Goal: Task Accomplishment & Management: Use online tool/utility

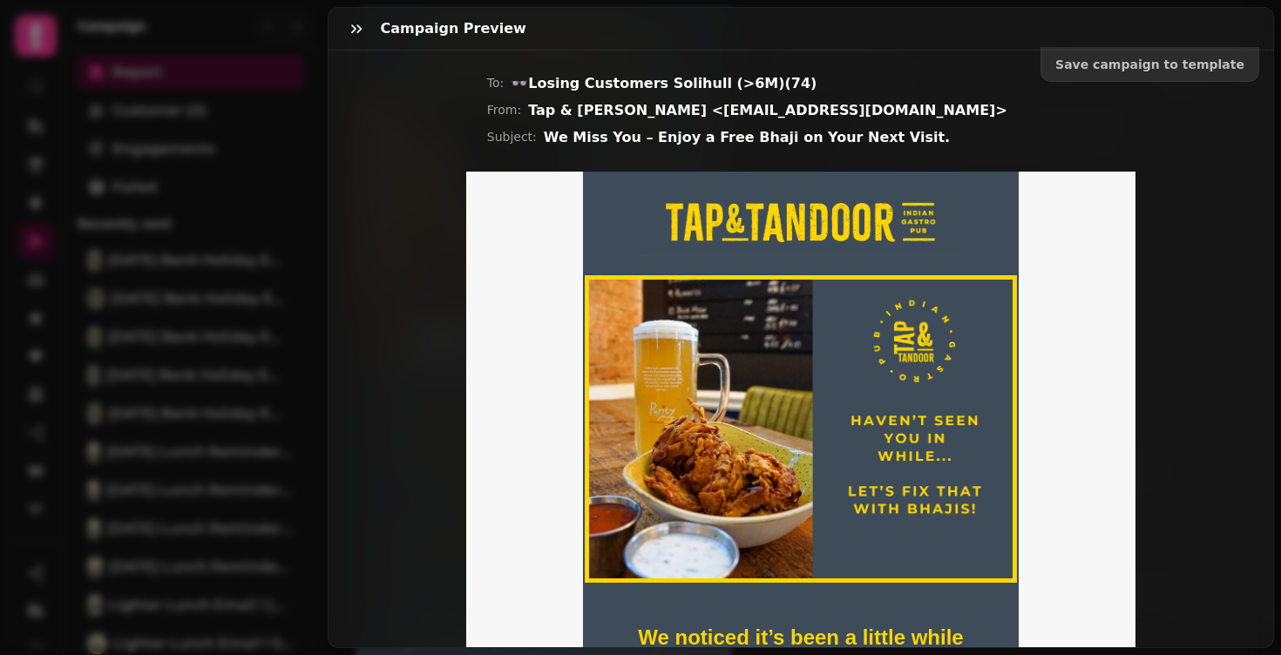
scroll to position [1464, 0]
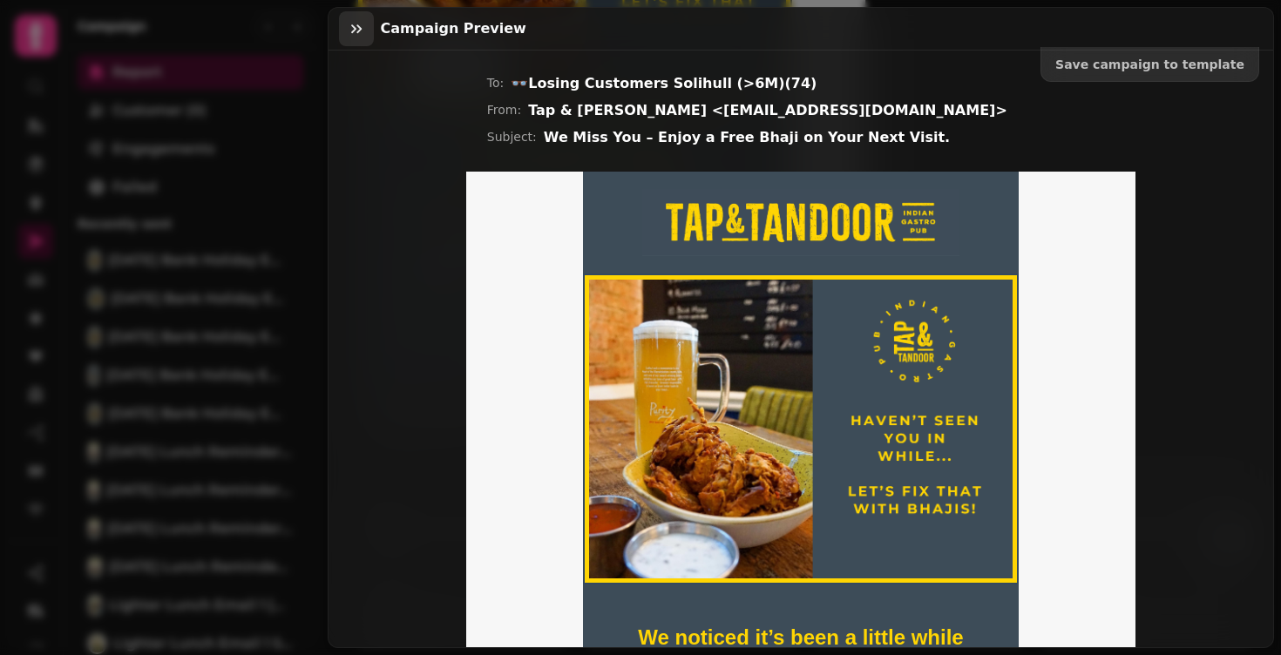
click at [339, 30] on button "button" at bounding box center [356, 28] width 35 height 35
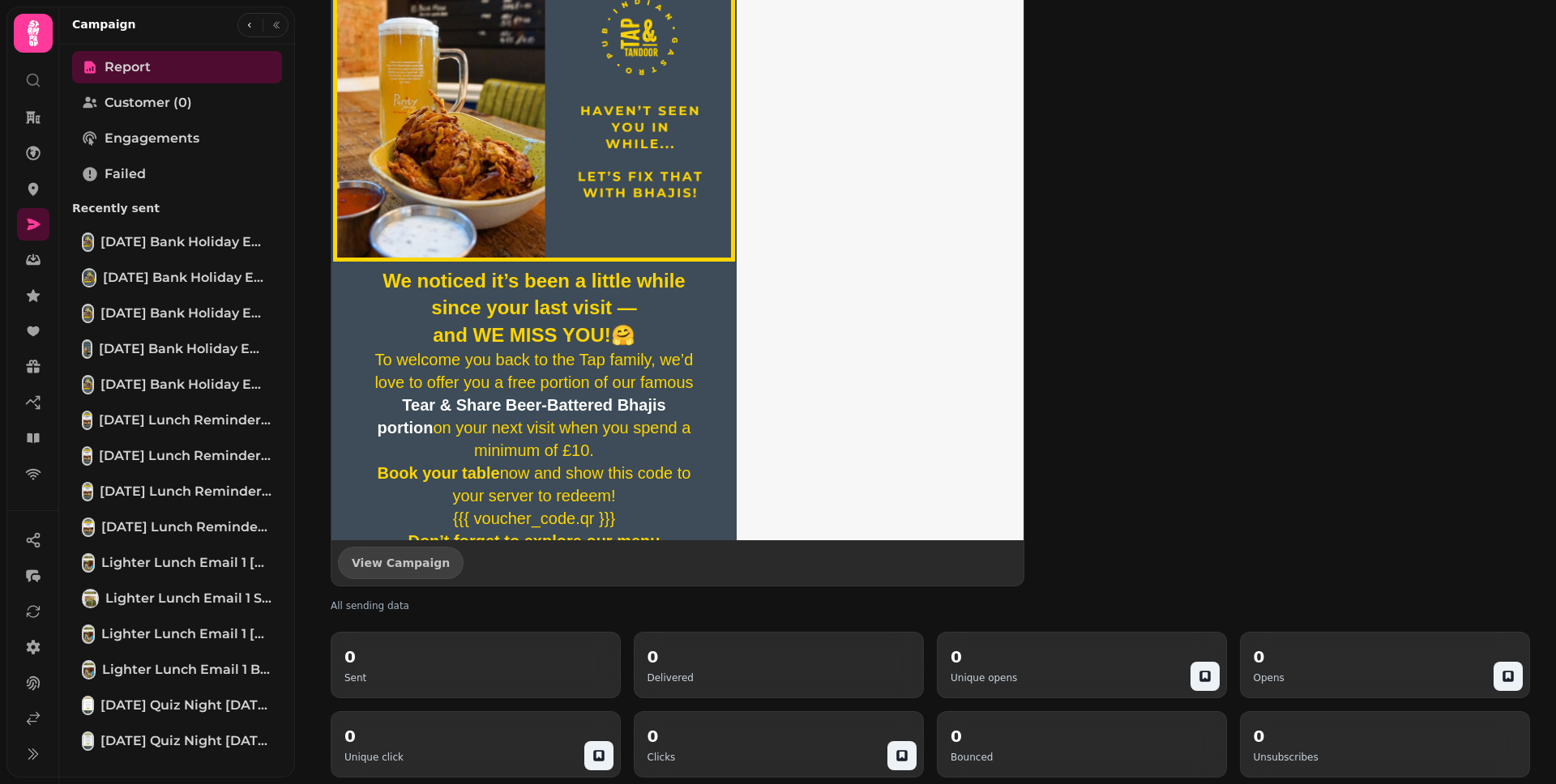
scroll to position [1187, 0]
click at [34, 227] on icon at bounding box center [34, 224] width 13 height 11
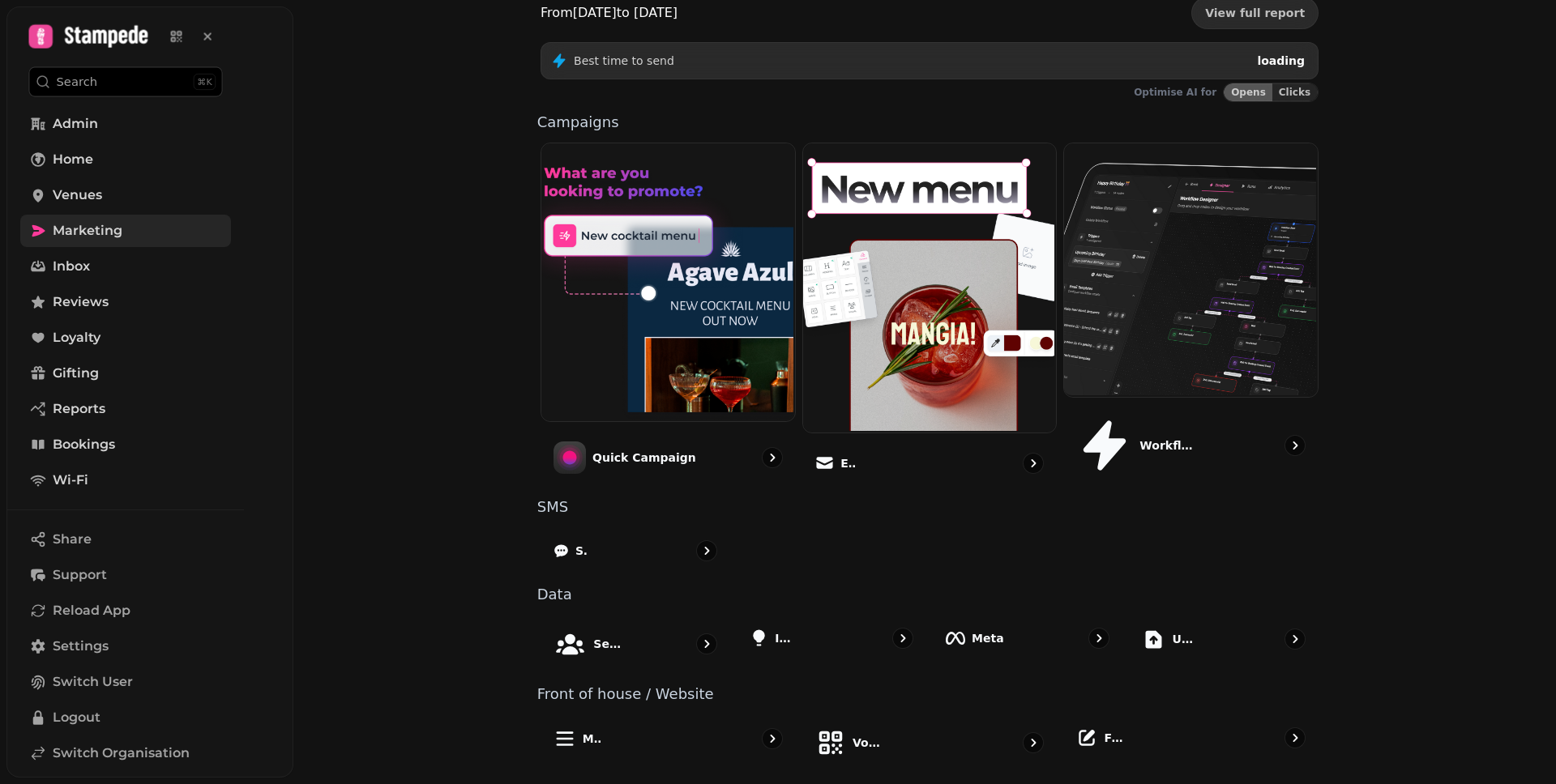
scroll to position [227, 0]
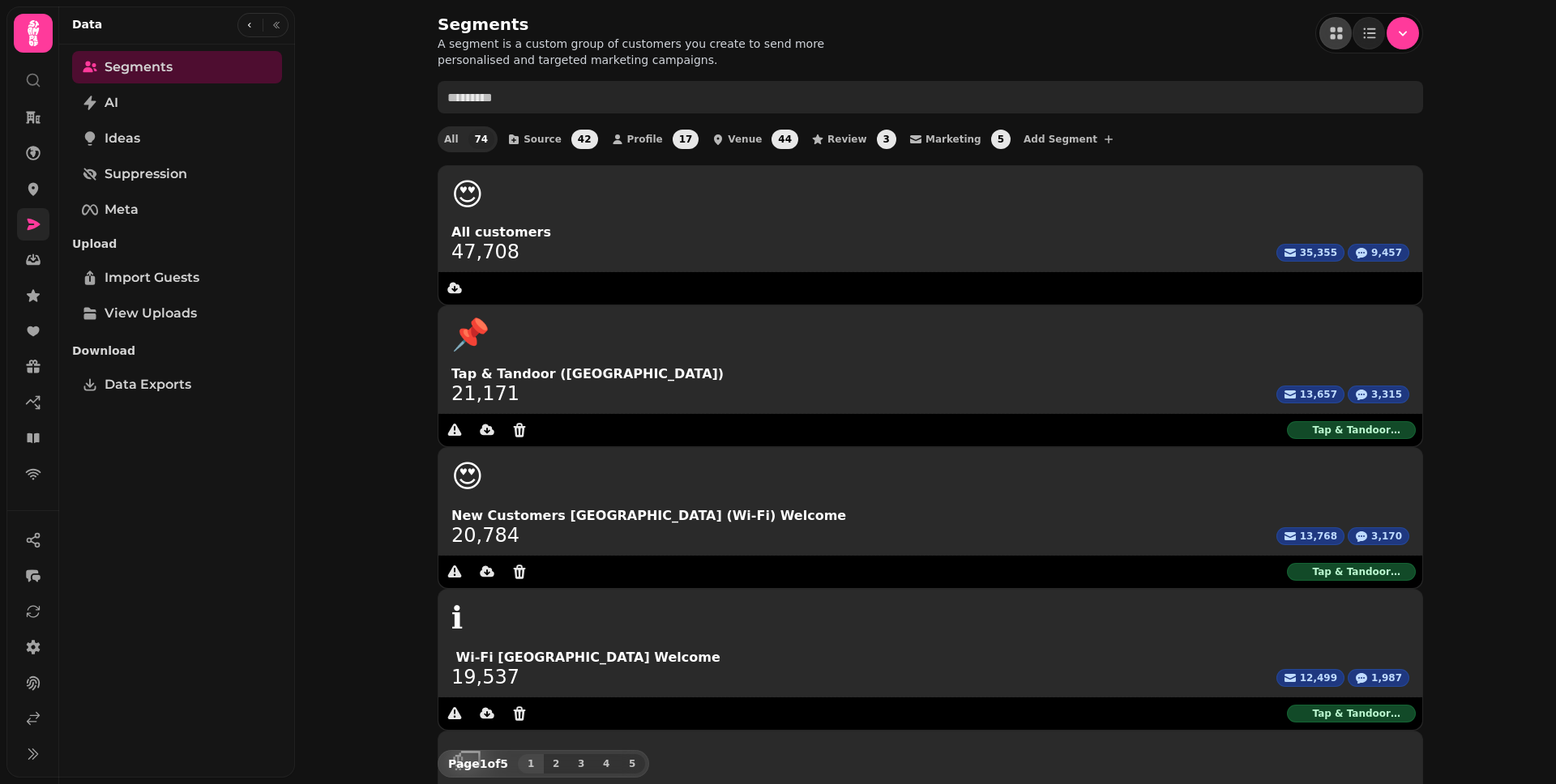
click at [538, 100] on input "text" at bounding box center [929, 97] width 985 height 33
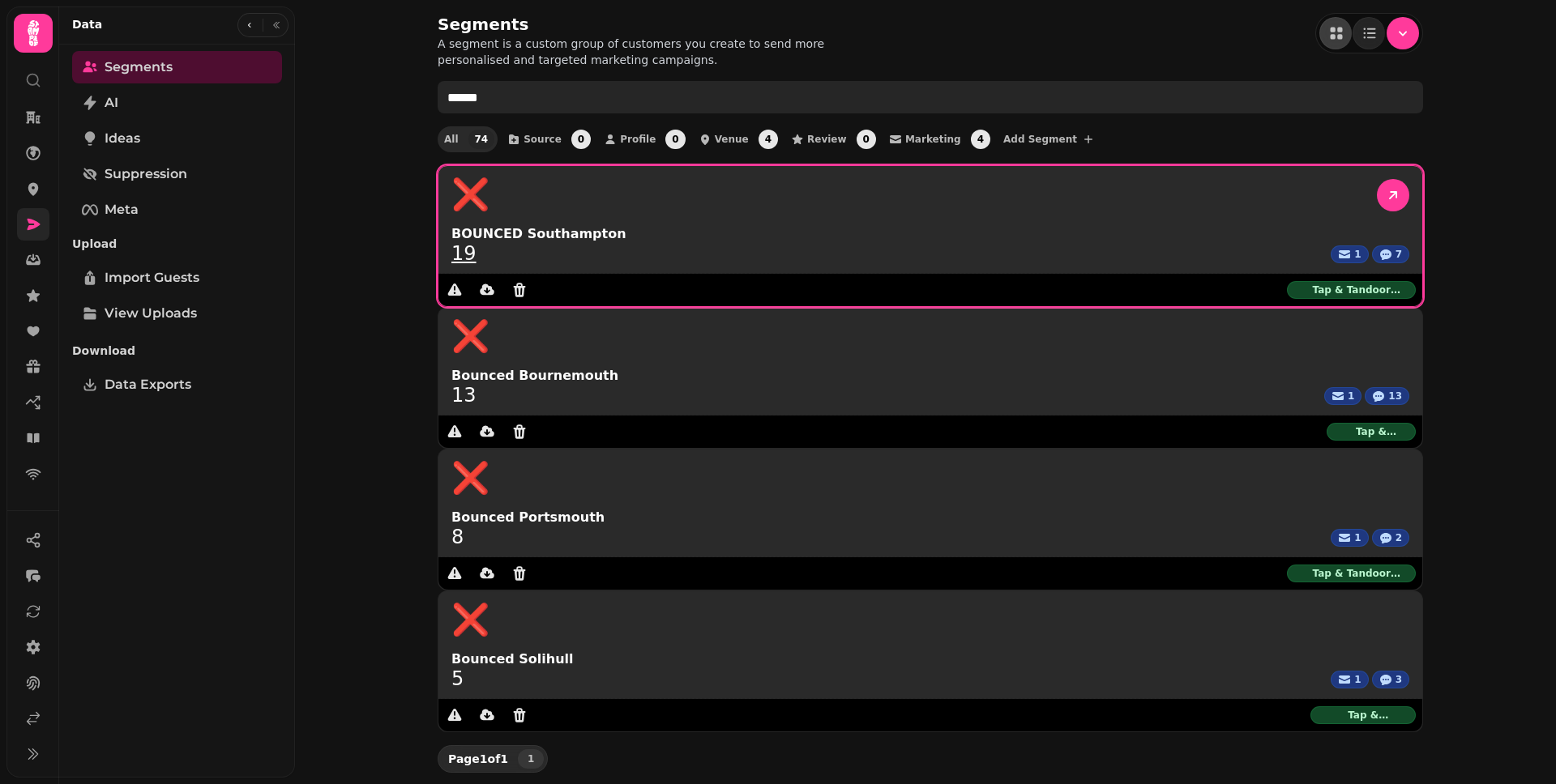
type input "******"
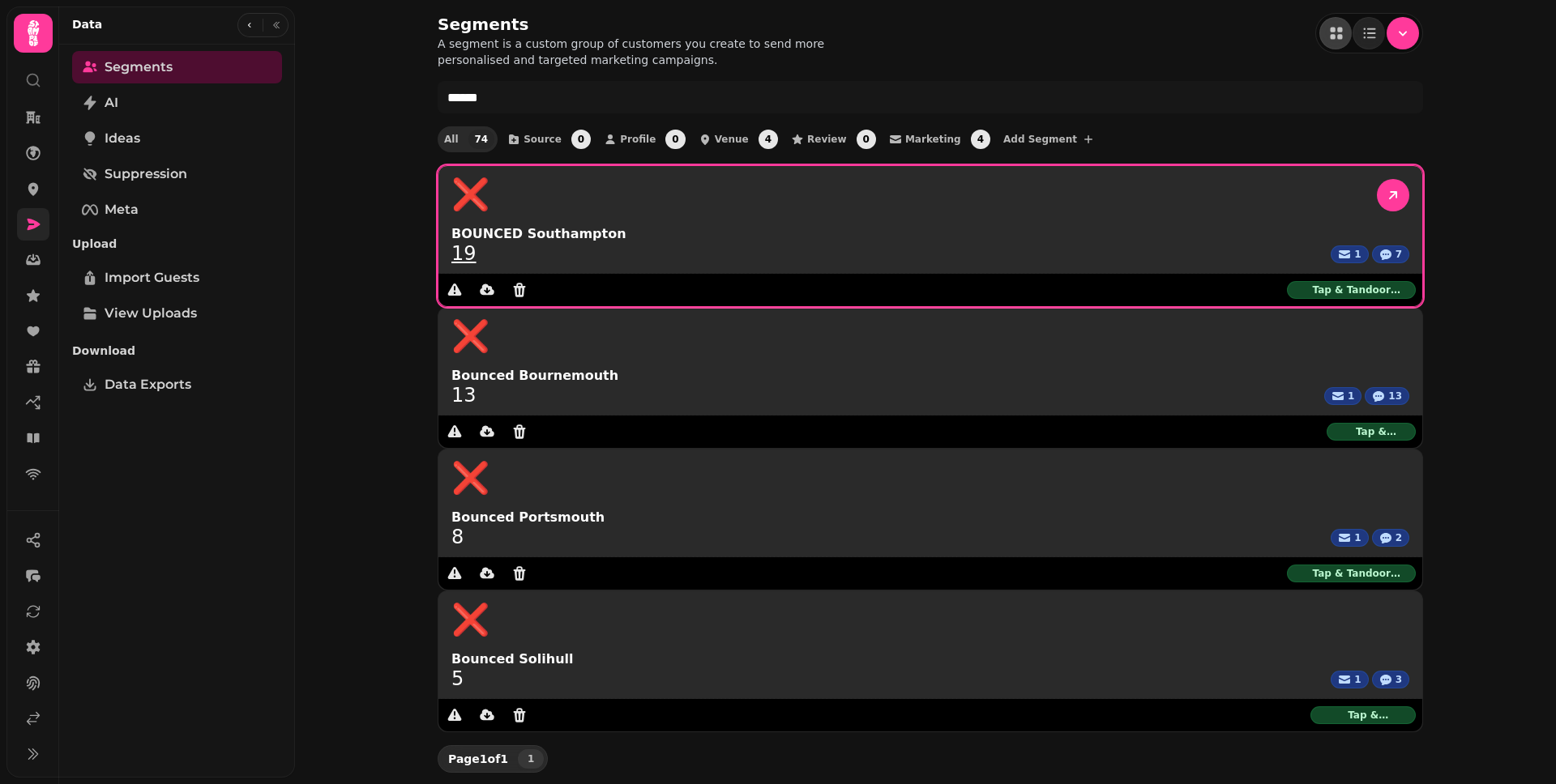
click at [469, 245] on link "19" at bounding box center [463, 253] width 25 height 20
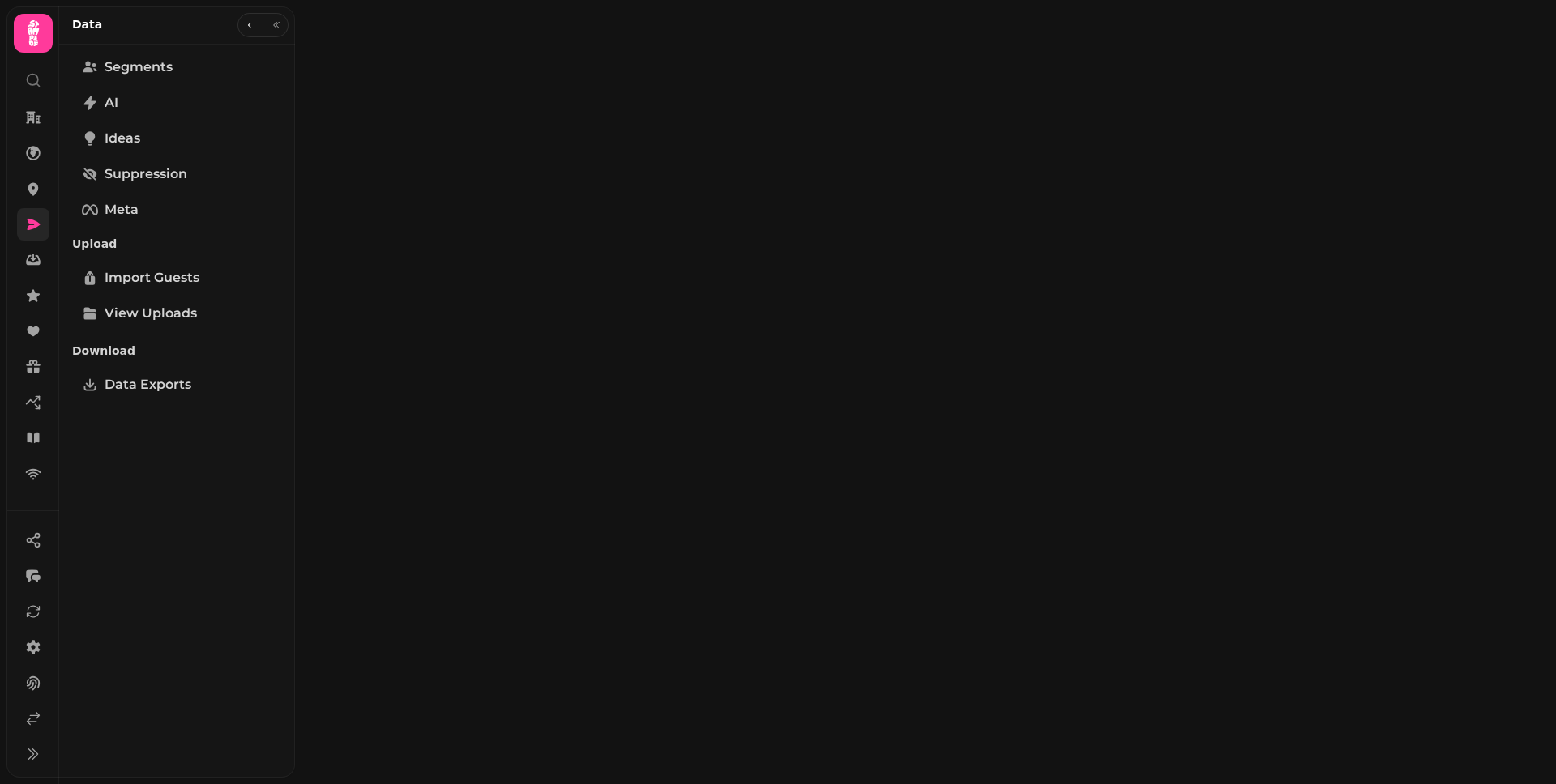
select select "**"
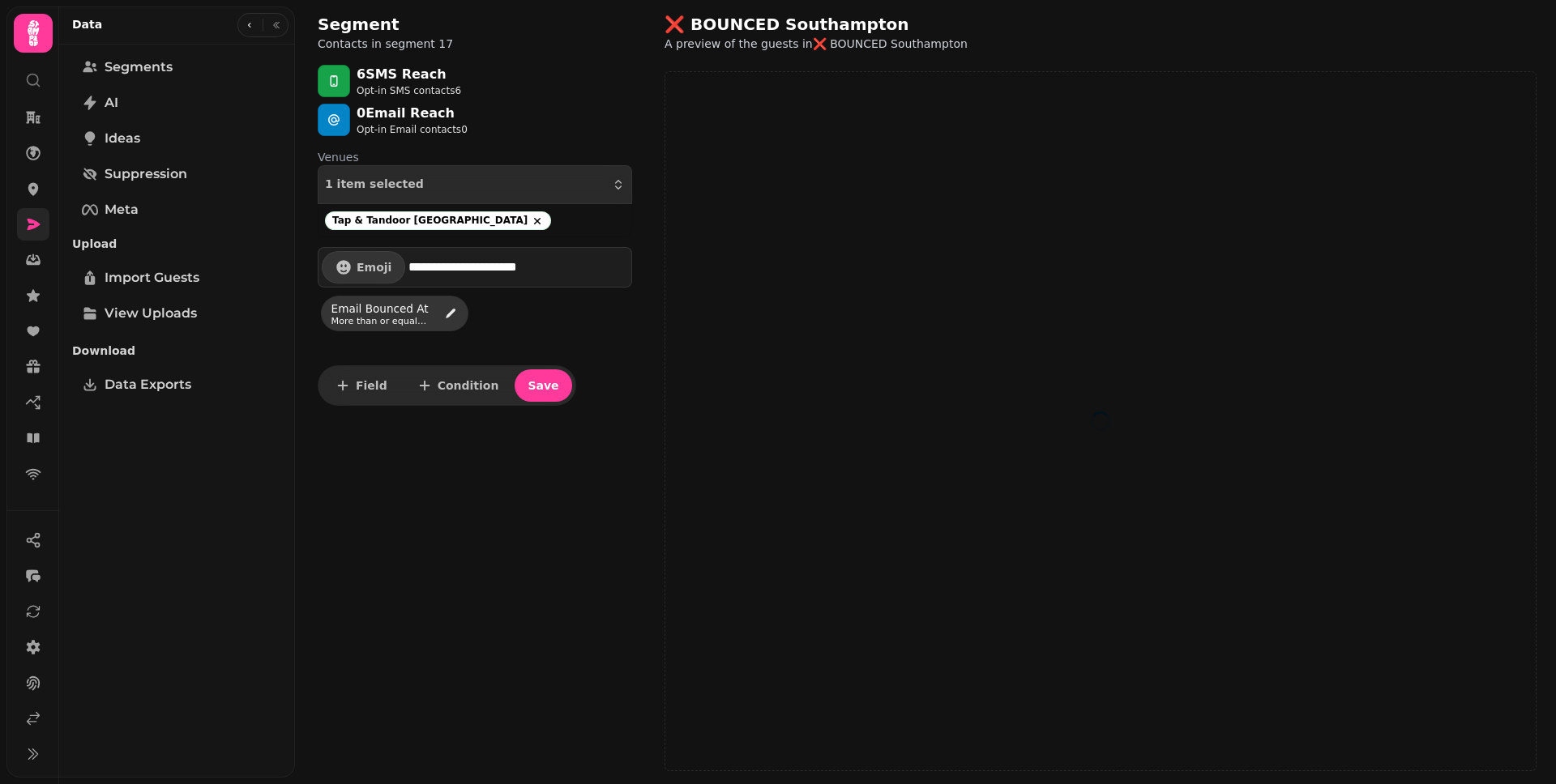
select select "**"
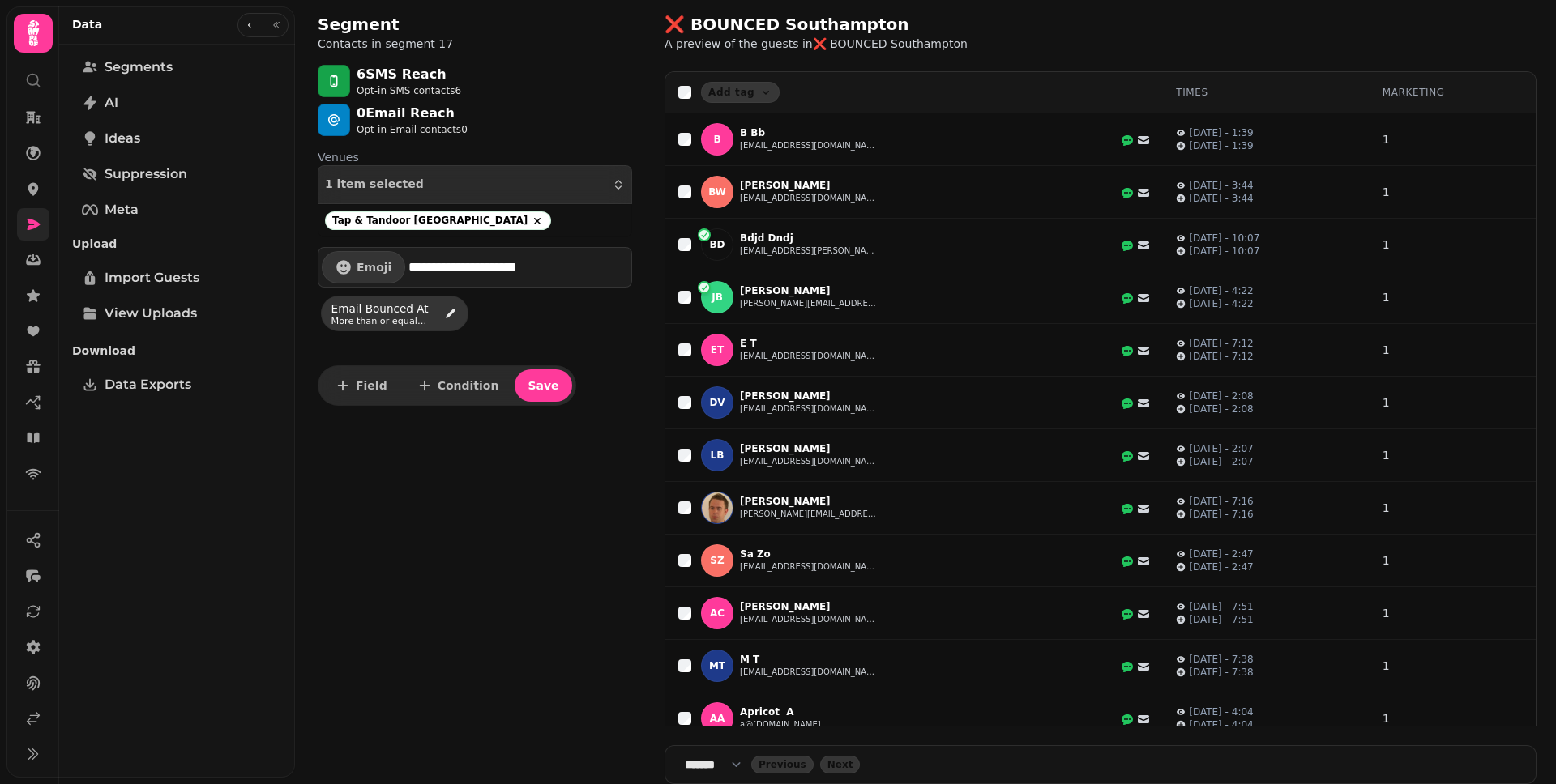
click at [579, 54] on div "Segment Contacts in segment 17" at bounding box center [475, 33] width 340 height 65
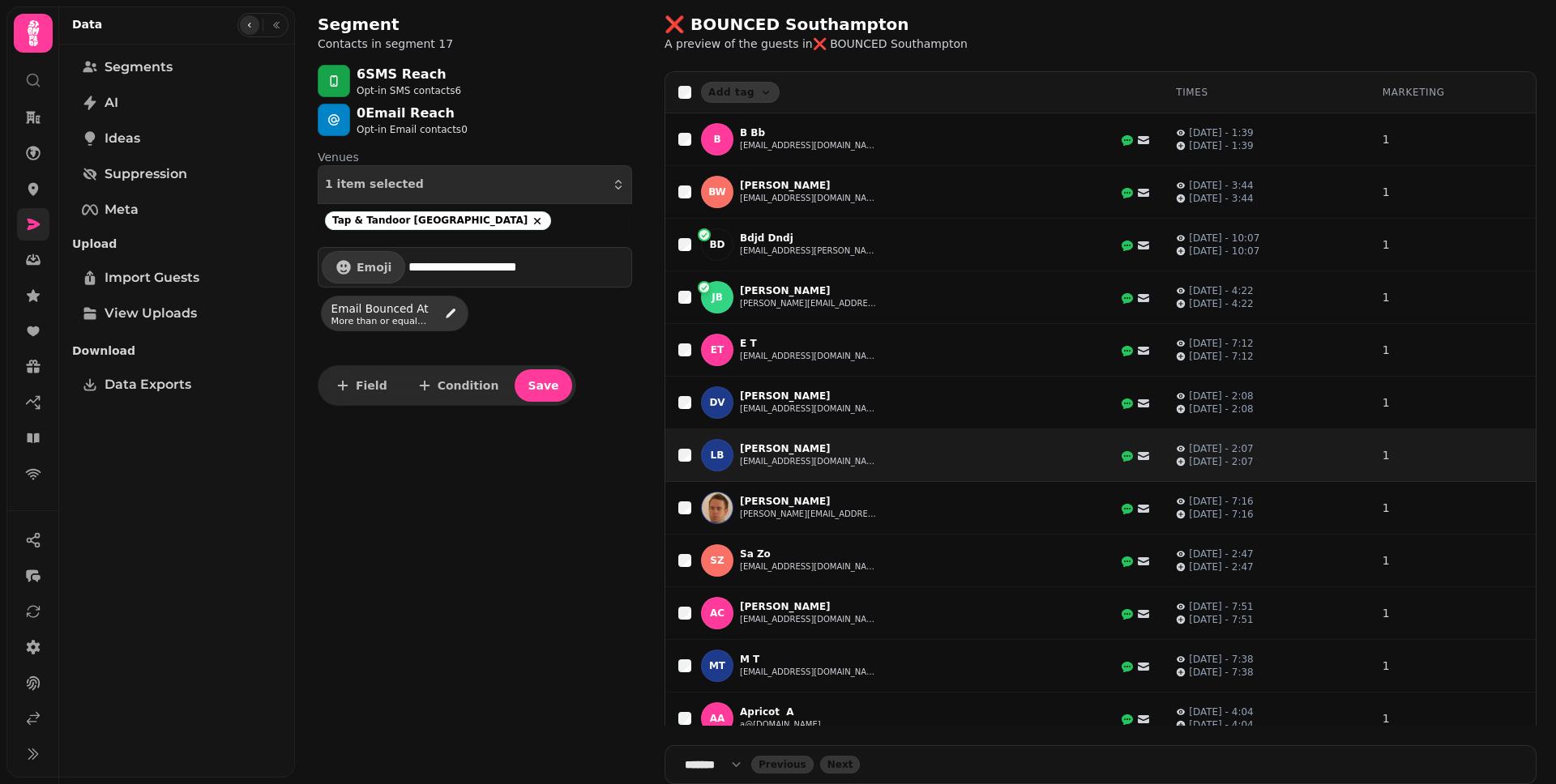
click at [253, 25] on icon "button" at bounding box center [249, 25] width 9 height 9
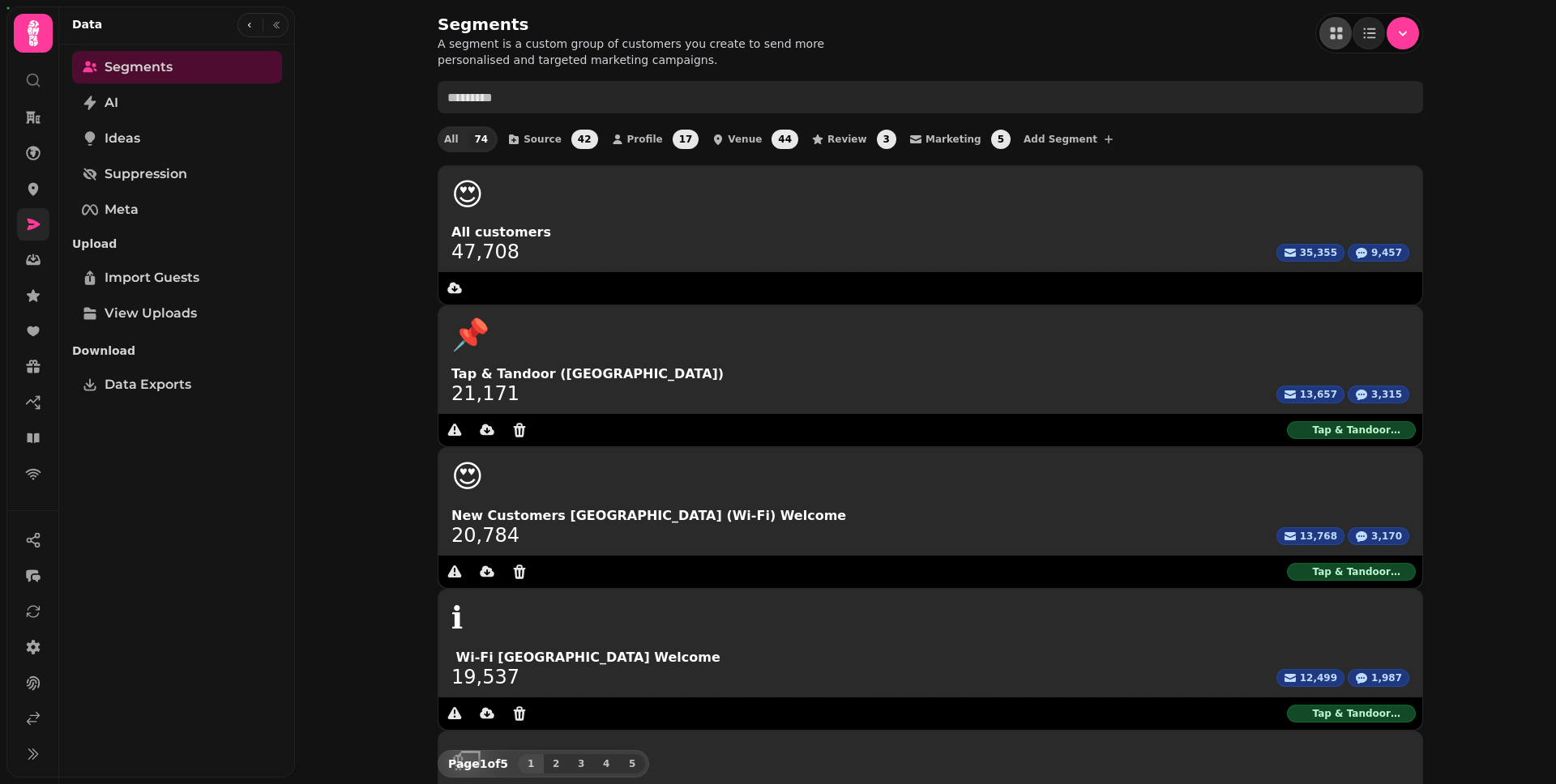
click at [749, 95] on input "text" at bounding box center [929, 97] width 985 height 33
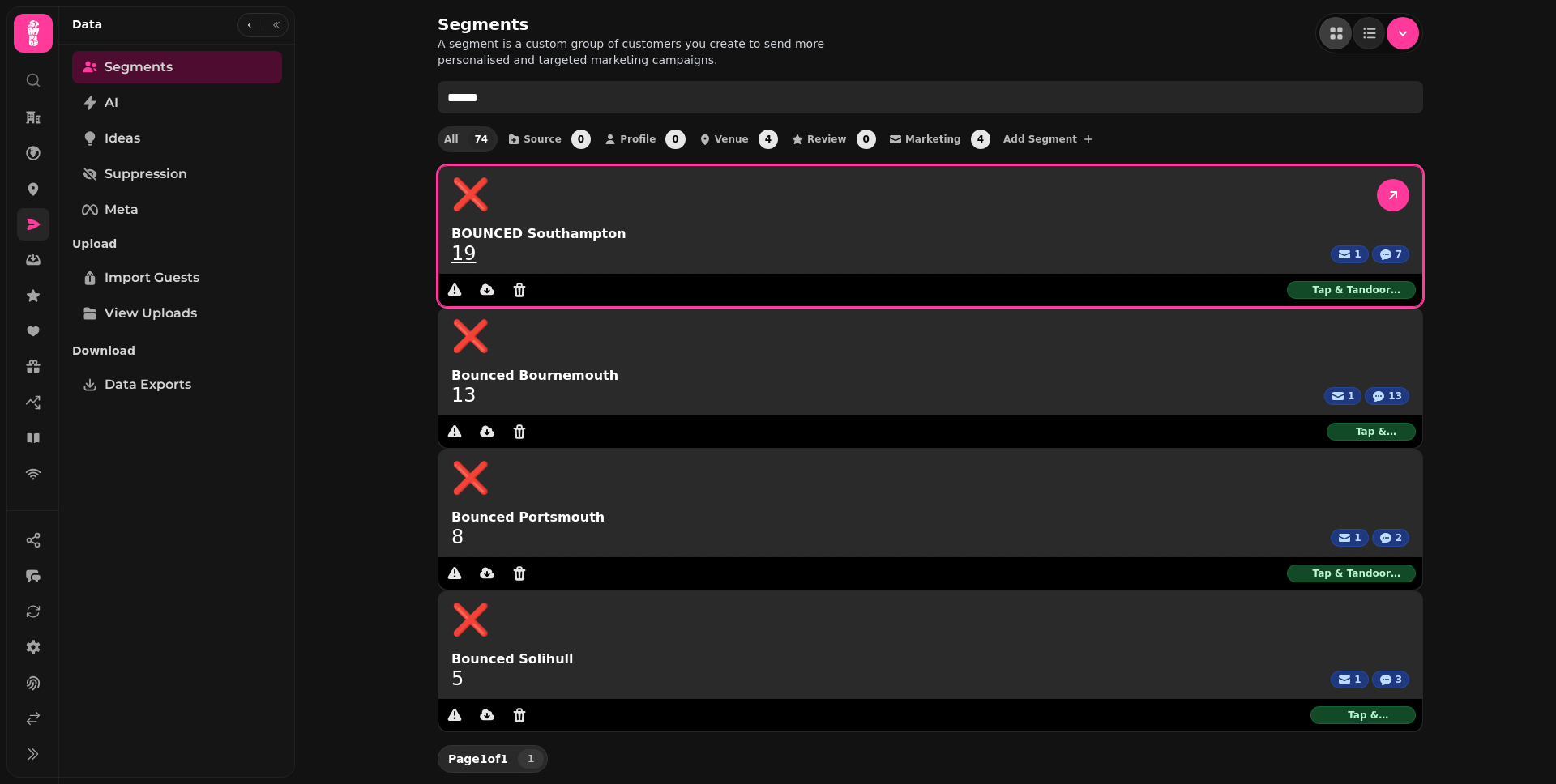
type input "******"
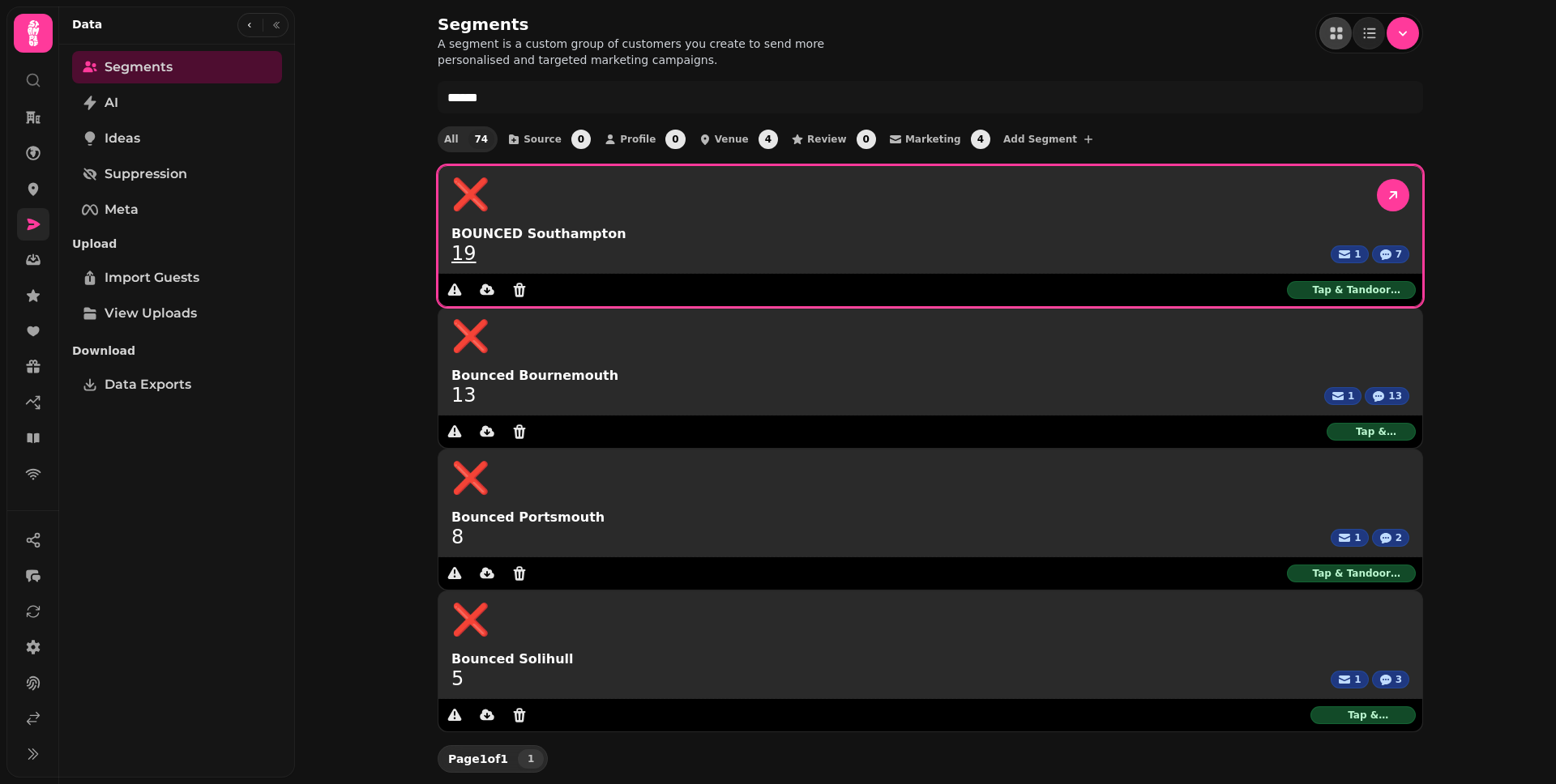
click at [462, 261] on link "19" at bounding box center [463, 253] width 25 height 20
select select "**"
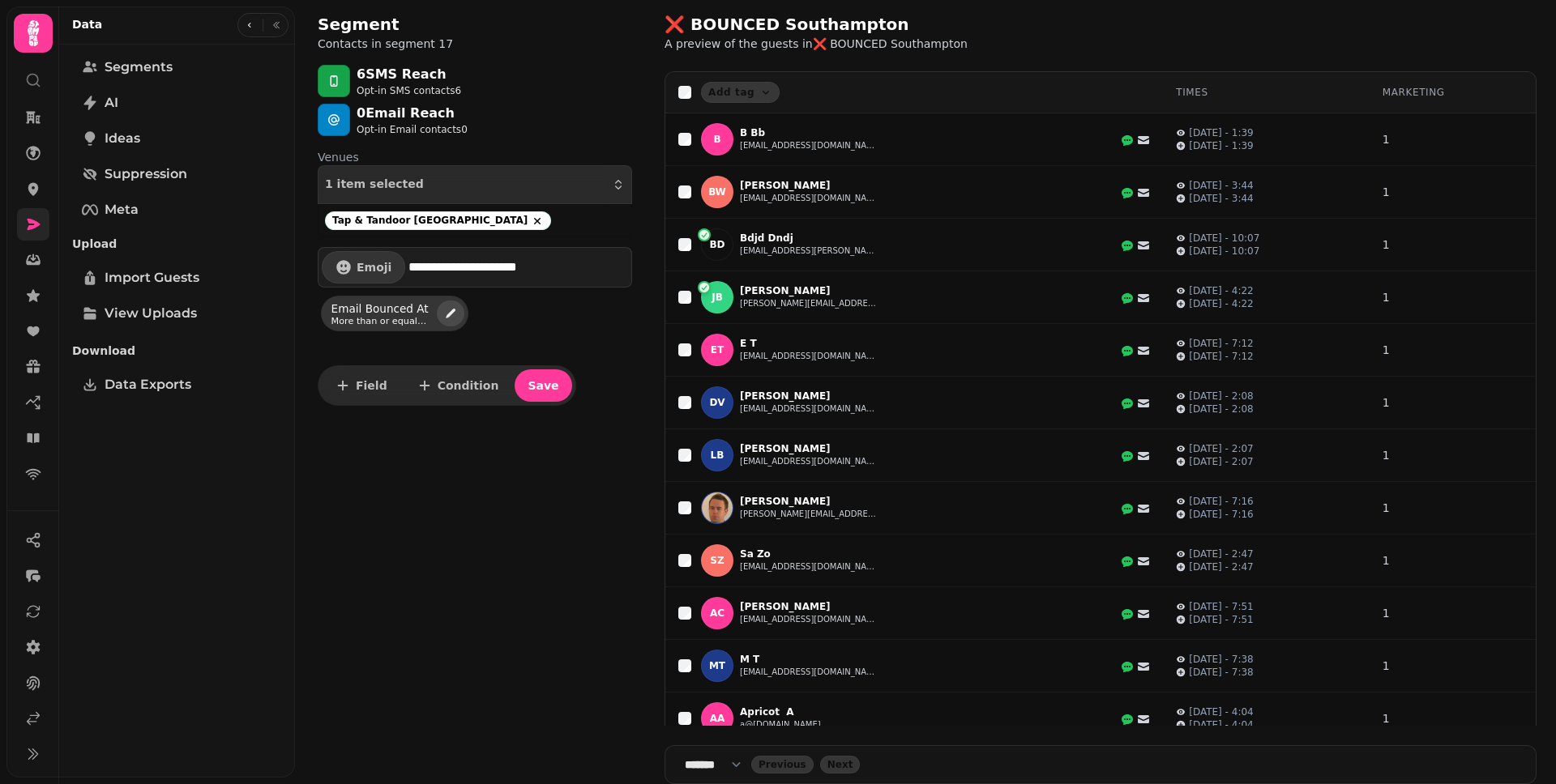
click at [446, 315] on icon "edit" at bounding box center [450, 313] width 13 height 13
select select "**********"
select select "**"
select select "*****"
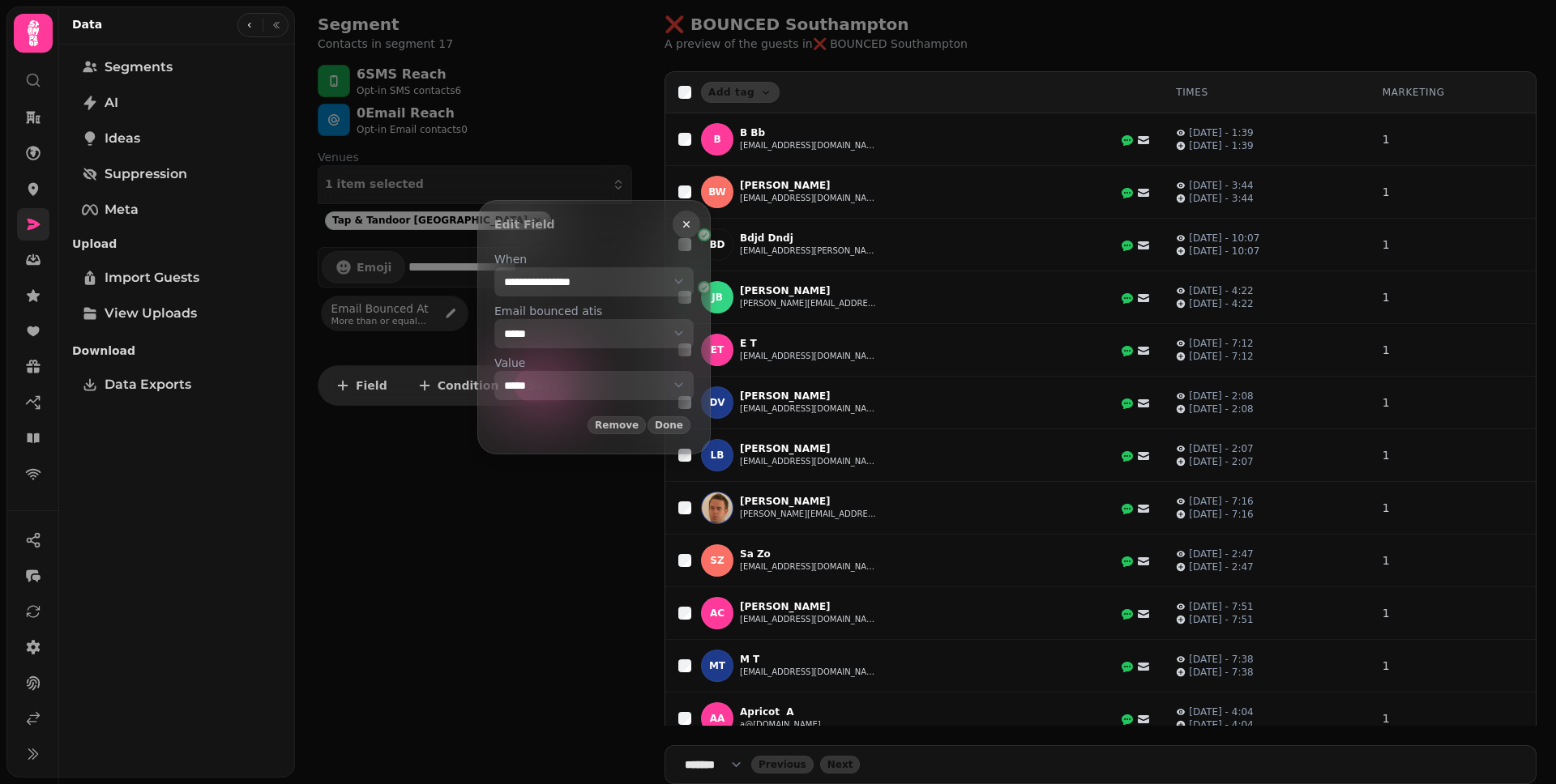
click at [693, 224] on icon "button" at bounding box center [686, 224] width 13 height 13
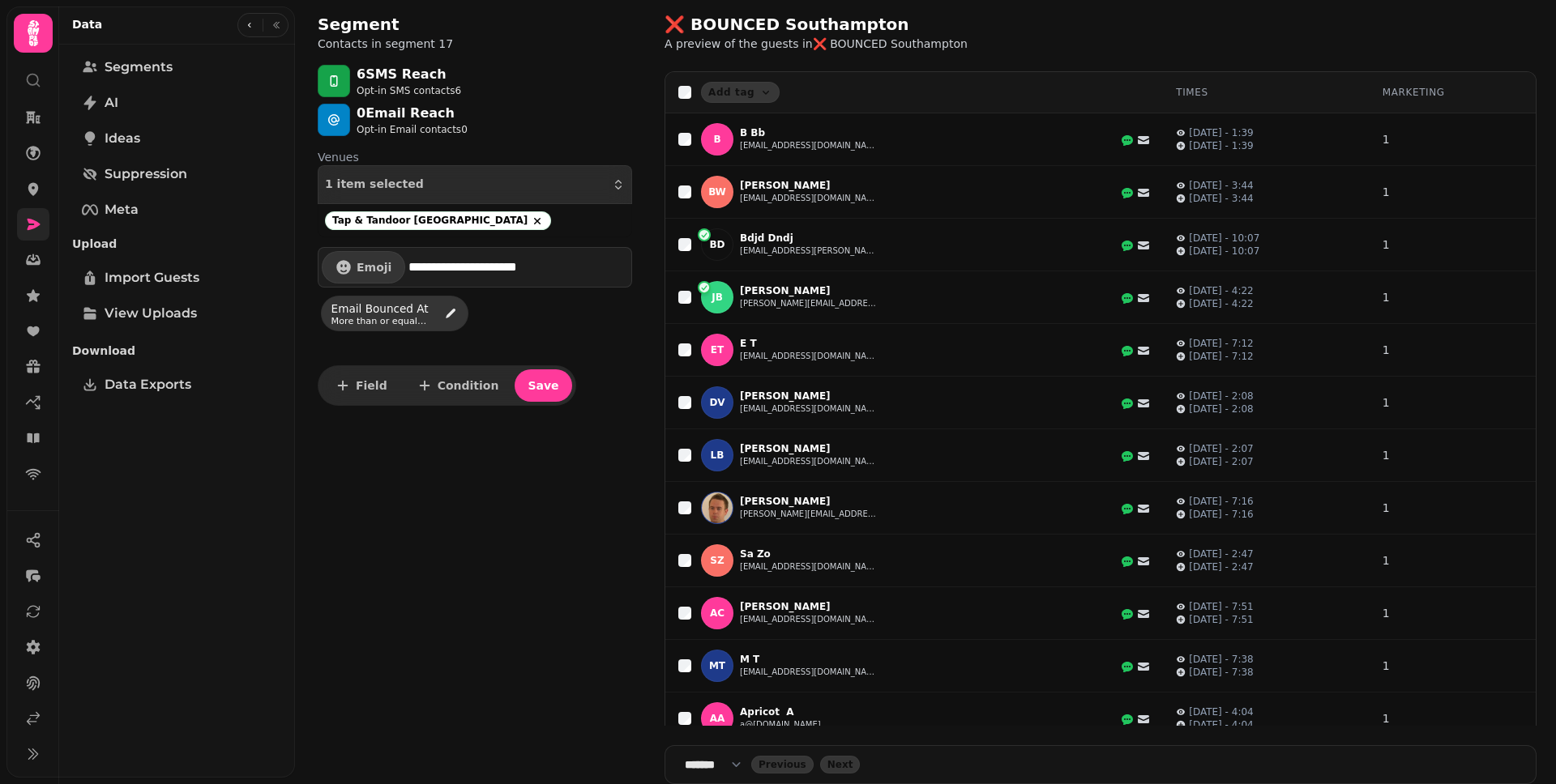
click at [489, 608] on div "**********" at bounding box center [475, 392] width 340 height 784
click at [253, 22] on icon "button" at bounding box center [249, 25] width 9 height 9
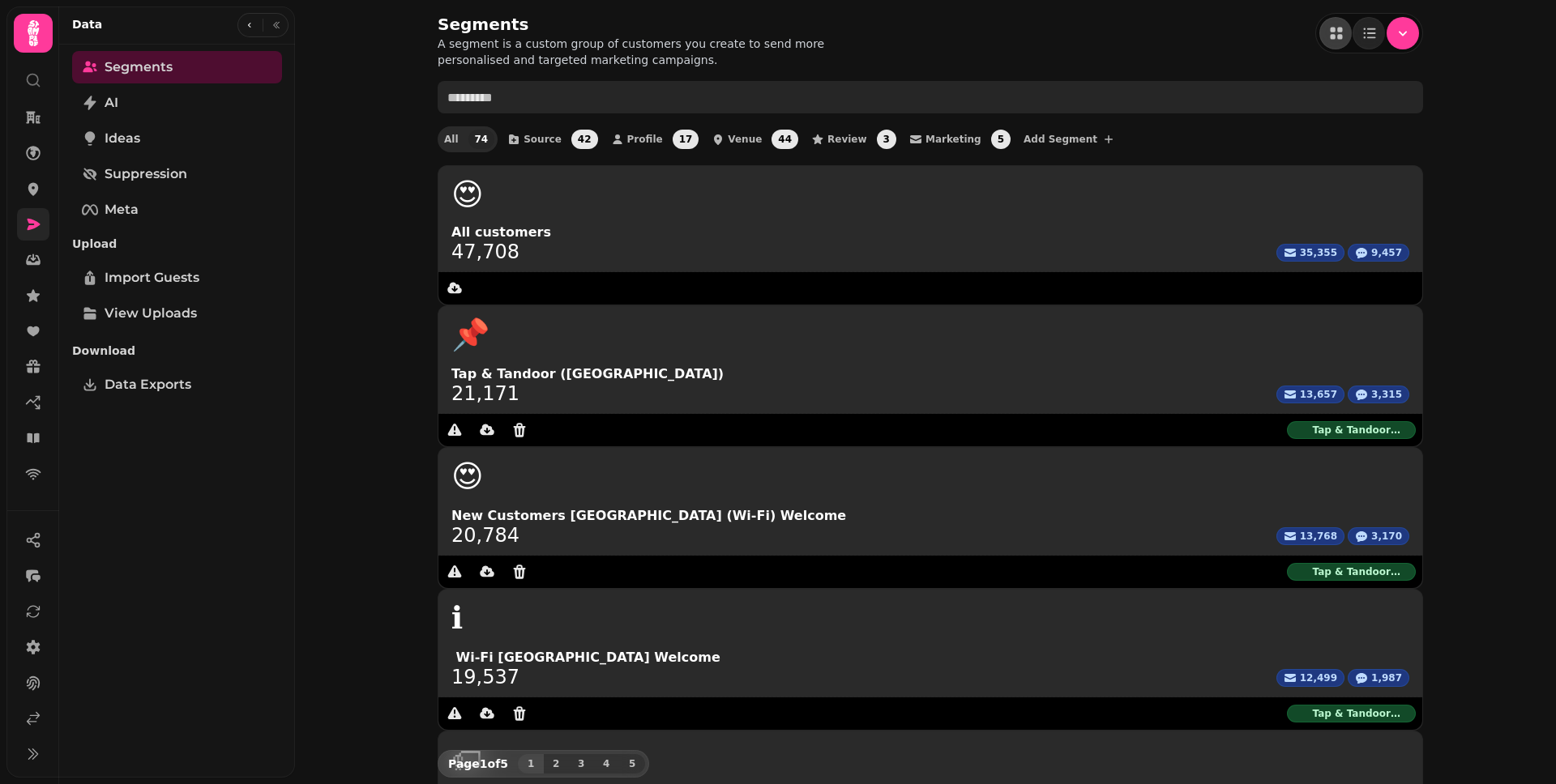
click at [695, 104] on input "text" at bounding box center [929, 97] width 985 height 33
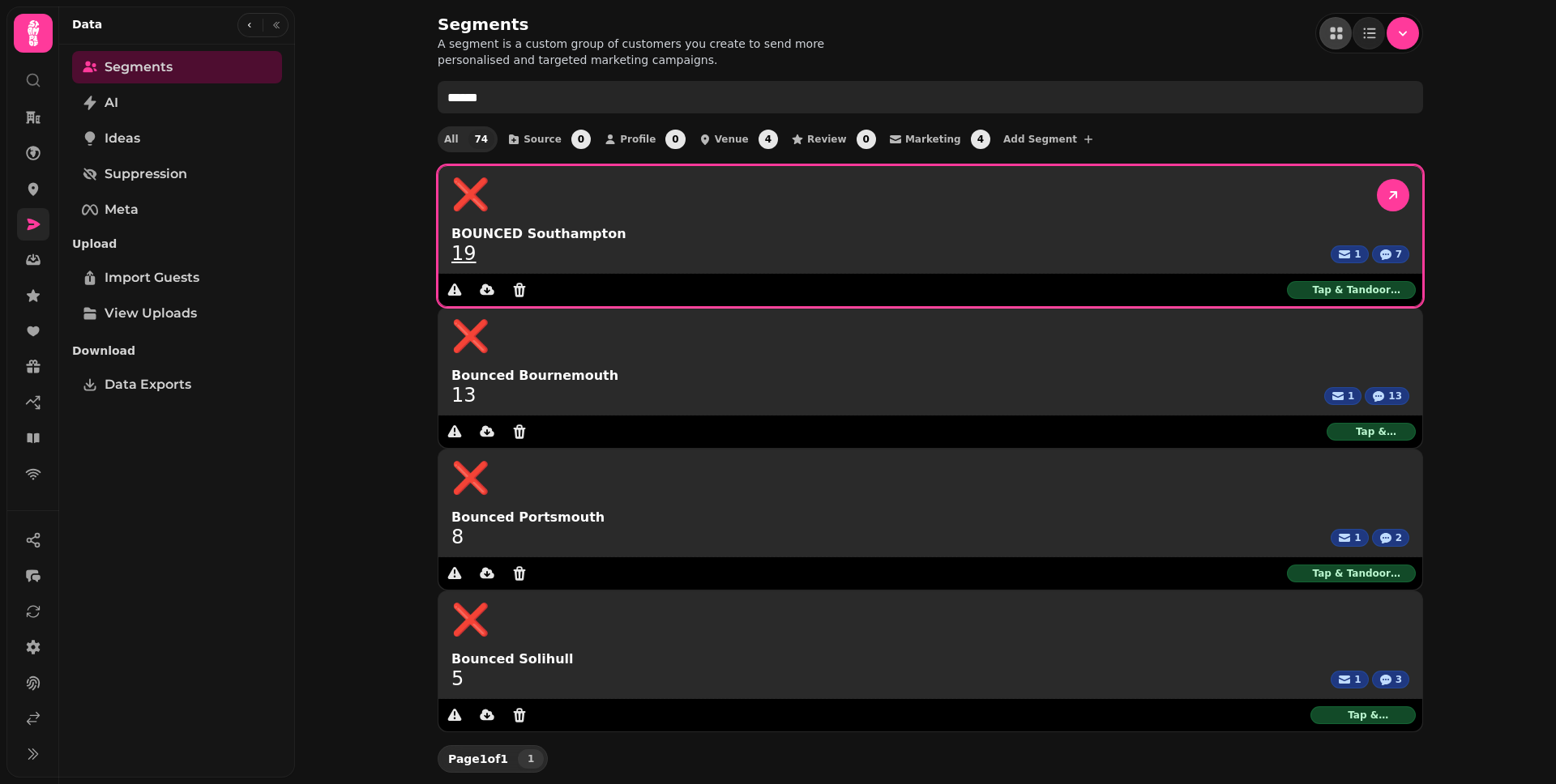
type input "******"
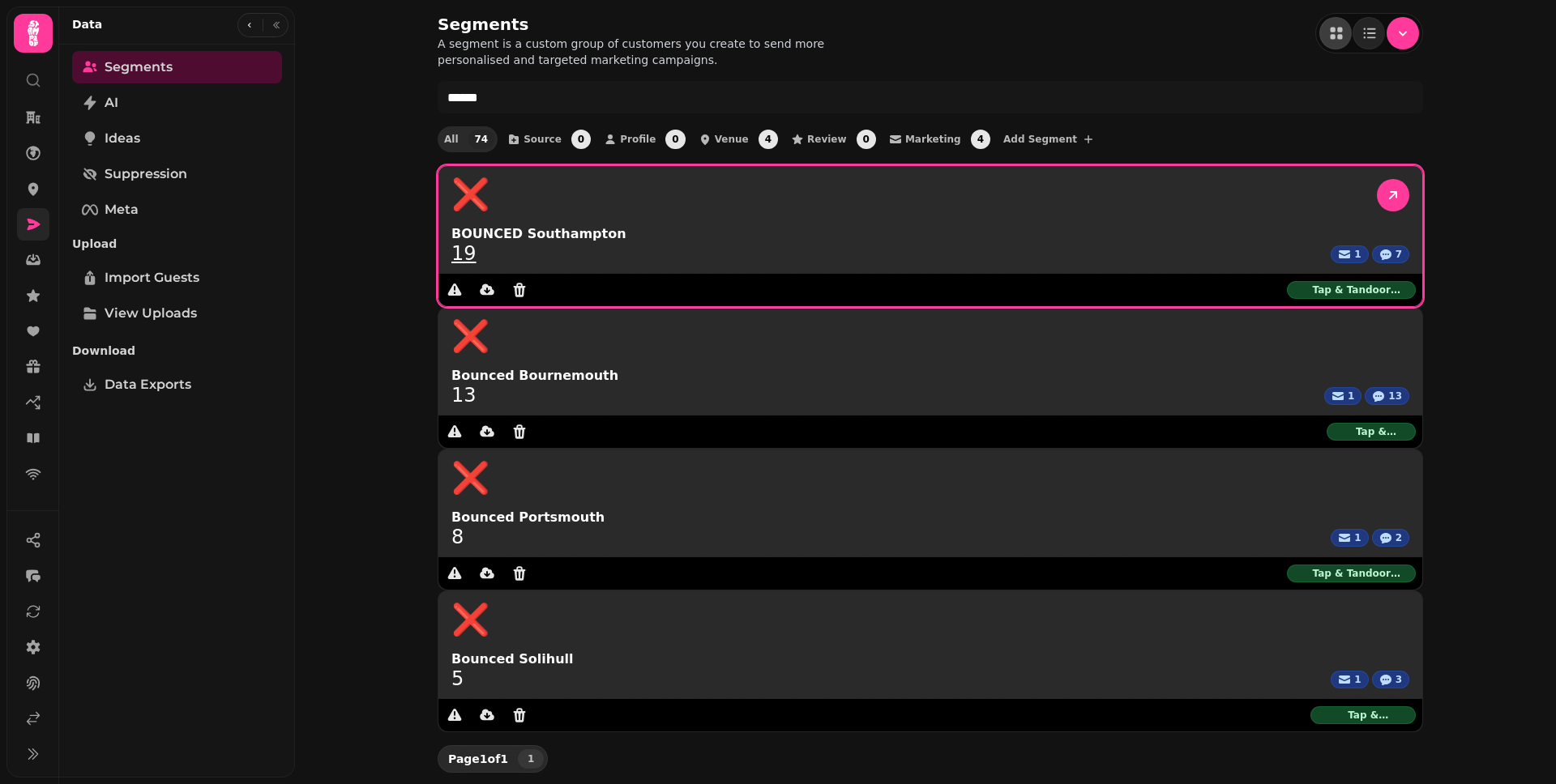
click at [473, 249] on div "19 1 7" at bounding box center [930, 253] width 958 height 20
click at [466, 257] on link "19" at bounding box center [463, 253] width 25 height 20
select select "**"
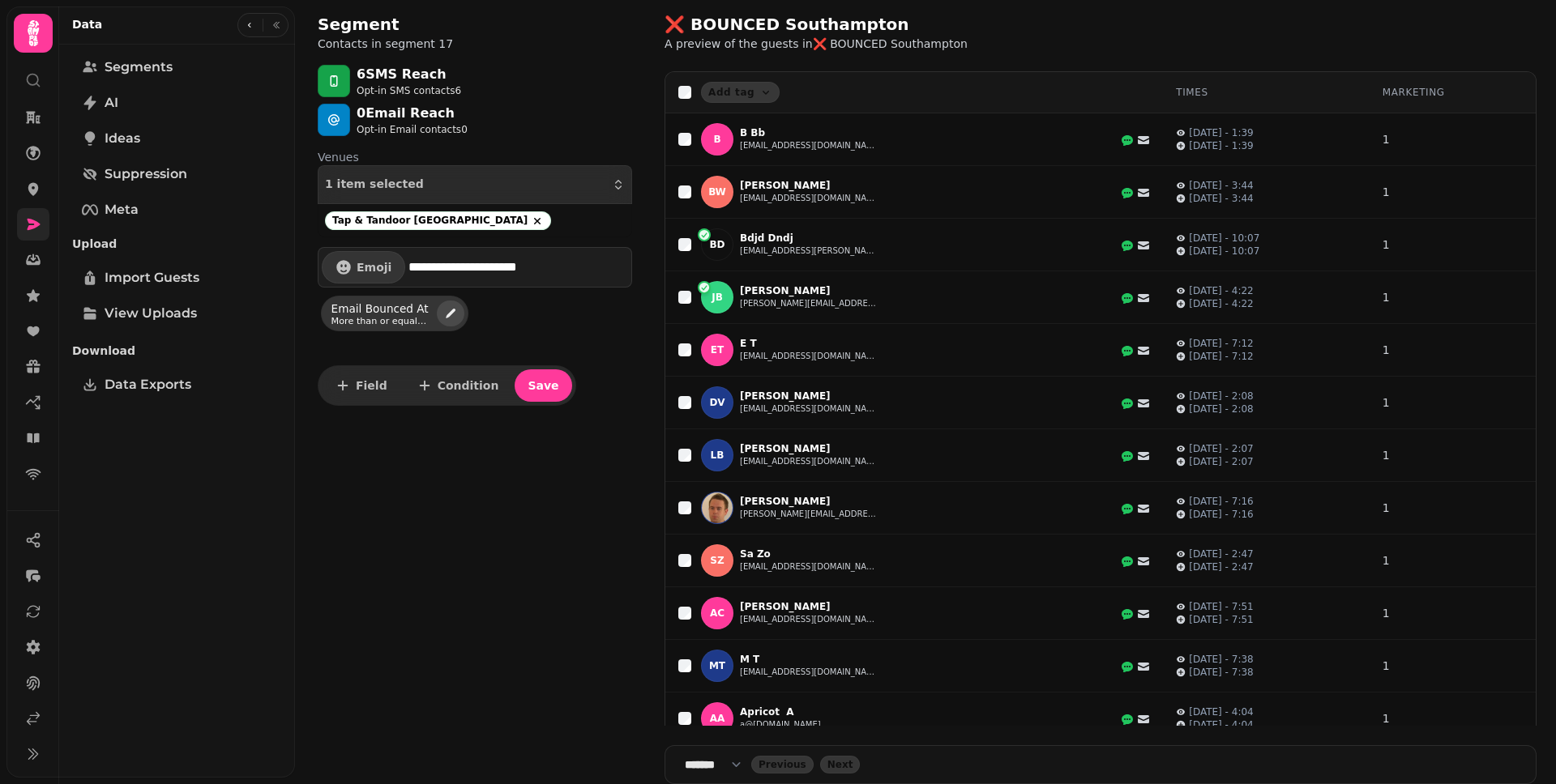
click at [447, 319] on icon "edit" at bounding box center [450, 313] width 13 height 13
select select "**********"
select select "**"
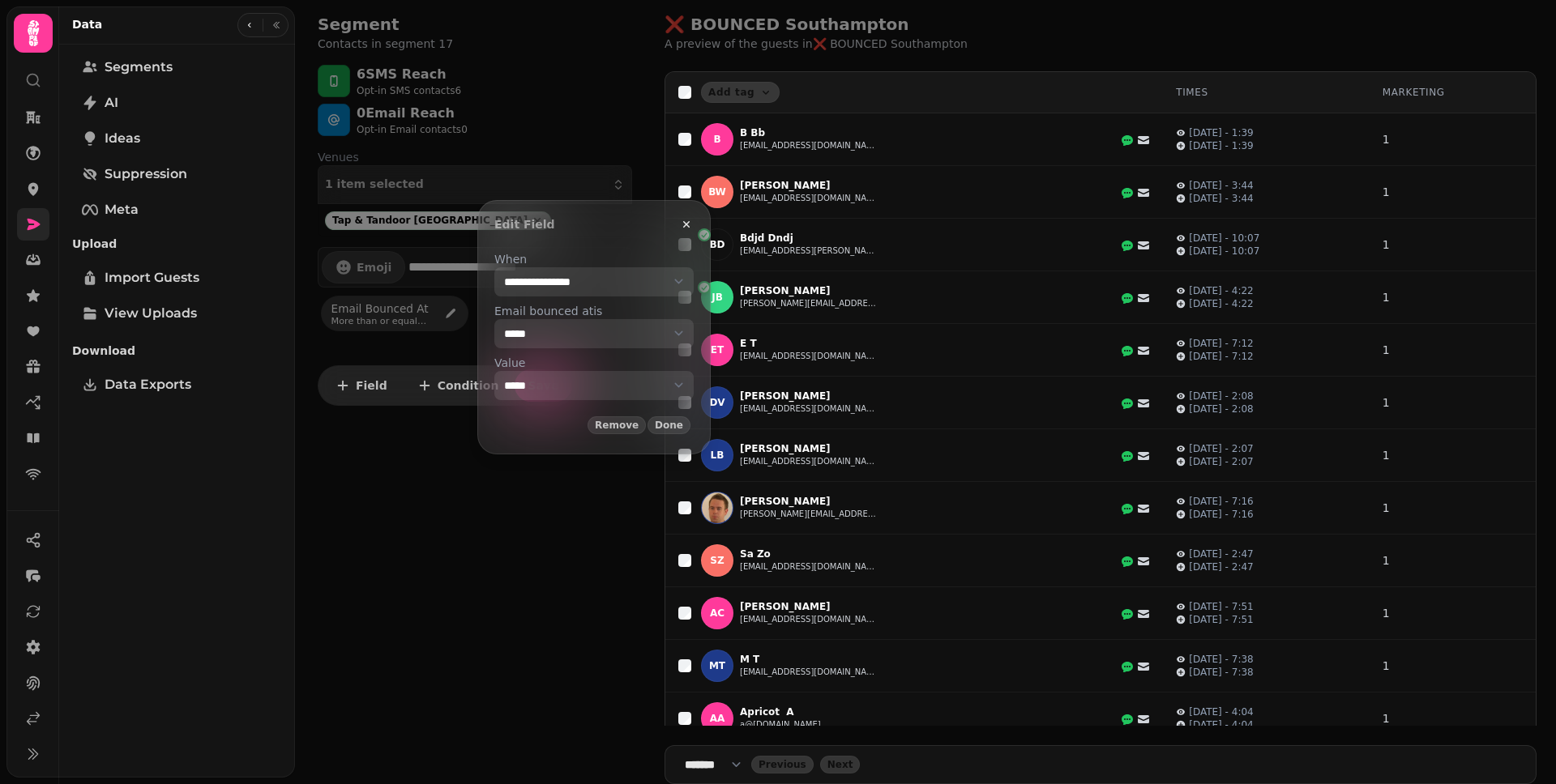
click at [618, 382] on select "**********" at bounding box center [593, 385] width 199 height 29
select select "****"
click at [494, 371] on select "**********" at bounding box center [593, 385] width 199 height 29
click at [683, 421] on span "Done" at bounding box center [669, 425] width 28 height 9
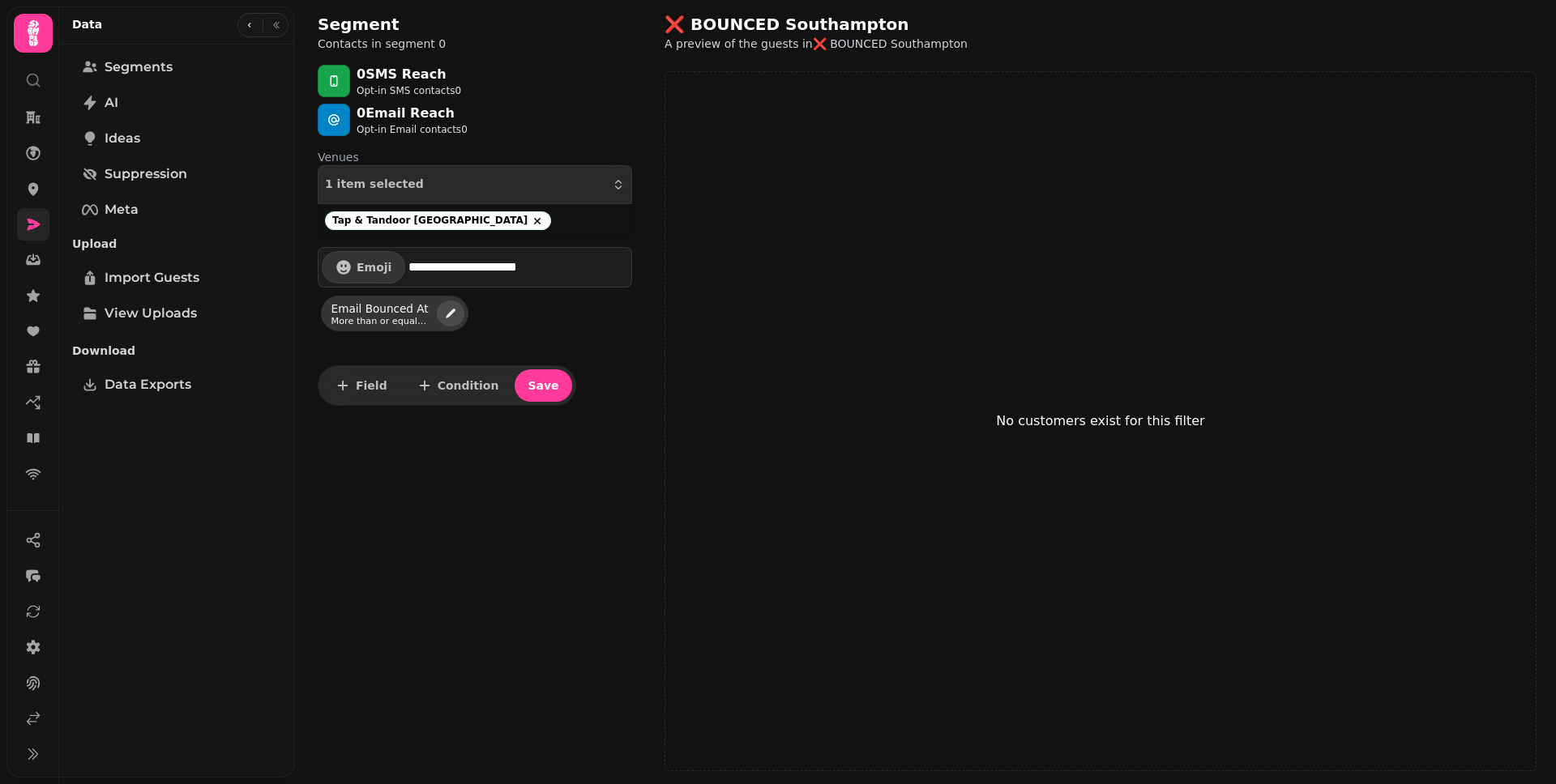
click at [451, 316] on icon "edit" at bounding box center [450, 313] width 13 height 13
select select "**********"
select select "**"
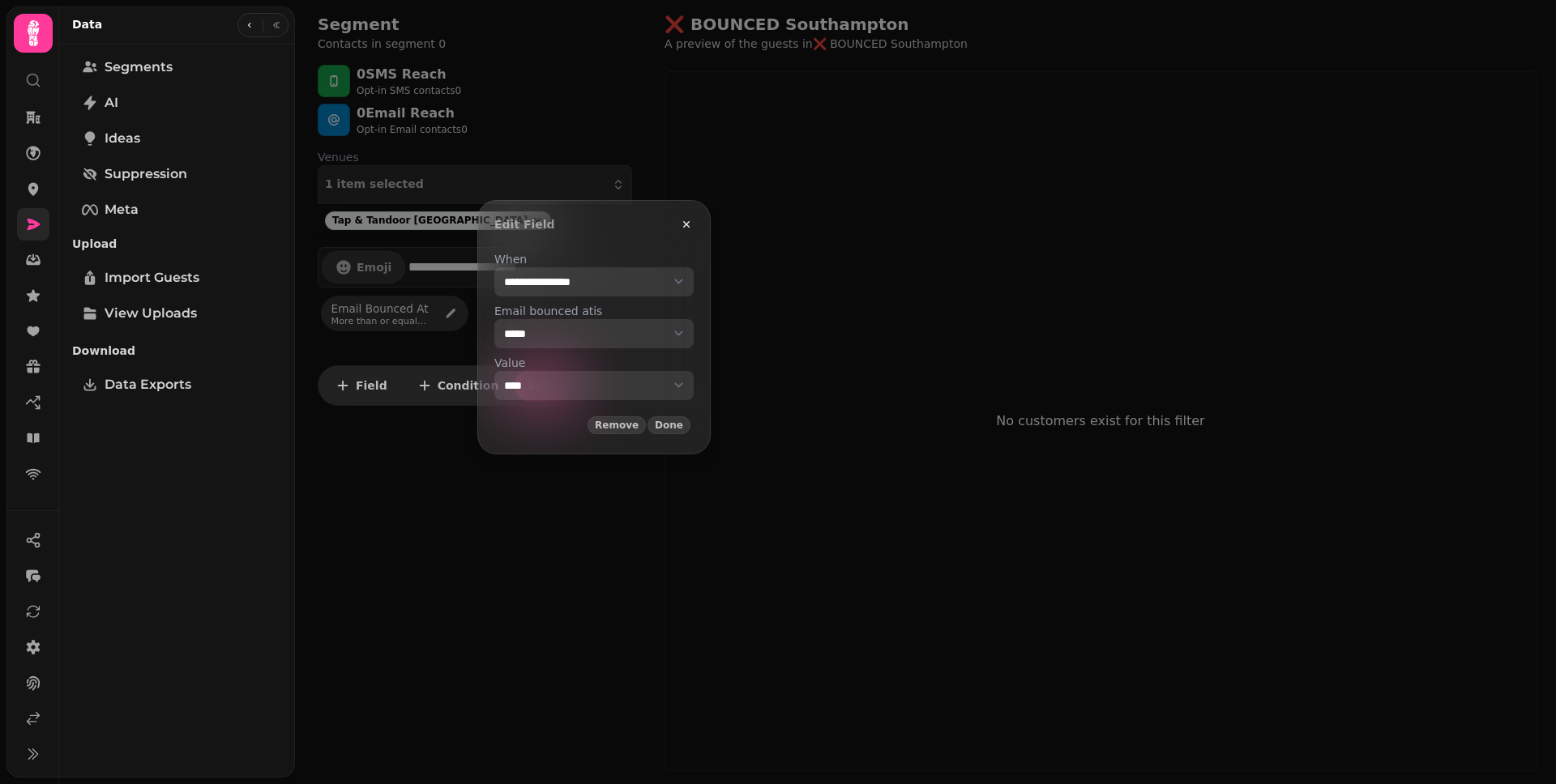
click at [566, 378] on select "**********" at bounding box center [593, 385] width 199 height 29
select select "*****"
click at [494, 371] on select "**********" at bounding box center [593, 385] width 199 height 29
click at [683, 427] on span "Done" at bounding box center [669, 425] width 28 height 9
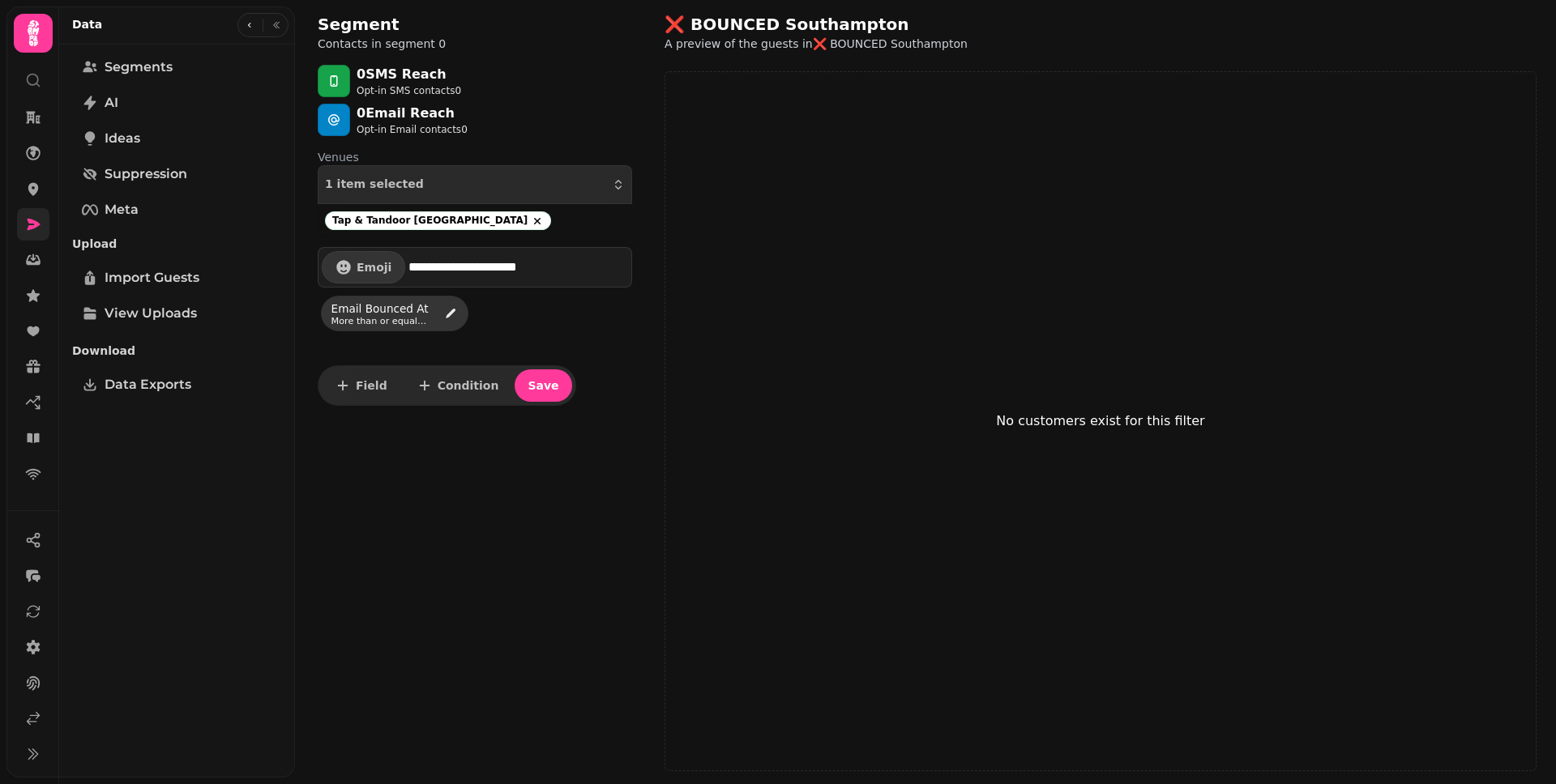
select select "**"
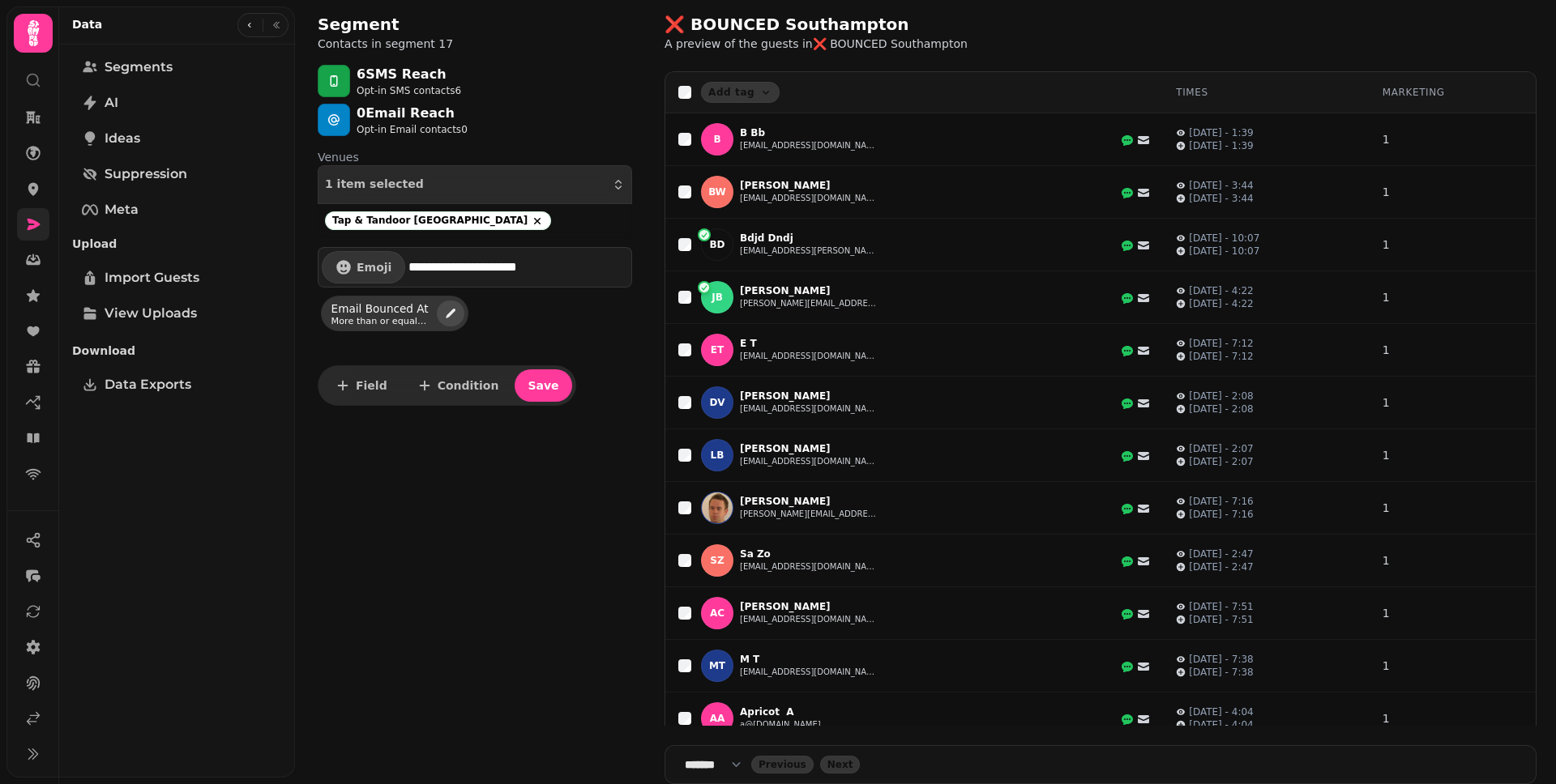
click at [450, 321] on button "edit" at bounding box center [451, 313] width 28 height 26
select select "**********"
select select "**"
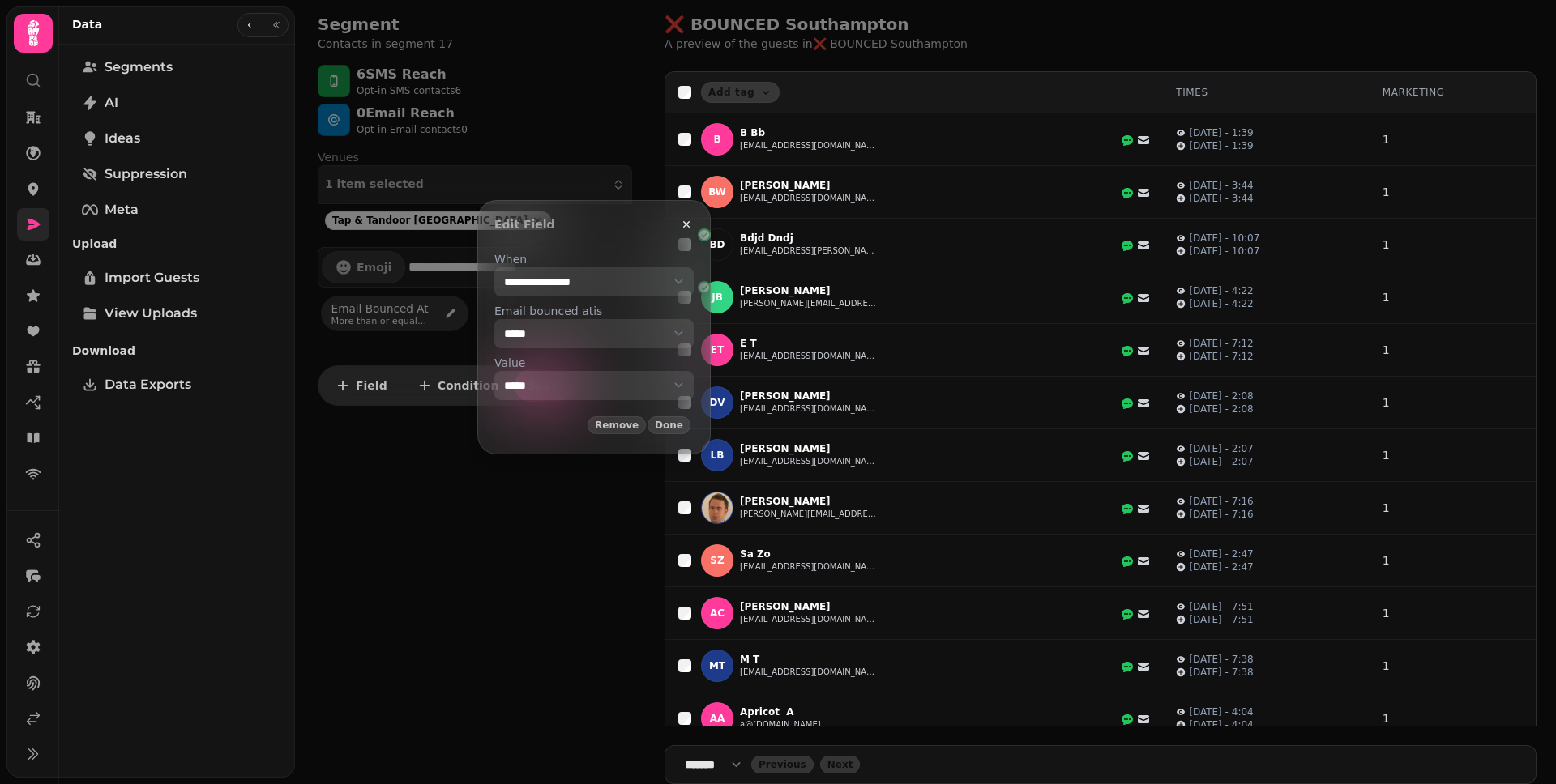
click at [567, 349] on div "**********" at bounding box center [593, 326] width 199 height 149
click at [569, 379] on select "**********" at bounding box center [593, 385] width 199 height 29
select select "****"
click at [494, 371] on select "**********" at bounding box center [593, 385] width 199 height 29
click at [683, 426] on span "Done" at bounding box center [669, 425] width 28 height 9
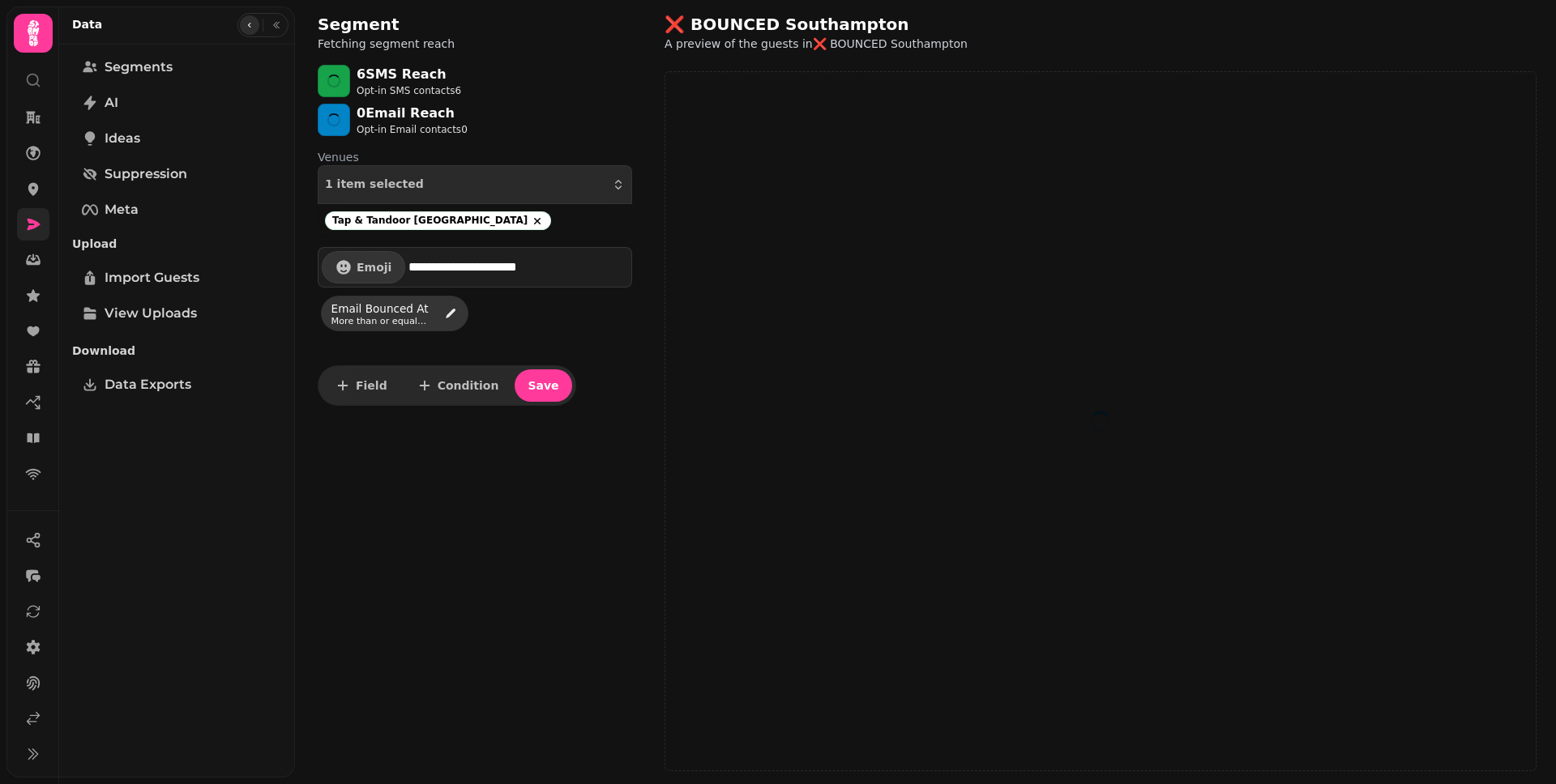
click at [248, 24] on icon "button" at bounding box center [249, 24] width 3 height 5
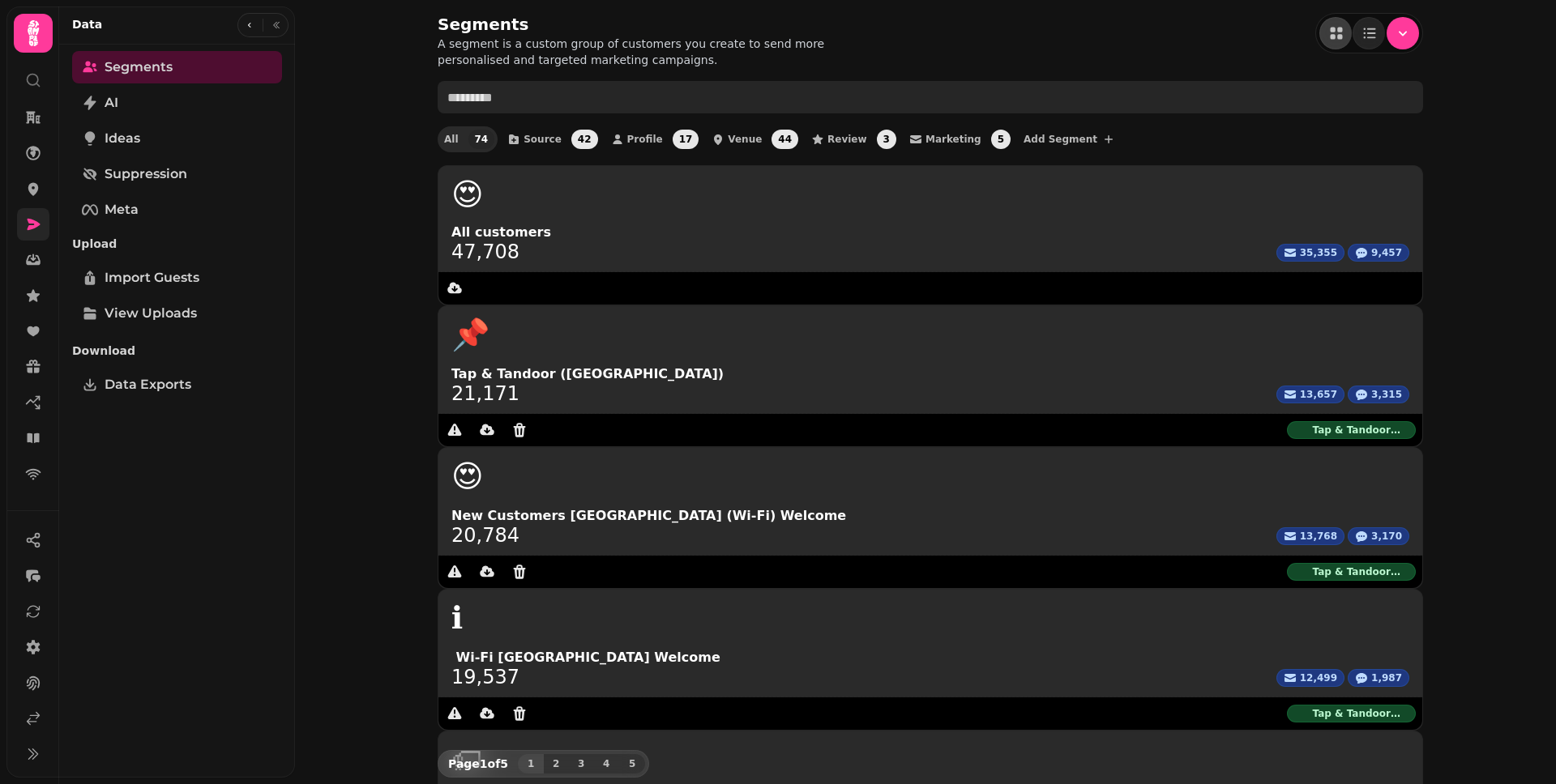
click at [679, 111] on input "text" at bounding box center [929, 97] width 985 height 33
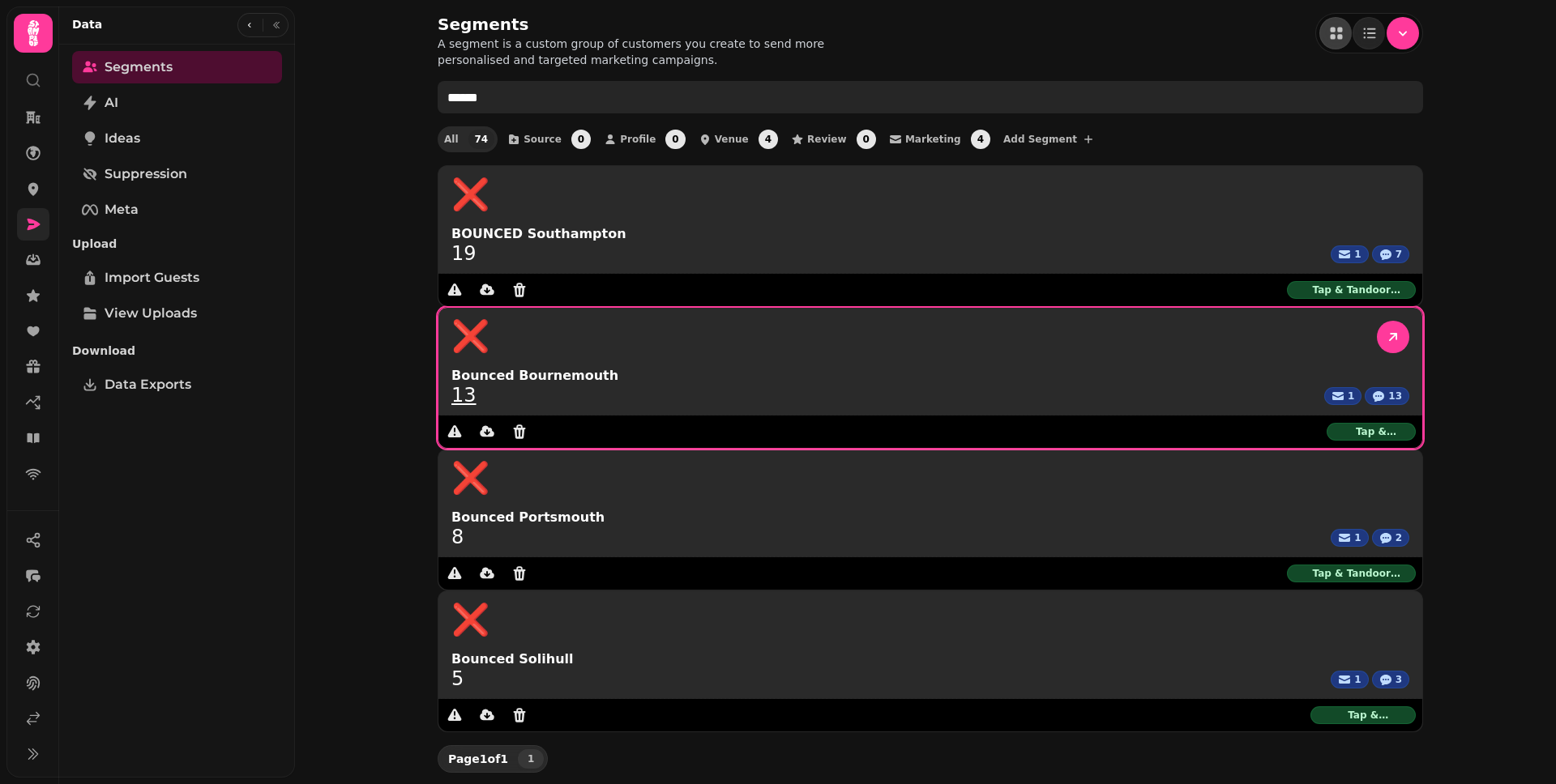
type input "******"
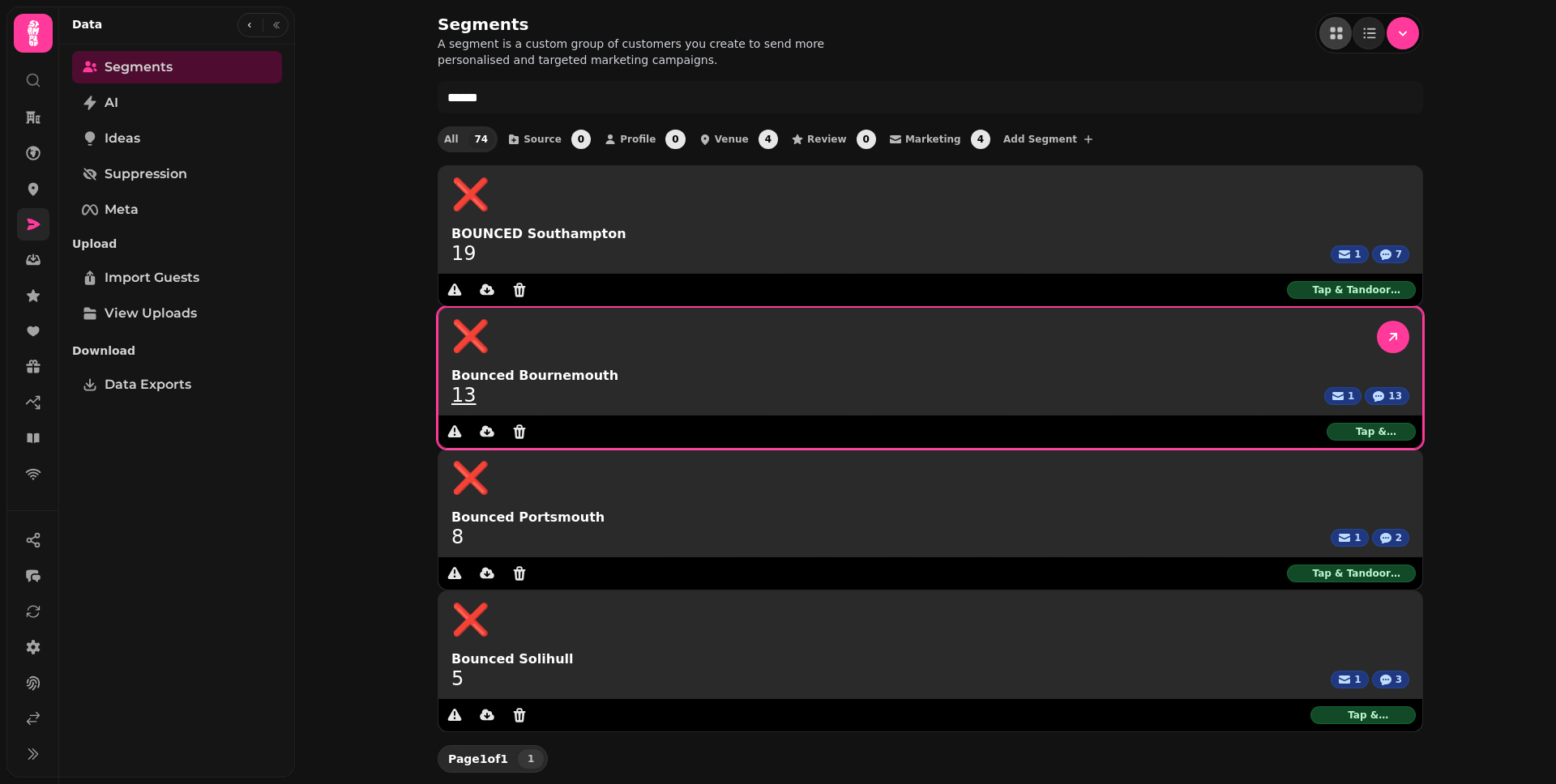
click at [476, 386] on link "13" at bounding box center [463, 395] width 25 height 20
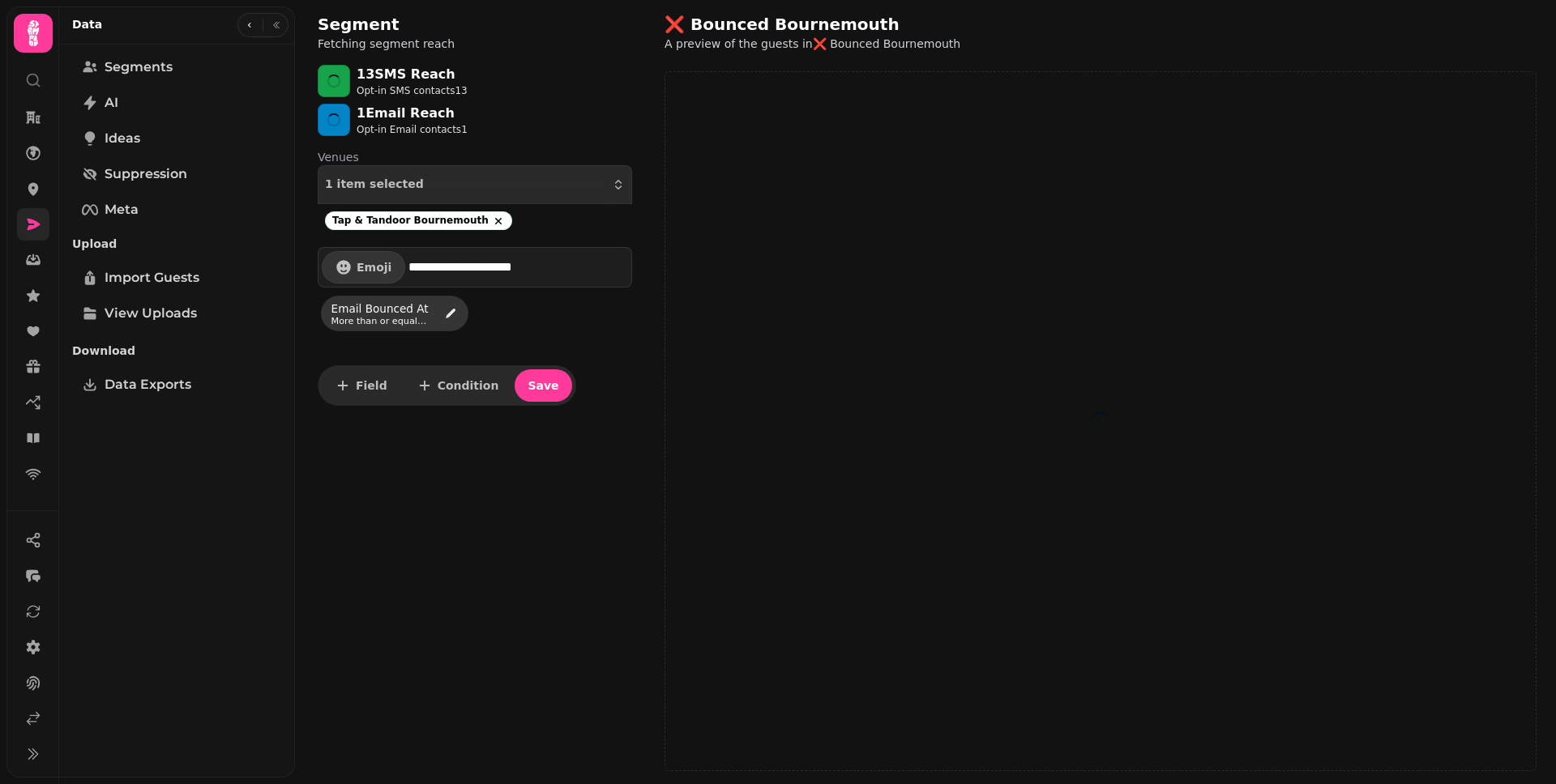
select select "**"
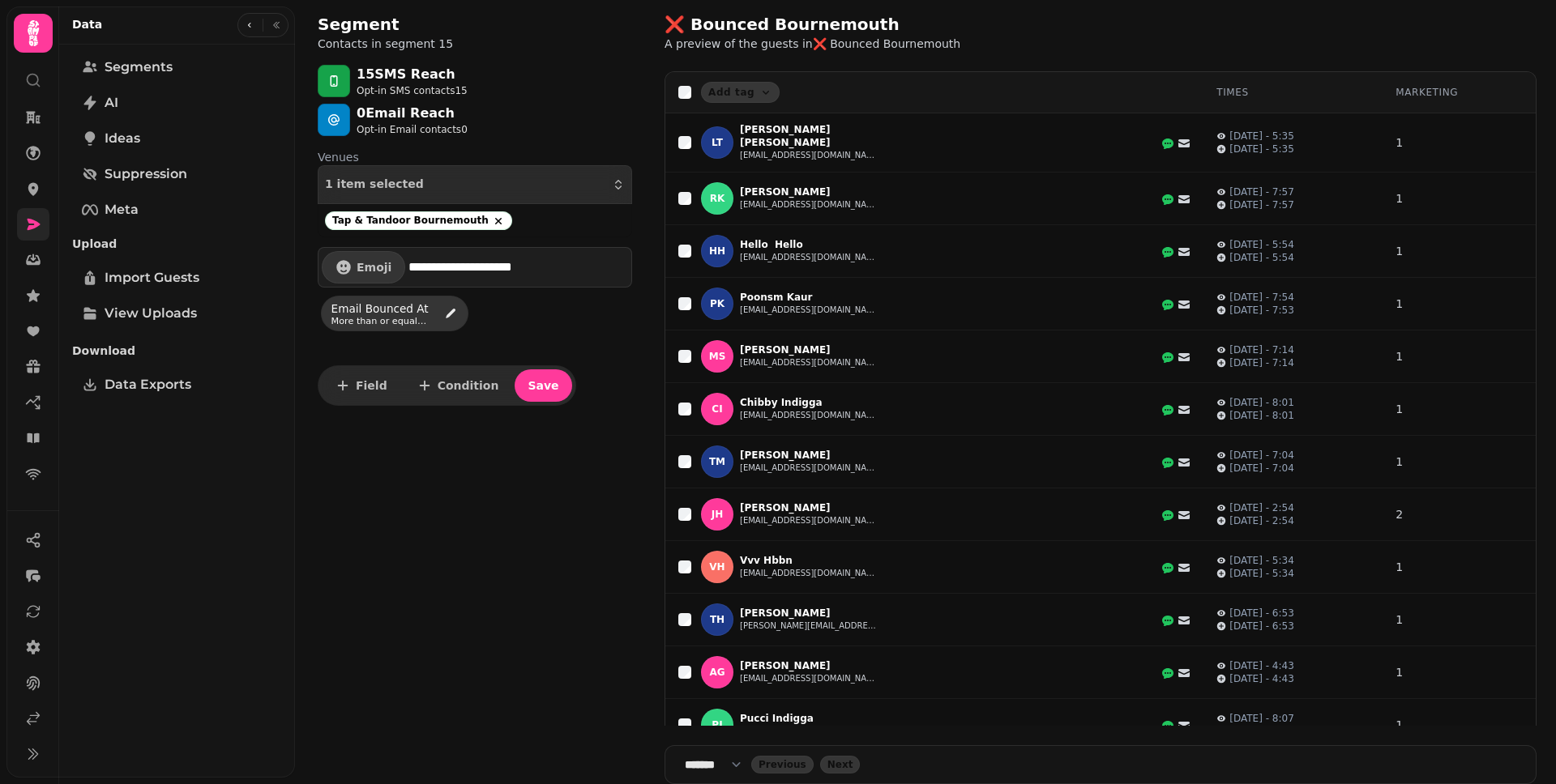
click at [552, 27] on div "Segment Contacts in segment 15" at bounding box center [475, 33] width 340 height 65
click at [246, 24] on icon "button" at bounding box center [249, 25] width 9 height 9
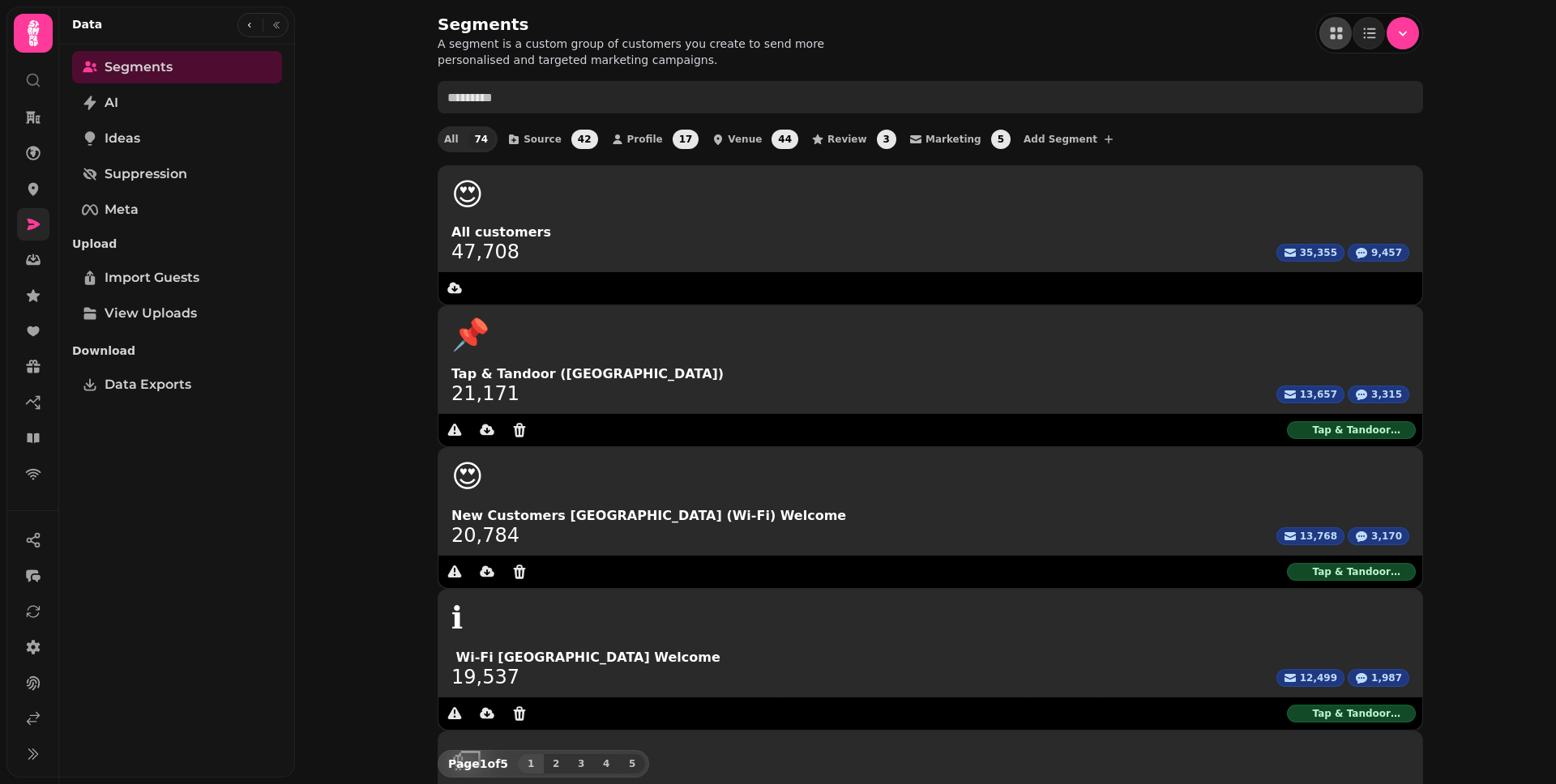
click at [714, 102] on input "text" at bounding box center [929, 97] width 985 height 33
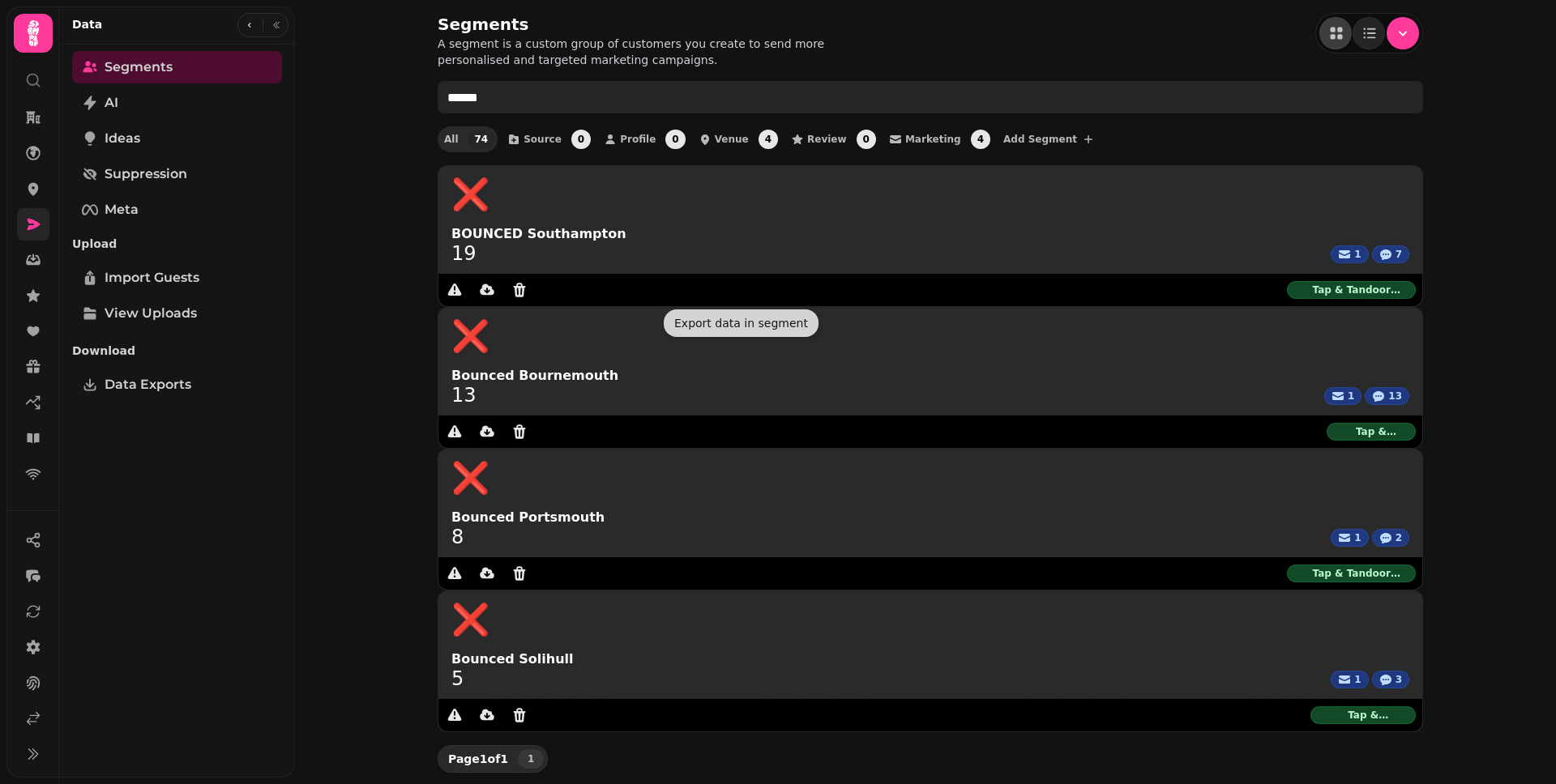
type input "******"
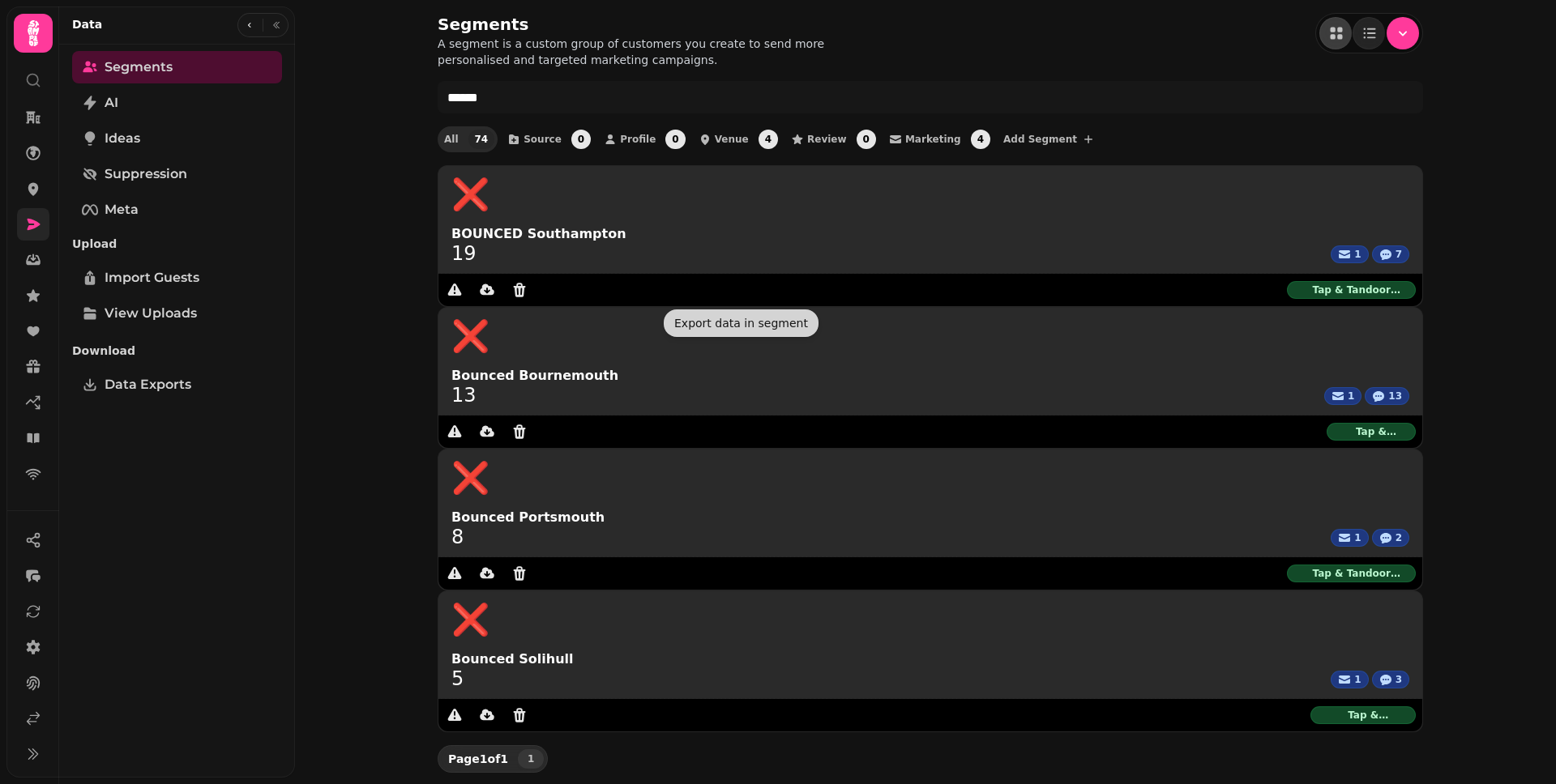
click at [394, 522] on div "Segments A segment is a custom group of customers you create to send more perso…" at bounding box center [925, 392] width 1261 height 784
click at [381, 80] on div "Segments A segment is a custom group of customers you create to send more perso…" at bounding box center [925, 392] width 1261 height 784
click at [29, 261] on icon at bounding box center [33, 259] width 15 height 10
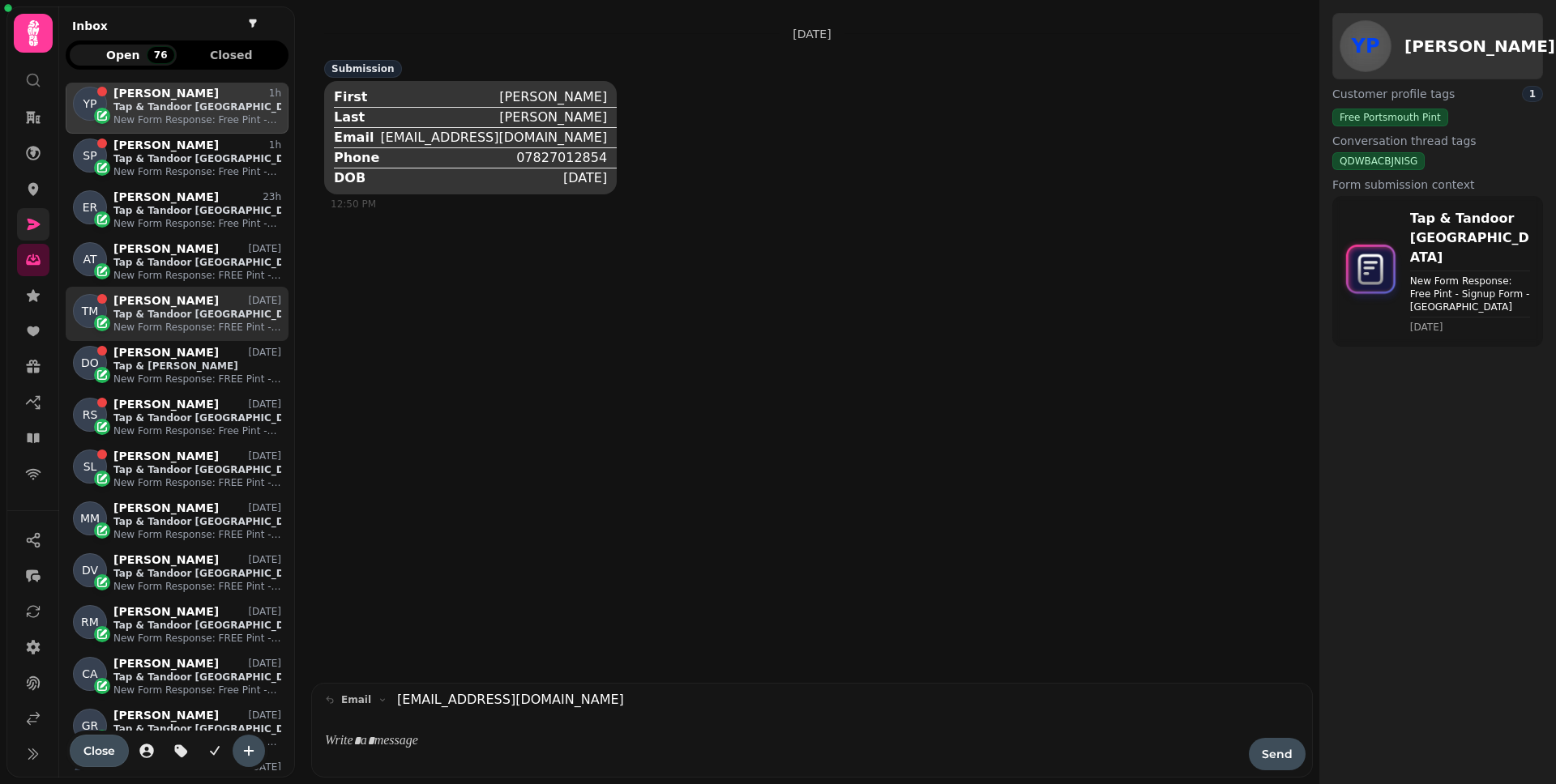
scroll to position [7, 0]
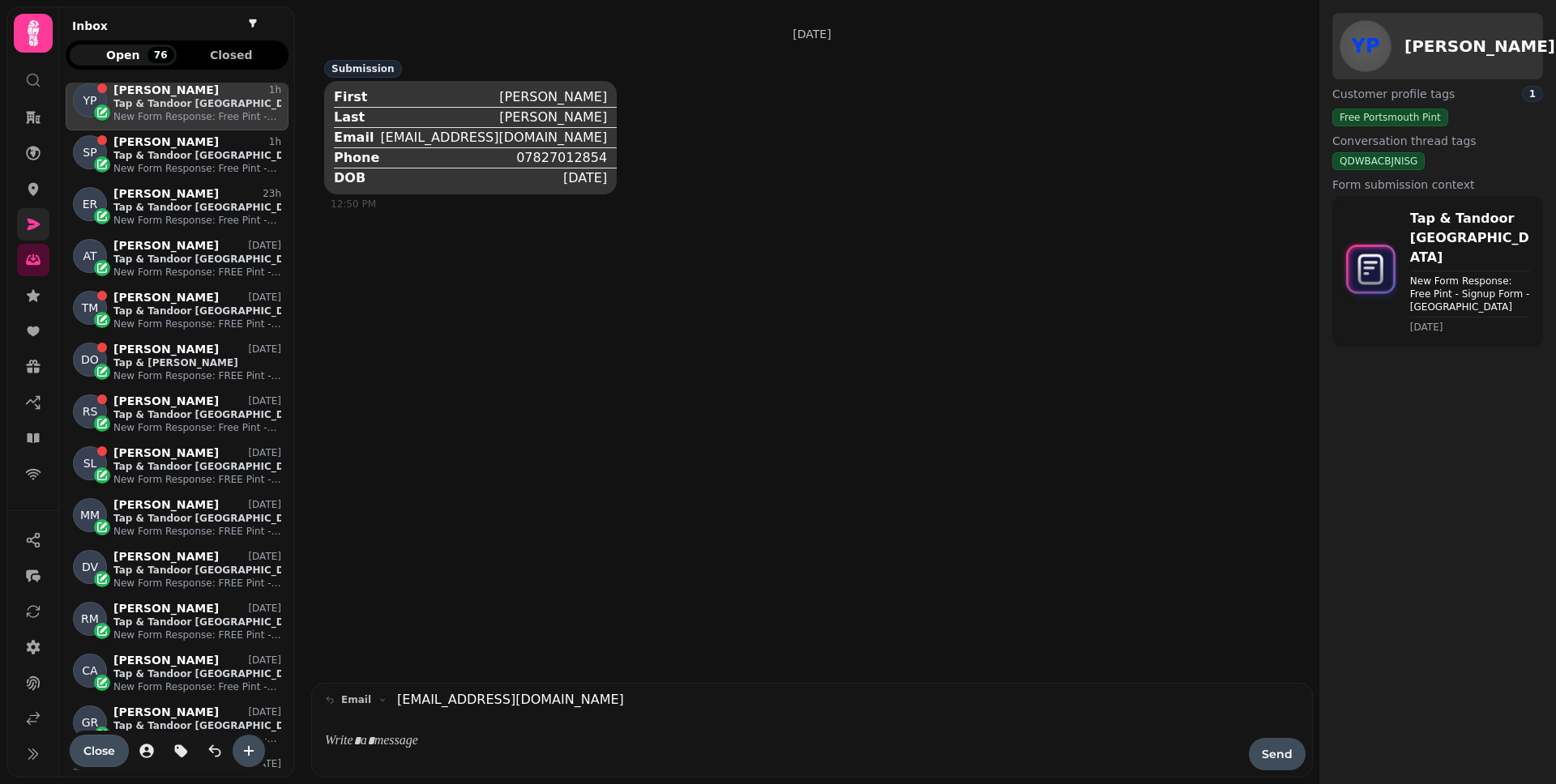
click at [38, 237] on link at bounding box center [33, 224] width 33 height 33
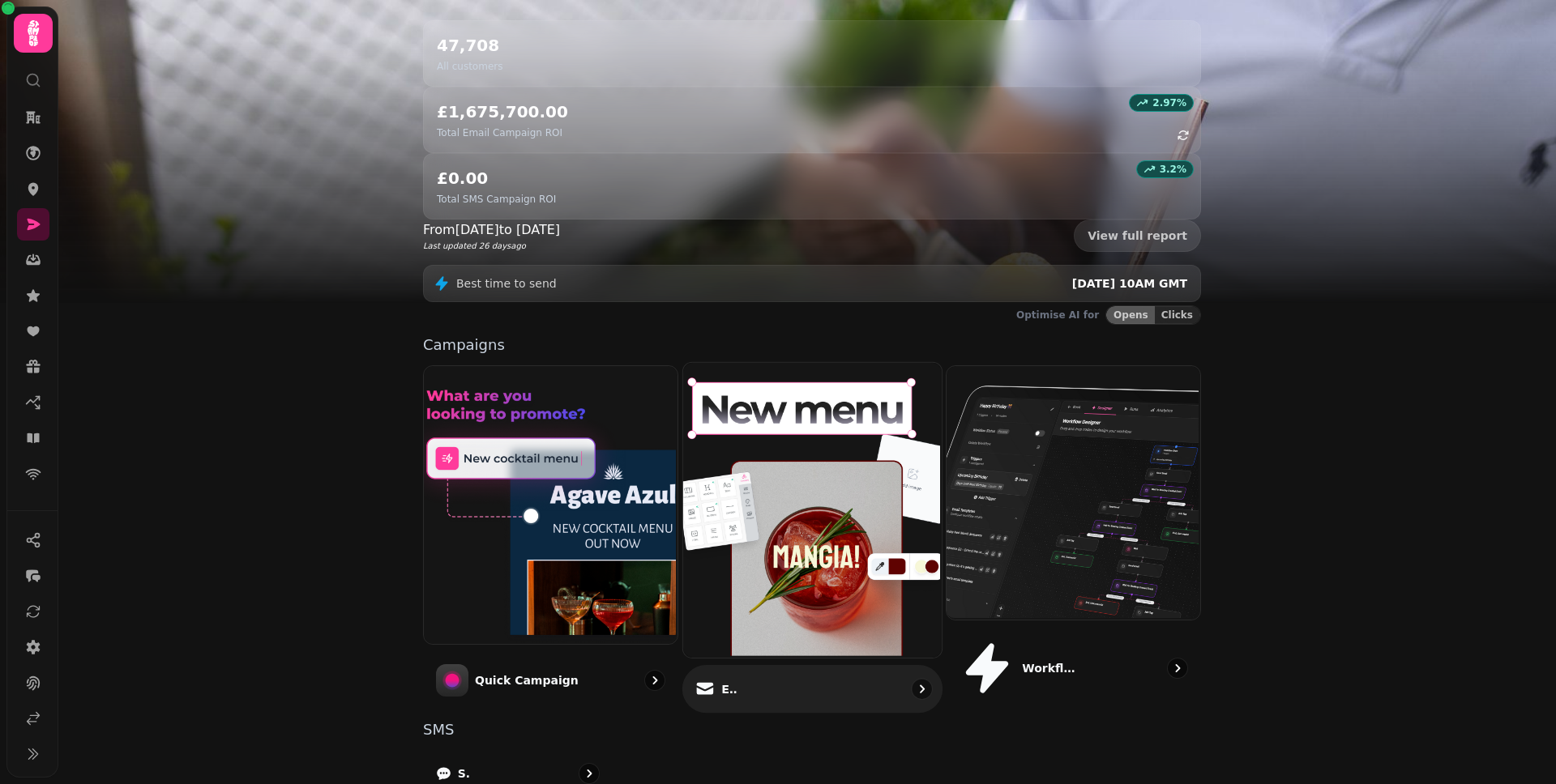
scroll to position [227, 0]
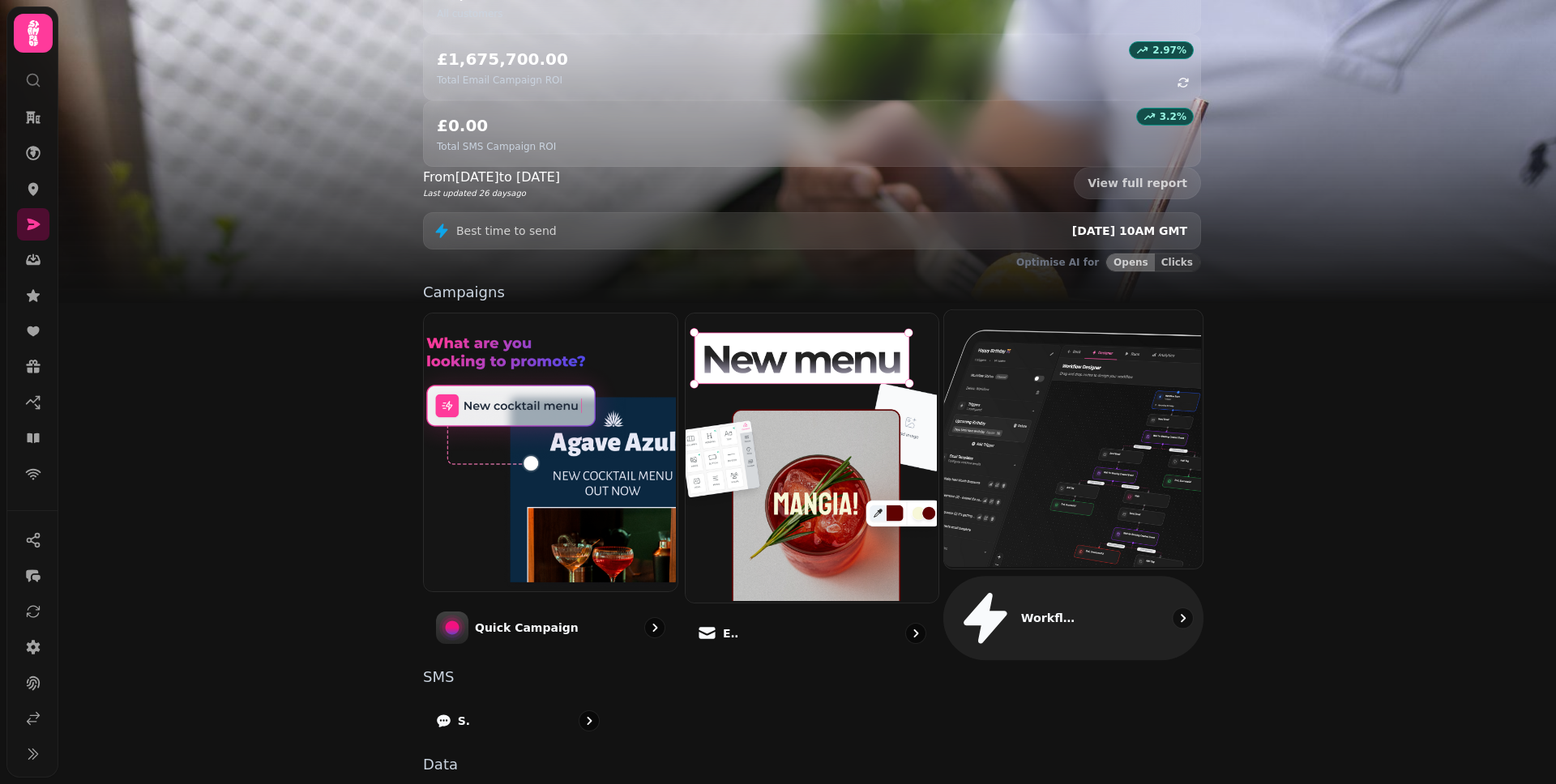
click at [1060, 608] on p "Workflows (beta)" at bounding box center [1048, 618] width 54 height 16
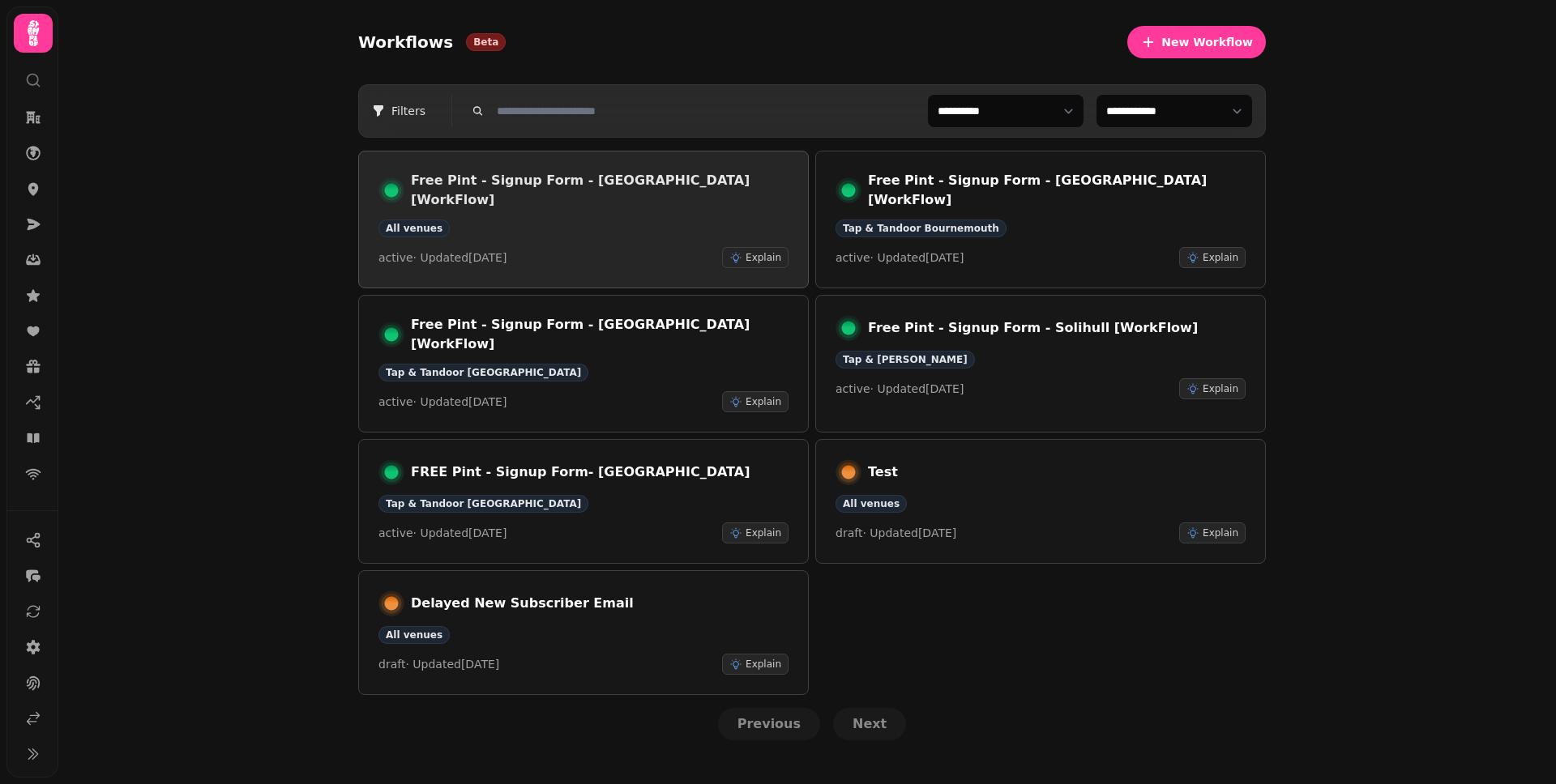
click at [630, 219] on div "All venues" at bounding box center [583, 228] width 410 height 18
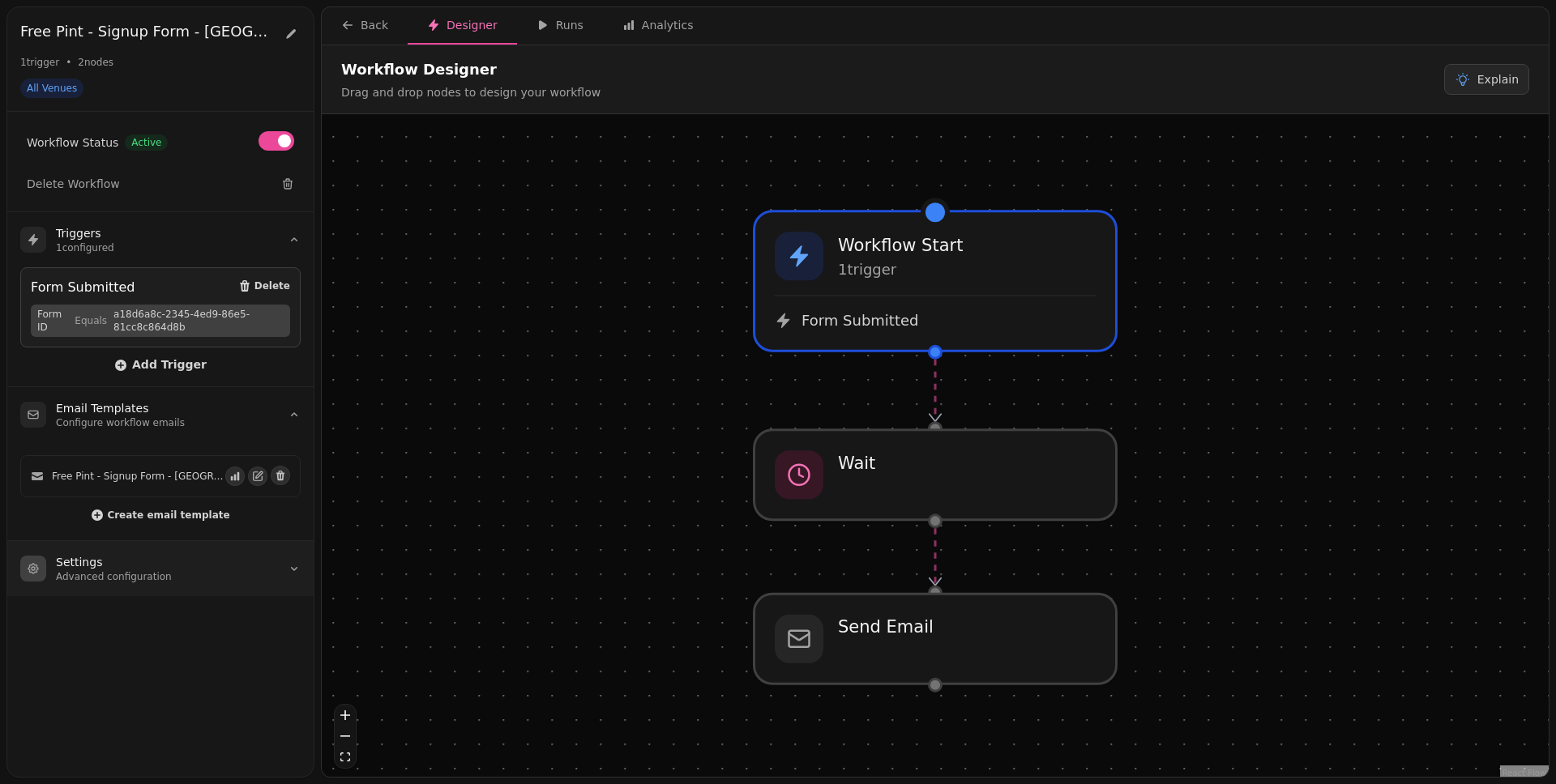
click at [112, 587] on summary "Settings Advanced configuration" at bounding box center [160, 568] width 306 height 55
click at [71, 86] on span "All Venues" at bounding box center [52, 88] width 50 height 13
click at [283, 36] on button at bounding box center [290, 33] width 20 height 26
select select "***"
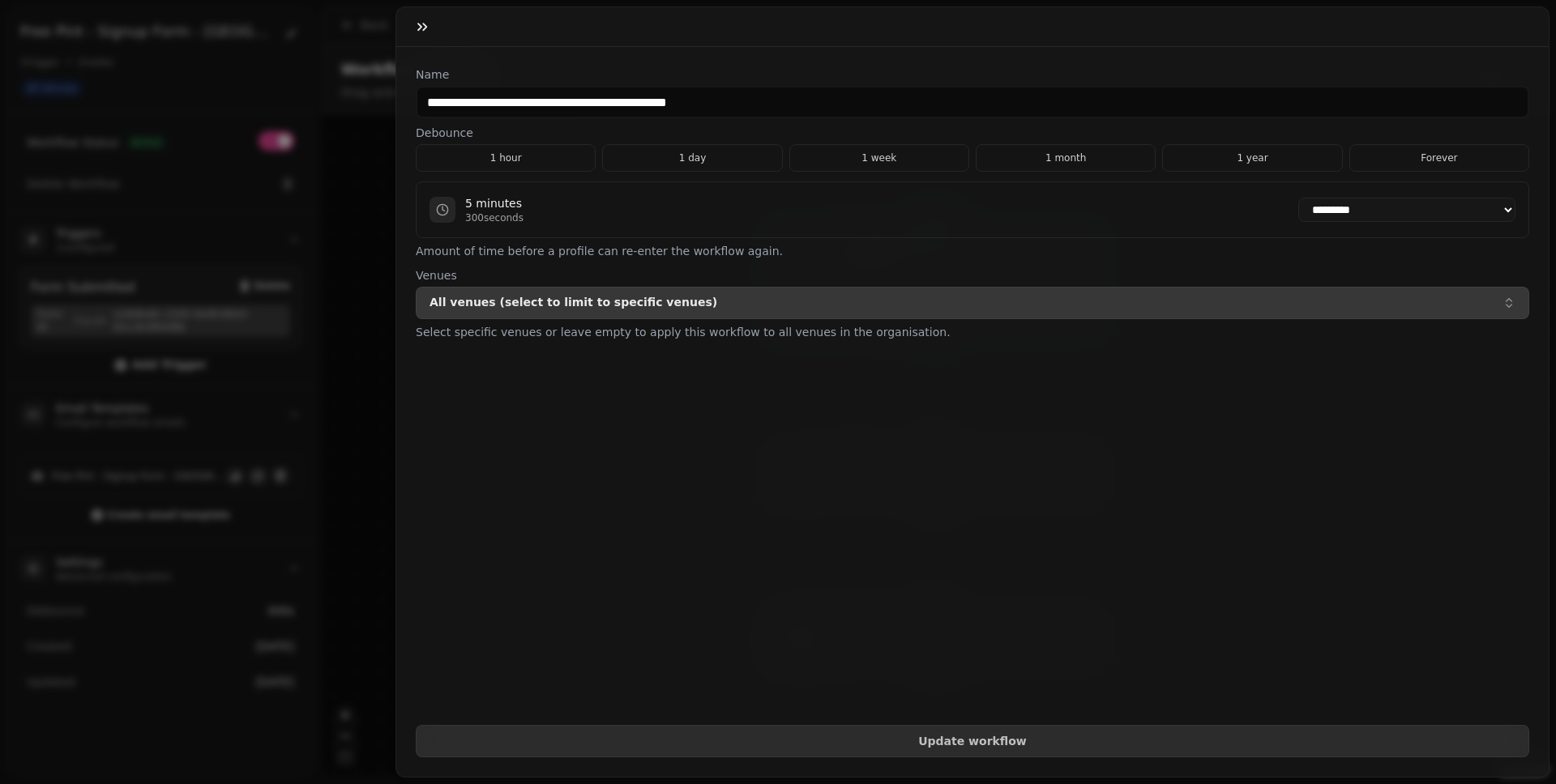
click at [565, 305] on p "All venues (select to limit to specific venues)" at bounding box center [573, 303] width 287 height 13
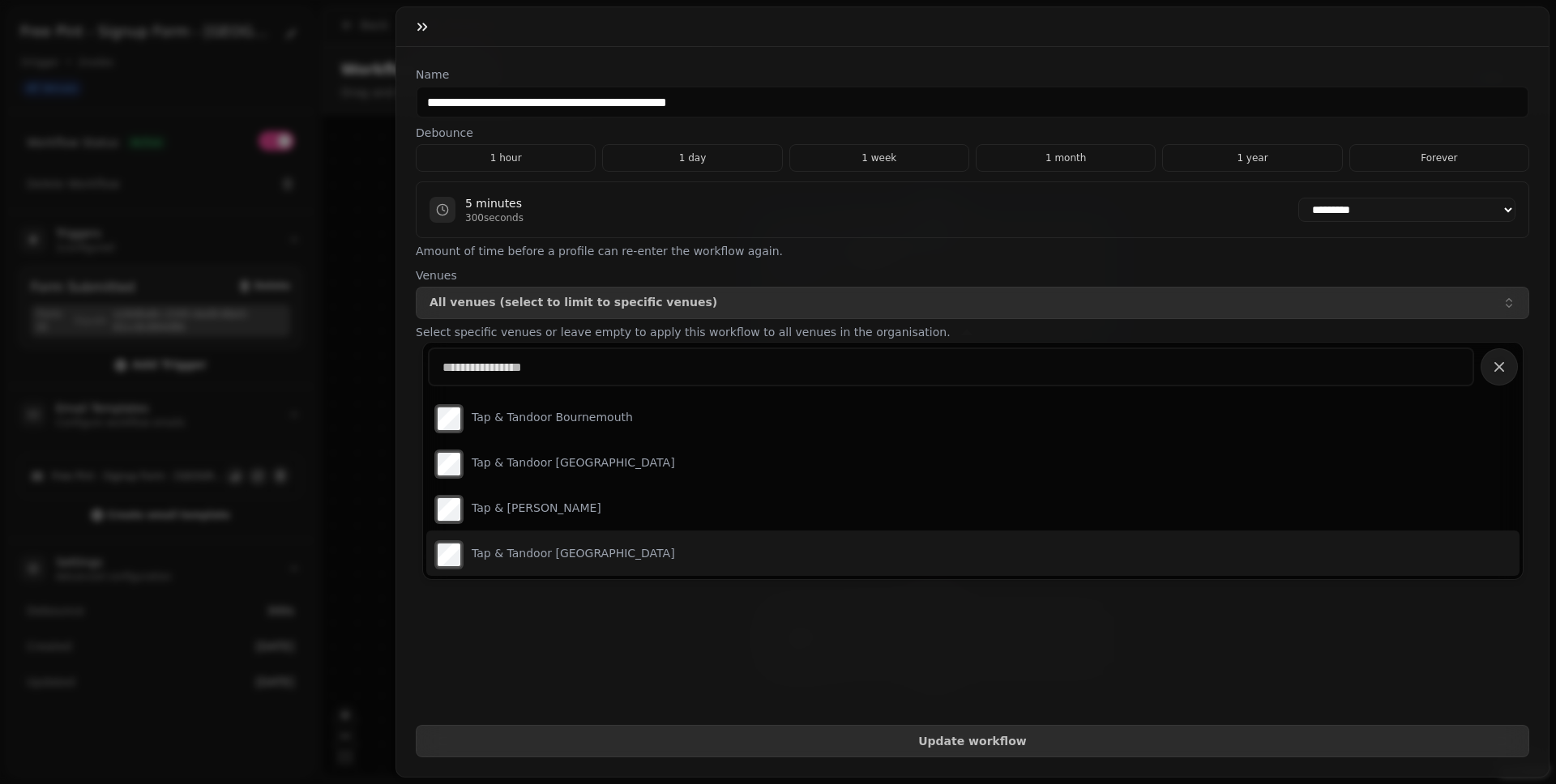
click at [572, 608] on form "**********" at bounding box center [972, 411] width 1113 height 691
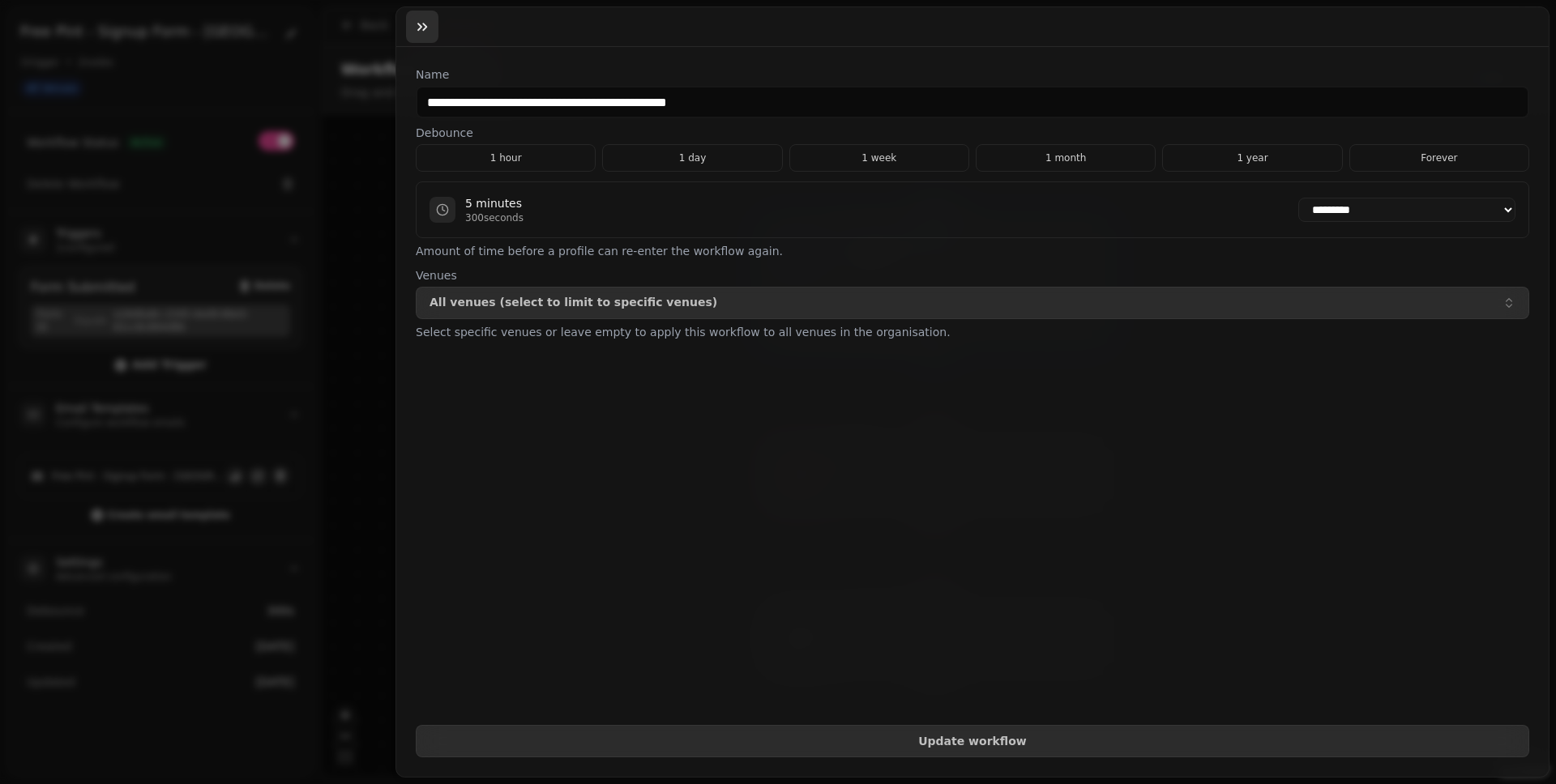
click at [424, 20] on icon "button" at bounding box center [421, 26] width 16 height 16
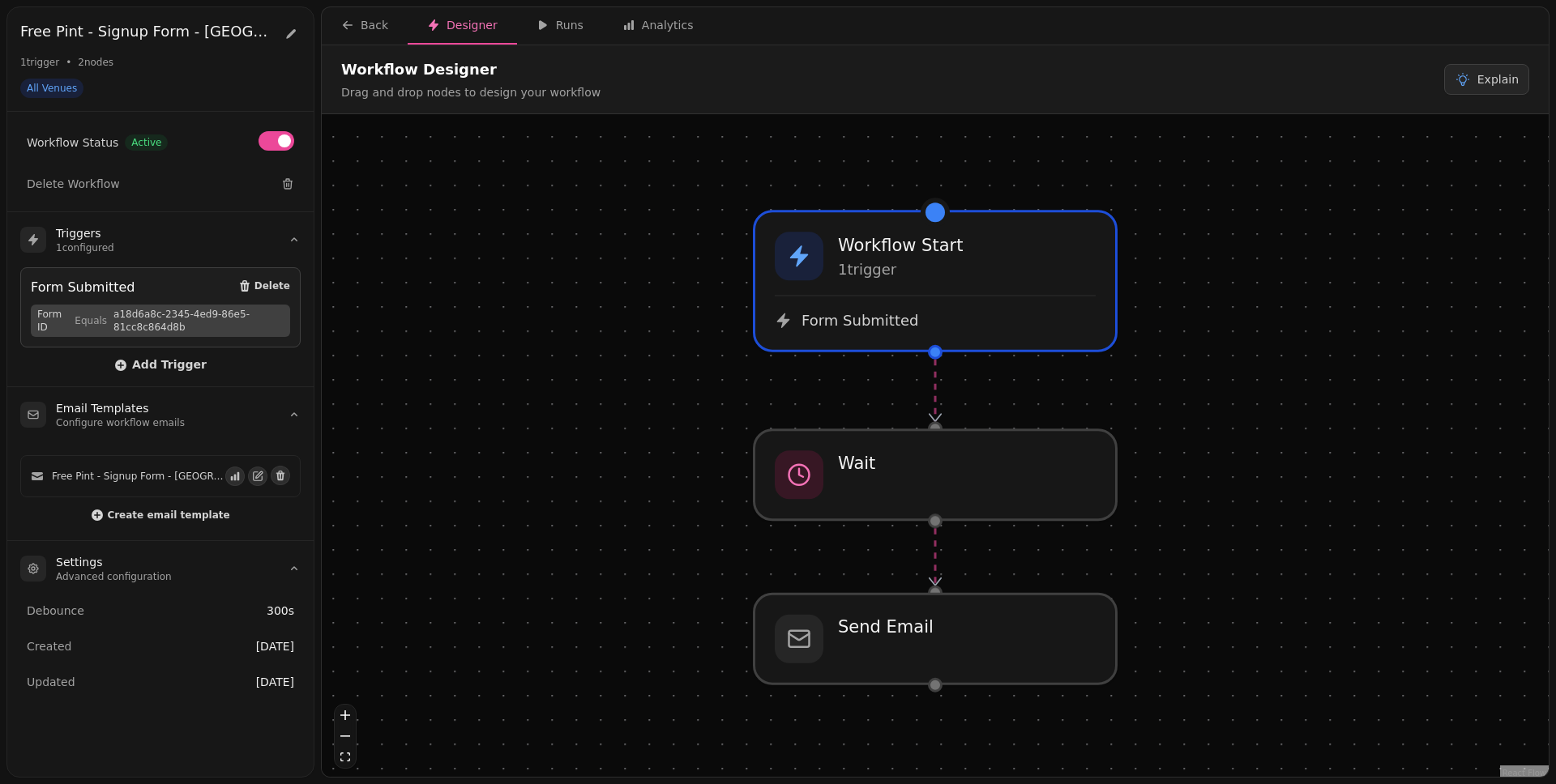
click at [837, 18] on nav "Back Designer Runs Analytics" at bounding box center [935, 26] width 1227 height 37
click at [371, 20] on div "Back" at bounding box center [365, 24] width 47 height 16
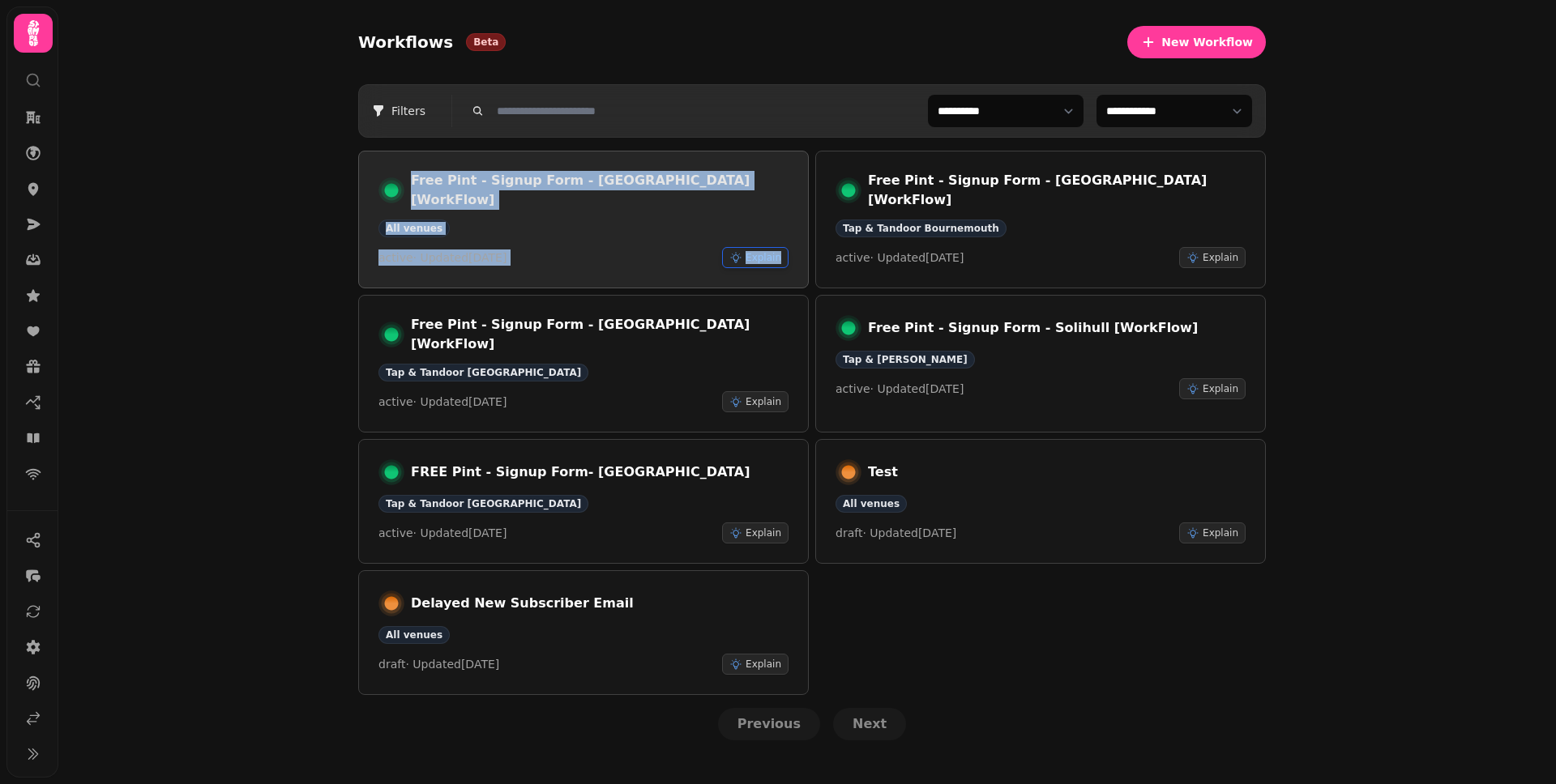
drag, startPoint x: 347, startPoint y: 146, endPoint x: 786, endPoint y: 245, distance: 450.0
click at [786, 245] on div "**********" at bounding box center [812, 383] width 934 height 766
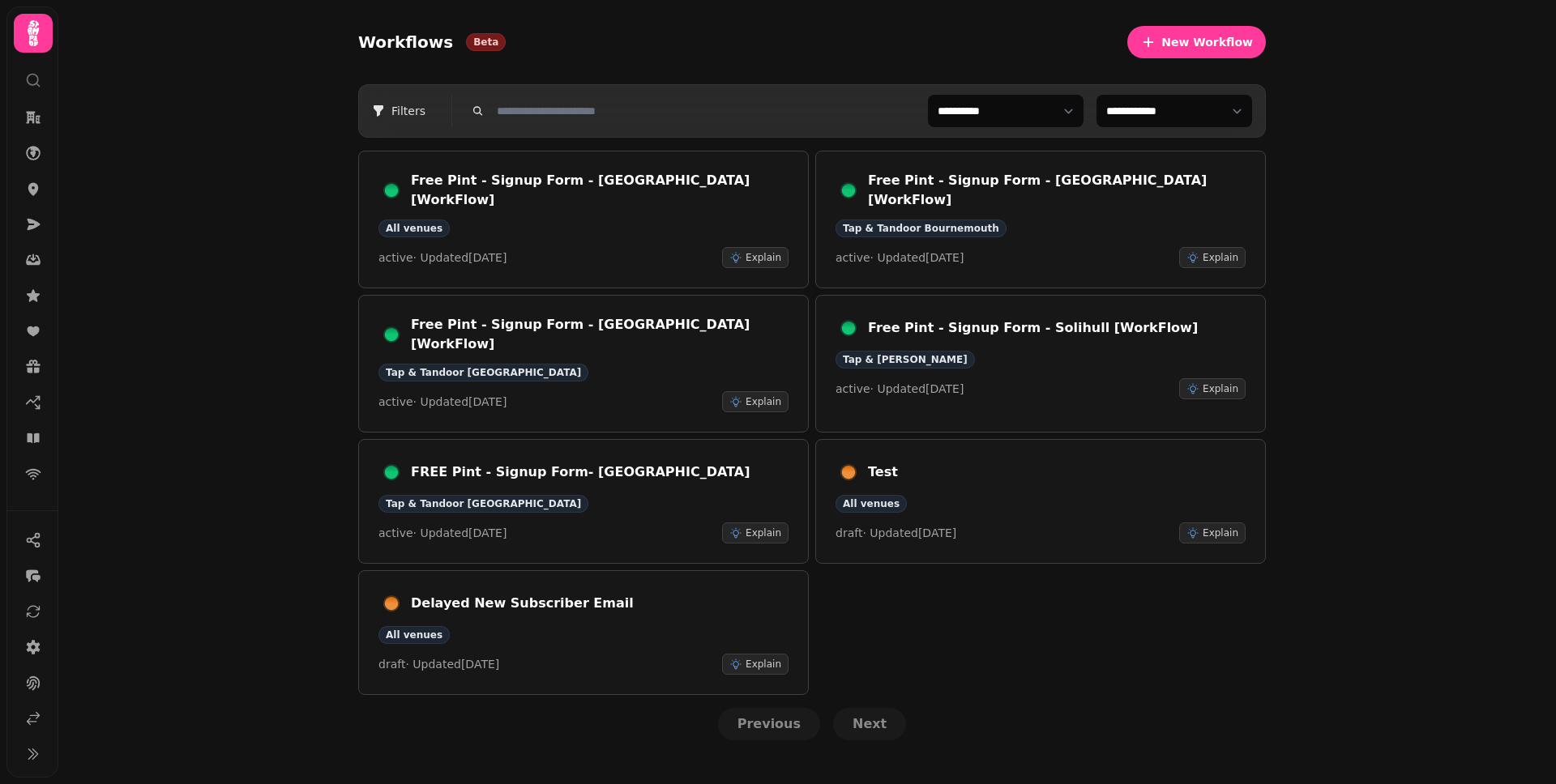
click at [1190, 347] on div "**********" at bounding box center [807, 392] width 1497 height 784
click at [1190, 250] on div "**********" at bounding box center [807, 392] width 1497 height 784
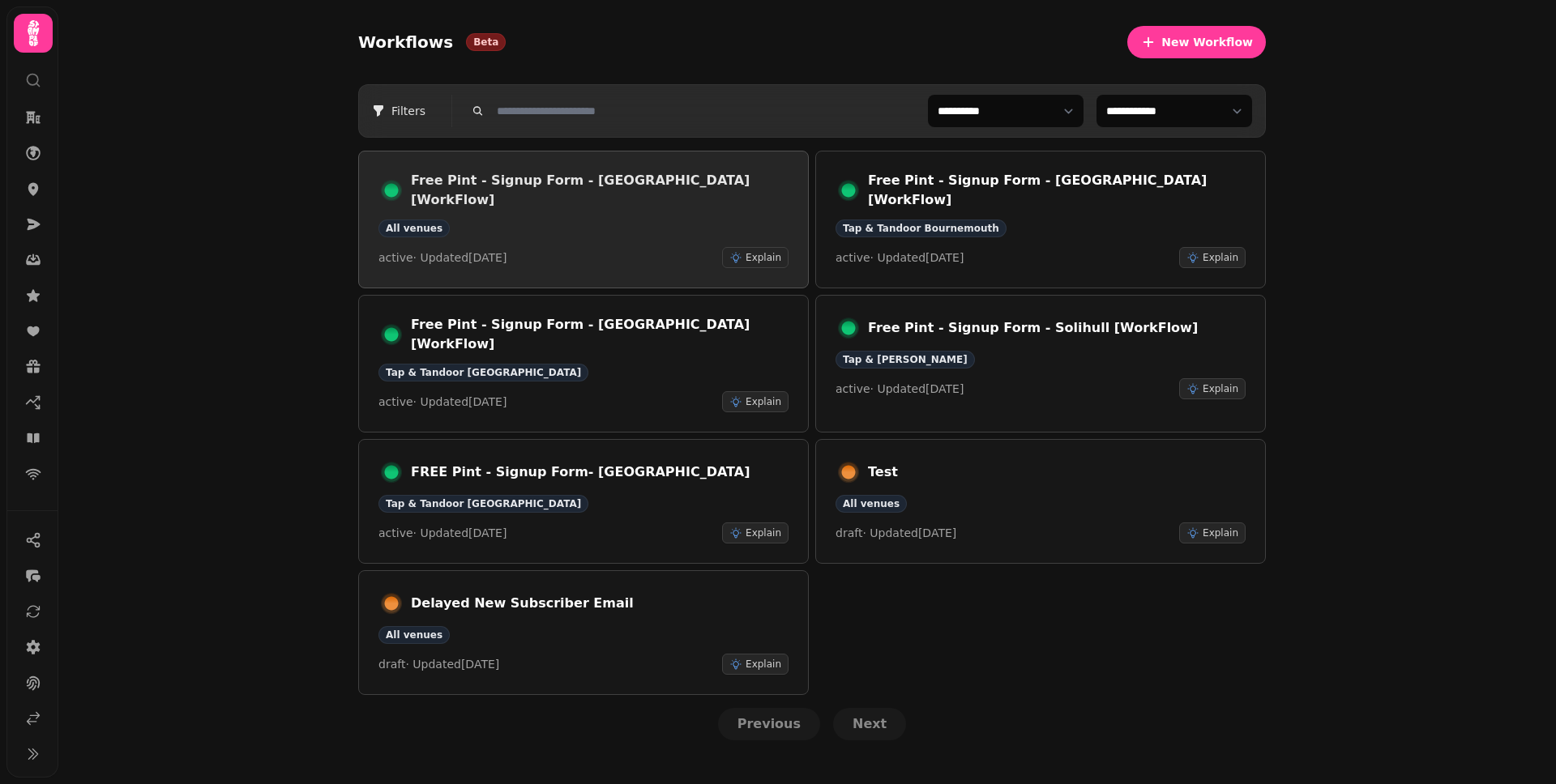
click at [659, 219] on div "All venues" at bounding box center [583, 228] width 410 height 18
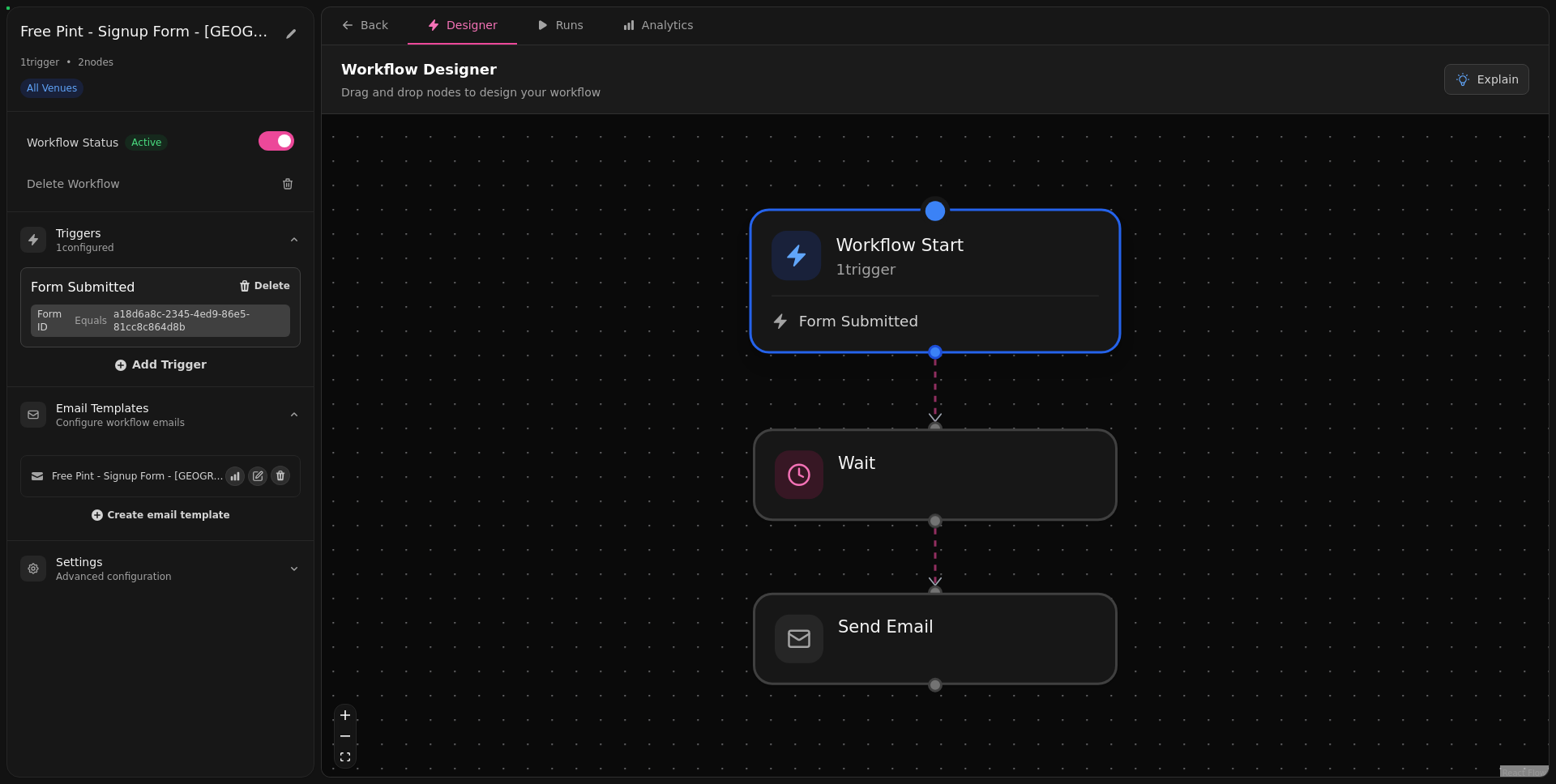
click at [955, 280] on div "Workflow Start 1 trigger" at bounding box center [935, 255] width 327 height 49
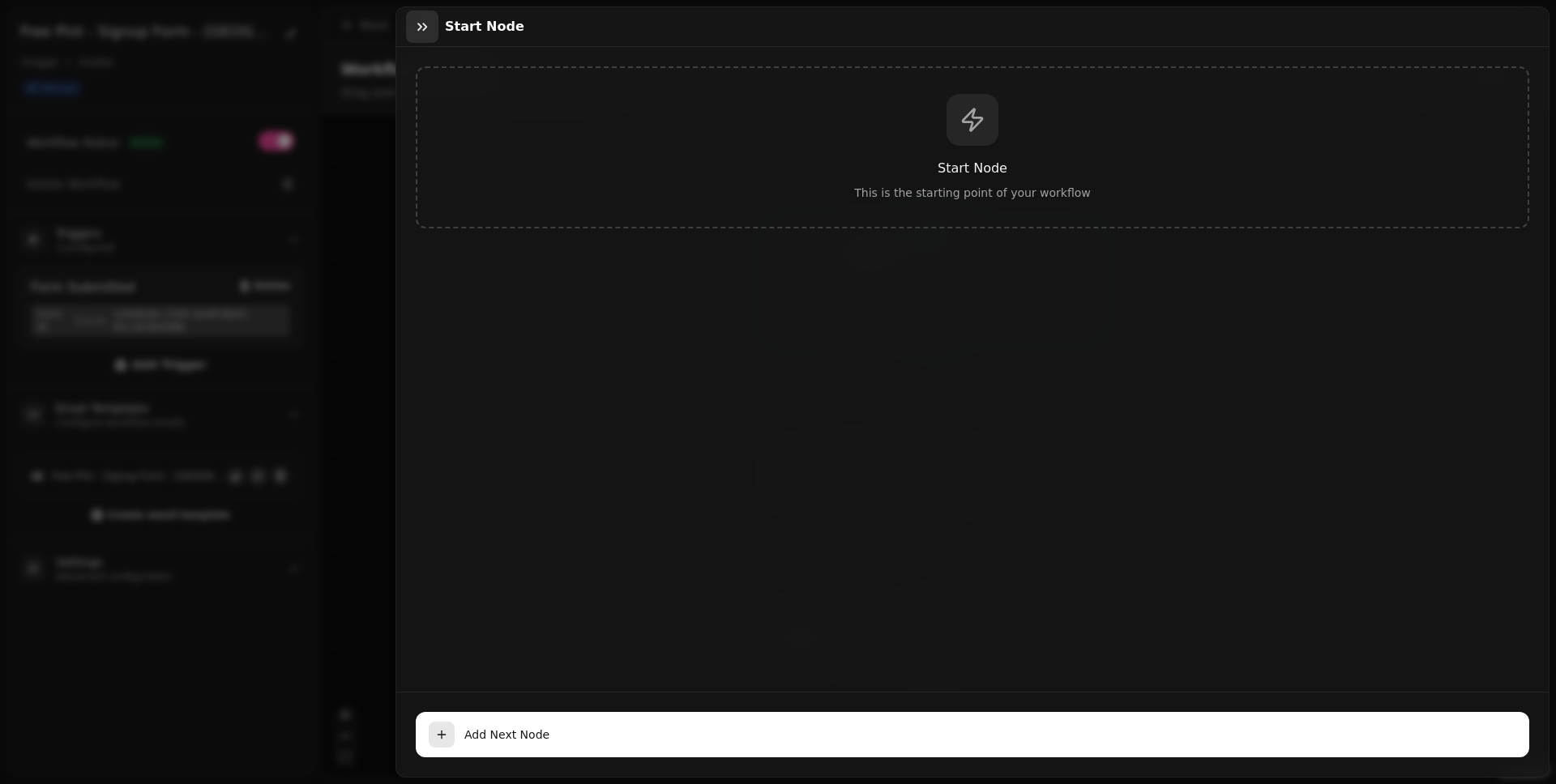
click at [422, 28] on icon "button" at bounding box center [421, 26] width 16 height 16
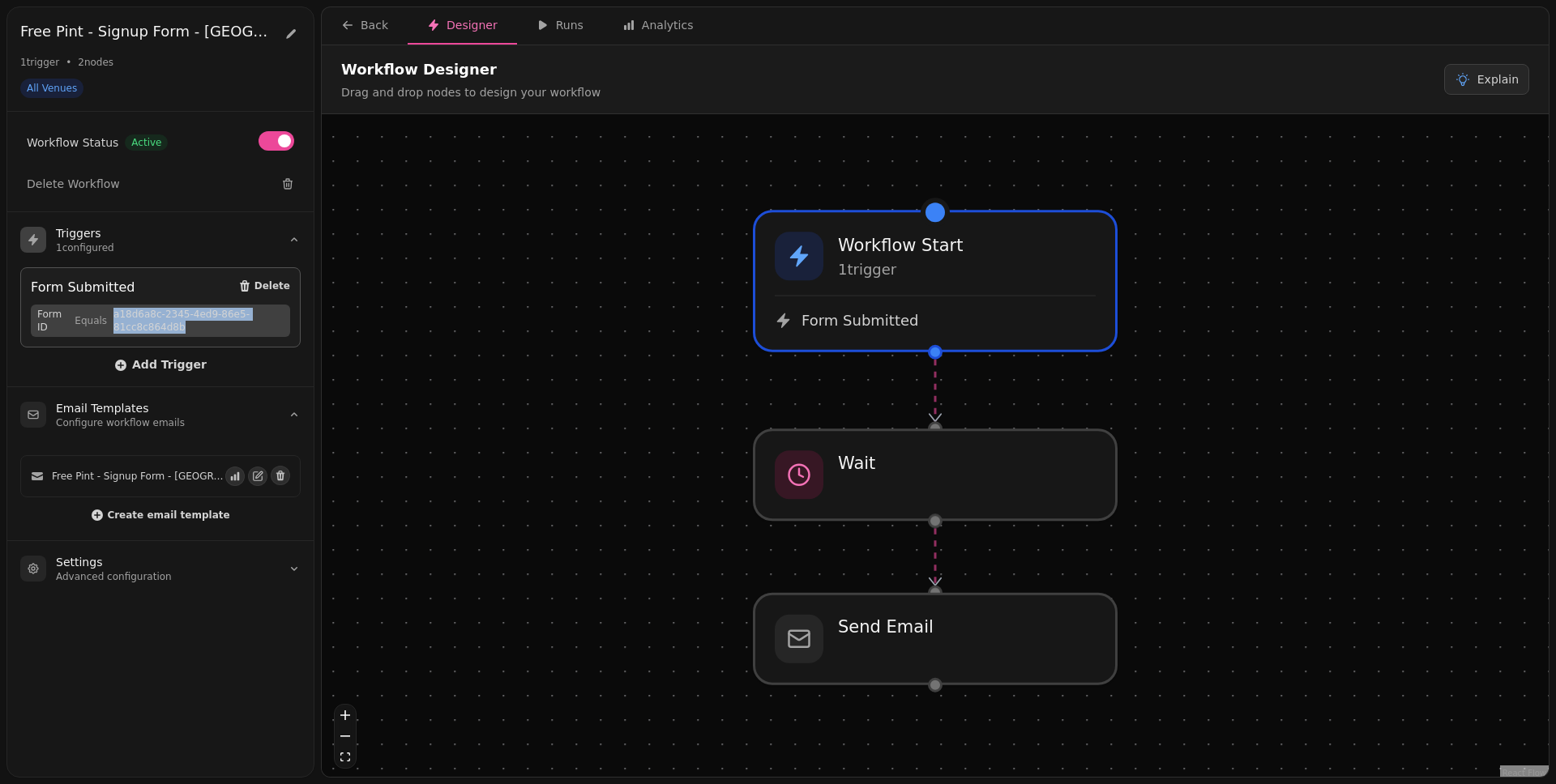
drag, startPoint x: 173, startPoint y: 321, endPoint x: 110, endPoint y: 307, distance: 64.5
click at [113, 308] on span "a18d6a8c-2345-4ed9-86e5-81cc8c864d8b" at bounding box center [198, 321] width 170 height 26
click at [844, 298] on div "Form Submitted" at bounding box center [935, 313] width 327 height 35
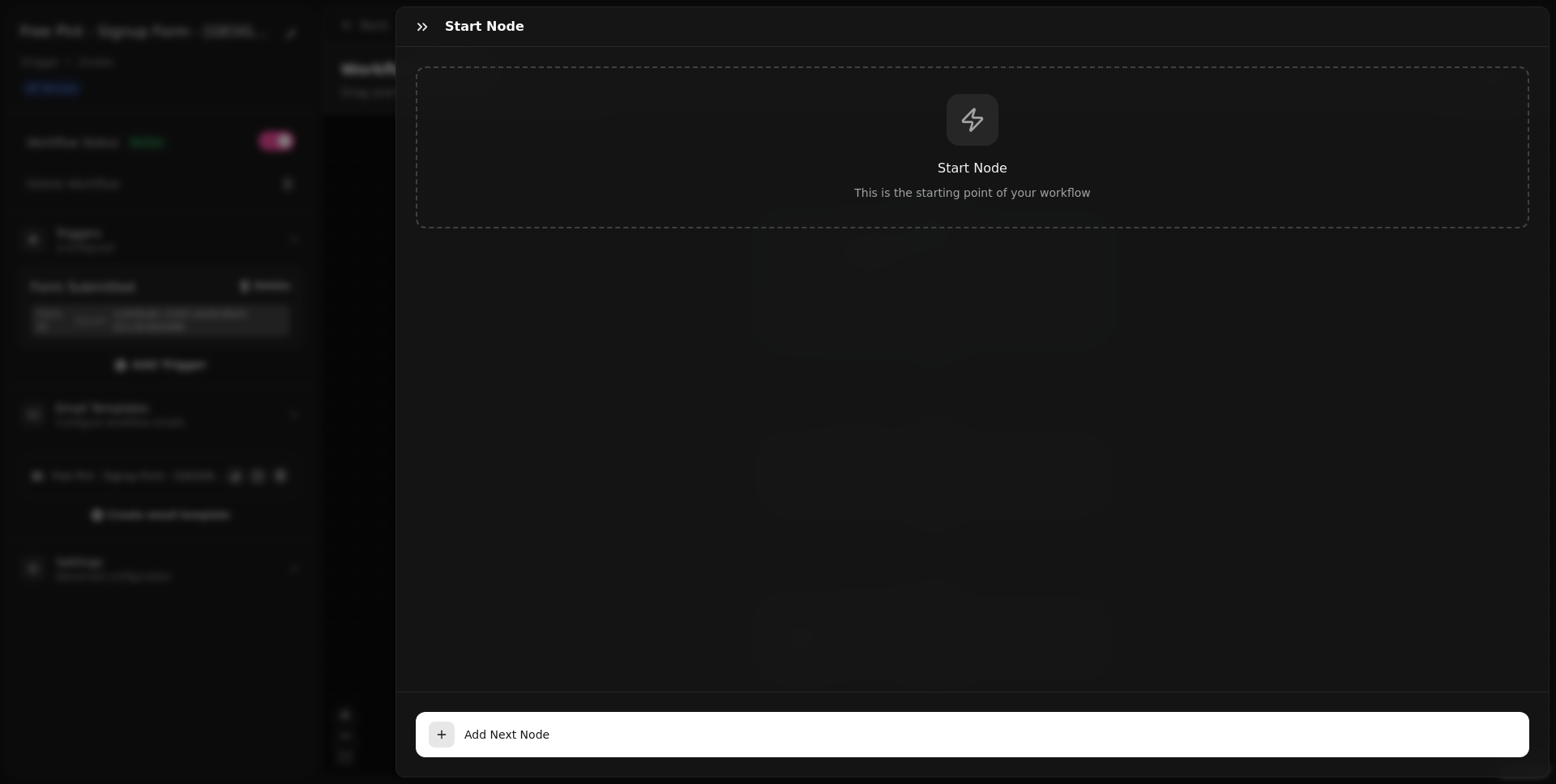
click at [677, 213] on div "Start Node This is the starting point of your workflow" at bounding box center [972, 147] width 1113 height 162
click at [950, 160] on h3 "Start Node" at bounding box center [973, 168] width 1058 height 20
click at [417, 19] on icon "button" at bounding box center [421, 26] width 16 height 16
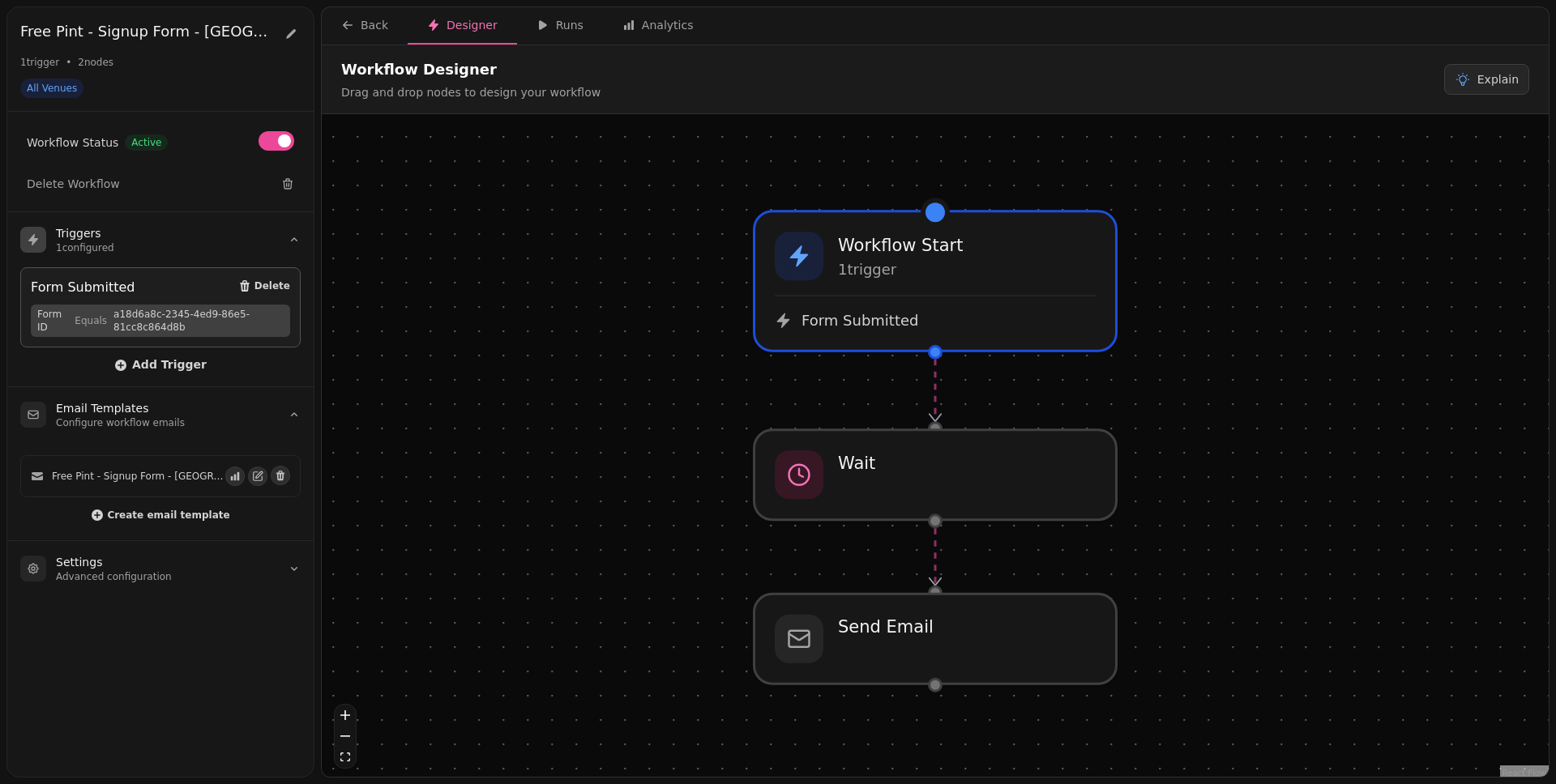
click at [90, 319] on span "Equals" at bounding box center [90, 321] width 33 height 13
click at [62, 299] on div "Form Submitted Delete Form ID Equals a18d6a8c-2345-4ed9-86e5-81cc8c864d8b" at bounding box center [160, 307] width 280 height 80
click at [65, 289] on div "Form Submitted" at bounding box center [83, 287] width 104 height 20
drag, startPoint x: 66, startPoint y: 289, endPoint x: 82, endPoint y: 286, distance: 16.3
click at [71, 287] on div "Form Submitted" at bounding box center [83, 287] width 104 height 20
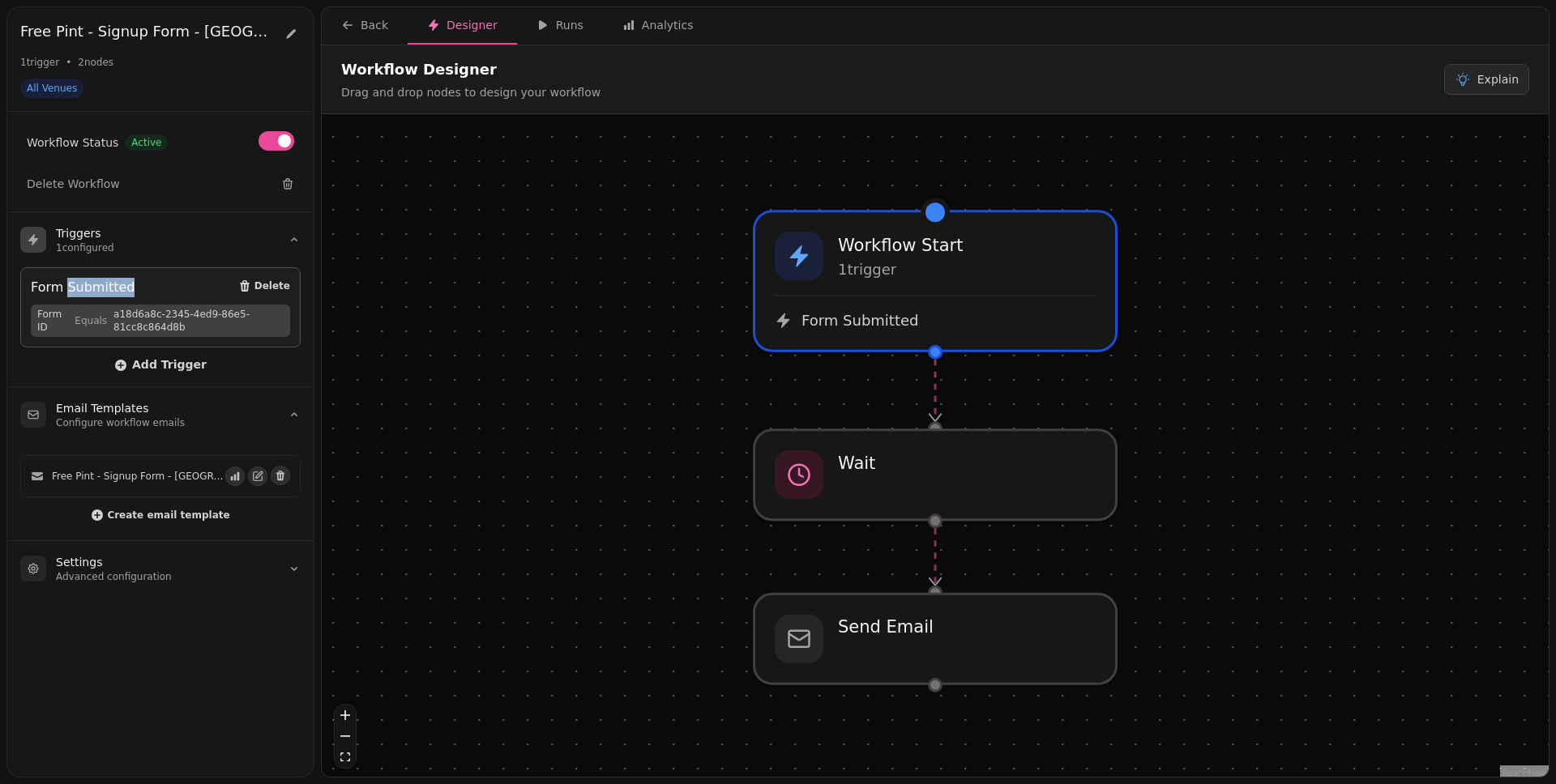
click at [200, 281] on div "Form Submitted Delete" at bounding box center [160, 288] width 259 height 20
drag, startPoint x: 193, startPoint y: 324, endPoint x: 110, endPoint y: 310, distance: 84.2
click at [110, 310] on span "Form ID Equals a18d6a8c-2345-4ed9-86e5-81cc8c864d8b" at bounding box center [160, 321] width 259 height 33
copy span "a18d6a8c-2345-4ed9-86e5-81cc8c864d8b"
click at [203, 331] on span "a18d6a8c-2345-4ed9-86e5-81cc8c864d8b" at bounding box center [198, 321] width 170 height 26
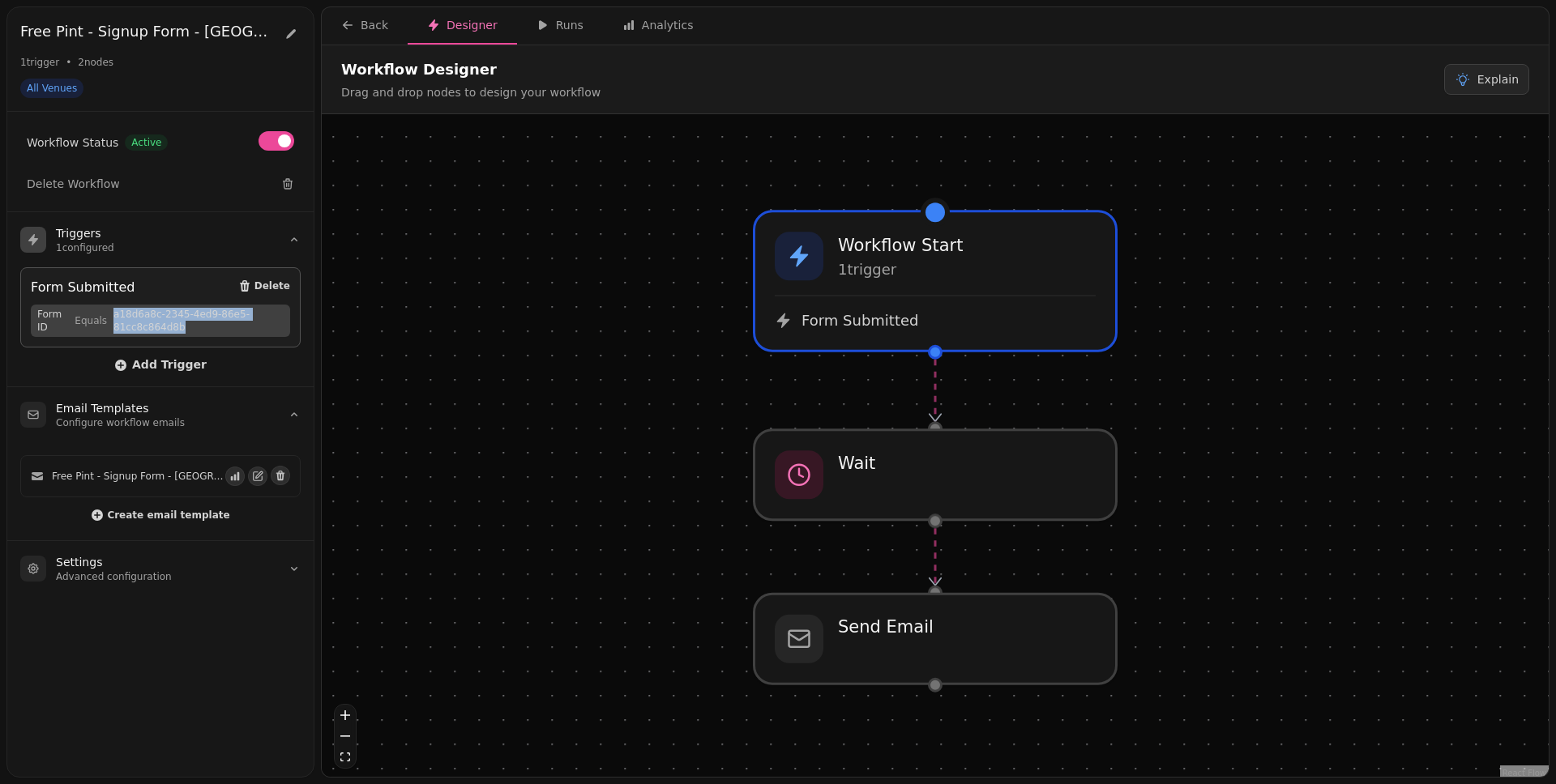
drag, startPoint x: 217, startPoint y: 329, endPoint x: 108, endPoint y: 312, distance: 110.3
click at [108, 312] on span "Form ID Equals a18d6a8c-2345-4ed9-86e5-81cc8c864d8b" at bounding box center [160, 321] width 259 height 33
copy span "a18d6a8c-2345-4ed9-86e5-81cc8c864d8b"
click at [890, 489] on div at bounding box center [935, 475] width 369 height 91
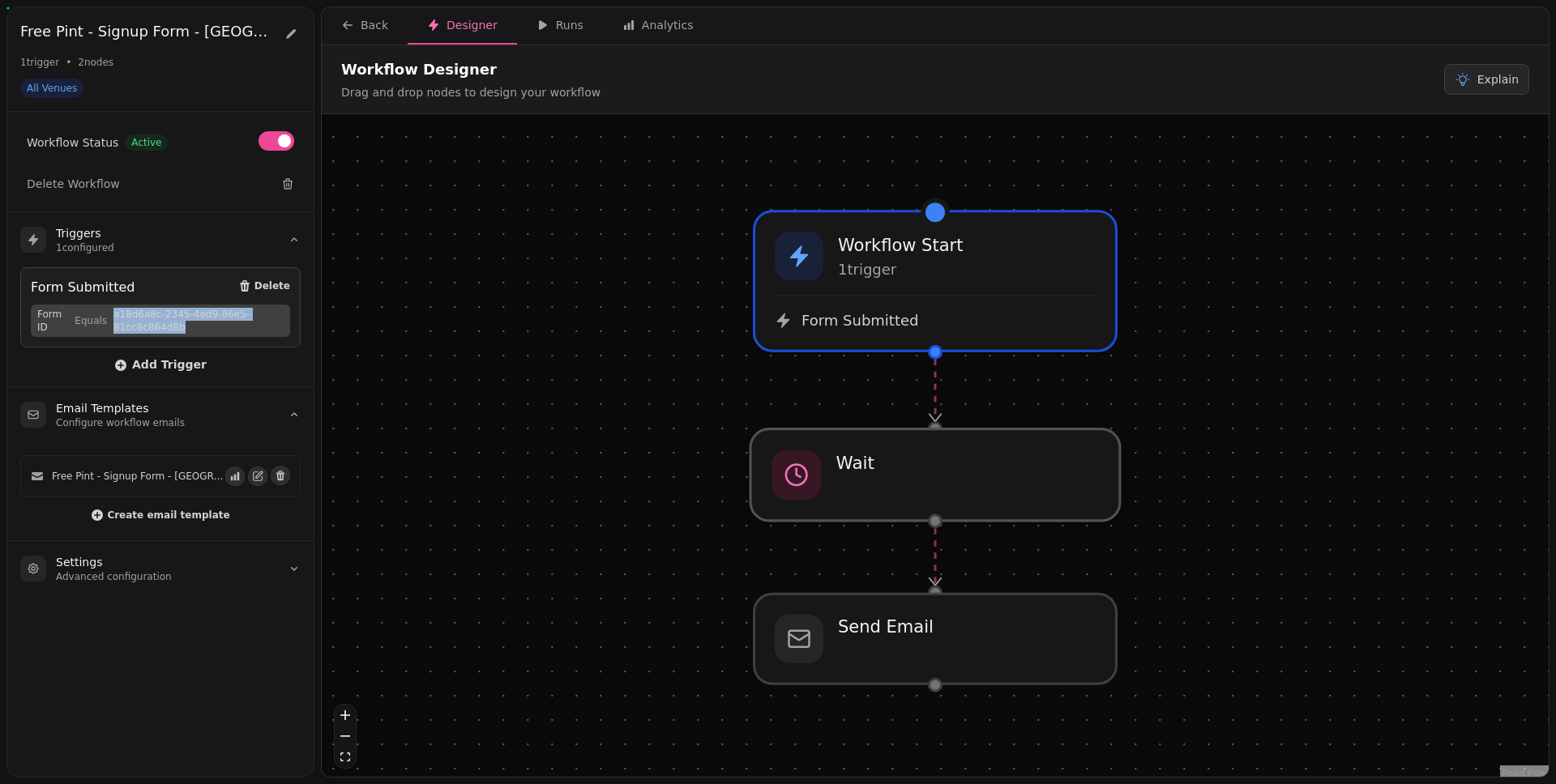
select select "*****"
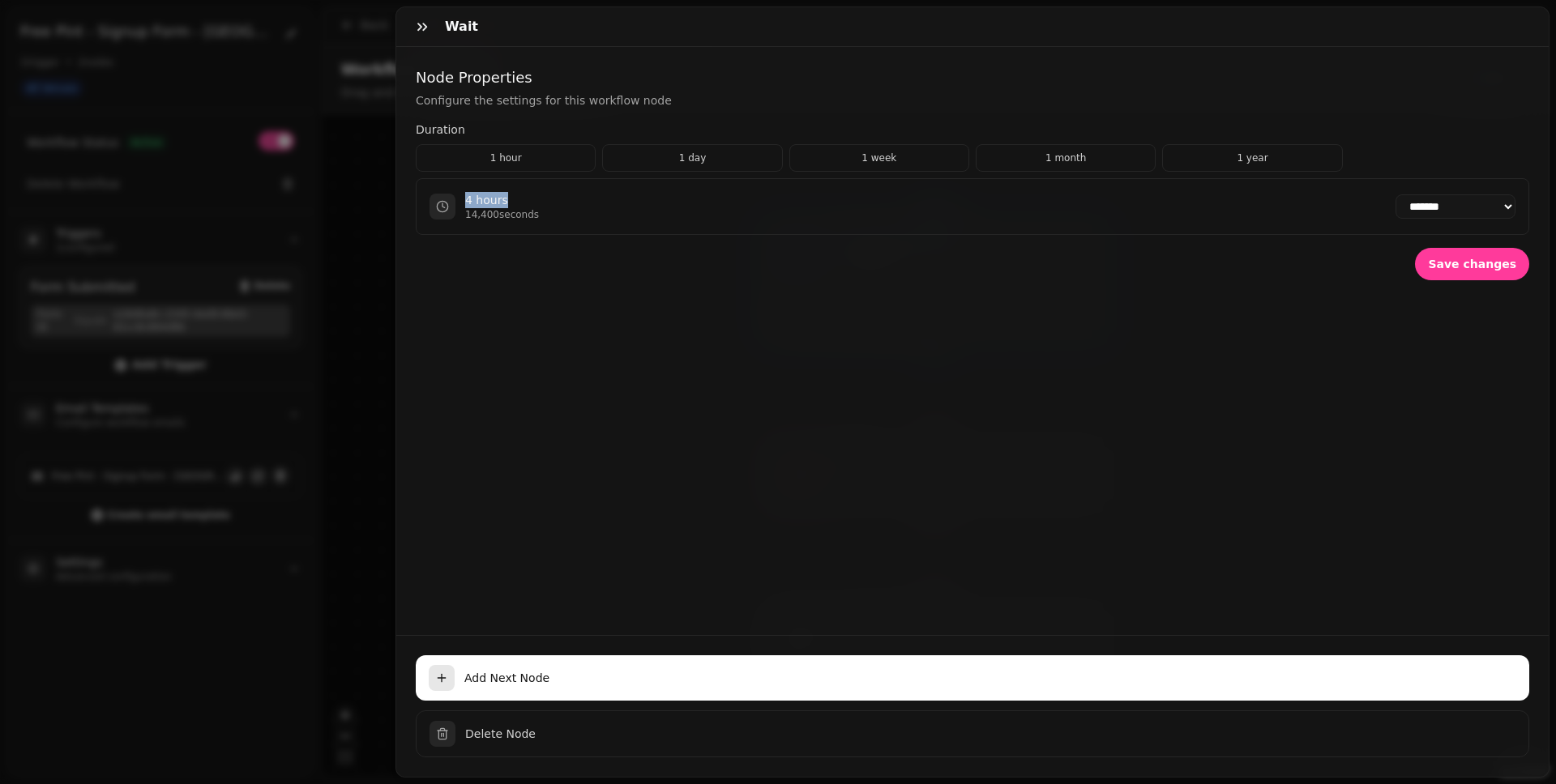
drag, startPoint x: 510, startPoint y: 201, endPoint x: 460, endPoint y: 198, distance: 50.1
click at [460, 198] on div "4 hours 14,400 seconds" at bounding box center [485, 206] width 110 height 29
click at [790, 368] on div "**********" at bounding box center [972, 341] width 1152 height 588
click at [422, 31] on icon "button" at bounding box center [421, 26] width 16 height 16
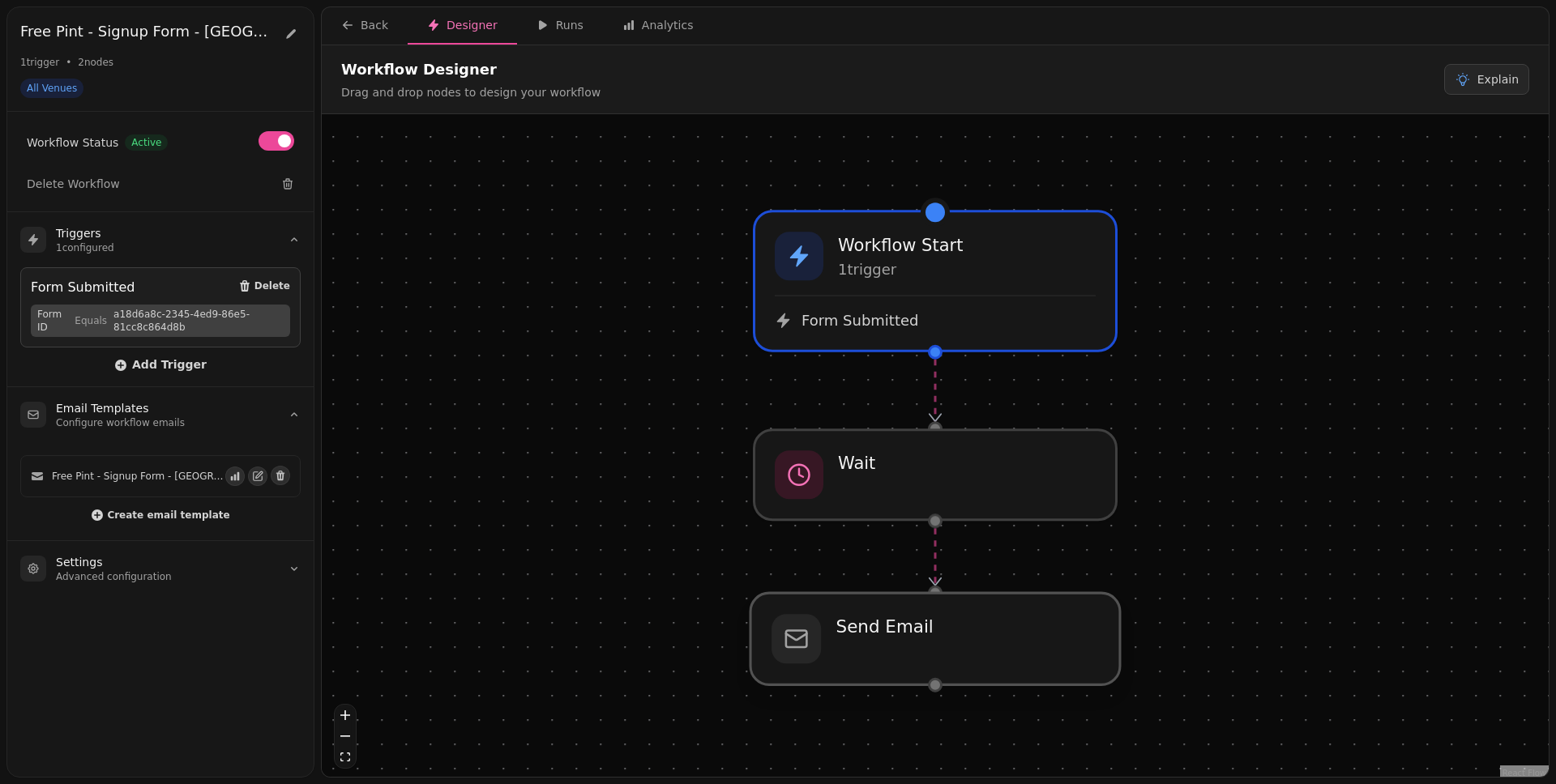
click at [970, 608] on div at bounding box center [935, 639] width 369 height 91
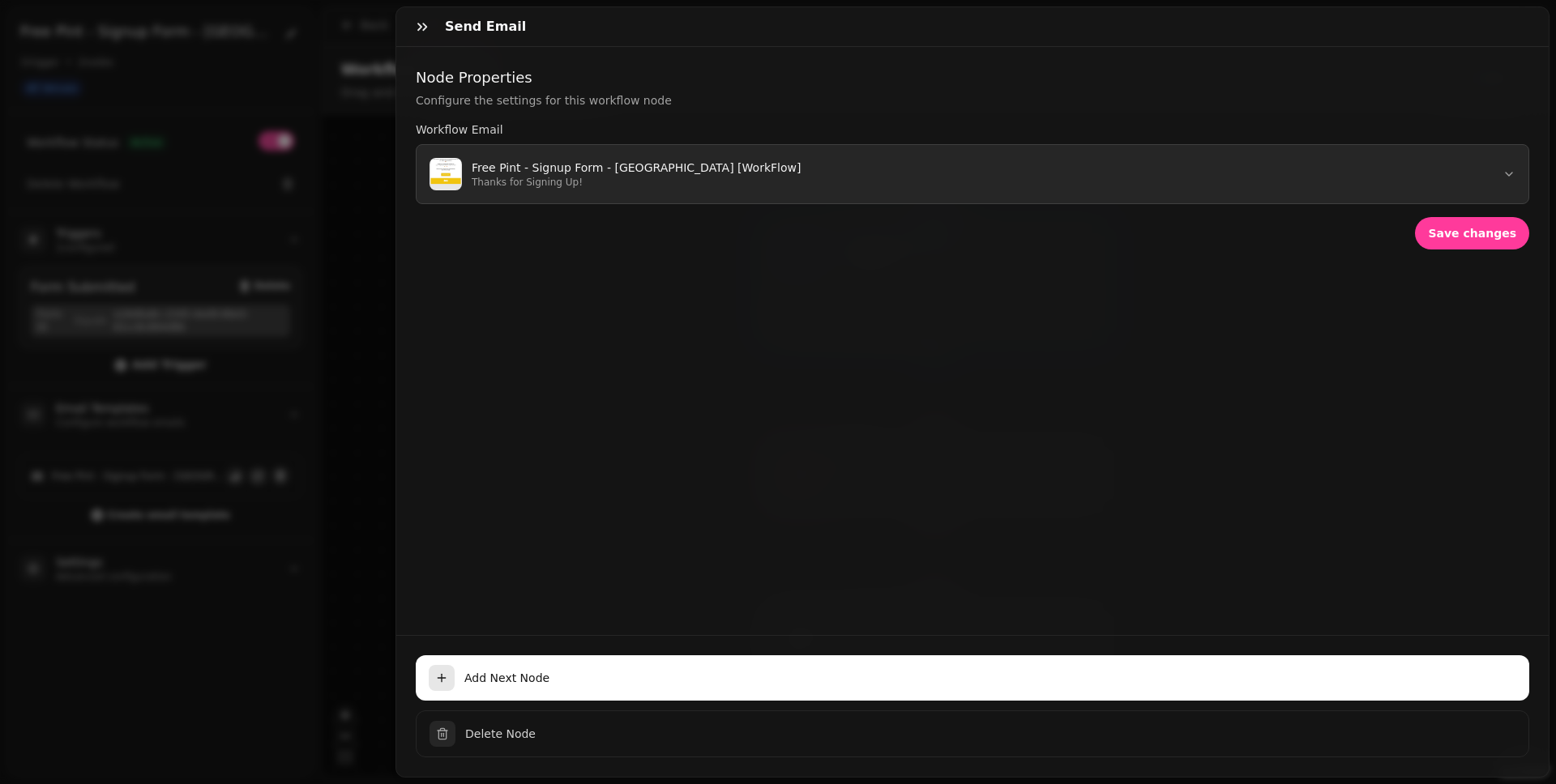
click at [1190, 171] on button "Free Pint - Signup Form - Peterborough [WorkFlow] Thanks for Signing Up!" at bounding box center [972, 174] width 1113 height 60
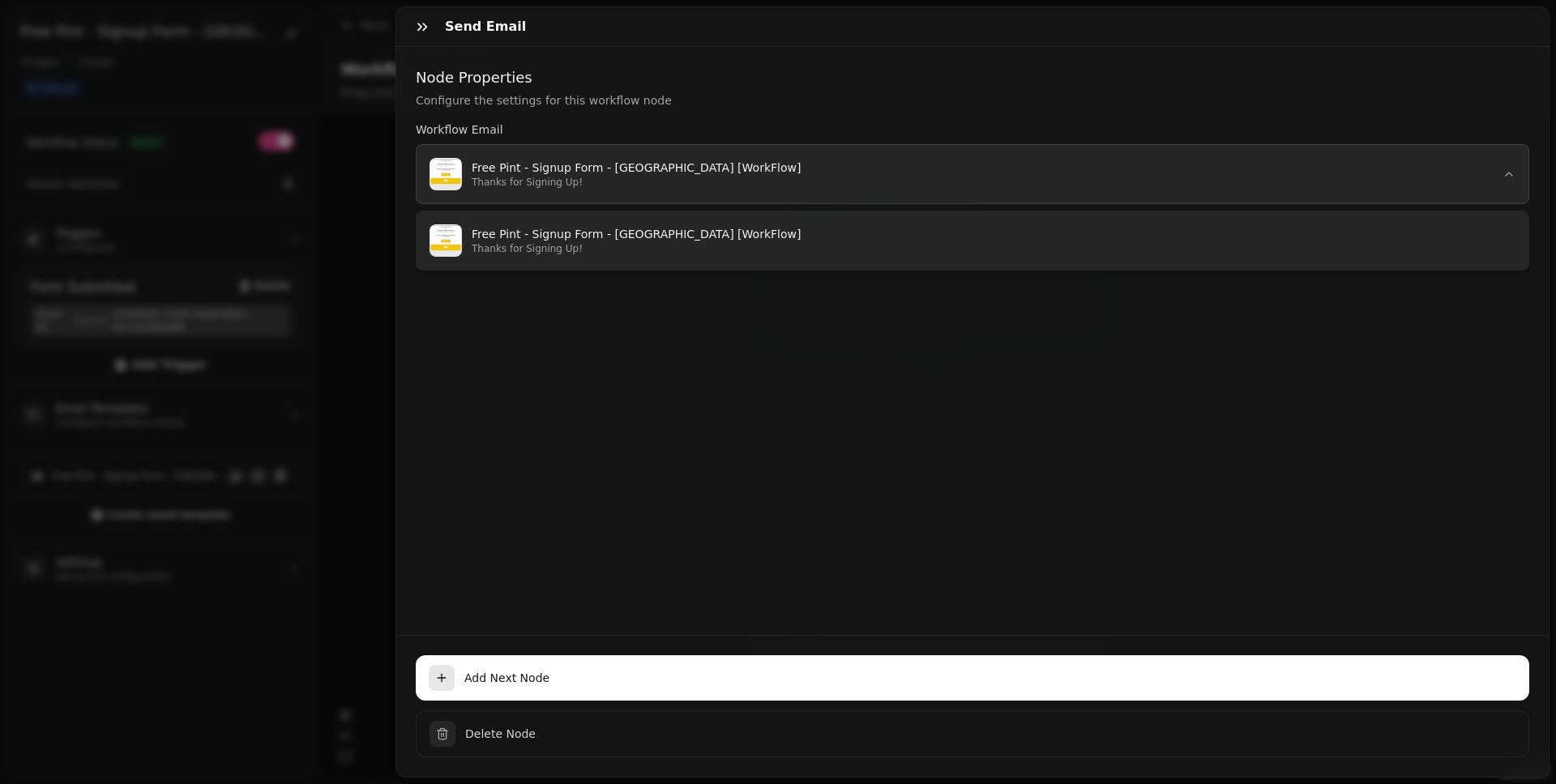
click at [1190, 157] on button "Free Pint - Signup Form - Peterborough [WorkFlow] Thanks for Signing Up!" at bounding box center [972, 174] width 1113 height 60
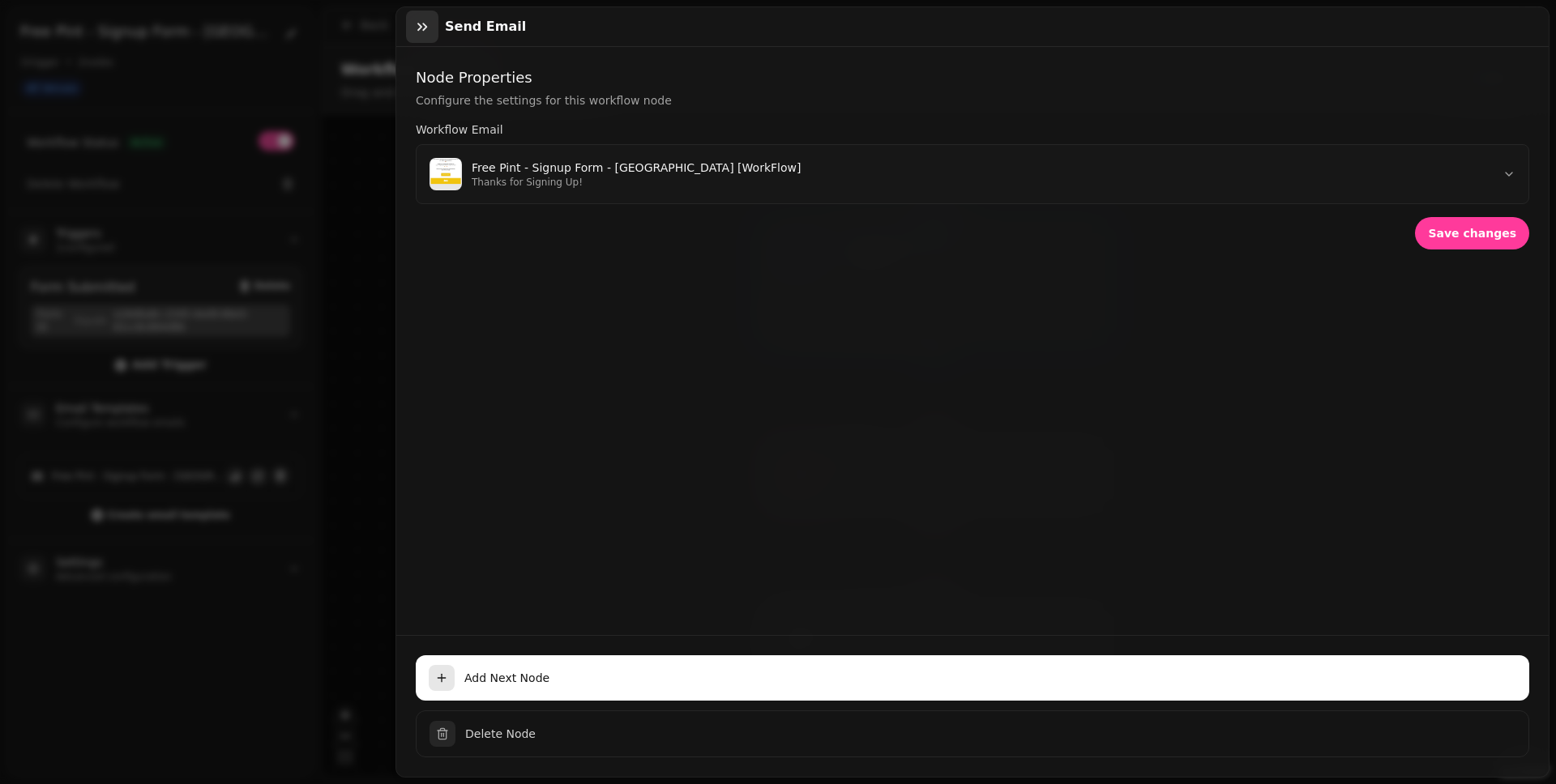
click at [430, 32] on icon "button" at bounding box center [421, 26] width 16 height 16
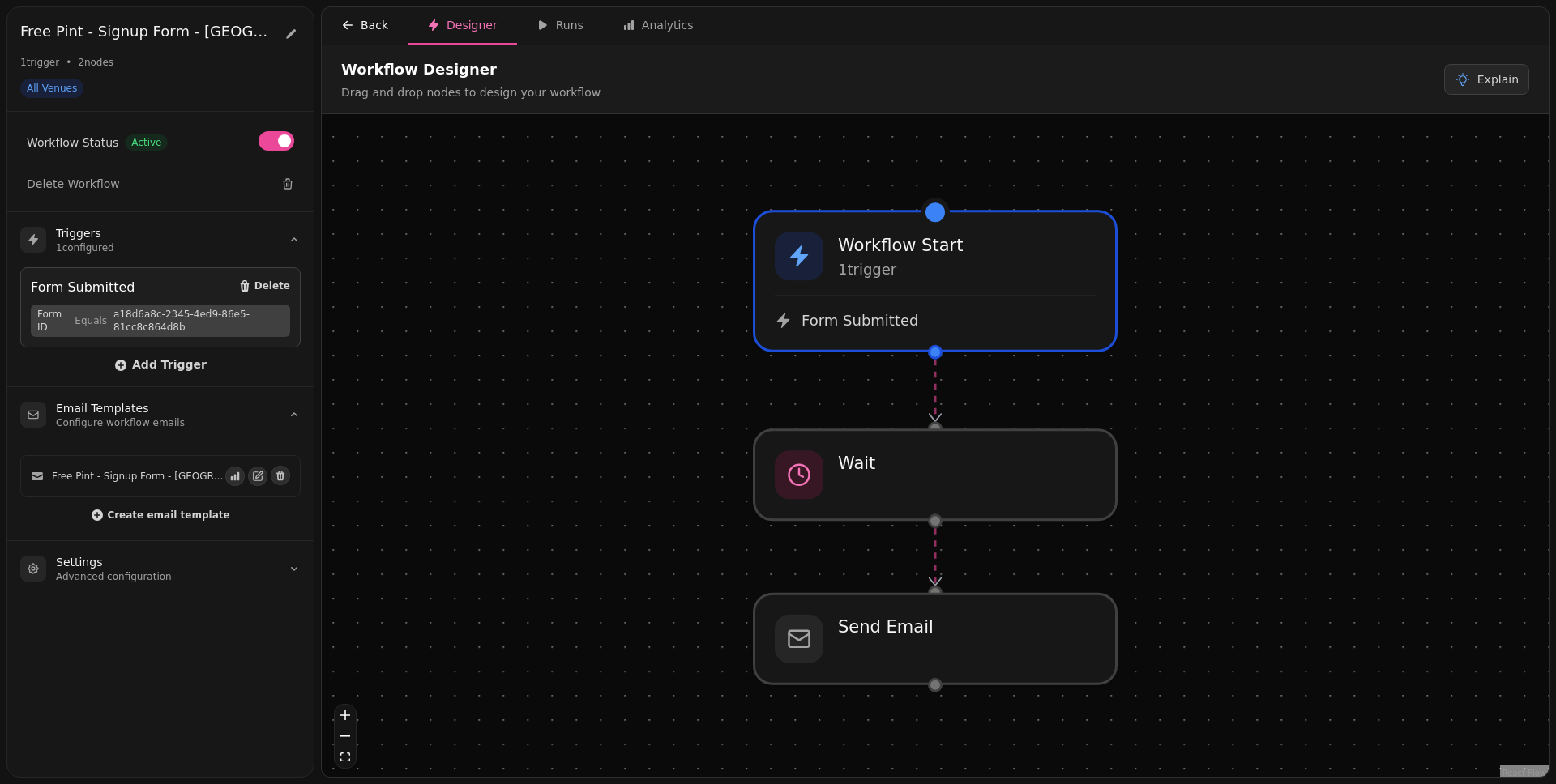
click at [364, 22] on div "Back" at bounding box center [365, 24] width 47 height 16
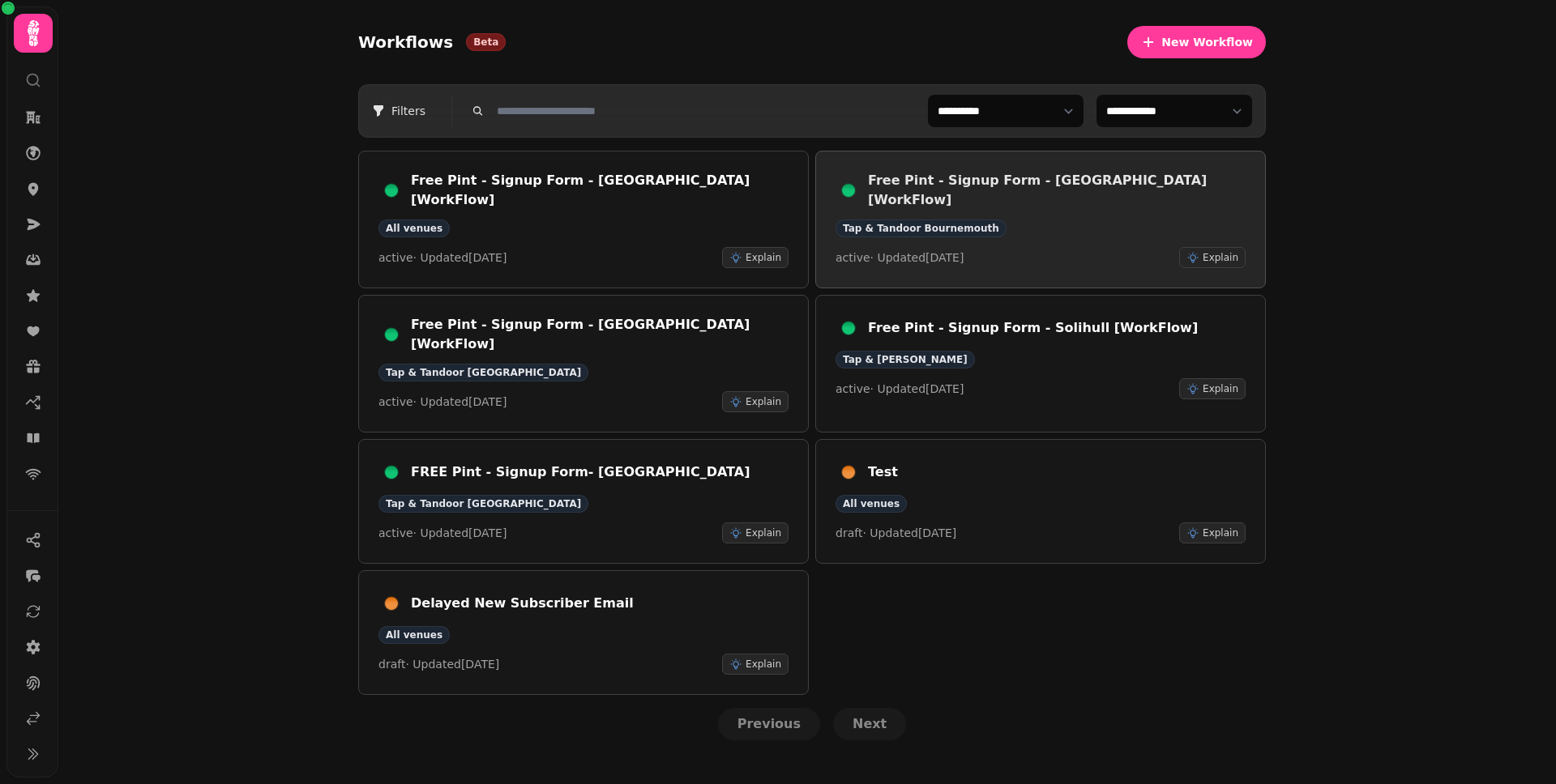
click at [980, 186] on h3 "Free Pint - Signup Form - Bournemouth [WorkFlow]" at bounding box center [1057, 191] width 378 height 39
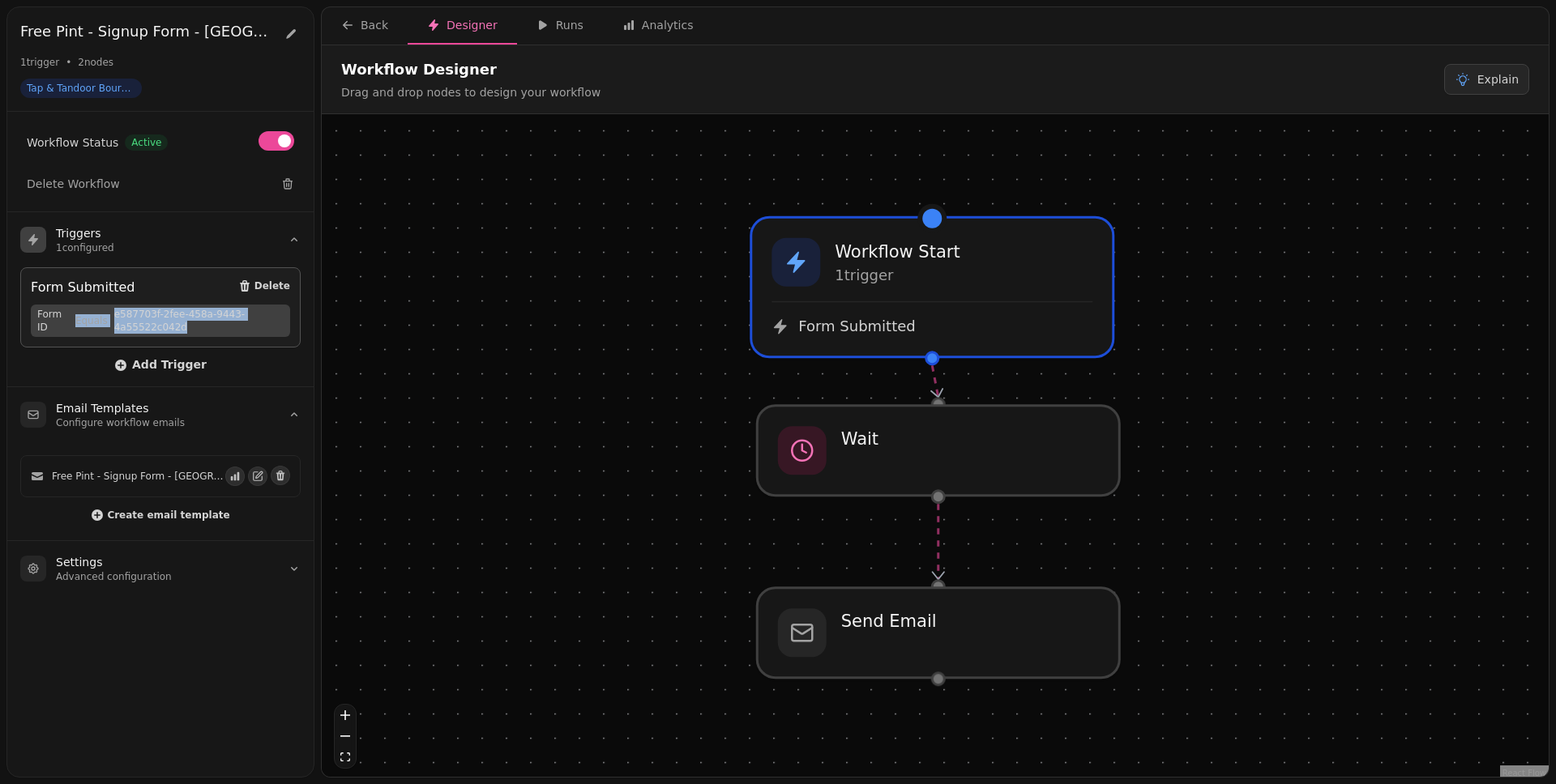
drag, startPoint x: 205, startPoint y: 326, endPoint x: 104, endPoint y: 311, distance: 102.1
click at [104, 311] on span "Form ID Equals e587703f-2fee-458a-9443-4a55522c042d" at bounding box center [160, 321] width 259 height 33
click at [257, 324] on span "e587703f-2fee-458a-9443-4a55522c042d" at bounding box center [199, 321] width 169 height 26
drag, startPoint x: 251, startPoint y: 330, endPoint x: 116, endPoint y: 315, distance: 135.8
click at [116, 315] on span "e587703f-2fee-458a-9443-4a55522c042d" at bounding box center [199, 321] width 169 height 26
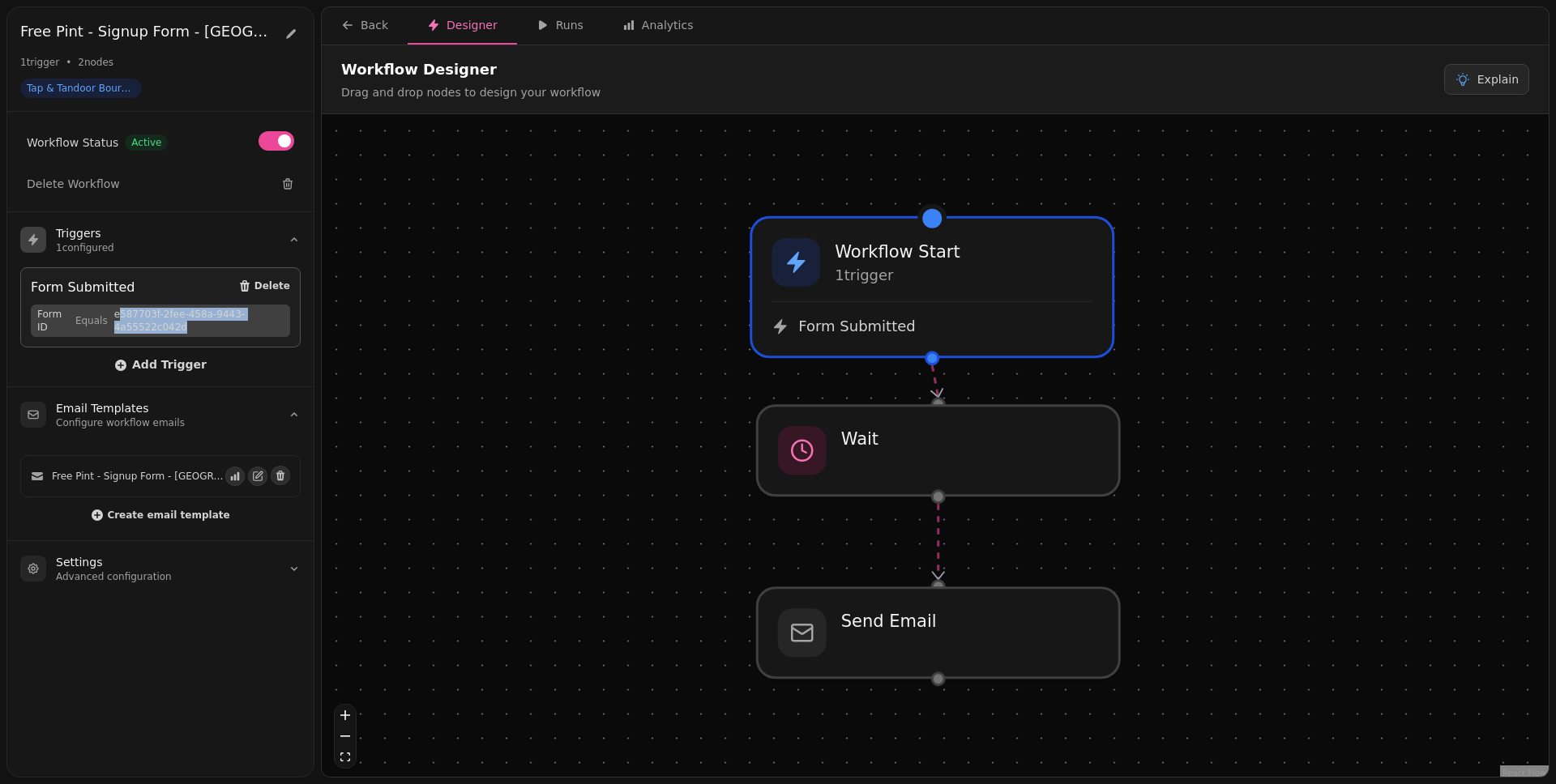
click at [178, 324] on span "e587703f-2fee-458a-9443-4a55522c042d" at bounding box center [199, 321] width 169 height 26
drag, startPoint x: 192, startPoint y: 326, endPoint x: 112, endPoint y: 312, distance: 81.2
click at [110, 313] on span "Form ID Equals e587703f-2fee-458a-9443-4a55522c042d" at bounding box center [160, 321] width 259 height 33
copy span "e587703f-2fee-458a-9443-4a55522c042d"
click at [194, 328] on span "e587703f-2fee-458a-9443-4a55522c042d" at bounding box center [199, 321] width 169 height 26
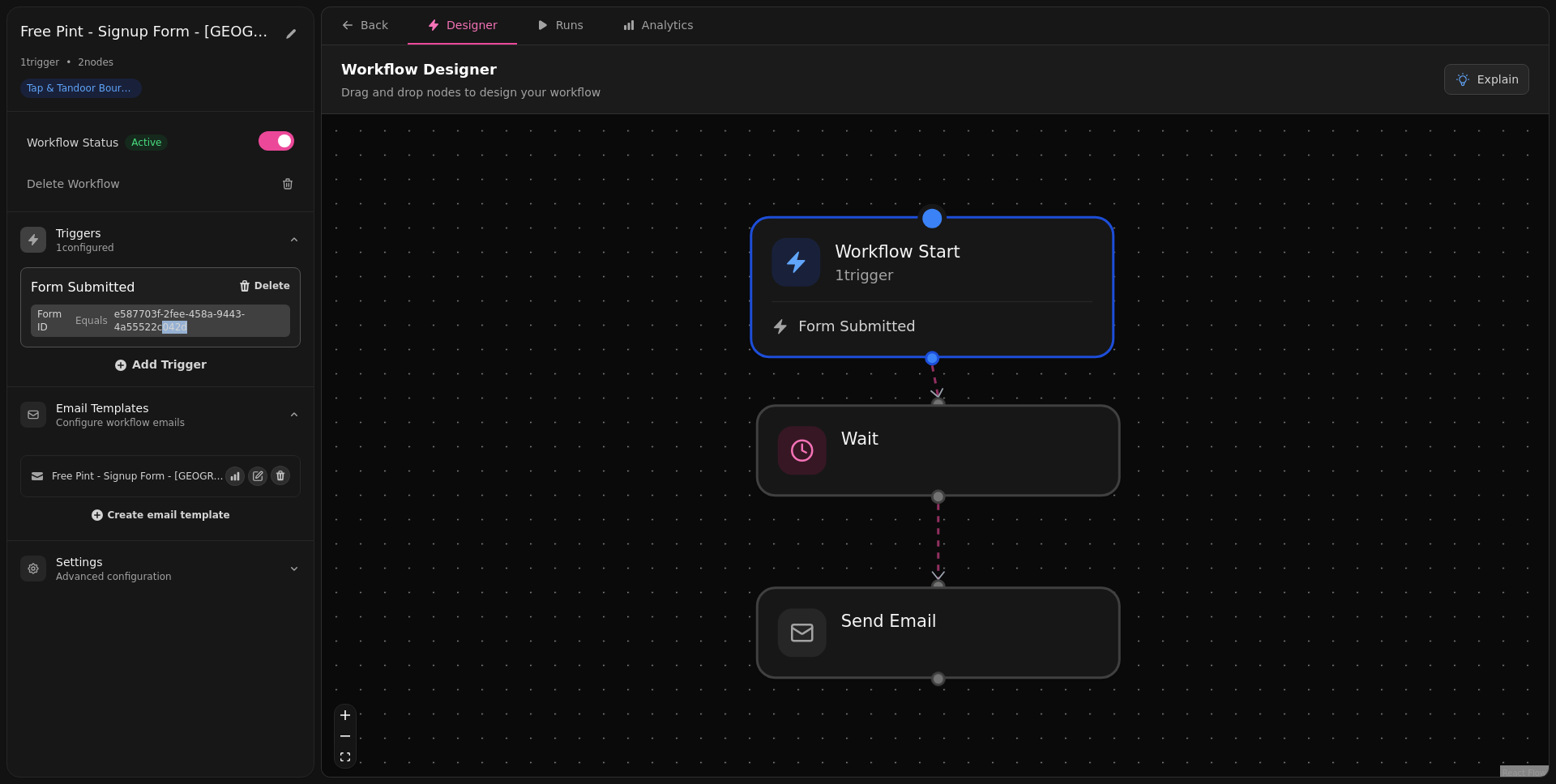
drag, startPoint x: 178, startPoint y: 330, endPoint x: 159, endPoint y: 329, distance: 19.0
click at [159, 329] on span "e587703f-2fee-458a-9443-4a55522c042d" at bounding box center [199, 321] width 169 height 26
click at [206, 324] on span "e587703f-2fee-458a-9443-4a55522c042d" at bounding box center [199, 321] width 169 height 26
click at [1005, 454] on div at bounding box center [938, 451] width 369 height 91
select select "*****"
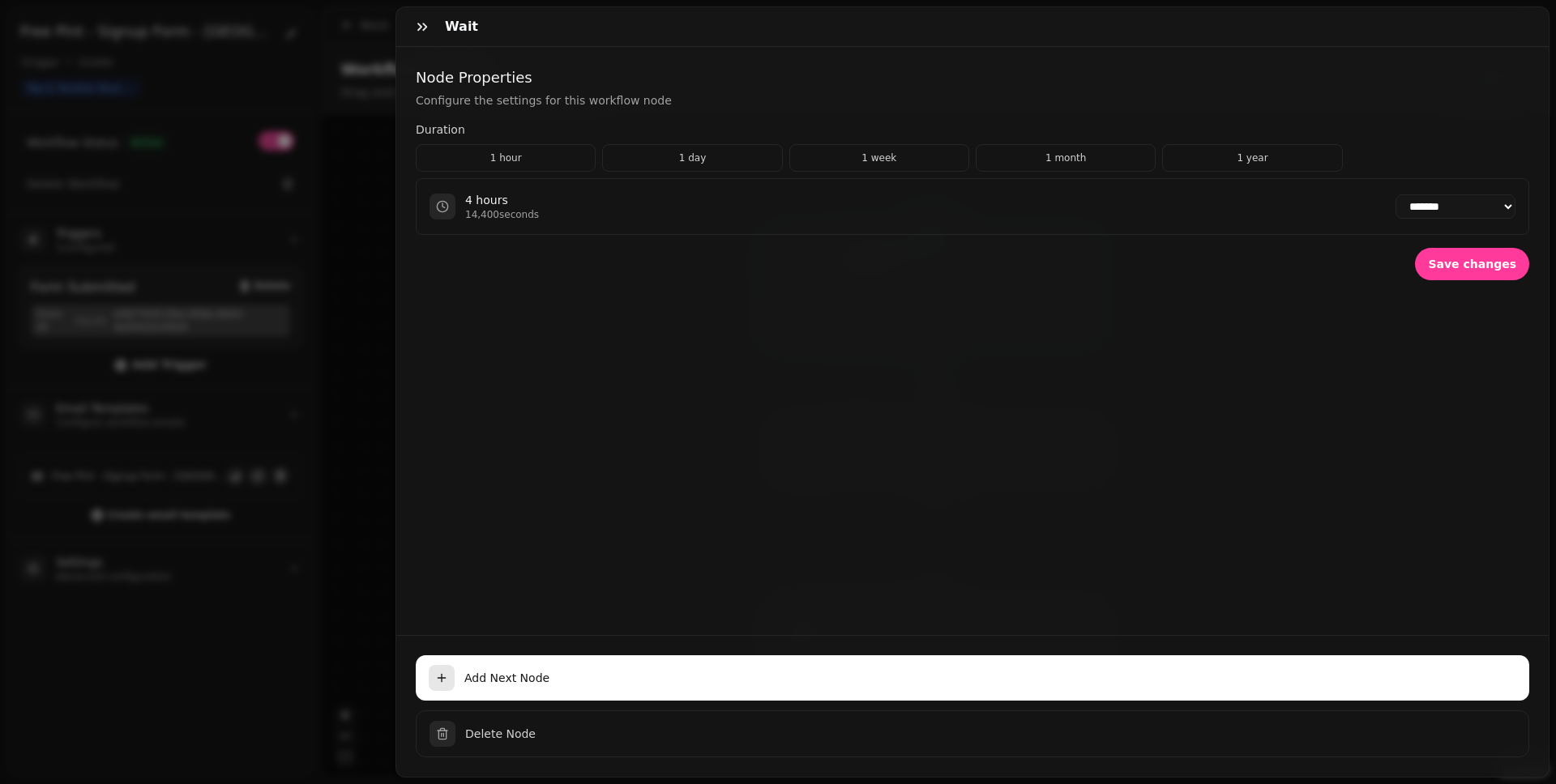
click at [424, 46] on div at bounding box center [421, 27] width 33 height 39
click at [423, 33] on icon "button" at bounding box center [421, 26] width 16 height 16
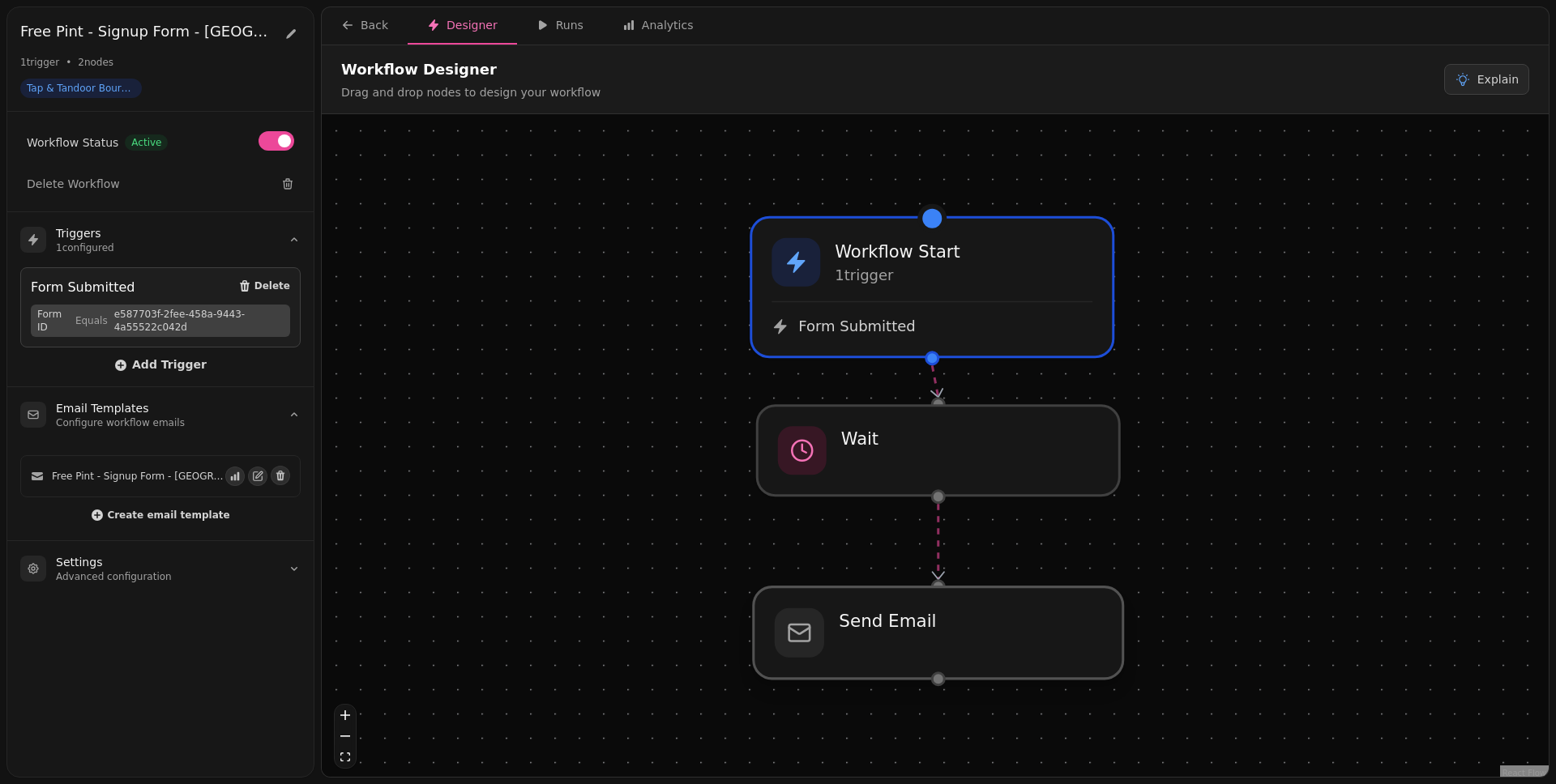
click at [903, 608] on div at bounding box center [938, 633] width 369 height 91
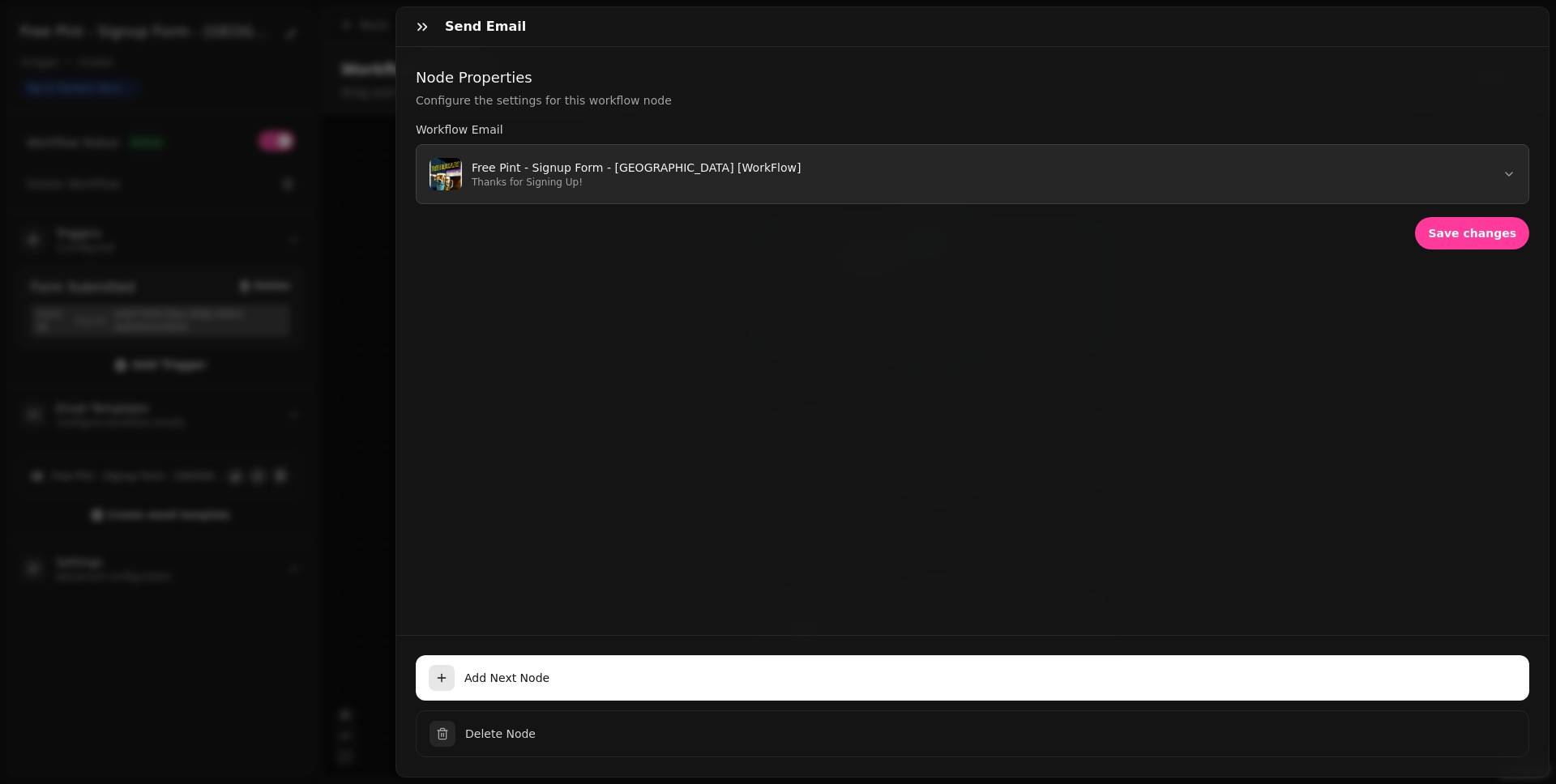
click at [955, 171] on button "Free Pint - Signup Form - Bournemouth [WorkFlow] Thanks for Signing Up!" at bounding box center [972, 174] width 1113 height 60
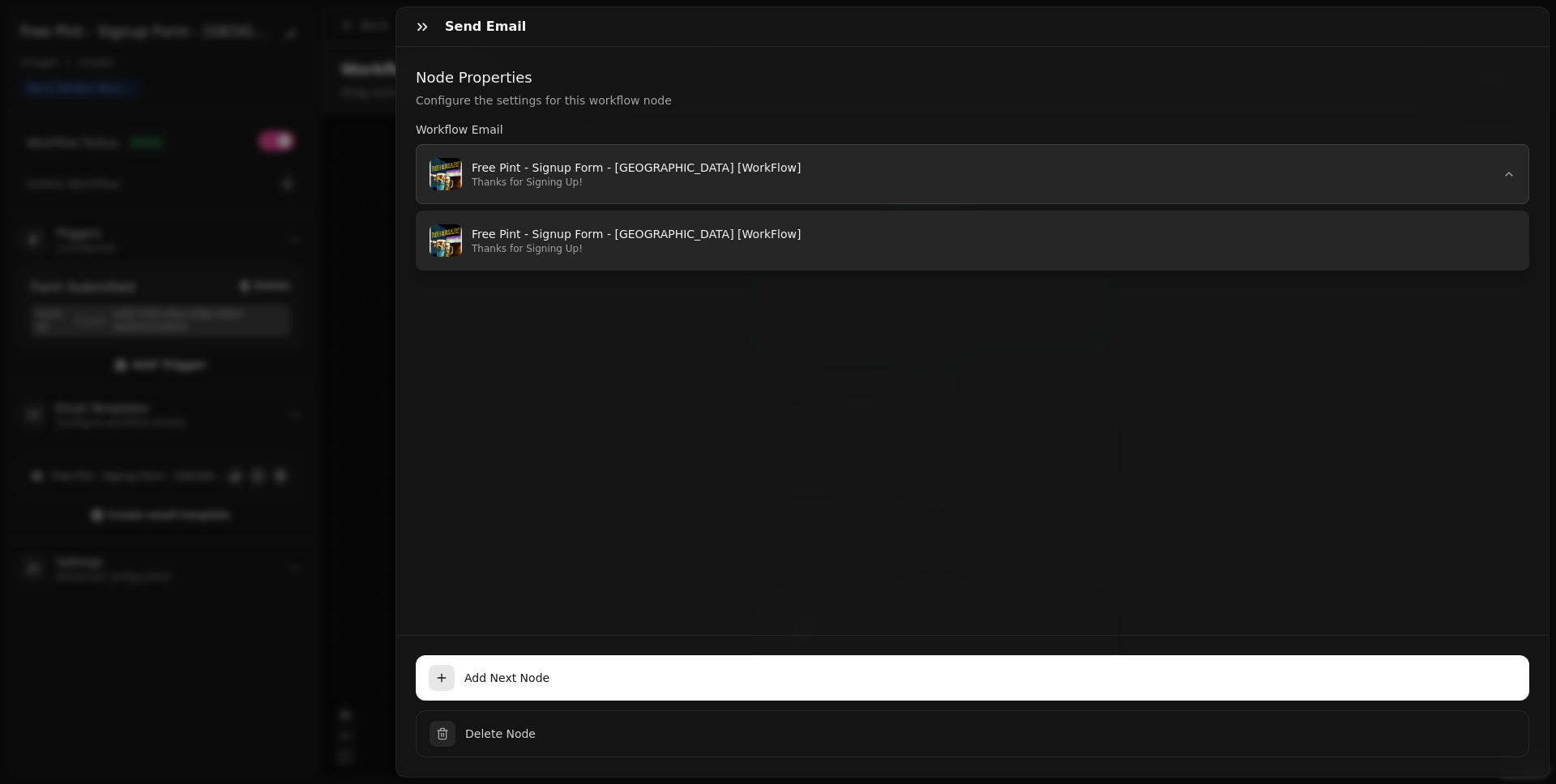
click at [954, 168] on button "Free Pint - Signup Form - Bournemouth [WorkFlow] Thanks for Signing Up!" at bounding box center [972, 174] width 1113 height 60
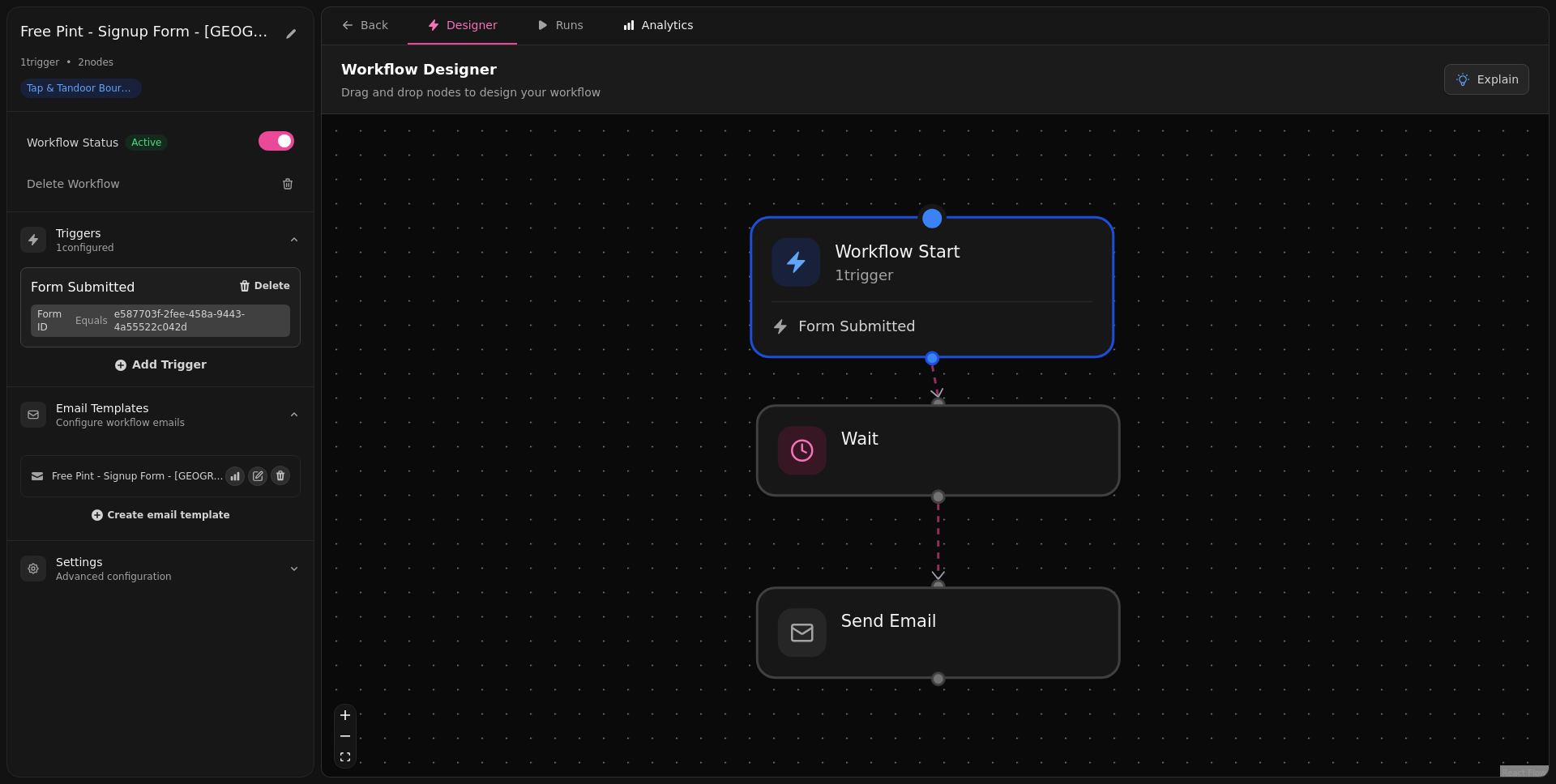
click at [612, 41] on button "Analytics" at bounding box center [658, 26] width 110 height 37
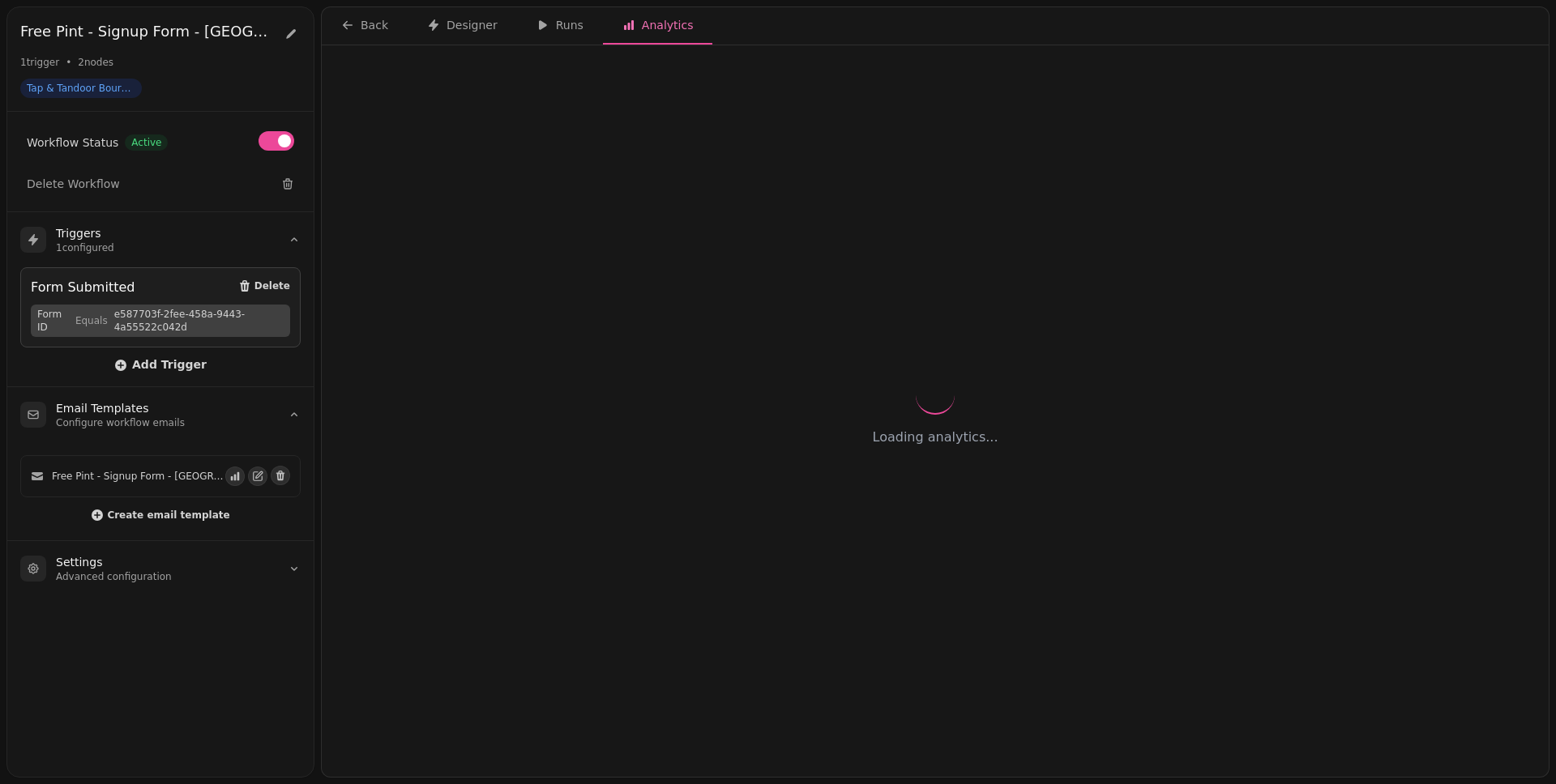
click at [627, 28] on icon "button" at bounding box center [629, 25] width 9 height 9
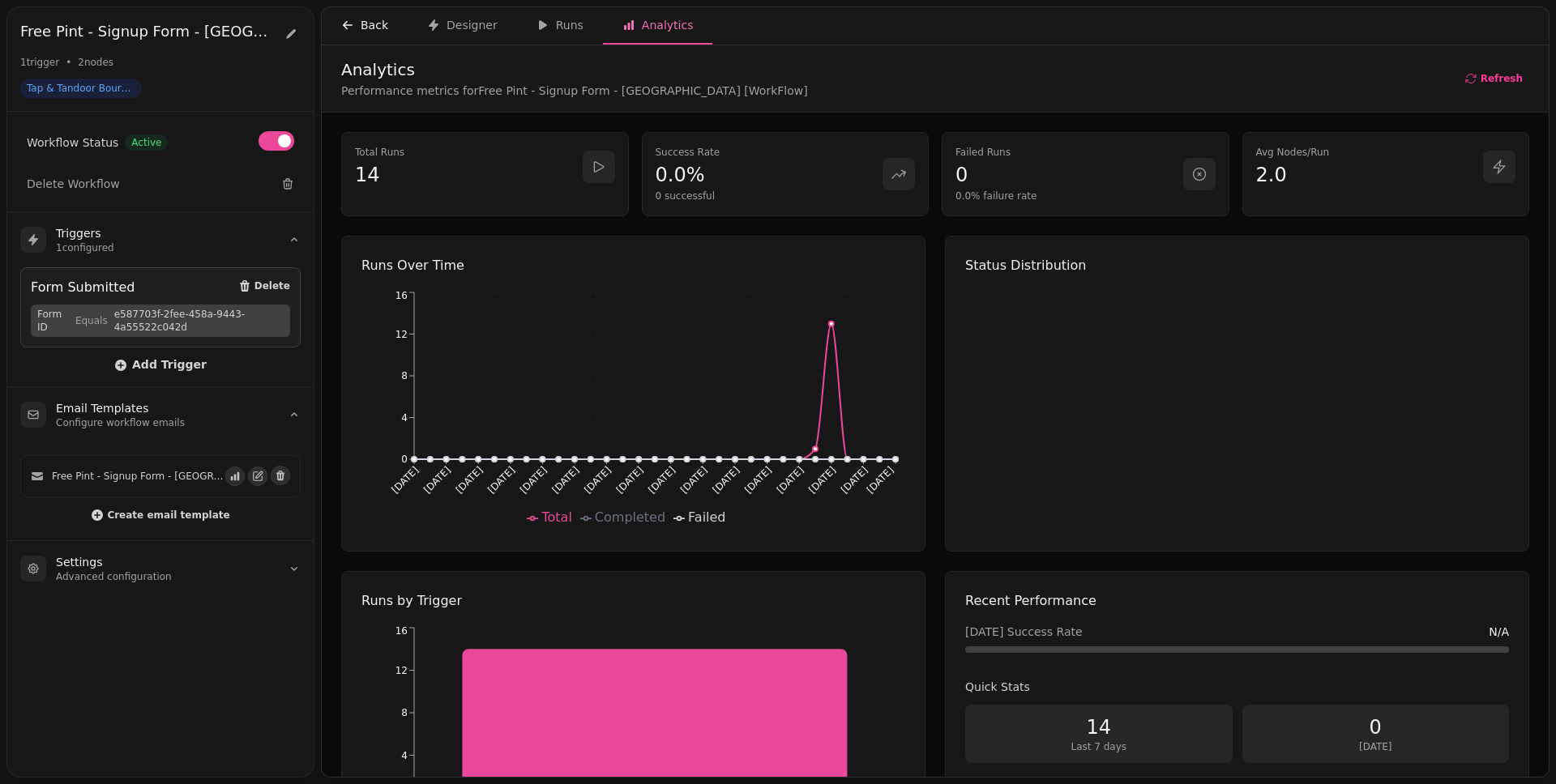
click at [366, 22] on div "Back" at bounding box center [365, 24] width 47 height 16
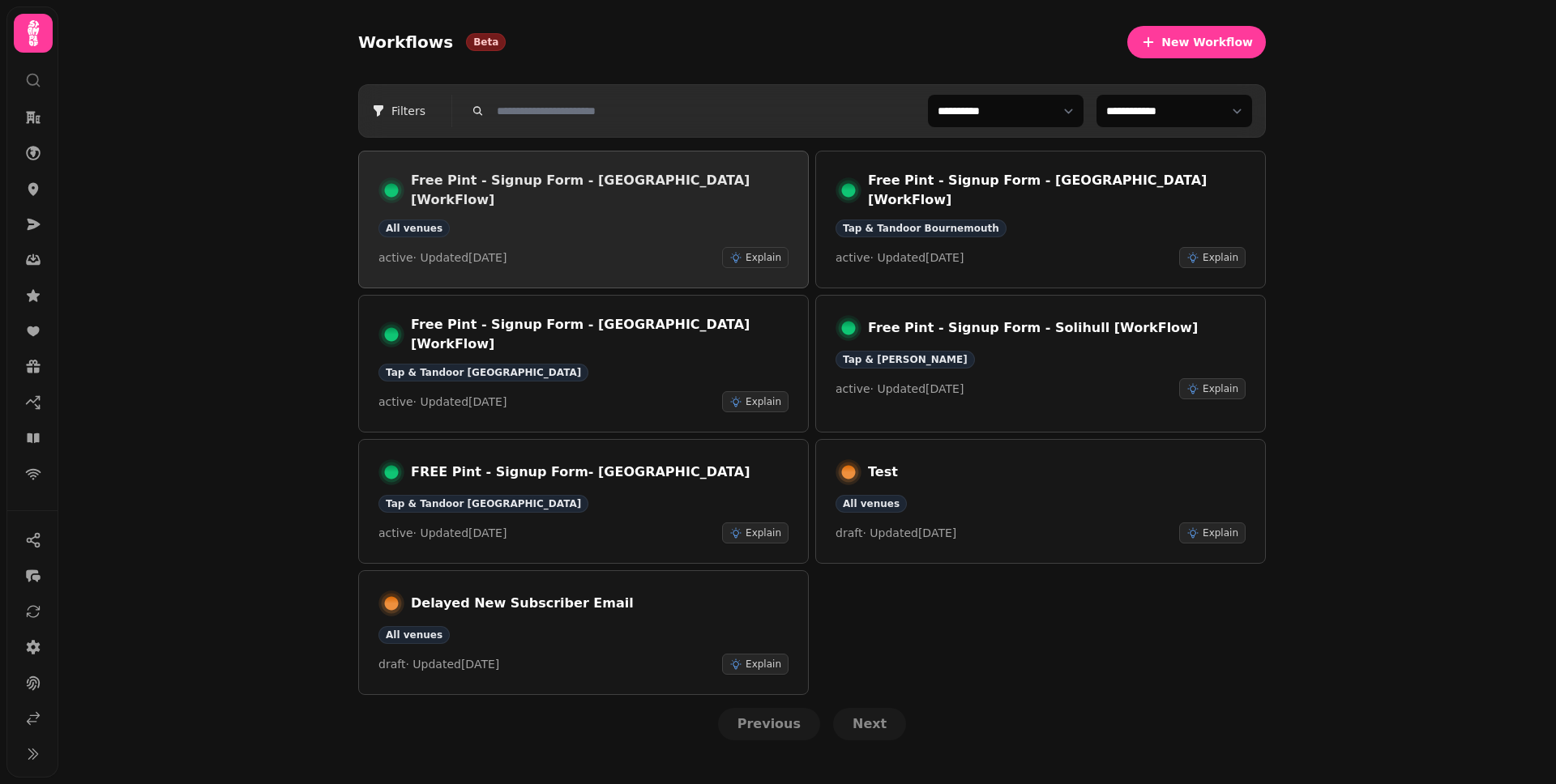
click at [581, 203] on div "Free Pint - Signup Form - Peterborough [WorkFlow] All venues active · Updated 2…" at bounding box center [583, 219] width 410 height 98
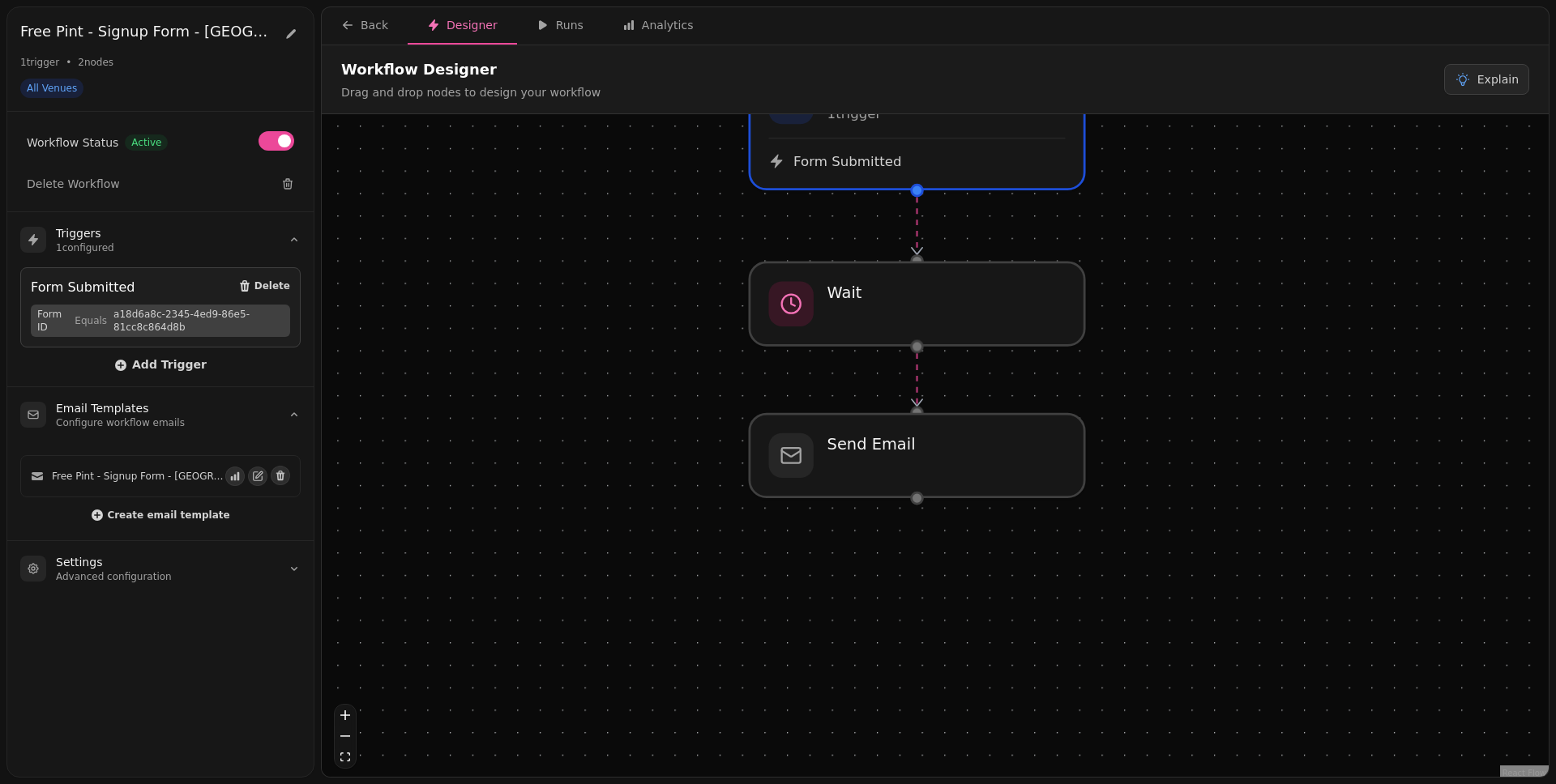
drag, startPoint x: 1253, startPoint y: 576, endPoint x: 1228, endPoint y: 390, distance: 187.7
click at [1190, 397] on div "Workflow Start 1 trigger Form Submitted Wait Send Email" at bounding box center [935, 447] width 1227 height 667
click at [664, 33] on div "Analytics" at bounding box center [658, 24] width 72 height 16
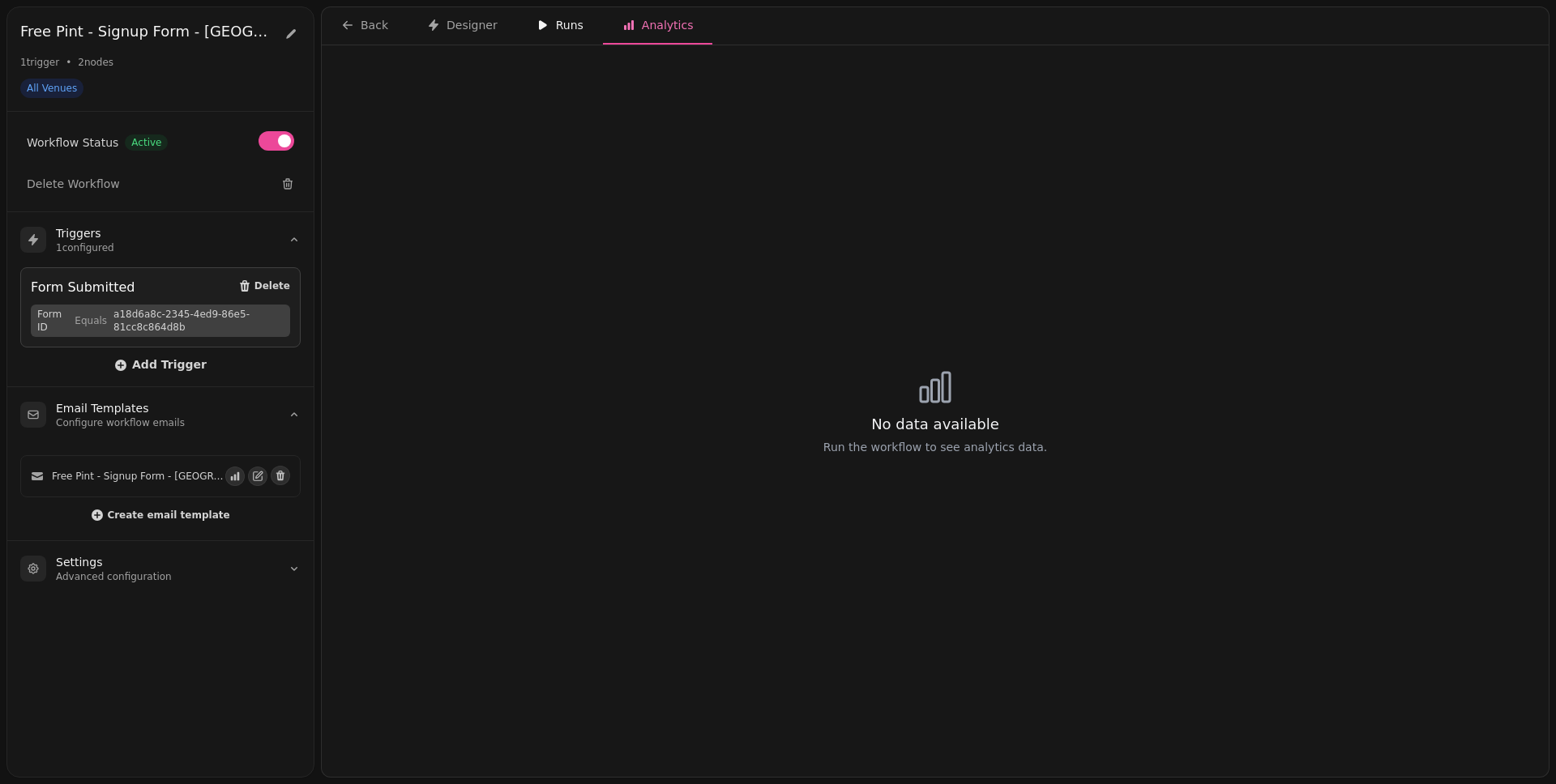
click at [583, 31] on button "Runs" at bounding box center [560, 26] width 86 height 37
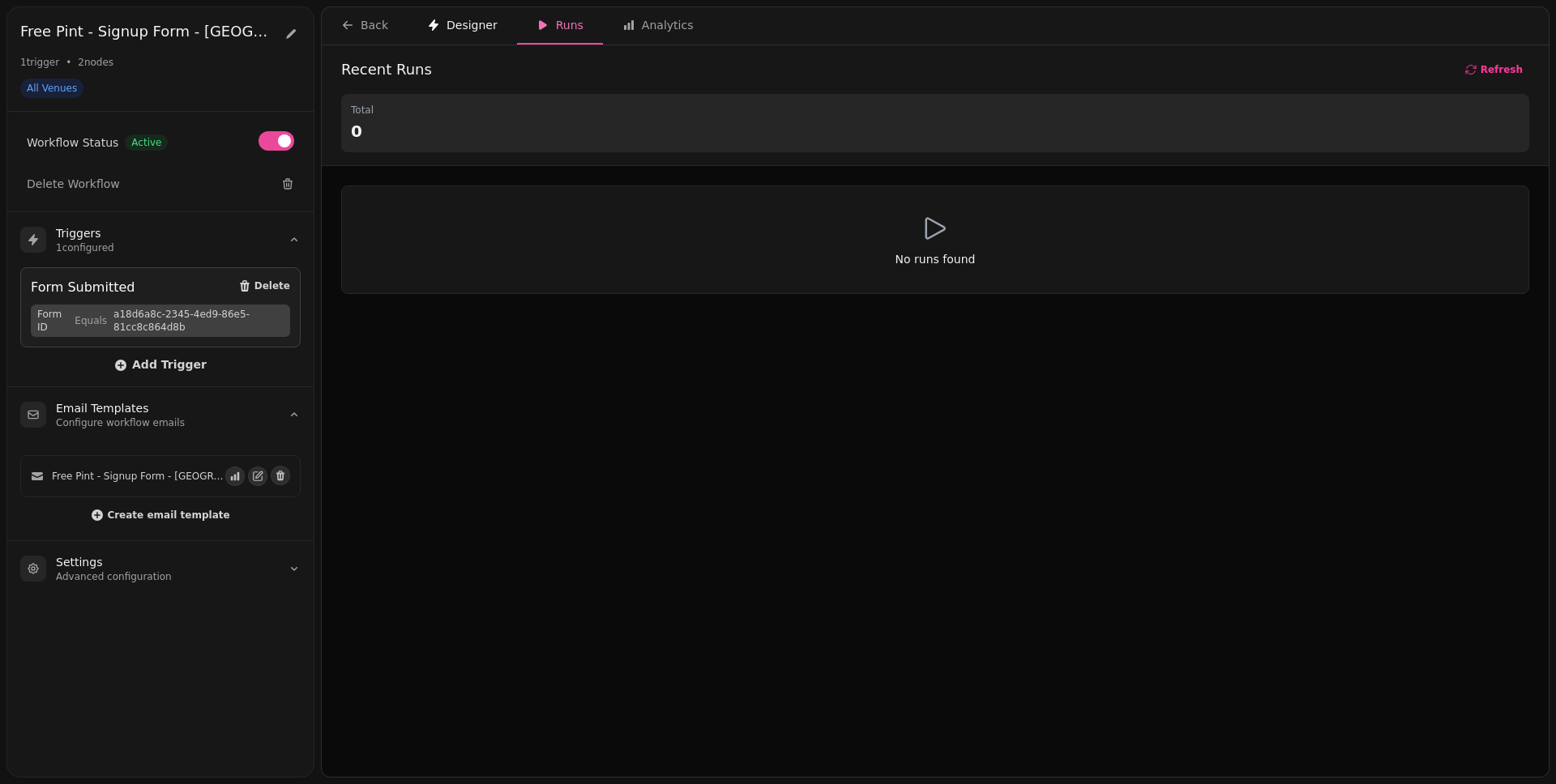
click at [468, 19] on div "Designer" at bounding box center [462, 24] width 71 height 16
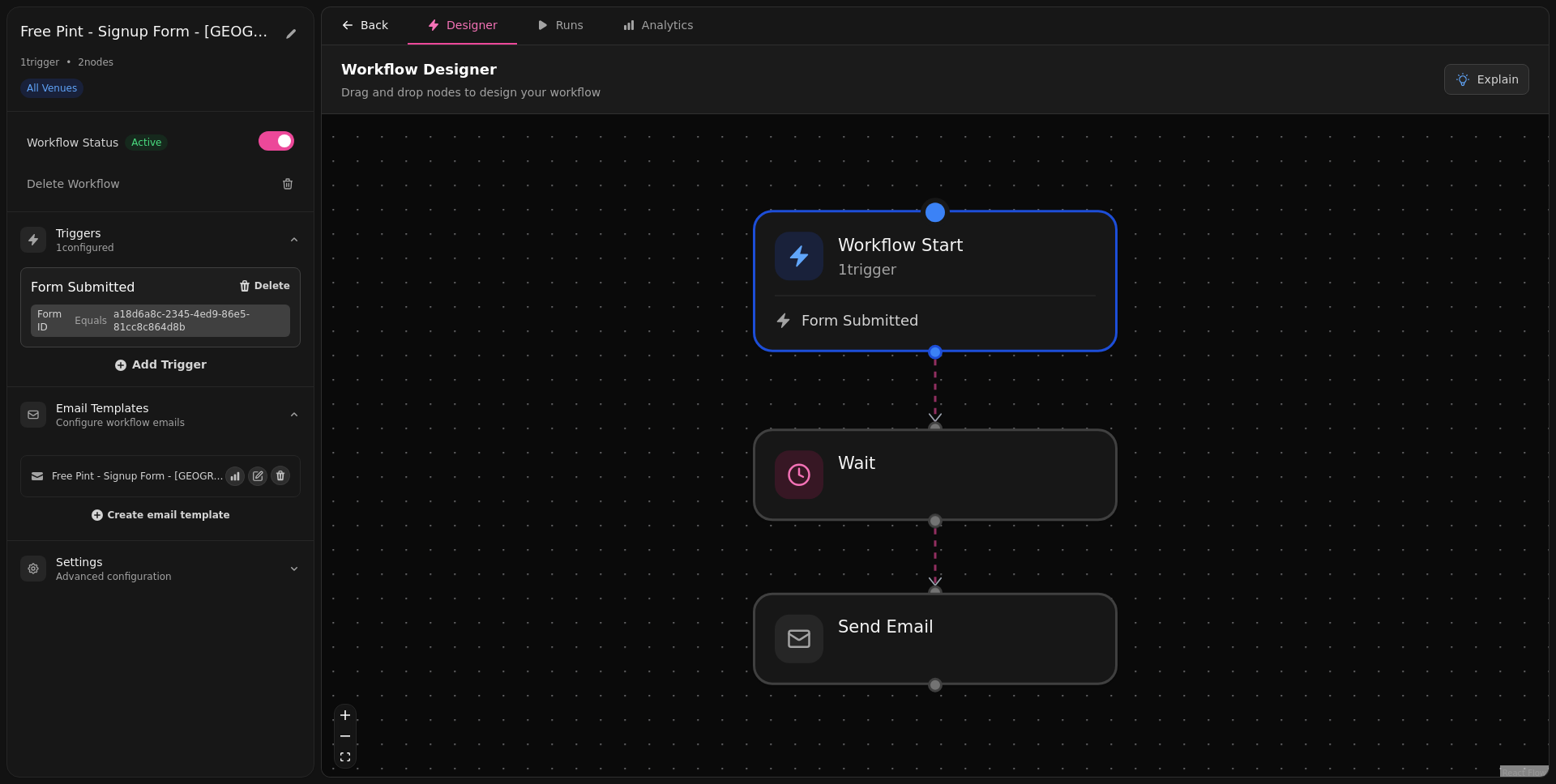
click at [377, 24] on div "Back" at bounding box center [365, 24] width 47 height 16
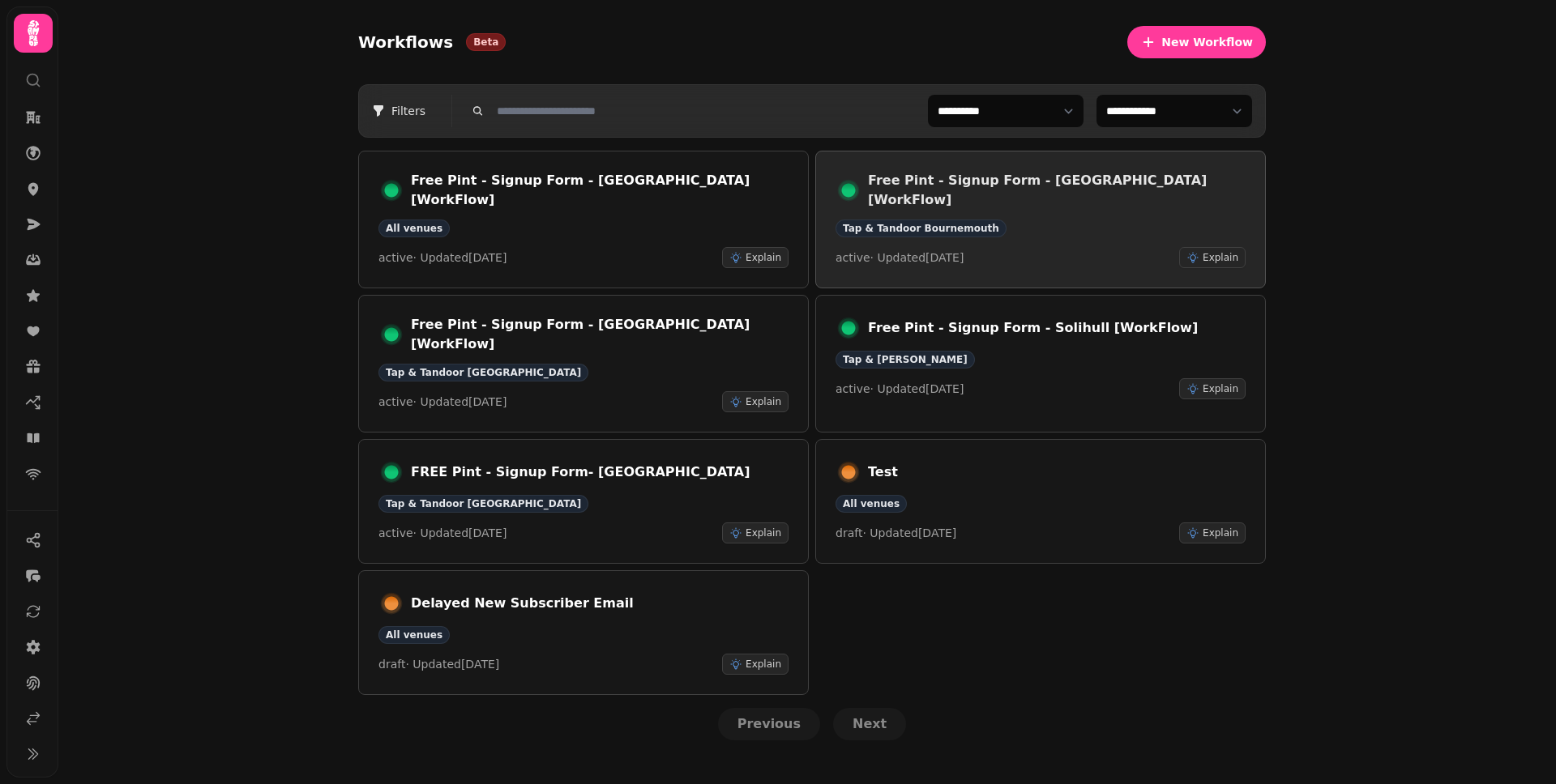
click at [1126, 224] on div "Free Pint - Signup Form - Bournemouth [WorkFlow] Tap & Tandoor Bournemouth acti…" at bounding box center [1040, 219] width 410 height 98
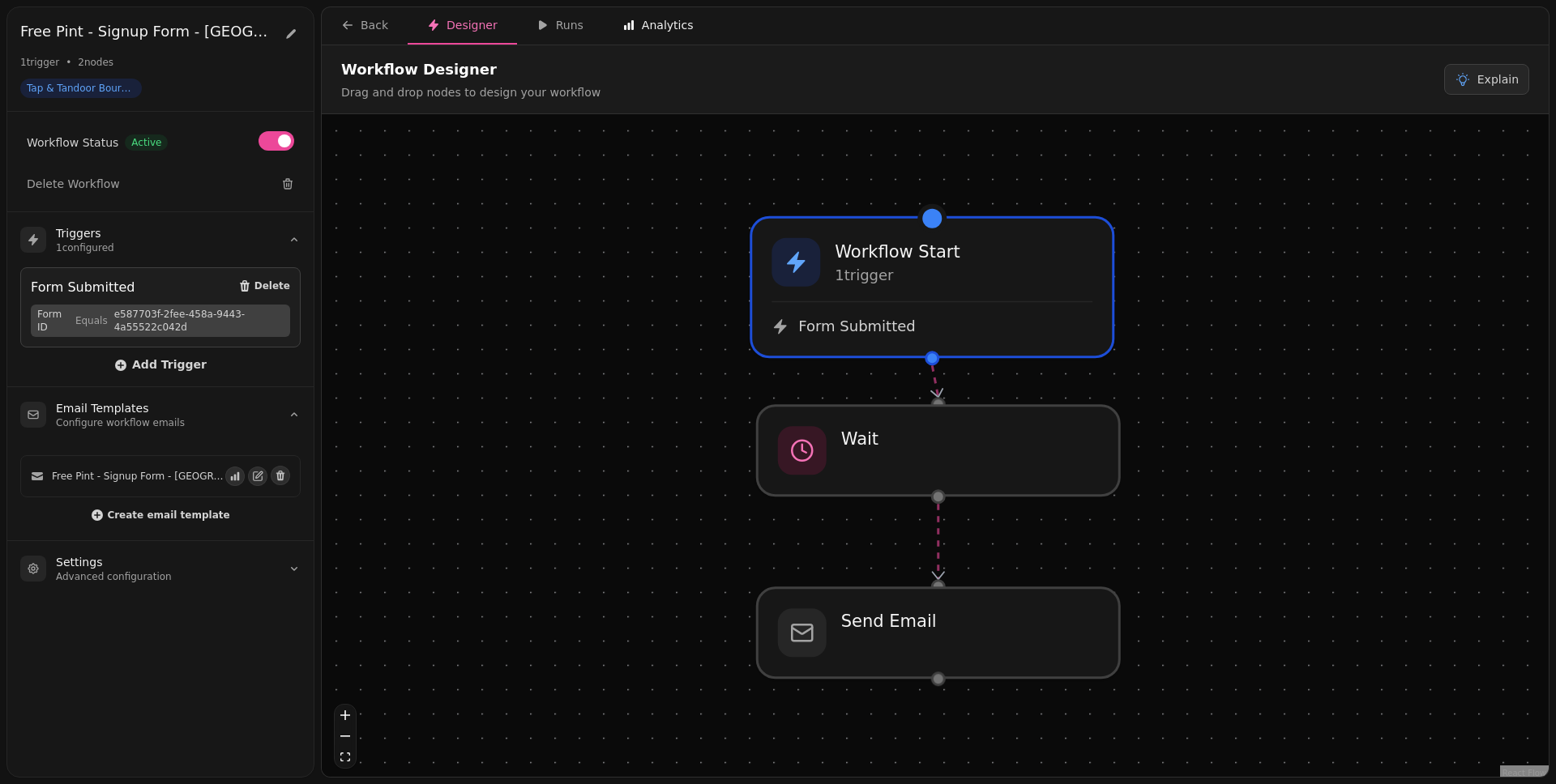
click at [642, 31] on div "Analytics" at bounding box center [658, 24] width 72 height 16
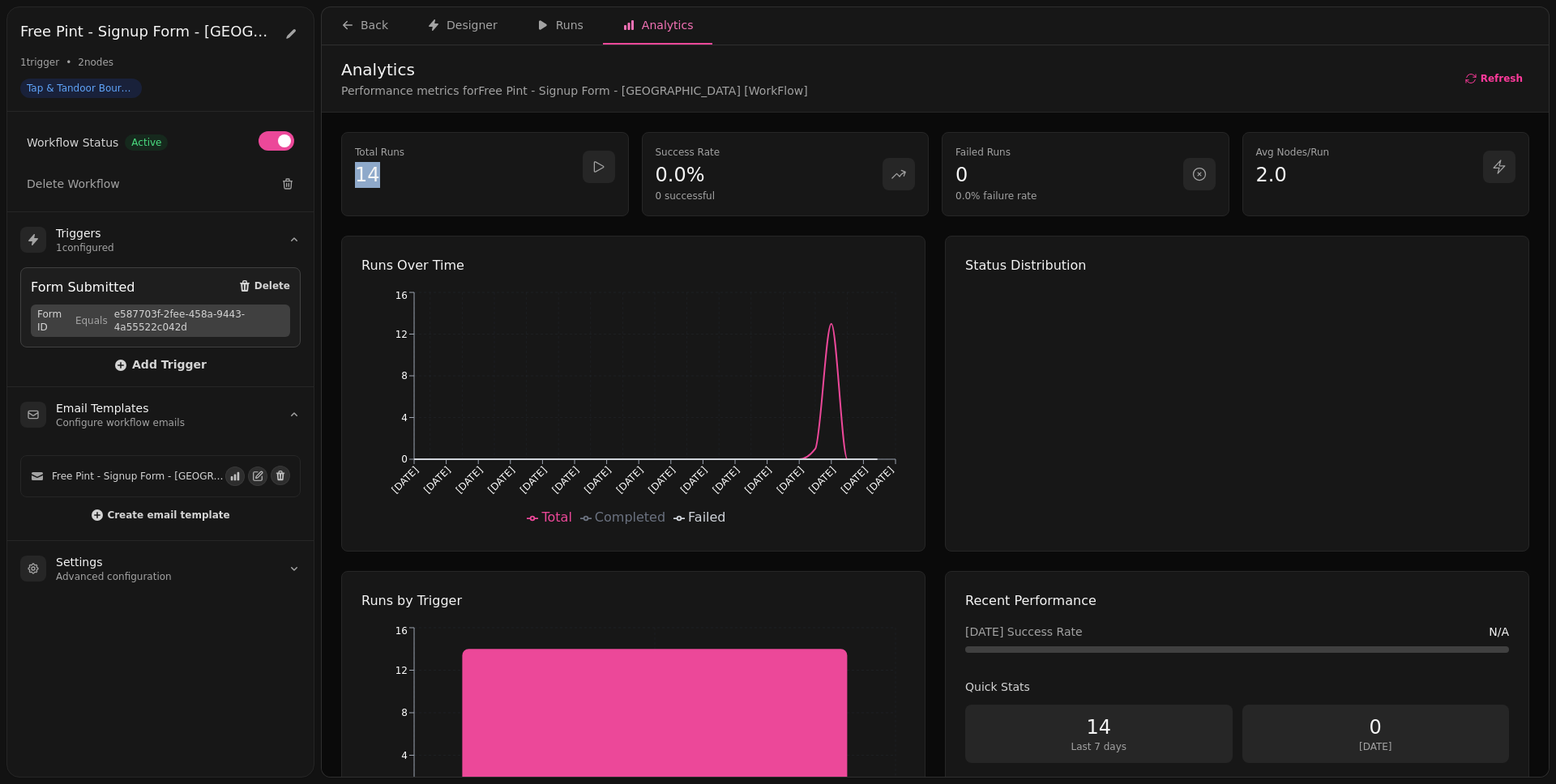
drag, startPoint x: 396, startPoint y: 166, endPoint x: 337, endPoint y: 166, distance: 59.0
click at [336, 166] on div "Total Runs 14 Success Rate 0.0% 0 successful Failed Runs 0 0.0% failure rate Av…" at bounding box center [935, 510] width 1227 height 794
click at [484, 173] on p "14" at bounding box center [469, 175] width 228 height 26
click at [557, 32] on div "Runs" at bounding box center [560, 24] width 47 height 16
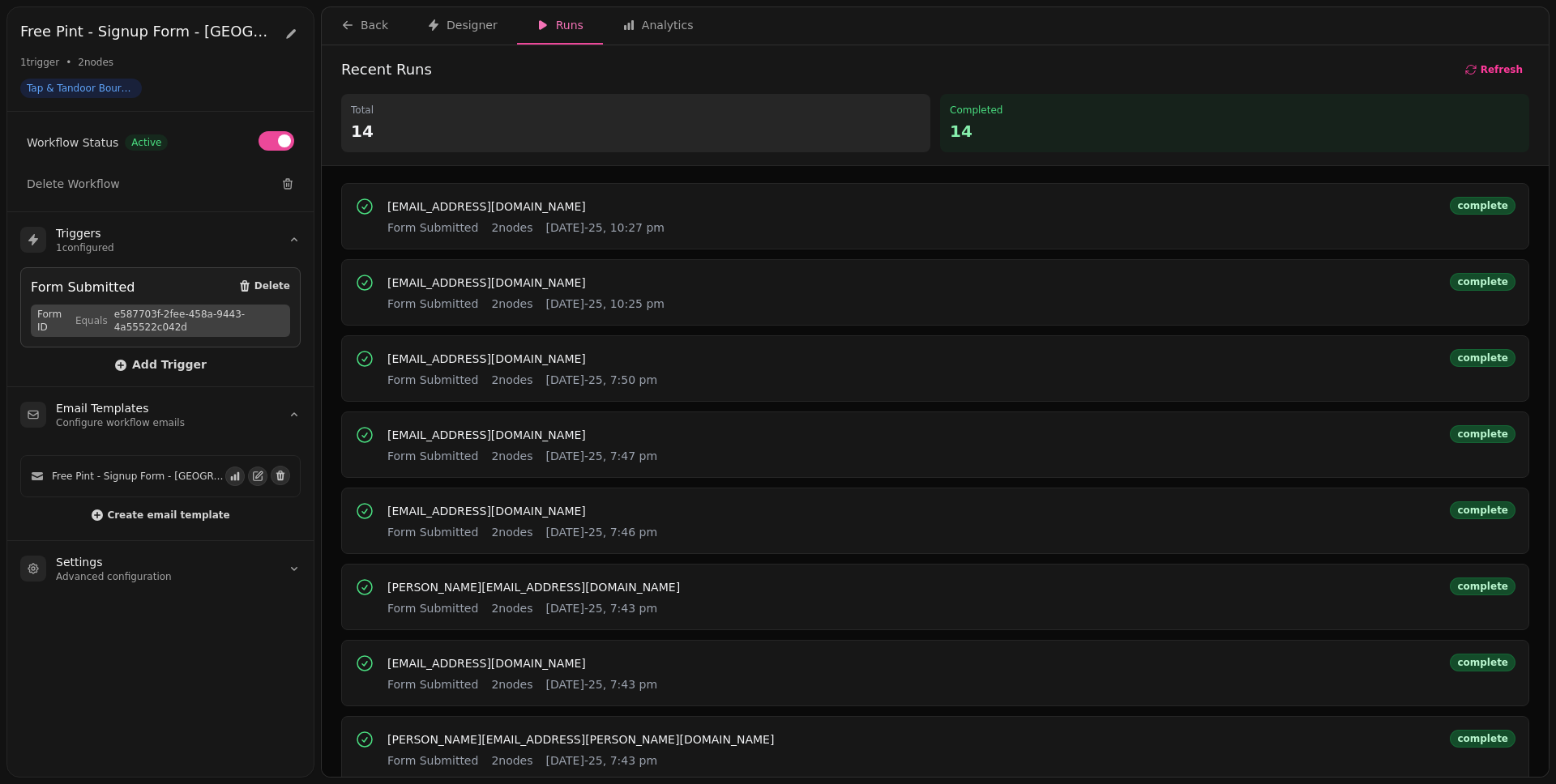
scroll to position [3, 0]
click at [1190, 198] on div "loulou010196@gmail.com Form Submitted 2 nodes 23rd Aug-25, 10:27 pm complete" at bounding box center [936, 216] width 1161 height 39
click at [660, 26] on div "Analytics" at bounding box center [658, 24] width 72 height 16
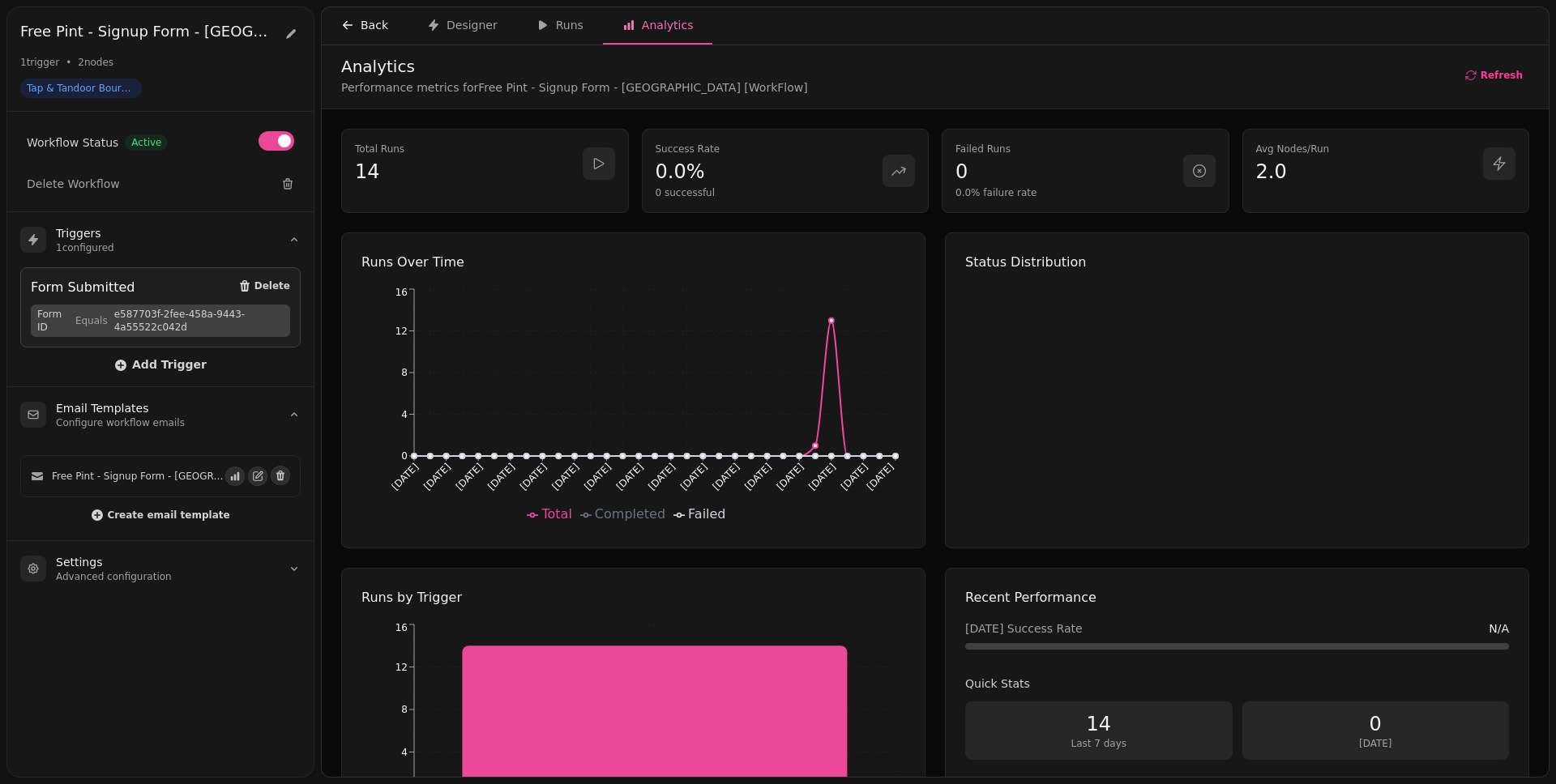
click at [363, 30] on div "Back" at bounding box center [365, 24] width 47 height 16
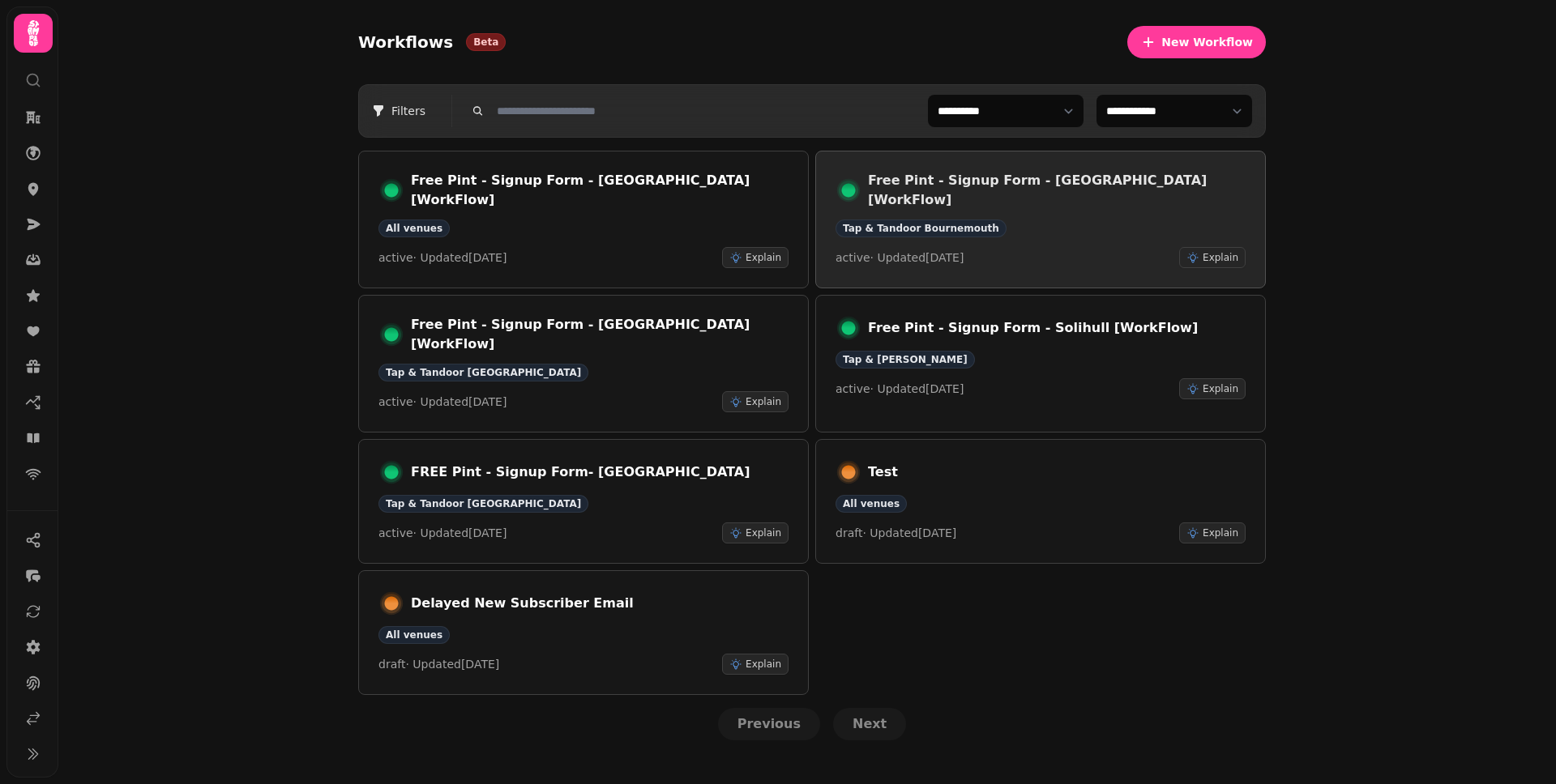
click at [1034, 219] on div "Tap & Tandoor Bournemouth" at bounding box center [1040, 228] width 410 height 18
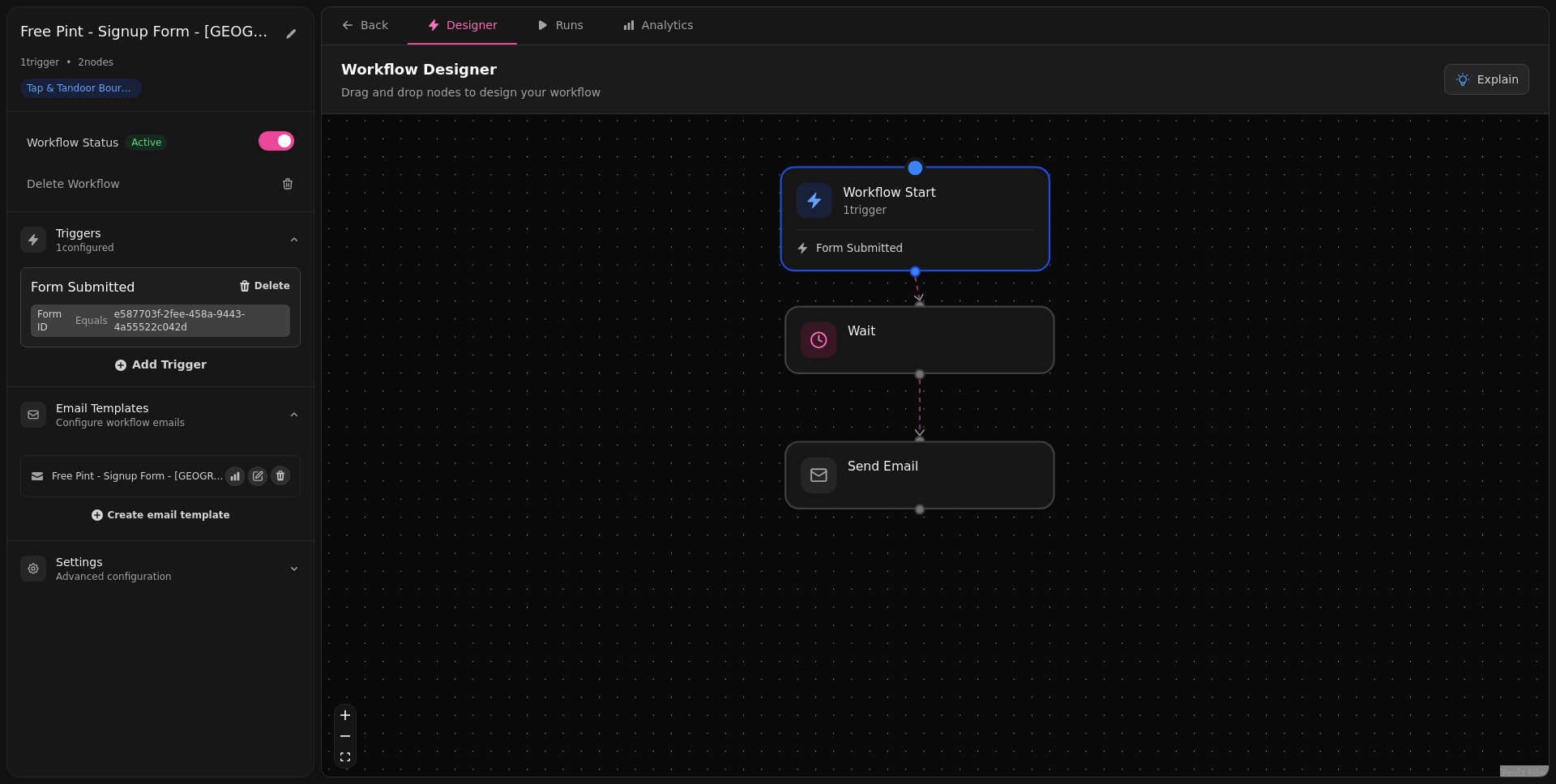
drag, startPoint x: 1279, startPoint y: 538, endPoint x: 1200, endPoint y: 383, distance: 174.0
click at [1190, 383] on div "Workflow Start 1 trigger Form Submitted Send Email Wait" at bounding box center [935, 447] width 1227 height 667
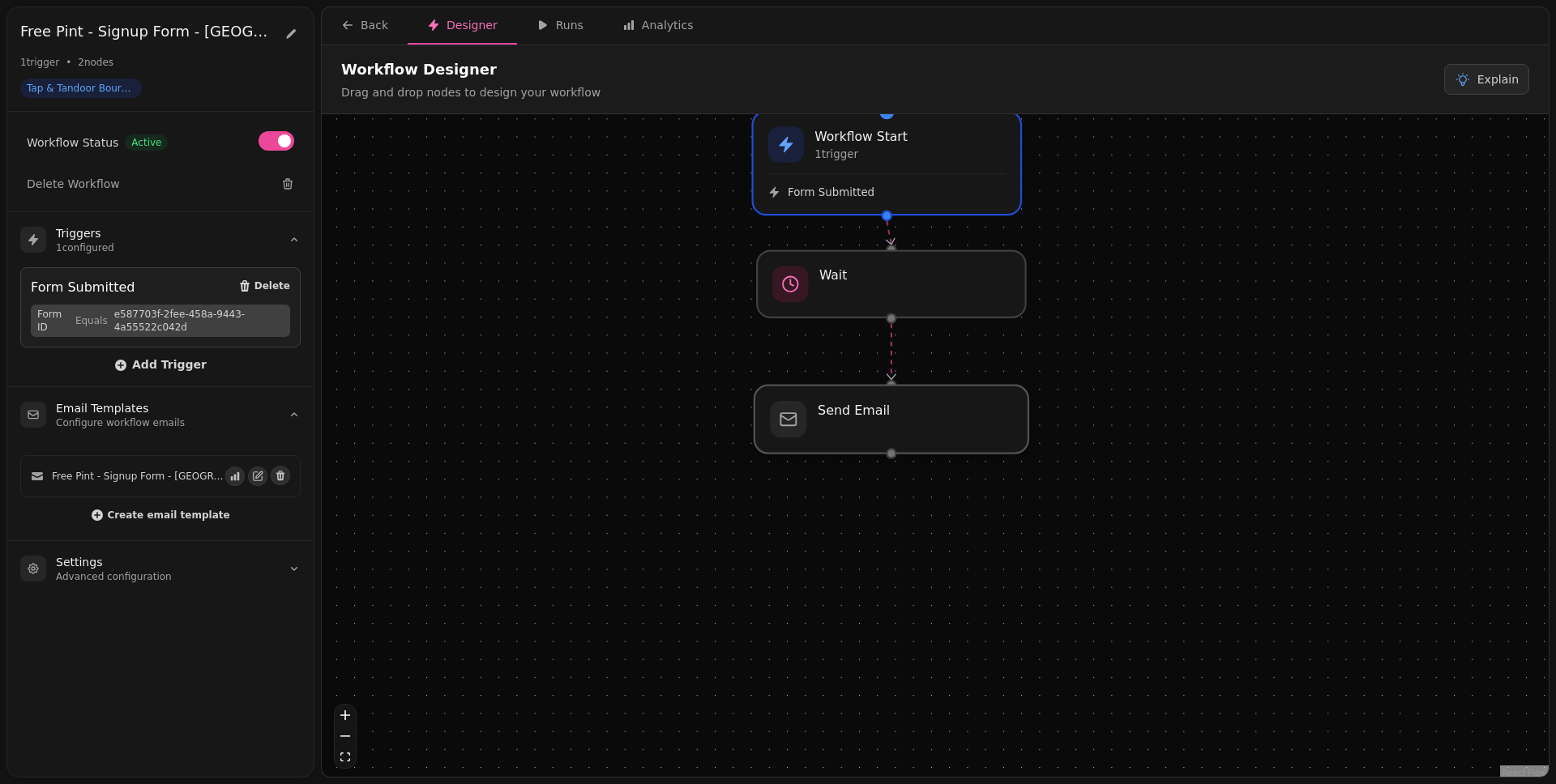
click at [921, 447] on div at bounding box center [891, 419] width 273 height 68
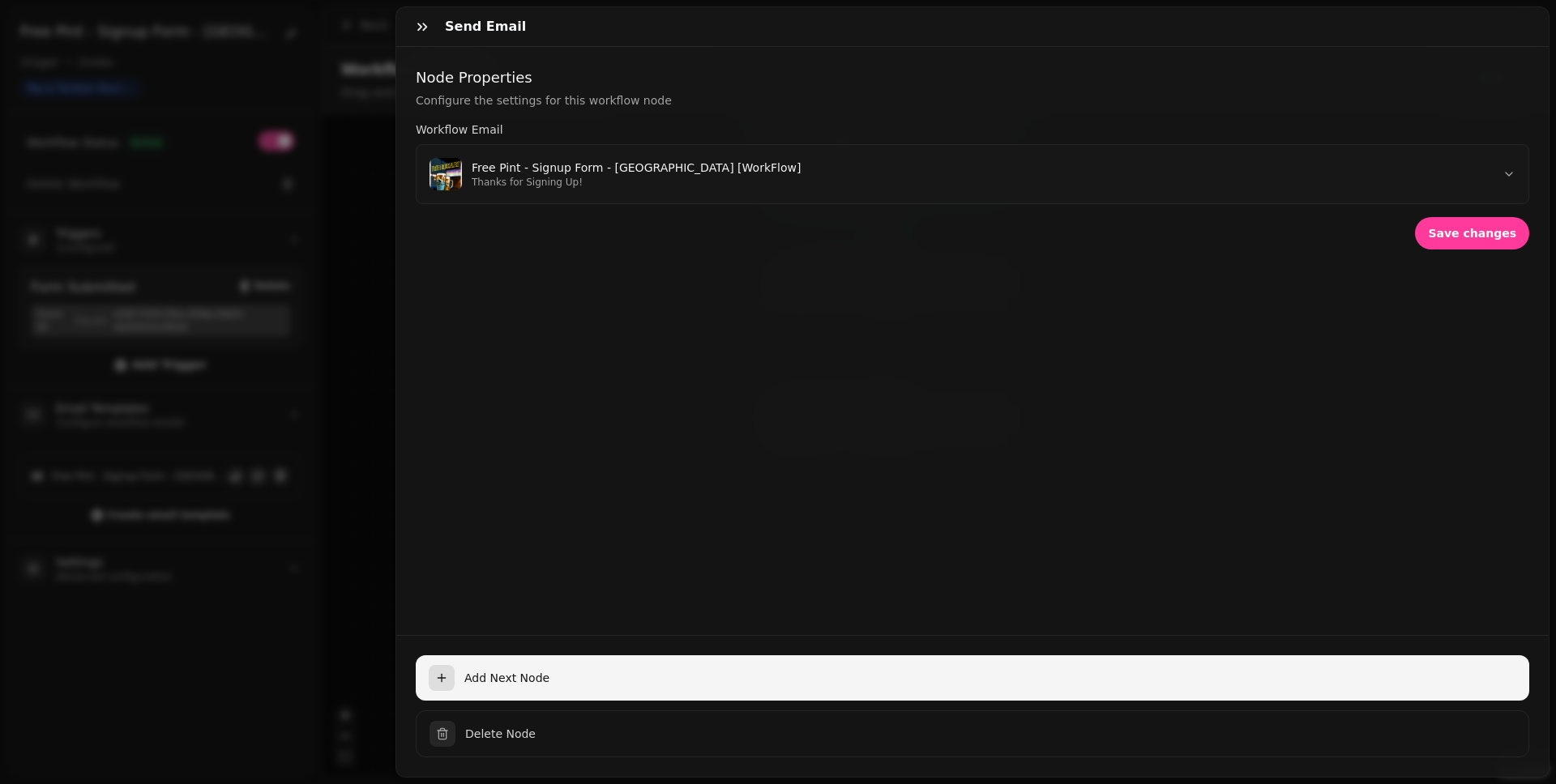
click at [796, 608] on span "Add Next Node" at bounding box center [990, 677] width 1052 height 16
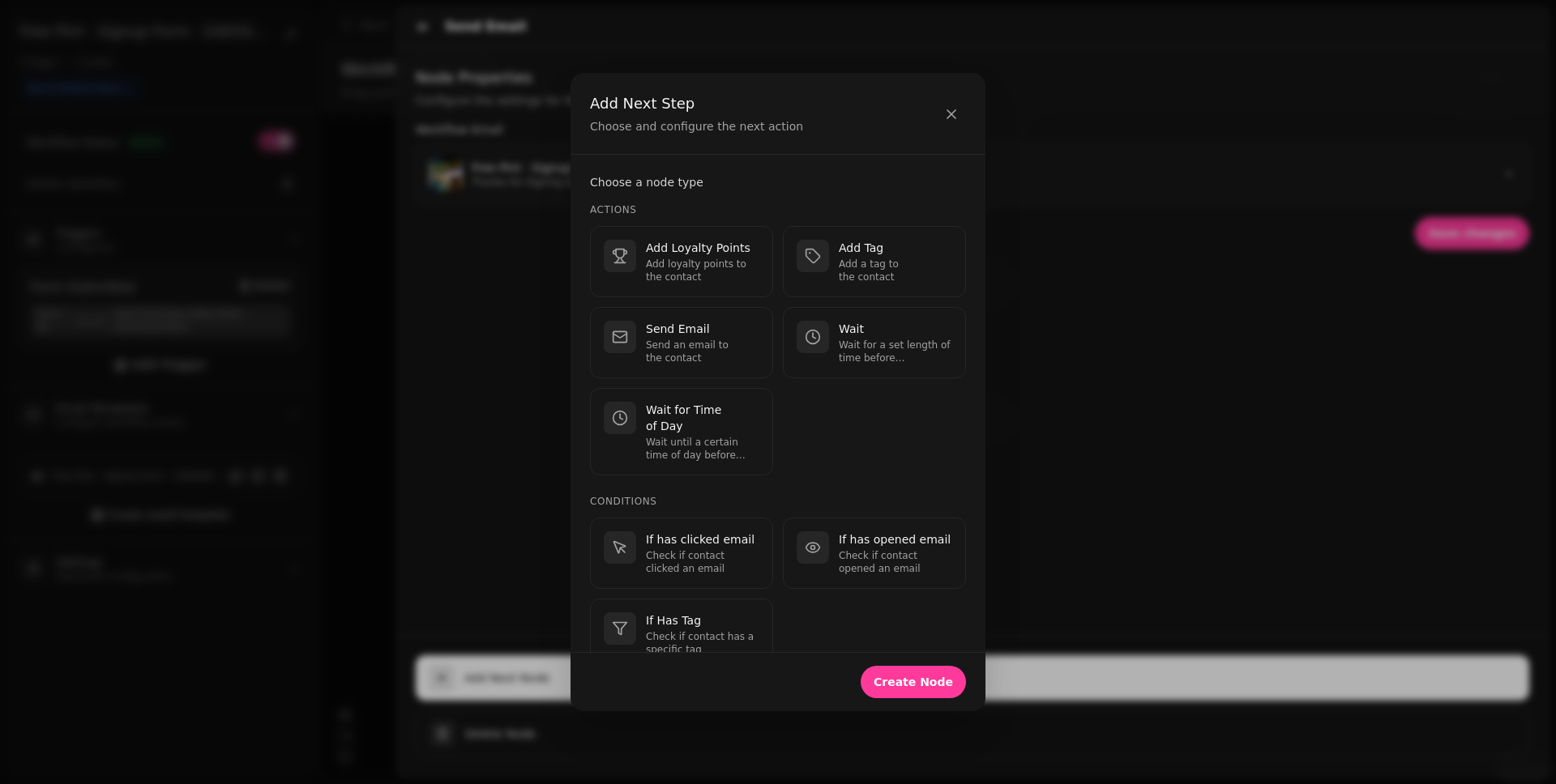
scroll to position [413, 0]
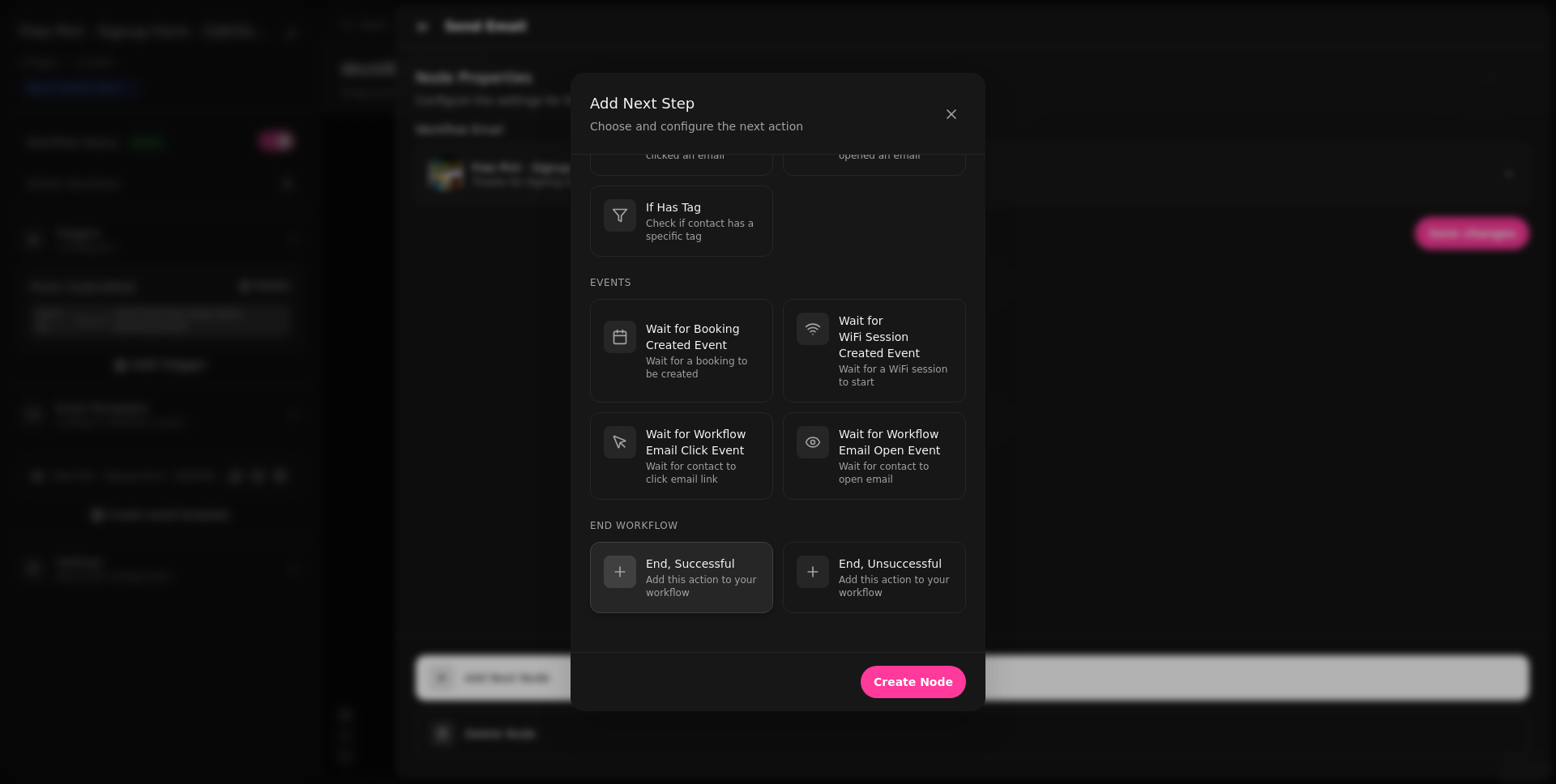
click at [725, 570] on p "End, Successful" at bounding box center [702, 564] width 113 height 16
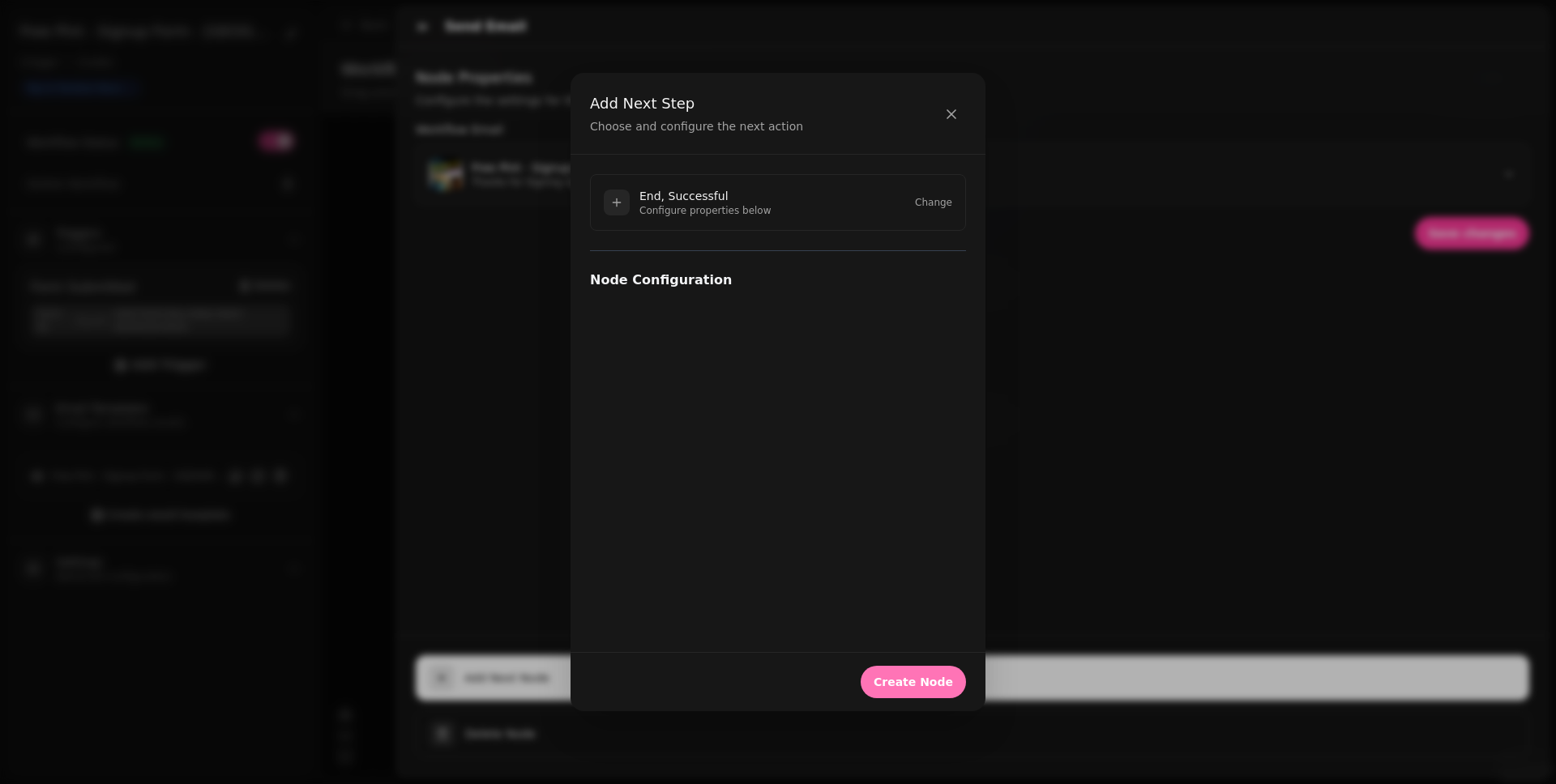
click at [913, 608] on span "Create Node" at bounding box center [912, 682] width 79 height 11
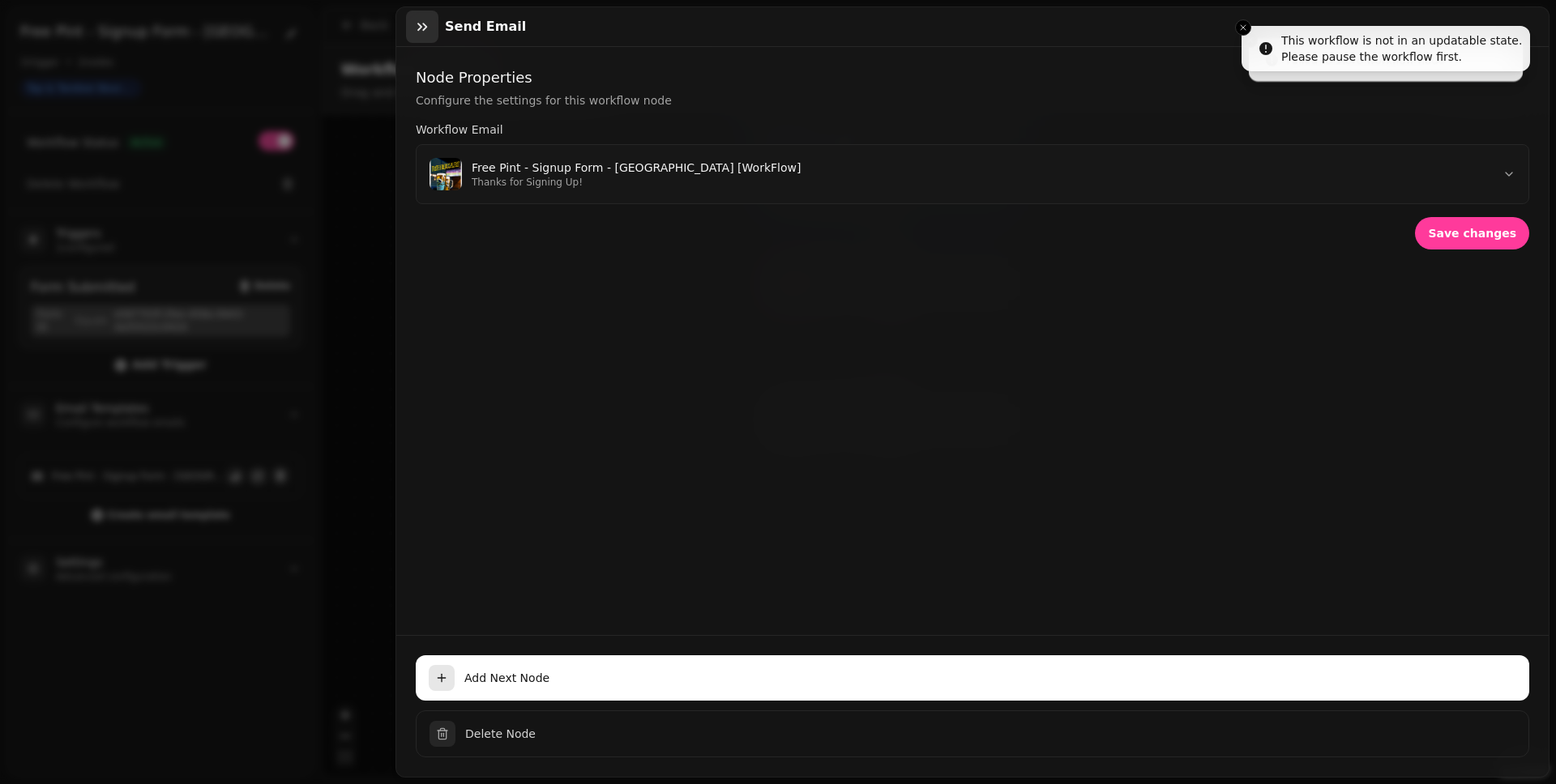
click at [429, 34] on icon "button" at bounding box center [421, 26] width 16 height 16
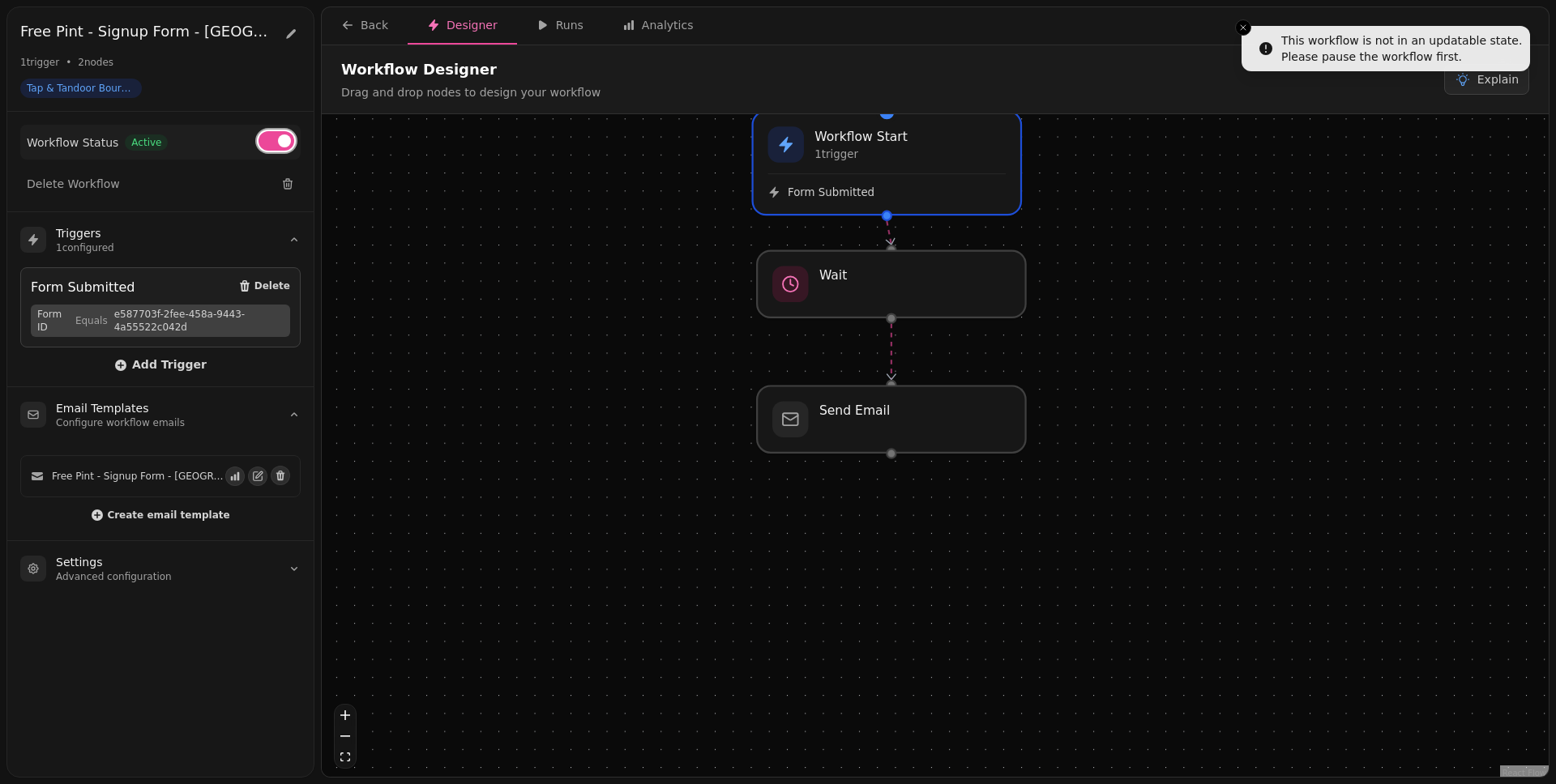
click at [283, 140] on span at bounding box center [285, 141] width 13 height 13
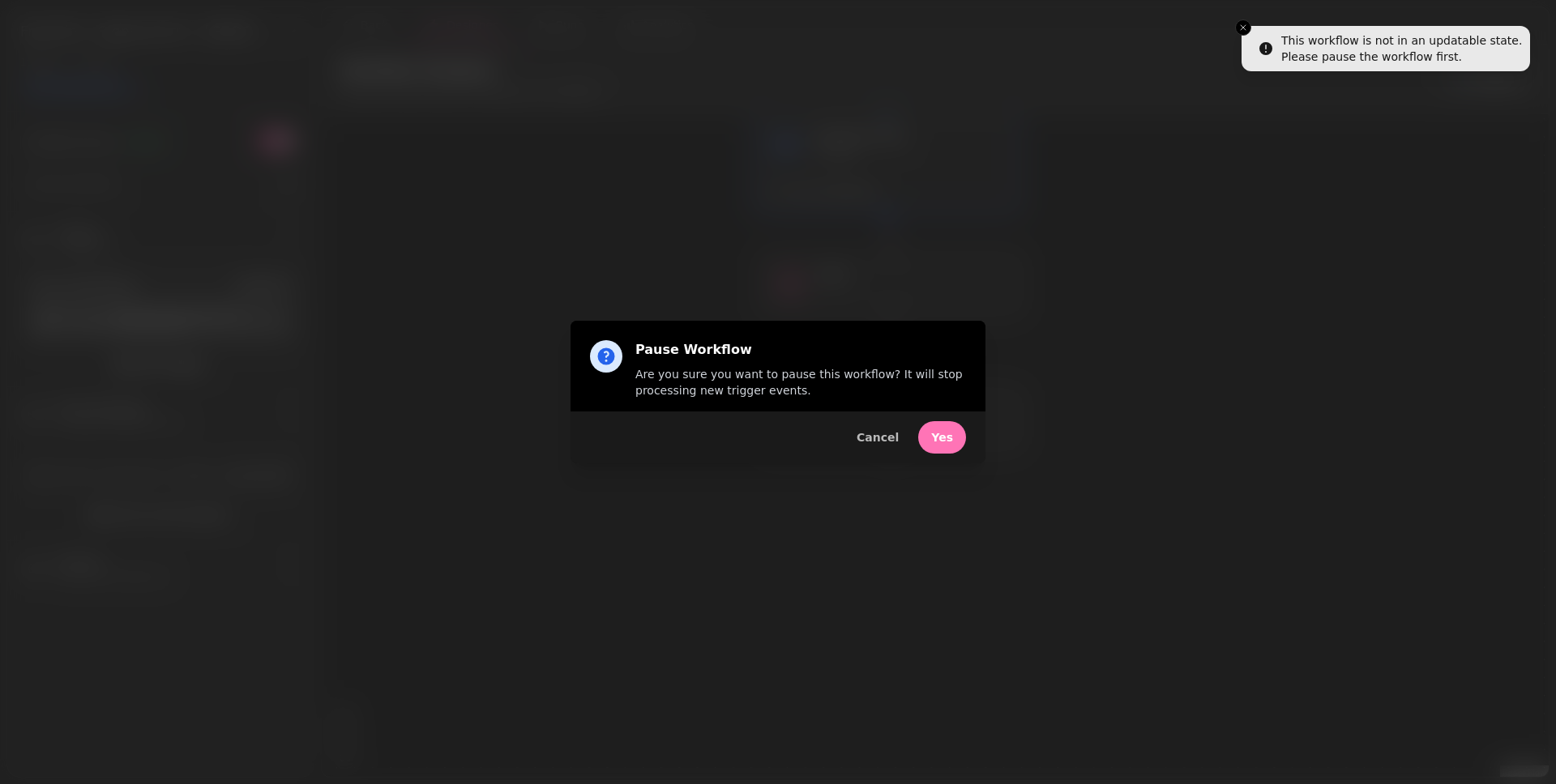
click at [934, 440] on span "Yes" at bounding box center [942, 437] width 22 height 11
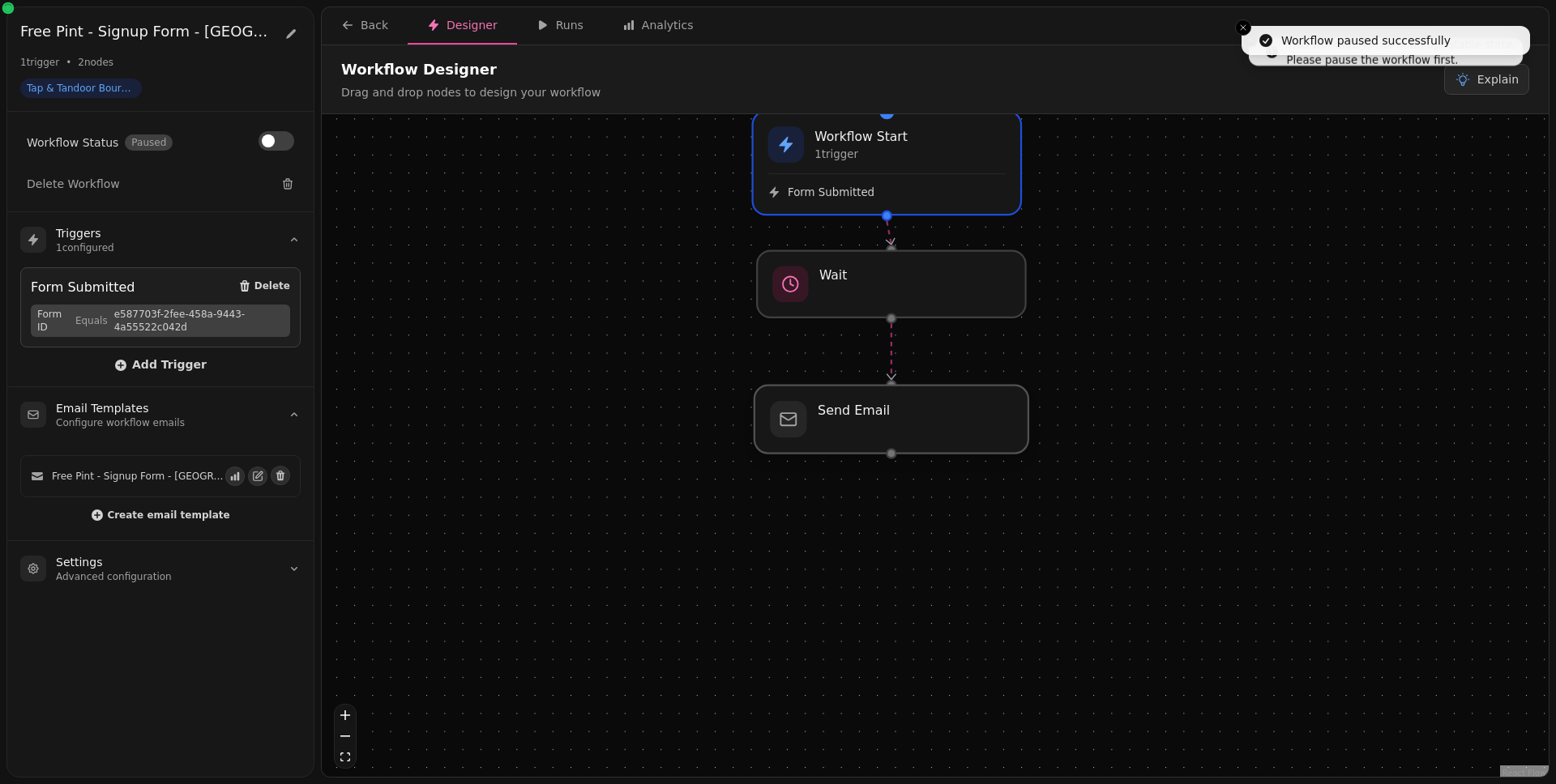
click at [924, 428] on div at bounding box center [891, 419] width 273 height 68
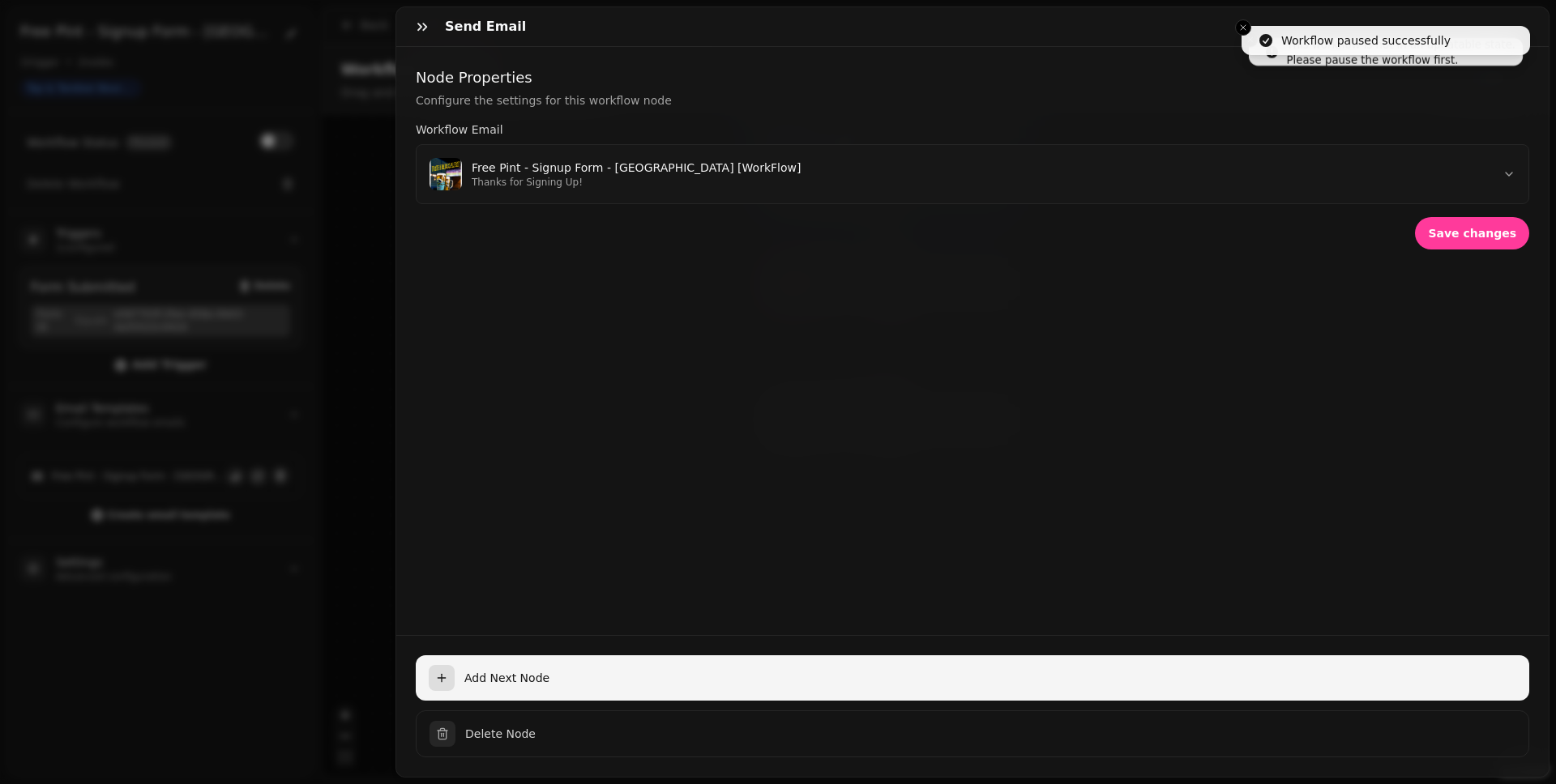
click at [539, 608] on span "Add Next Node" at bounding box center [990, 677] width 1052 height 16
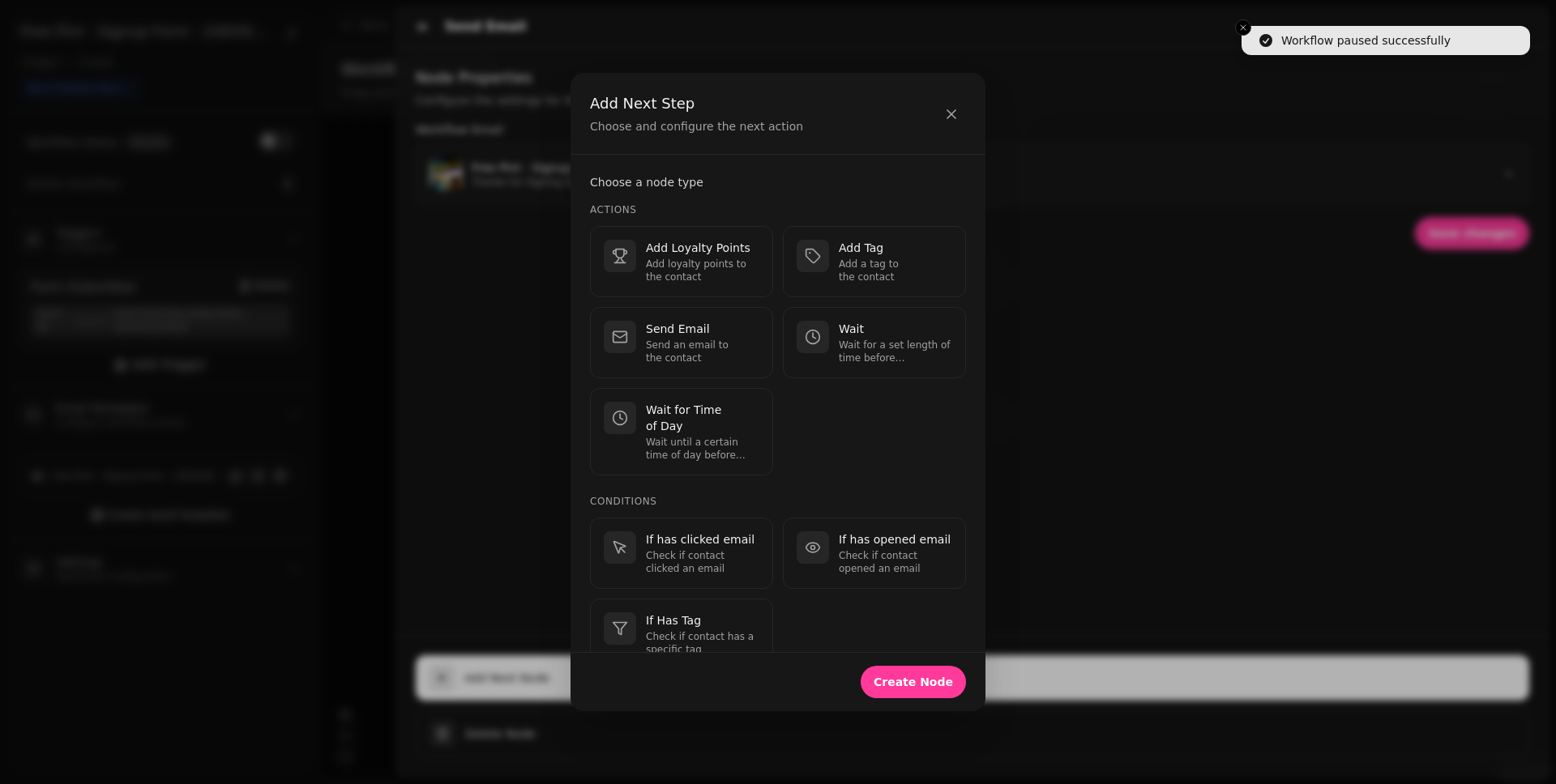
scroll to position [413, 0]
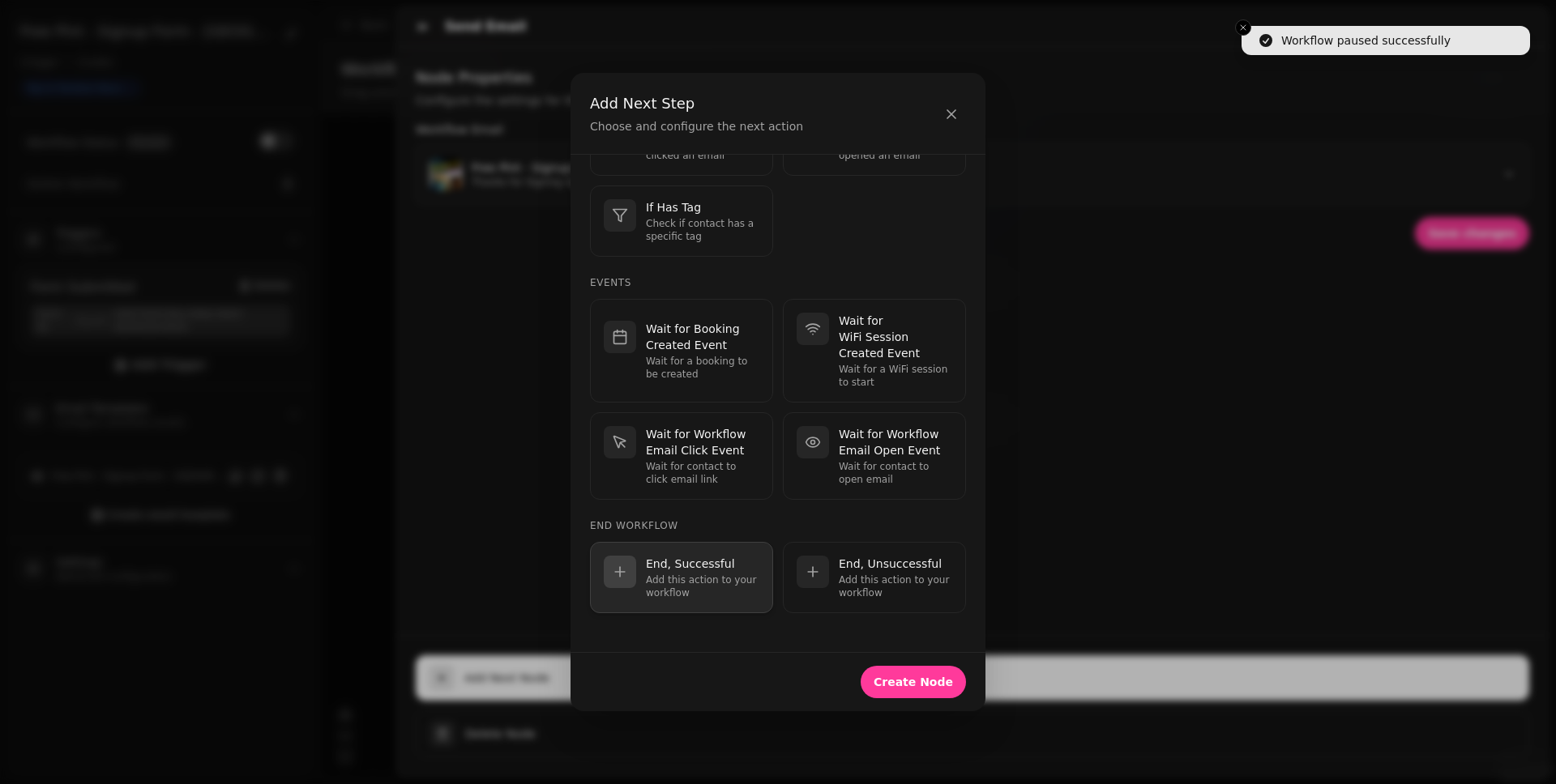
click at [689, 577] on p "Add this action to your workflow" at bounding box center [702, 587] width 113 height 26
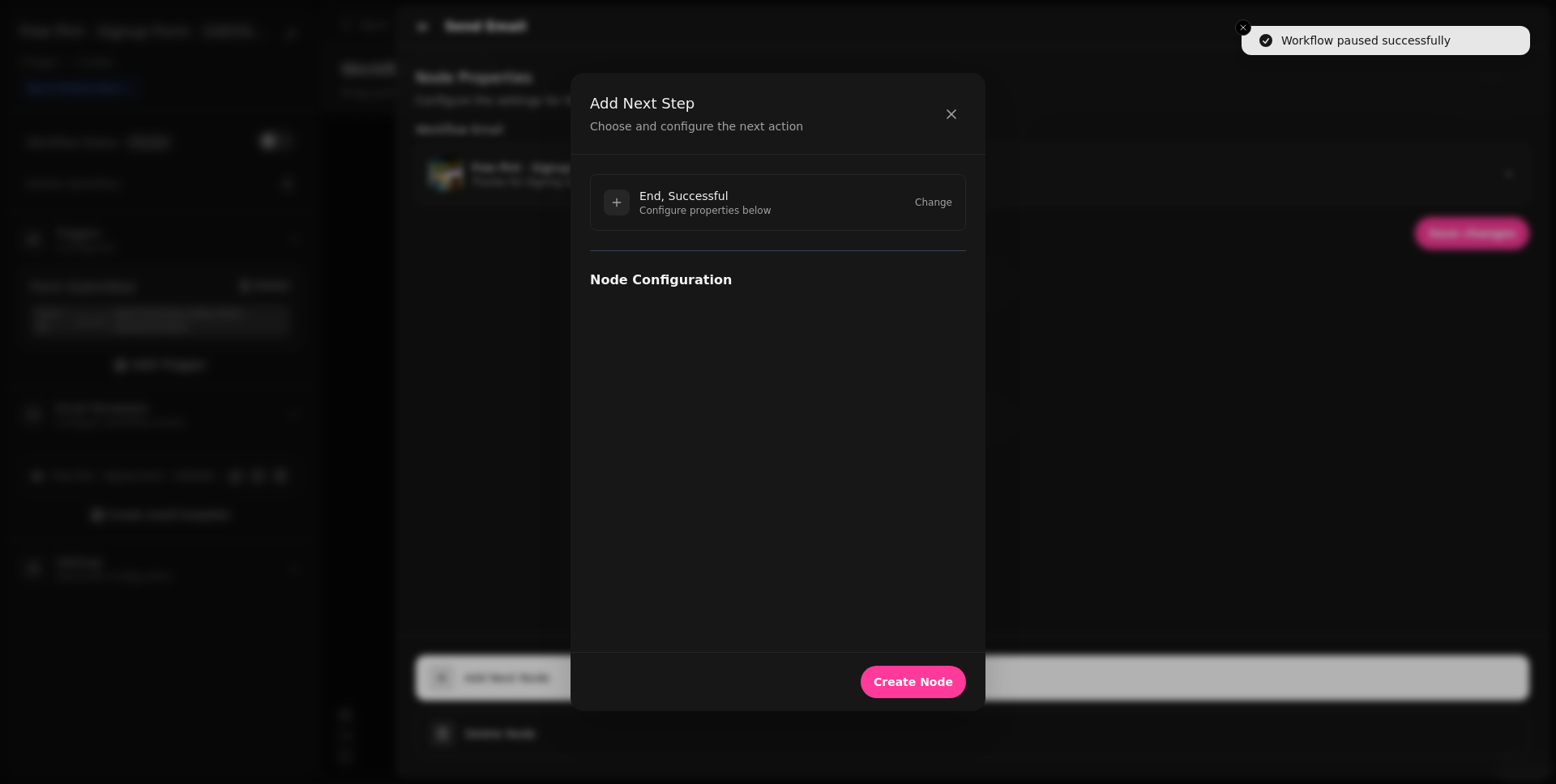
scroll to position [0, 0]
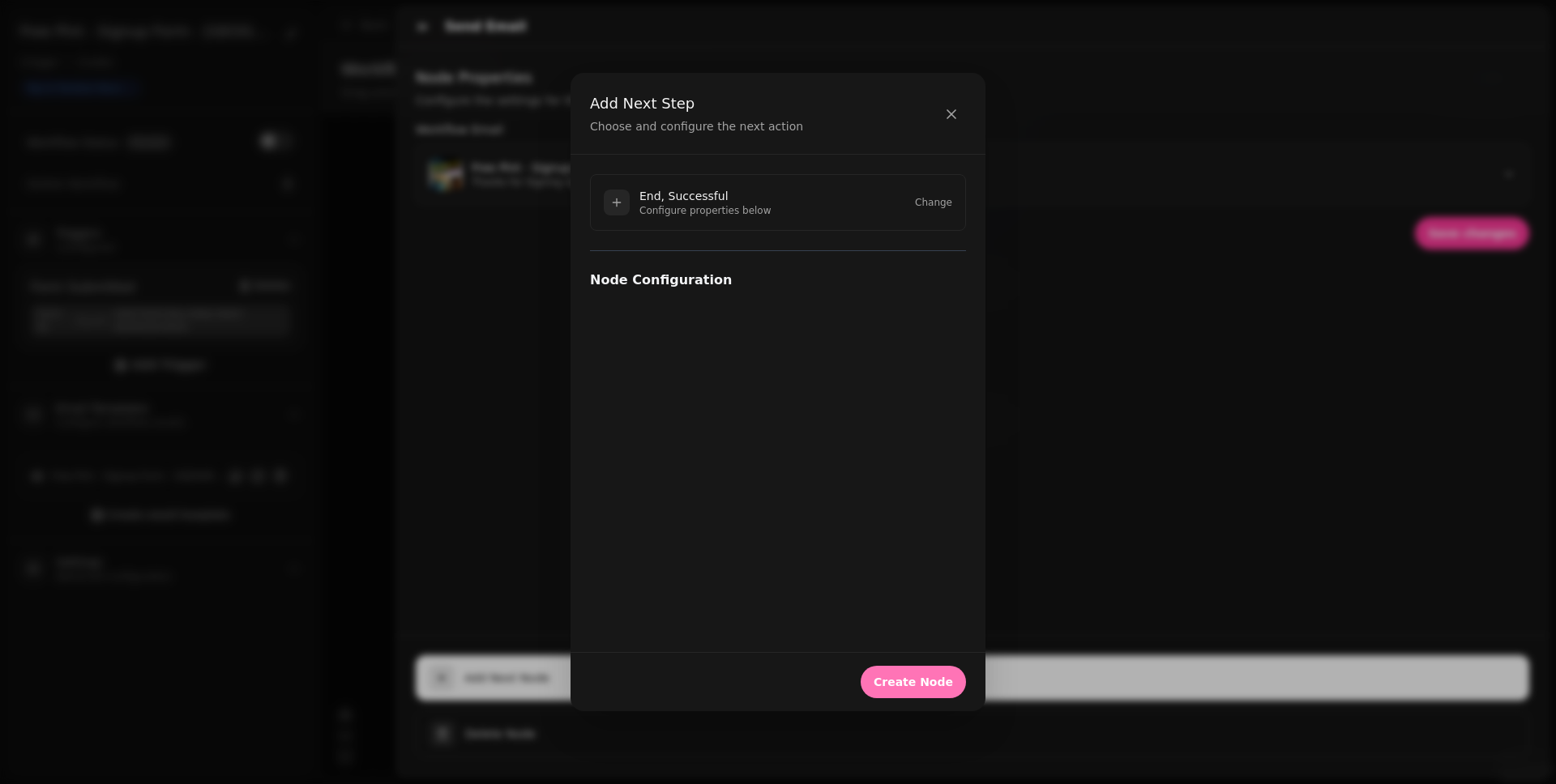
click at [911, 608] on button "Create Node" at bounding box center [912, 682] width 105 height 33
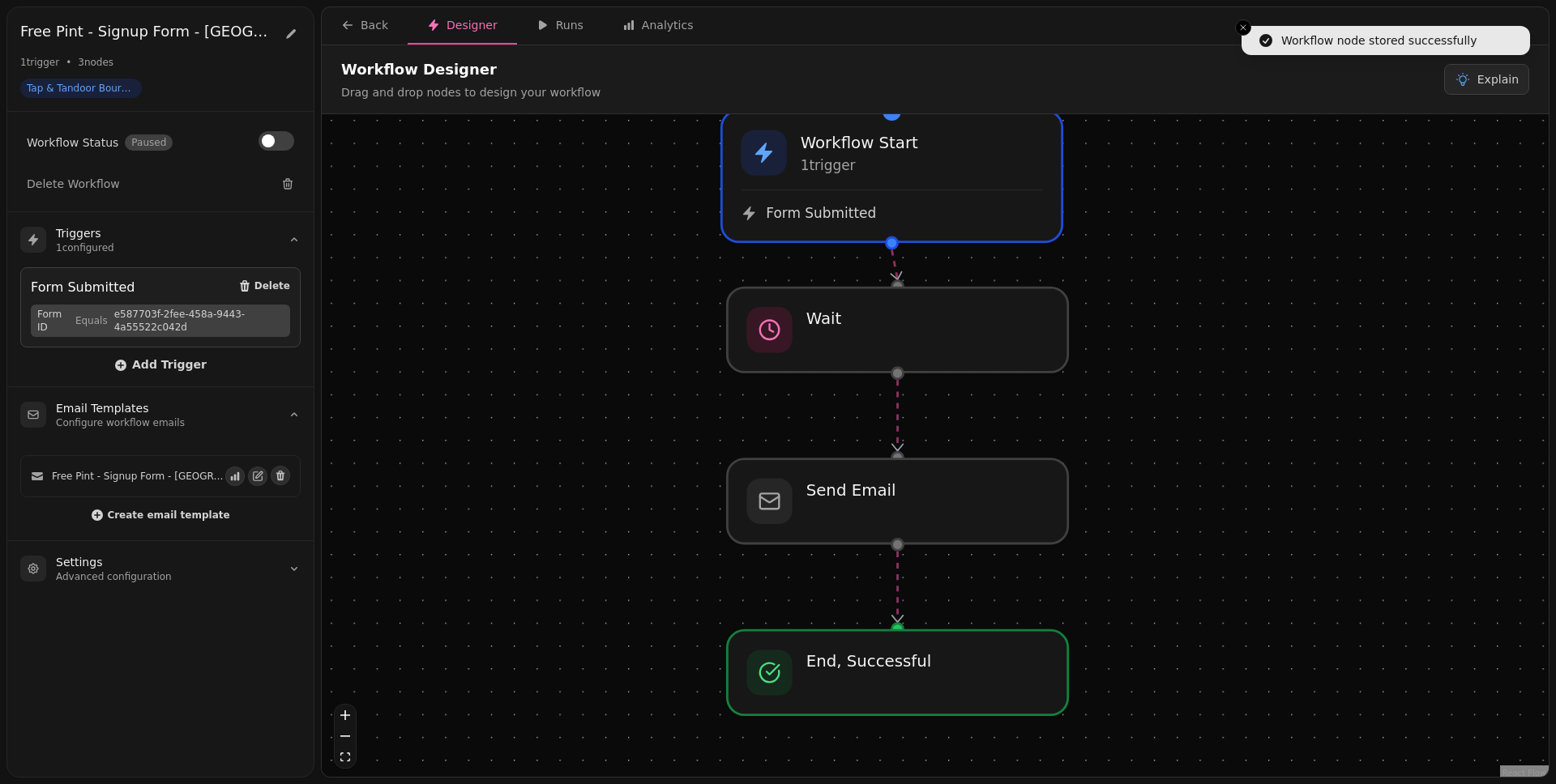
drag, startPoint x: 1242, startPoint y: 588, endPoint x: 1217, endPoint y: 560, distance: 37.5
click at [1190, 560] on div "Workflow Start 1 trigger Form Submitted End, Successful Send Email Wait" at bounding box center [935, 447] width 1227 height 667
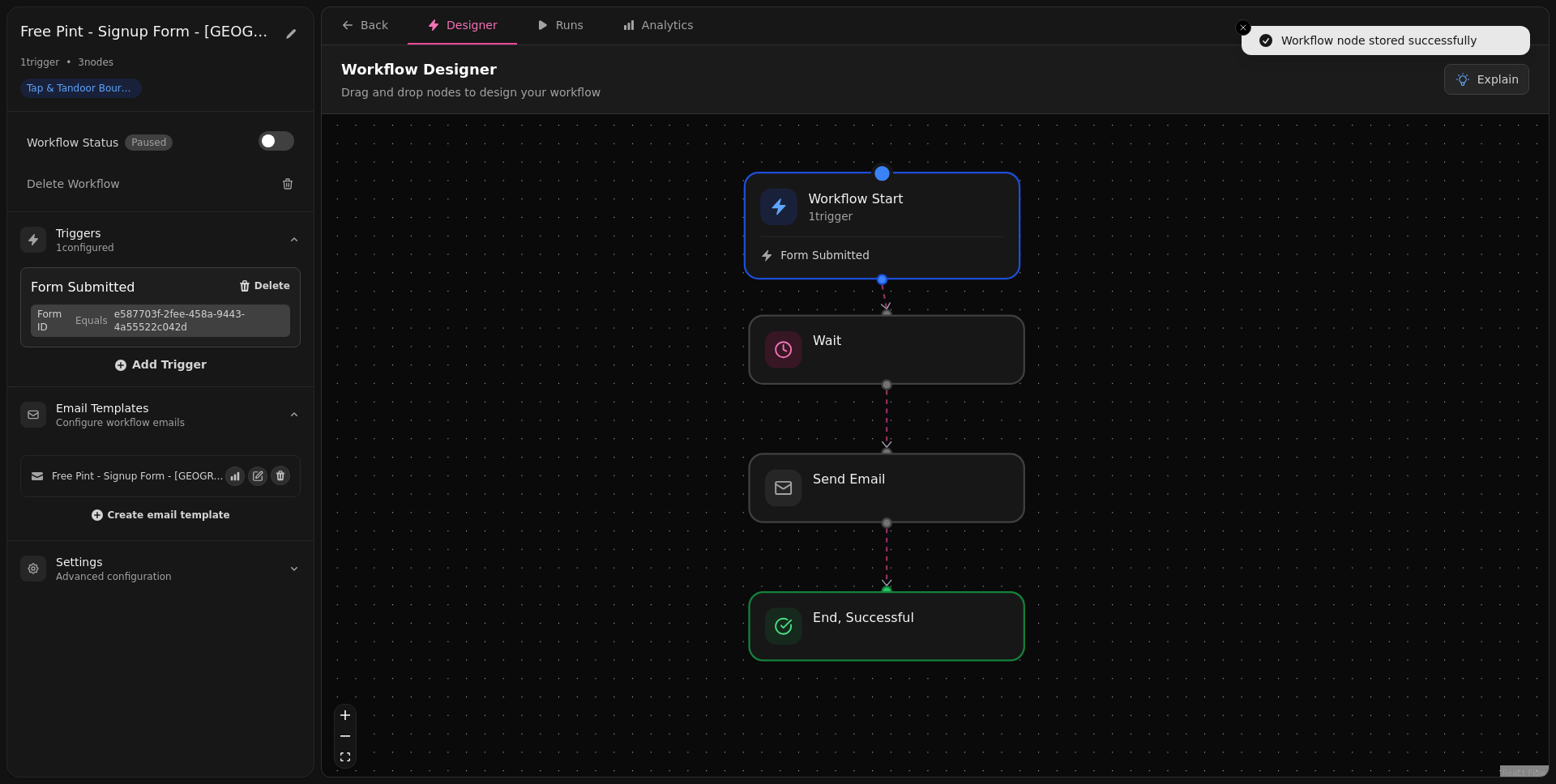
drag, startPoint x: 1173, startPoint y: 498, endPoint x: 1137, endPoint y: 489, distance: 37.1
click at [1138, 489] on div "Workflow Start 1 trigger Form Submitted End, Successful Send Email Wait" at bounding box center [935, 447] width 1227 height 667
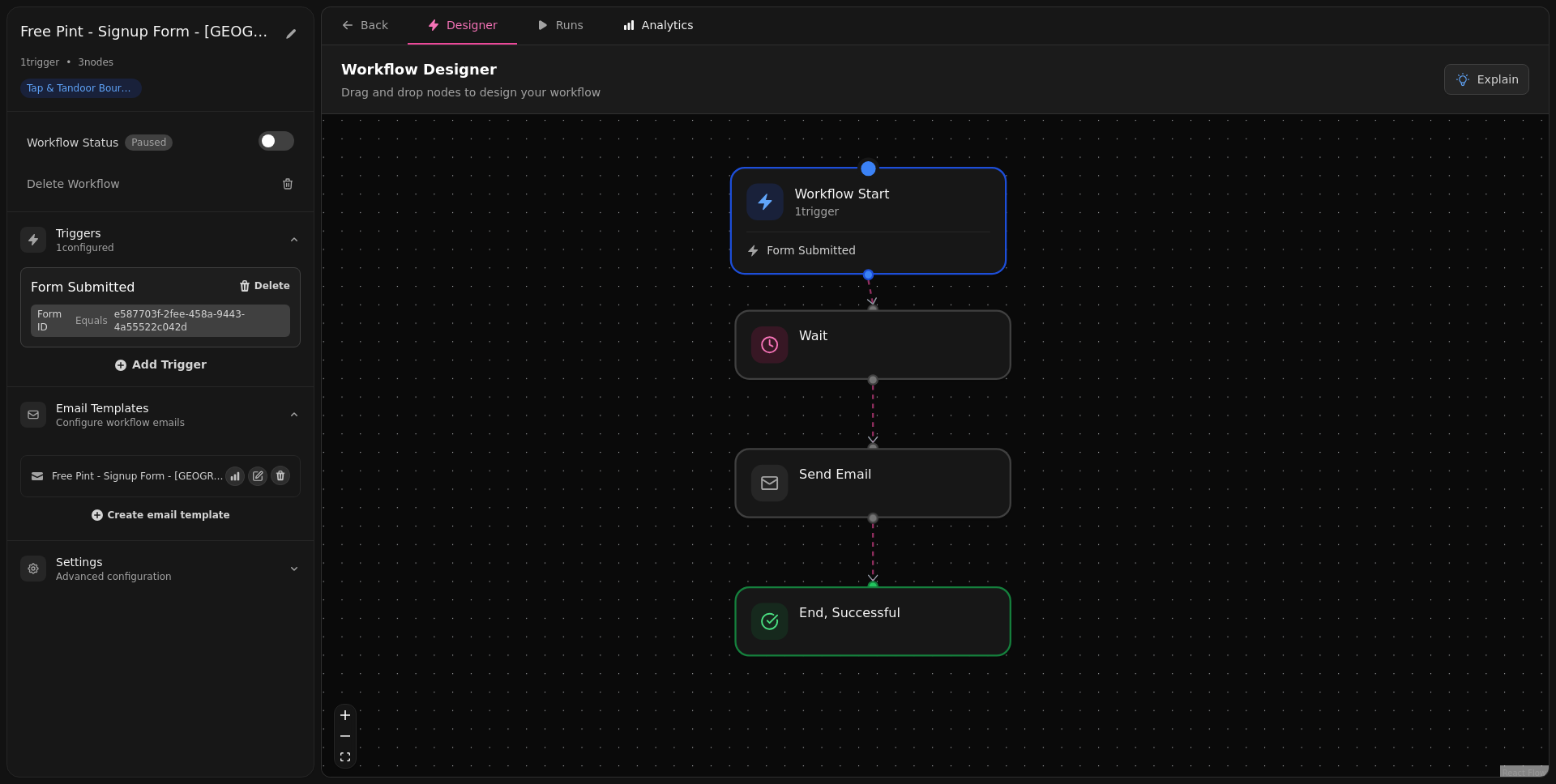
click at [666, 31] on div "Analytics" at bounding box center [658, 24] width 72 height 16
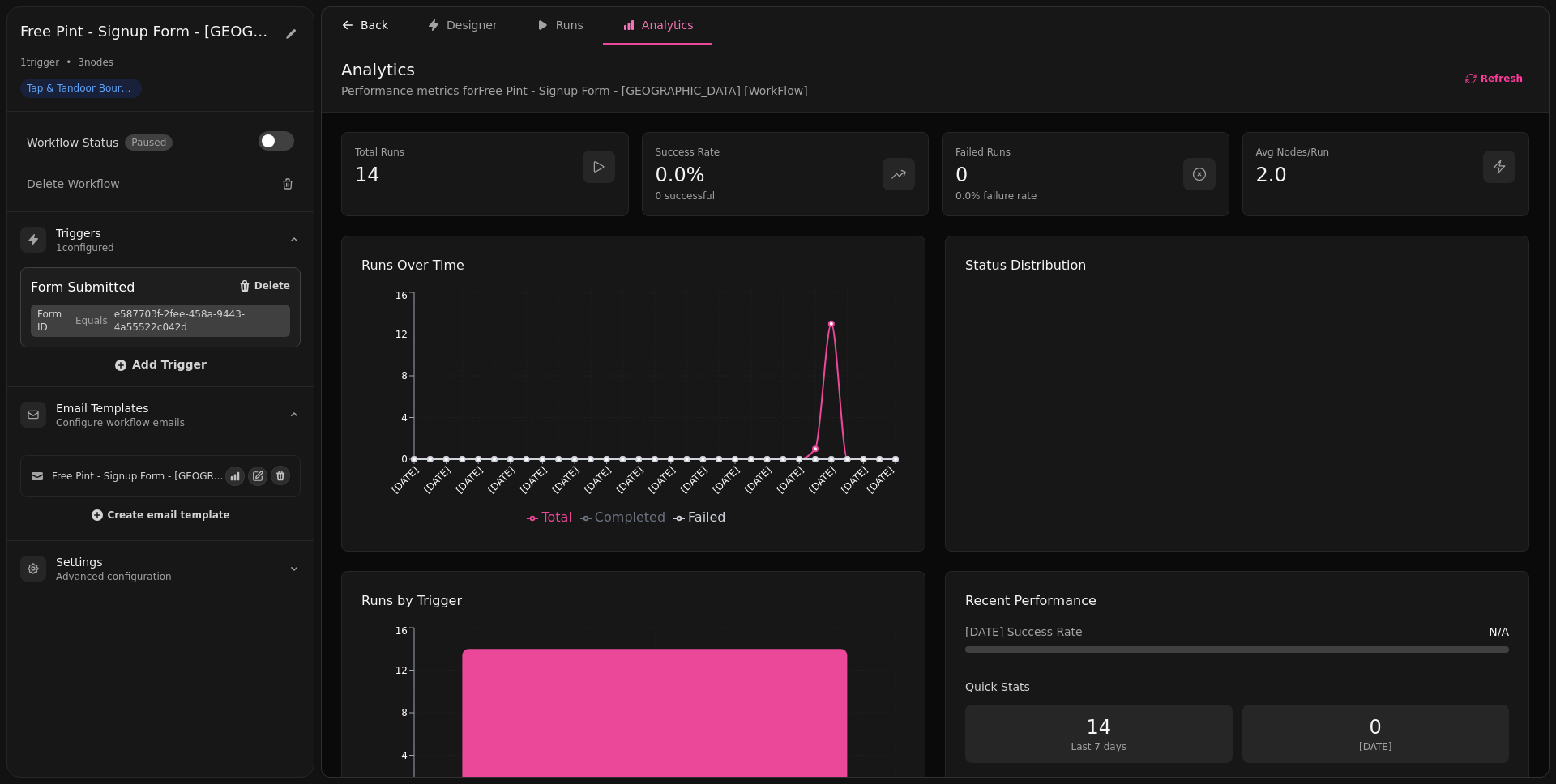
click at [374, 24] on div "Back" at bounding box center [365, 24] width 47 height 16
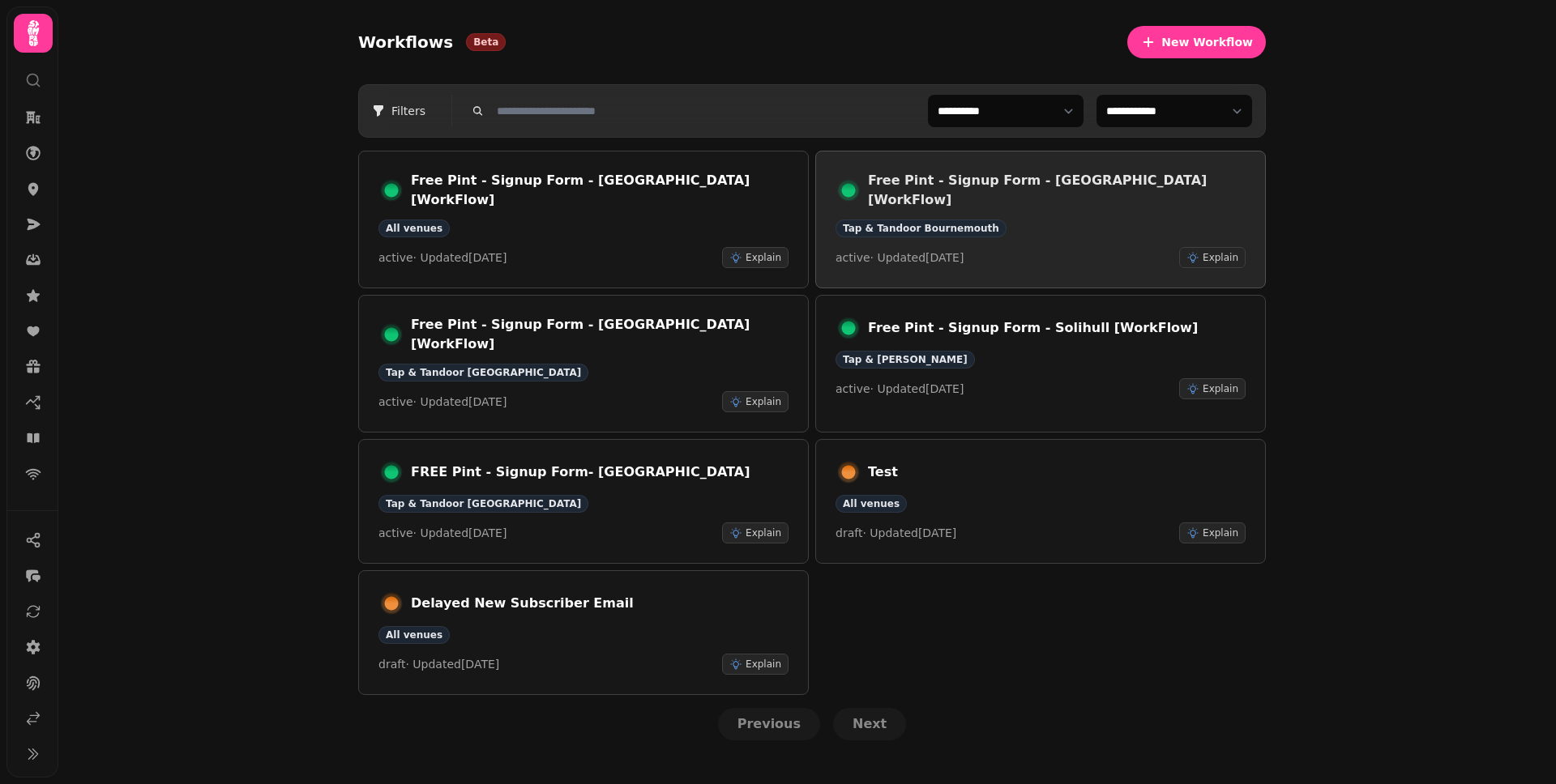
click at [1035, 183] on h3 "Free Pint - Signup Form - Bournemouth [WorkFlow]" at bounding box center [1057, 191] width 378 height 39
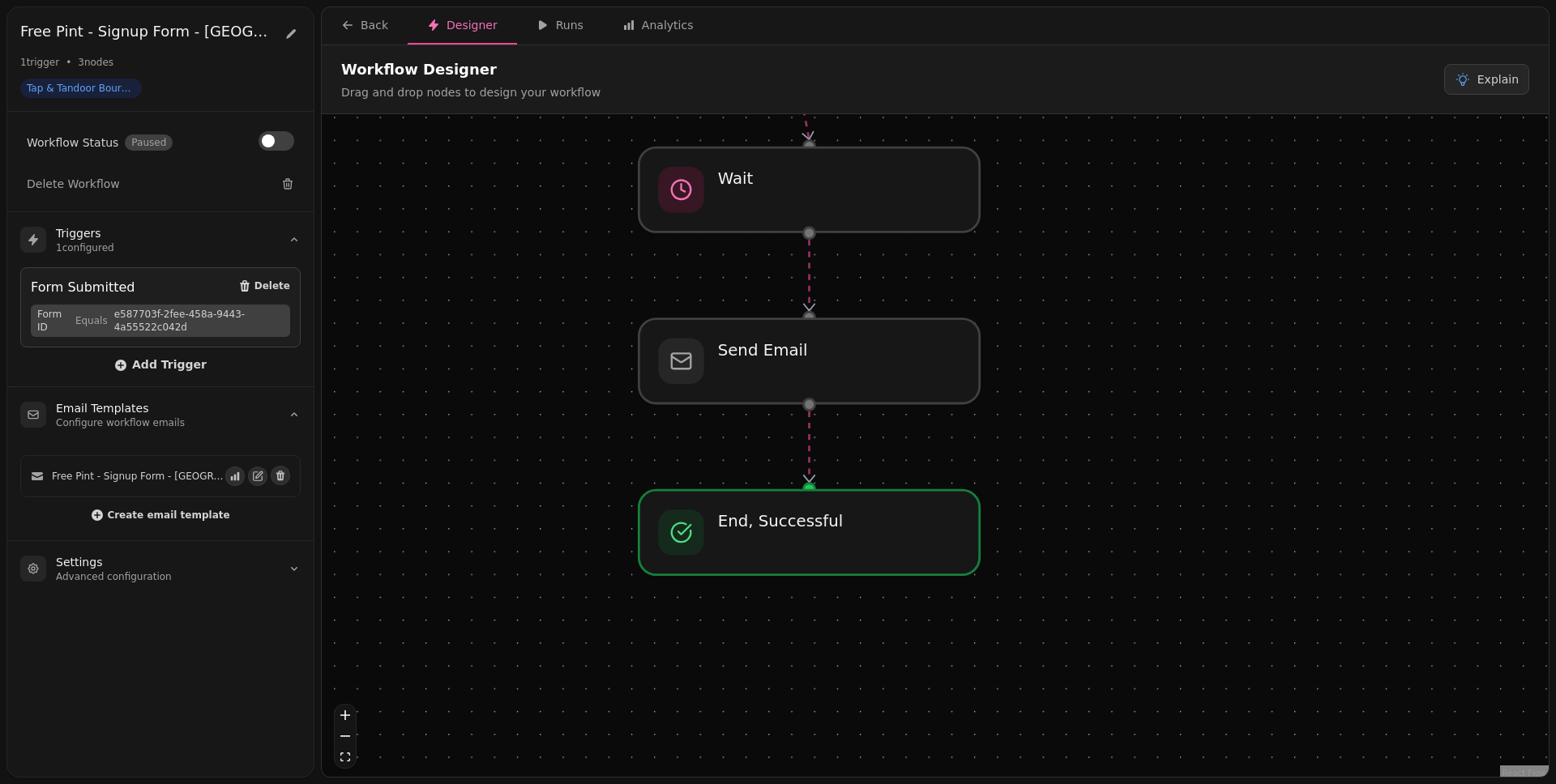
drag, startPoint x: 1200, startPoint y: 645, endPoint x: 1072, endPoint y: 467, distance: 219.2
click at [1072, 467] on div "Workflow Start 1 trigger Form Submitted End, Successful Send Email Wait" at bounding box center [935, 447] width 1227 height 667
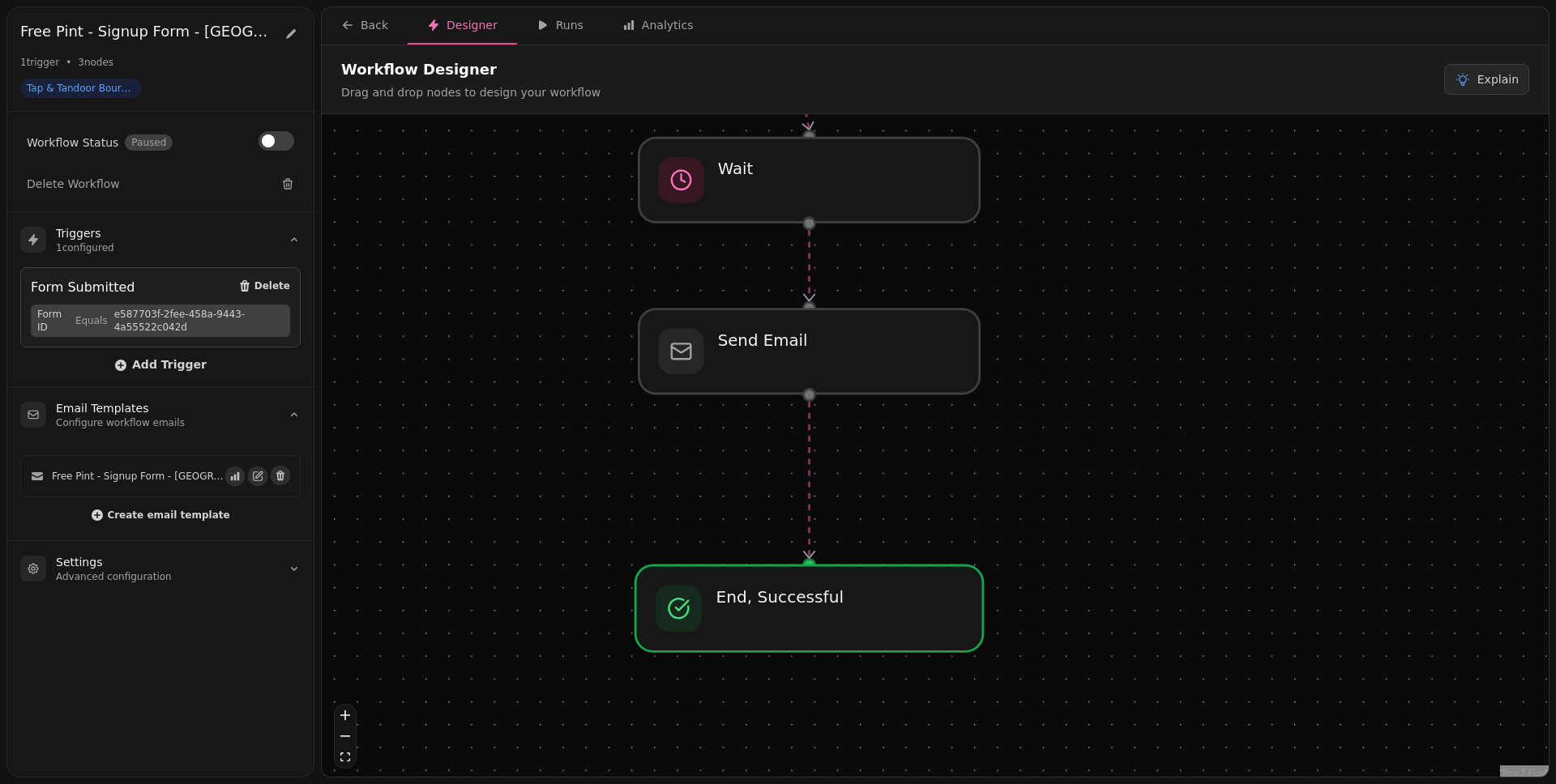
drag, startPoint x: 889, startPoint y: 543, endPoint x: 888, endPoint y: 637, distance: 94.0
click at [888, 608] on div at bounding box center [809, 608] width 348 height 86
click at [782, 355] on div at bounding box center [809, 352] width 348 height 86
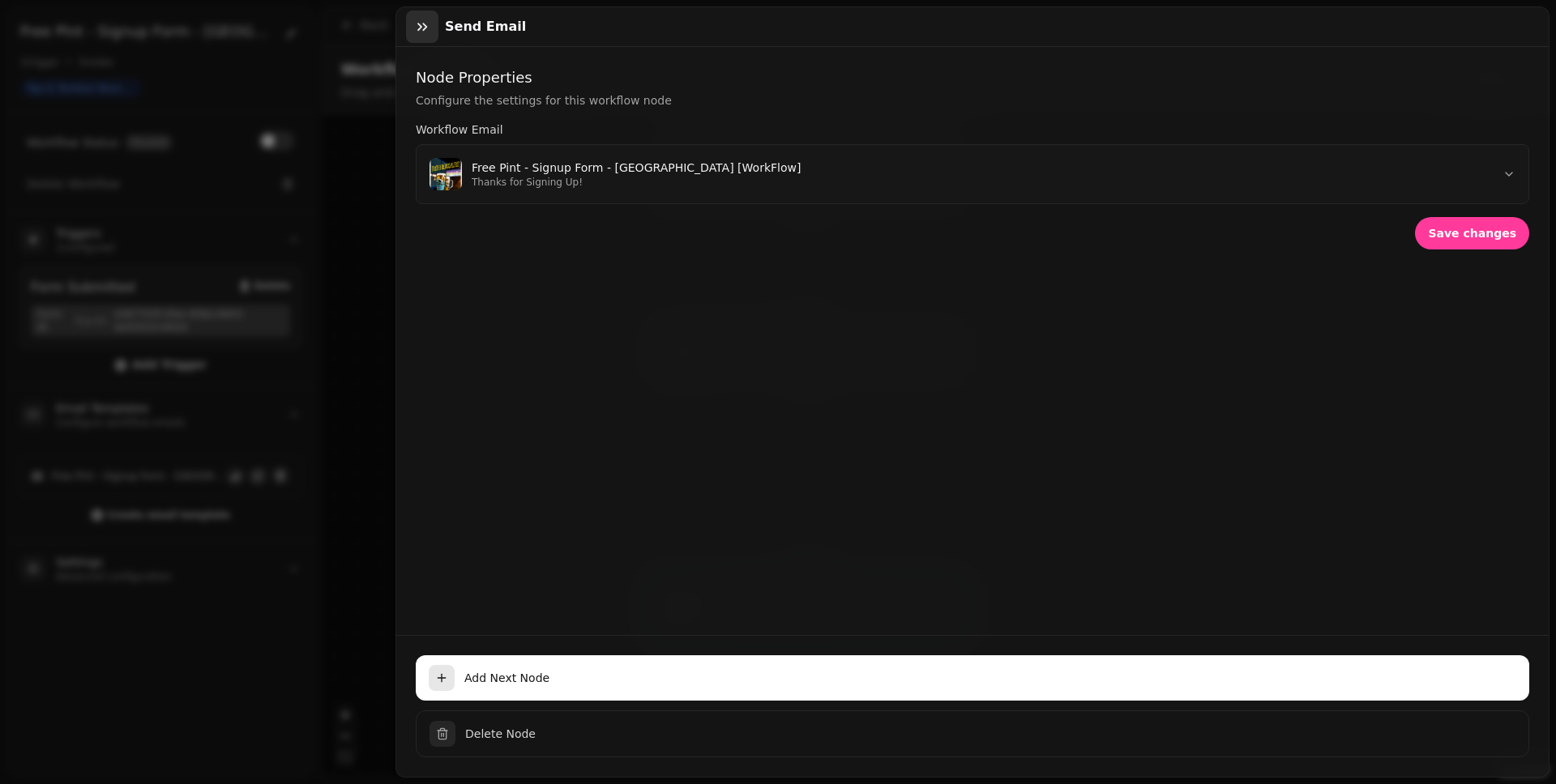
click at [428, 34] on button "button" at bounding box center [421, 26] width 33 height 33
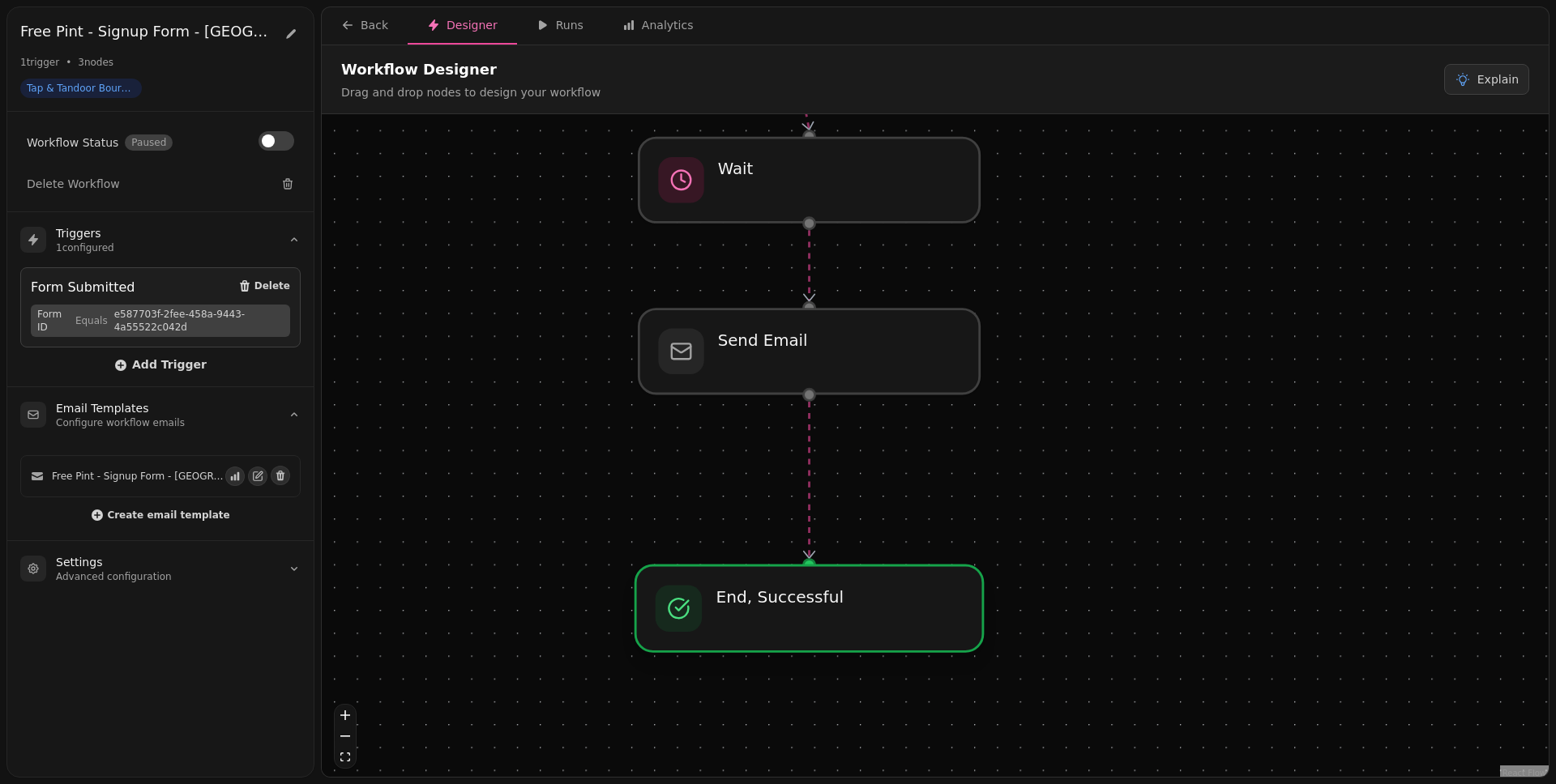
click at [834, 586] on div at bounding box center [809, 608] width 348 height 86
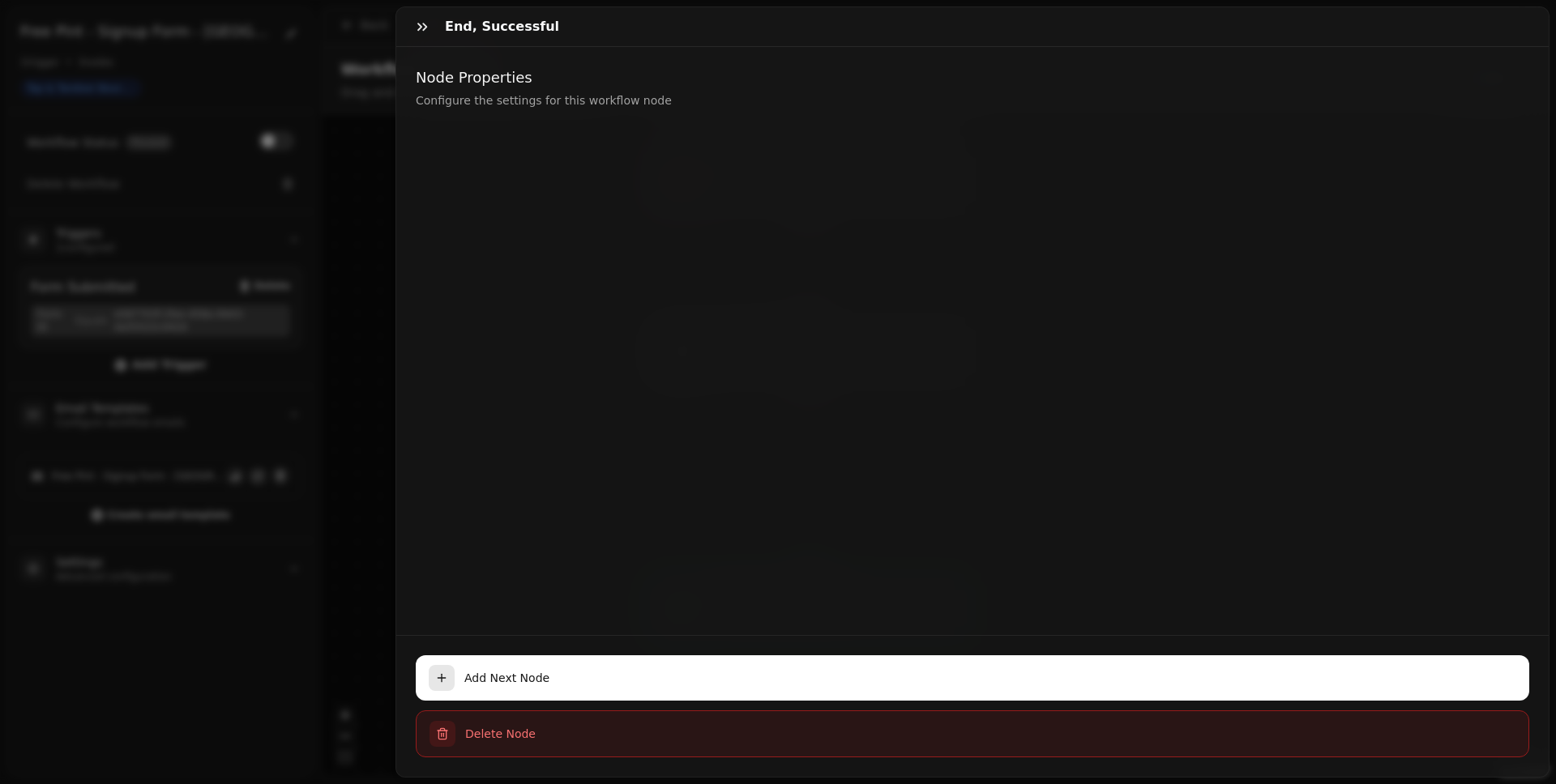
click at [509, 608] on button "Delete Node" at bounding box center [972, 734] width 1113 height 47
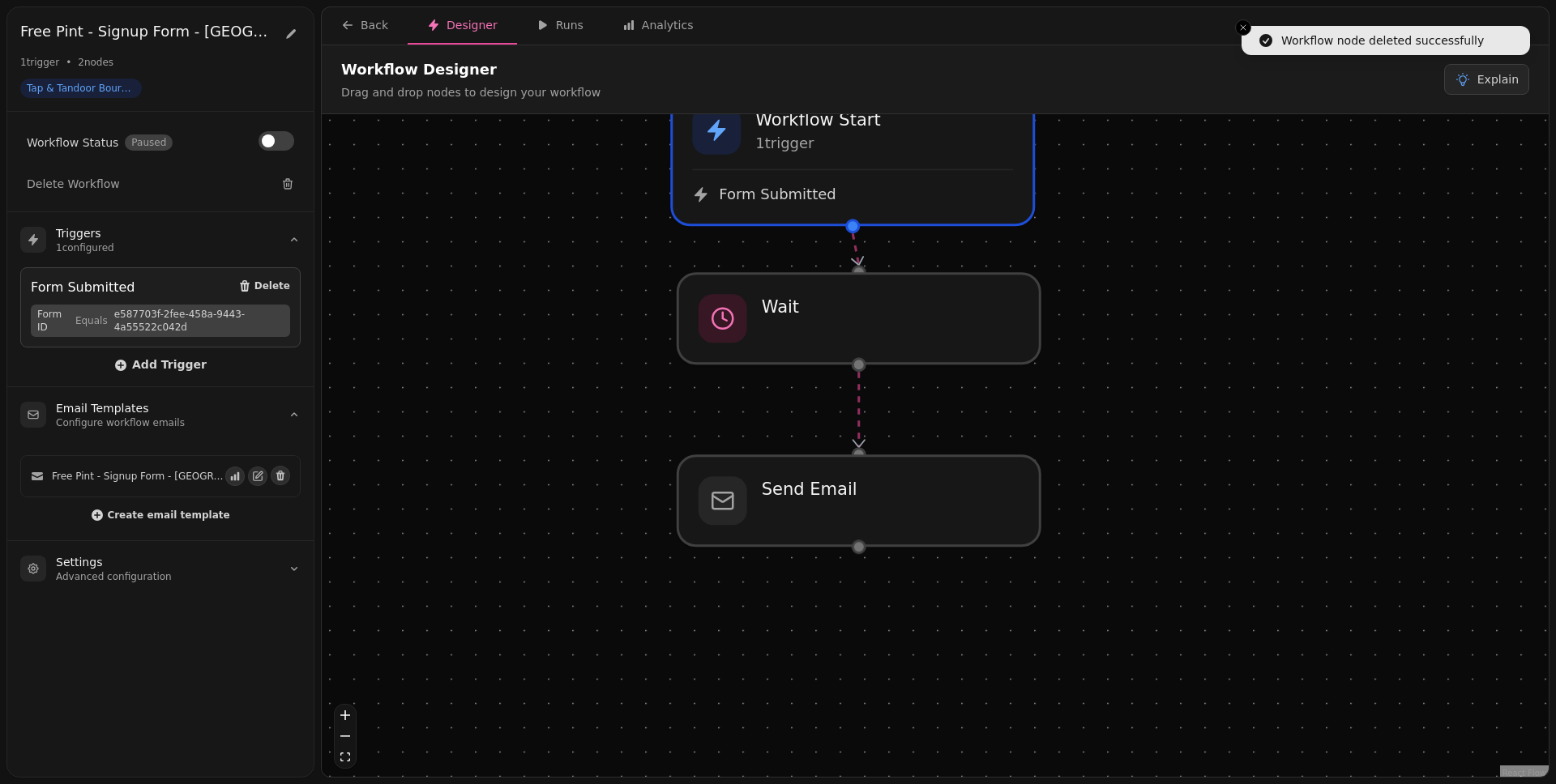
drag, startPoint x: 1176, startPoint y: 458, endPoint x: 1155, endPoint y: 330, distance: 129.7
click at [1155, 330] on div "Workflow Start 1 trigger Form Submitted Send Email Wait" at bounding box center [935, 447] width 1227 height 667
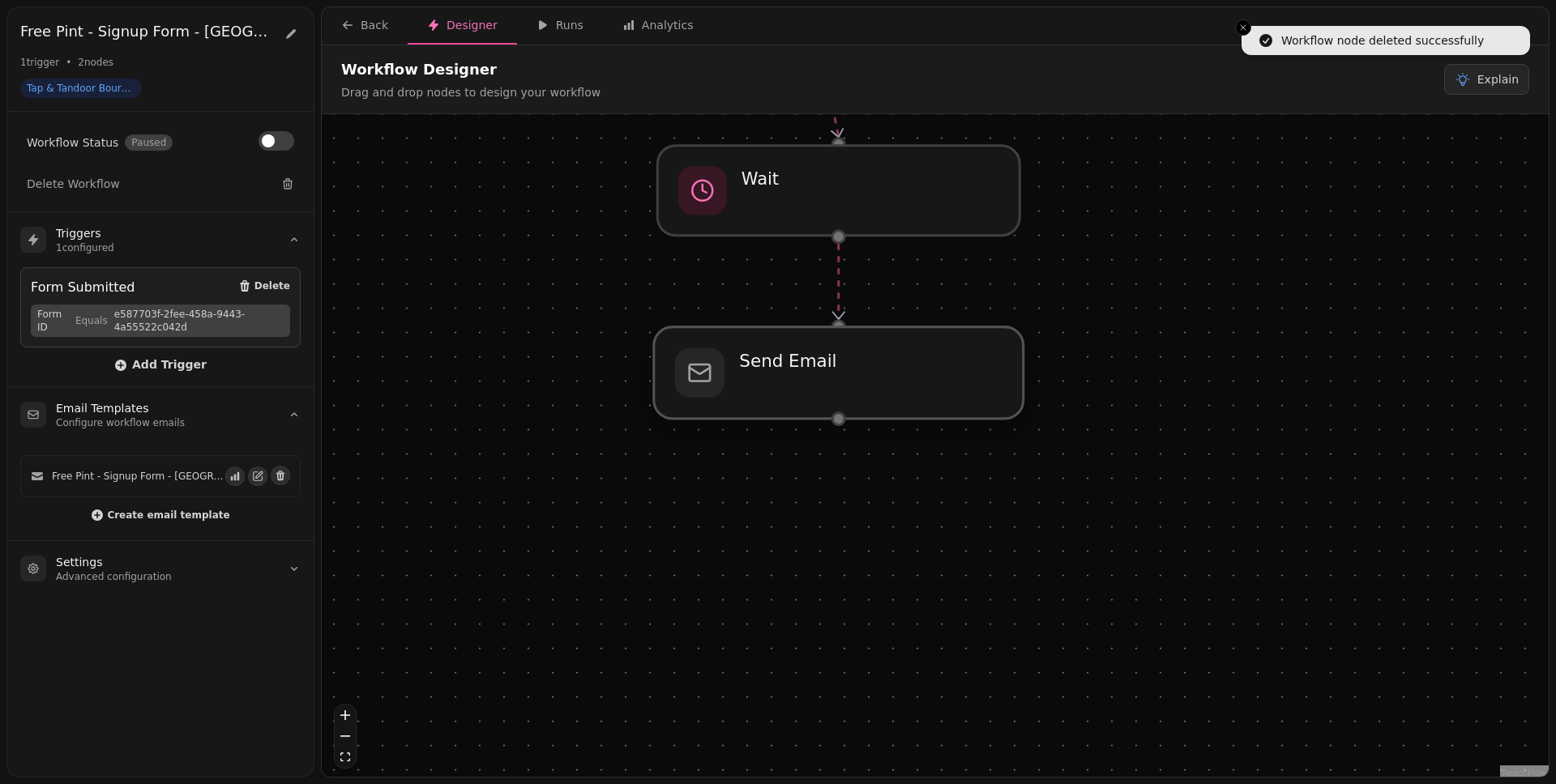
click at [915, 370] on div at bounding box center [838, 373] width 369 height 91
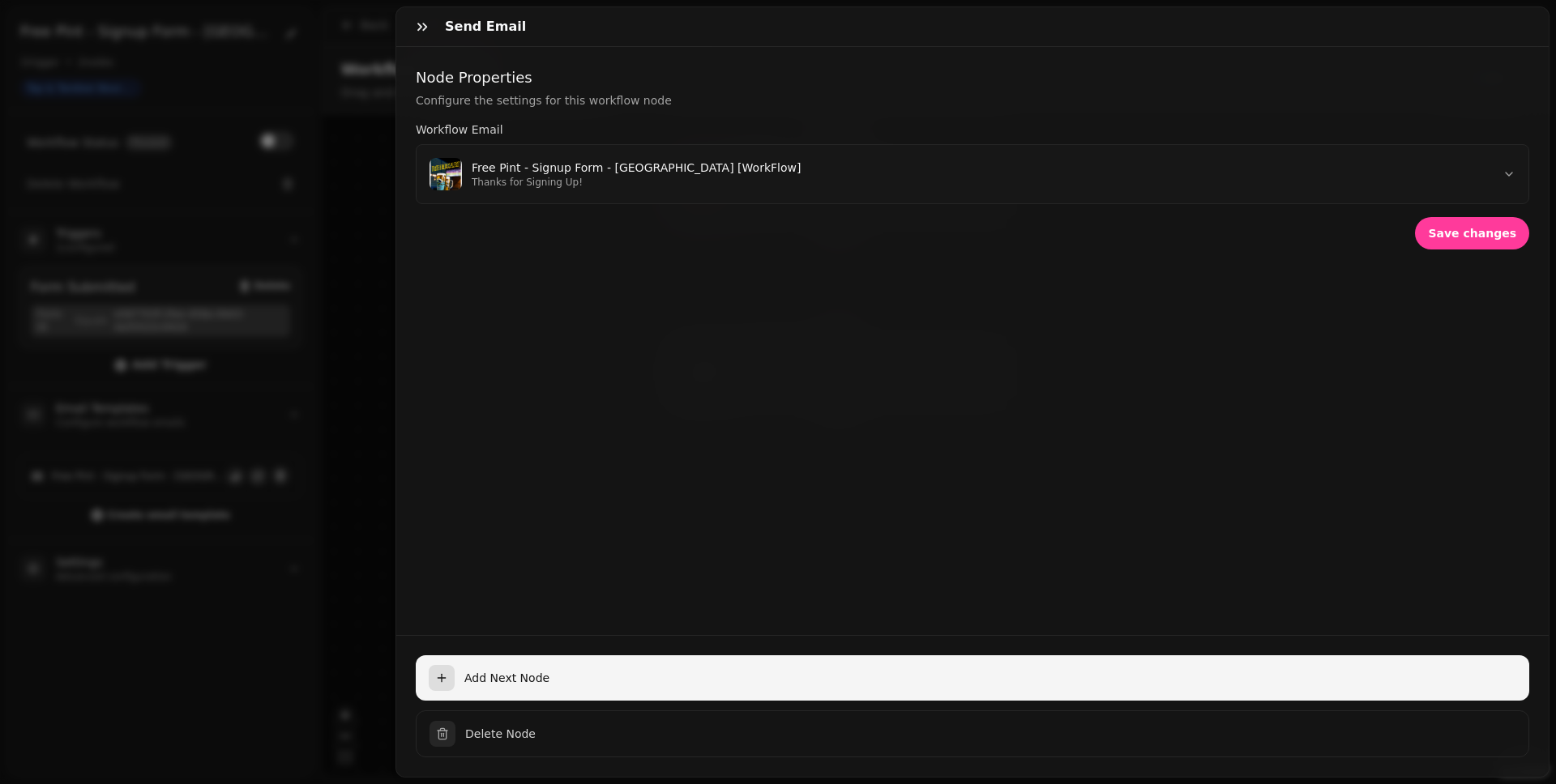
click at [645, 608] on span "Add Next Node" at bounding box center [990, 677] width 1052 height 16
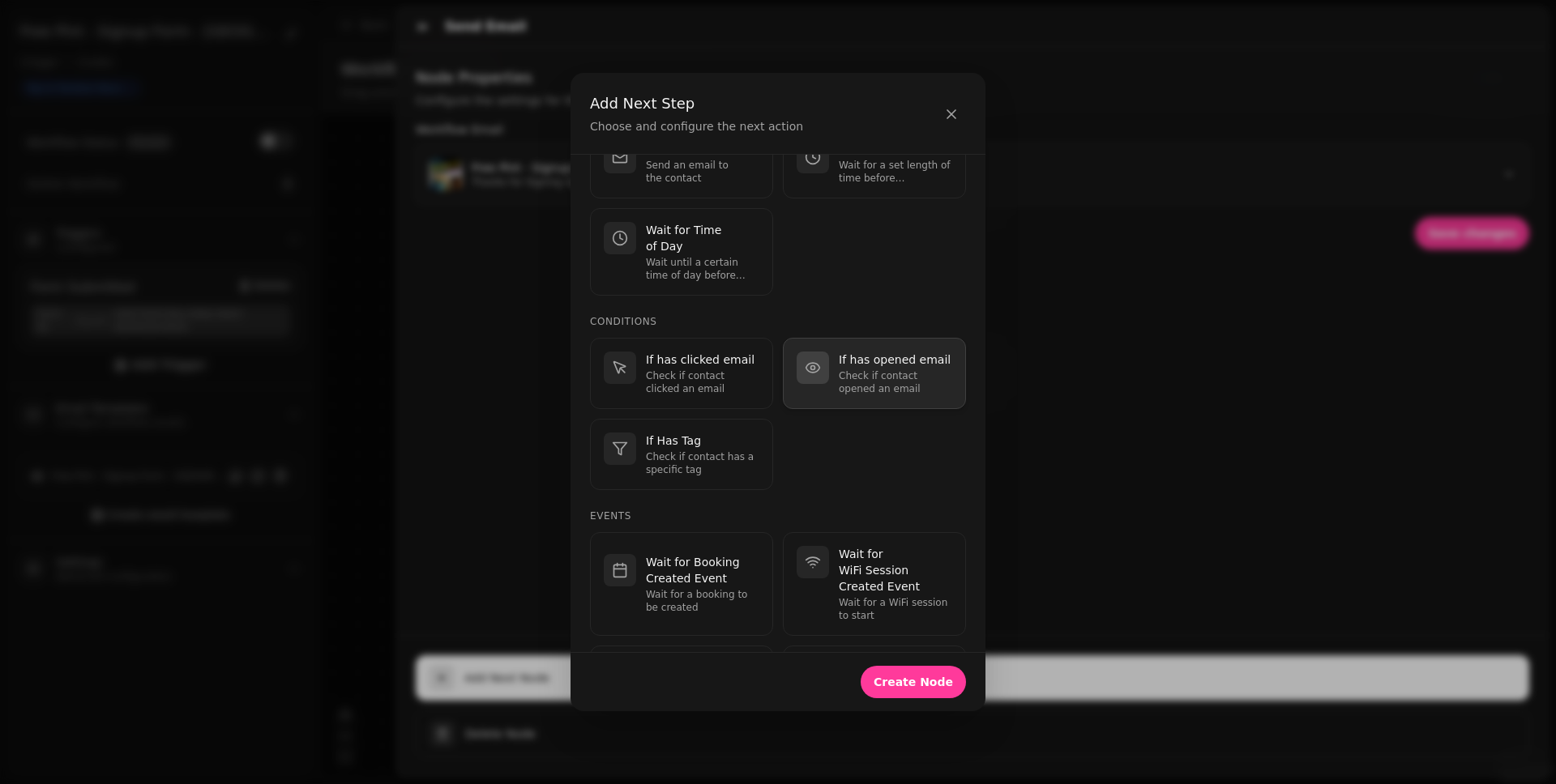
scroll to position [180, 0]
click at [884, 392] on p "Check if contact opened an email" at bounding box center [896, 381] width 113 height 26
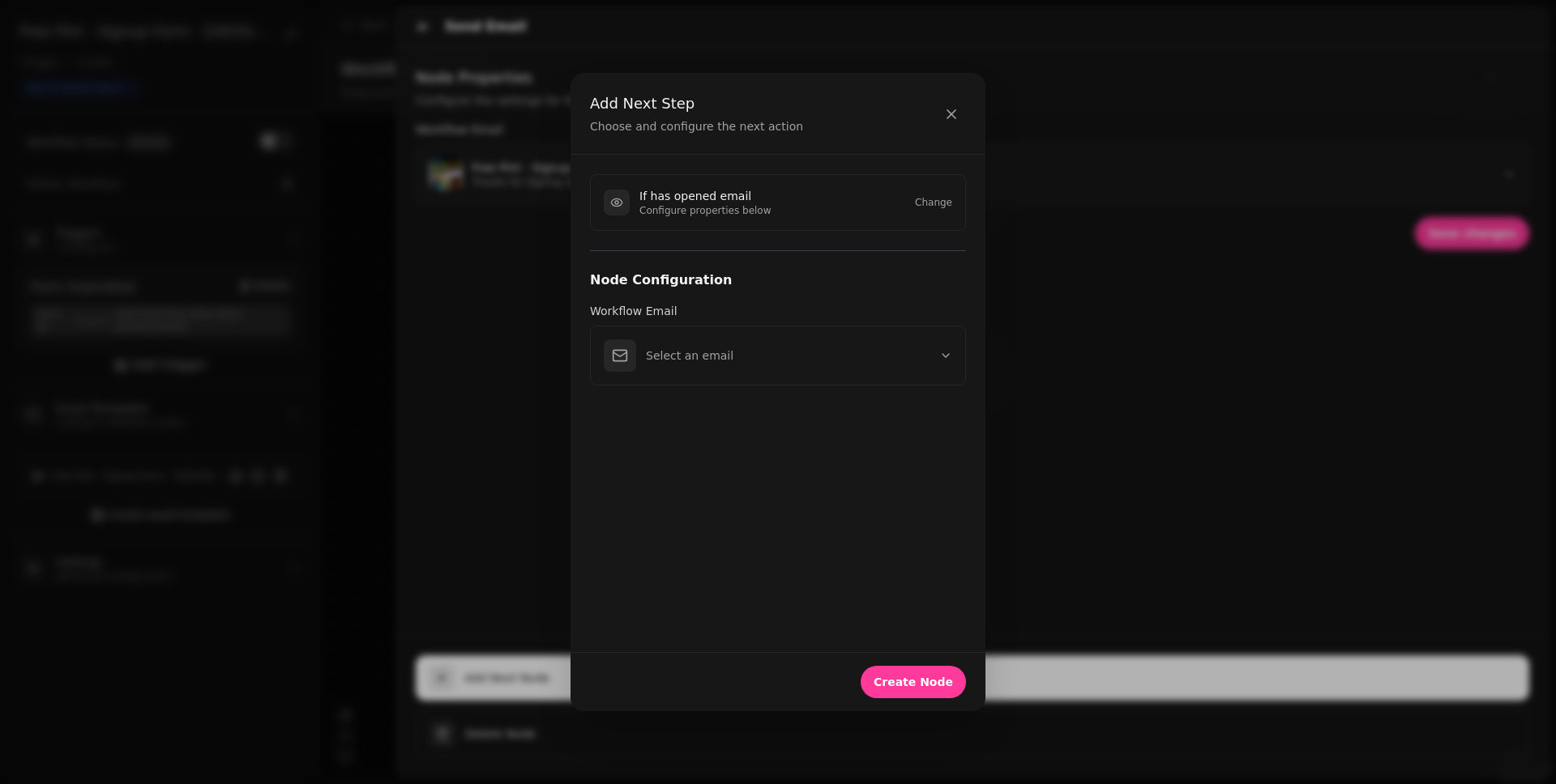
scroll to position [0, 0]
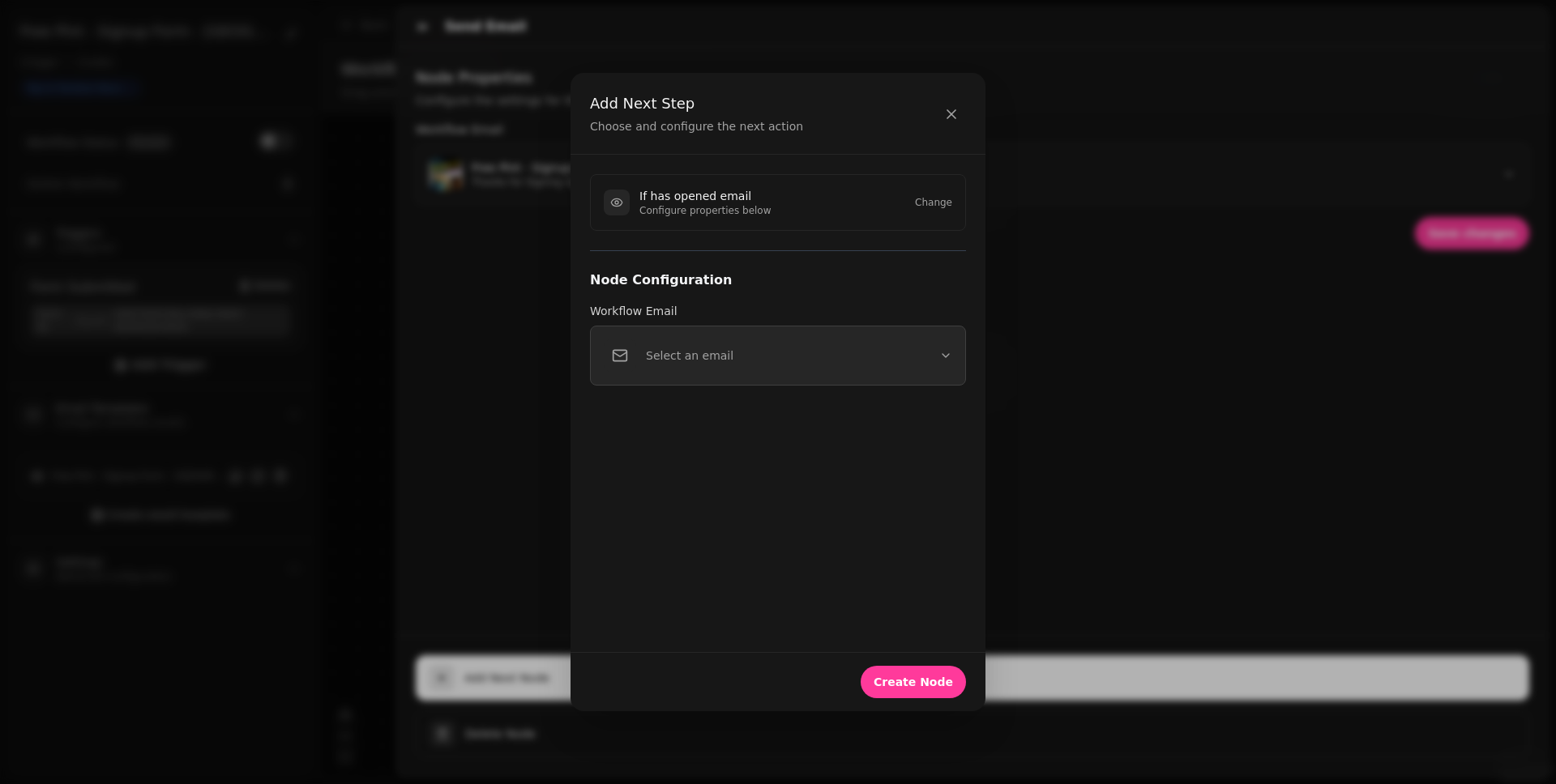
click at [839, 350] on button "Select an email" at bounding box center [778, 355] width 376 height 60
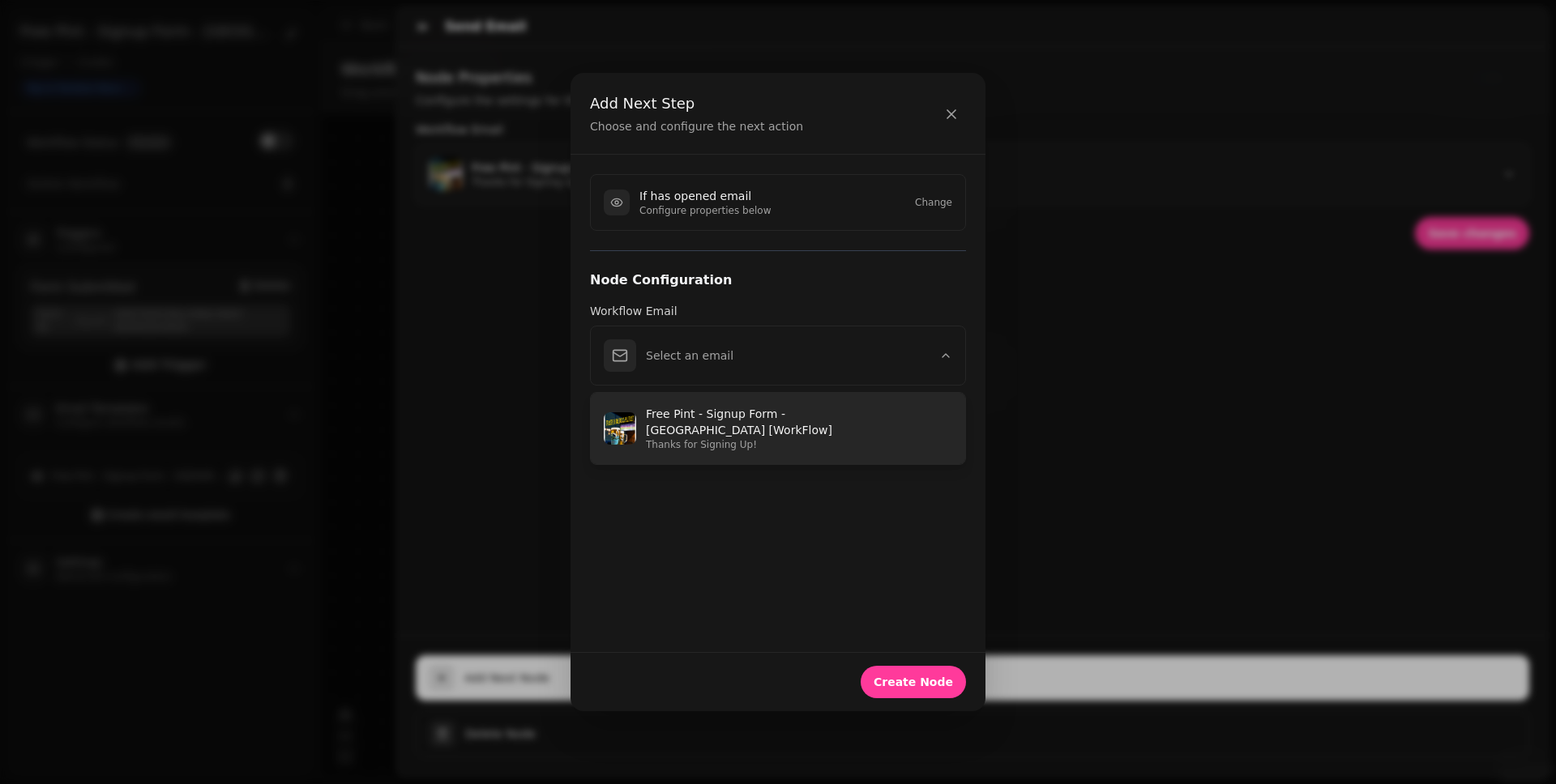
click at [806, 416] on p "Free Pint - Signup Form - Bournemouth [WorkFlow]" at bounding box center [798, 421] width 306 height 33
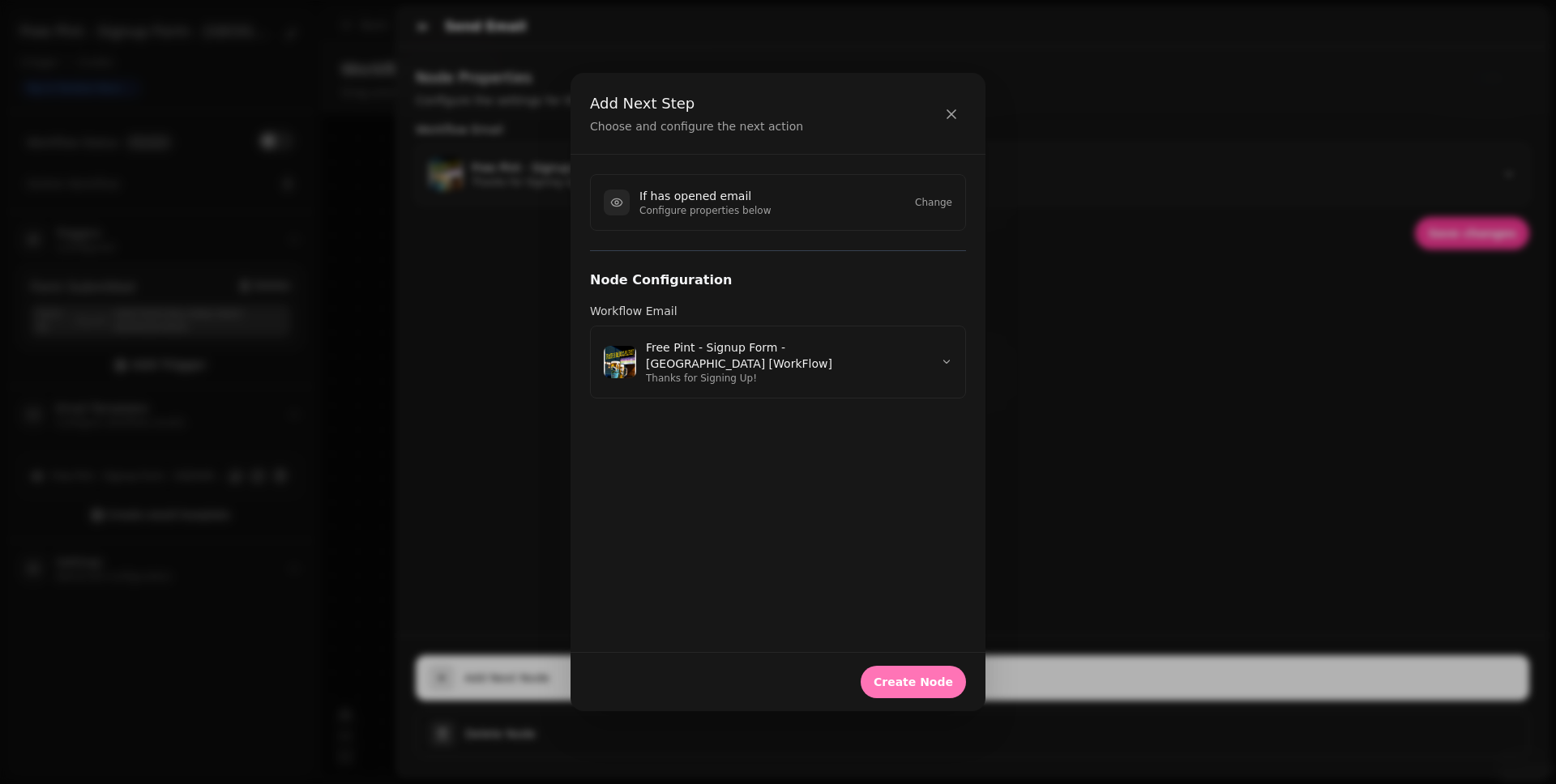
click at [933, 608] on span "Create Node" at bounding box center [912, 682] width 79 height 11
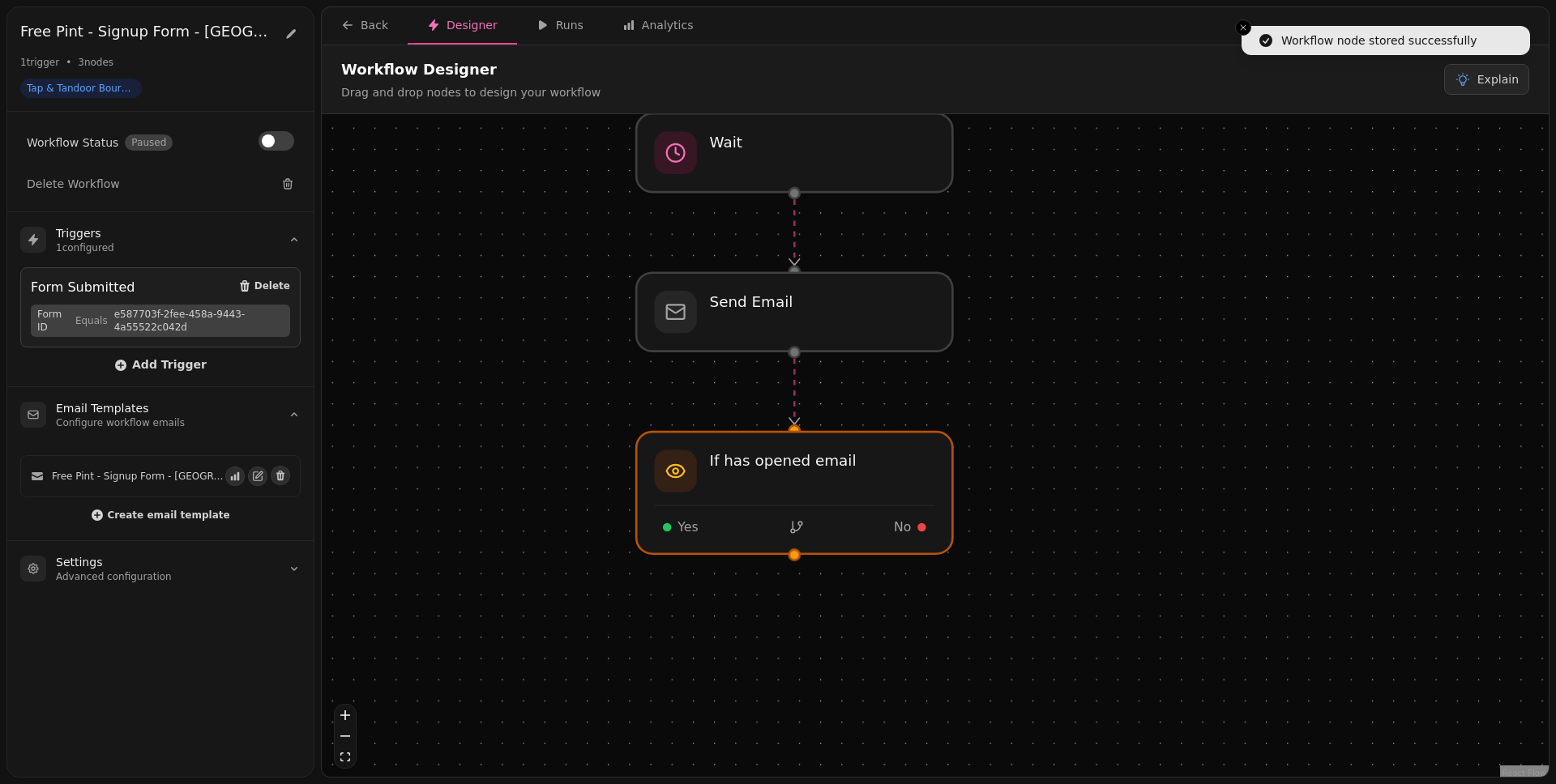
drag, startPoint x: 1158, startPoint y: 614, endPoint x: 1024, endPoint y: 433, distance: 225.2
click at [1024, 433] on div "Workflow Start 1 trigger Form Submitted If has opened email Yes No Send Email W…" at bounding box center [935, 447] width 1227 height 667
click at [770, 295] on div at bounding box center [793, 312] width 323 height 80
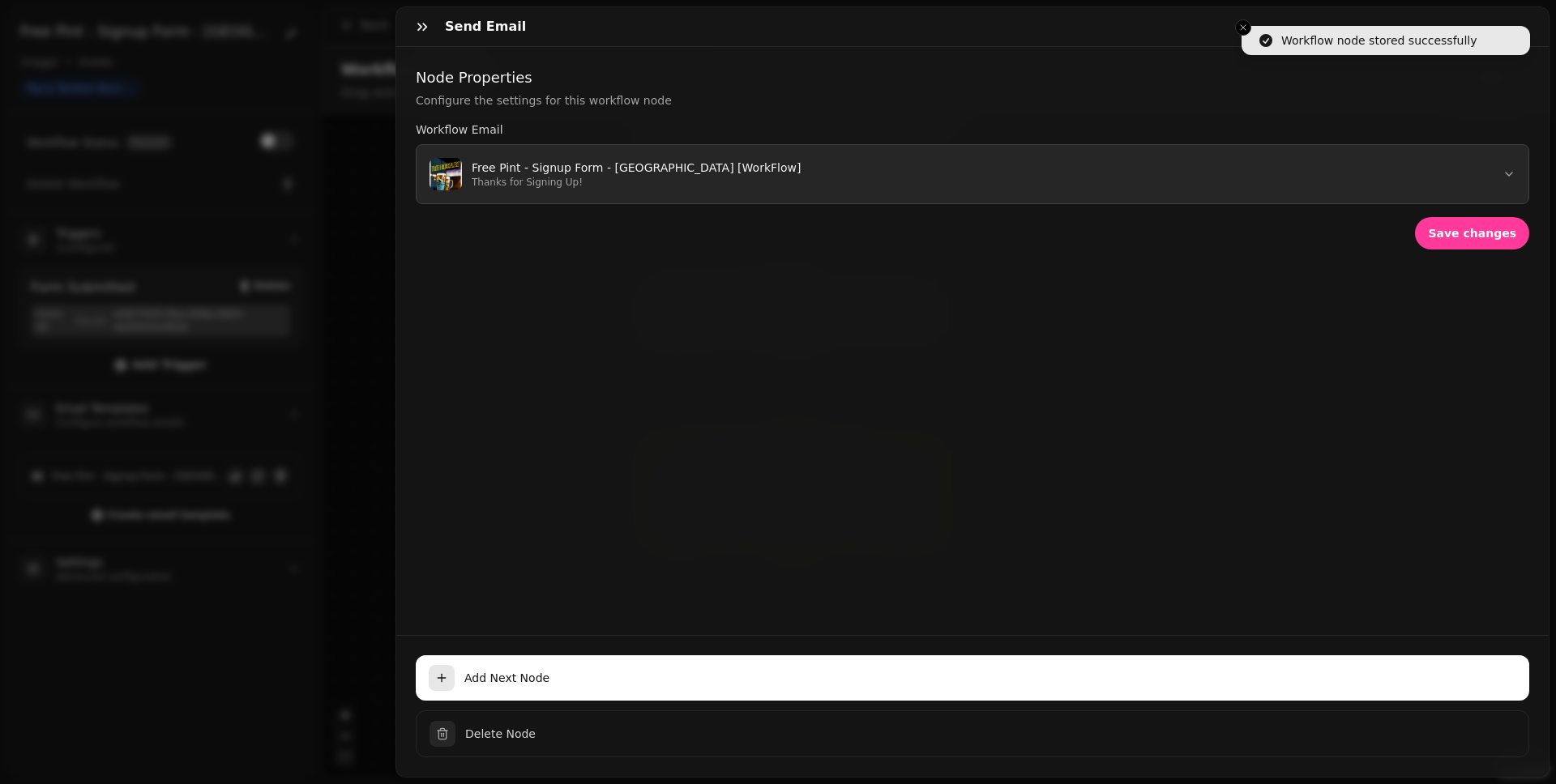
click at [661, 192] on button "Free Pint - Signup Form - Bournemouth [WorkFlow] Thanks for Signing Up!" at bounding box center [972, 174] width 1113 height 60
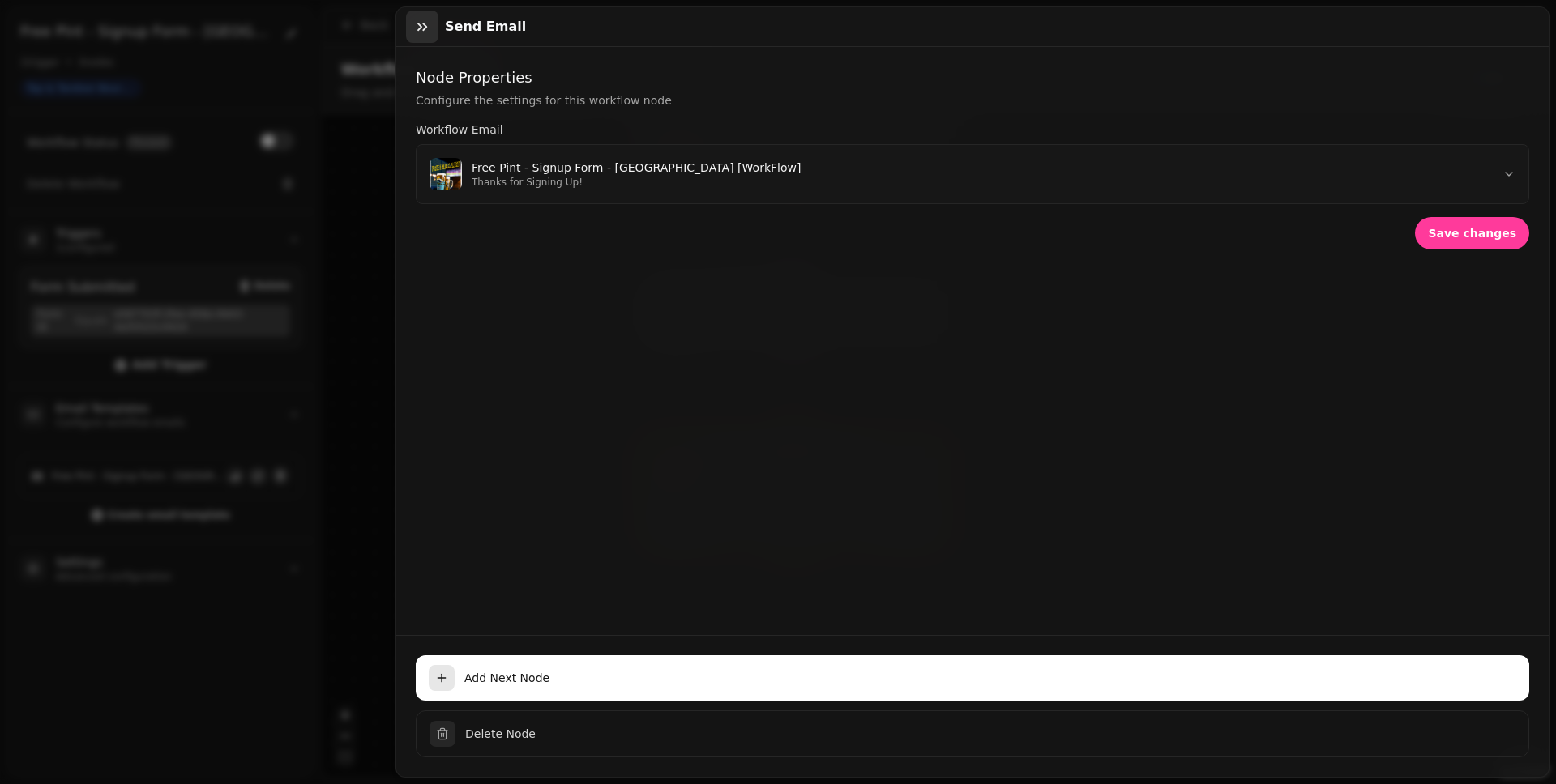
click at [427, 27] on icon "button" at bounding box center [422, 26] width 9 height 8
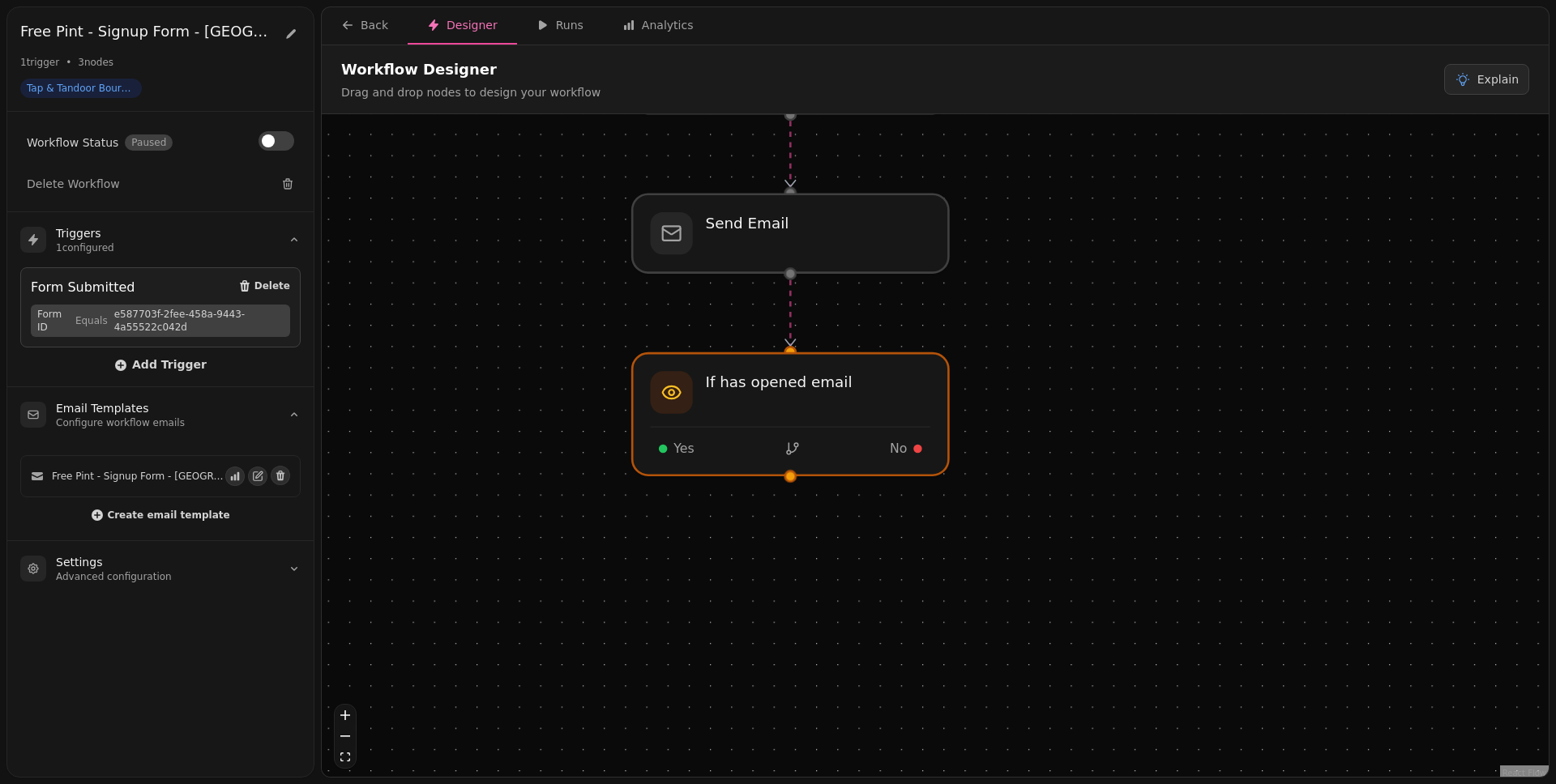
drag, startPoint x: 1066, startPoint y: 580, endPoint x: 1054, endPoint y: 499, distance: 81.9
click at [1062, 500] on div "Workflow Start 1 trigger Form Submitted If has opened email Yes No Send Email W…" at bounding box center [935, 447] width 1227 height 667
click at [783, 452] on div at bounding box center [790, 414] width 323 height 125
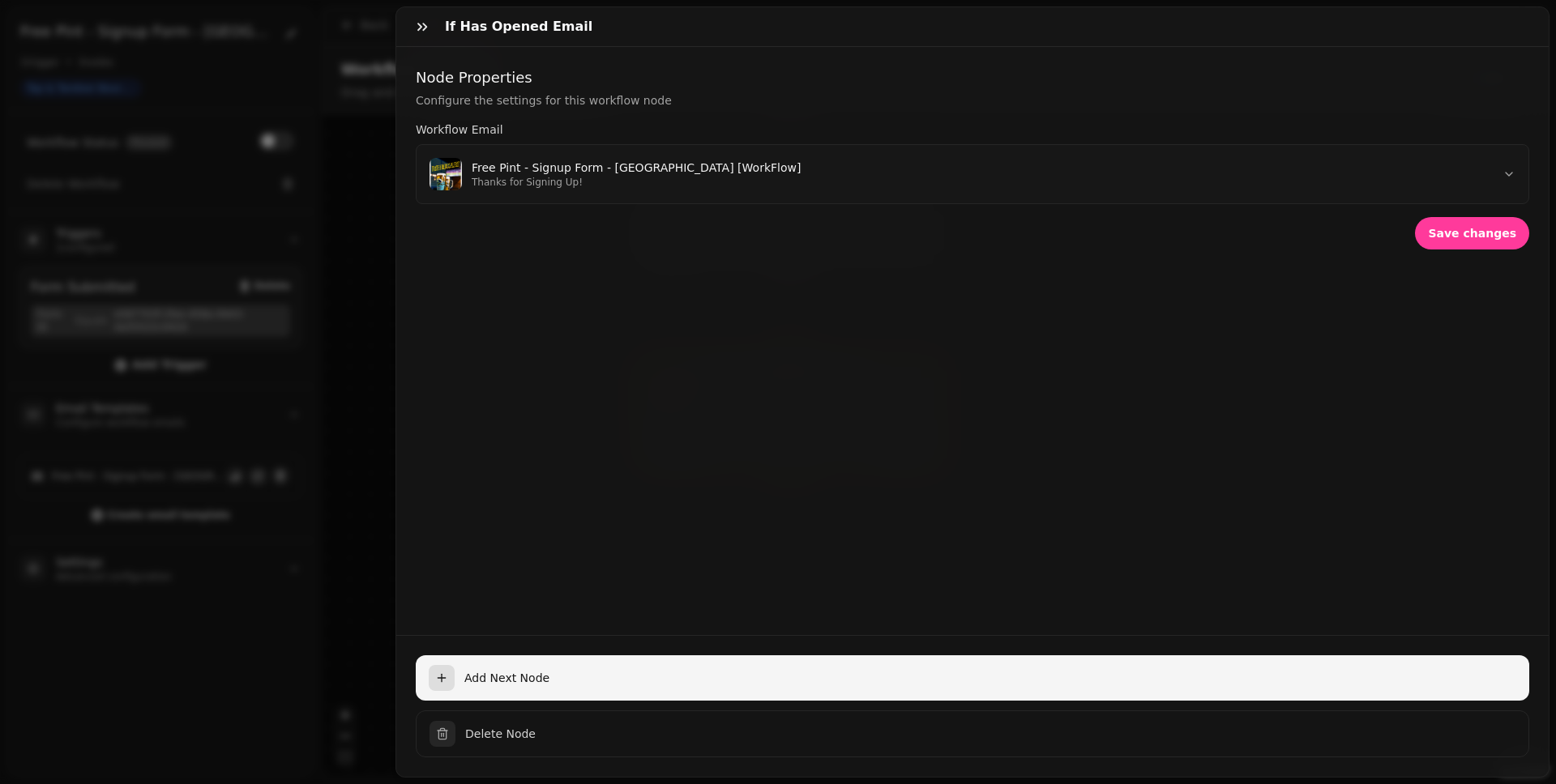
click at [802, 608] on span "Add Next Node" at bounding box center [990, 677] width 1052 height 16
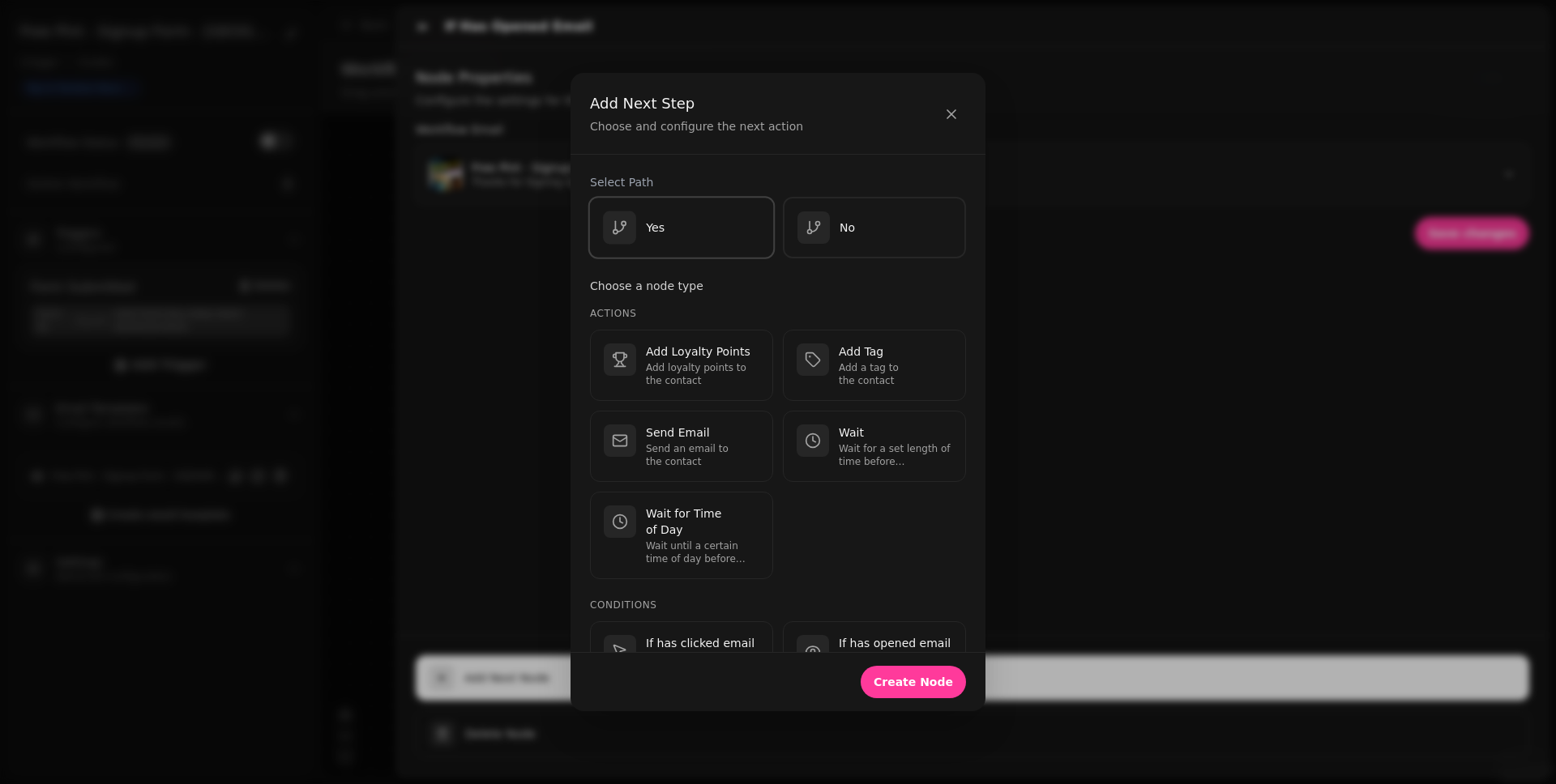
click at [723, 246] on button "Yes" at bounding box center [681, 229] width 187 height 63
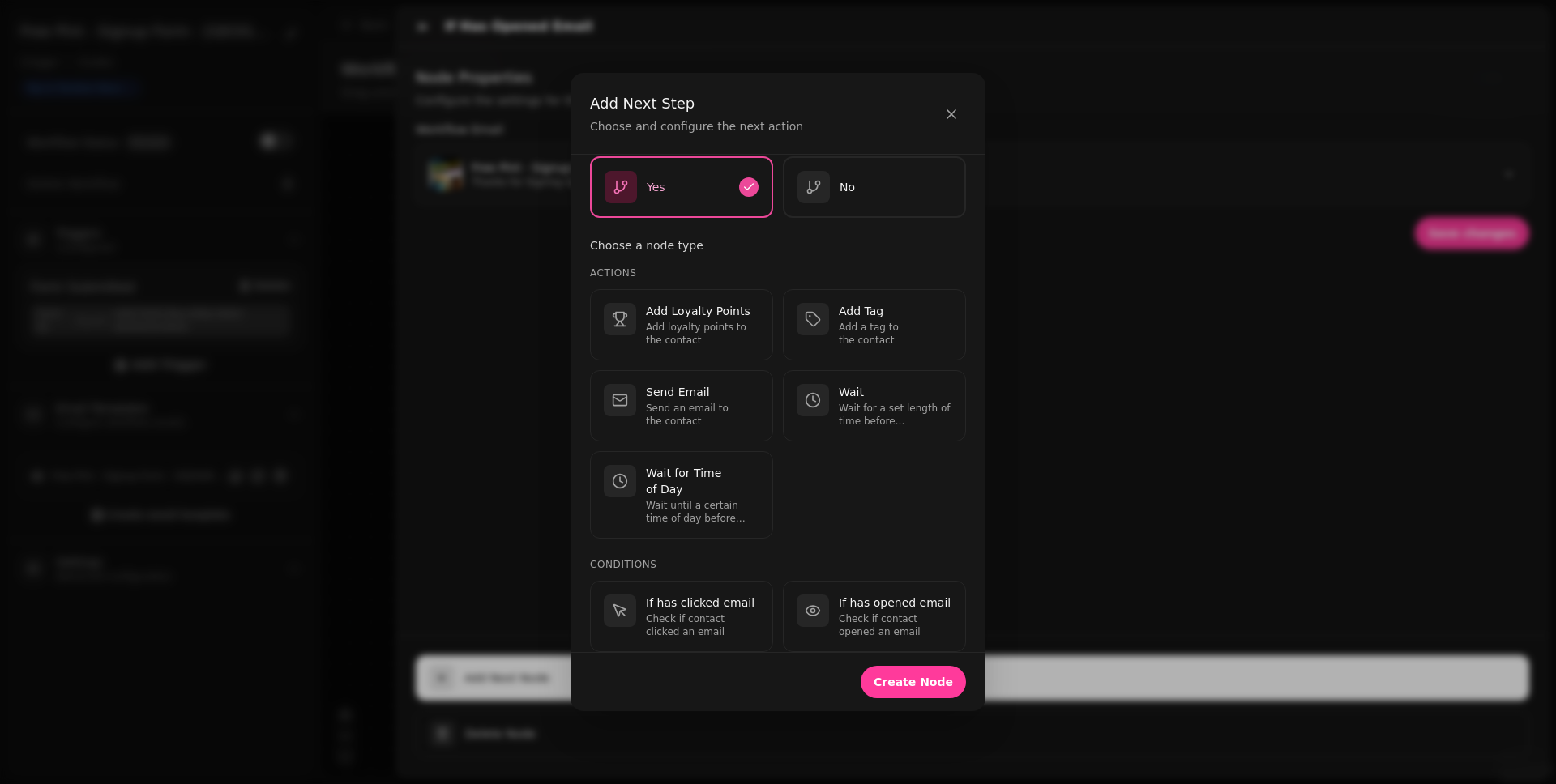
scroll to position [517, 0]
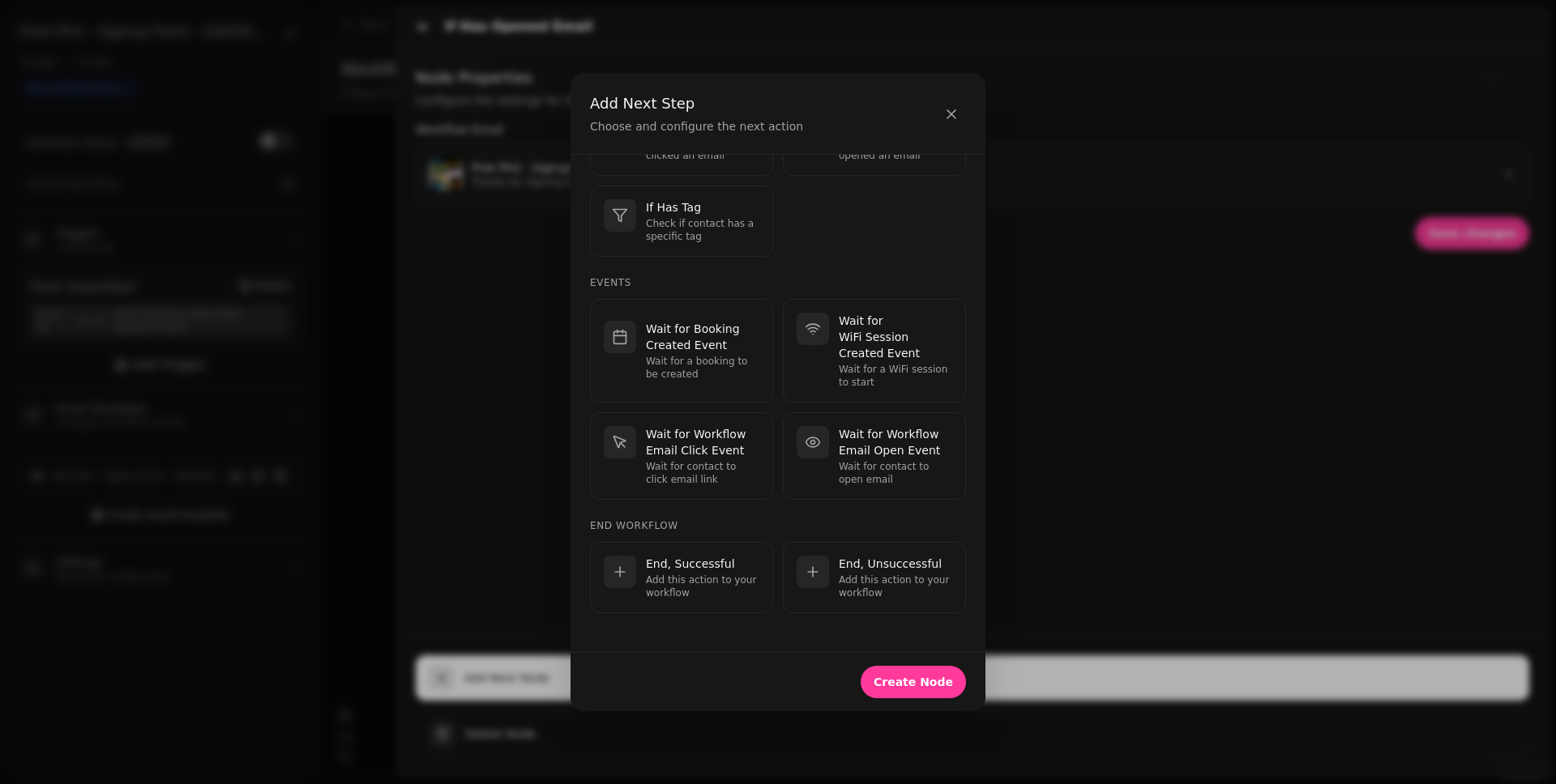
click at [707, 574] on p "Add this action to your workflow" at bounding box center [702, 587] width 113 height 26
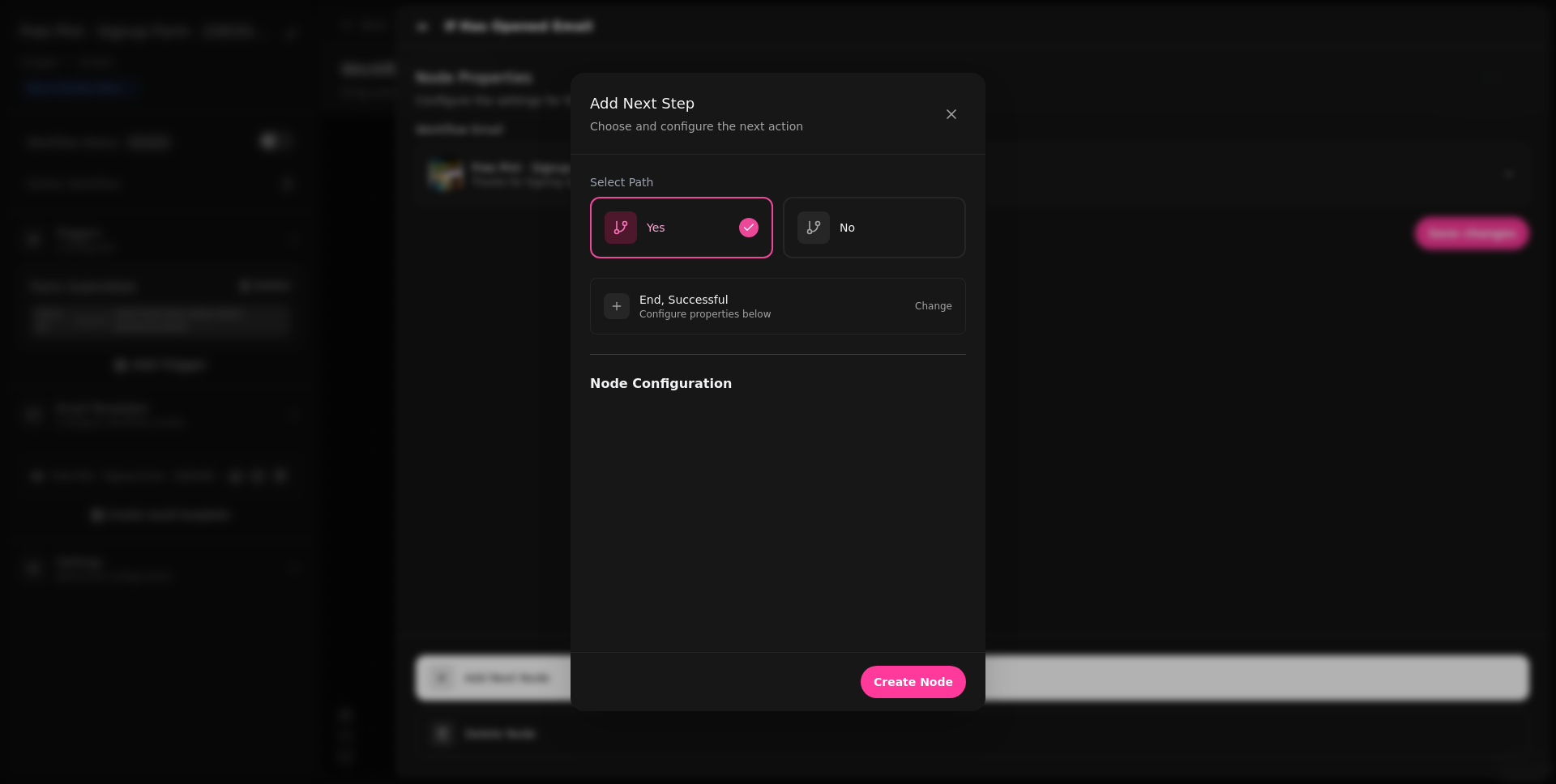
scroll to position [0, 0]
click at [920, 608] on span "Create Node" at bounding box center [912, 682] width 79 height 11
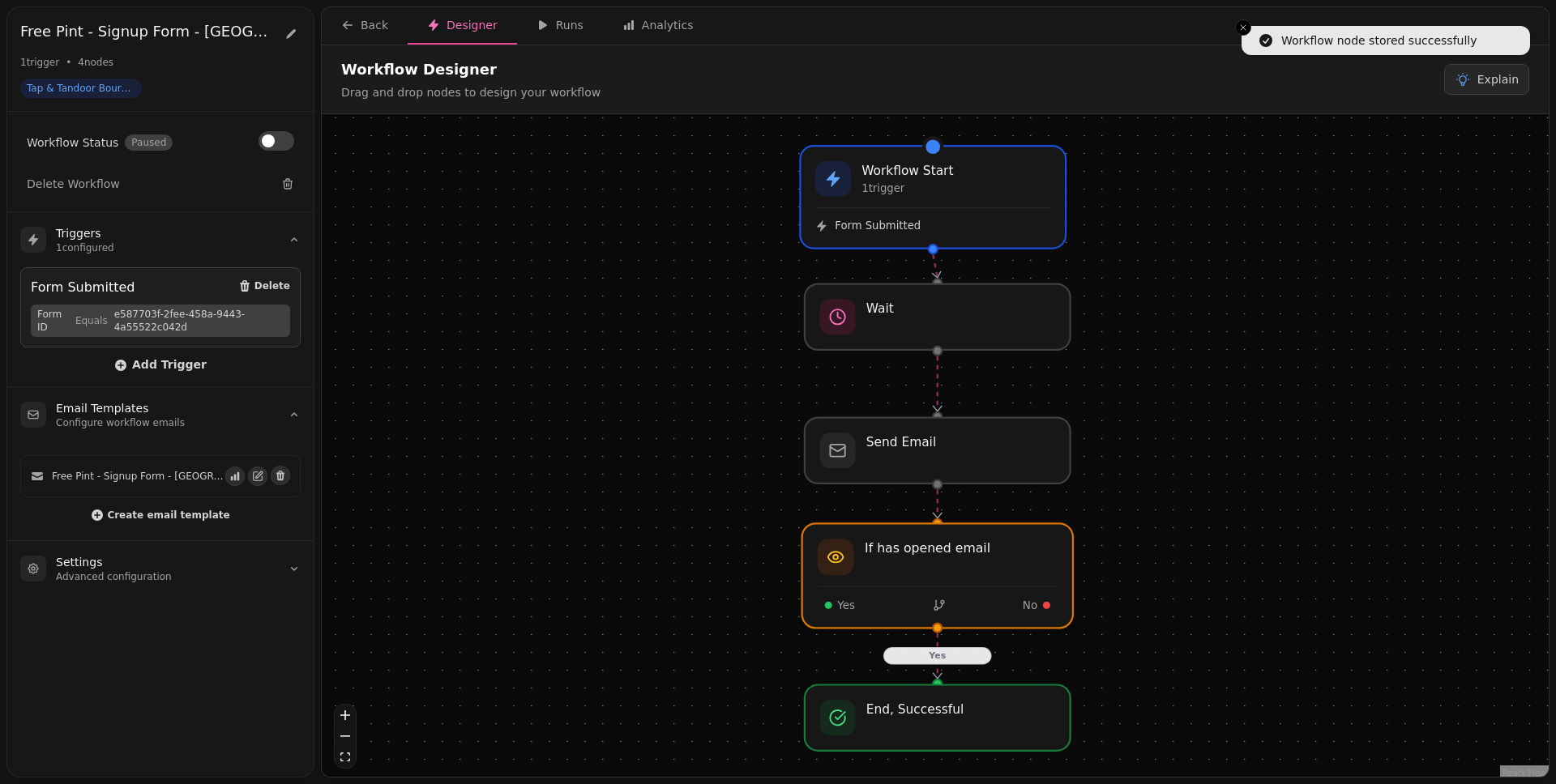
drag, startPoint x: 988, startPoint y: 572, endPoint x: 991, endPoint y: 562, distance: 10.4
click at [991, 562] on div at bounding box center [937, 576] width 271 height 104
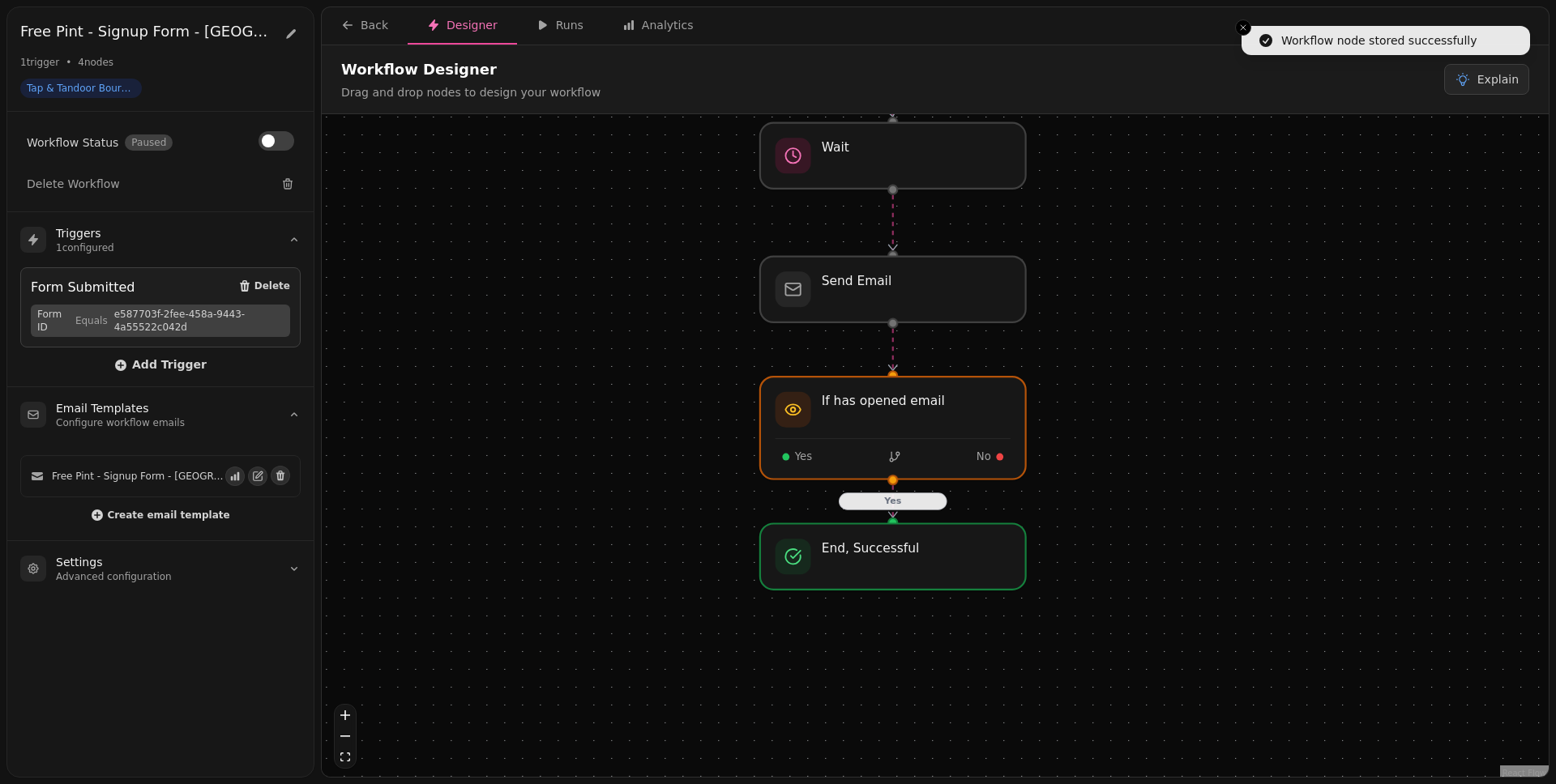
drag, startPoint x: 1219, startPoint y: 546, endPoint x: 1138, endPoint y: 431, distance: 140.7
click at [1184, 423] on div "Yes Workflow Start 1 trigger Form Submitted End, Successful If has opened email…" at bounding box center [935, 447] width 1227 height 667
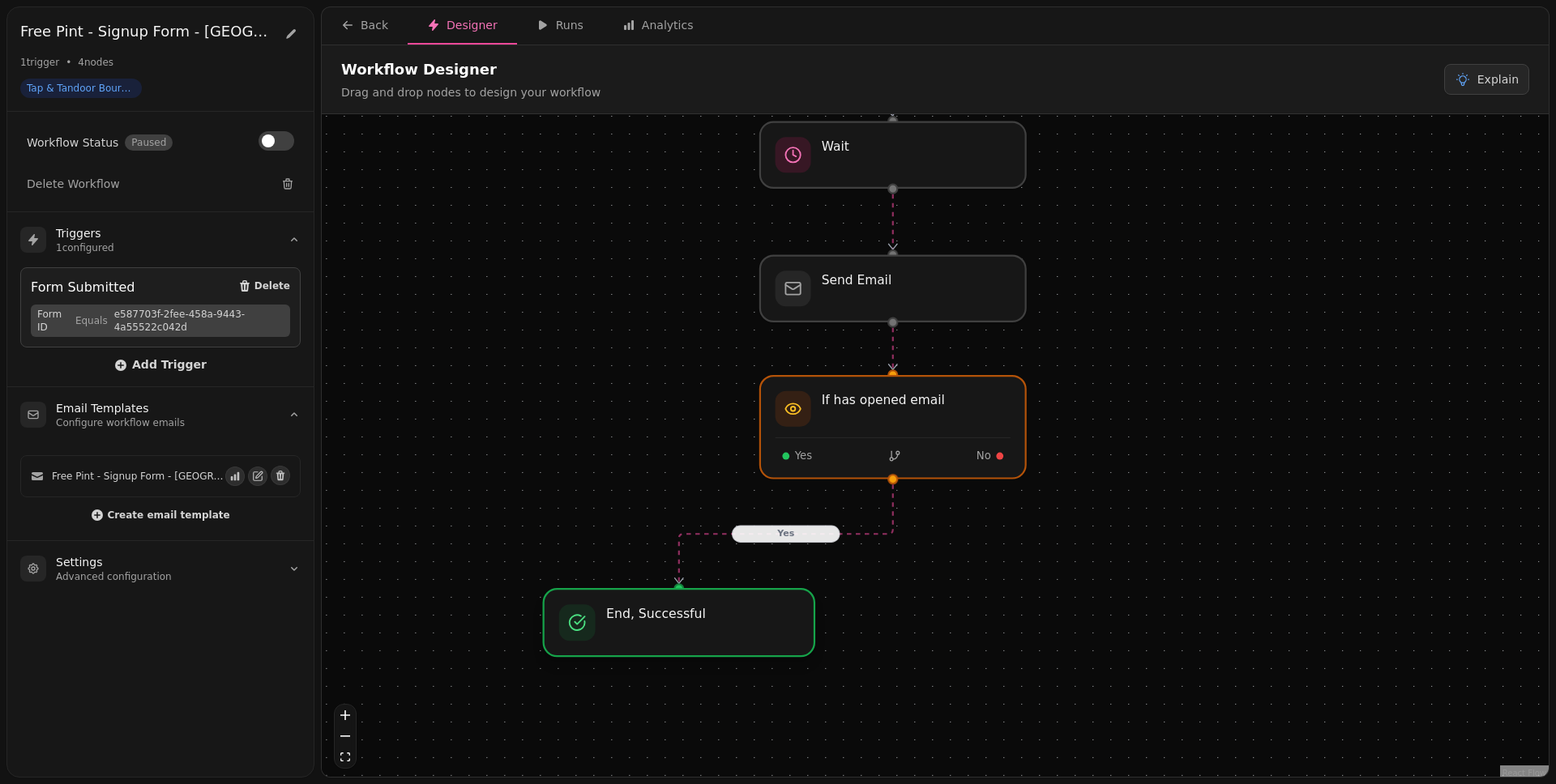
drag, startPoint x: 893, startPoint y: 586, endPoint x: 708, endPoint y: 646, distance: 194.5
click at [708, 608] on div at bounding box center [679, 622] width 271 height 67
click at [1190, 531] on div "Yes Workflow Start 1 trigger Form Submitted End, Successful If has opened email…" at bounding box center [935, 447] width 1227 height 667
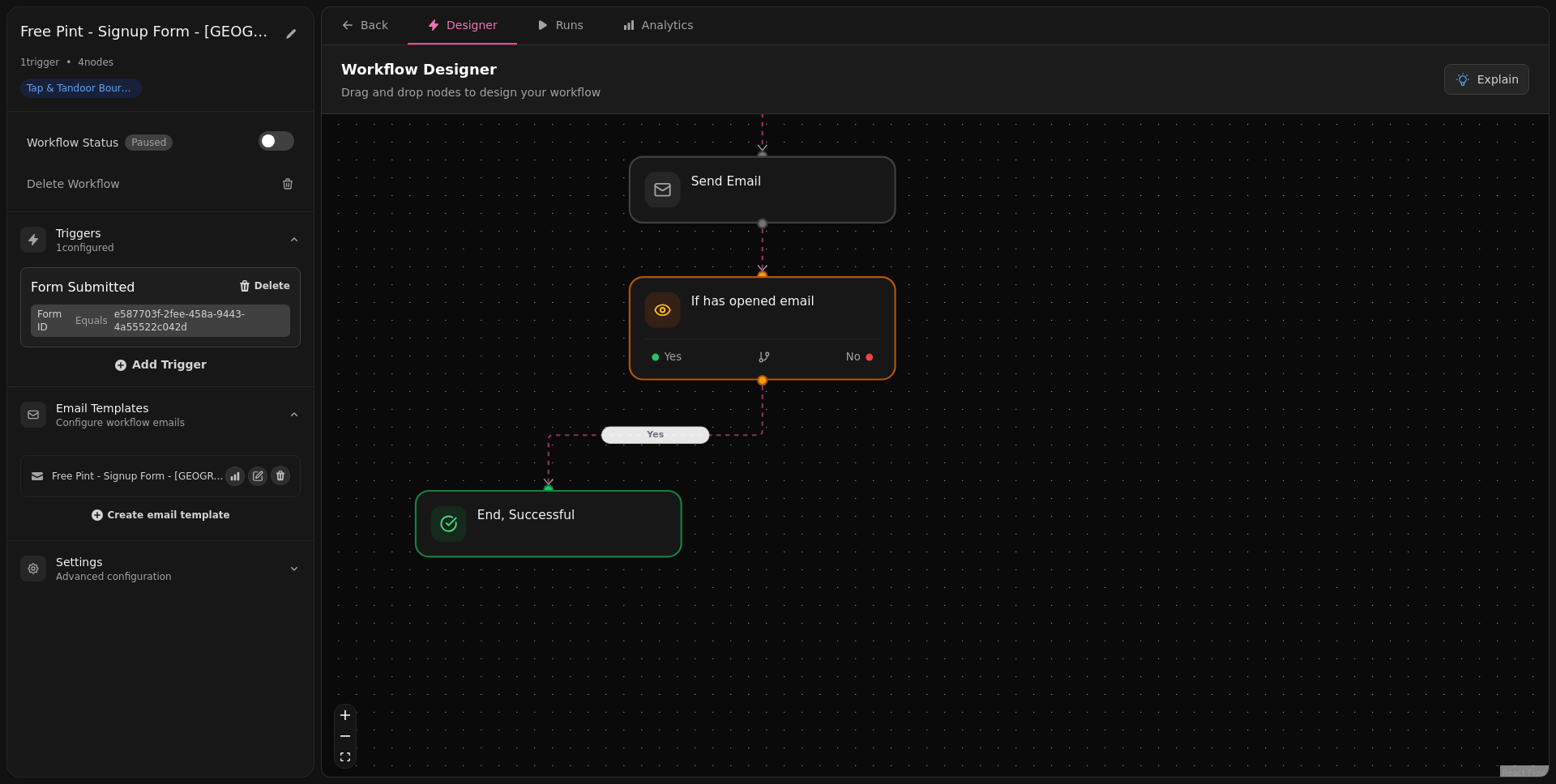
drag, startPoint x: 1168, startPoint y: 471, endPoint x: 1128, endPoint y: 444, distance: 48.3
click at [1128, 444] on div "Yes Workflow Start 1 trigger Form Submitted If has opened email Yes No End, Suc…" at bounding box center [935, 447] width 1227 height 667
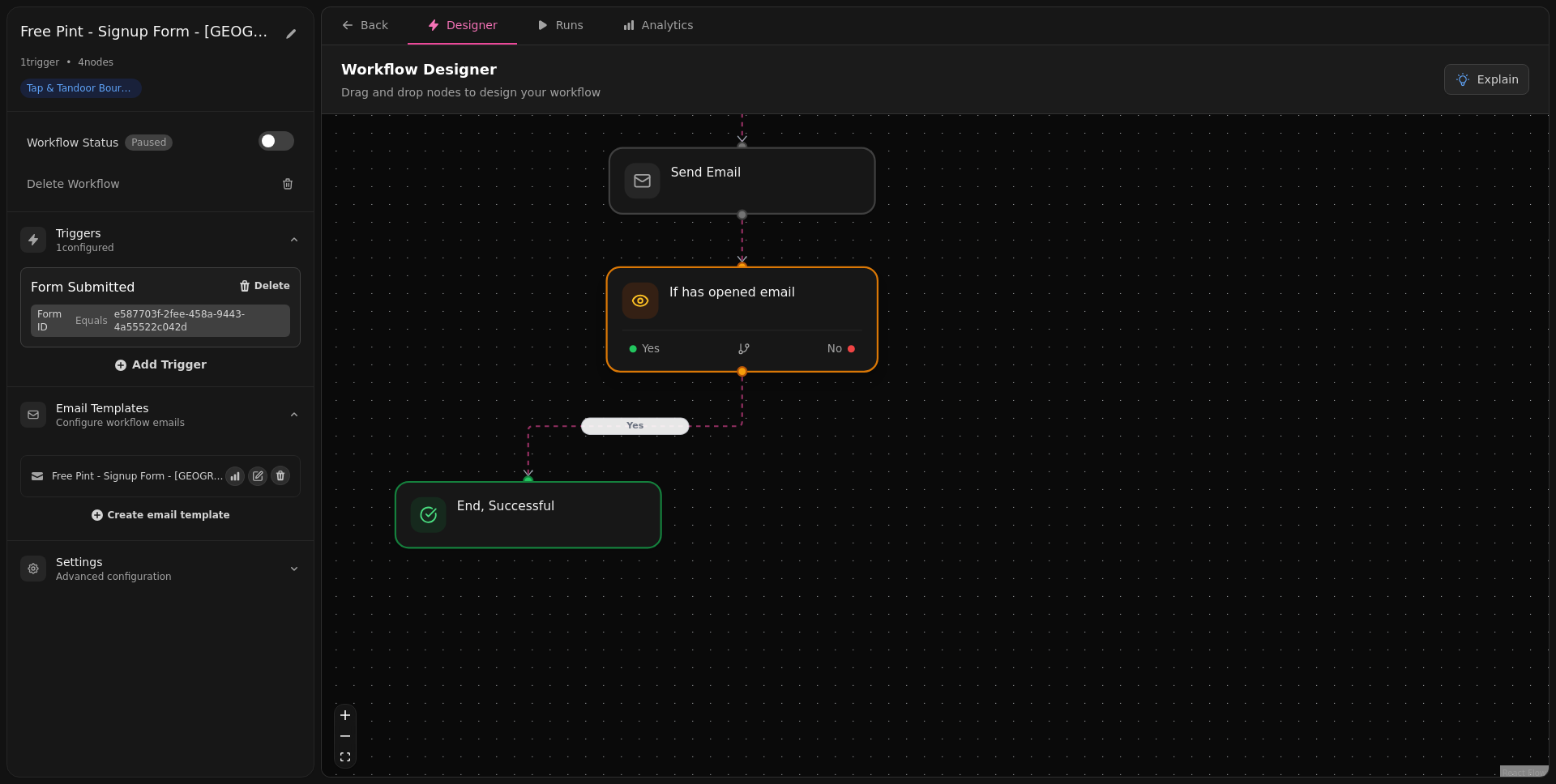
click at [798, 338] on div at bounding box center [742, 319] width 271 height 104
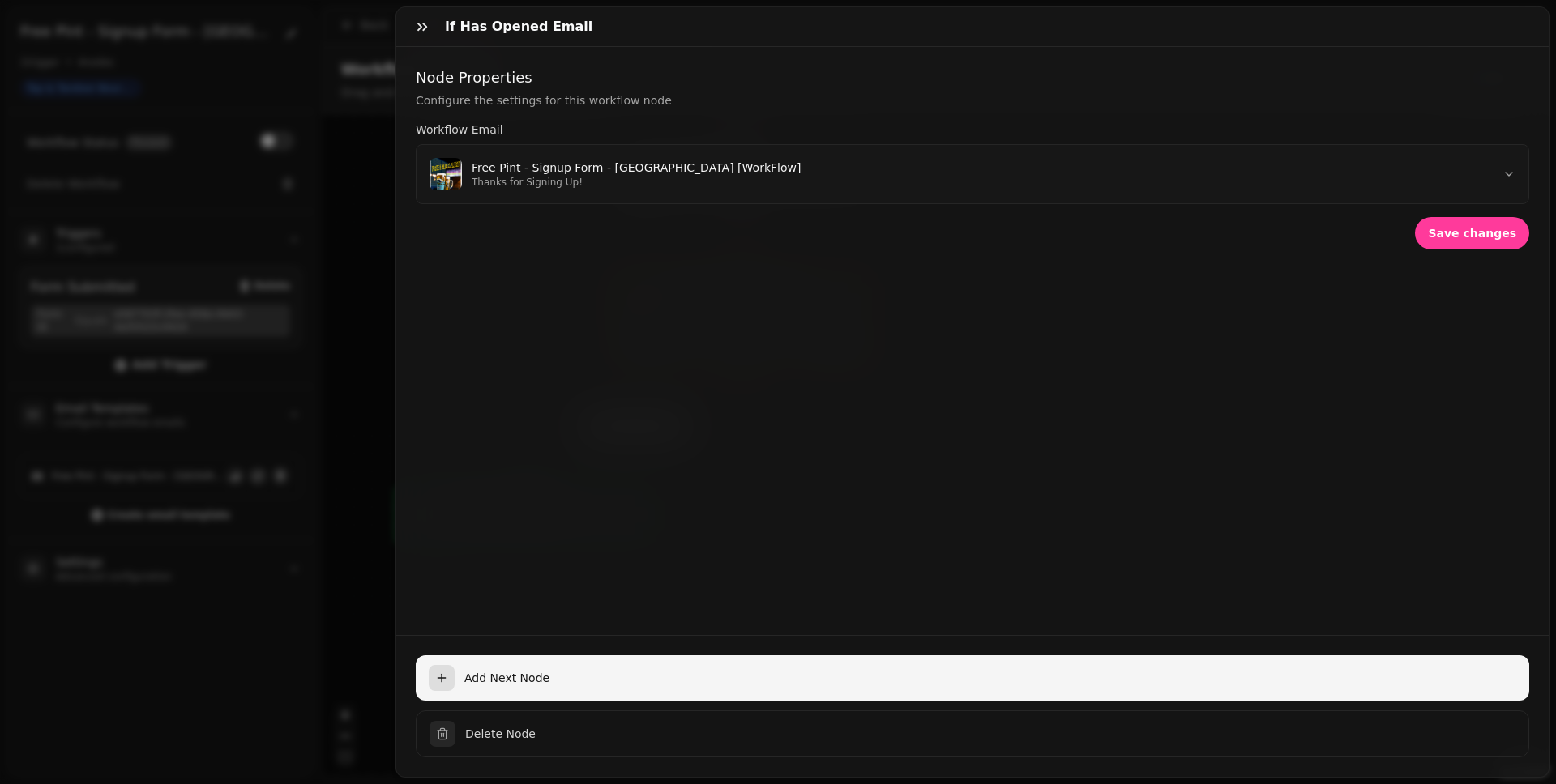
click at [689, 608] on span "Add Next Node" at bounding box center [990, 677] width 1052 height 16
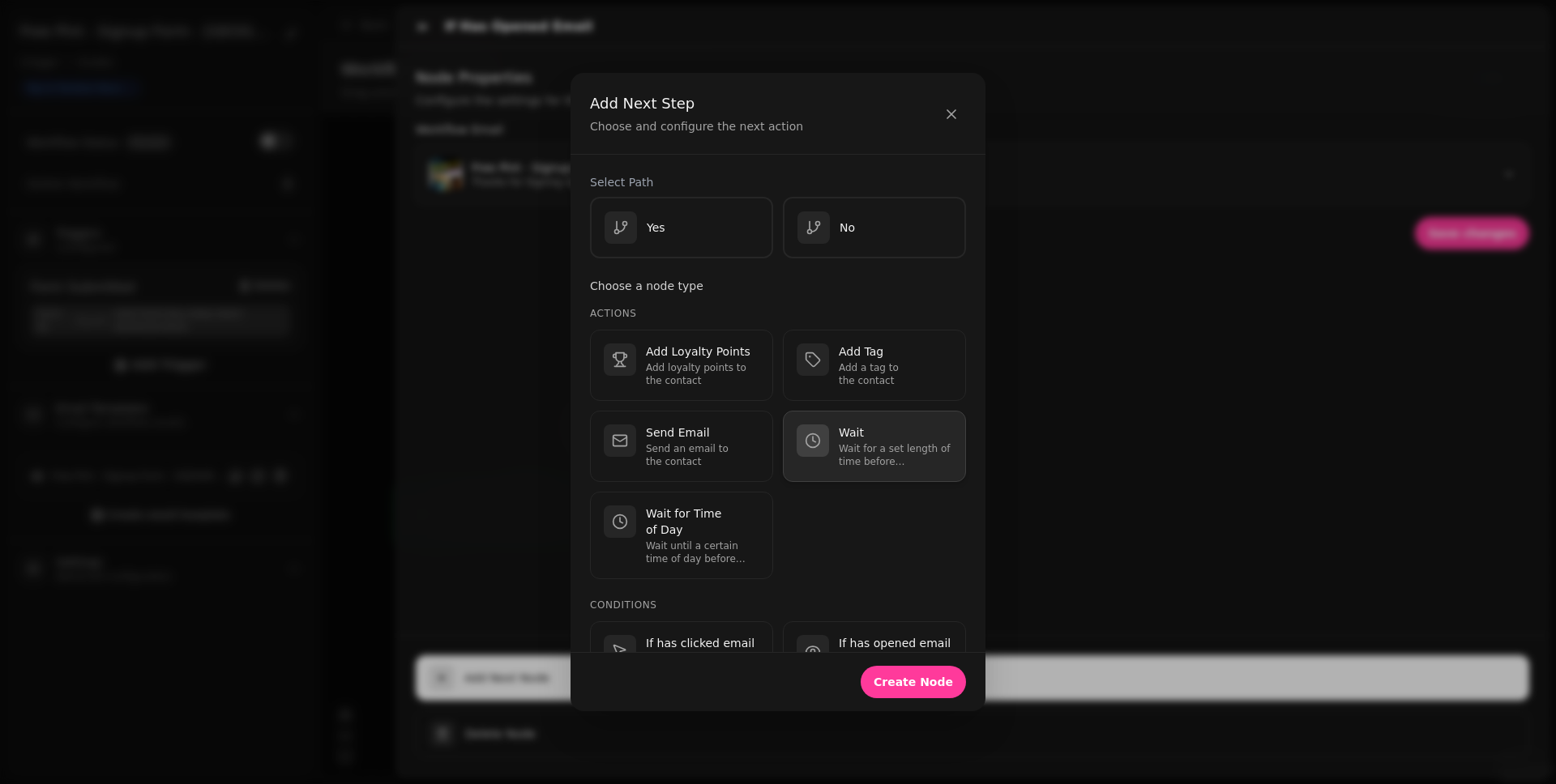
click at [889, 469] on button "Wait Wait for a set length of time before continuing." at bounding box center [874, 446] width 183 height 72
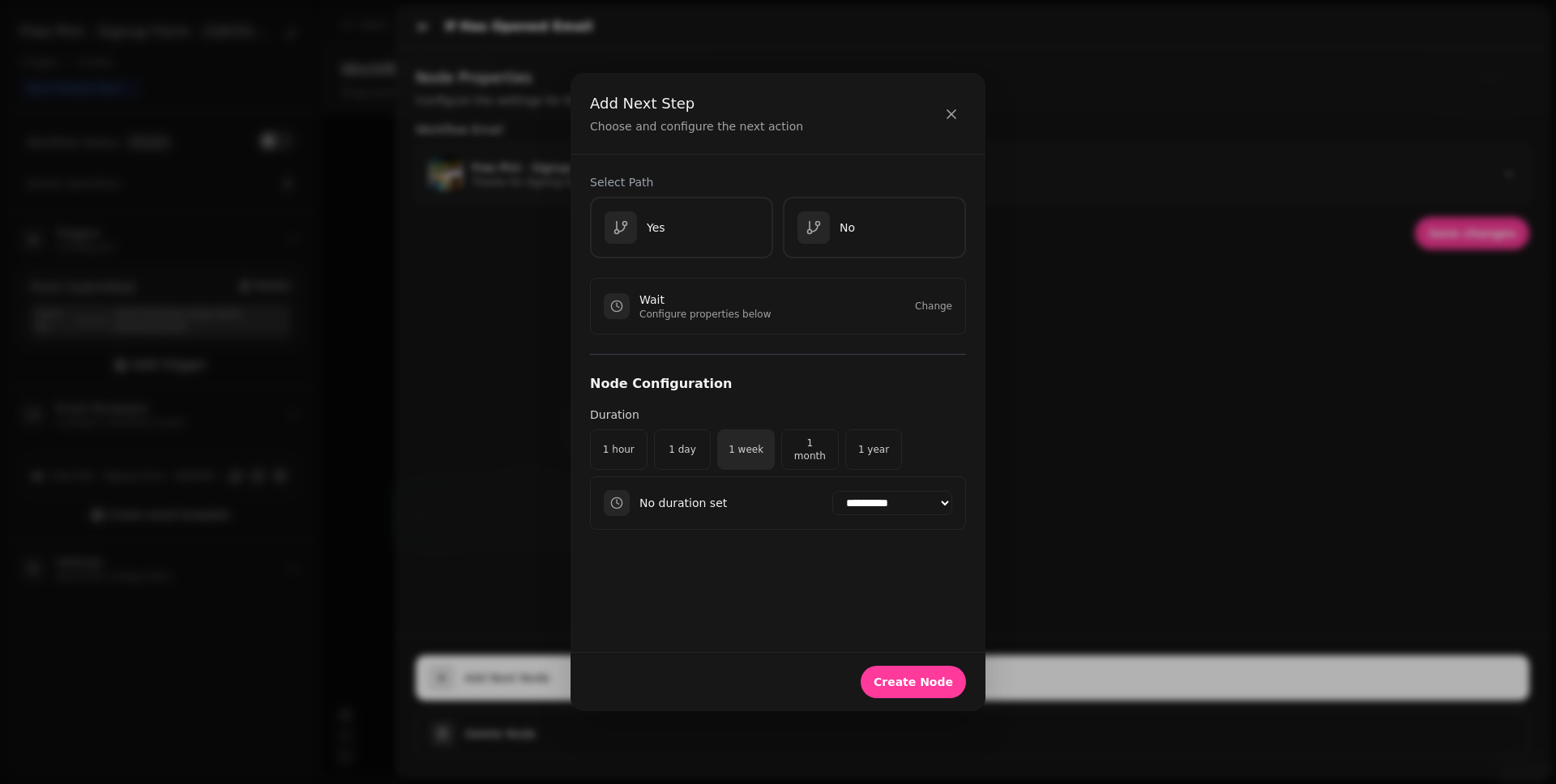
click at [743, 458] on button "1 week" at bounding box center [746, 450] width 58 height 41
select select "******"
click at [903, 608] on span "Create Node" at bounding box center [912, 682] width 79 height 11
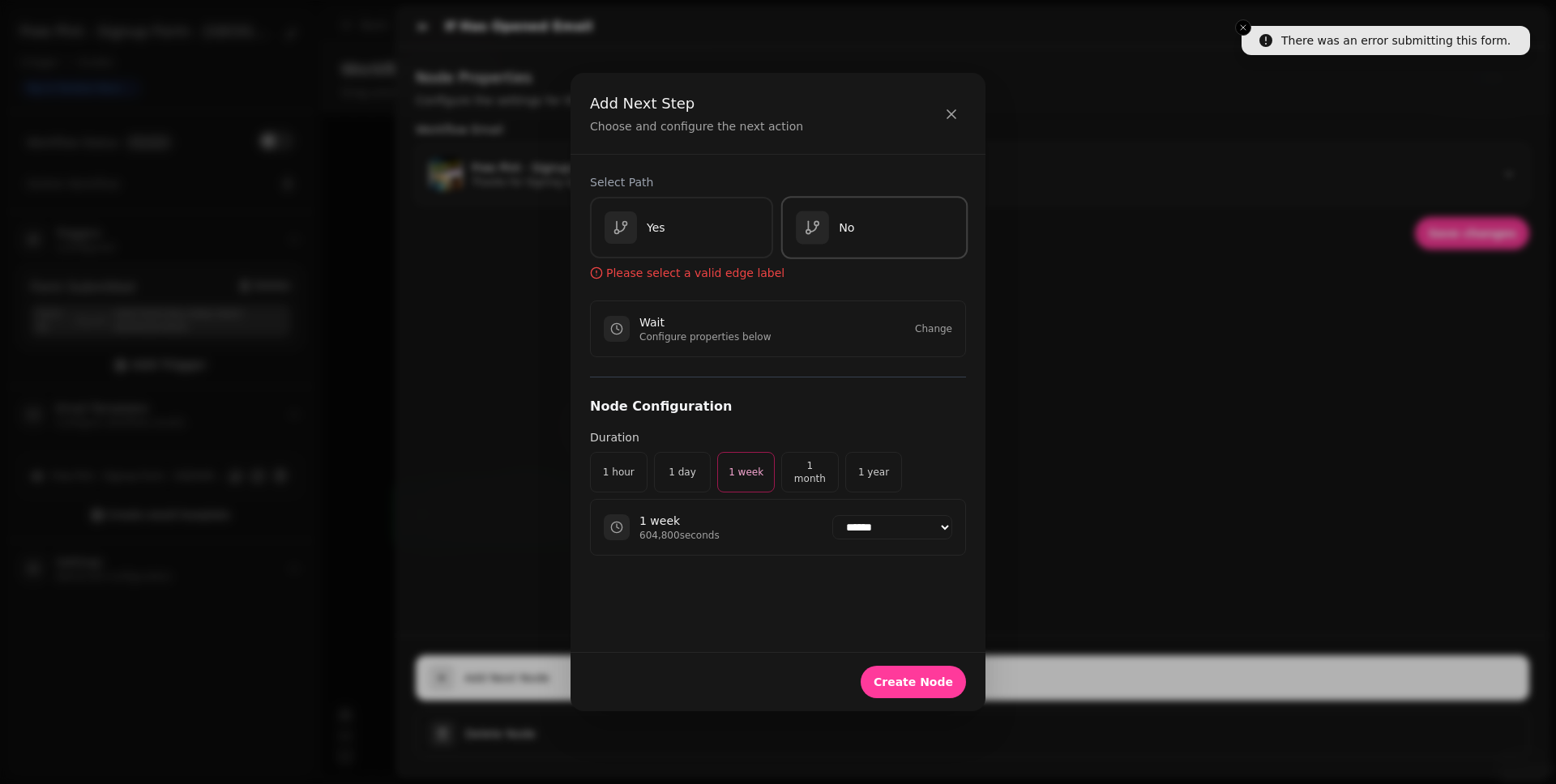
click at [822, 223] on div "button" at bounding box center [813, 228] width 33 height 33
click at [921, 608] on span "Create Node" at bounding box center [912, 682] width 79 height 11
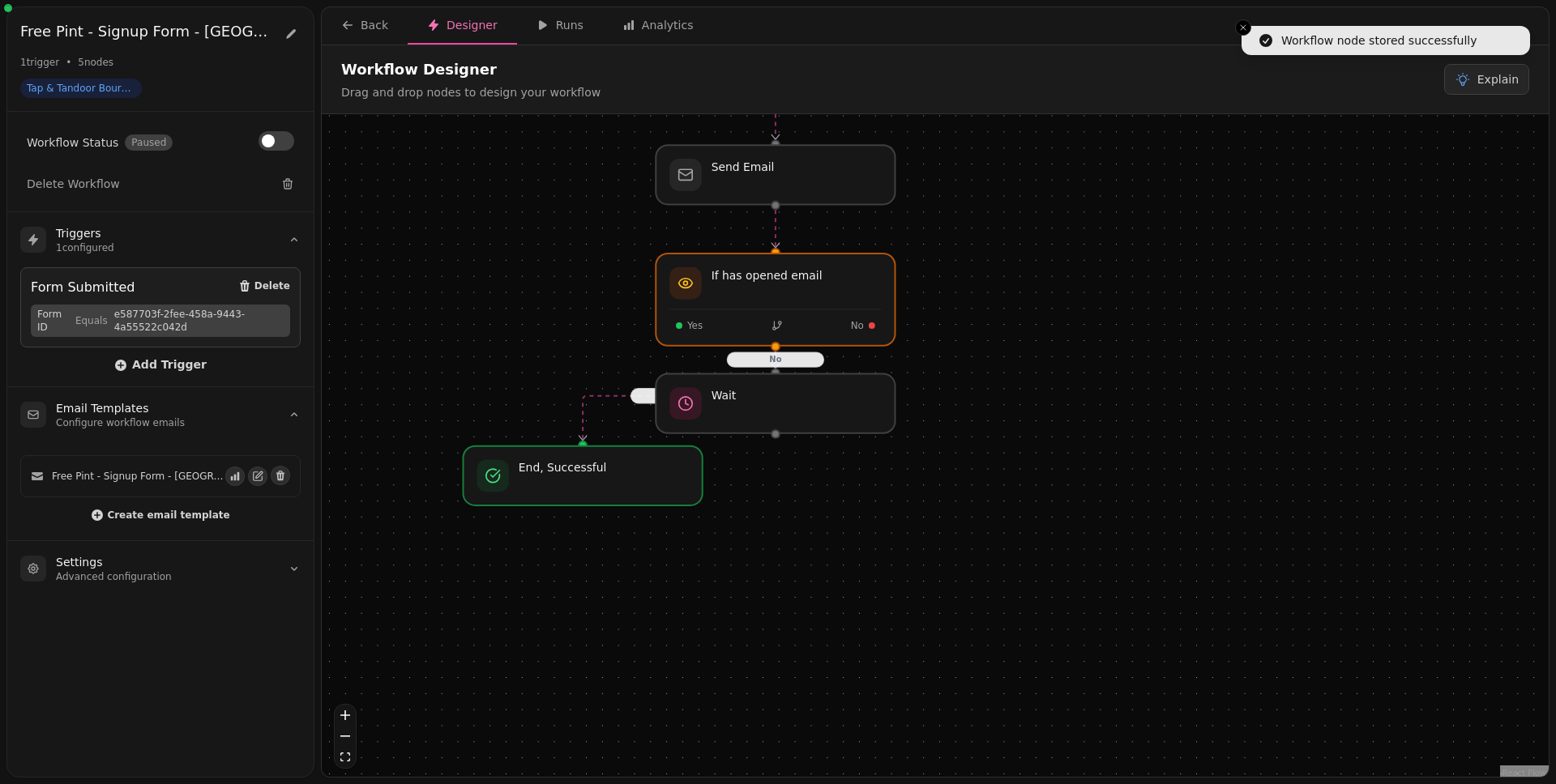
drag, startPoint x: 1315, startPoint y: 578, endPoint x: 1028, endPoint y: 315, distance: 389.3
click at [1034, 318] on div "Yes No Workflow Start 1 trigger Form Submitted Wait If has opened email Yes No …" at bounding box center [935, 447] width 1227 height 667
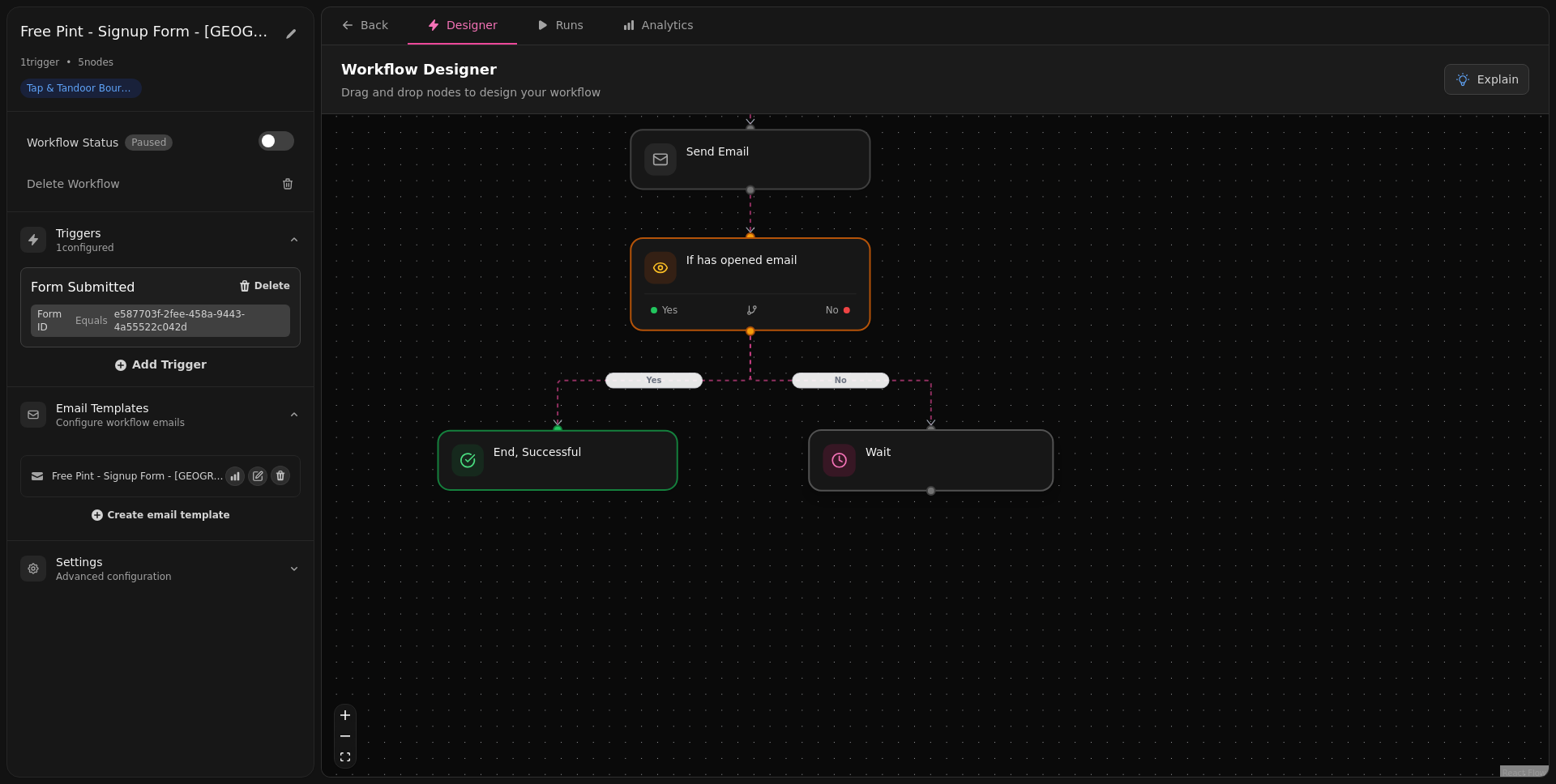
drag, startPoint x: 806, startPoint y: 399, endPoint x: 978, endPoint y: 472, distance: 186.9
click at [978, 472] on div at bounding box center [930, 460] width 244 height 60
click at [1004, 448] on div at bounding box center [930, 460] width 244 height 60
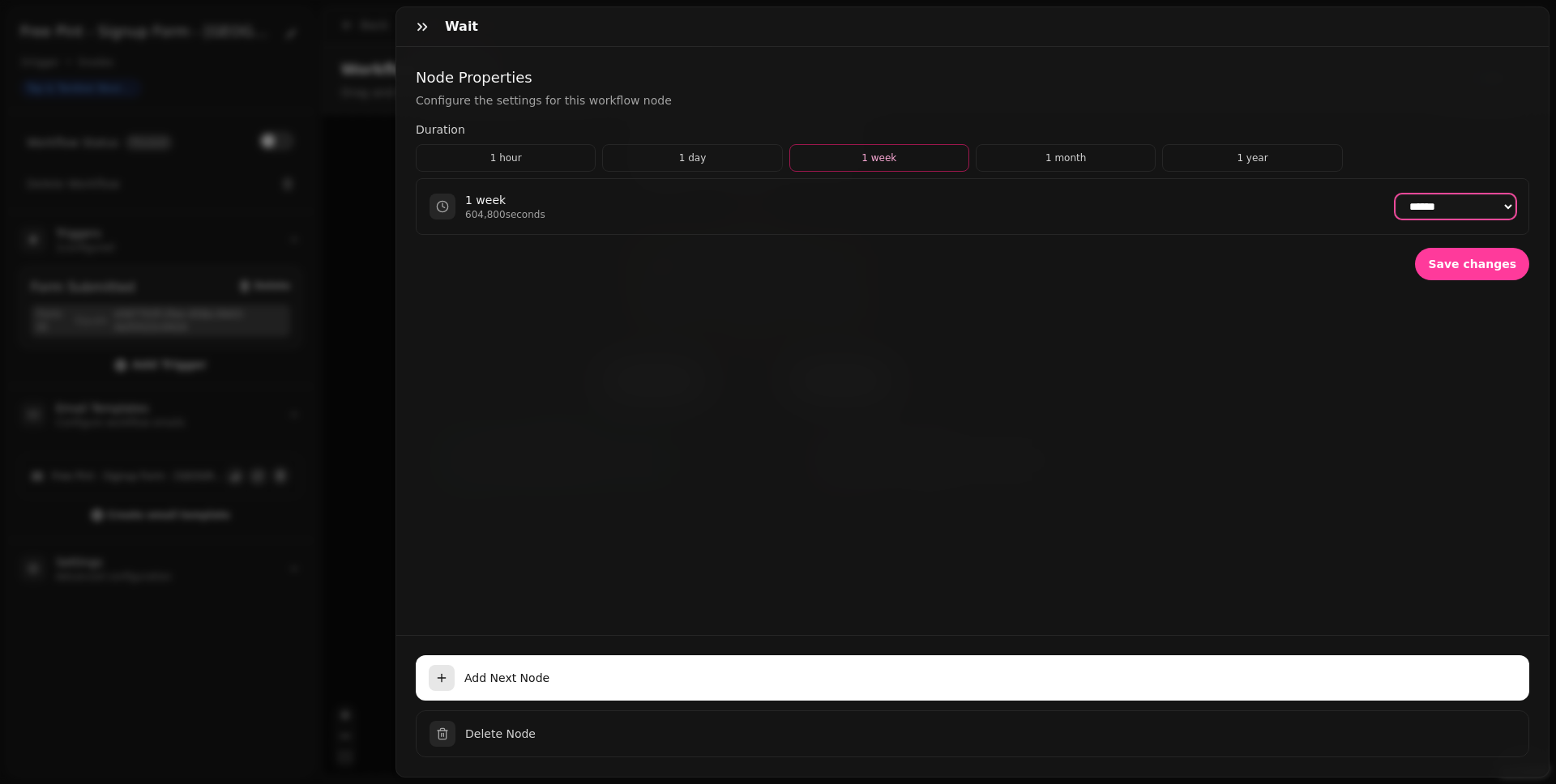
click at [1190, 207] on select "**********" at bounding box center [1455, 206] width 120 height 24
click at [1190, 194] on select "**********" at bounding box center [1455, 206] width 120 height 24
click at [1190, 268] on span "Save changes" at bounding box center [1471, 264] width 88 height 11
click at [1190, 211] on select "**********" at bounding box center [1455, 206] width 120 height 24
select select "******"
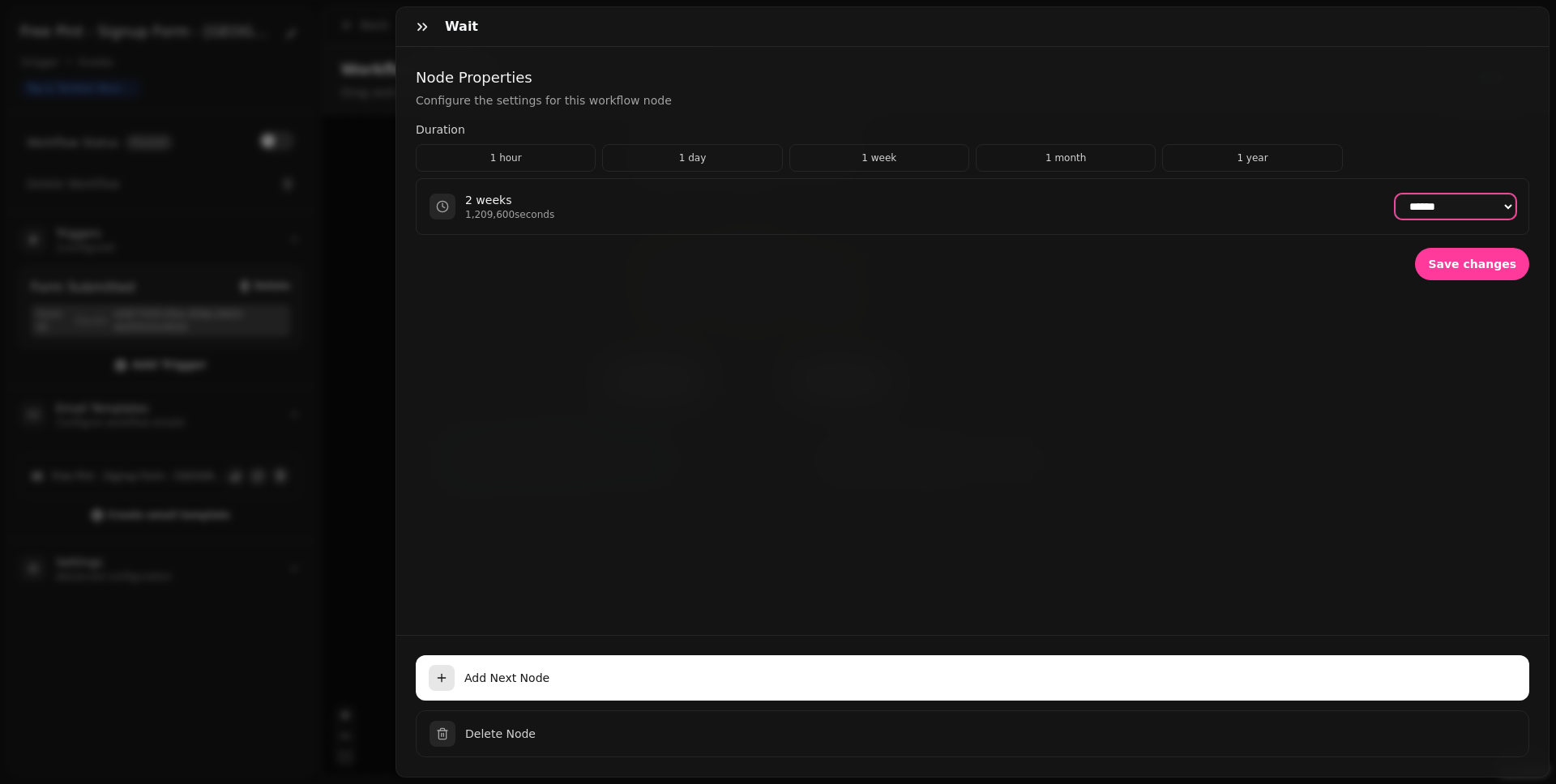
click at [1190, 194] on select "**********" at bounding box center [1455, 206] width 120 height 24
click at [1190, 273] on button "Save changes" at bounding box center [1471, 264] width 114 height 33
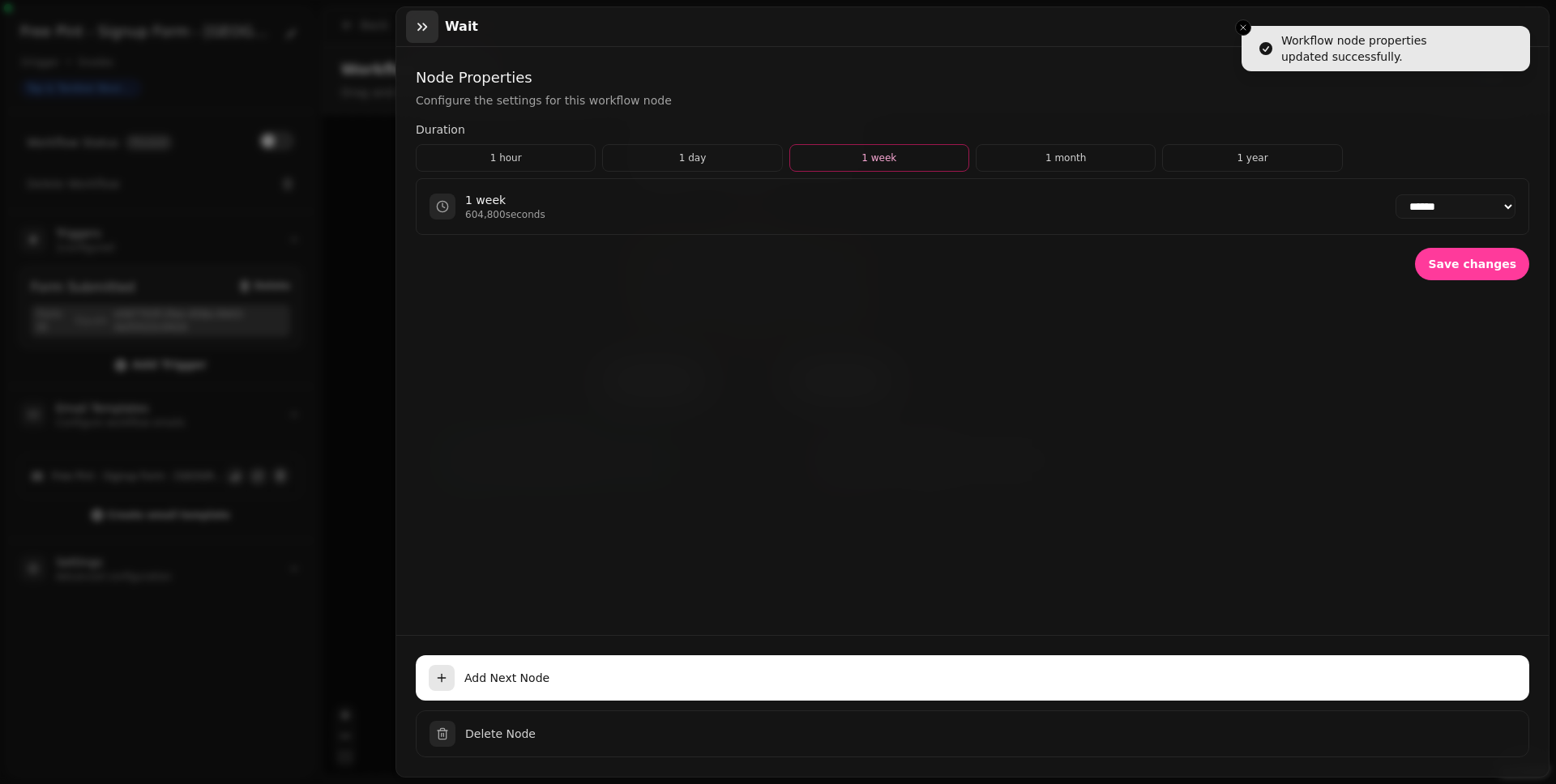
click at [419, 33] on icon "button" at bounding box center [421, 26] width 16 height 16
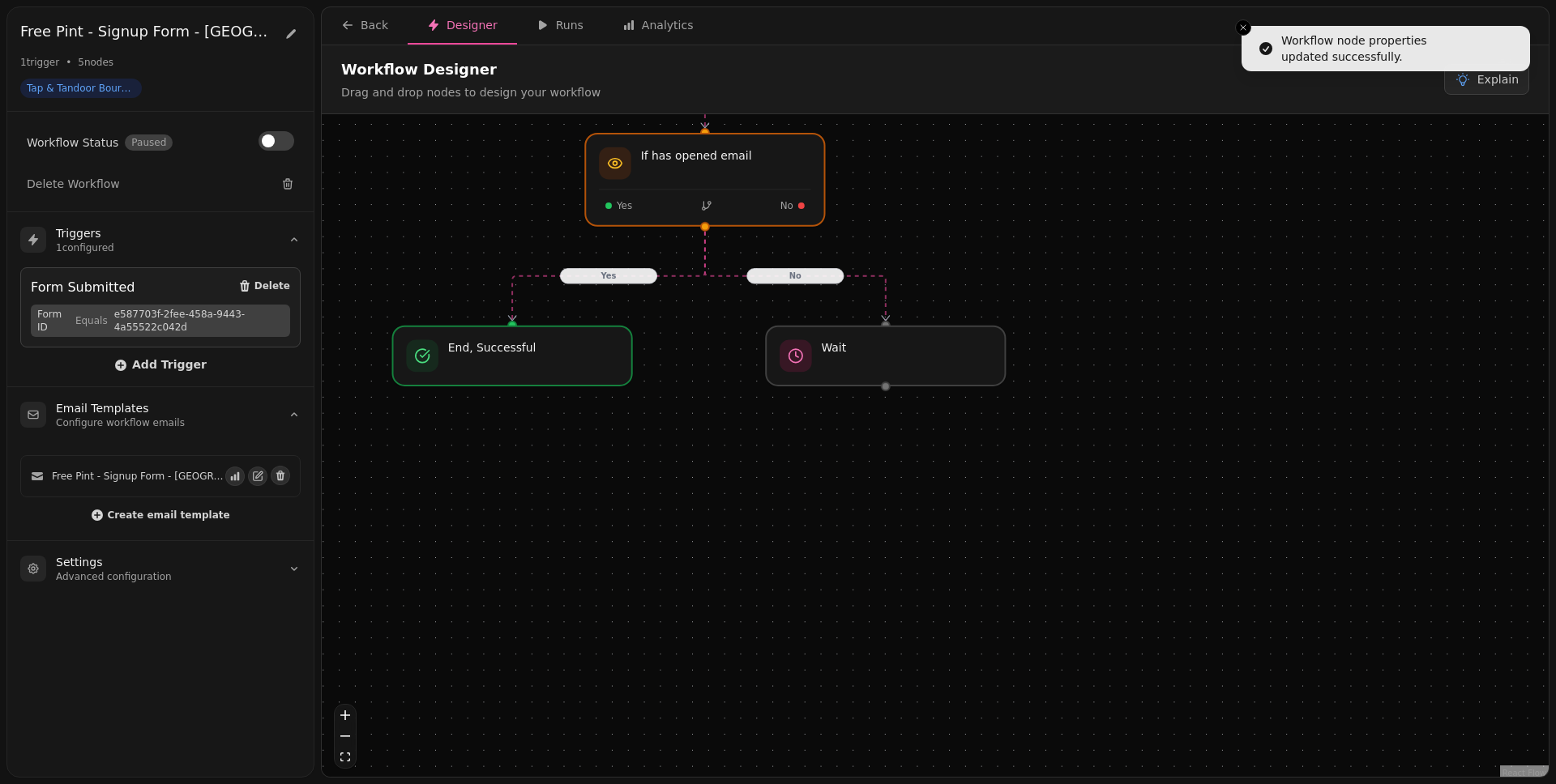
drag, startPoint x: 1060, startPoint y: 476, endPoint x: 1048, endPoint y: 446, distance: 32.3
click at [1048, 446] on div "Yes No Workflow Start 1 trigger Form Submitted If has opened email Yes No End, …" at bounding box center [935, 447] width 1227 height 667
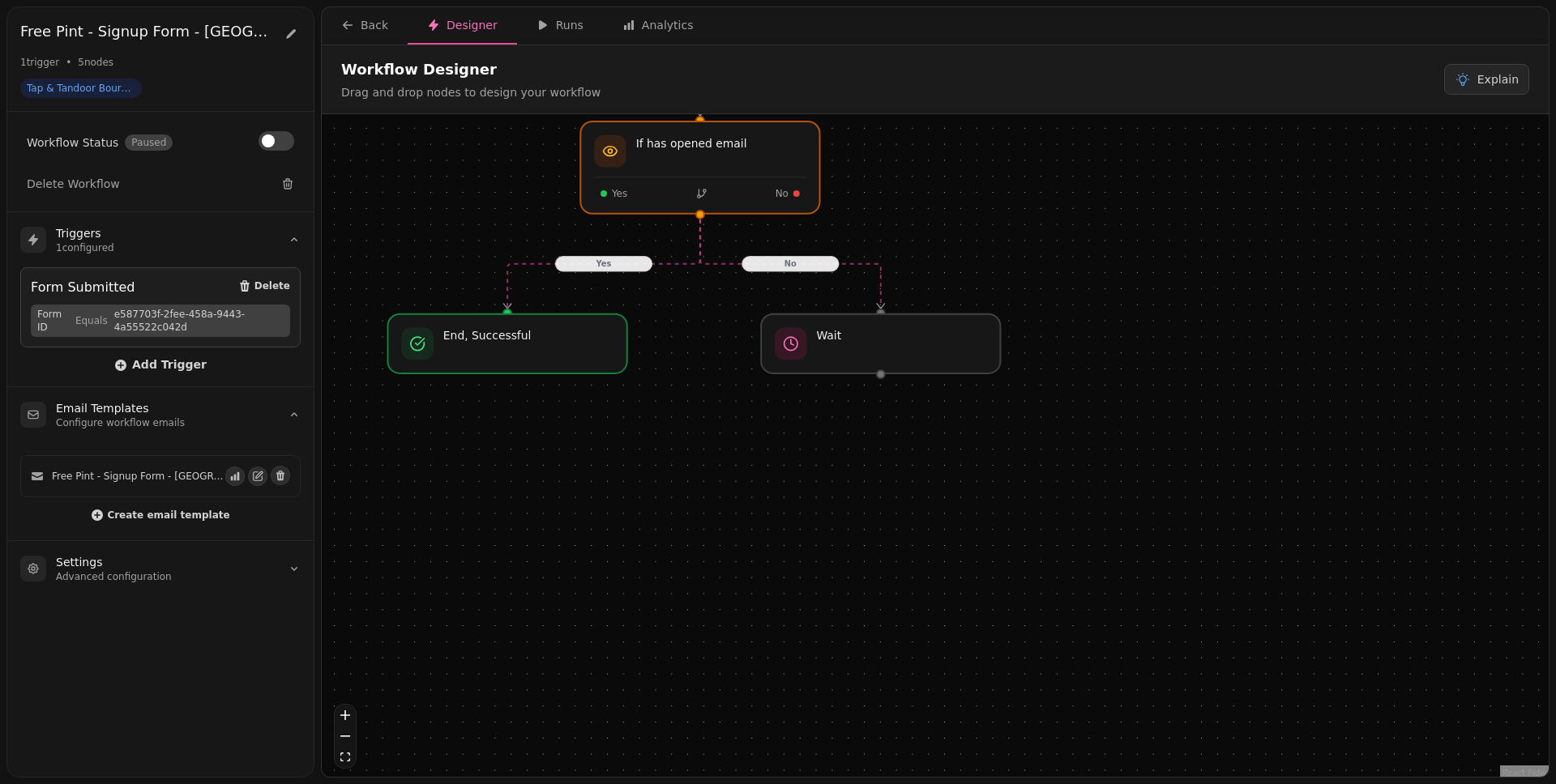
click at [871, 310] on div "Yes No Workflow Start 1 trigger Form Submitted If has opened email Yes No End, …" at bounding box center [935, 447] width 1227 height 667
click at [881, 336] on div at bounding box center [880, 343] width 244 height 60
select select "******"
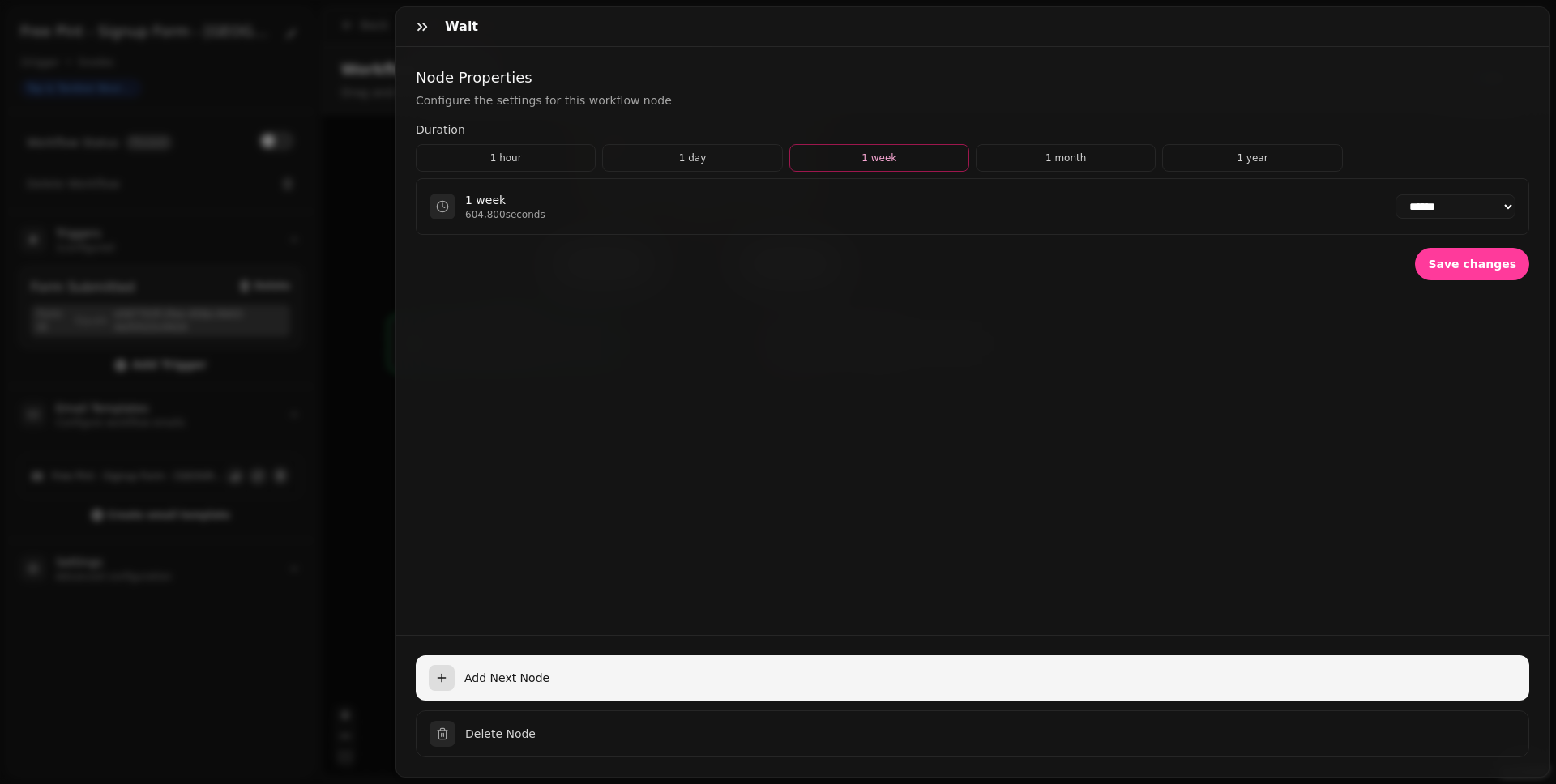
click at [697, 608] on span "Add Next Node" at bounding box center [990, 677] width 1052 height 16
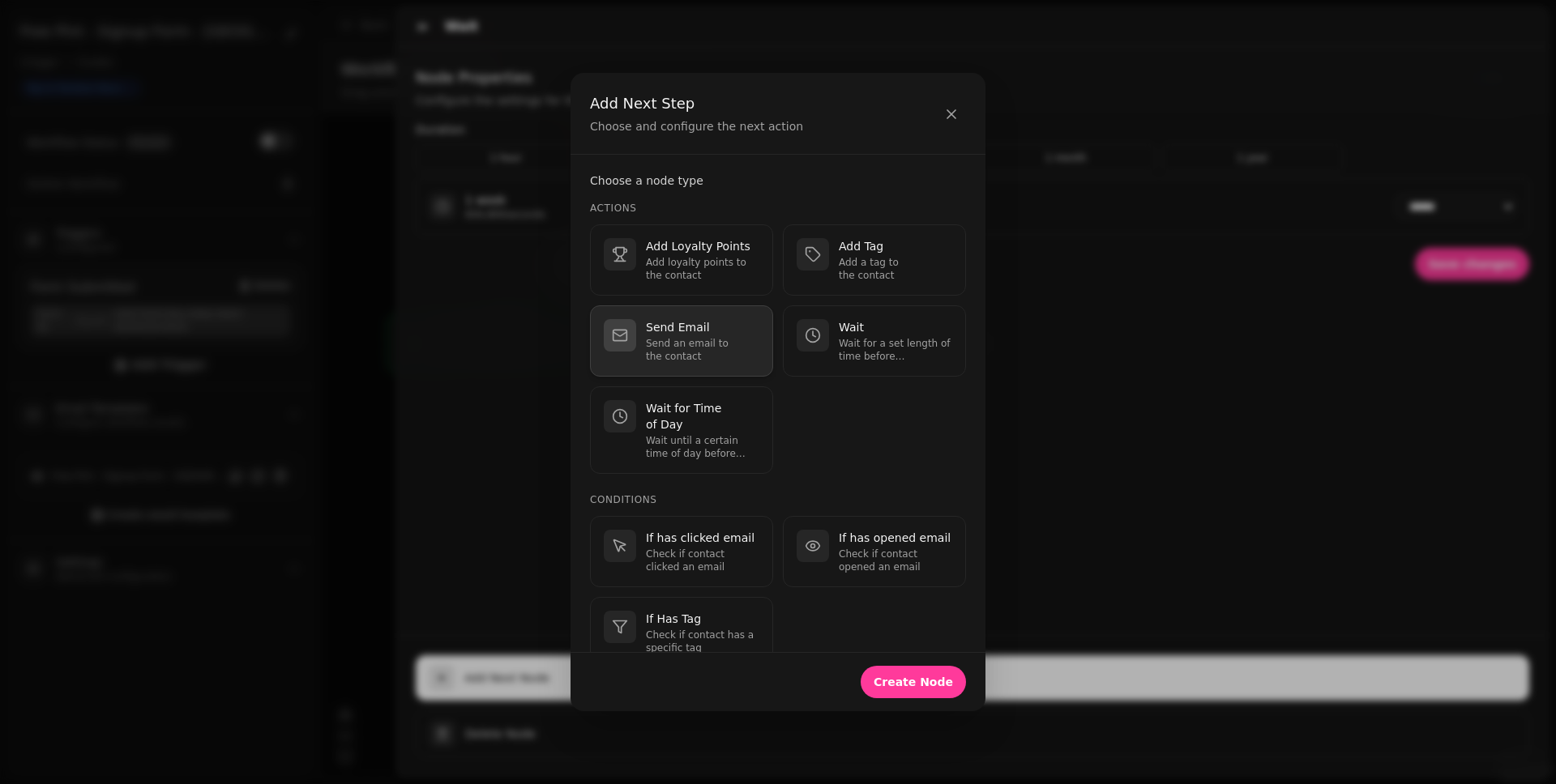
scroll to position [7, 0]
click at [691, 346] on p "Send an email to the contact" at bounding box center [702, 345] width 113 height 26
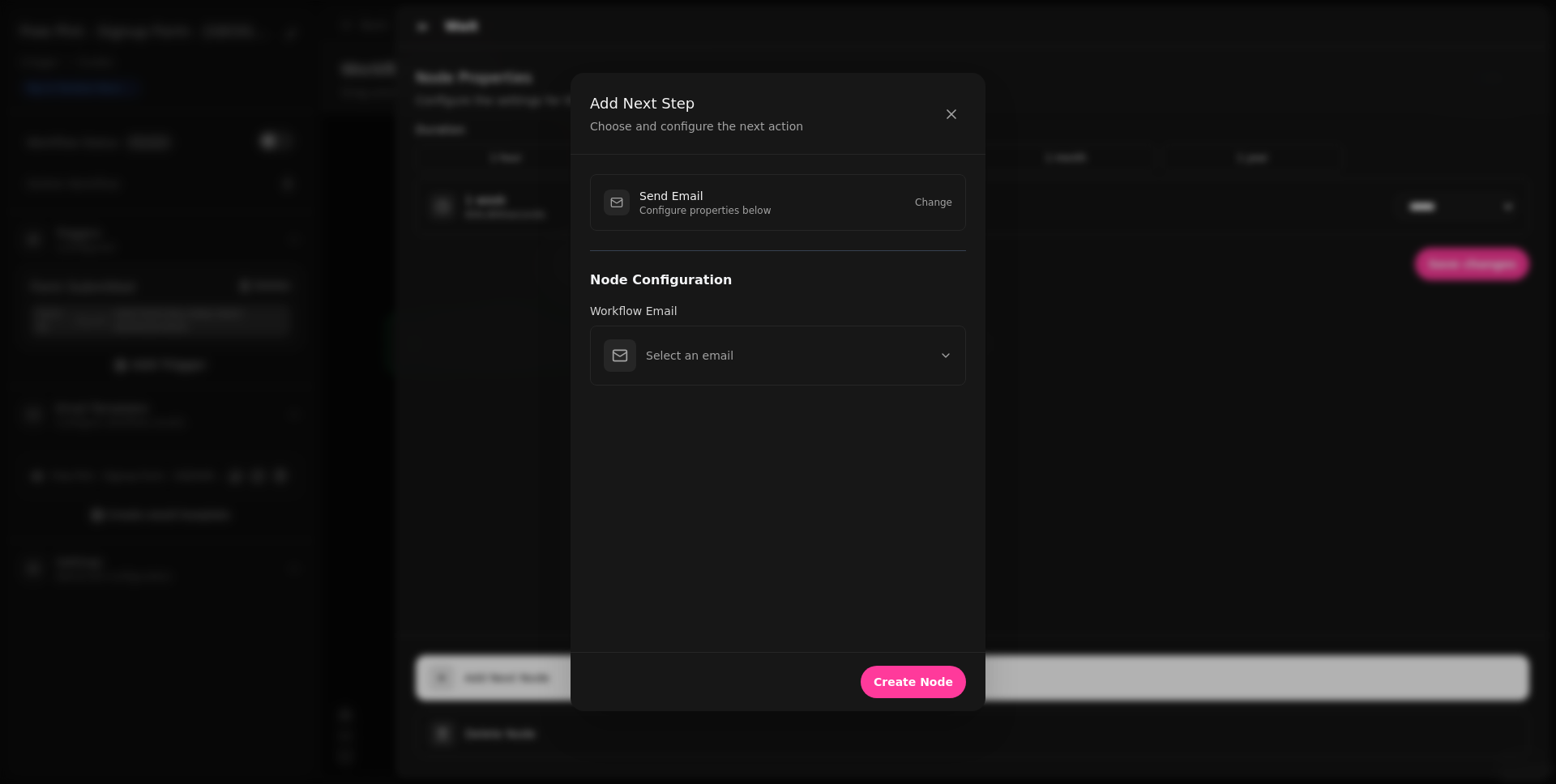
scroll to position [0, 0]
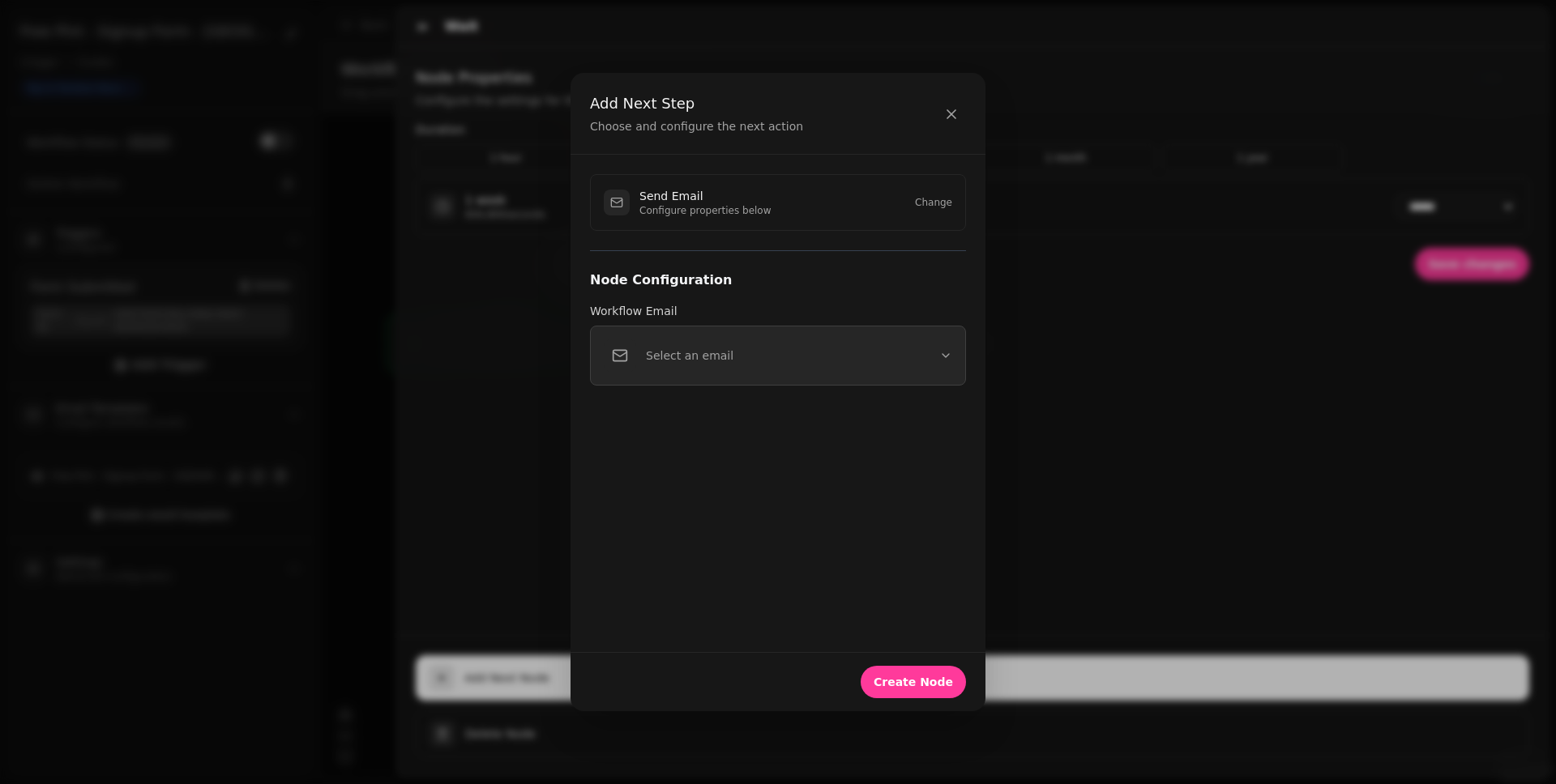
click at [841, 357] on button "Select an email" at bounding box center [778, 355] width 376 height 60
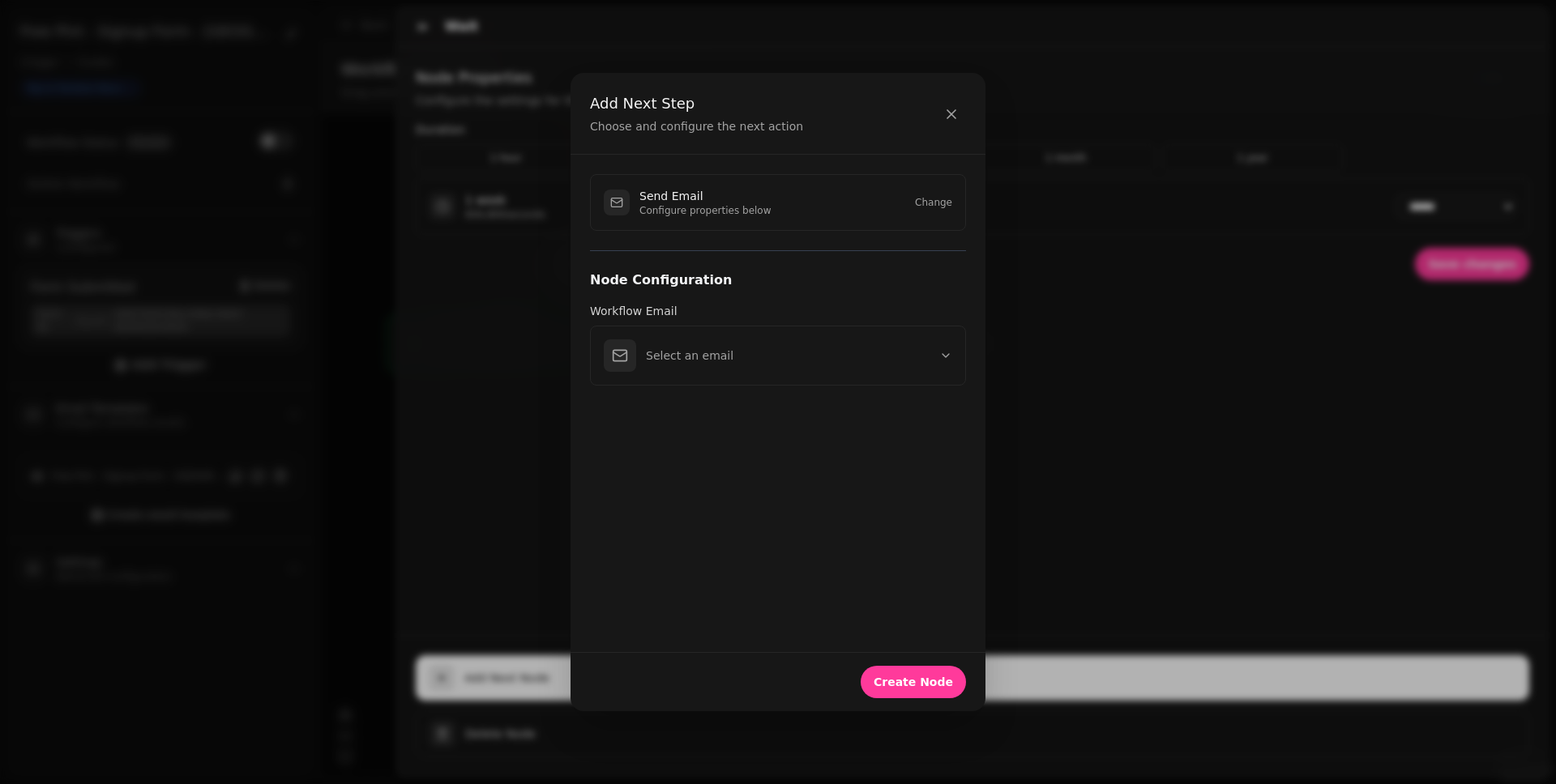
drag, startPoint x: 826, startPoint y: 515, endPoint x: 827, endPoint y: 524, distance: 9.1
click at [827, 515] on div "Send Email Configure properties below Change Node Configuration Workflow Email …" at bounding box center [778, 403] width 415 height 497
click at [904, 608] on button "Create Node" at bounding box center [912, 682] width 105 height 33
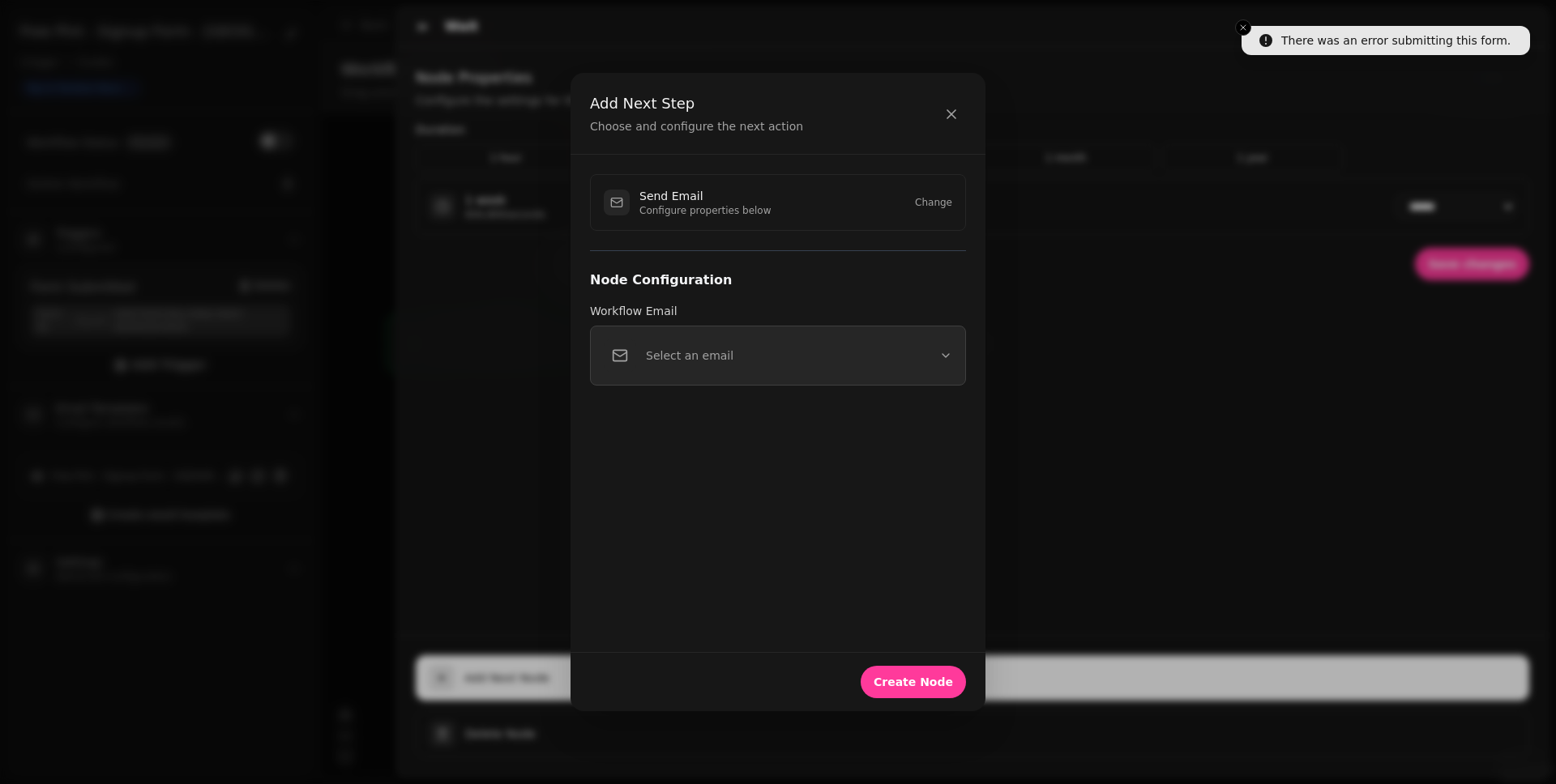
click at [770, 367] on button "Select an email" at bounding box center [778, 355] width 376 height 60
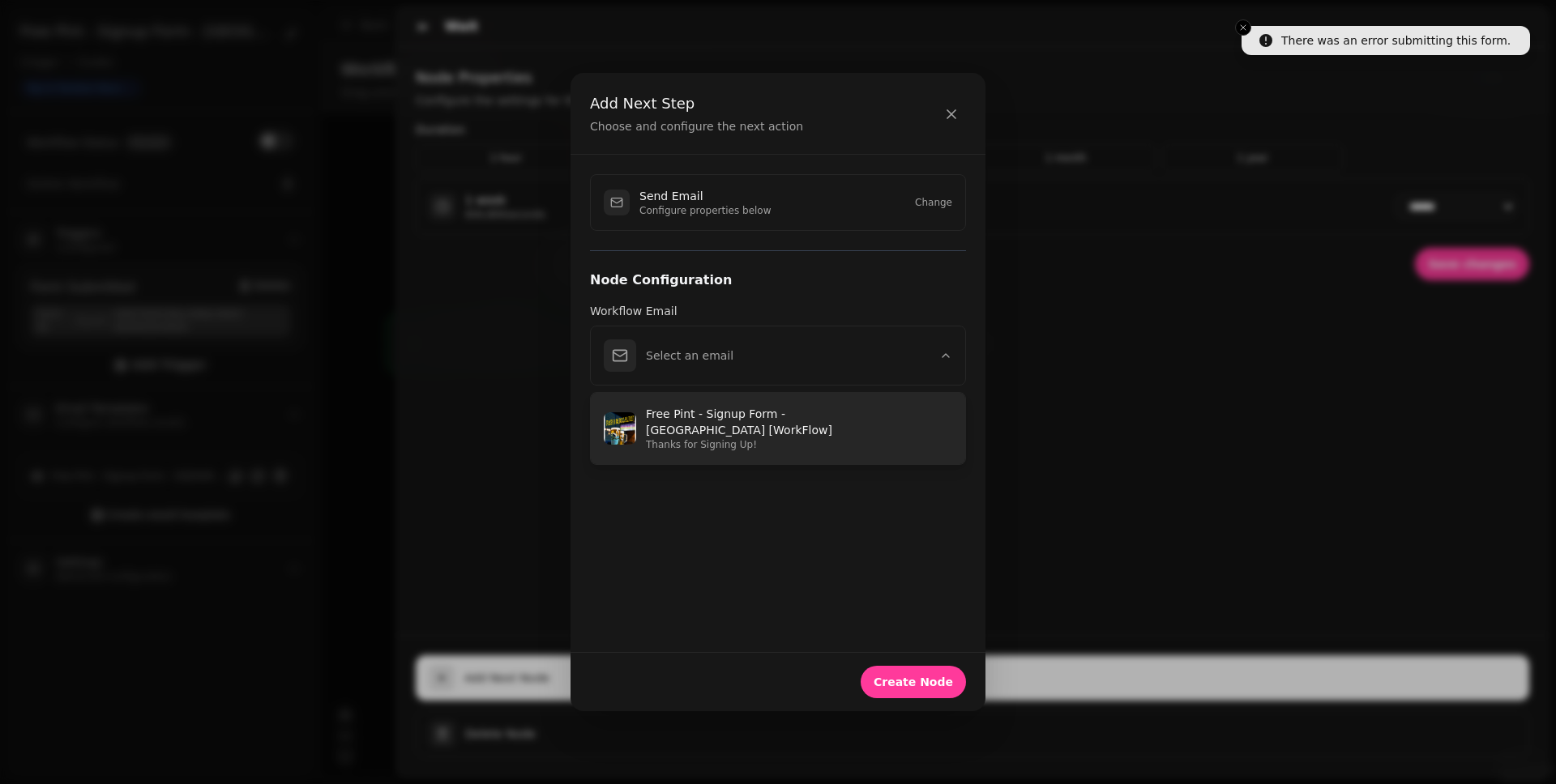
click at [720, 423] on p "Free Pint - Signup Form - Bournemouth [WorkFlow]" at bounding box center [798, 421] width 306 height 33
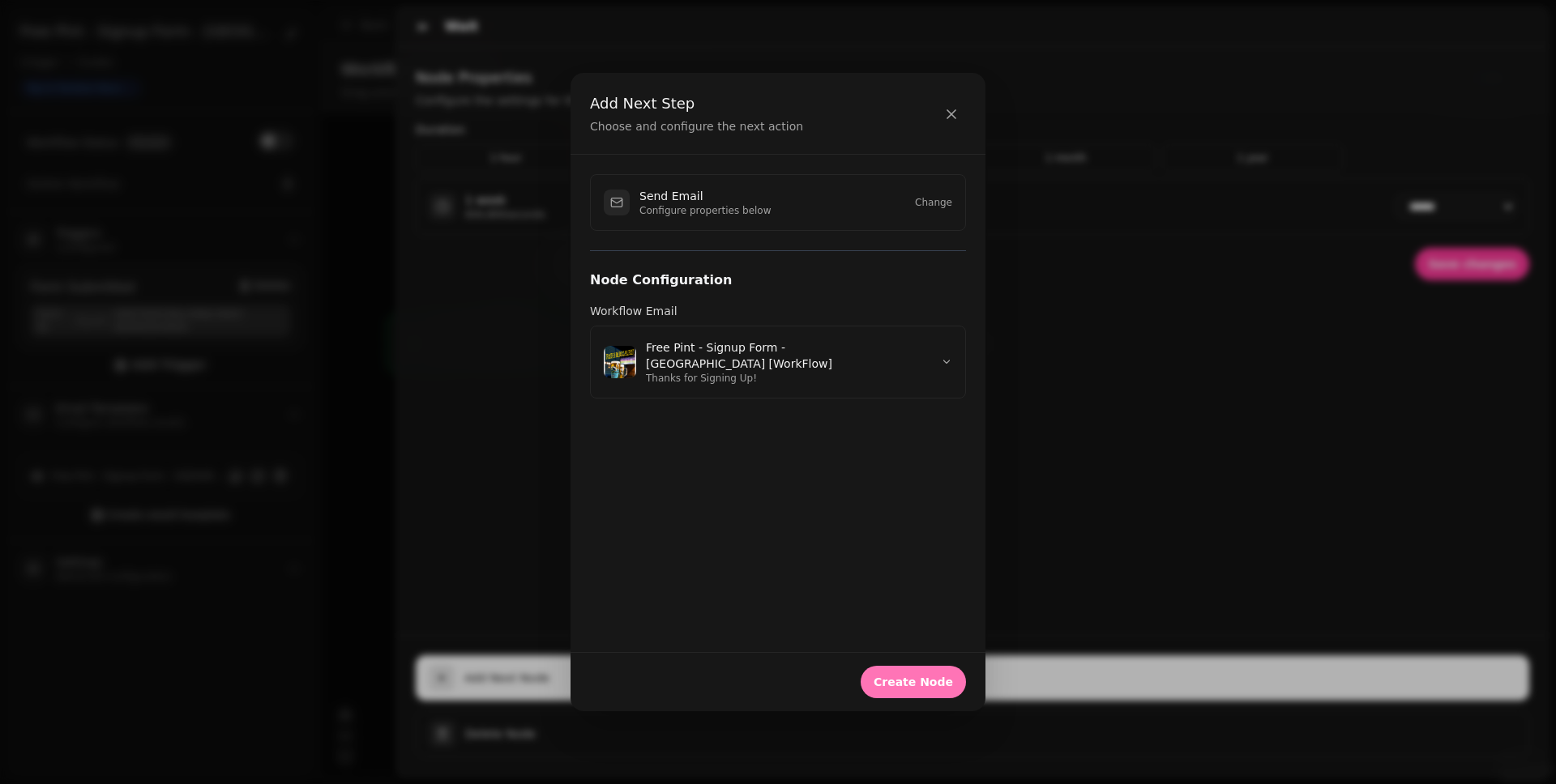
click at [934, 608] on span "Create Node" at bounding box center [912, 682] width 79 height 11
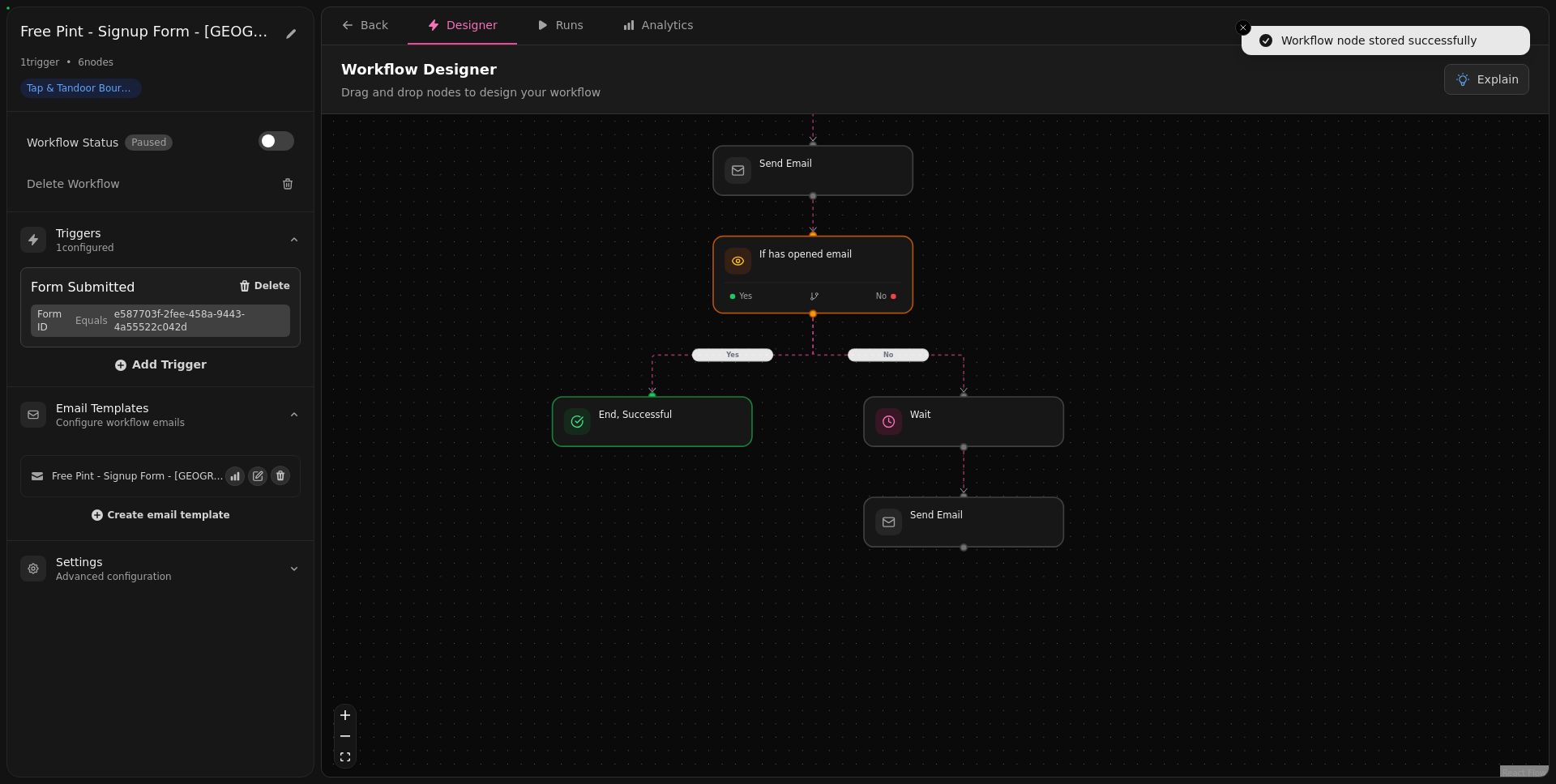
drag, startPoint x: 1100, startPoint y: 523, endPoint x: 973, endPoint y: 320, distance: 239.5
click at [973, 318] on div "Yes No Workflow Start 1 trigger Form Submitted If has opened email Yes No End, …" at bounding box center [935, 447] width 1227 height 667
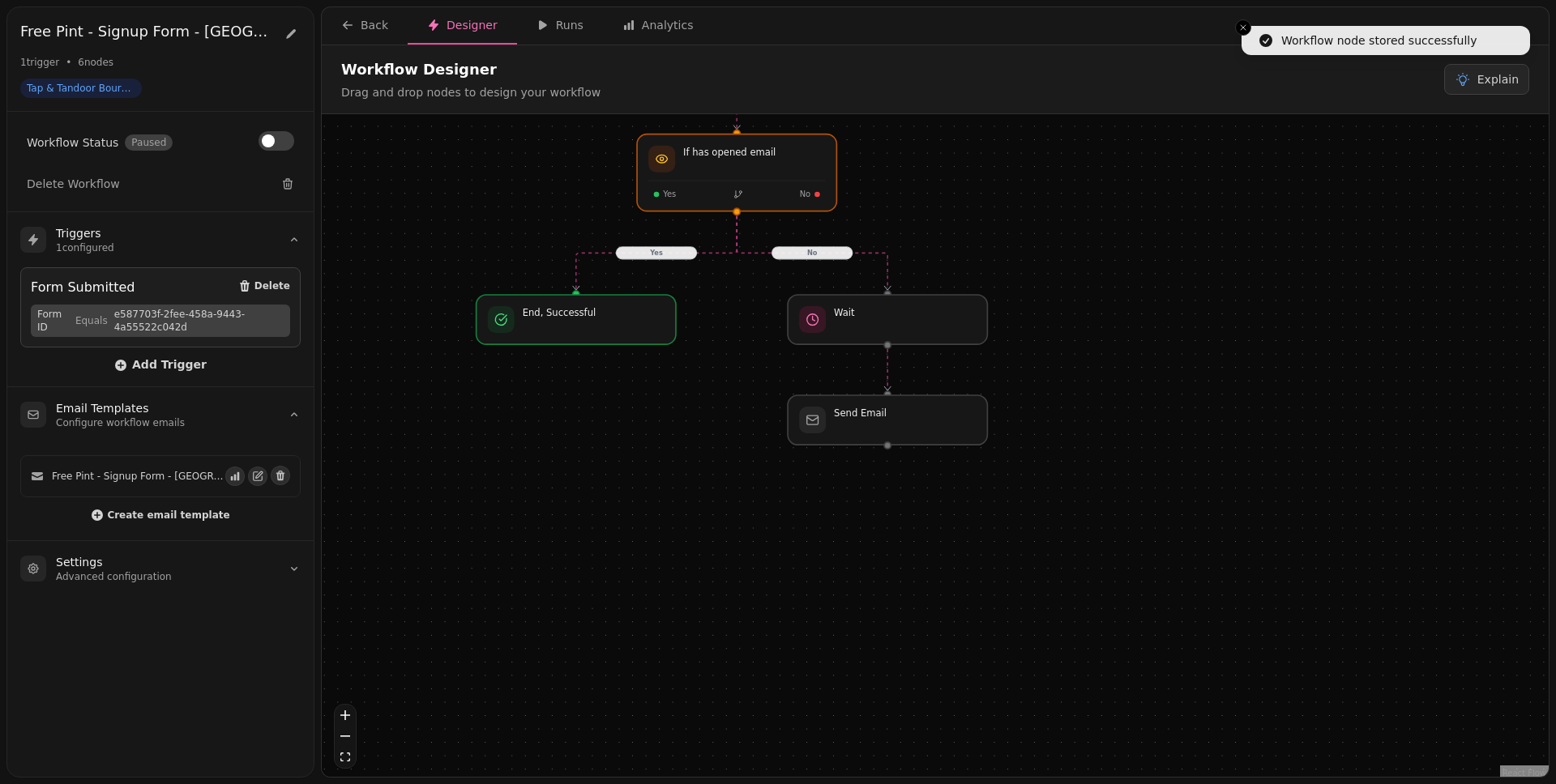
drag, startPoint x: 1178, startPoint y: 594, endPoint x: 1105, endPoint y: 499, distance: 119.8
click at [1105, 499] on div "Yes No Workflow Start 1 trigger Form Submitted If has opened email Yes No End, …" at bounding box center [935, 447] width 1227 height 667
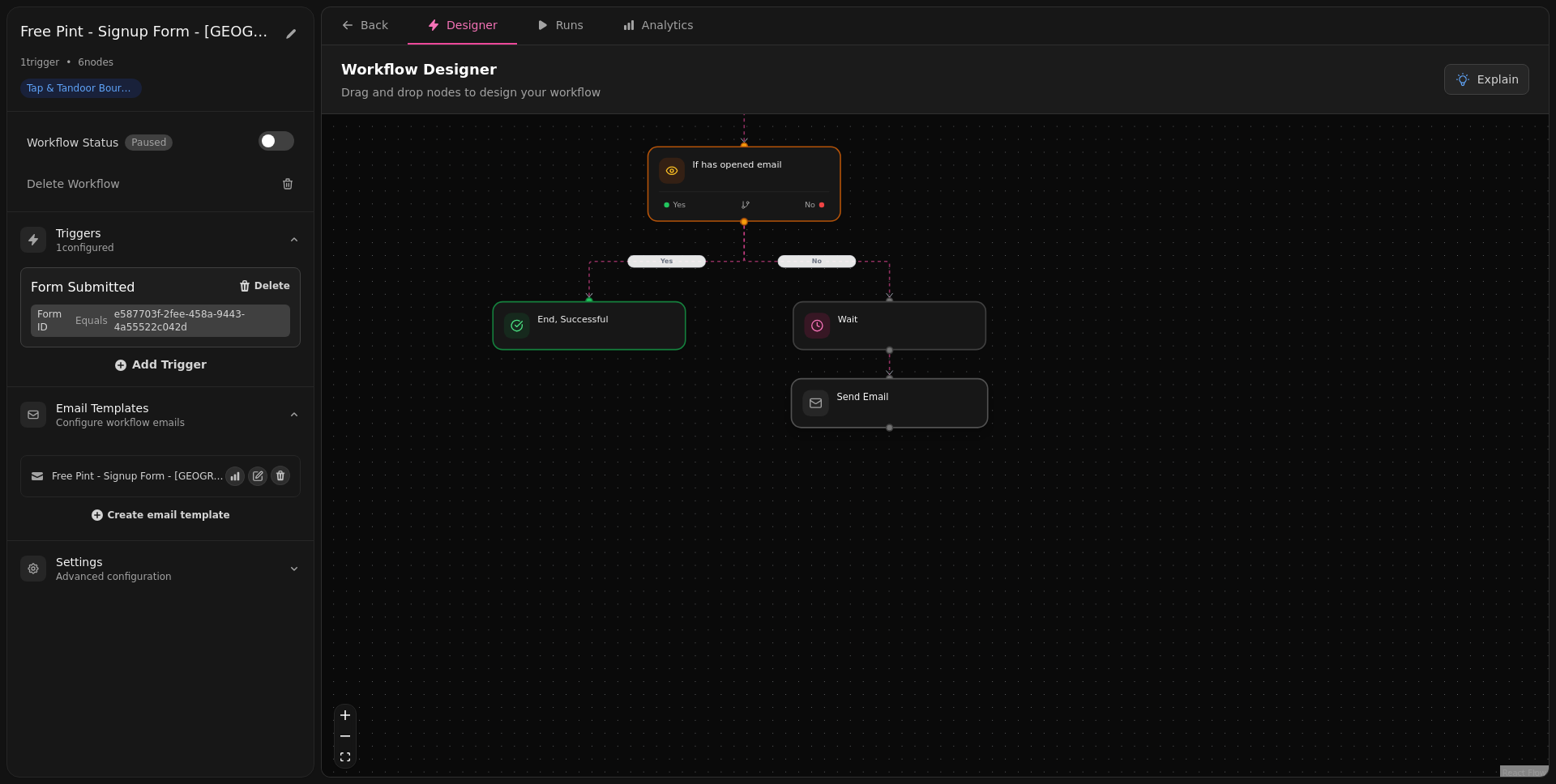
drag, startPoint x: 916, startPoint y: 438, endPoint x: 918, endPoint y: 421, distance: 17.1
click at [918, 421] on div at bounding box center [888, 404] width 196 height 48
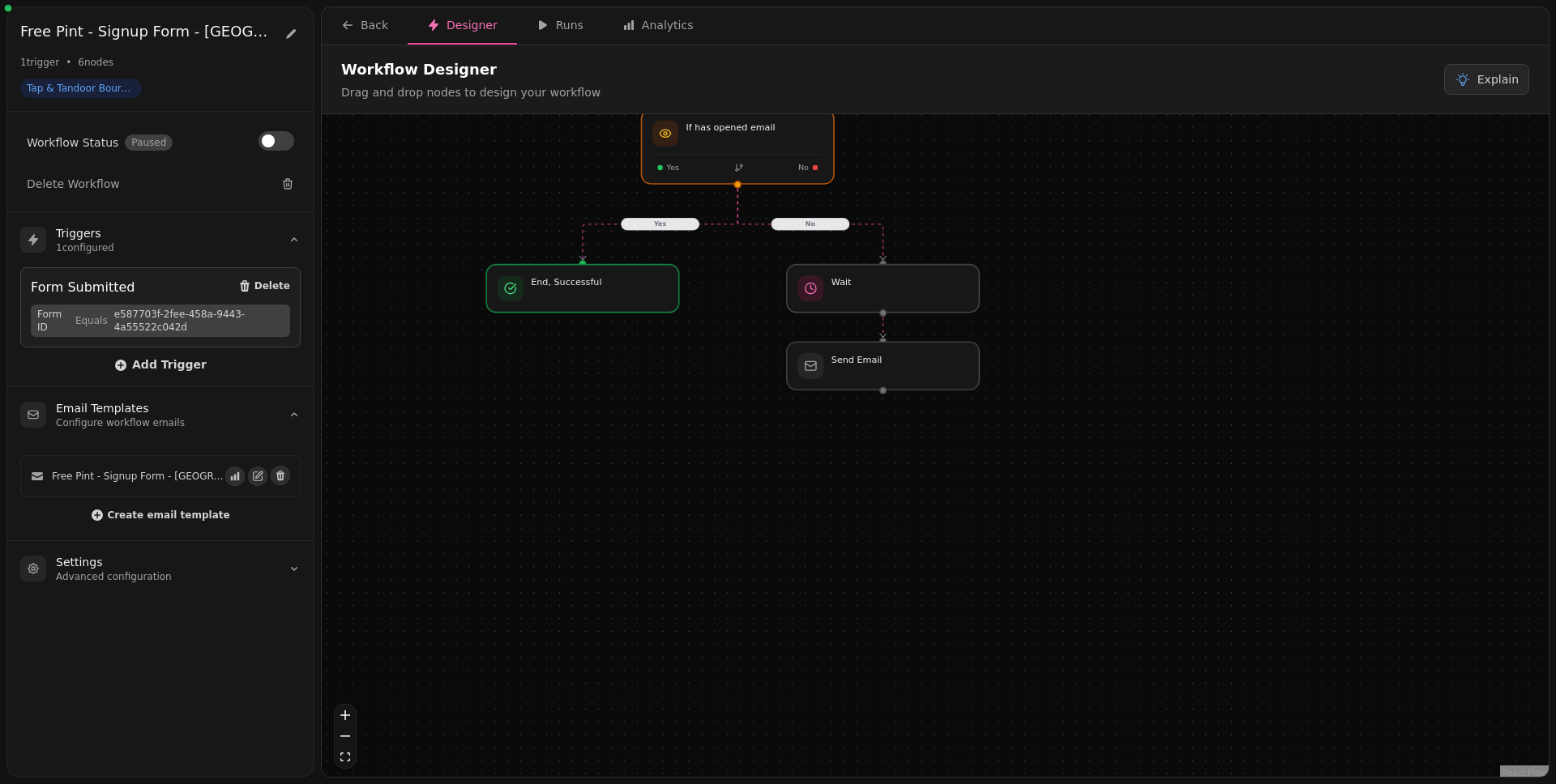
drag, startPoint x: 1108, startPoint y: 449, endPoint x: 1102, endPoint y: 413, distance: 36.5
click at [1102, 413] on div "Yes No Workflow Start 1 trigger Form Submitted If has opened email Yes No End, …" at bounding box center [935, 447] width 1227 height 667
click at [872, 374] on div at bounding box center [882, 365] width 196 height 48
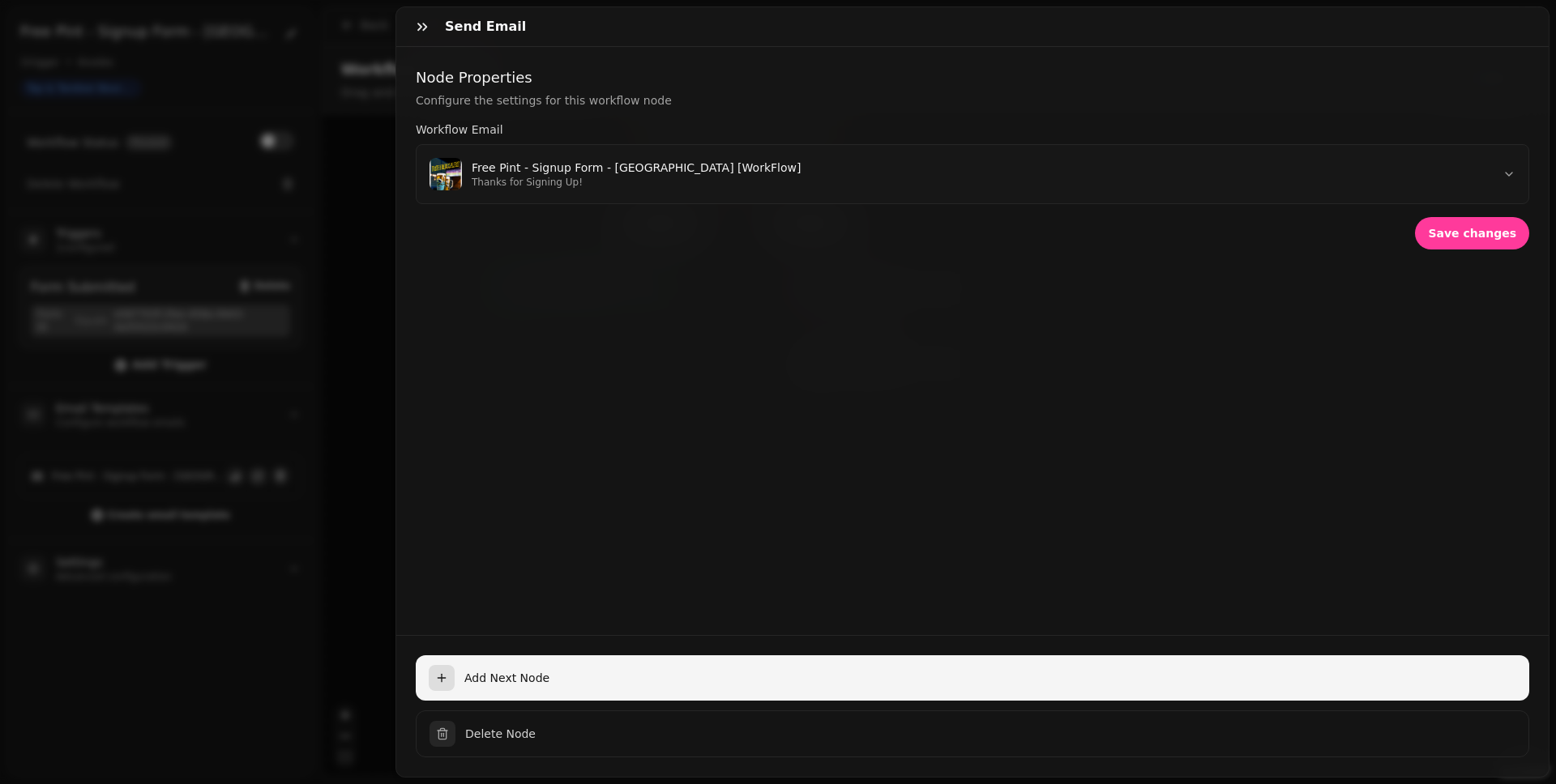
click at [557, 608] on span "Add Next Node" at bounding box center [990, 677] width 1052 height 16
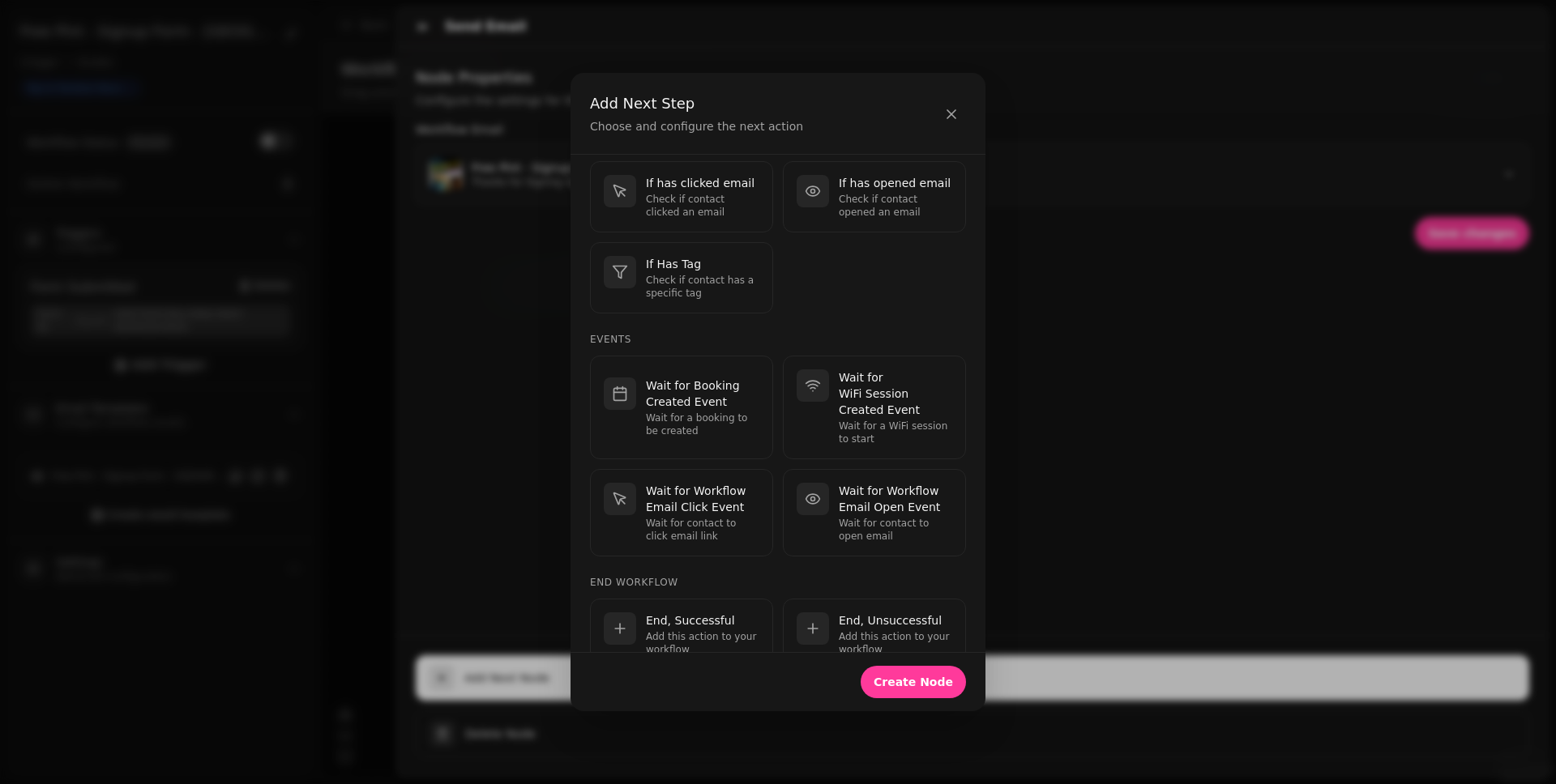
scroll to position [198, 0]
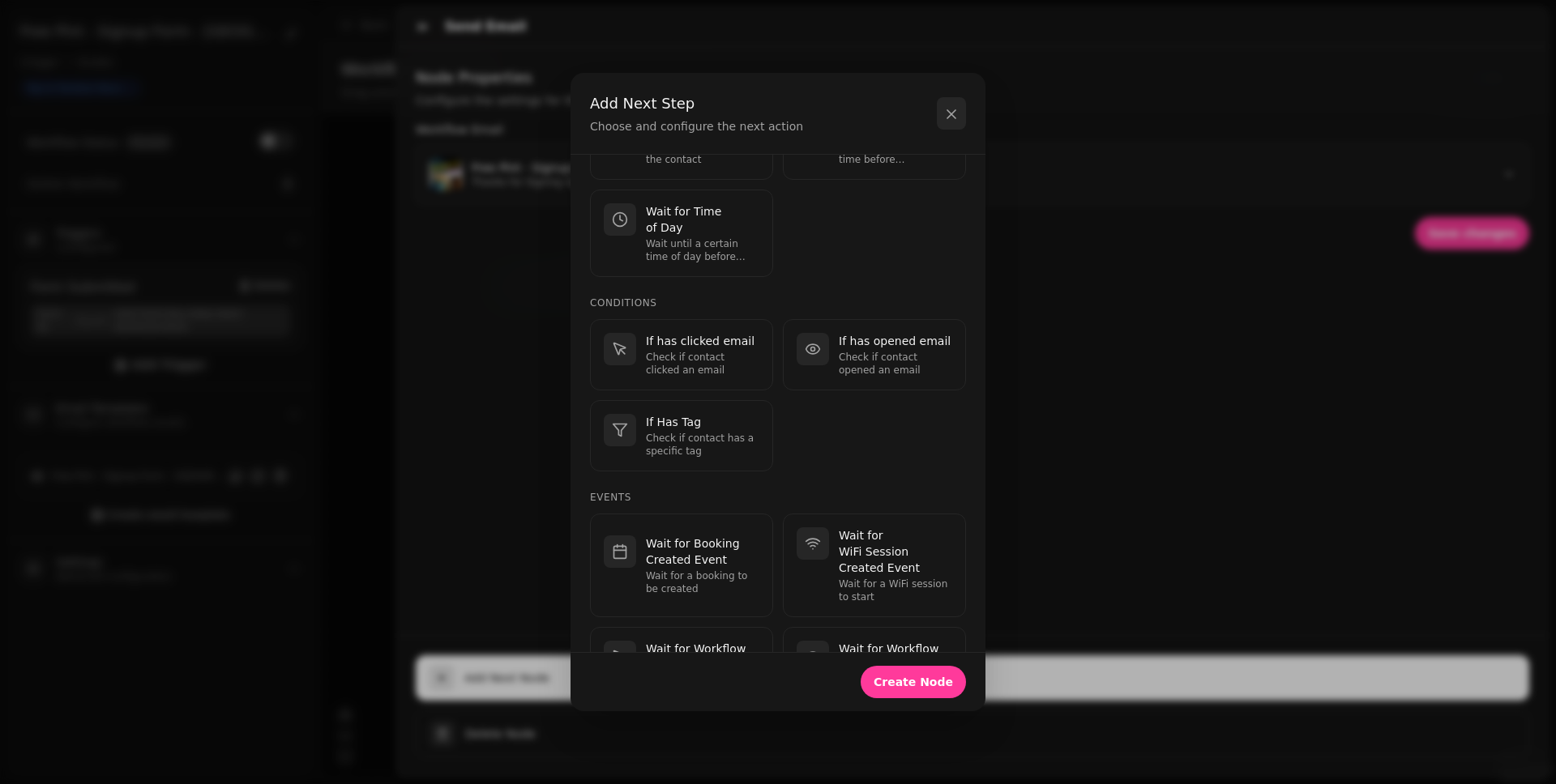
click at [949, 111] on icon "button" at bounding box center [951, 113] width 16 height 16
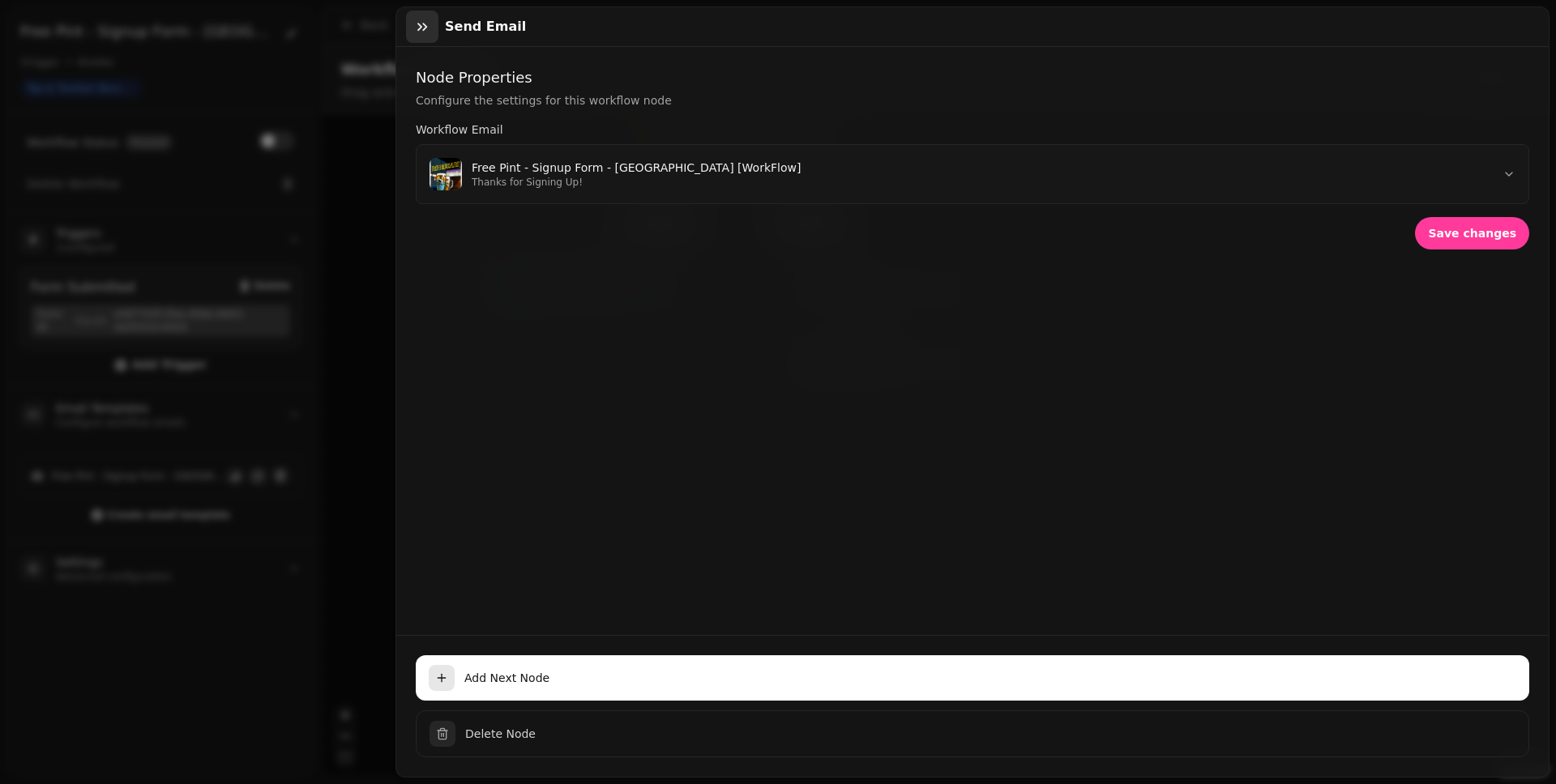
click at [424, 32] on icon "button" at bounding box center [421, 26] width 16 height 16
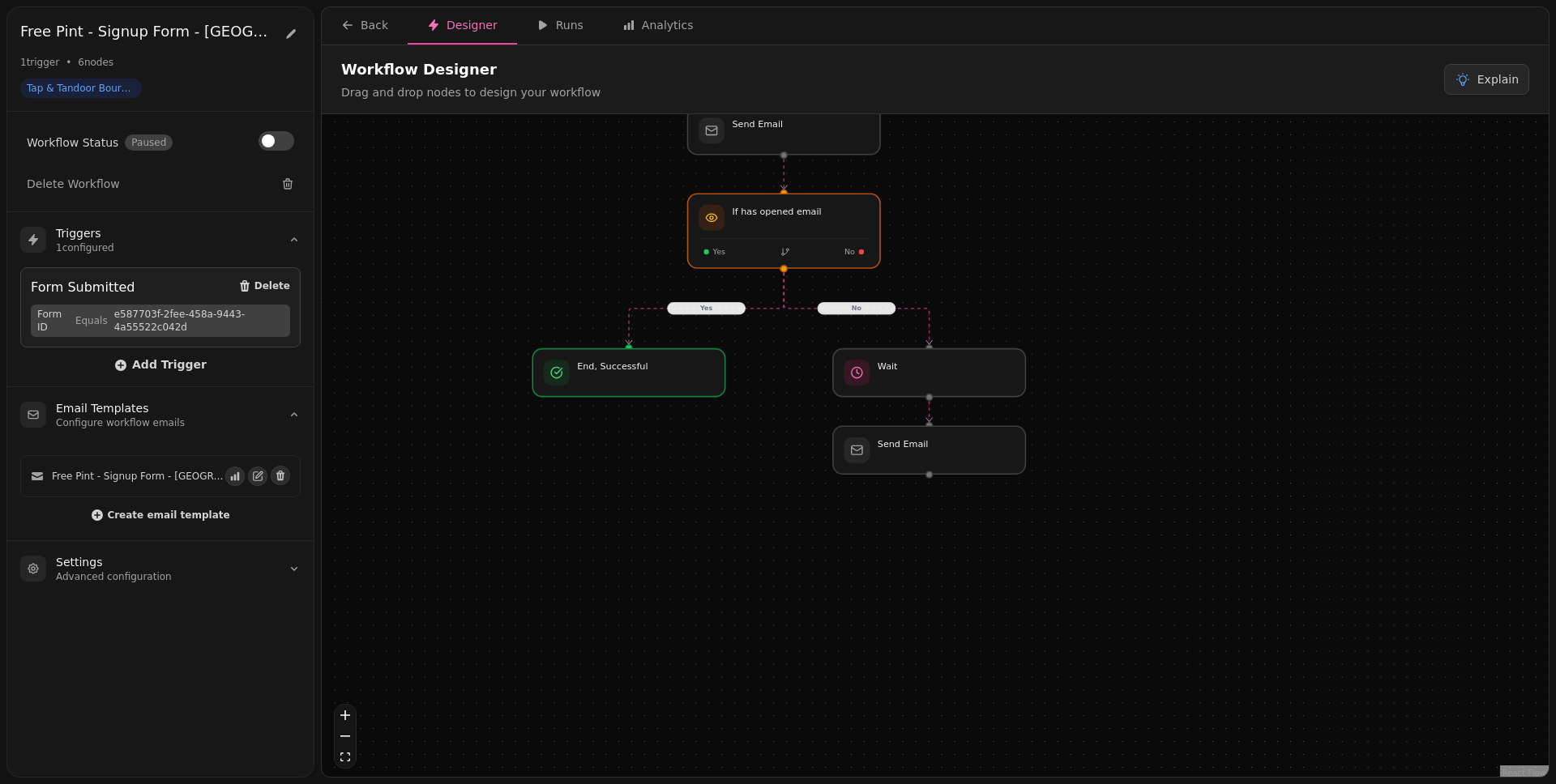
drag, startPoint x: 1086, startPoint y: 375, endPoint x: 1114, endPoint y: 432, distance: 63.5
click at [1114, 432] on div "Yes No Workflow Start 1 trigger Form Submitted If has opened email Yes No End, …" at bounding box center [935, 447] width 1227 height 667
click at [980, 473] on div at bounding box center [929, 450] width 196 height 48
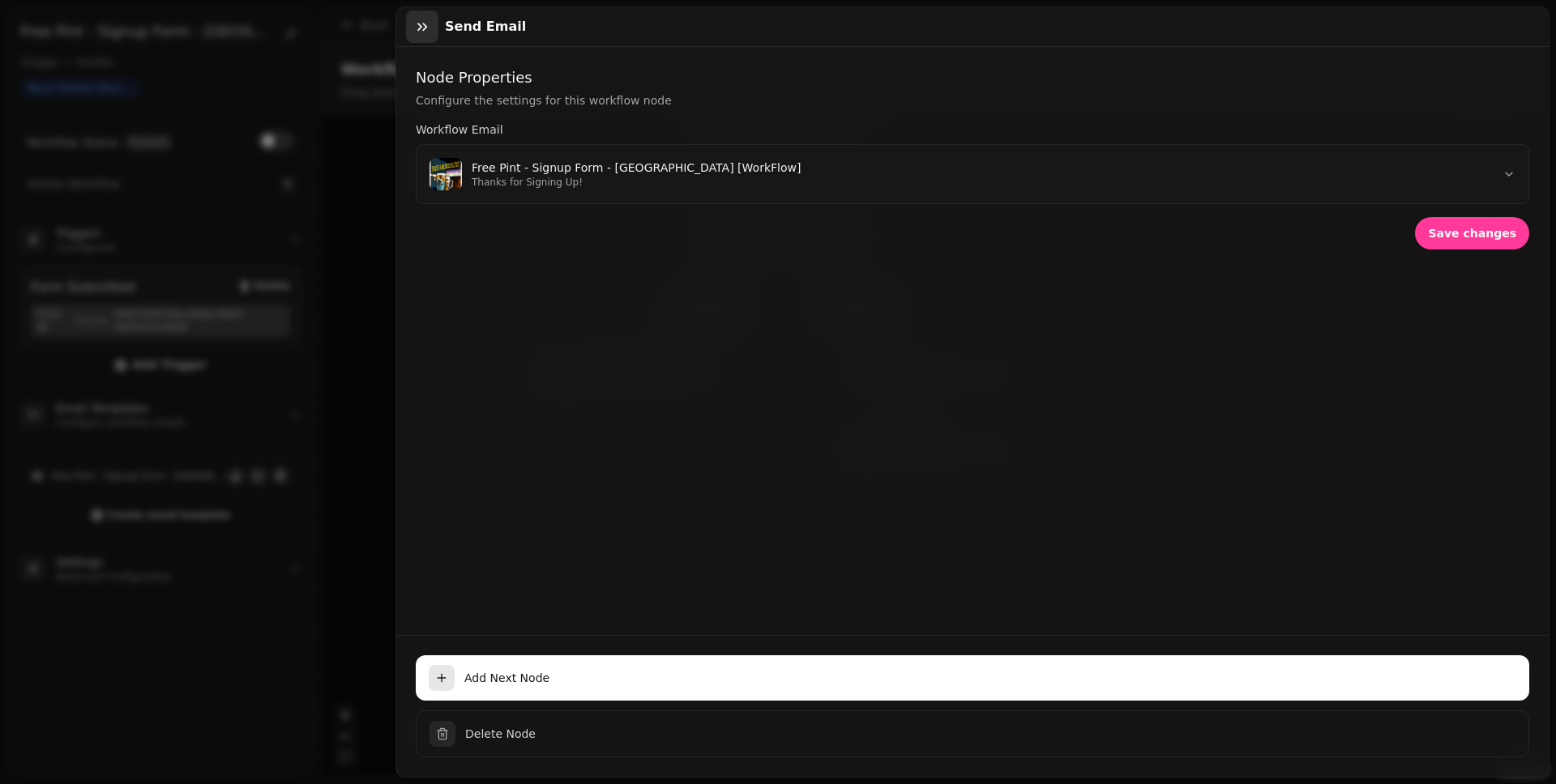
click at [419, 29] on icon "button" at bounding box center [422, 26] width 9 height 8
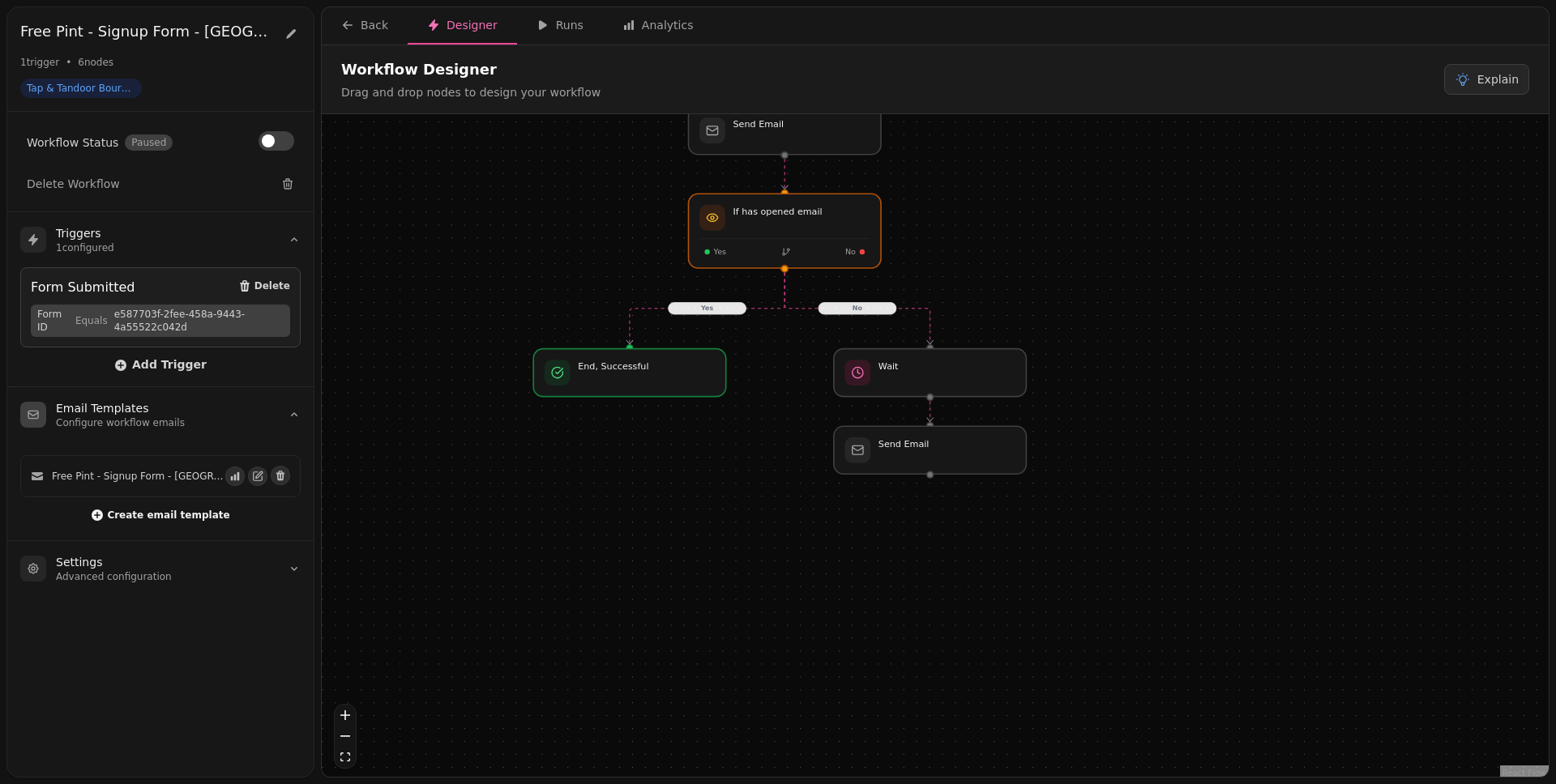
click at [184, 516] on span "Create email template" at bounding box center [168, 515] width 123 height 9
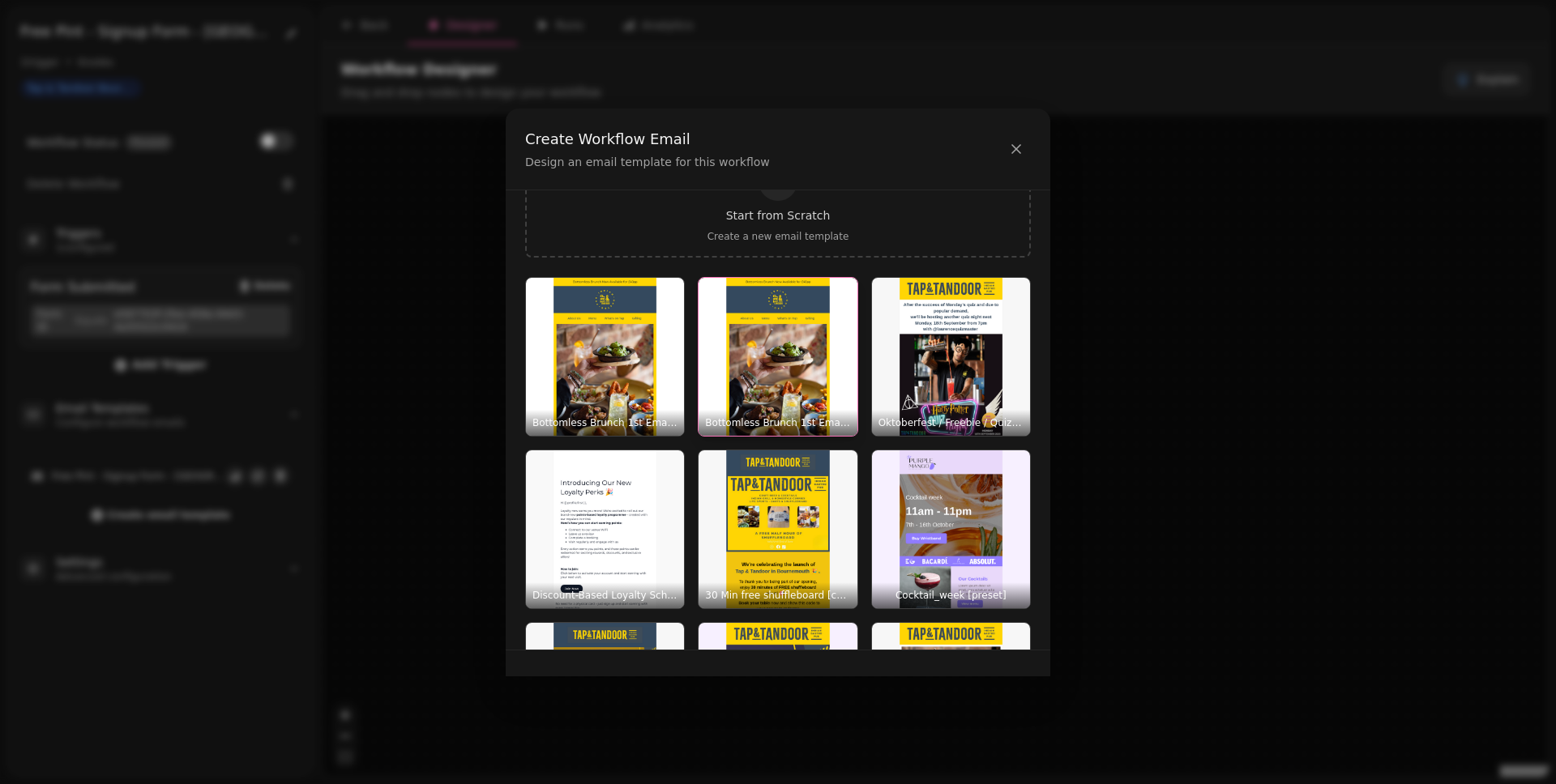
scroll to position [0, 0]
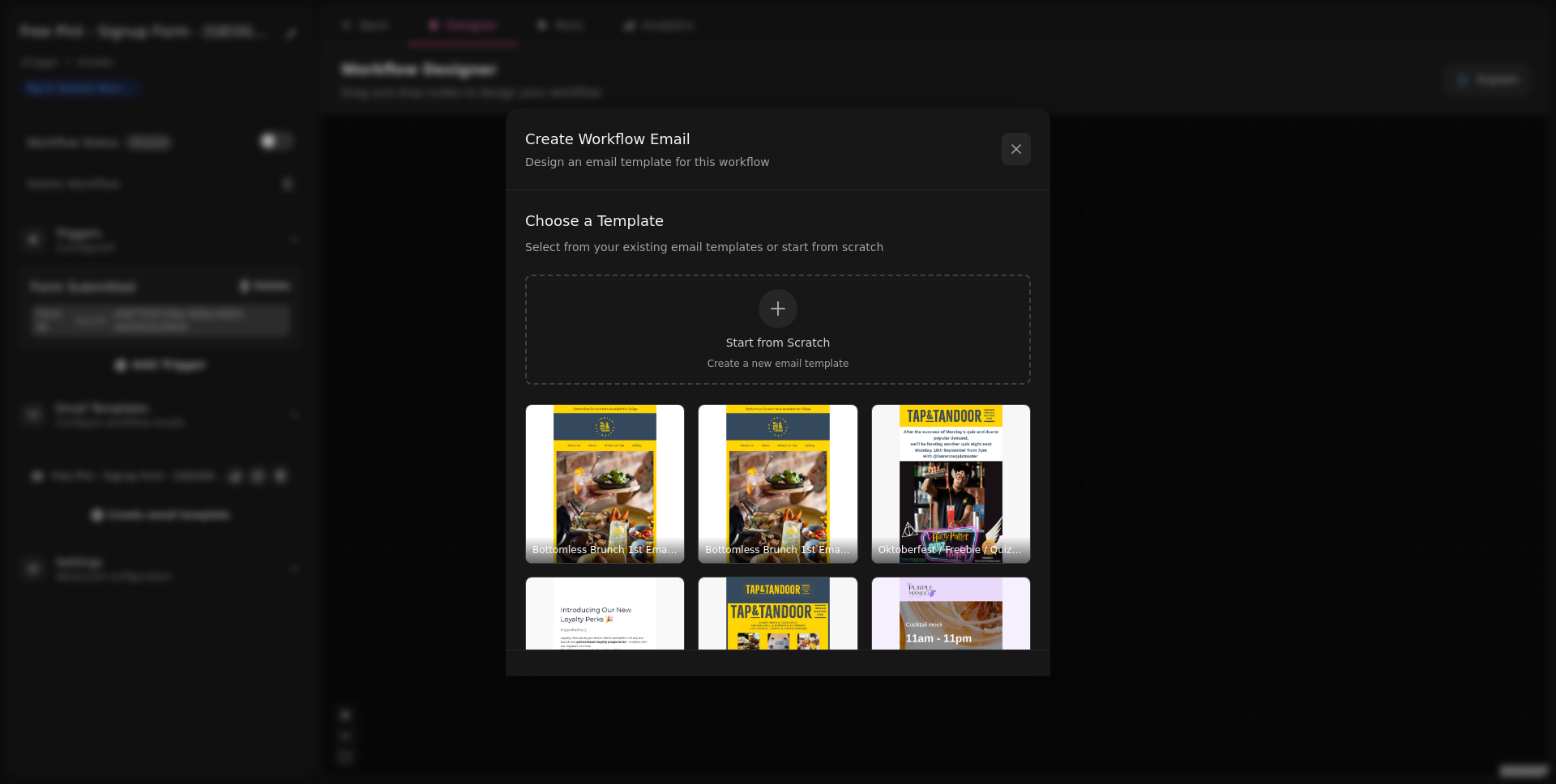
click at [1017, 144] on icon at bounding box center [1016, 149] width 16 height 16
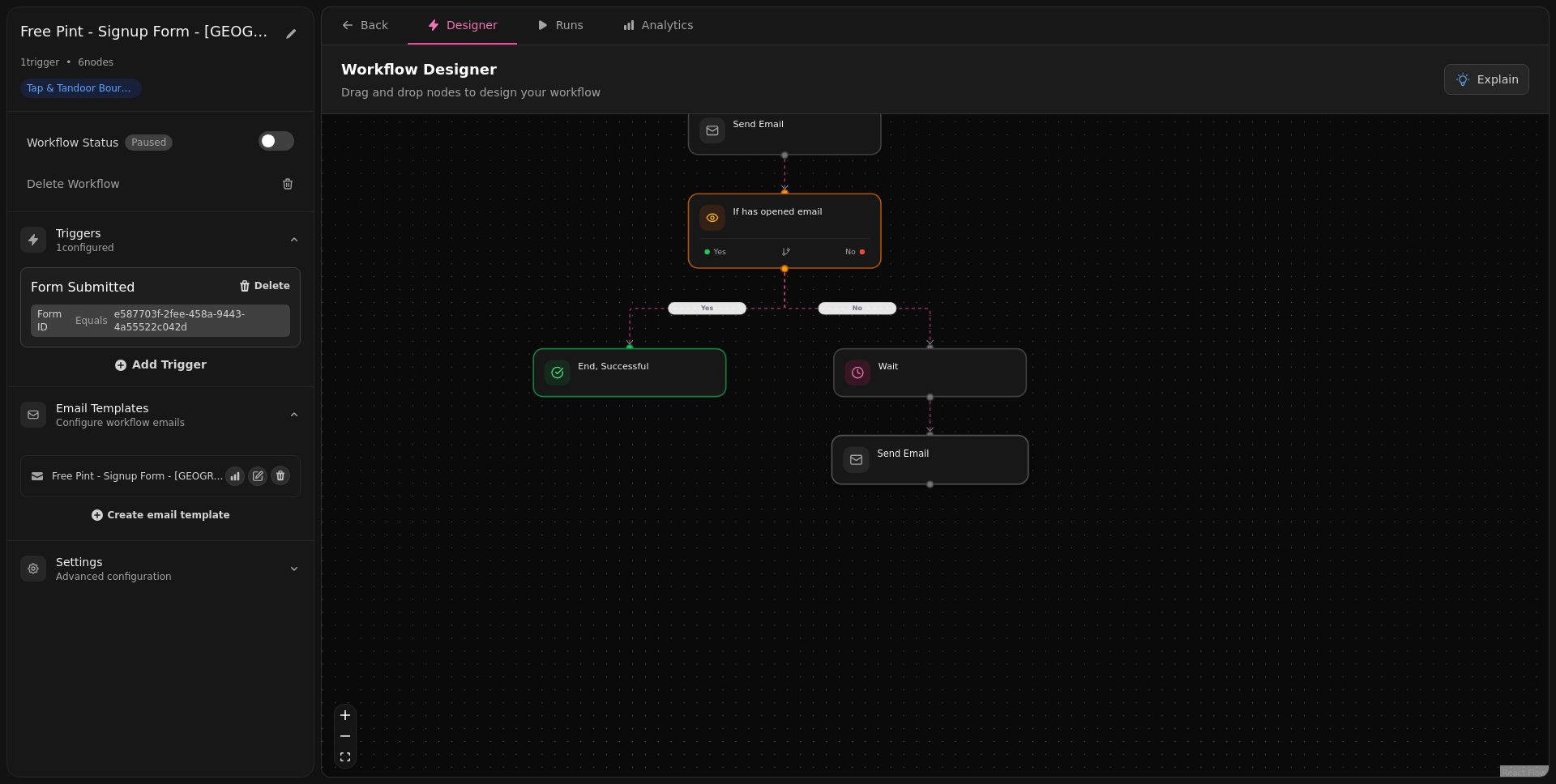
click at [959, 460] on div at bounding box center [929, 460] width 196 height 48
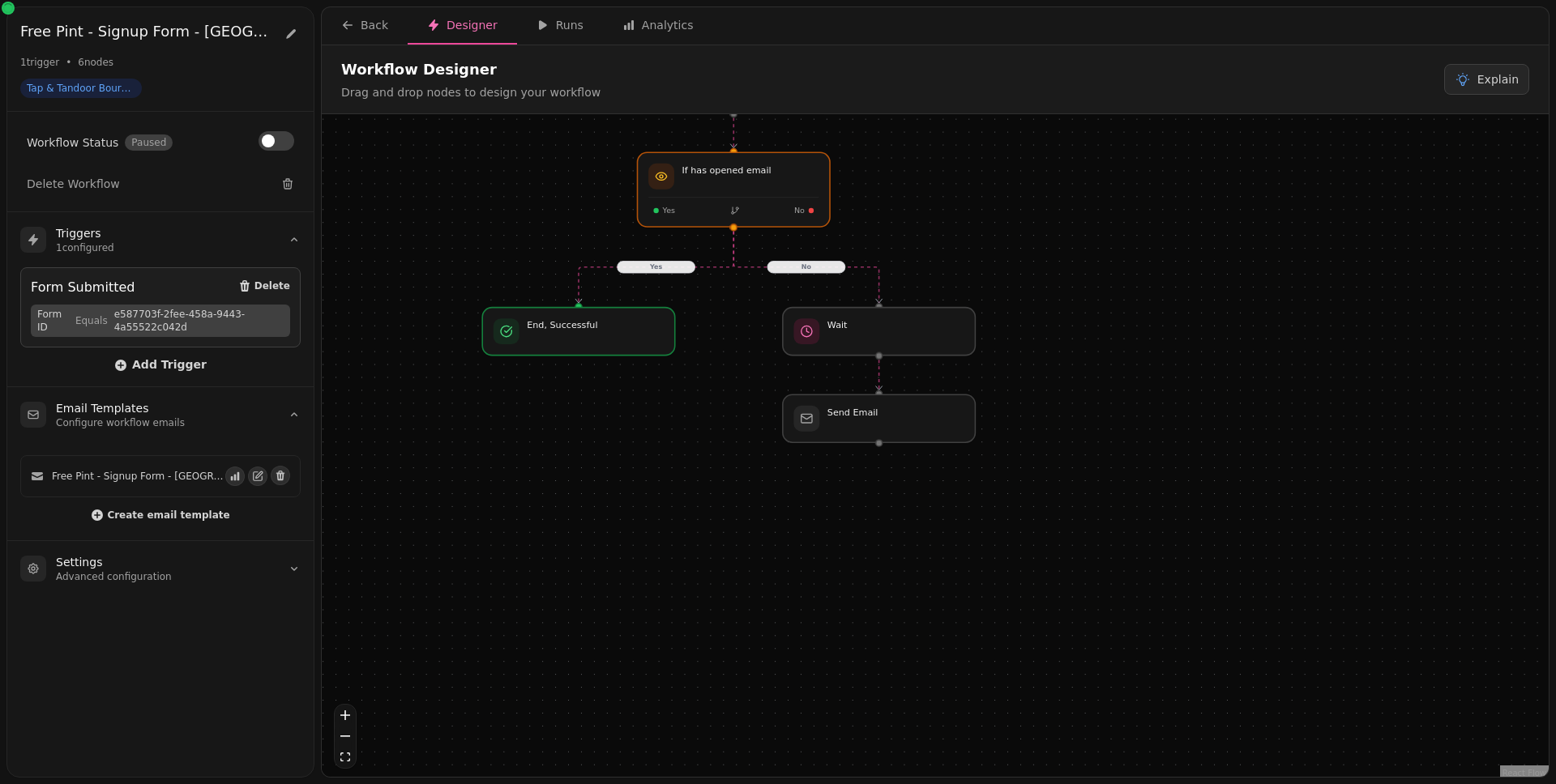
drag, startPoint x: 1121, startPoint y: 431, endPoint x: 1060, endPoint y: 382, distance: 78.2
click at [1060, 383] on div "Yes No Workflow Start 1 trigger Form Submitted If has opened email Yes No End, …" at bounding box center [935, 447] width 1227 height 667
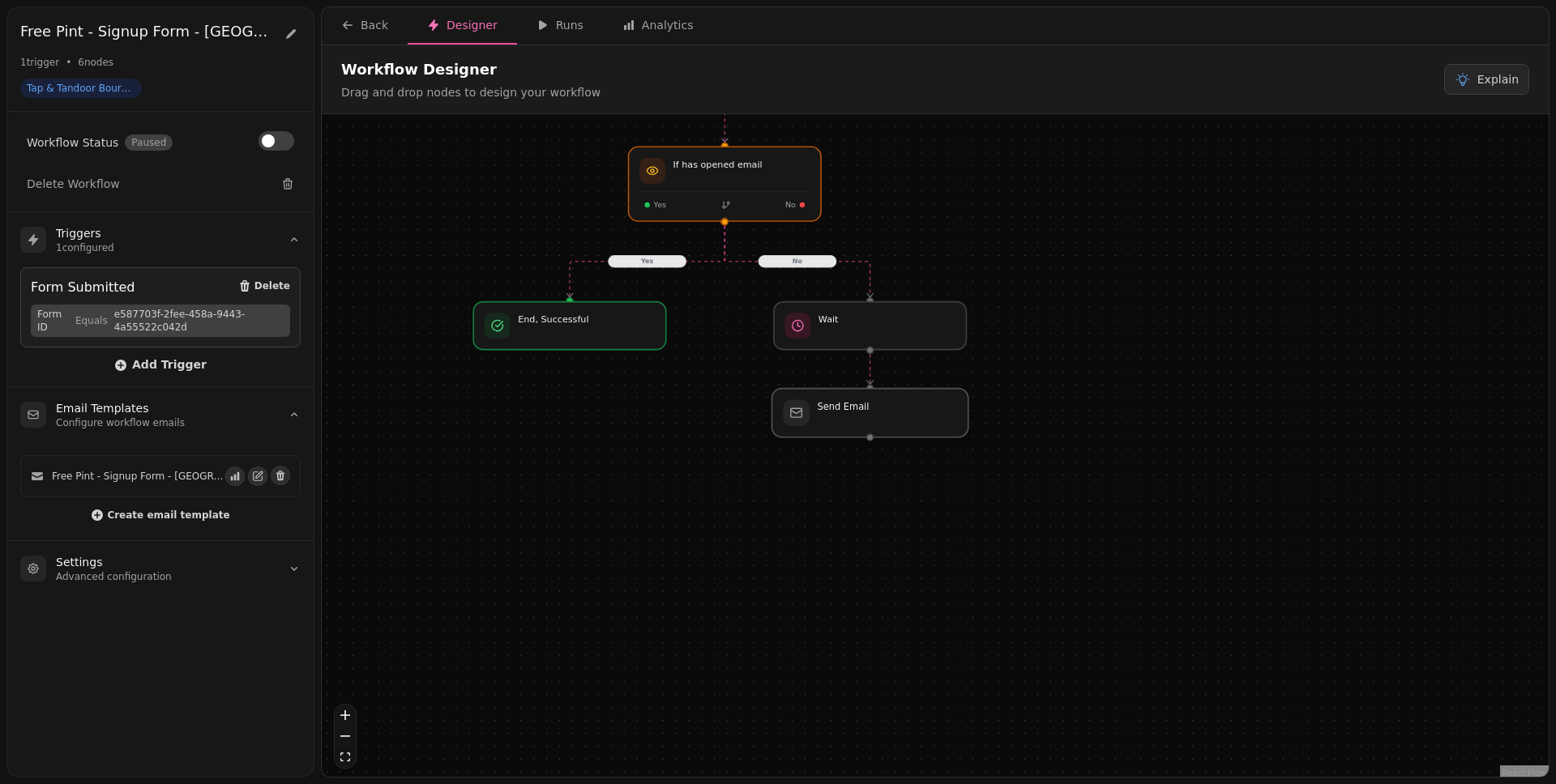
click at [858, 416] on div at bounding box center [869, 413] width 196 height 48
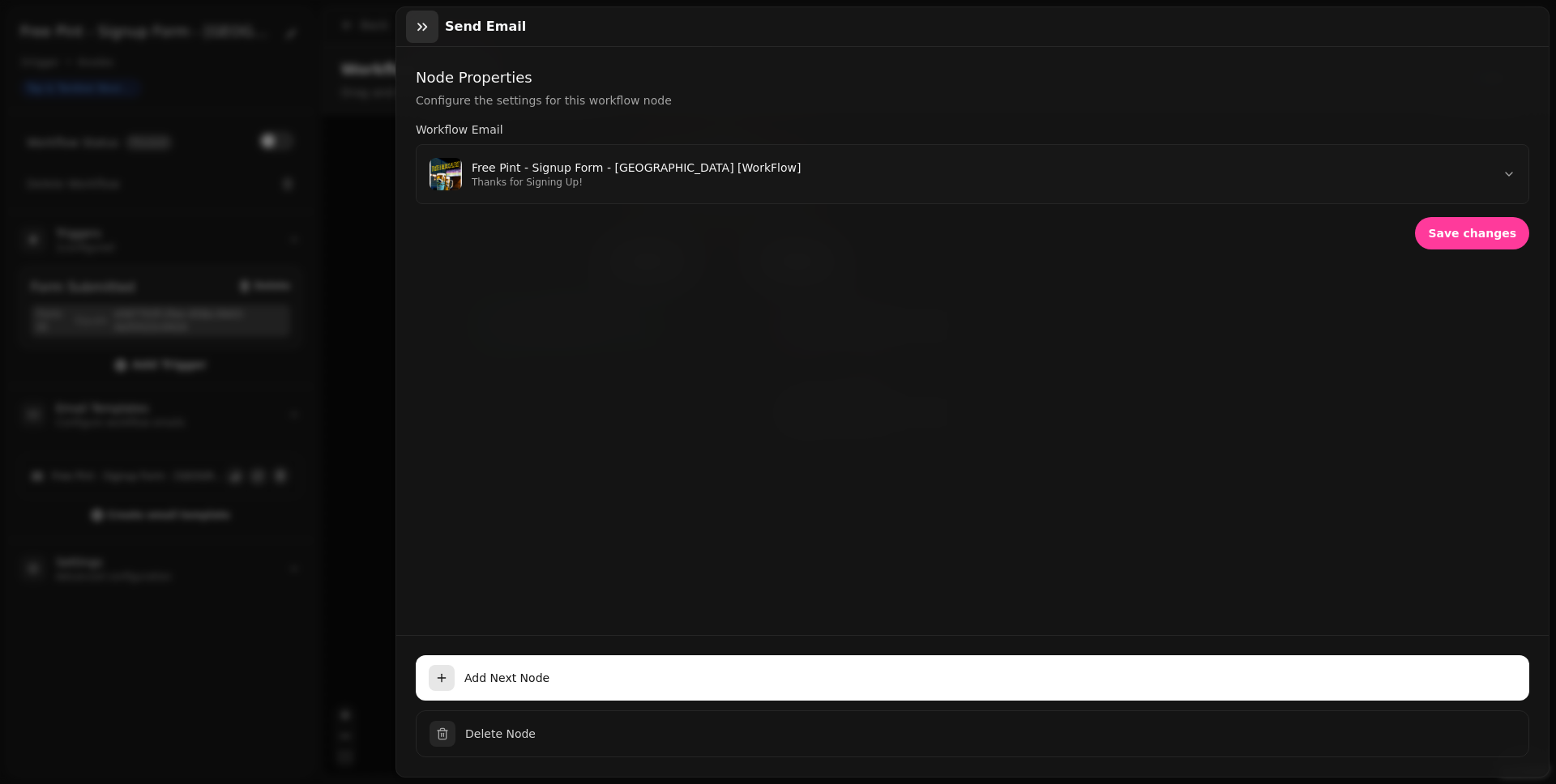
click at [421, 27] on icon "button" at bounding box center [421, 26] width 16 height 16
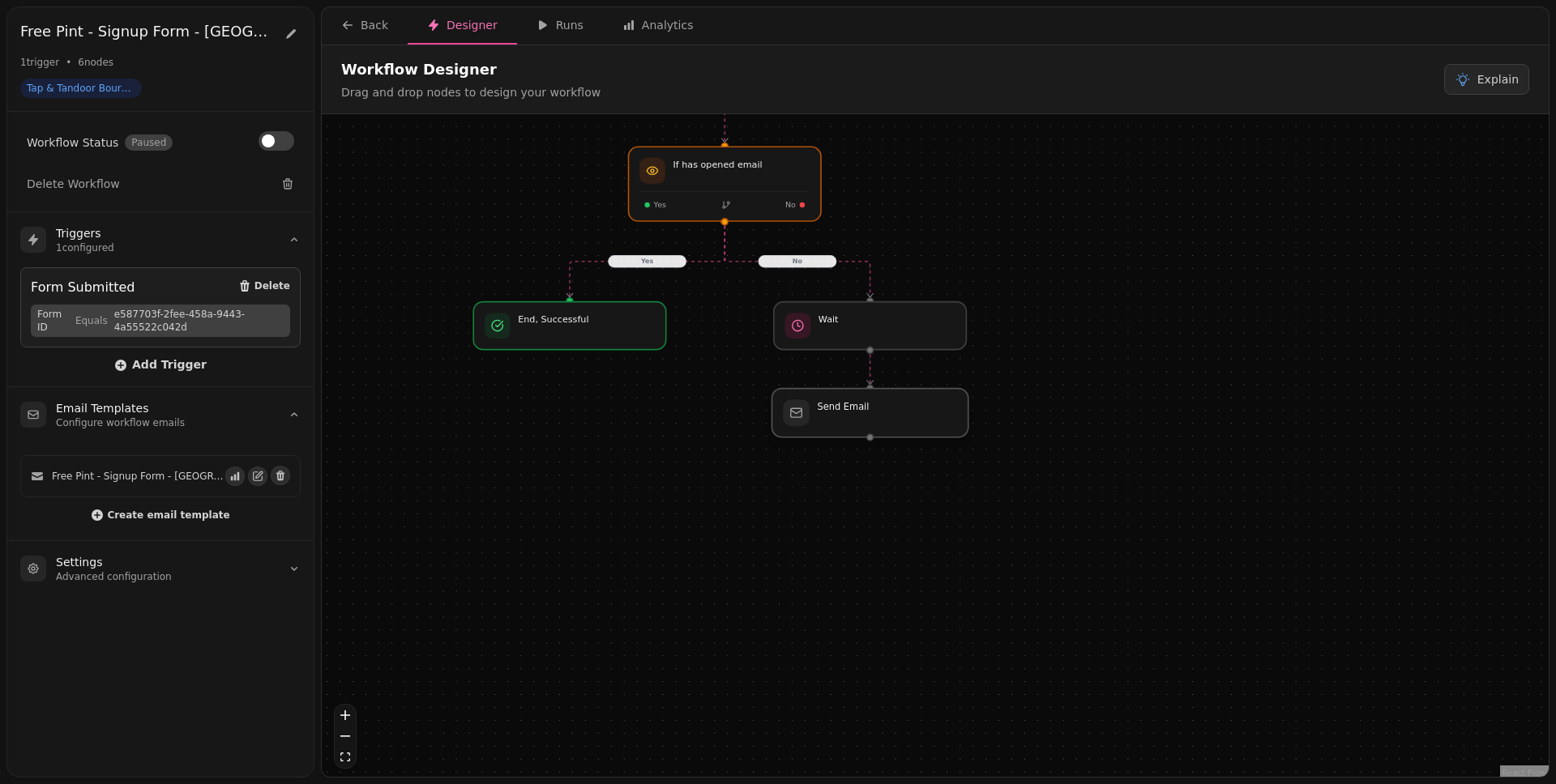
click at [865, 423] on div at bounding box center [869, 413] width 196 height 48
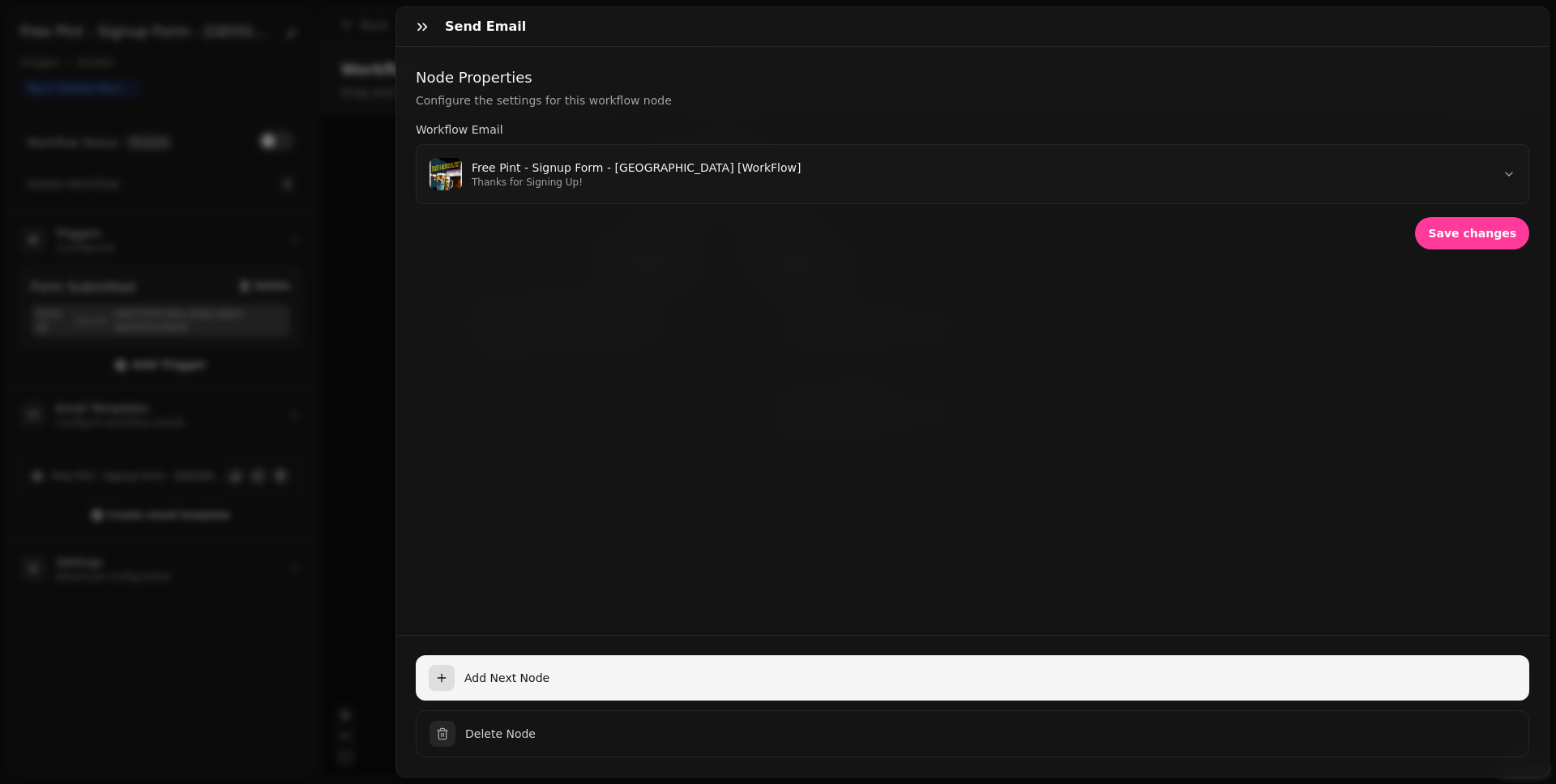
click at [667, 608] on button "Add Next Node" at bounding box center [972, 678] width 1113 height 46
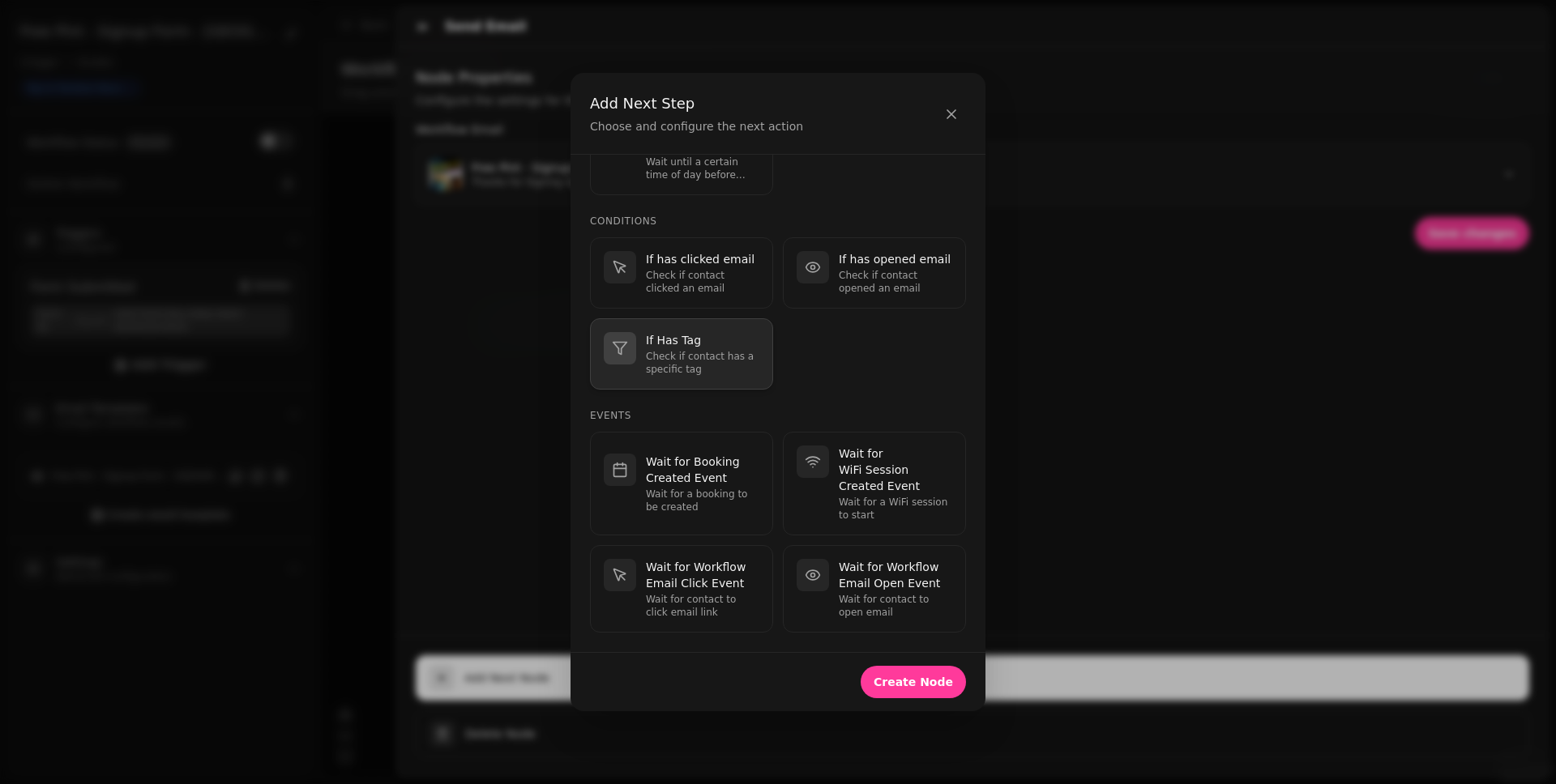
scroll to position [280, 0]
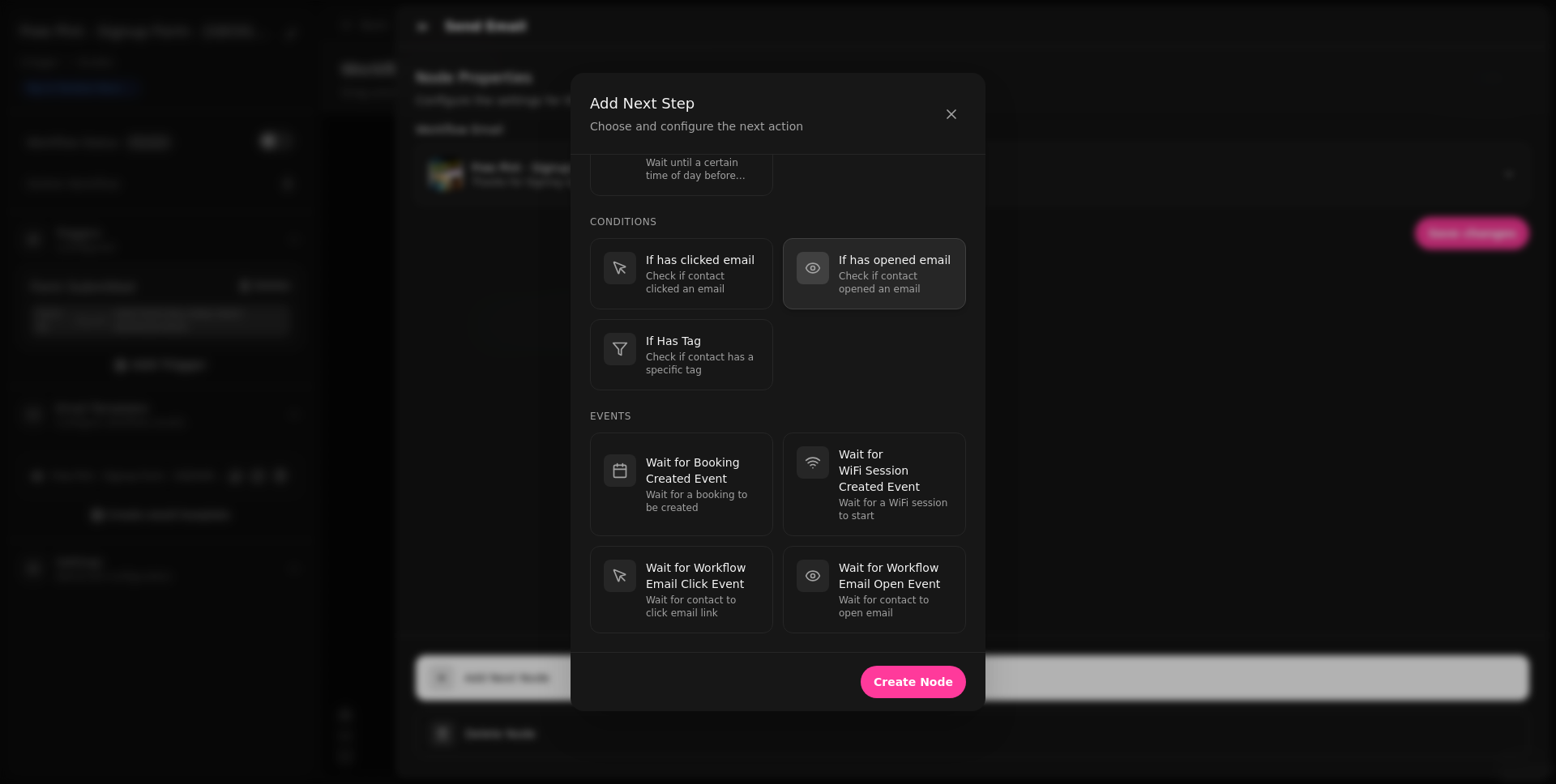
click at [846, 267] on div "If has opened email Check if contact opened an email" at bounding box center [896, 273] width 113 height 44
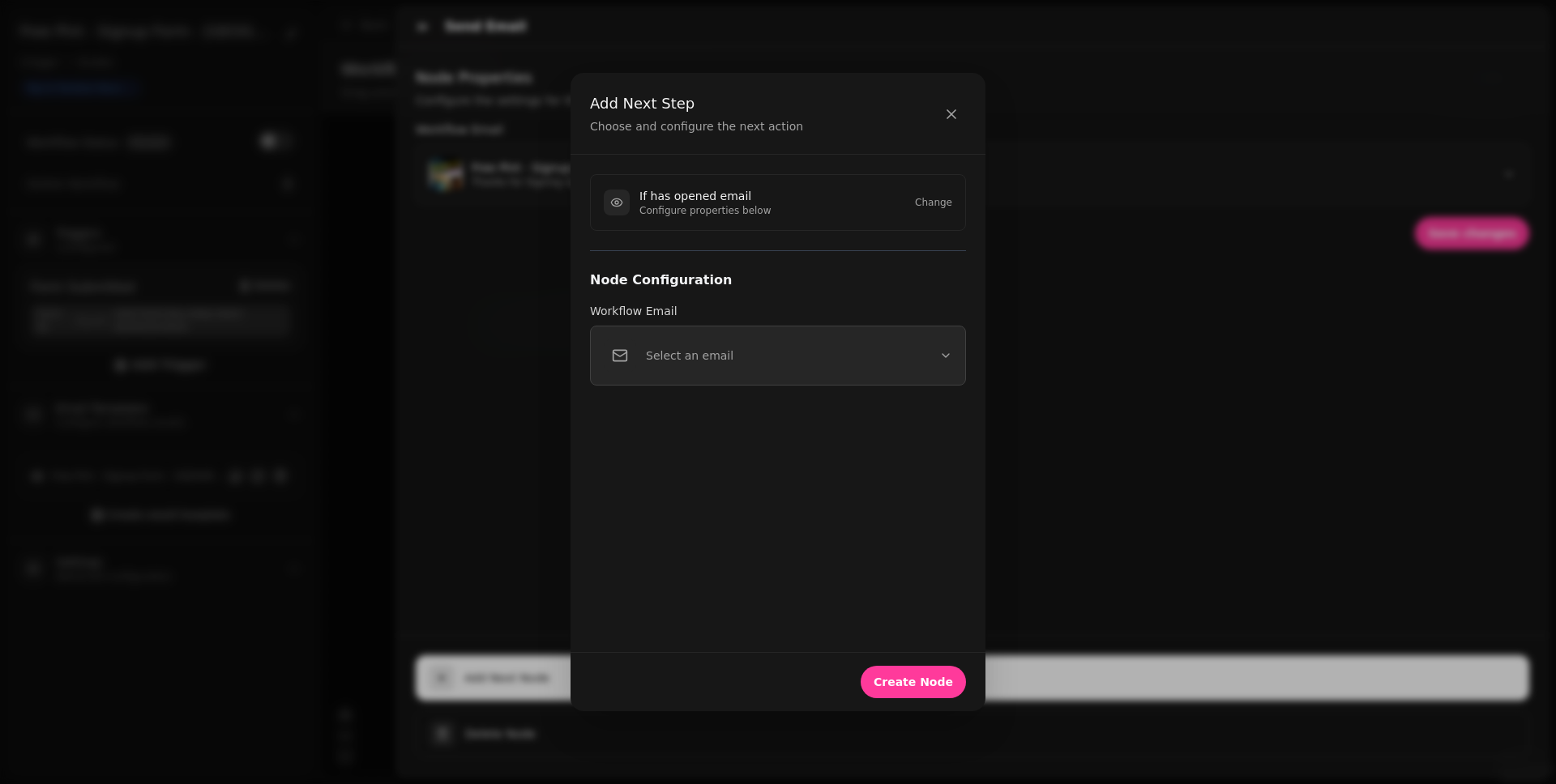
click at [847, 362] on button "Select an email" at bounding box center [778, 355] width 376 height 60
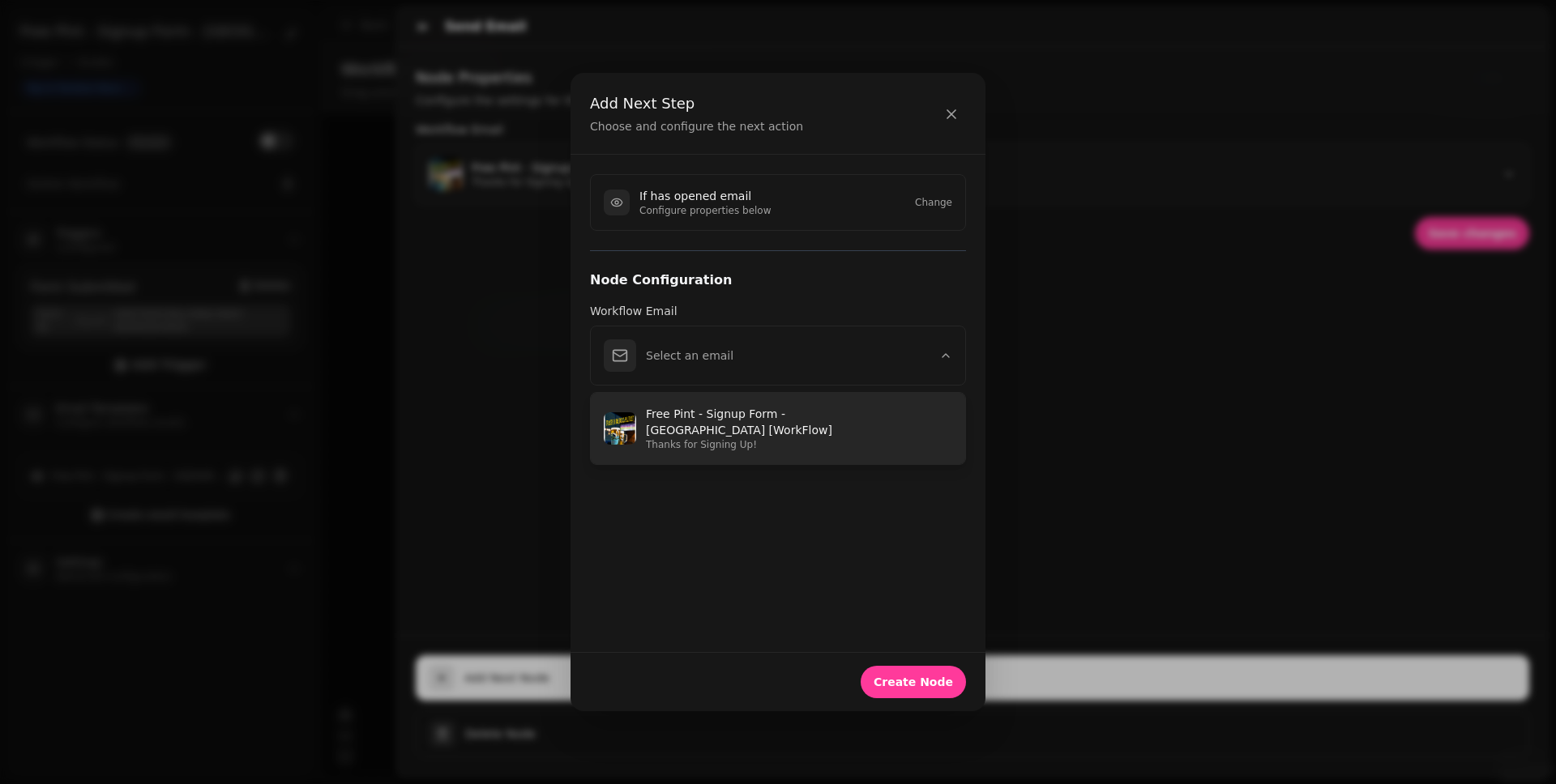
click at [775, 412] on p "Free Pint - Signup Form - Bournemouth [WorkFlow]" at bounding box center [798, 421] width 306 height 33
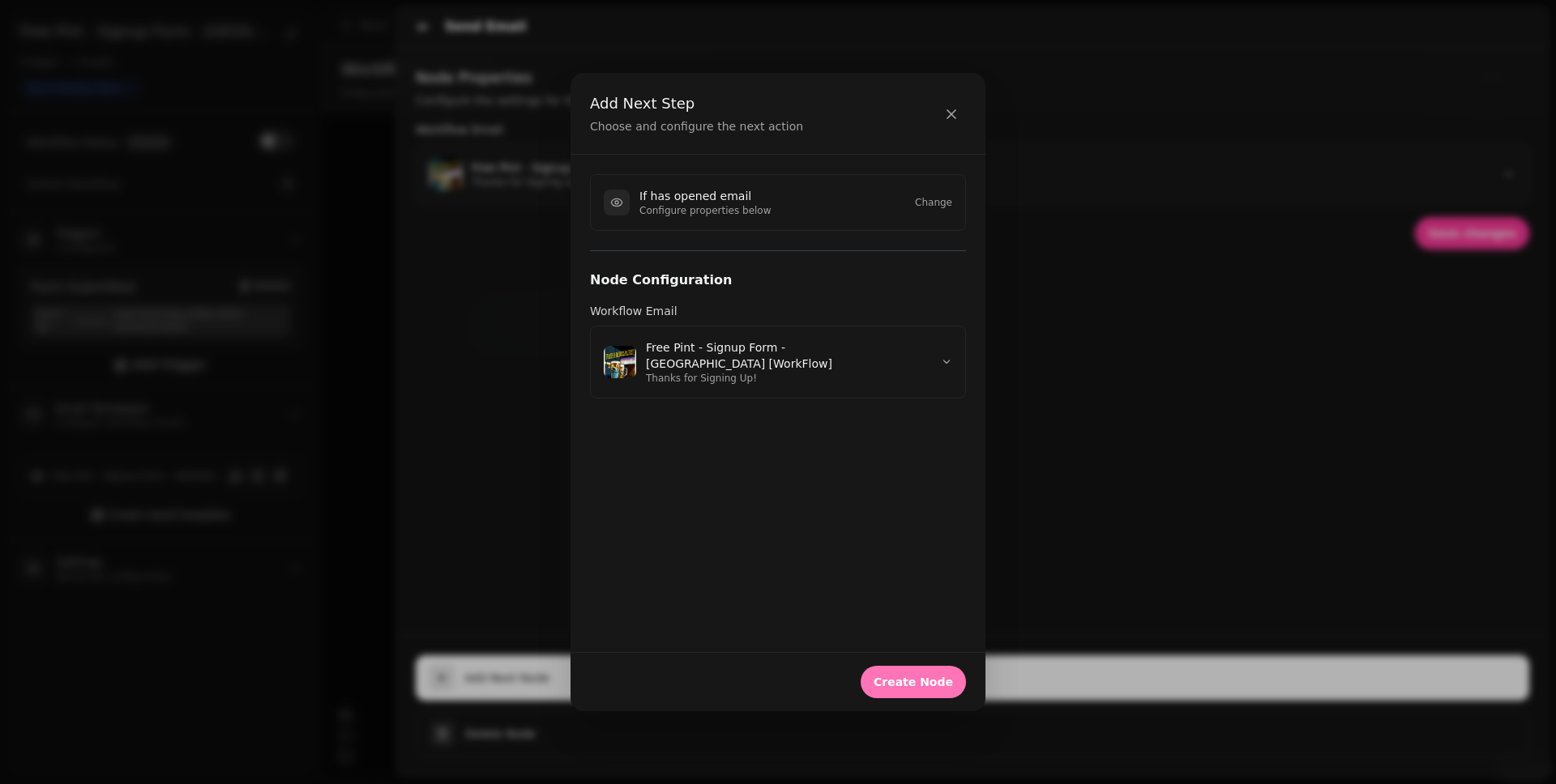
click at [926, 608] on span "Create Node" at bounding box center [912, 682] width 79 height 11
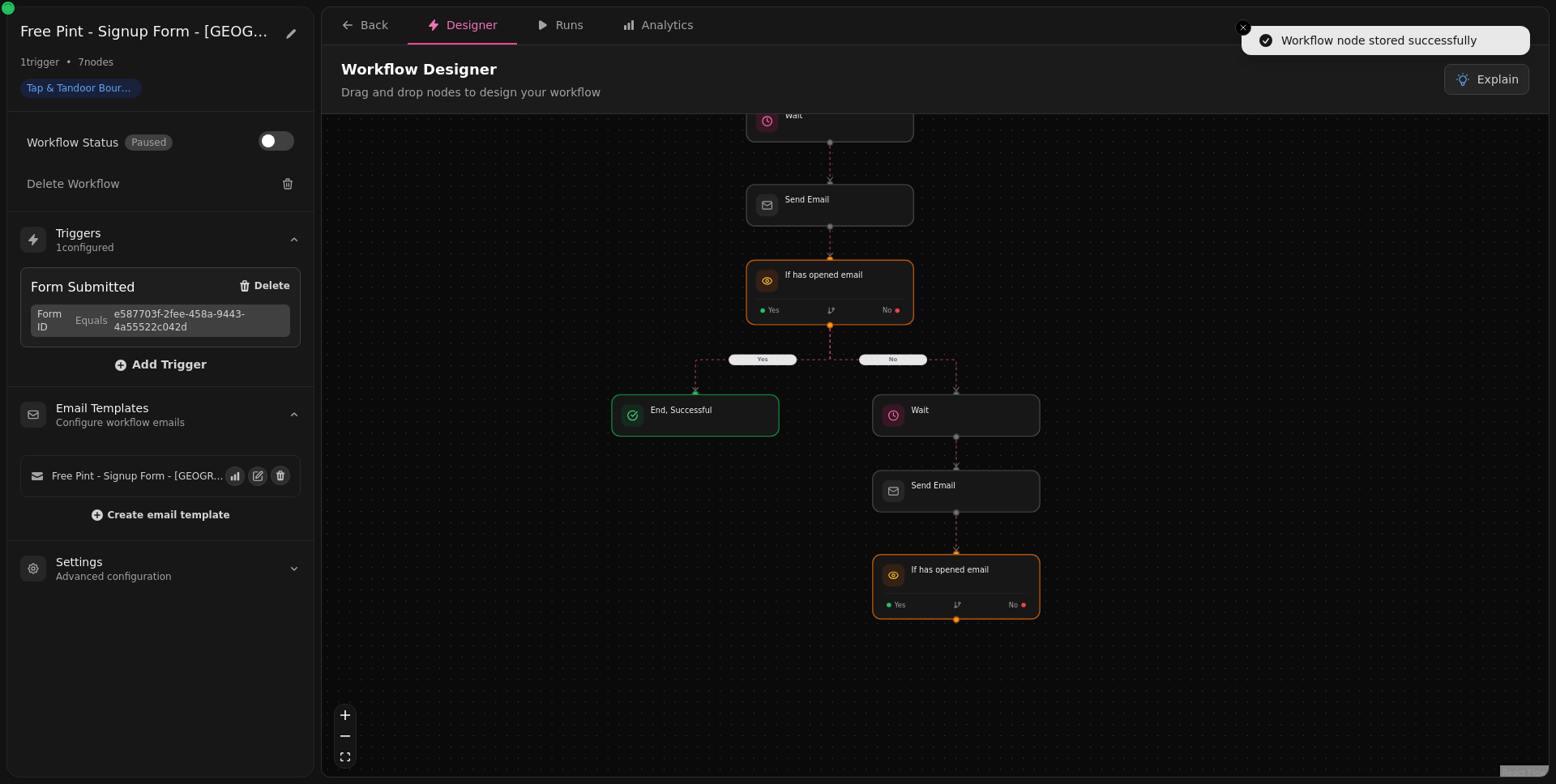
drag, startPoint x: 1226, startPoint y: 480, endPoint x: 1017, endPoint y: 278, distance: 290.7
click at [1017, 278] on div "Yes No Workflow Start 1 trigger Form Submitted If has opened email Yes No End, …" at bounding box center [935, 447] width 1227 height 667
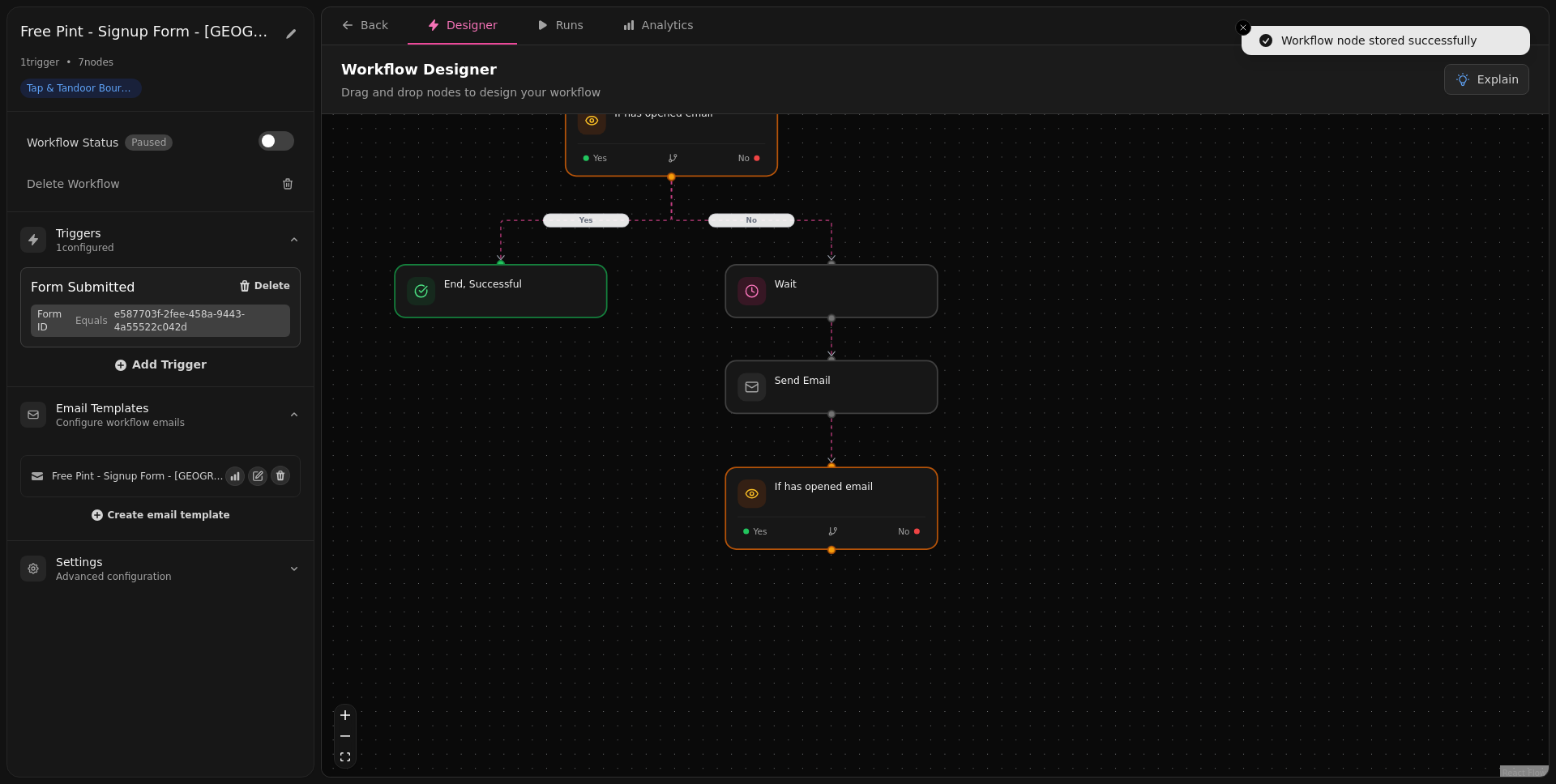
drag, startPoint x: 1007, startPoint y: 458, endPoint x: 1023, endPoint y: 399, distance: 61.1
click at [1023, 399] on div "Yes No Workflow Start 1 trigger Form Submitted If has opened email Yes No End, …" at bounding box center [935, 447] width 1227 height 667
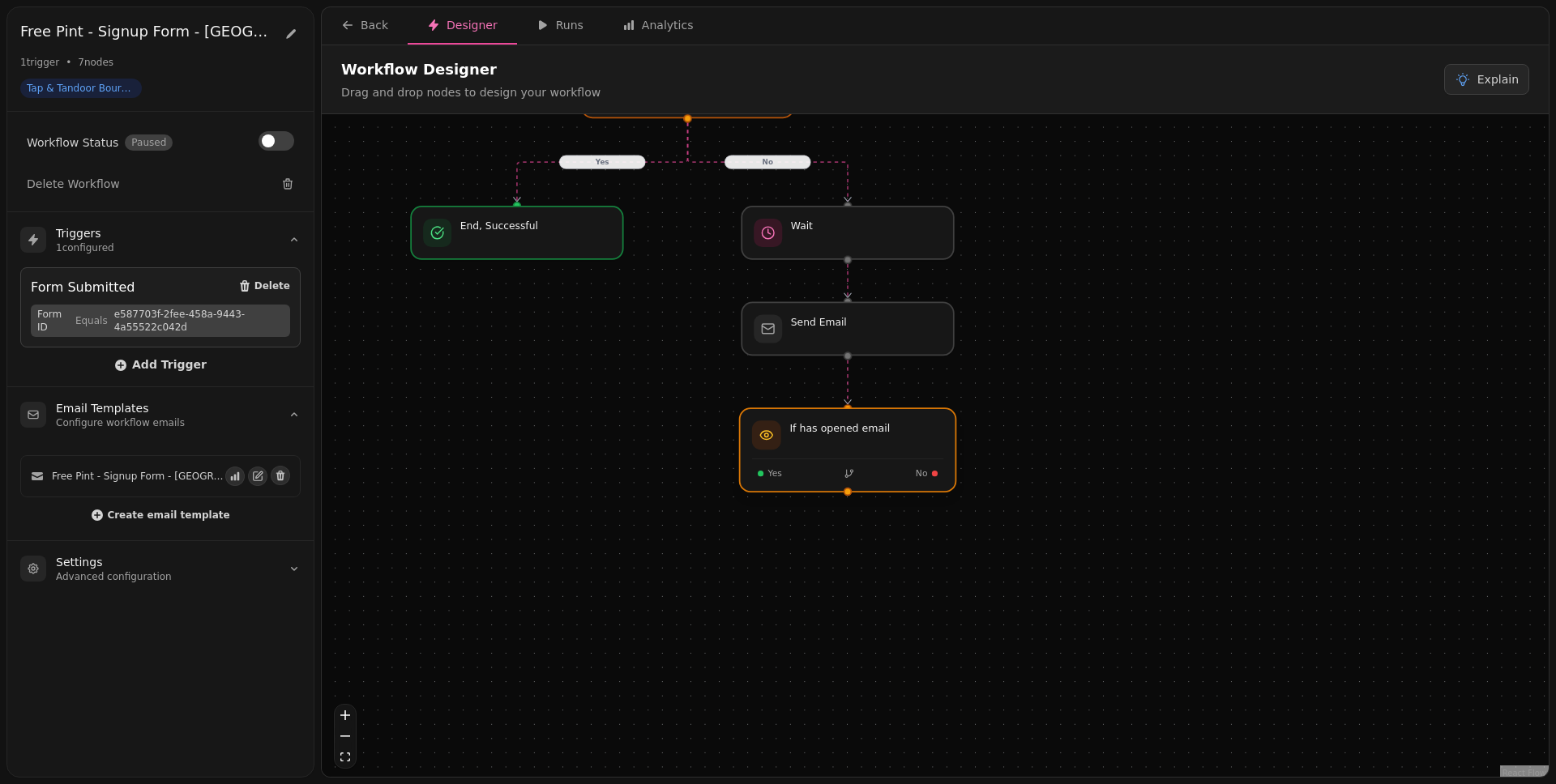
click at [821, 476] on div at bounding box center [847, 450] width 217 height 84
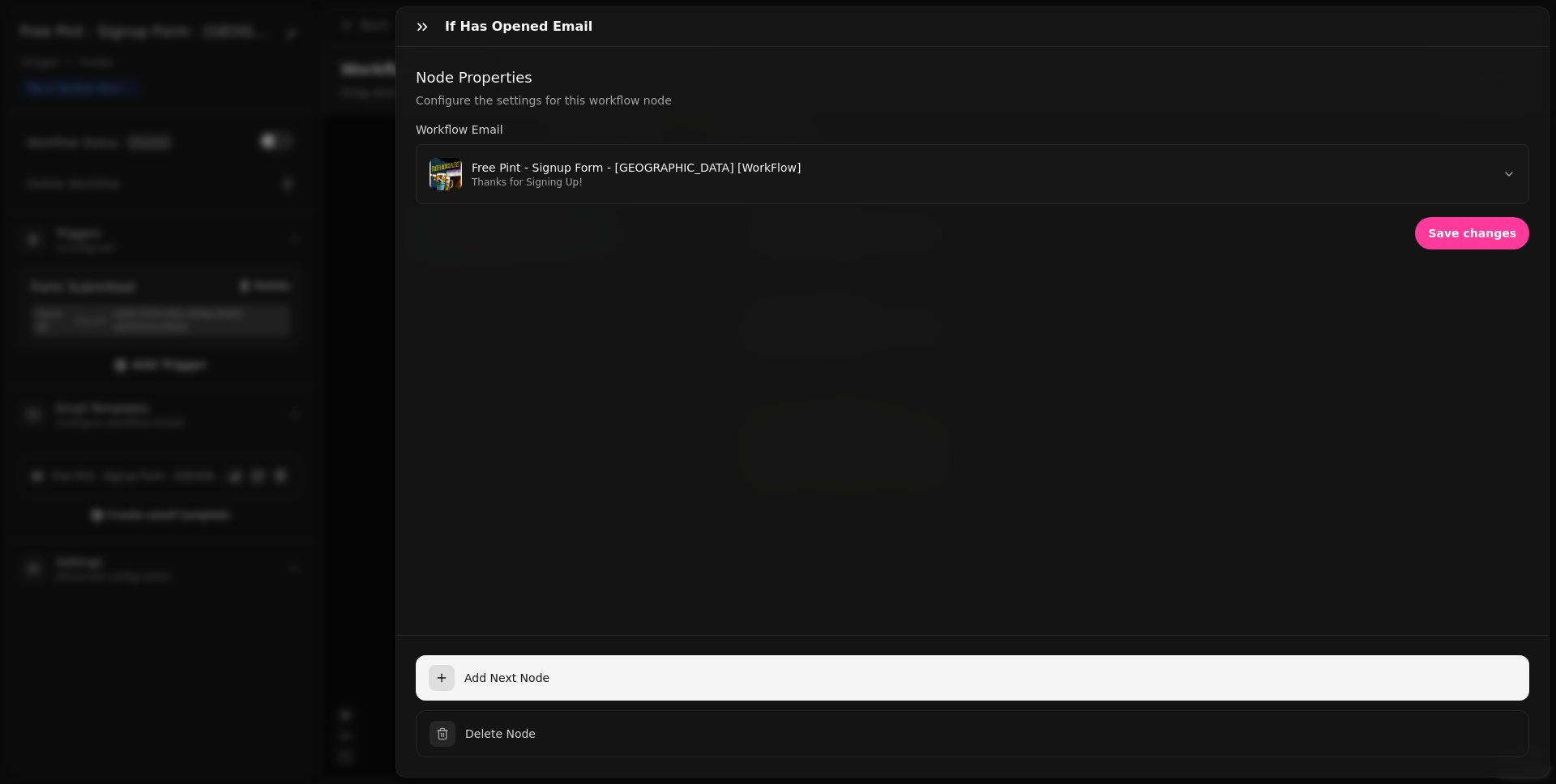
click at [828, 608] on button "Add Next Node" at bounding box center [972, 678] width 1113 height 46
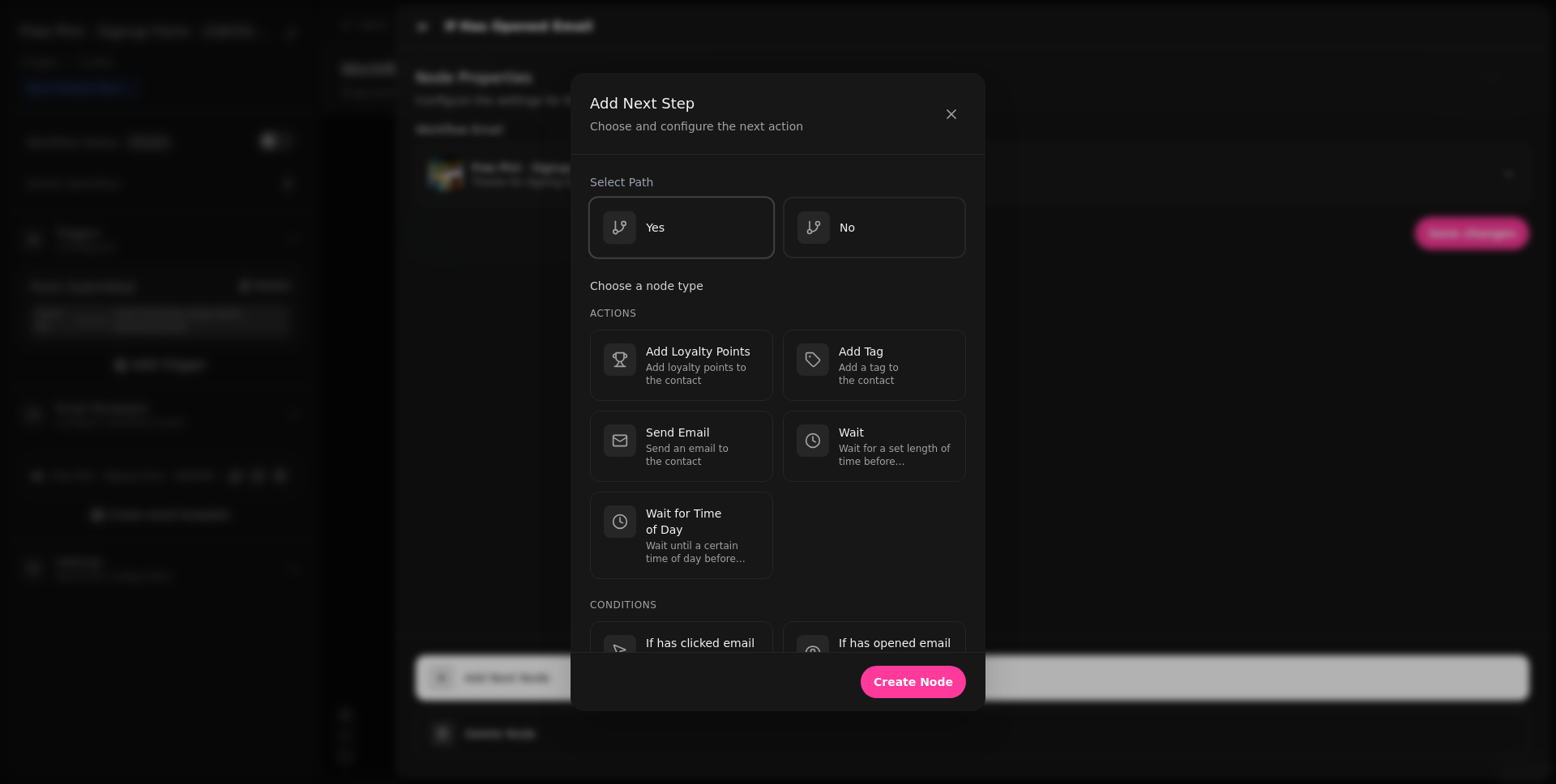
click at [700, 239] on div "Yes" at bounding box center [681, 228] width 157 height 33
click at [941, 608] on span "Create Node" at bounding box center [912, 682] width 79 height 11
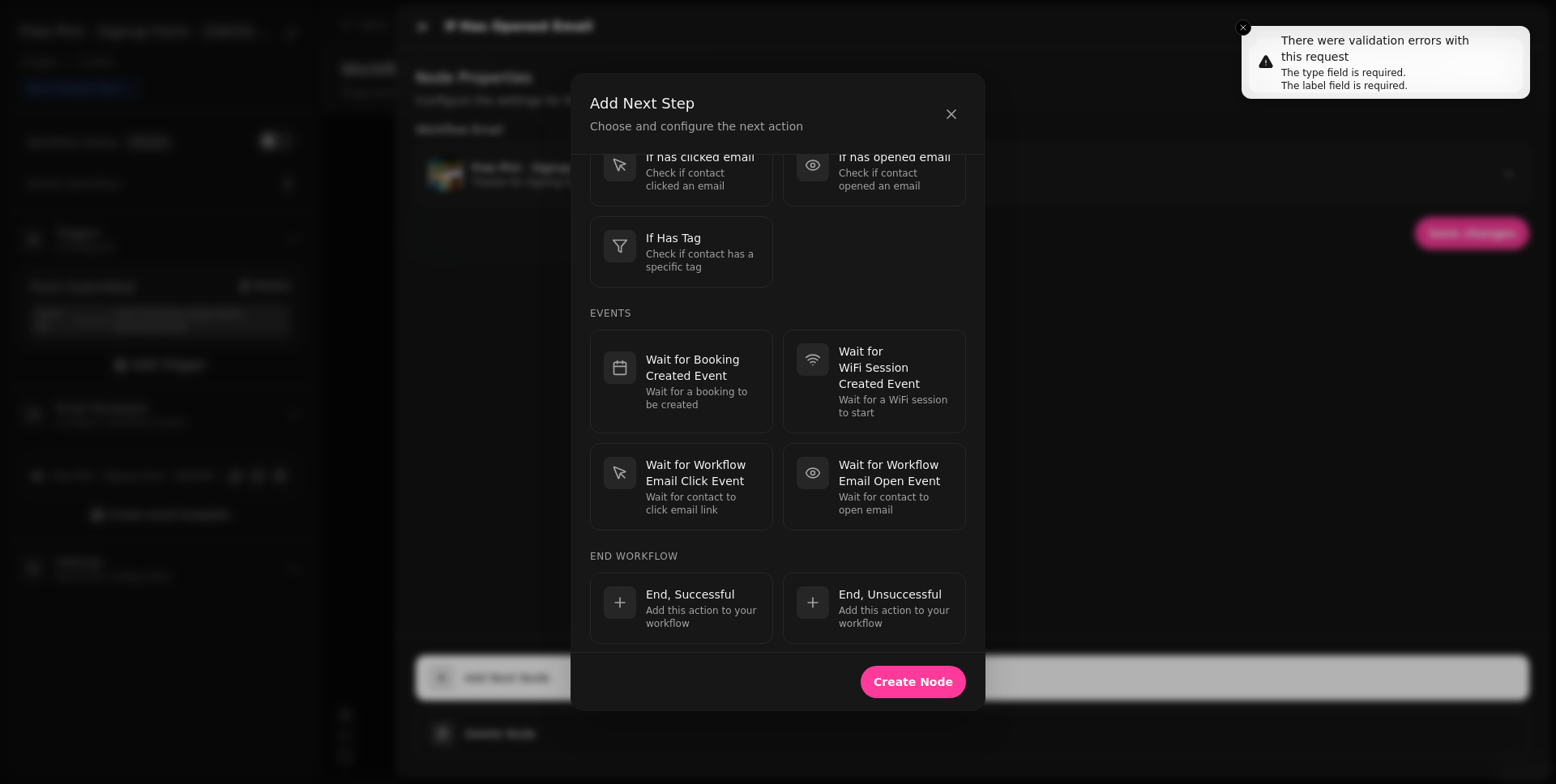
scroll to position [489, 0]
click at [701, 592] on p "End, Successful" at bounding box center [702, 591] width 113 height 16
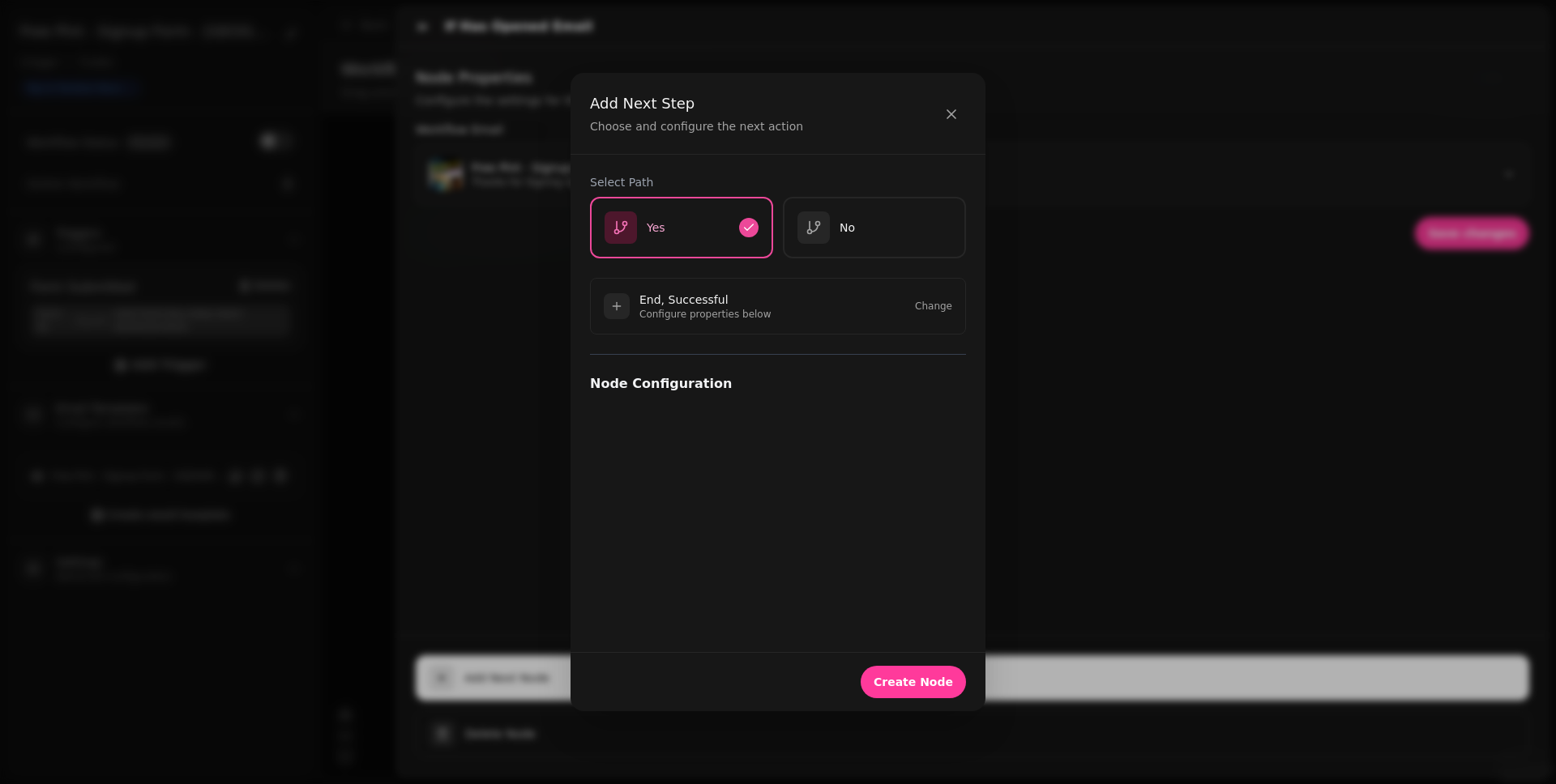
scroll to position [0, 0]
click at [922, 608] on span "Create Node" at bounding box center [912, 682] width 79 height 11
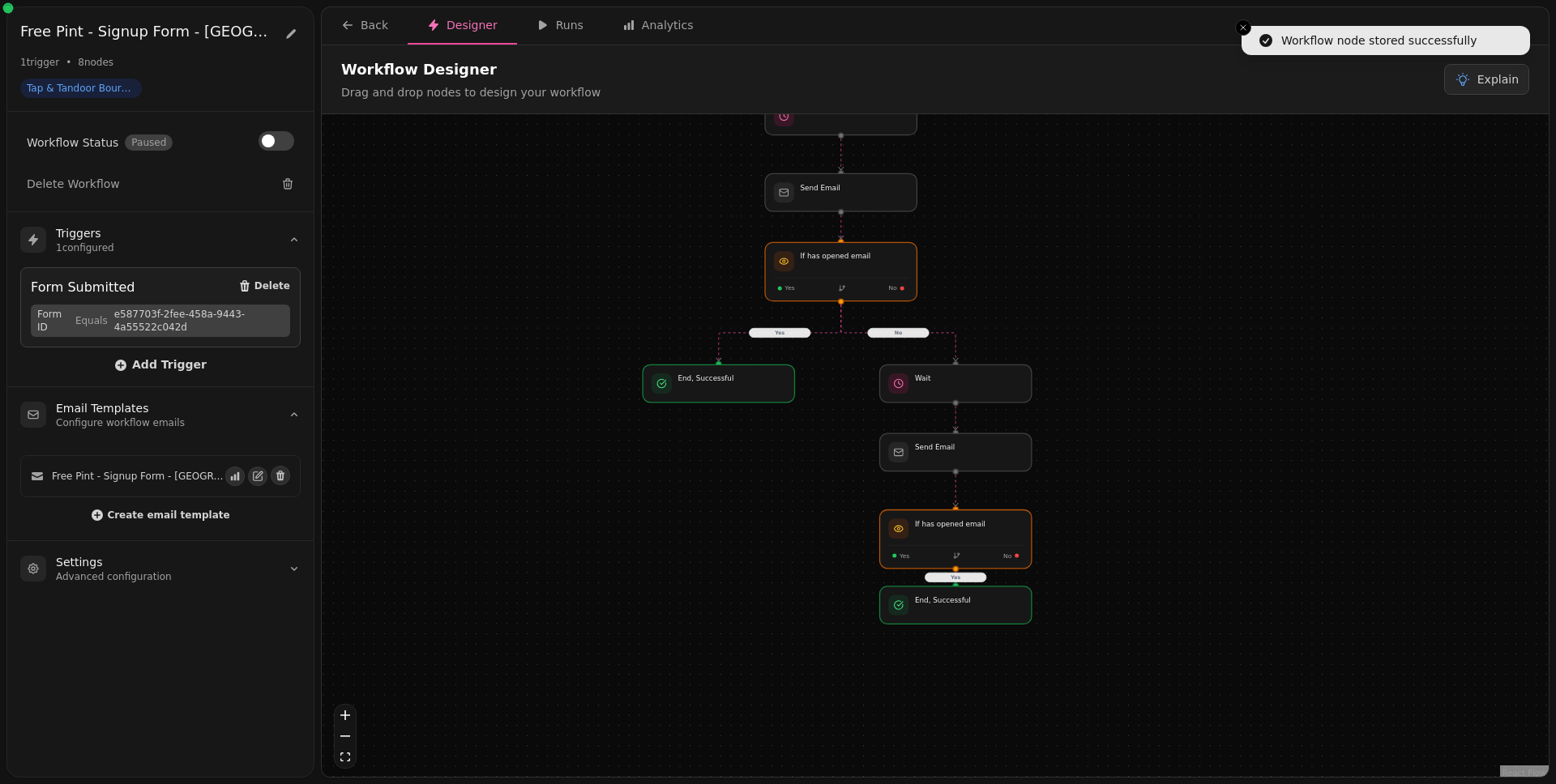
drag, startPoint x: 1284, startPoint y: 576, endPoint x: 1176, endPoint y: 389, distance: 215.9
click at [1177, 389] on div "Yes No Yes Workflow Start 1 trigger Form Submitted If has opened email Yes No E…" at bounding box center [935, 447] width 1227 height 667
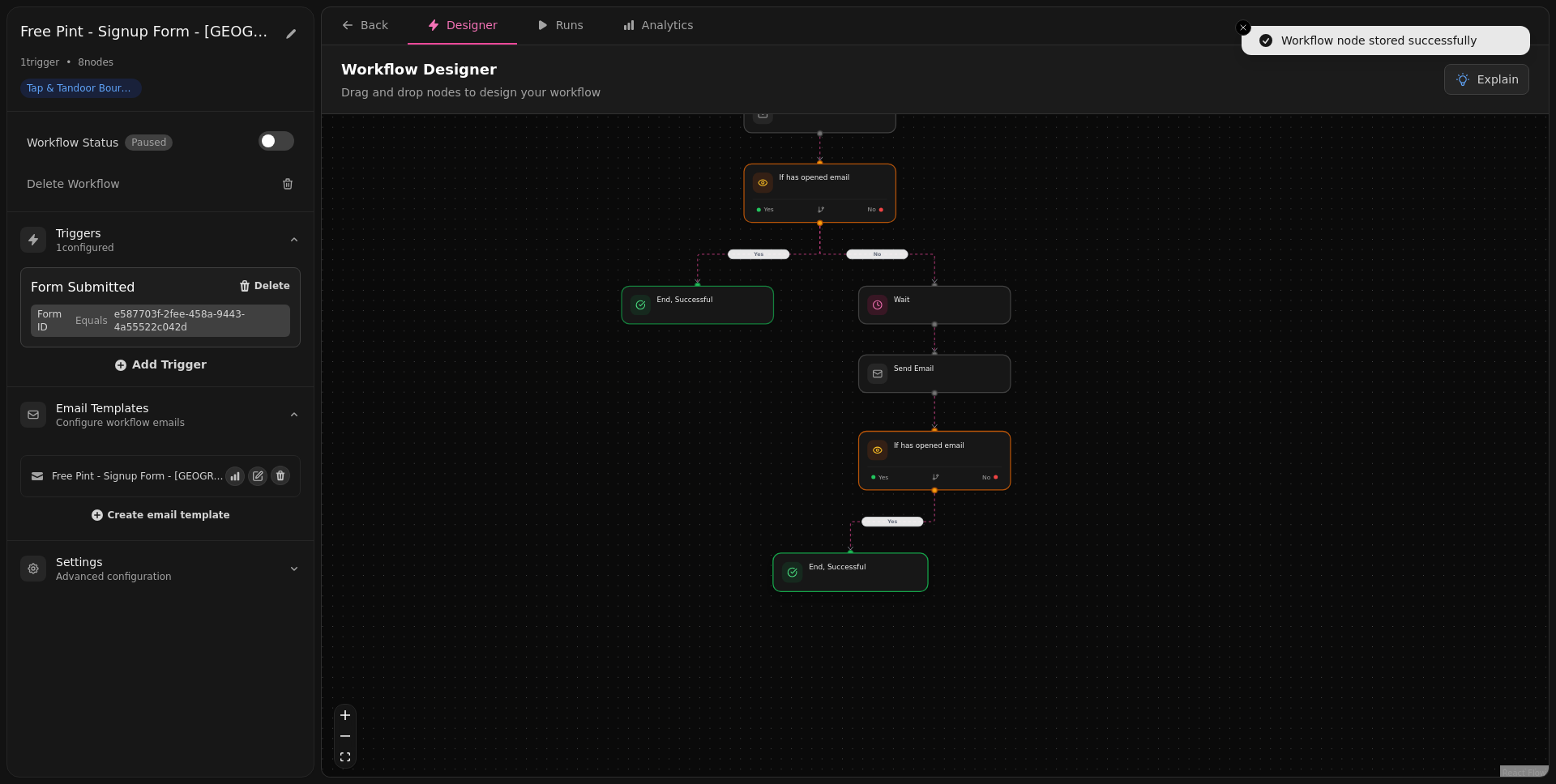
drag, startPoint x: 963, startPoint y: 528, endPoint x: 888, endPoint y: 569, distance: 85.5
click at [888, 569] on div at bounding box center [850, 572] width 154 height 38
click at [959, 458] on div at bounding box center [935, 460] width 154 height 60
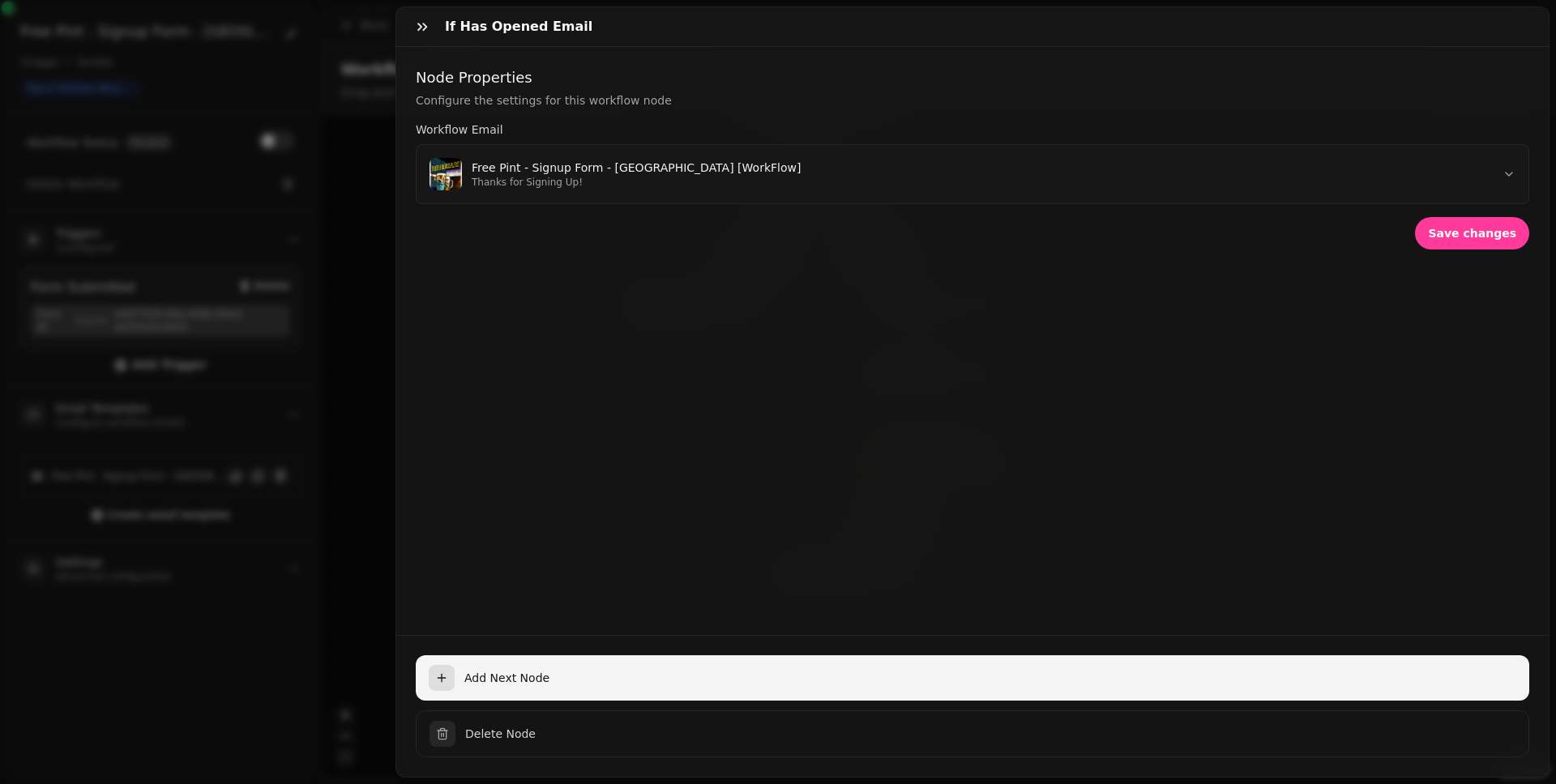
click at [698, 608] on span "Add Next Node" at bounding box center [990, 677] width 1052 height 16
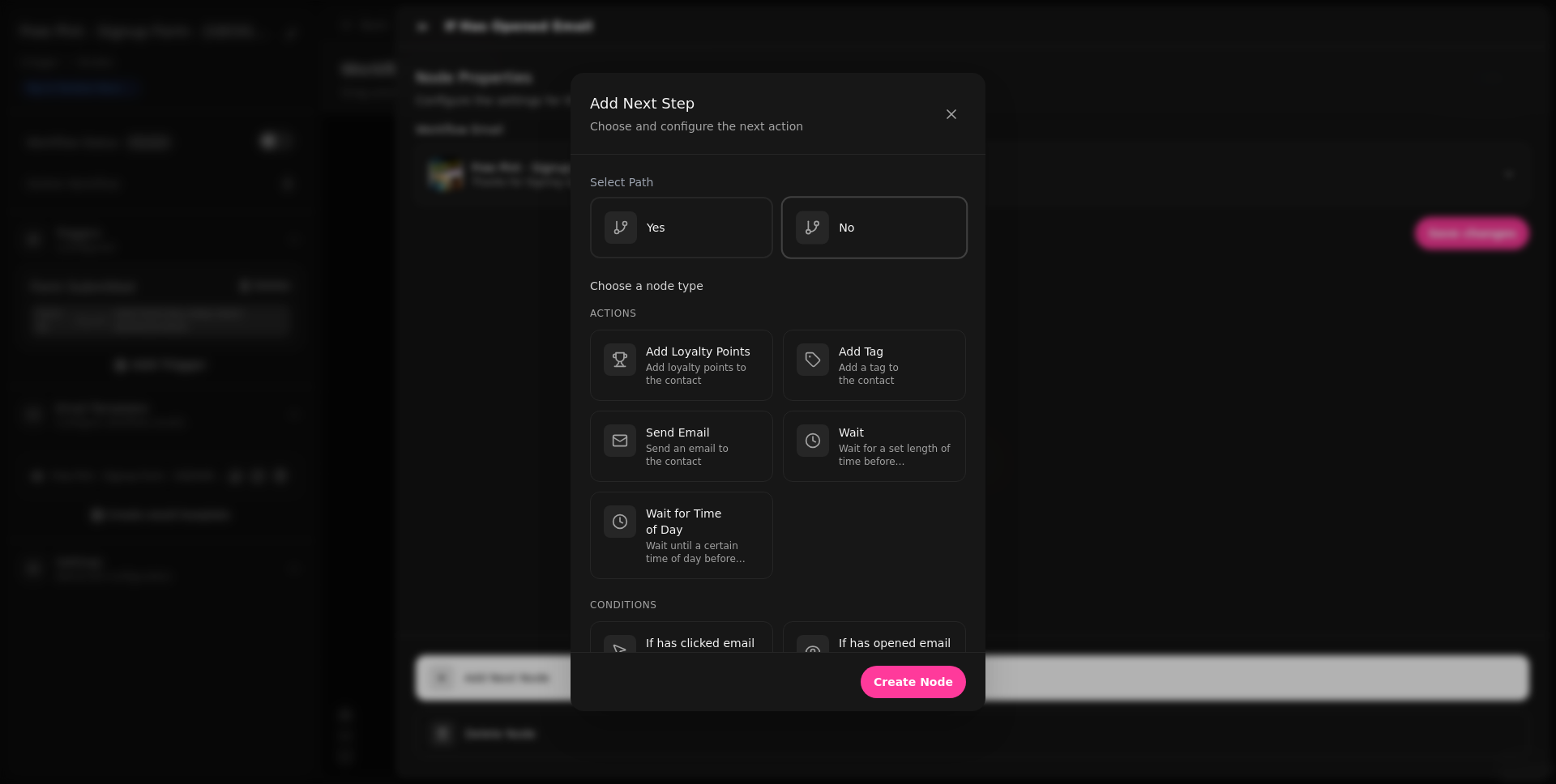
click at [820, 242] on div "button" at bounding box center [813, 228] width 33 height 33
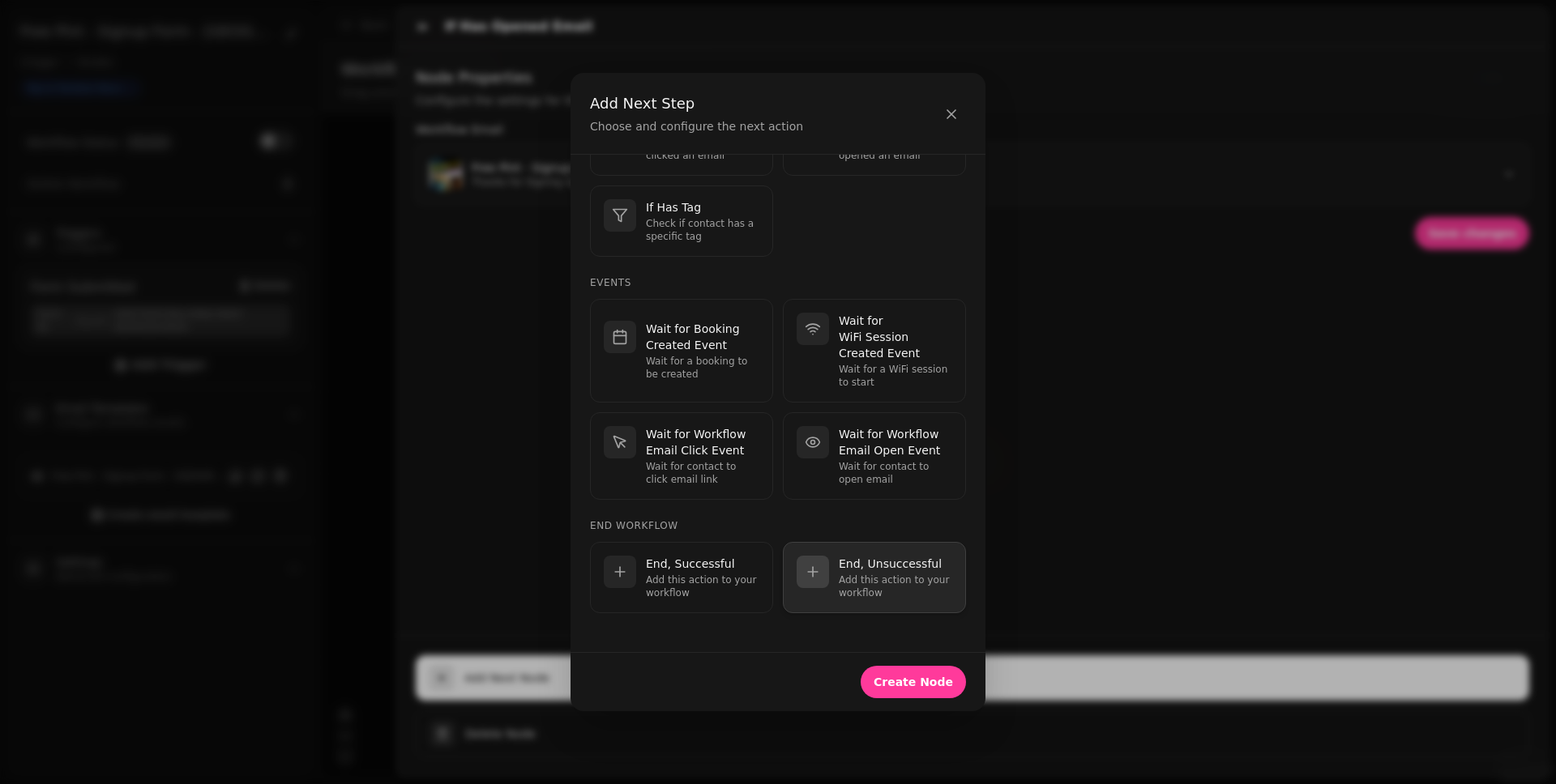
click at [877, 565] on p "End, Unsuccessful" at bounding box center [896, 564] width 113 height 16
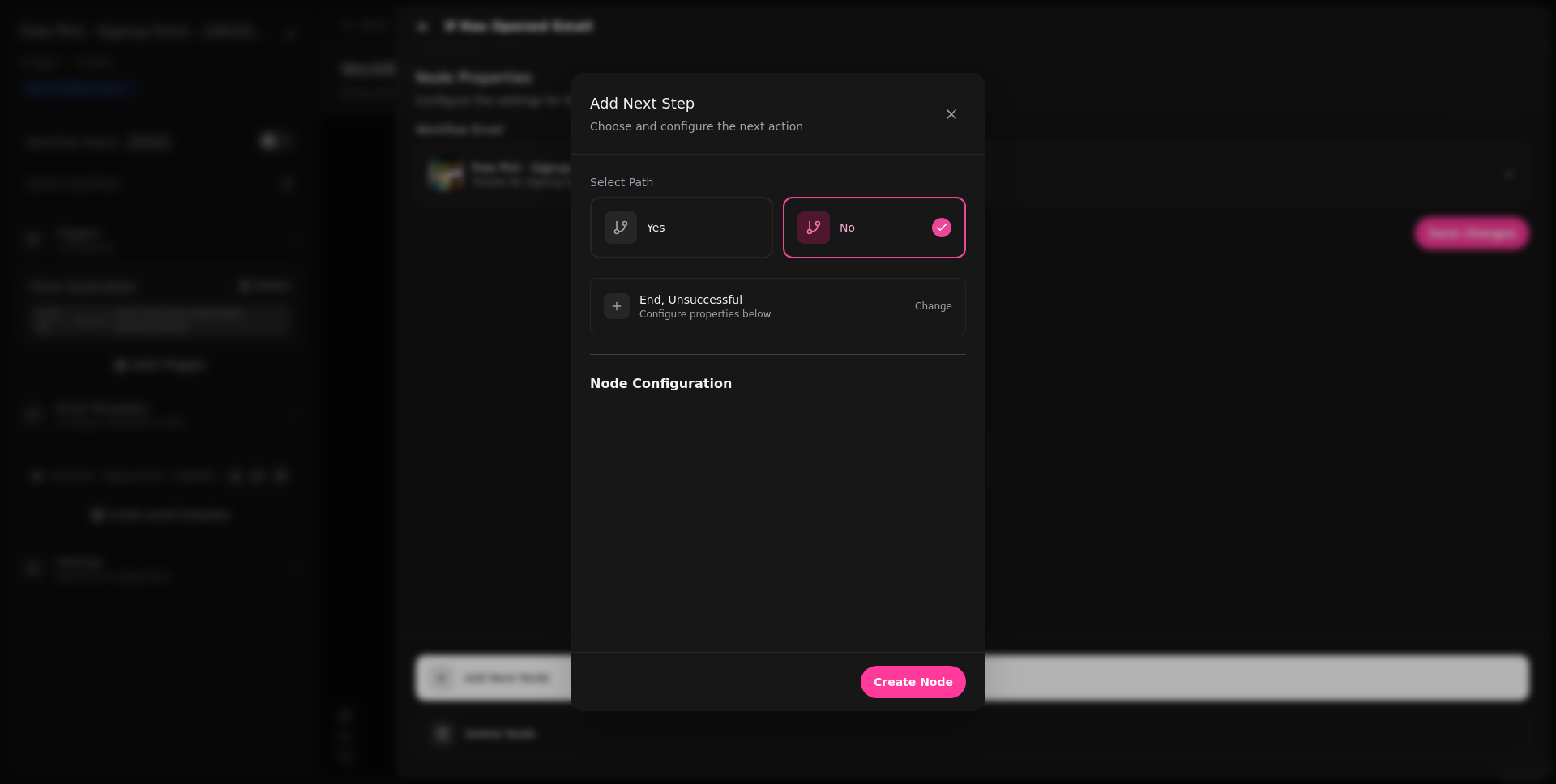
scroll to position [0, 0]
click at [904, 608] on button "Create Node" at bounding box center [912, 682] width 105 height 33
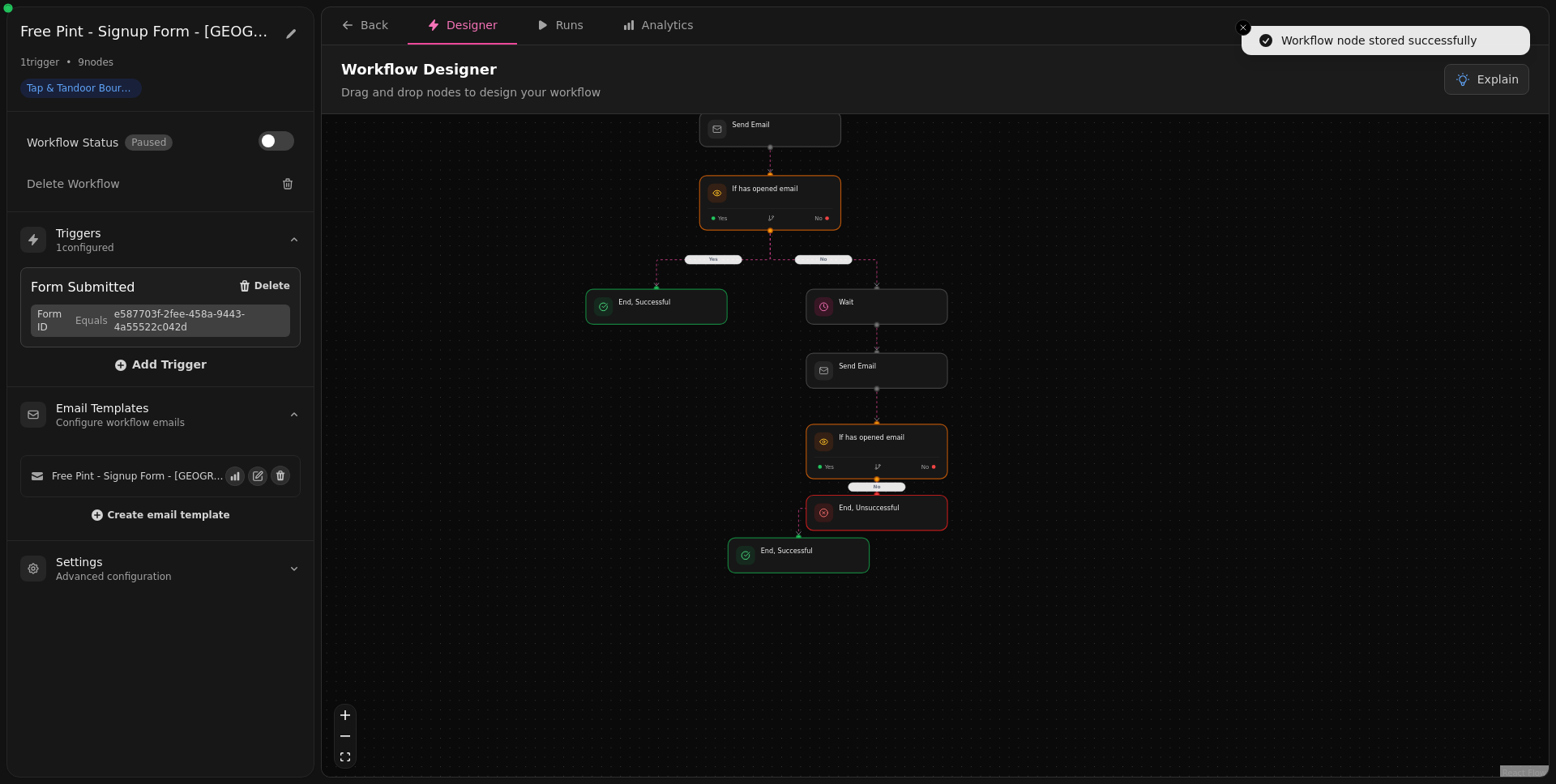
drag, startPoint x: 1128, startPoint y: 569, endPoint x: 953, endPoint y: 405, distance: 239.8
click at [955, 406] on div "Yes No Yes No Workflow Start 1 trigger Form Submitted If has opened email Yes N…" at bounding box center [935, 447] width 1227 height 667
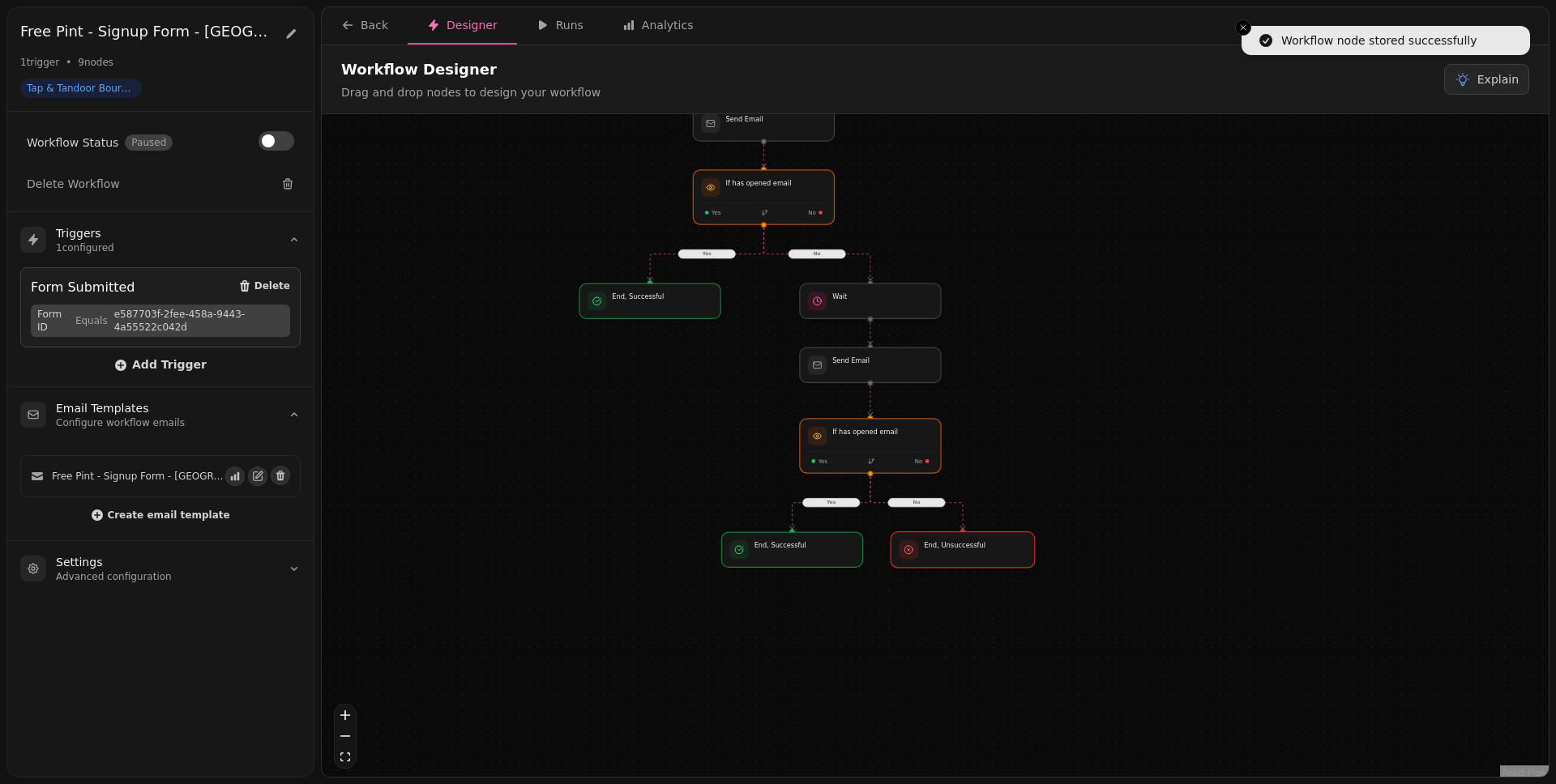
drag, startPoint x: 915, startPoint y: 512, endPoint x: 991, endPoint y: 553, distance: 86.4
click at [991, 553] on div at bounding box center [962, 550] width 144 height 35
drag, startPoint x: 837, startPoint y: 554, endPoint x: 828, endPoint y: 554, distance: 9.0
click at [828, 554] on div at bounding box center [785, 550] width 144 height 35
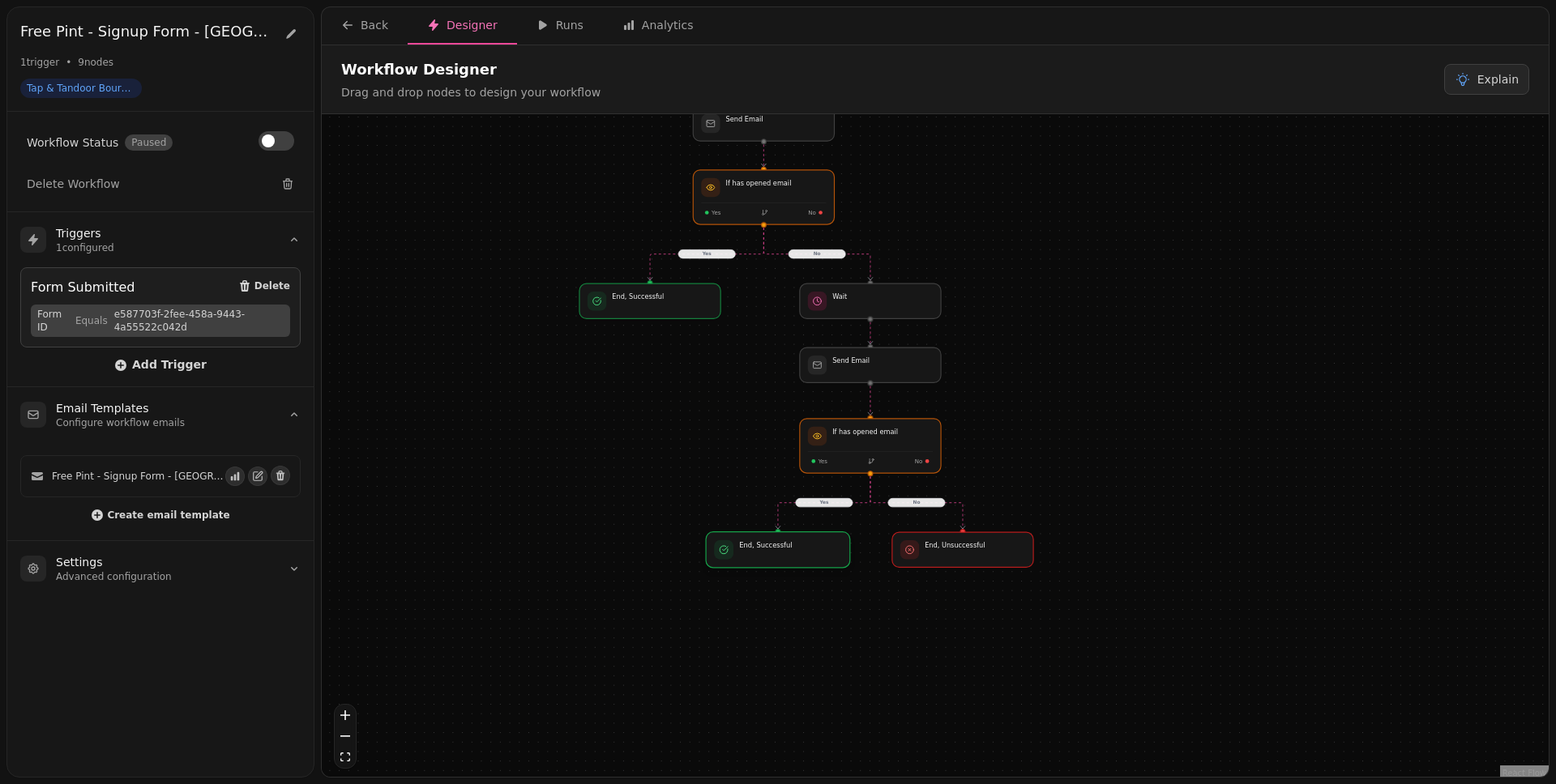
click at [828, 554] on div at bounding box center [778, 550] width 144 height 35
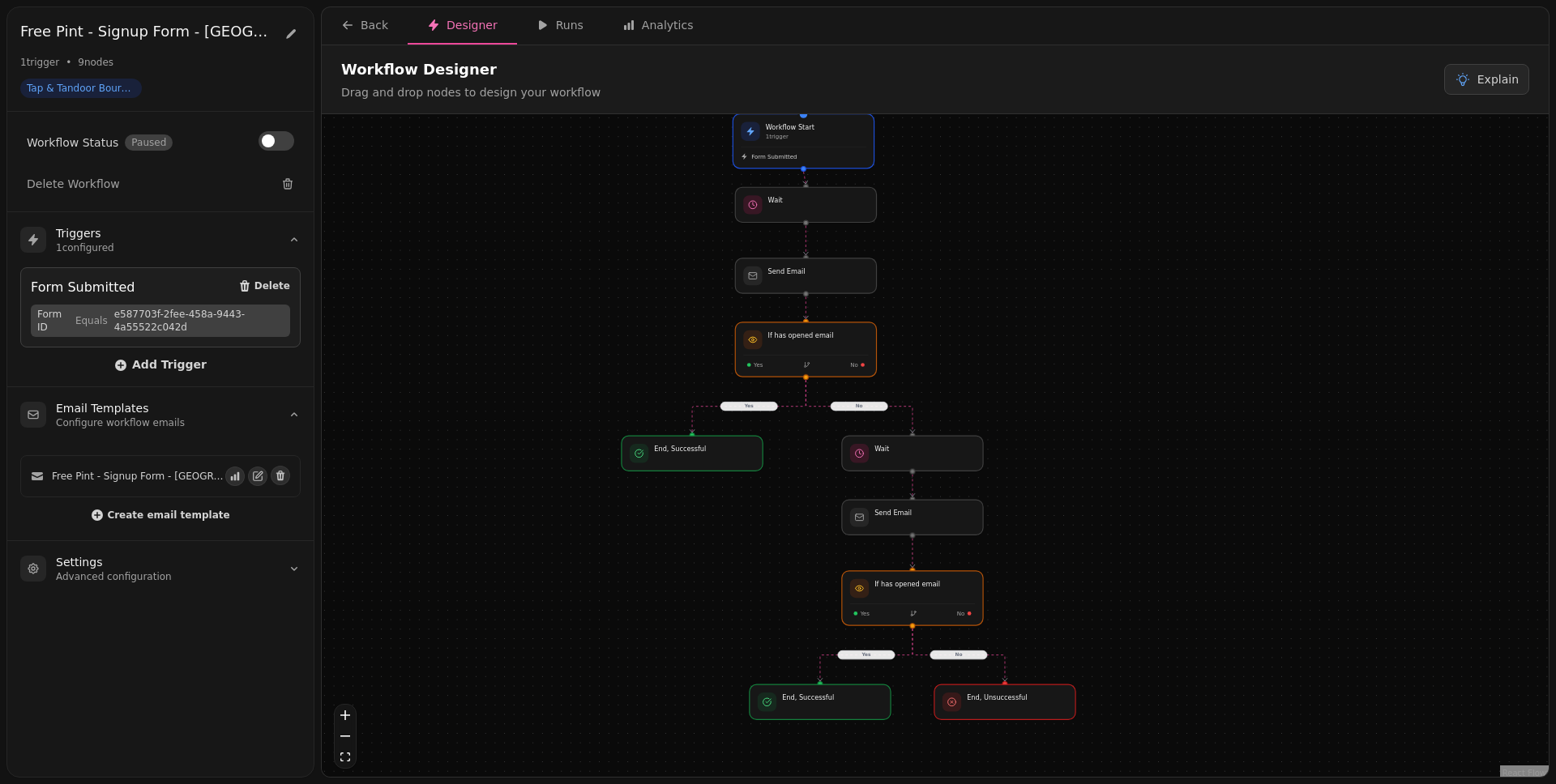
drag, startPoint x: 1101, startPoint y: 486, endPoint x: 1143, endPoint y: 638, distance: 157.7
click at [1143, 608] on div "Yes No Yes No Workflow Start 1 trigger Form Submitted If has opened email Yes N…" at bounding box center [935, 447] width 1227 height 667
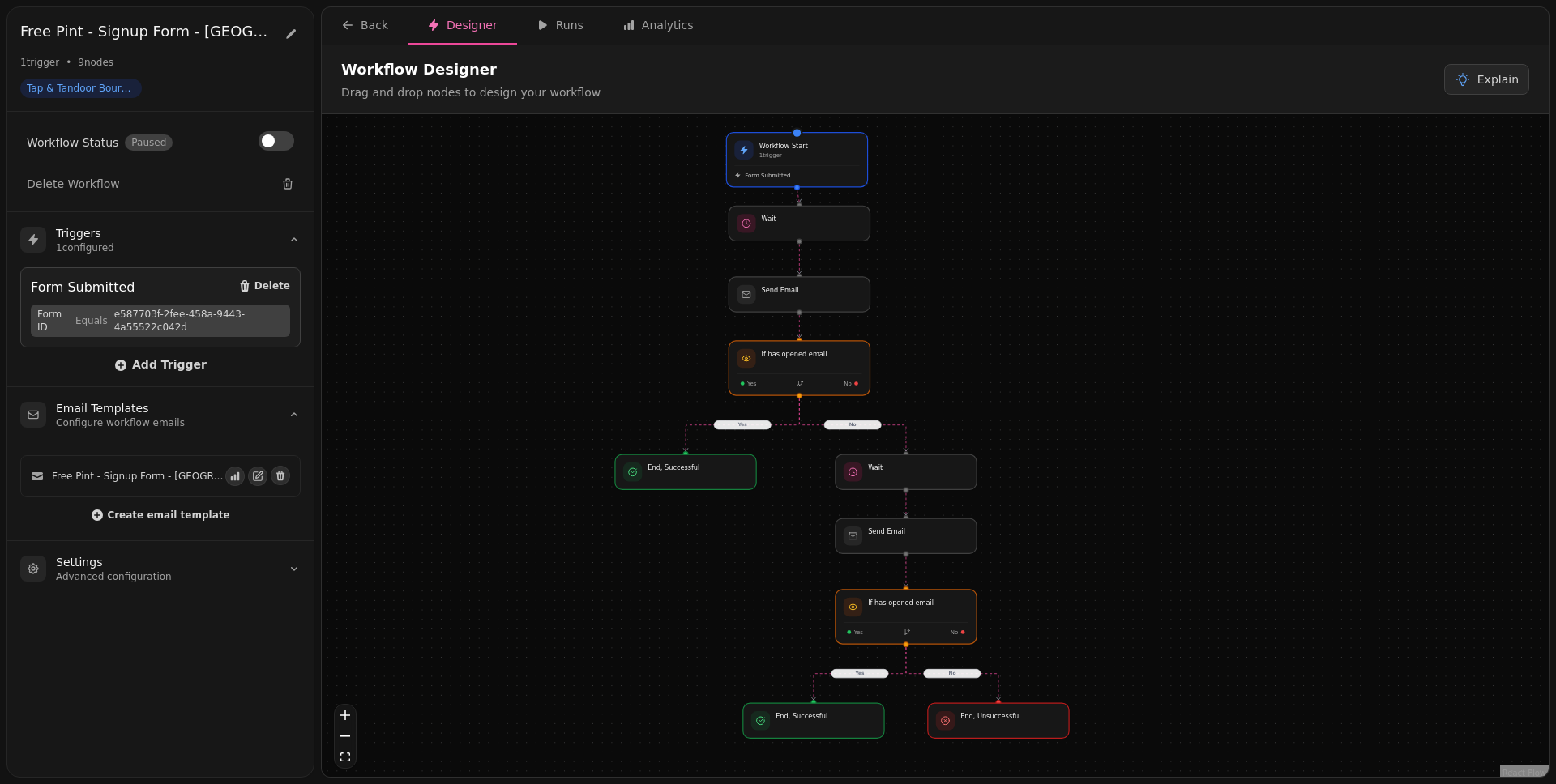
drag, startPoint x: 1116, startPoint y: 474, endPoint x: 1110, endPoint y: 493, distance: 19.9
click at [1110, 493] on div "Yes No Yes No Workflow Start 1 trigger Form Submitted If has opened email Yes N…" at bounding box center [935, 447] width 1227 height 667
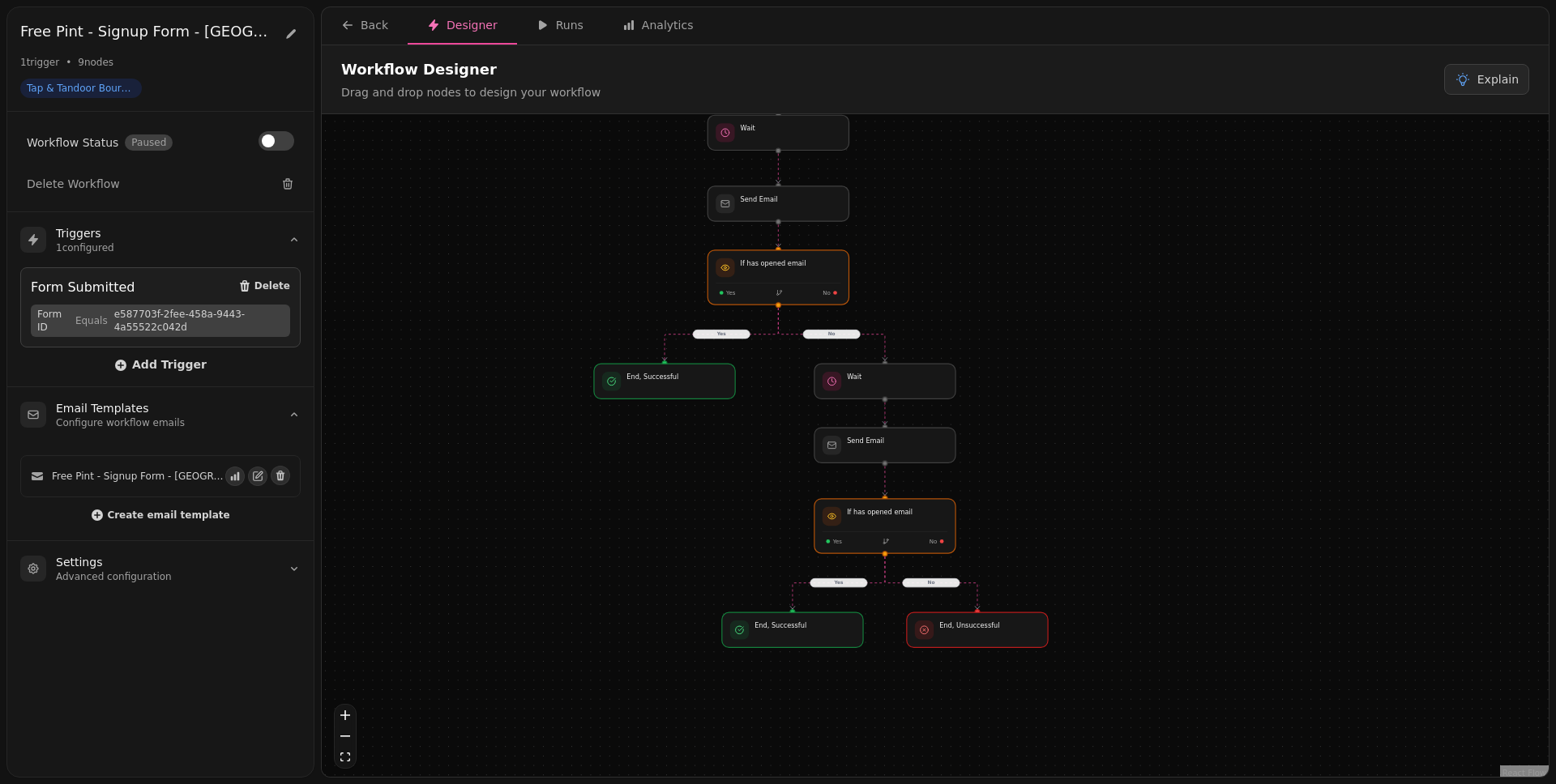
drag, startPoint x: 1190, startPoint y: 473, endPoint x: 1149, endPoint y: 318, distance: 160.3
click at [1149, 318] on div "Yes No Yes No Workflow Start 1 trigger Form Submitted If has opened email Yes N…" at bounding box center [935, 447] width 1227 height 667
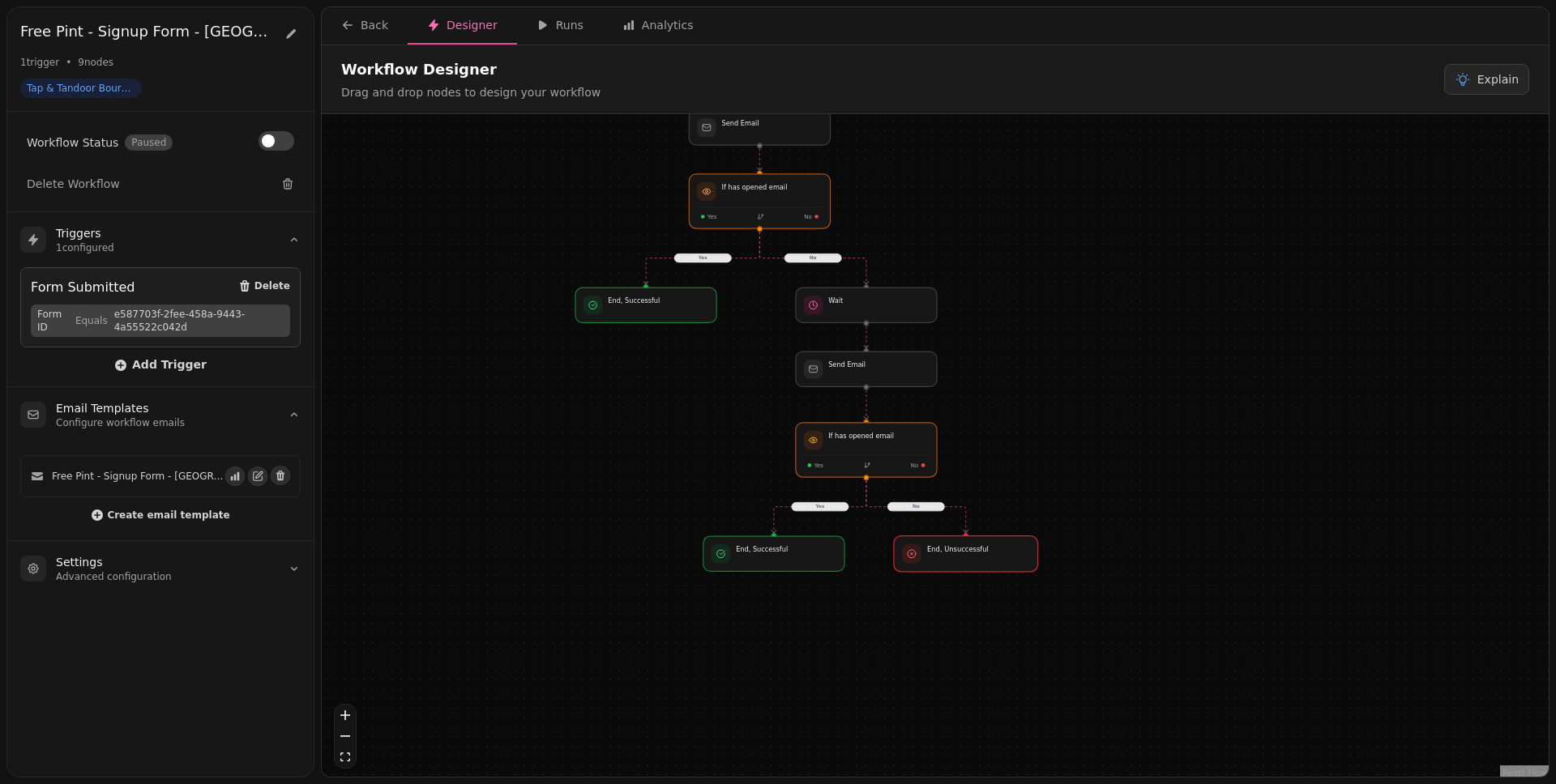
click at [967, 554] on div at bounding box center [965, 554] width 144 height 35
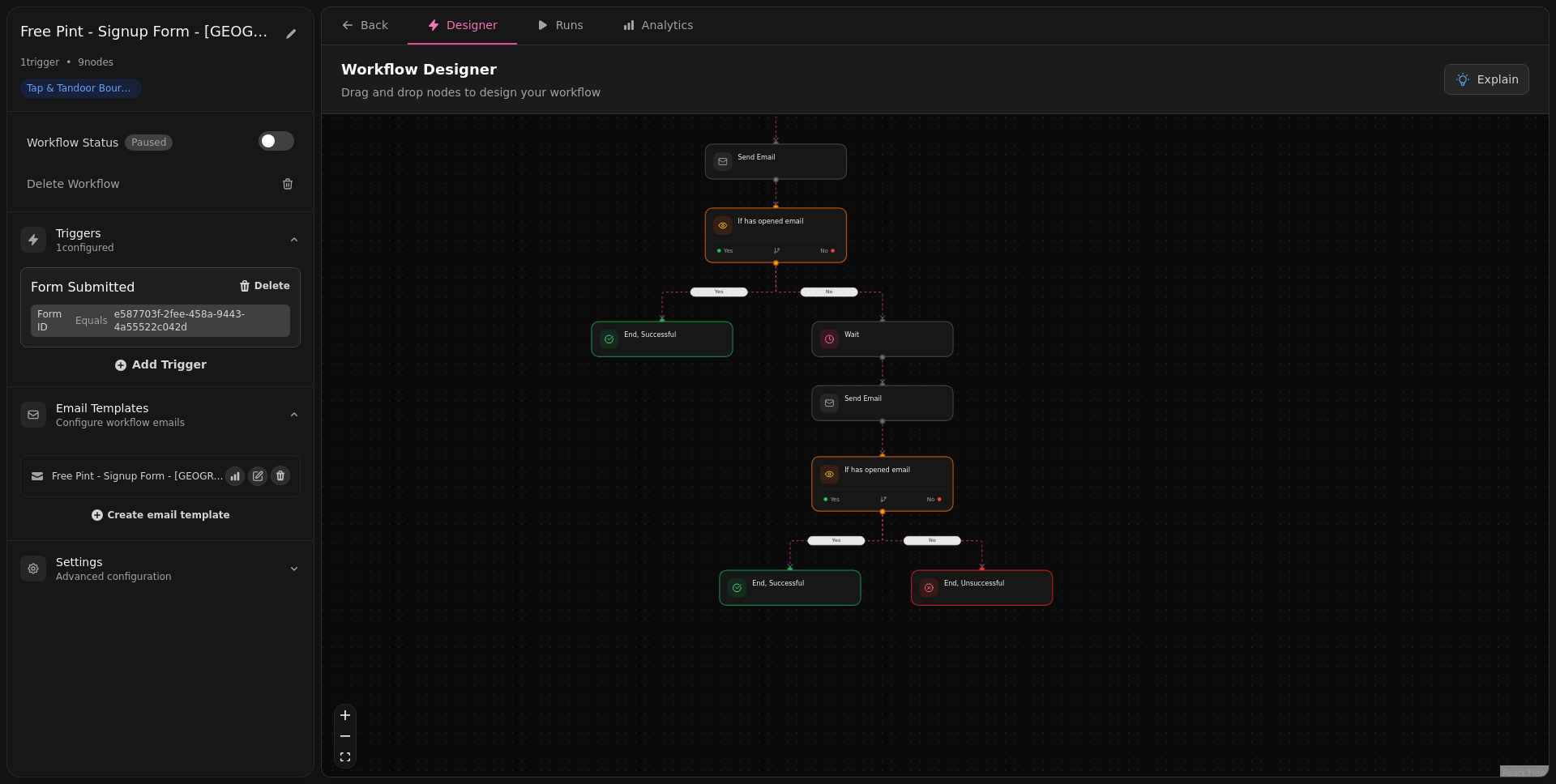
drag, startPoint x: 1110, startPoint y: 309, endPoint x: 1121, endPoint y: 342, distance: 34.8
click at [1121, 342] on div "Yes No Yes No Workflow Start 1 trigger Form Submitted If has opened email Yes N…" at bounding box center [935, 447] width 1227 height 667
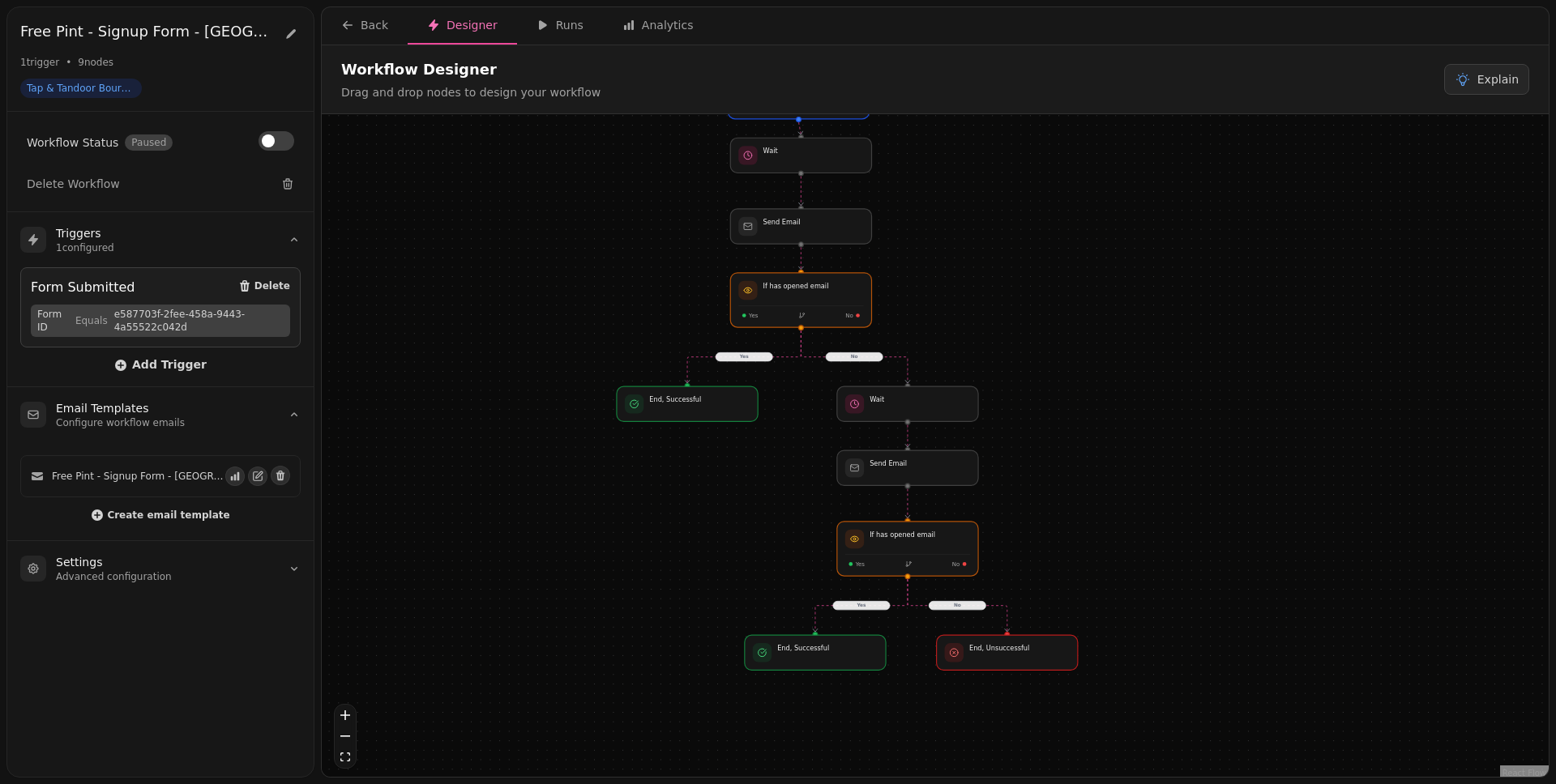
drag, startPoint x: 1016, startPoint y: 211, endPoint x: 1043, endPoint y: 272, distance: 66.7
click at [1043, 272] on div "Yes No Yes No Workflow Start 1 trigger Form Submitted If has opened email Yes N…" at bounding box center [935, 447] width 1227 height 667
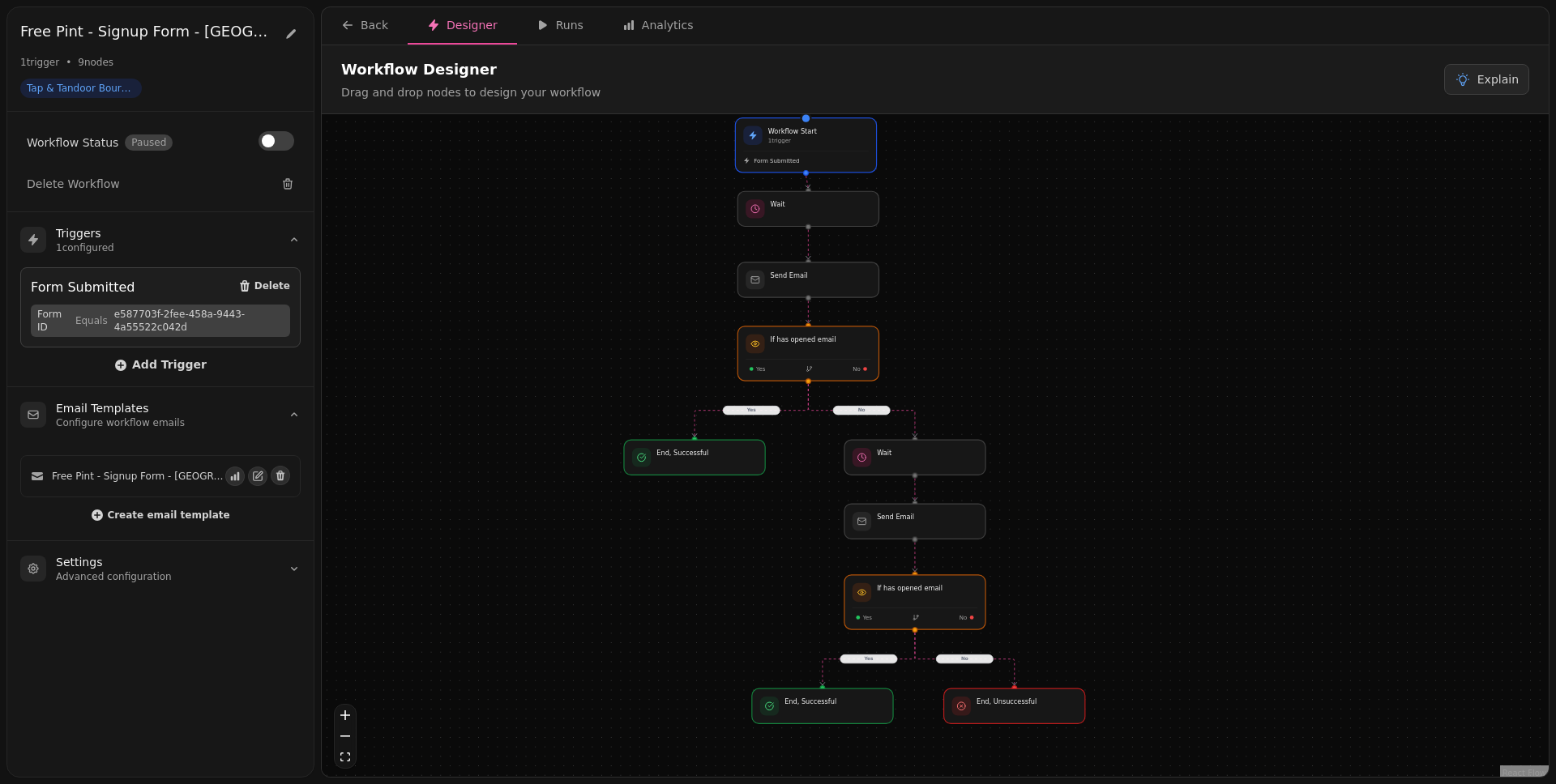
drag, startPoint x: 1014, startPoint y: 263, endPoint x: 1021, endPoint y: 317, distance: 54.5
click at [1021, 317] on div "Yes No Yes No Workflow Start 1 trigger Form Submitted If has opened email Yes N…" at bounding box center [935, 447] width 1227 height 667
drag, startPoint x: 1021, startPoint y: 306, endPoint x: 1020, endPoint y: 321, distance: 15.0
click at [1020, 321] on div "Yes No Yes No Workflow Start 1 trigger Form Submitted If has opened email Yes N…" at bounding box center [935, 447] width 1227 height 667
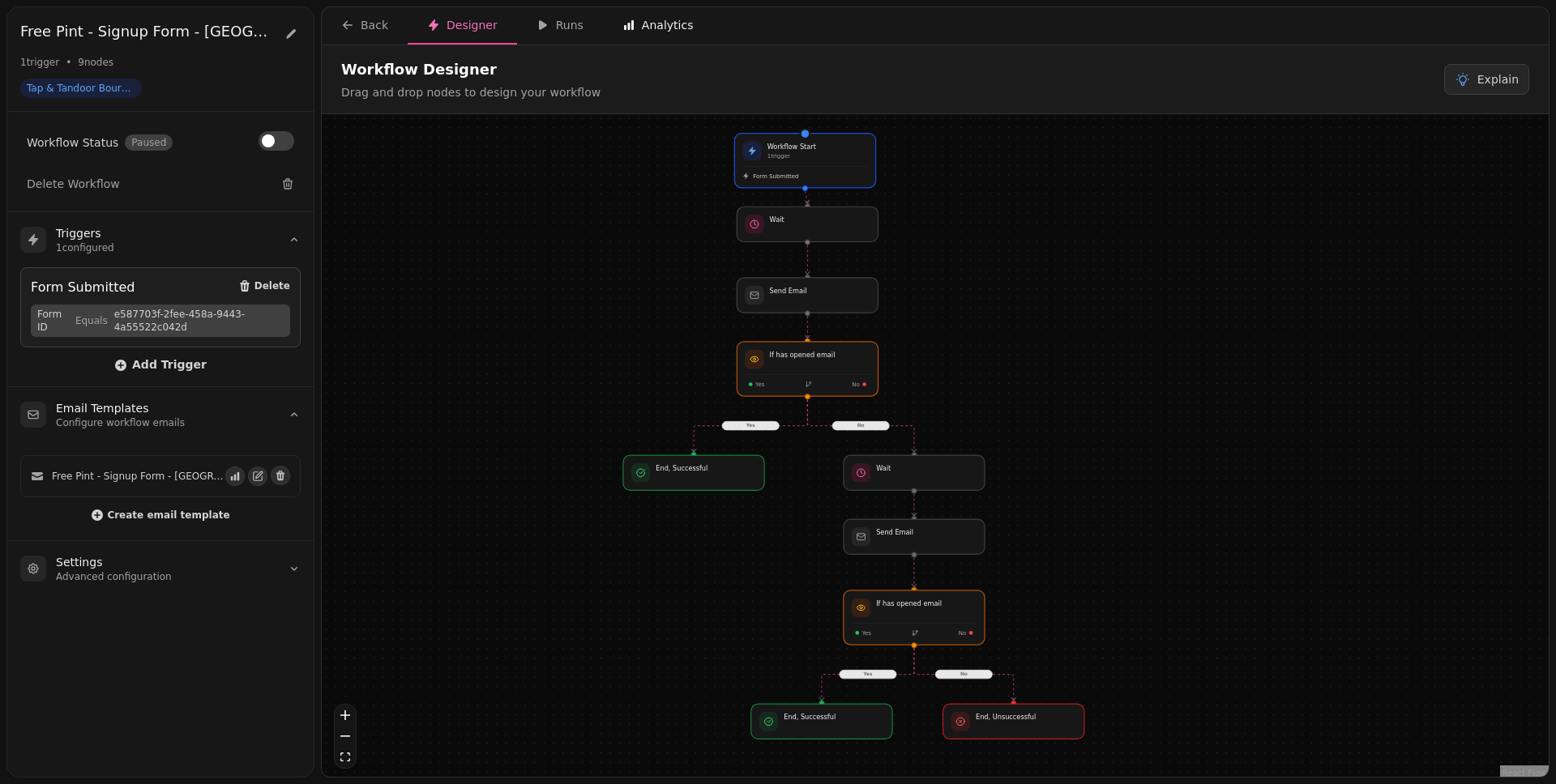
click at [643, 33] on div "Analytics" at bounding box center [658, 24] width 72 height 16
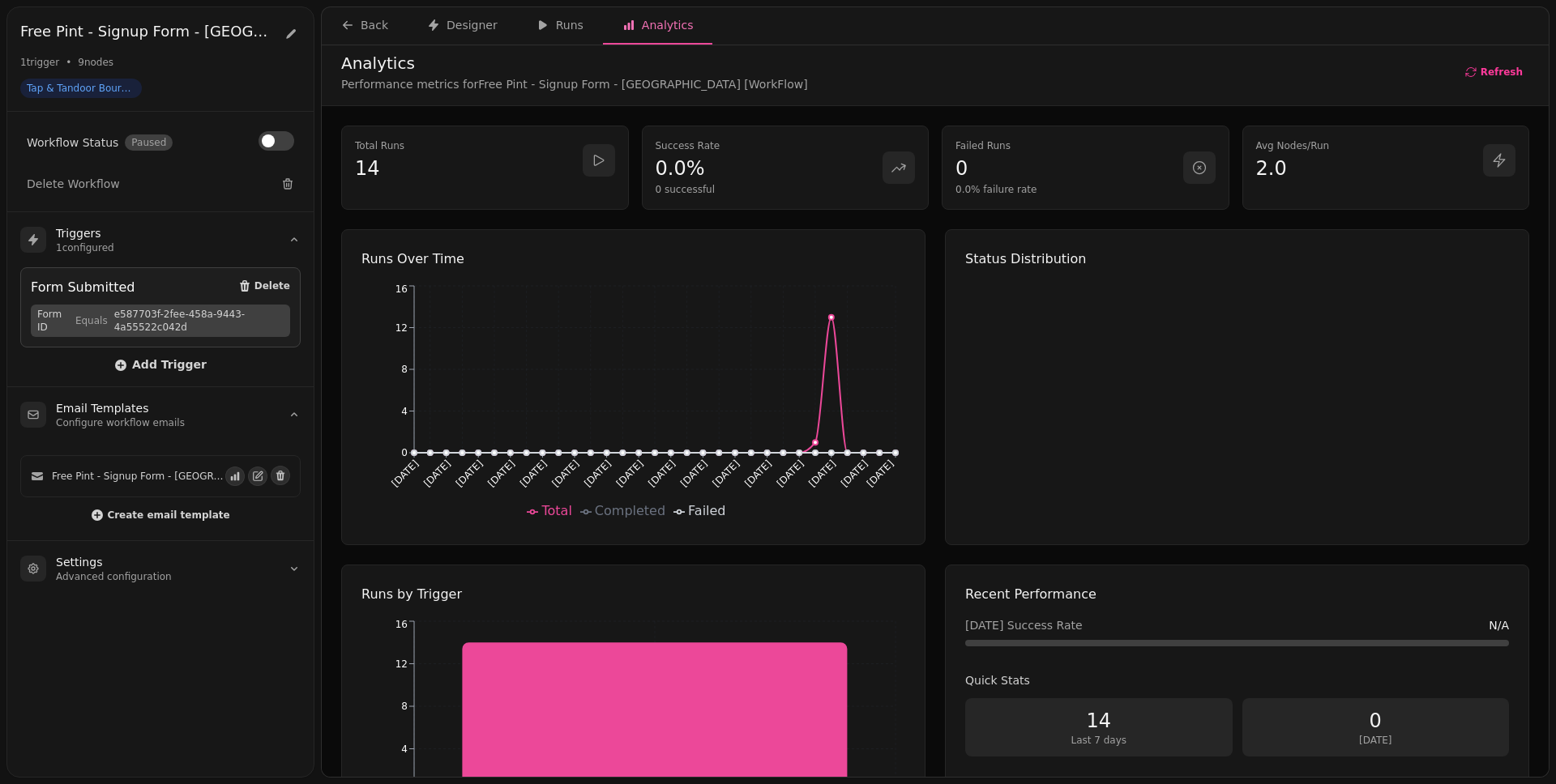
scroll to position [9, 0]
drag, startPoint x: 1026, startPoint y: 190, endPoint x: 949, endPoint y: 149, distance: 87.2
click at [955, 149] on div "Failed Runs 0 0.0% failure rate" at bounding box center [1069, 164] width 228 height 57
click at [978, 157] on p "0" at bounding box center [1069, 166] width 228 height 26
drag, startPoint x: 791, startPoint y: 179, endPoint x: 882, endPoint y: 167, distance: 91.8
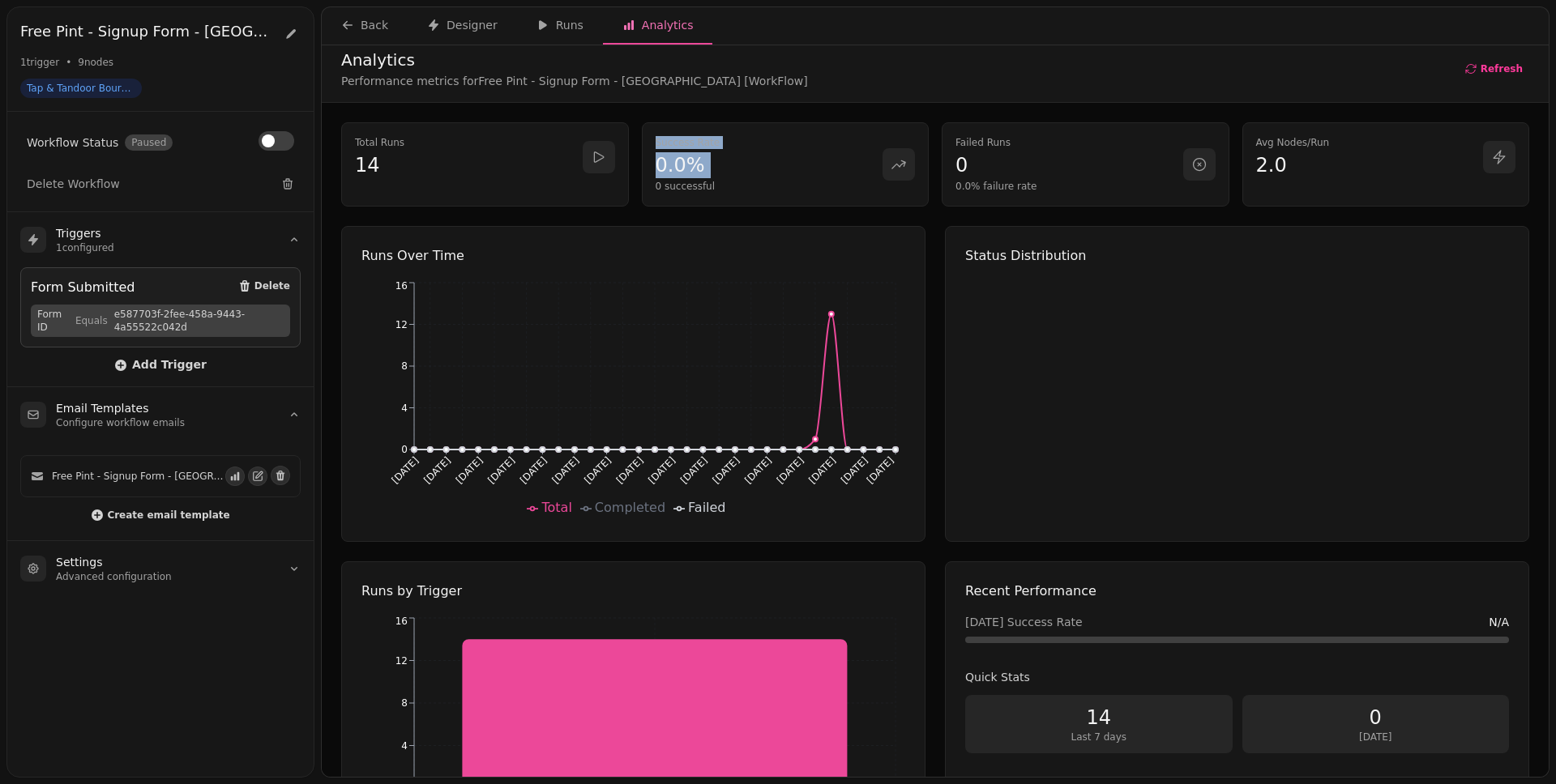
click at [669, 126] on div "Success Rate 0.0% 0 successful" at bounding box center [785, 165] width 287 height 85
drag, startPoint x: 1094, startPoint y: 204, endPoint x: 978, endPoint y: 145, distance: 130.1
click at [975, 143] on div "Failed Runs 0 0.0% failure rate" at bounding box center [1084, 165] width 287 height 85
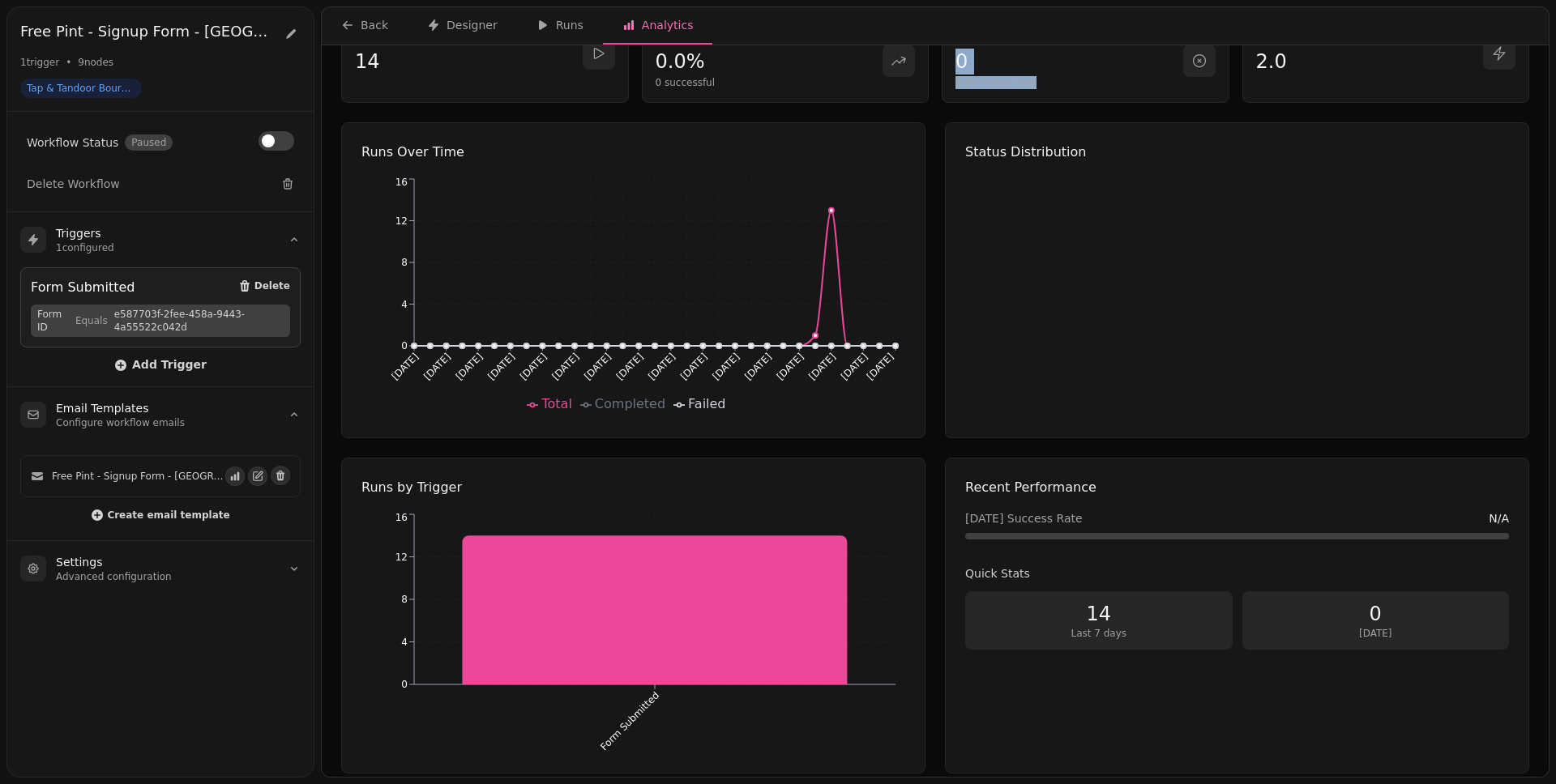
scroll to position [129, 0]
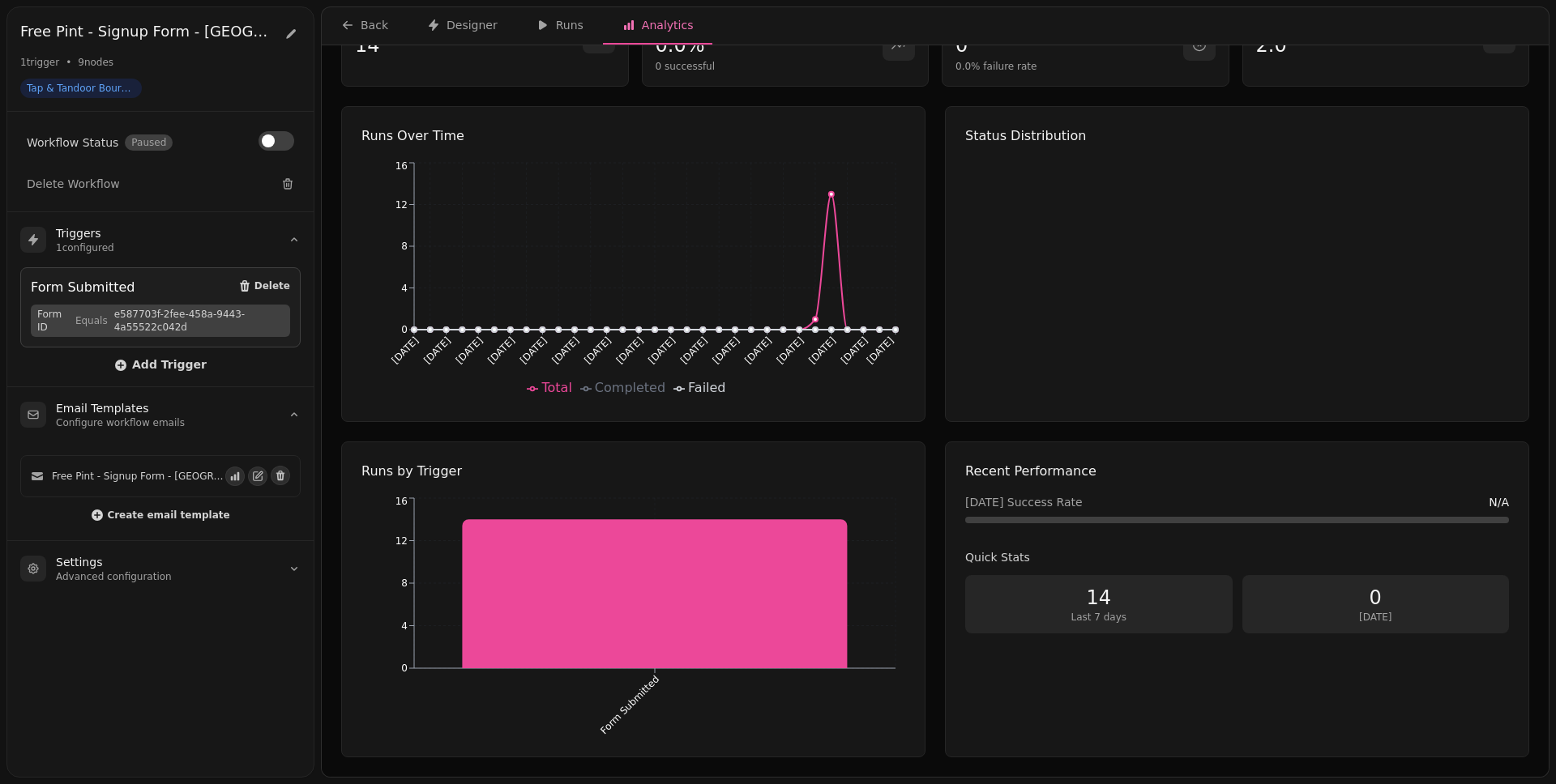
click at [934, 349] on div "Runs Over Time Jul 28 Jul 30 Aug 1 Aug 3 Aug 5 Aug 7 Aug 9 Aug 11 Aug 13 Aug 15…" at bounding box center [935, 432] width 1188 height 651
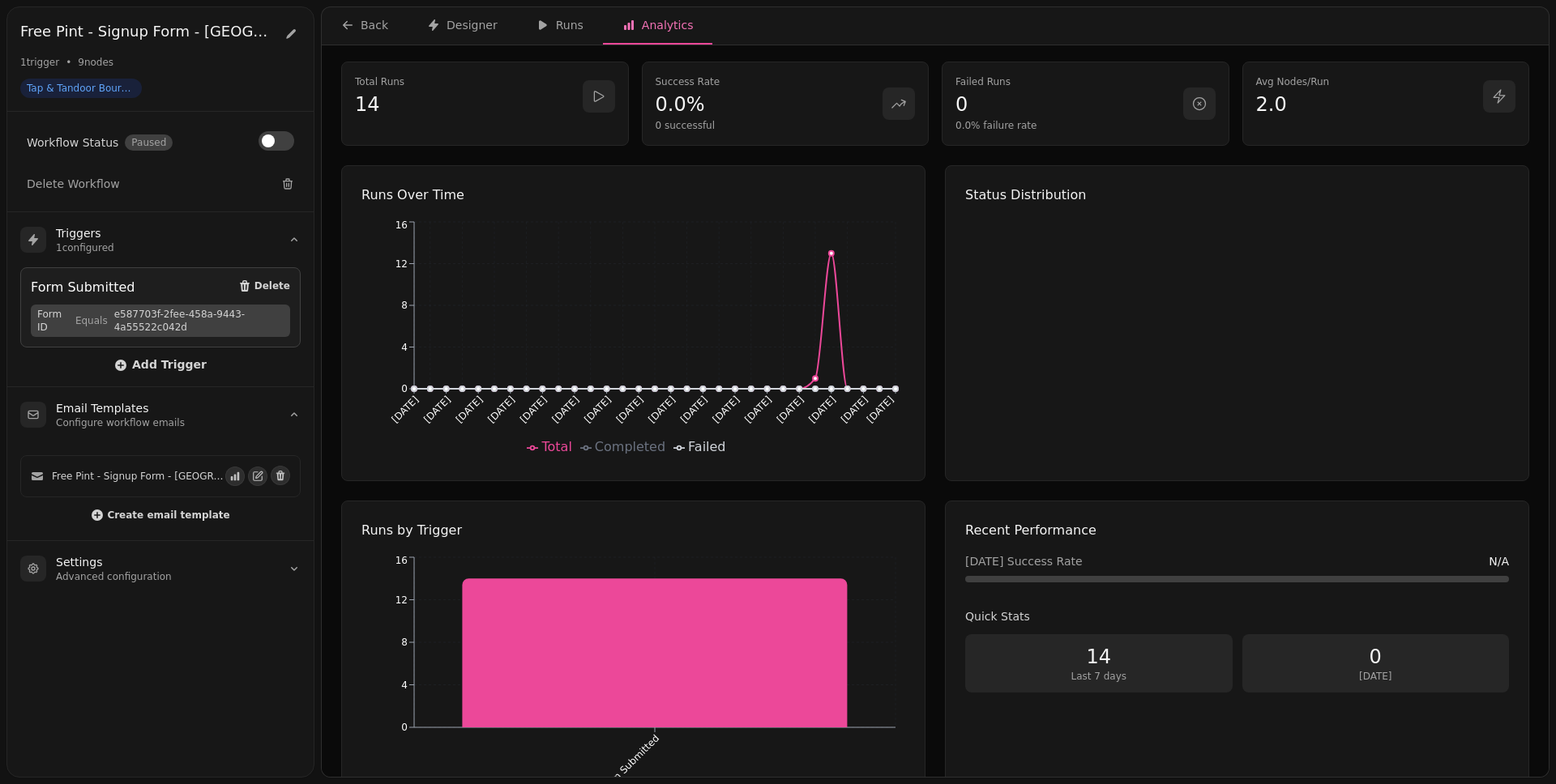
scroll to position [0, 0]
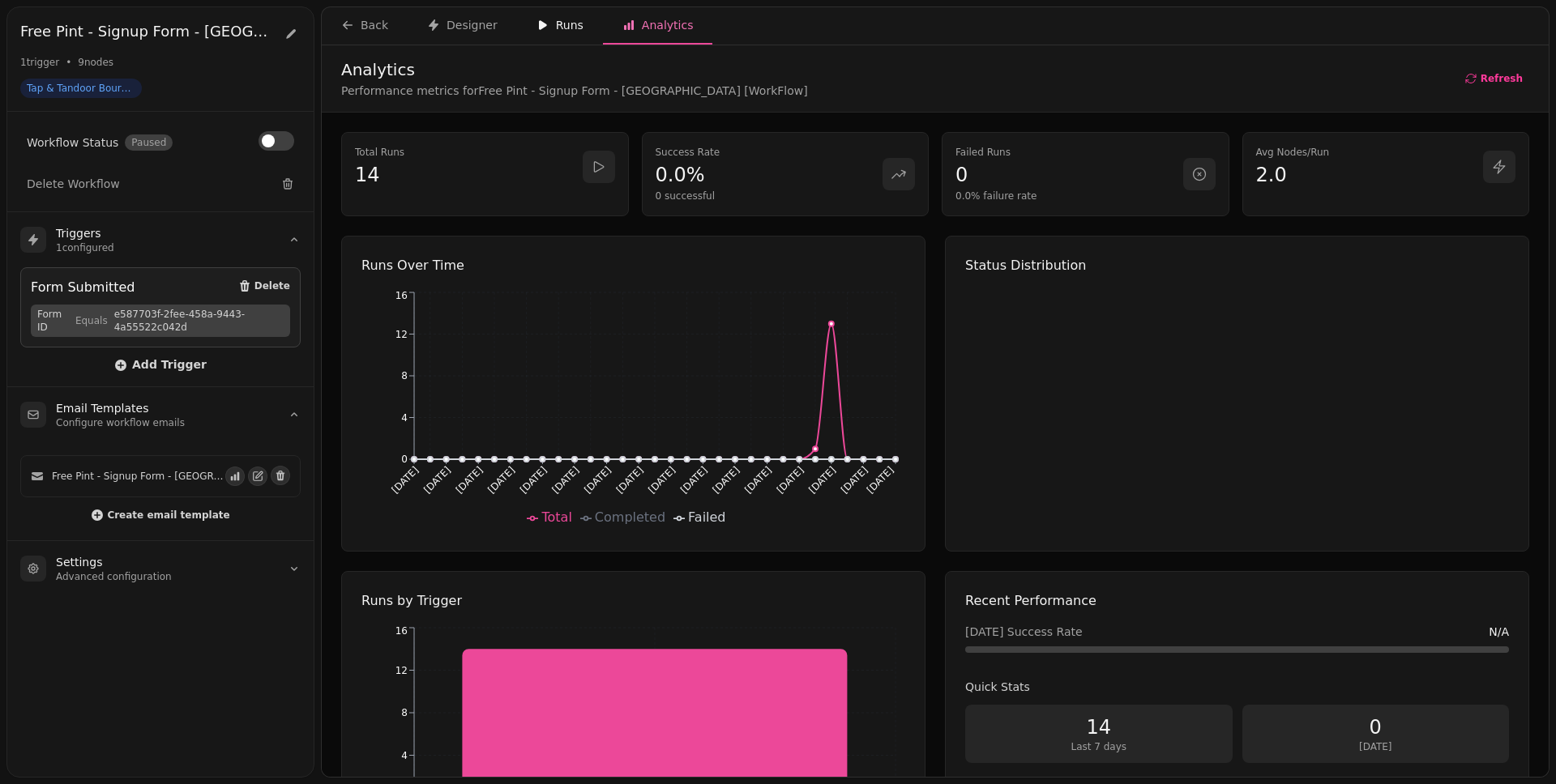
click at [565, 33] on button "Runs" at bounding box center [560, 26] width 86 height 37
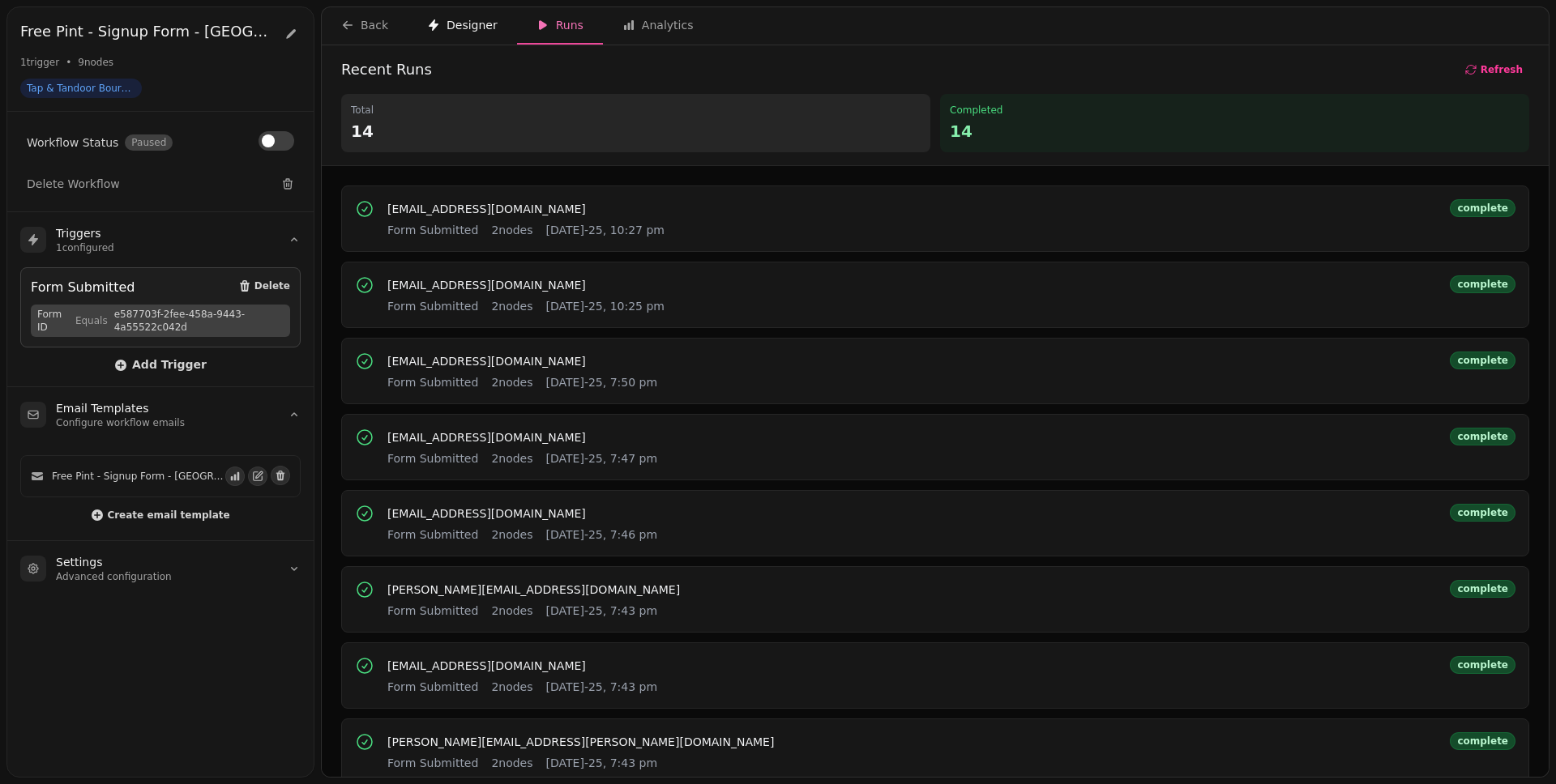
click at [467, 26] on div "Designer" at bounding box center [462, 24] width 71 height 16
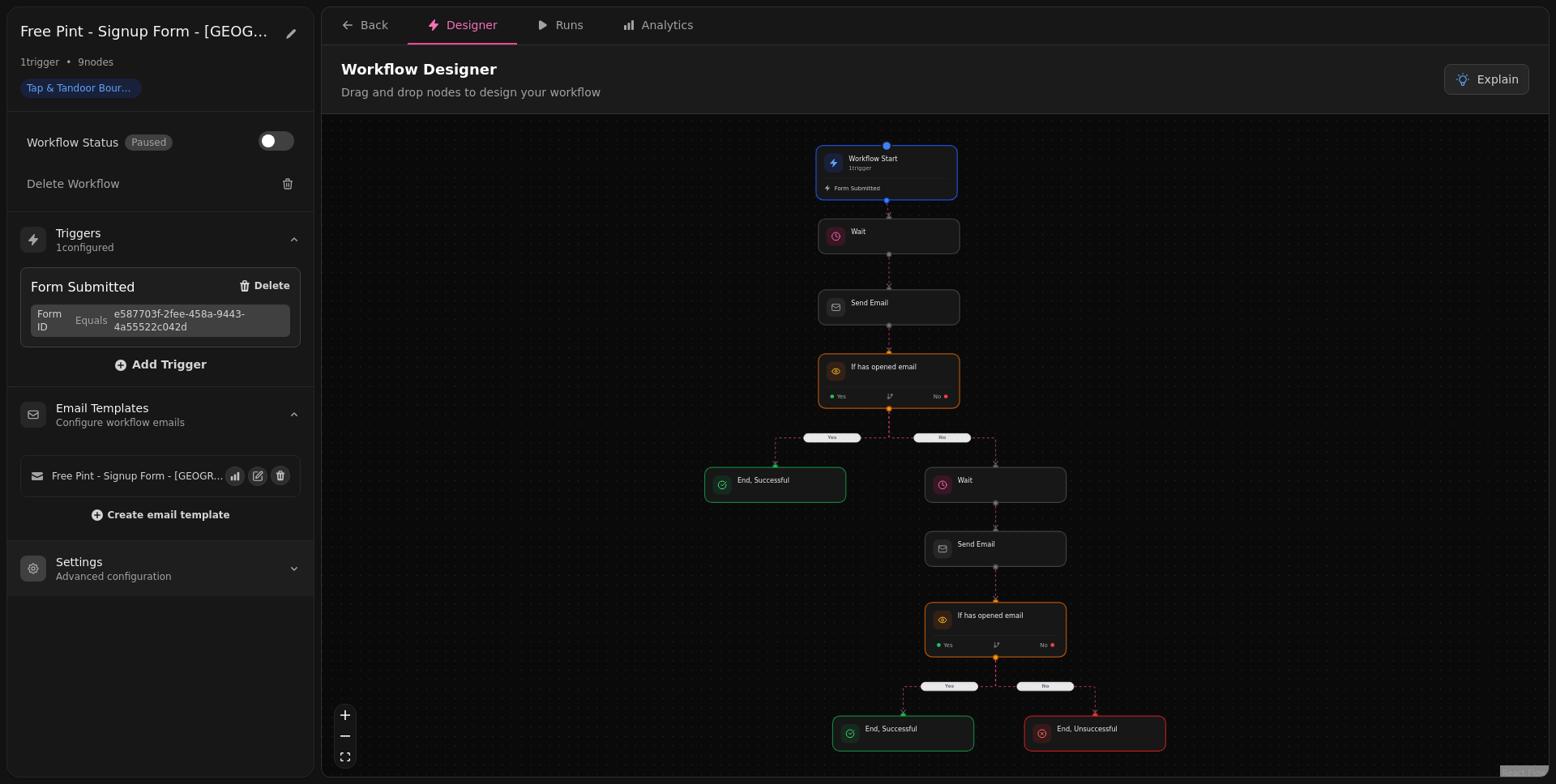
click at [194, 569] on summary "Settings Advanced configuration" at bounding box center [160, 568] width 306 height 55
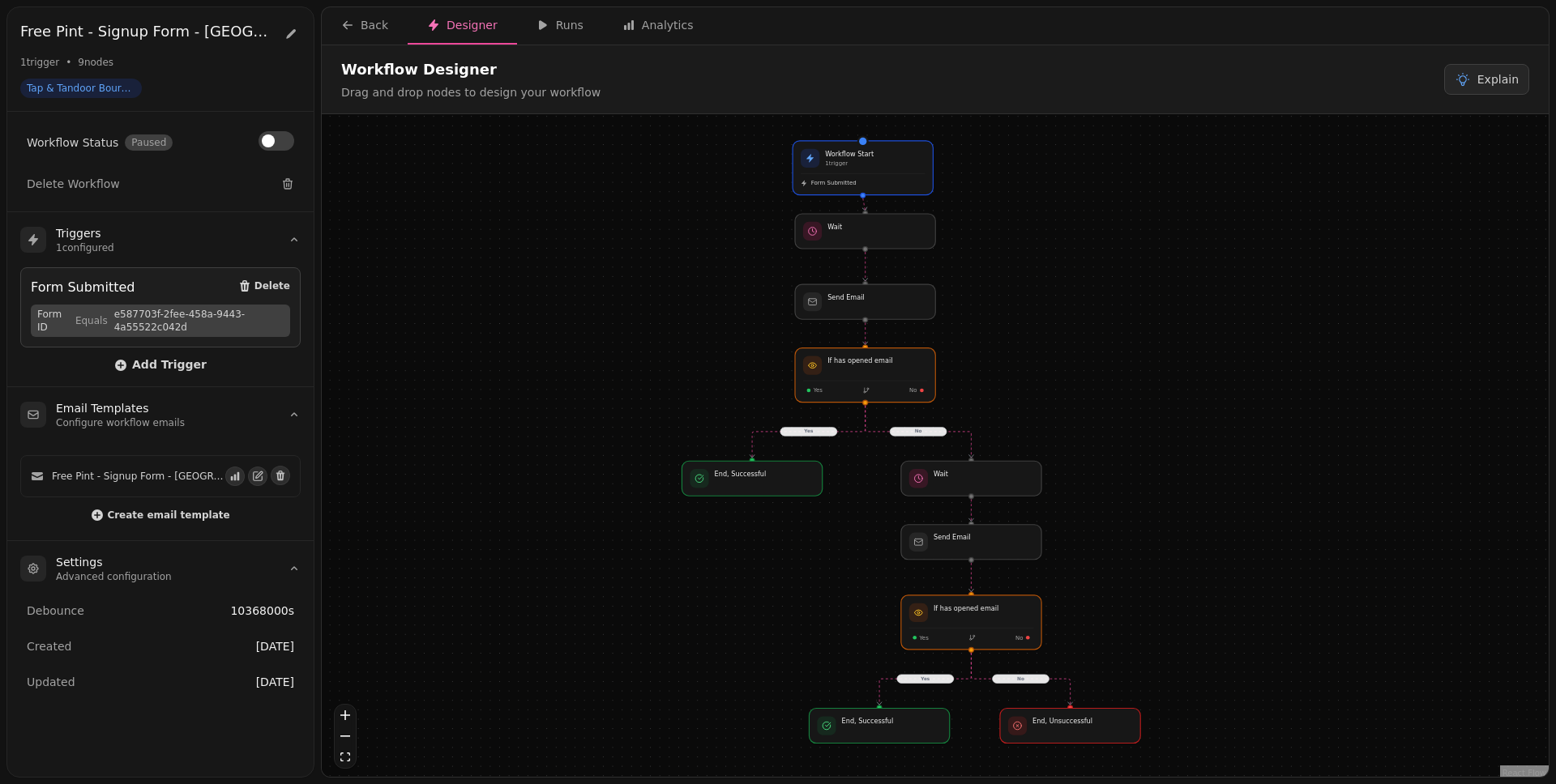
drag, startPoint x: 1190, startPoint y: 419, endPoint x: 1167, endPoint y: 413, distance: 23.8
click at [1167, 413] on div "Yes No Yes No Workflow Start 1 trigger Form Submitted If has opened email Yes N…" at bounding box center [935, 447] width 1227 height 667
drag, startPoint x: 1167, startPoint y: 413, endPoint x: 1159, endPoint y: 412, distance: 8.1
click at [1159, 412] on div "Yes No Yes No Workflow Start 1 trigger Form Submitted If has opened email Yes N…" at bounding box center [935, 447] width 1227 height 667
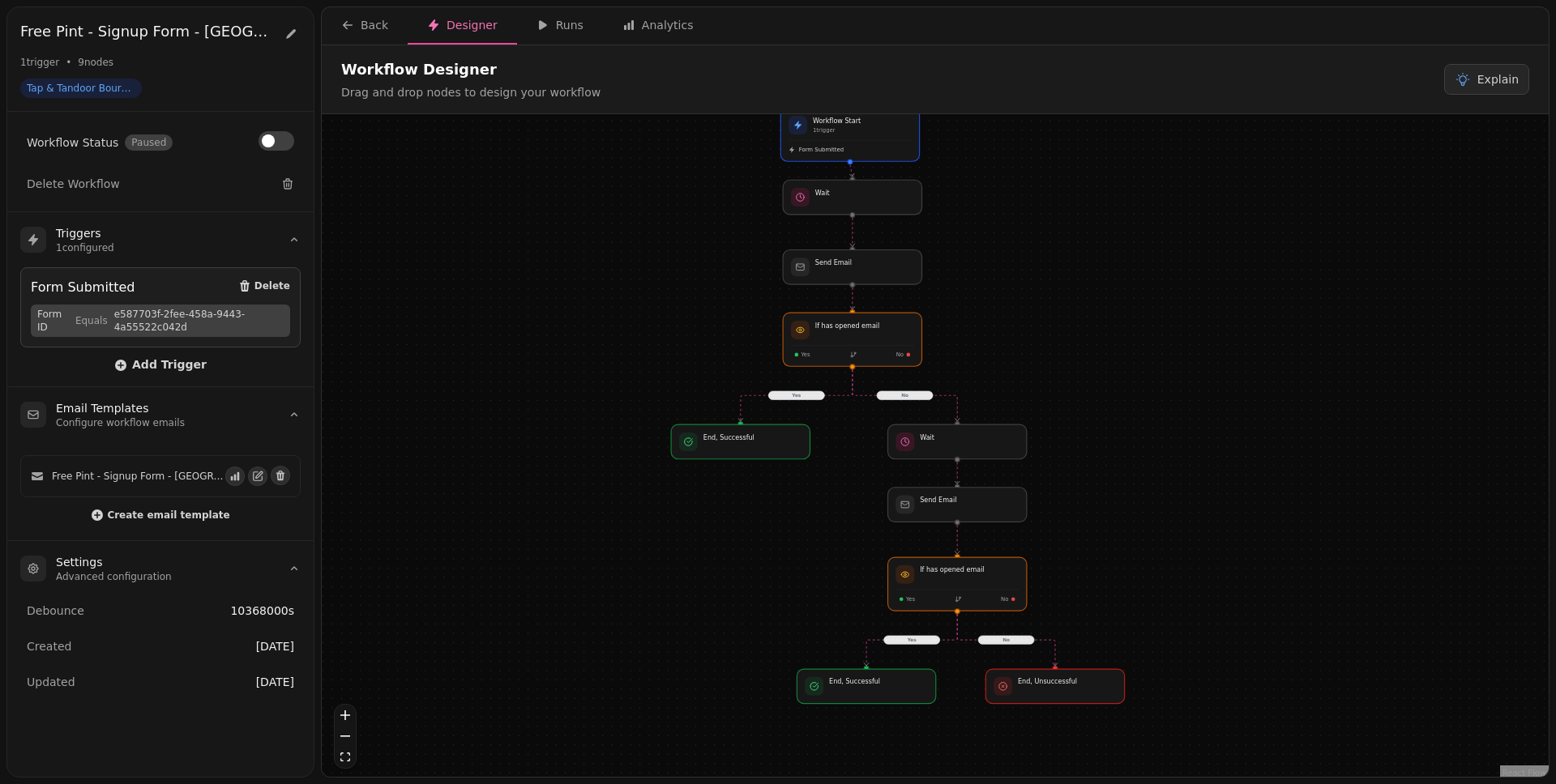
drag, startPoint x: 1194, startPoint y: 548, endPoint x: 1187, endPoint y: 514, distance: 34.7
click at [1187, 514] on div "Yes No Yes No Workflow Start 1 trigger Form Submitted If has opened email Yes N…" at bounding box center [935, 447] width 1227 height 667
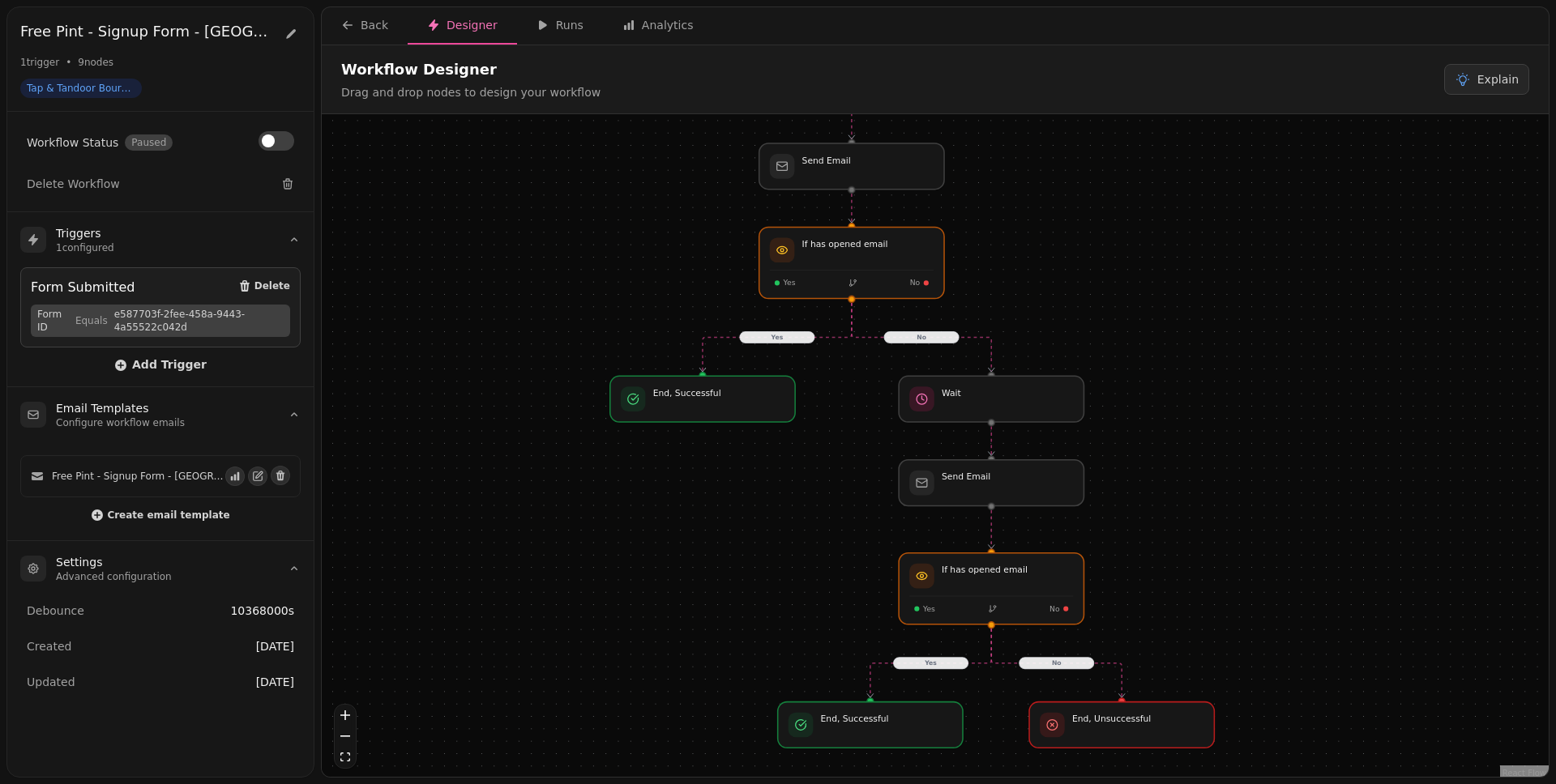
drag, startPoint x: 1044, startPoint y: 357, endPoint x: 1078, endPoint y: 349, distance: 34.9
click at [1078, 349] on div "Yes No Yes No Workflow Start 1 trigger Form Submitted If has opened email Yes N…" at bounding box center [935, 447] width 1227 height 667
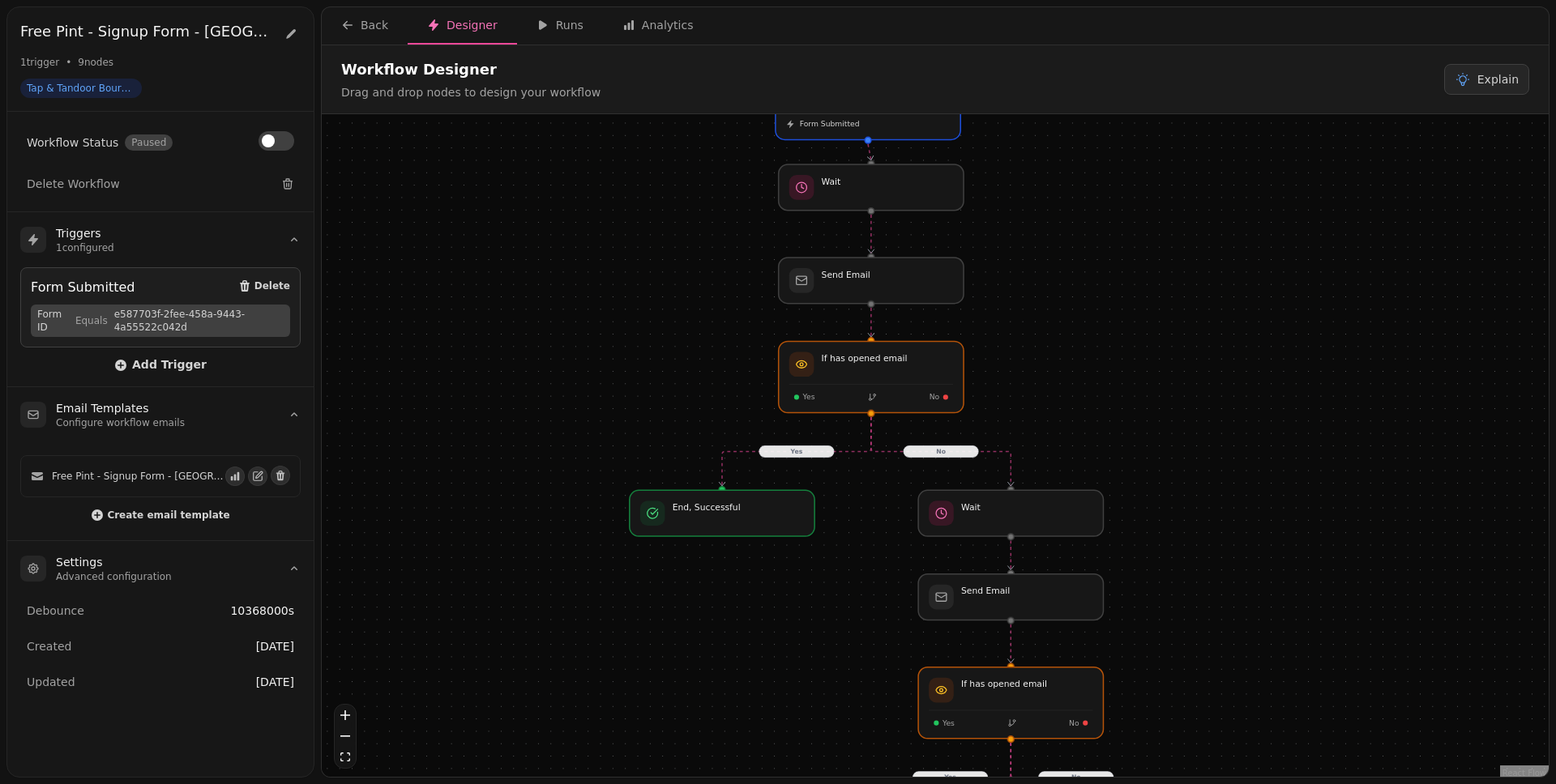
drag, startPoint x: 1136, startPoint y: 333, endPoint x: 1148, endPoint y: 427, distance: 94.8
click at [1148, 427] on div "Yes No Yes No Workflow Start 1 trigger Form Submitted If has opened email Yes N…" at bounding box center [935, 447] width 1227 height 667
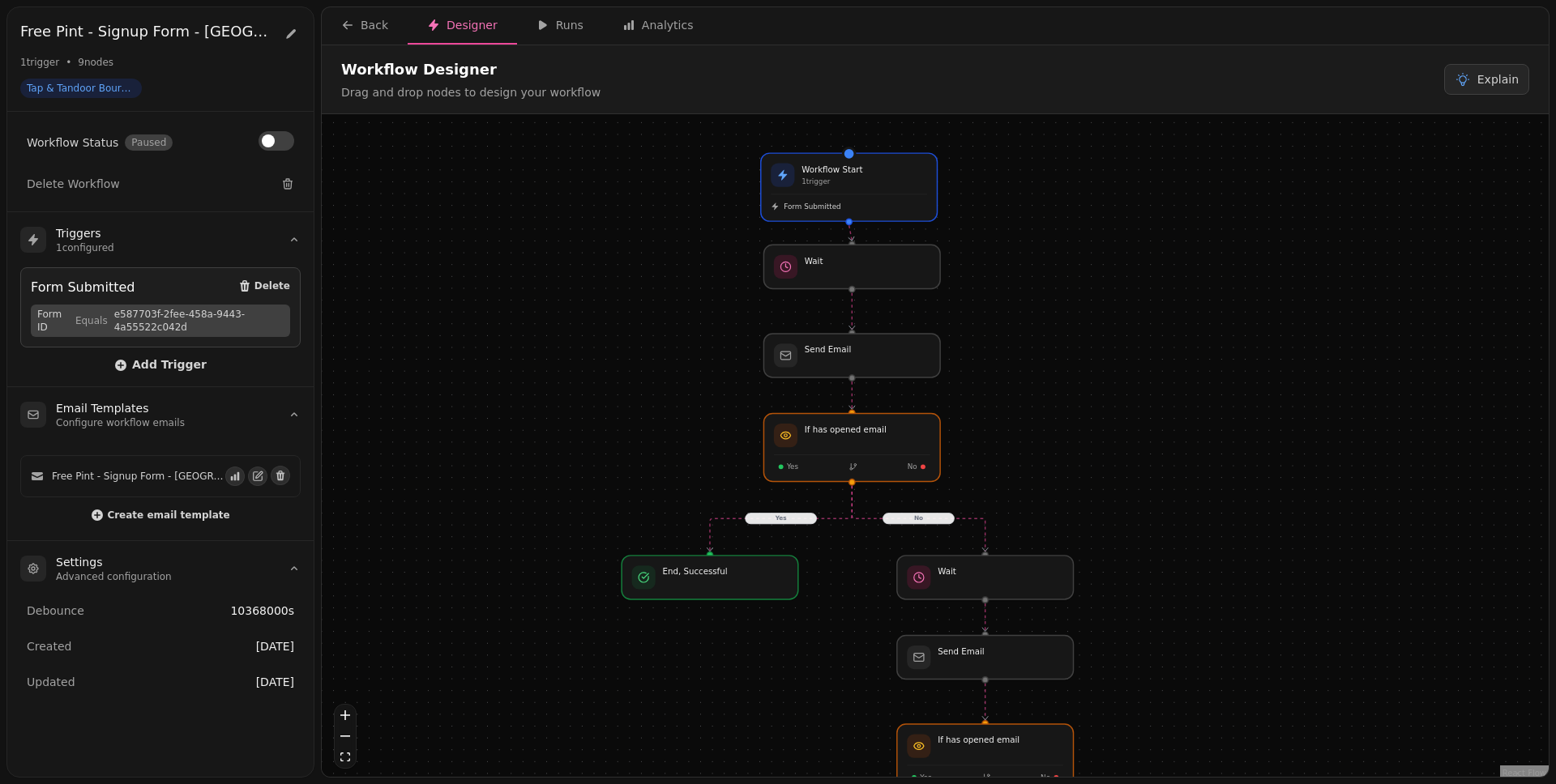
drag, startPoint x: 1137, startPoint y: 374, endPoint x: 1106, endPoint y: 443, distance: 75.6
click at [1106, 443] on div "Yes No Yes No Workflow Start 1 trigger Form Submitted If has opened email Yes N…" at bounding box center [935, 447] width 1227 height 667
click at [658, 20] on div "Analytics" at bounding box center [658, 24] width 72 height 16
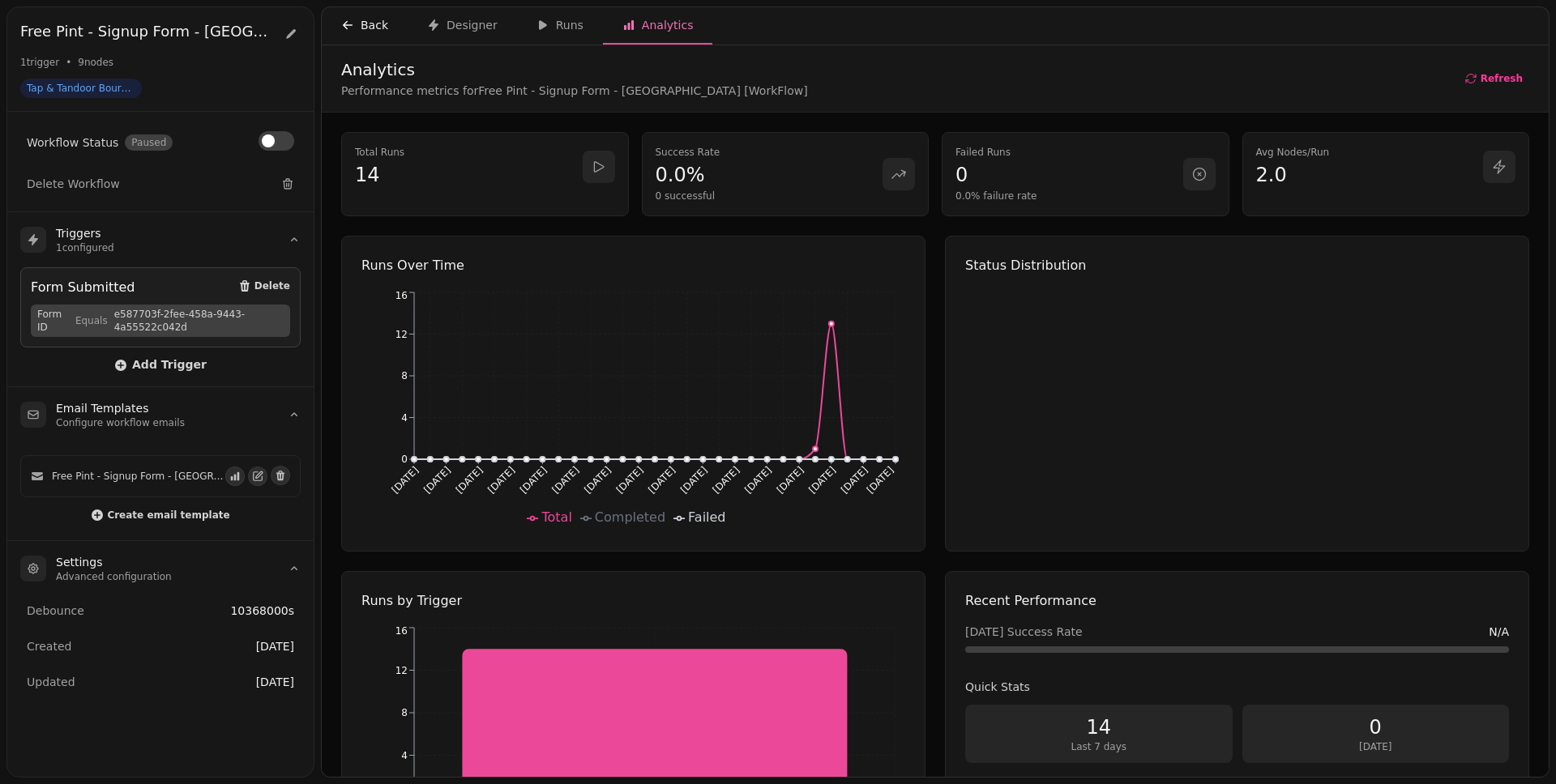
click at [374, 19] on div "Back" at bounding box center [365, 24] width 47 height 16
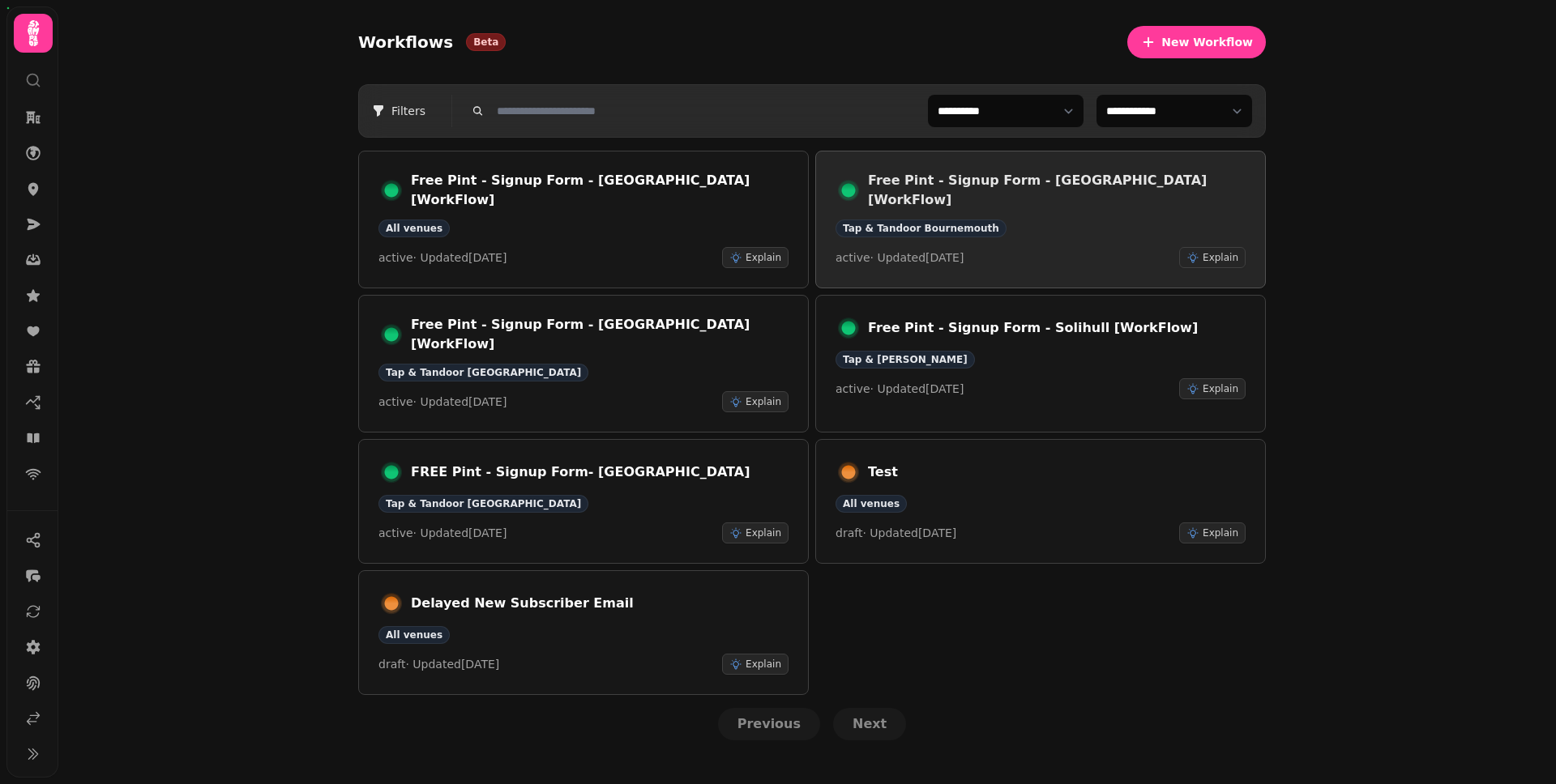
click at [1083, 219] on div "Tap & Tandoor Bournemouth" at bounding box center [1040, 228] width 410 height 18
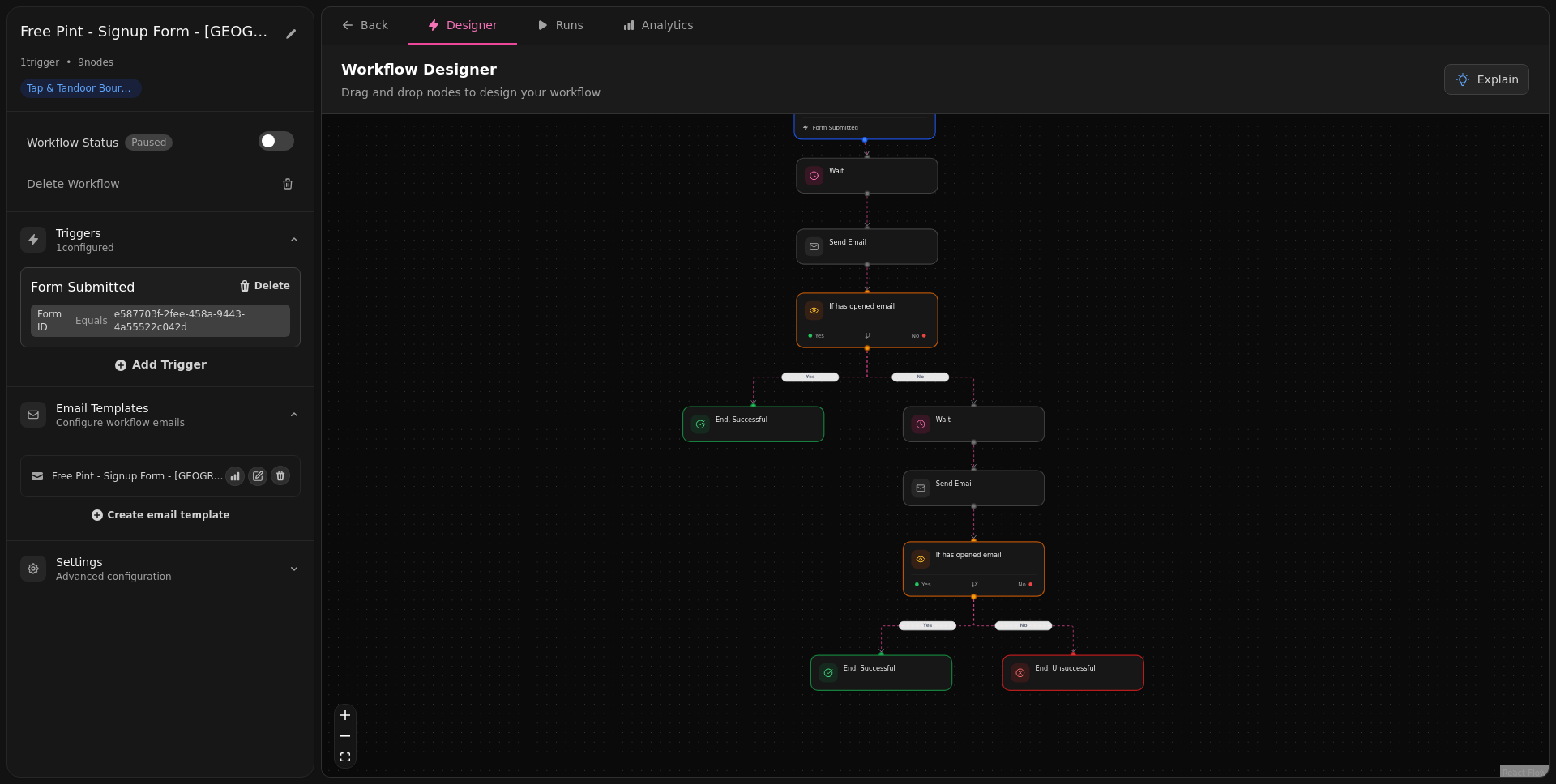
drag, startPoint x: 1183, startPoint y: 459, endPoint x: 1114, endPoint y: 265, distance: 205.9
click at [1114, 265] on div "Yes No Yes No Workflow Start 1 trigger Form Submitted If has opened email Yes N…" at bounding box center [935, 447] width 1227 height 667
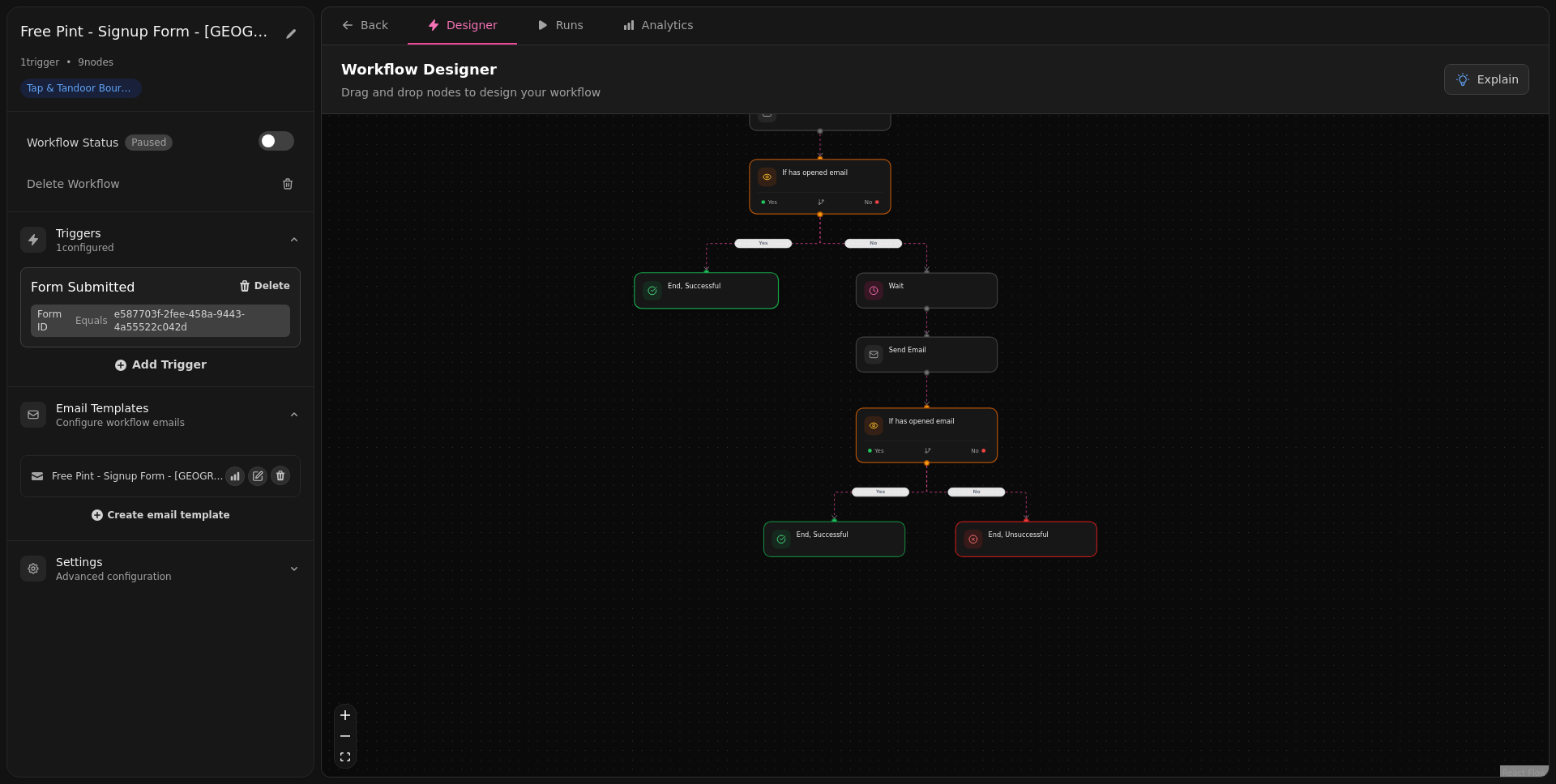
click at [720, 305] on div at bounding box center [706, 291] width 144 height 35
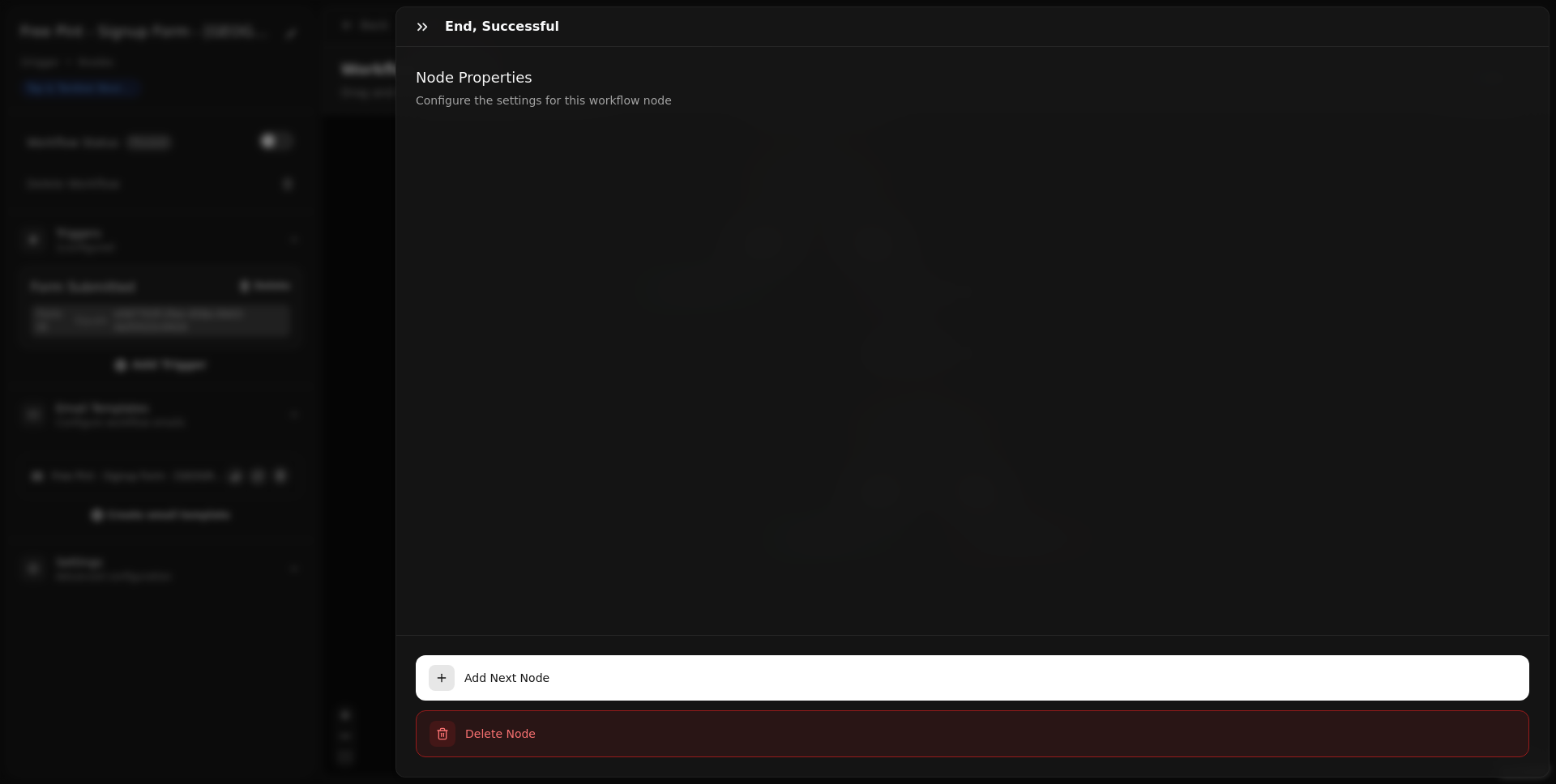
click at [607, 608] on span "Delete Node" at bounding box center [990, 734] width 1050 height 16
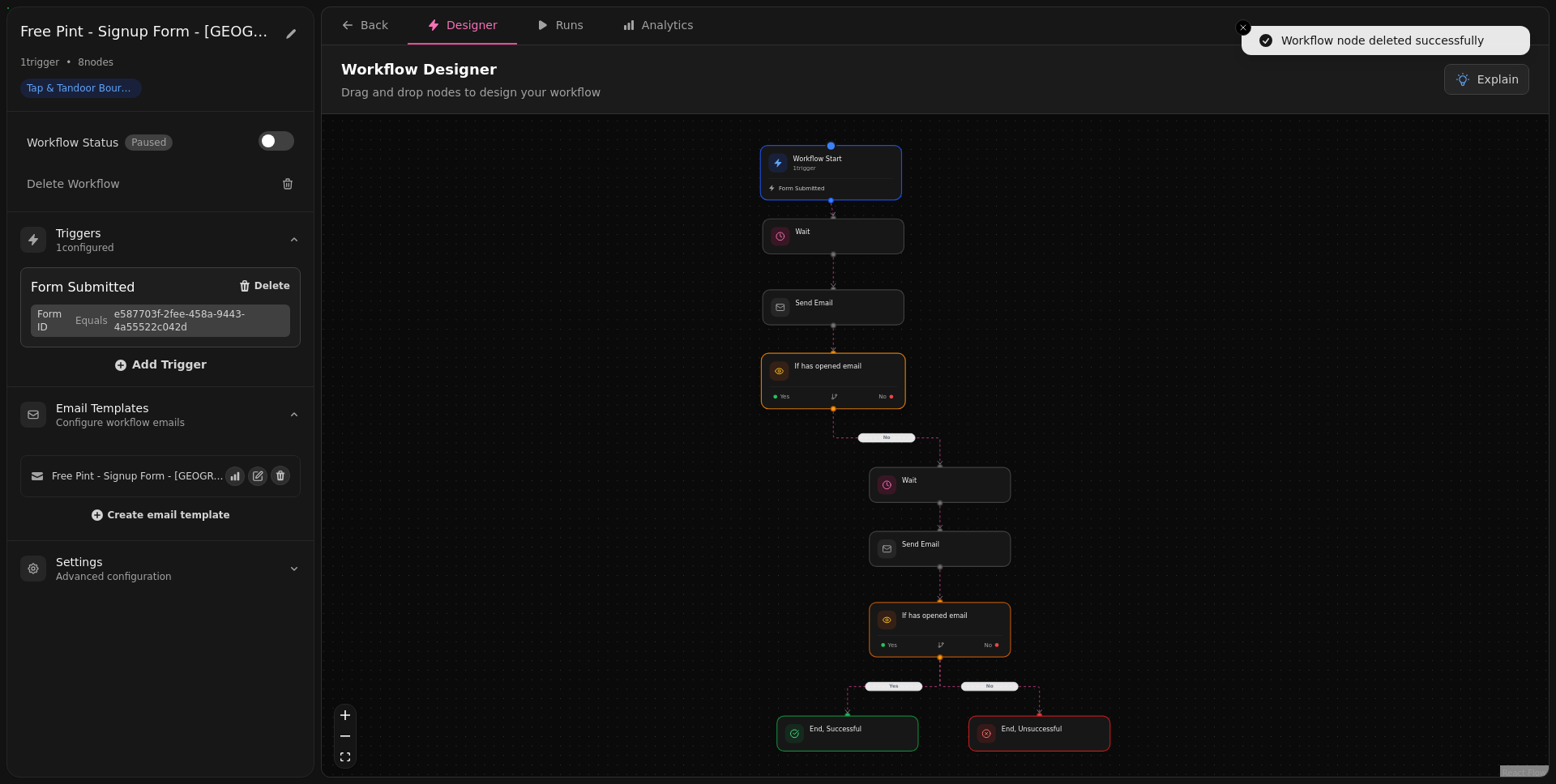
click at [803, 382] on div at bounding box center [832, 381] width 144 height 56
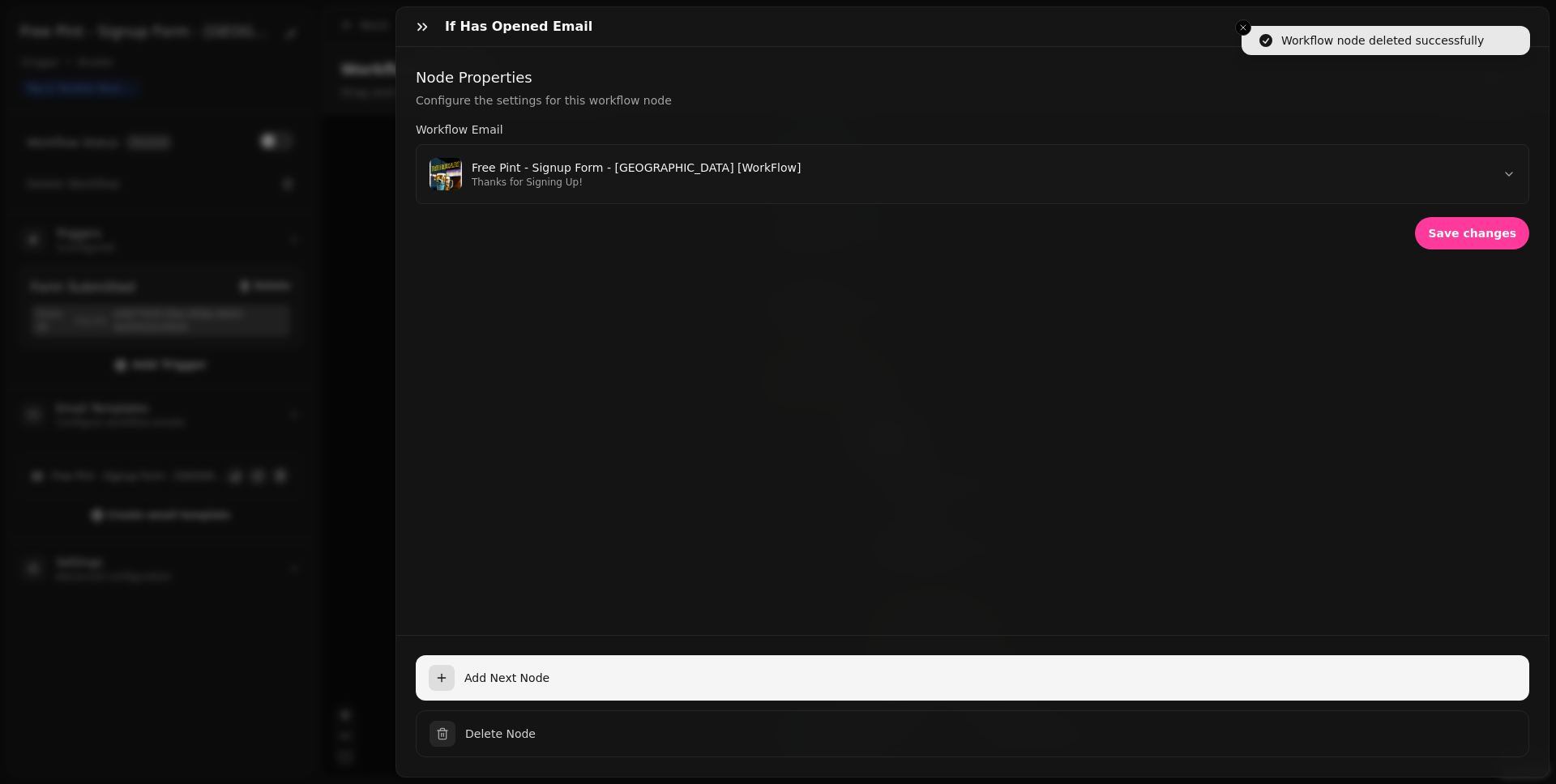
click at [563, 608] on button "Add Next Node" at bounding box center [972, 678] width 1113 height 46
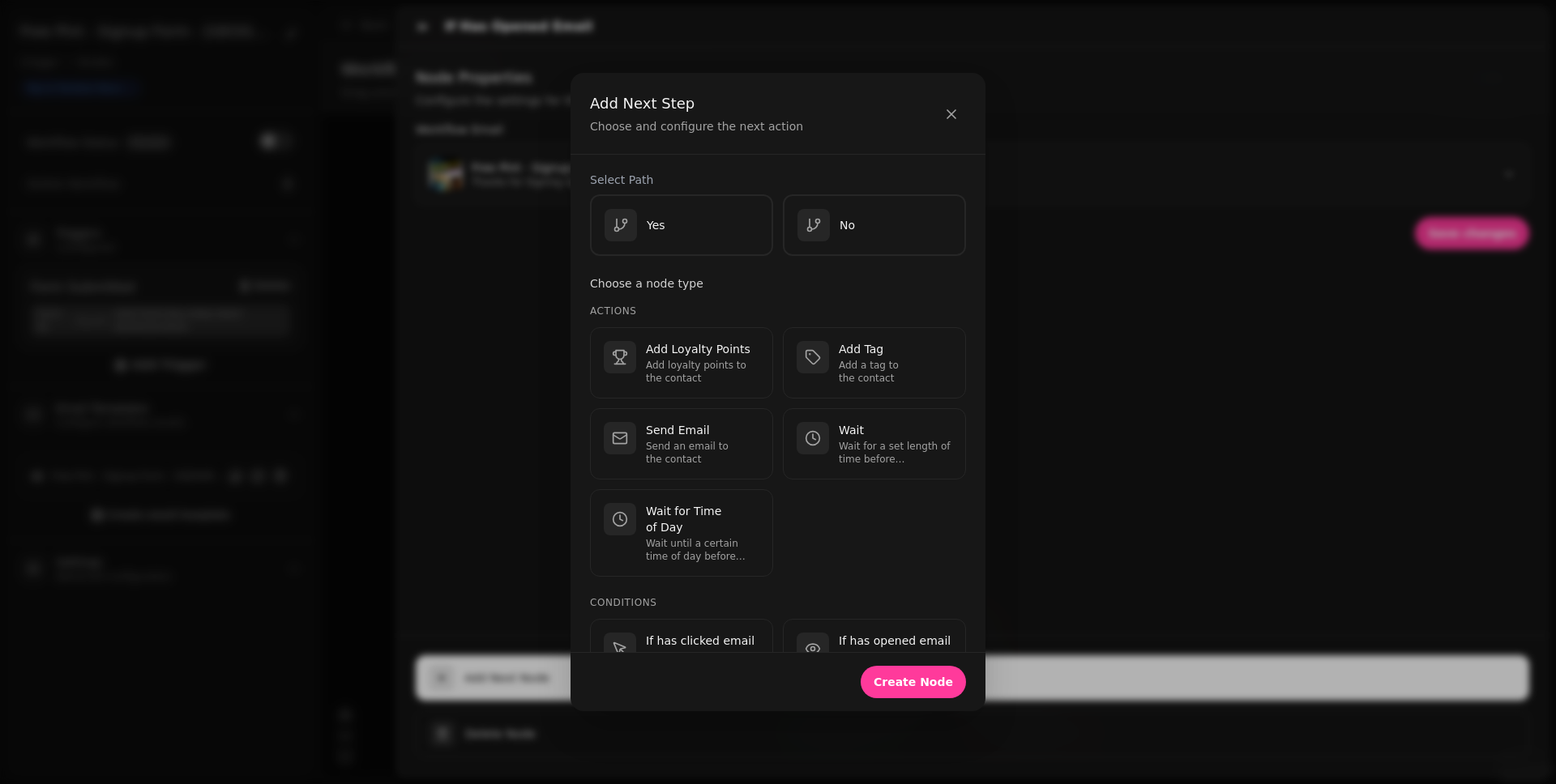
scroll to position [10, 0]
click at [949, 116] on icon "button" at bounding box center [951, 113] width 16 height 16
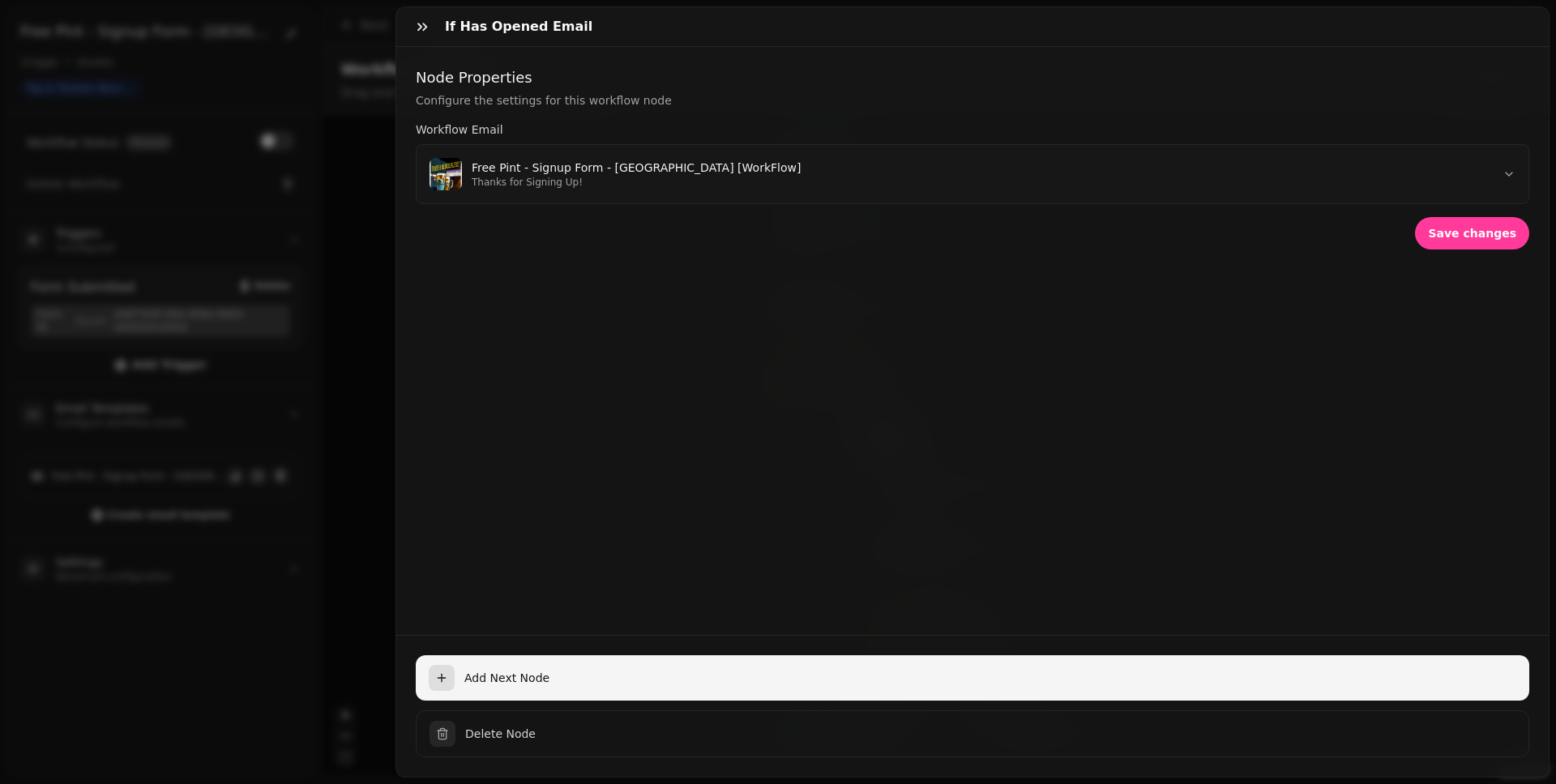
click at [626, 608] on span "Add Next Node" at bounding box center [990, 677] width 1052 height 16
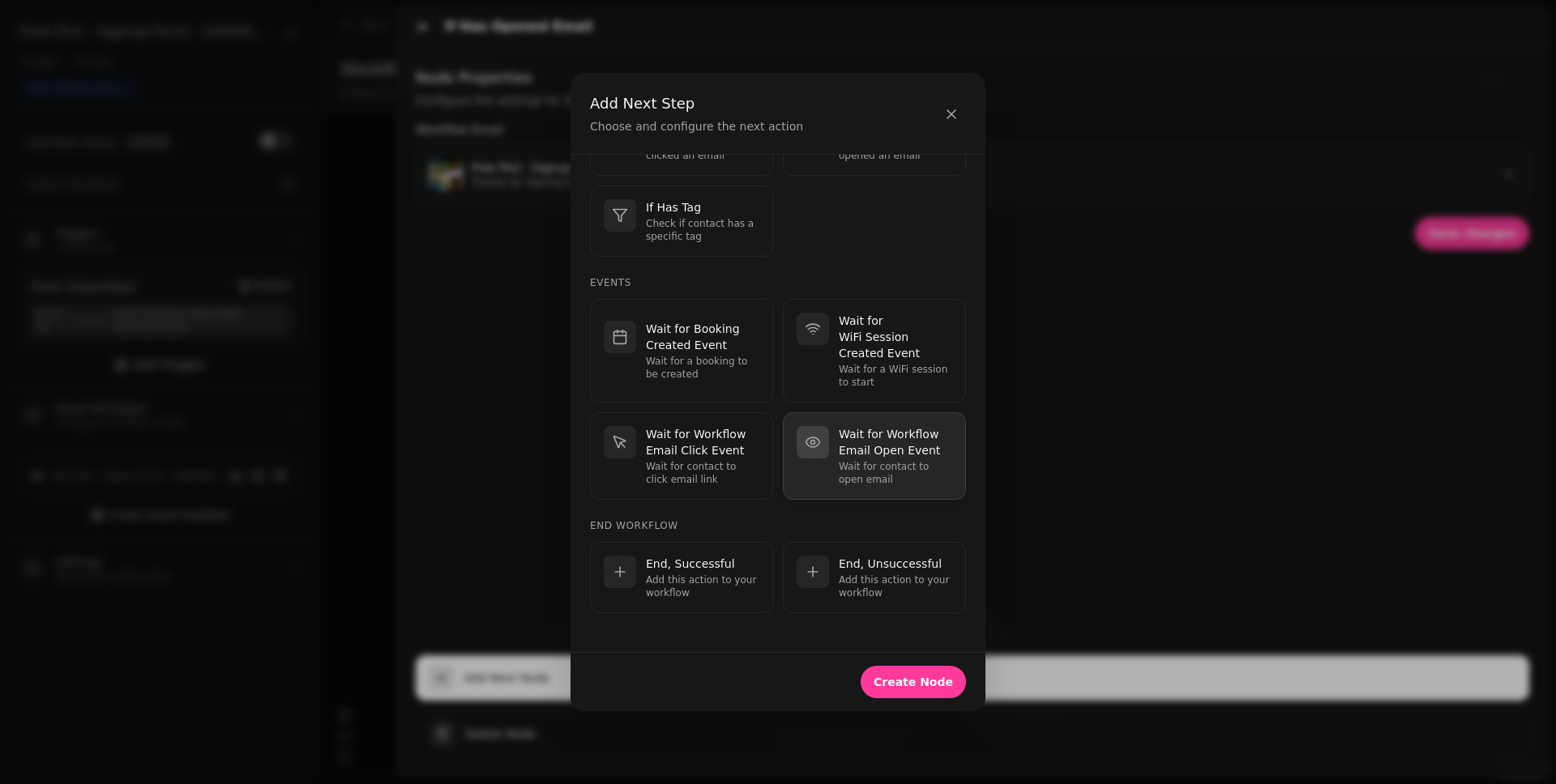
scroll to position [517, 0]
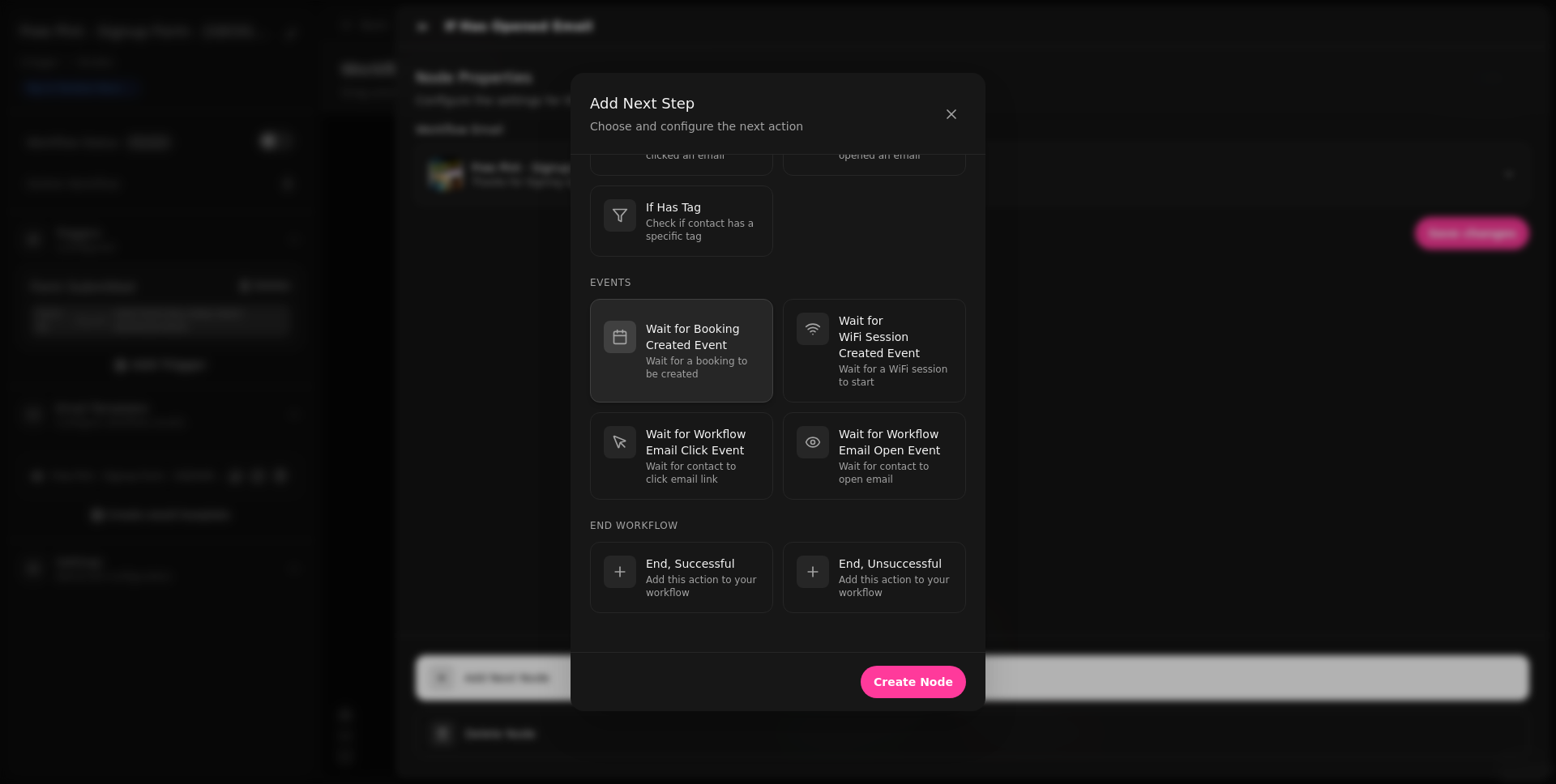
click at [695, 351] on p "Wait for Booking Created Event" at bounding box center [702, 337] width 113 height 33
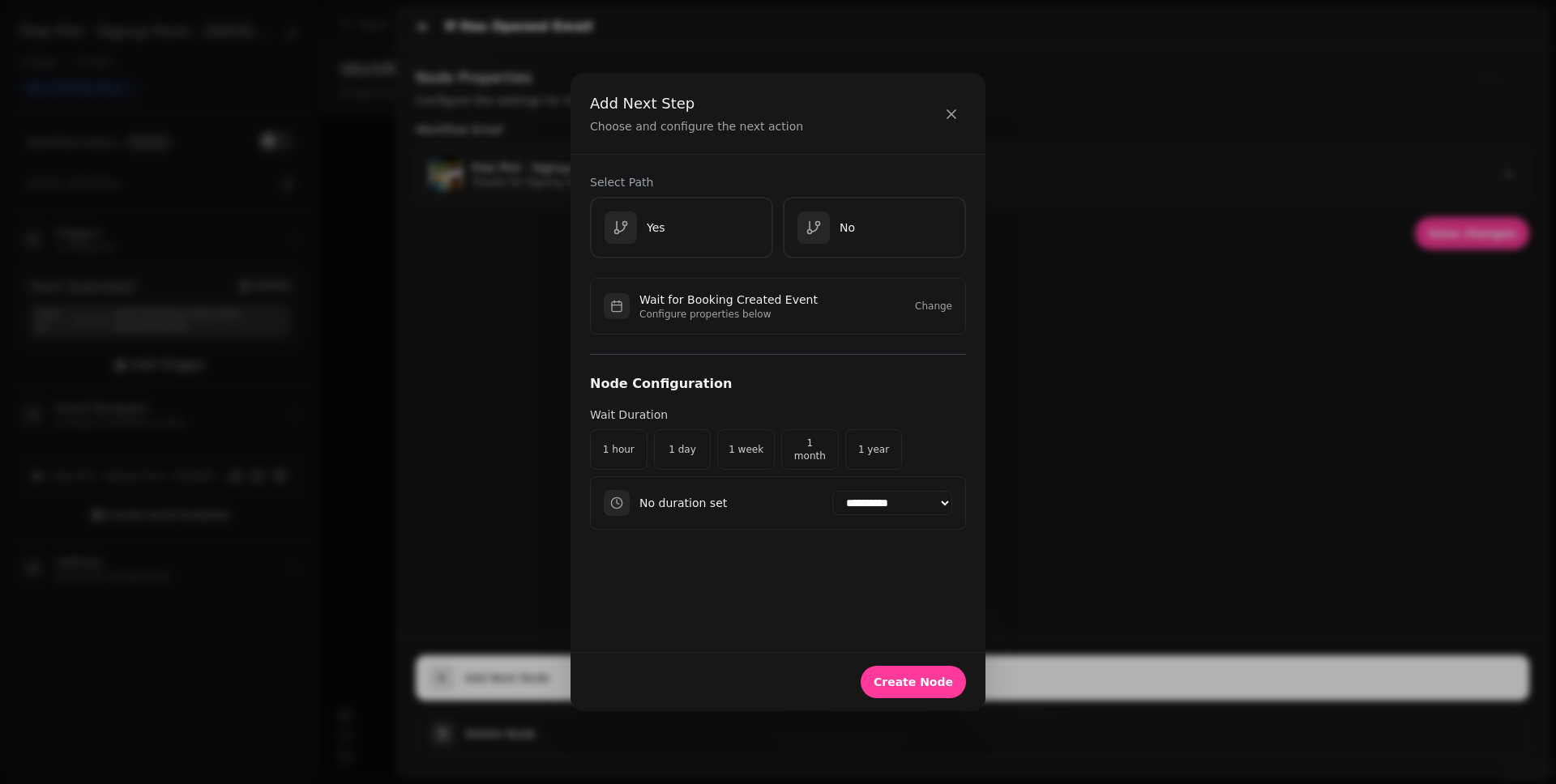
scroll to position [0, 0]
click at [721, 233] on div "Yes" at bounding box center [681, 228] width 157 height 33
click at [848, 500] on select "**********" at bounding box center [892, 503] width 120 height 24
select select "*******"
click at [832, 492] on select "**********" at bounding box center [892, 503] width 120 height 24
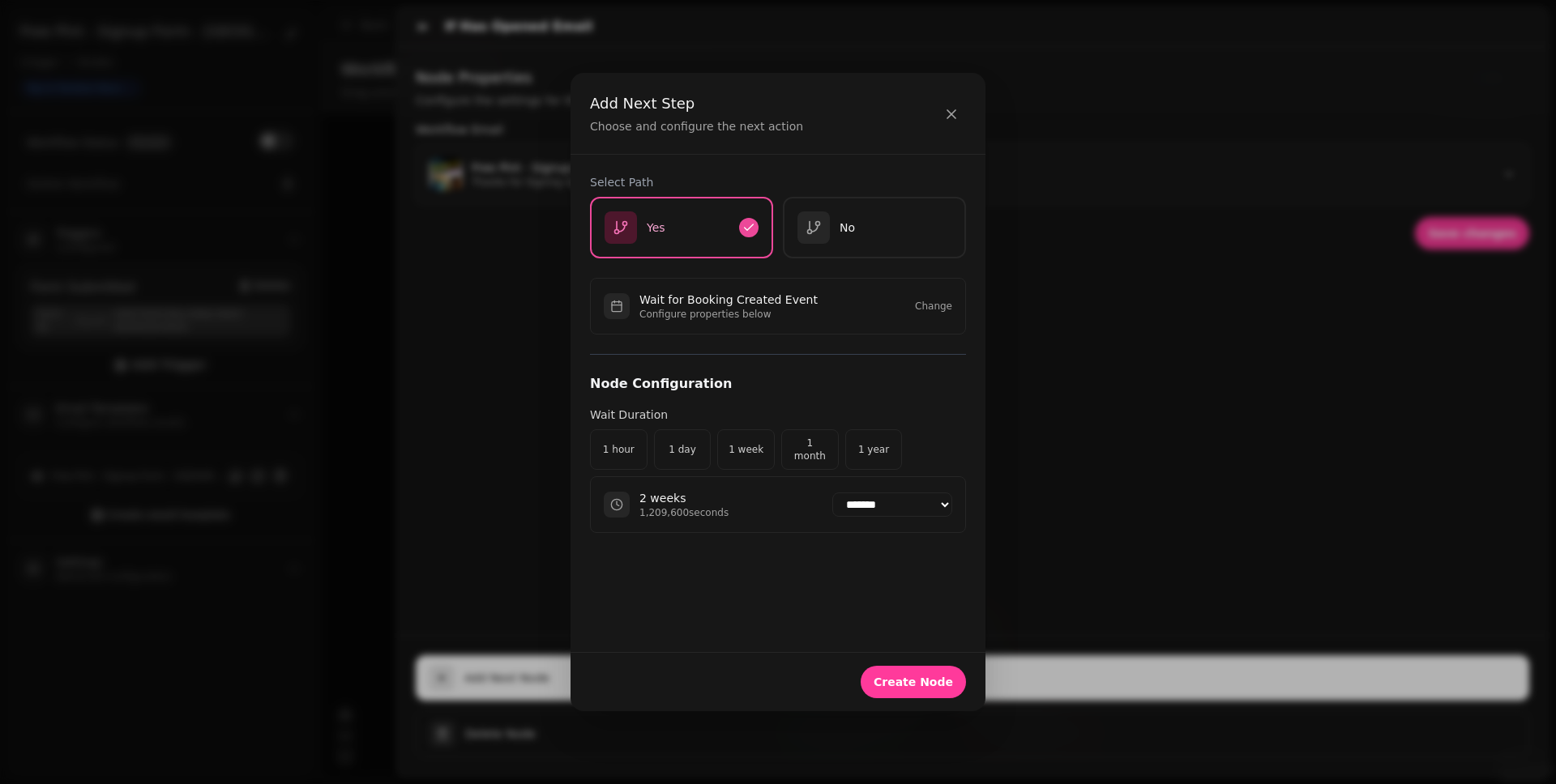
click at [752, 576] on div "**********" at bounding box center [778, 403] width 415 height 497
click at [900, 608] on span "Create Node" at bounding box center [912, 682] width 79 height 11
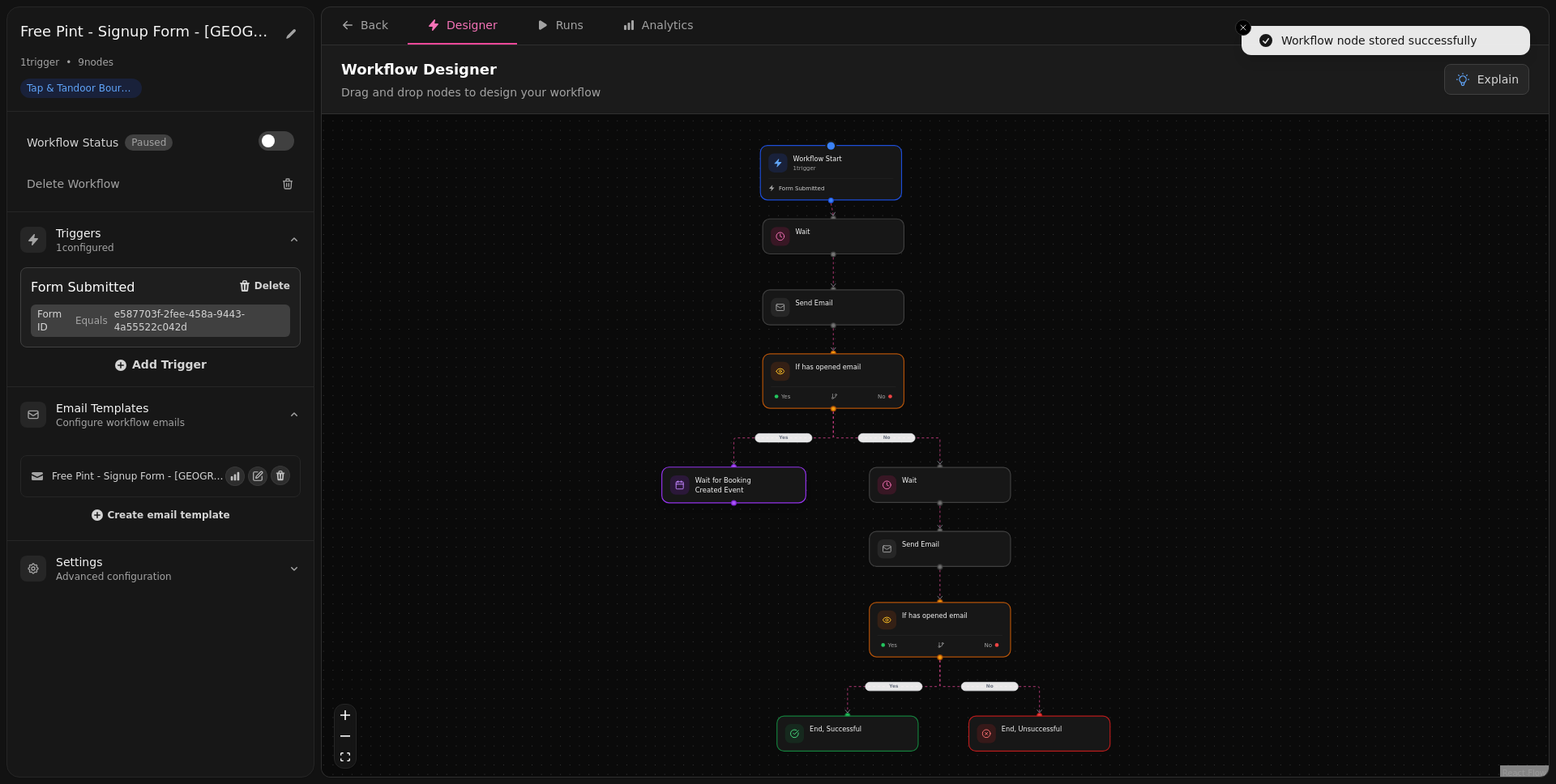
drag, startPoint x: 797, startPoint y: 469, endPoint x: 731, endPoint y: 493, distance: 70.2
click at [731, 493] on div at bounding box center [734, 485] width 144 height 35
select select "*******"
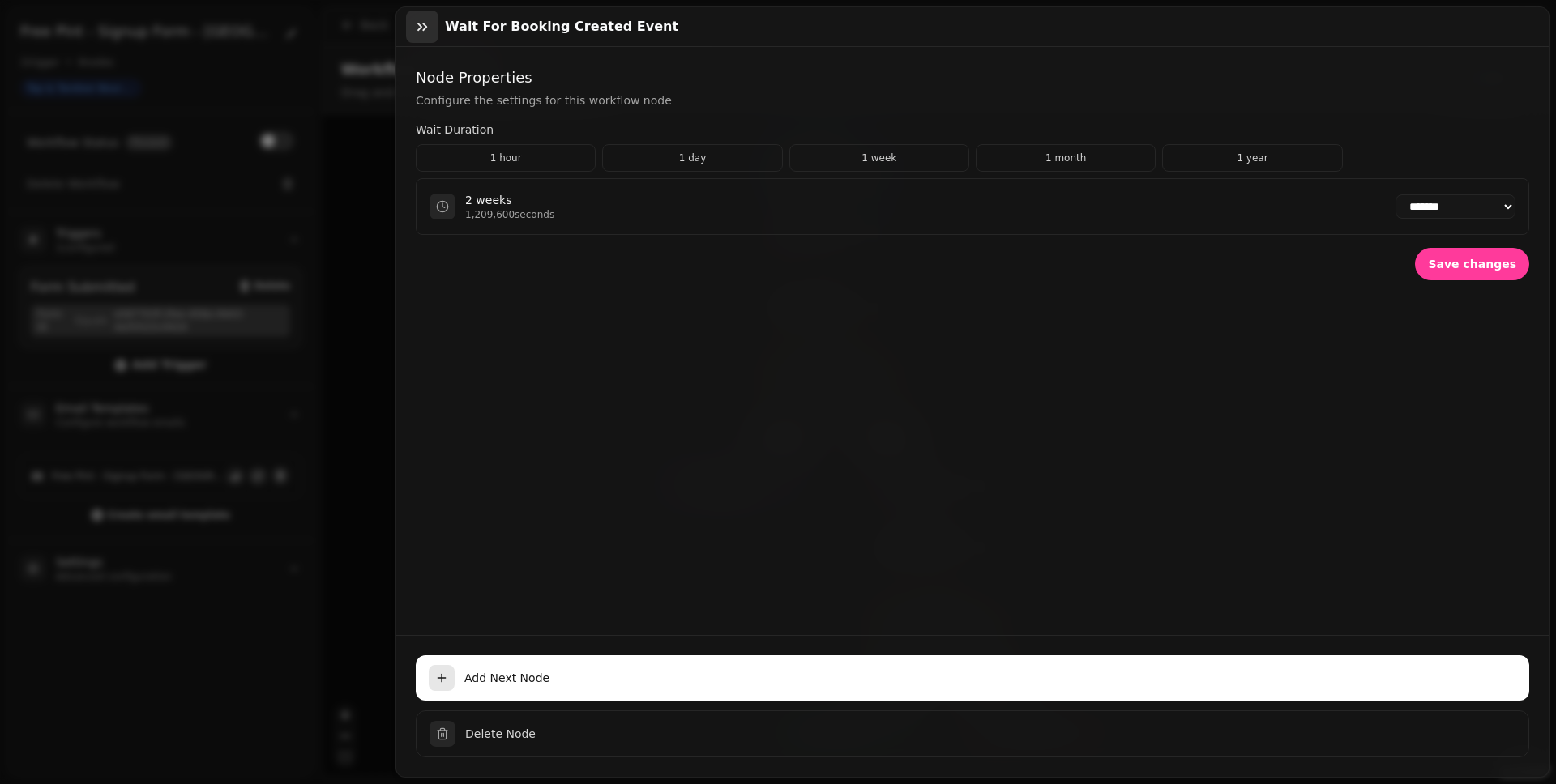
click at [429, 33] on icon "button" at bounding box center [421, 26] width 16 height 16
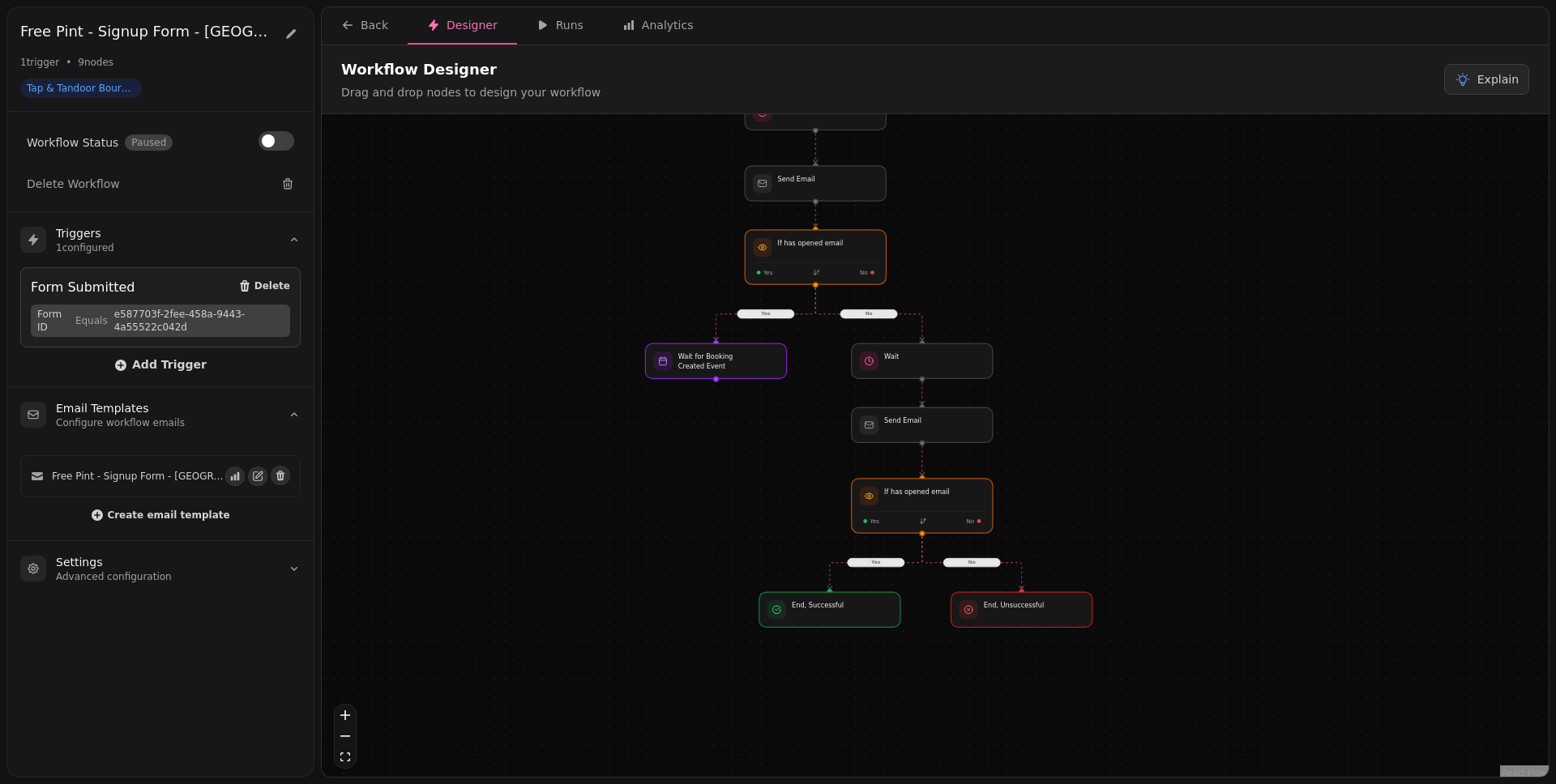
drag, startPoint x: 810, startPoint y: 546, endPoint x: 790, endPoint y: 394, distance: 153.3
click at [794, 399] on div "No Yes No Yes Workflow Start 1 trigger Form Submitted If has opened email Yes N…" at bounding box center [935, 447] width 1227 height 667
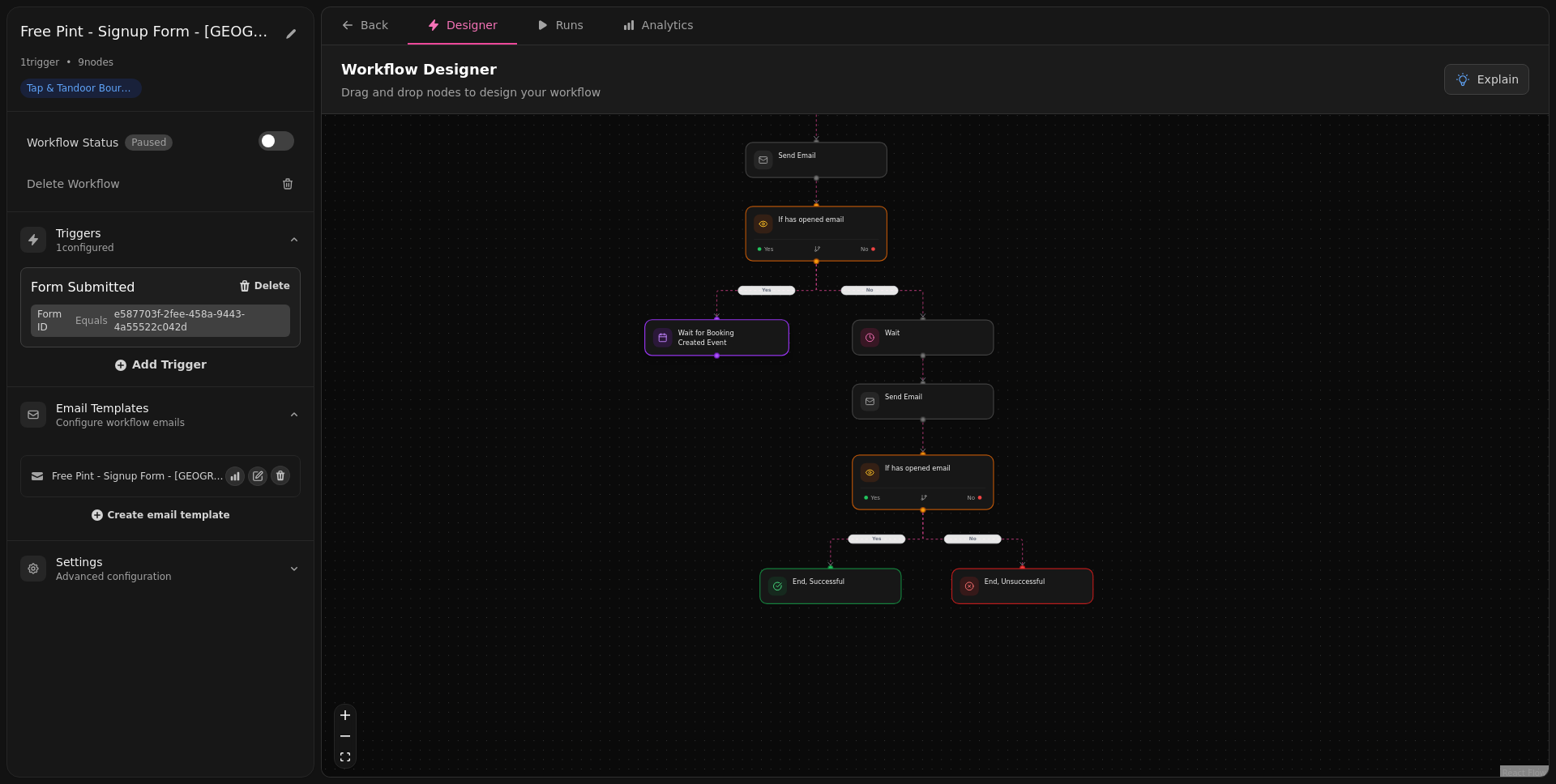
click at [733, 343] on div at bounding box center [716, 338] width 144 height 35
select select "*******"
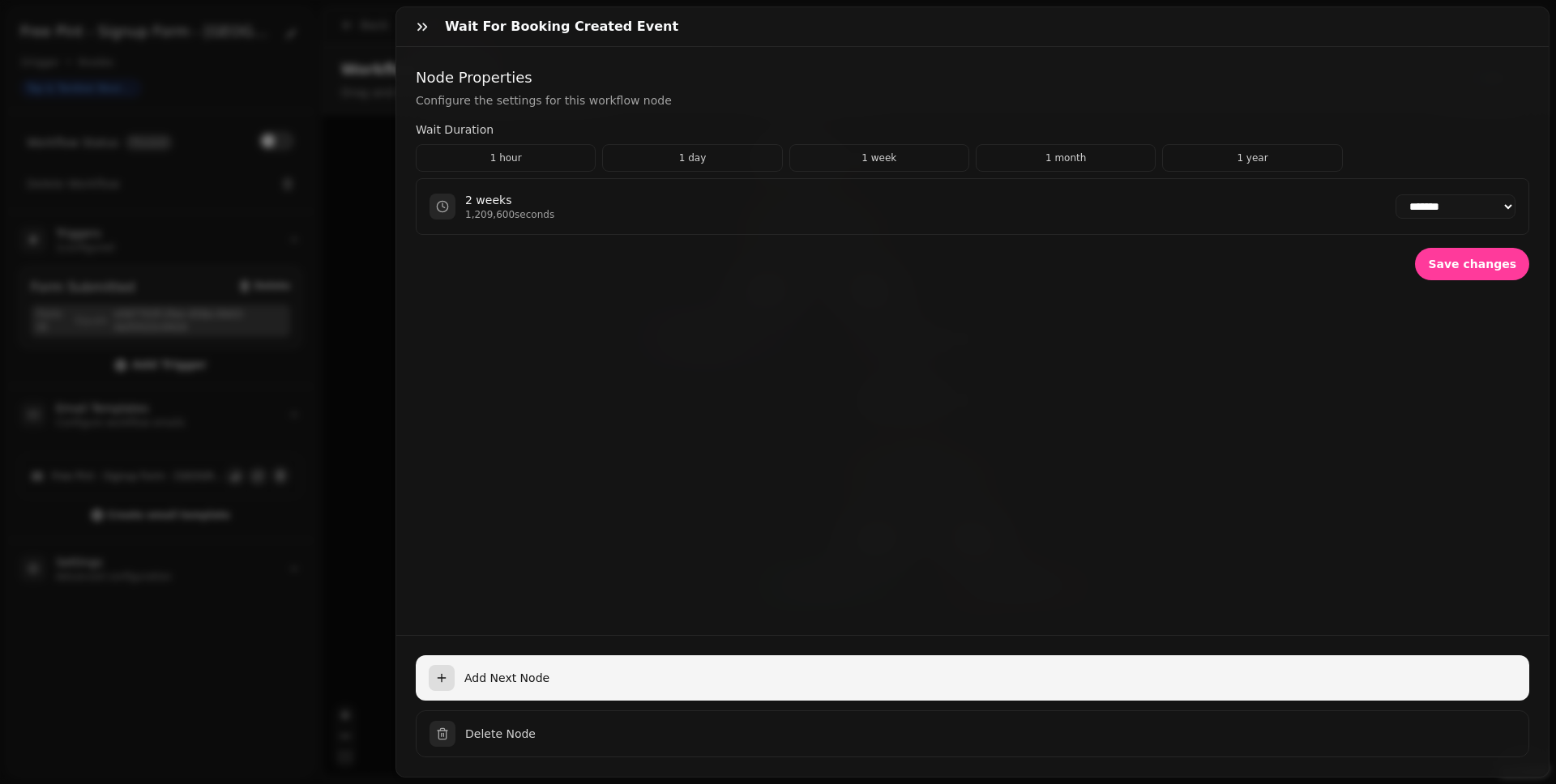
click at [551, 608] on button "Add Next Node" at bounding box center [972, 678] width 1113 height 46
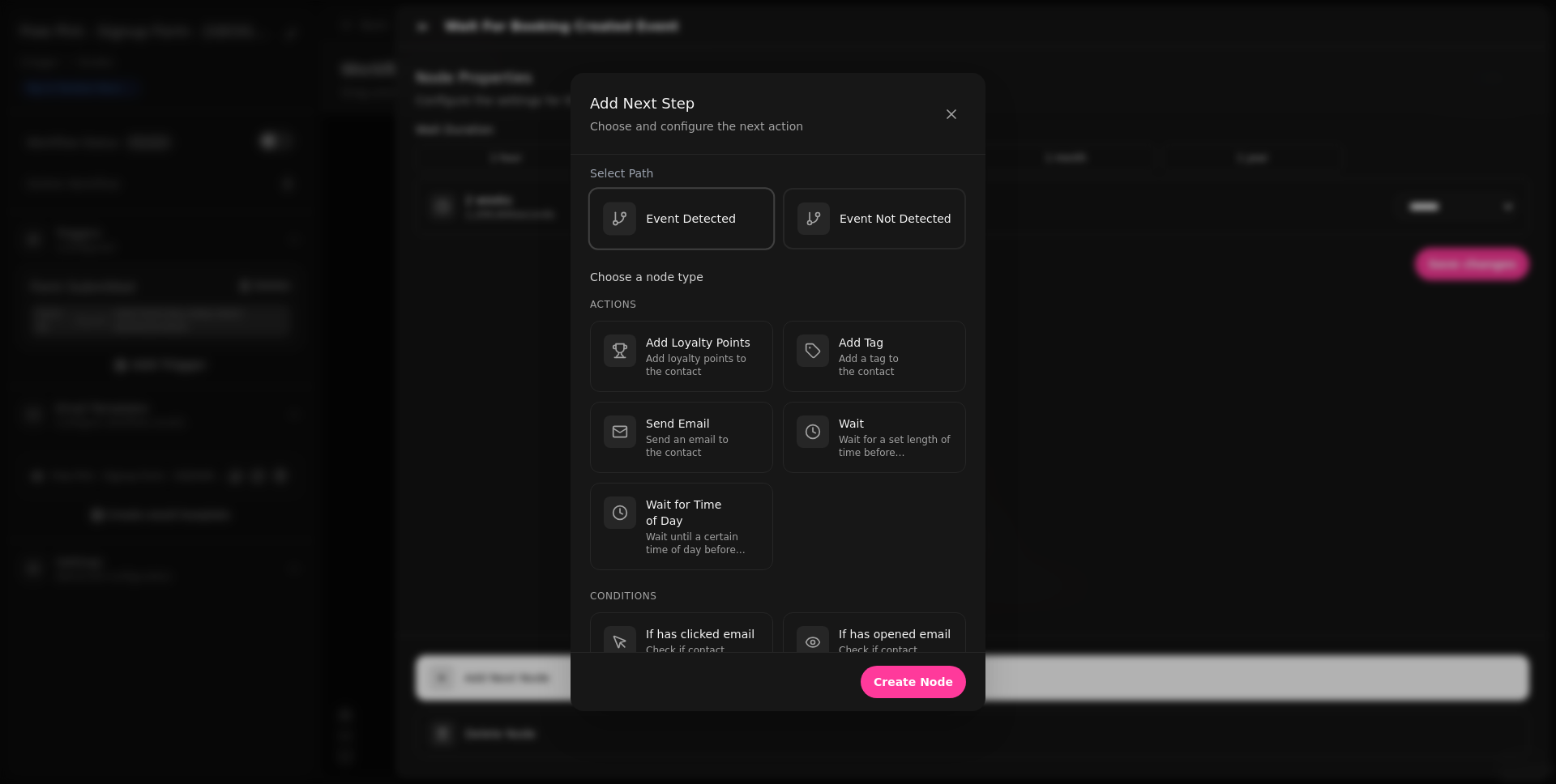
scroll to position [9, 0]
click at [694, 209] on div "Event Detected" at bounding box center [669, 219] width 133 height 33
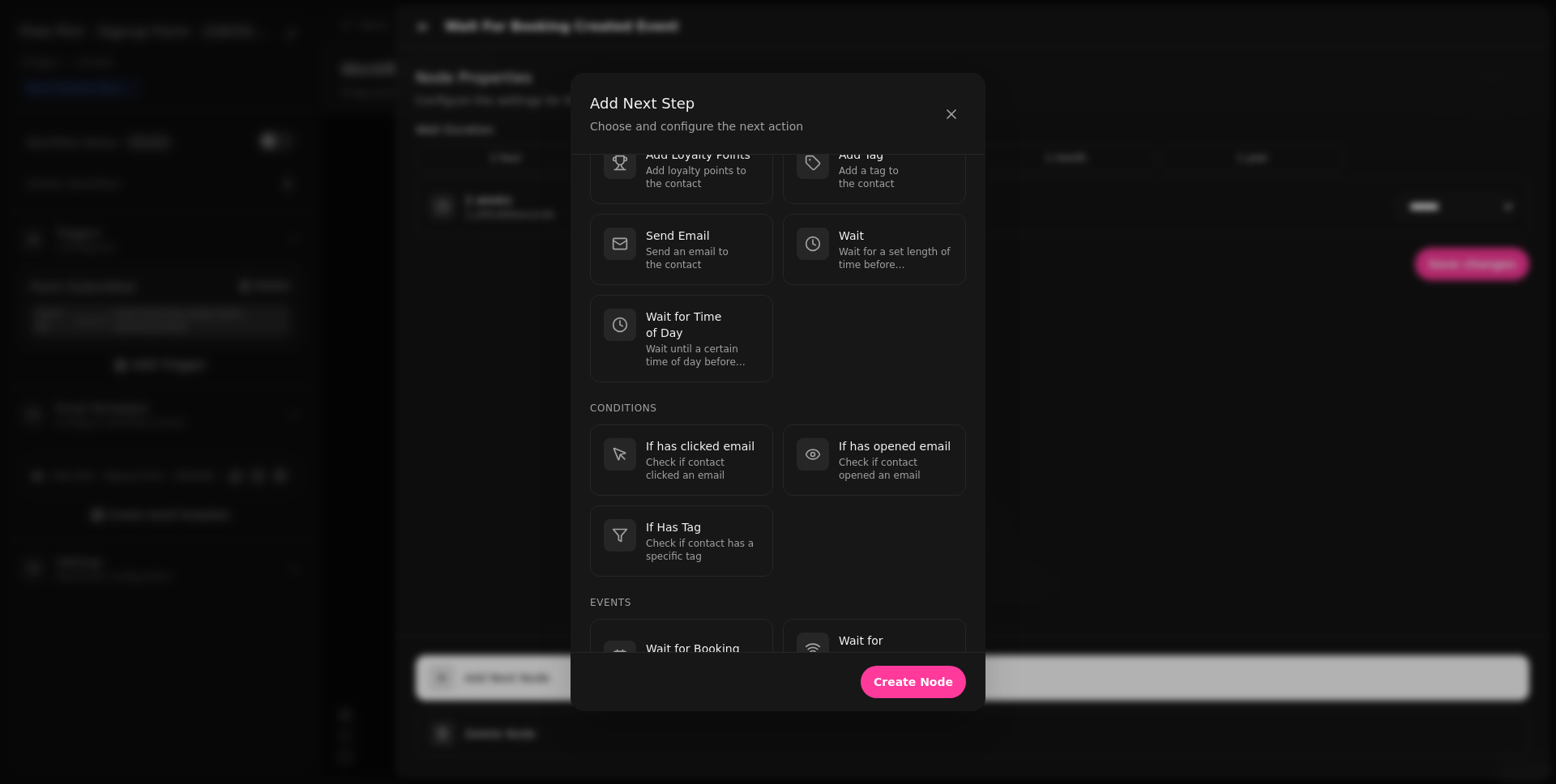
scroll to position [517, 0]
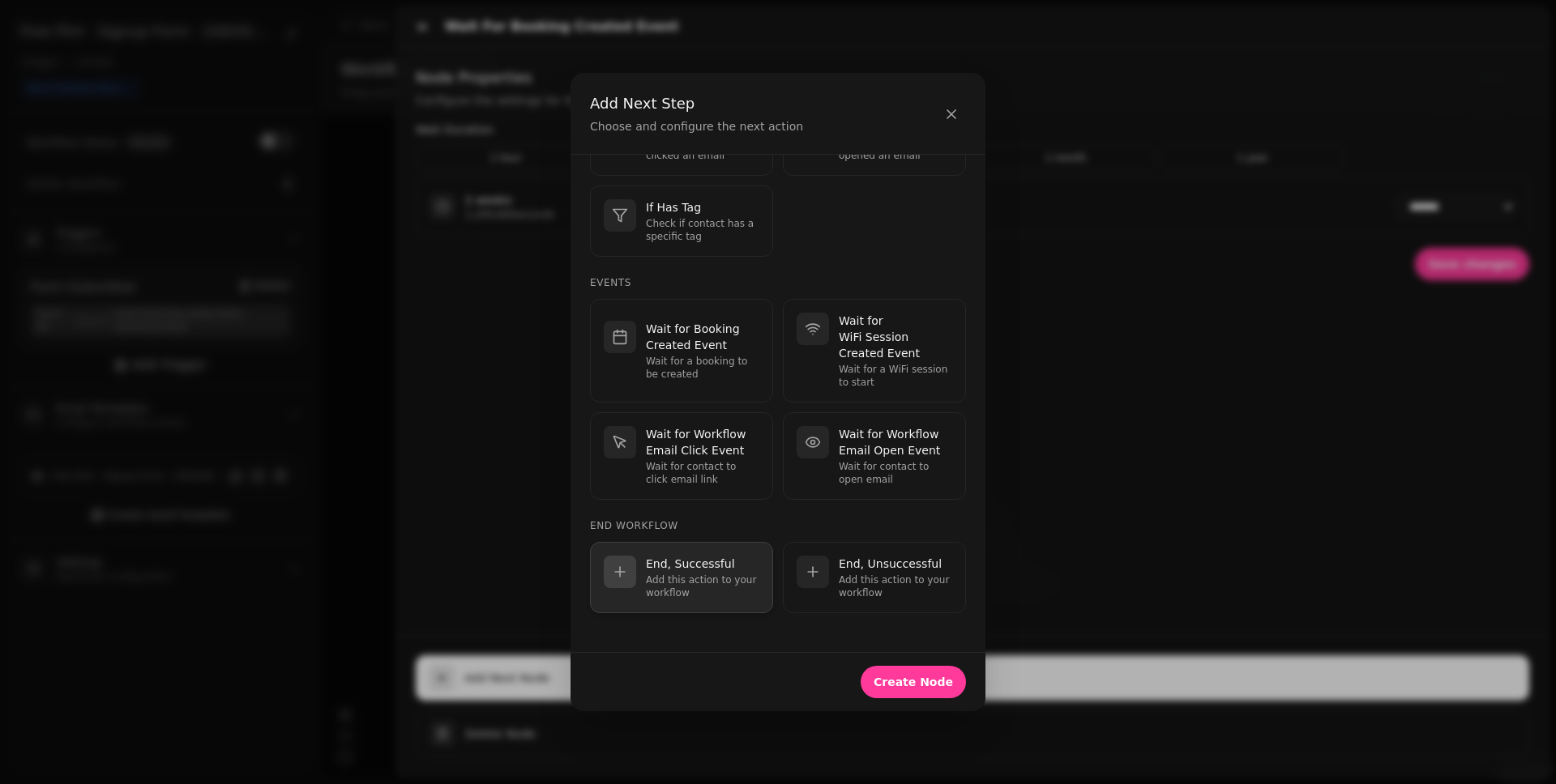
click at [726, 579] on p "Add this action to your workflow" at bounding box center [702, 587] width 113 height 26
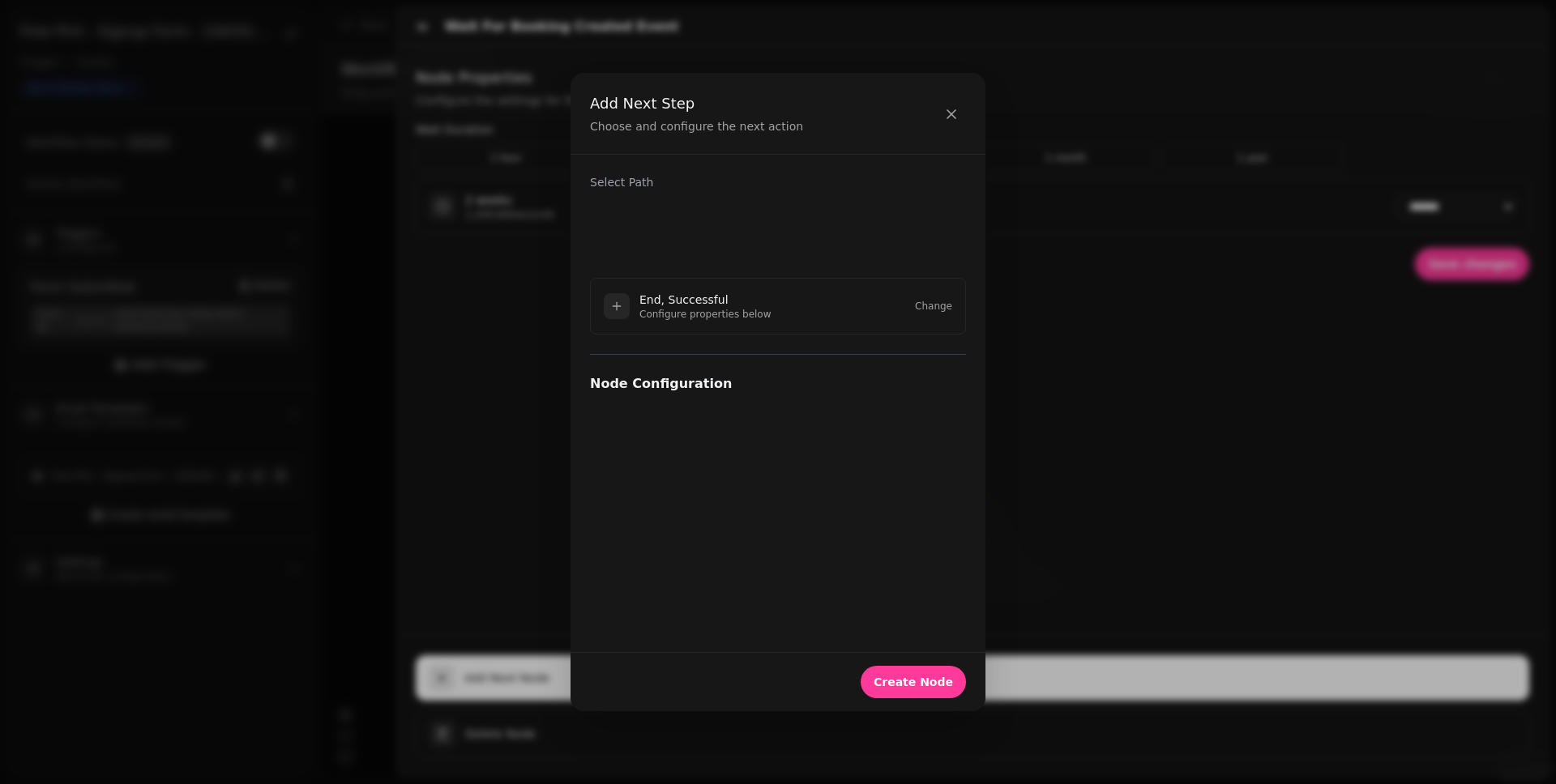
scroll to position [0, 0]
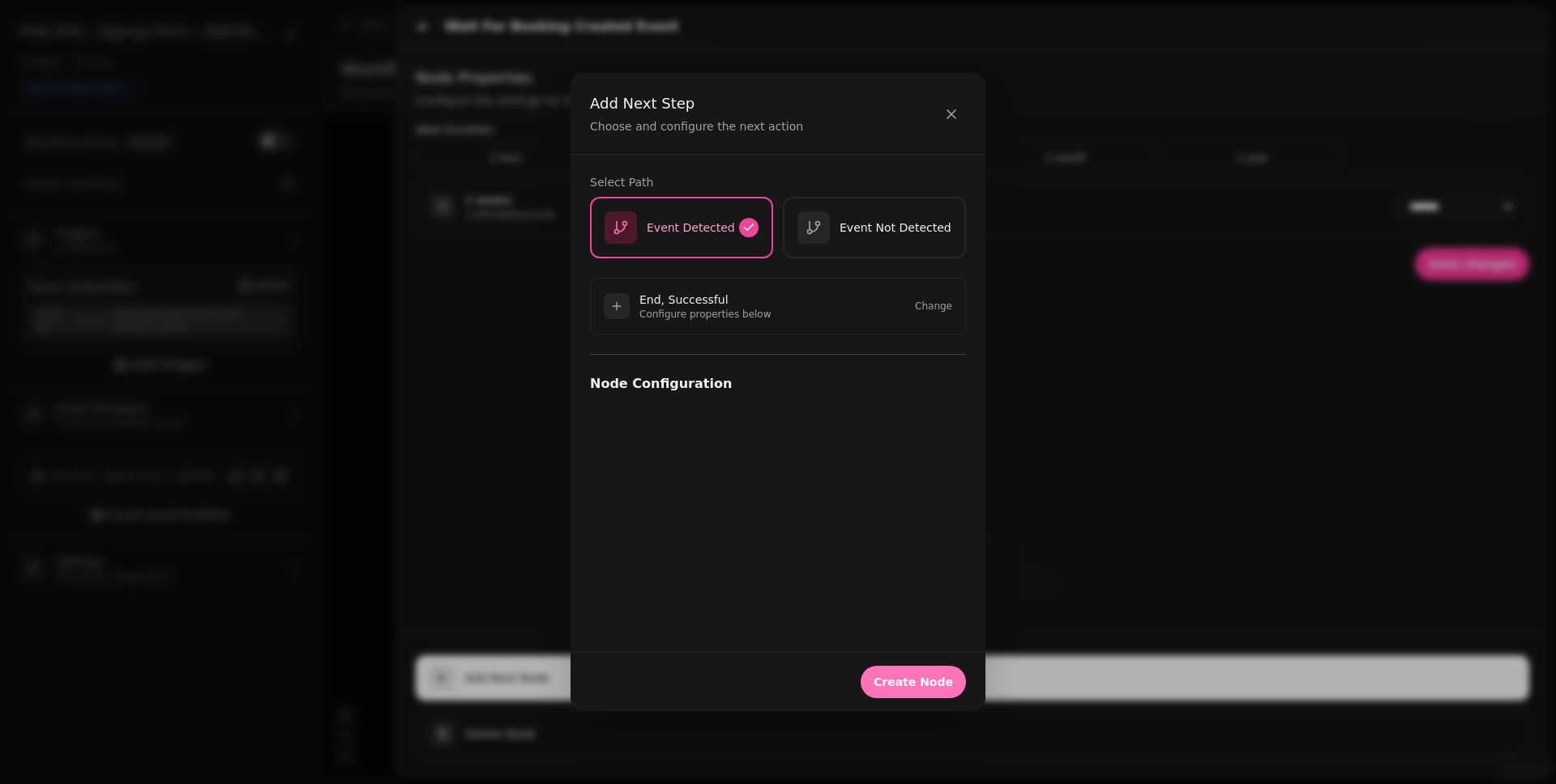
click at [916, 608] on span "Create Node" at bounding box center [912, 682] width 79 height 11
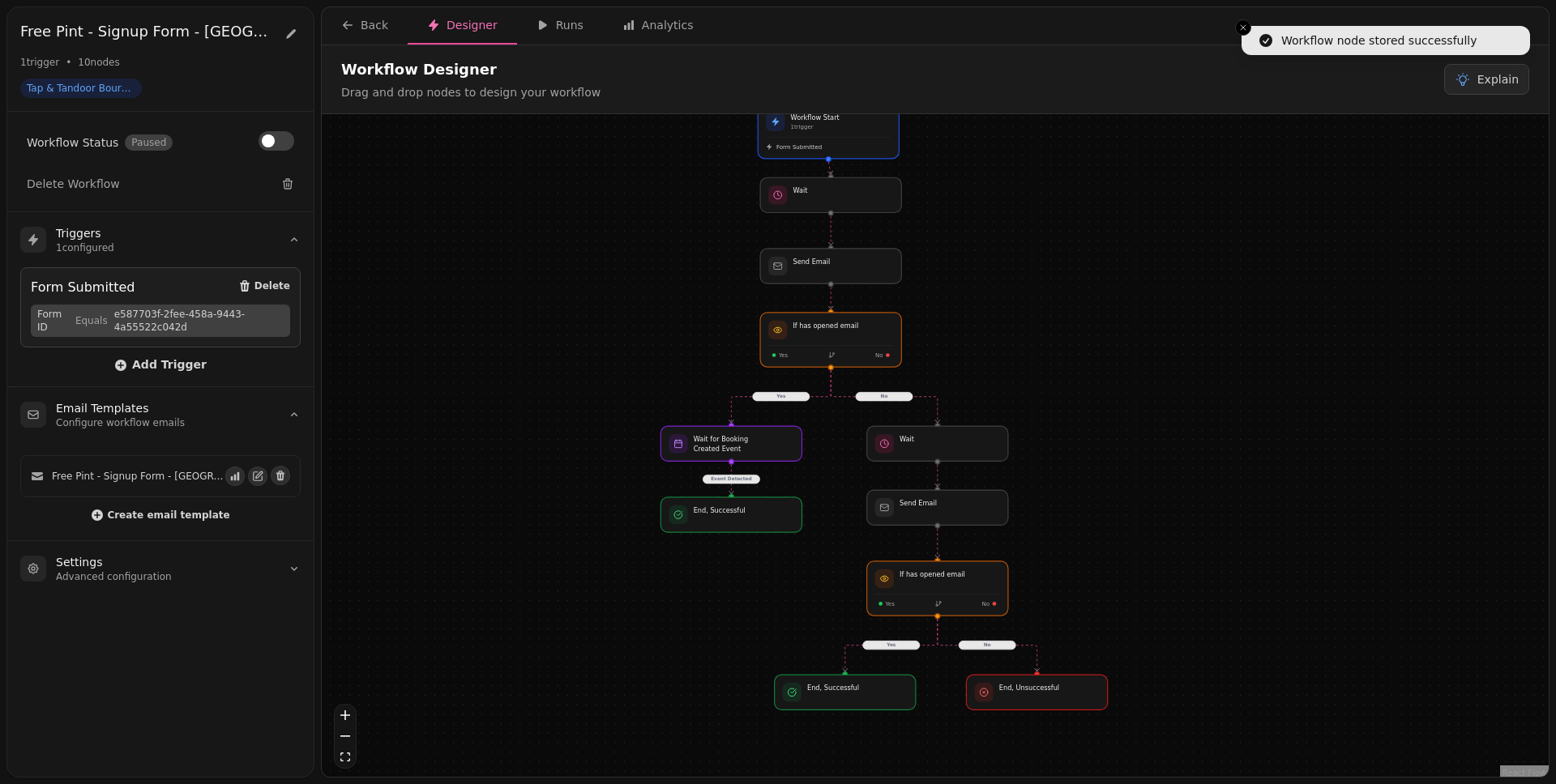
drag, startPoint x: 890, startPoint y: 521, endPoint x: 842, endPoint y: 479, distance: 63.8
click at [842, 479] on div "No Yes No Yes Event Detected Workflow Start 1 trigger Form Submitted If has ope…" at bounding box center [935, 447] width 1227 height 667
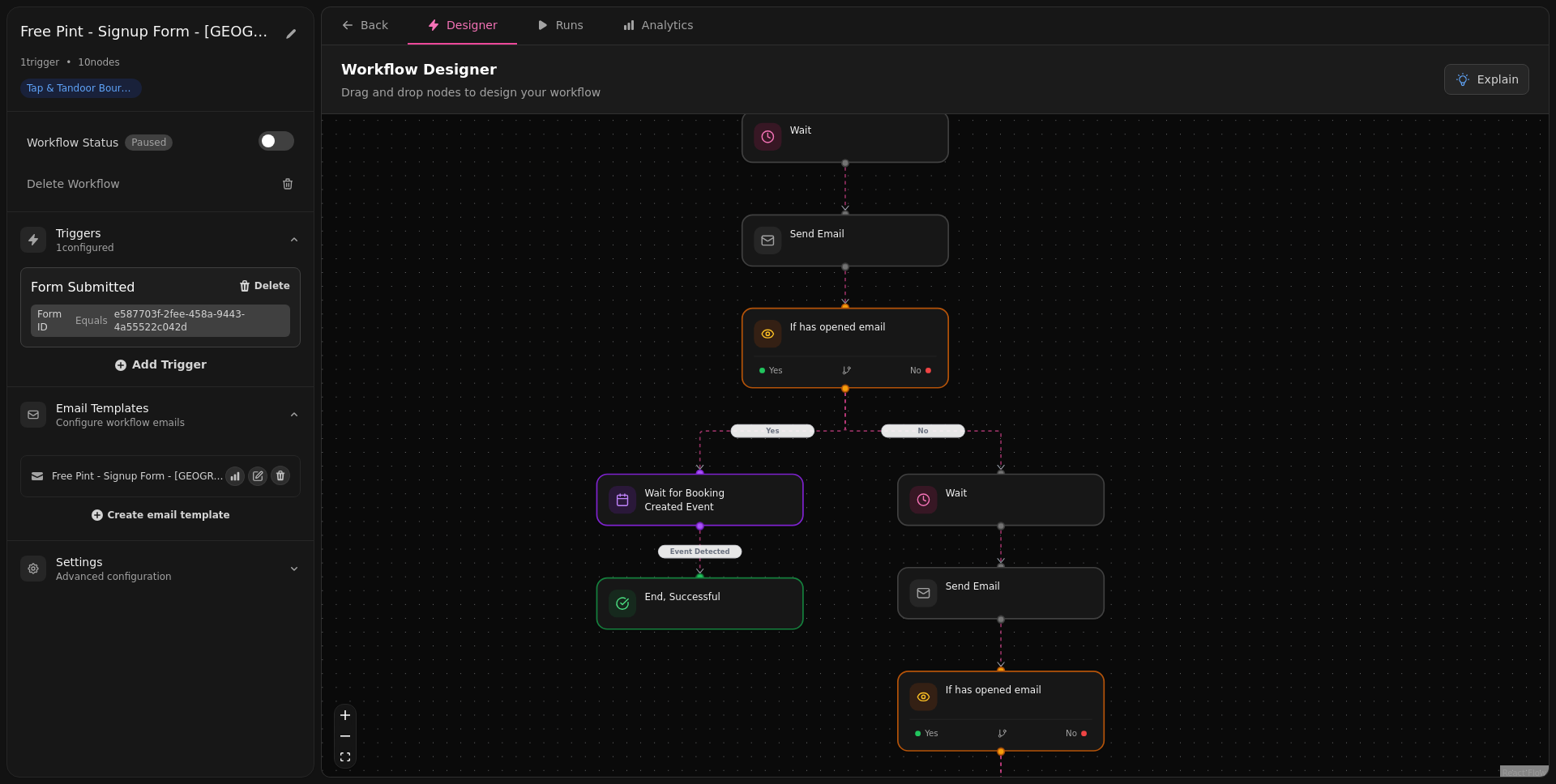
drag, startPoint x: 838, startPoint y: 478, endPoint x: 808, endPoint y: 543, distance: 71.6
click at [808, 545] on div "No Yes No Yes Event Detected Workflow Start 1 trigger Form Submitted If has ope…" at bounding box center [935, 447] width 1227 height 667
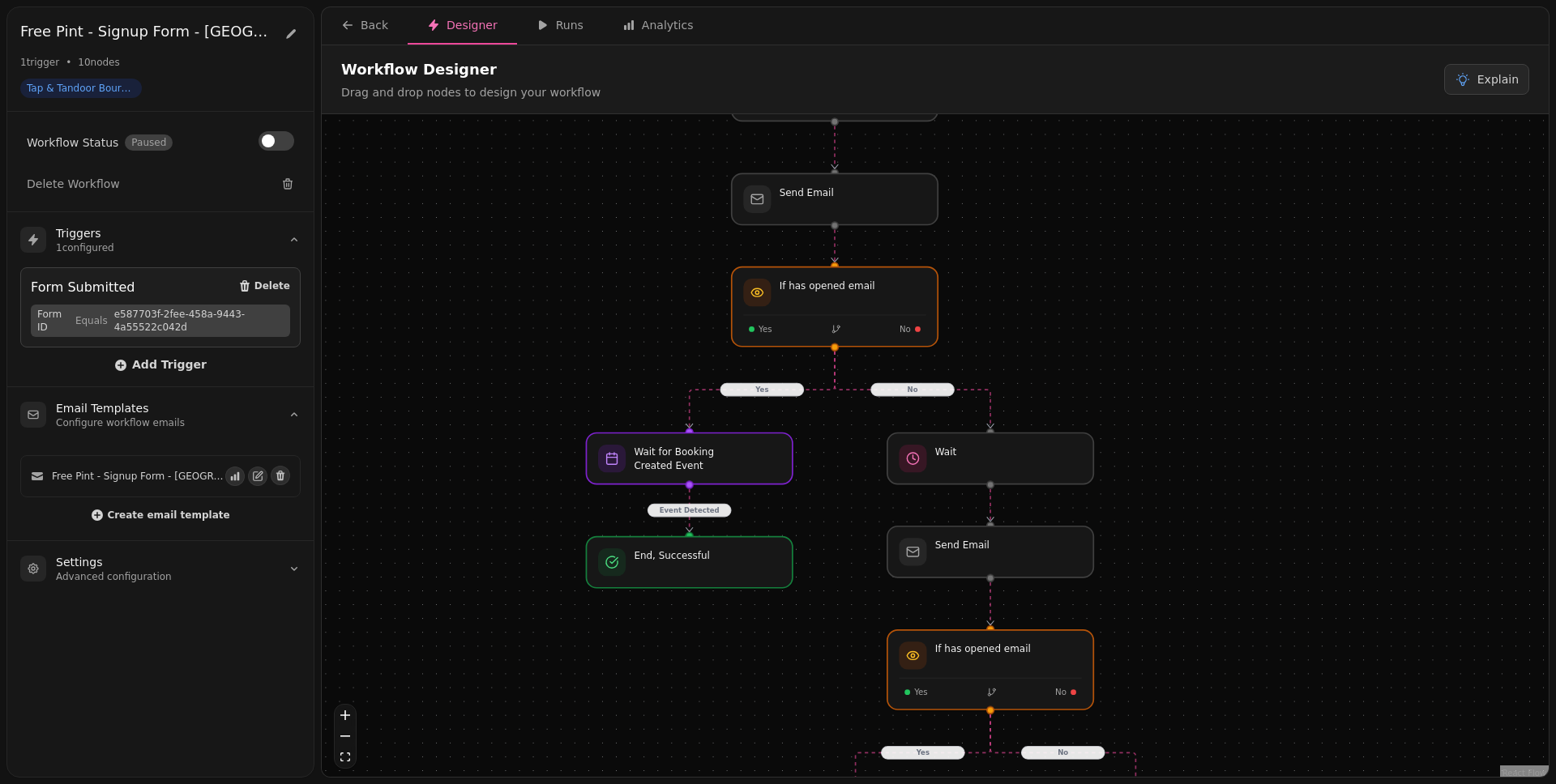
drag, startPoint x: 1225, startPoint y: 470, endPoint x: 1204, endPoint y: 396, distance: 76.9
click at [1190, 398] on div "No Yes No Yes Event Detected Workflow Start 1 trigger Form Submitted If has ope…" at bounding box center [935, 447] width 1227 height 667
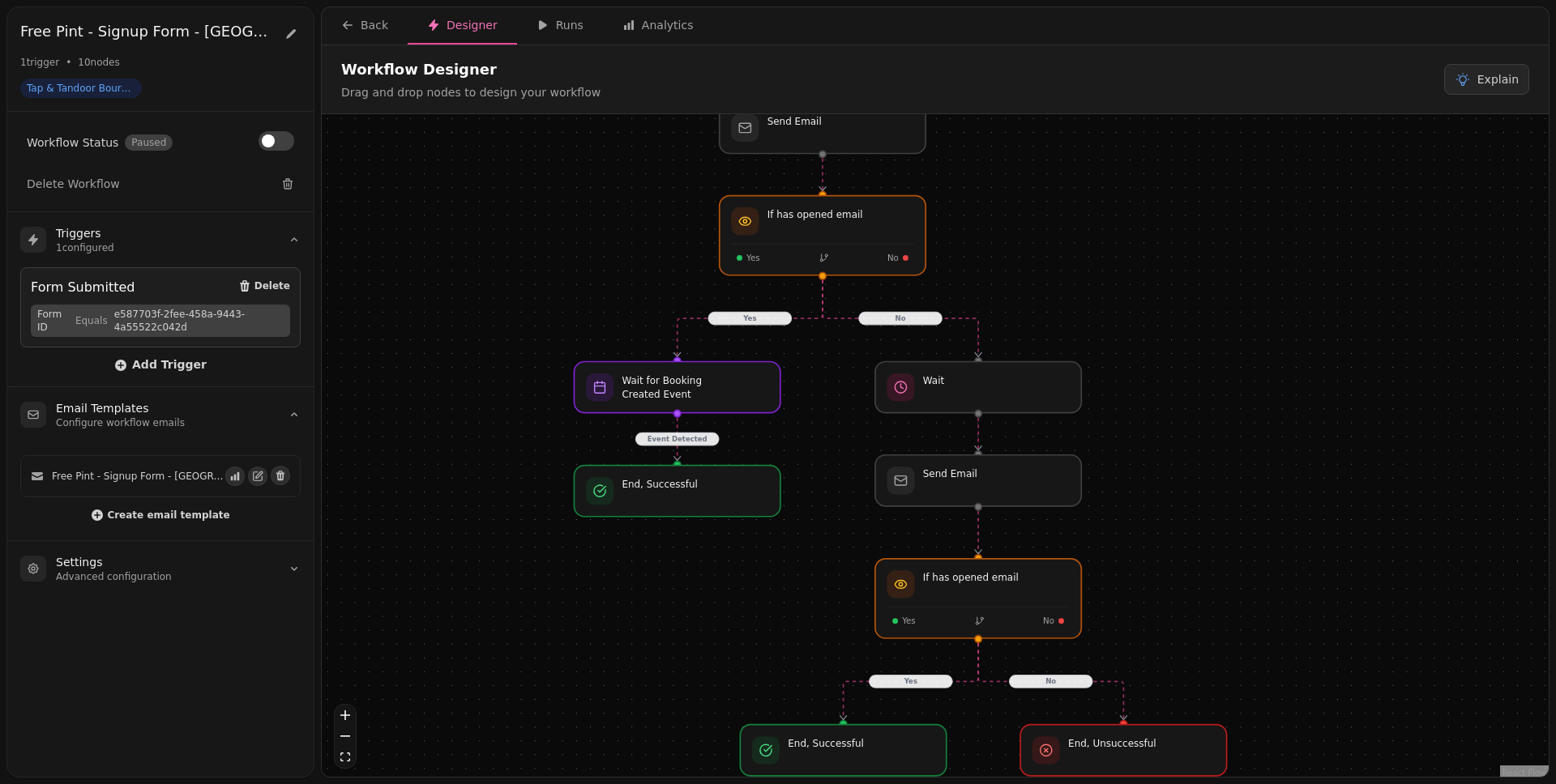
drag, startPoint x: 1230, startPoint y: 559, endPoint x: 1218, endPoint y: 468, distance: 91.8
click at [1190, 469] on div "No Yes No Yes Event Detected Workflow Start 1 trigger Form Submitted If has ope…" at bounding box center [935, 447] width 1227 height 667
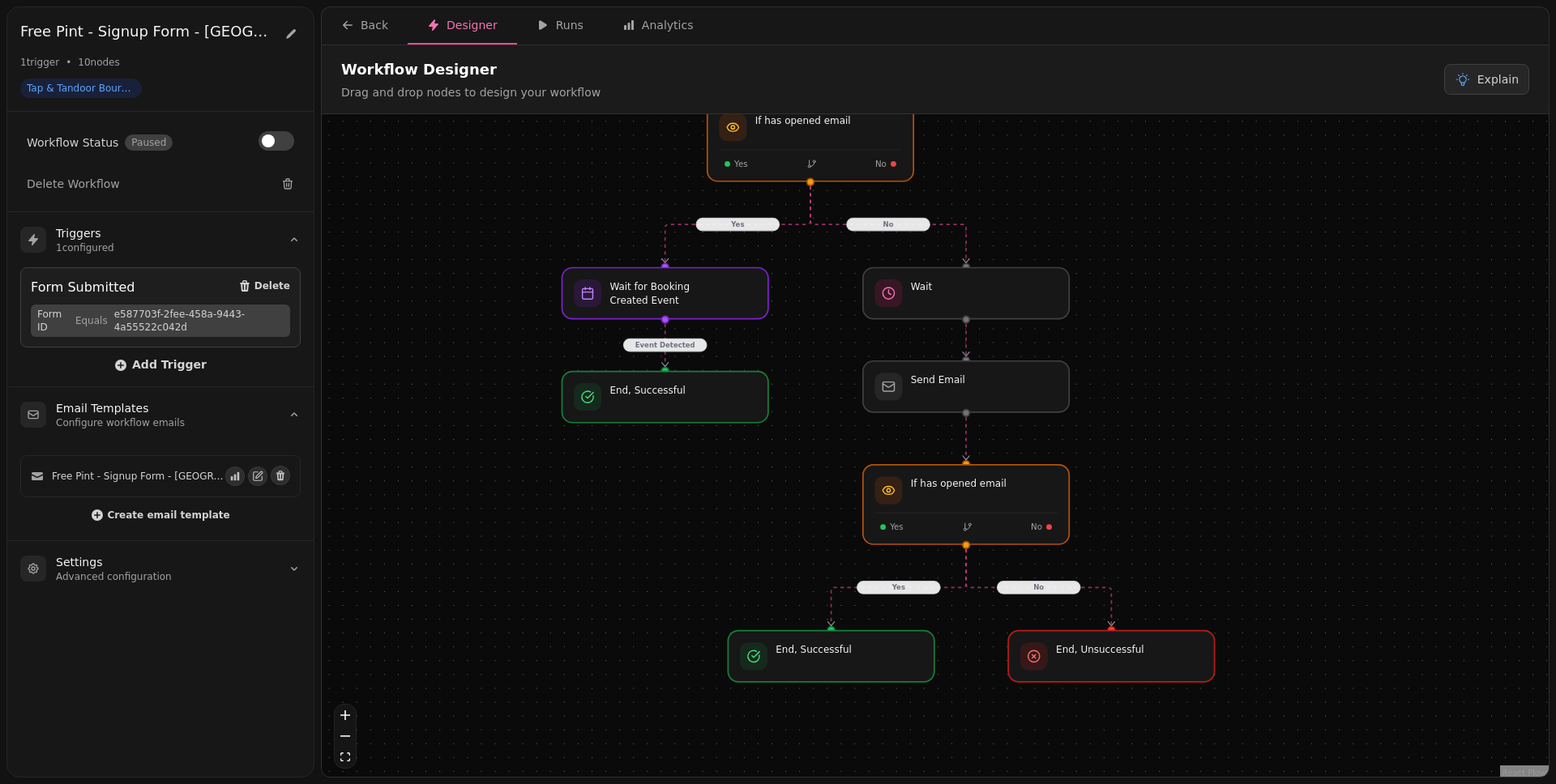
drag, startPoint x: 807, startPoint y: 583, endPoint x: 775, endPoint y: 487, distance: 101.2
click at [775, 487] on div "No Yes No Yes Event Detected Workflow Start 1 trigger Form Submitted If has ope…" at bounding box center [935, 447] width 1227 height 667
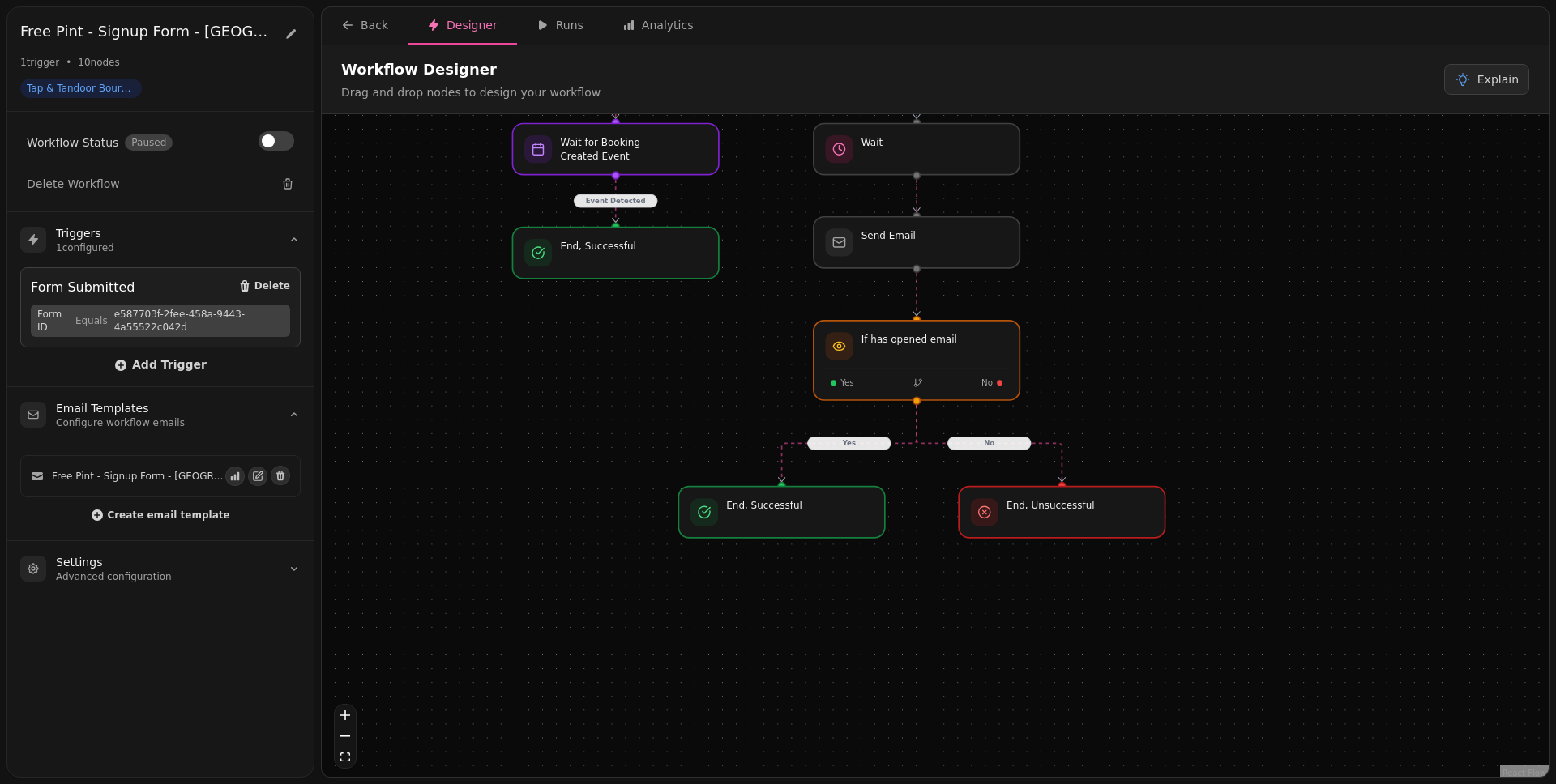
drag, startPoint x: 1253, startPoint y: 424, endPoint x: 1246, endPoint y: 405, distance: 20.2
click at [1190, 405] on div "No Yes No Yes Event Detected Workflow Start 1 trigger Form Submitted If has ope…" at bounding box center [935, 447] width 1227 height 667
click at [1047, 509] on div at bounding box center [1061, 510] width 211 height 52
click at [1062, 519] on div at bounding box center [1061, 510] width 211 height 52
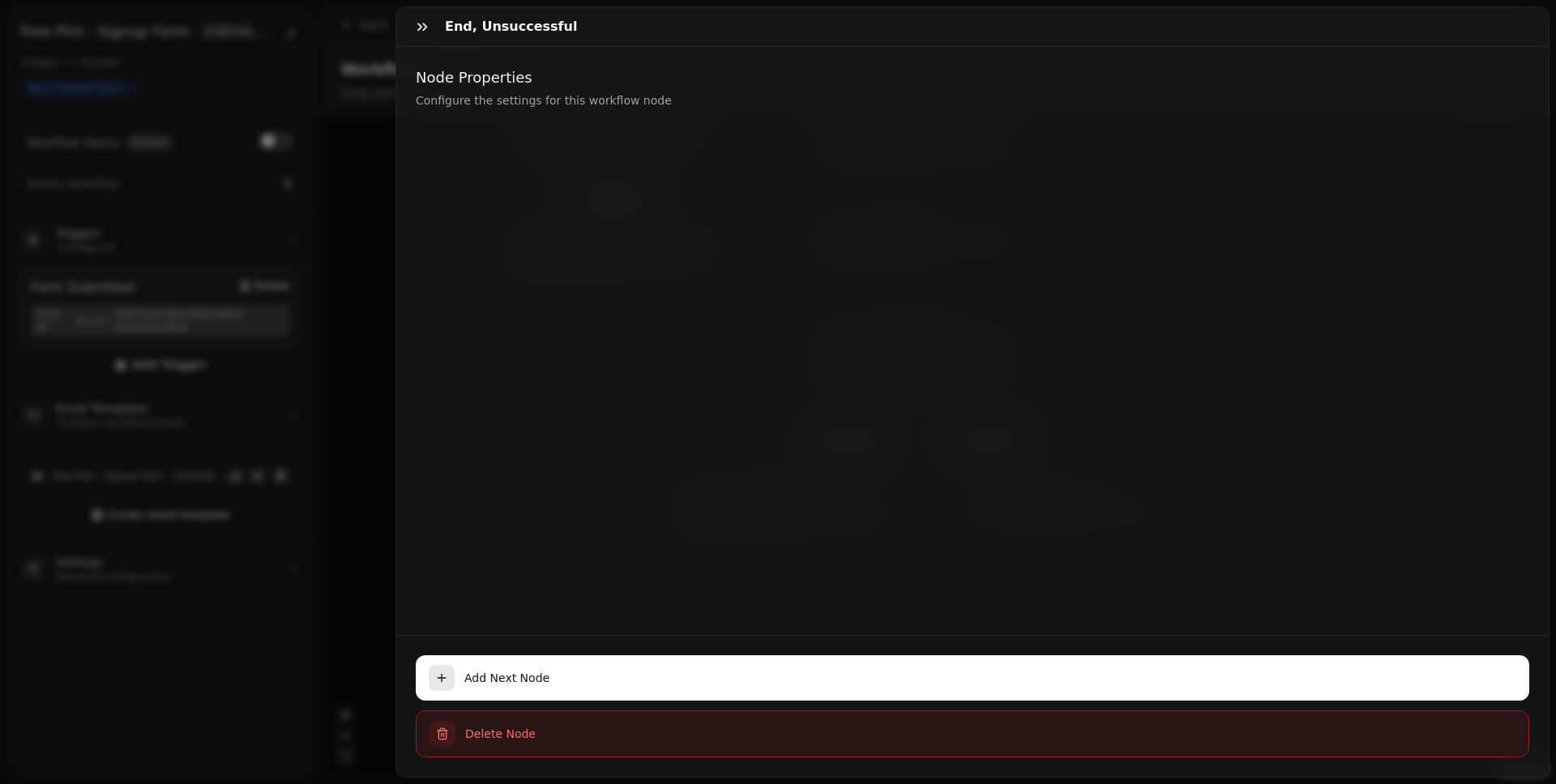
click at [761, 608] on span "Delete Node" at bounding box center [990, 734] width 1050 height 16
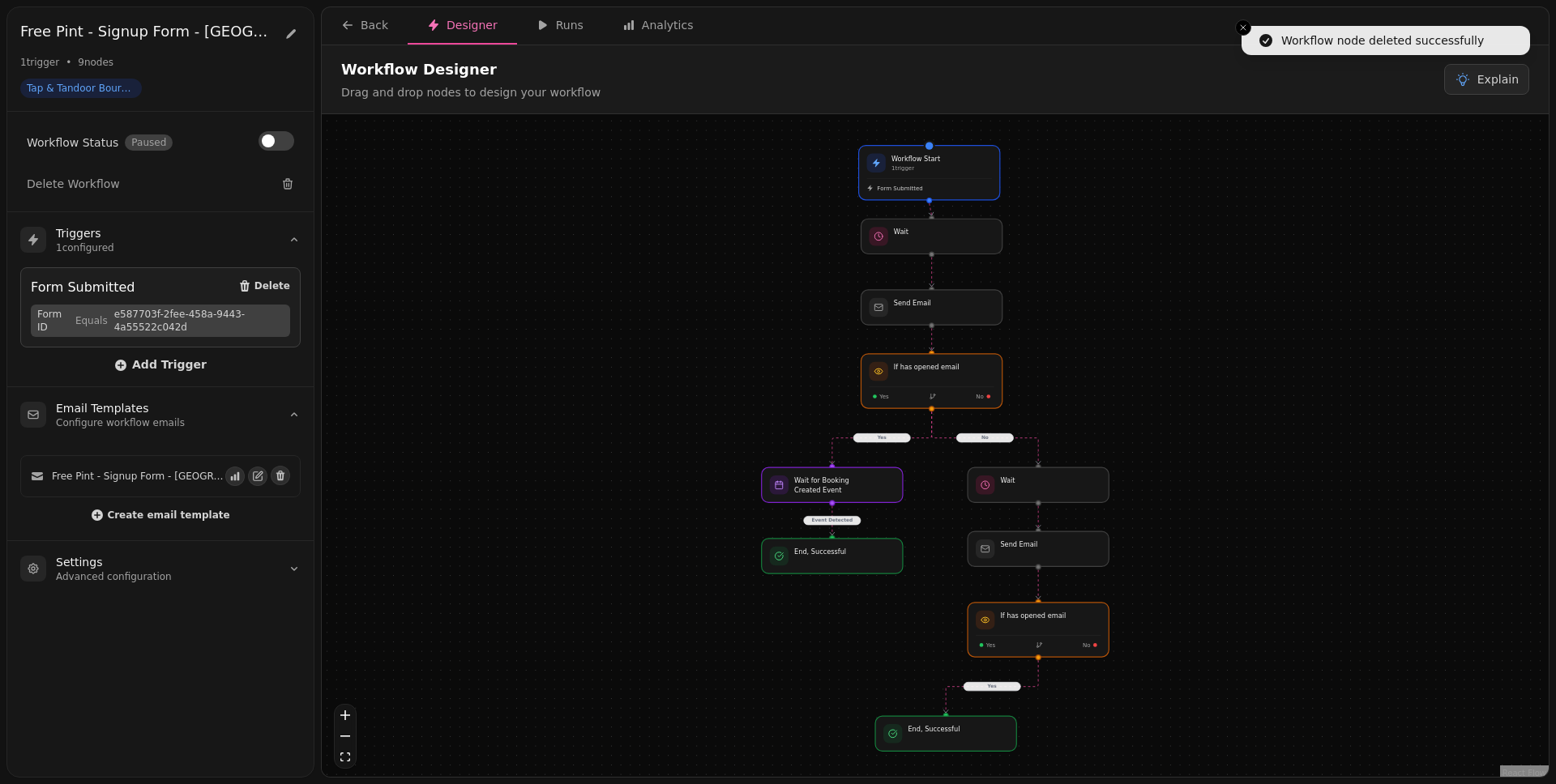
click at [832, 525] on rect "Edge from 0198ebba-697e-72ad-ac98-e2c694515823 to 0198ebba-c366-7337-997d-82533…" at bounding box center [831, 521] width 57 height 9
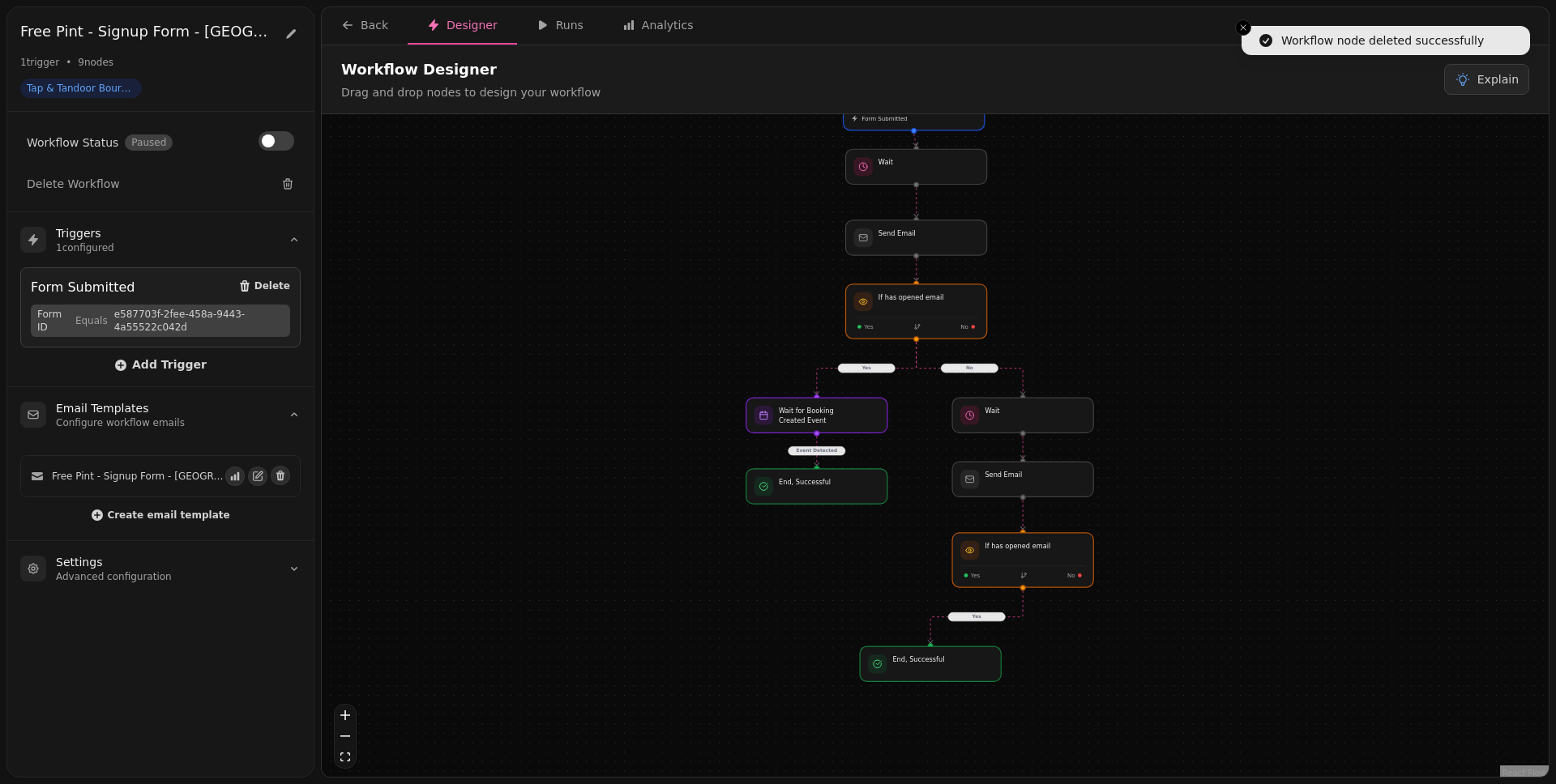
drag, startPoint x: 1237, startPoint y: 585, endPoint x: 1057, endPoint y: 486, distance: 205.4
click at [1182, 421] on div "No Yes Yes Event Detected Workflow Start 1 trigger Form Submitted If has opened…" at bounding box center [935, 447] width 1227 height 667
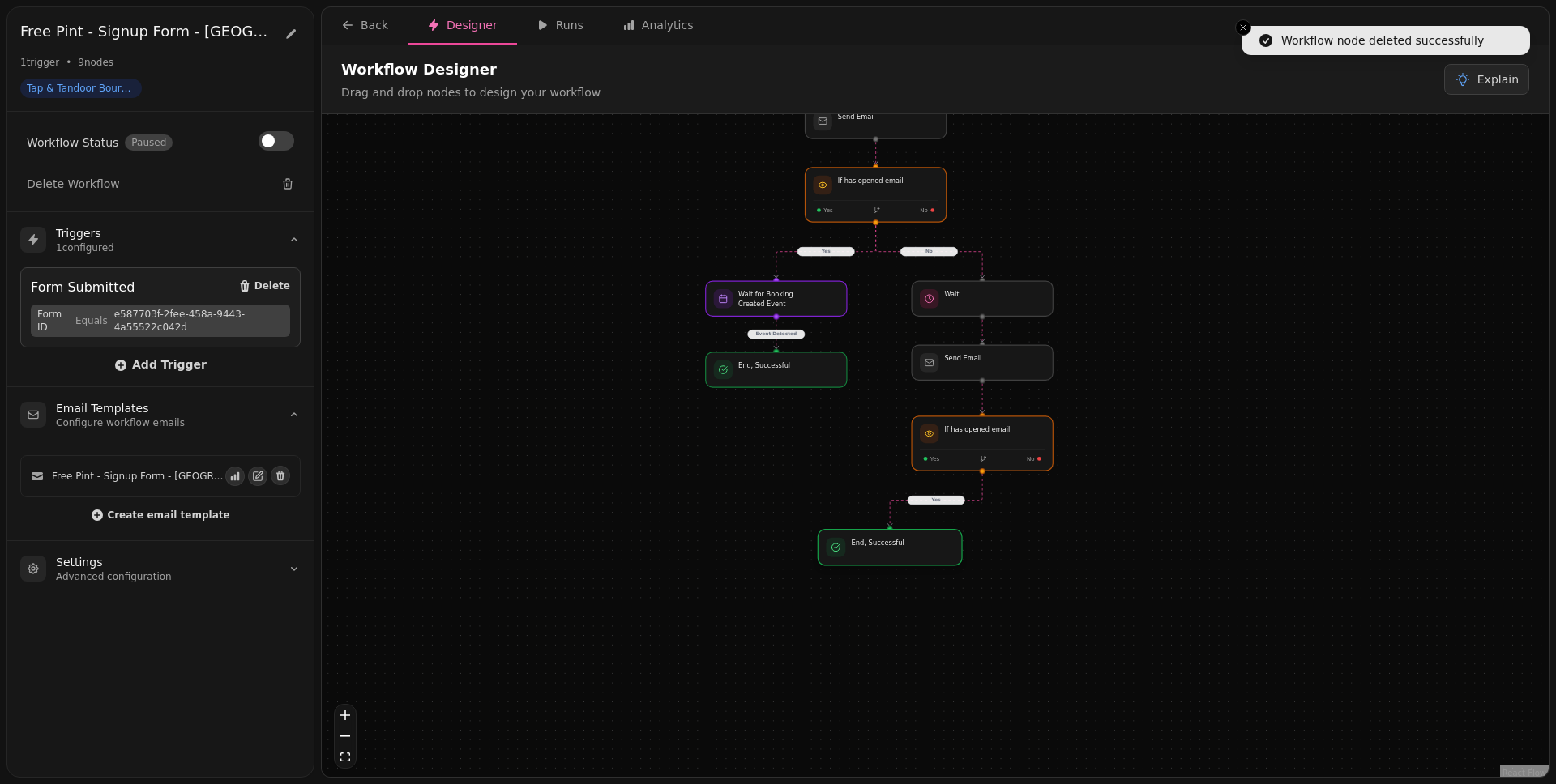
click at [909, 551] on div at bounding box center [889, 548] width 144 height 35
click at [890, 558] on div at bounding box center [889, 548] width 144 height 35
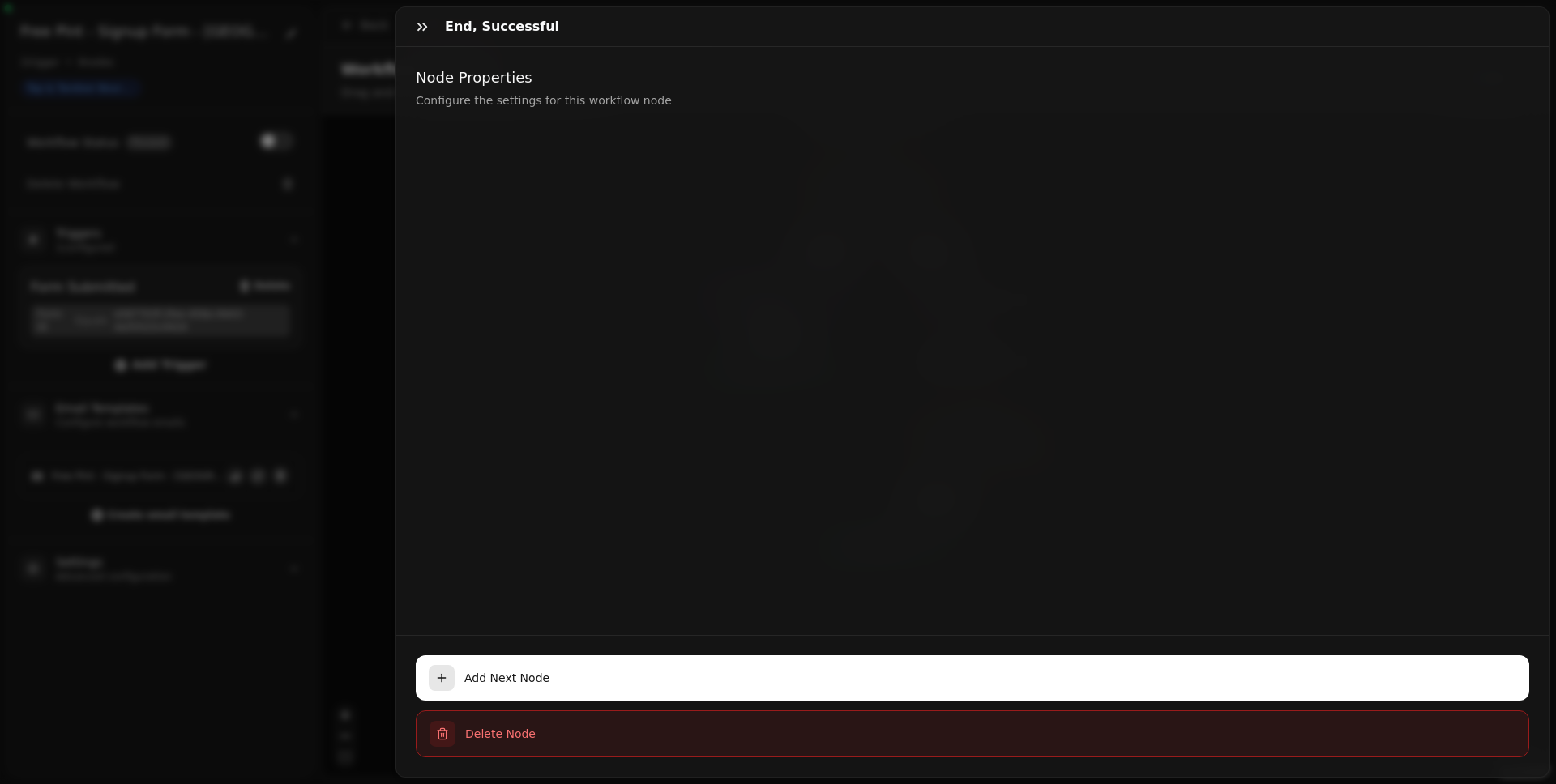
click at [810, 608] on span "Delete Node" at bounding box center [990, 734] width 1050 height 16
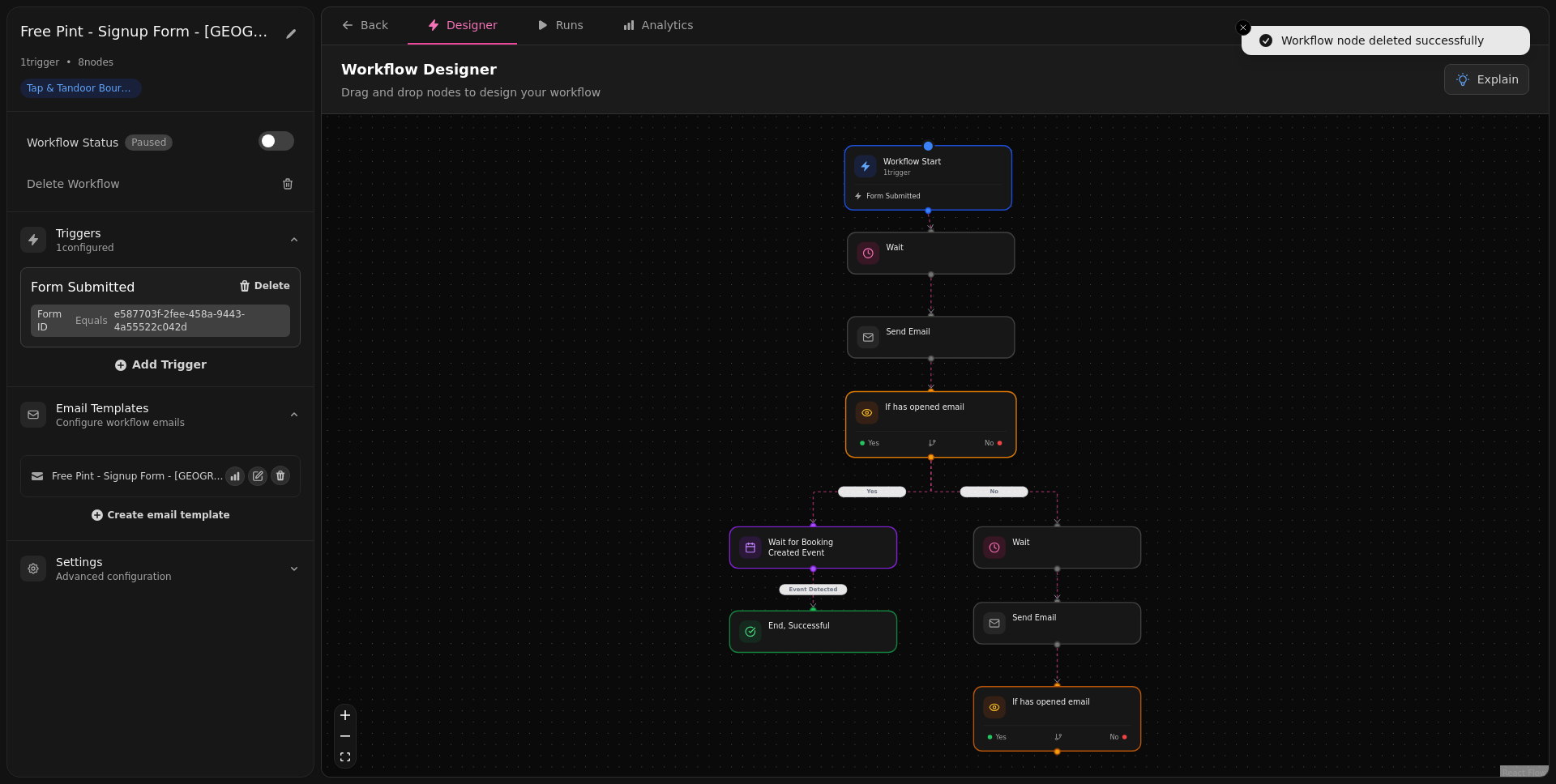
click at [986, 453] on div at bounding box center [931, 424] width 170 height 66
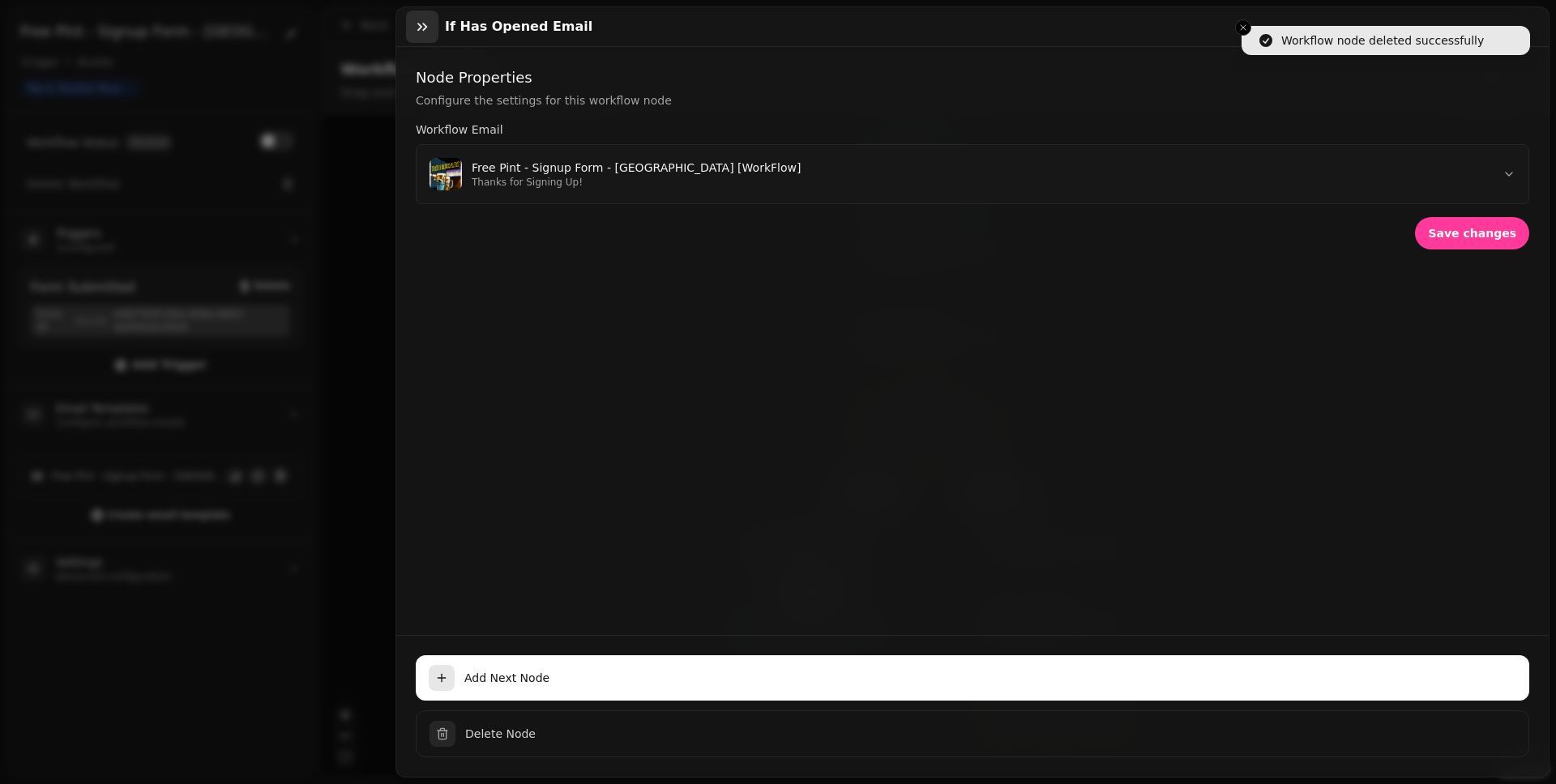
click at [430, 24] on icon "button" at bounding box center [421, 26] width 16 height 16
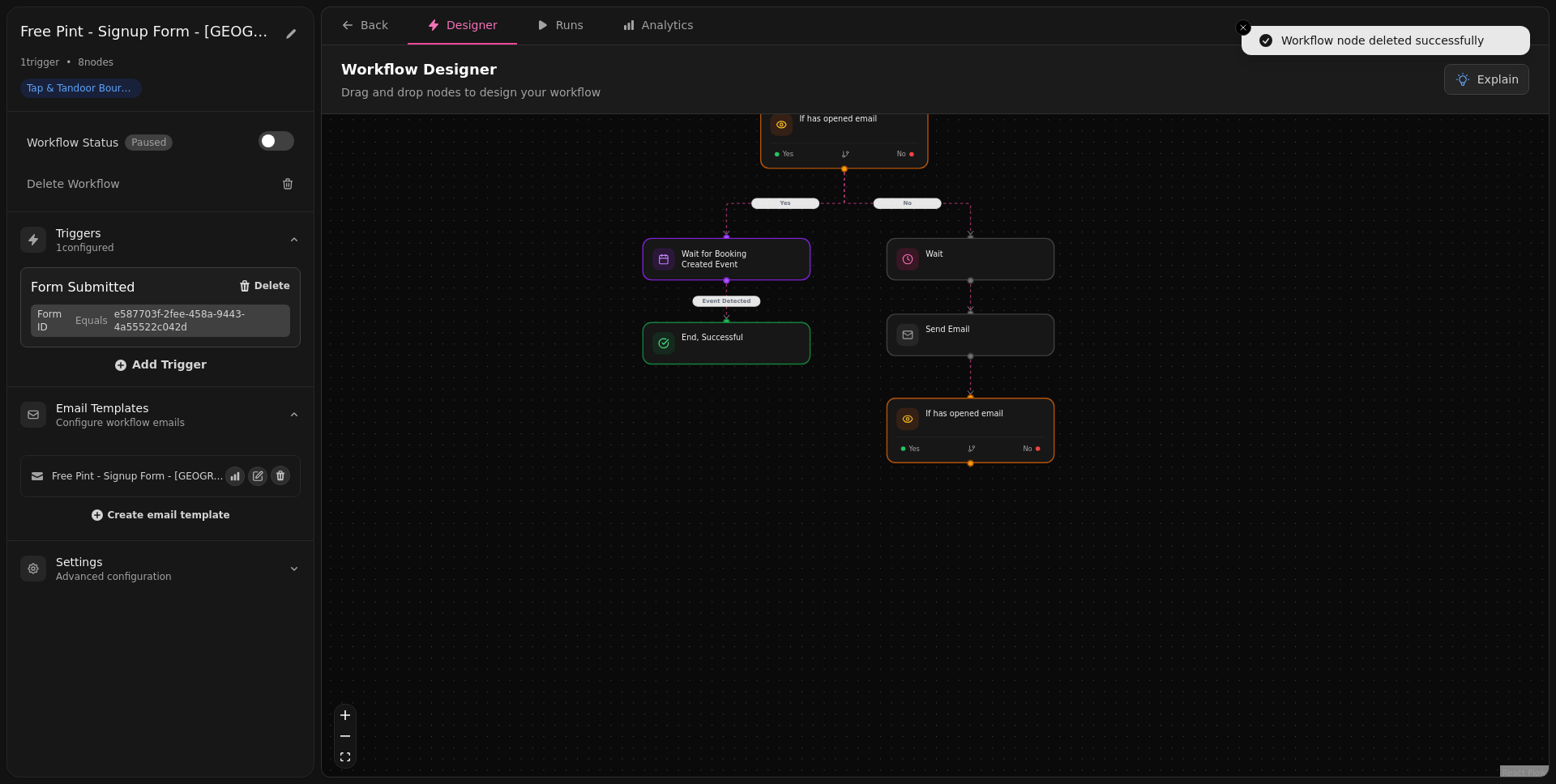
drag, startPoint x: 1236, startPoint y: 409, endPoint x: 1211, endPoint y: 281, distance: 130.4
click at [1190, 280] on div "No Yes Event Detected Workflow Start 1 trigger Form Submitted If has opened ema…" at bounding box center [935, 447] width 1227 height 667
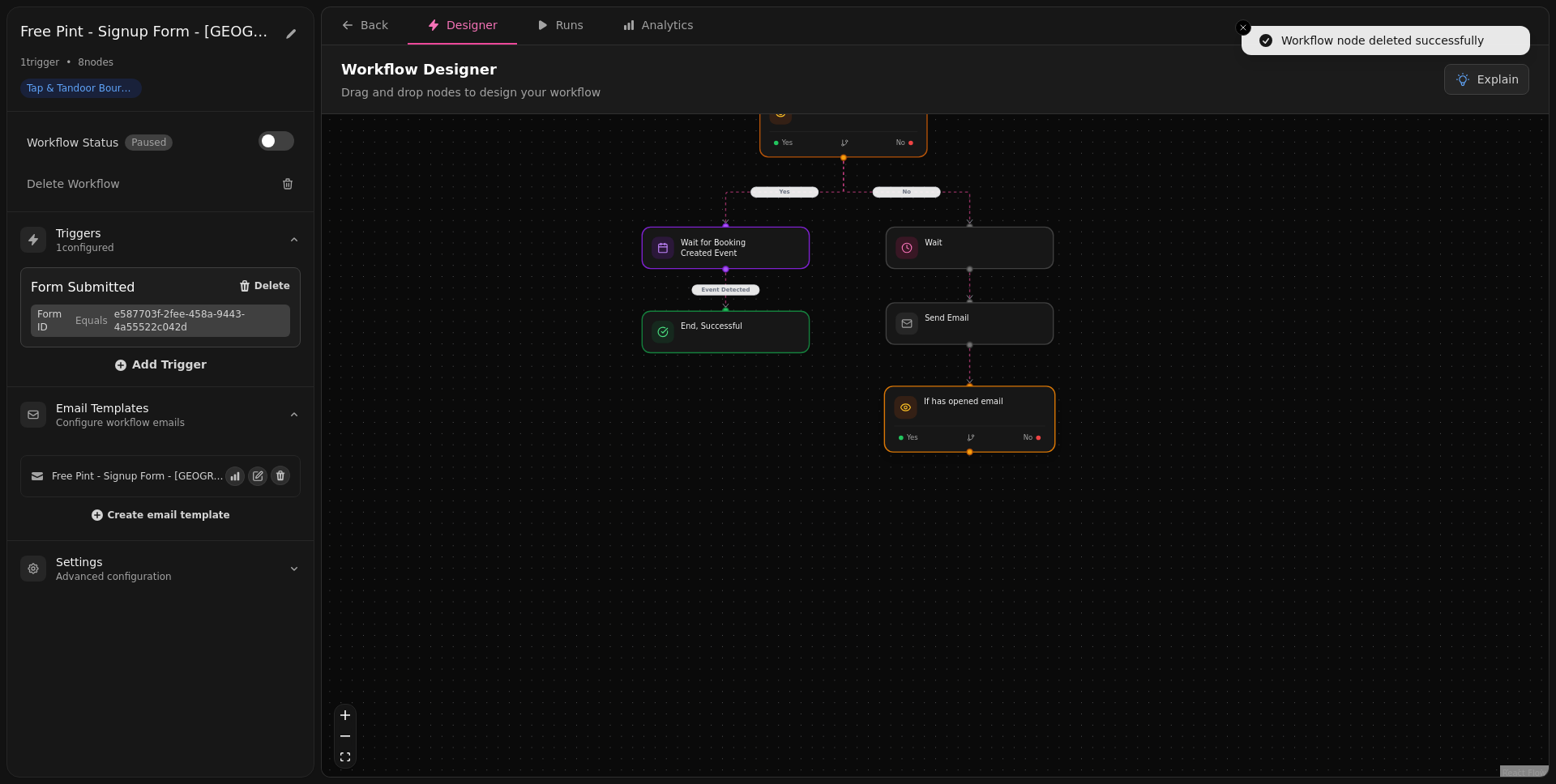
click at [991, 443] on div at bounding box center [968, 419] width 170 height 66
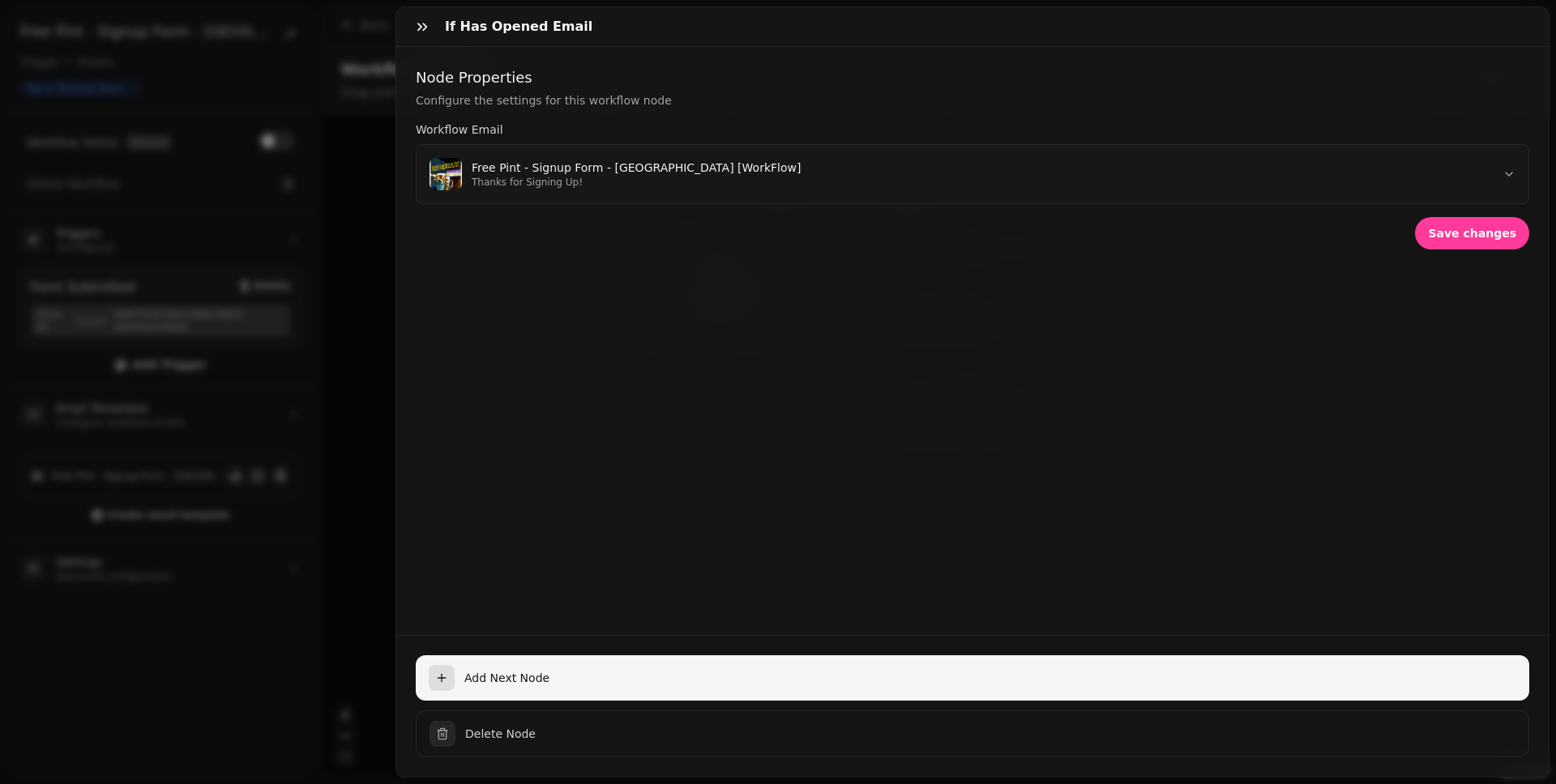
click at [781, 608] on span "Add Next Node" at bounding box center [990, 677] width 1052 height 16
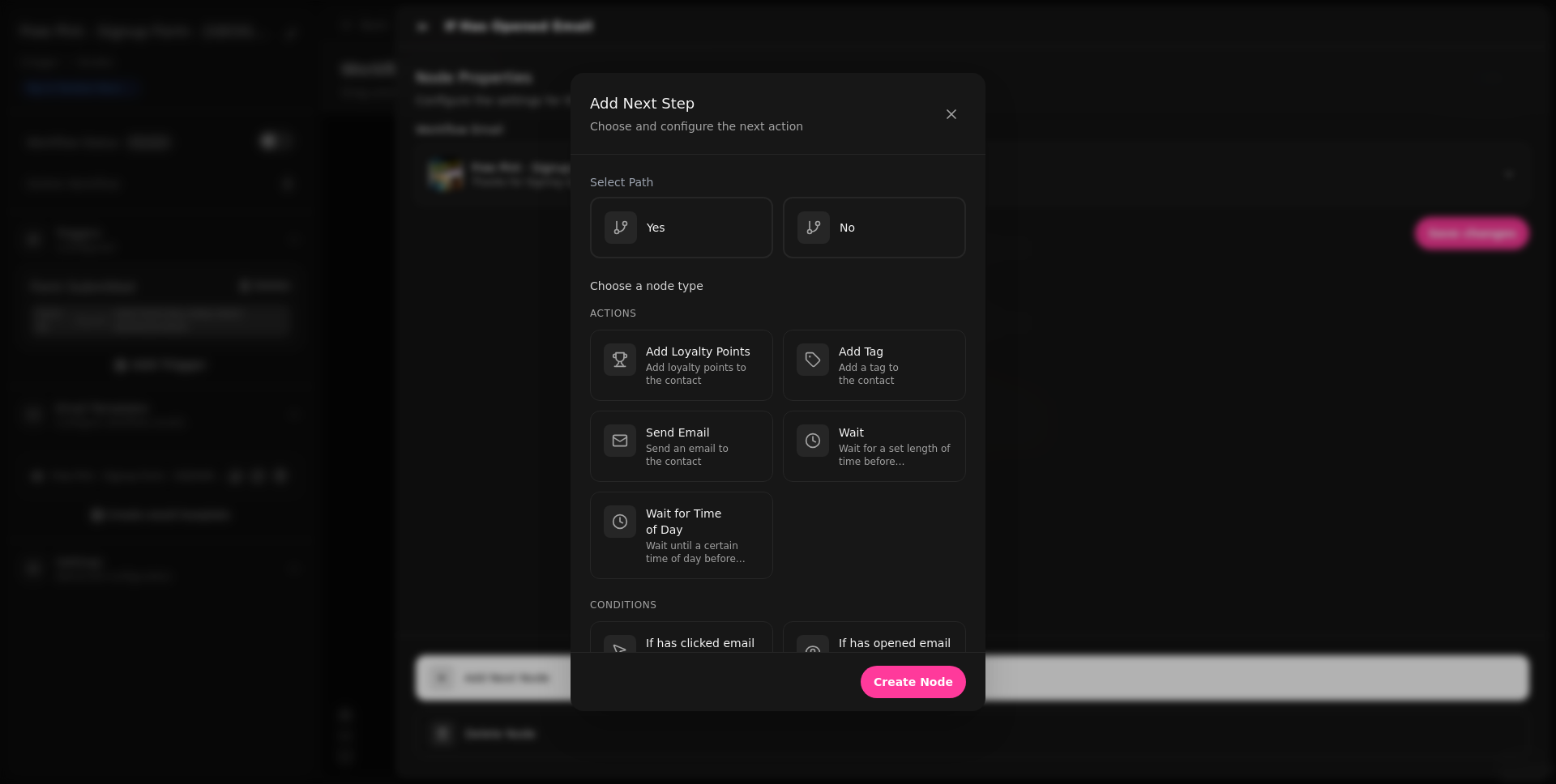
scroll to position [517, 0]
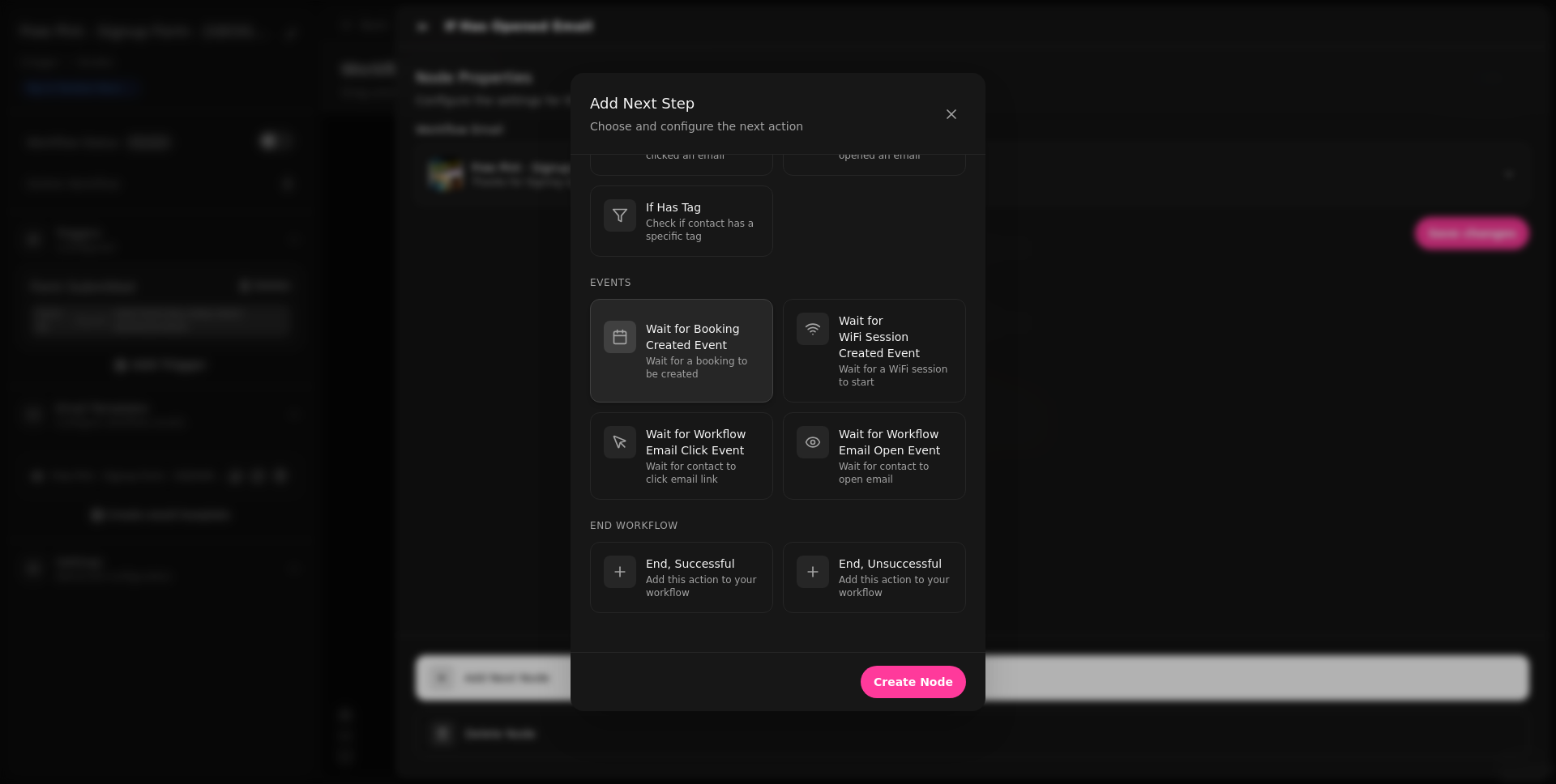
click at [705, 363] on p "Wait for a booking to be created" at bounding box center [702, 368] width 113 height 26
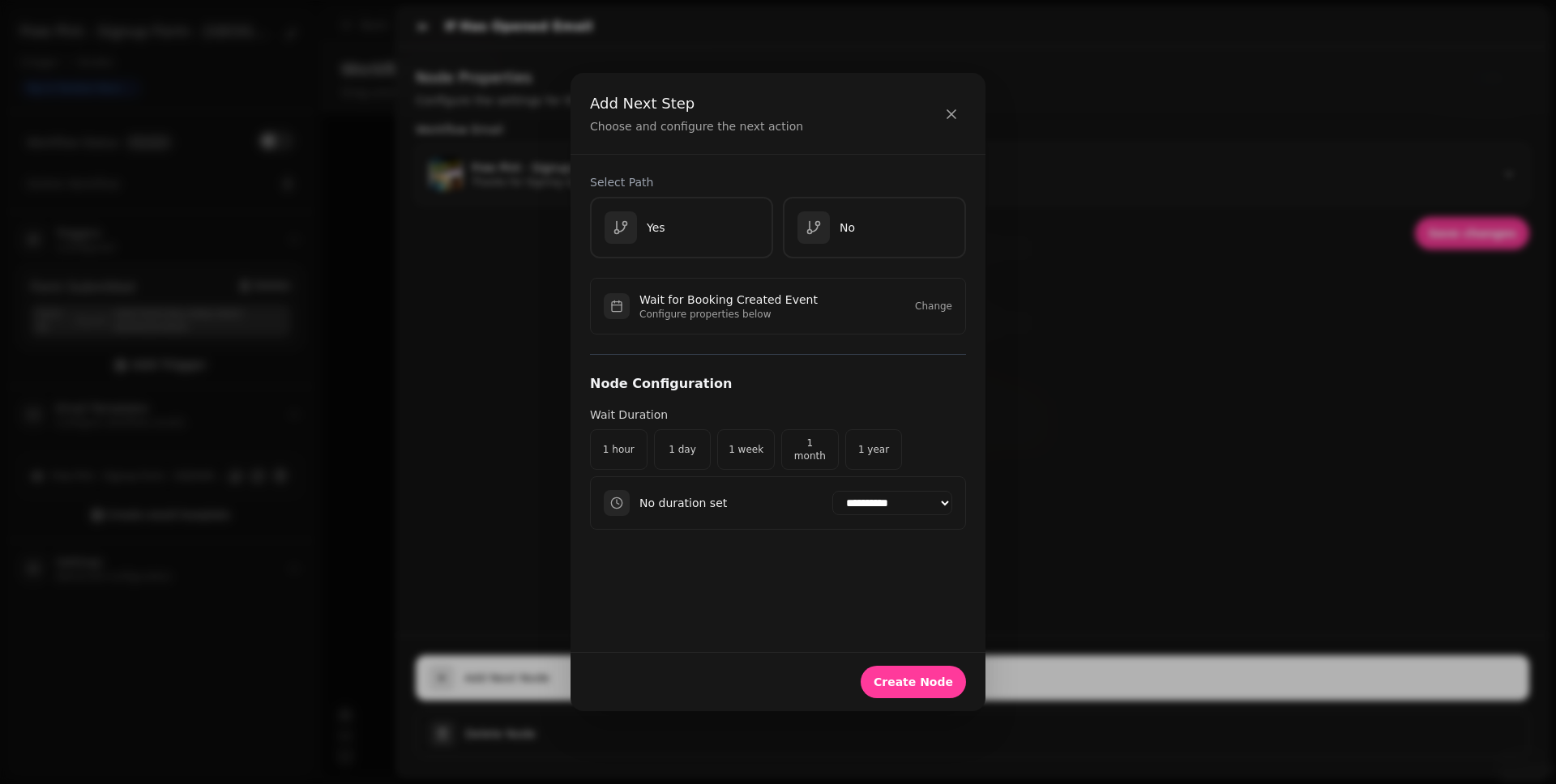
scroll to position [0, 0]
click at [682, 227] on div "Yes" at bounding box center [681, 228] width 157 height 33
click at [912, 499] on select "**********" at bounding box center [892, 503] width 120 height 24
select select "******"
click at [832, 492] on select "**********" at bounding box center [892, 503] width 120 height 24
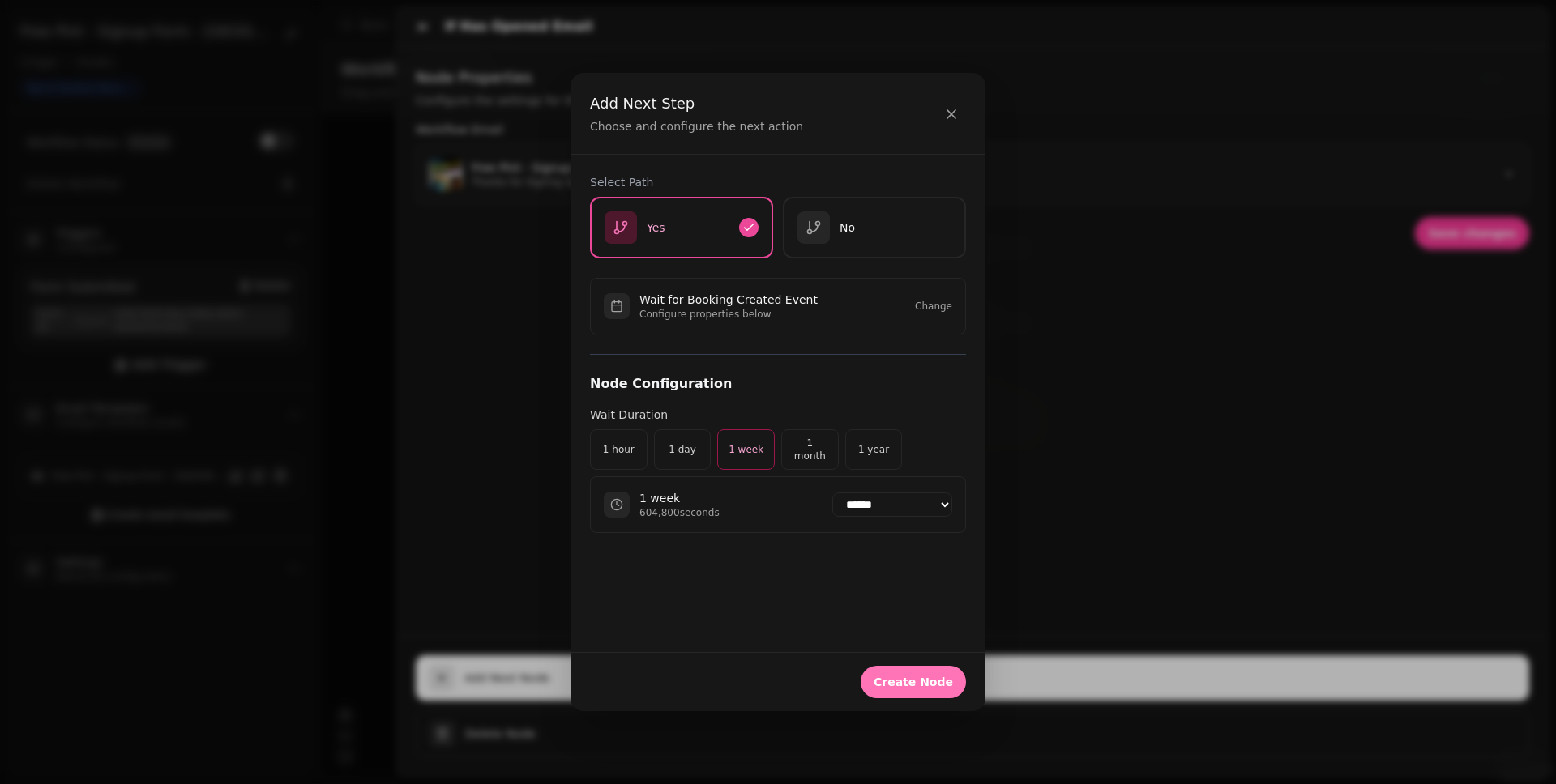
click at [932, 608] on span "Create Node" at bounding box center [912, 682] width 79 height 11
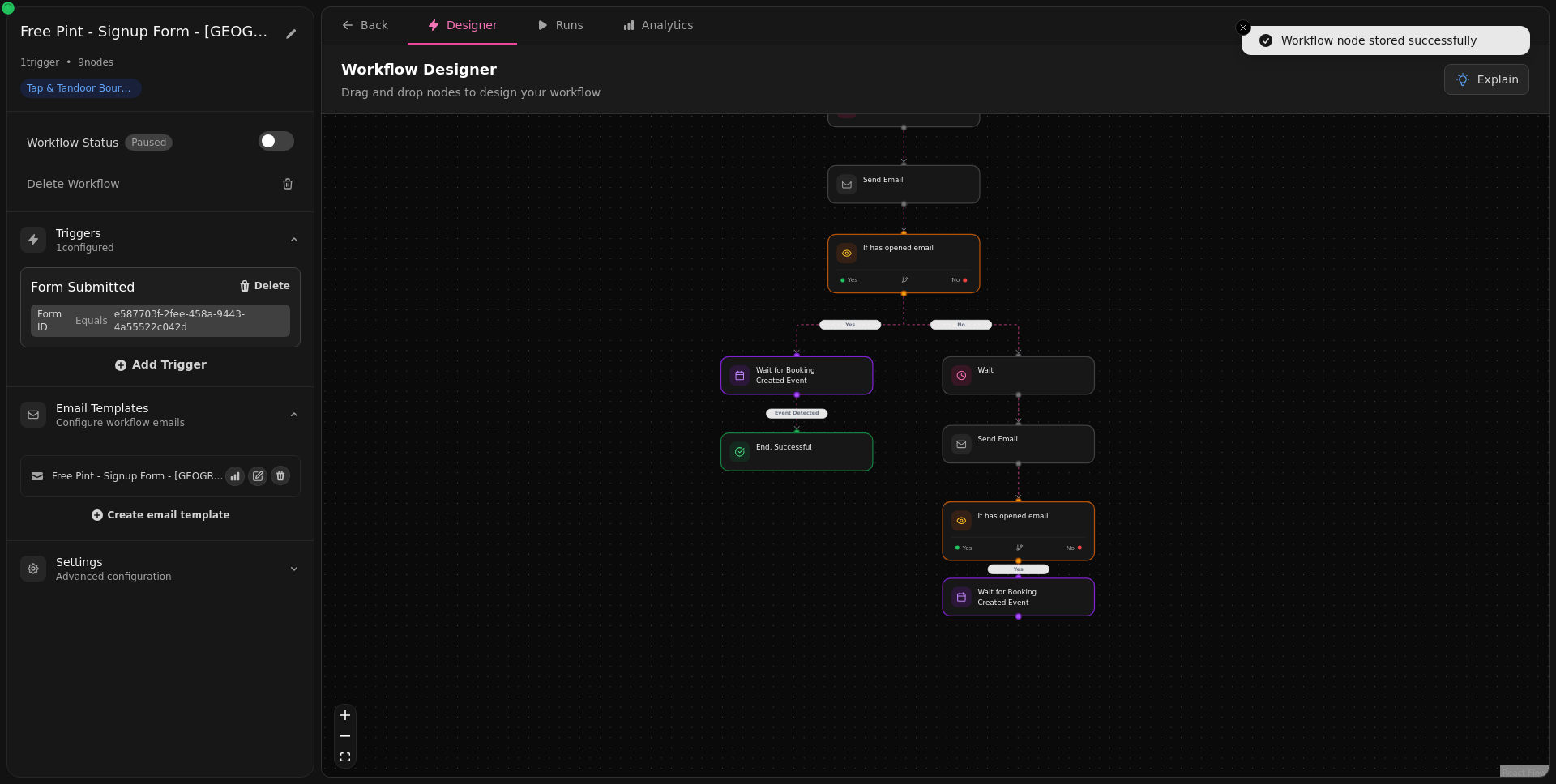
drag, startPoint x: 1242, startPoint y: 588, endPoint x: 1206, endPoint y: 410, distance: 181.6
click at [1190, 411] on div "No Yes Event Detected Yes Workflow Start 1 trigger Form Submitted If has opened…" at bounding box center [935, 447] width 1227 height 667
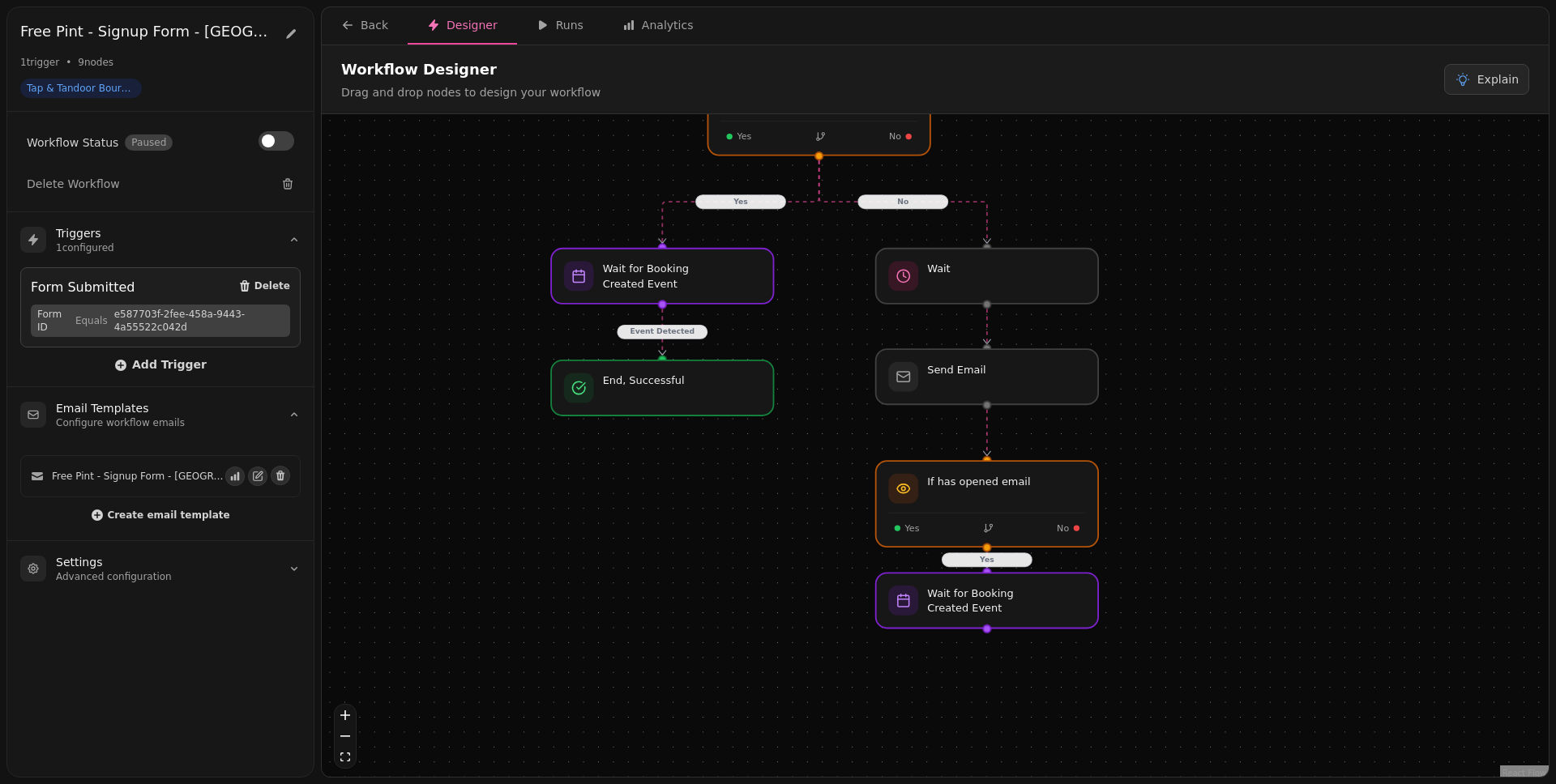
drag, startPoint x: 1110, startPoint y: 499, endPoint x: 1154, endPoint y: 580, distance: 92.2
click at [1154, 580] on div "No Yes Event Detected Yes Workflow Start 1 trigger Form Submitted If has opened…" at bounding box center [935, 447] width 1227 height 667
click at [977, 280] on div at bounding box center [987, 276] width 227 height 57
select select "******"
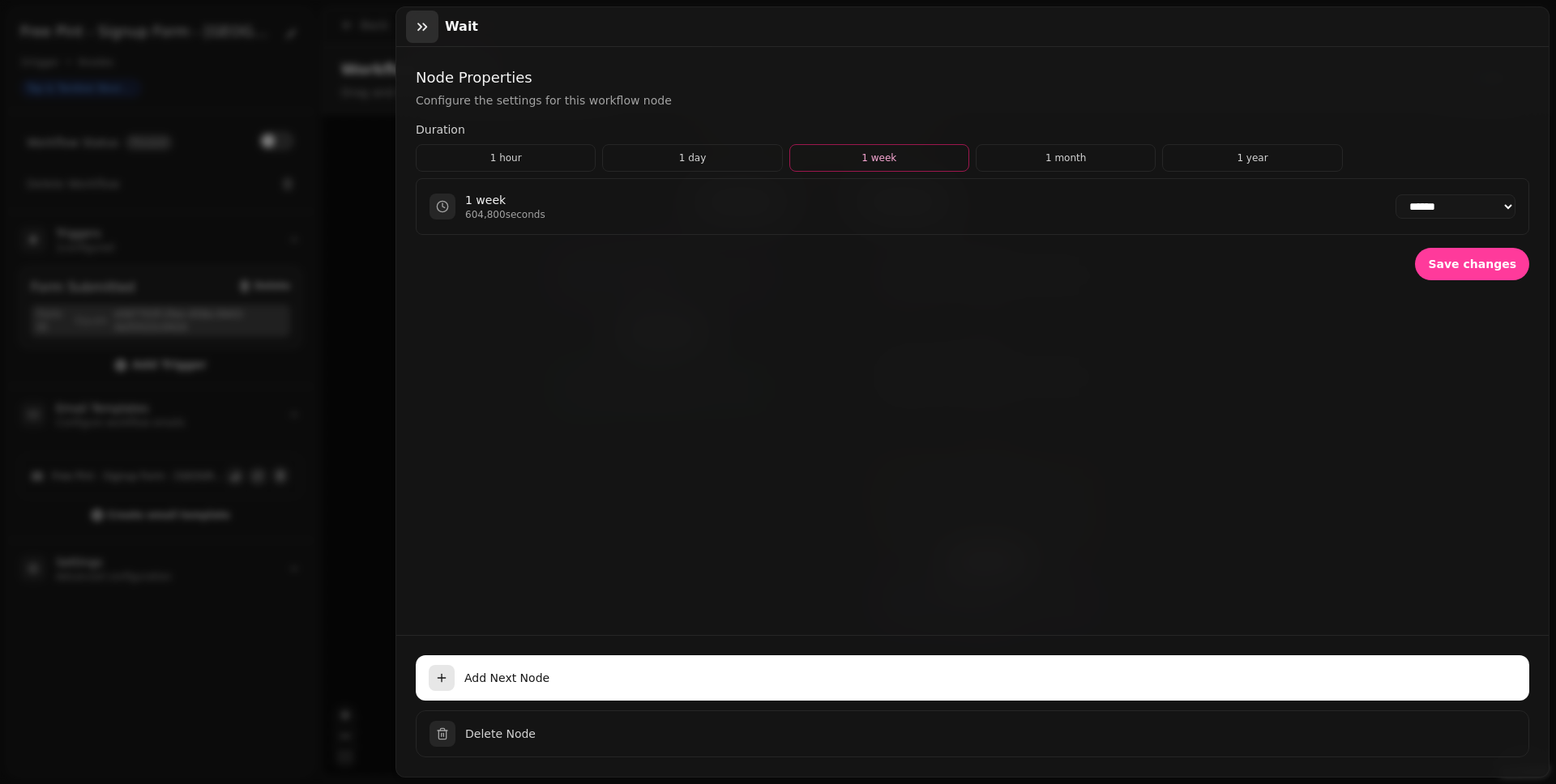
click at [422, 28] on icon "button" at bounding box center [421, 26] width 16 height 16
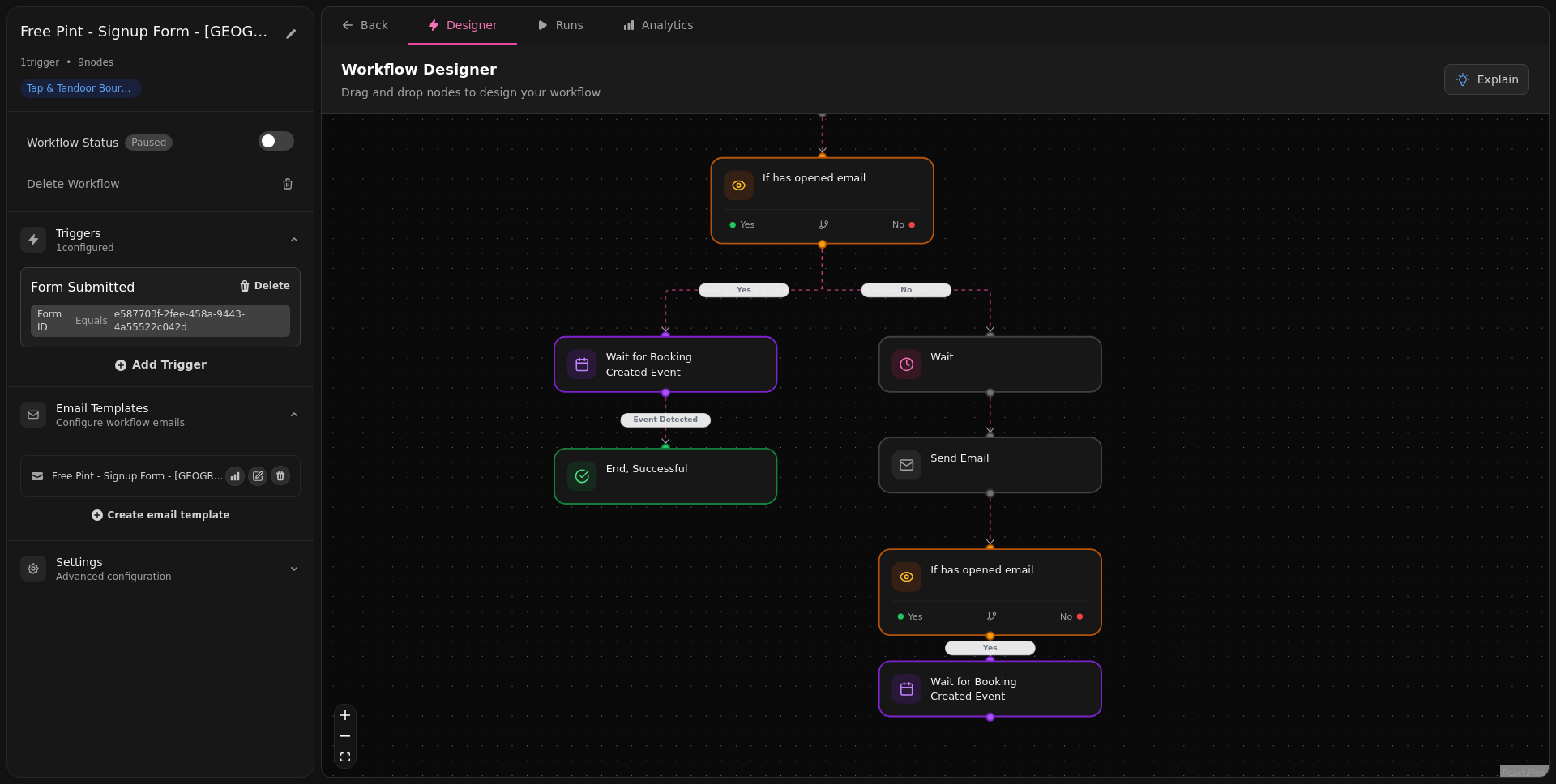
drag, startPoint x: 1225, startPoint y: 368, endPoint x: 1229, endPoint y: 454, distance: 86.1
click at [1190, 456] on div "No Yes Event Detected Yes Workflow Start 1 trigger Form Submitted If has opened…" at bounding box center [935, 447] width 1227 height 667
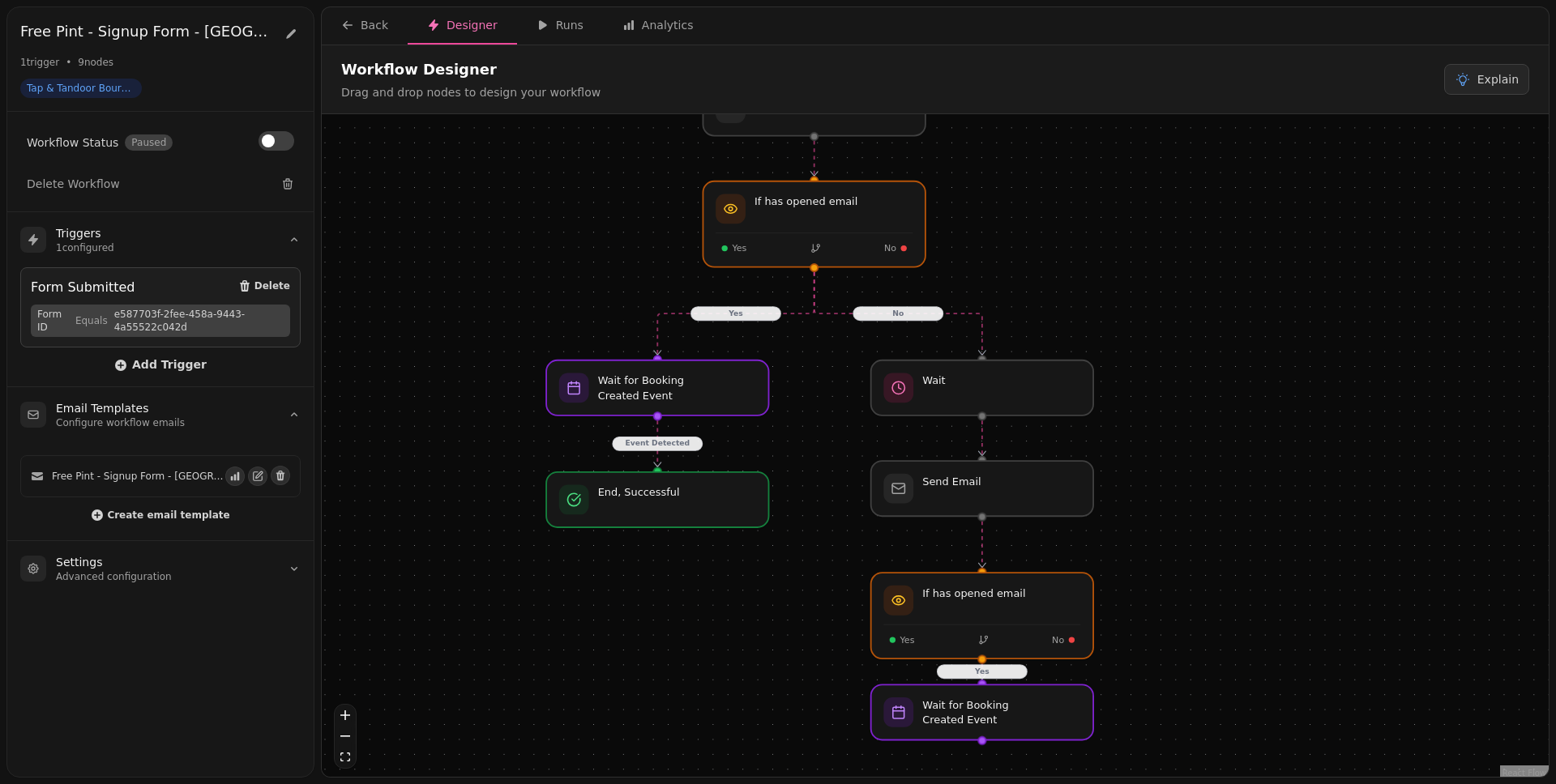
drag, startPoint x: 1124, startPoint y: 247, endPoint x: 1111, endPoint y: 193, distance: 55.5
click at [1111, 193] on div "No Yes Event Detected Yes Workflow Start 1 trigger Form Submitted If has opened…" at bounding box center [935, 447] width 1227 height 667
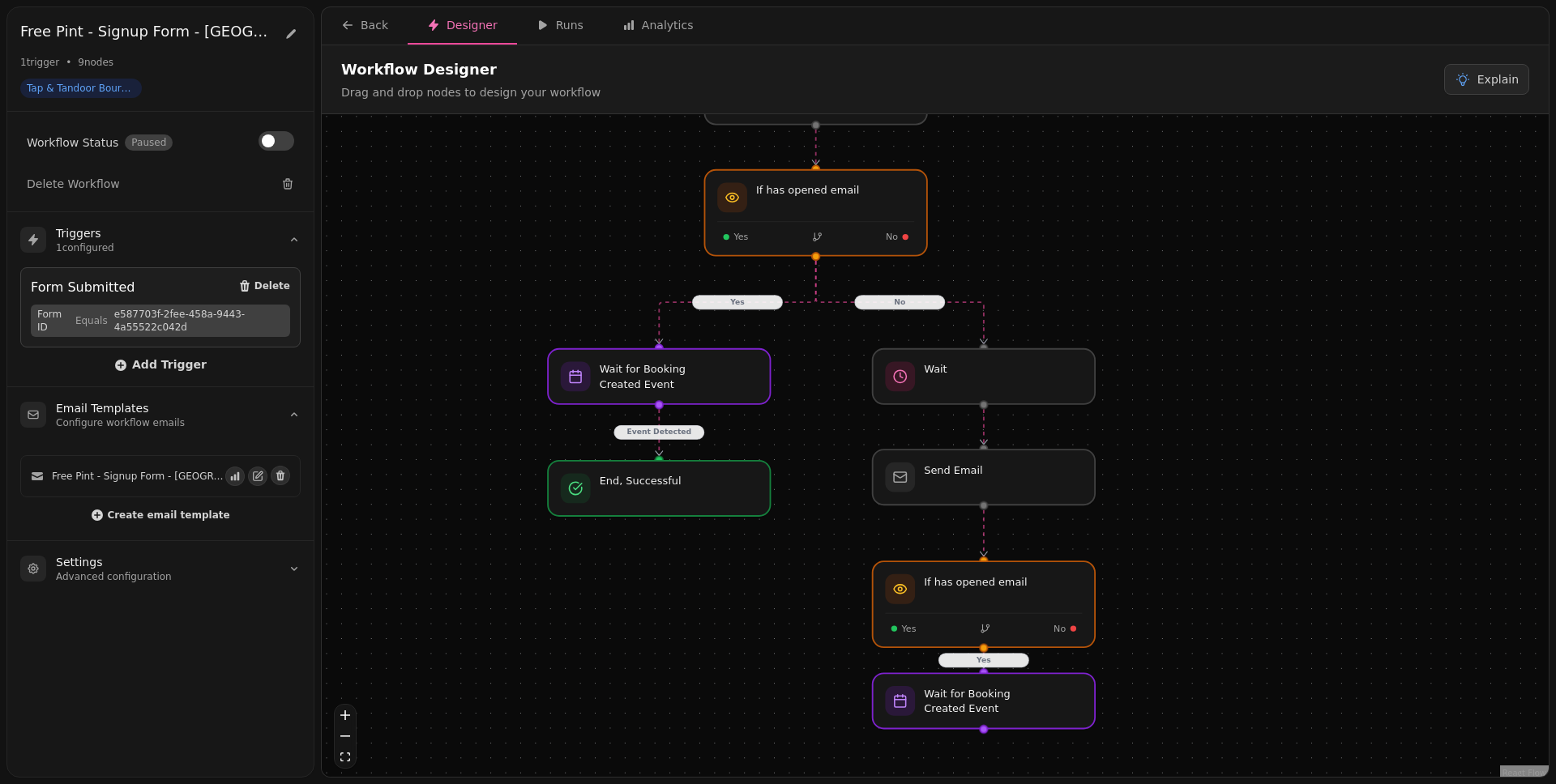
drag, startPoint x: 1212, startPoint y: 392, endPoint x: 1192, endPoint y: 424, distance: 37.7
click at [1190, 460] on div "No Yes Event Detected Yes Workflow Start 1 trigger Form Submitted If has opened…" at bounding box center [935, 447] width 1227 height 667
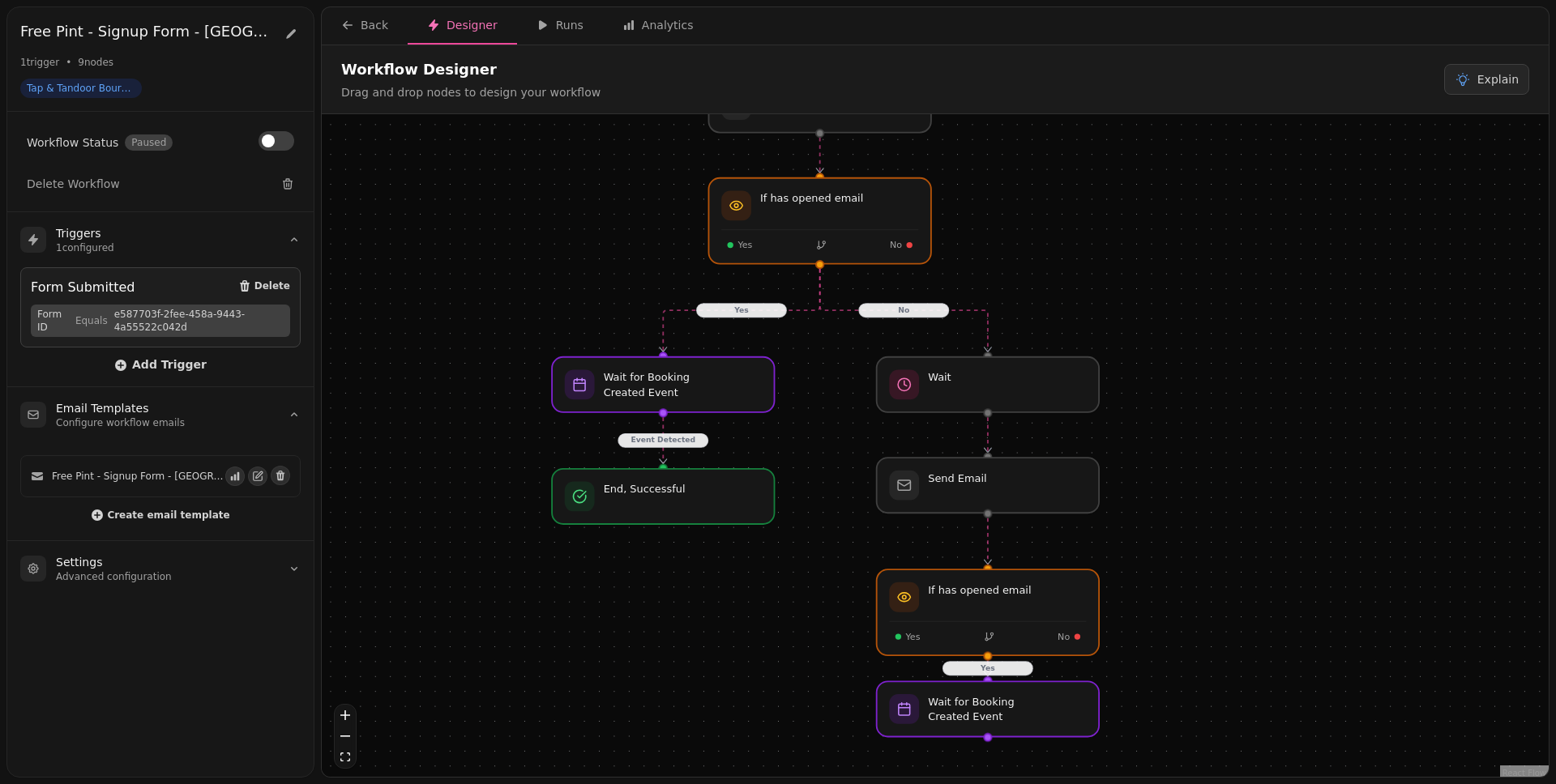
click at [833, 467] on div "No Yes Event Detected Yes Workflow Start 1 trigger Form Submitted If has opened…" at bounding box center [935, 447] width 1227 height 667
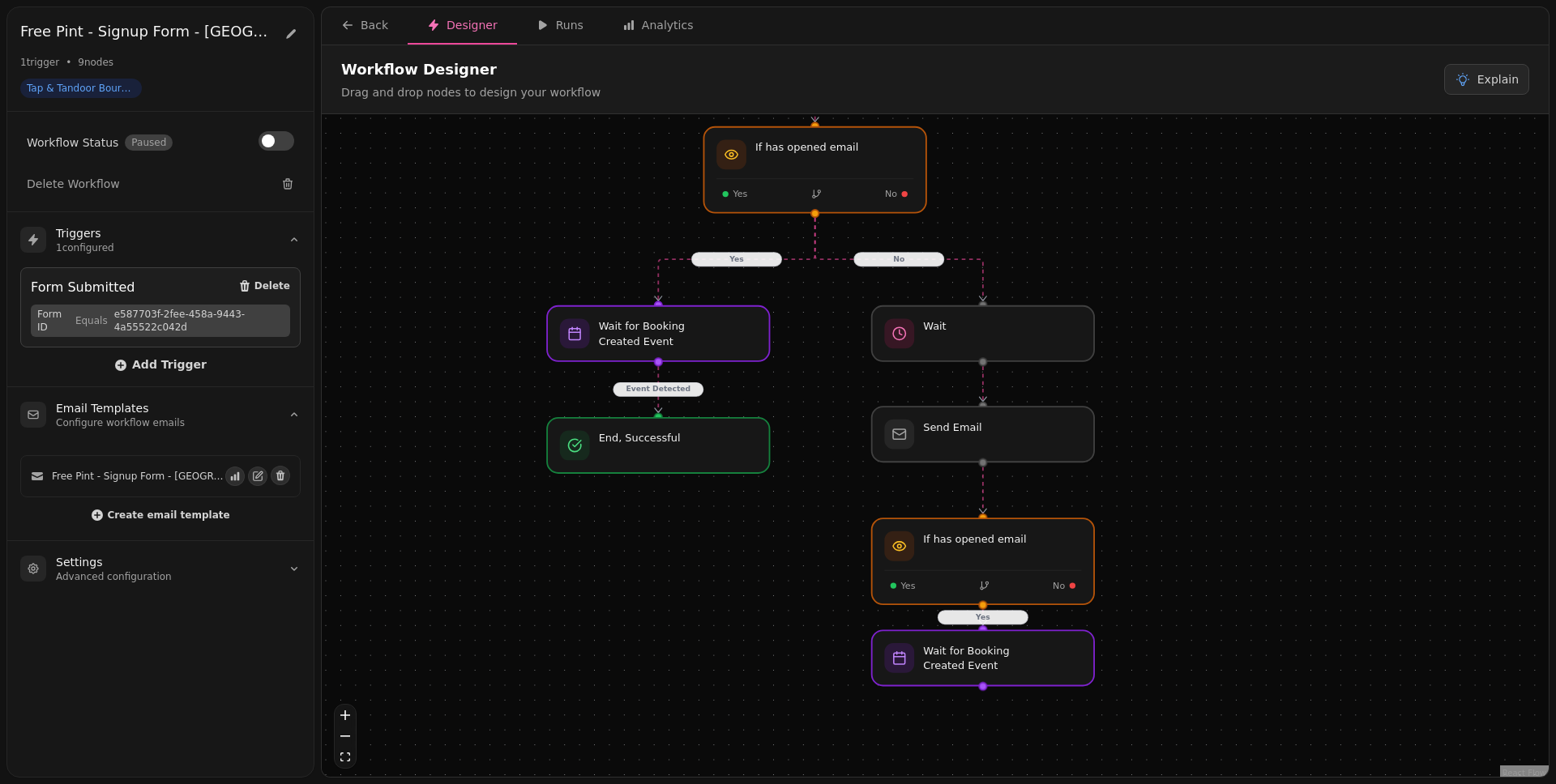
drag, startPoint x: 1318, startPoint y: 512, endPoint x: 1311, endPoint y: 450, distance: 62.4
click at [1190, 450] on div "No Yes Event Detected Yes Workflow Start 1 trigger Form Submitted If has opened…" at bounding box center [935, 447] width 1227 height 667
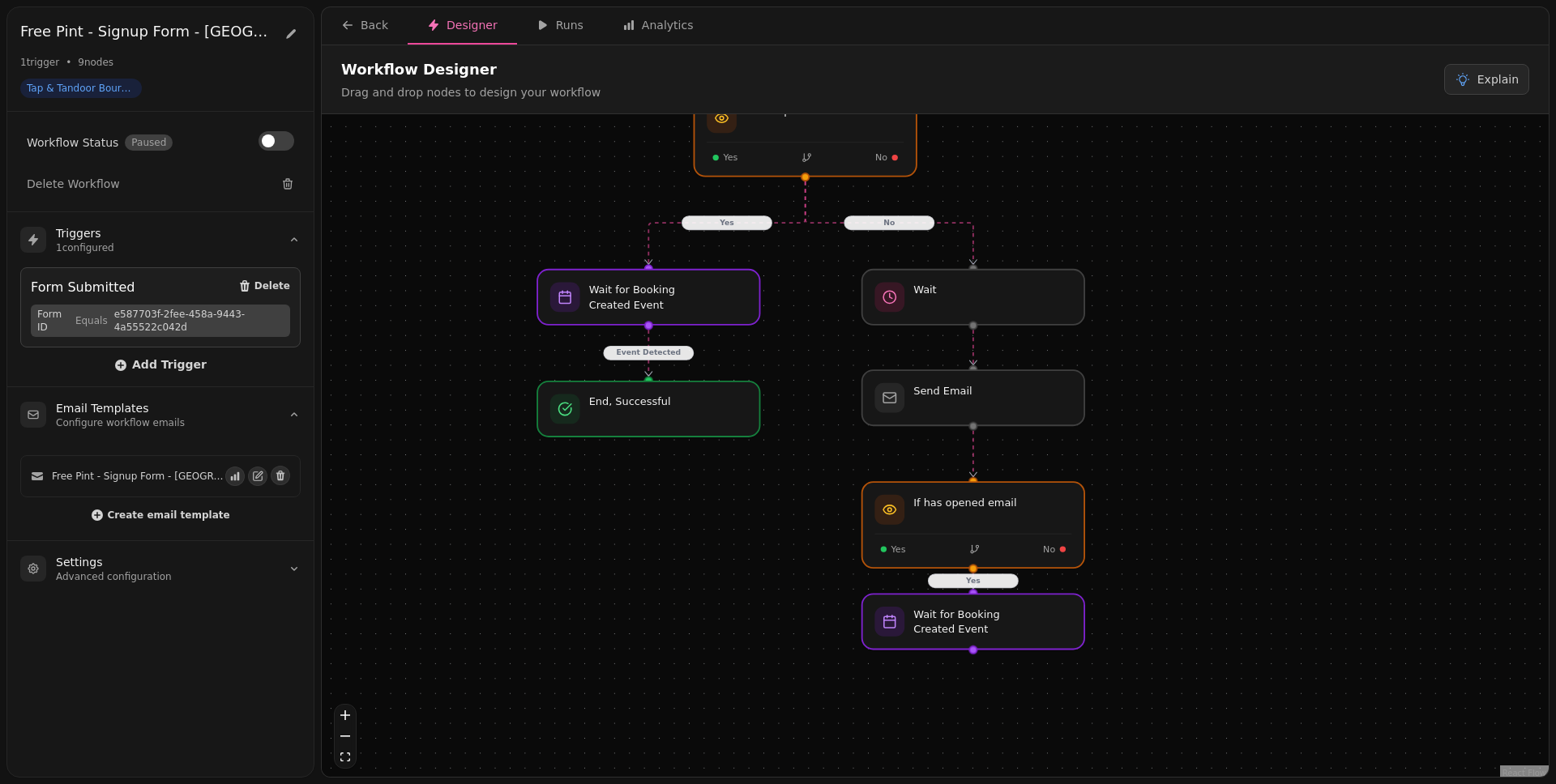
drag, startPoint x: 1217, startPoint y: 439, endPoint x: 1206, endPoint y: 408, distance: 32.9
click at [1190, 408] on div "No Yes Event Detected Yes Workflow Start 1 trigger Form Submitted If has opened…" at bounding box center [935, 447] width 1227 height 667
drag, startPoint x: 1164, startPoint y: 363, endPoint x: 1169, endPoint y: 405, distance: 42.3
click at [1169, 405] on div "No Yes Event Detected Yes Workflow Start 1 trigger Form Submitted If has opened…" at bounding box center [935, 447] width 1227 height 667
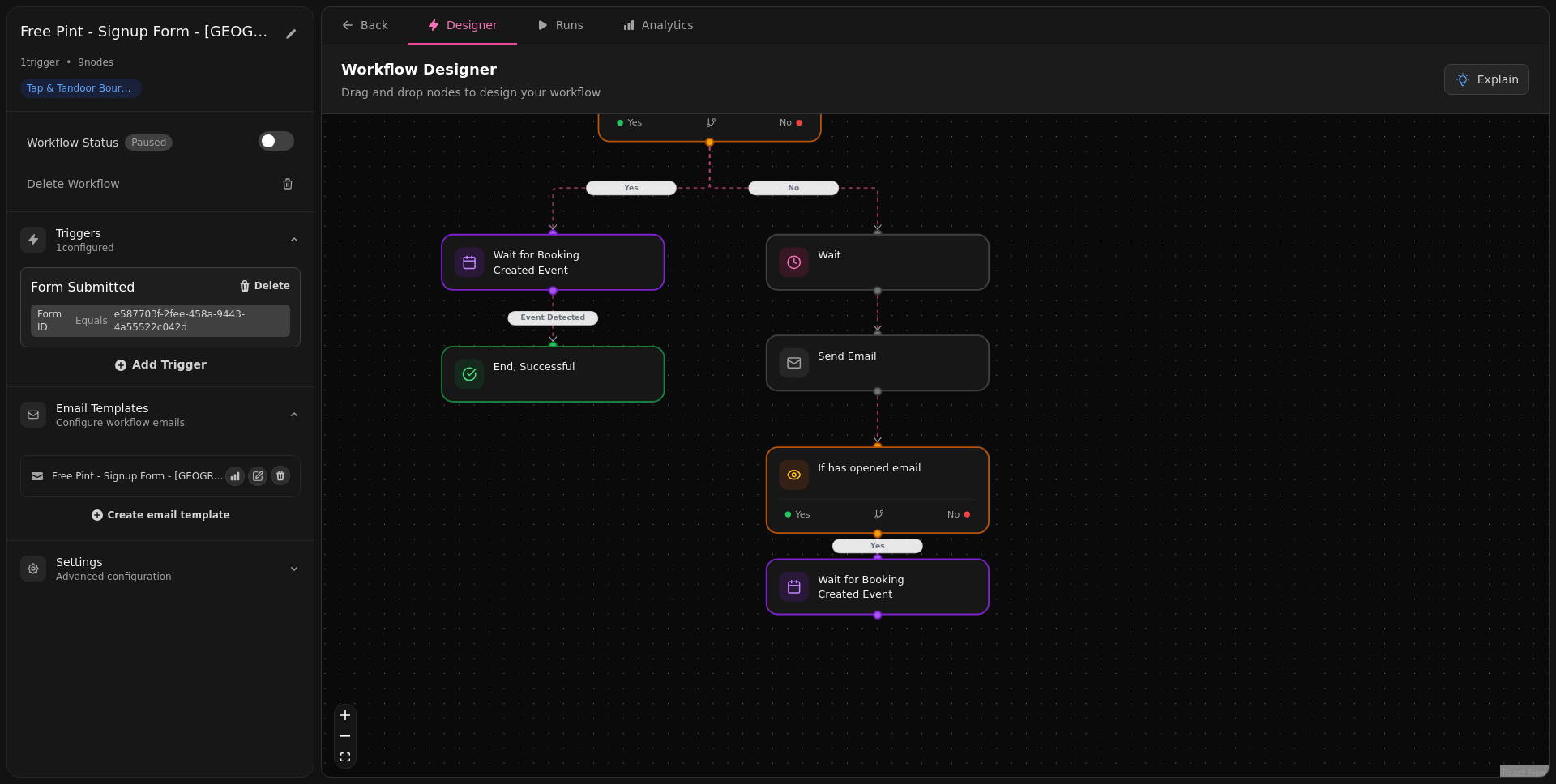
drag, startPoint x: 1149, startPoint y: 423, endPoint x: 1072, endPoint y: 376, distance: 90.2
click at [1072, 376] on div "No Yes Event Detected Yes Workflow Start 1 trigger Form Submitted If has opened…" at bounding box center [935, 447] width 1227 height 667
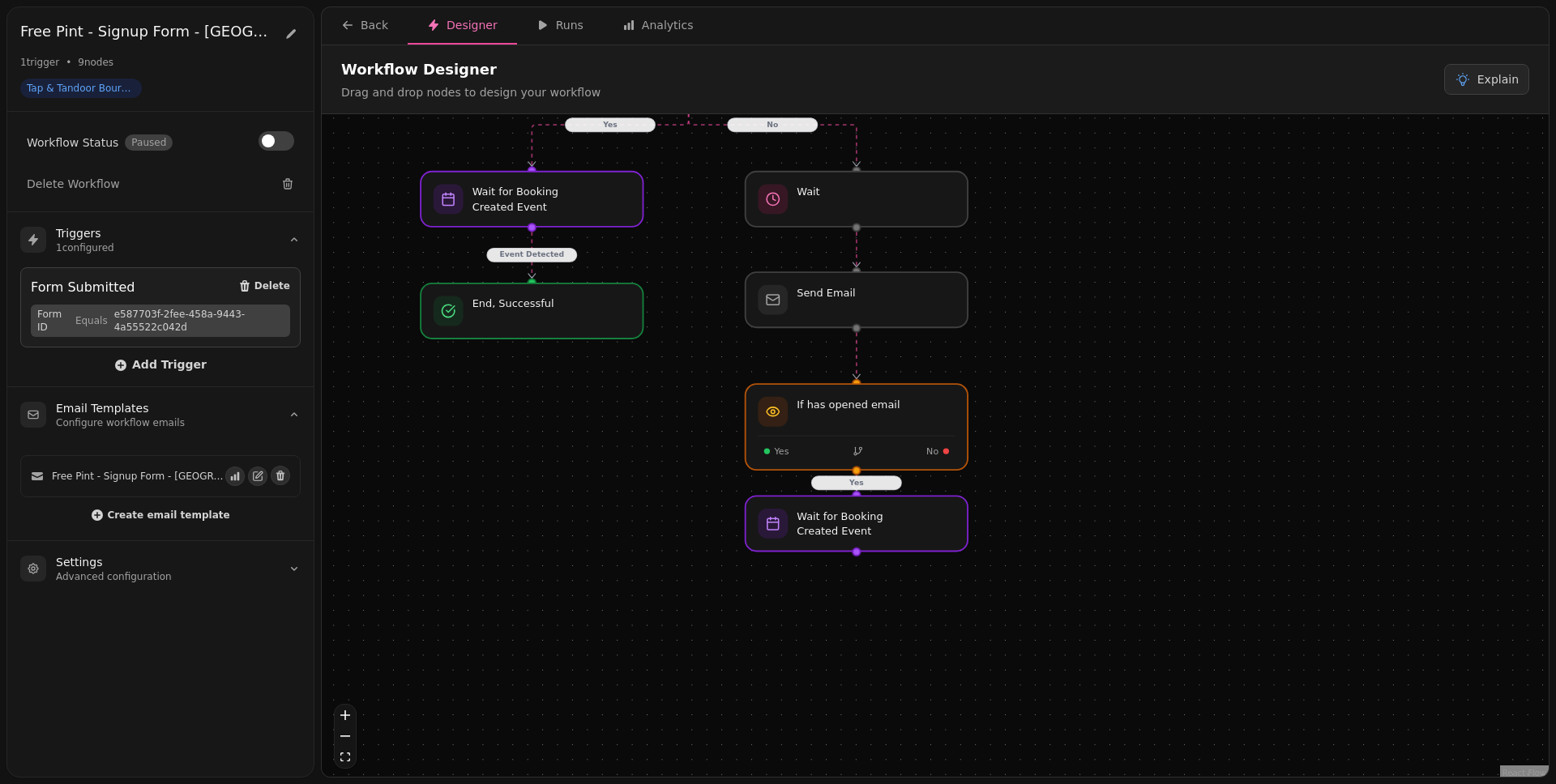
drag, startPoint x: 1093, startPoint y: 452, endPoint x: 1085, endPoint y: 348, distance: 104.3
click at [1085, 348] on div "No Yes Event Detected Yes Workflow Start 1 trigger Form Submitted If has opened…" at bounding box center [935, 447] width 1227 height 667
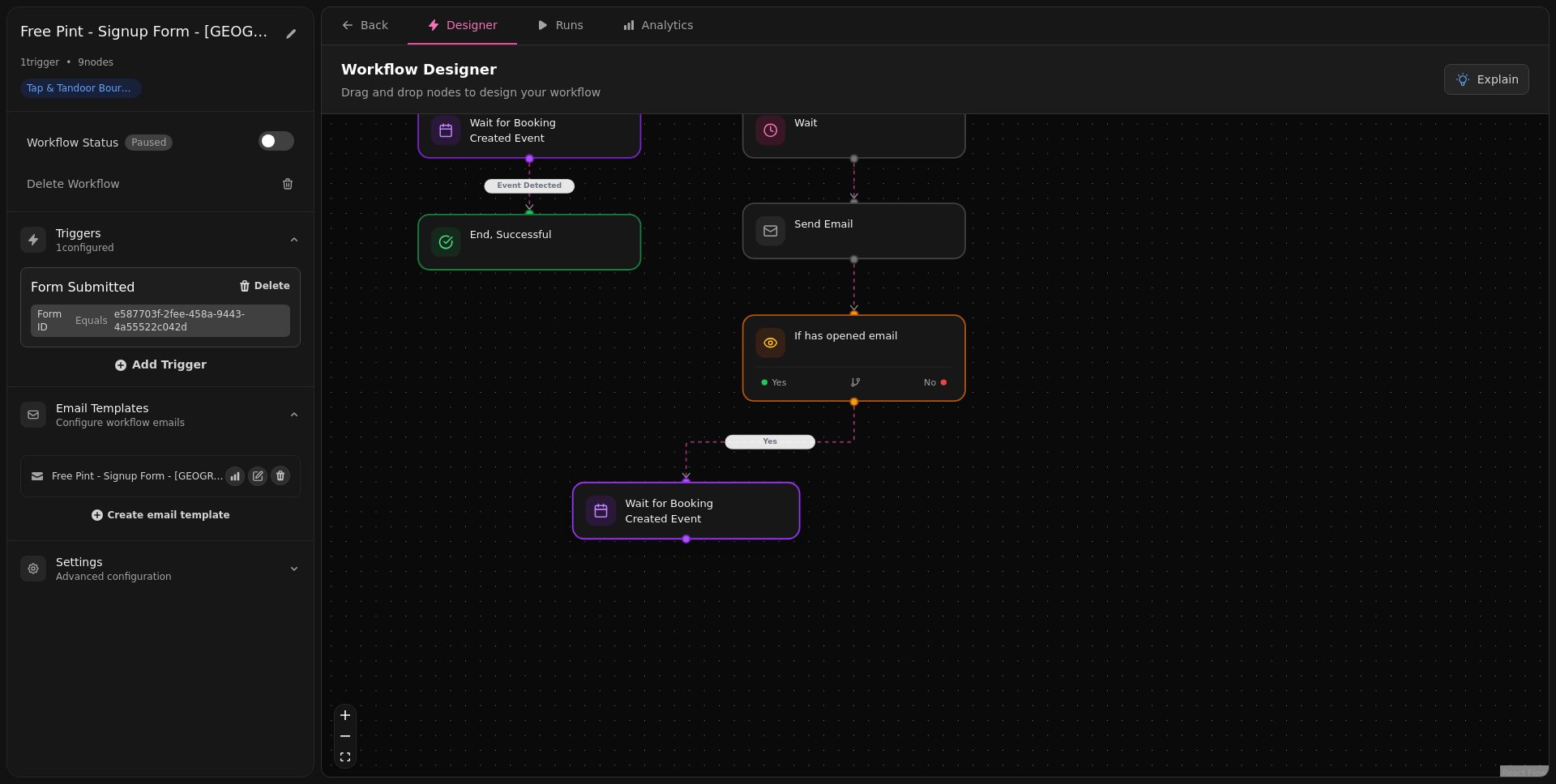
drag, startPoint x: 885, startPoint y: 475, endPoint x: 729, endPoint y: 523, distance: 163.2
click at [729, 523] on div at bounding box center [686, 511] width 227 height 57
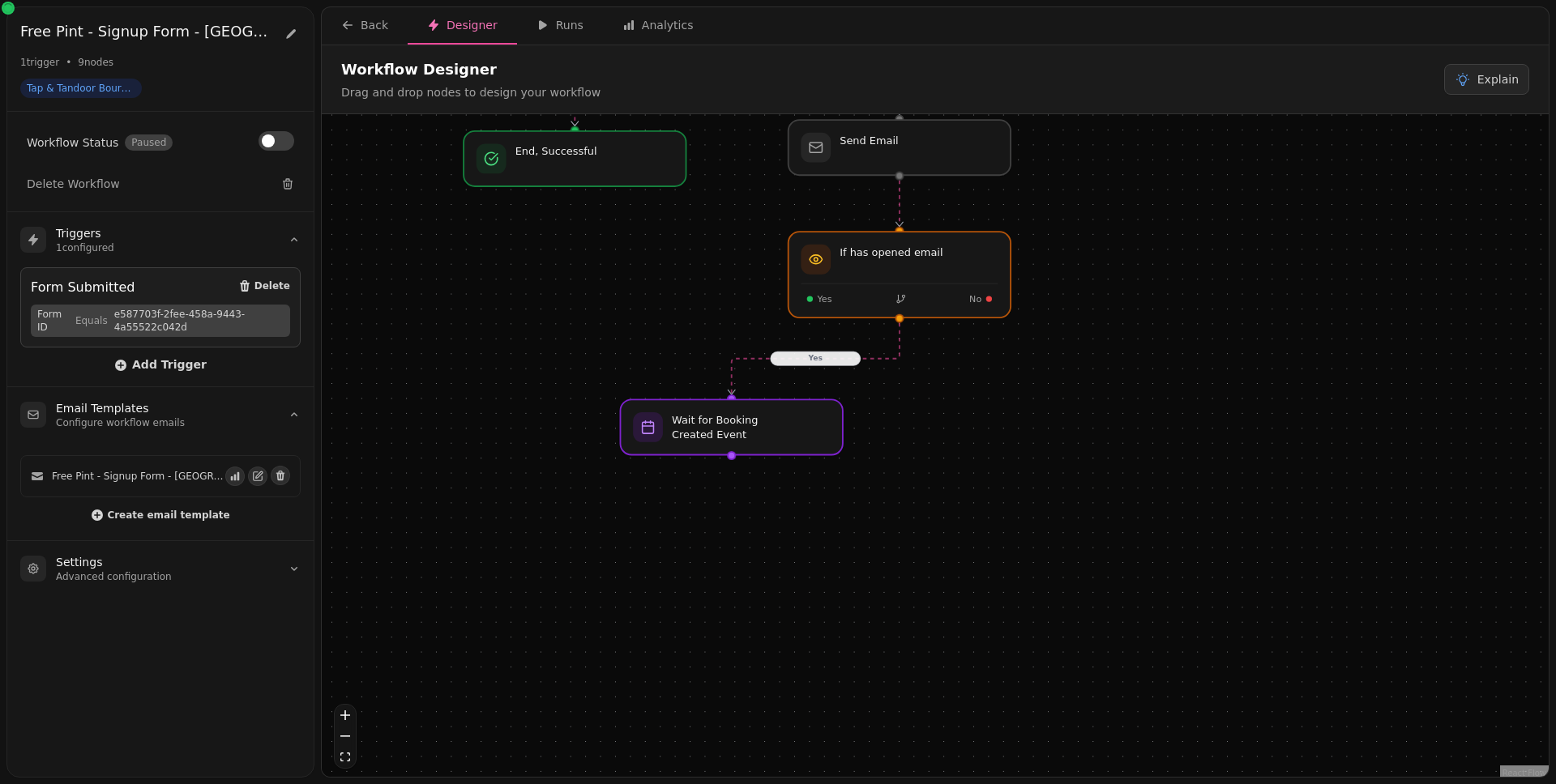
drag, startPoint x: 808, startPoint y: 598, endPoint x: 866, endPoint y: 505, distance: 109.6
click at [866, 505] on div "No Yes Event Detected Yes Workflow Start 1 trigger Form Submitted If has opened…" at bounding box center [935, 447] width 1227 height 667
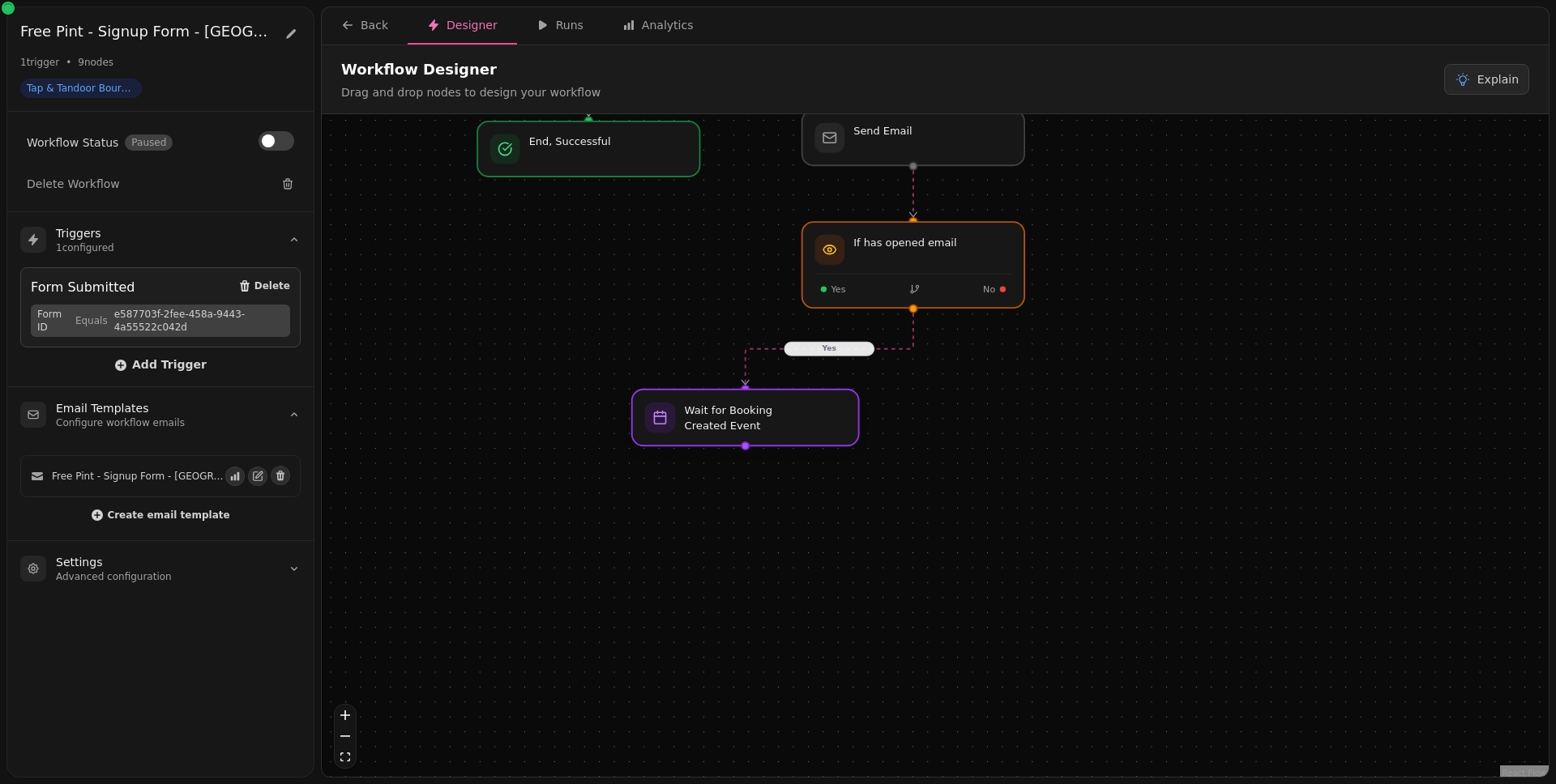
click at [774, 422] on div at bounding box center [746, 418] width 227 height 57
select select "******"
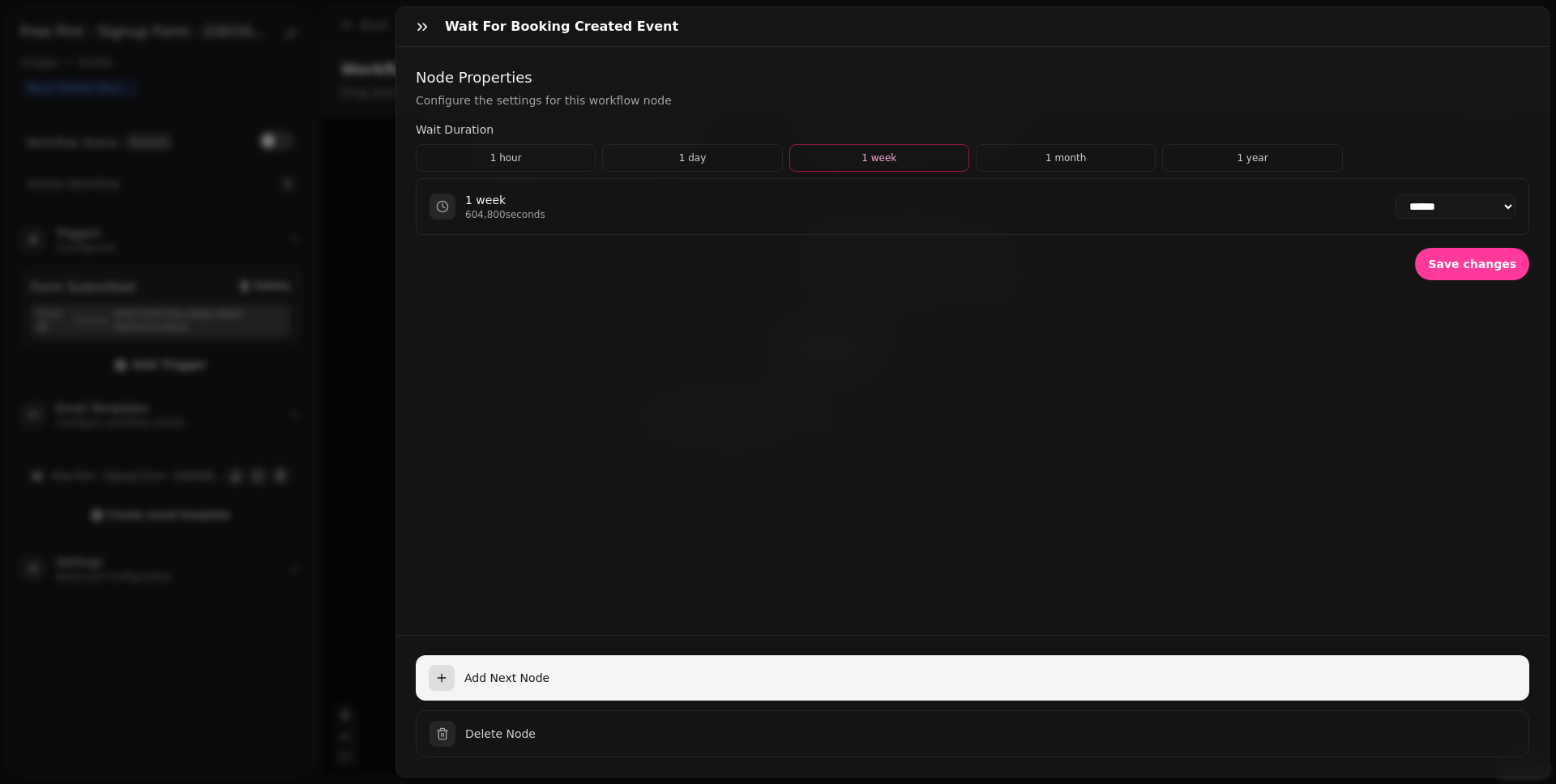
click at [634, 608] on button "Add Next Node" at bounding box center [972, 678] width 1113 height 46
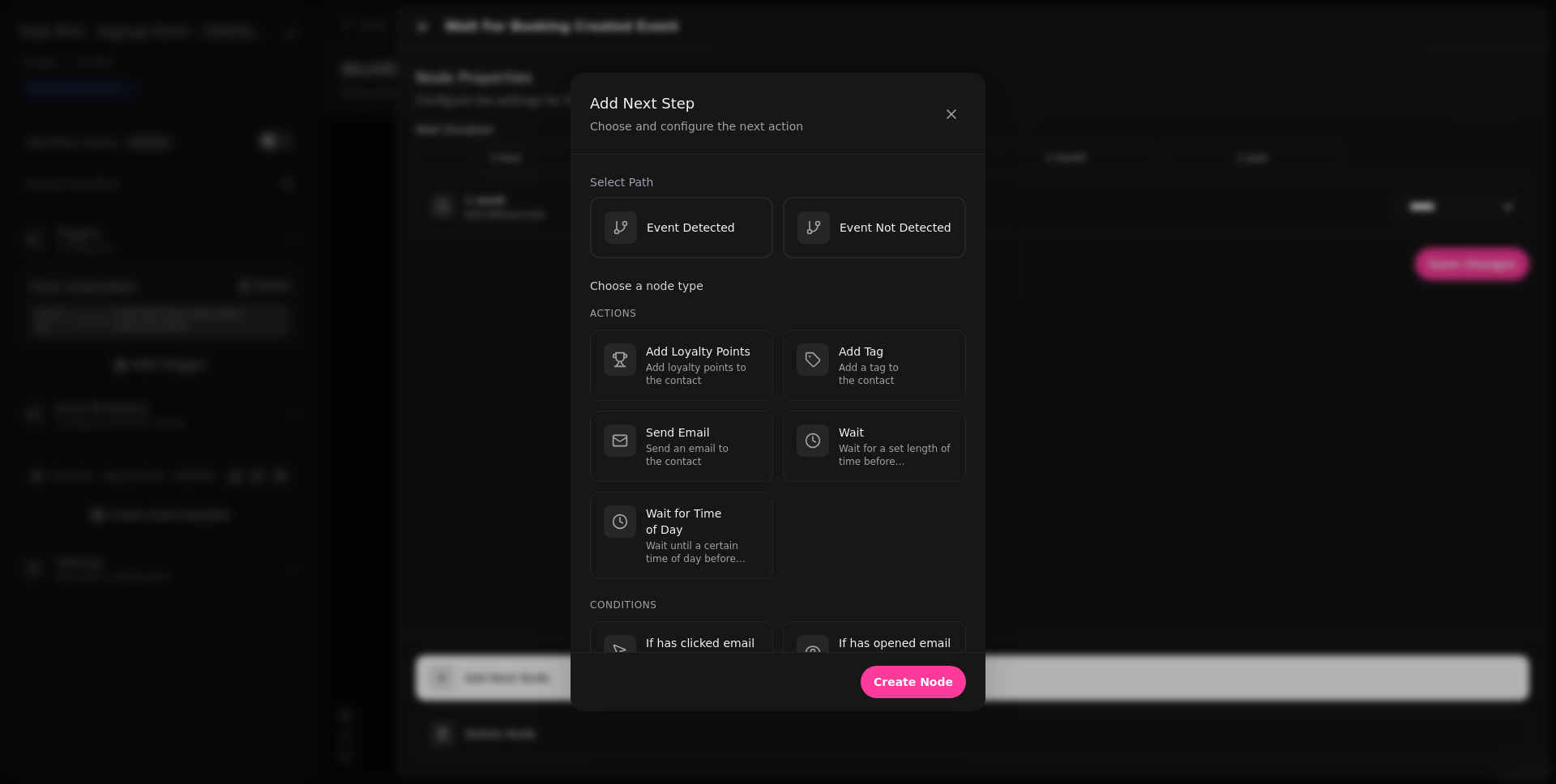
scroll to position [517, 0]
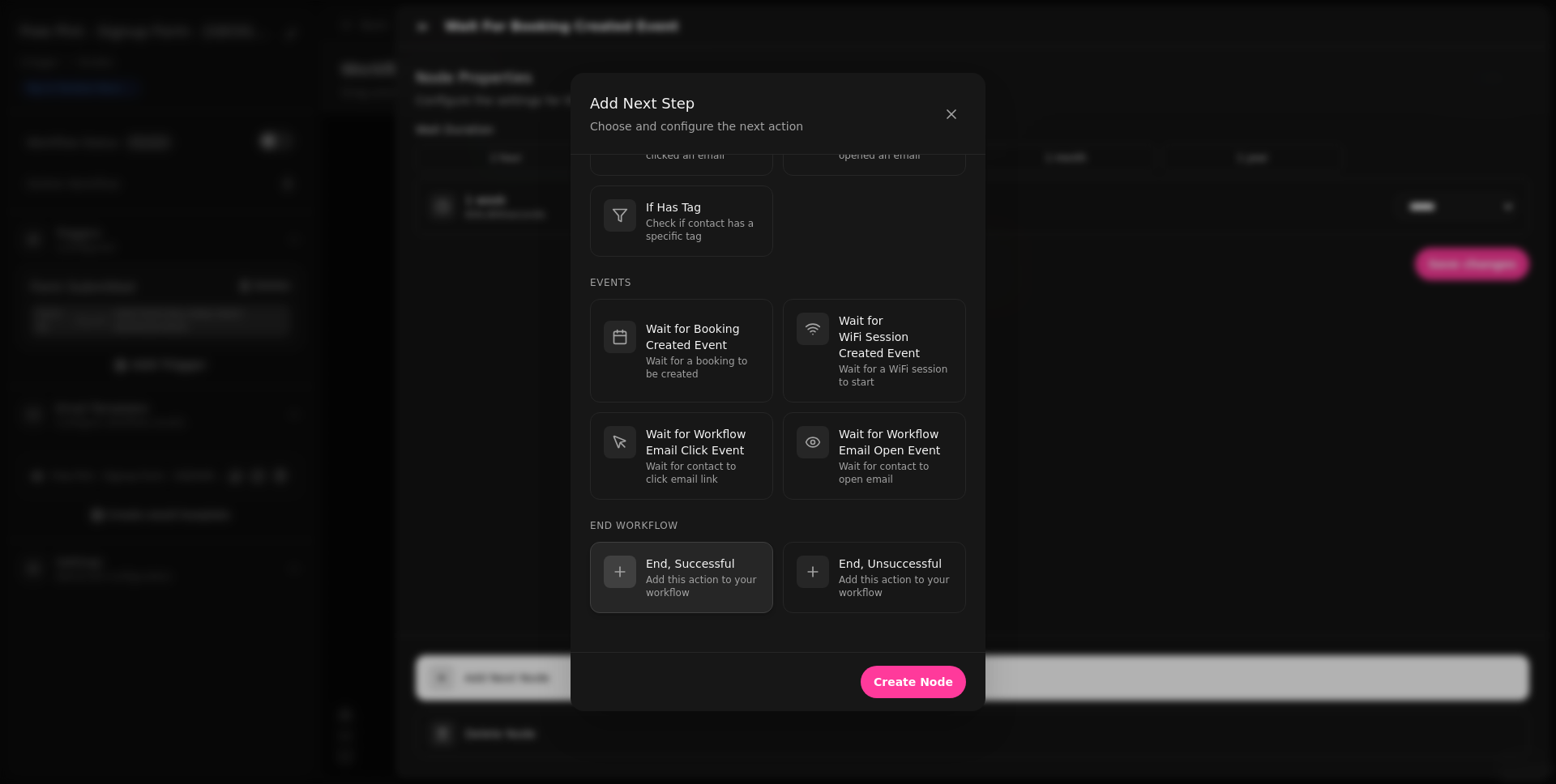
click at [700, 579] on p "Add this action to your workflow" at bounding box center [702, 587] width 113 height 26
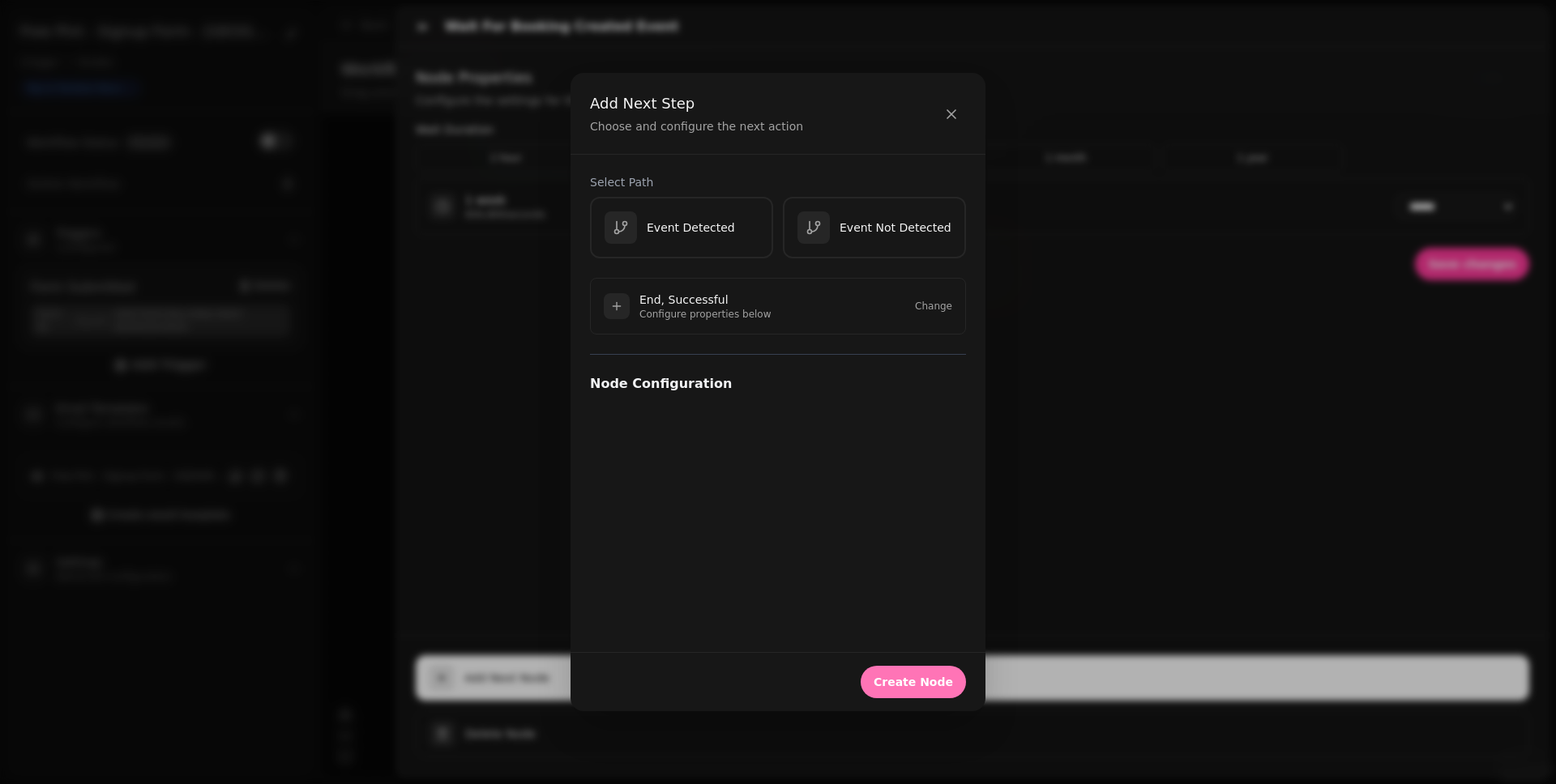
click at [918, 608] on span "Create Node" at bounding box center [912, 682] width 79 height 11
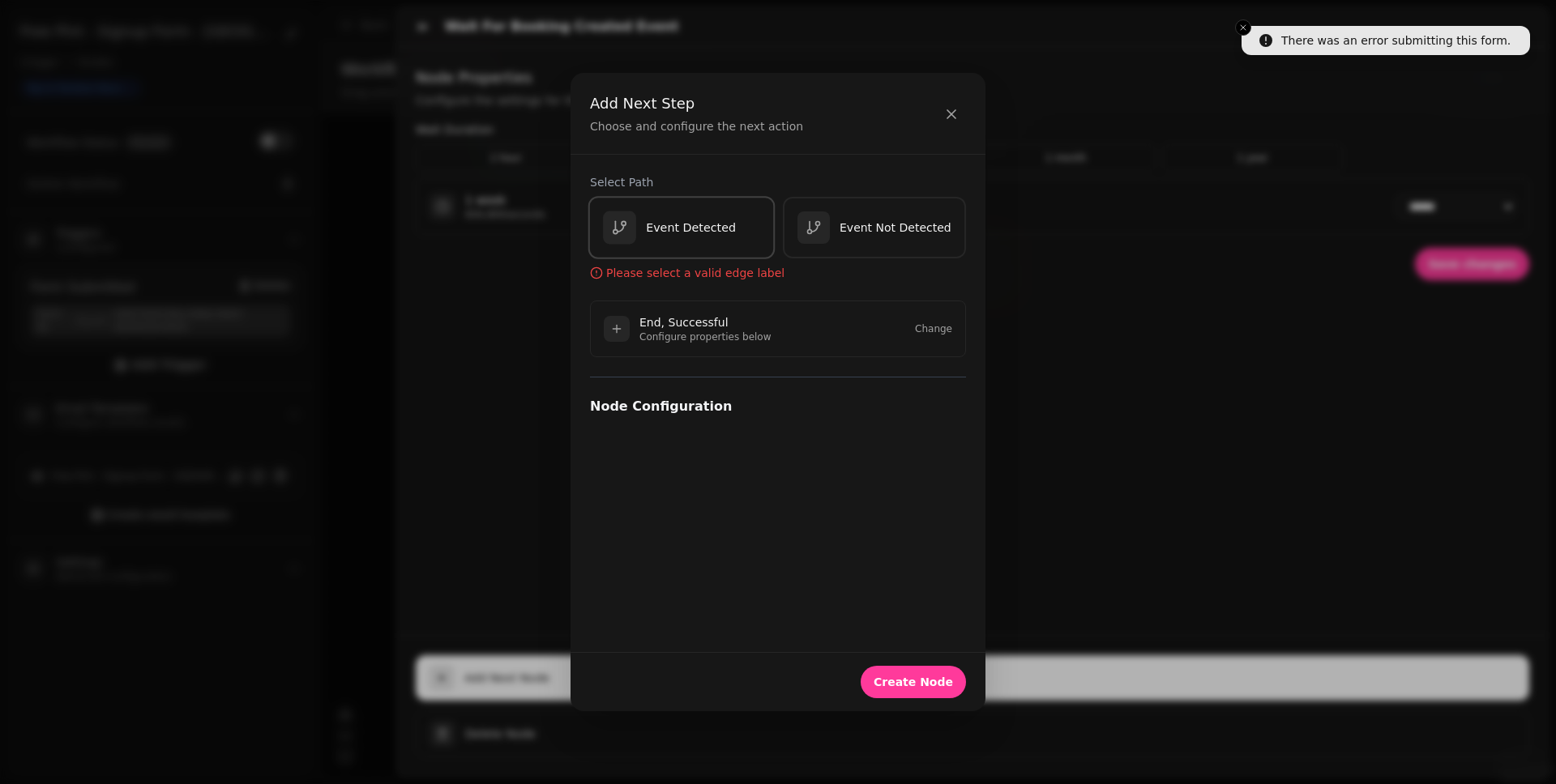
click at [713, 246] on button "Event Detected" at bounding box center [681, 229] width 187 height 63
click at [914, 608] on span "Create Node" at bounding box center [912, 682] width 79 height 11
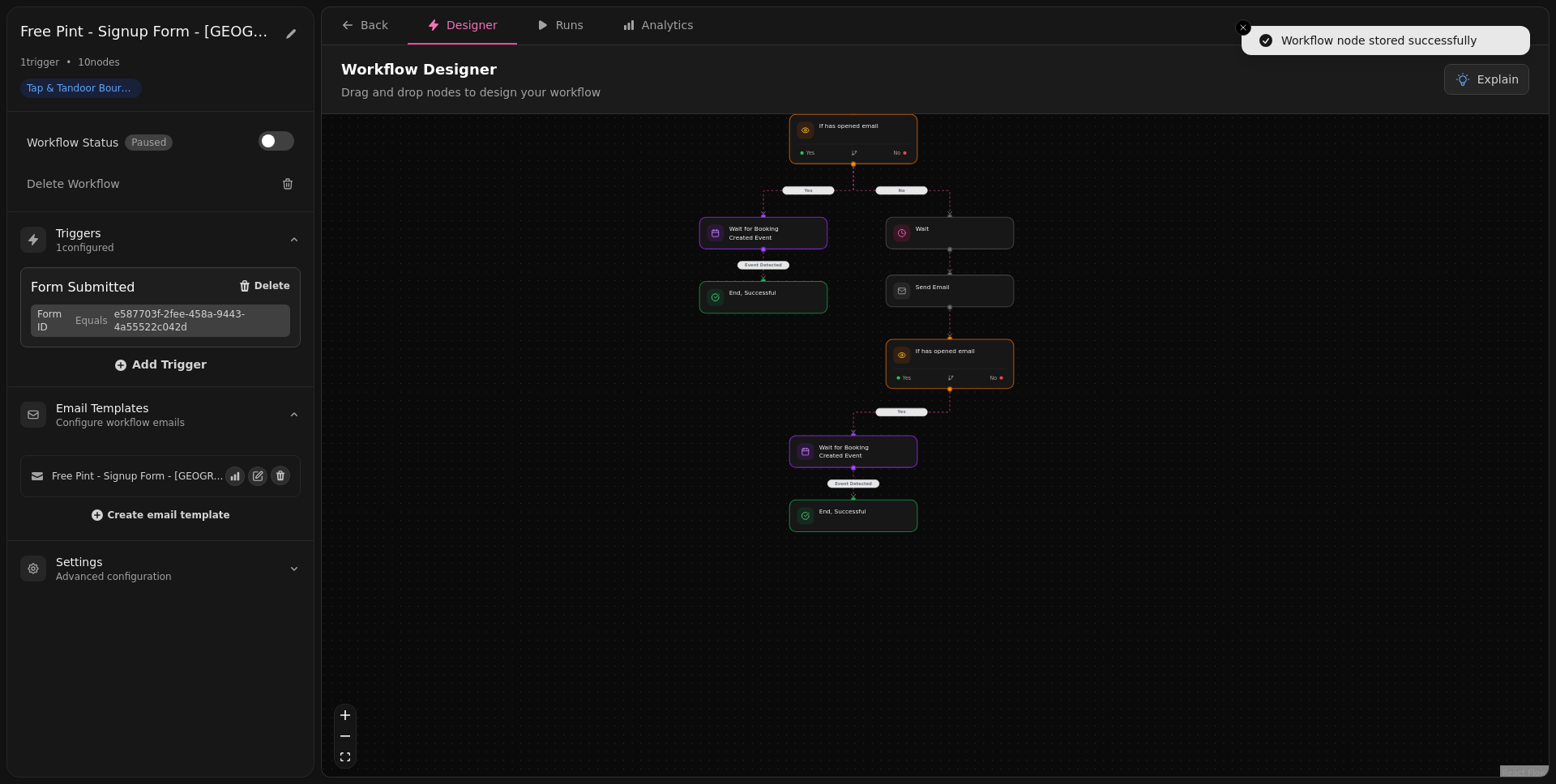
drag, startPoint x: 1173, startPoint y: 619, endPoint x: 1094, endPoint y: 399, distance: 233.8
click at [1094, 399] on div "No Yes Event Detected Yes Event Detected Workflow Start 1 trigger Form Submitte…" at bounding box center [935, 447] width 1227 height 667
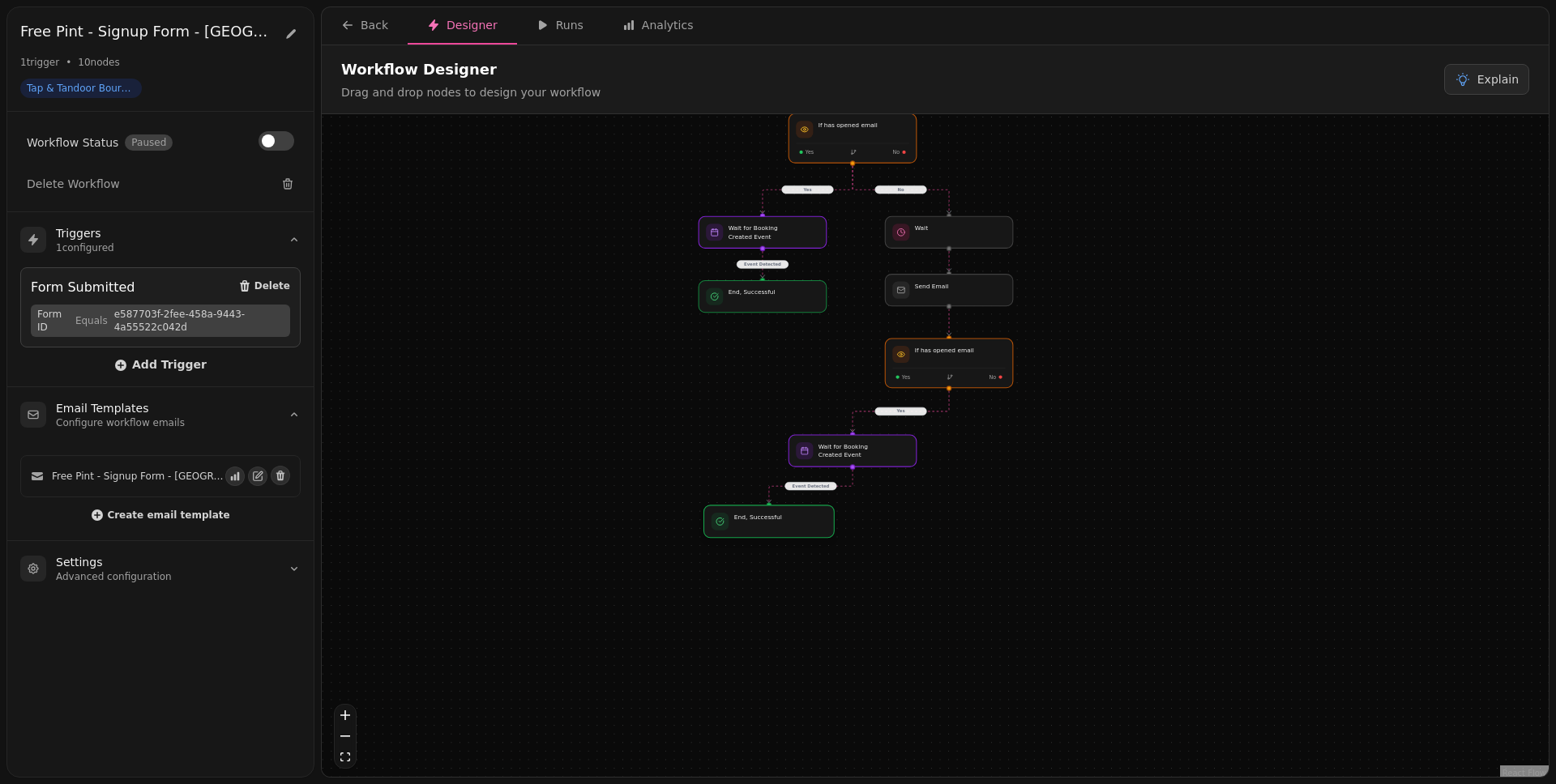
drag, startPoint x: 871, startPoint y: 518, endPoint x: 783, endPoint y: 523, distance: 88.1
click at [783, 523] on div at bounding box center [768, 522] width 130 height 33
click at [854, 458] on div at bounding box center [853, 451] width 130 height 33
select select "******"
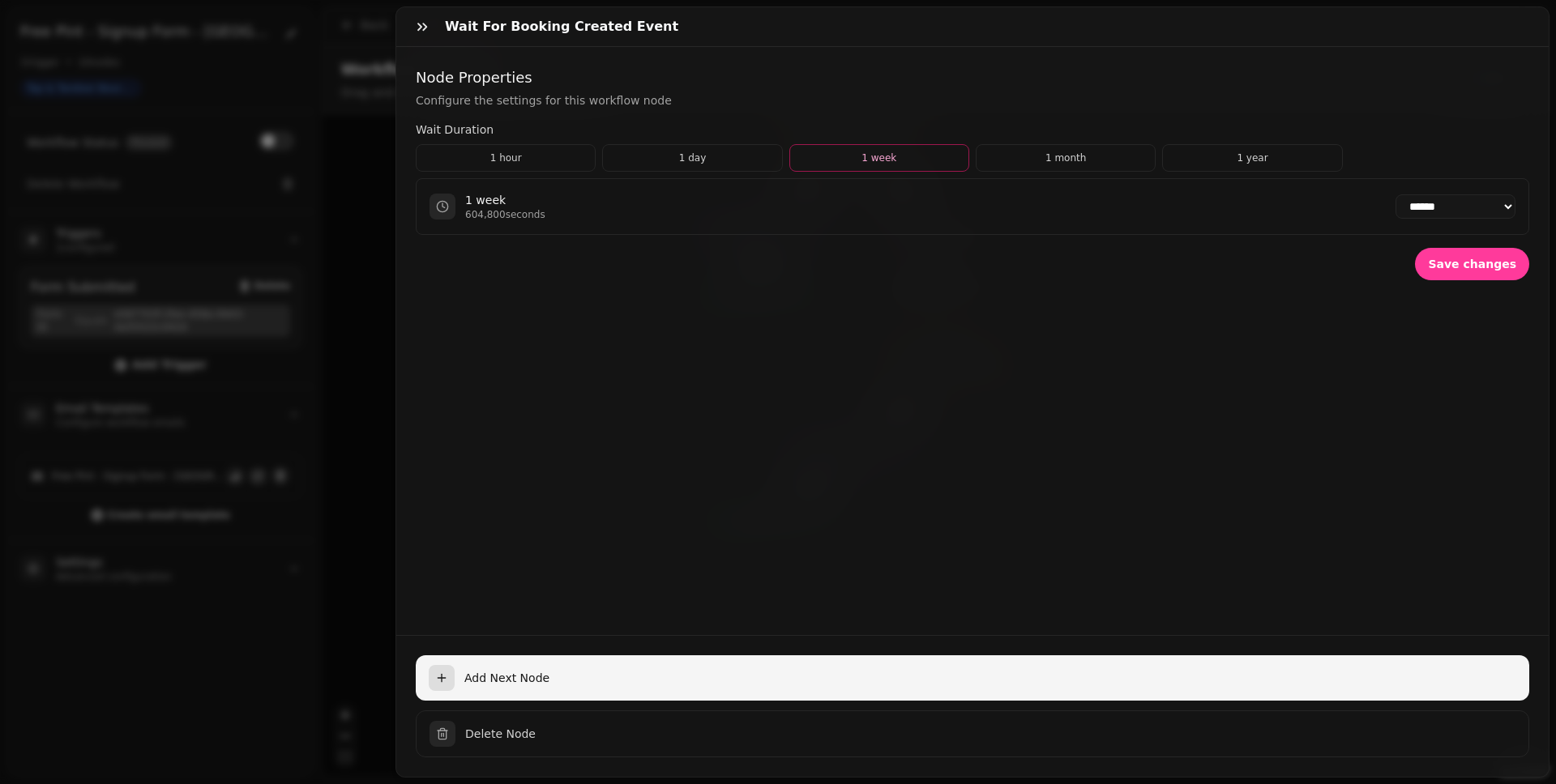
click at [722, 608] on span "Add Next Node" at bounding box center [990, 677] width 1052 height 16
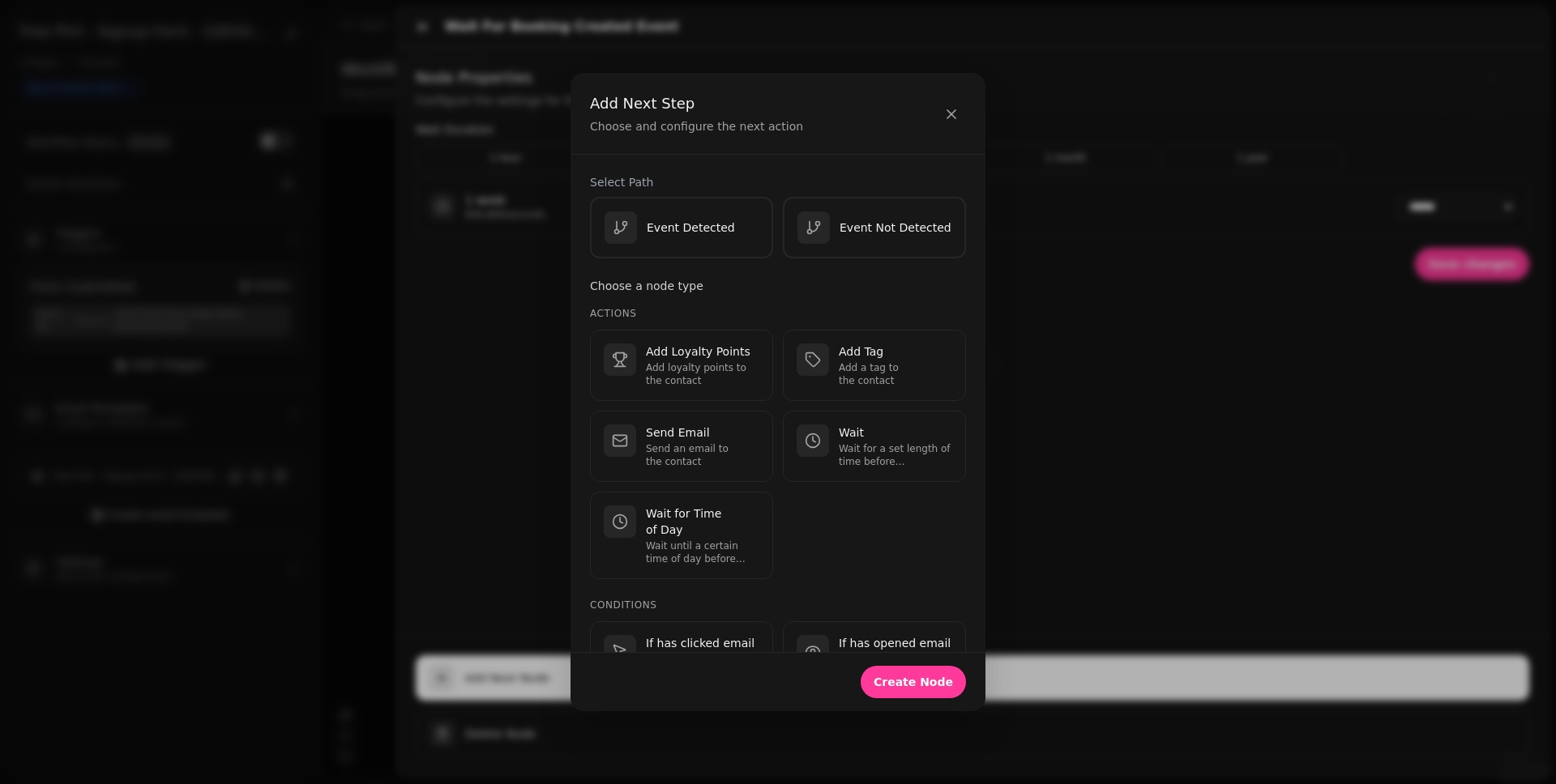
scroll to position [517, 0]
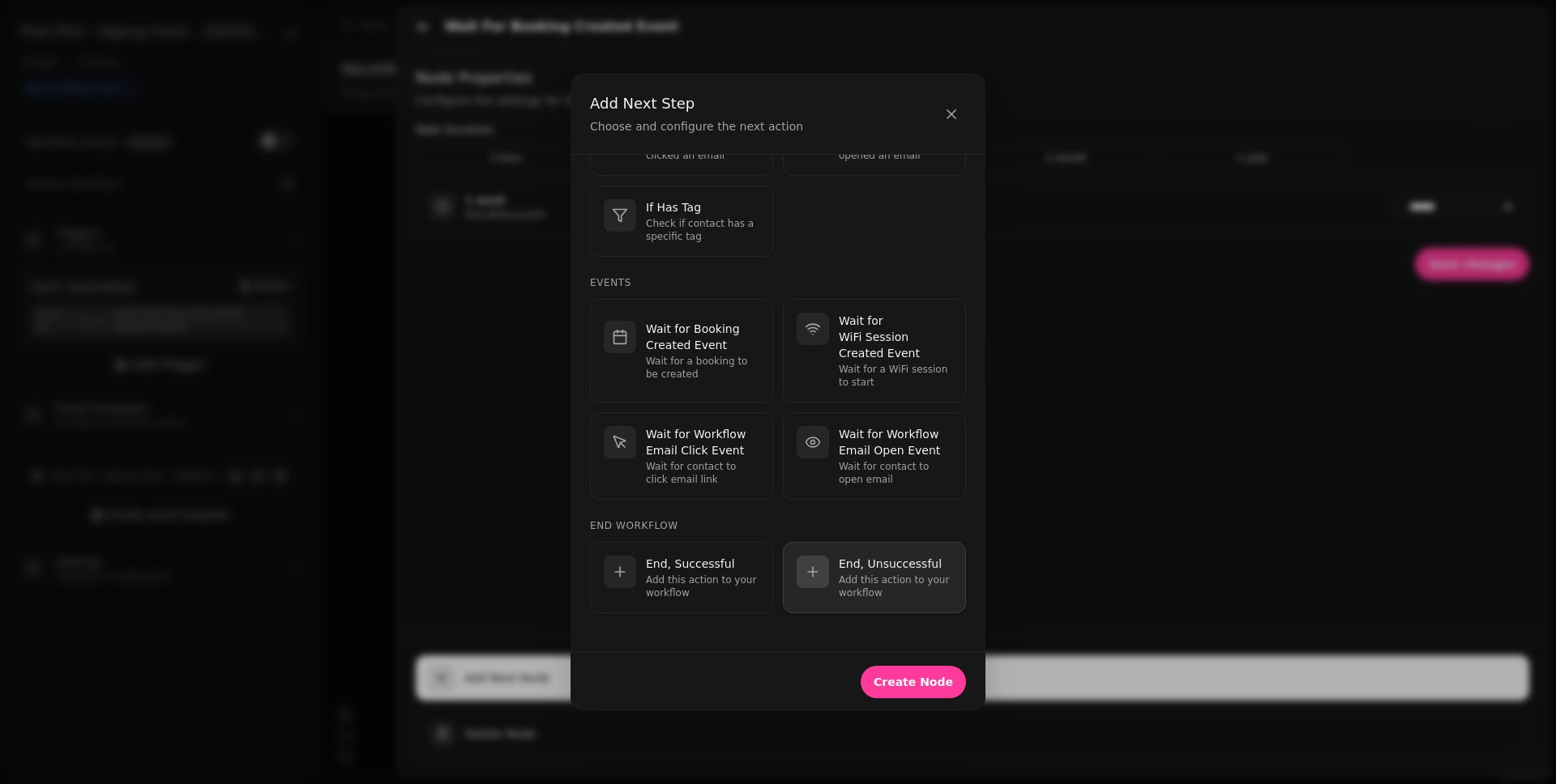
click at [872, 576] on p "Add this action to your workflow" at bounding box center [896, 587] width 113 height 26
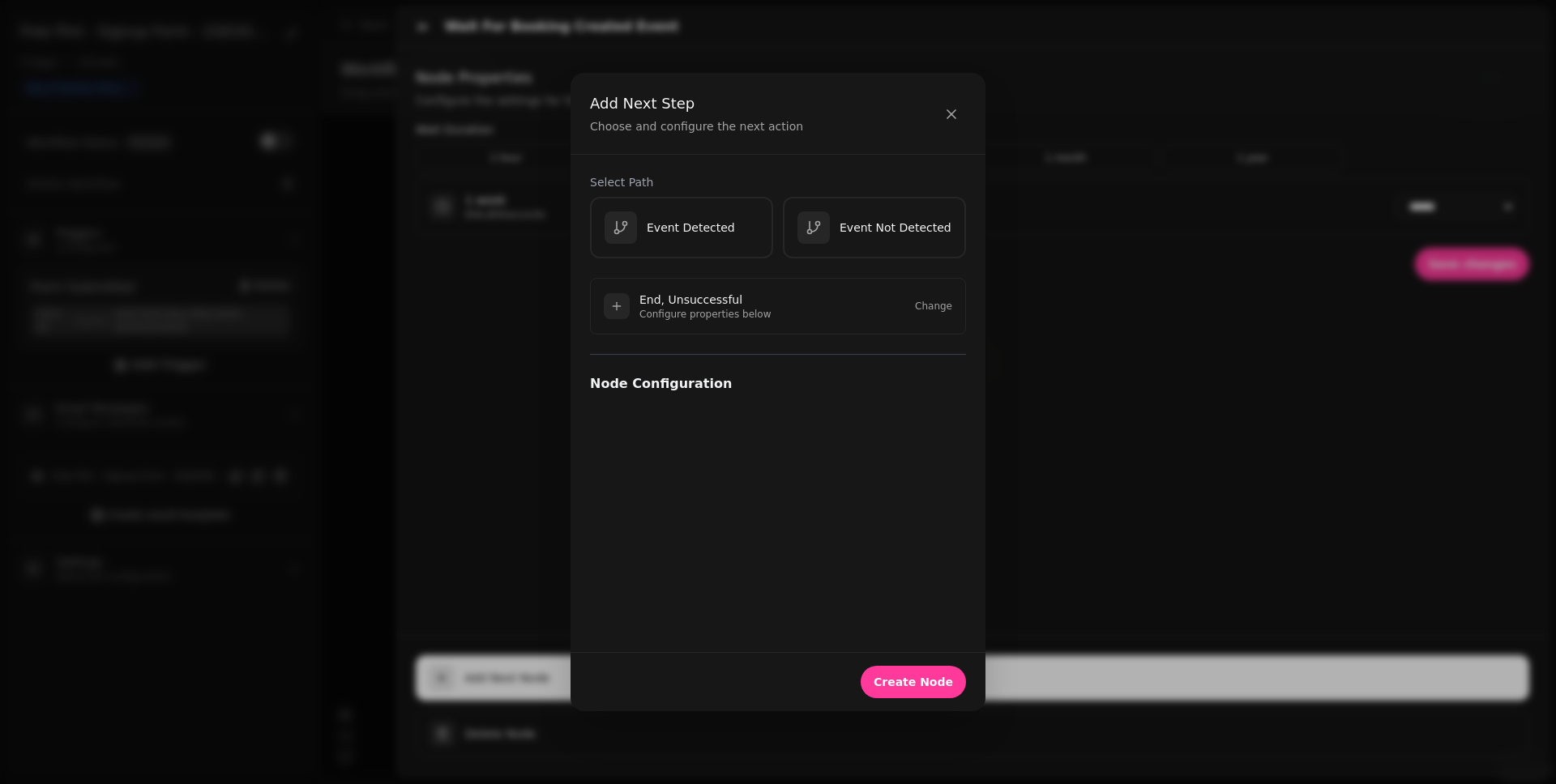
scroll to position [0, 0]
click at [855, 242] on div "Event Not Detected" at bounding box center [874, 228] width 157 height 33
click at [927, 608] on button "Create Node" at bounding box center [912, 682] width 105 height 33
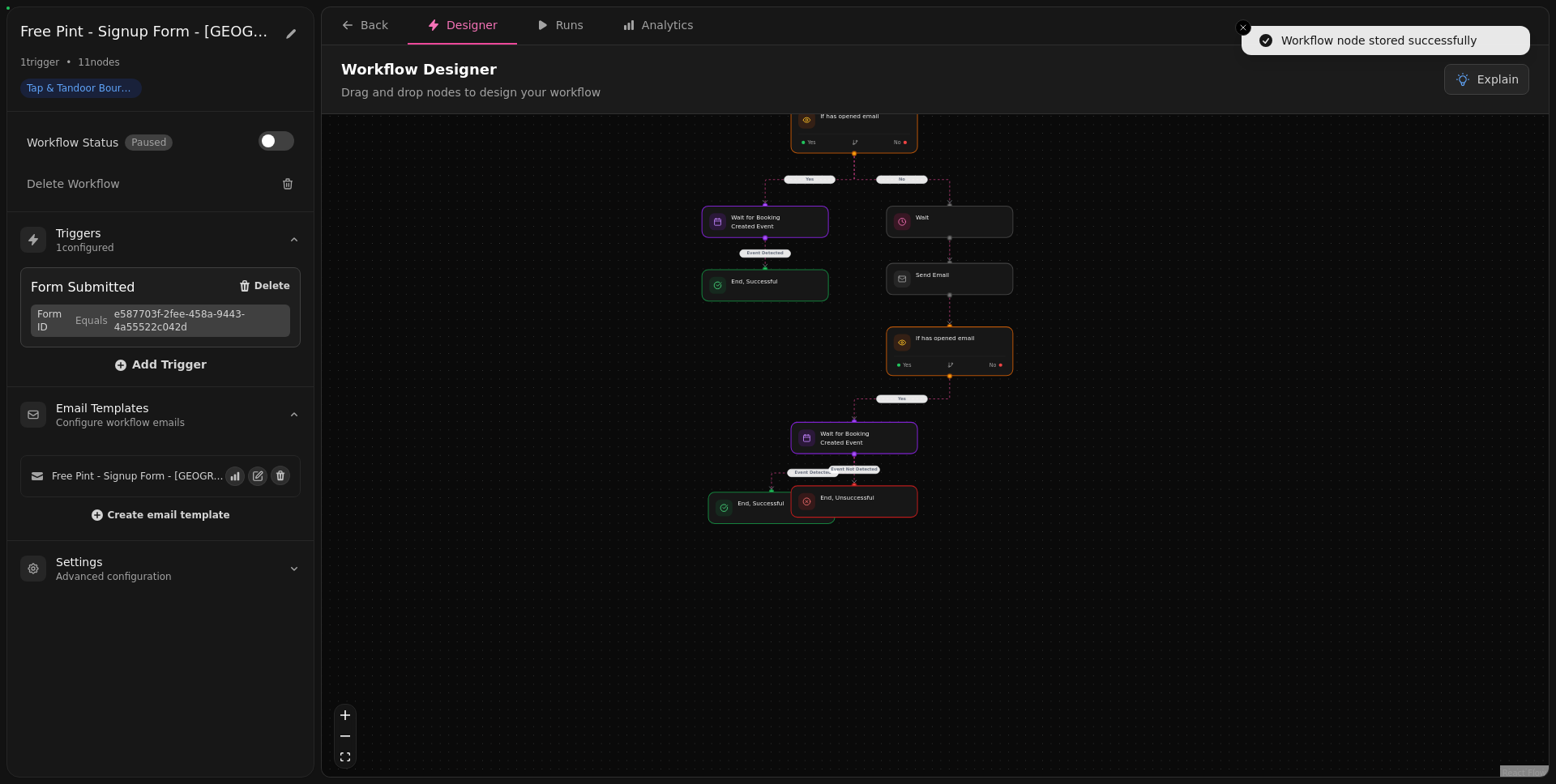
drag, startPoint x: 1150, startPoint y: 652, endPoint x: 1047, endPoint y: 448, distance: 228.5
click at [1082, 448] on div "No Yes Event Detected Yes Event Detected Event Not Detected Workflow Start 1 tr…" at bounding box center [935, 447] width 1227 height 667
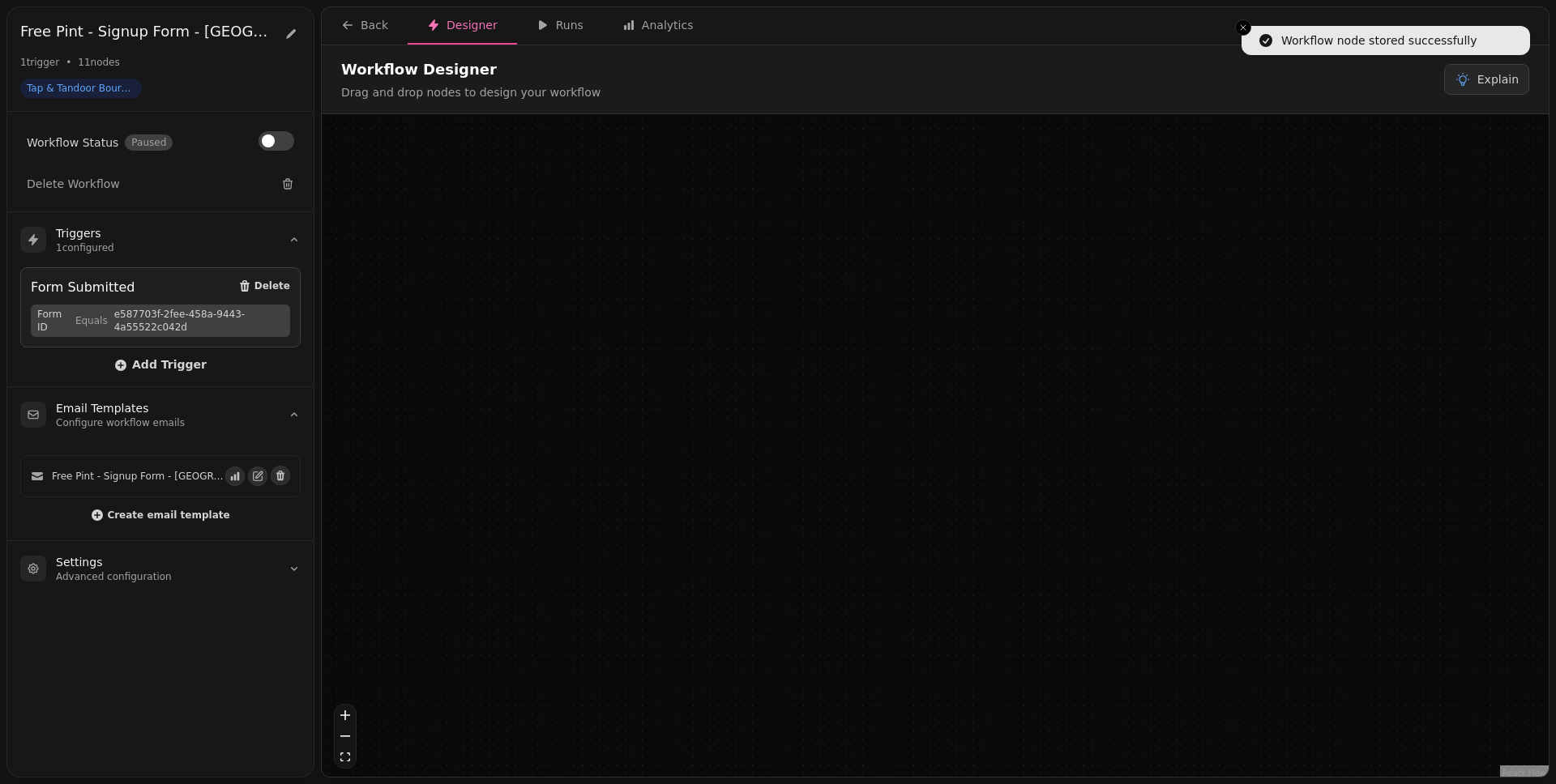
drag, startPoint x: 752, startPoint y: 506, endPoint x: 700, endPoint y: 506, distance: 52.0
click at [699, 506] on div at bounding box center [719, 503] width 129 height 33
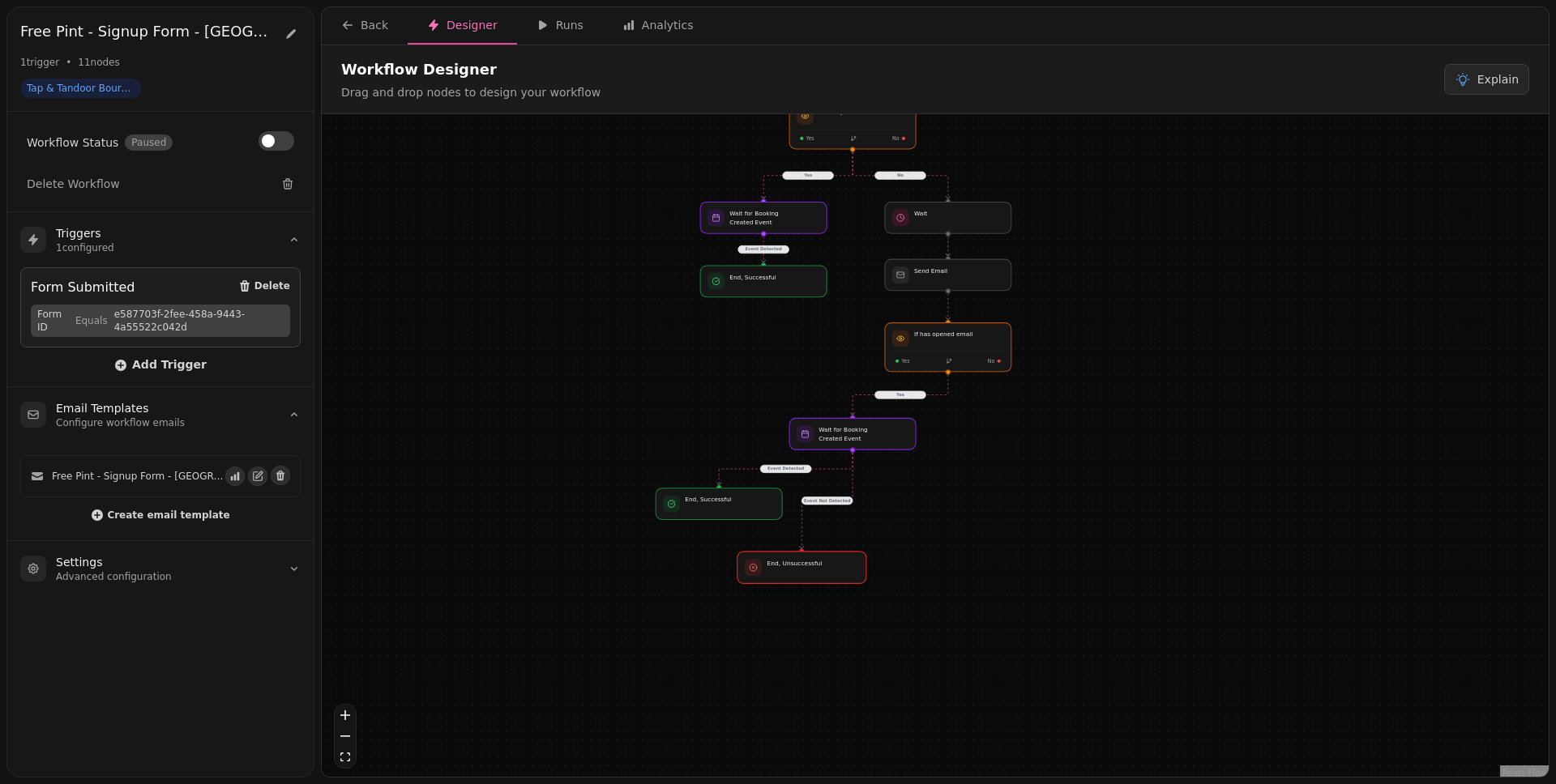
drag, startPoint x: 889, startPoint y: 503, endPoint x: 835, endPoint y: 575, distance: 90.0
click at [835, 575] on div at bounding box center [802, 567] width 129 height 33
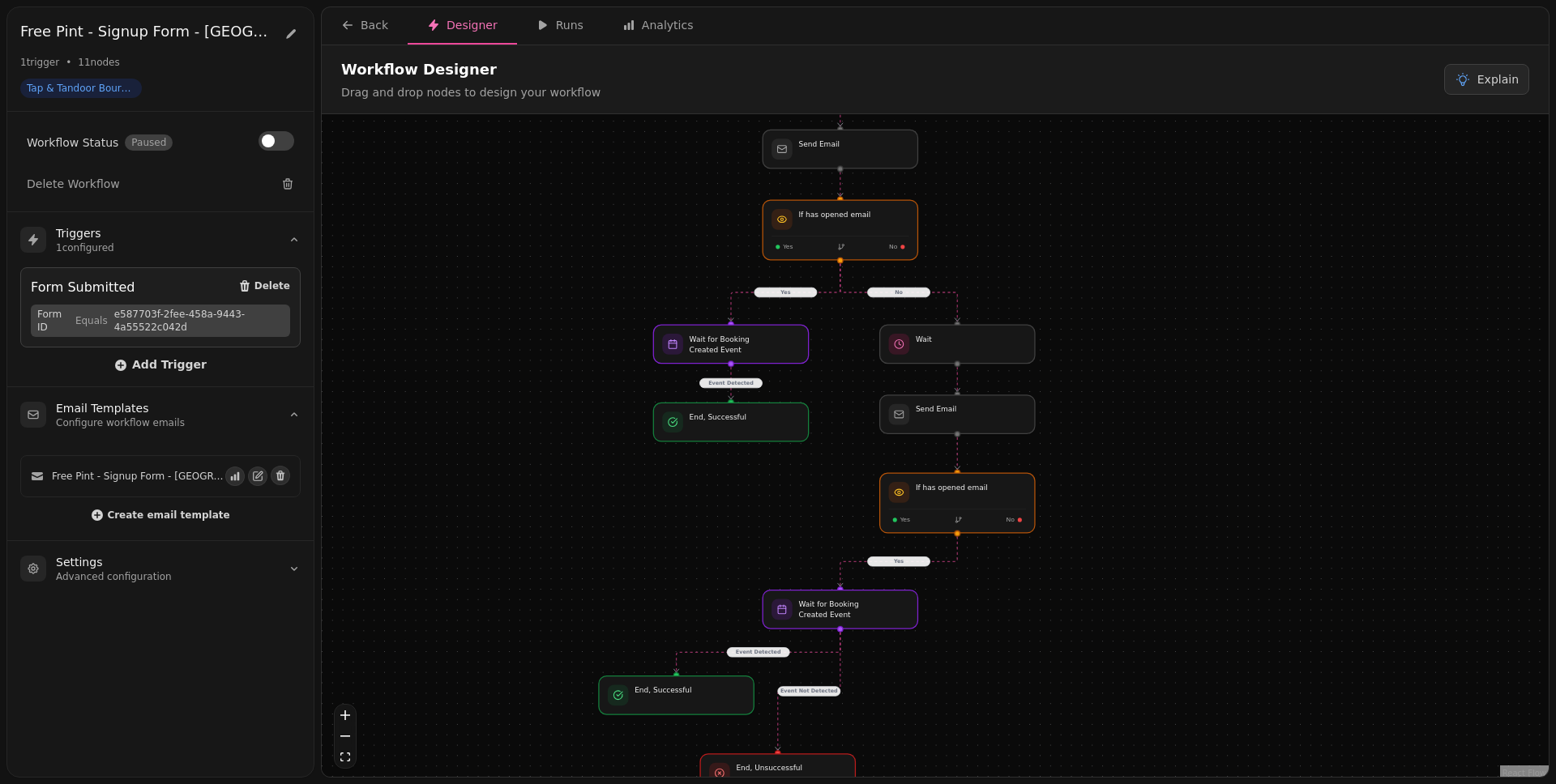
drag, startPoint x: 1032, startPoint y: 387, endPoint x: 1060, endPoint y: 562, distance: 177.2
click at [1061, 564] on div "No Yes Event Detected Yes Event Detected Event Not Detected Workflow Start 1 tr…" at bounding box center [935, 447] width 1227 height 667
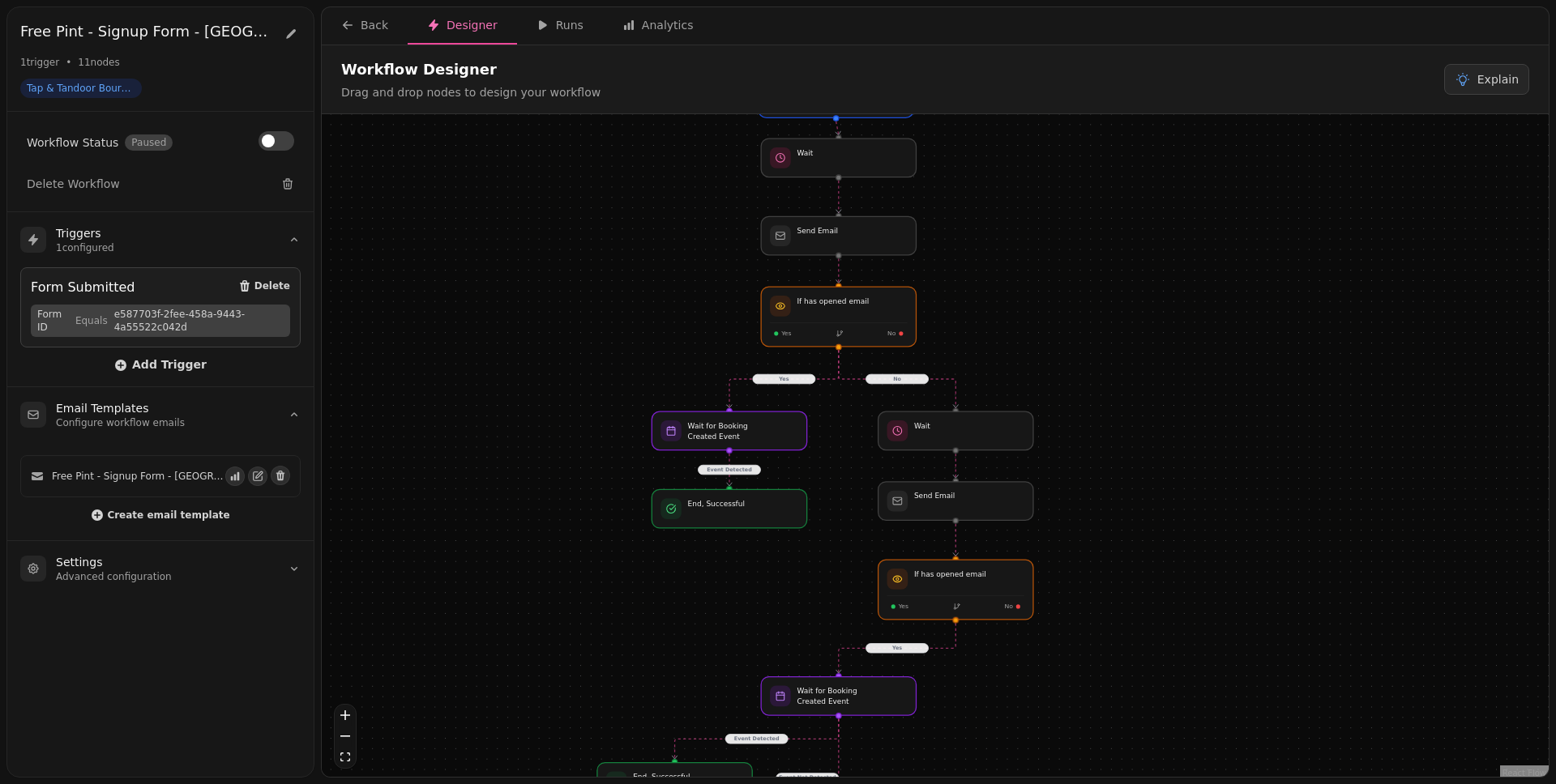
drag, startPoint x: 955, startPoint y: 208, endPoint x: 953, endPoint y: 231, distance: 23.1
click at [954, 231] on div "No Yes Event Detected Yes Event Detected Event Not Detected Workflow Start 1 tr…" at bounding box center [935, 447] width 1227 height 667
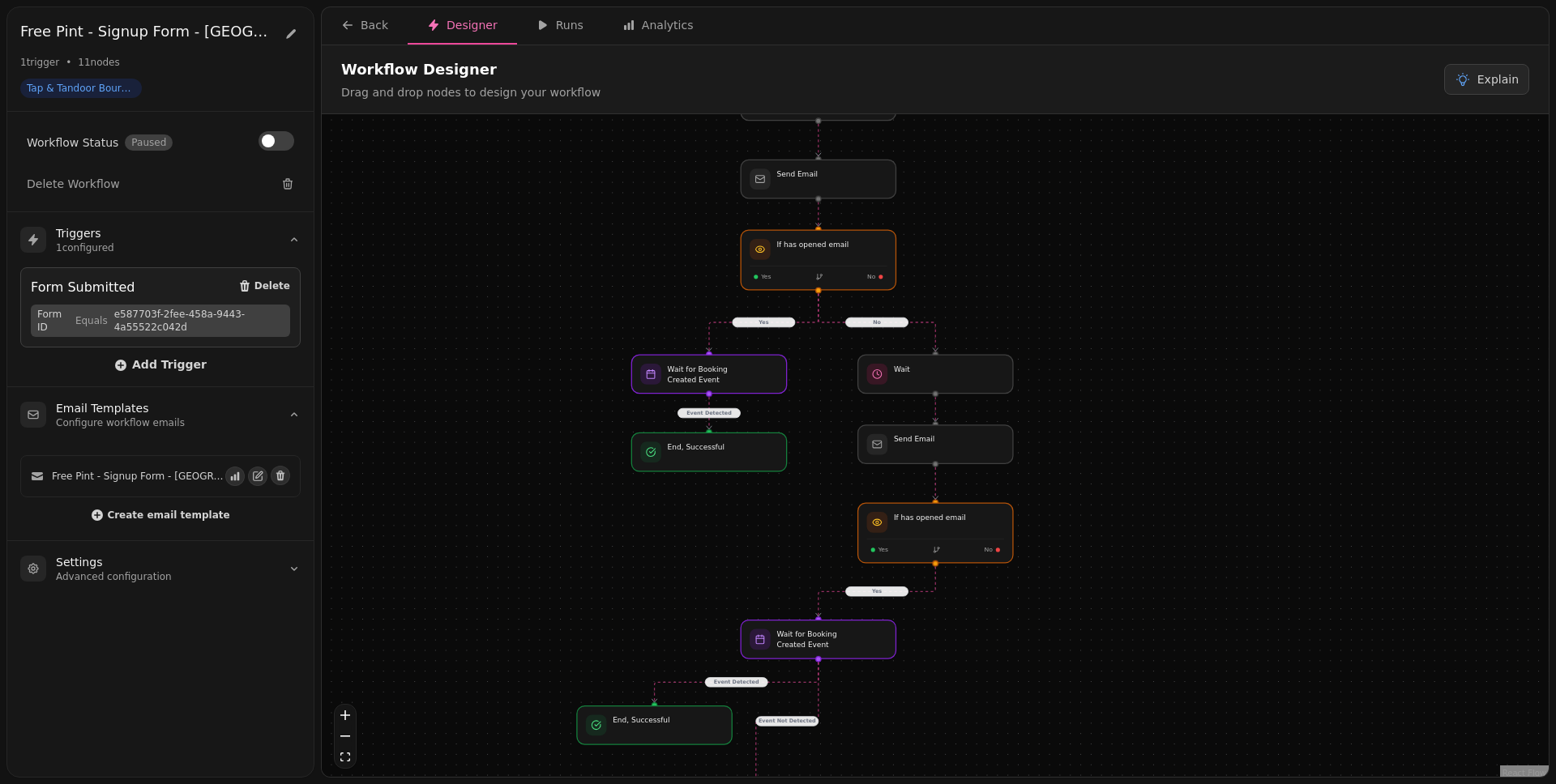
drag, startPoint x: 1023, startPoint y: 299, endPoint x: 1009, endPoint y: 186, distance: 113.9
click at [1009, 186] on div "No Yes Event Detected Yes Event Detected Event Not Detected Workflow Start 1 tr…" at bounding box center [935, 447] width 1227 height 667
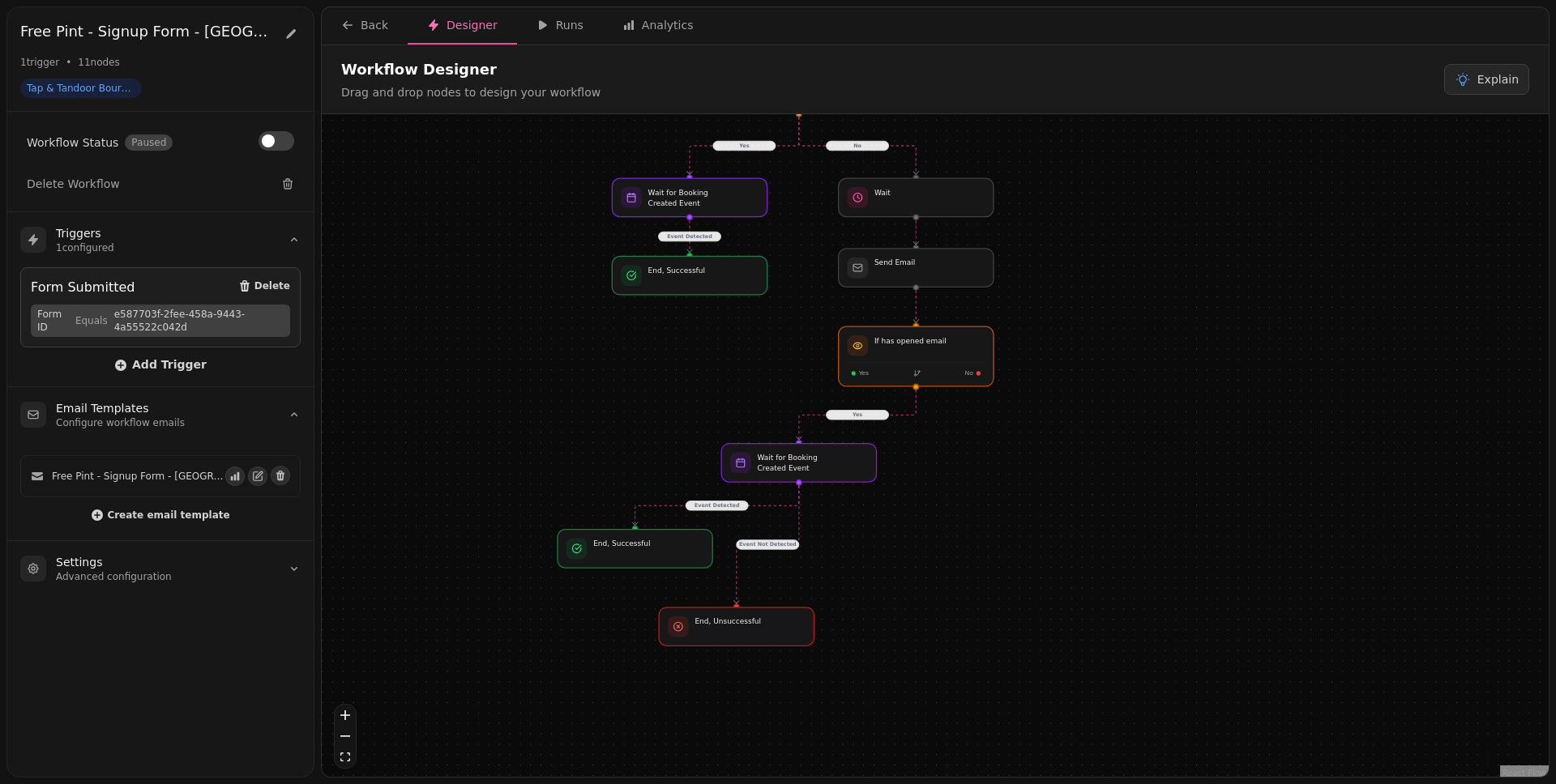
drag, startPoint x: 1154, startPoint y: 360, endPoint x: 1136, endPoint y: 273, distance: 88.8
click at [1143, 274] on div "No Yes Event Detected Yes Event Detected Event Not Detected Workflow Start 1 tr…" at bounding box center [935, 447] width 1227 height 667
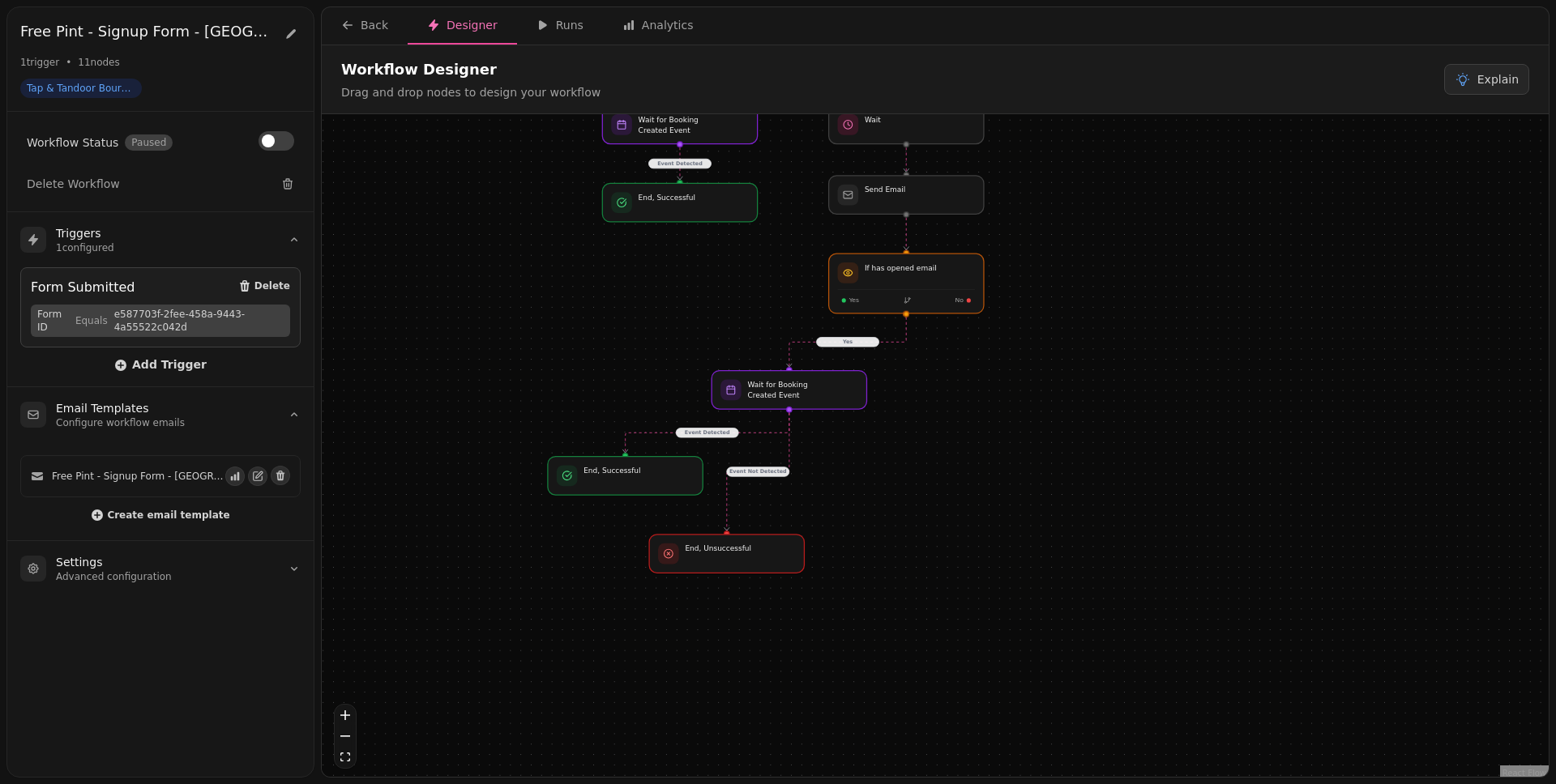
drag, startPoint x: 1119, startPoint y: 328, endPoint x: 1110, endPoint y: 278, distance: 50.8
click at [1110, 278] on div "No Yes Event Detected Yes Event Detected Event Not Detected Workflow Start 1 tr…" at bounding box center [935, 447] width 1227 height 667
click at [927, 280] on div at bounding box center [906, 283] width 158 height 60
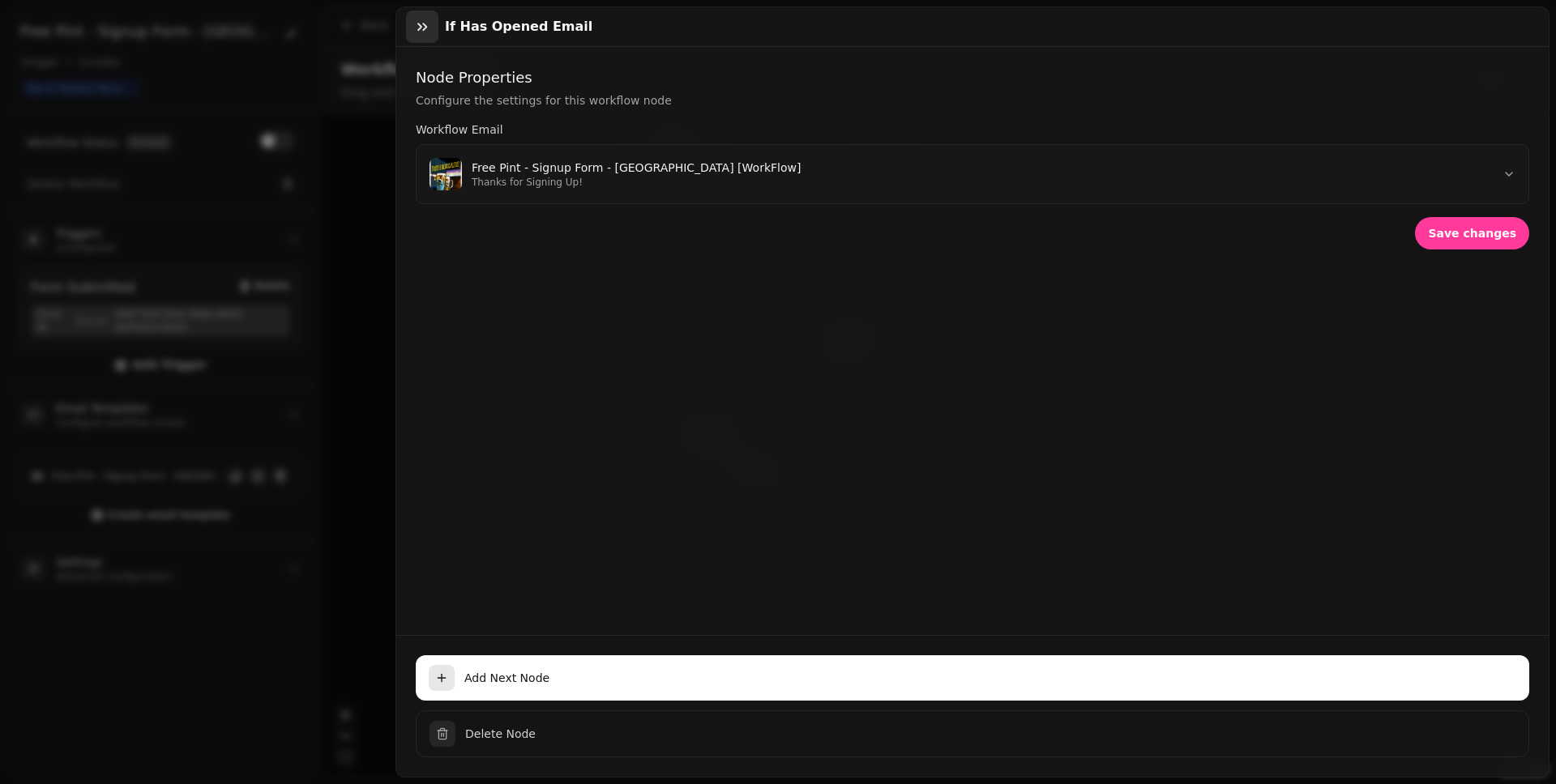
click at [414, 28] on icon "button" at bounding box center [421, 26] width 16 height 16
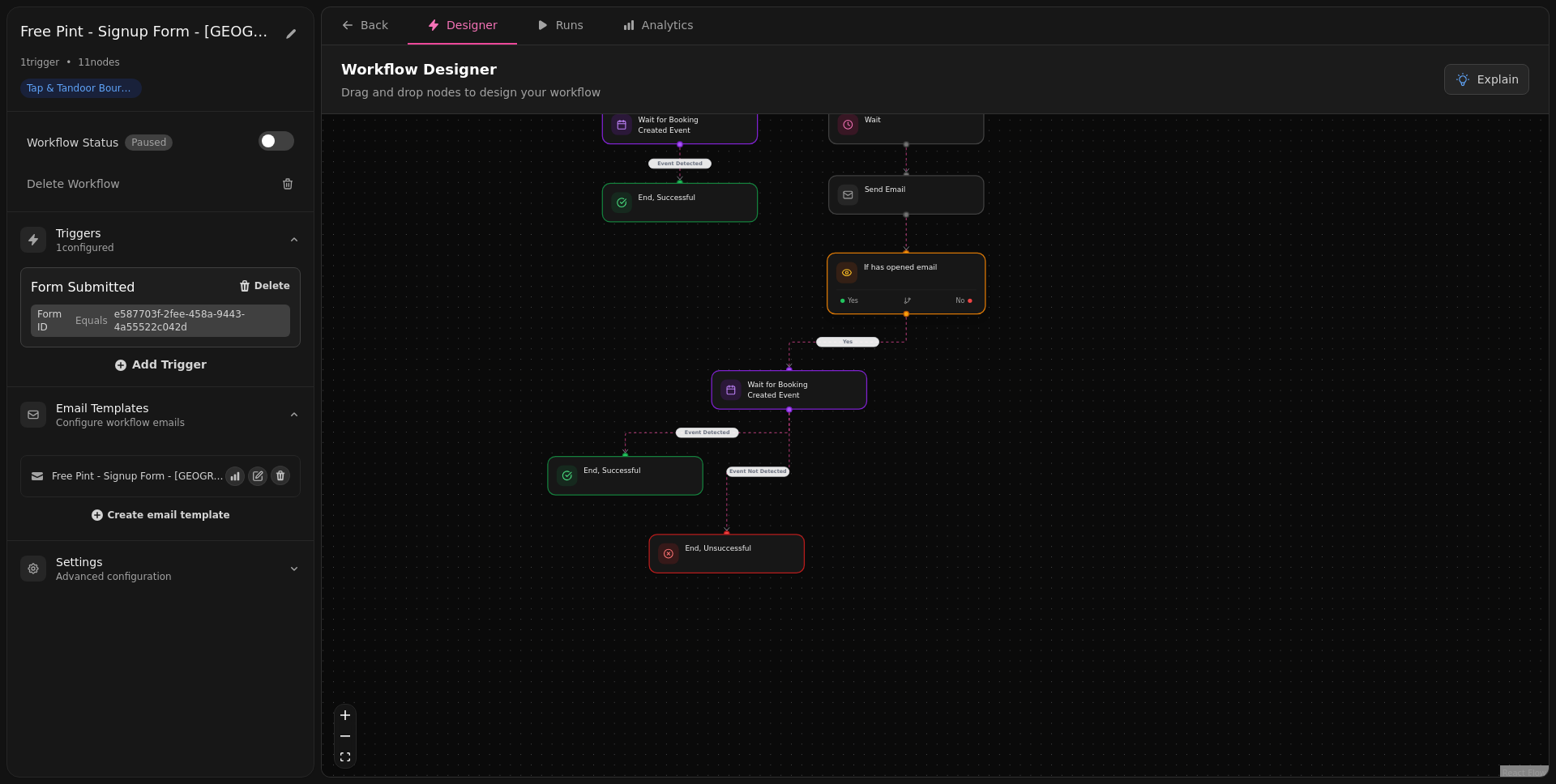
click at [924, 288] on div at bounding box center [906, 283] width 158 height 60
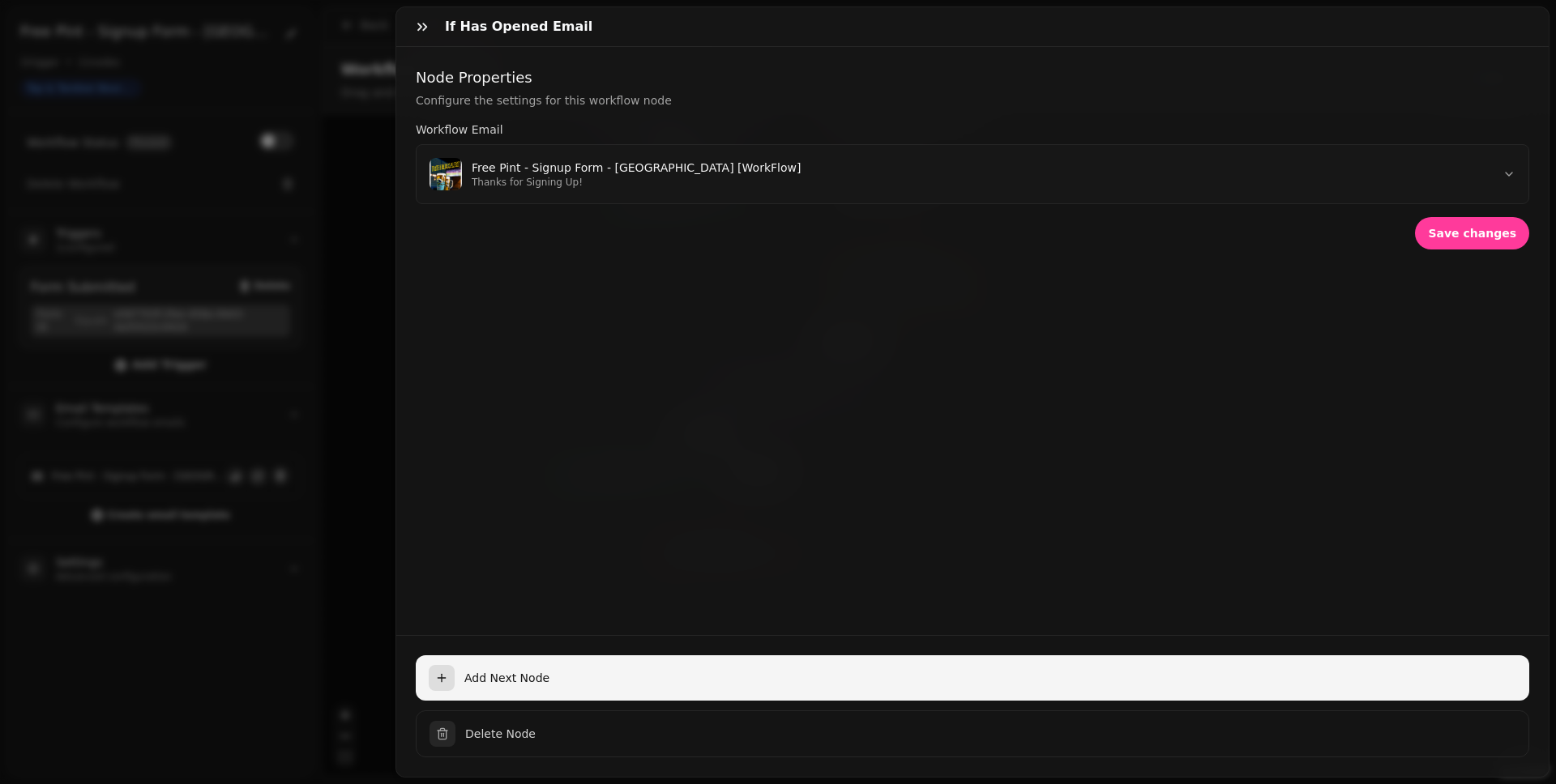
click at [626, 608] on button "Add Next Node" at bounding box center [972, 678] width 1113 height 46
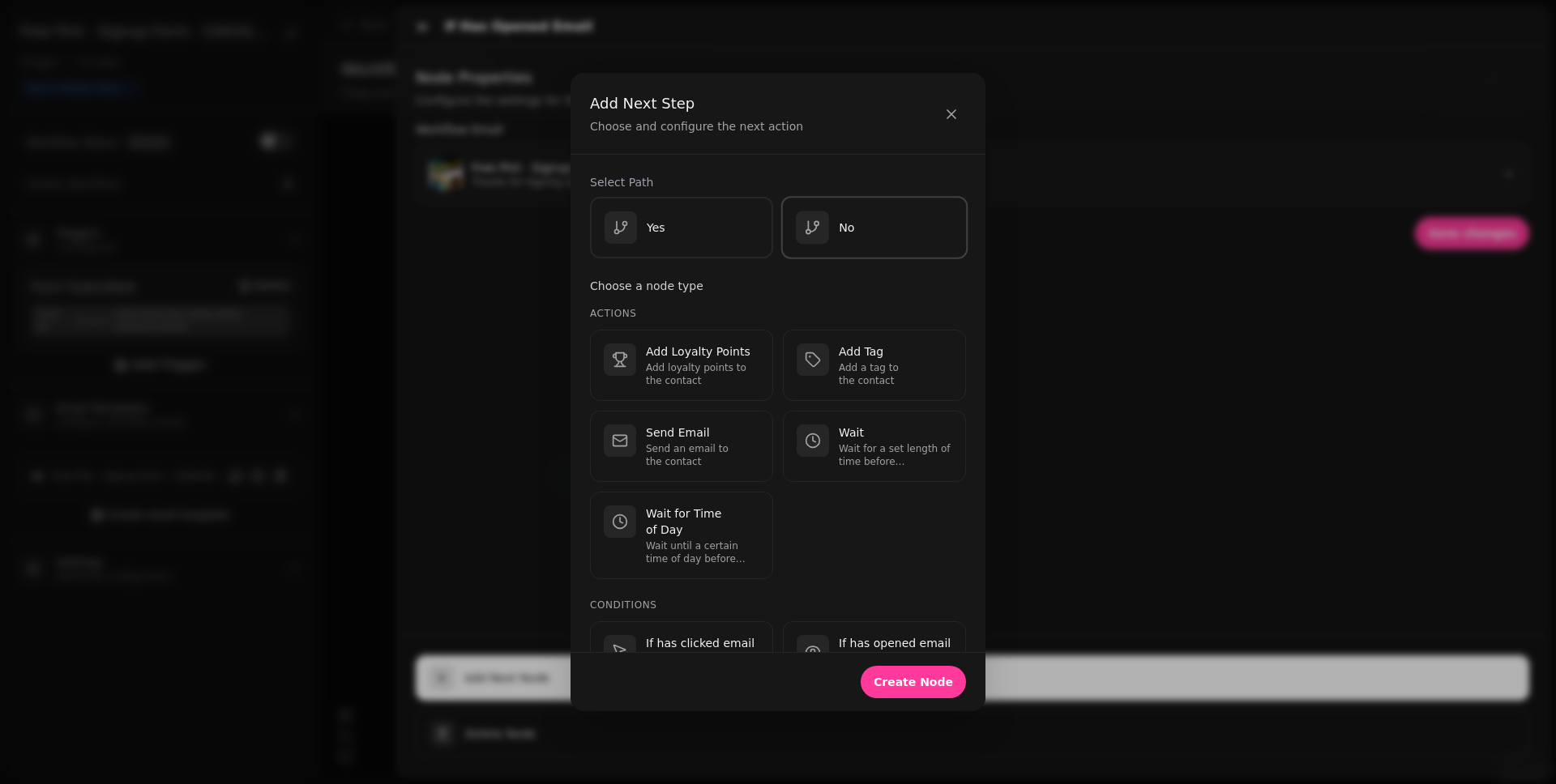
click at [837, 247] on button "No" at bounding box center [874, 229] width 187 height 63
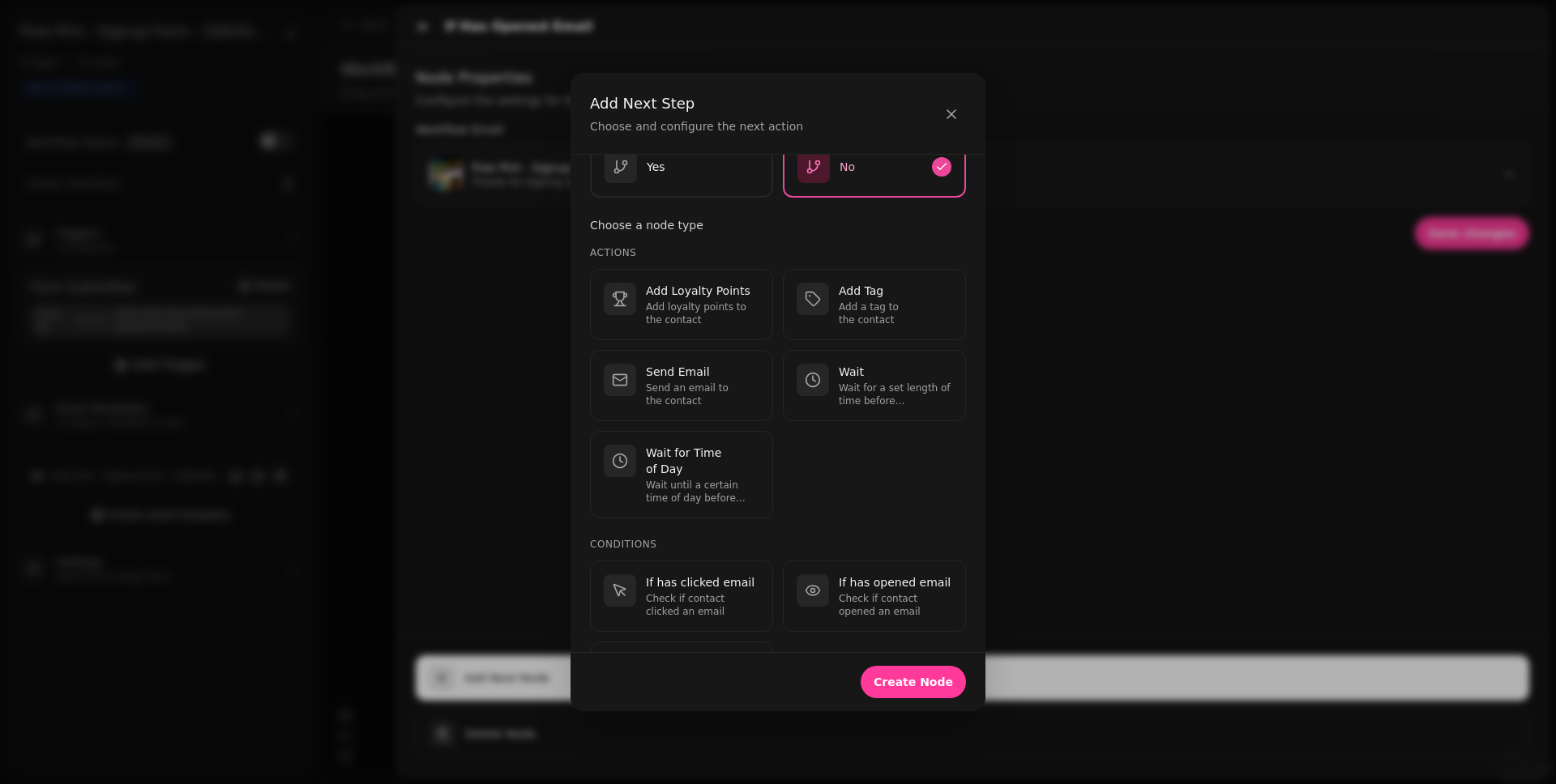
scroll to position [517, 0]
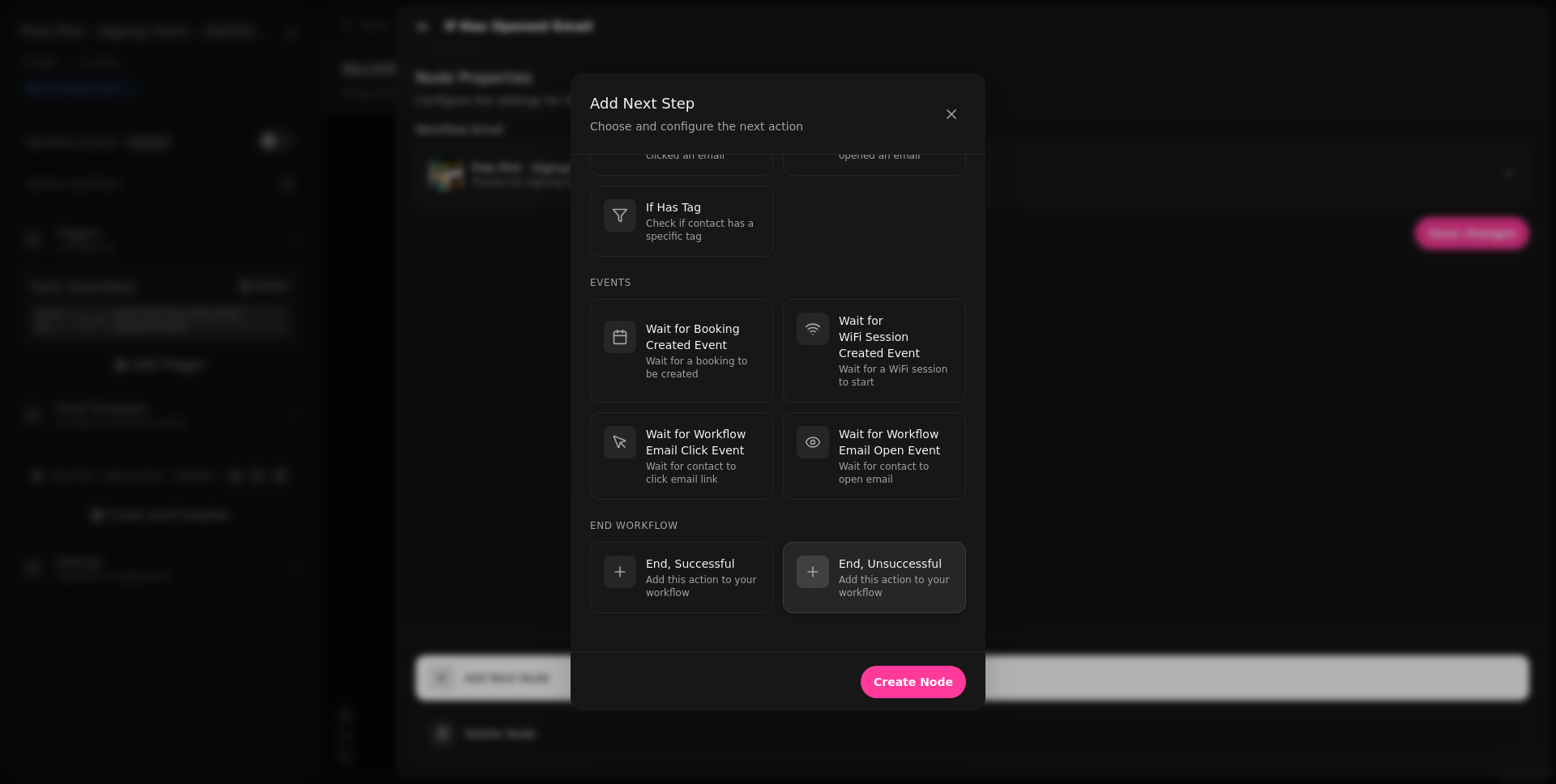
click at [873, 587] on p "Add this action to your workflow" at bounding box center [896, 587] width 113 height 26
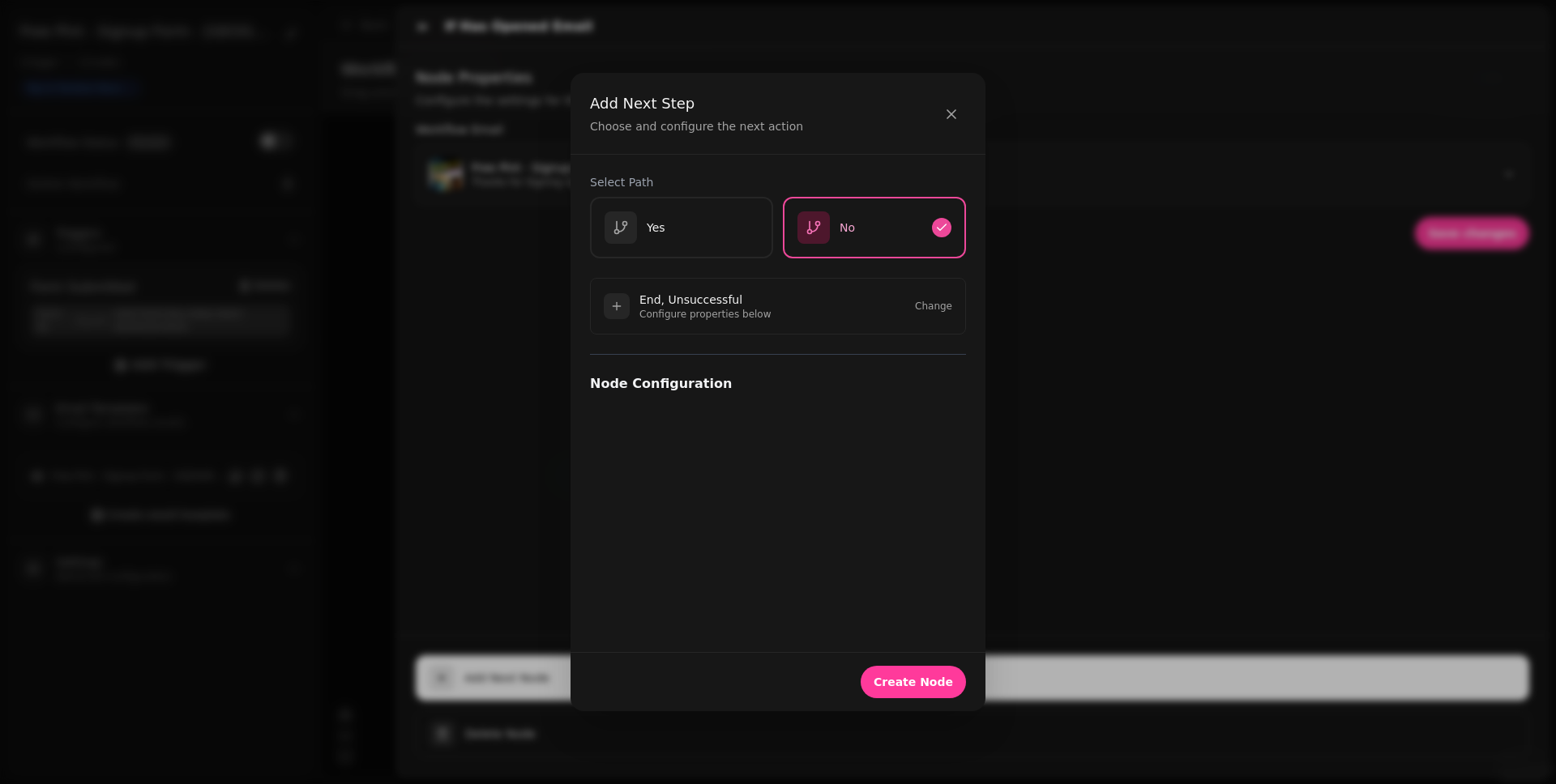
scroll to position [0, 0]
click at [915, 608] on span "Create Node" at bounding box center [912, 682] width 79 height 11
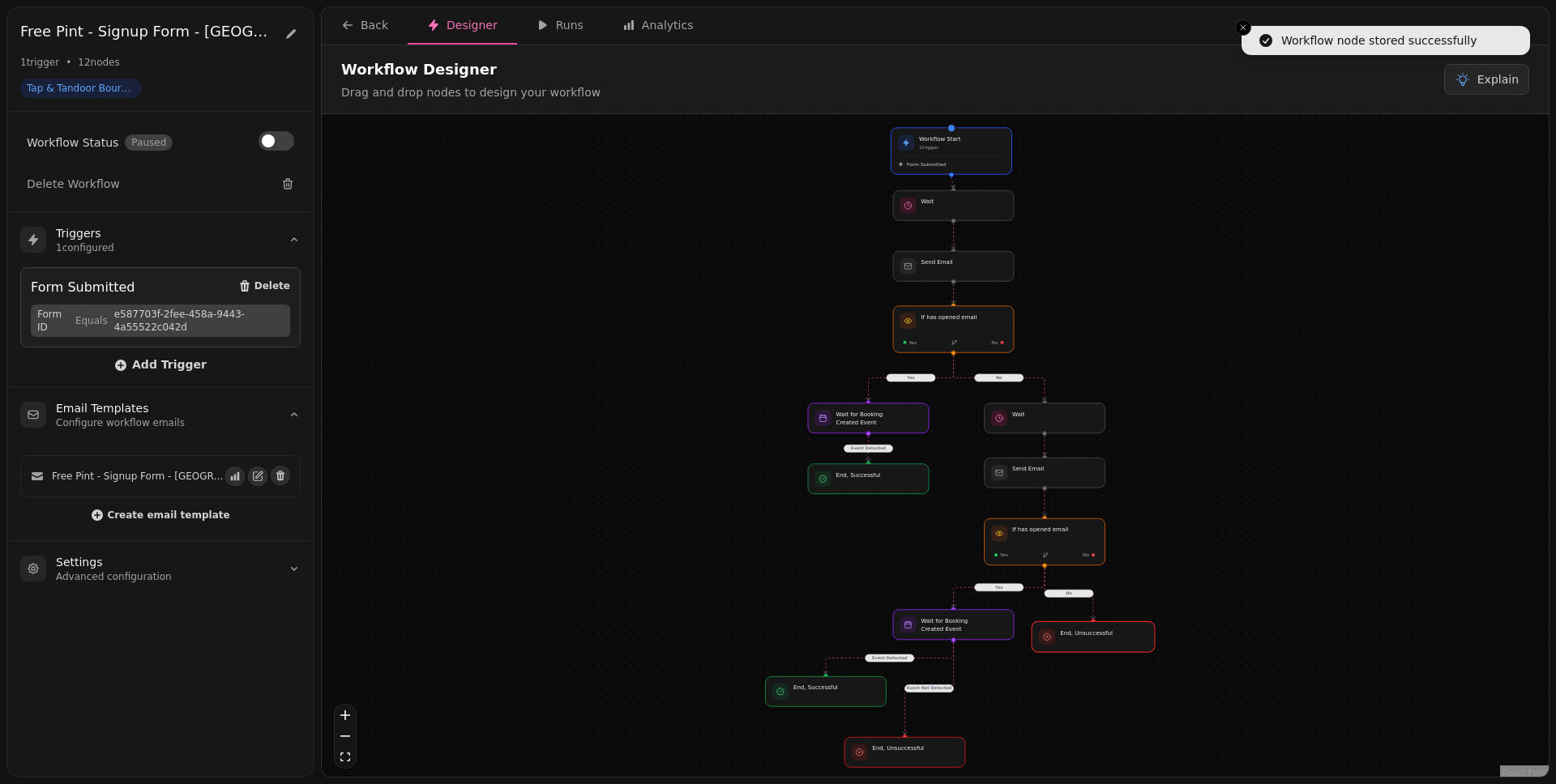
drag, startPoint x: 1079, startPoint y: 604, endPoint x: 1116, endPoint y: 639, distance: 50.9
click at [1116, 608] on div at bounding box center [1093, 636] width 123 height 31
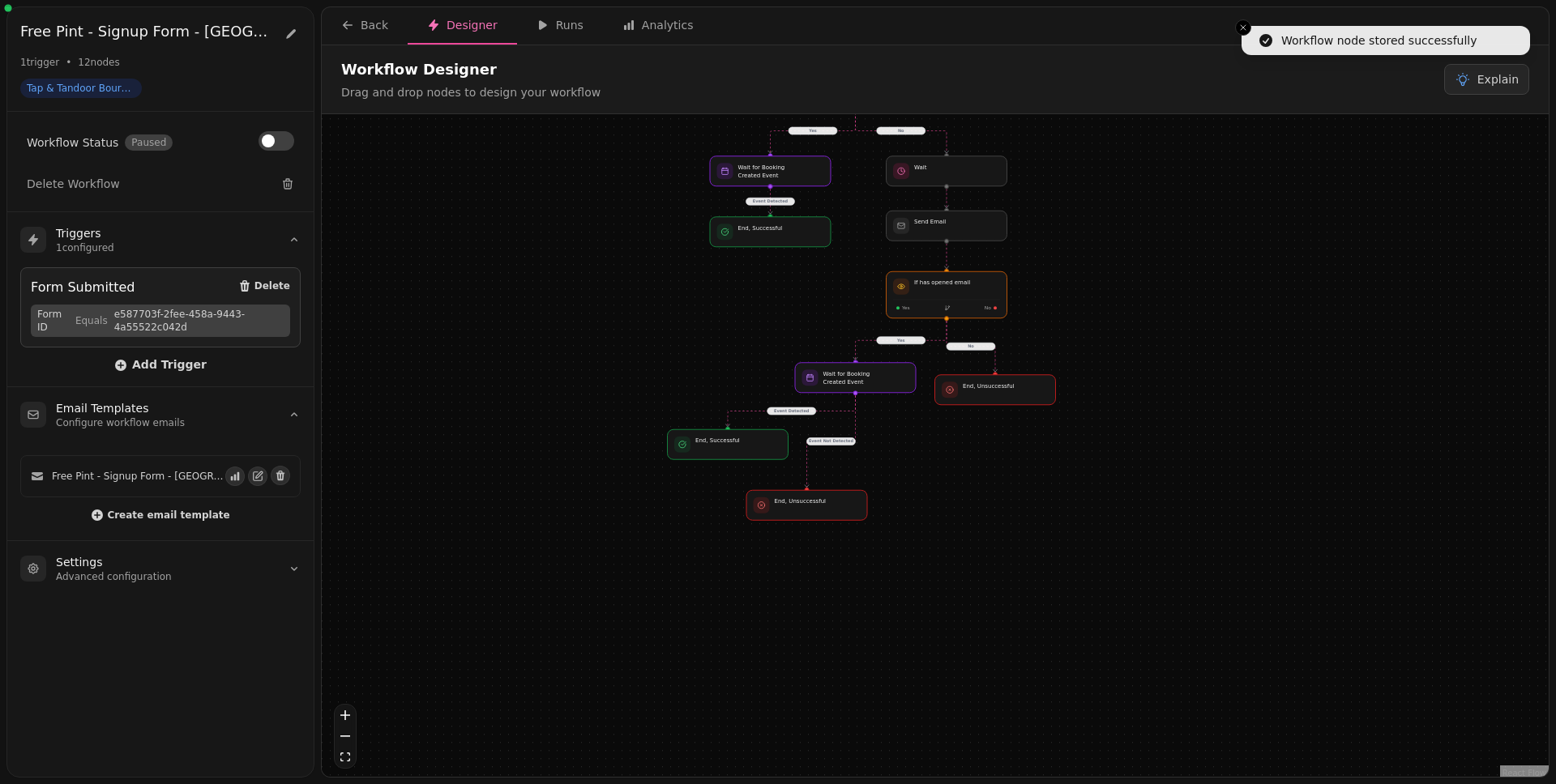
drag, startPoint x: 1310, startPoint y: 627, endPoint x: 1197, endPoint y: 374, distance: 277.1
click at [1190, 373] on div "No Yes Event Detected Yes Event Detected Event Not Detected No Workflow Start 1…" at bounding box center [935, 447] width 1227 height 667
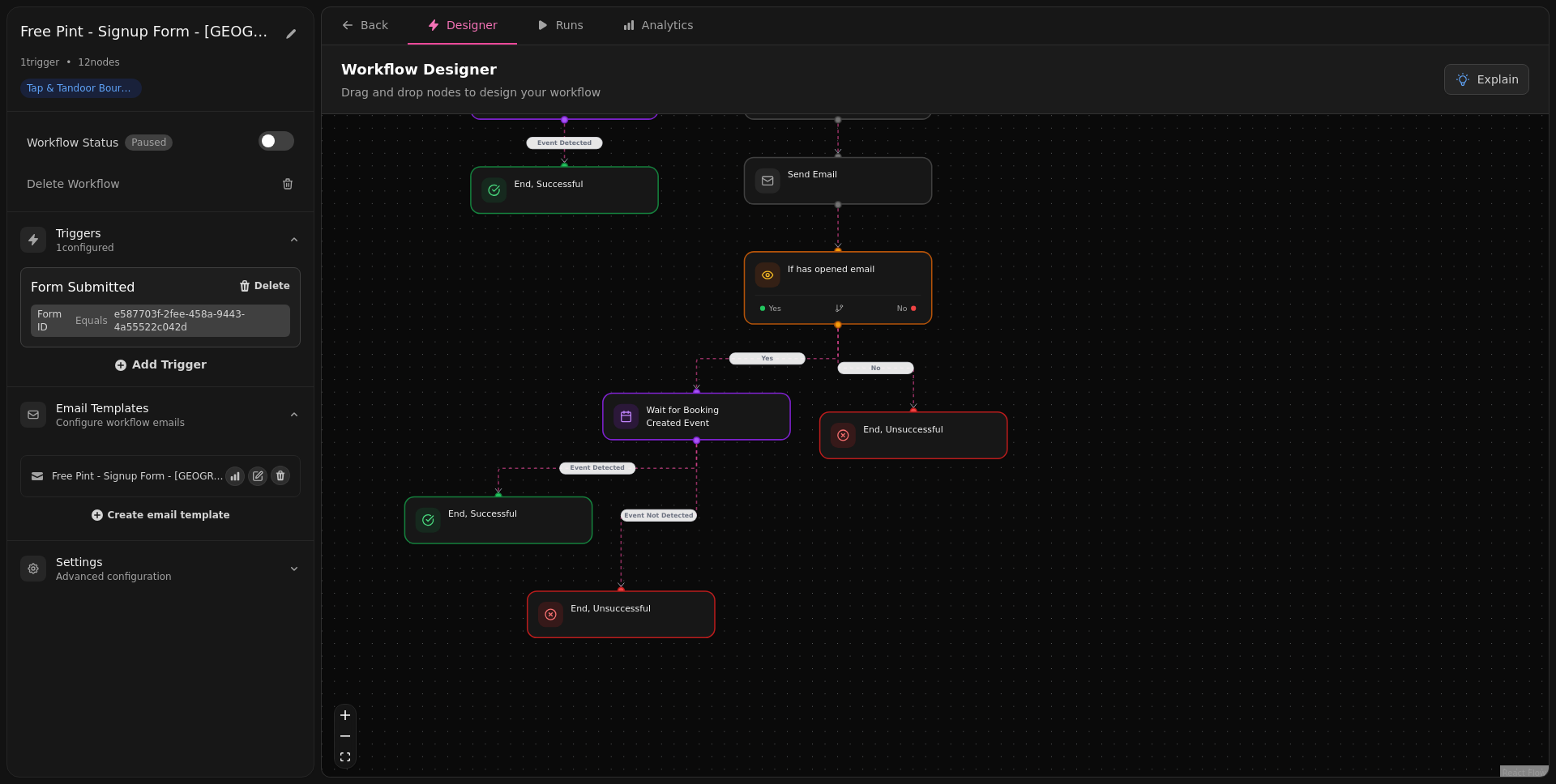
drag, startPoint x: 1101, startPoint y: 402, endPoint x: 1116, endPoint y: 424, distance: 26.6
click at [1116, 424] on div "No Yes Event Detected Yes Event Detected Event Not Detected No Workflow Start 1…" at bounding box center [935, 447] width 1227 height 667
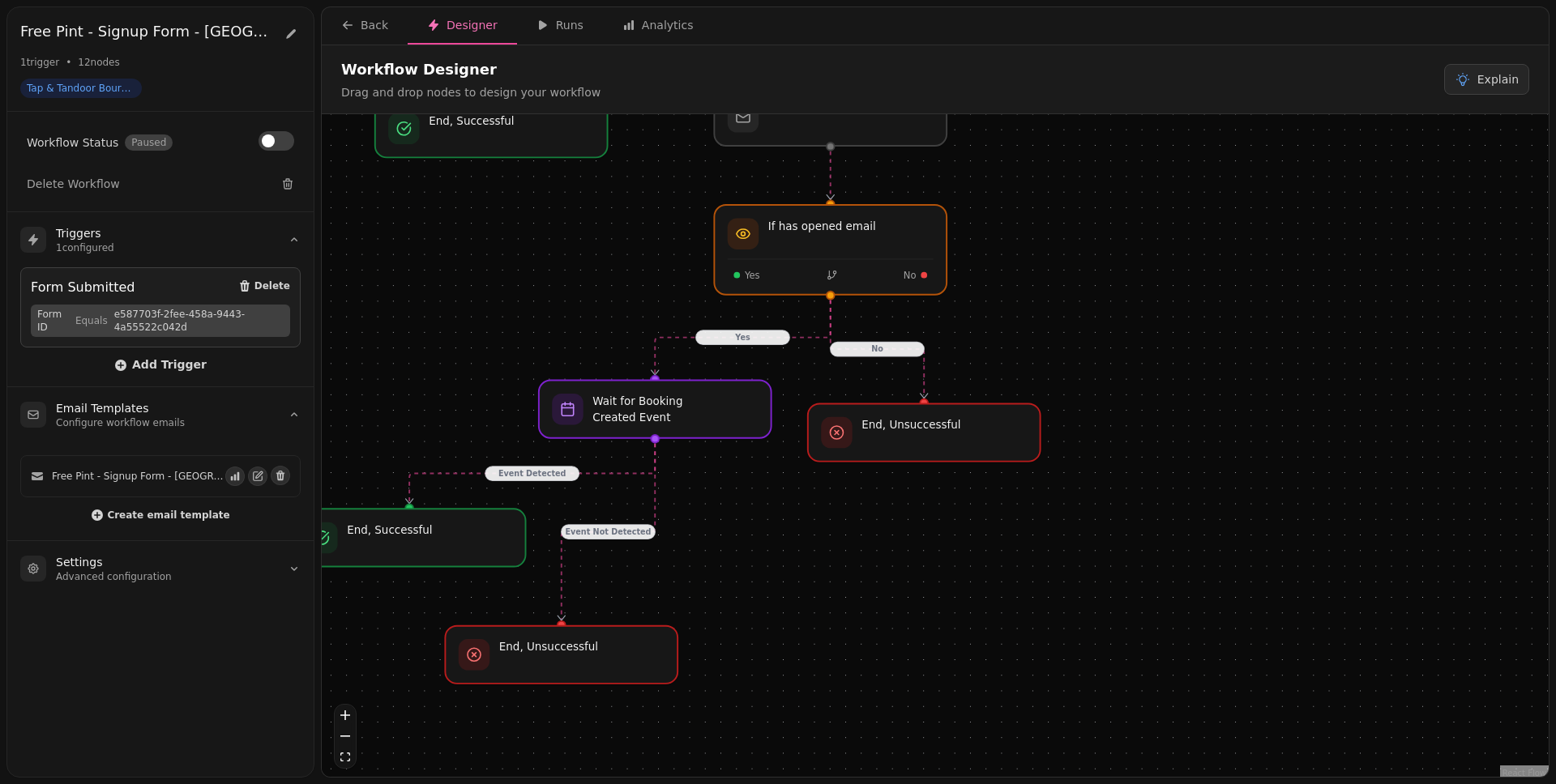
drag, startPoint x: 1064, startPoint y: 409, endPoint x: 1121, endPoint y: 400, distance: 57.7
click at [1121, 400] on div "No Yes Event Detected Yes Event Detected Event Not Detected No Workflow Start 1…" at bounding box center [935, 447] width 1227 height 667
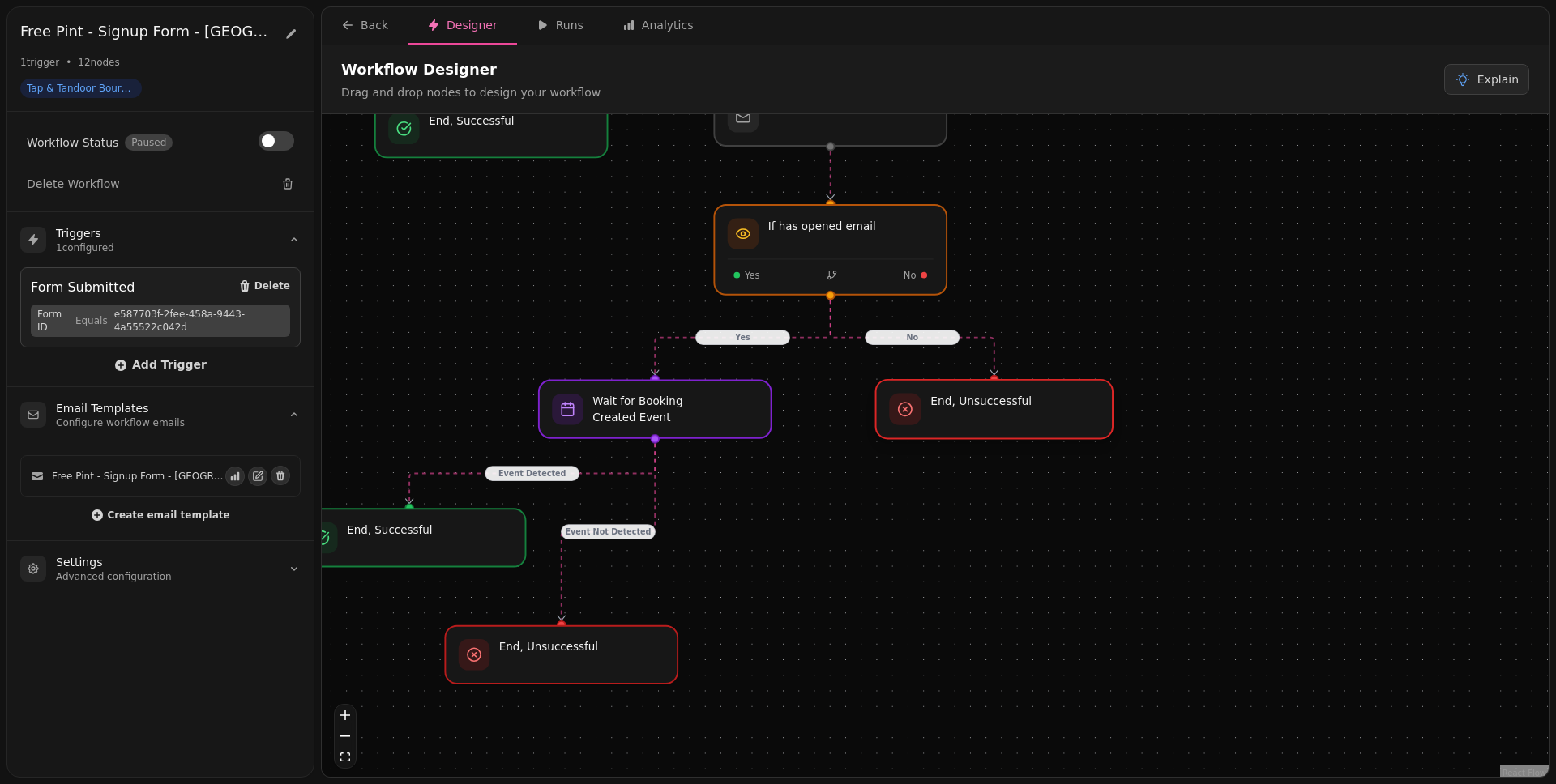
drag, startPoint x: 984, startPoint y: 449, endPoint x: 1066, endPoint y: 422, distance: 86.3
click at [1066, 422] on div at bounding box center [994, 410] width 236 height 60
drag, startPoint x: 1015, startPoint y: 407, endPoint x: 1040, endPoint y: 405, distance: 25.1
click at [1040, 405] on div at bounding box center [1017, 410] width 236 height 60
click at [1099, 312] on div "No Yes Event Detected Yes Event Detected Event Not Detected No Workflow Start 1…" at bounding box center [935, 447] width 1227 height 667
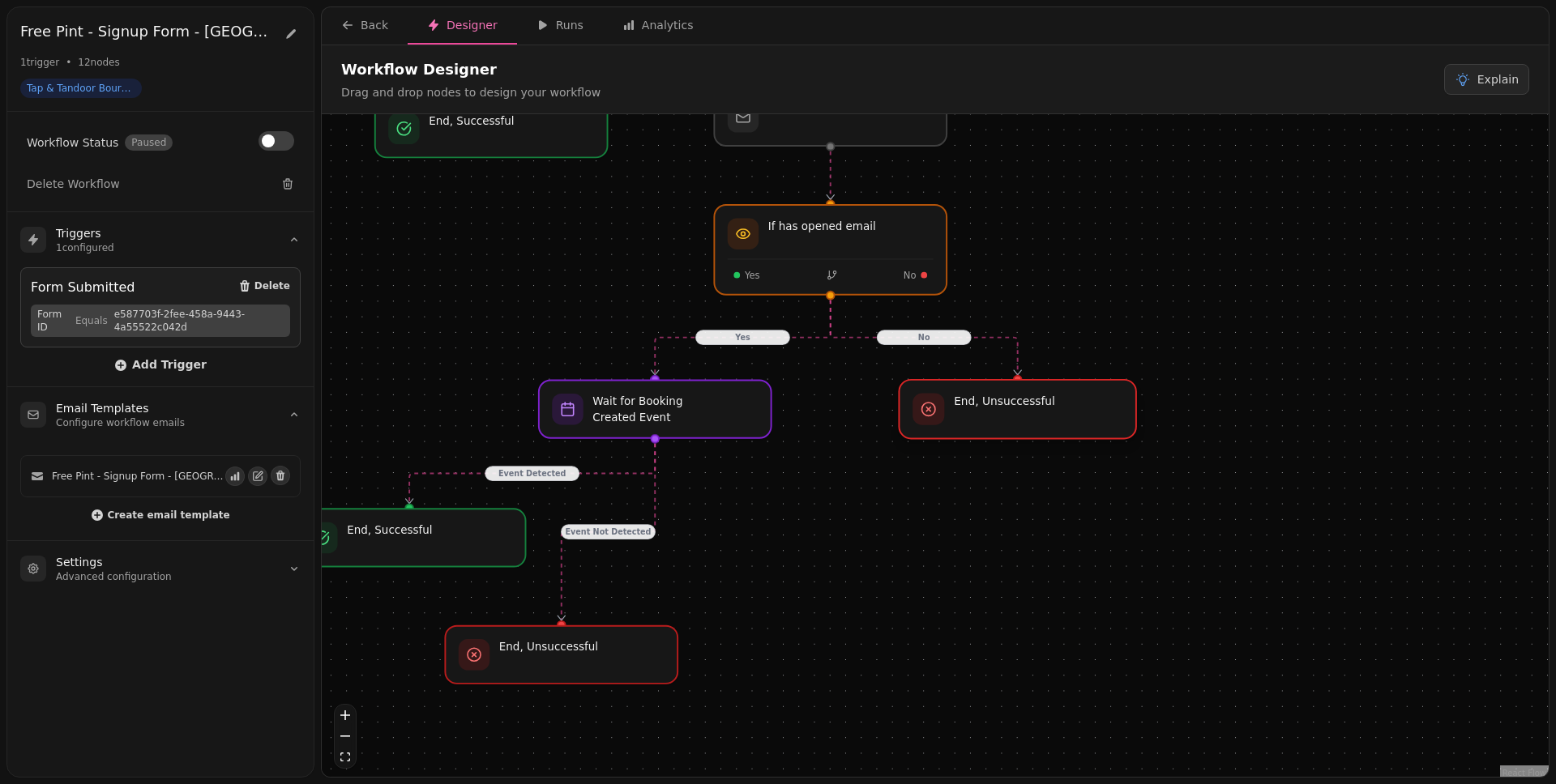
click at [1022, 417] on div at bounding box center [1017, 410] width 236 height 60
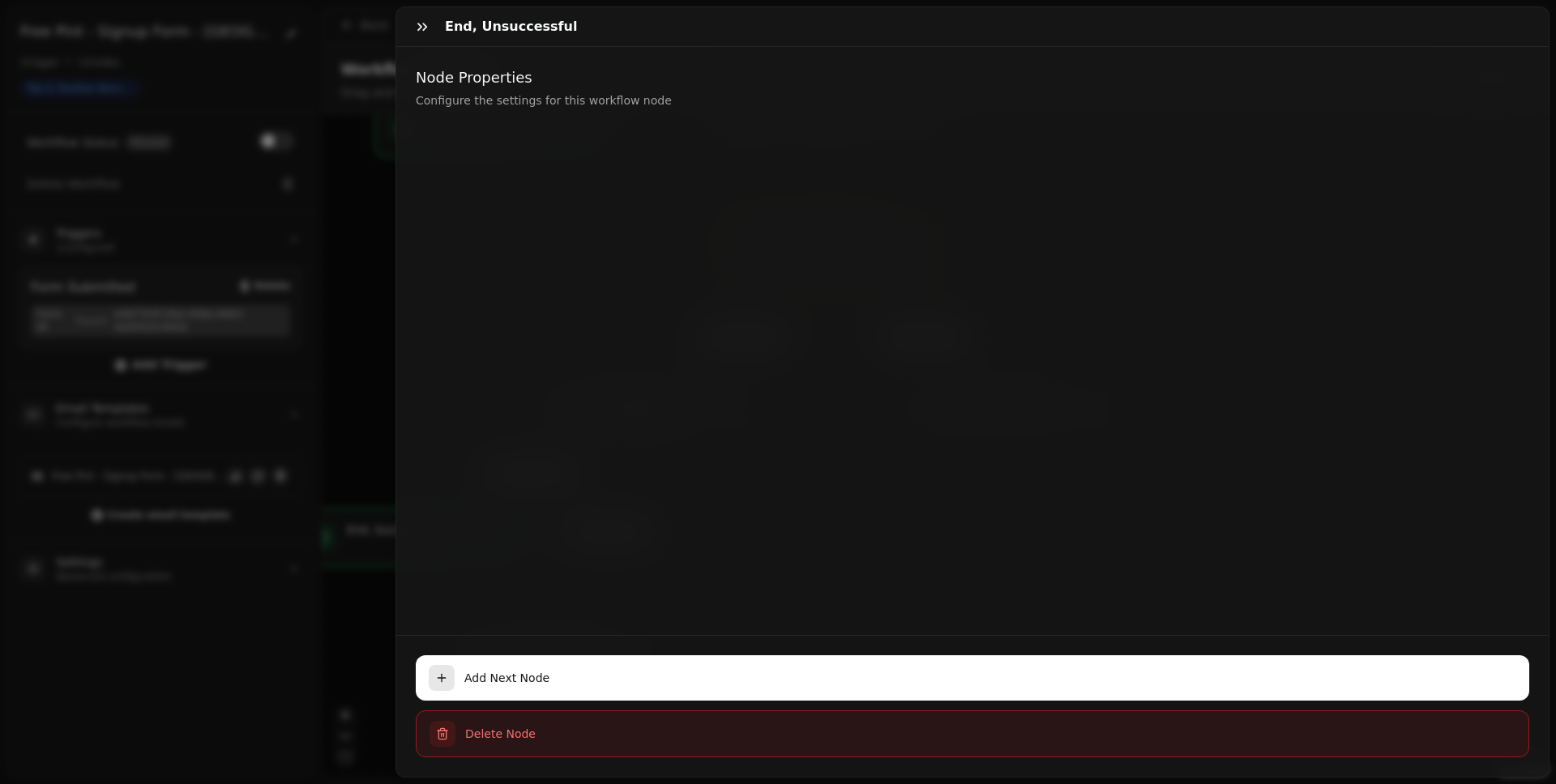
click at [913, 608] on span "Delete Node" at bounding box center [990, 734] width 1050 height 16
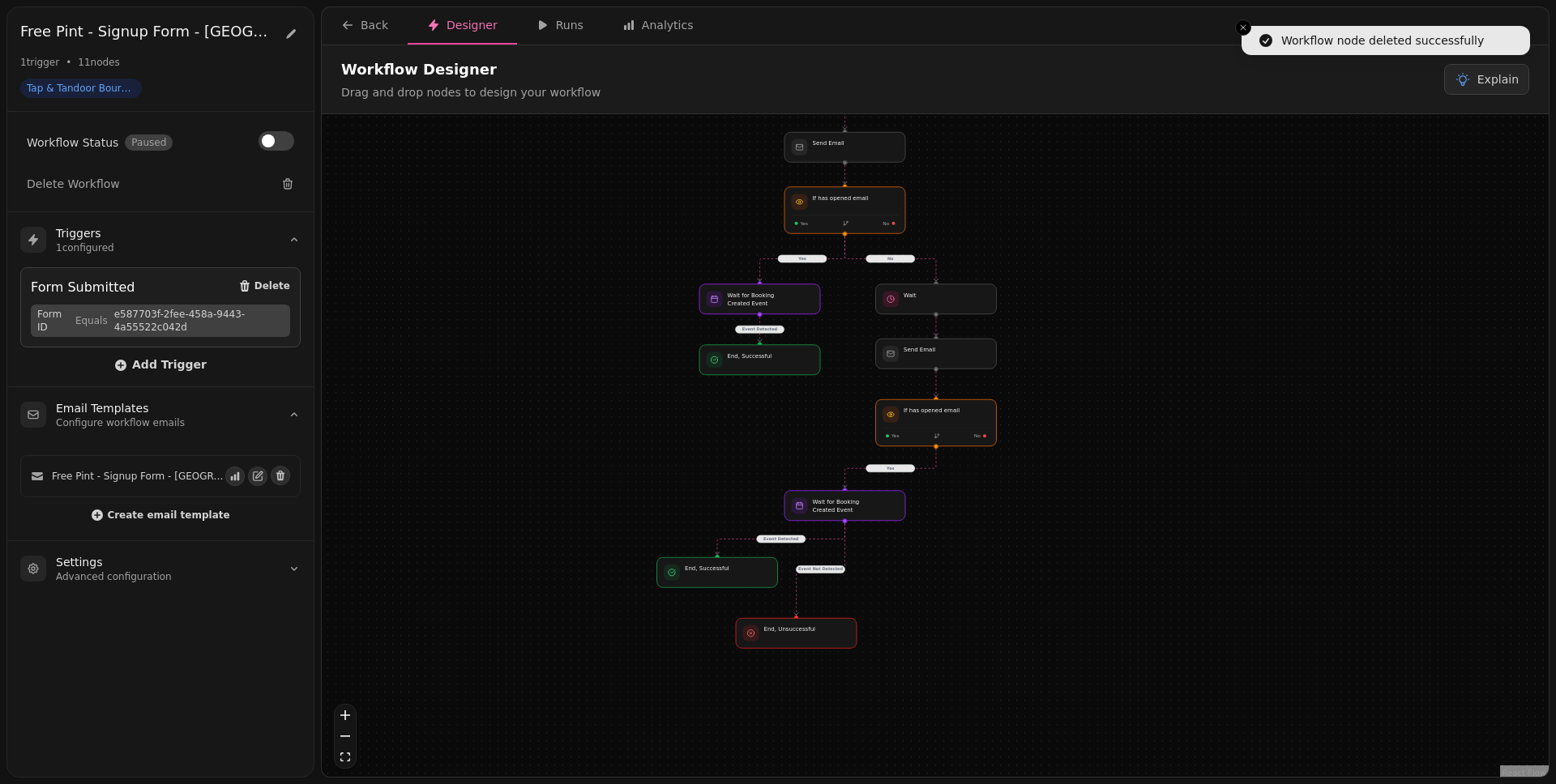
drag, startPoint x: 1245, startPoint y: 626, endPoint x: 1123, endPoint y: 501, distance: 174.7
click at [1131, 504] on div "No Yes Event Detected Yes Event Detected Event Not Detected Workflow Start 1 tr…" at bounding box center [935, 447] width 1227 height 667
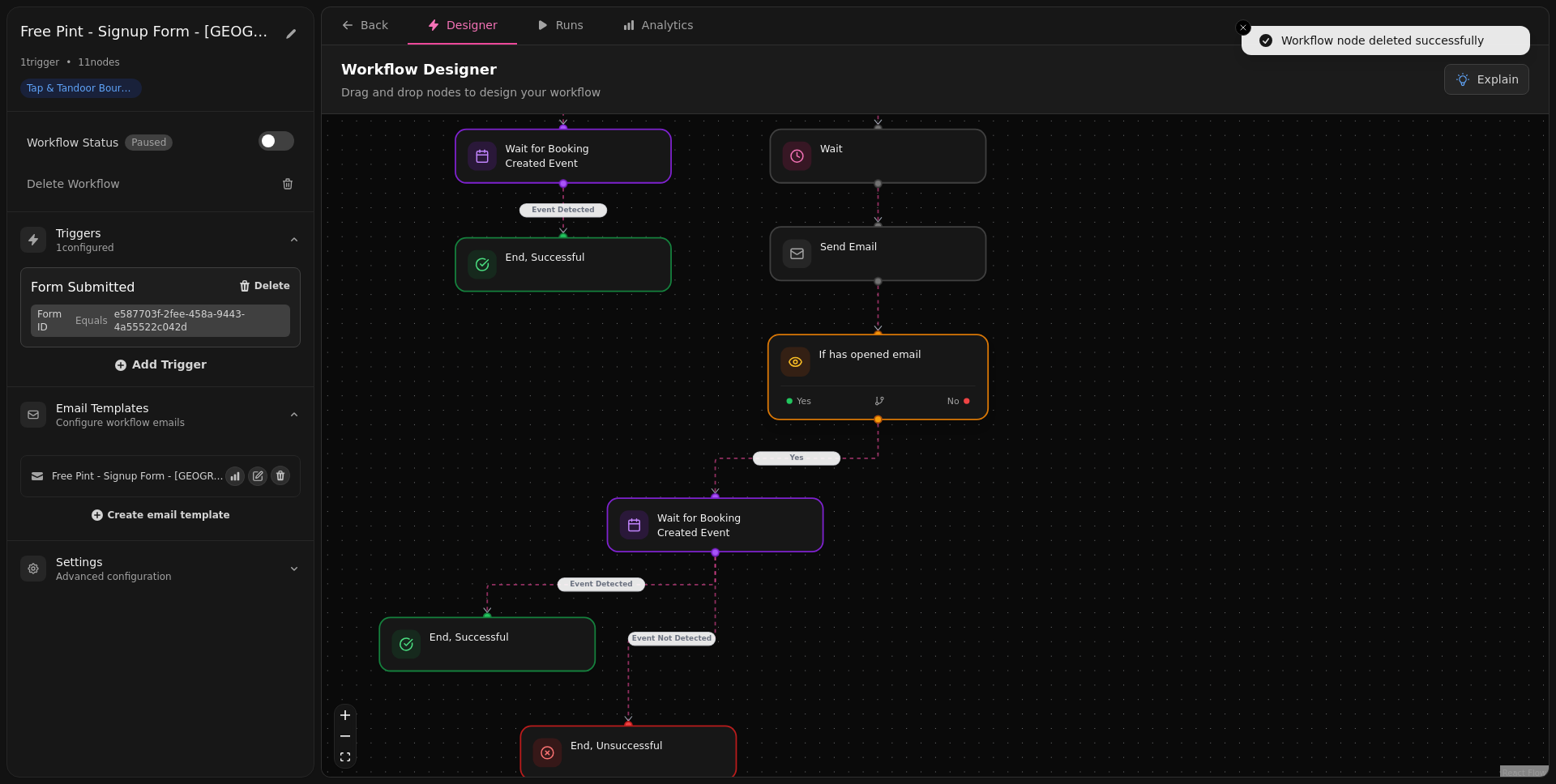
click at [931, 376] on div at bounding box center [878, 377] width 219 height 85
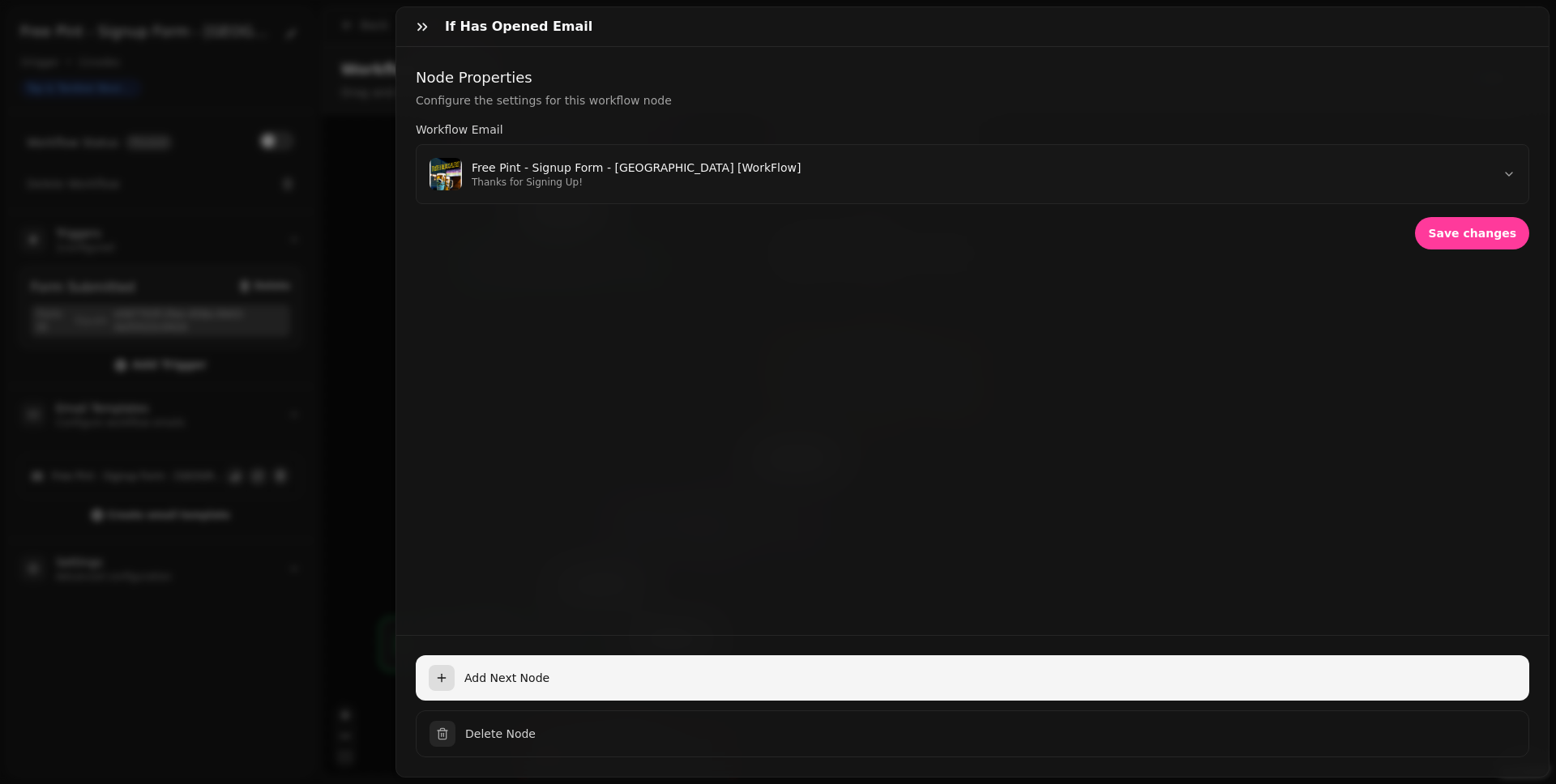
click at [981, 608] on span "Add Next Node" at bounding box center [990, 677] width 1052 height 16
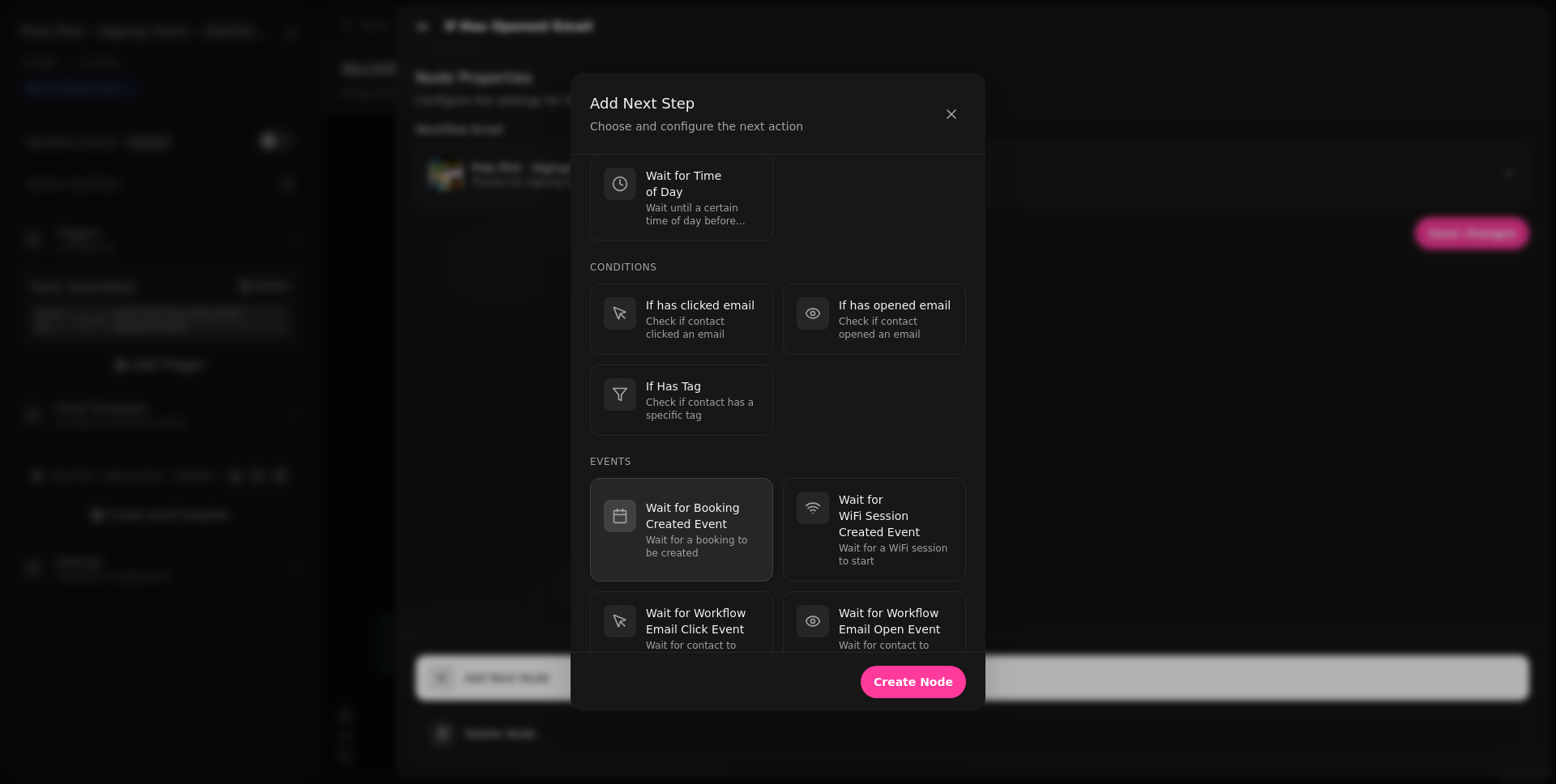
scroll to position [335, 0]
click at [710, 546] on p "Wait for a booking to be created" at bounding box center [702, 551] width 113 height 26
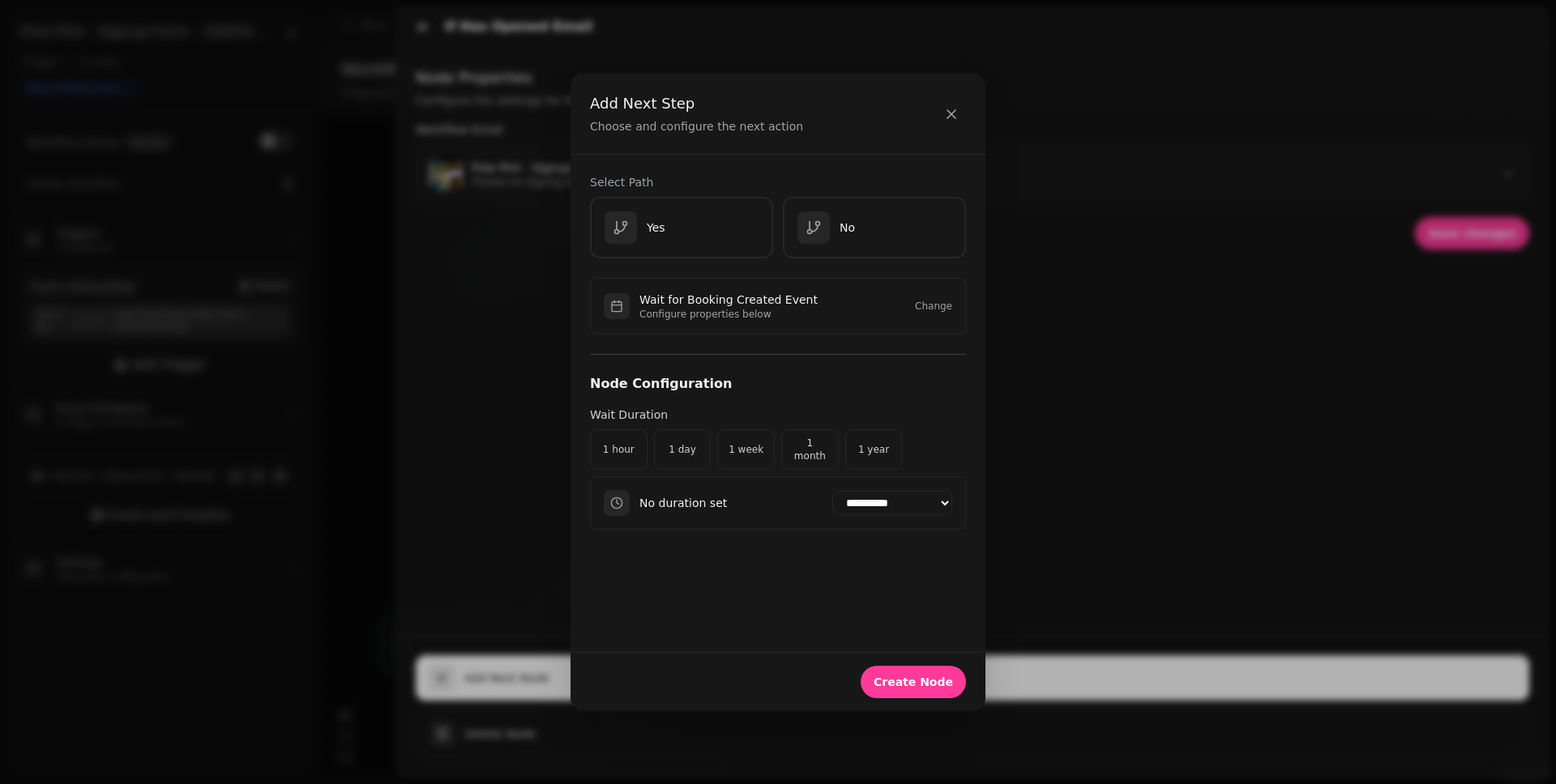
scroll to position [0, 0]
click at [737, 457] on button "1 week" at bounding box center [746, 450] width 58 height 41
select select "******"
click at [817, 143] on div "Add Next Step Choose and configure the next action" at bounding box center [778, 113] width 415 height 82
click at [840, 219] on p "No" at bounding box center [846, 227] width 16 height 16
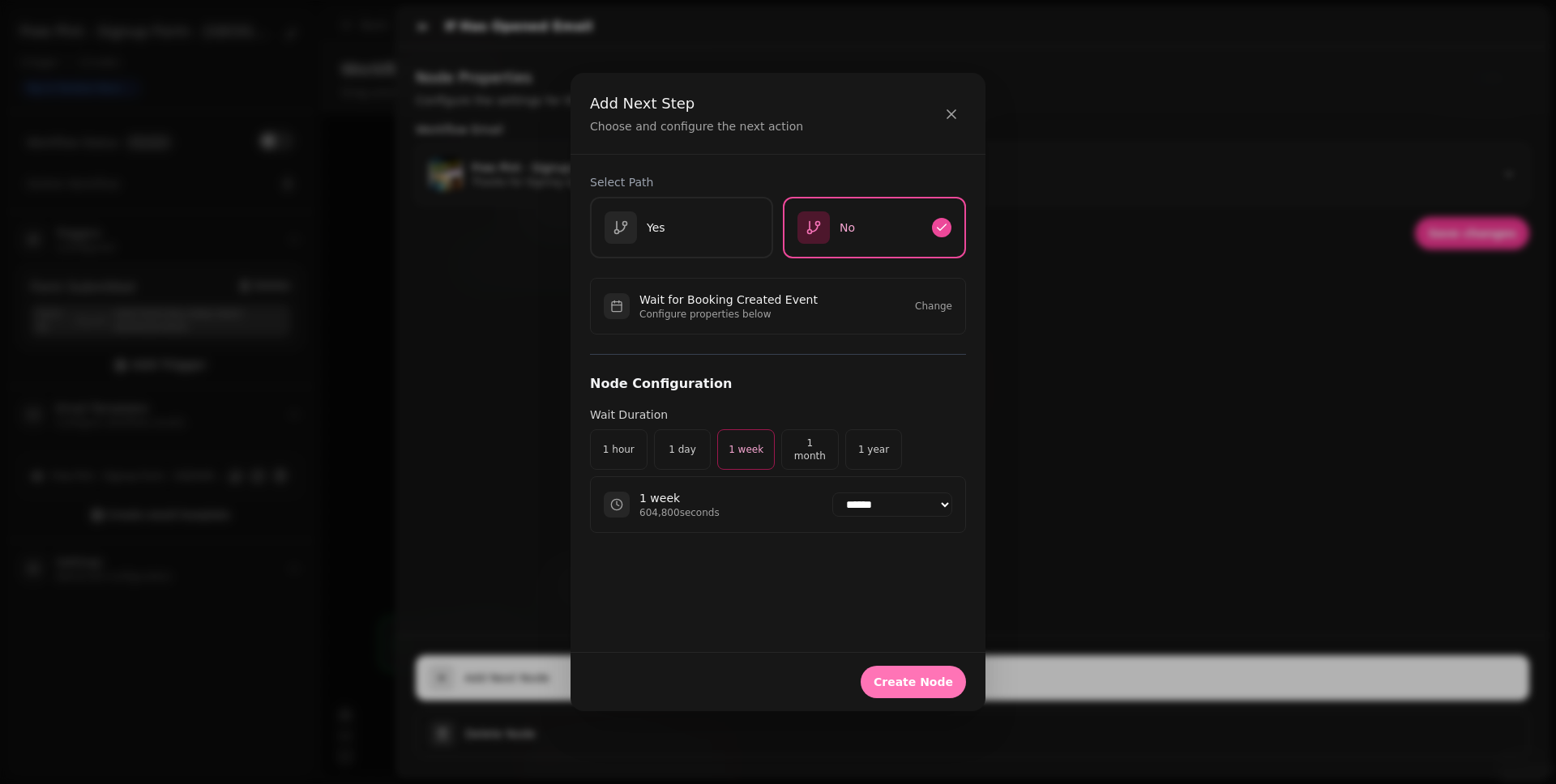
click at [944, 608] on span "Create Node" at bounding box center [912, 682] width 79 height 11
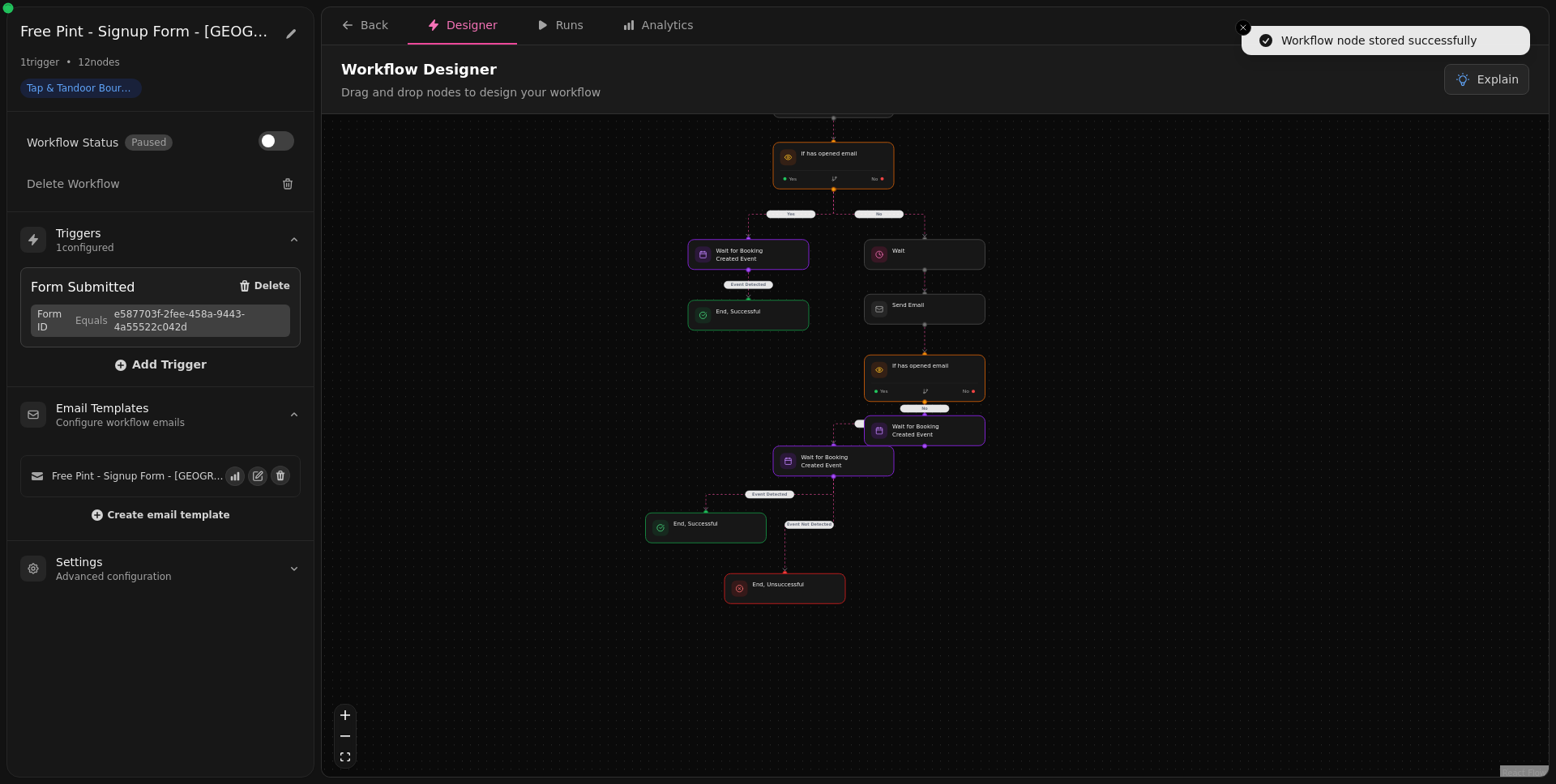
drag, startPoint x: 1301, startPoint y: 664, endPoint x: 1164, endPoint y: 483, distance: 227.0
click at [1176, 490] on div "No Yes Event Detected Yes Event Detected Event Not Detected No Workflow Start 1…" at bounding box center [935, 447] width 1227 height 667
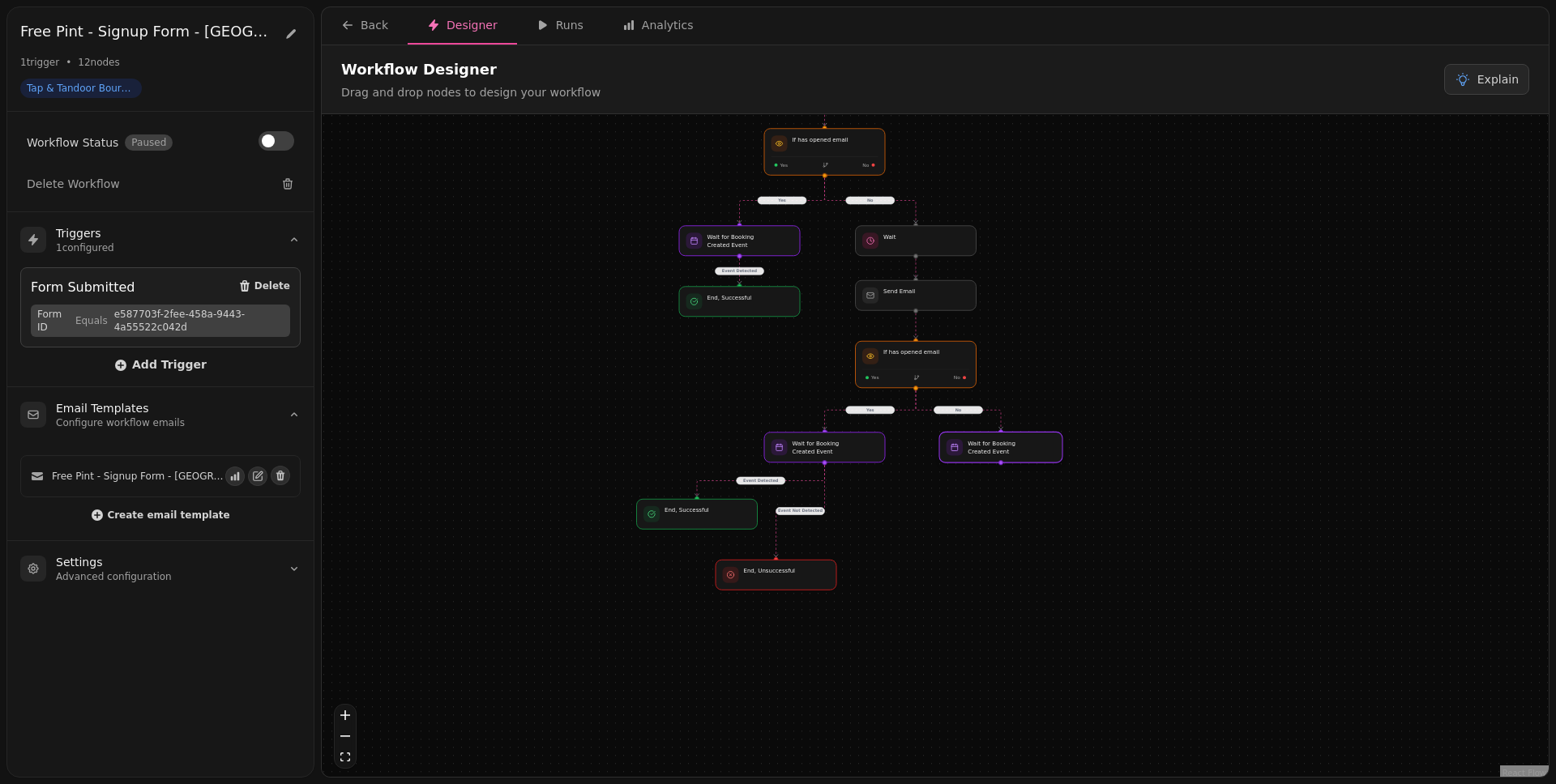
drag, startPoint x: 952, startPoint y: 428, endPoint x: 1035, endPoint y: 458, distance: 88.3
click at [1035, 458] on div at bounding box center [1001, 446] width 123 height 31
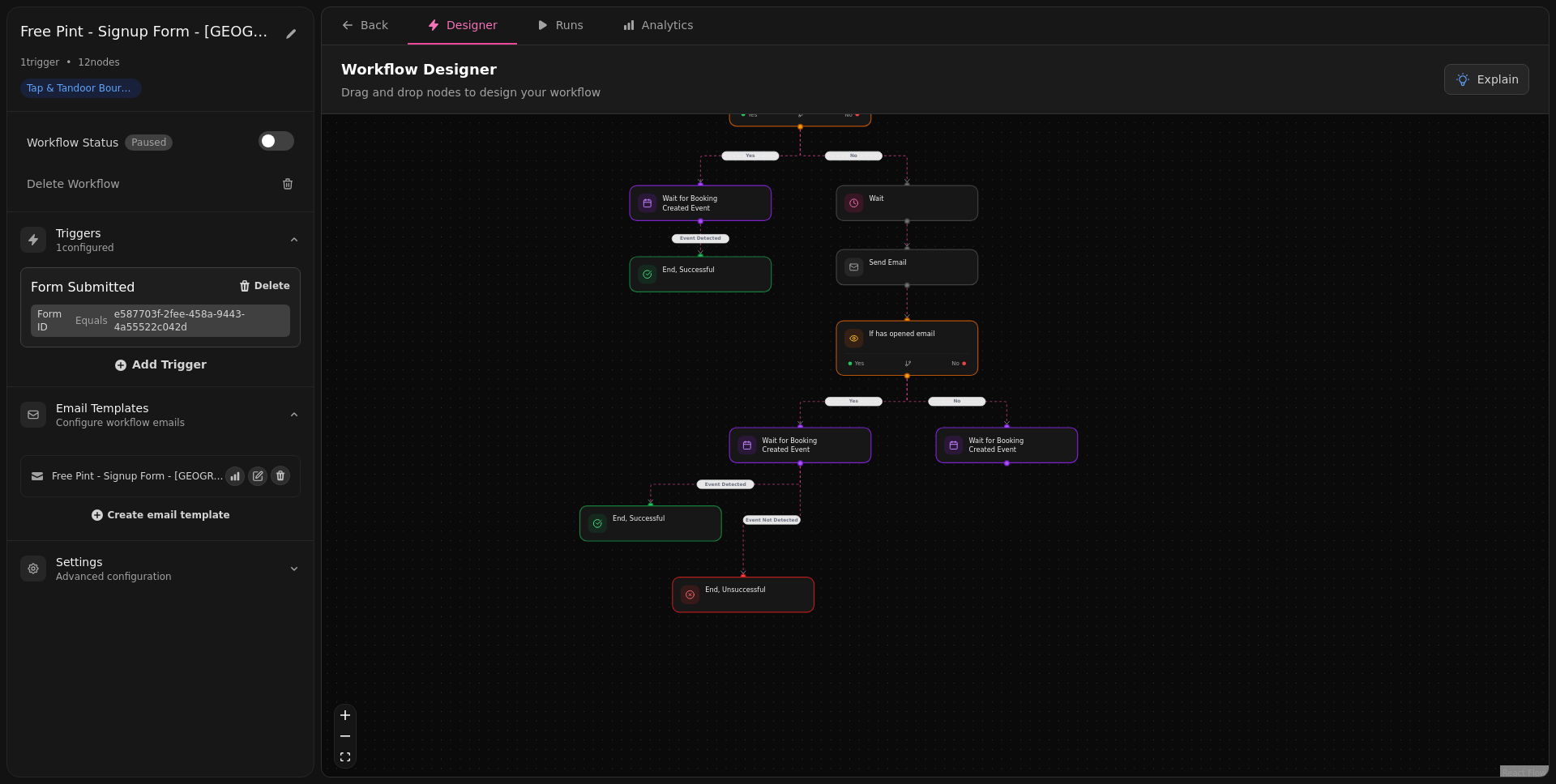
drag, startPoint x: 1023, startPoint y: 509, endPoint x: 1047, endPoint y: 531, distance: 32.6
click at [1047, 531] on div "No Yes Event Detected Yes Event Detected Event Not Detected No Workflow Start 1…" at bounding box center [935, 447] width 1227 height 667
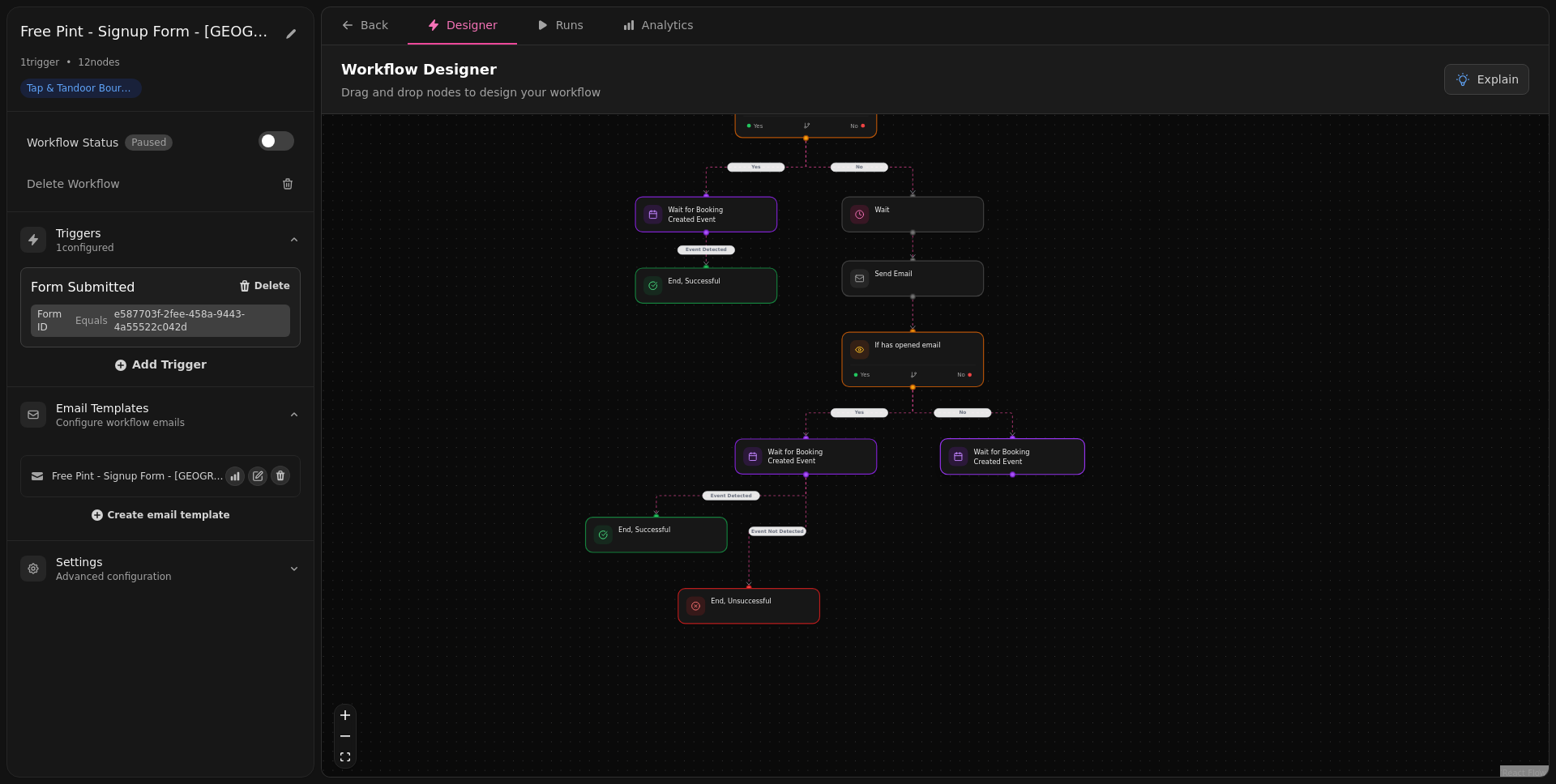
click at [1046, 462] on div at bounding box center [1012, 457] width 144 height 35
select select "******"
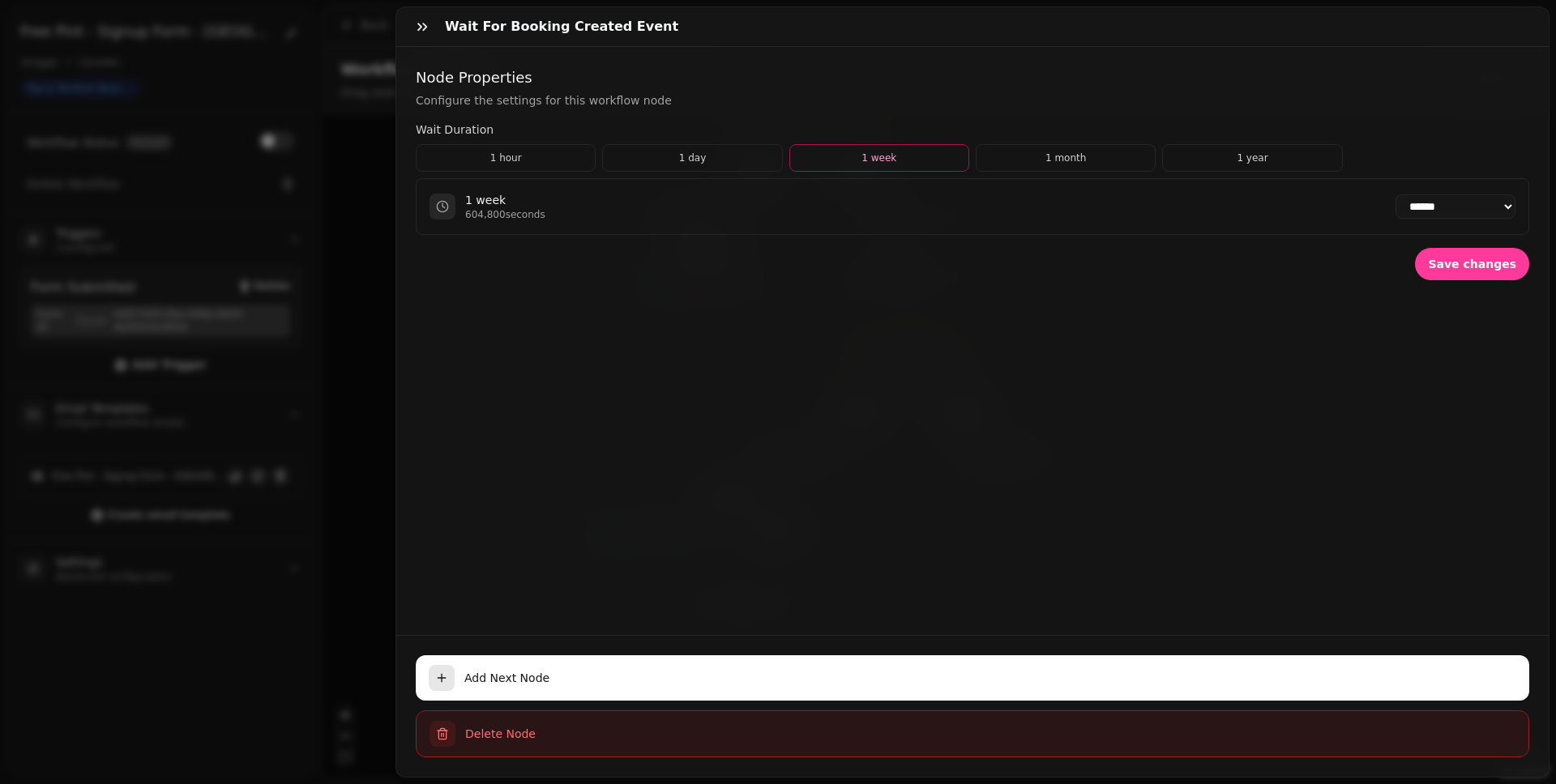
click at [664, 608] on span "Delete Node" at bounding box center [990, 734] width 1050 height 16
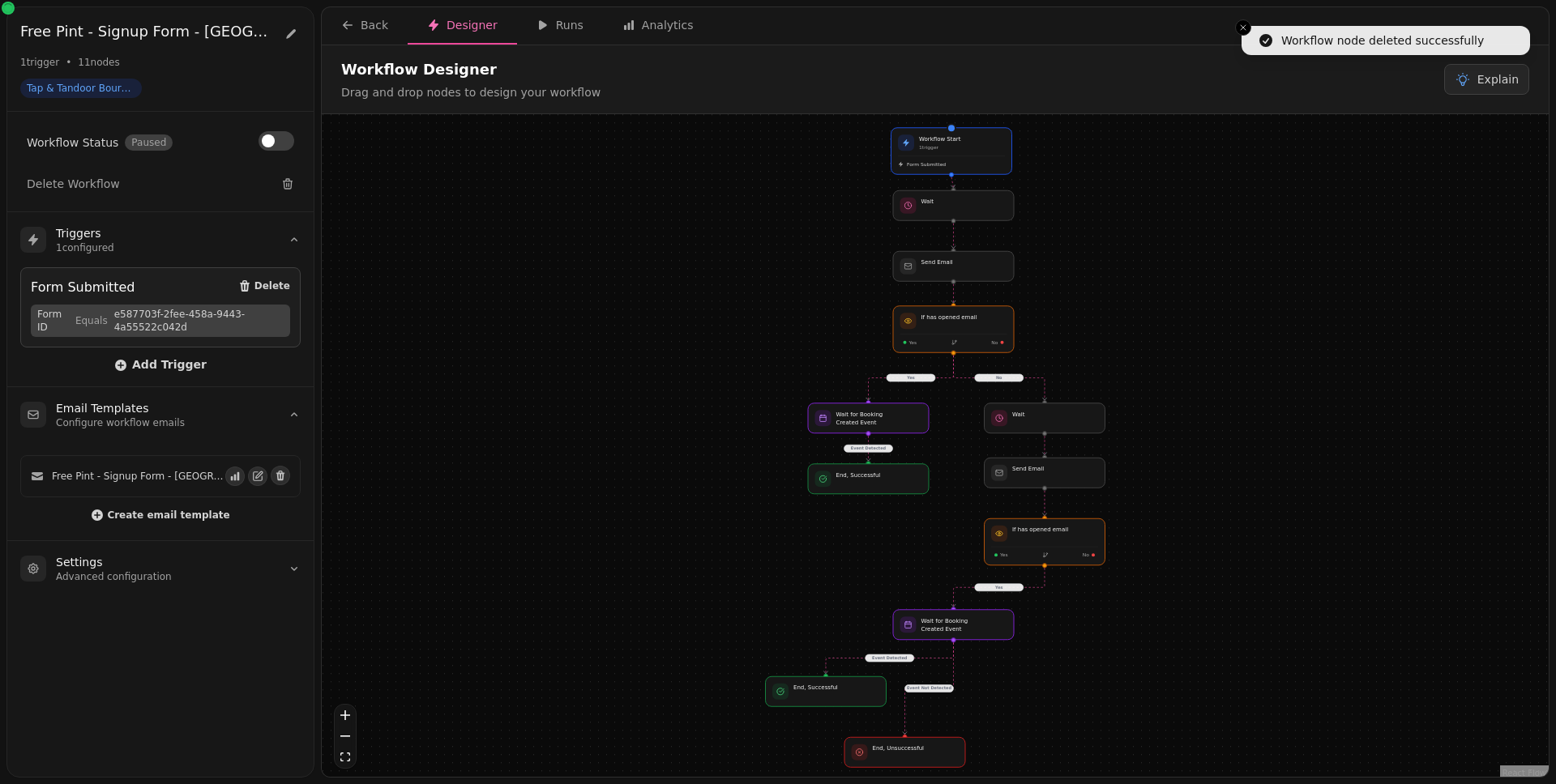
click at [953, 376] on div "No Yes Event Detected Yes Event Detected Event Not Detected Workflow Start 1 tr…" at bounding box center [935, 447] width 1227 height 667
drag, startPoint x: 1311, startPoint y: 516, endPoint x: 1175, endPoint y: 374, distance: 196.6
click at [1176, 374] on div "No Yes Event Detected Yes Event Detected Event Not Detected Workflow Start 1 tr…" at bounding box center [935, 447] width 1227 height 667
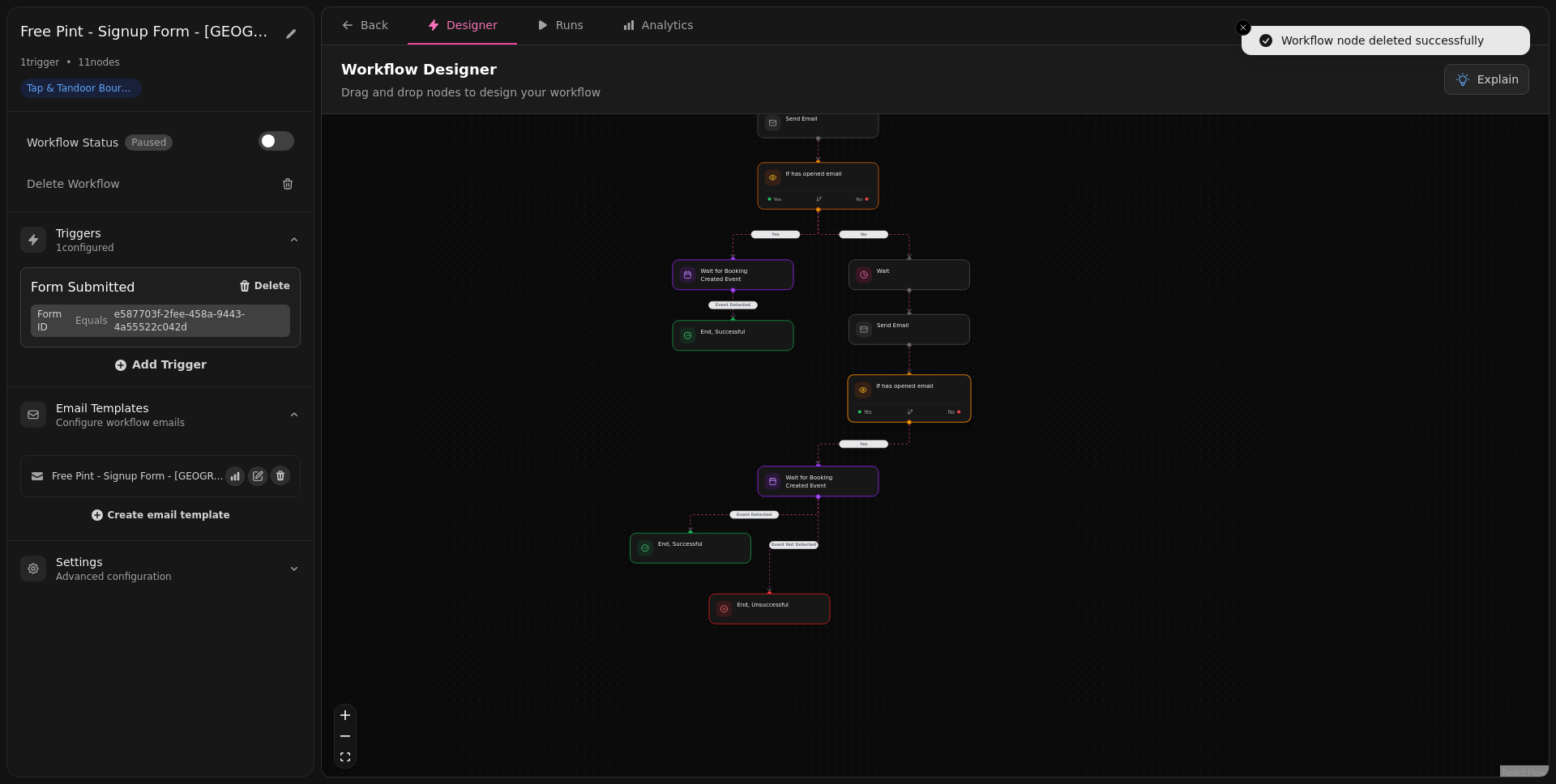
click at [909, 405] on div at bounding box center [909, 398] width 123 height 47
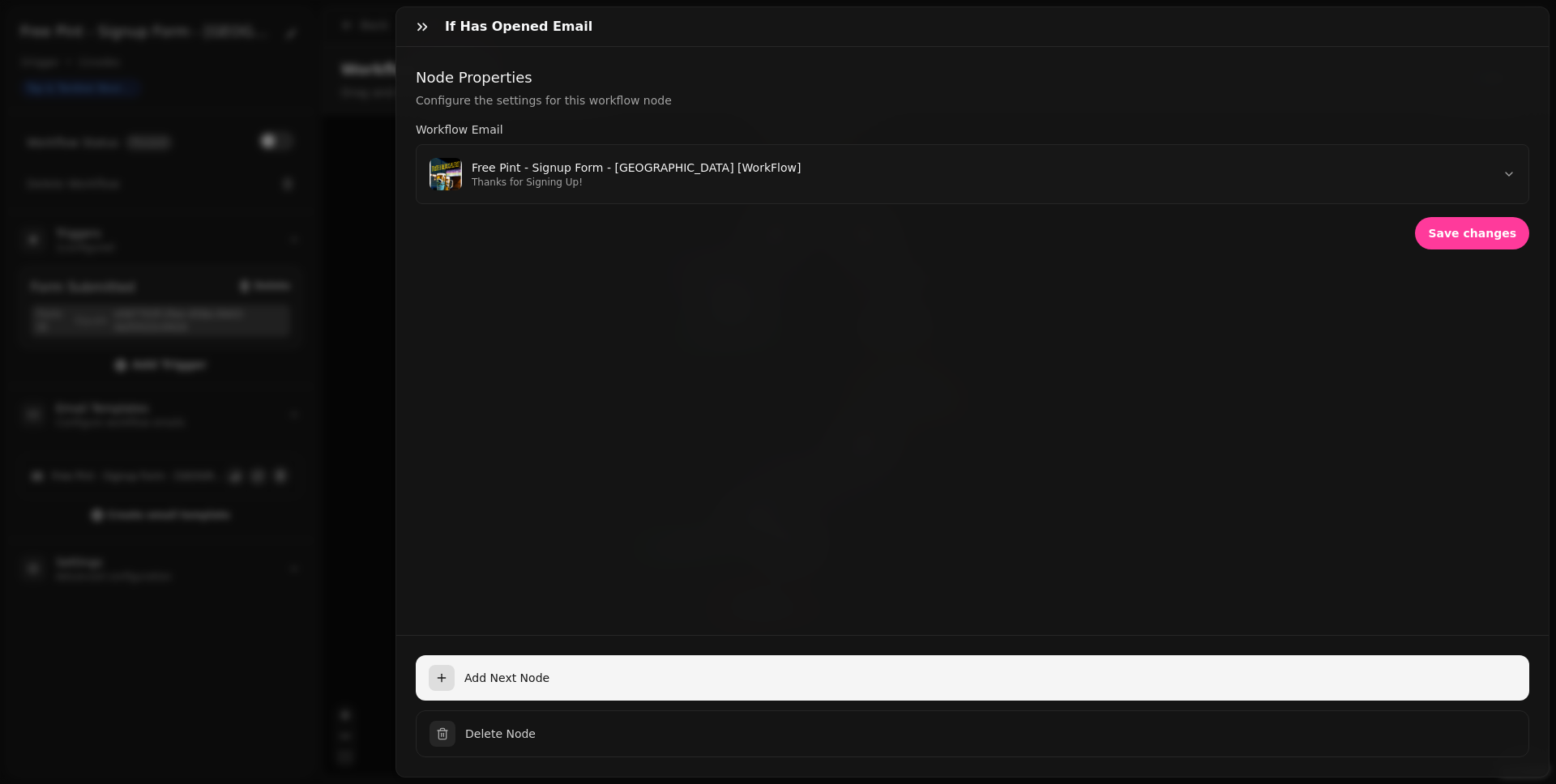
click at [639, 608] on button "Add Next Node" at bounding box center [972, 678] width 1113 height 46
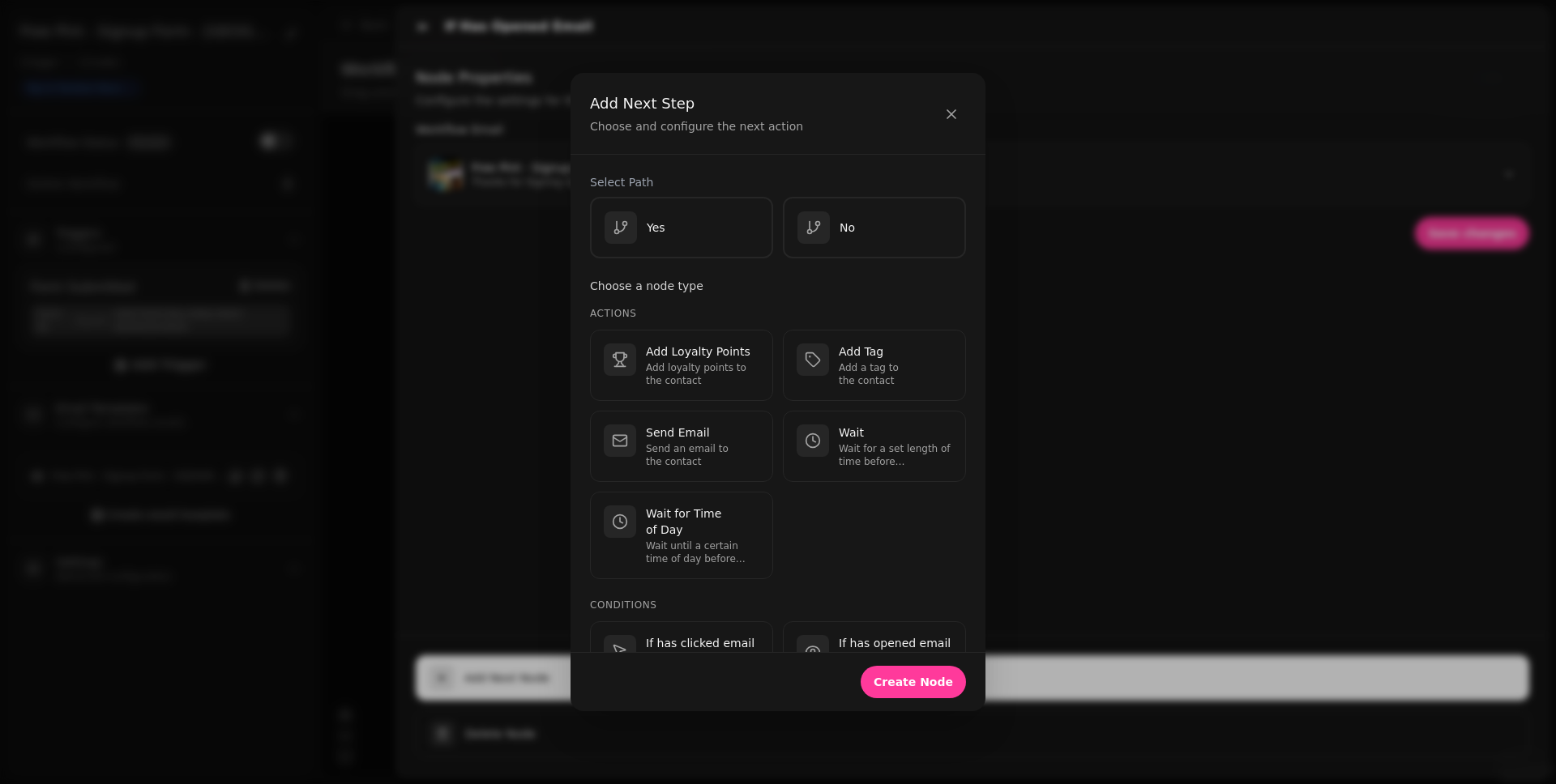
scroll to position [517, 0]
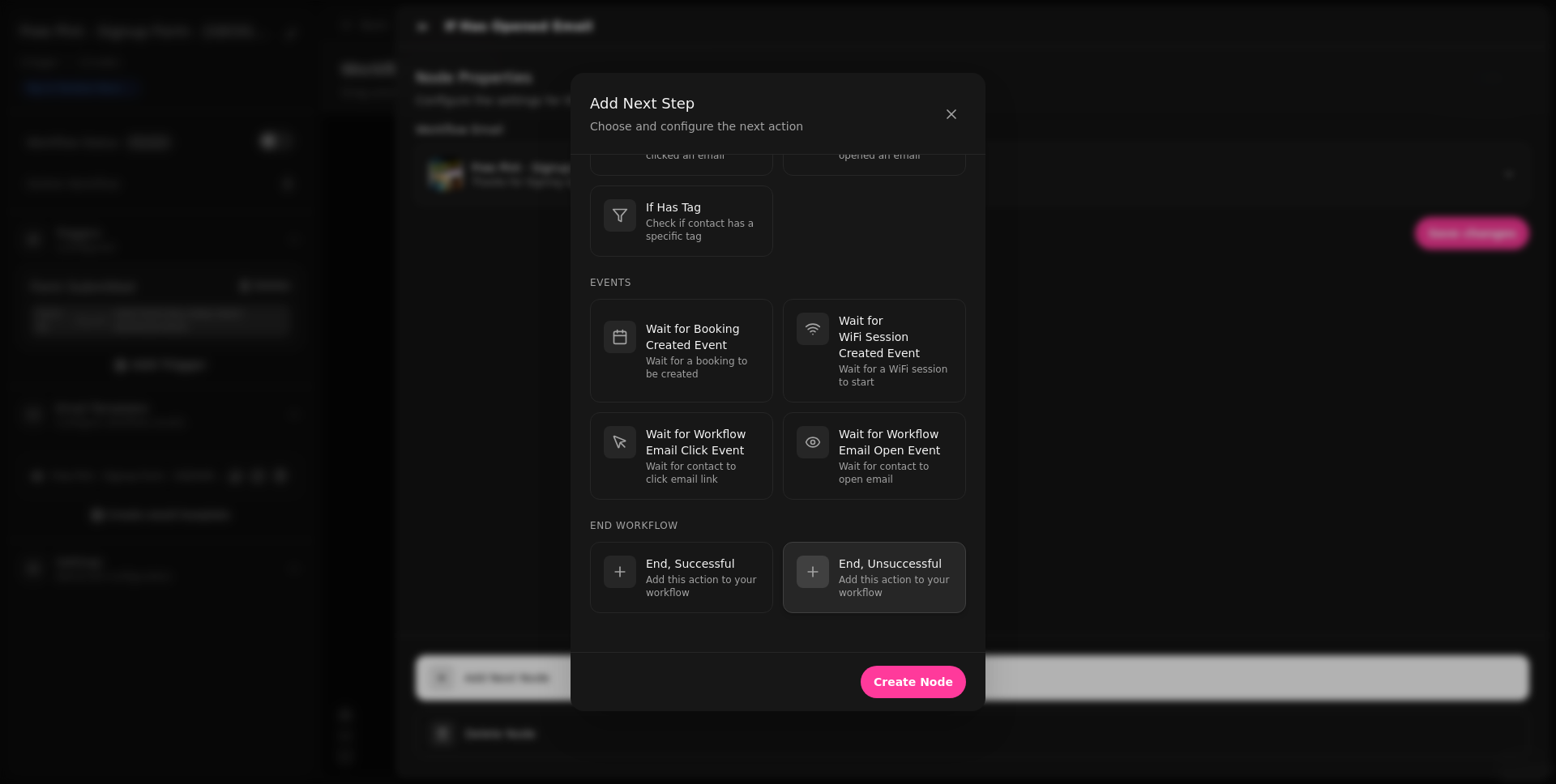
click at [845, 578] on p "Add this action to your workflow" at bounding box center [896, 587] width 113 height 26
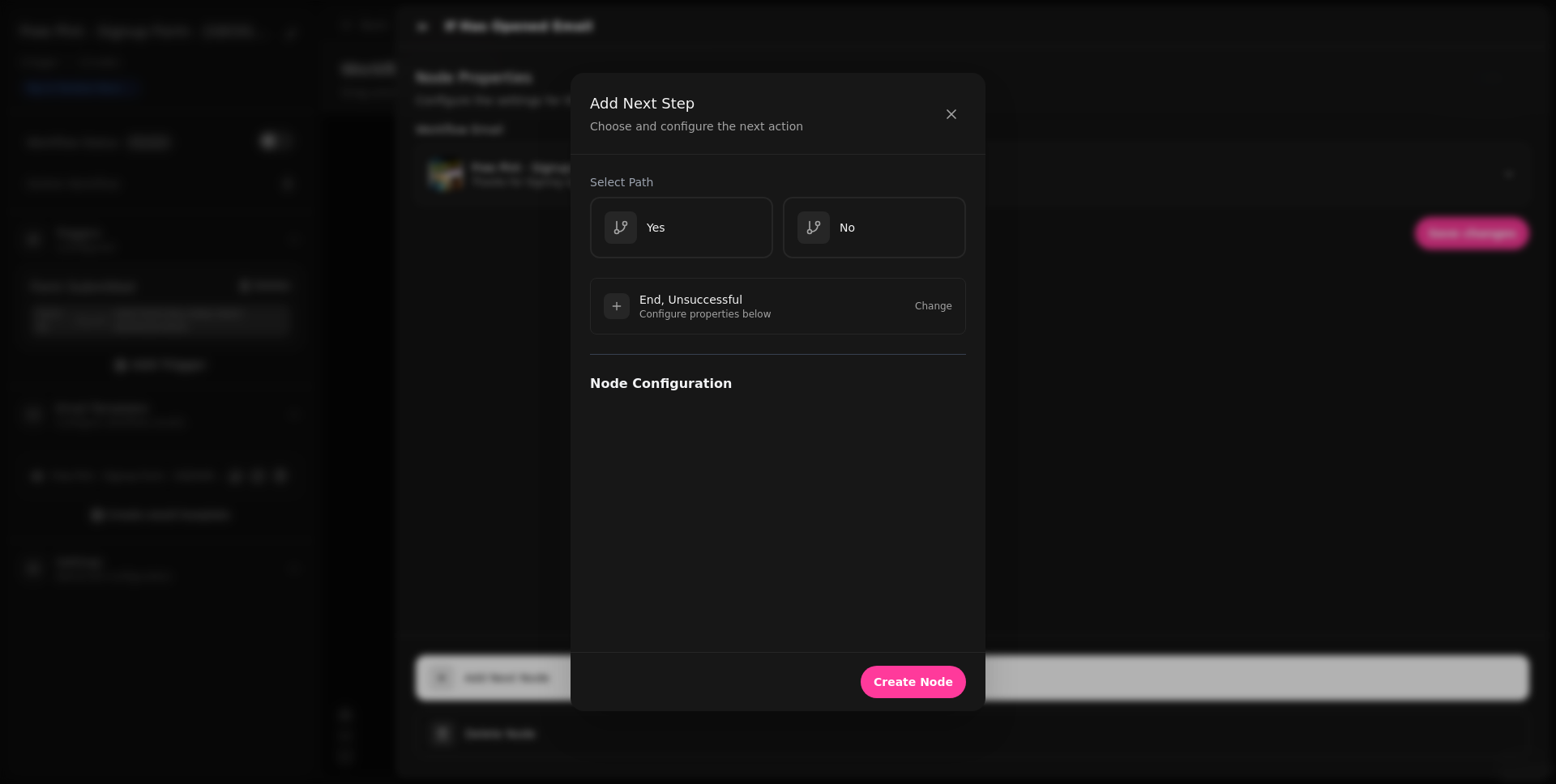
scroll to position [0, 0]
click at [859, 242] on div "No" at bounding box center [874, 228] width 157 height 33
click at [915, 608] on button "Create Node" at bounding box center [912, 682] width 105 height 33
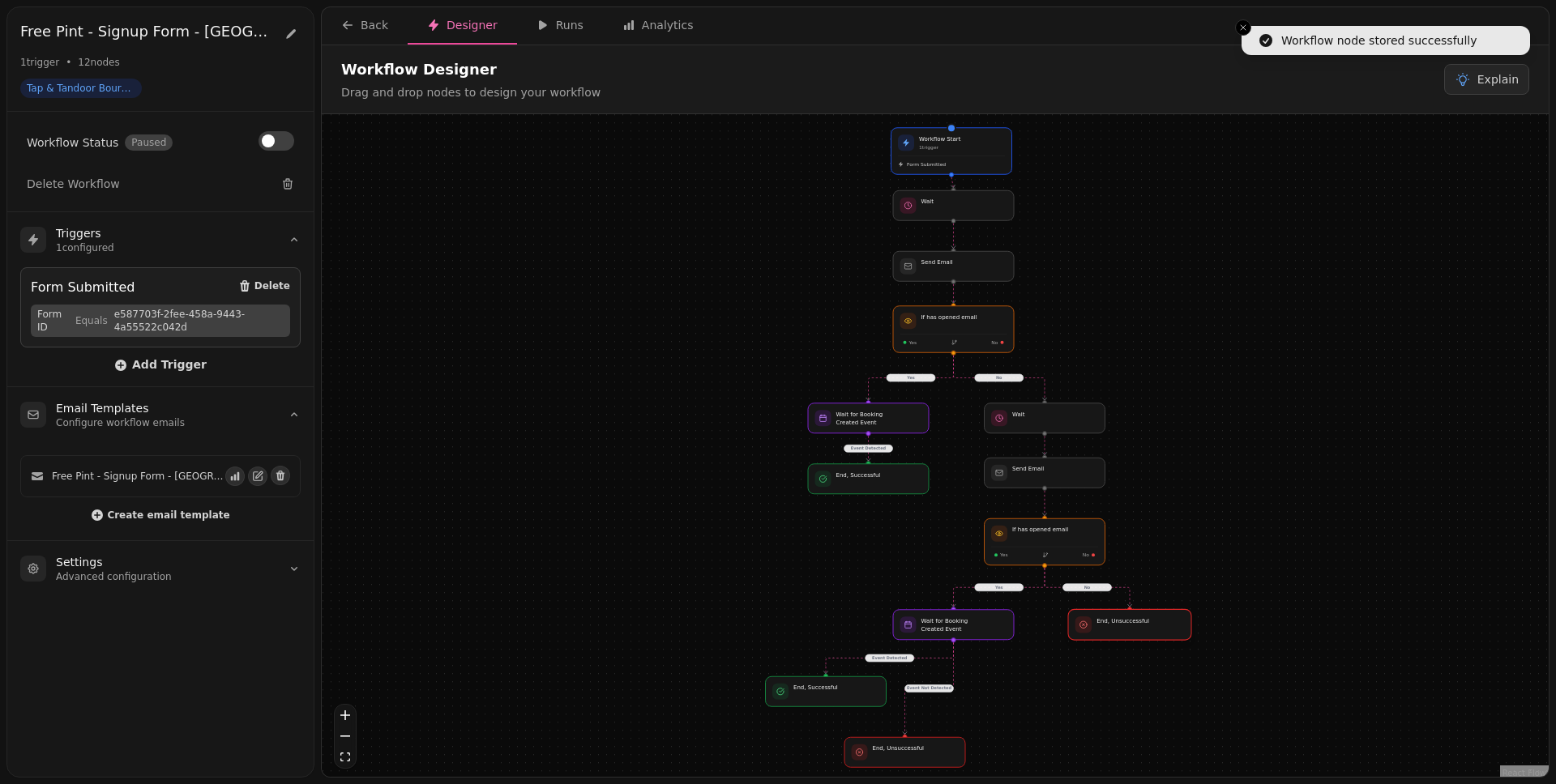
drag, startPoint x: 1072, startPoint y: 599, endPoint x: 1161, endPoint y: 630, distance: 94.2
click at [1161, 608] on div at bounding box center [1129, 624] width 123 height 31
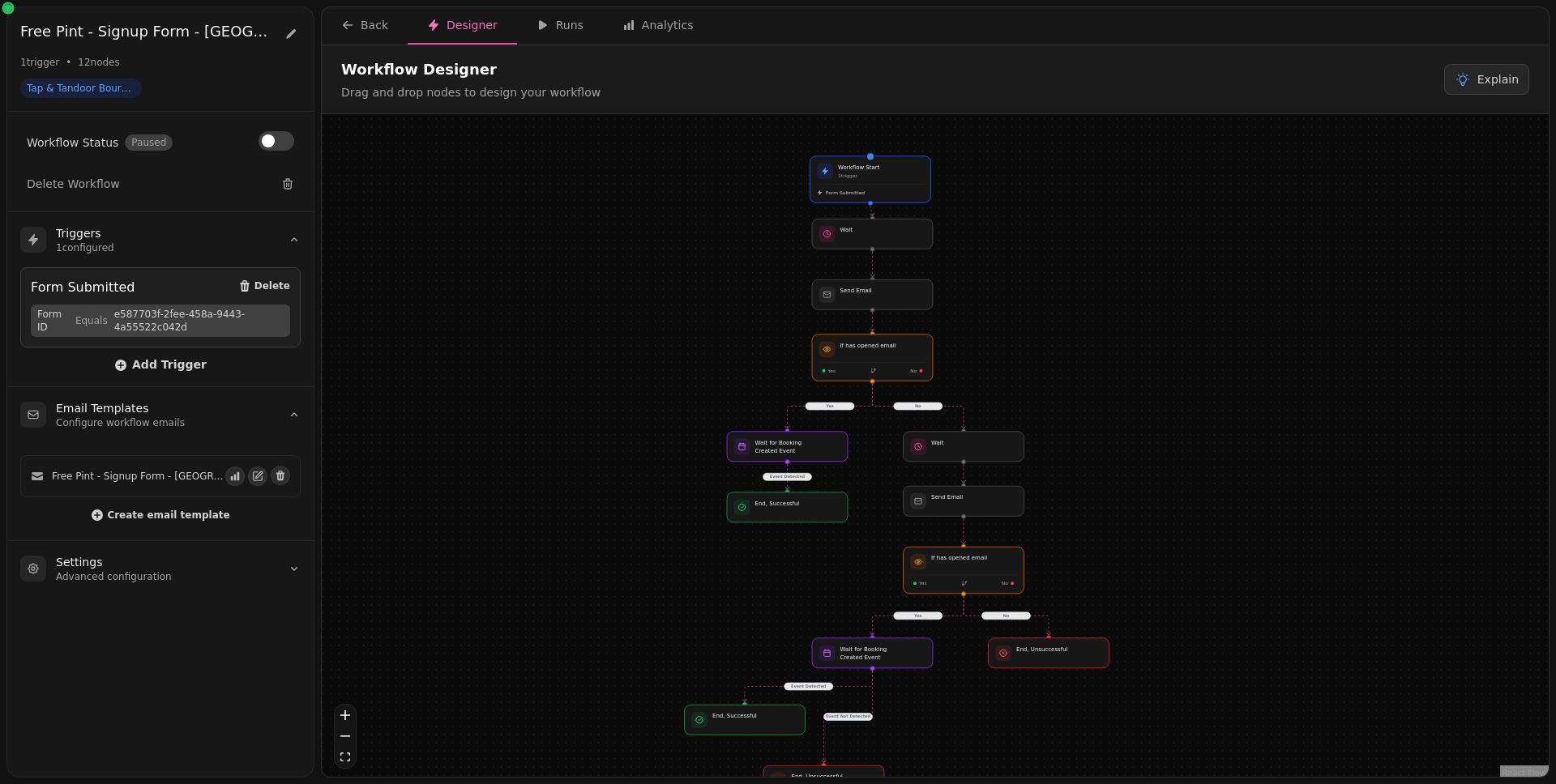
drag, startPoint x: 1283, startPoint y: 569, endPoint x: 1201, endPoint y: 602, distance: 88.4
click at [1190, 601] on div "No Yes Event Detected Yes Event Detected Event Not Detected No Workflow Start 1…" at bounding box center [935, 447] width 1227 height 667
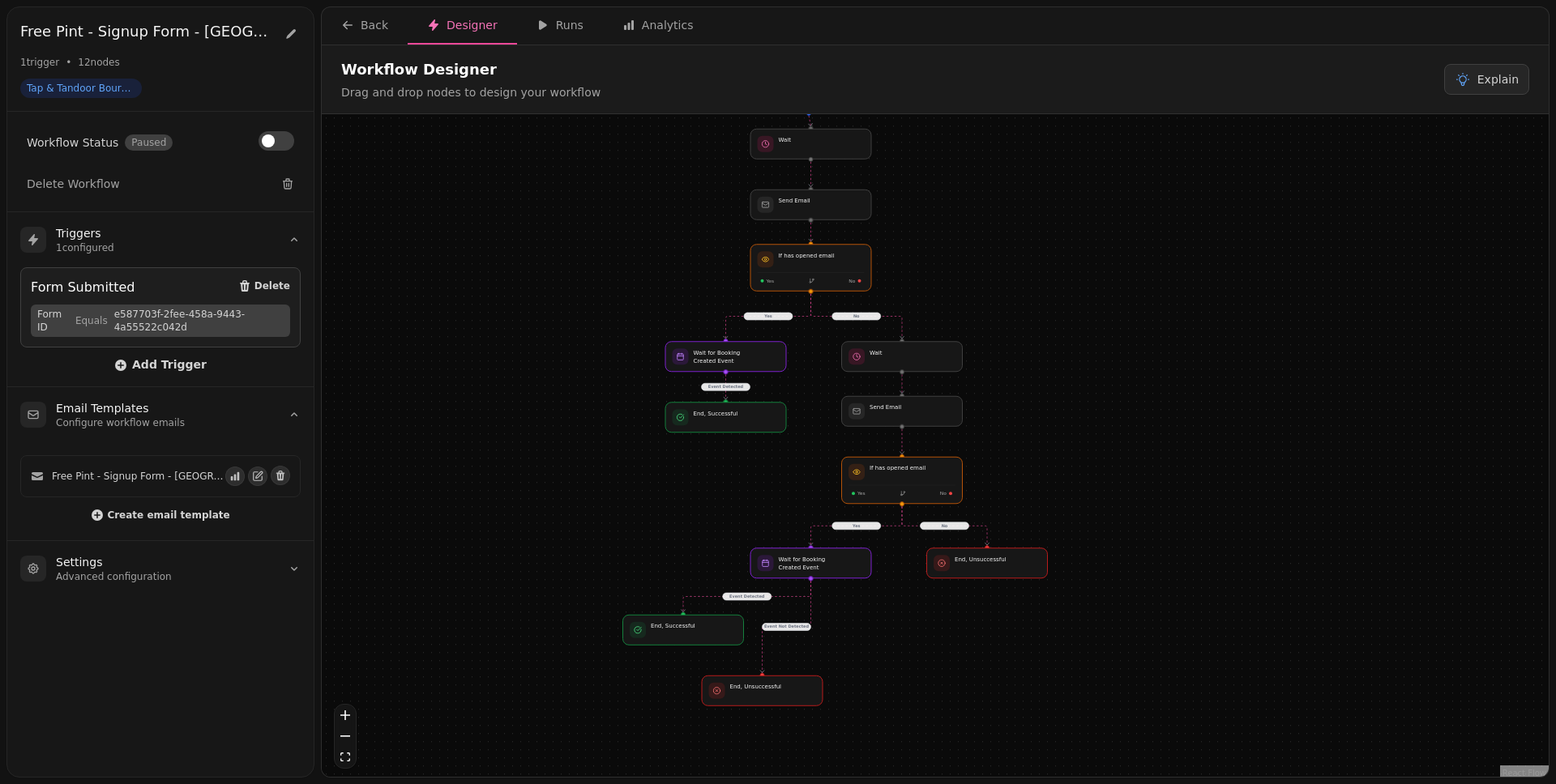
drag, startPoint x: 1198, startPoint y: 586, endPoint x: 1131, endPoint y: 486, distance: 120.4
click at [1131, 486] on div "No Yes Event Detected Yes Event Detected Event Not Detected No Workflow Start 1…" at bounding box center [935, 447] width 1227 height 667
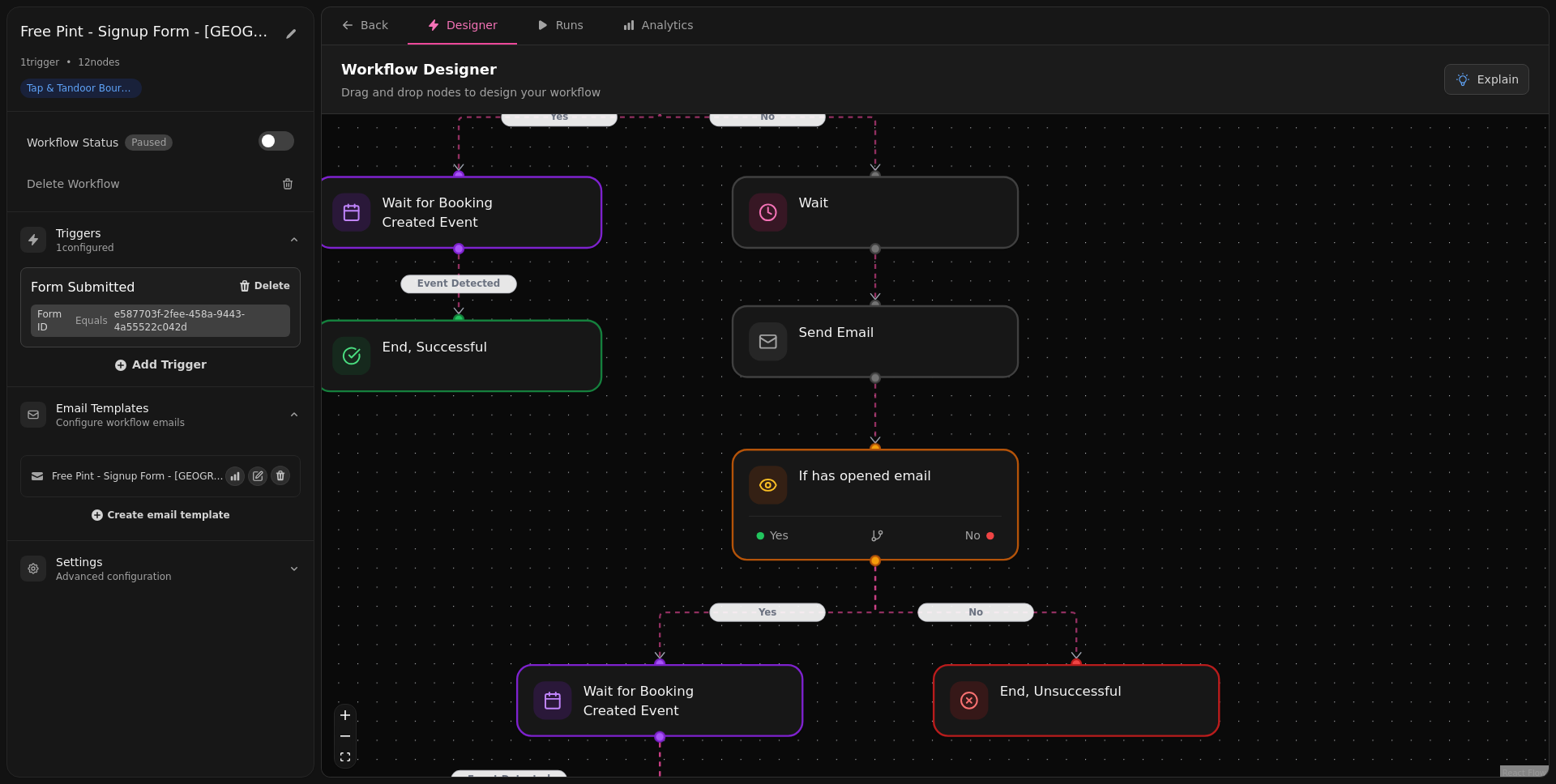
drag, startPoint x: 981, startPoint y: 412, endPoint x: 1033, endPoint y: 454, distance: 66.8
click at [1078, 497] on div "No Yes Event Detected Yes Event Detected Event Not Detected No Workflow Start 1…" at bounding box center [935, 447] width 1227 height 667
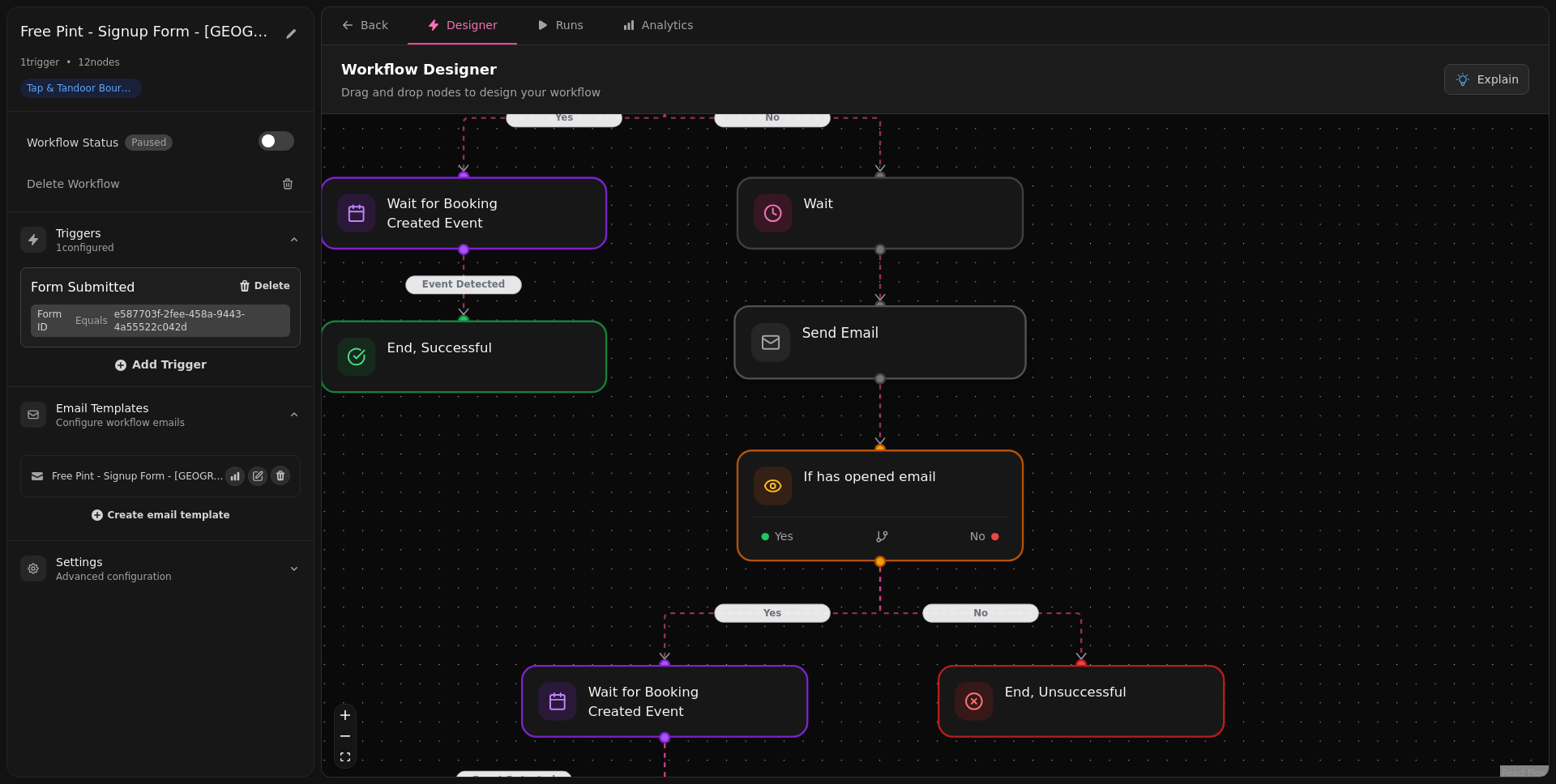
click at [932, 365] on div at bounding box center [879, 342] width 291 height 73
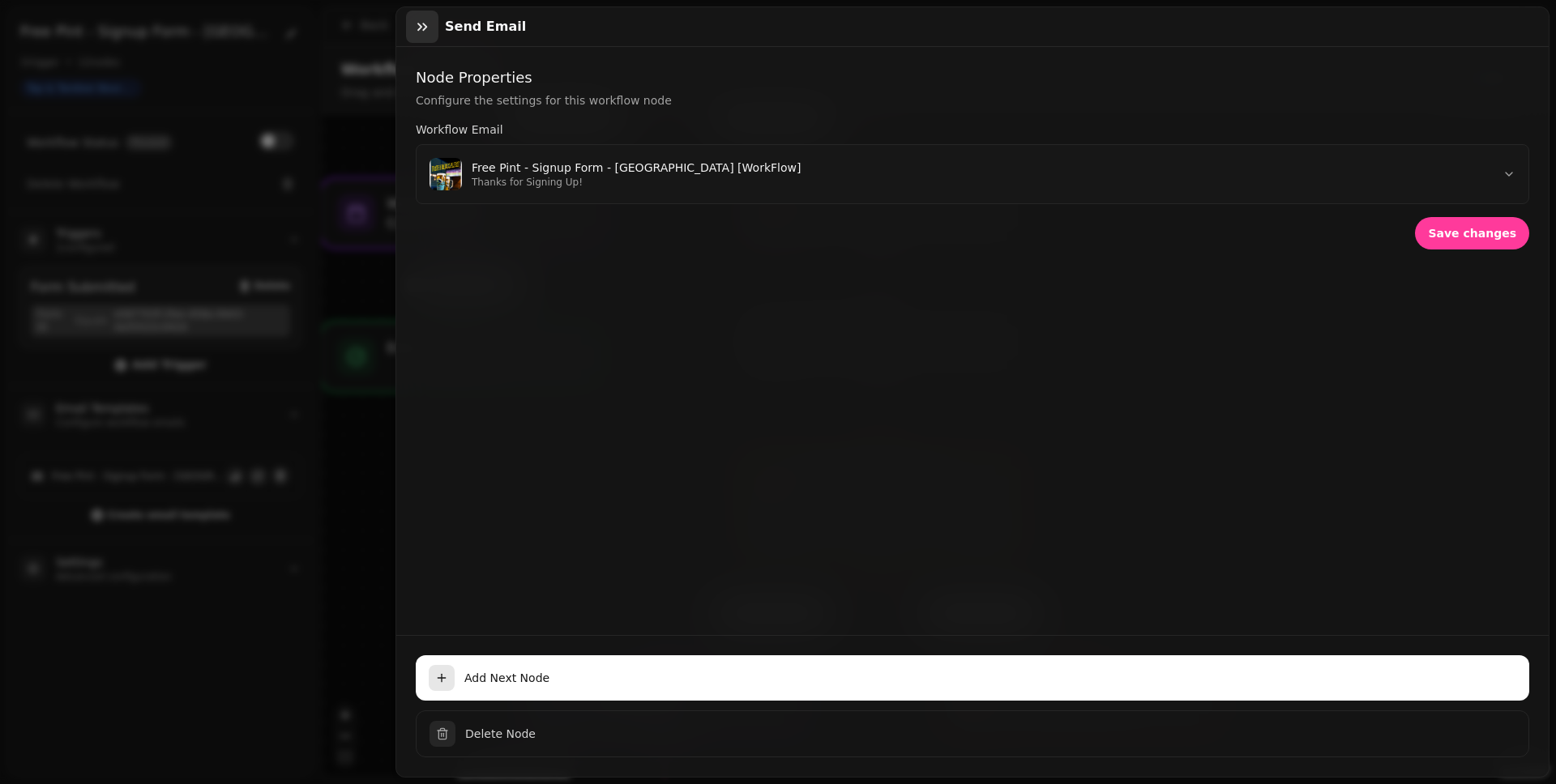
click at [422, 33] on icon "button" at bounding box center [421, 26] width 16 height 16
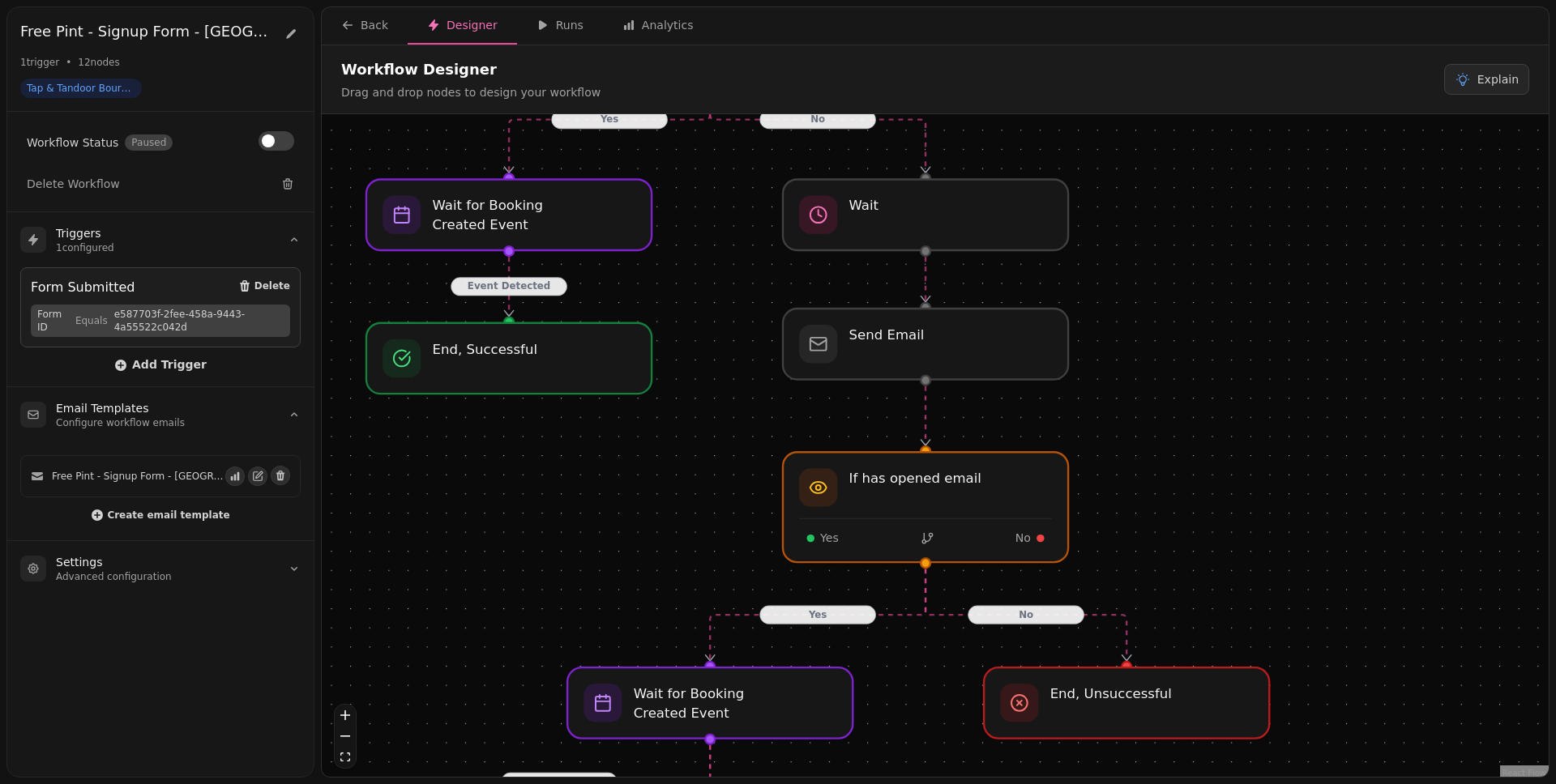
drag, startPoint x: 1186, startPoint y: 458, endPoint x: 1204, endPoint y: 461, distance: 18.2
click at [1190, 461] on div "No Yes Event Detected Yes Event Detected Event Not Detected No Workflow Start 1…" at bounding box center [935, 447] width 1227 height 667
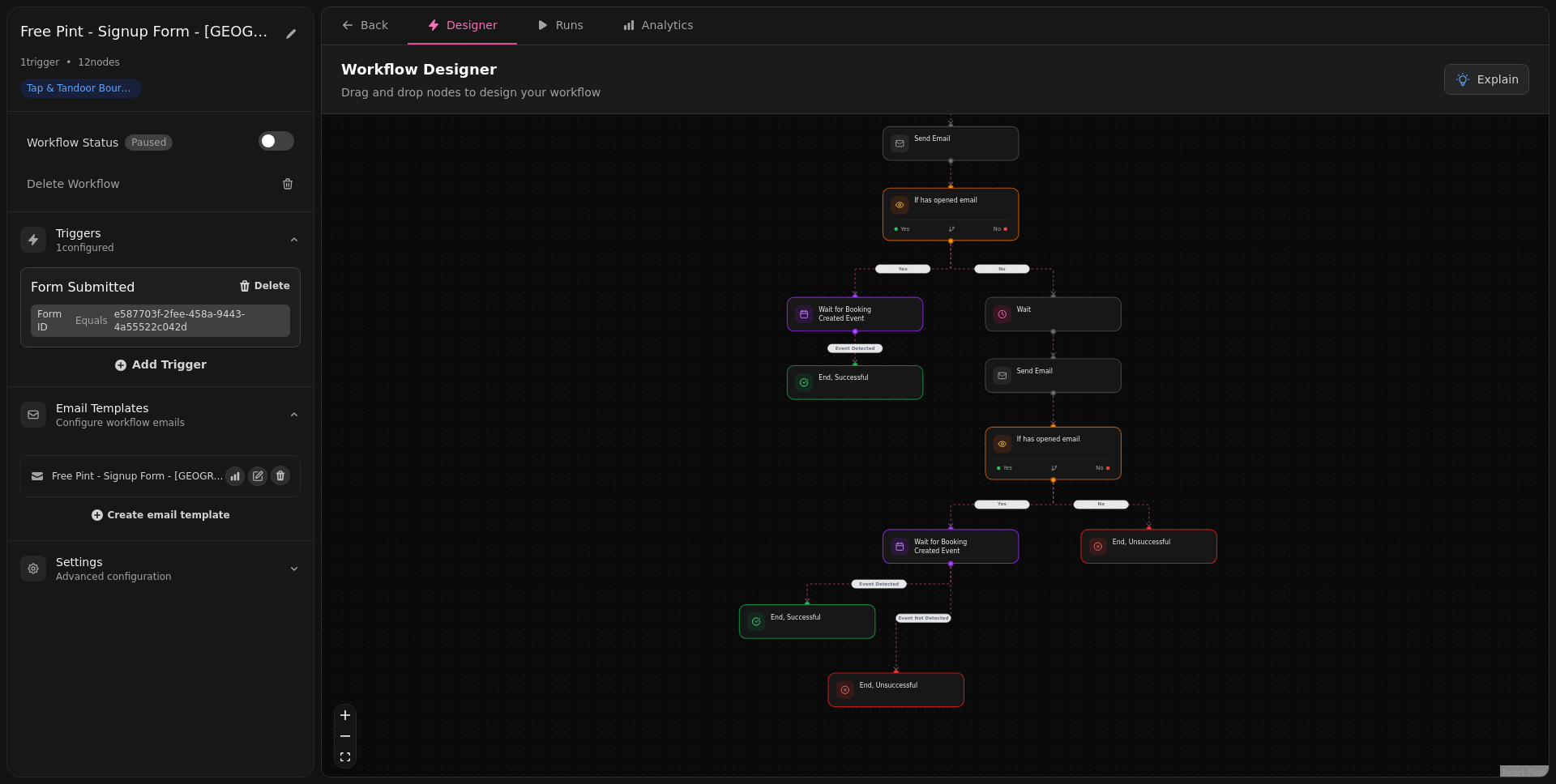
drag, startPoint x: 1283, startPoint y: 551, endPoint x: 1244, endPoint y: 494, distance: 69.1
click at [1190, 494] on div "No Yes Event Detected Yes Event Detected Event Not Detected No Workflow Start 1…" at bounding box center [935, 447] width 1227 height 667
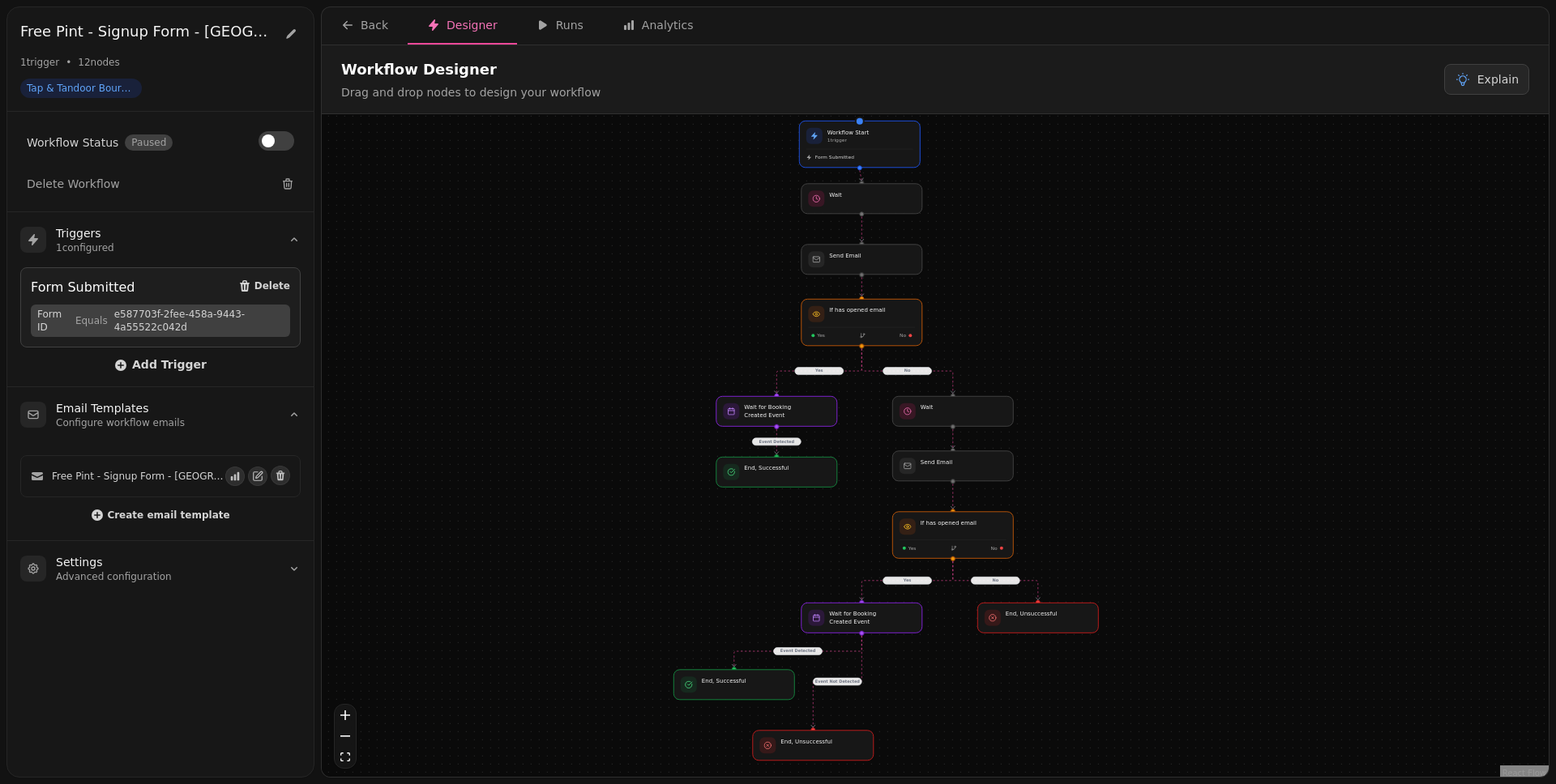
drag, startPoint x: 1312, startPoint y: 502, endPoint x: 1190, endPoint y: 575, distance: 142.2
click at [1190, 575] on div "No Yes Event Detected Yes Event Detected Event Not Detected No Workflow Start 1…" at bounding box center [935, 447] width 1227 height 667
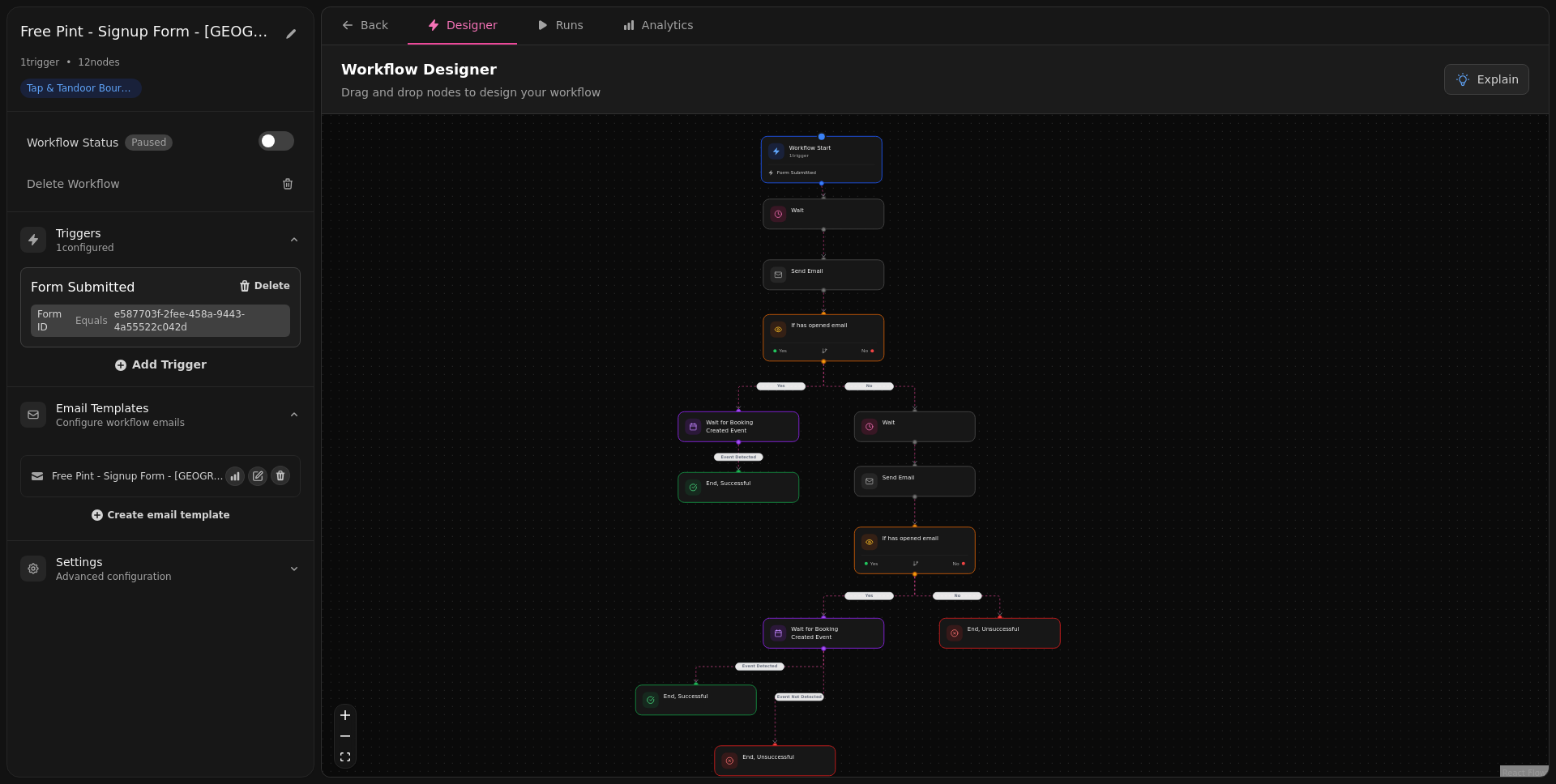
drag, startPoint x: 1197, startPoint y: 489, endPoint x: 1167, endPoint y: 500, distance: 32.0
click at [1167, 501] on div "No Yes Event Detected Yes Event Detected Event Not Detected No Workflow Start 1…" at bounding box center [935, 447] width 1227 height 667
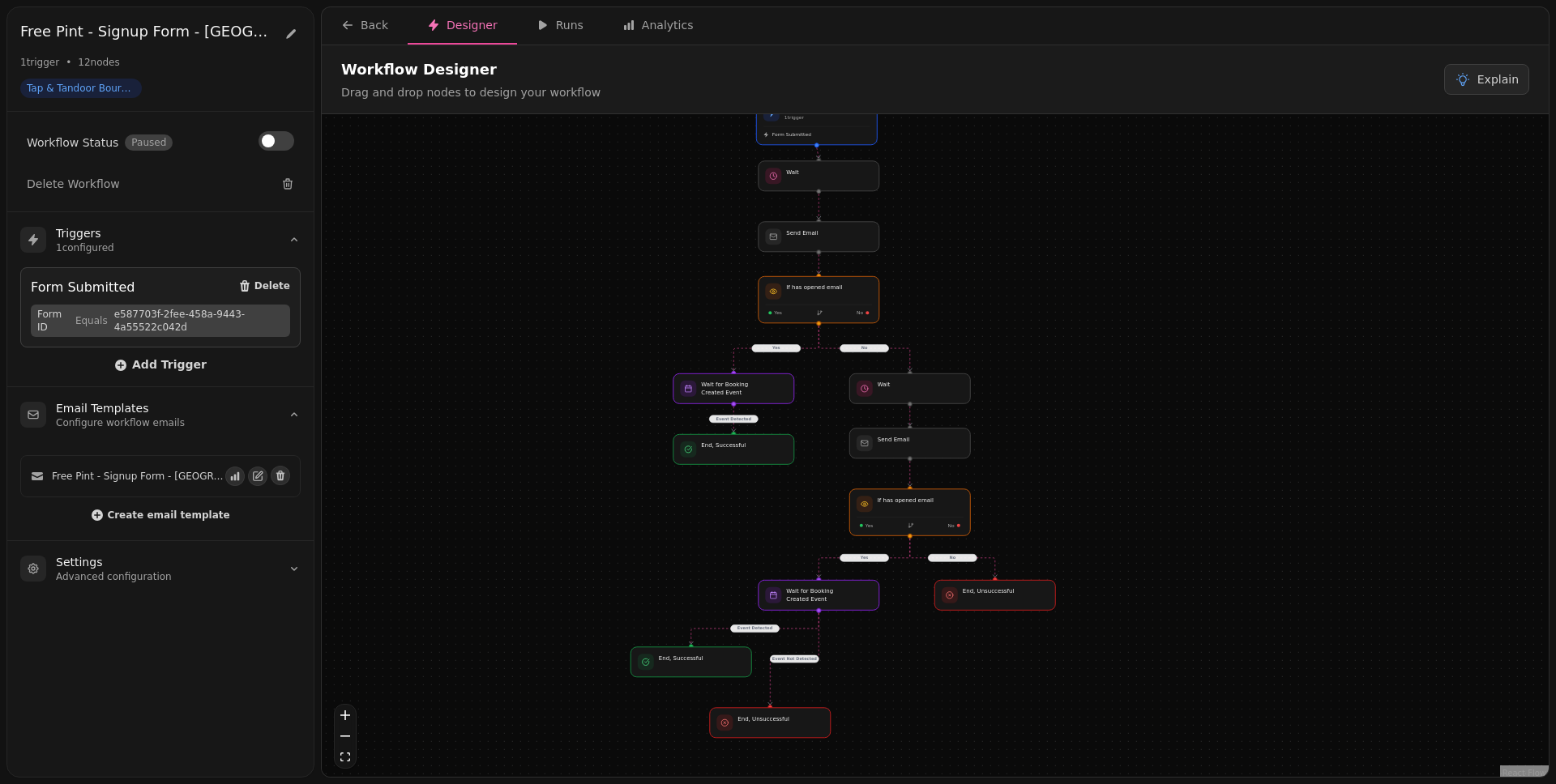
click at [1110, 434] on div "No Yes Event Detected Yes Event Detected Event Not Detected No Workflow Start 1…" at bounding box center [935, 447] width 1227 height 667
click at [661, 30] on div "Analytics" at bounding box center [658, 24] width 72 height 16
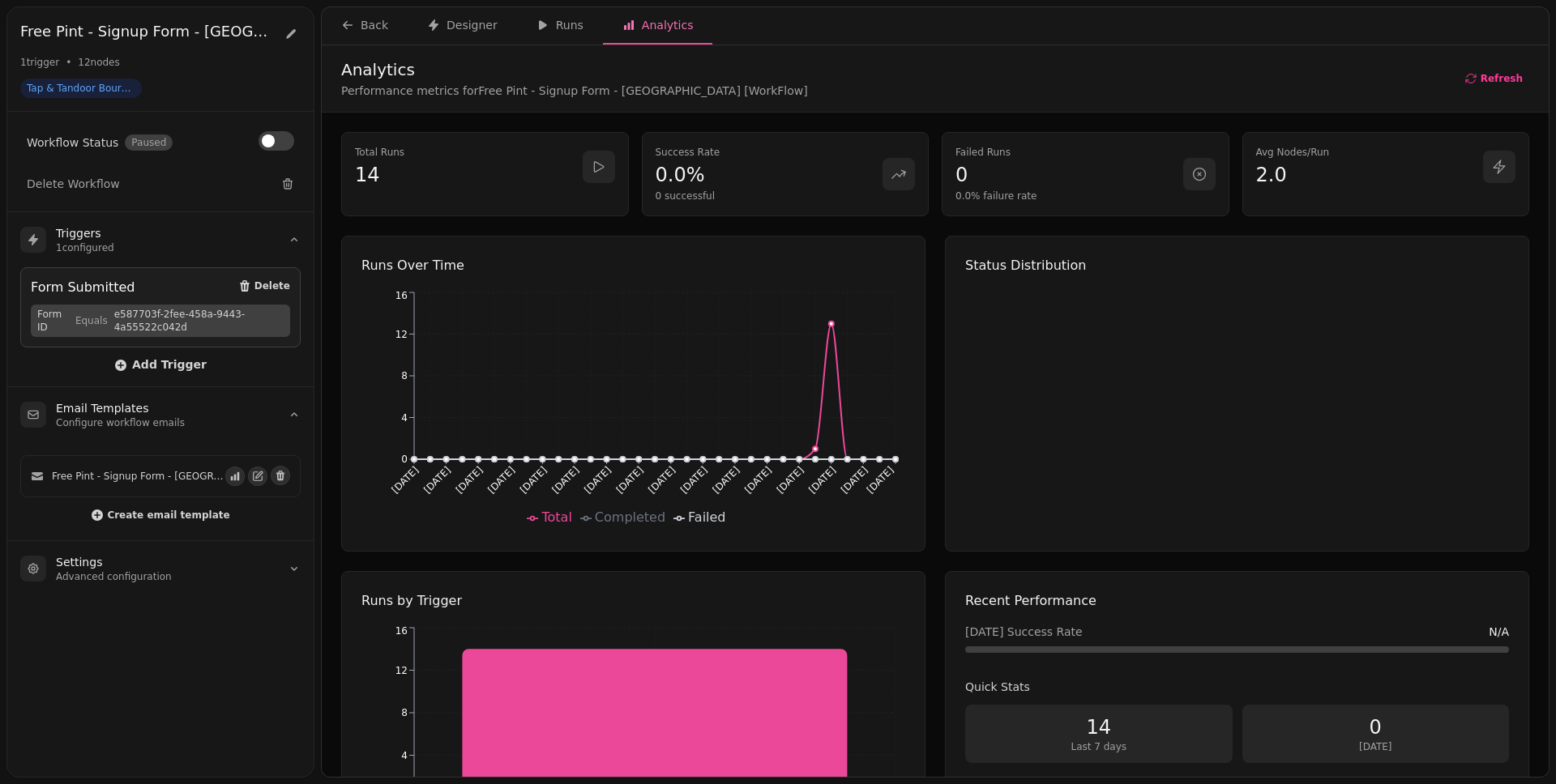
click at [944, 117] on div "Total Runs 14 Success Rate 0.0% 0 successful Failed Runs 0 0.0% failure rate Av…" at bounding box center [935, 510] width 1227 height 794
click at [493, 30] on div "Designer" at bounding box center [462, 24] width 71 height 16
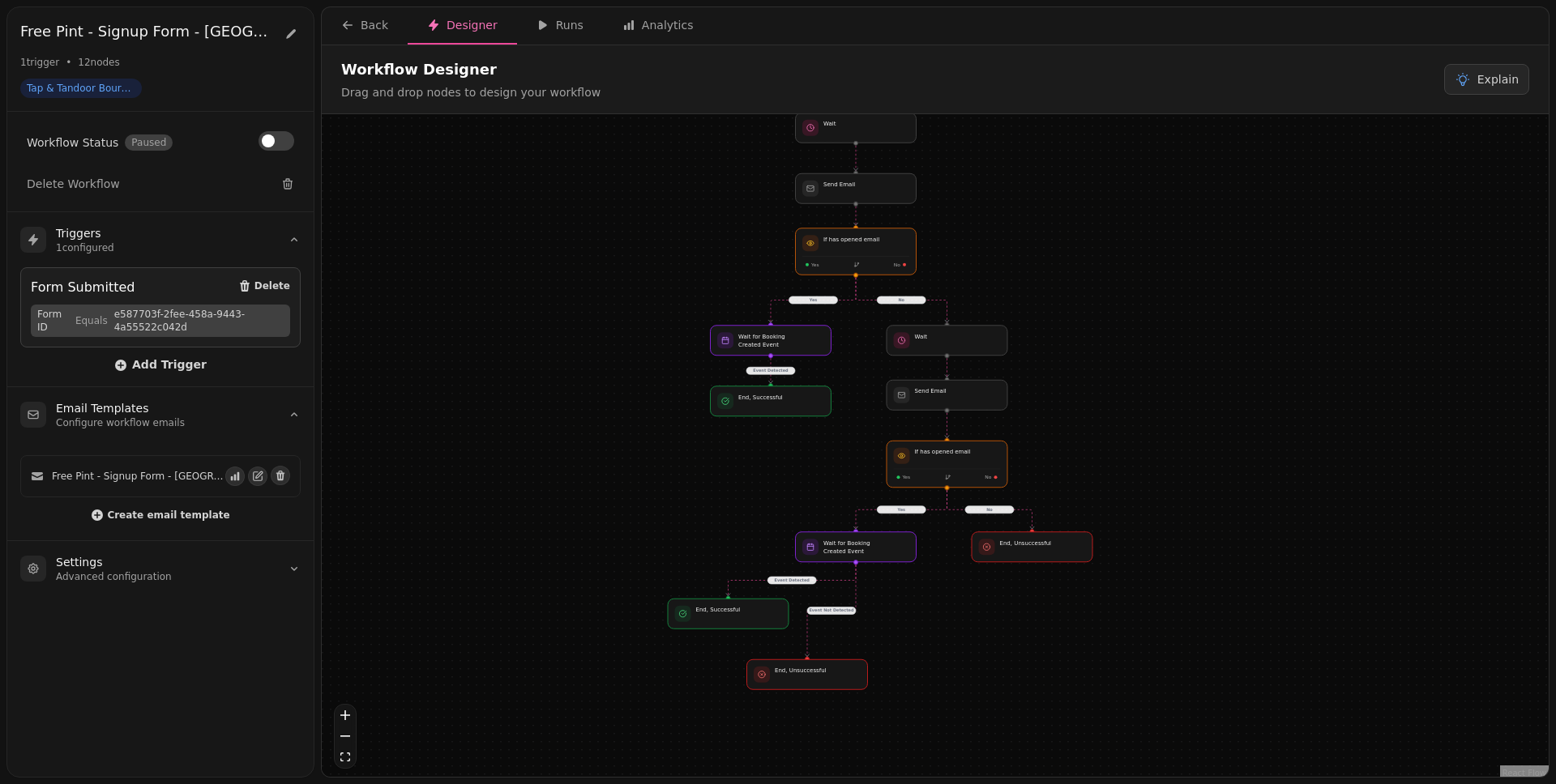
drag, startPoint x: 1343, startPoint y: 584, endPoint x: 1270, endPoint y: 481, distance: 126.2
click at [1190, 488] on div "No Yes Event Detected Yes Event Detected Event Not Detected No Workflow Start 1…" at bounding box center [935, 447] width 1227 height 667
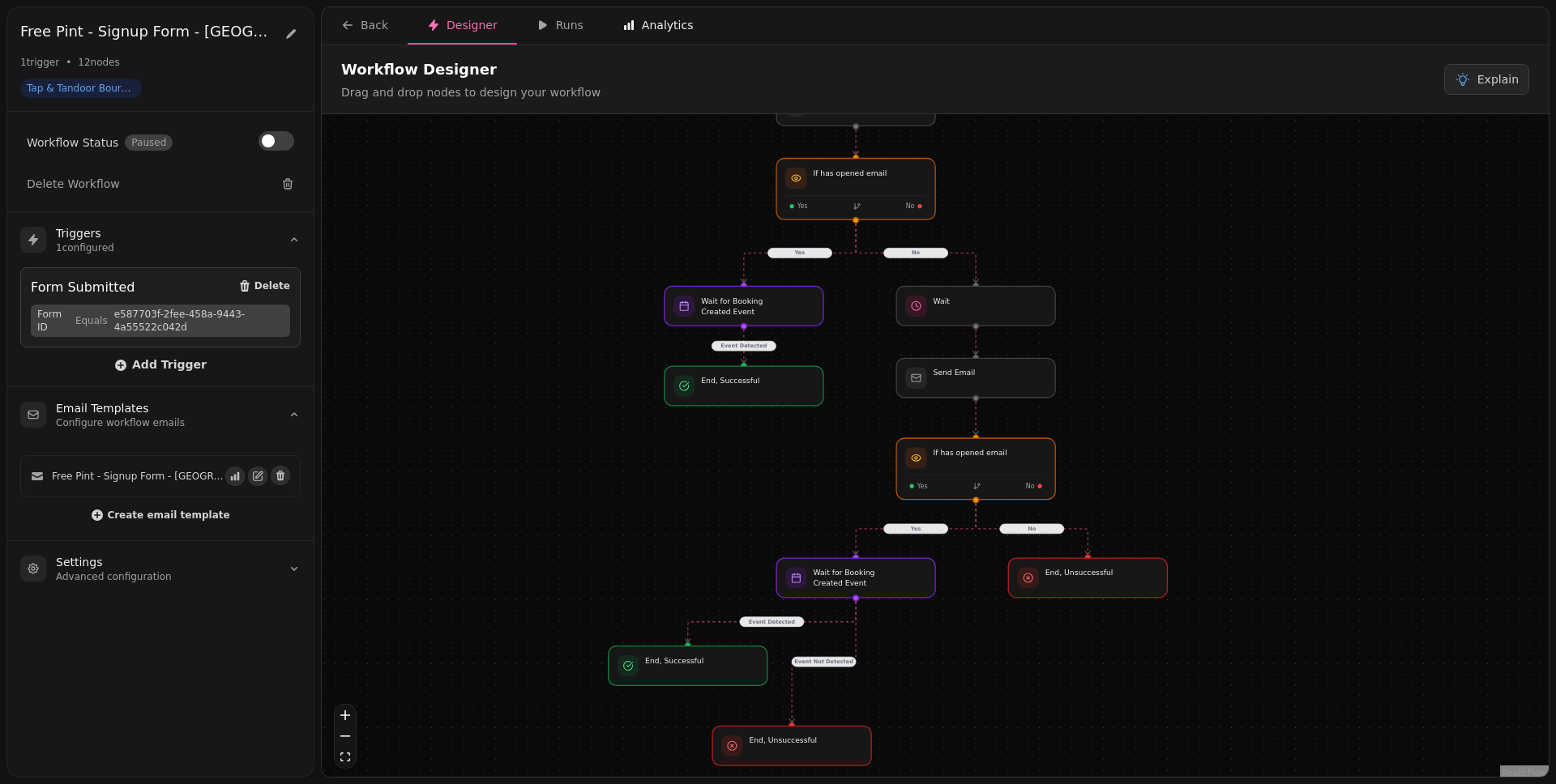
click at [632, 31] on div "Analytics" at bounding box center [658, 24] width 72 height 16
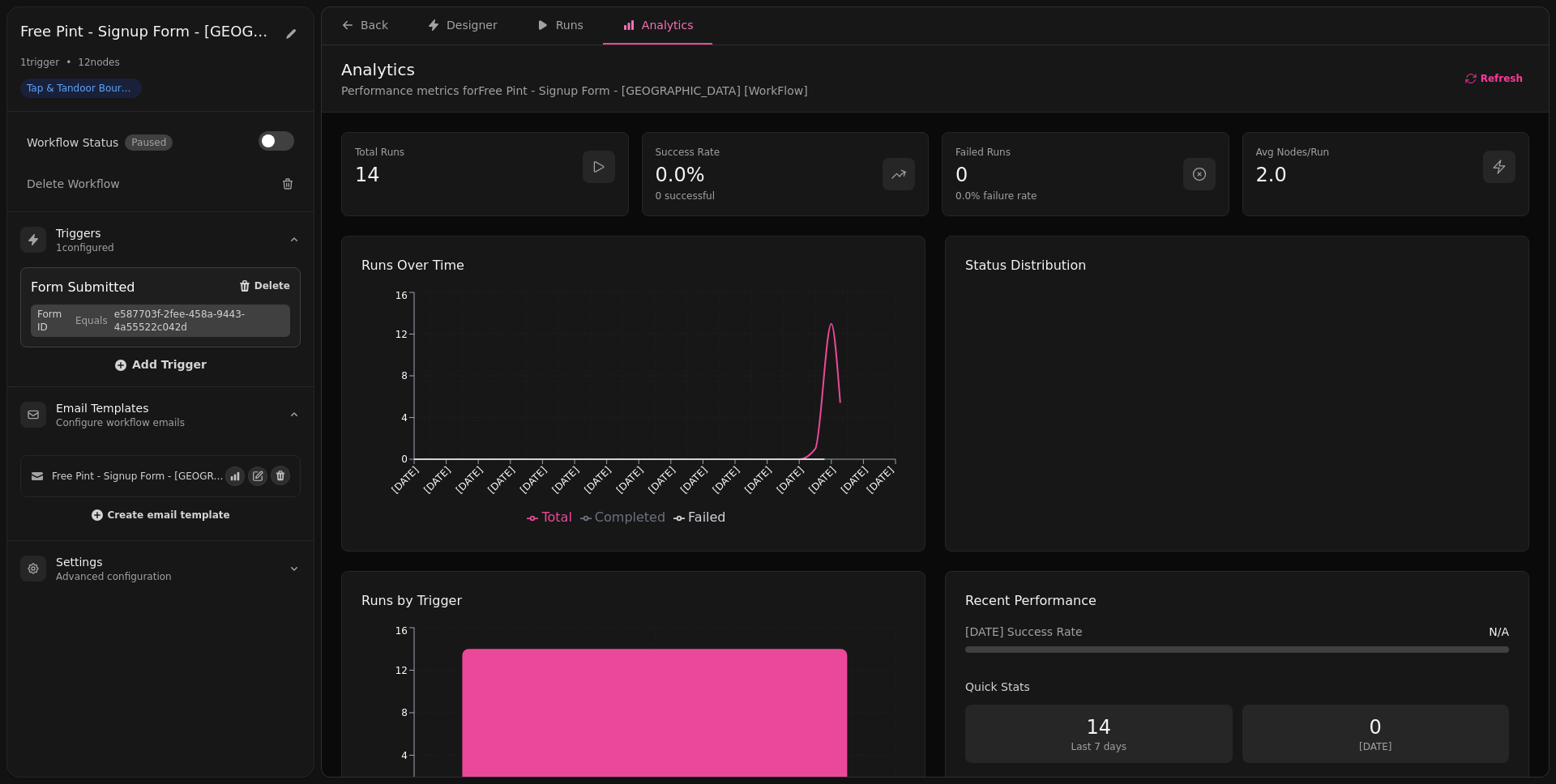
click at [1044, 100] on div "Analytics Performance metrics for Free Pint - Signup Form - Bournemouth [WorkFl…" at bounding box center [935, 79] width 1227 height 67
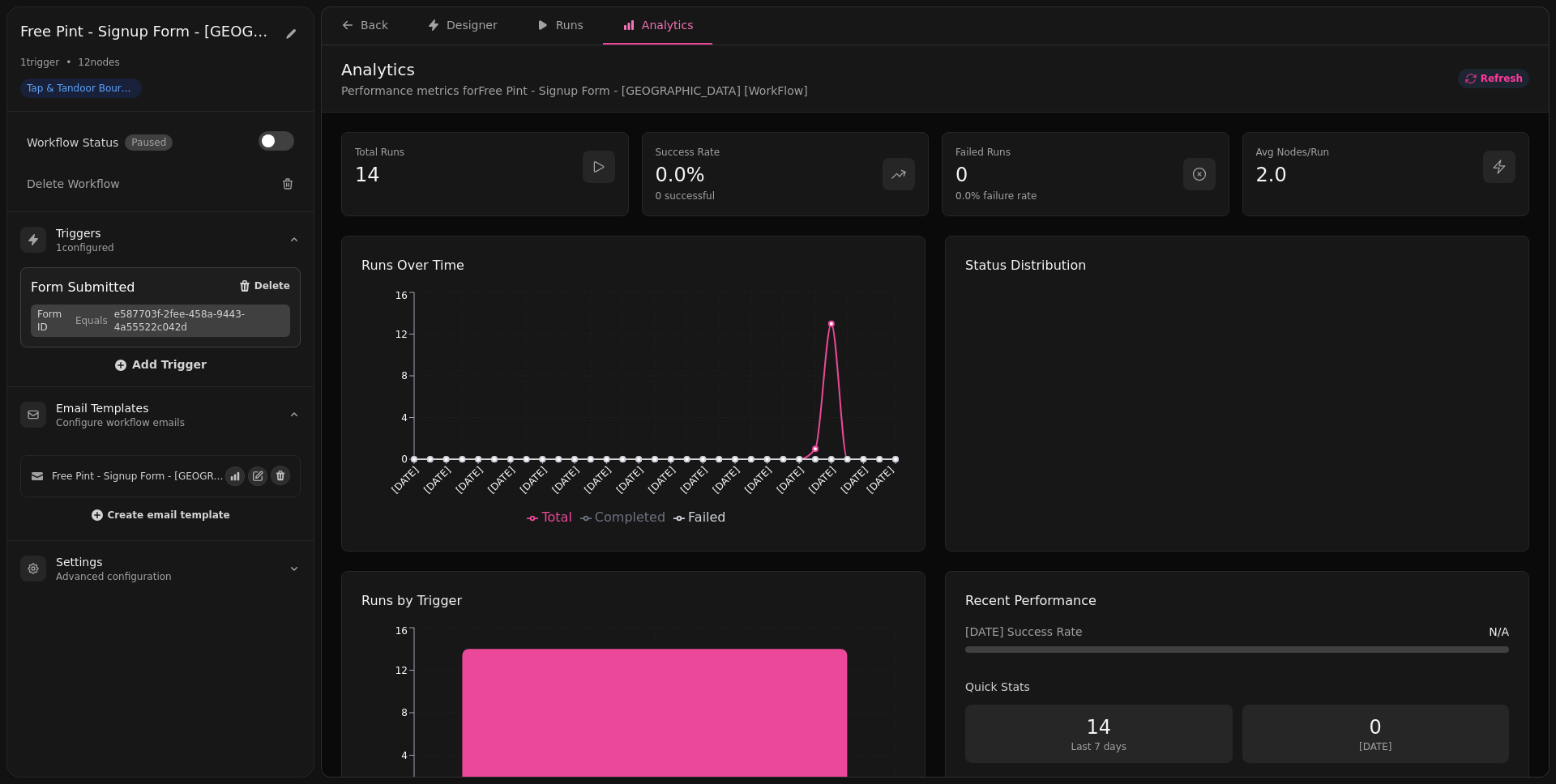
click at [1190, 83] on span "Refresh" at bounding box center [1501, 78] width 42 height 9
click at [1190, 122] on div "Total Runs 14 Success Rate 0.0% 0 successful Failed Runs 0 0.0% failure rate Av…" at bounding box center [935, 510] width 1227 height 794
click at [1190, 120] on div "Total Runs 14 Success Rate 0.0% 0 successful Failed Runs 0 0.0% failure rate Av…" at bounding box center [935, 510] width 1227 height 794
click at [357, 33] on div "Back" at bounding box center [365, 24] width 47 height 16
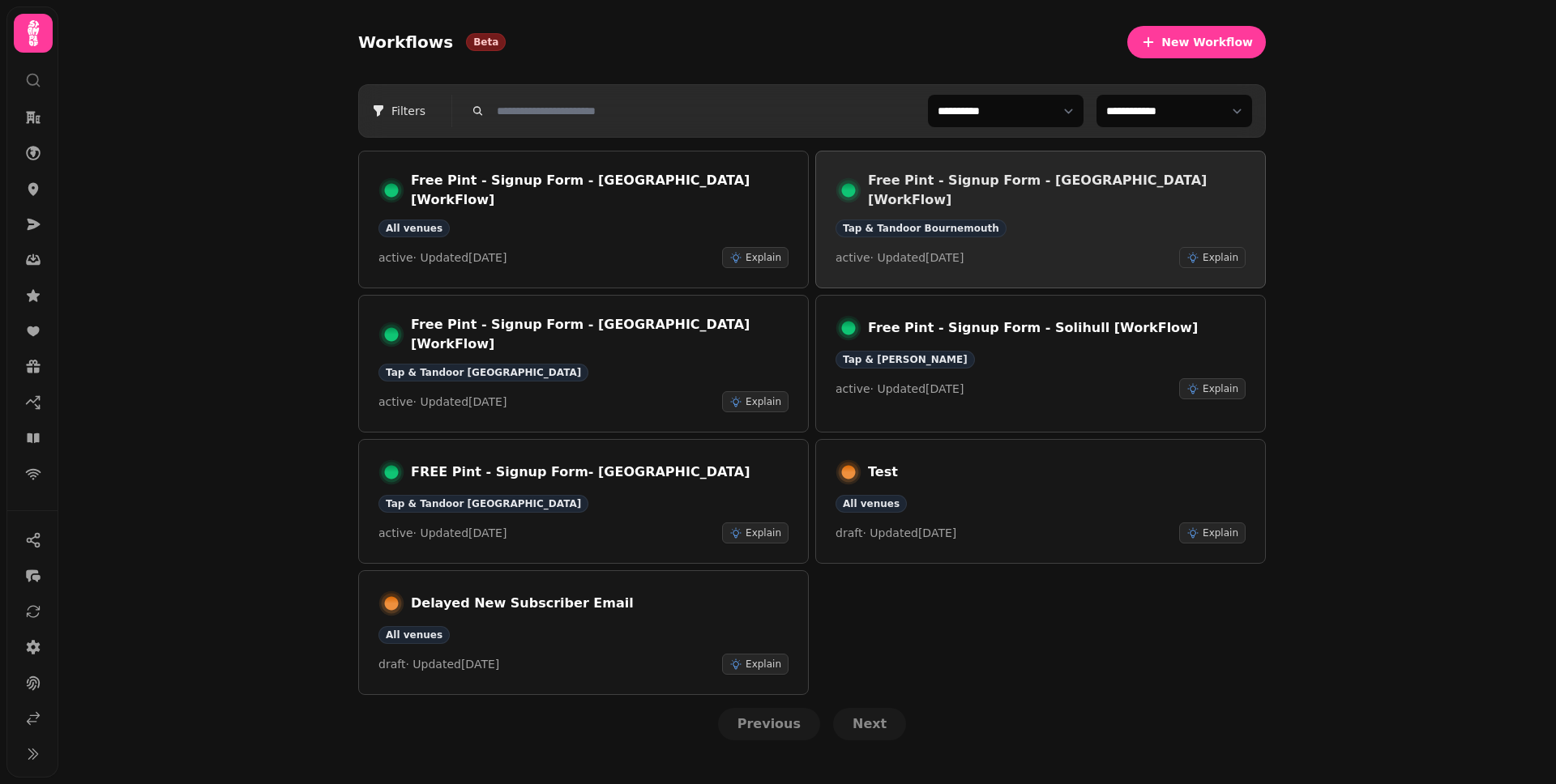
click at [1109, 247] on div "active · Updated 24 Aug 2025 Explain" at bounding box center [1040, 258] width 410 height 21
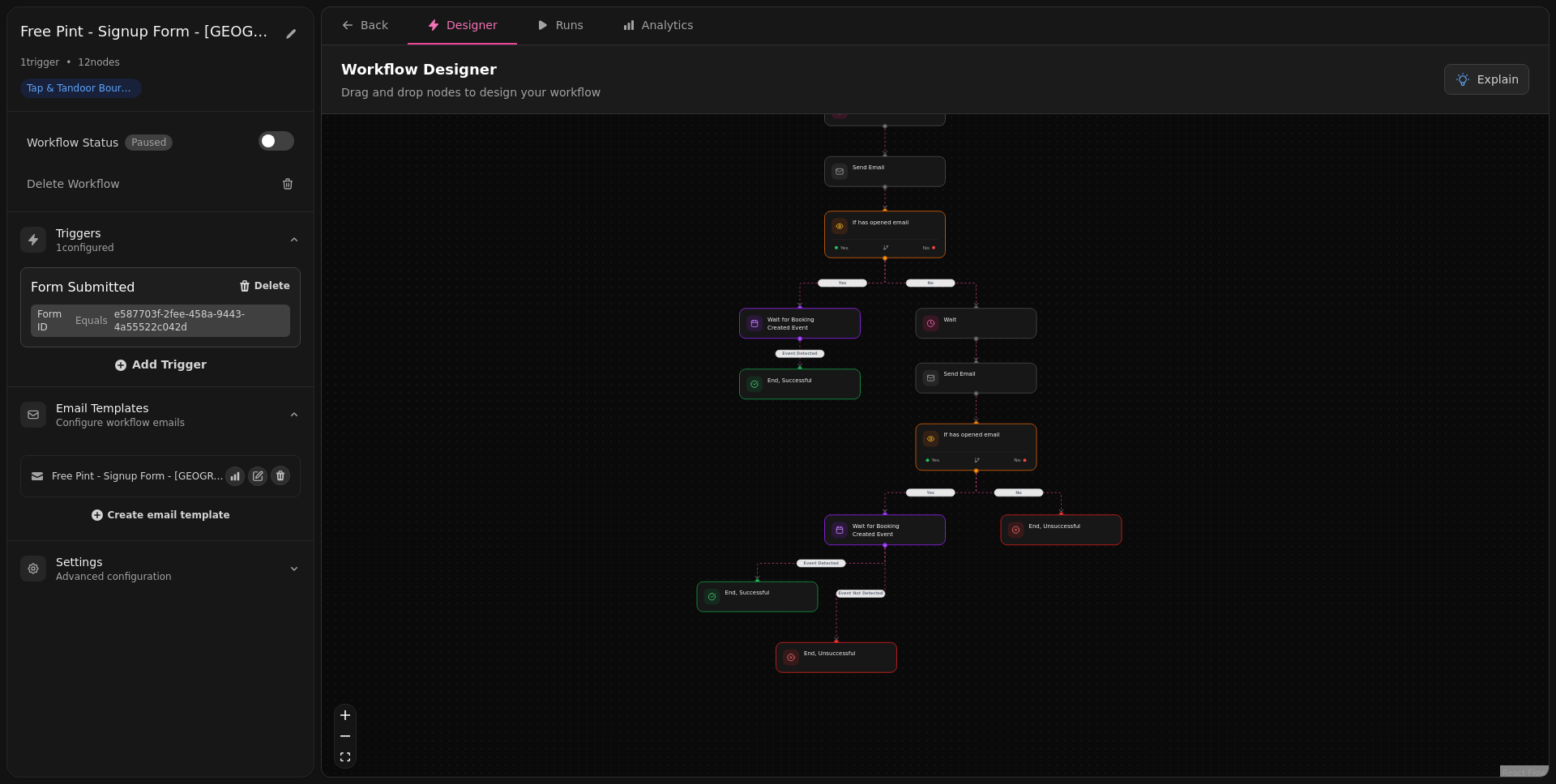
drag, startPoint x: 1121, startPoint y: 401, endPoint x: 1094, endPoint y: 292, distance: 112.3
click at [1094, 292] on div "No Yes Event Detected Yes Event Detected Event Not Detected No Workflow Start 1…" at bounding box center [935, 447] width 1227 height 667
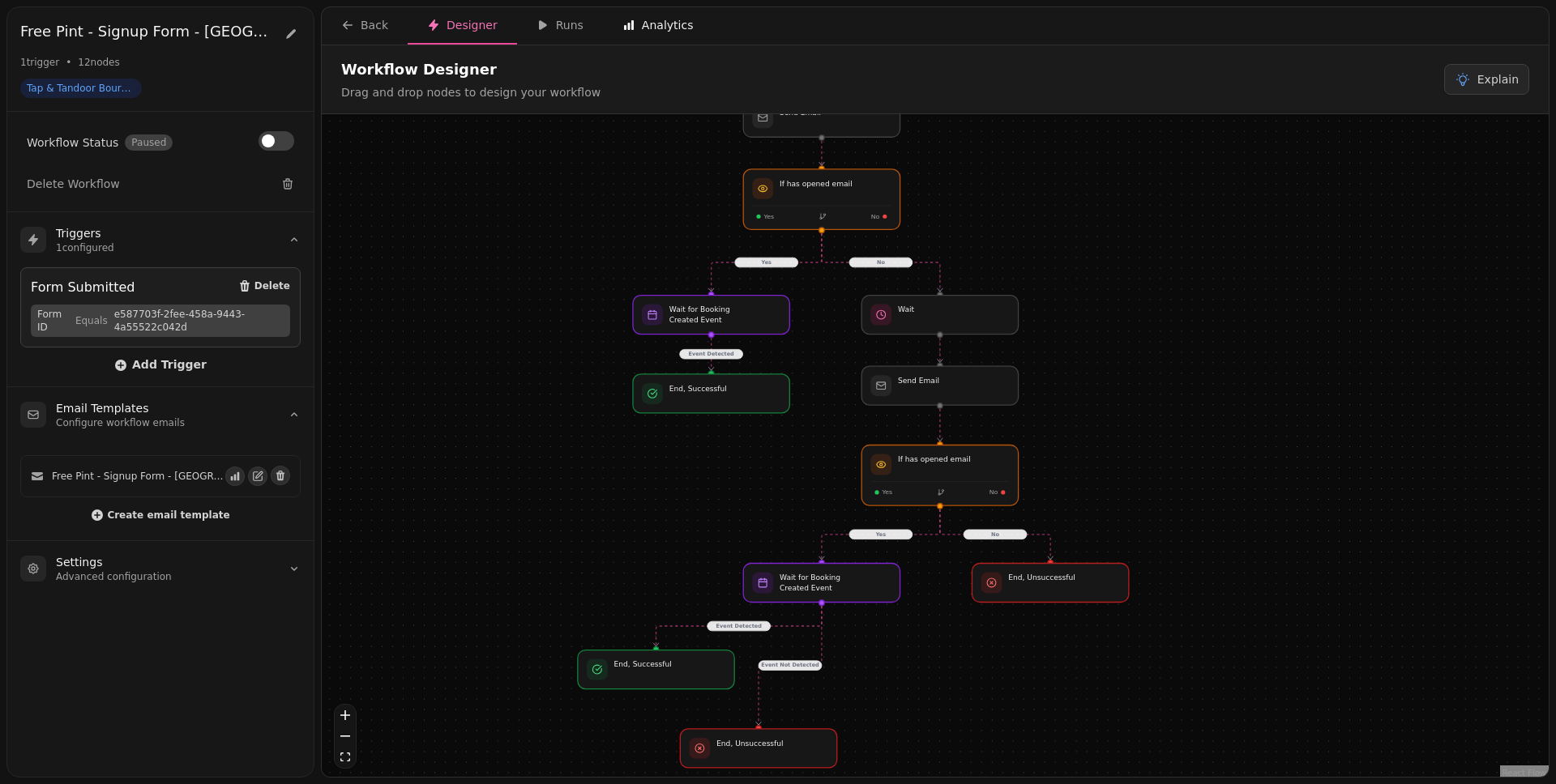
click at [643, 20] on div "Analytics" at bounding box center [658, 24] width 72 height 16
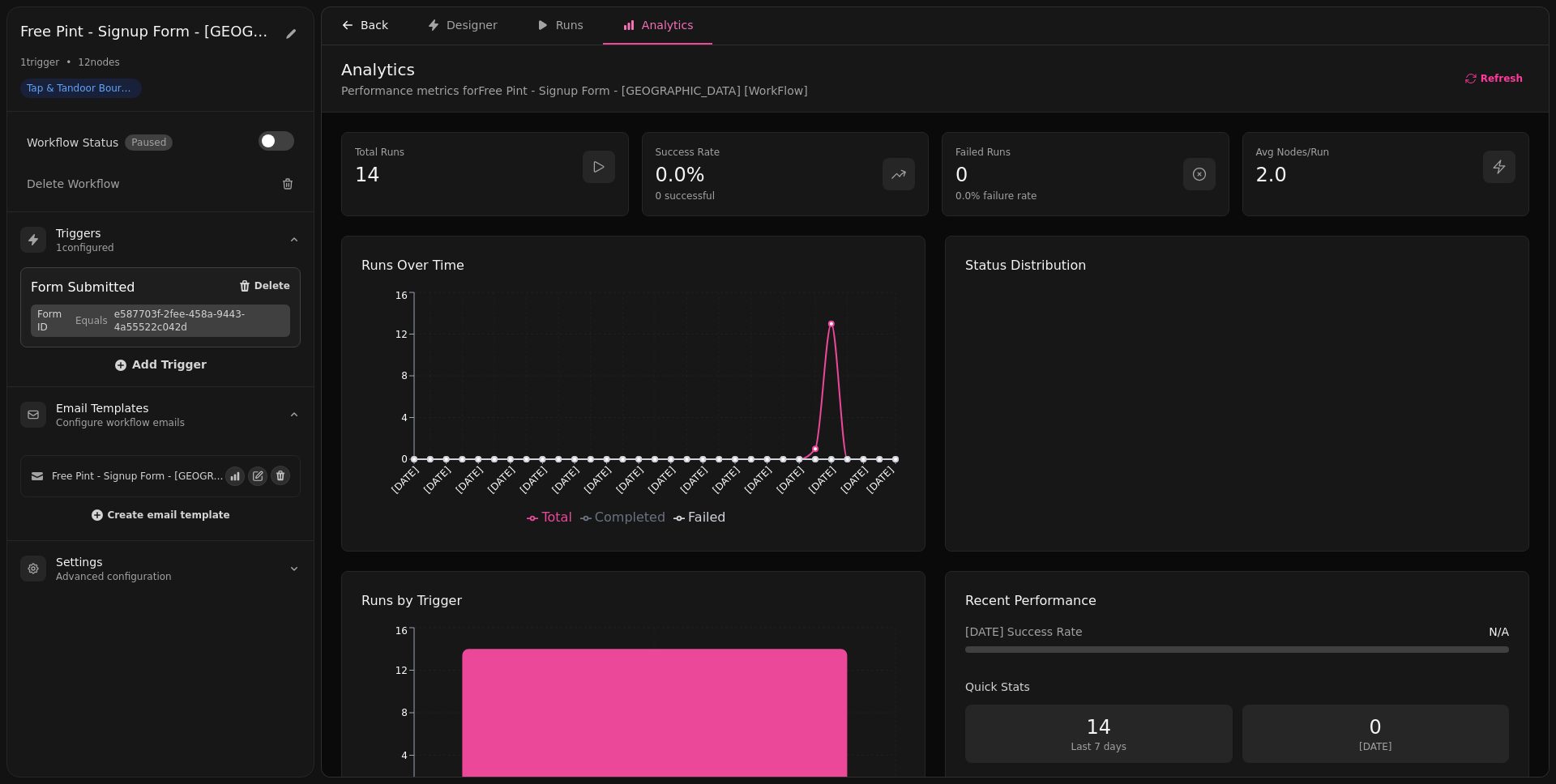
click at [379, 29] on div "Back" at bounding box center [365, 24] width 47 height 16
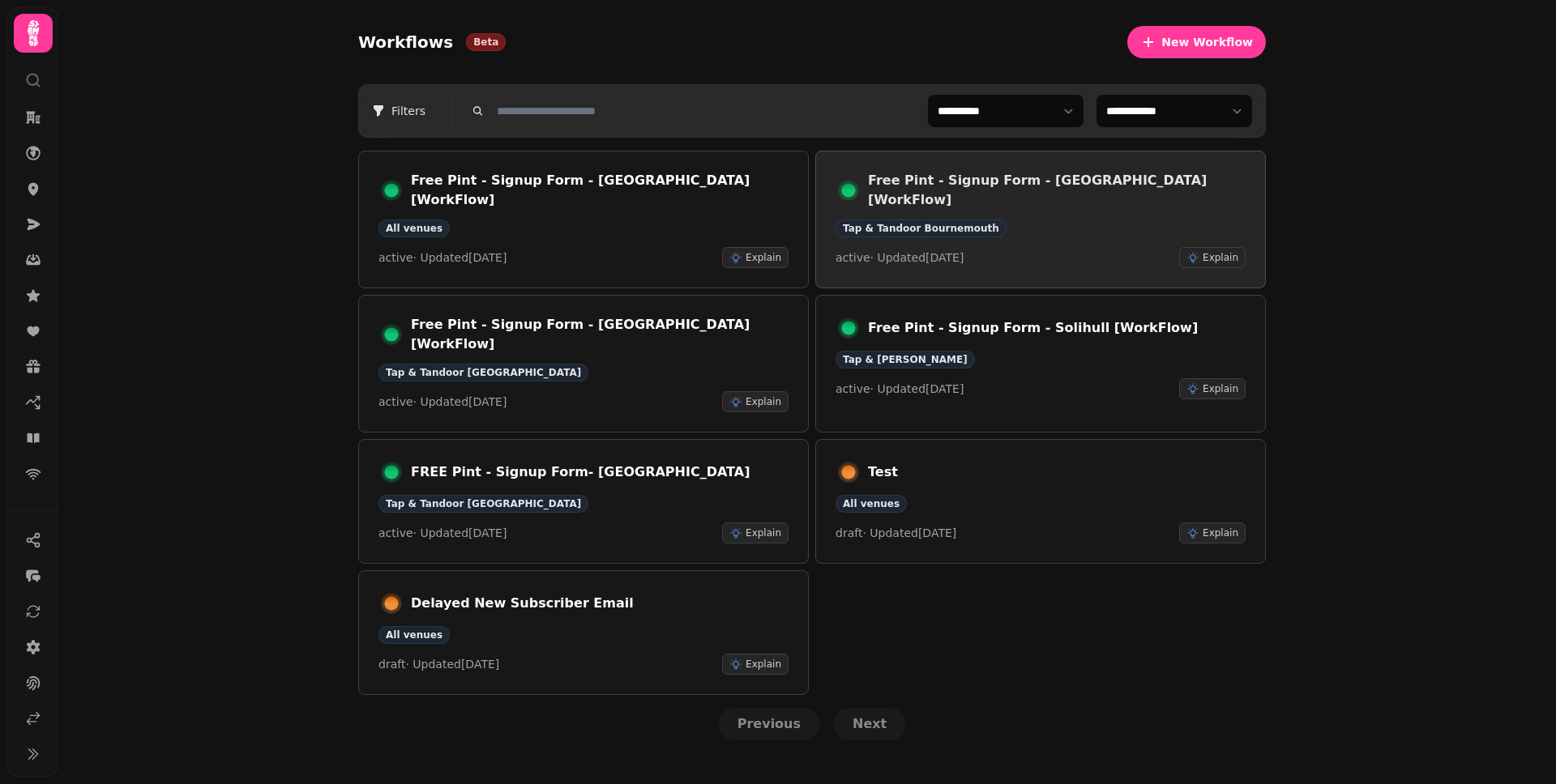
click at [1093, 219] on div "Tap & Tandoor Bournemouth" at bounding box center [1040, 228] width 410 height 18
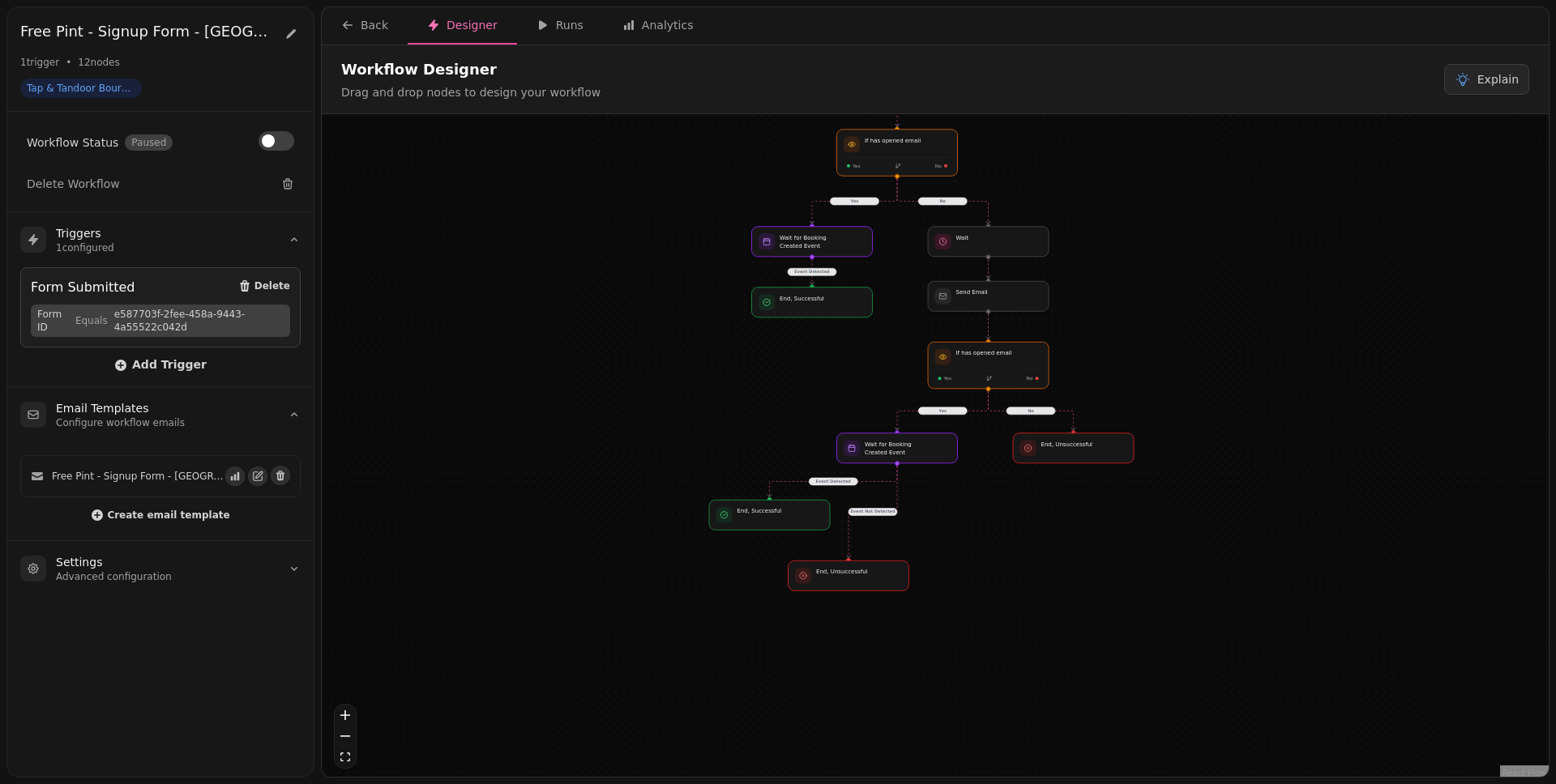
drag, startPoint x: 669, startPoint y: 551, endPoint x: 655, endPoint y: 376, distance: 175.6
click at [655, 376] on div "No Yes Event Detected Yes Event Detected Event Not Detected No Workflow Start 1…" at bounding box center [935, 447] width 1227 height 667
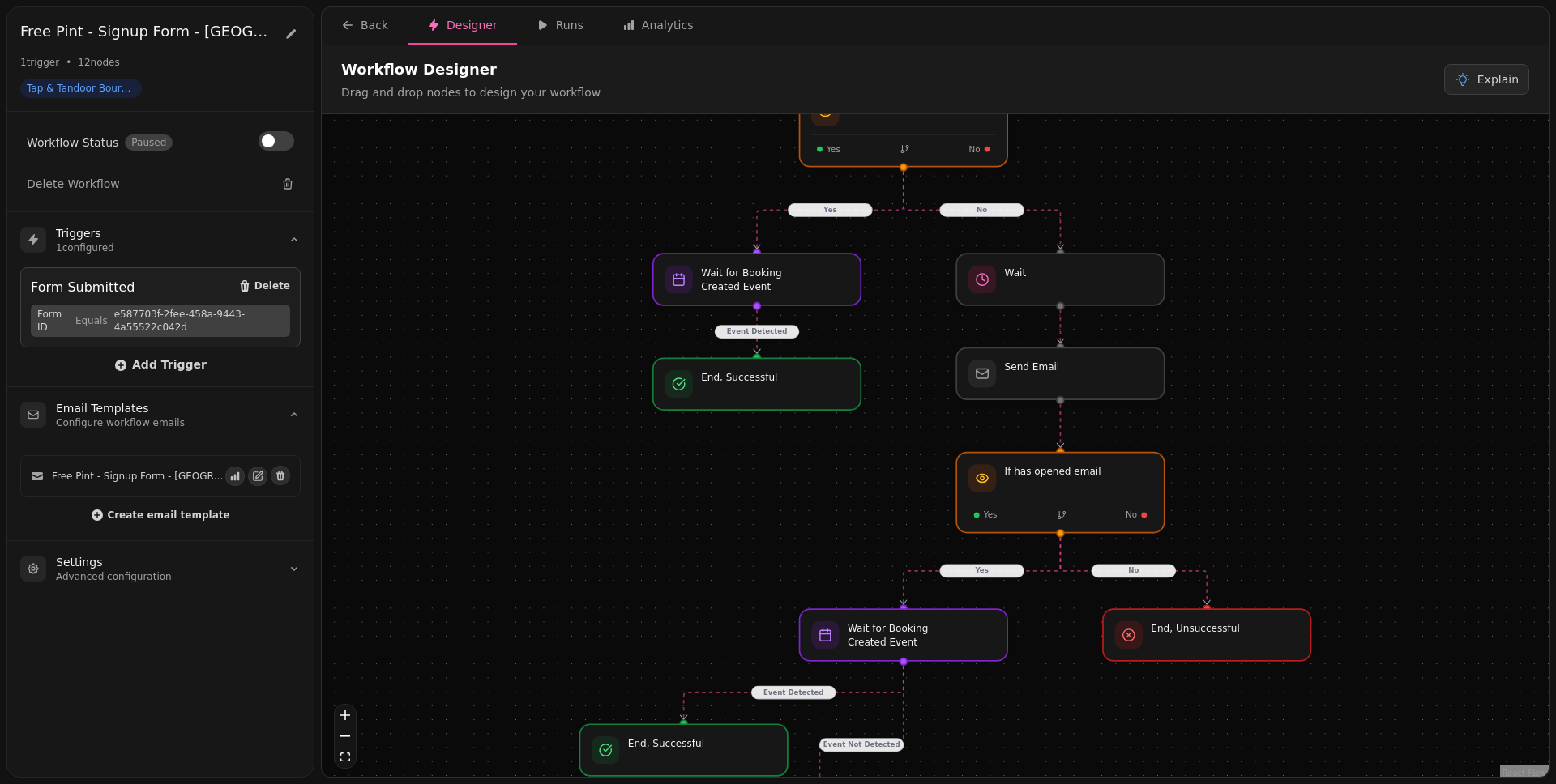
drag, startPoint x: 815, startPoint y: 365, endPoint x: 736, endPoint y: 493, distance: 150.4
click at [736, 493] on div "No Yes Event Detected Yes Event Detected Event Not Detected No Workflow Start 1…" at bounding box center [935, 447] width 1227 height 667
click at [753, 389] on div at bounding box center [757, 384] width 212 height 53
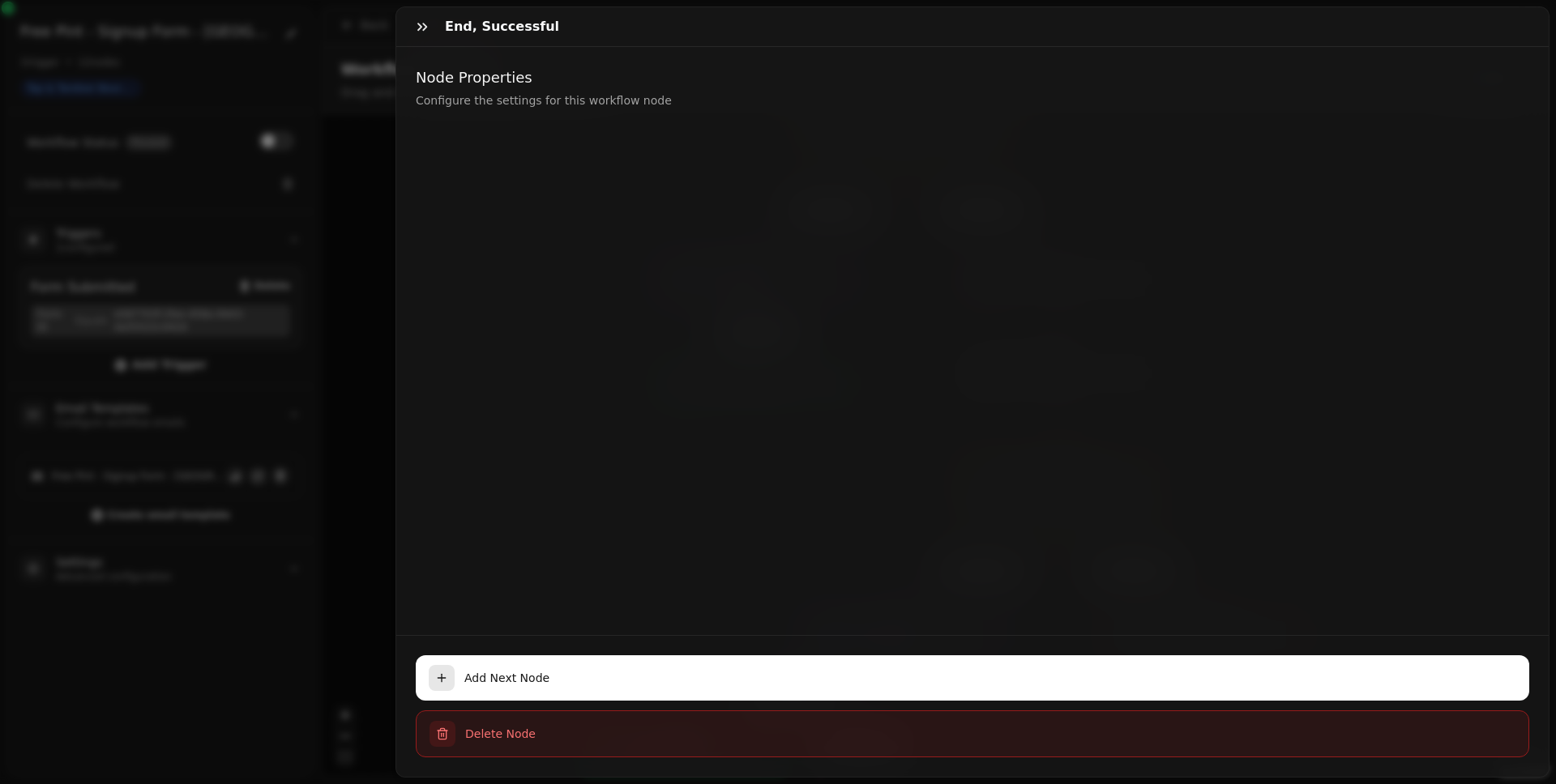
click at [530, 608] on button "Delete Node" at bounding box center [972, 734] width 1113 height 47
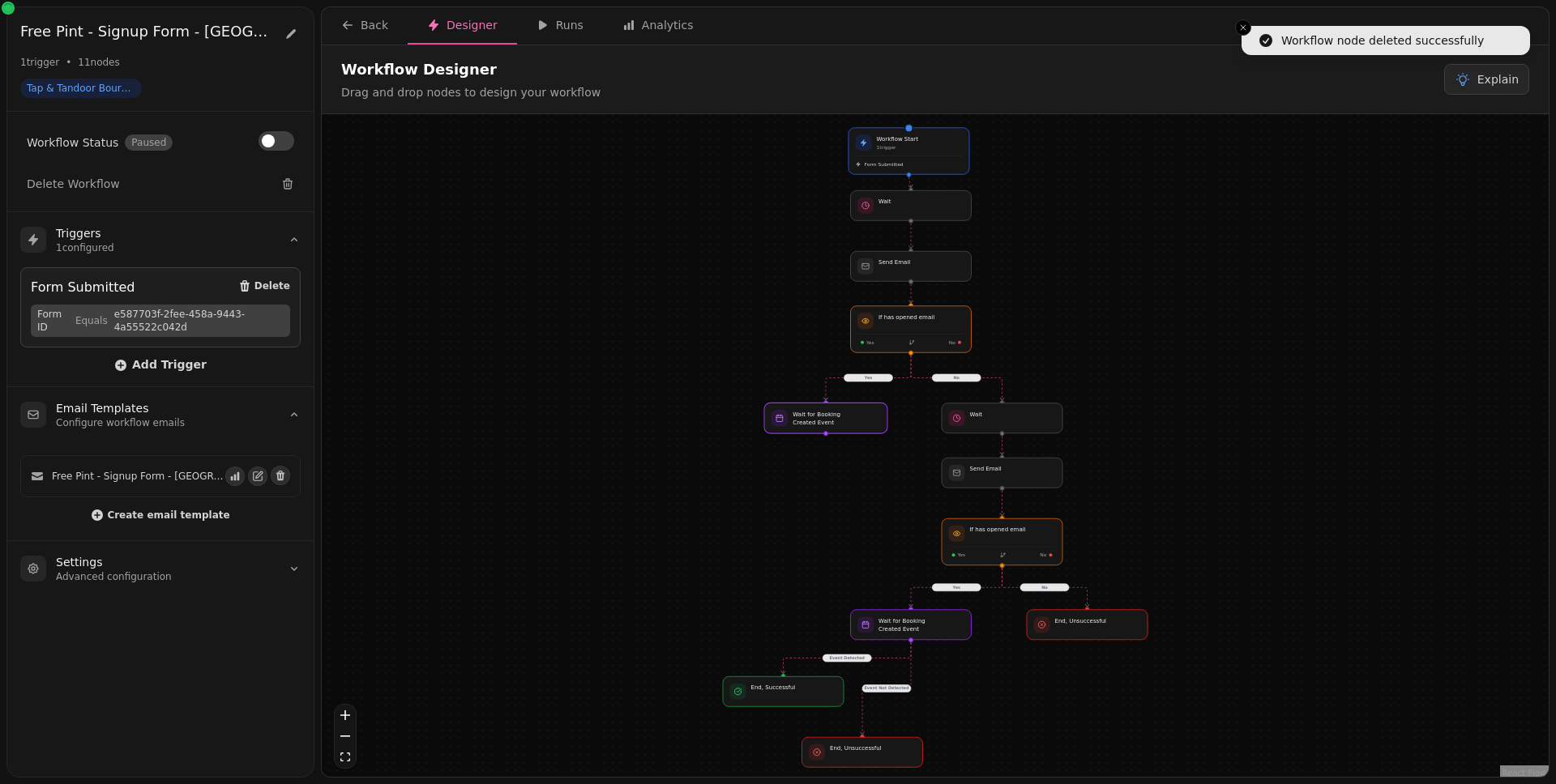
click at [794, 419] on div at bounding box center [826, 418] width 123 height 31
select select "*******"
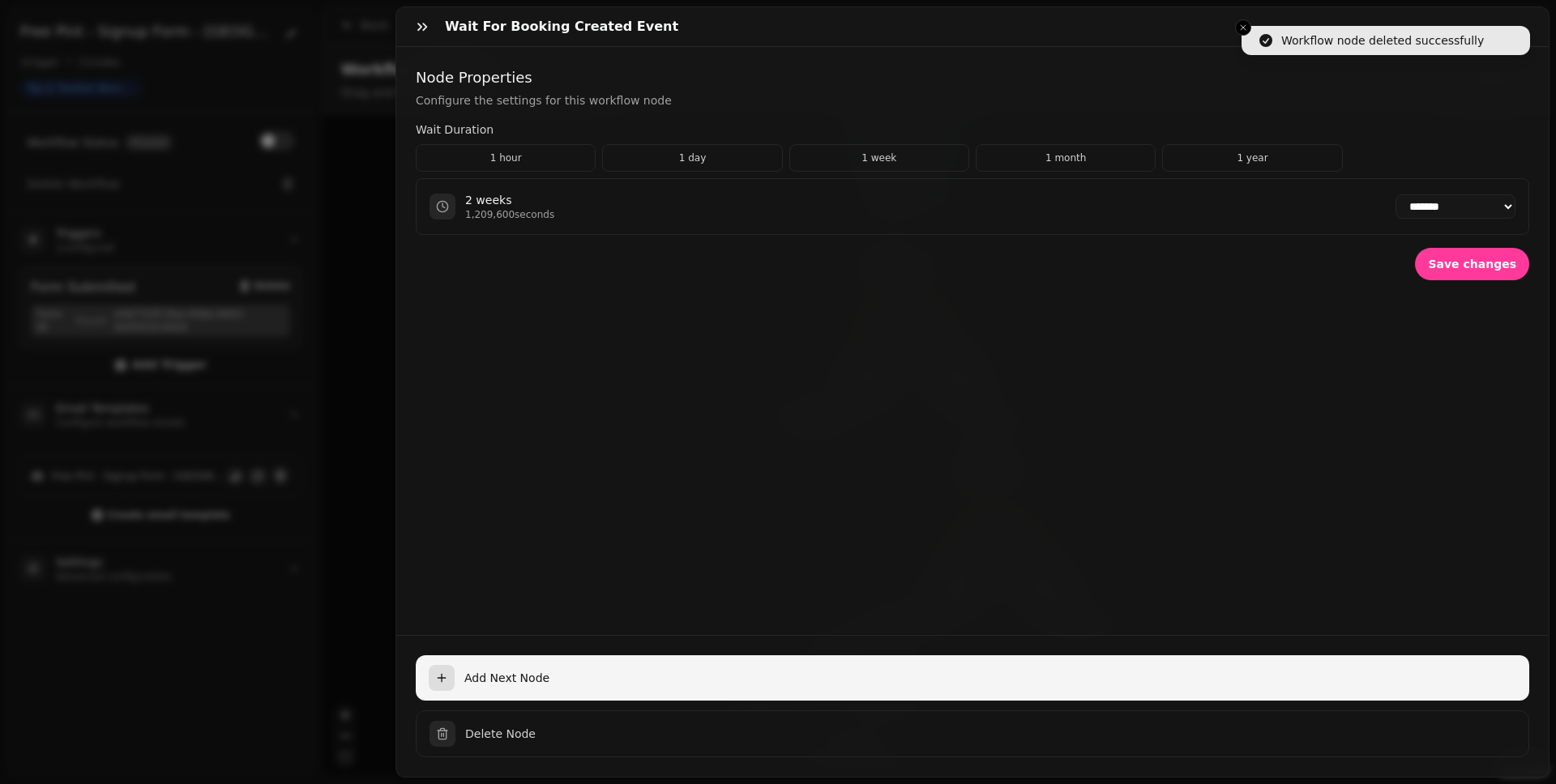
click at [686, 608] on span "Add Next Node" at bounding box center [990, 677] width 1052 height 16
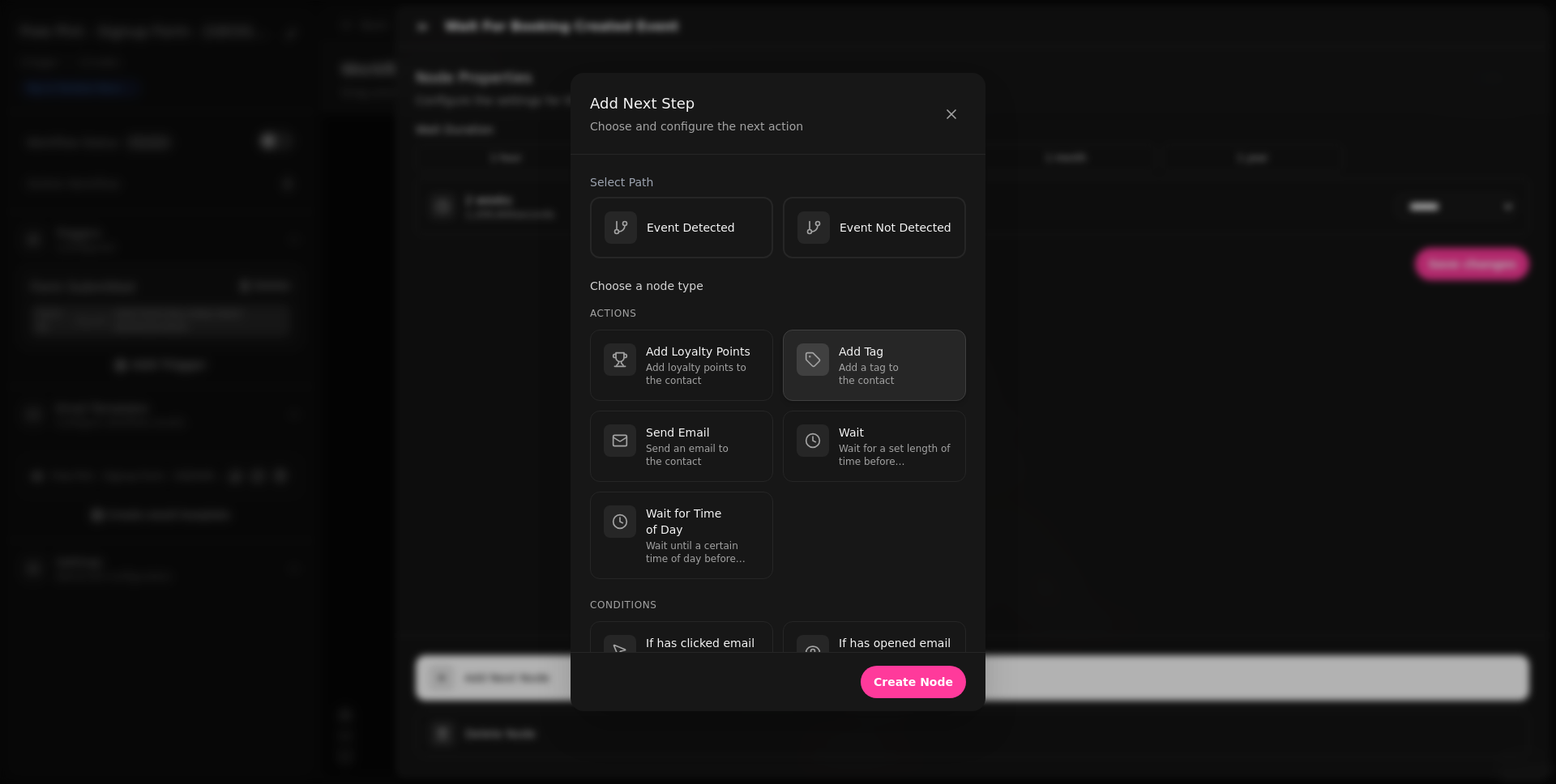
click at [872, 374] on p "Add a tag to the contact" at bounding box center [896, 375] width 113 height 26
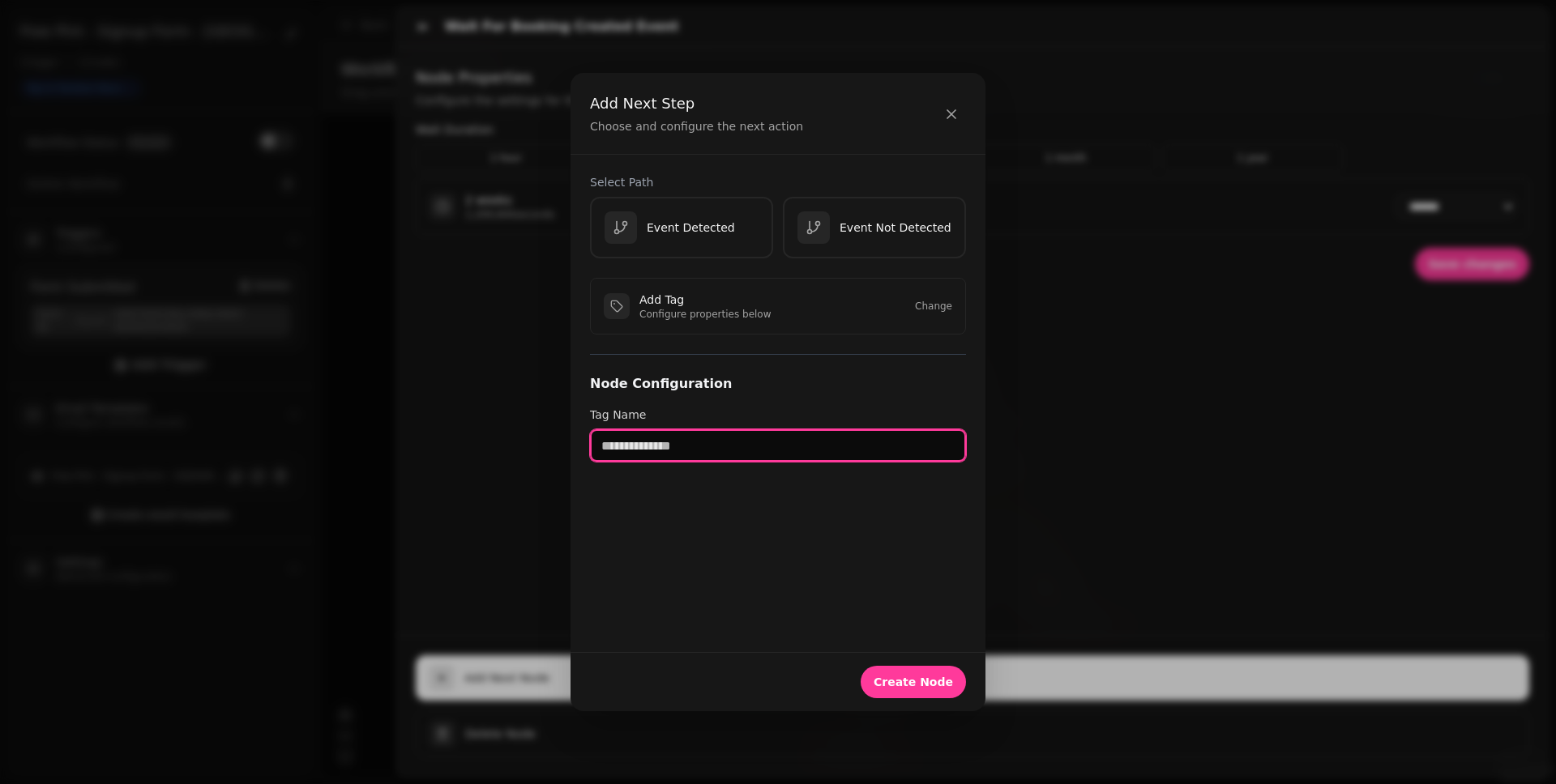
click at [703, 446] on input "text" at bounding box center [778, 445] width 376 height 33
type input "**********"
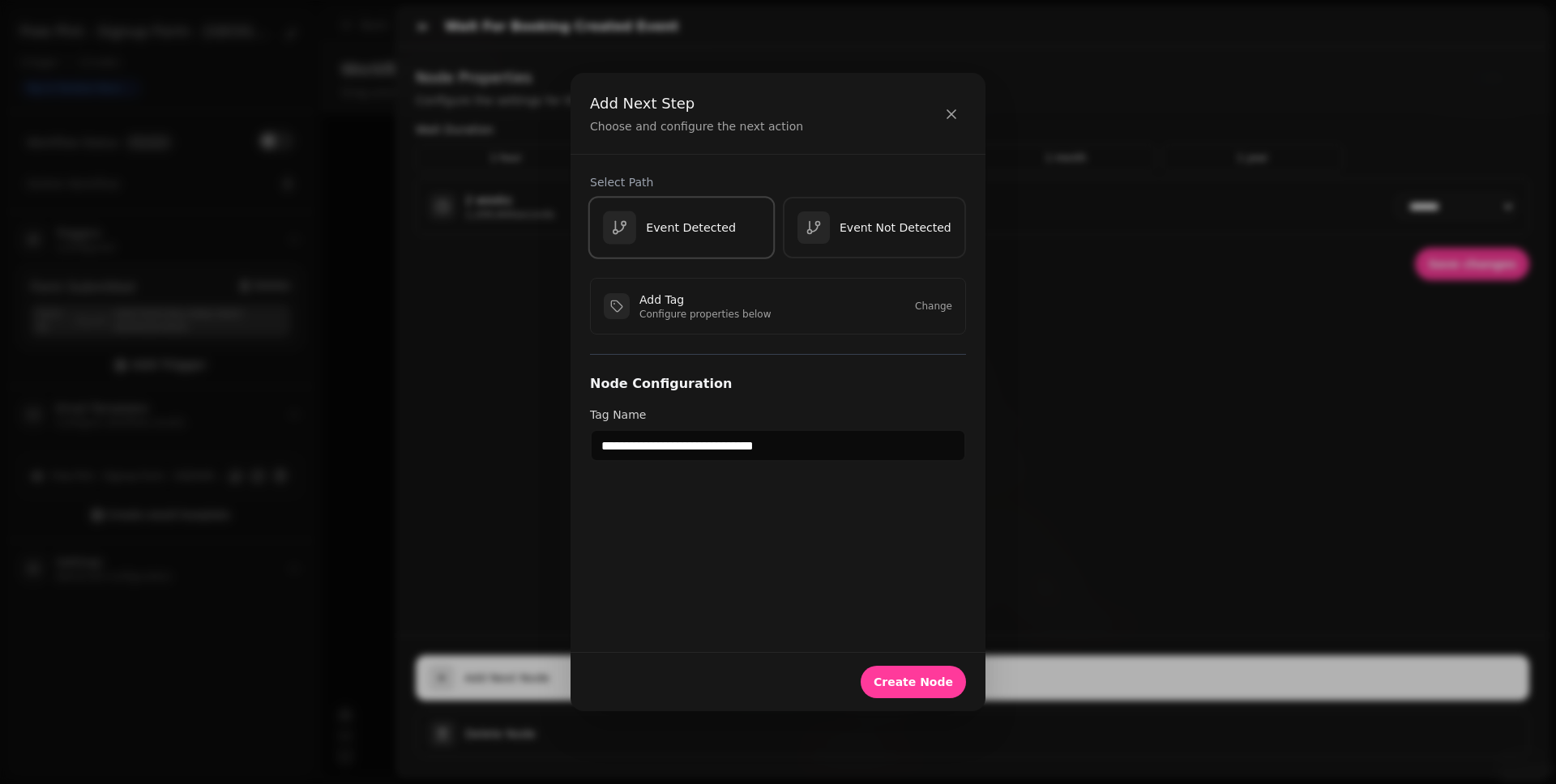
click at [693, 209] on button "Event Detected" at bounding box center [681, 229] width 187 height 63
click at [910, 608] on span "Create Node" at bounding box center [912, 682] width 79 height 11
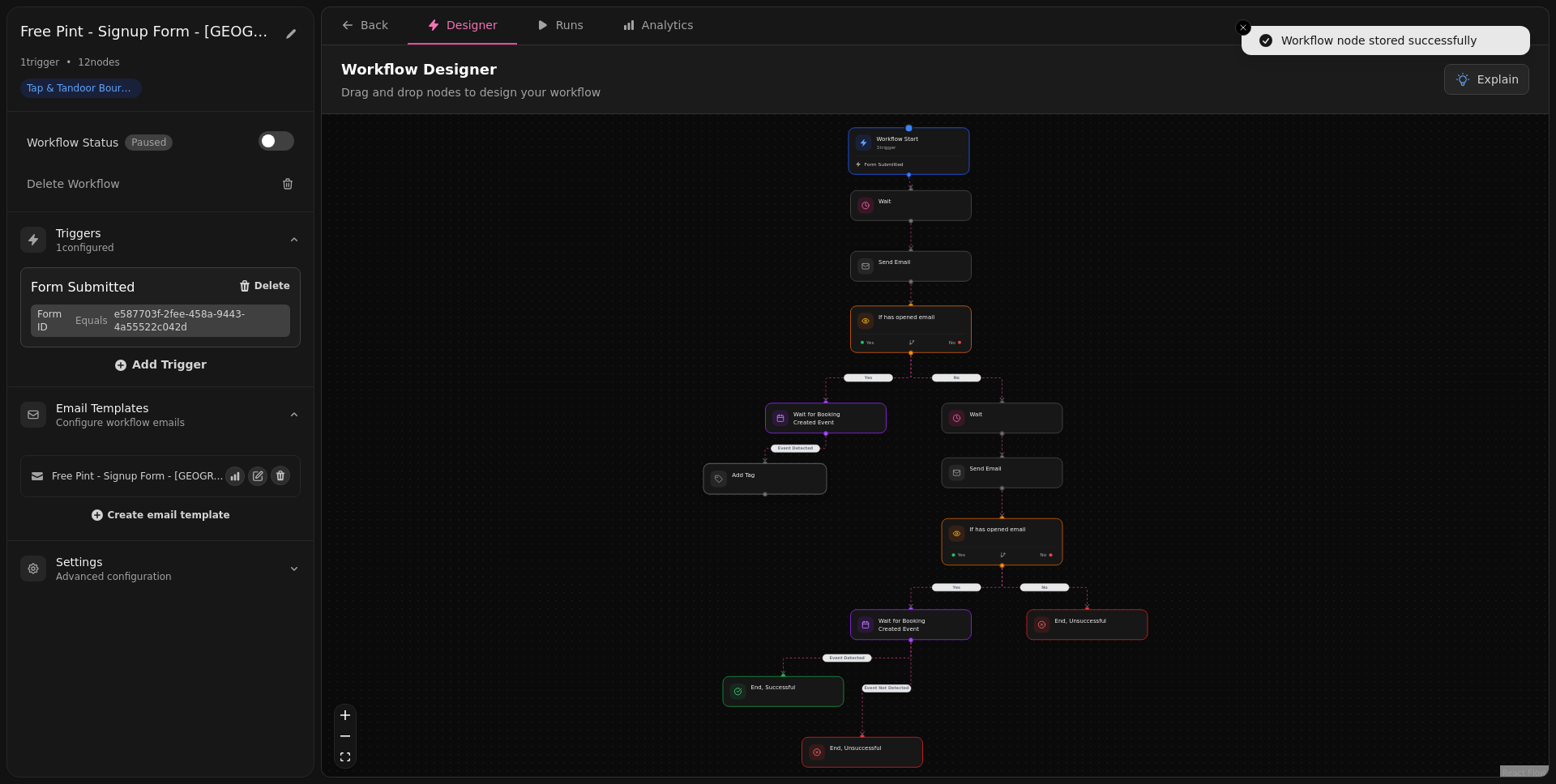
drag, startPoint x: 830, startPoint y: 484, endPoint x: 765, endPoint y: 482, distance: 65.0
click at [765, 482] on div at bounding box center [765, 478] width 123 height 31
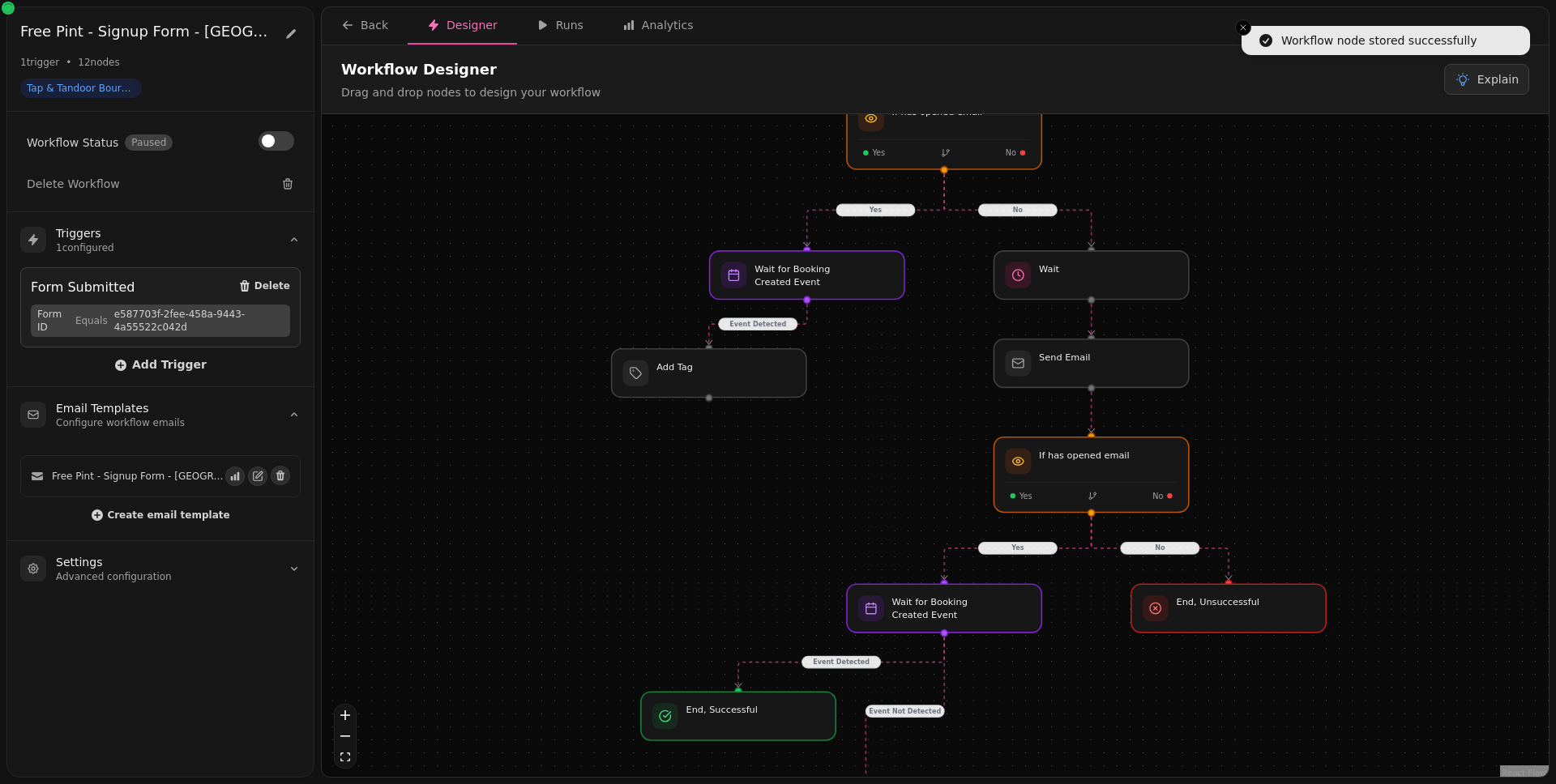
drag, startPoint x: 863, startPoint y: 531, endPoint x: 884, endPoint y: 458, distance: 76.0
click at [884, 458] on div "No Yes Yes Event Detected Event Not Detected No Event Detected Workflow Start 1…" at bounding box center [935, 447] width 1227 height 667
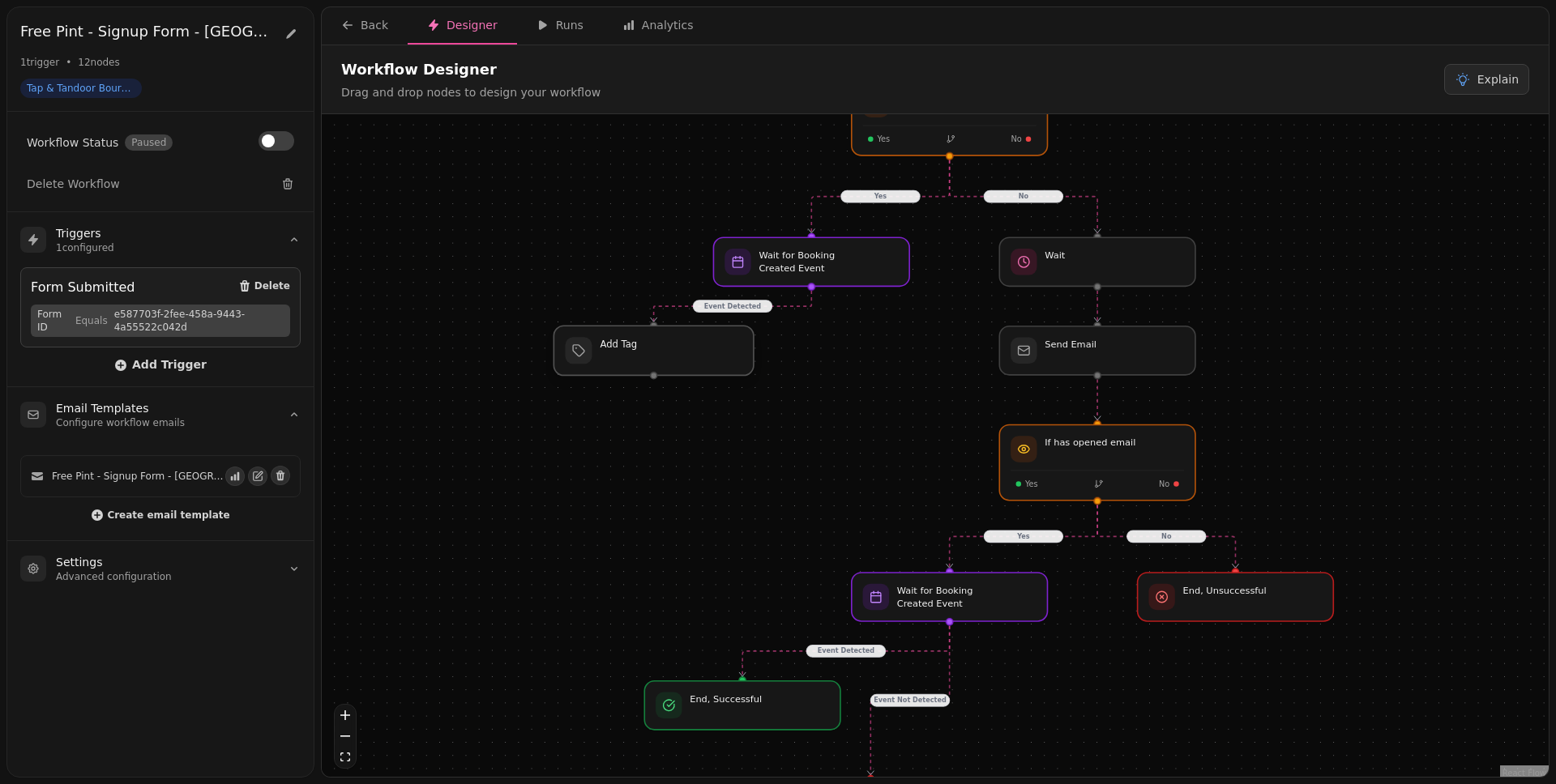
drag, startPoint x: 744, startPoint y: 375, endPoint x: 695, endPoint y: 370, distance: 49.3
click at [695, 370] on div at bounding box center [653, 350] width 200 height 49
click at [662, 365] on div at bounding box center [644, 350] width 200 height 49
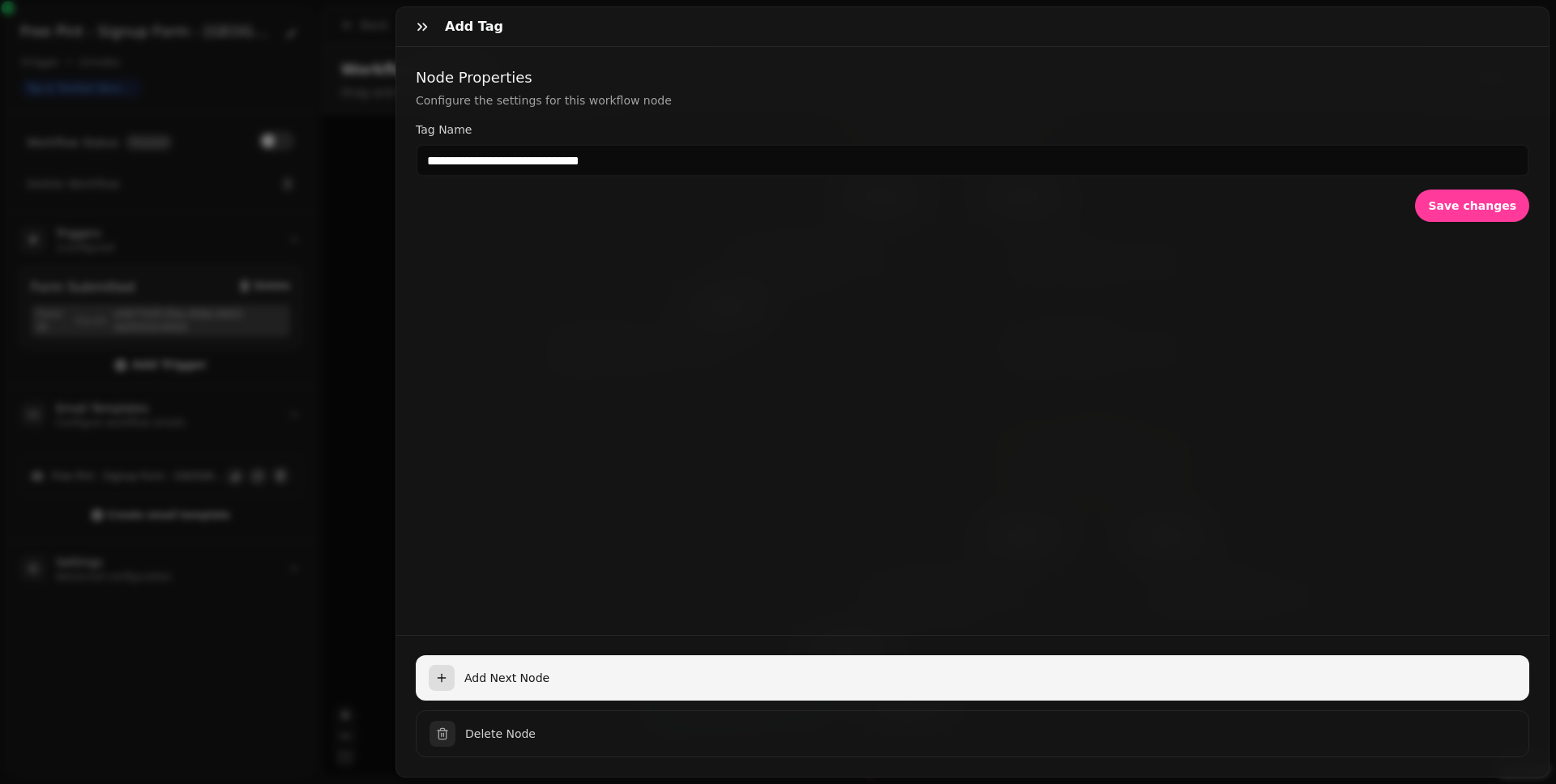
click at [588, 608] on span "Add Next Node" at bounding box center [990, 677] width 1052 height 16
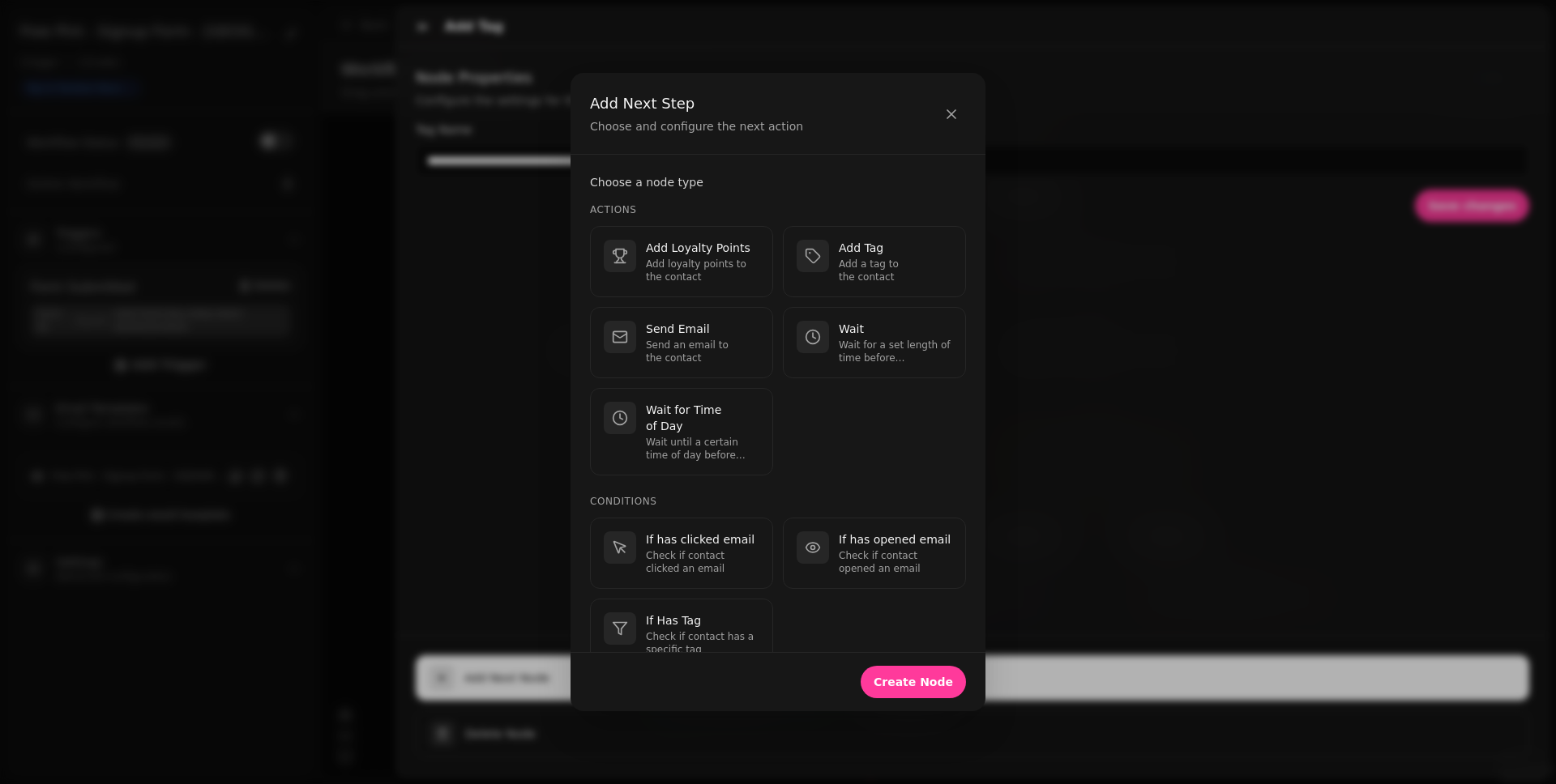
scroll to position [413, 0]
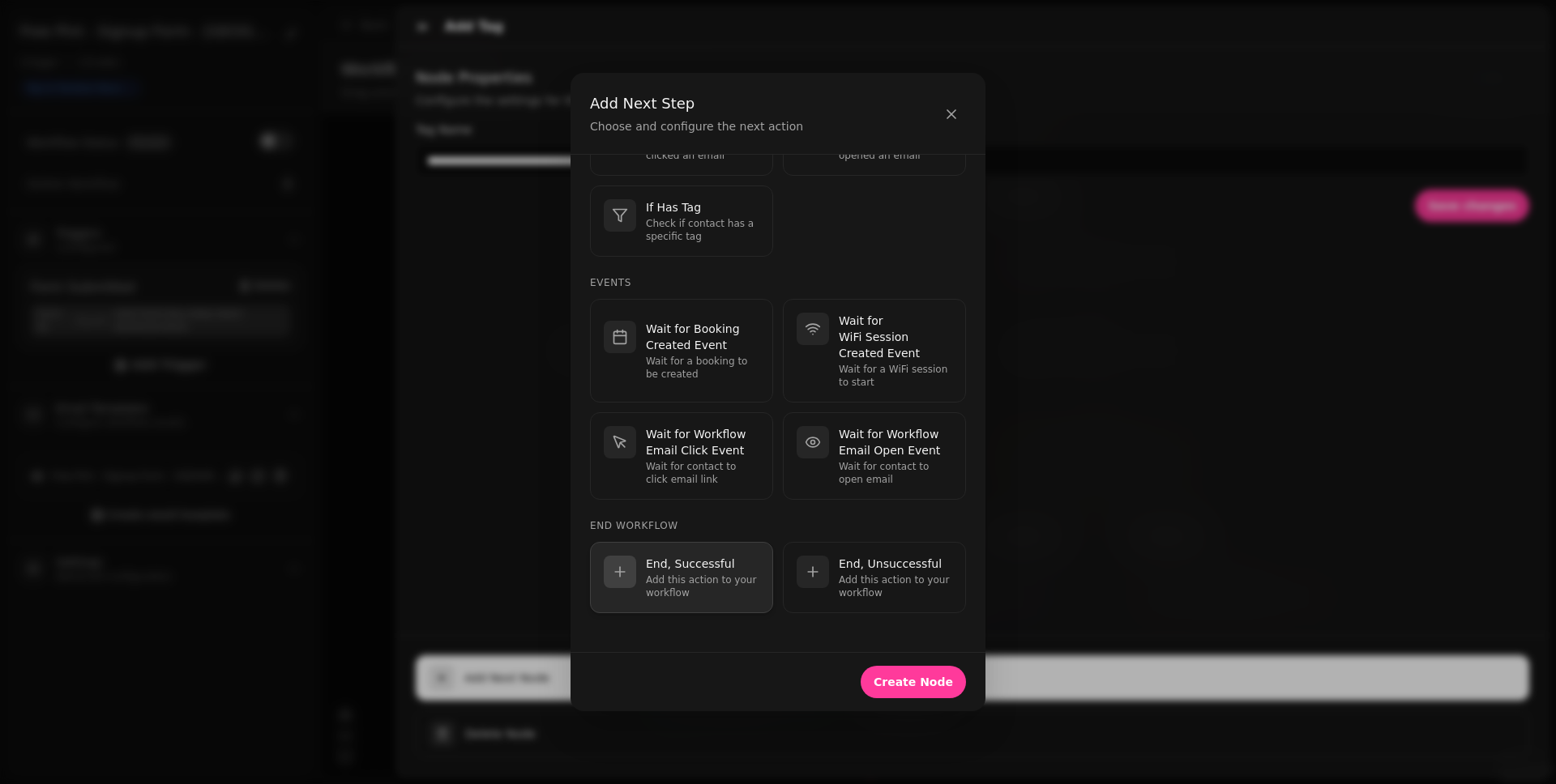
click at [694, 584] on p "Add this action to your workflow" at bounding box center [702, 587] width 113 height 26
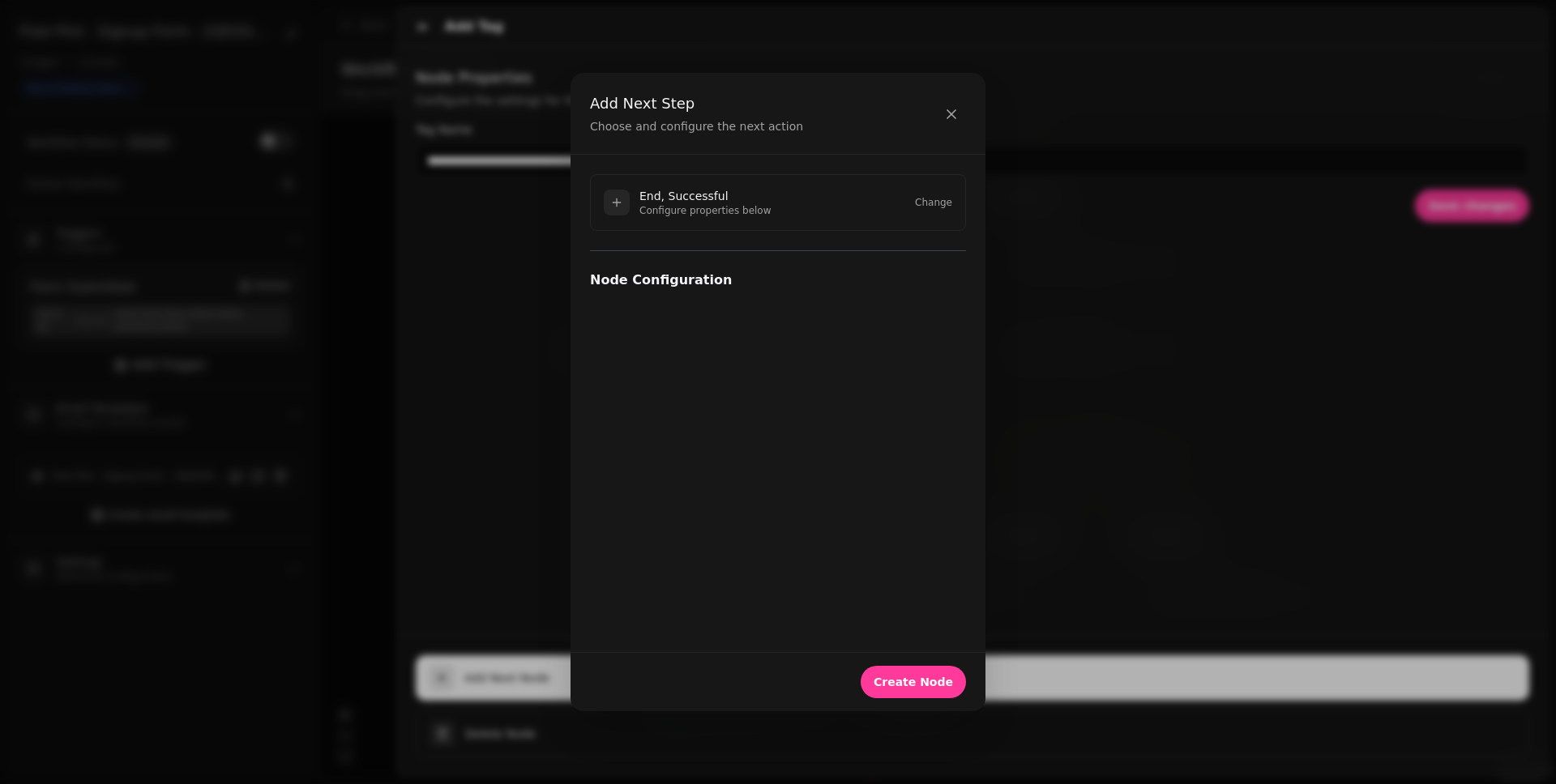
click at [926, 608] on div "Create Node" at bounding box center [778, 682] width 415 height 60
click at [929, 608] on button "Create Node" at bounding box center [912, 682] width 105 height 33
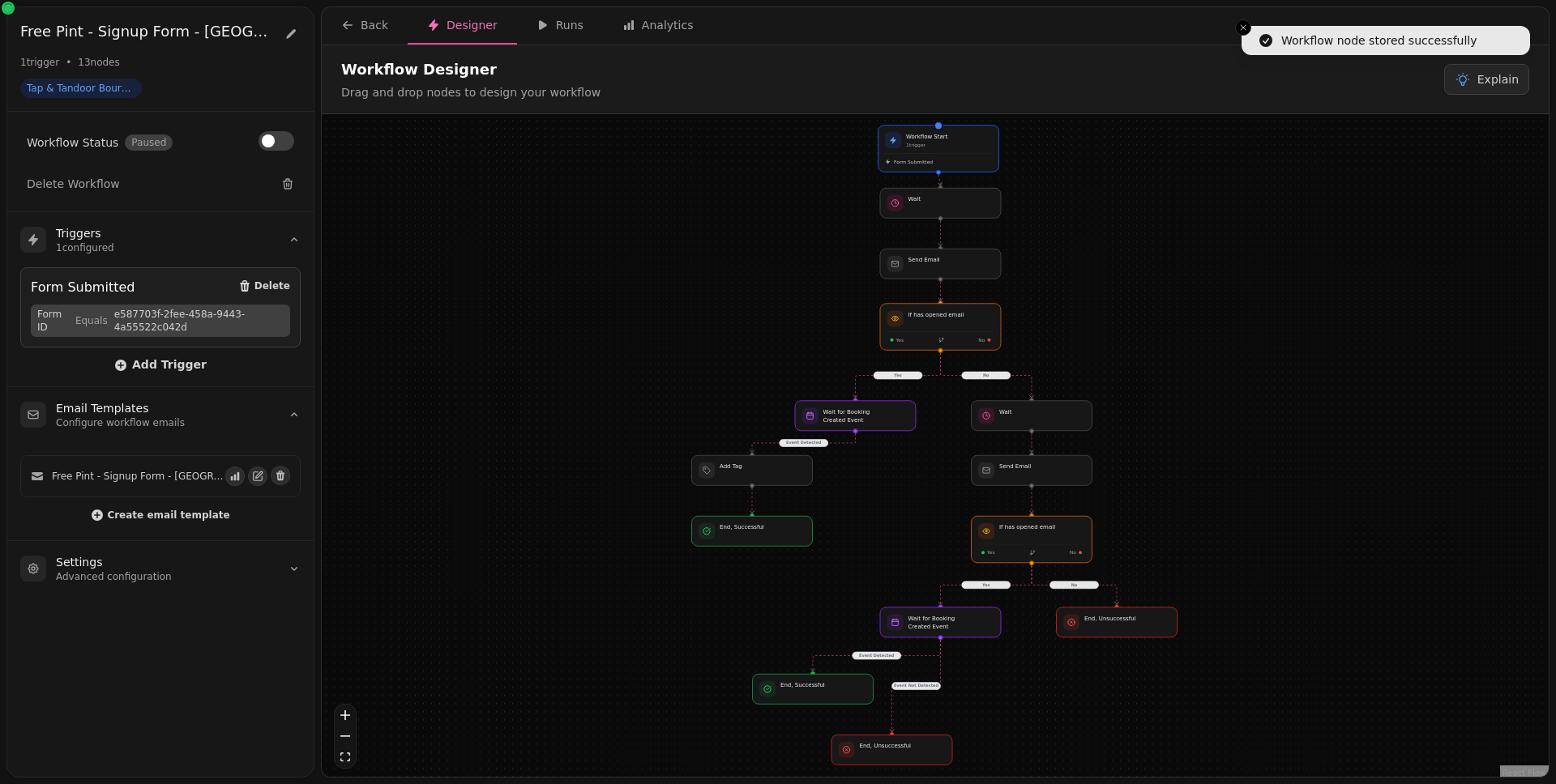
drag, startPoint x: 859, startPoint y: 496, endPoint x: 840, endPoint y: 472, distance: 30.6
click at [840, 472] on div "No Yes Yes Event Detected Event Not Detected No Event Detected Workflow Start 1…" at bounding box center [935, 447] width 1227 height 667
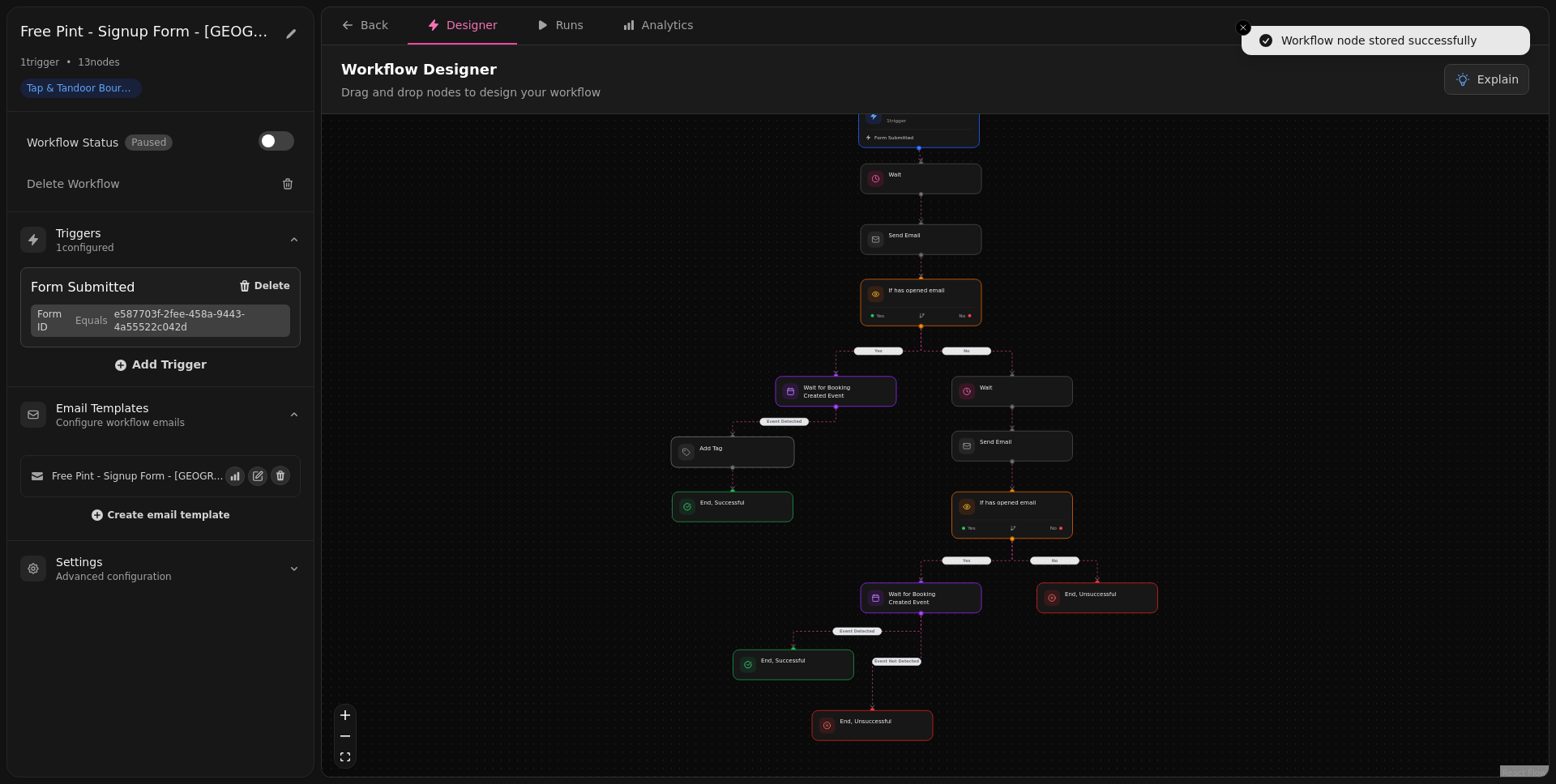
drag, startPoint x: 764, startPoint y: 451, endPoint x: 762, endPoint y: 459, distance: 8.2
click at [762, 459] on div at bounding box center [732, 452] width 123 height 31
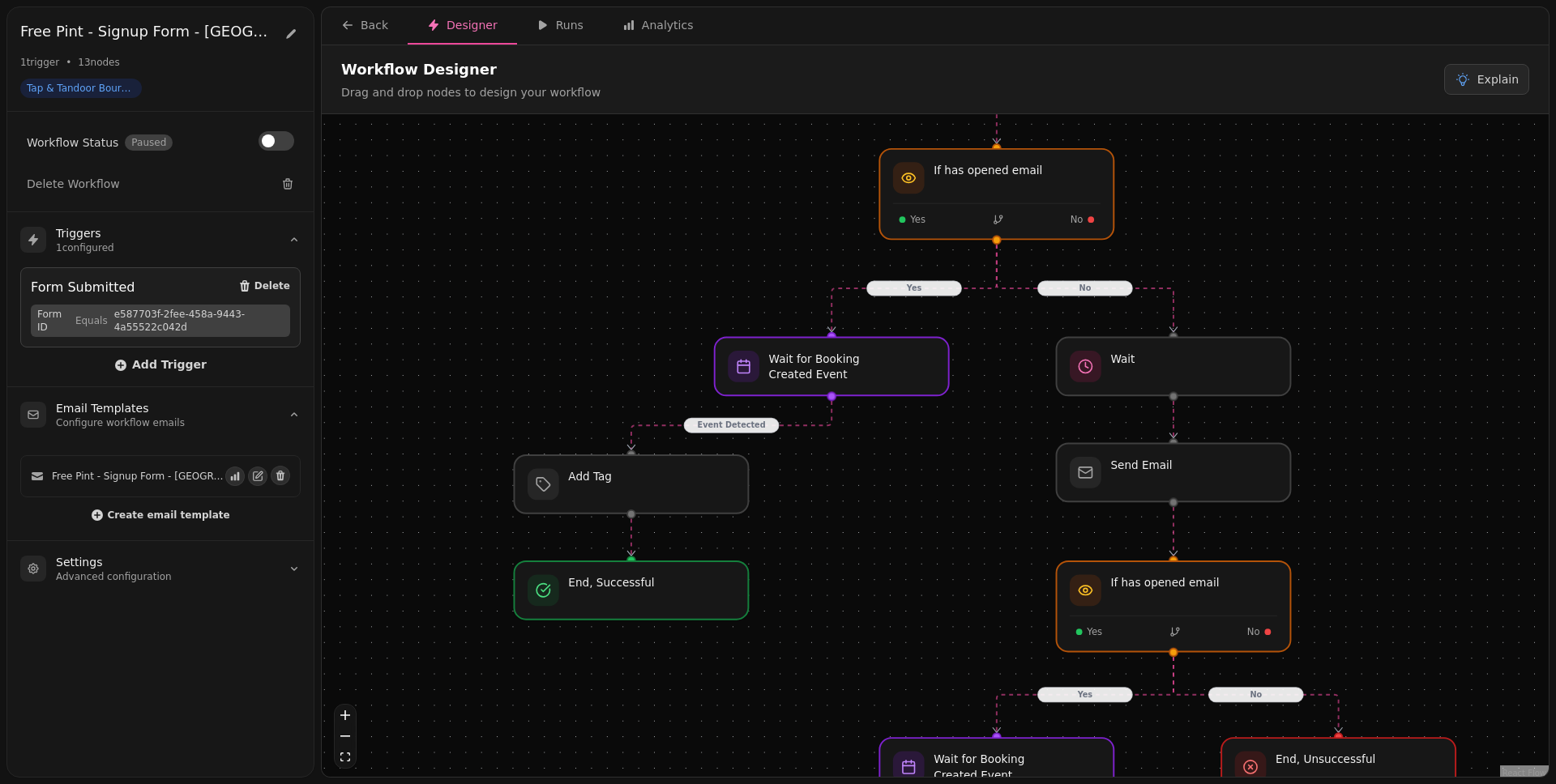
drag, startPoint x: 898, startPoint y: 448, endPoint x: 914, endPoint y: 498, distance: 52.5
click at [914, 498] on div "No Yes Yes Event Detected Event Not Detected No Event Detected Workflow Start 1…" at bounding box center [935, 447] width 1227 height 667
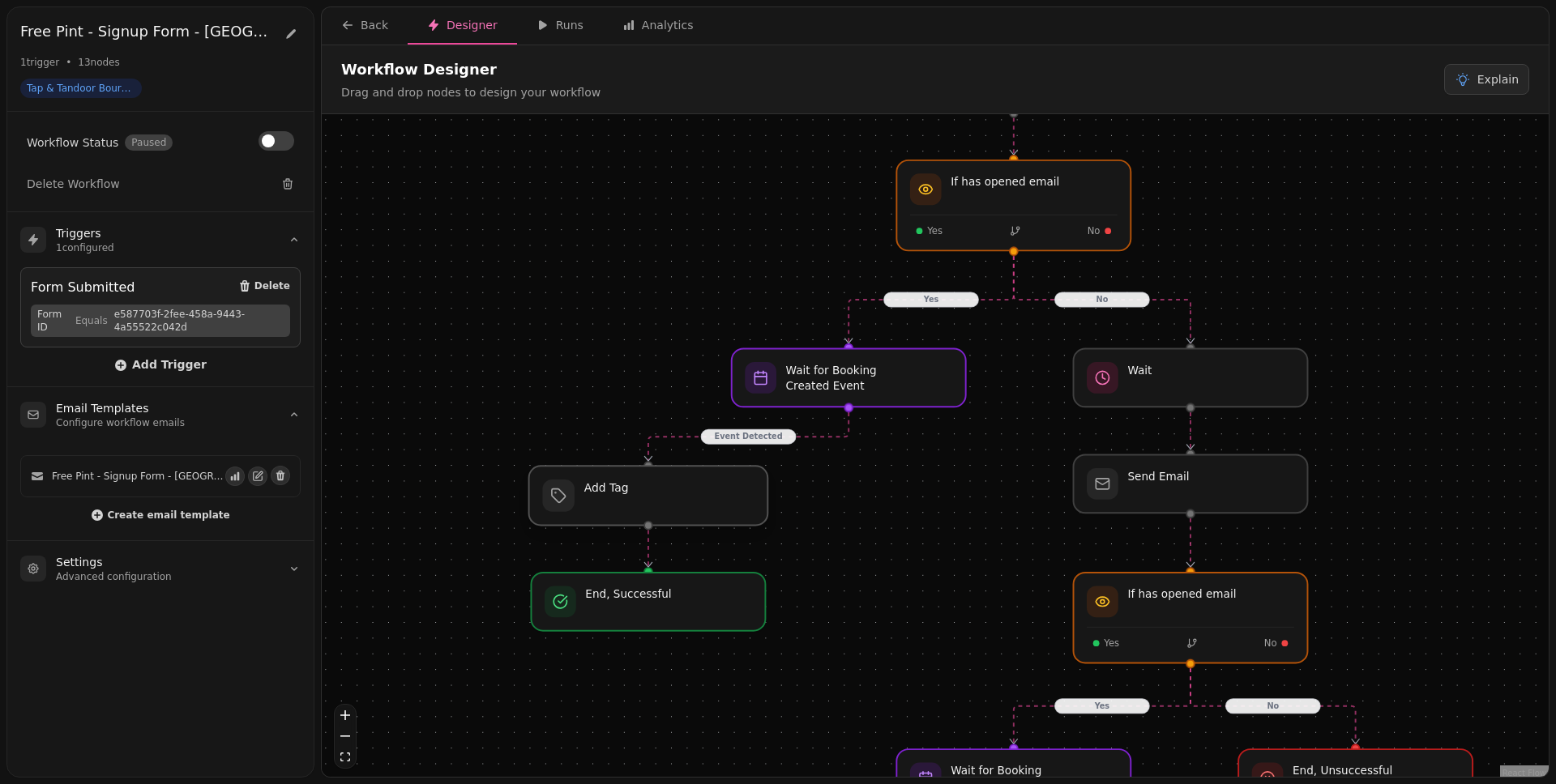
click at [721, 495] on div at bounding box center [648, 496] width 239 height 60
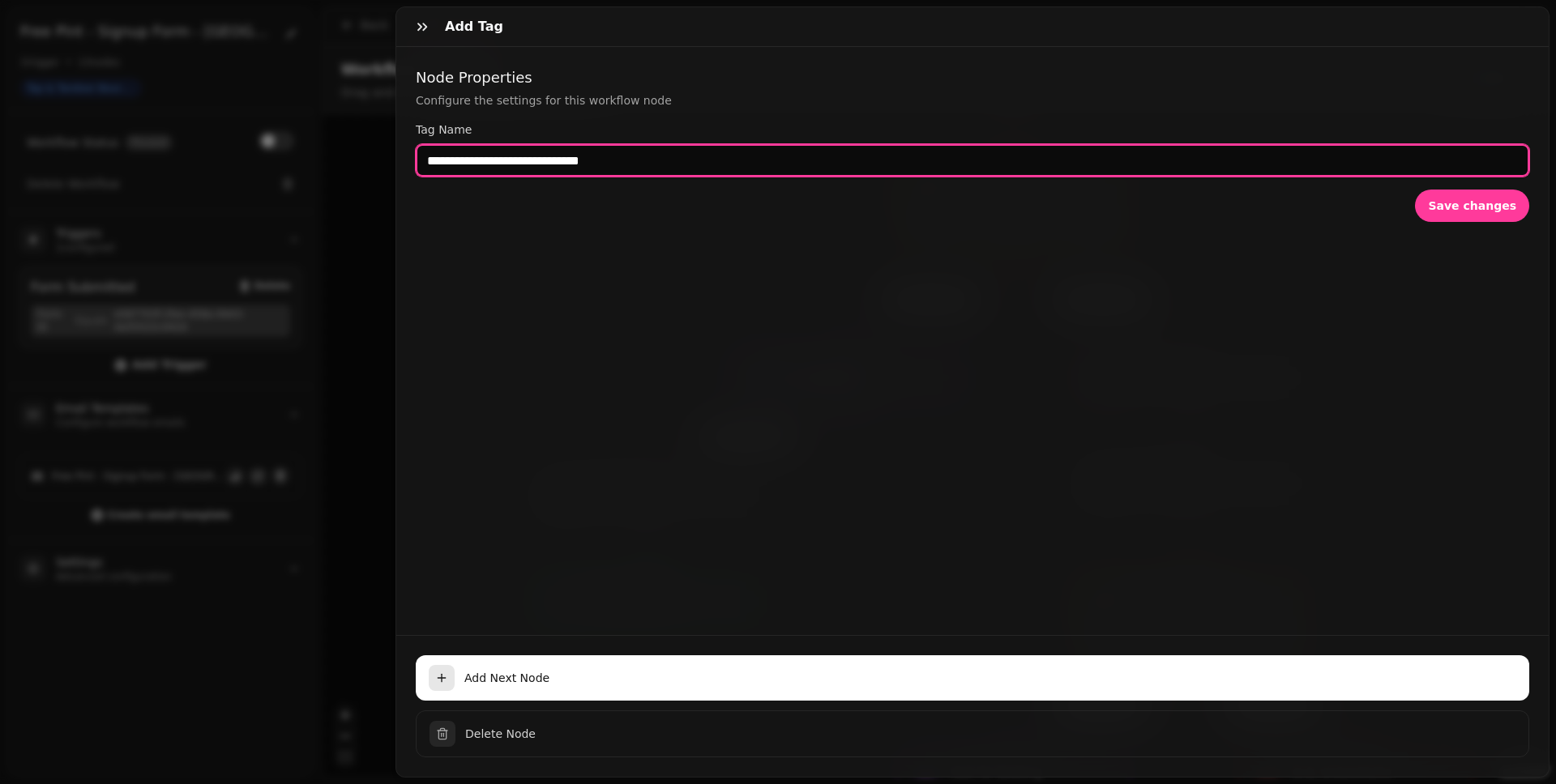
drag, startPoint x: 425, startPoint y: 157, endPoint x: 451, endPoint y: 155, distance: 26.1
click at [410, 158] on div "**********" at bounding box center [972, 341] width 1152 height 588
drag, startPoint x: 717, startPoint y: 168, endPoint x: 423, endPoint y: 193, distance: 295.1
click at [346, 167] on div "**********" at bounding box center [778, 405] width 1556 height 758
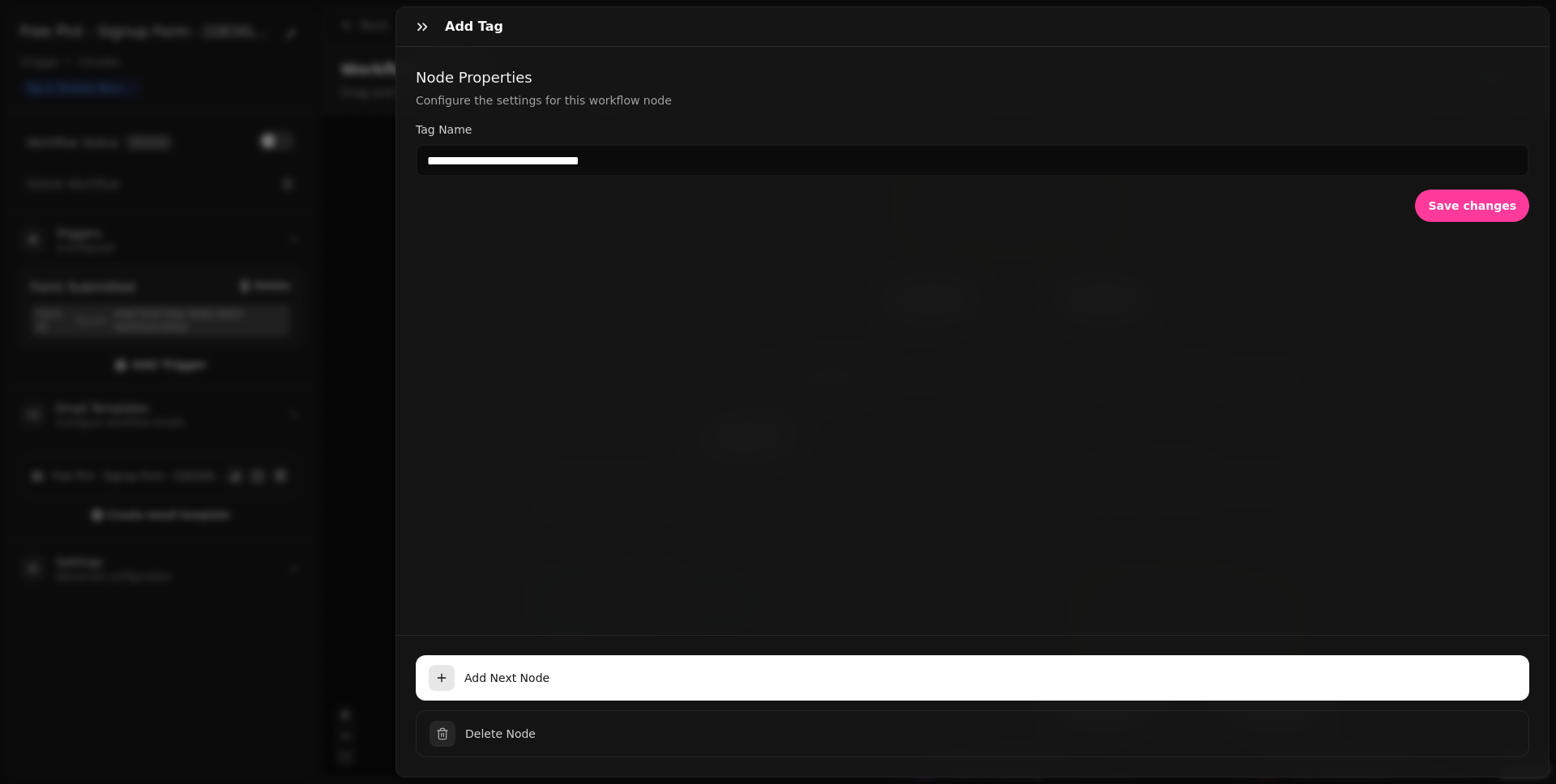
click at [477, 224] on div "**********" at bounding box center [972, 341] width 1152 height 588
click at [1190, 202] on span "Save changes" at bounding box center [1471, 206] width 88 height 11
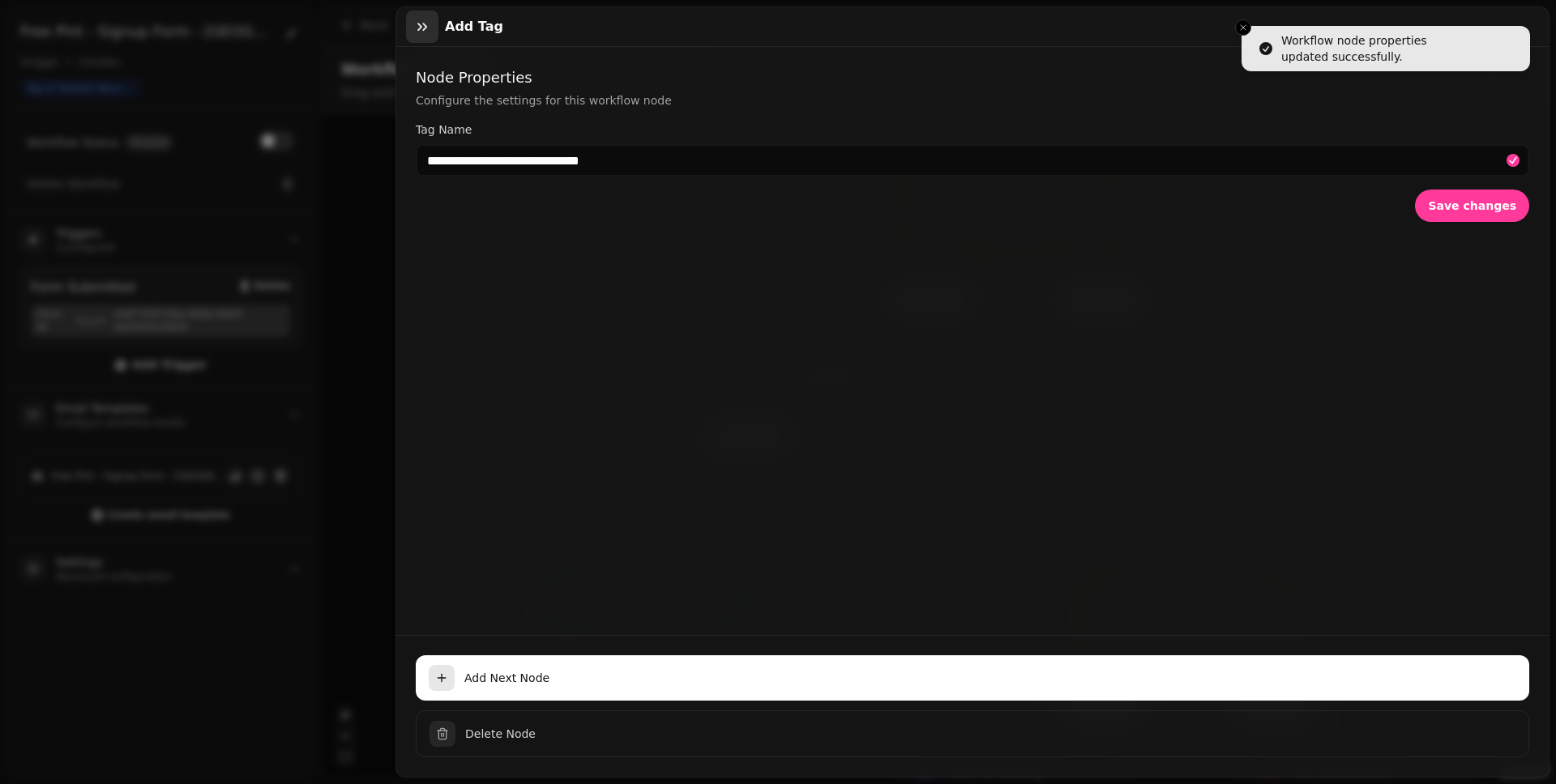
click at [423, 32] on icon "button" at bounding box center [421, 26] width 16 height 16
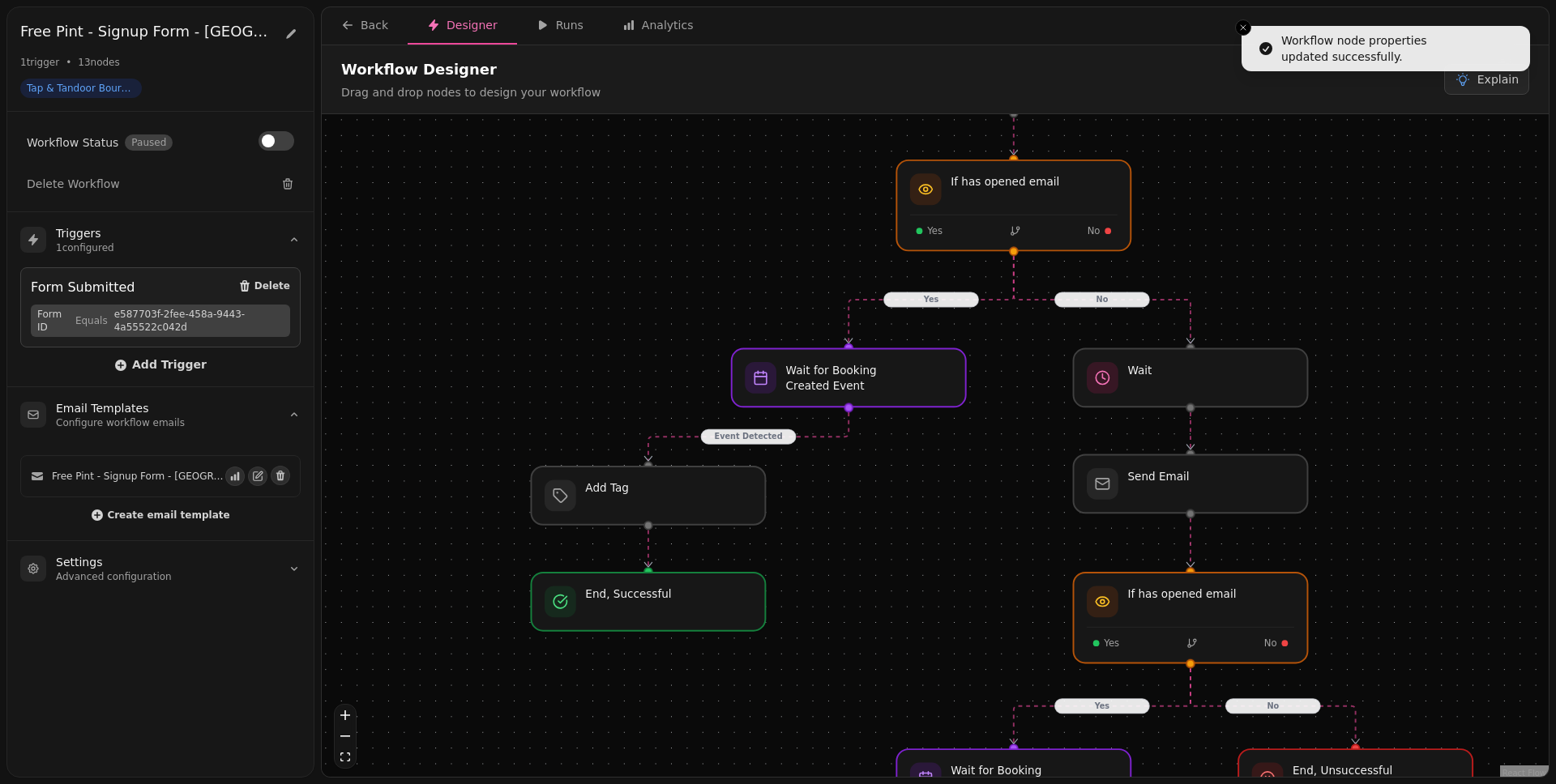
click at [877, 515] on div "No Yes Yes Event Detected Event Not Detected No Event Detected Workflow Start 1…" at bounding box center [935, 447] width 1227 height 667
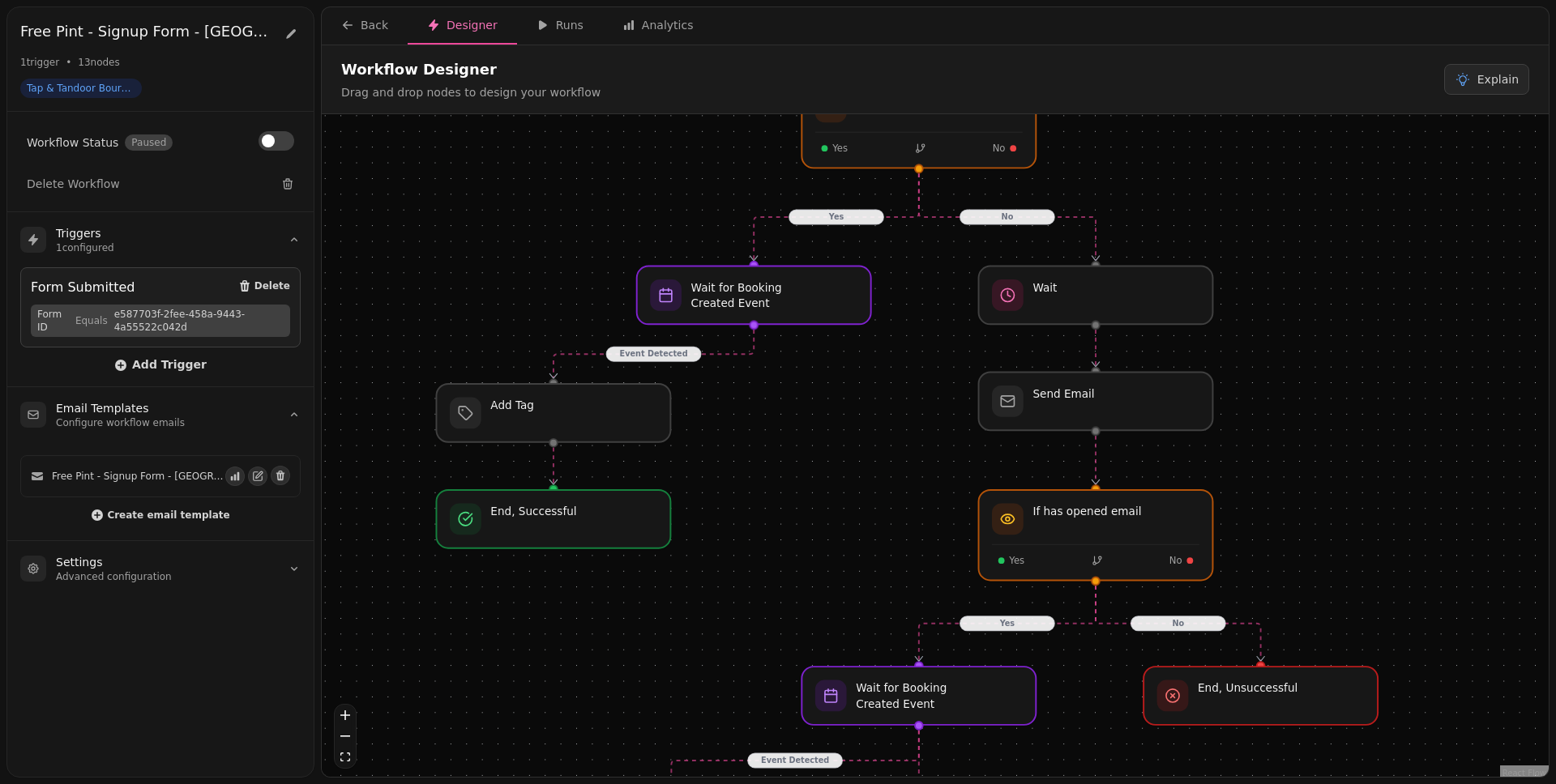
drag, startPoint x: 940, startPoint y: 534, endPoint x: 846, endPoint y: 451, distance: 125.4
click at [846, 451] on div "No Yes Yes Event Detected Event Not Detected No Event Detected Workflow Start 1…" at bounding box center [935, 447] width 1227 height 667
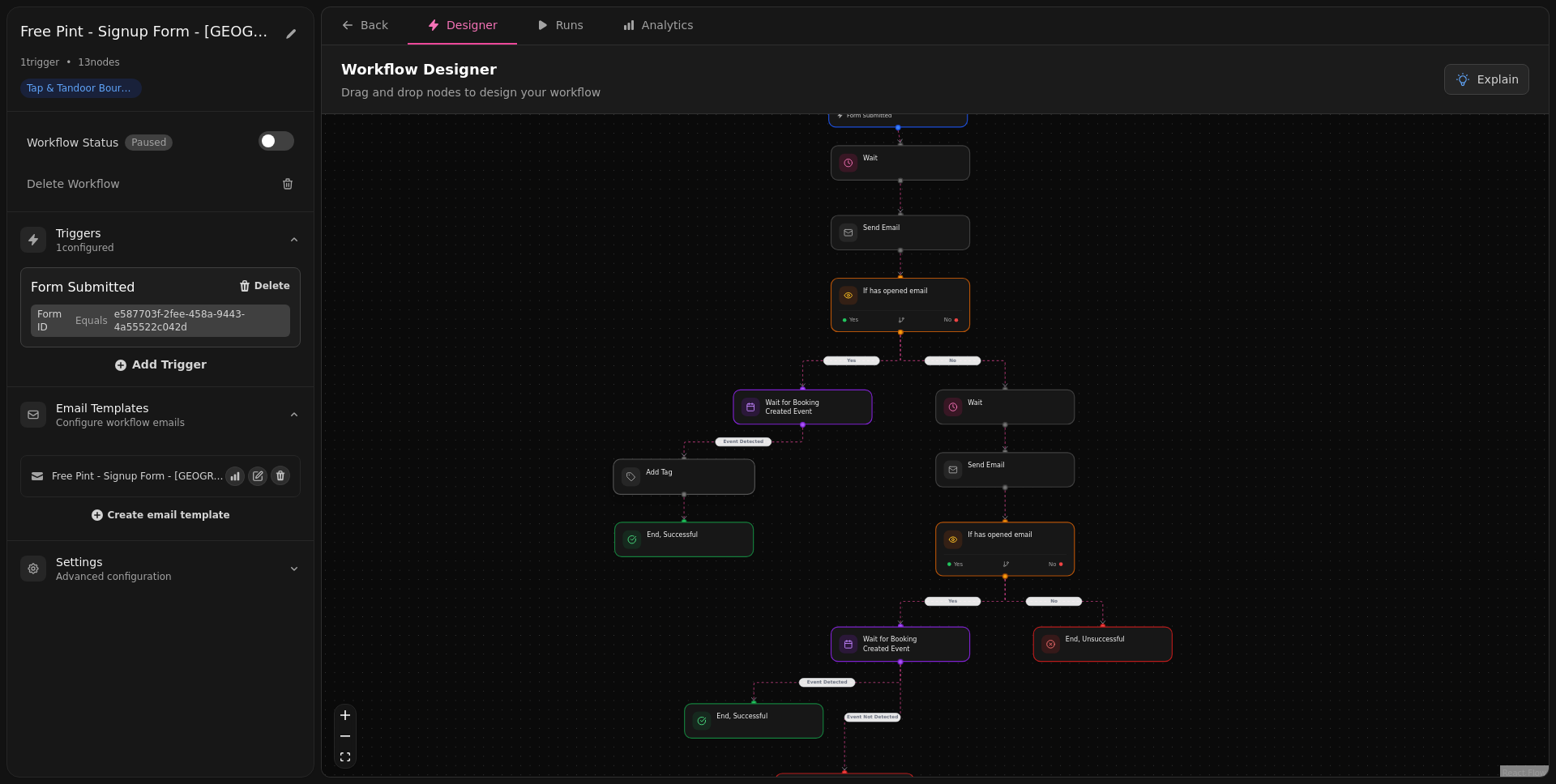
click at [704, 475] on div at bounding box center [684, 476] width 141 height 34
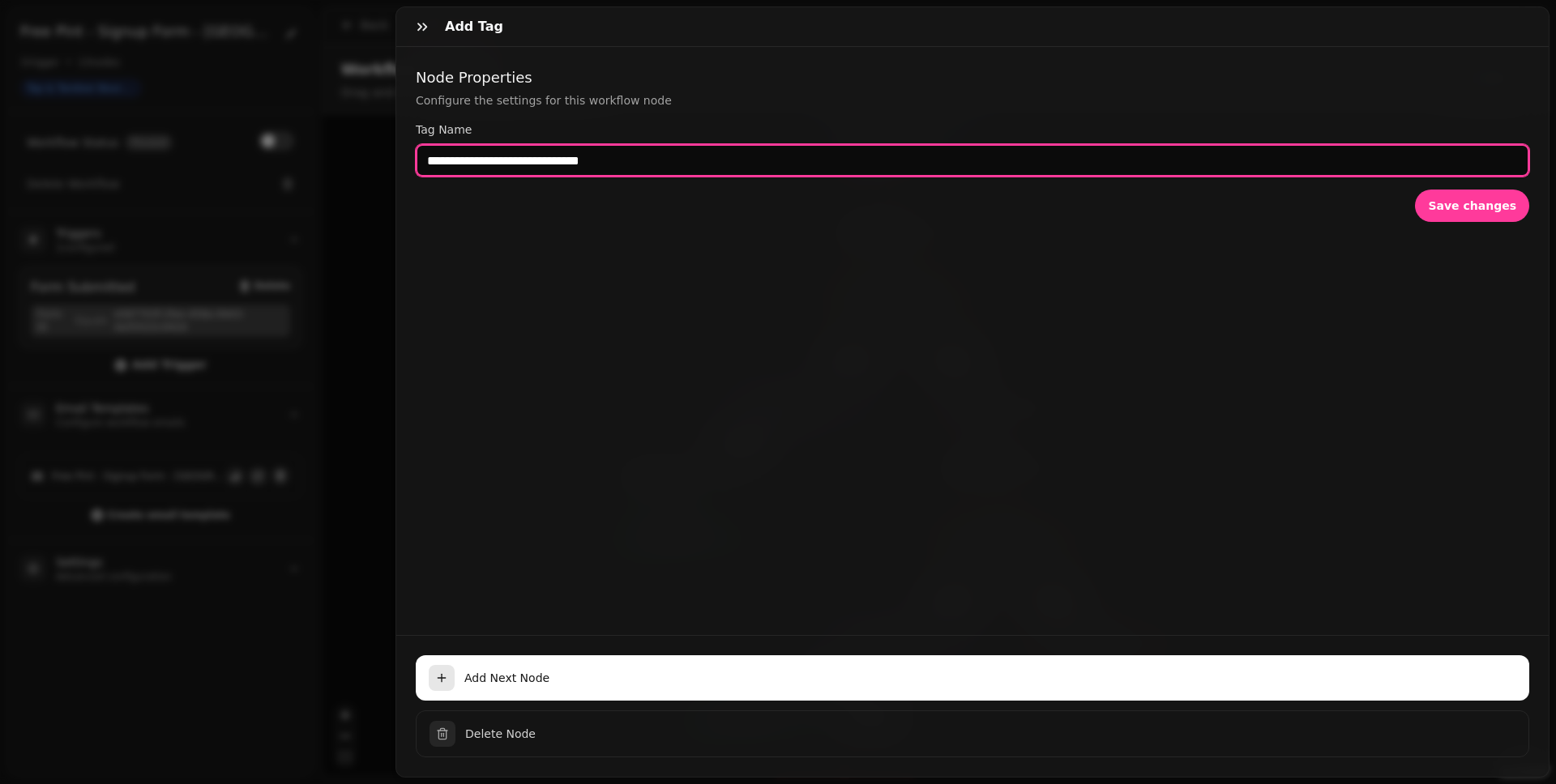
drag, startPoint x: 1276, startPoint y: 150, endPoint x: 232, endPoint y: 155, distance: 1044.0
click at [232, 155] on div "**********" at bounding box center [778, 405] width 1556 height 758
drag, startPoint x: 709, startPoint y: 161, endPoint x: 380, endPoint y: 155, distance: 329.1
click at [380, 155] on div "**********" at bounding box center [778, 405] width 1556 height 758
paste input "text"
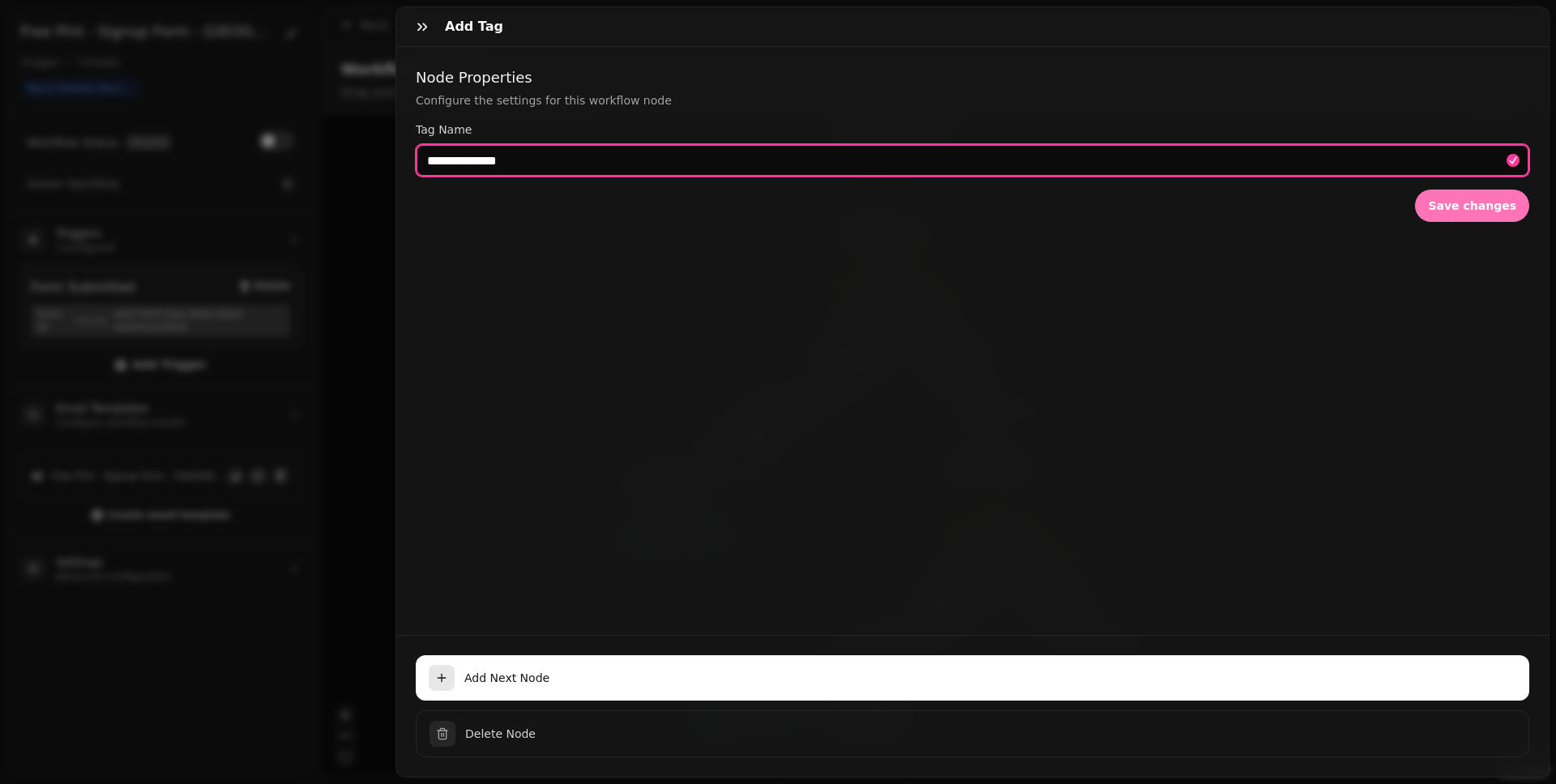
type input "**********"
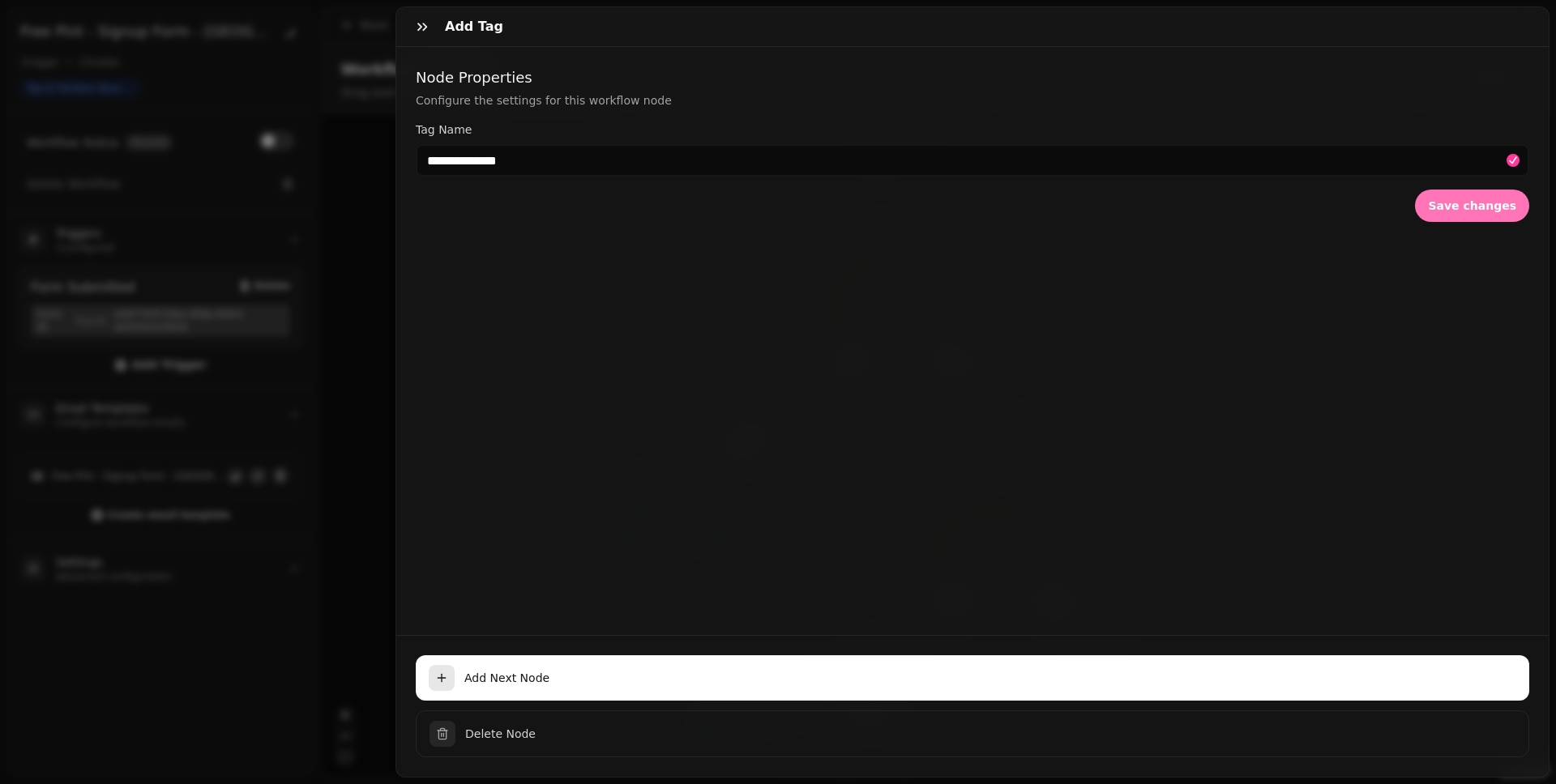
click at [1190, 211] on span "Save changes" at bounding box center [1471, 206] width 88 height 11
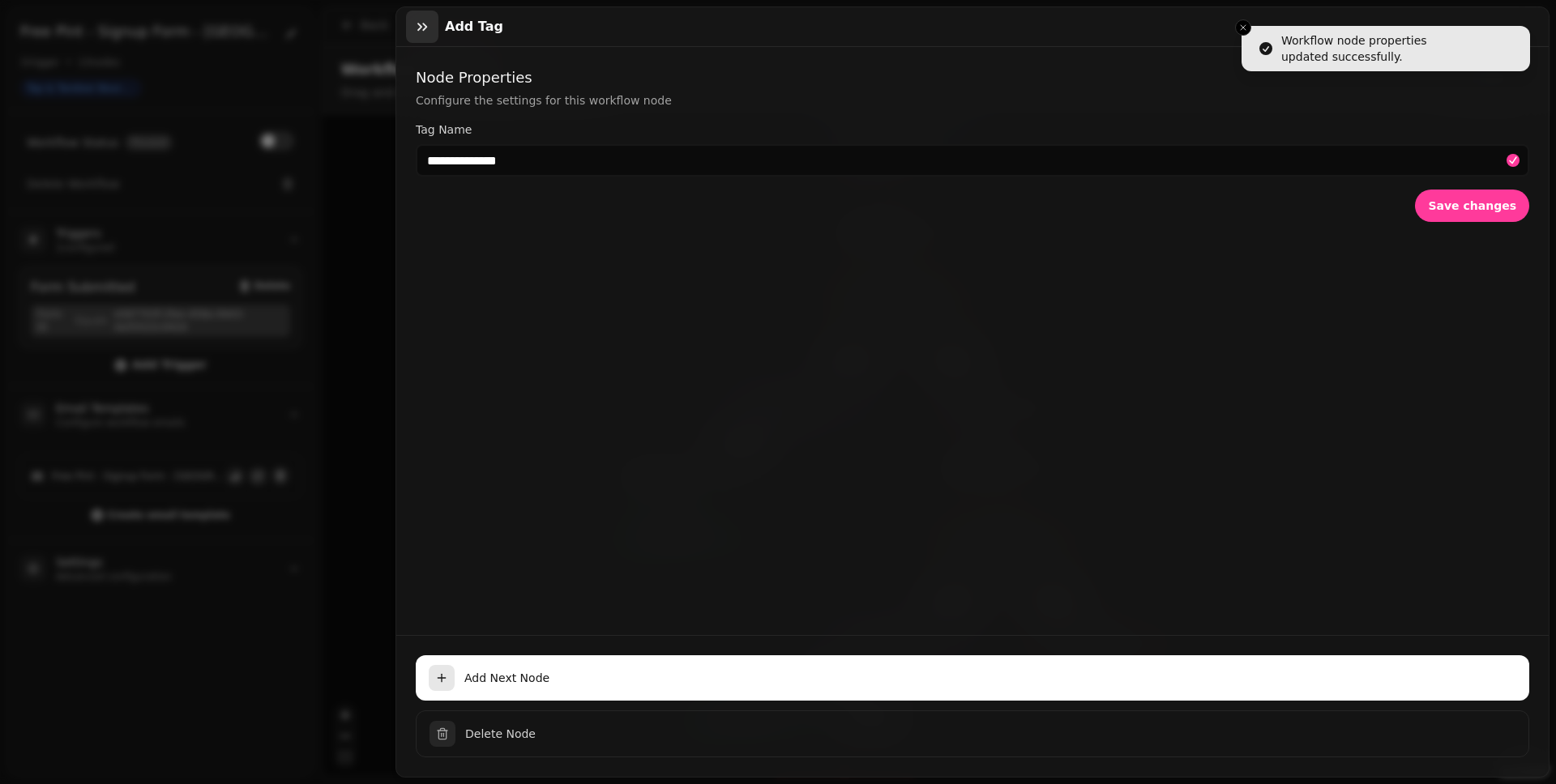
click at [421, 28] on icon "button" at bounding box center [422, 26] width 9 height 8
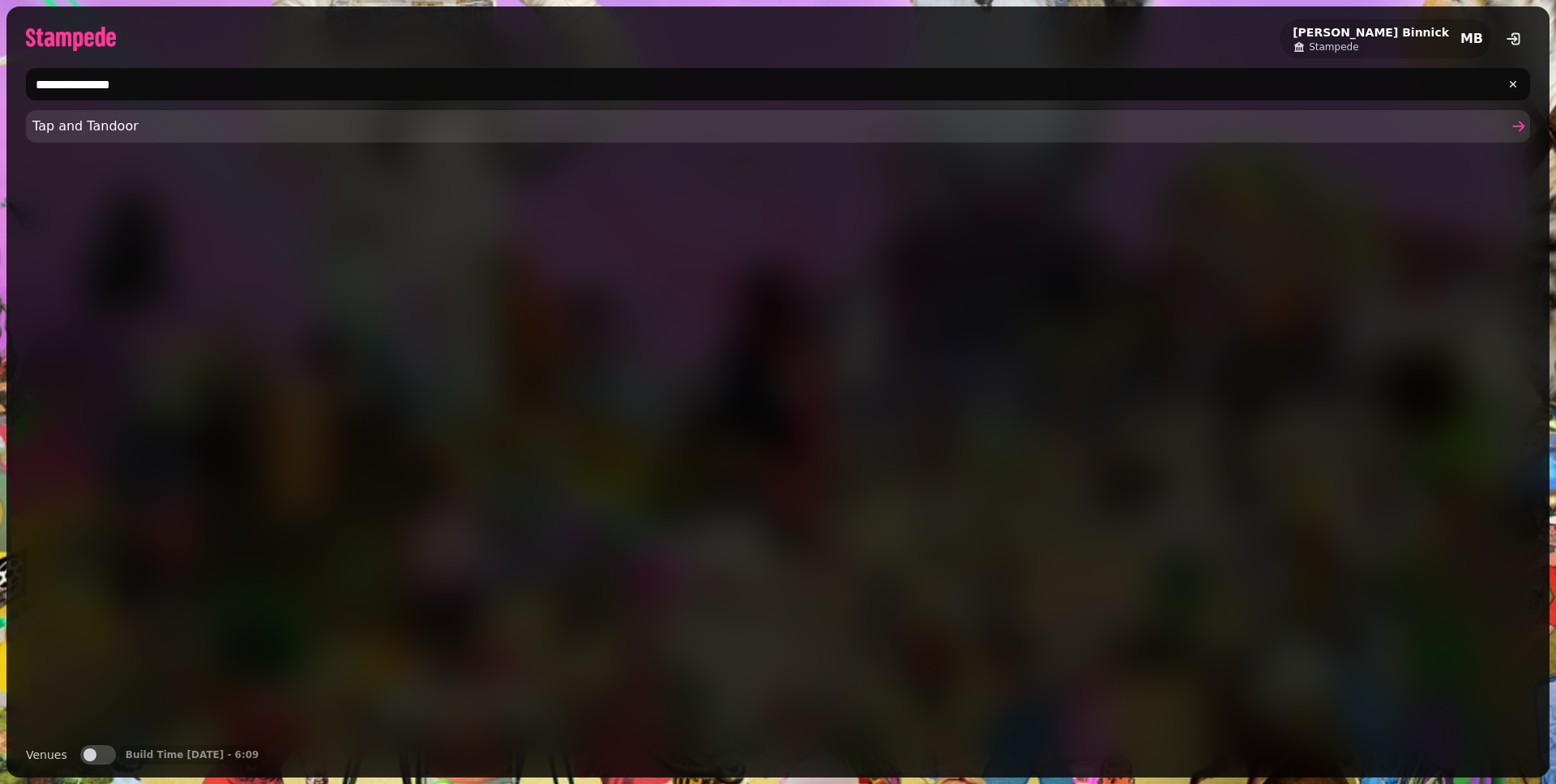
type input "**********"
click at [691, 139] on link "Tap and Tandoor" at bounding box center [778, 126] width 1504 height 33
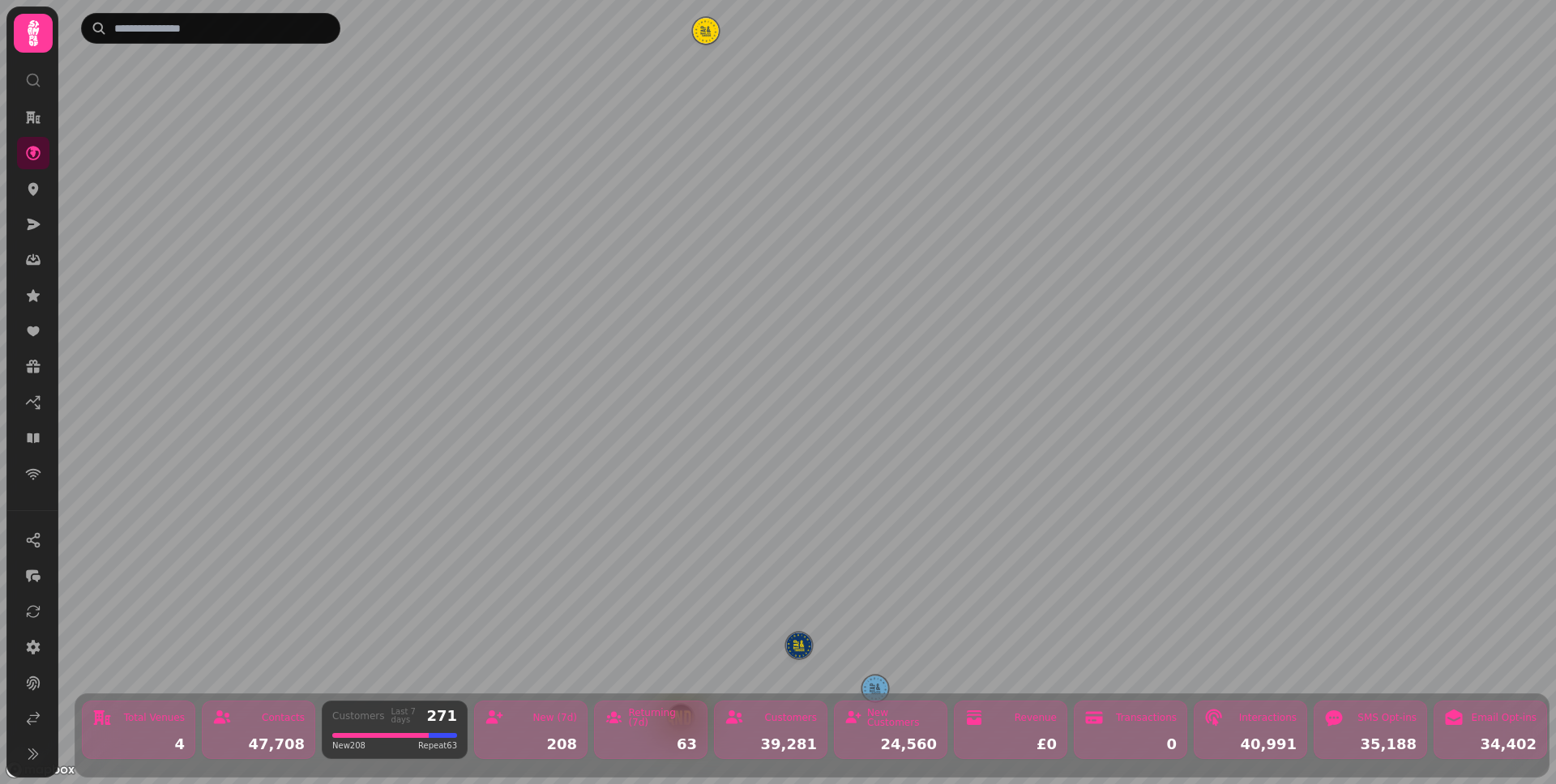
click at [41, 44] on icon at bounding box center [33, 33] width 33 height 33
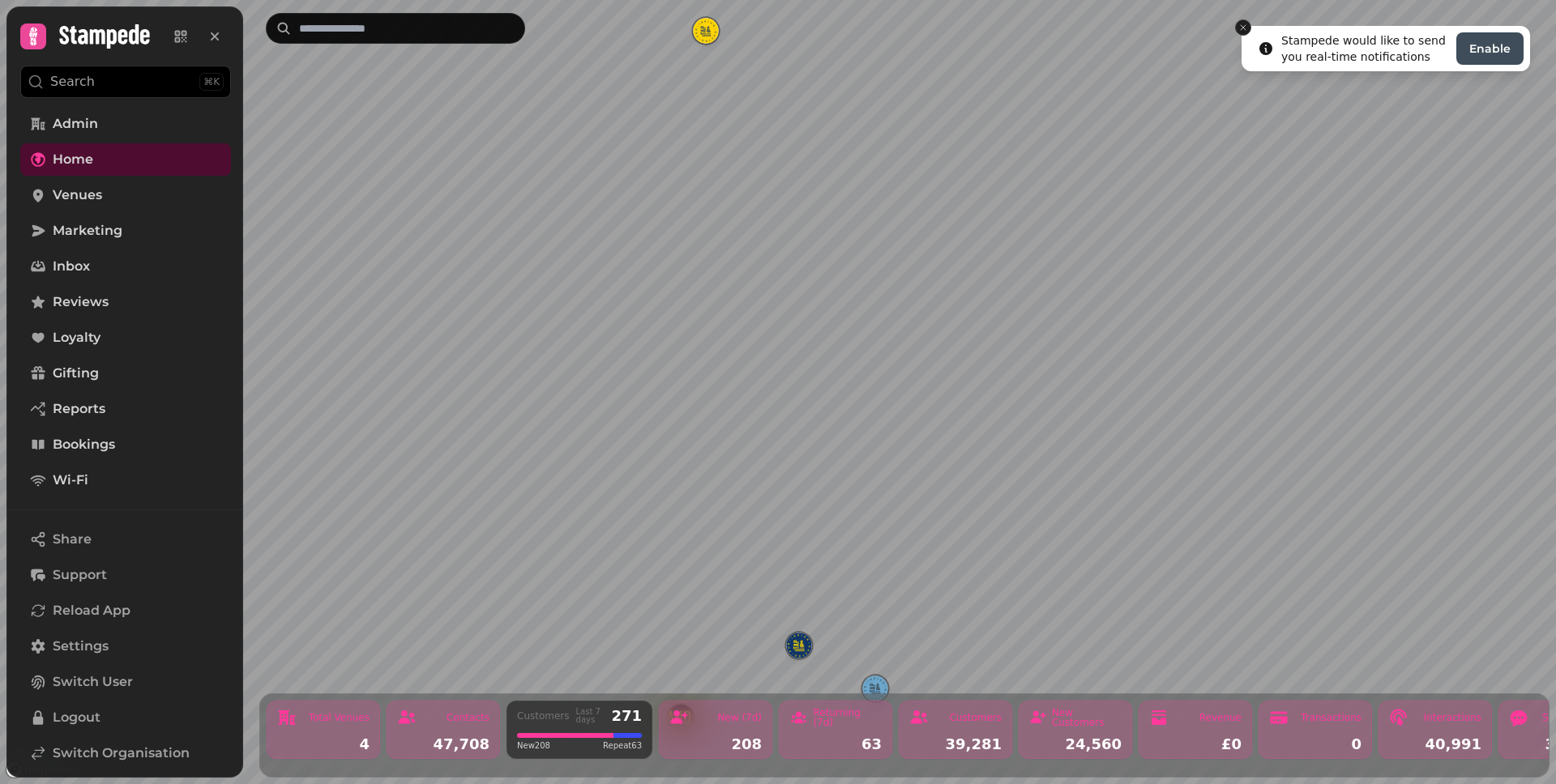
click at [1243, 24] on icon "Close toast" at bounding box center [1243, 27] width 9 height 9
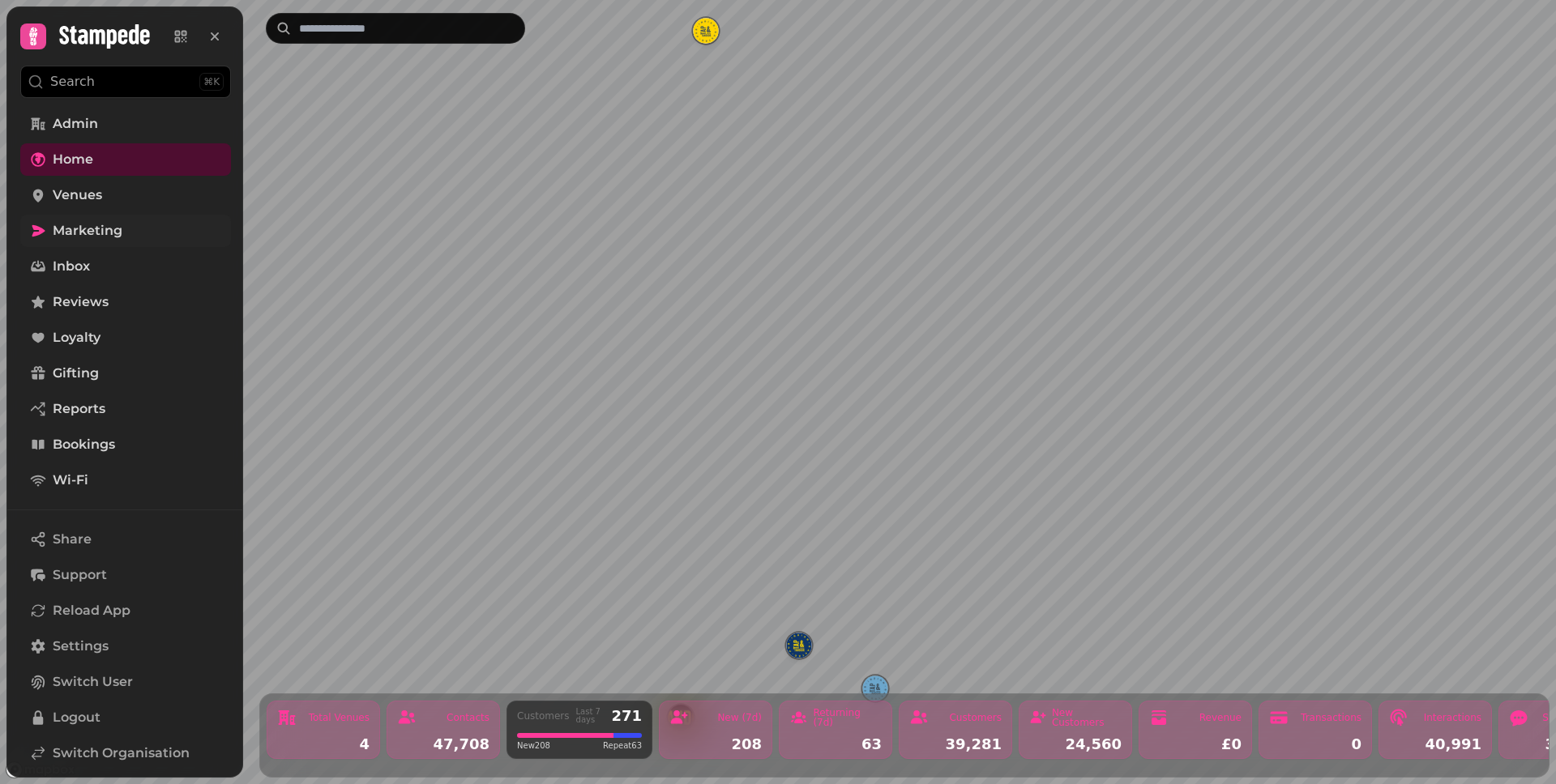
click at [85, 225] on span "Marketing" at bounding box center [87, 231] width 70 height 20
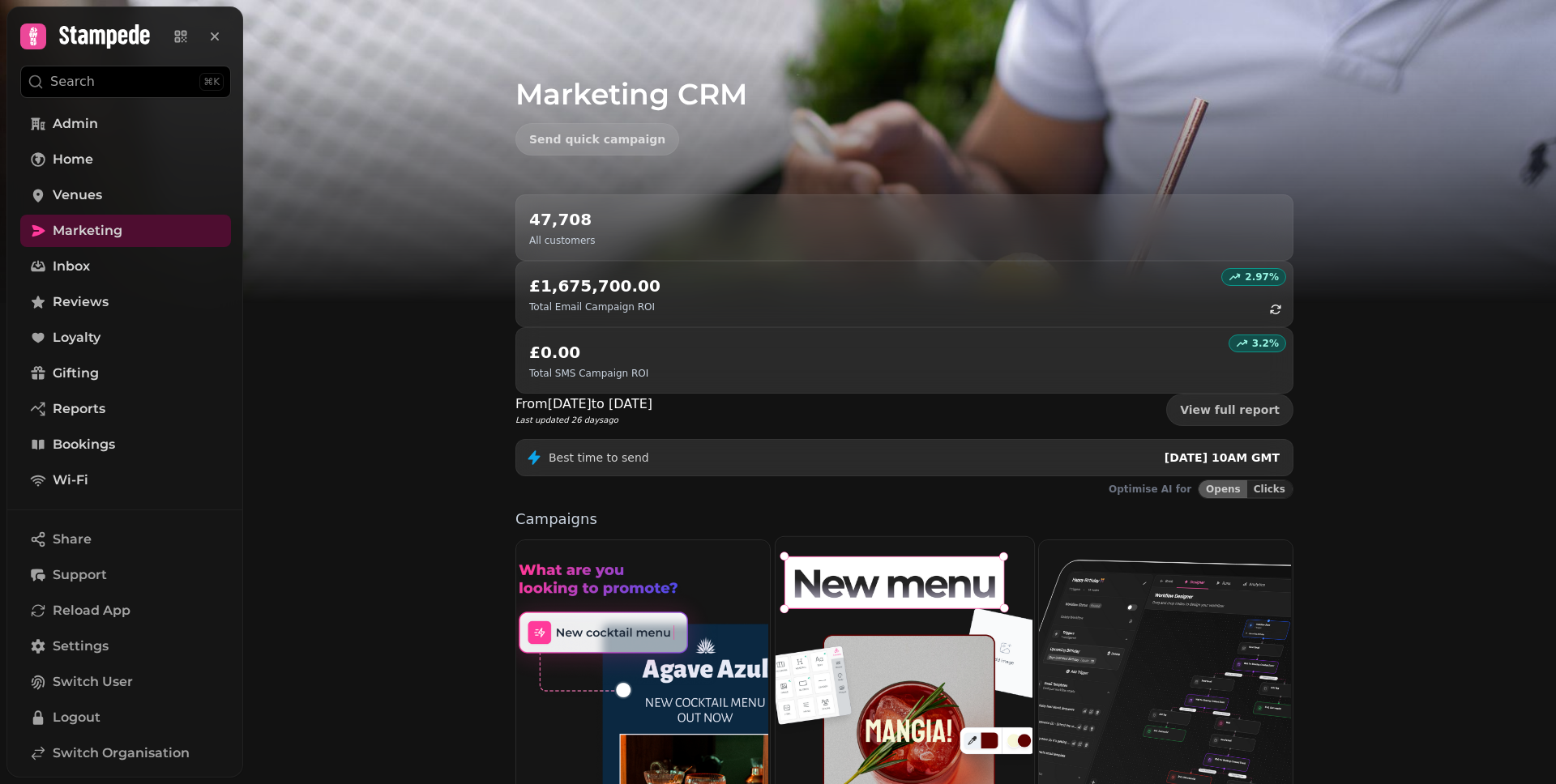
click at [890, 536] on img at bounding box center [902, 683] width 259 height 295
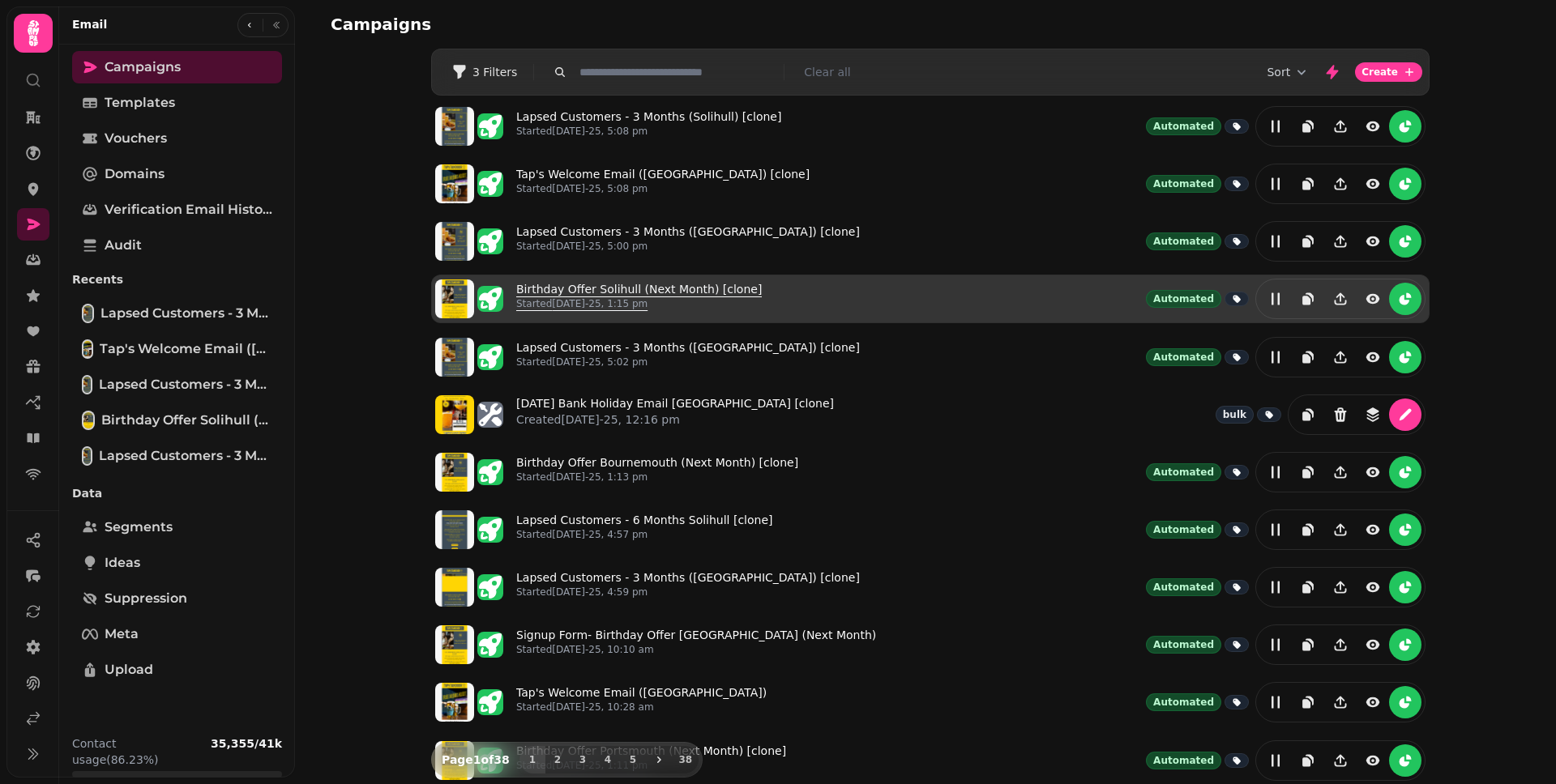
scroll to position [216, 0]
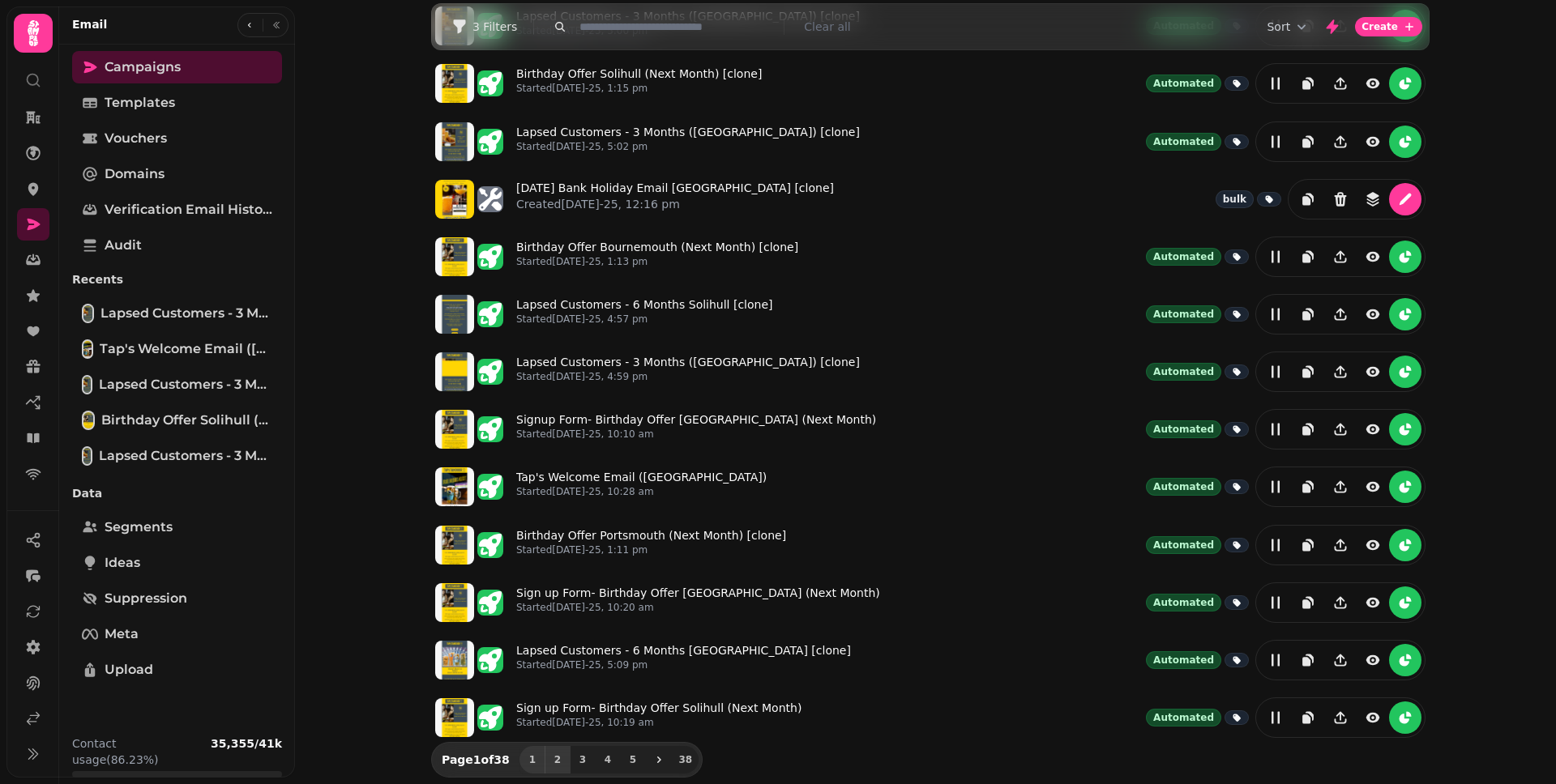
click at [551, 763] on span "2" at bounding box center [557, 760] width 13 height 9
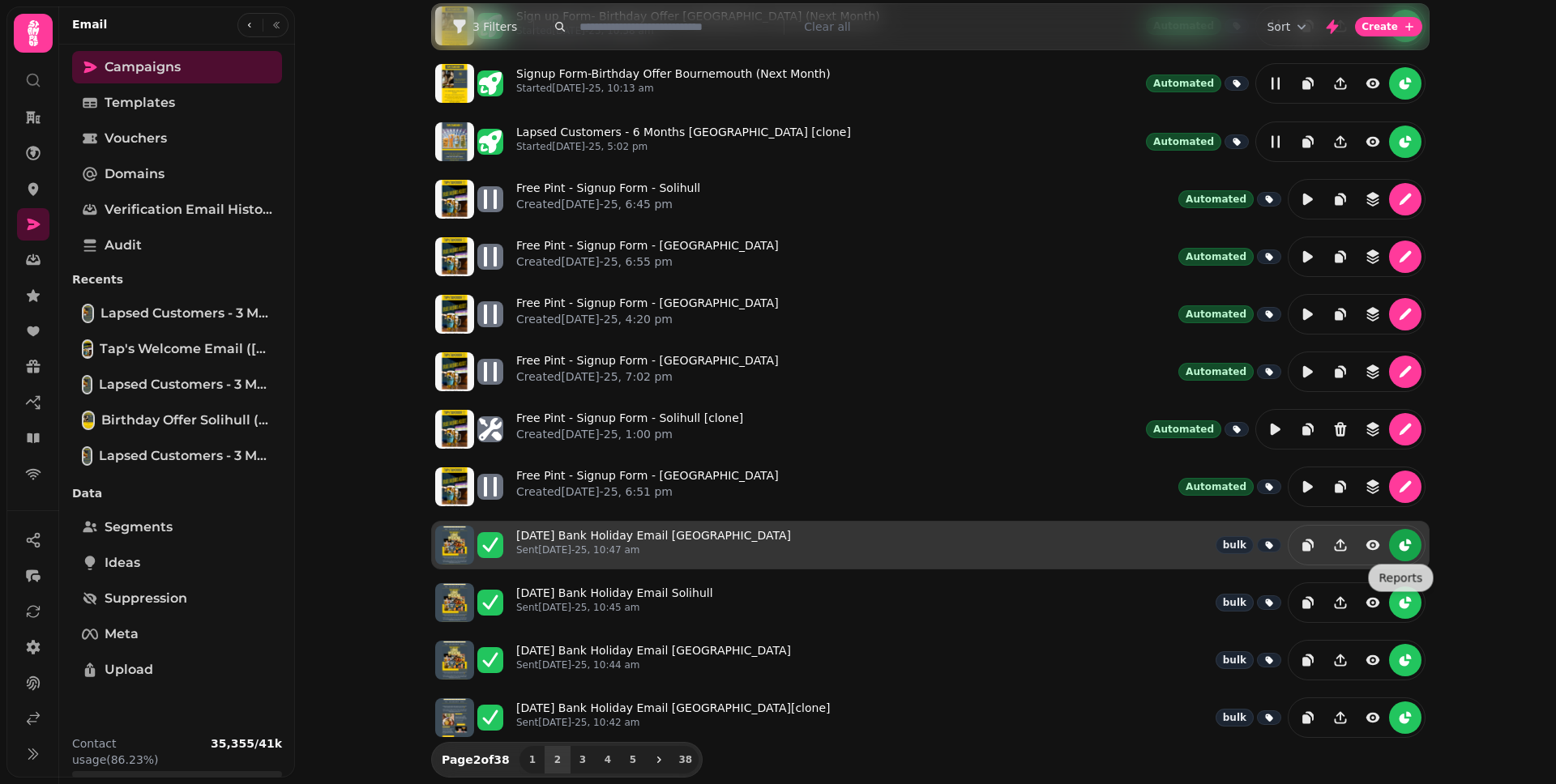
click at [1400, 541] on icon "reports" at bounding box center [1404, 546] width 9 height 9
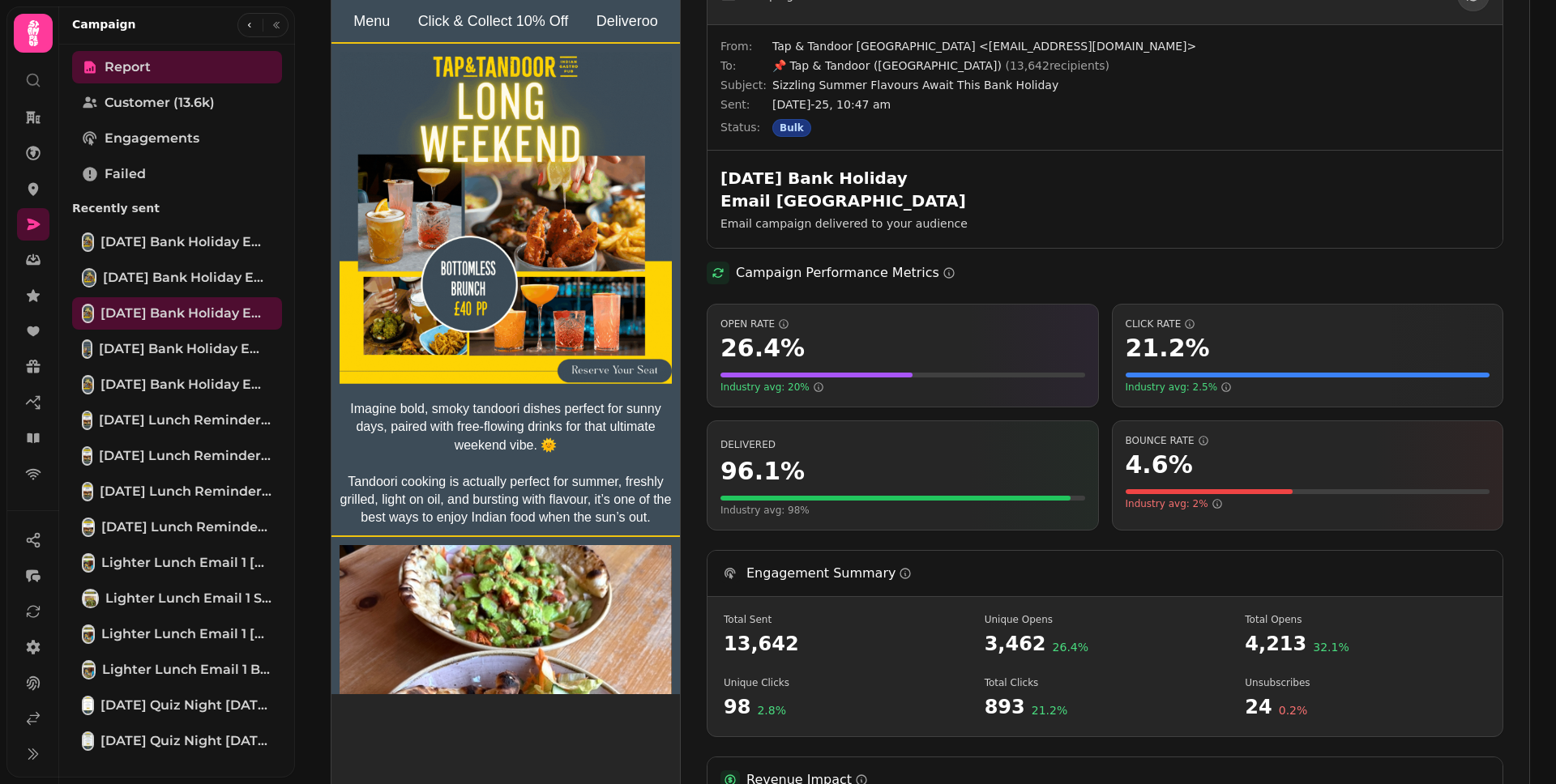
scroll to position [138, 0]
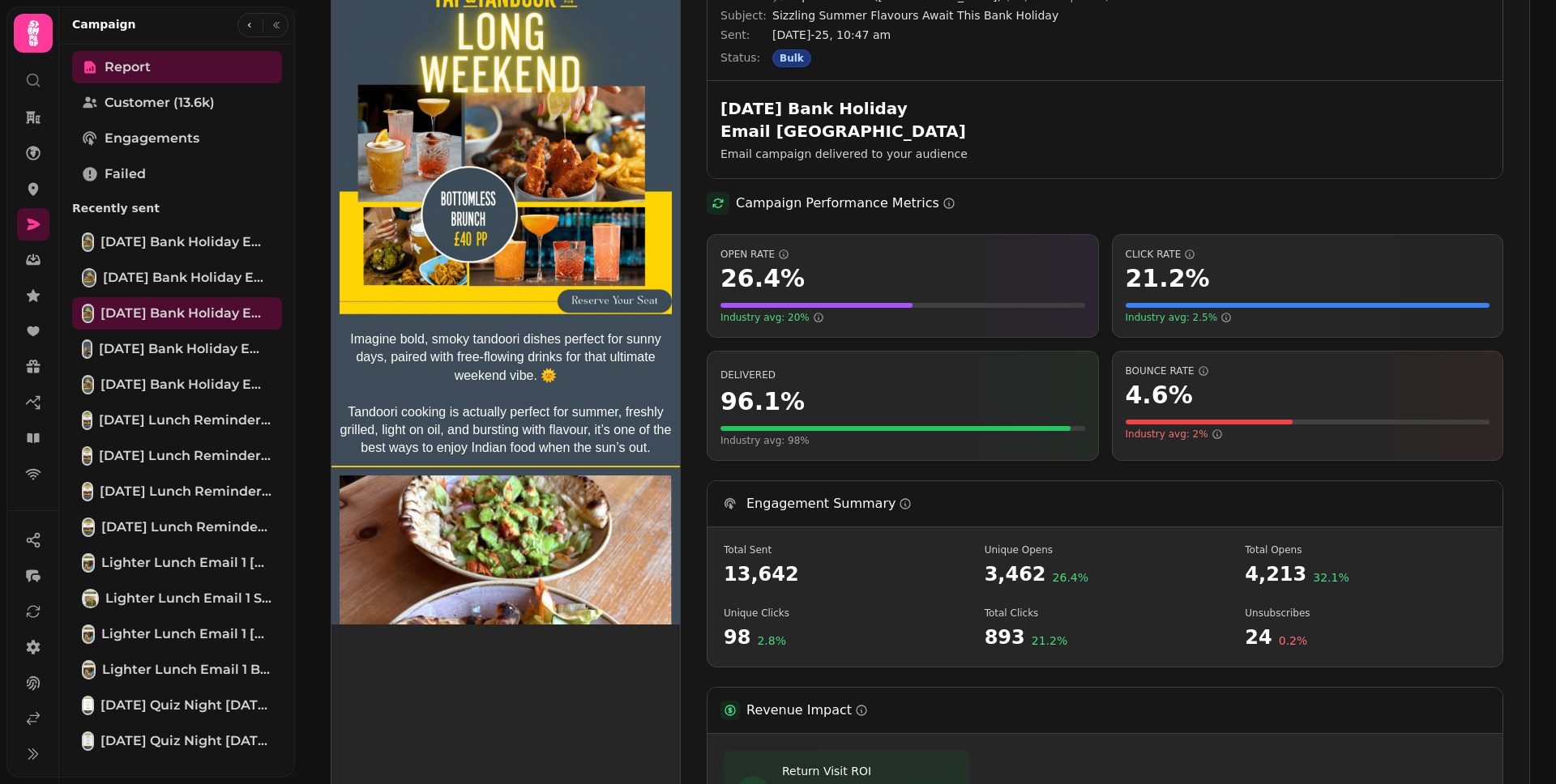
click at [1311, 392] on div "4.6 %" at bounding box center [1308, 394] width 365 height 29
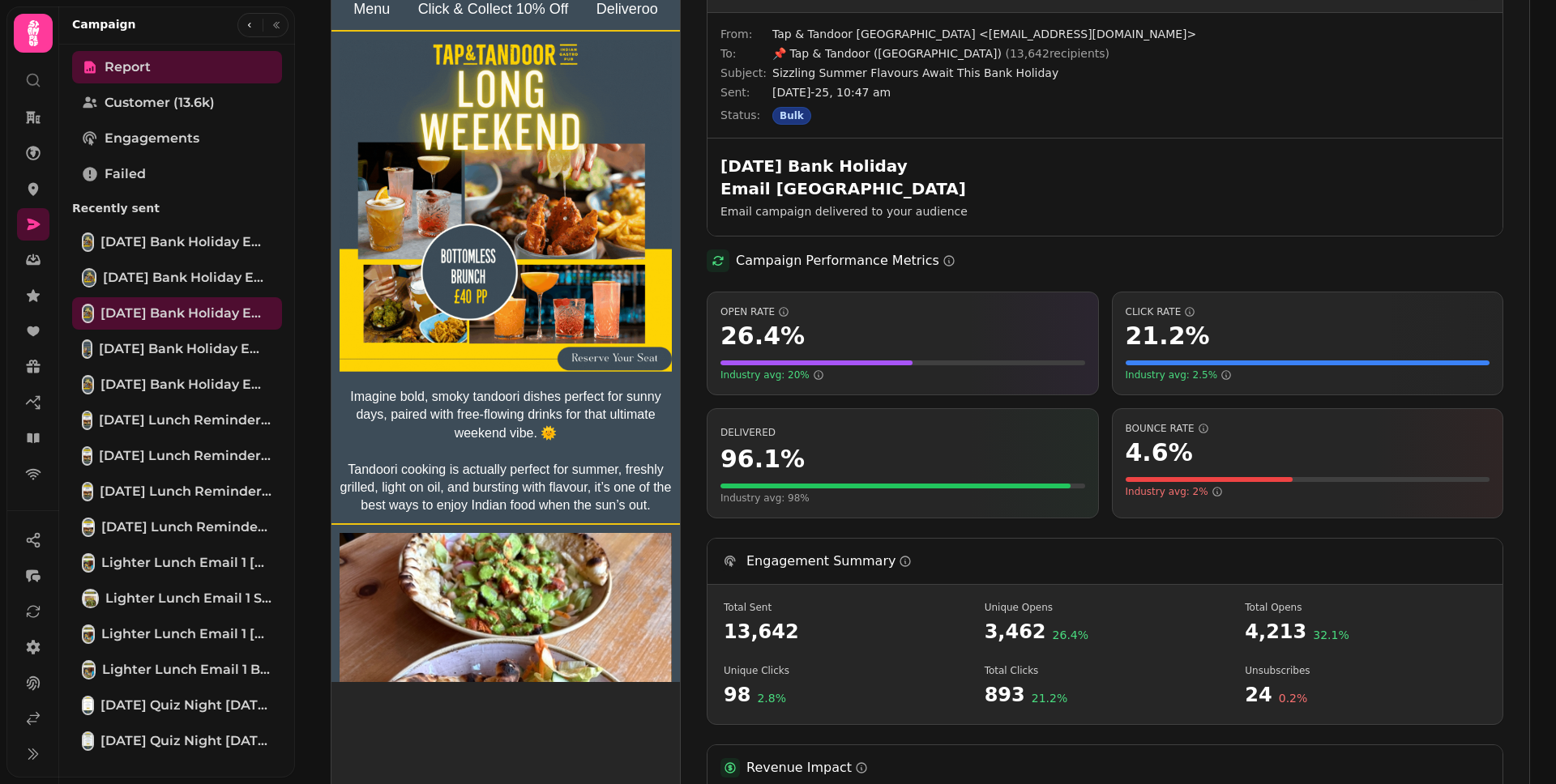
scroll to position [81, 0]
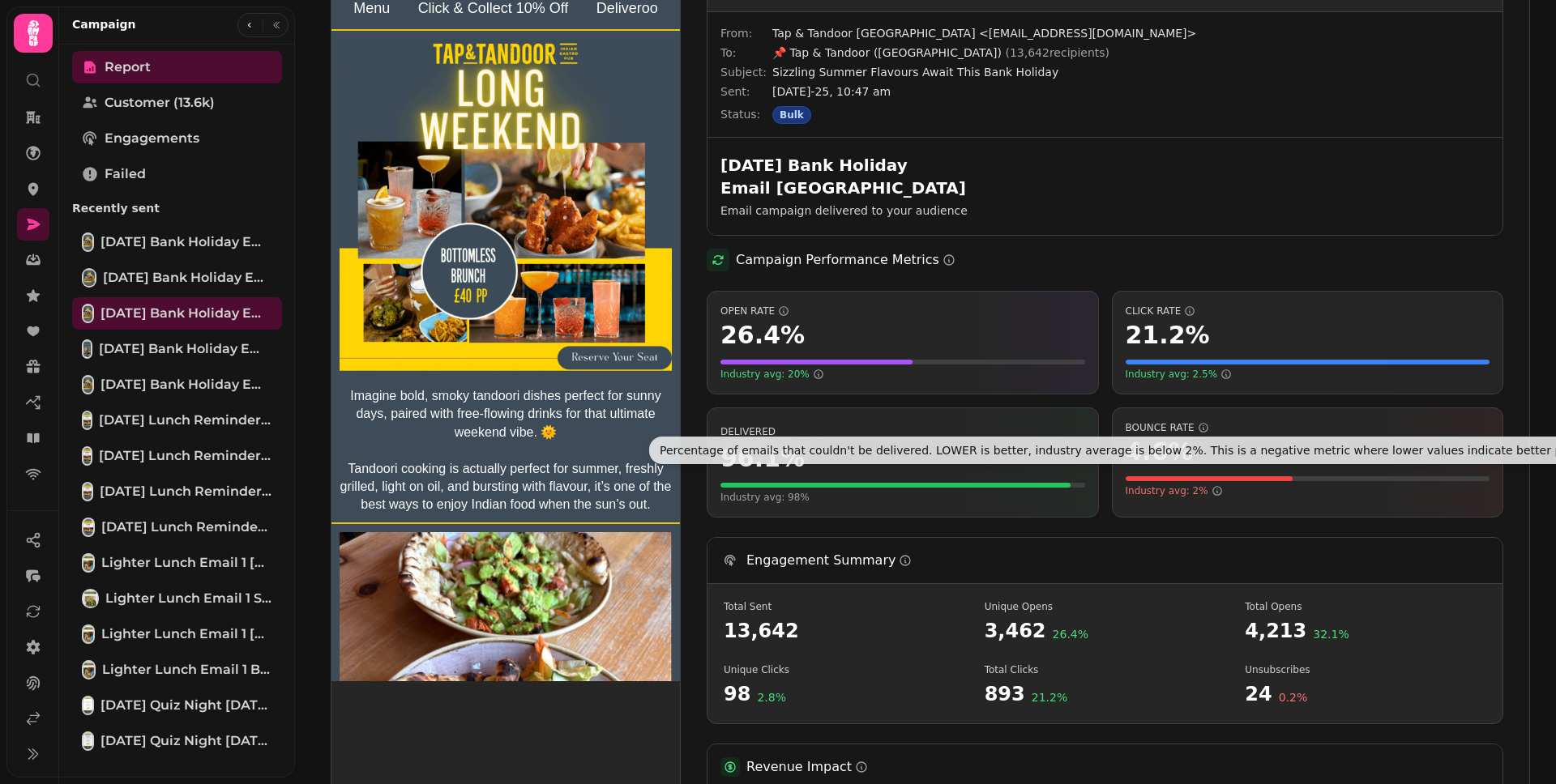
click at [1273, 414] on div "Bounce Rate 4.6 % Industry avg: 2%" at bounding box center [1308, 462] width 392 height 110
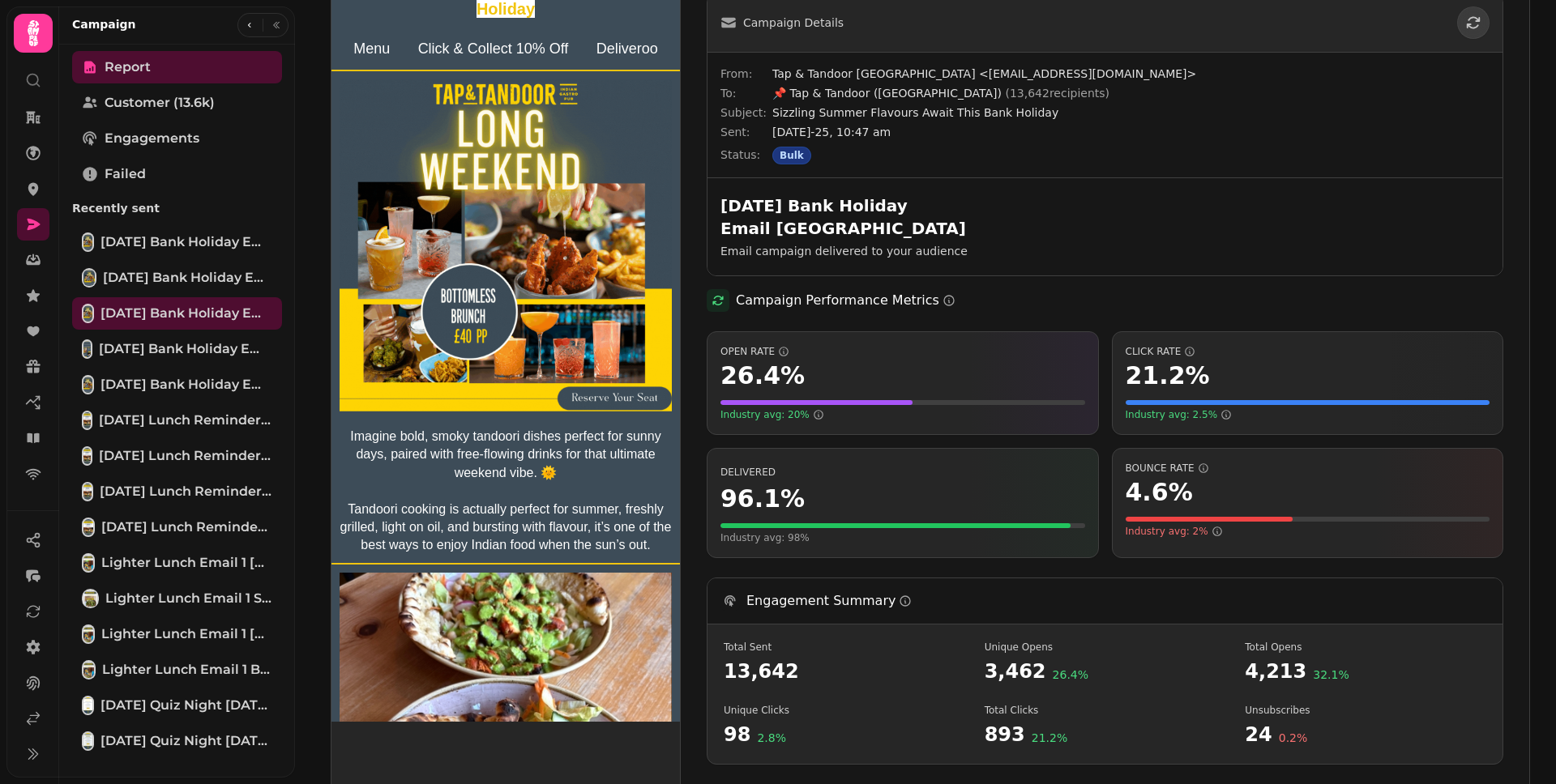
scroll to position [0, 0]
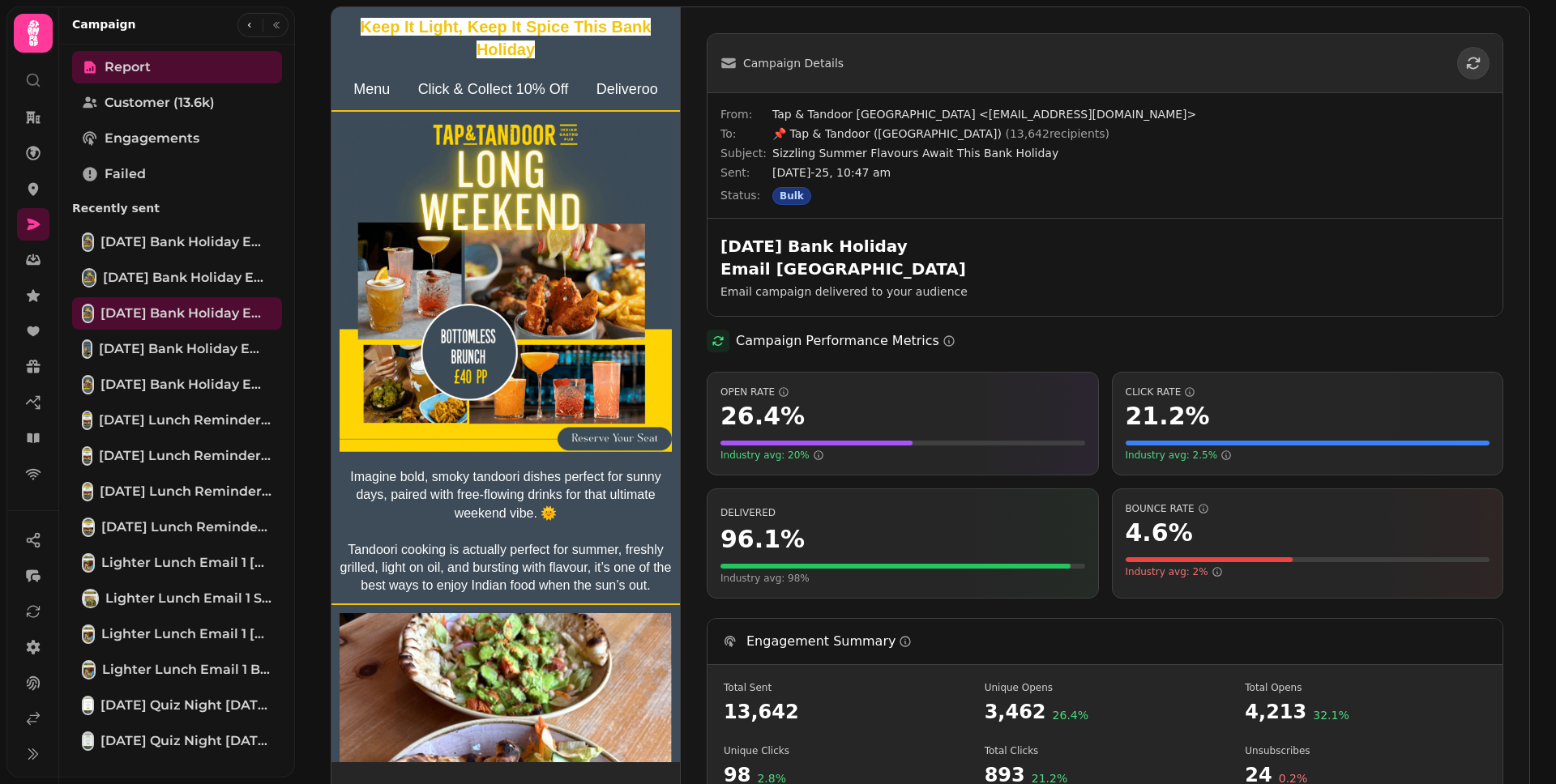
click at [1512, 211] on div "Campaign Details From: Tap & Tandoor [GEOGRAPHIC_DATA] <[EMAIL_ADDRESS][DOMAIN_…" at bounding box center [1105, 512] width 848 height 1008
click at [143, 104] on span "Customer (13.6k)" at bounding box center [159, 102] width 110 height 20
select select "**"
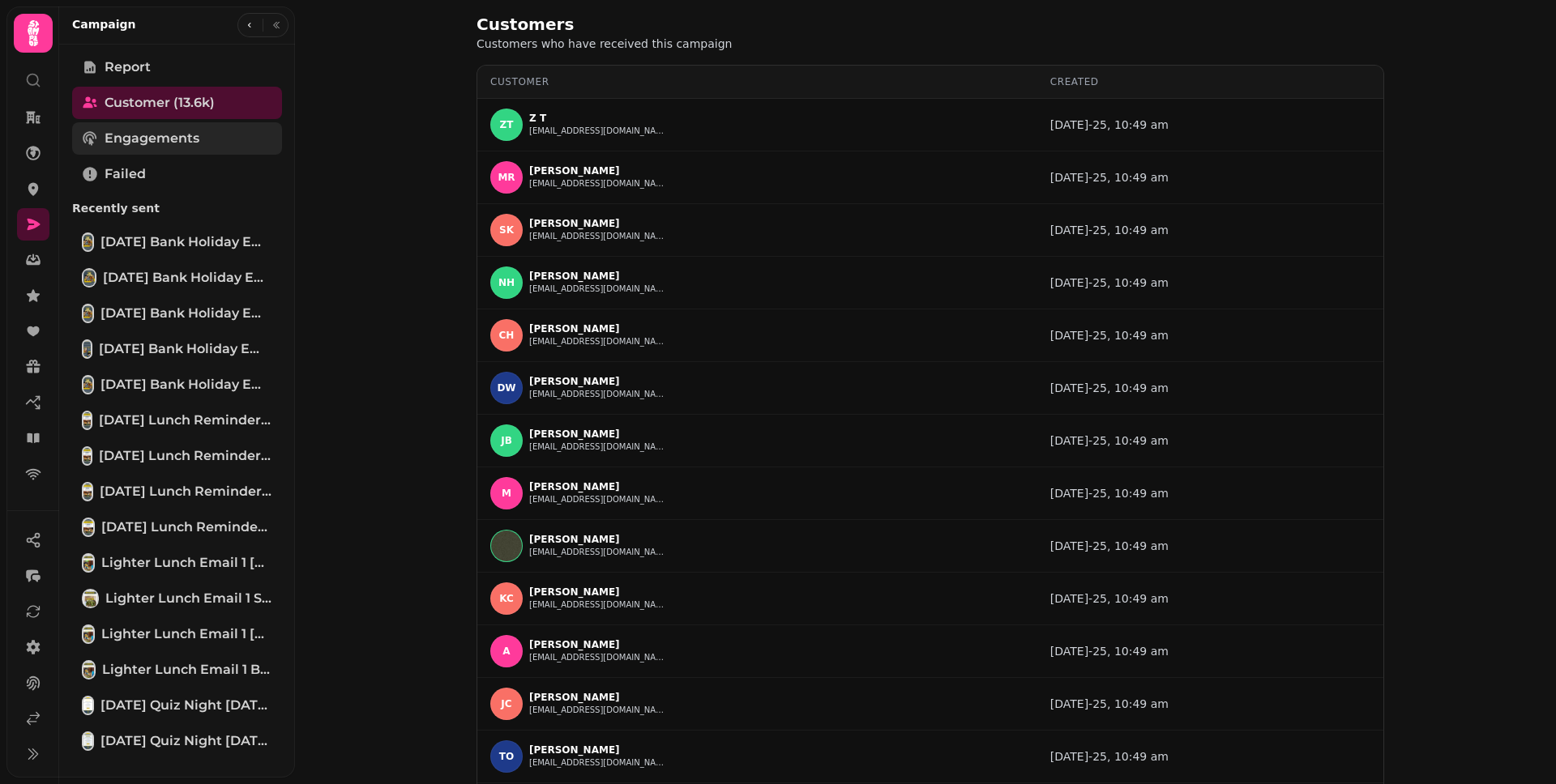
click at [178, 134] on span "Engagements" at bounding box center [152, 139] width 95 height 20
select select "**"
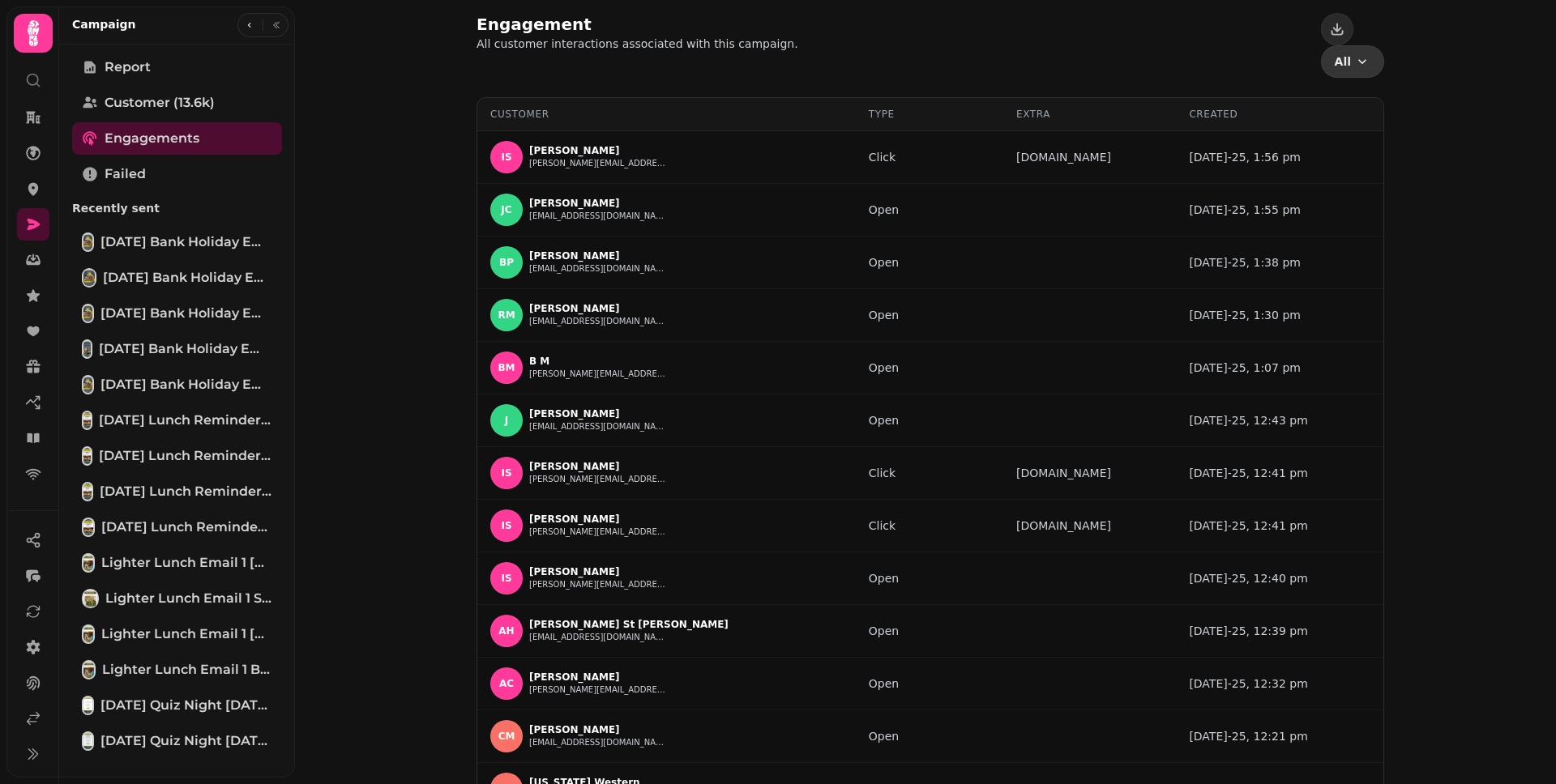
click at [1354, 53] on icon "button" at bounding box center [1362, 60] width 16 height 16
click at [744, 109] on span "Bounce (609)" at bounding box center [700, 100] width 87 height 16
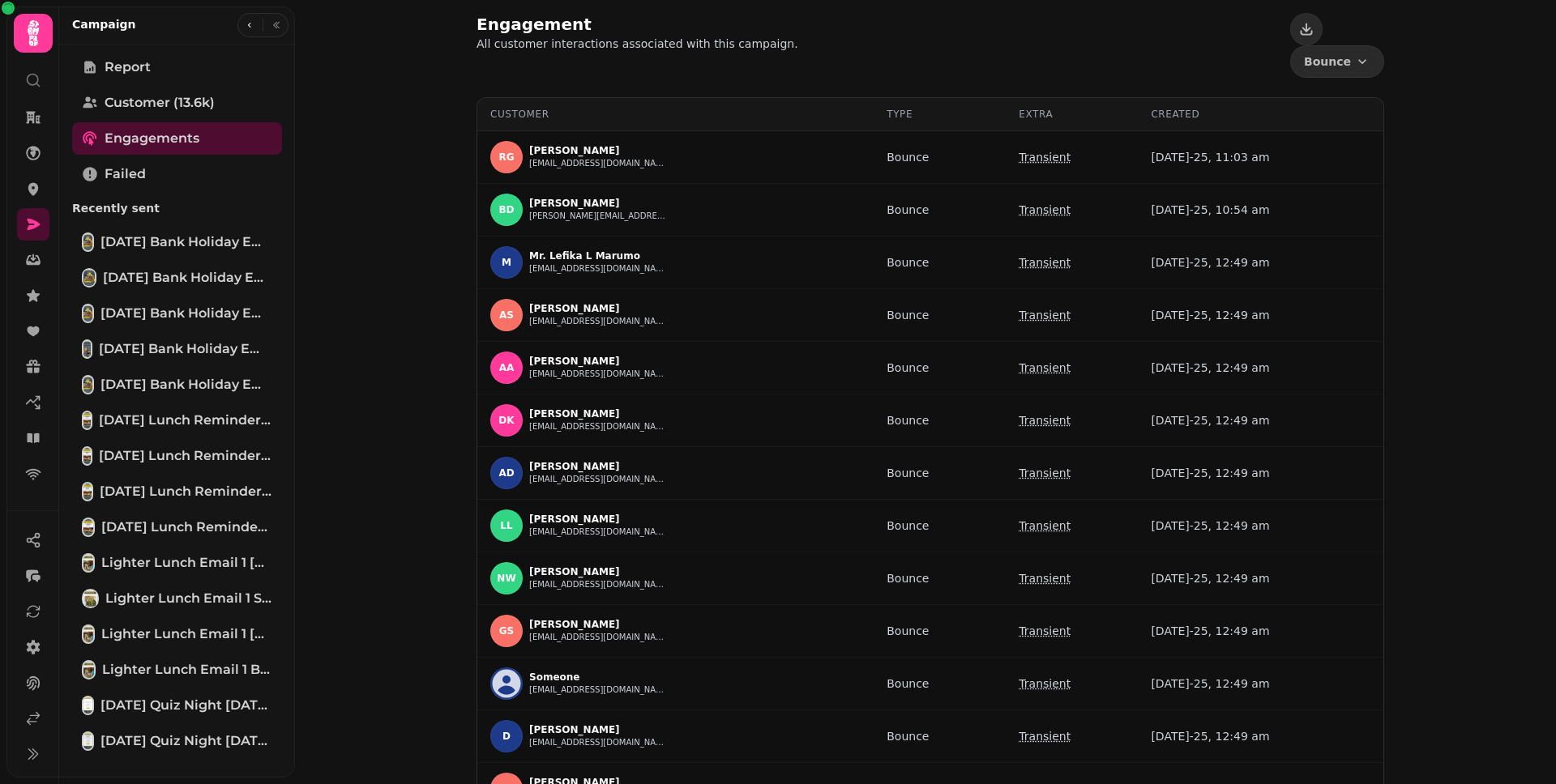
click at [1450, 205] on div "Engagement All customer interactions associated with this campaign. Bounce Even…" at bounding box center [925, 392] width 1261 height 784
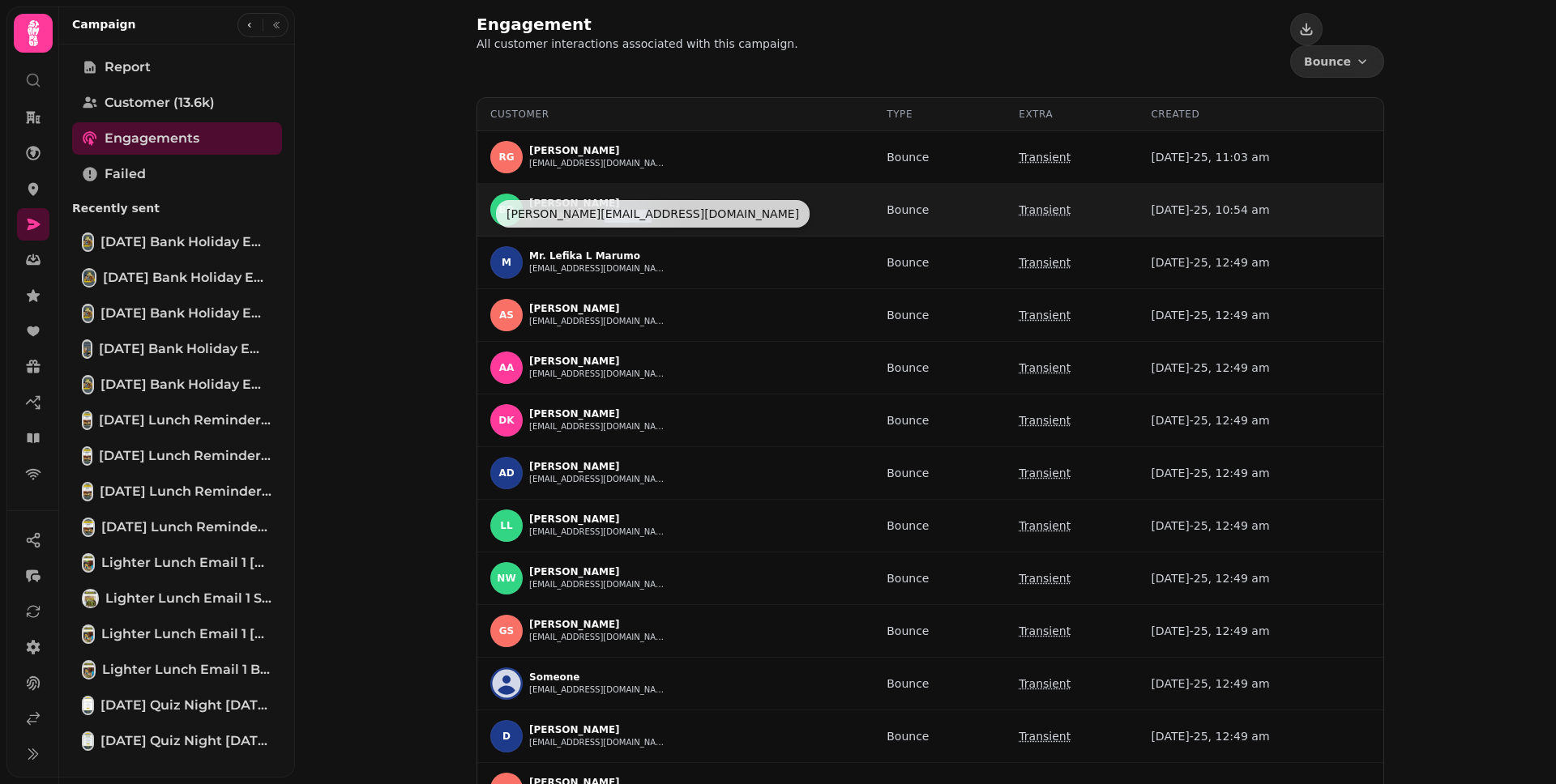
drag, startPoint x: 644, startPoint y: 192, endPoint x: 588, endPoint y: 194, distance: 56.0
click at [588, 194] on div "BD Betty Dagistan betty.dagistan@mpw.co.uk" at bounding box center [675, 209] width 370 height 33
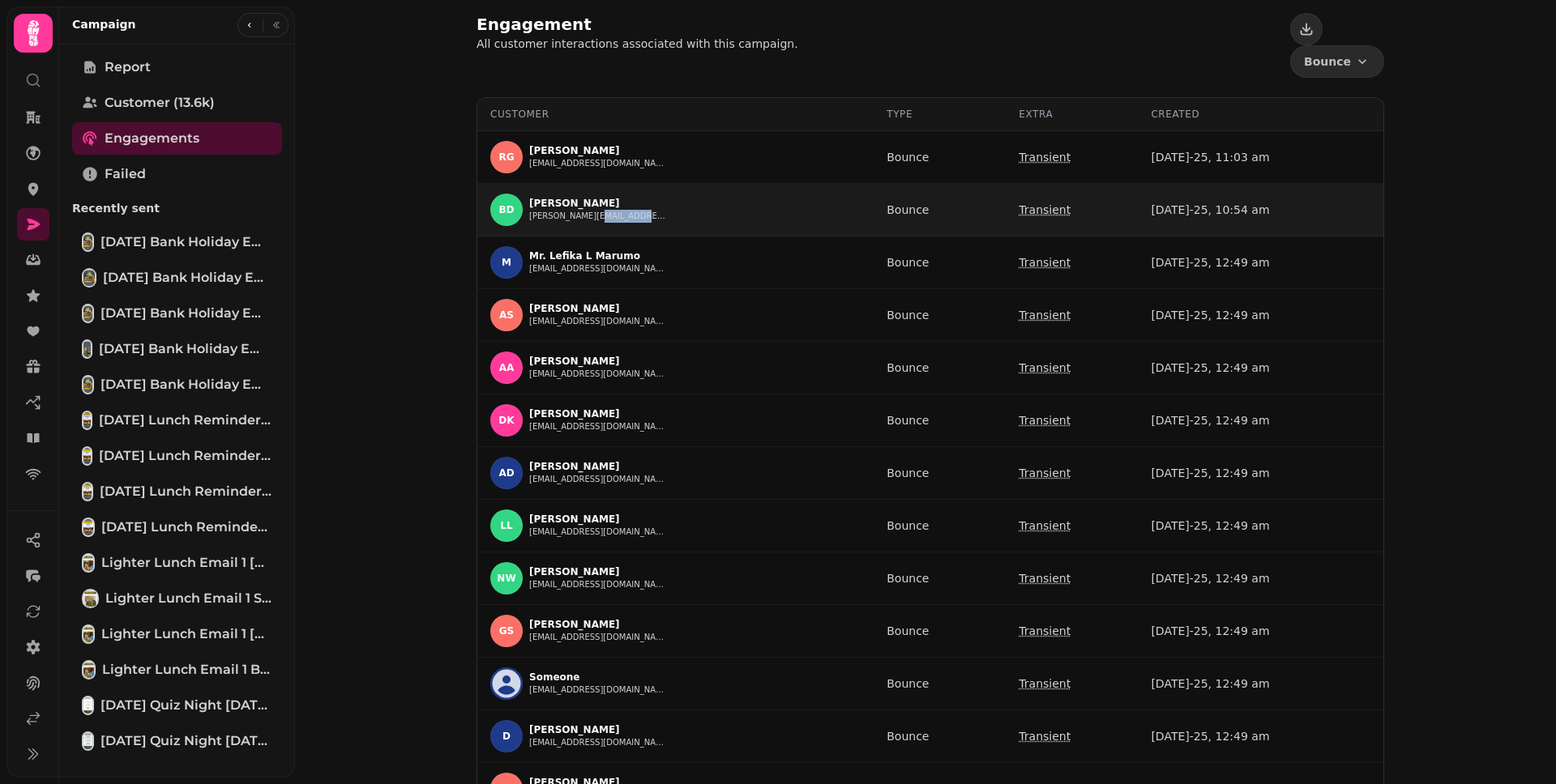
click at [752, 198] on div "BD Betty Dagistan betty.dagistan@mpw.co.uk" at bounding box center [675, 209] width 370 height 33
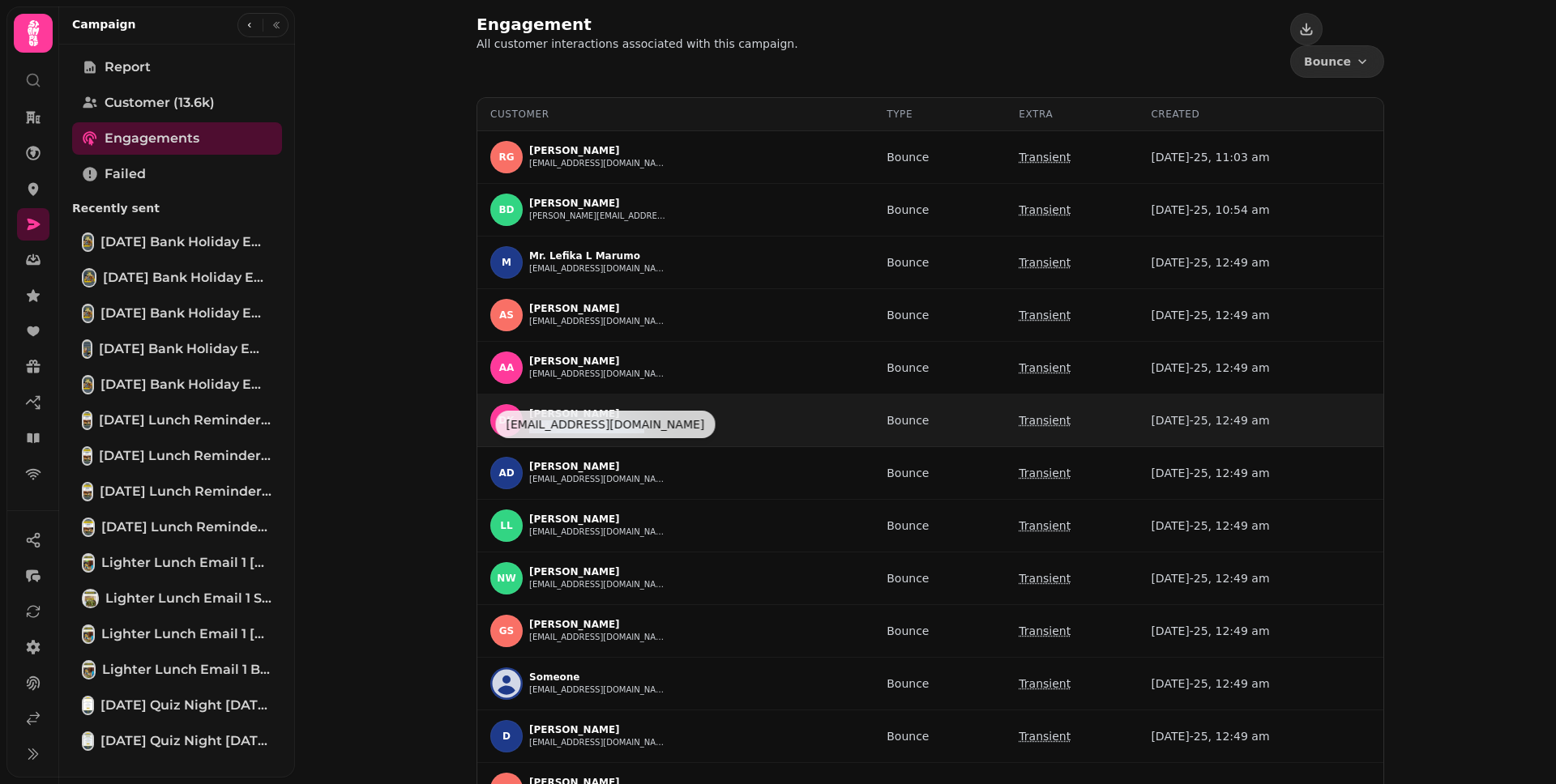
drag, startPoint x: 636, startPoint y: 401, endPoint x: 524, endPoint y: 398, distance: 112.0
click at [524, 405] on div "DK Dev Kapoor aryadevkapoor@gmail.com" at bounding box center [675, 420] width 370 height 33
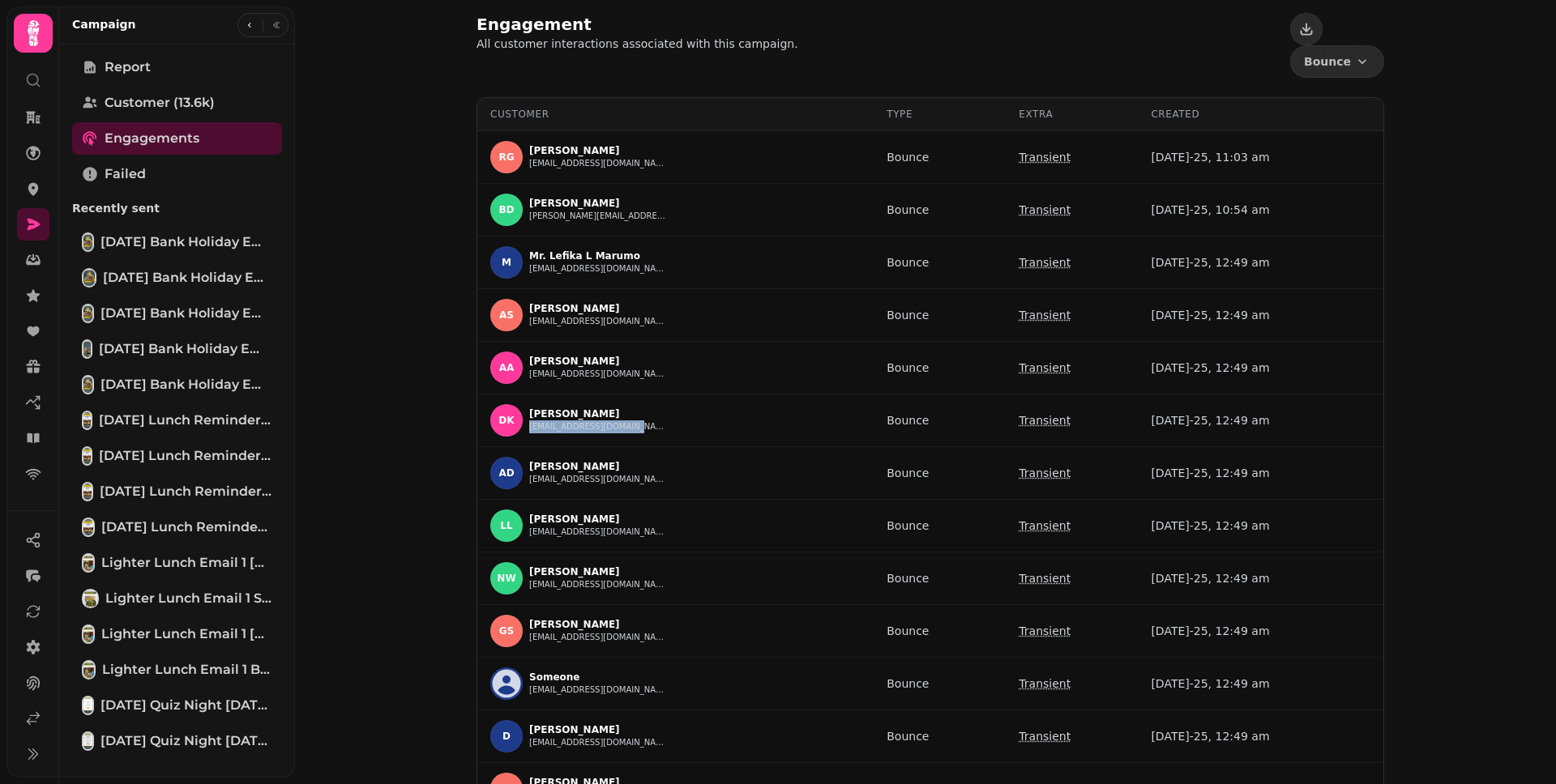
copy button "aryadevkapoor@gmail.com"
click at [373, 193] on div "Engagement All customer interactions associated with this campaign. Bounce Even…" at bounding box center [925, 392] width 1261 height 784
click at [29, 223] on icon at bounding box center [33, 224] width 16 height 16
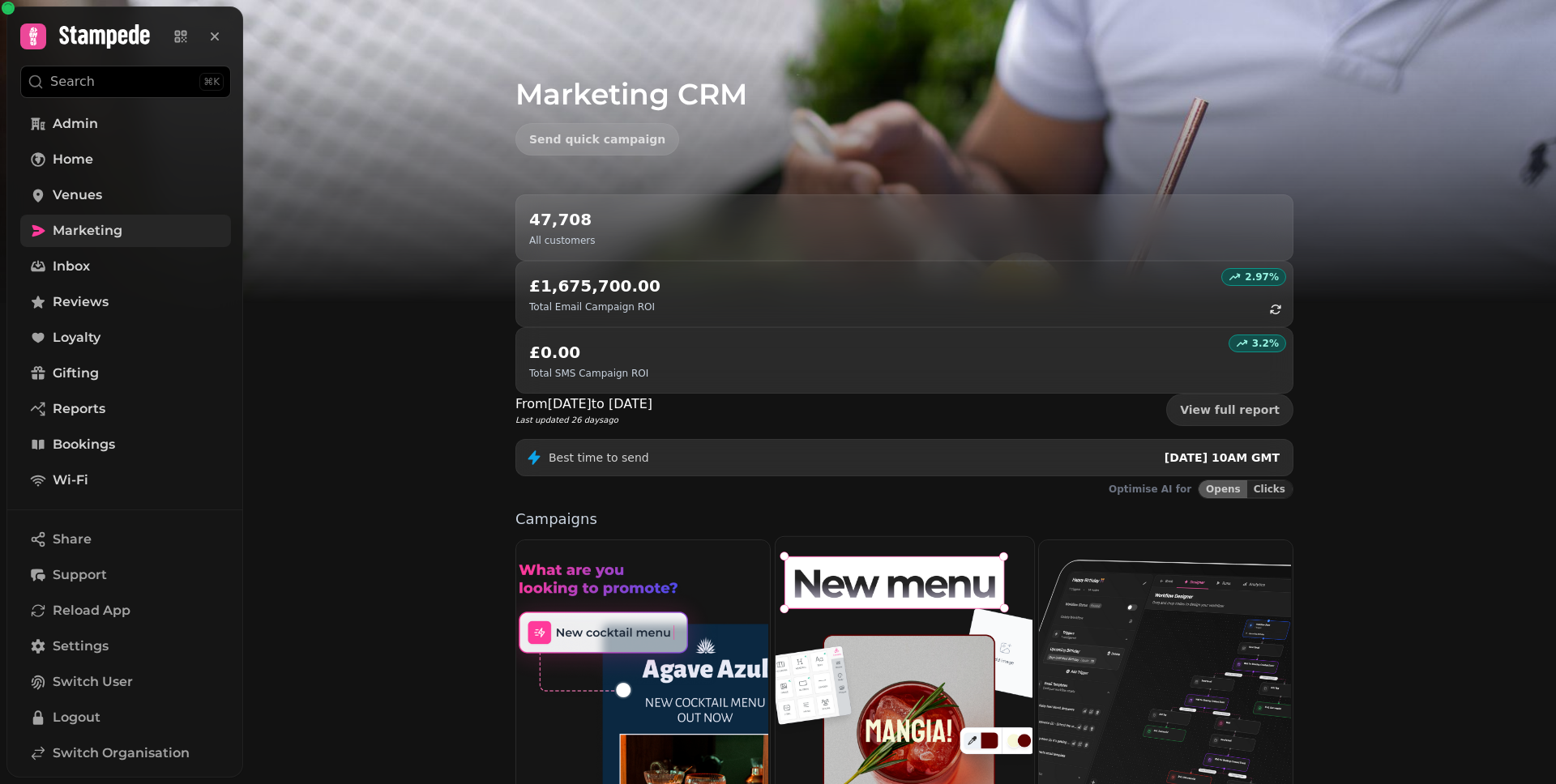
click at [902, 536] on img at bounding box center [902, 683] width 259 height 295
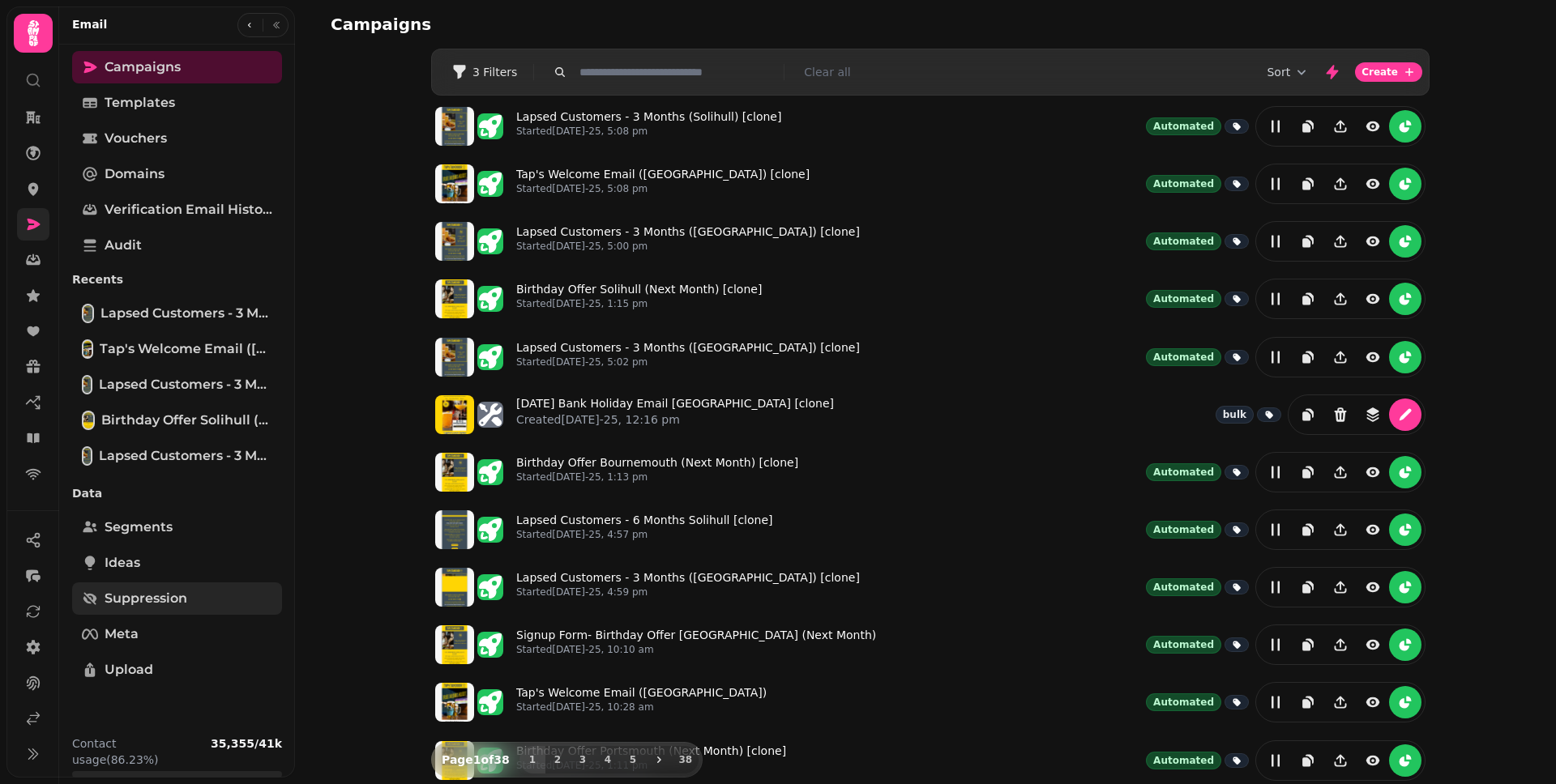
click at [172, 594] on span "Suppression" at bounding box center [145, 598] width 83 height 20
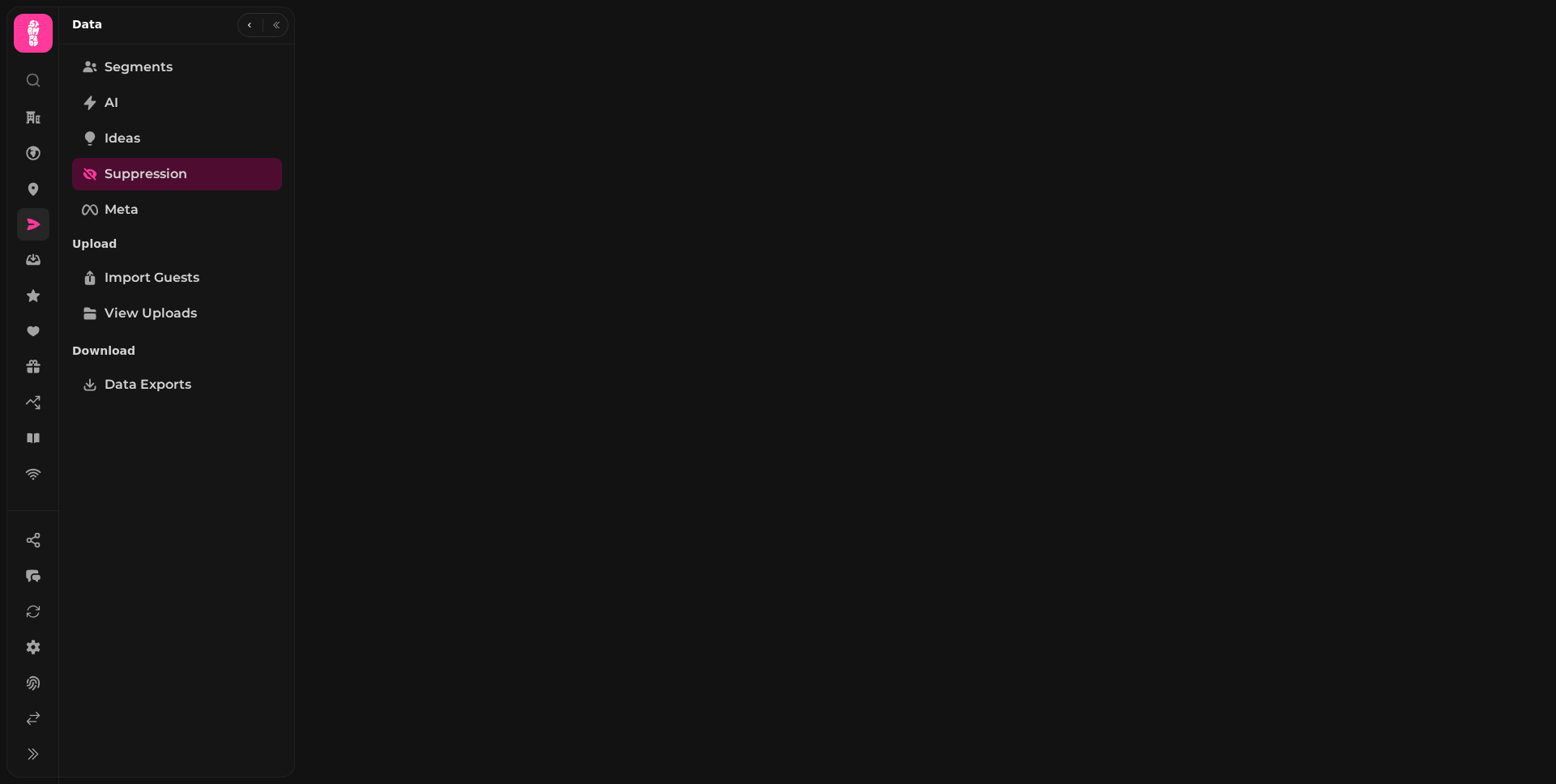
select select "**"
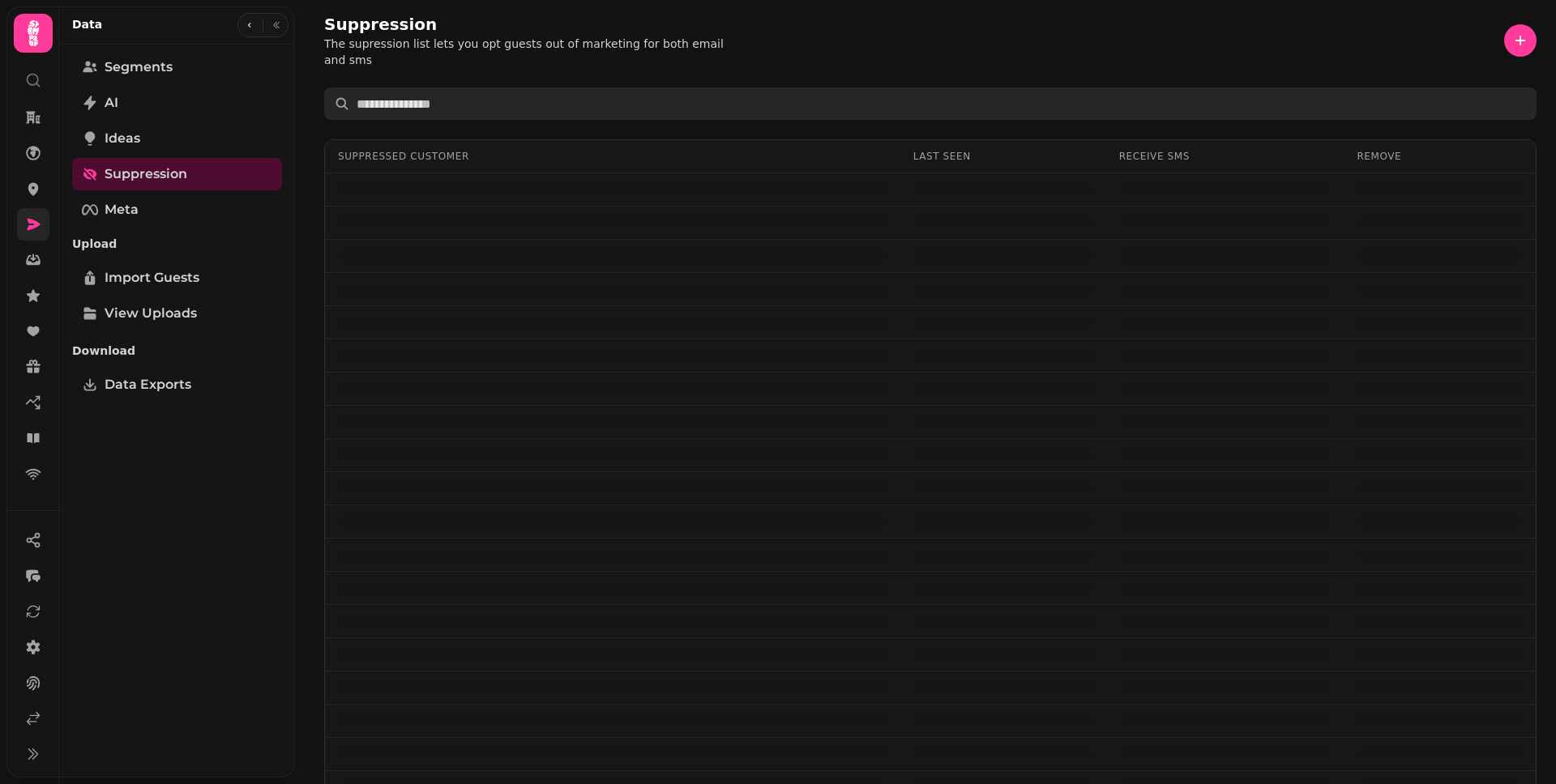
click at [738, 87] on input "text" at bounding box center [929, 103] width 1212 height 33
paste input "**********"
type input "**********"
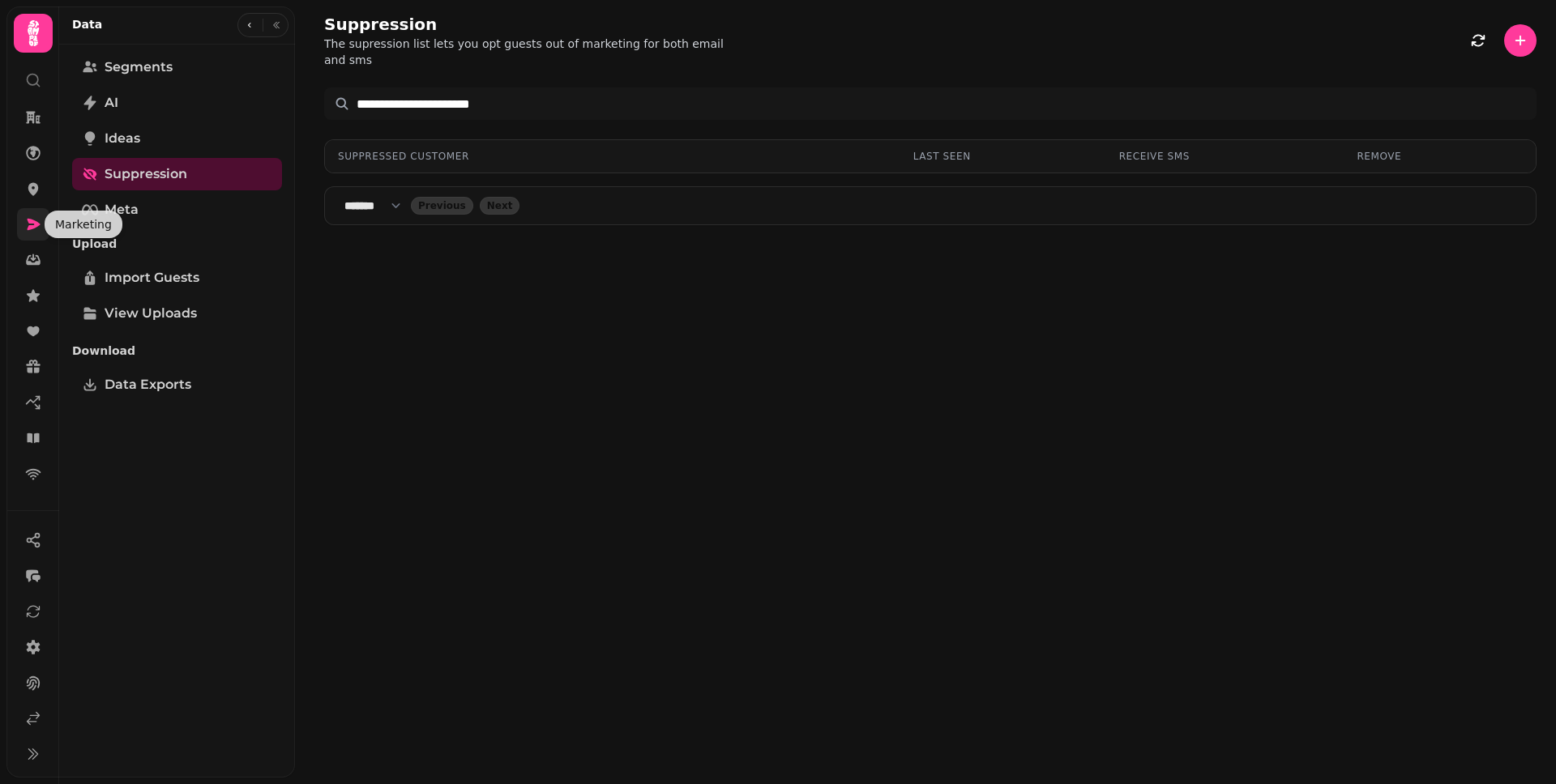
click at [33, 232] on icon at bounding box center [33, 224] width 16 height 16
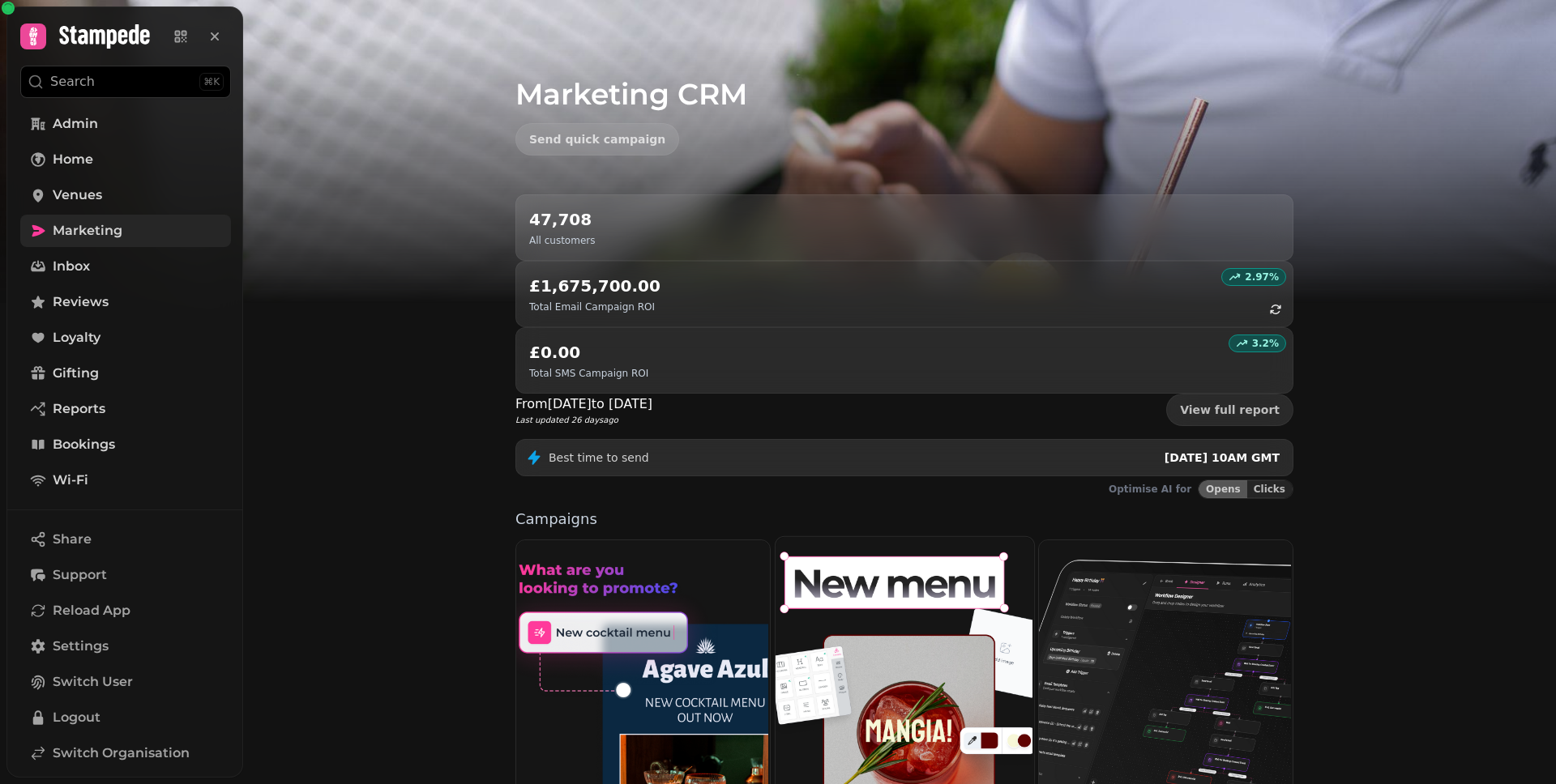
click at [950, 569] on img at bounding box center [902, 683] width 259 height 295
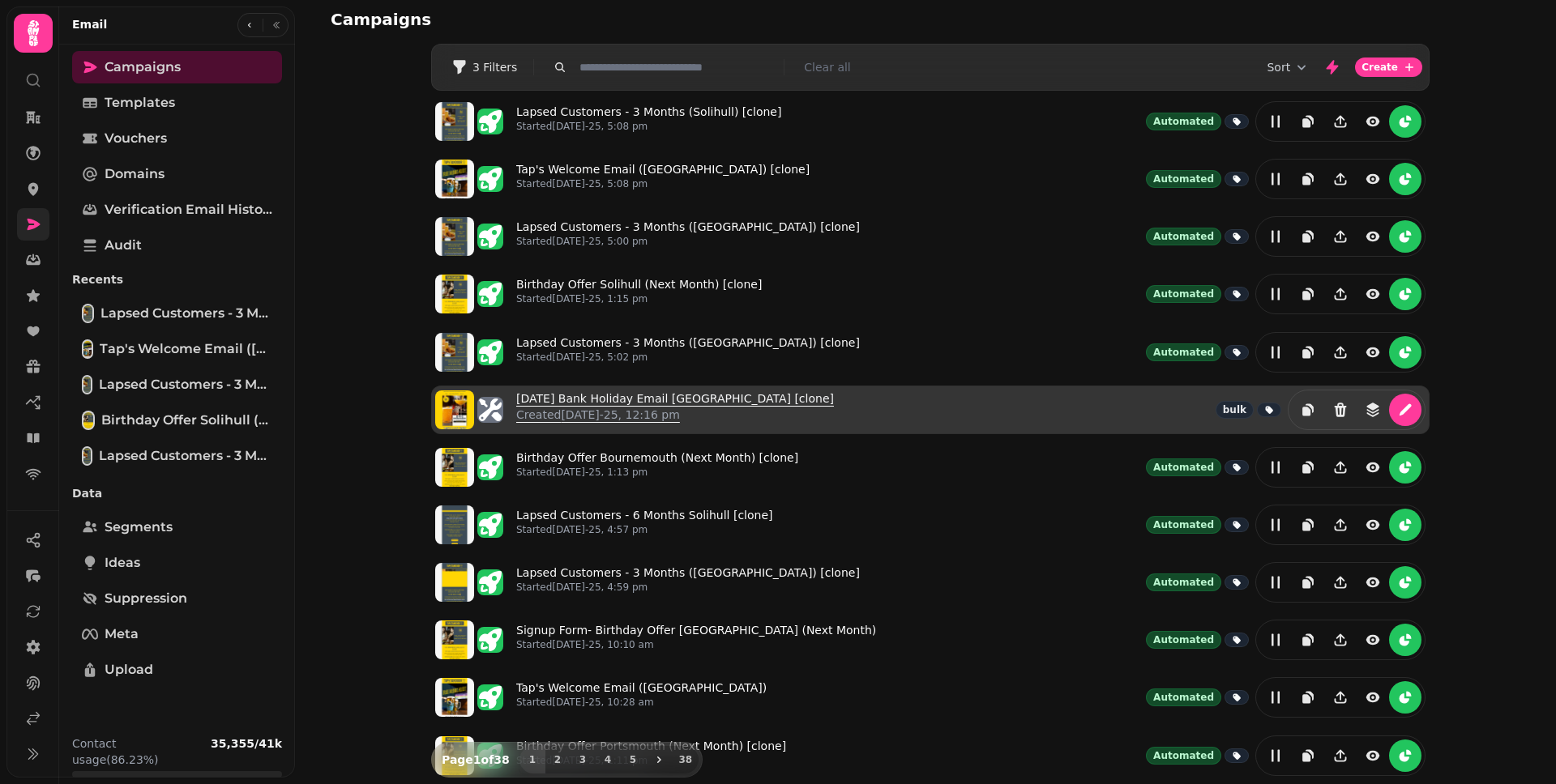
scroll to position [216, 0]
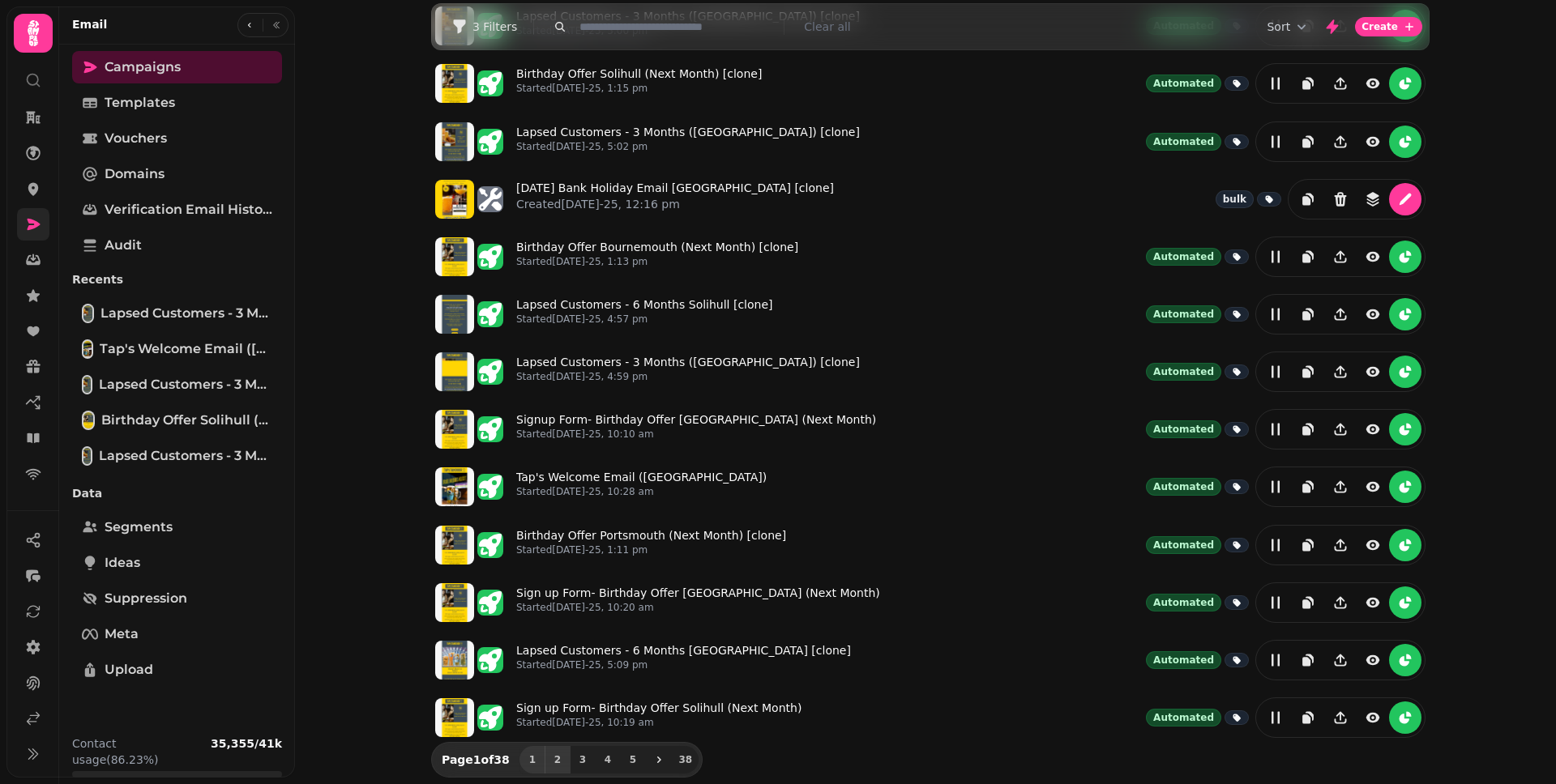
click at [552, 751] on button "2" at bounding box center [557, 760] width 26 height 28
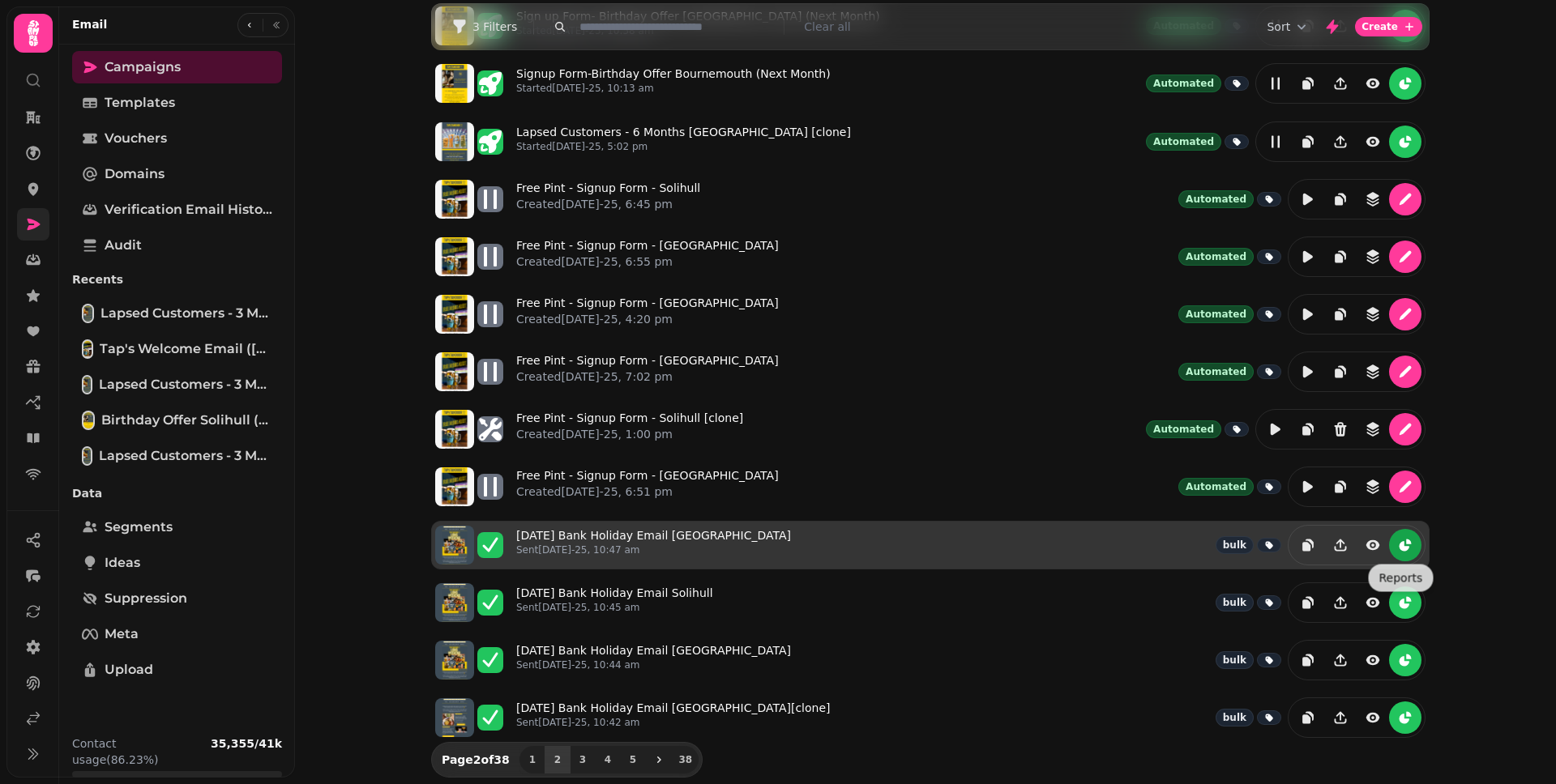
click at [1400, 544] on icon "reports" at bounding box center [1404, 546] width 9 height 9
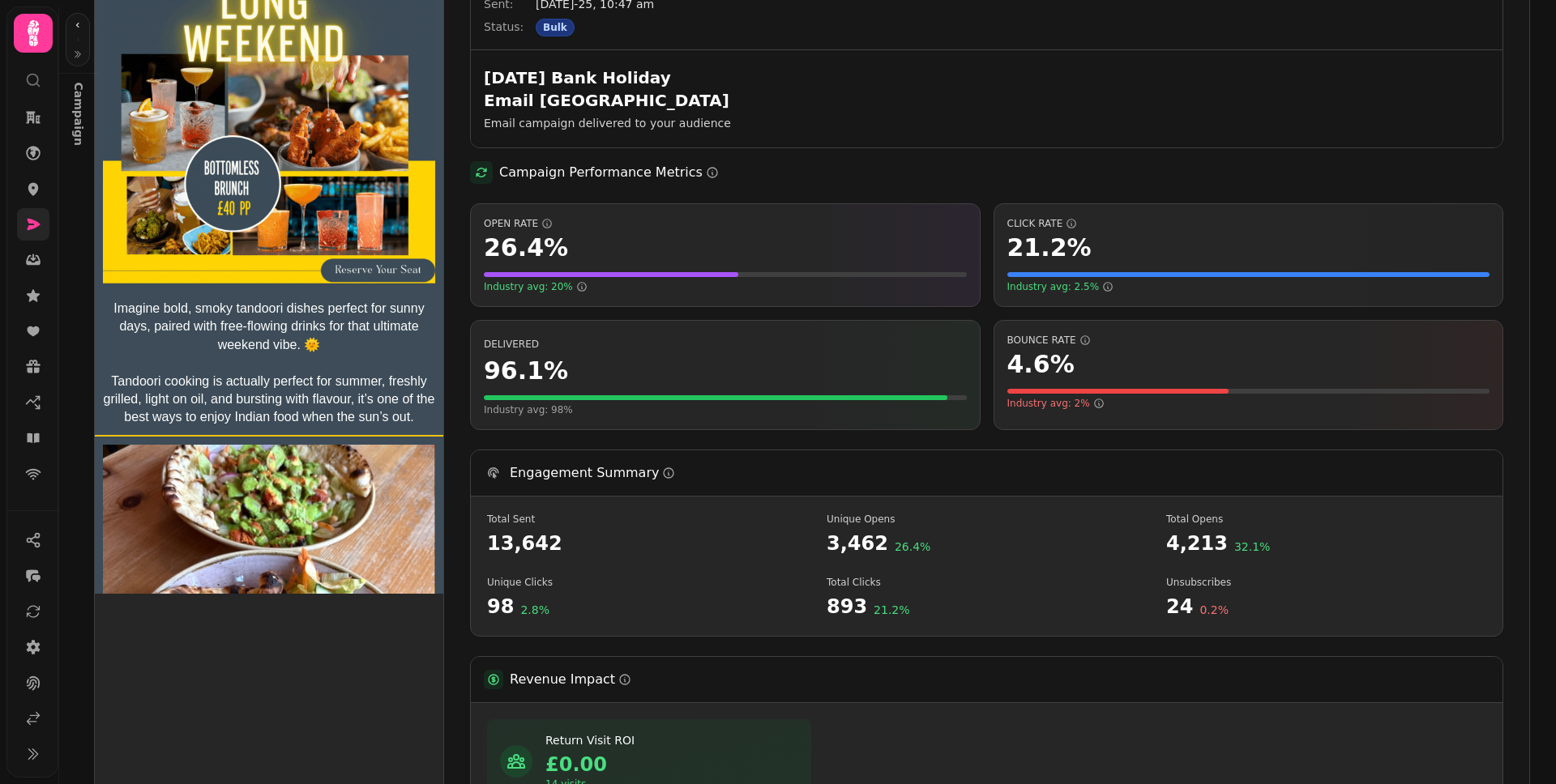
scroll to position [169, 0]
click at [75, 56] on icon "button" at bounding box center [77, 54] width 9 height 9
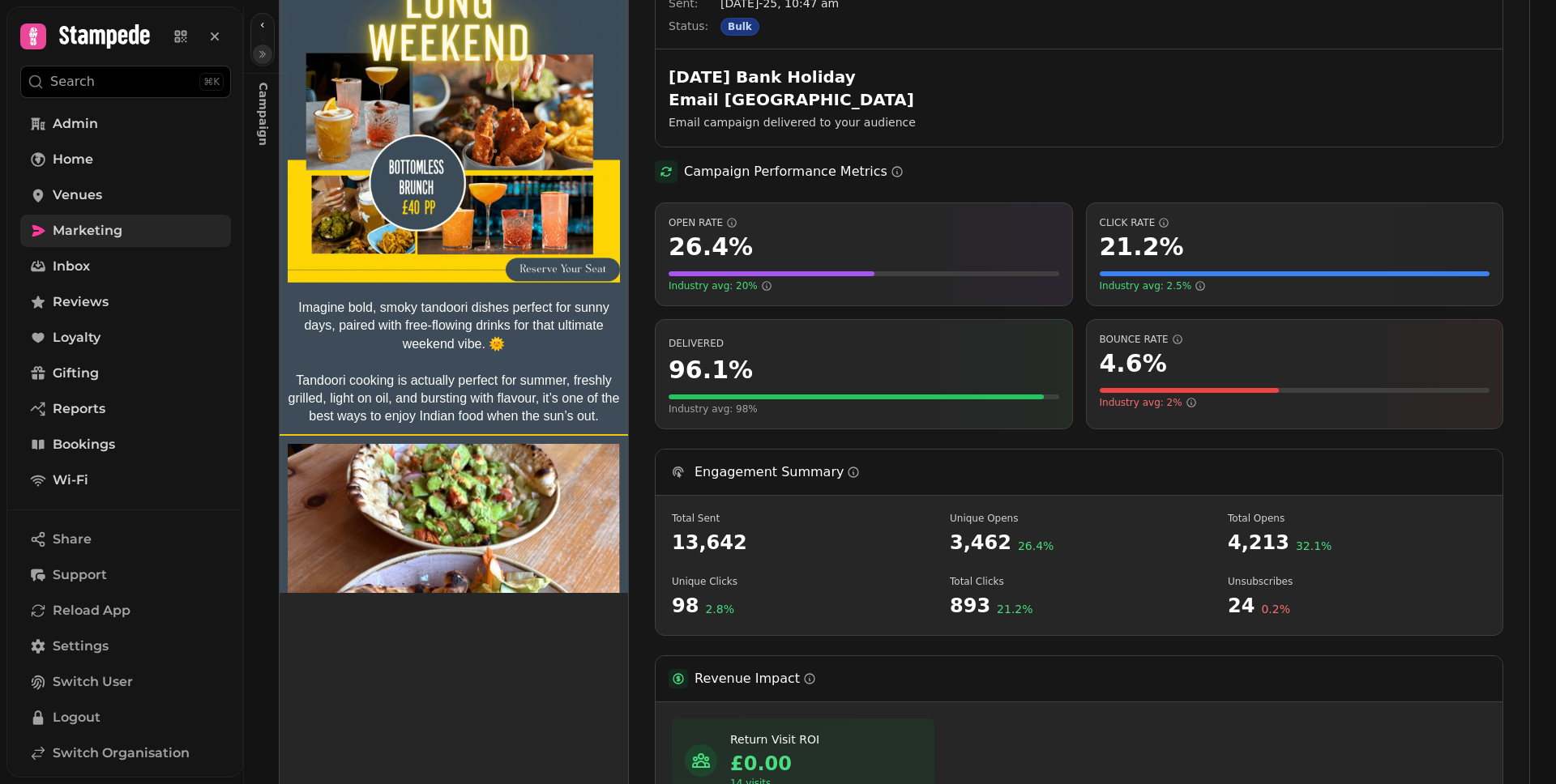
click at [264, 59] on icon "button" at bounding box center [262, 54] width 9 height 9
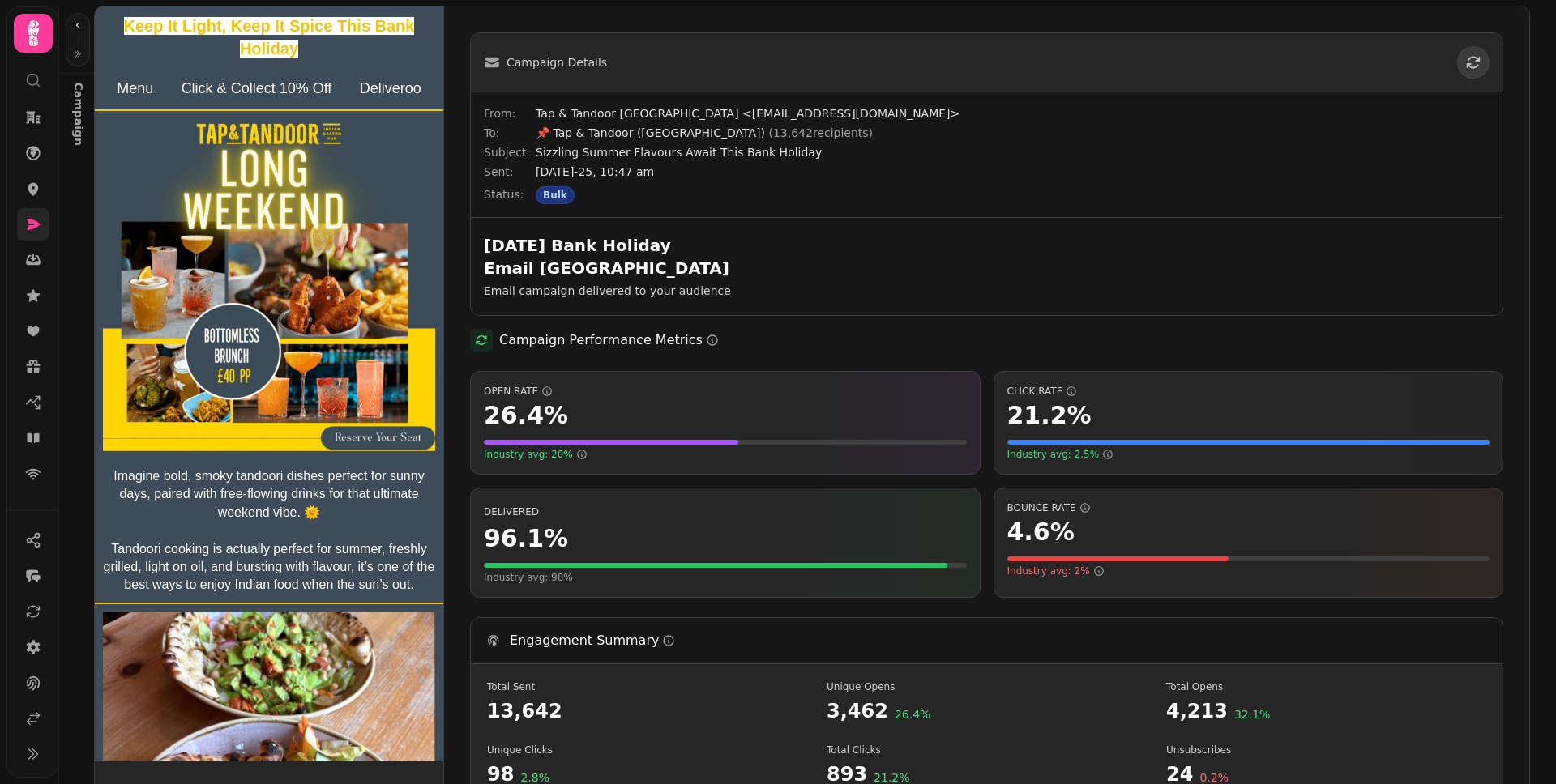
scroll to position [0, 0]
click at [34, 217] on icon at bounding box center [33, 224] width 16 height 16
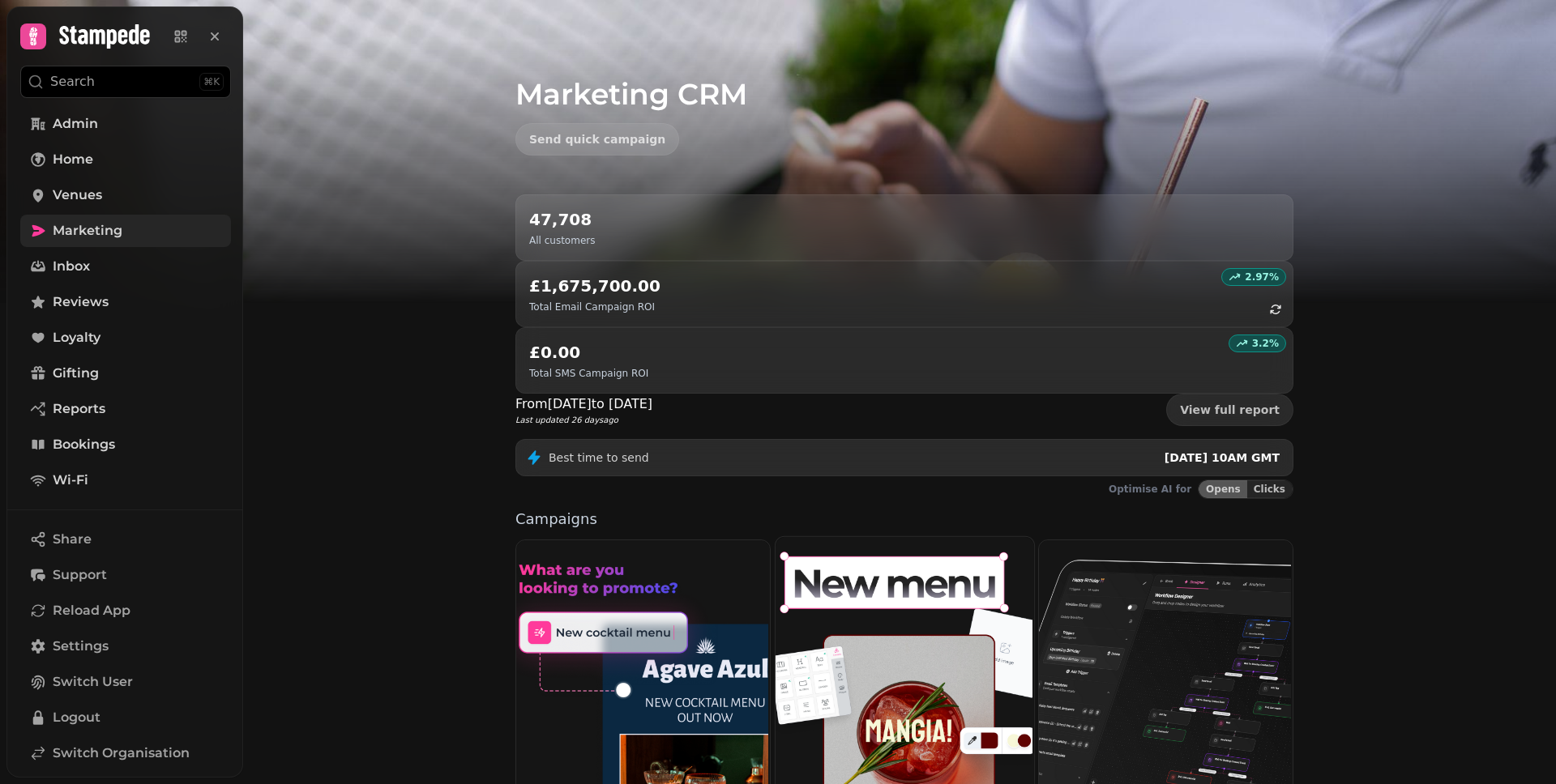
click at [931, 549] on img at bounding box center [902, 683] width 259 height 295
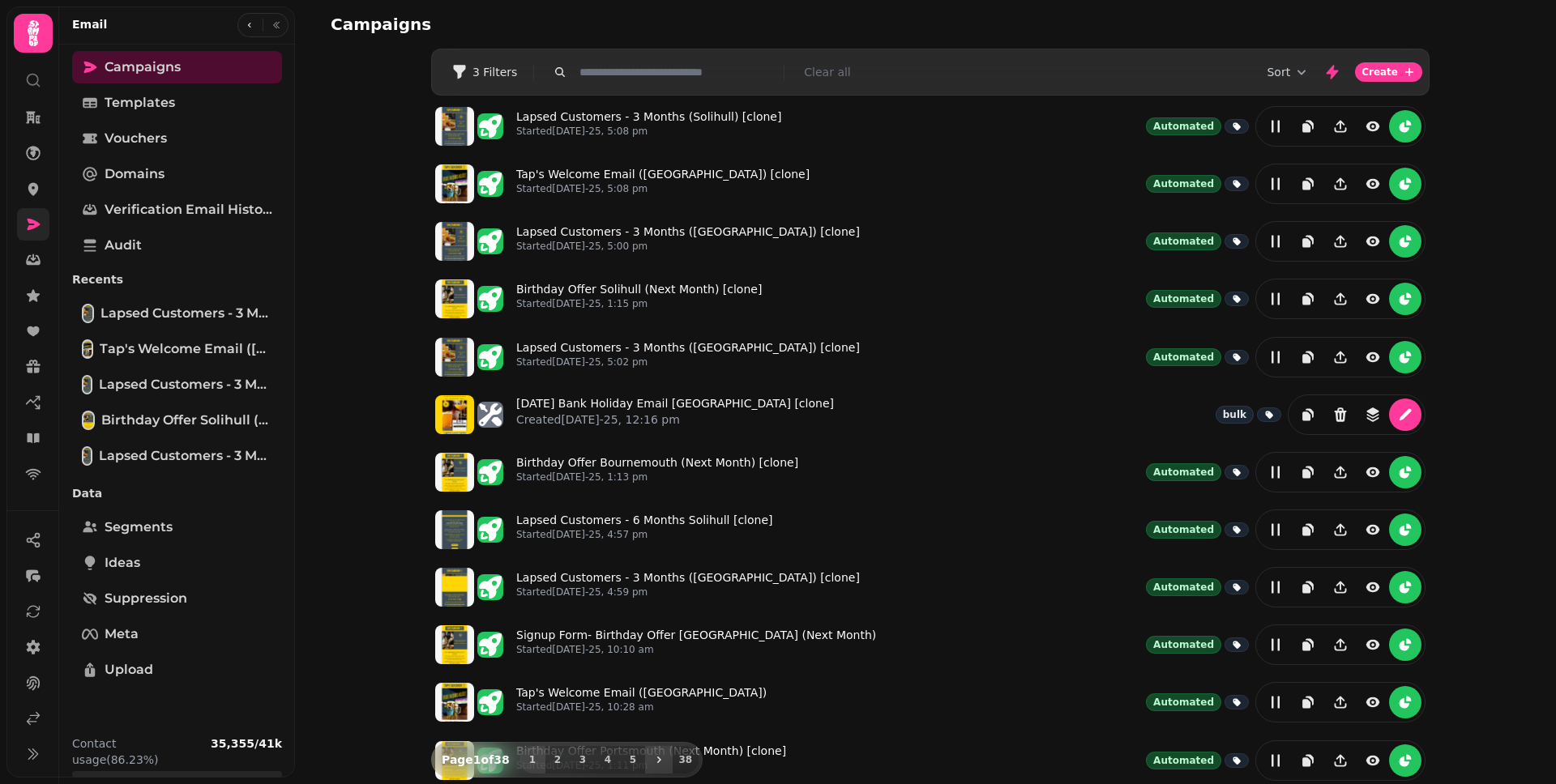
scroll to position [216, 0]
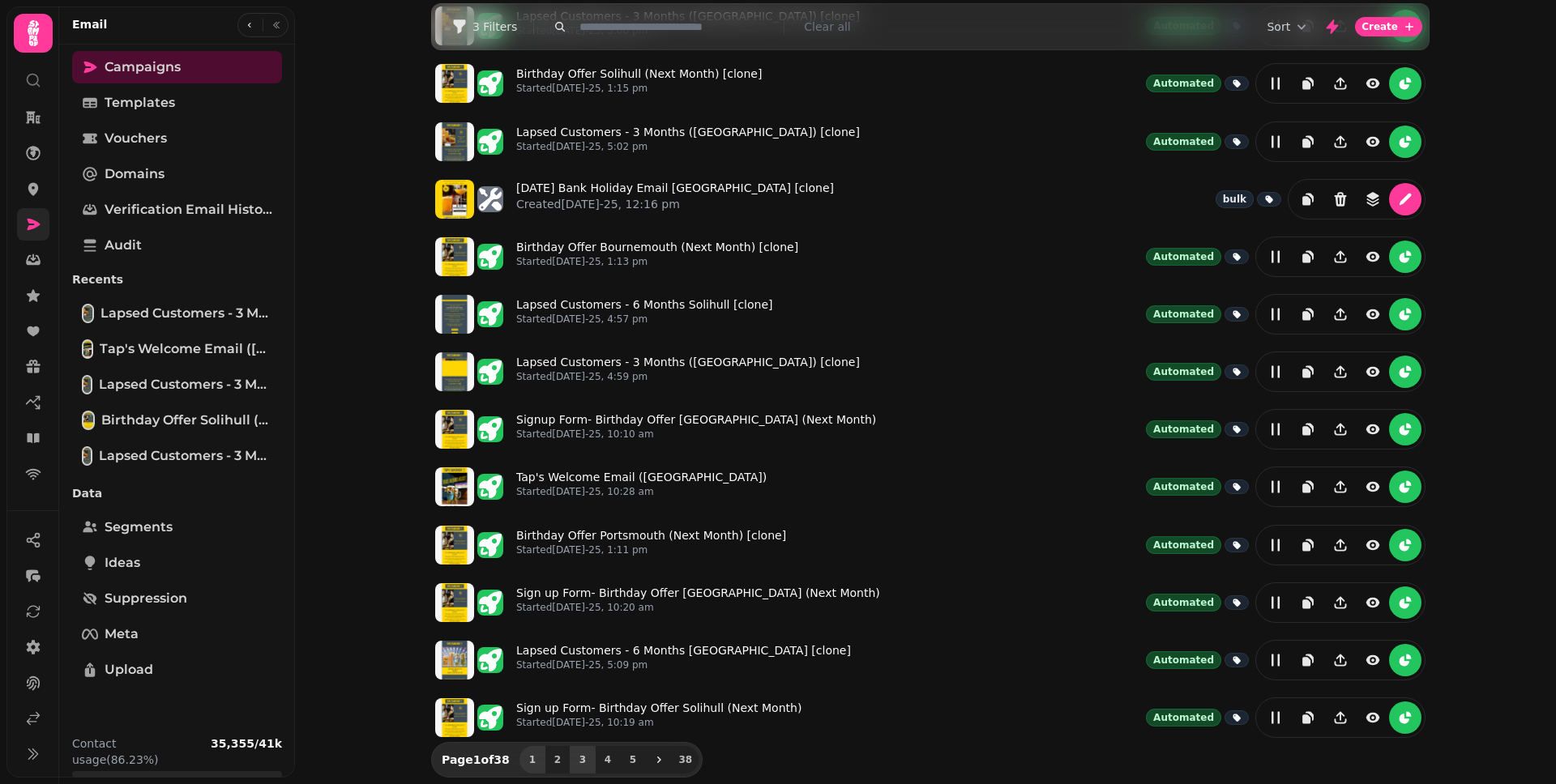
click at [581, 757] on span "3" at bounding box center [582, 760] width 13 height 9
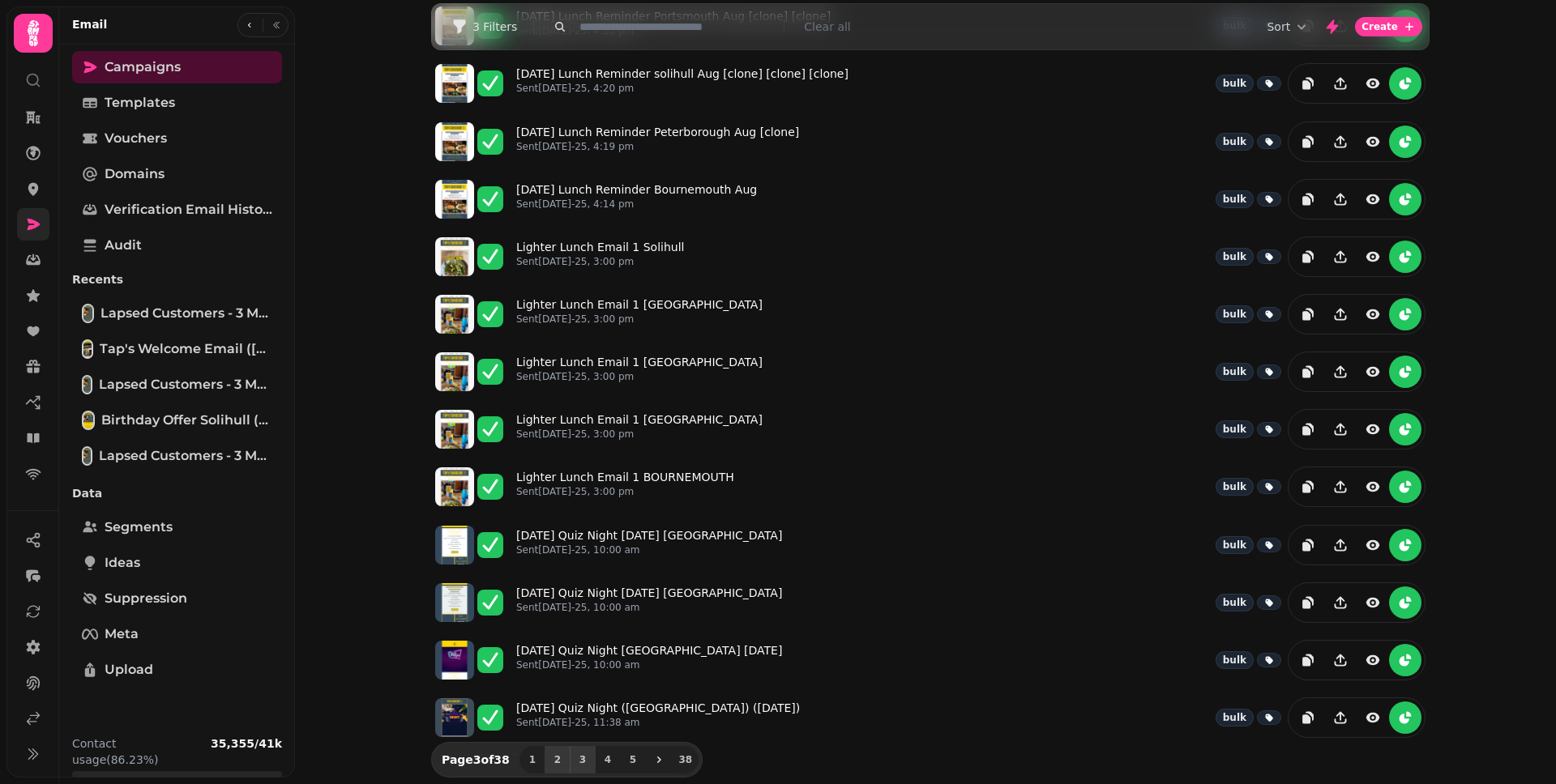
click at [552, 756] on span "2" at bounding box center [557, 760] width 13 height 9
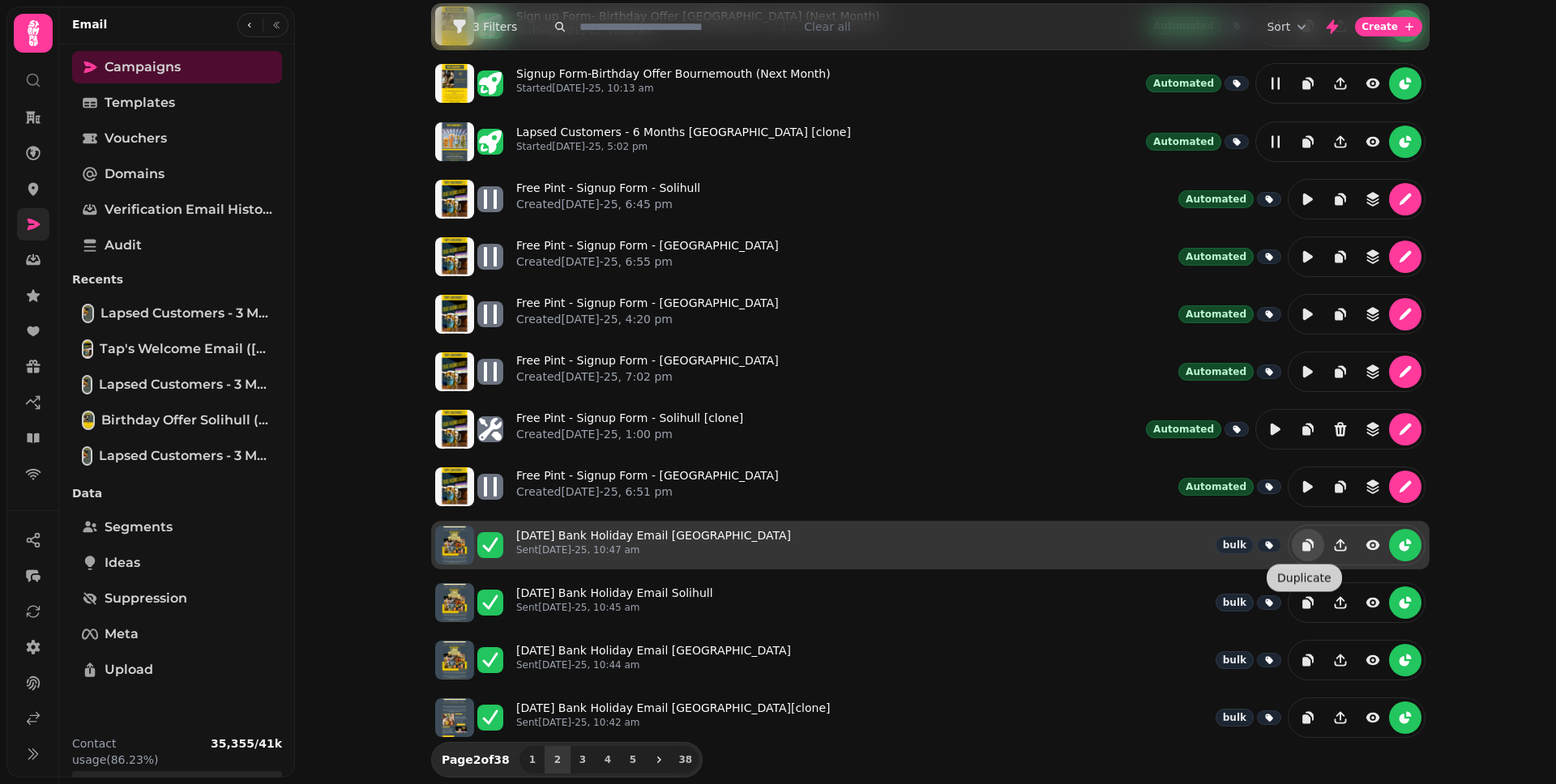
click at [1304, 545] on icon "duplicate" at bounding box center [1306, 547] width 8 height 9
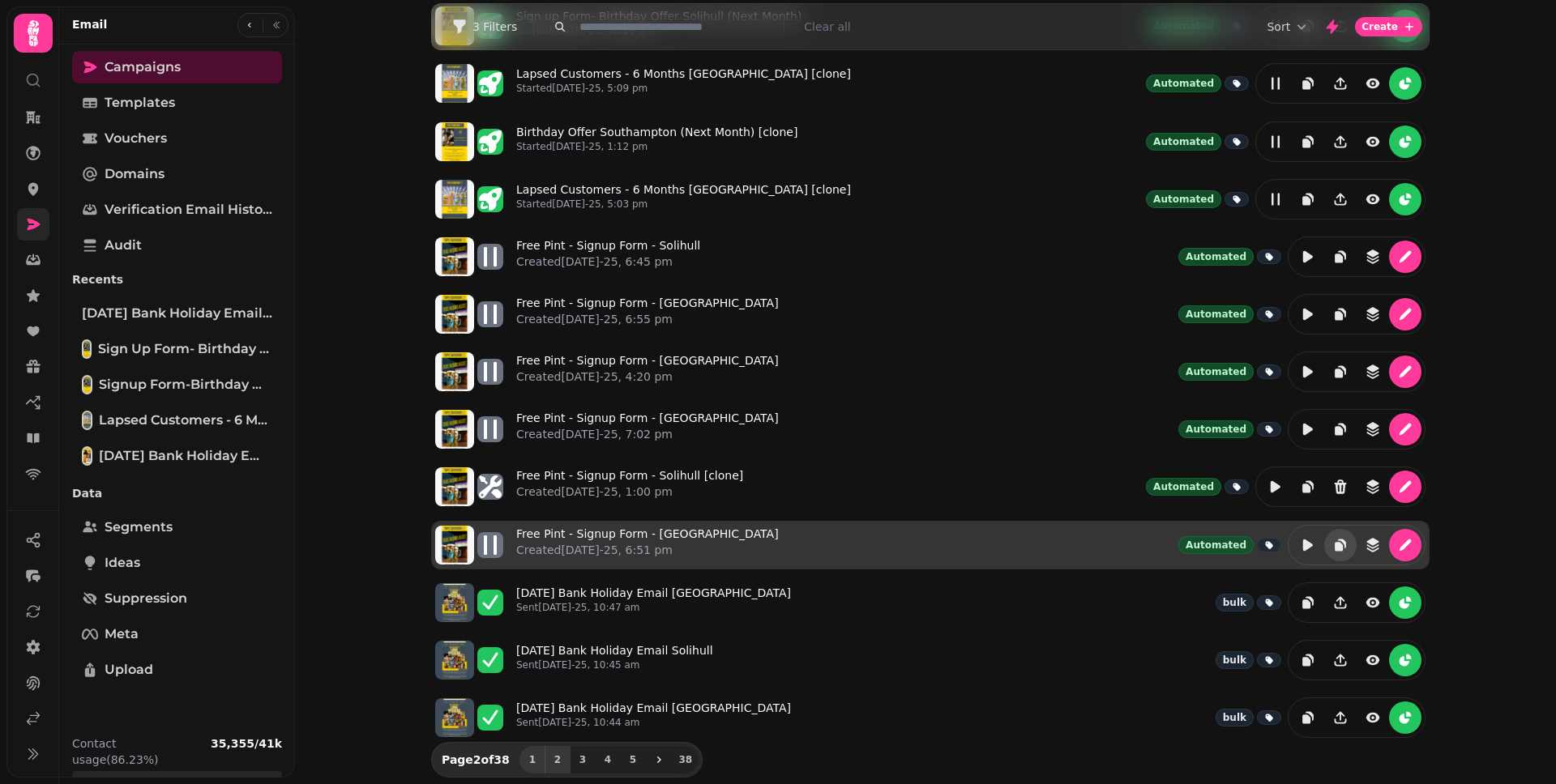
click at [525, 755] on span "1" at bounding box center [532, 760] width 13 height 9
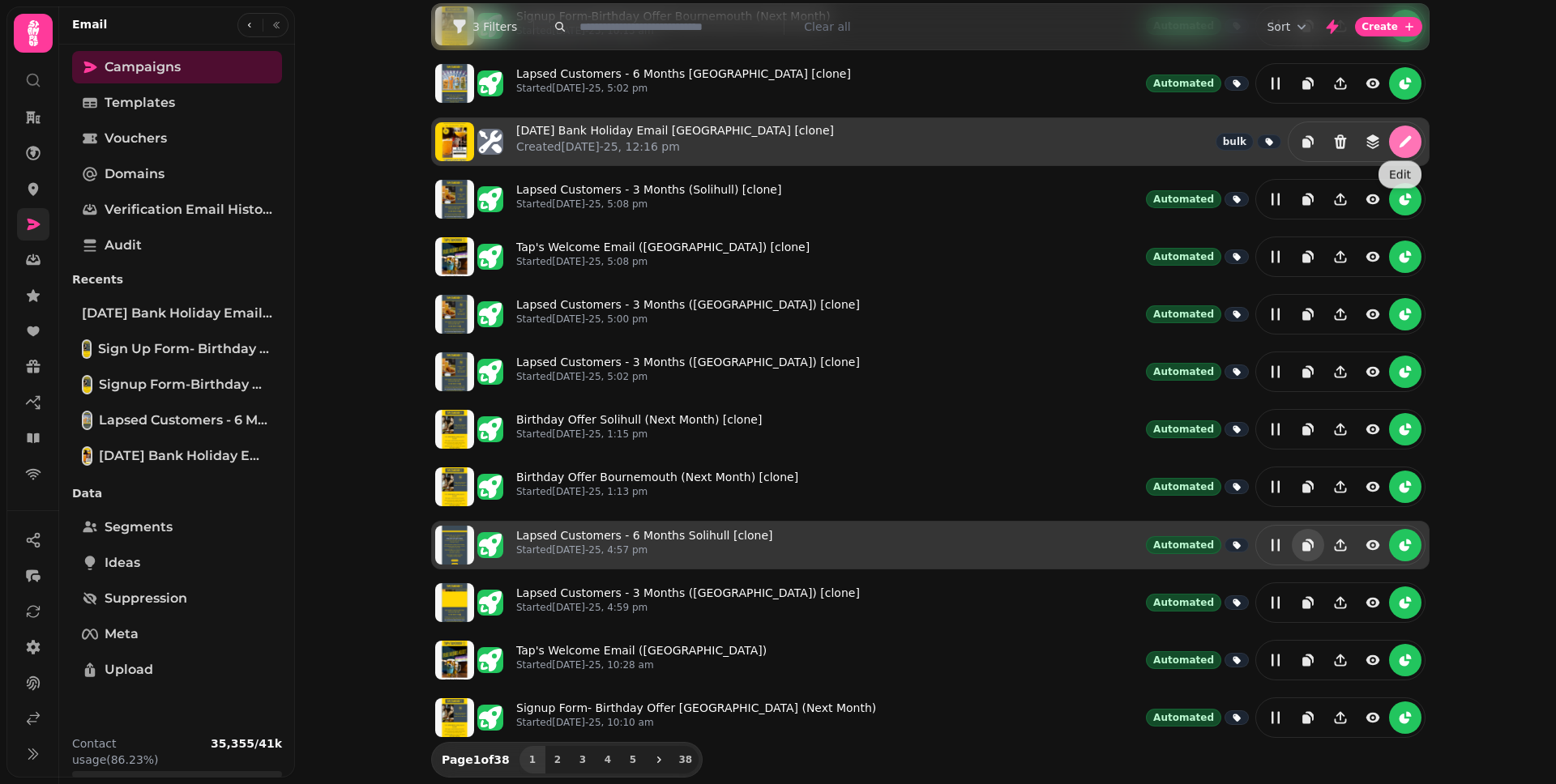
click at [1391, 149] on button "edit" at bounding box center [1404, 141] width 33 height 33
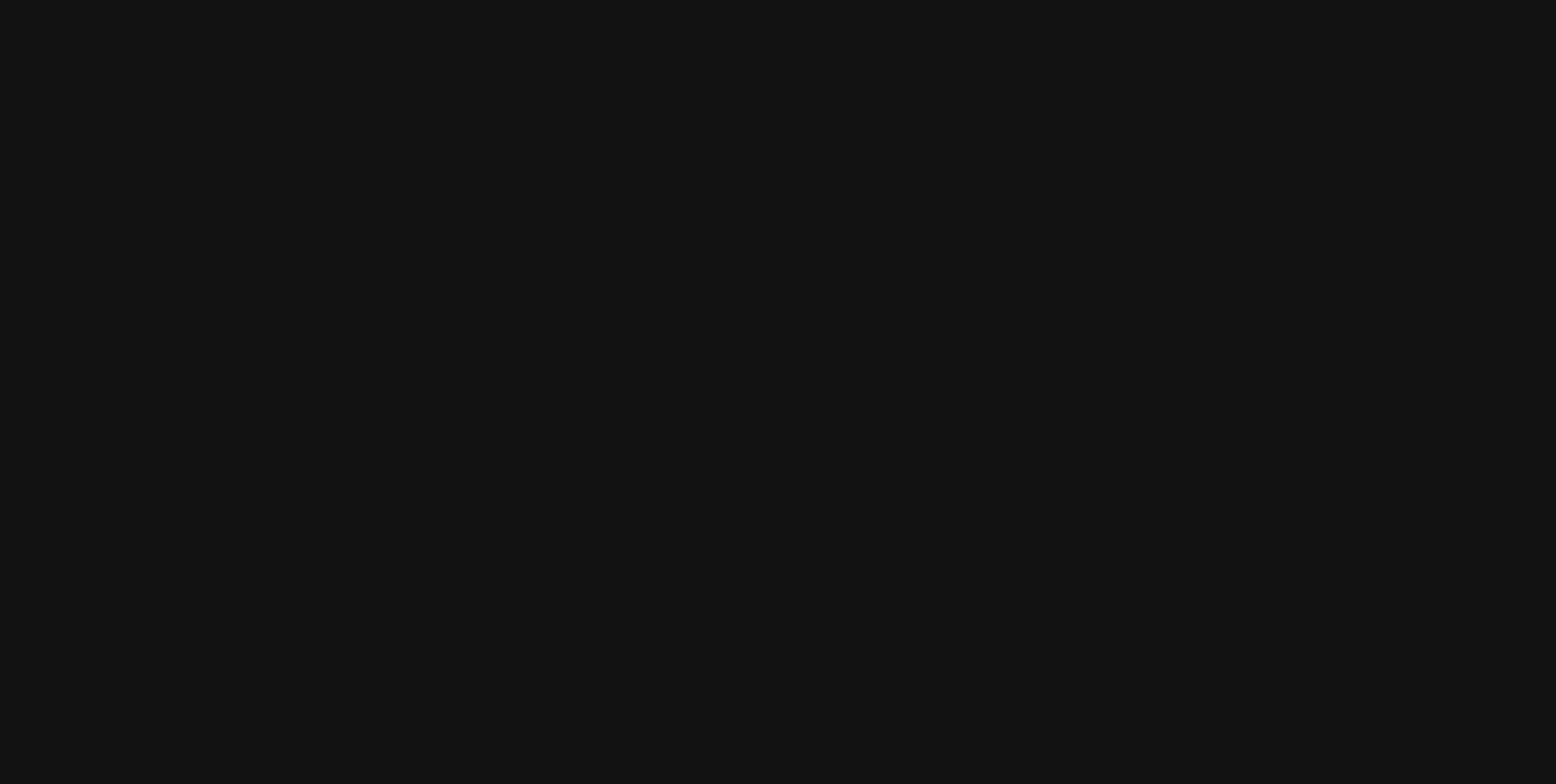
select select "**********"
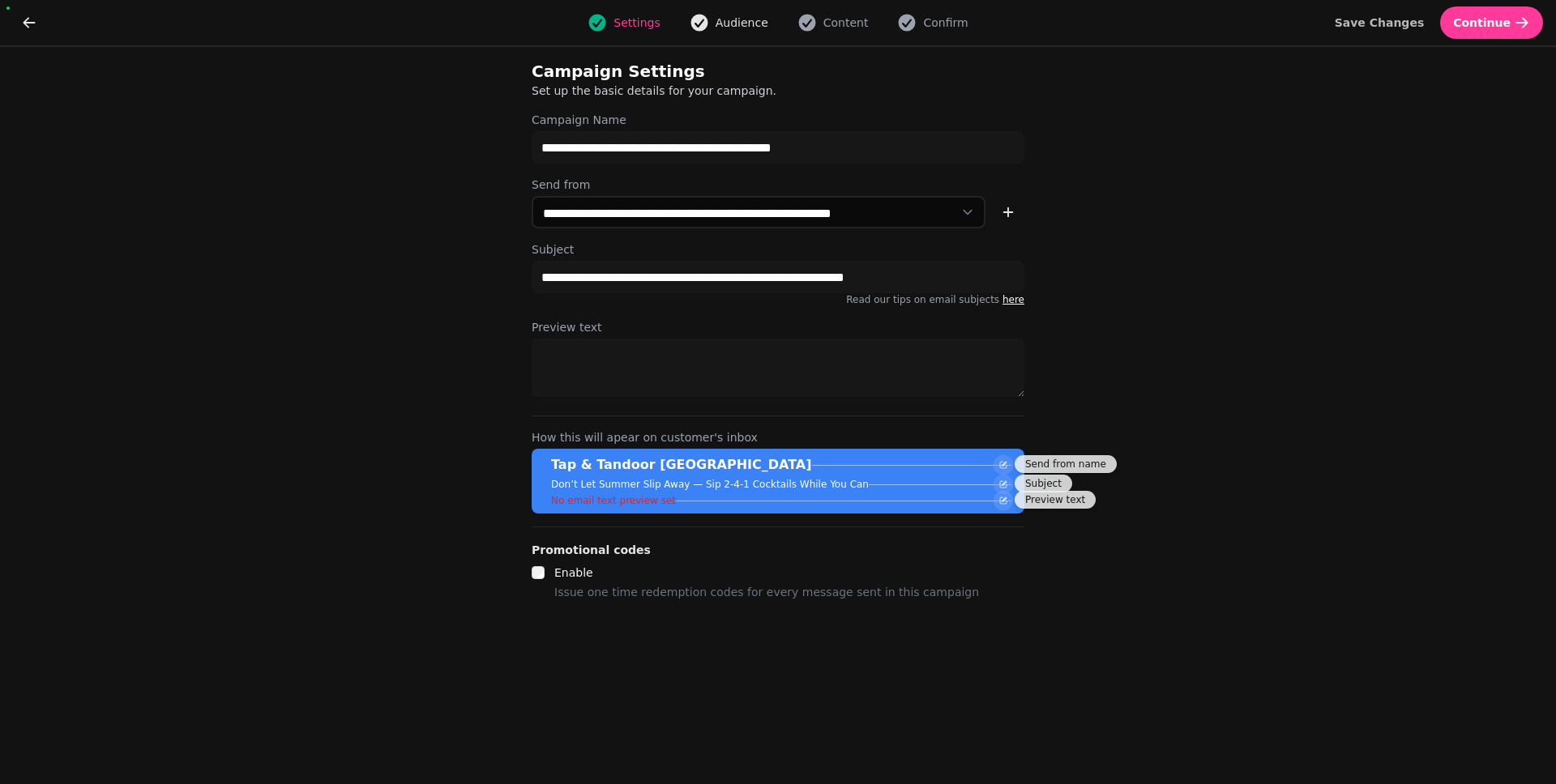
click at [756, 30] on span "Audience" at bounding box center [741, 22] width 53 height 16
select select "**********"
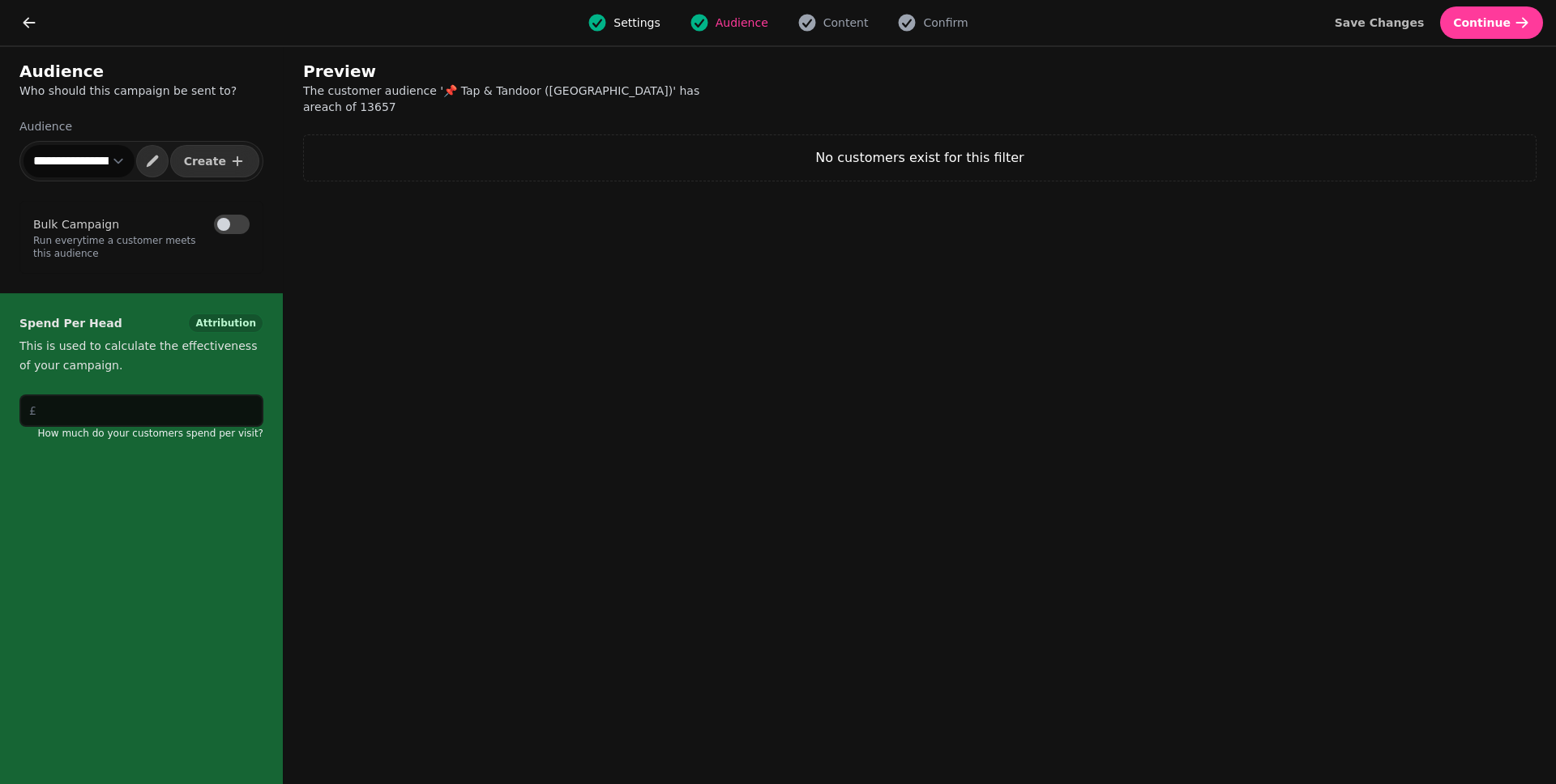
click at [73, 154] on select "**********" at bounding box center [78, 161] width 111 height 33
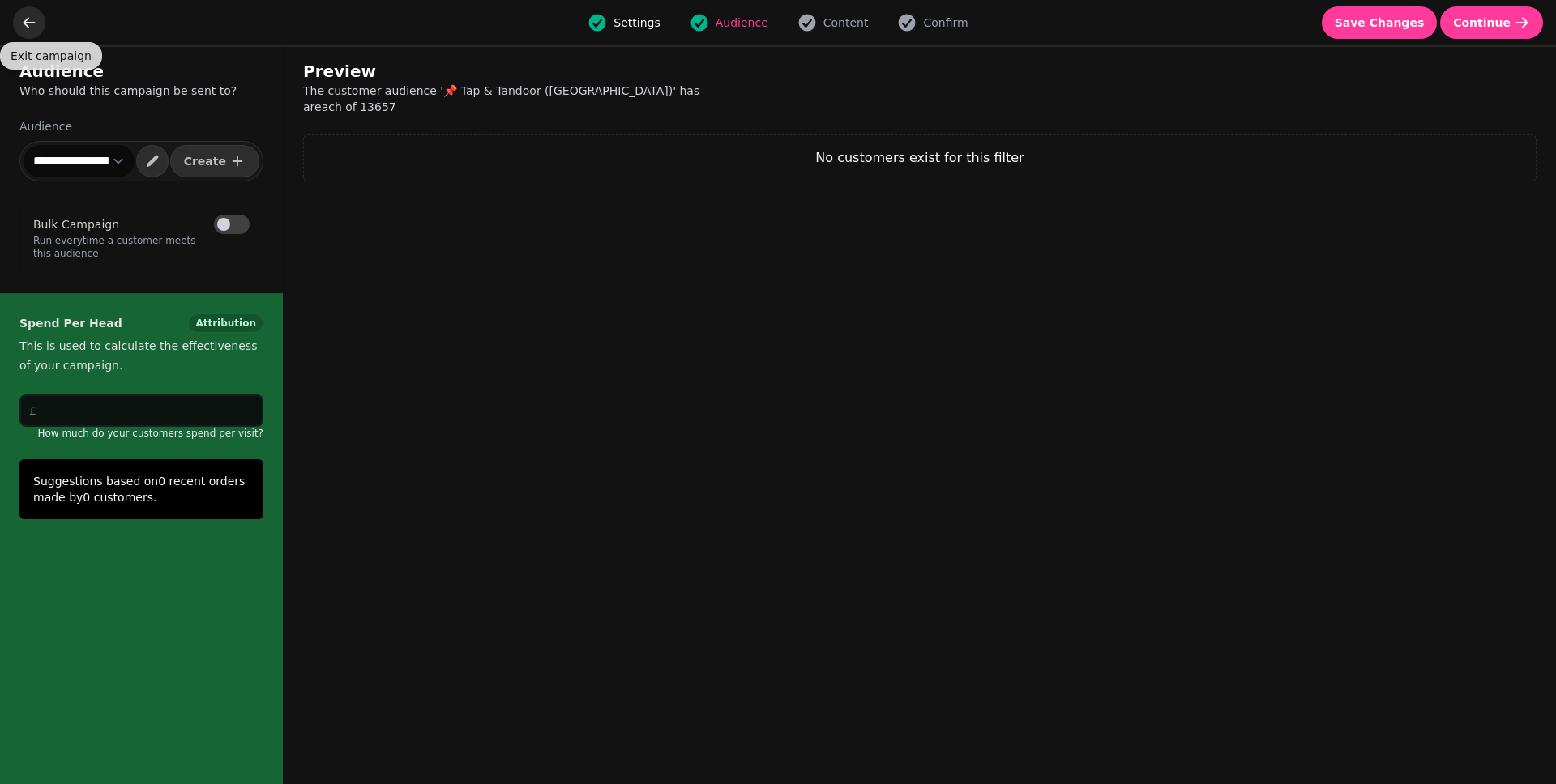
click at [22, 24] on icon "go back" at bounding box center [29, 22] width 16 height 16
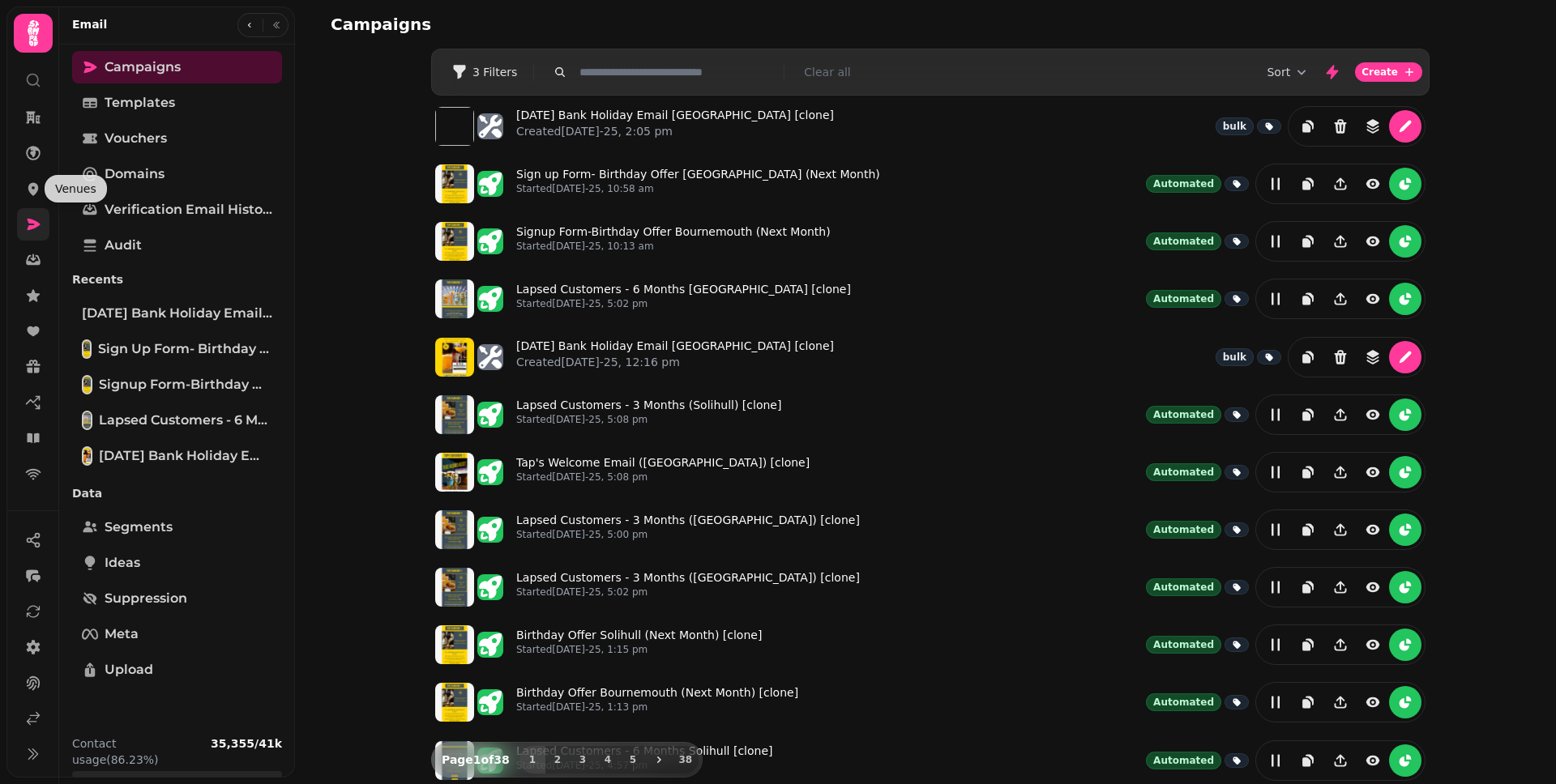
click at [34, 224] on icon at bounding box center [34, 224] width 13 height 11
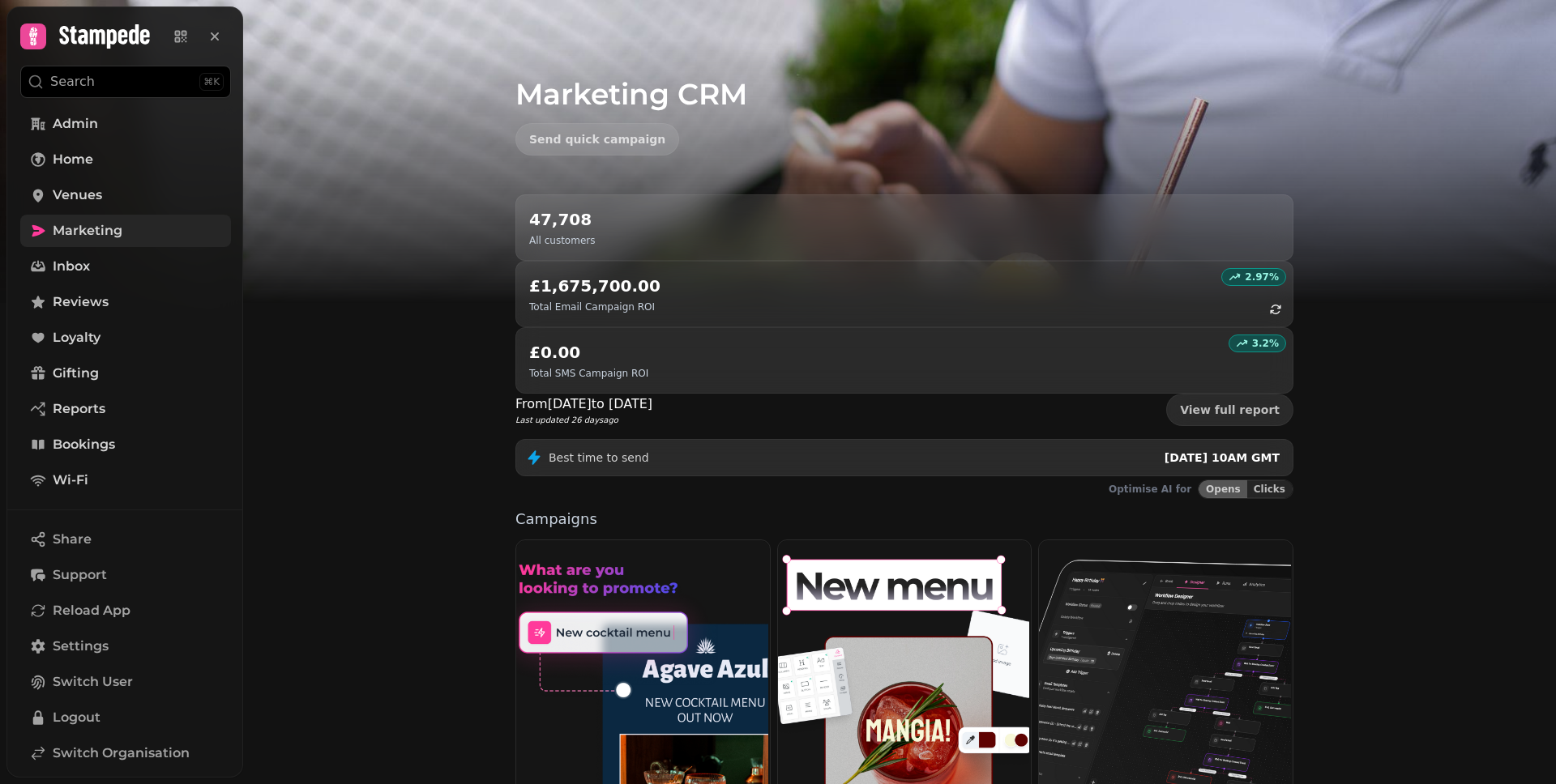
scroll to position [227, 0]
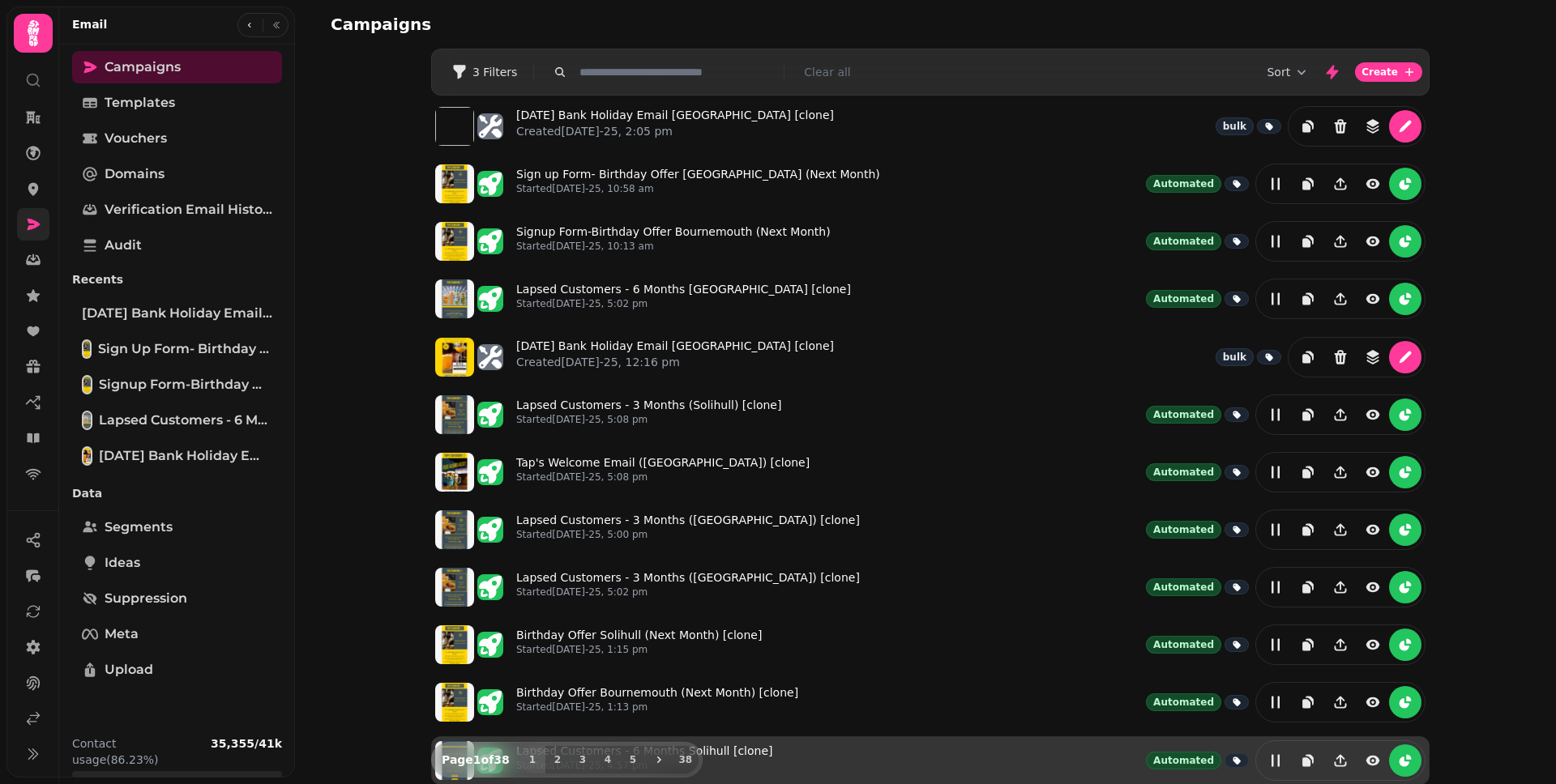
scroll to position [216, 0]
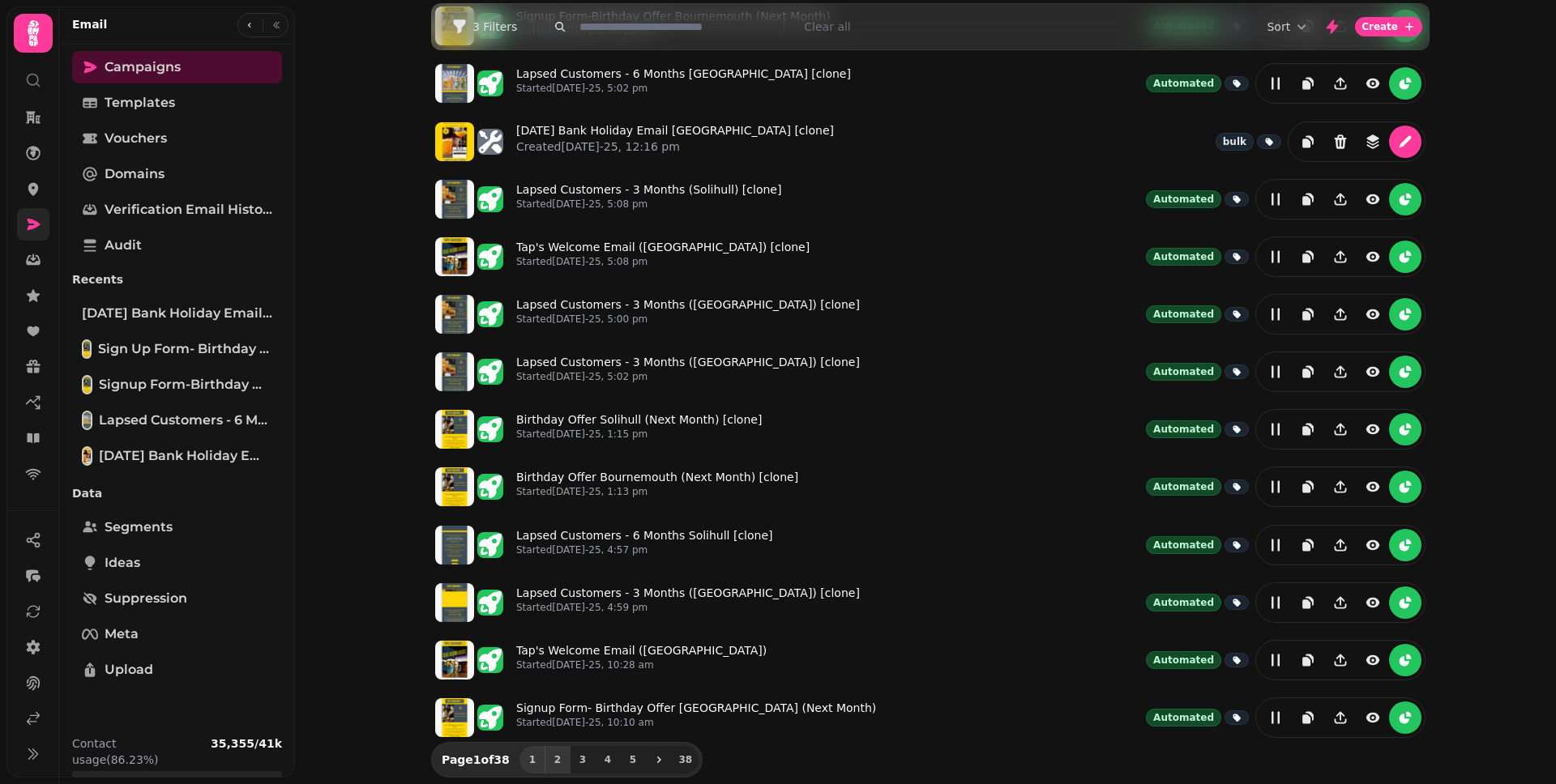
click at [550, 753] on button "2" at bounding box center [557, 760] width 26 height 28
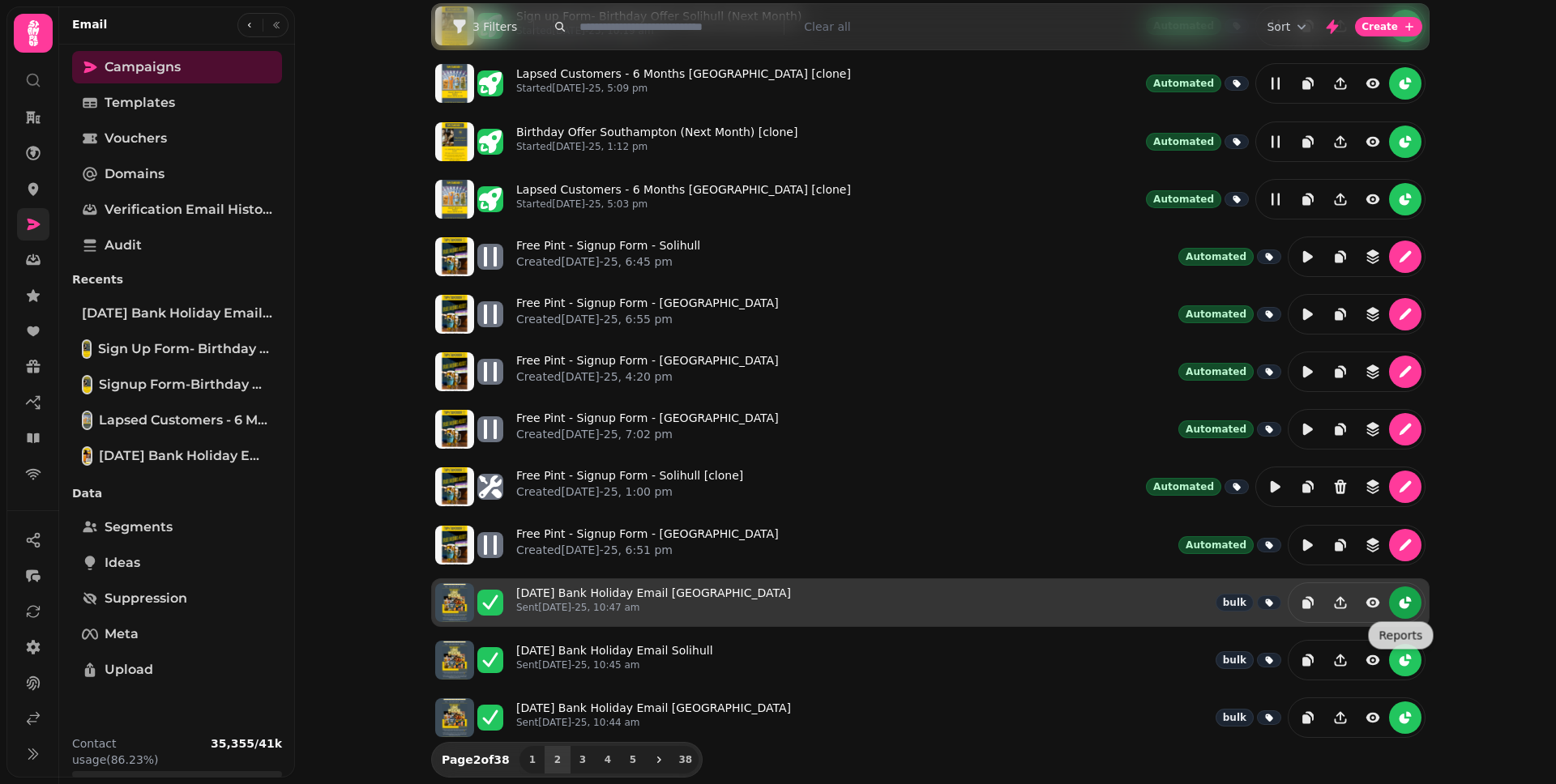
click at [1404, 597] on icon "reports" at bounding box center [1404, 602] width 16 height 16
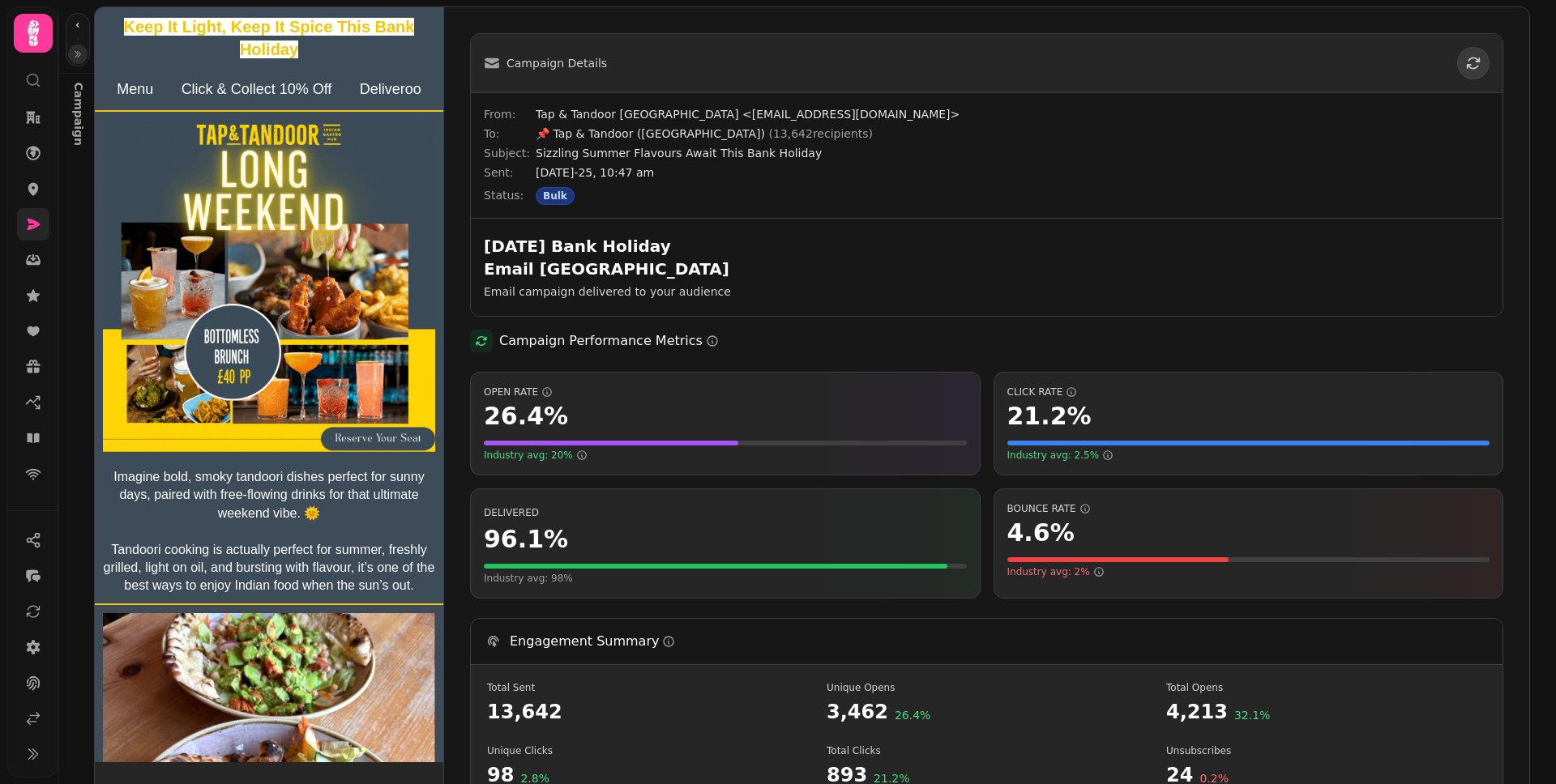
click at [75, 49] on icon "button" at bounding box center [77, 54] width 9 height 9
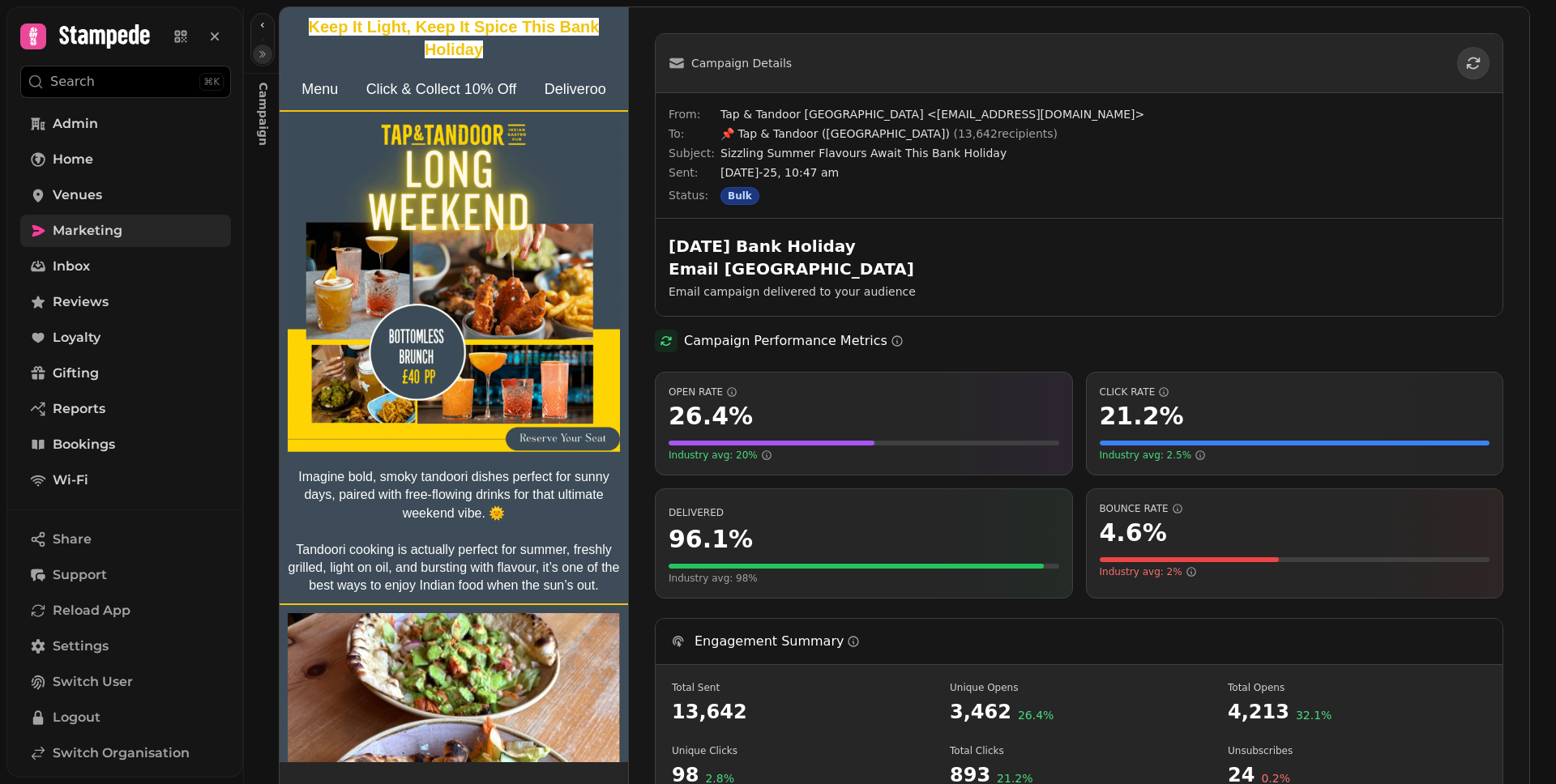
click at [260, 55] on icon "button" at bounding box center [262, 54] width 9 height 9
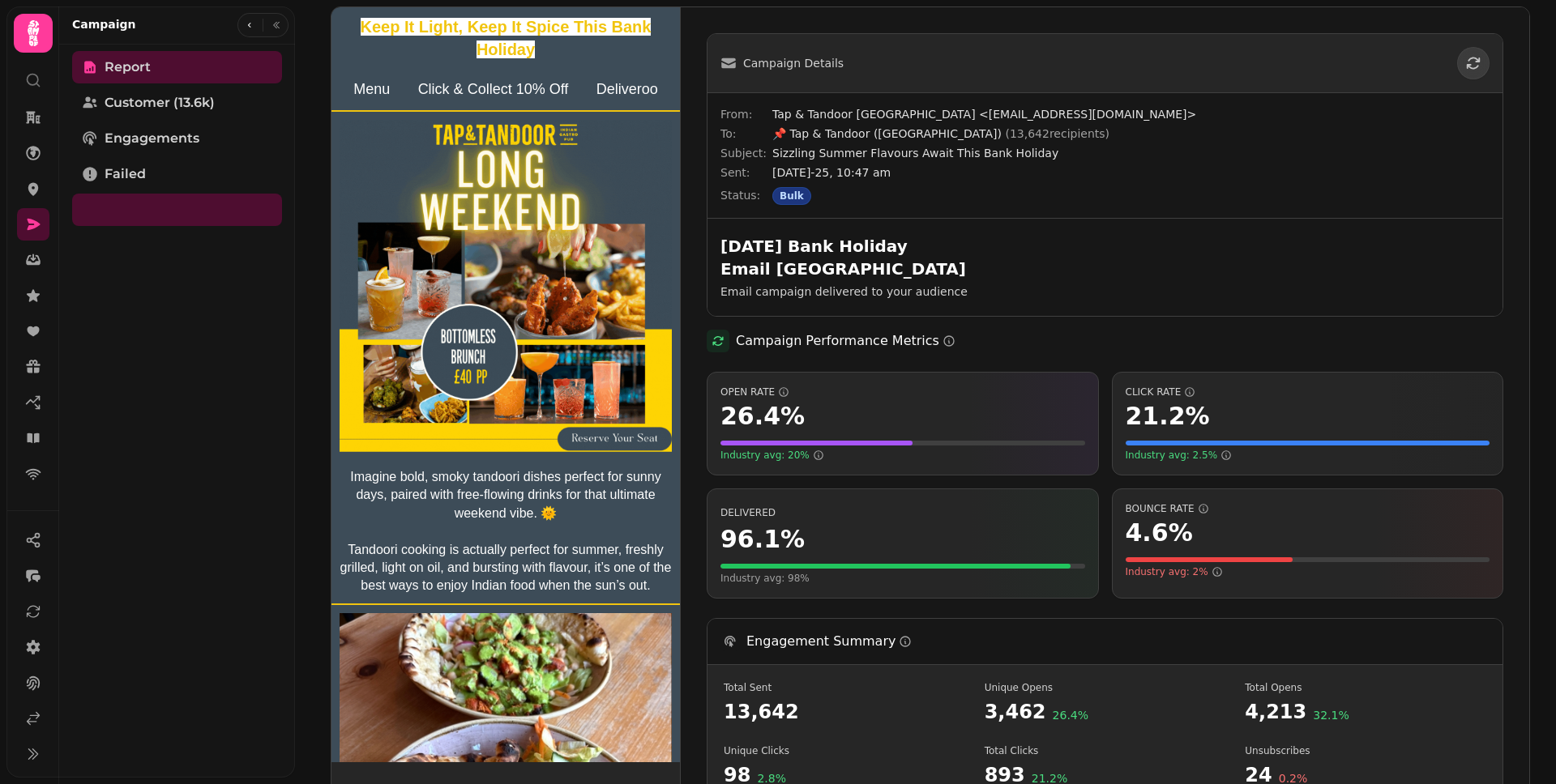
scroll to position [573, 0]
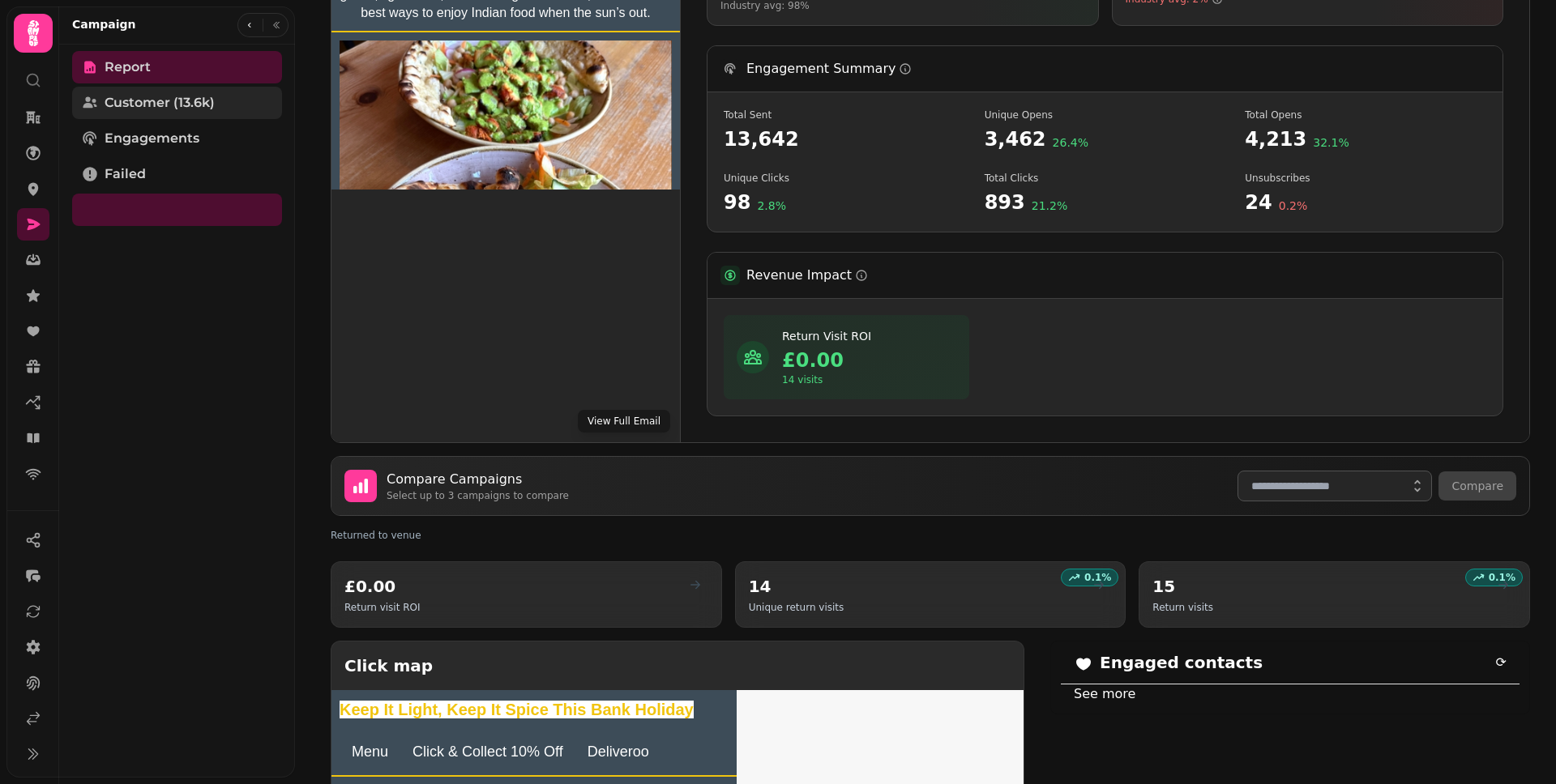
click at [153, 106] on span "Customer (13.6k)" at bounding box center [159, 102] width 110 height 20
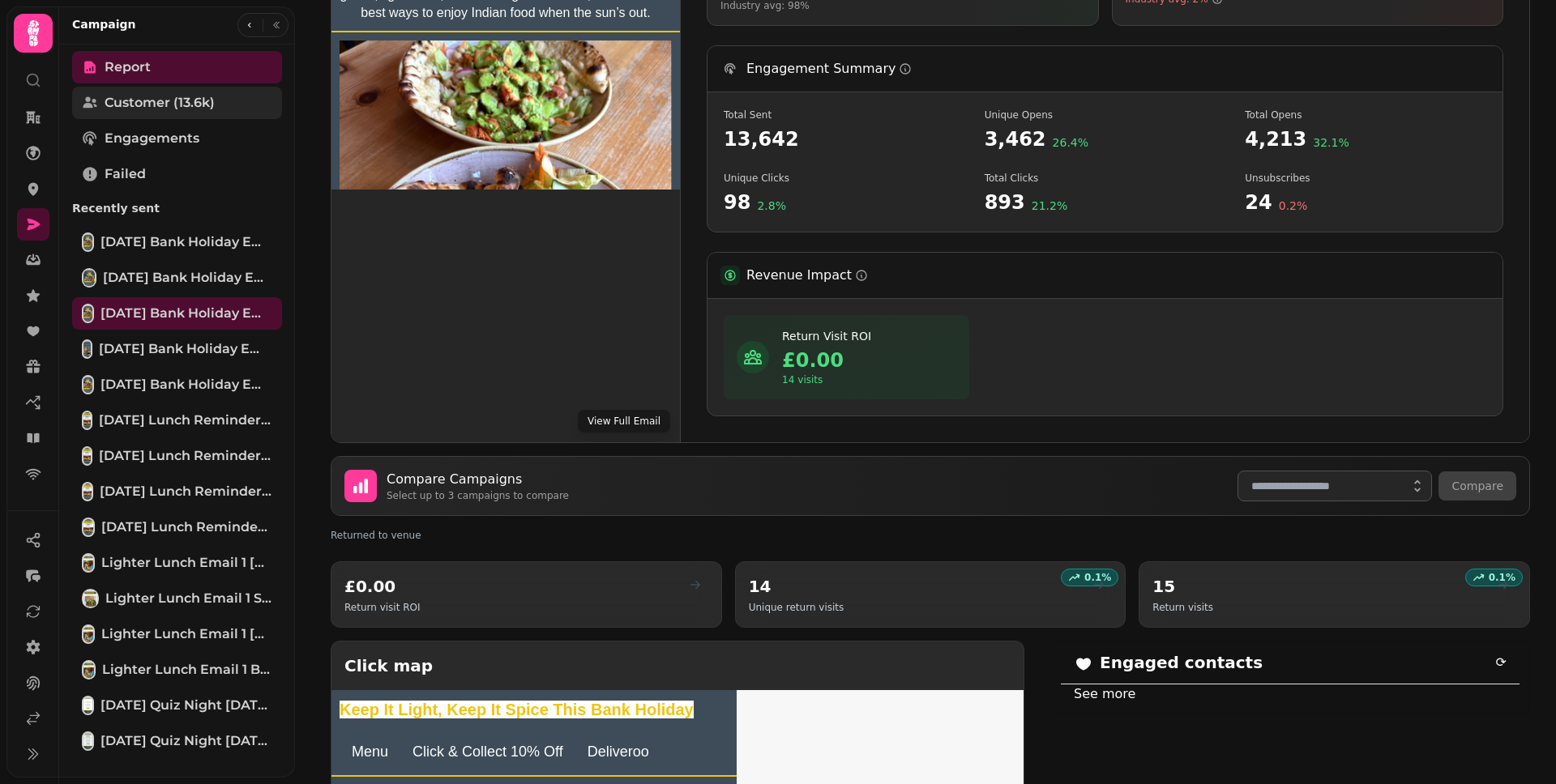
scroll to position [210, 0]
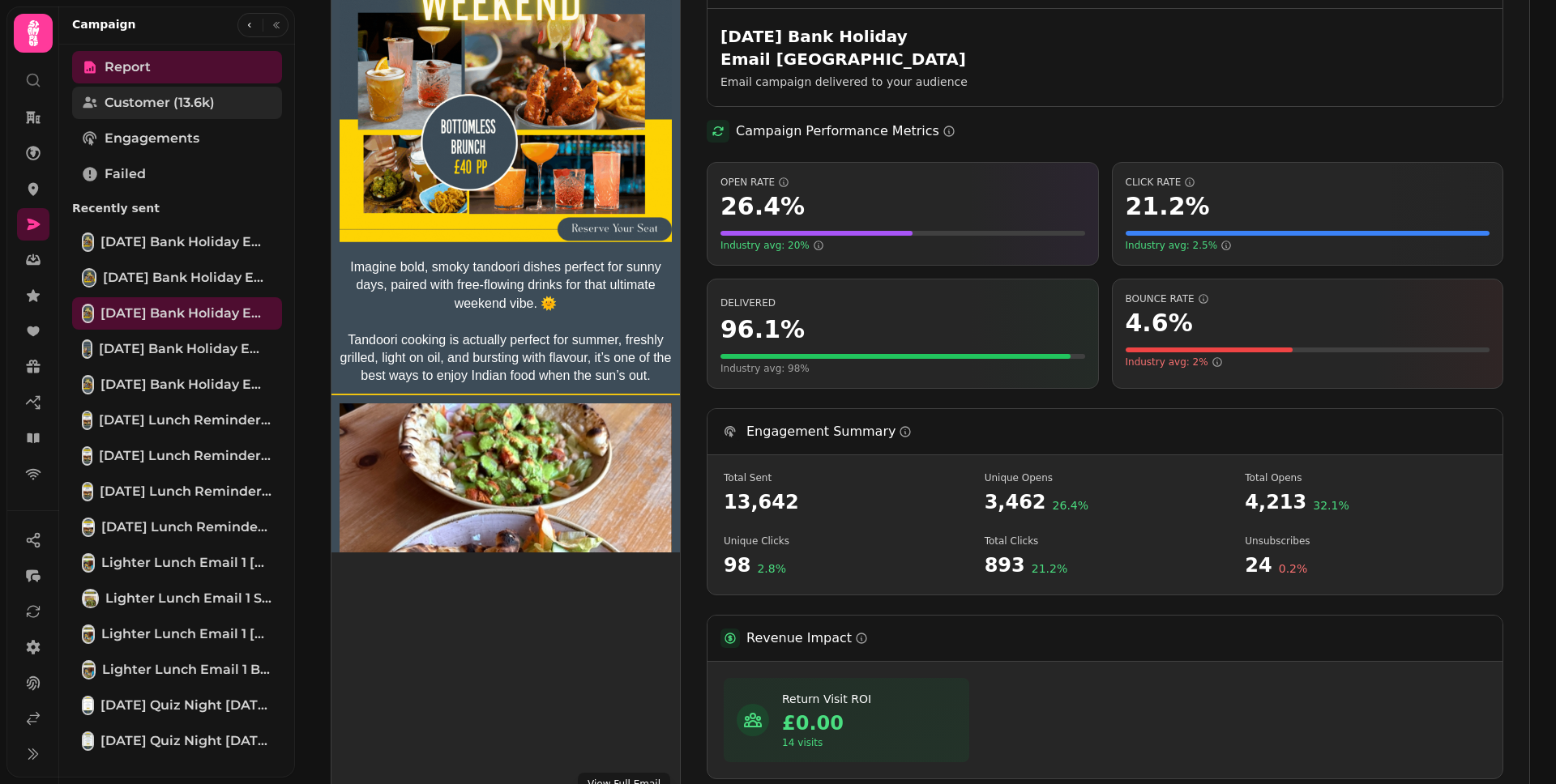
select select "**"
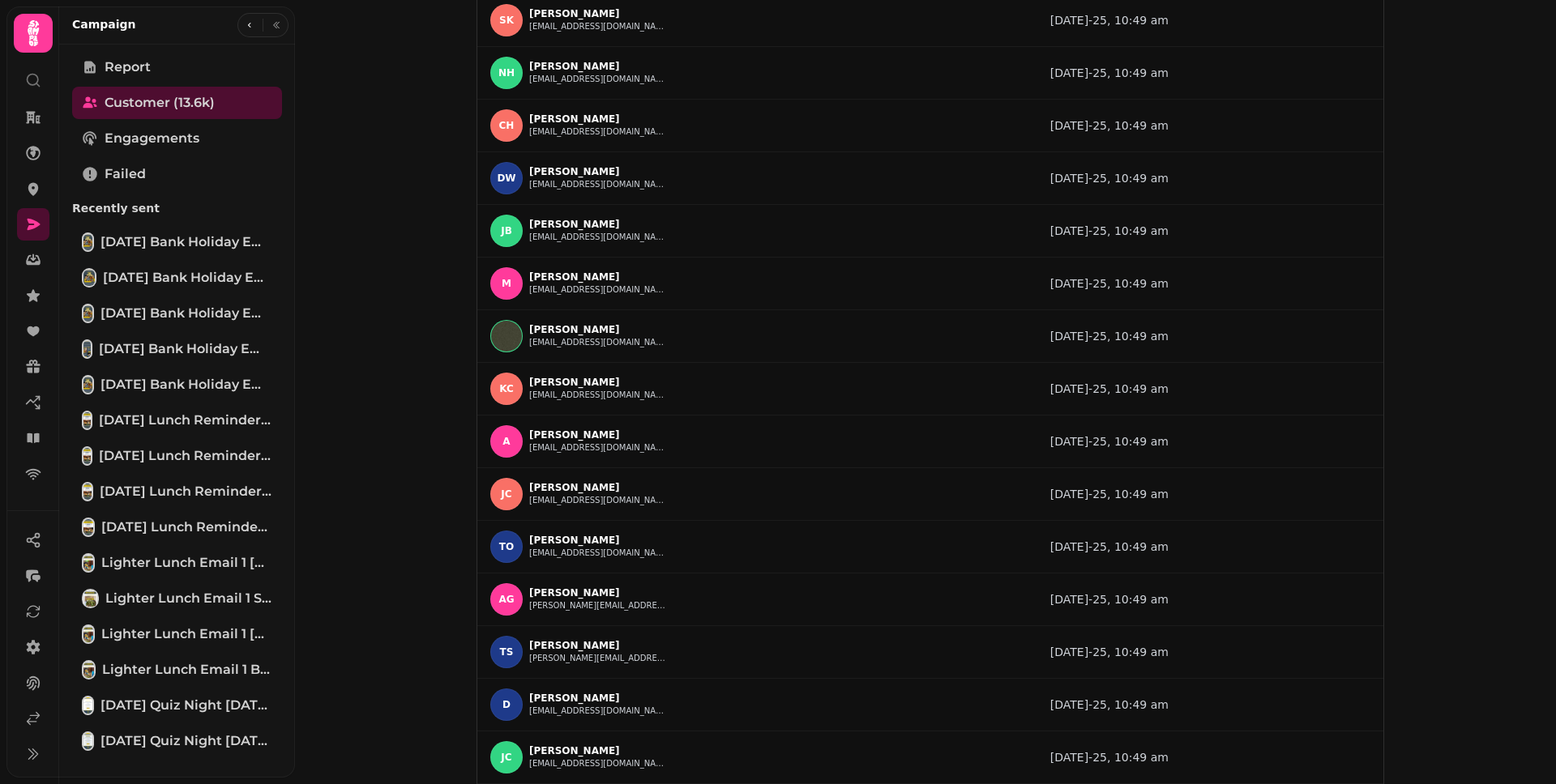
scroll to position [0, 0]
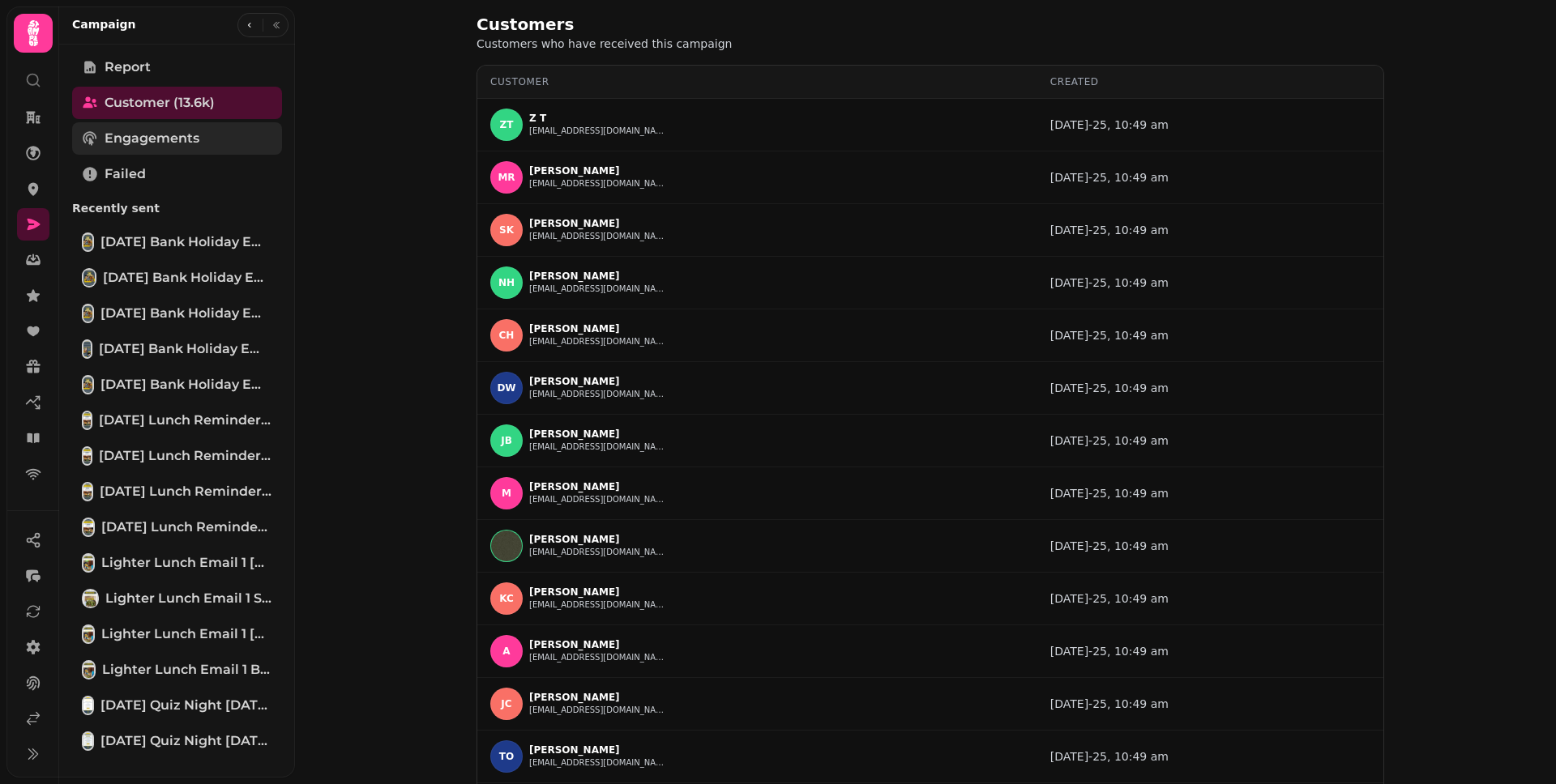
click at [127, 152] on link "Engagements" at bounding box center [178, 139] width 210 height 33
select select "**"
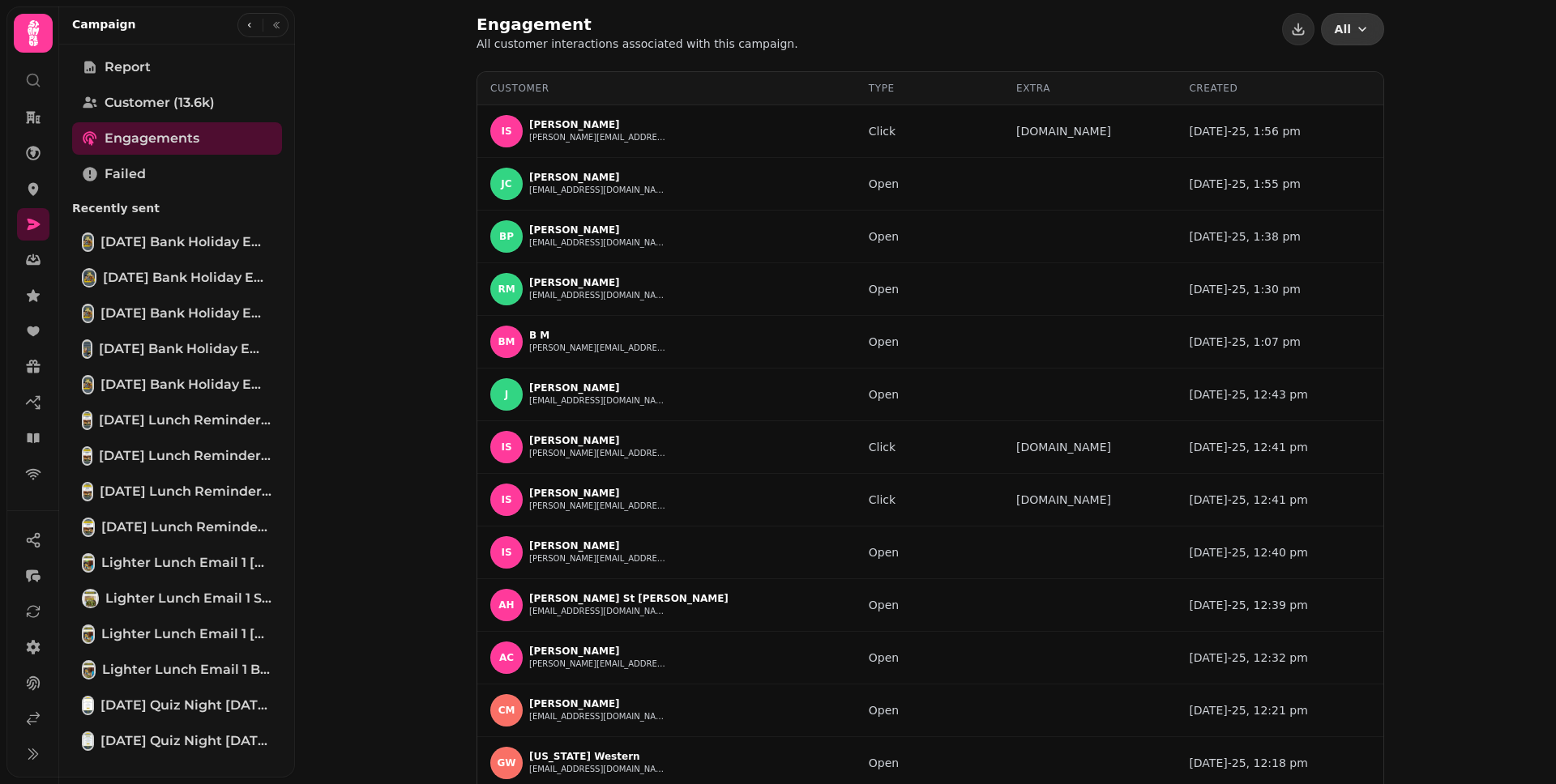
click at [1337, 34] on span "All" at bounding box center [1342, 29] width 16 height 11
click at [744, 109] on span "Bounce (609)" at bounding box center [700, 100] width 87 height 16
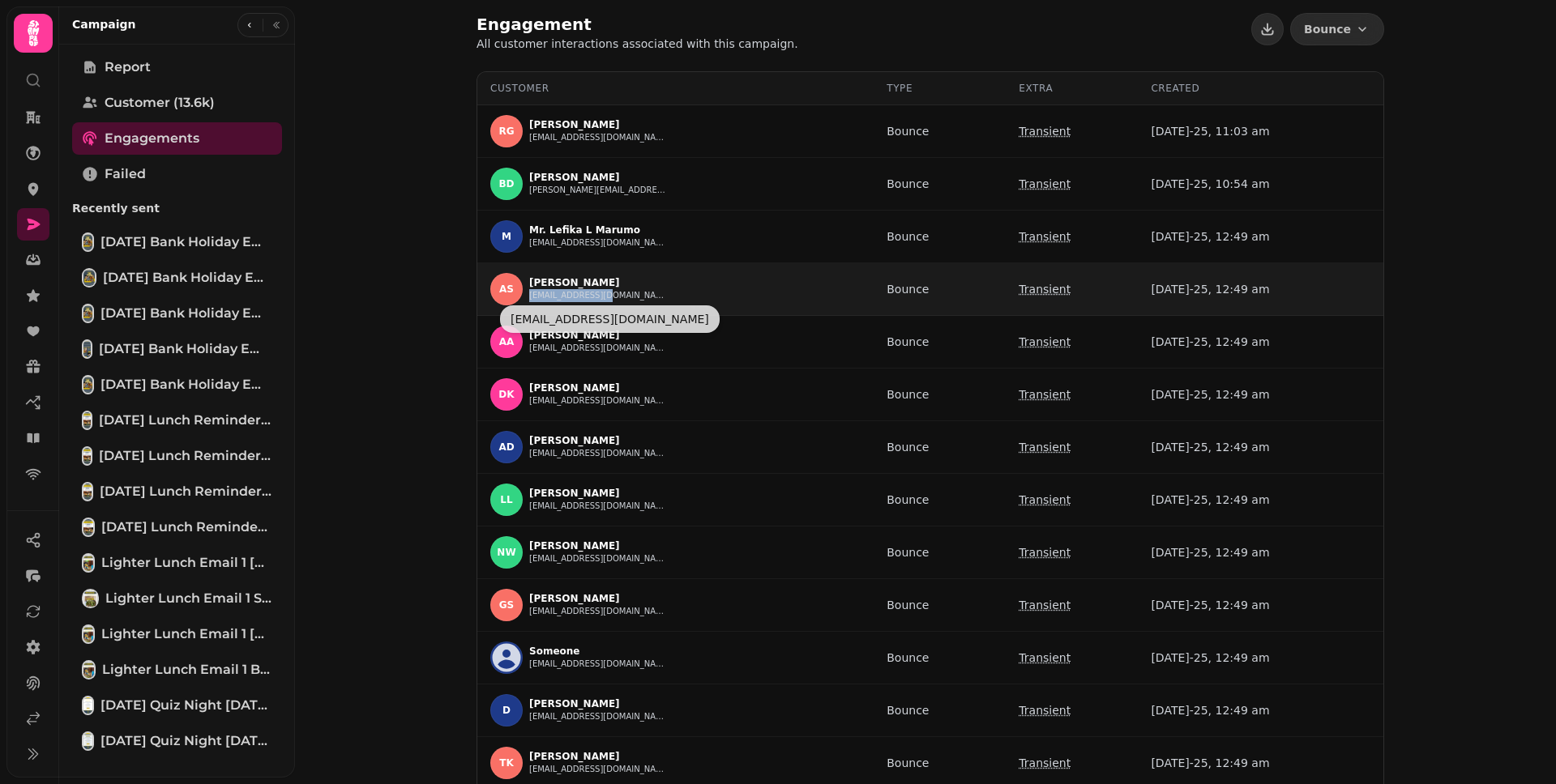
drag, startPoint x: 585, startPoint y: 300, endPoint x: 525, endPoint y: 299, distance: 60.0
click at [525, 299] on div "AS [PERSON_NAME] [PERSON_NAME][EMAIL_ADDRESS][DOMAIN_NAME]" at bounding box center [675, 289] width 370 height 33
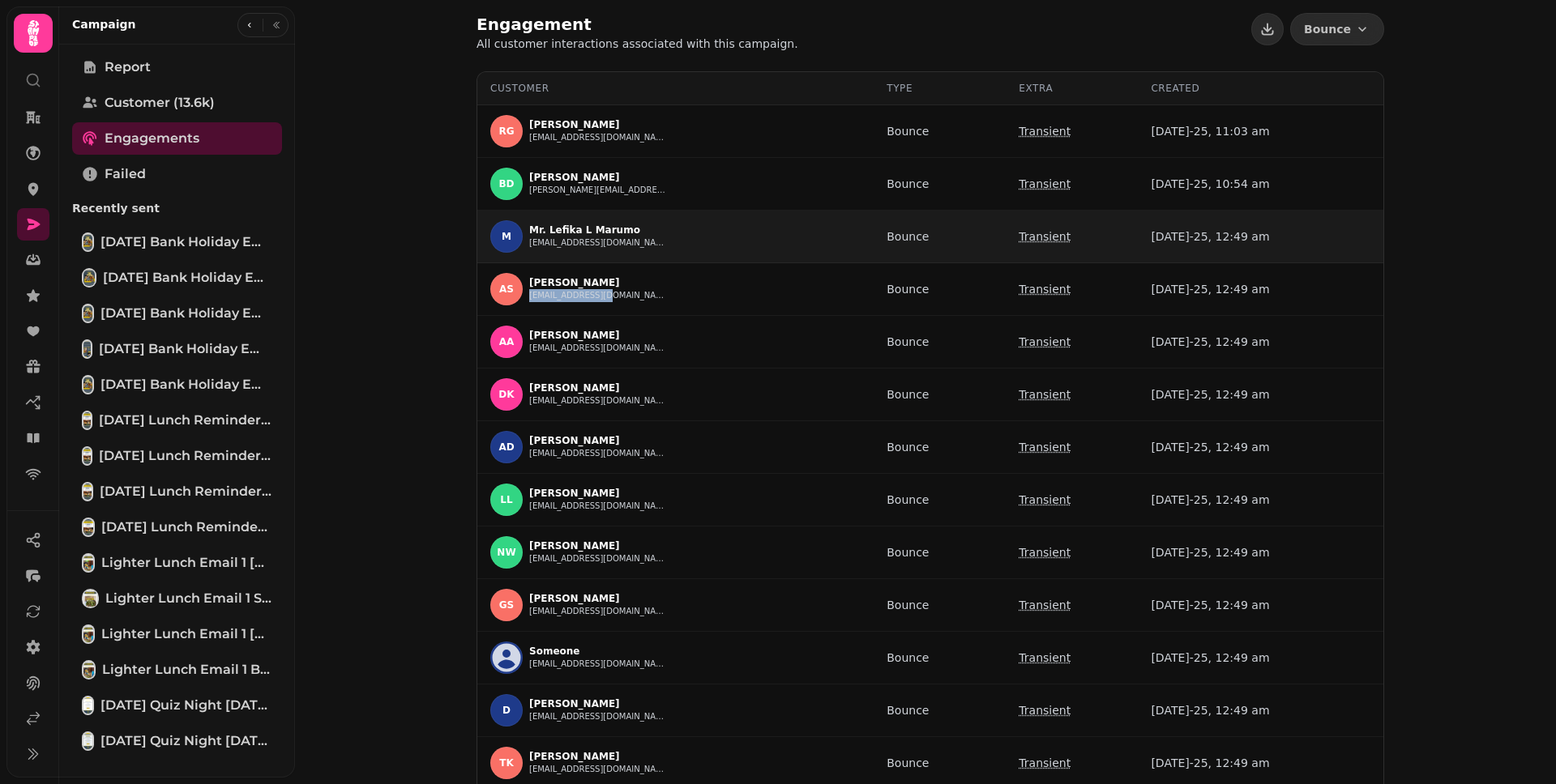
copy button "[EMAIL_ADDRESS][DOMAIN_NAME]"
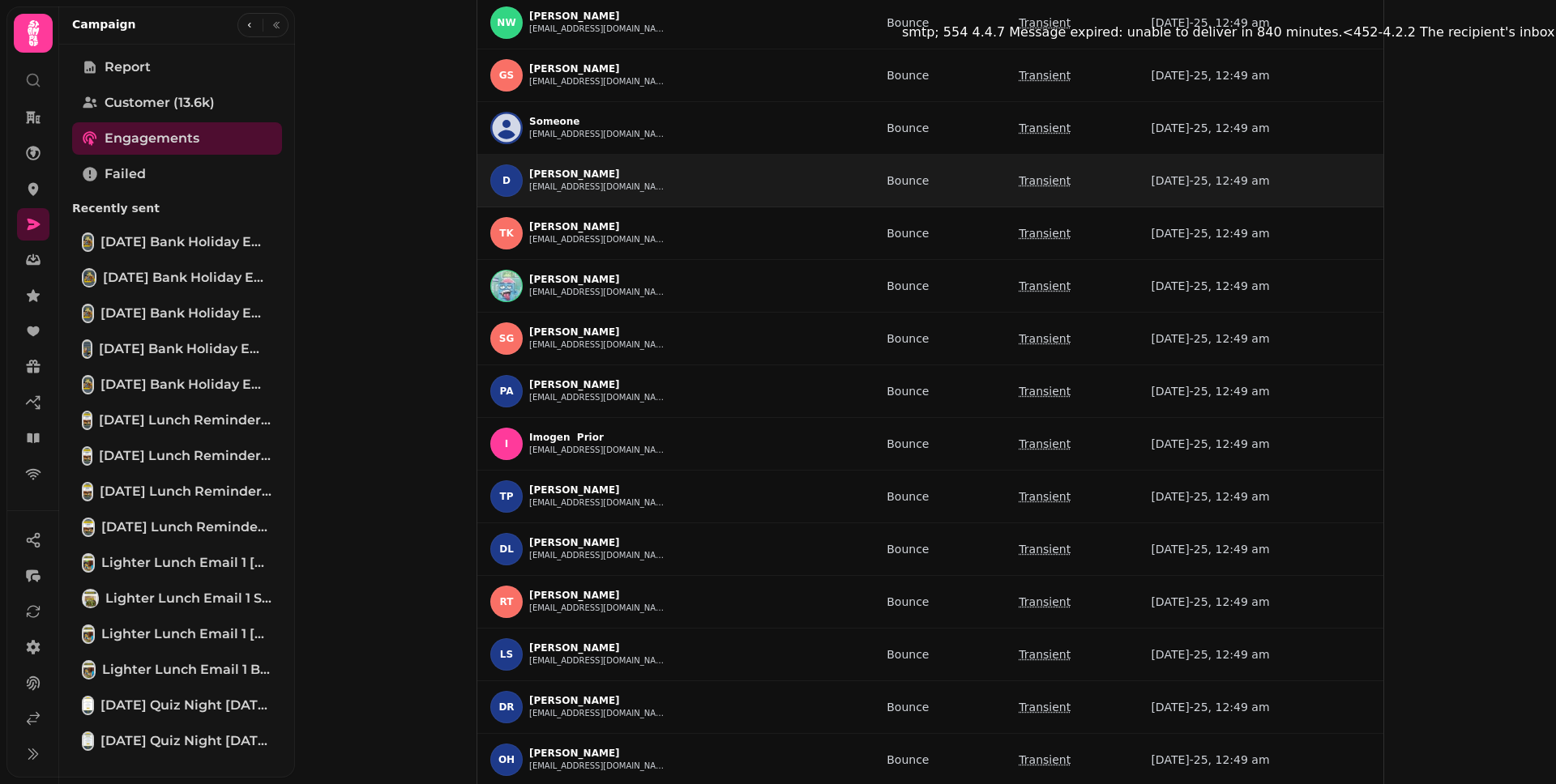
scroll to position [706, 0]
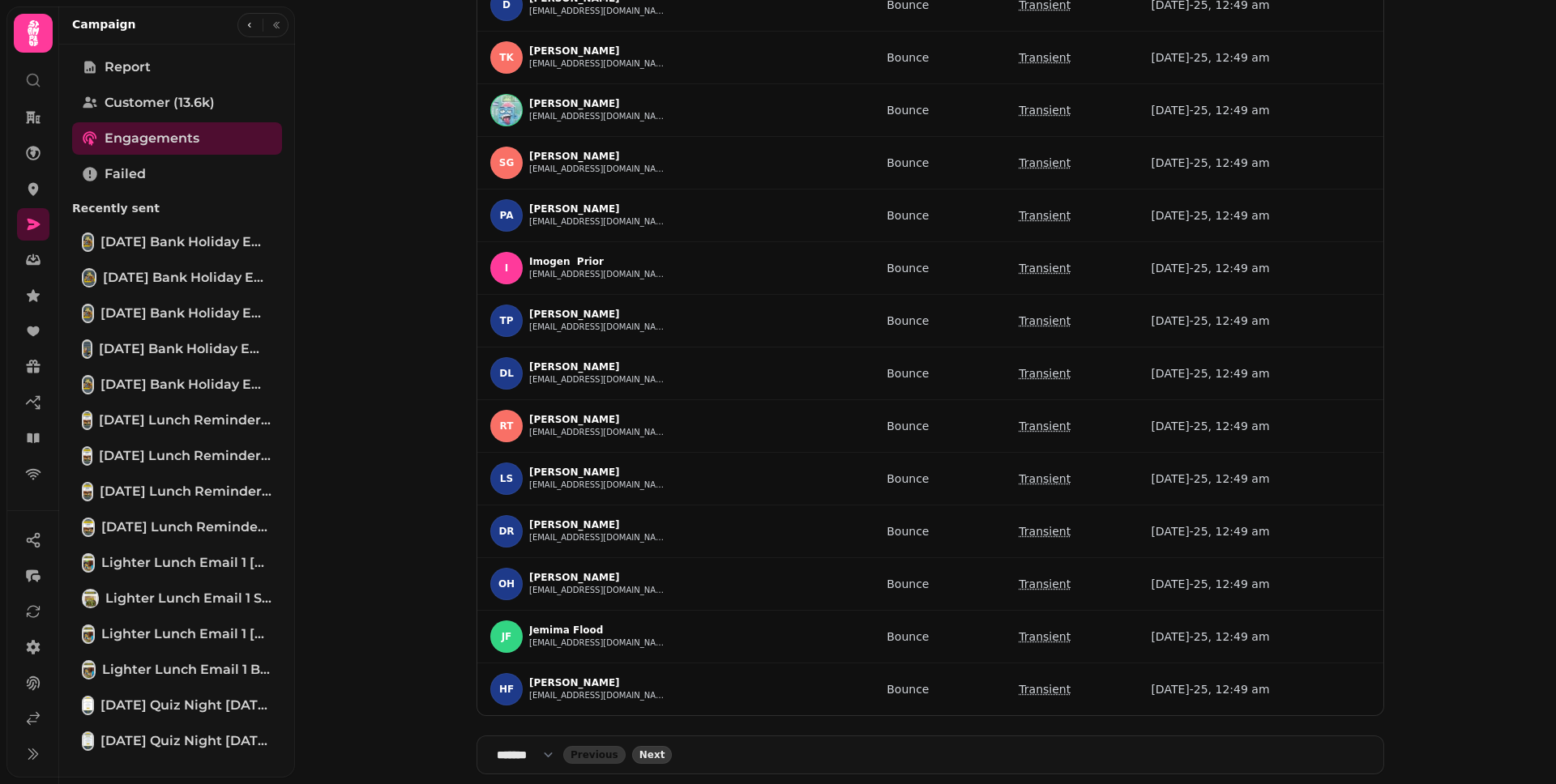
click at [647, 753] on span "Next" at bounding box center [652, 755] width 26 height 9
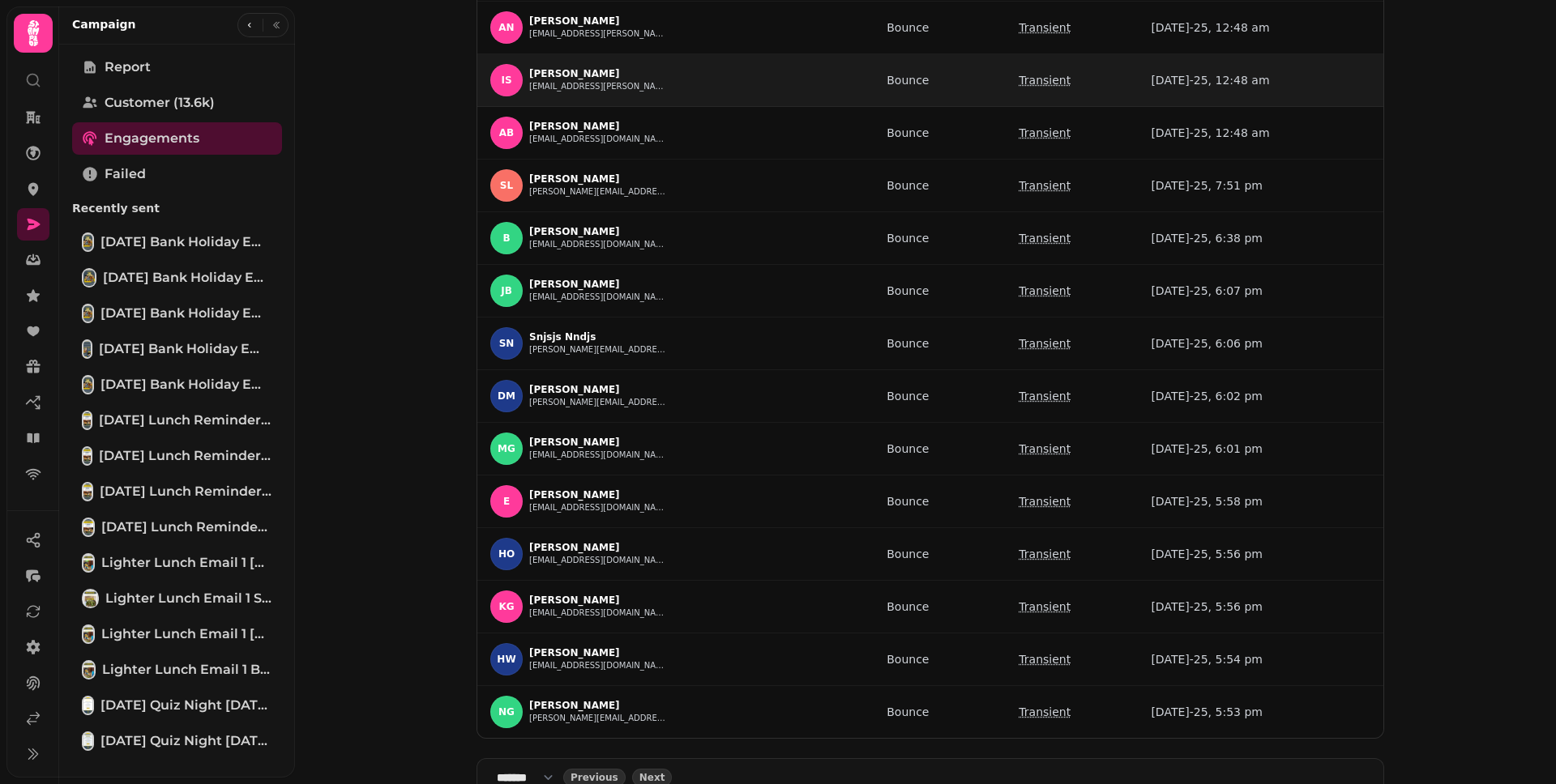
scroll to position [709, 0]
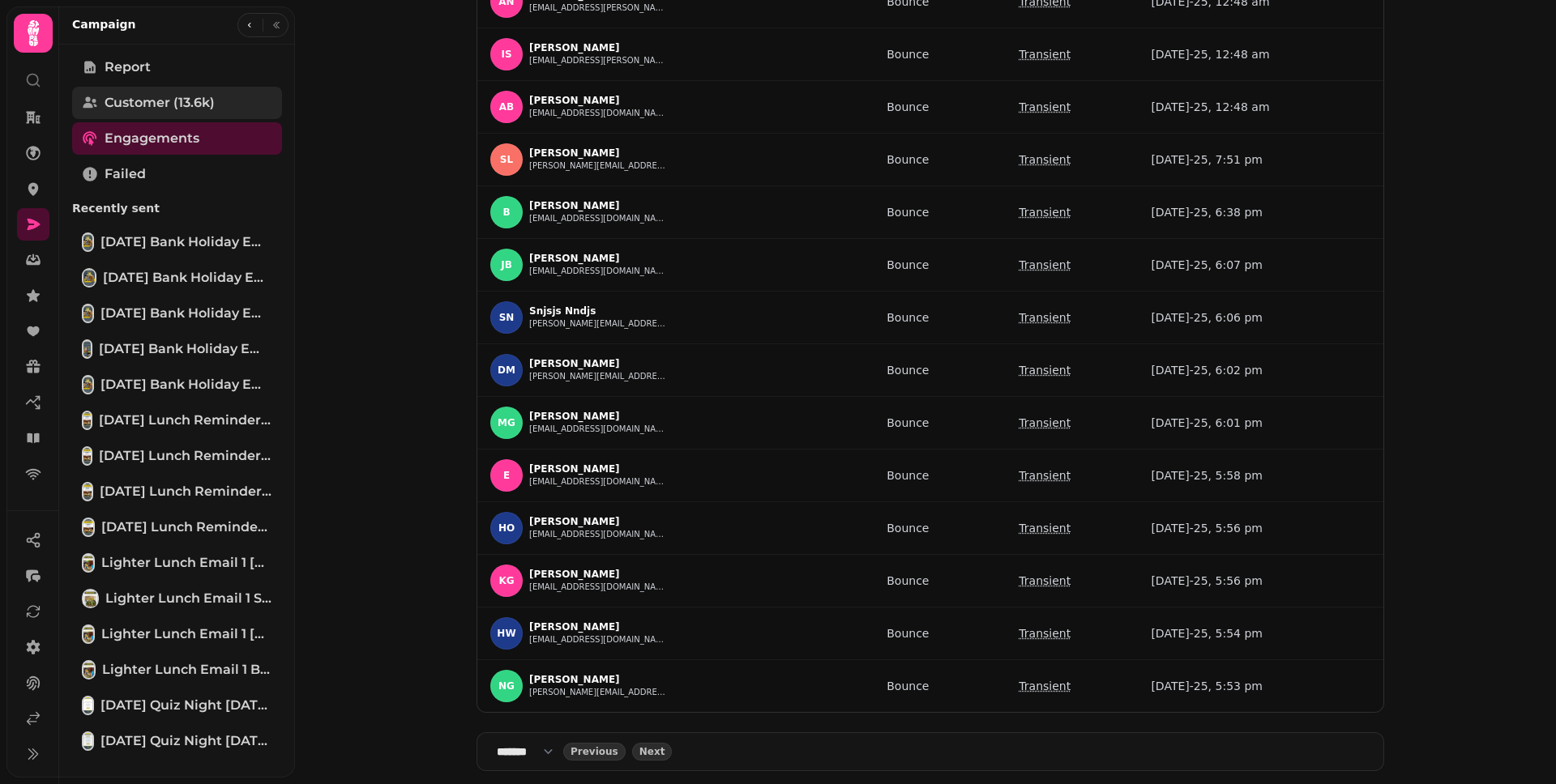
click at [189, 103] on span "Customer (13.6k)" at bounding box center [159, 102] width 110 height 20
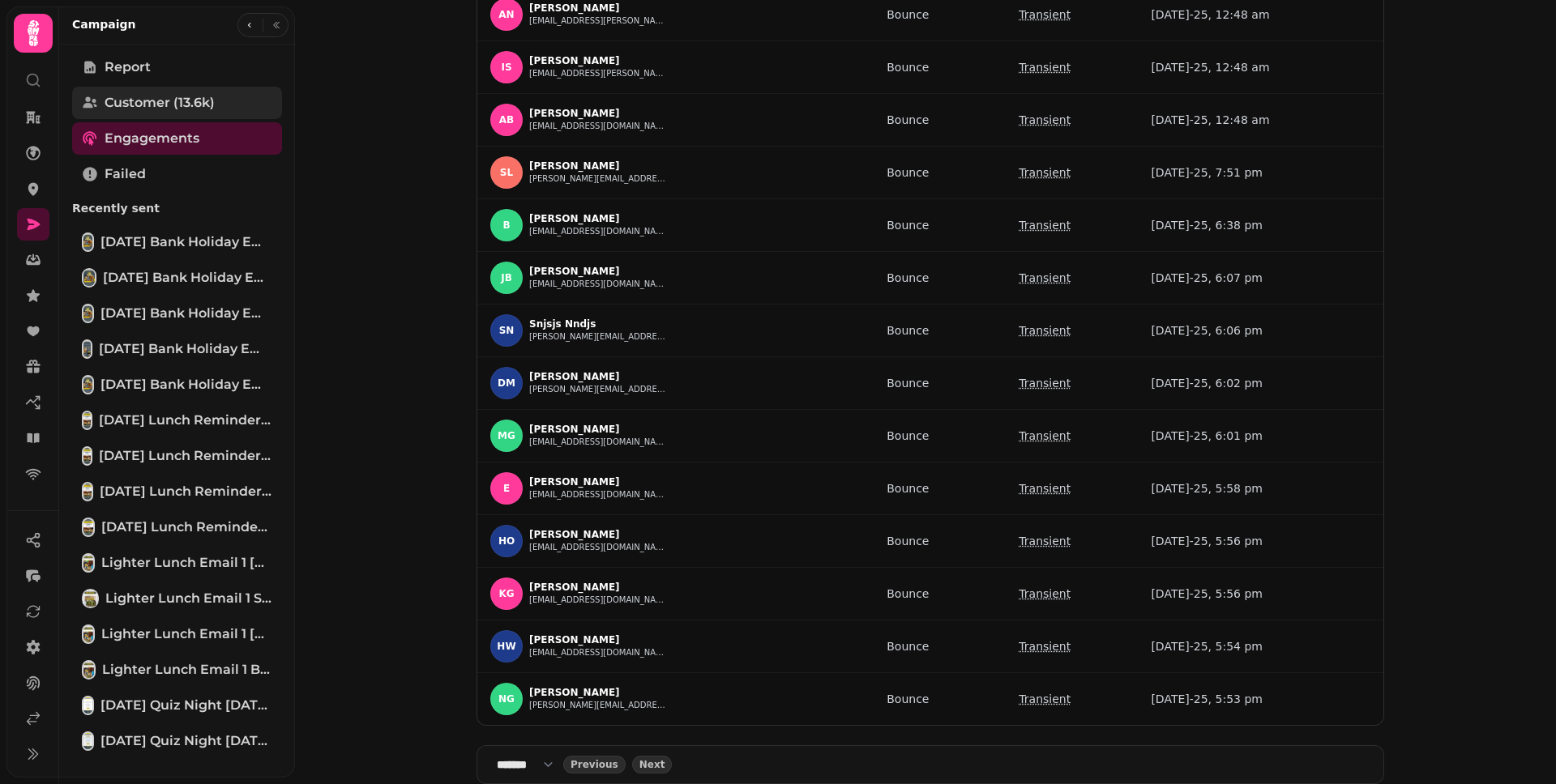
select select "**"
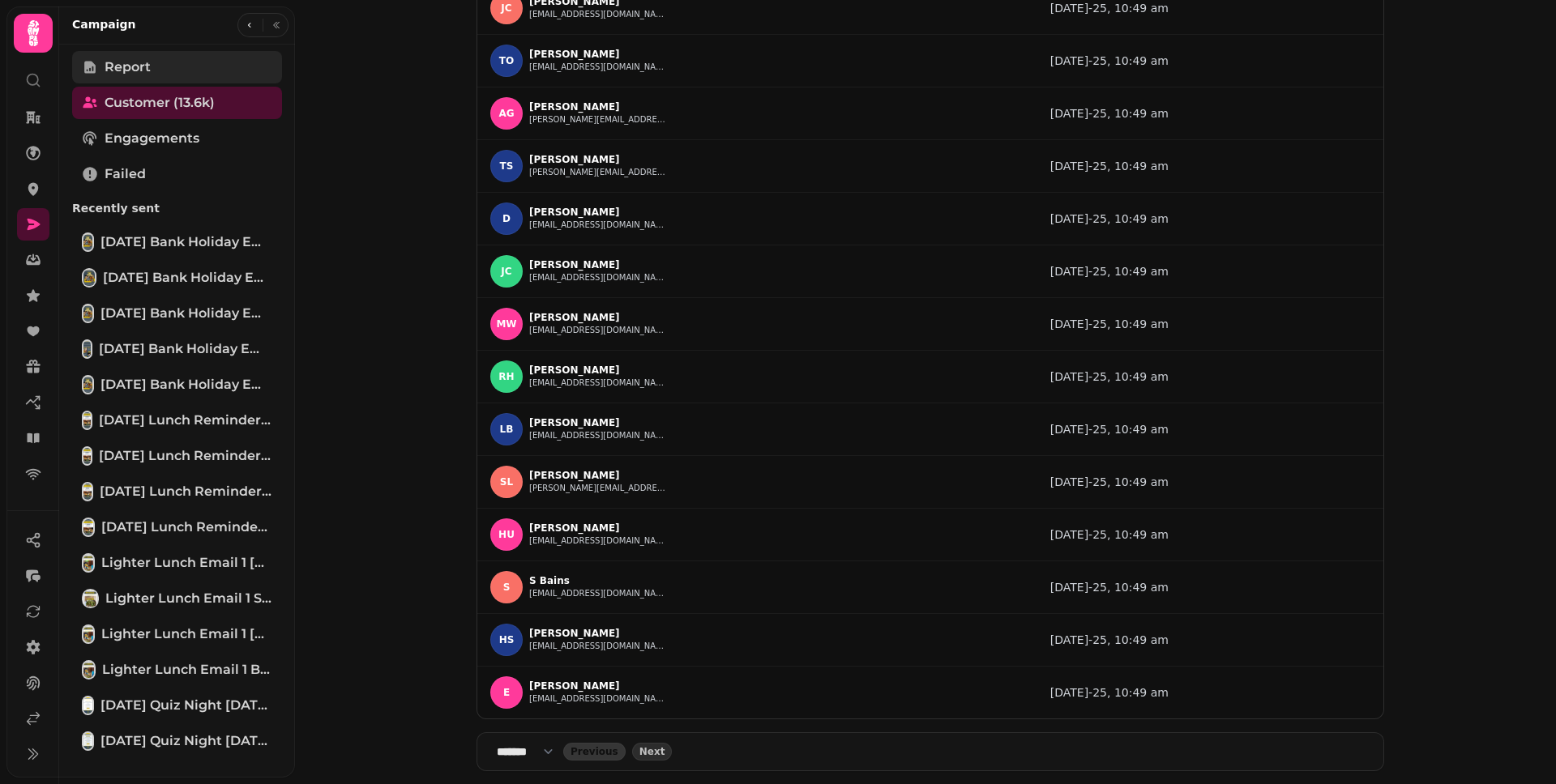
click at [181, 77] on link "Report" at bounding box center [178, 67] width 210 height 33
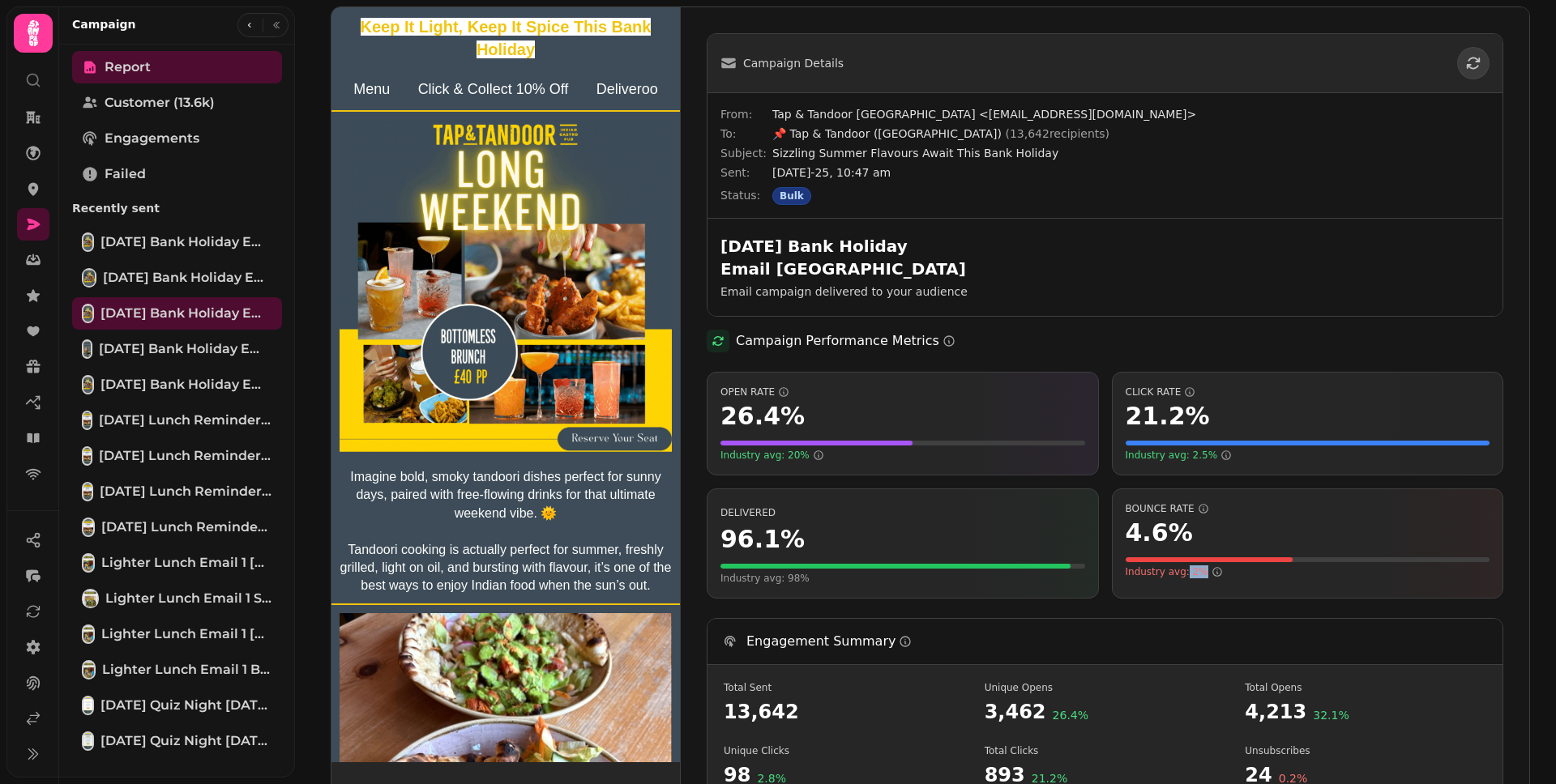
drag, startPoint x: 1195, startPoint y: 573, endPoint x: 1178, endPoint y: 571, distance: 17.1
click at [1178, 571] on span "Industry avg: 2%" at bounding box center [1174, 572] width 98 height 13
click at [1186, 574] on span "Industry avg: 2%" at bounding box center [1174, 572] width 98 height 13
drag, startPoint x: 1181, startPoint y: 534, endPoint x: 1116, endPoint y: 531, distance: 65.1
click at [1116, 531] on div "Bounce Rate 4.6 % Industry avg: 2%" at bounding box center [1308, 543] width 392 height 110
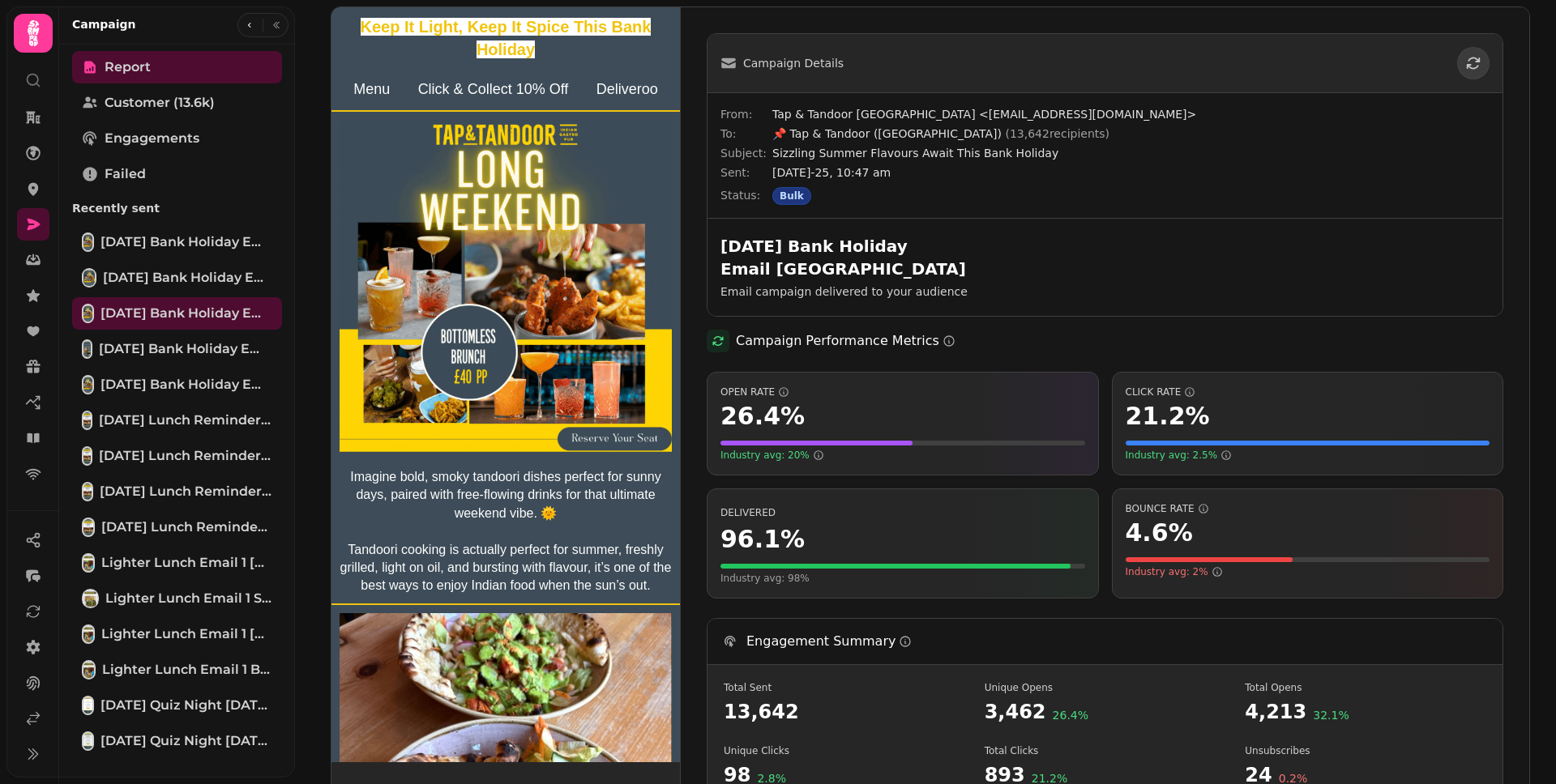
click at [1159, 333] on div "Campaign Performance Metrics" at bounding box center [1105, 341] width 796 height 22
drag, startPoint x: 1180, startPoint y: 531, endPoint x: 1109, endPoint y: 531, distance: 71.0
click at [1111, 531] on div "Bounce Rate 4.6 % Industry avg: 2%" at bounding box center [1308, 543] width 392 height 110
click at [1200, 529] on div "4.6 %" at bounding box center [1308, 533] width 365 height 29
click at [1096, 352] on div "Campaign Performance Metrics Open Rate 26.4 % Industry avg: 20% Click Rate 21.2…" at bounding box center [1105, 659] width 796 height 659
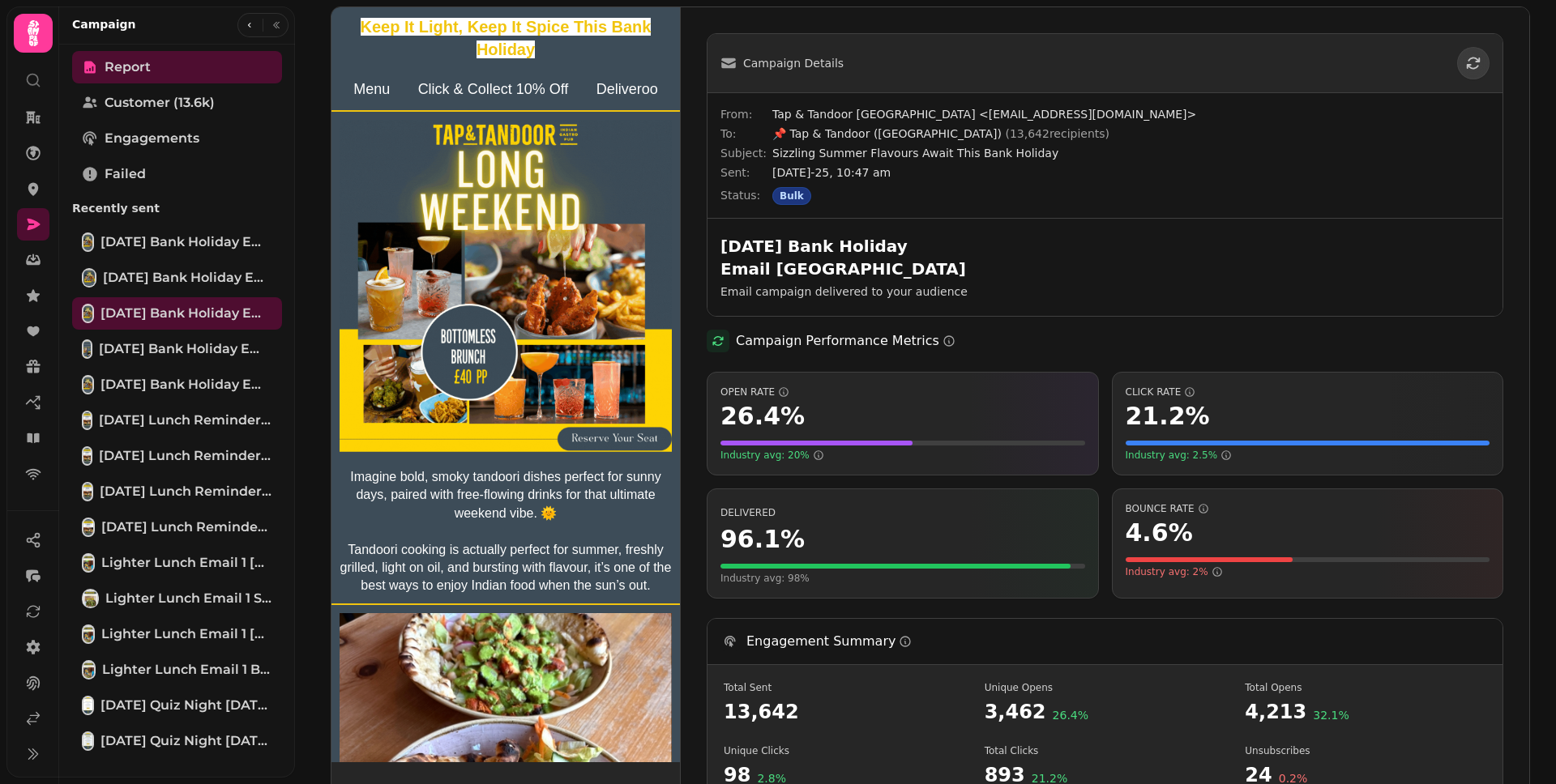
click at [941, 24] on div "Campaign Details From: Tap & Tandoor Southampton <southampton@tapandtandoor.co.…" at bounding box center [1105, 512] width 848 height 1008
drag, startPoint x: 1015, startPoint y: 115, endPoint x: 1127, endPoint y: 116, distance: 112.0
click at [1127, 116] on span "Tap & Tandoor Southampton <southampton@tapandtandoor.co.uk>" at bounding box center [1130, 113] width 717 height 16
drag, startPoint x: 1004, startPoint y: 114, endPoint x: 1129, endPoint y: 115, distance: 125.0
click at [1129, 115] on span "Tap & Tandoor Southampton <southampton@tapandtandoor.co.uk>" at bounding box center [1130, 113] width 717 height 16
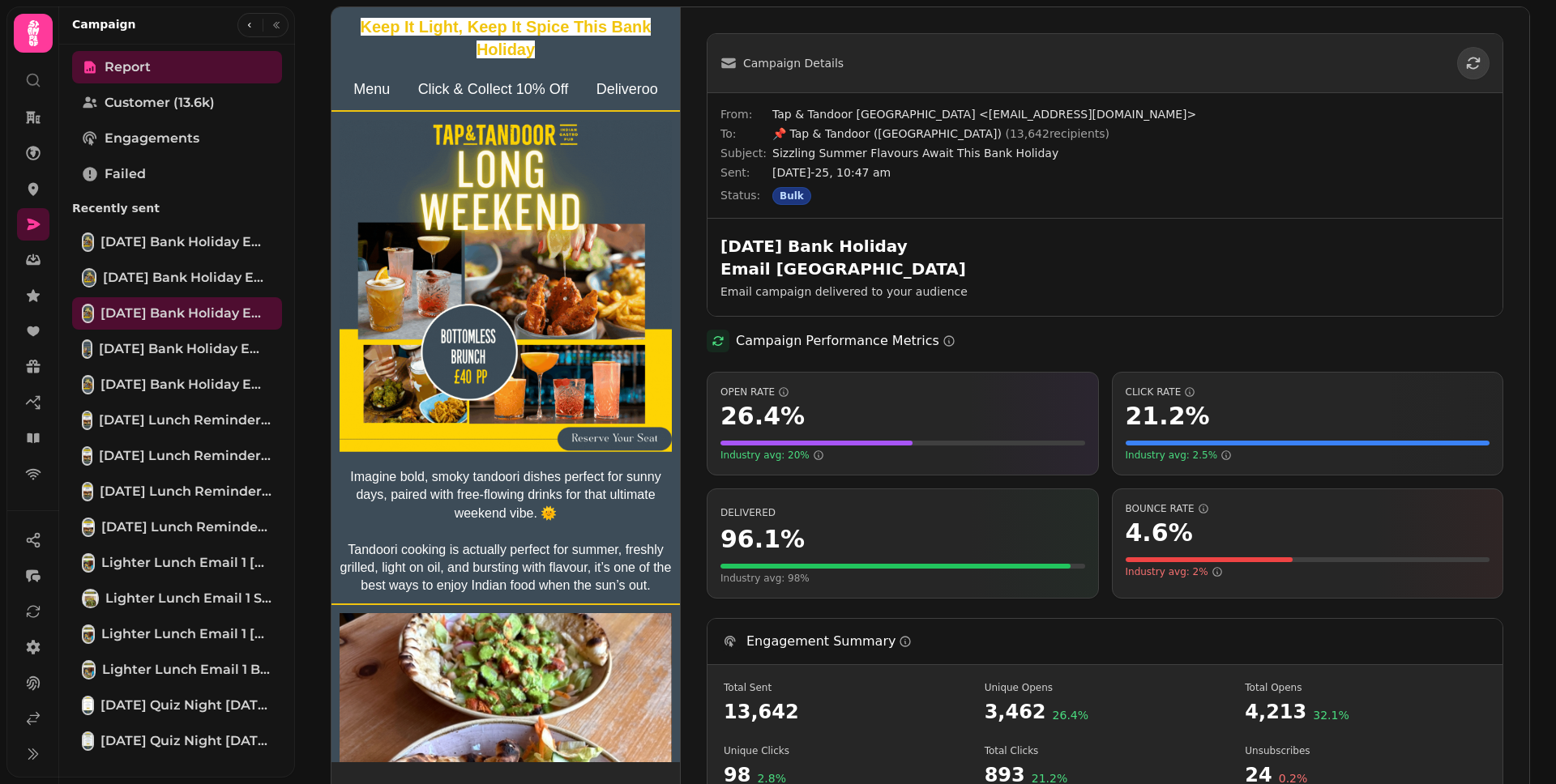
click at [1293, 60] on div "Campaign Details" at bounding box center [1104, 63] width 769 height 33
click at [1247, 31] on div "Campaign Details From: Tap & Tandoor Southampton <southampton@tapandtandoor.co.…" at bounding box center [1105, 512] width 848 height 1008
click at [1272, 618] on div "Engagement Summary Total Sent 13,642 Unique Opens 3,462 26.4 % Total Opens 4,21…" at bounding box center [1105, 711] width 796 height 187
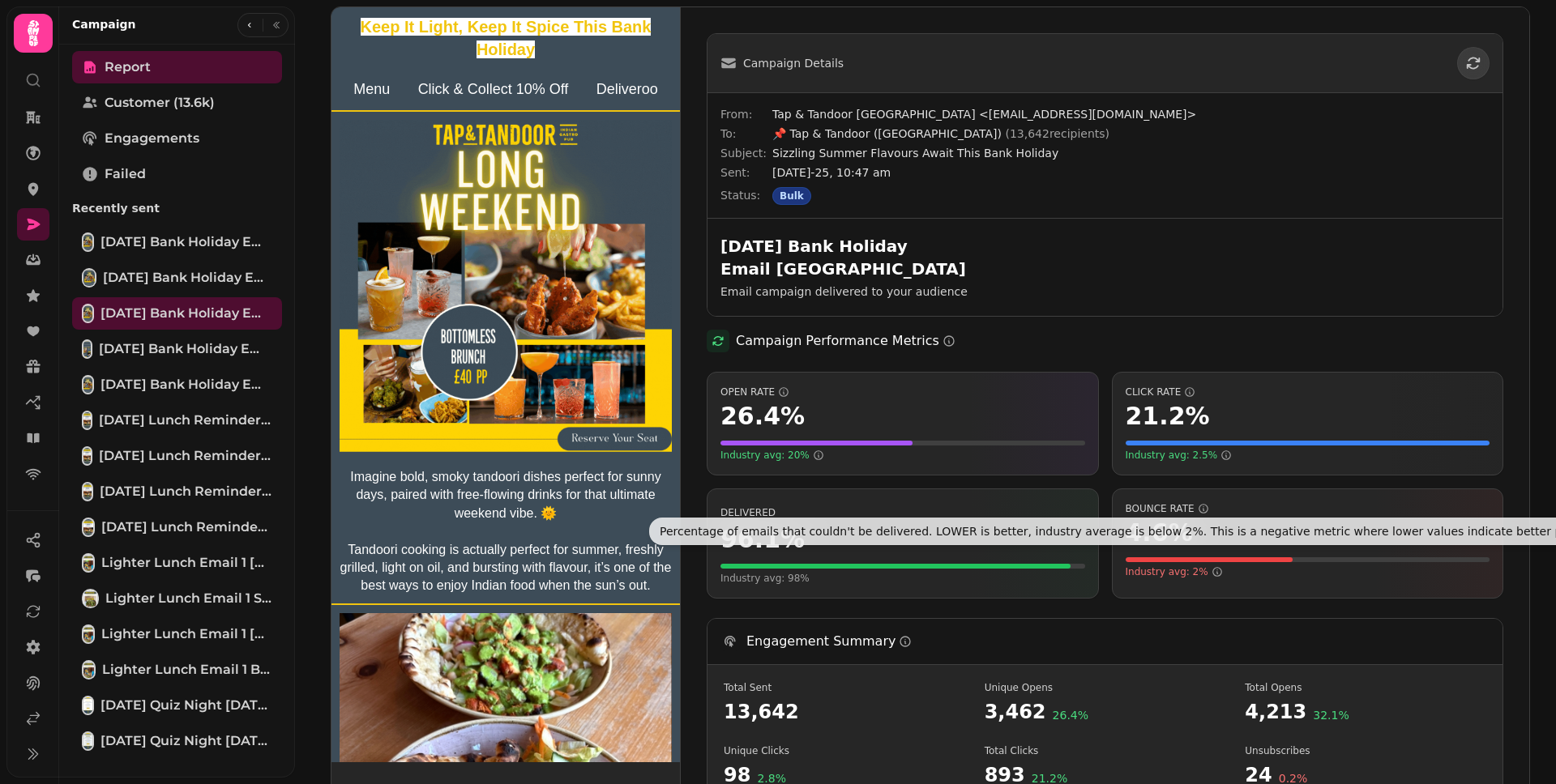
click at [1255, 511] on span "Bounce Rate" at bounding box center [1308, 509] width 365 height 13
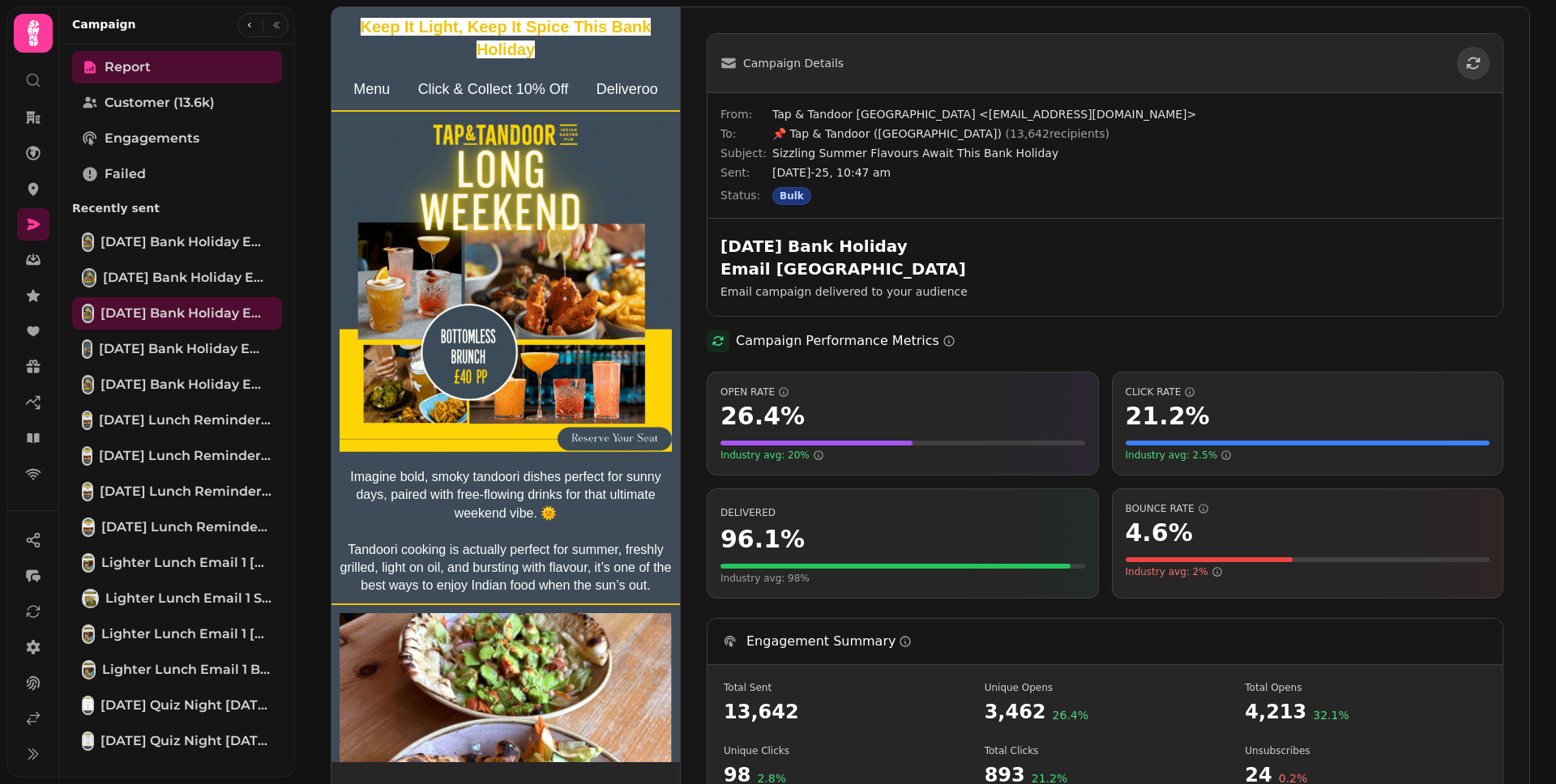
click at [977, 70] on div "Campaign Details" at bounding box center [1104, 63] width 769 height 33
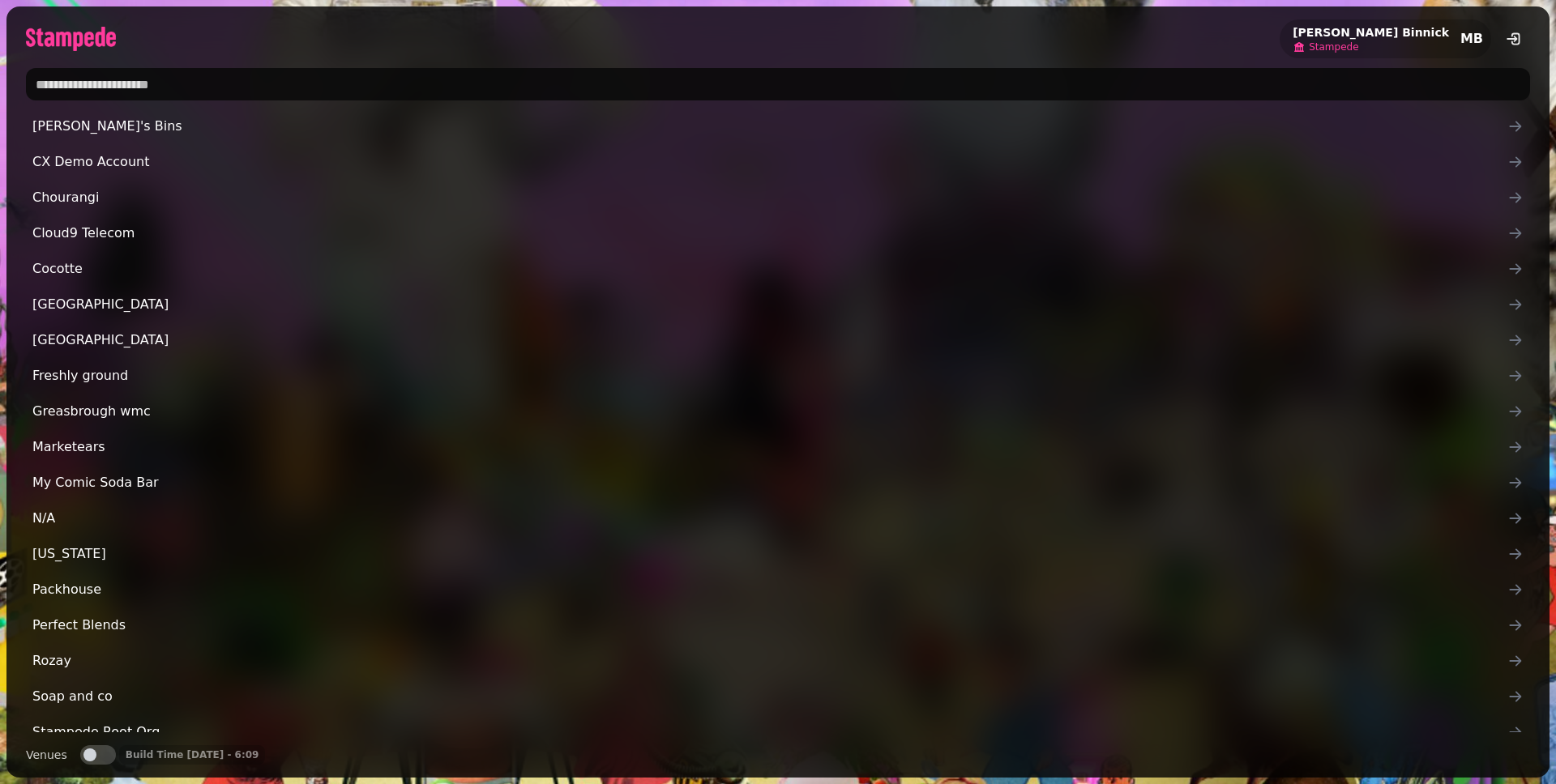
click at [1358, 47] on span "Stampede" at bounding box center [1333, 47] width 49 height 13
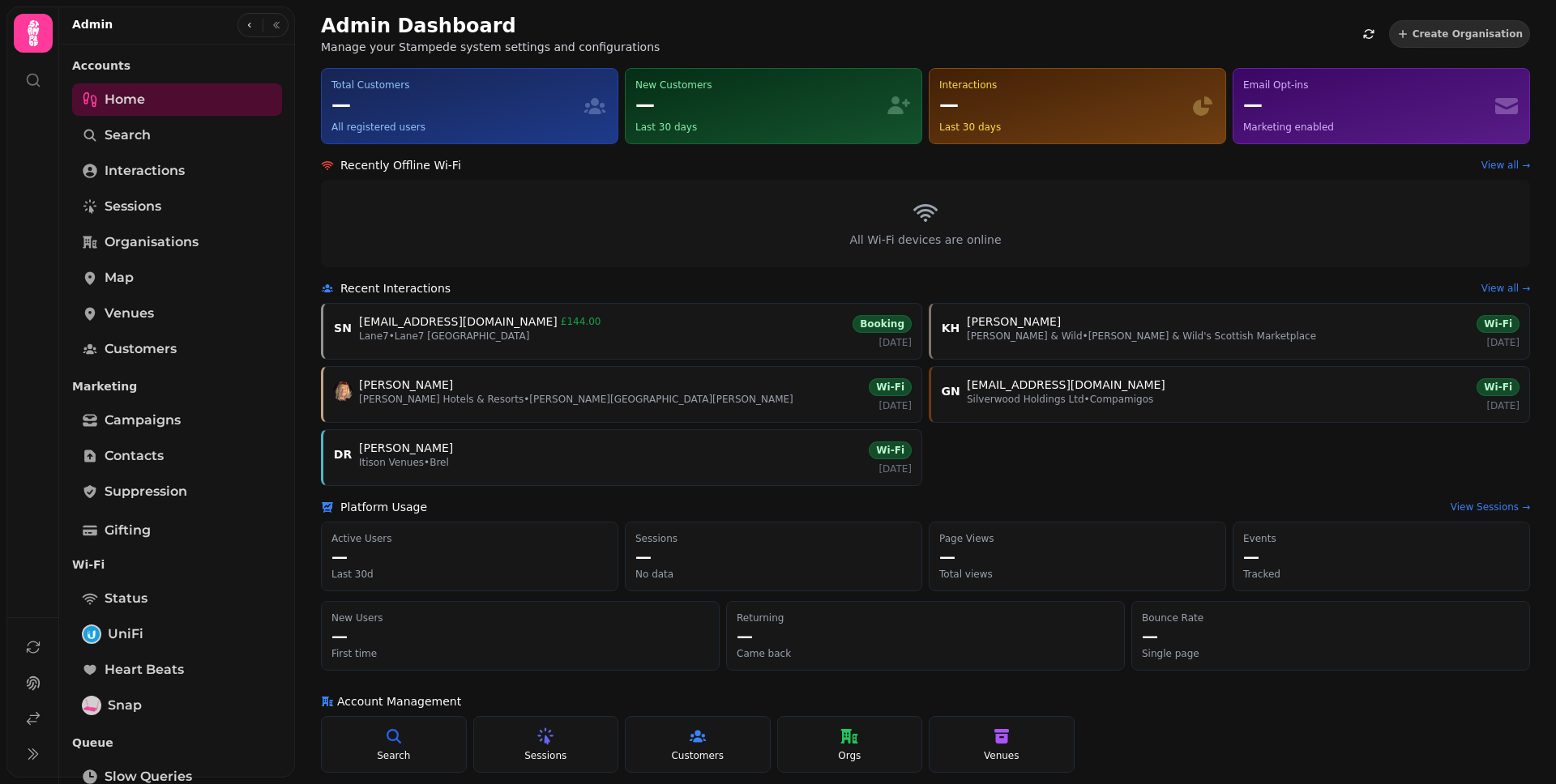
scroll to position [317, 0]
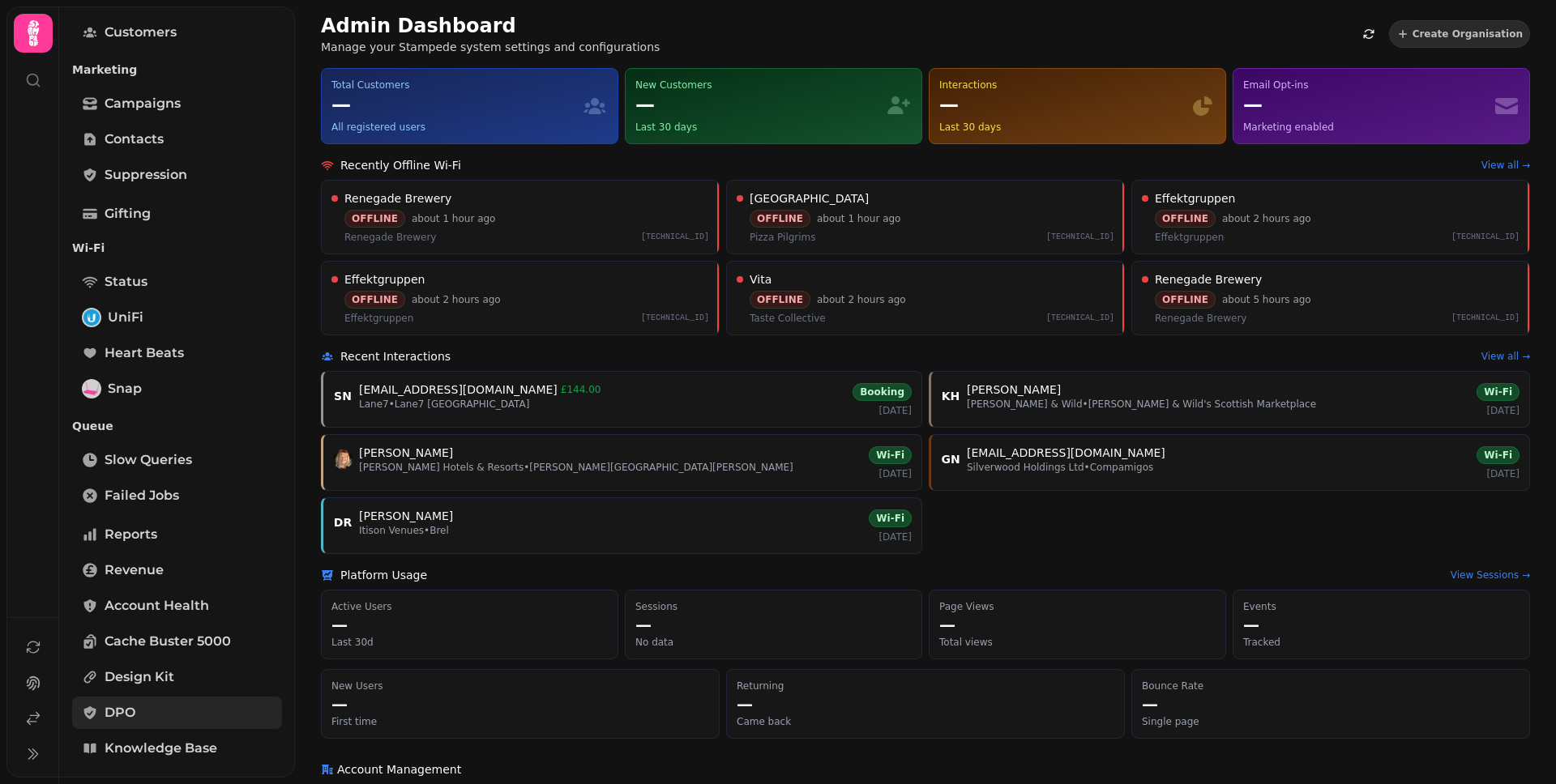
click at [135, 707] on span "DPO" at bounding box center [119, 712] width 31 height 20
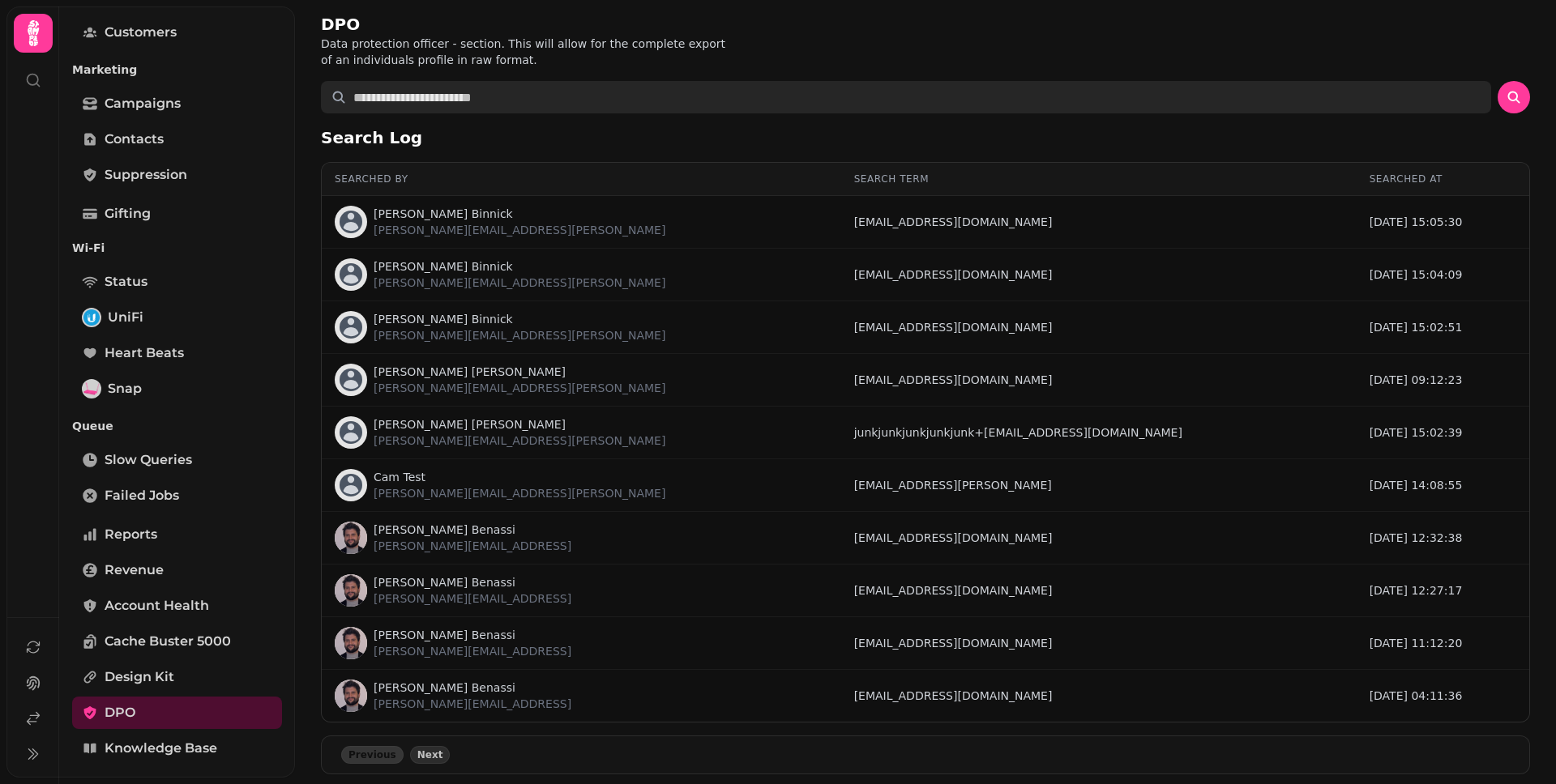
click at [525, 107] on input "text" at bounding box center [906, 97] width 1170 height 33
paste input "**********"
type input "**********"
click at [1497, 81] on button "submit" at bounding box center [1513, 97] width 33 height 33
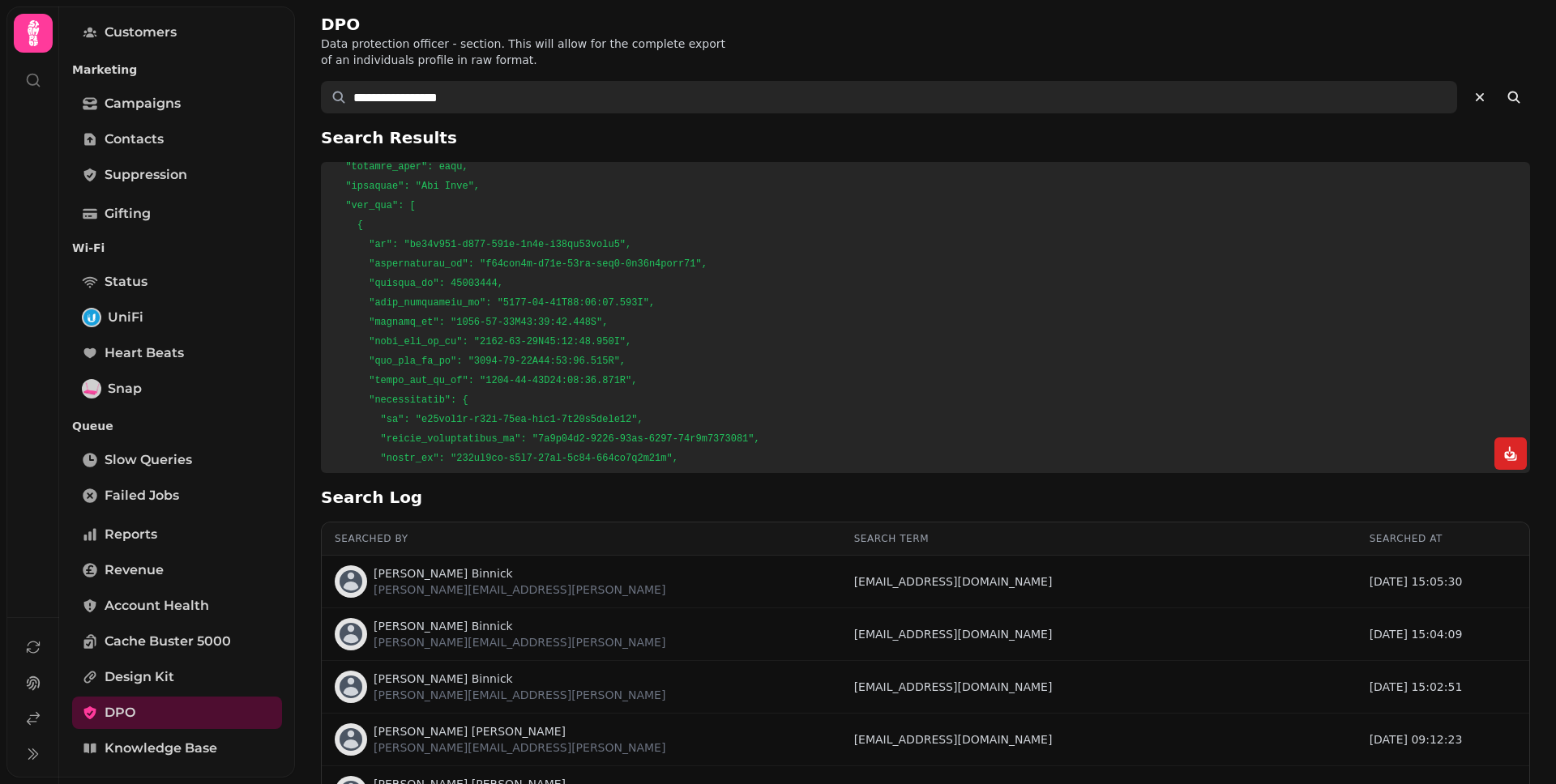
scroll to position [464, 0]
drag, startPoint x: 511, startPoint y: 104, endPoint x: 350, endPoint y: 95, distance: 161.3
click at [339, 95] on input "**********" at bounding box center [888, 97] width 1136 height 33
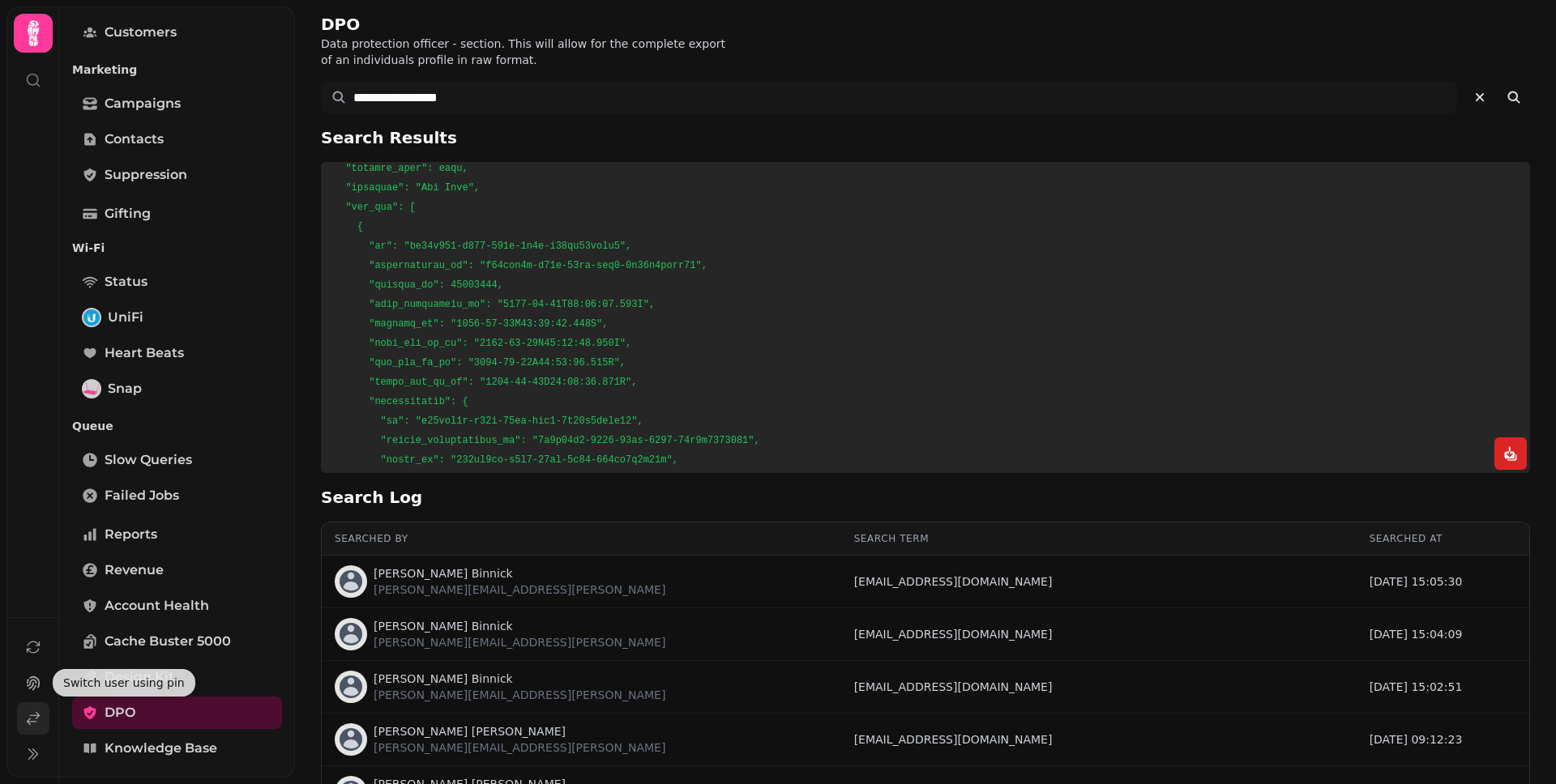
click at [37, 711] on icon at bounding box center [33, 718] width 16 height 16
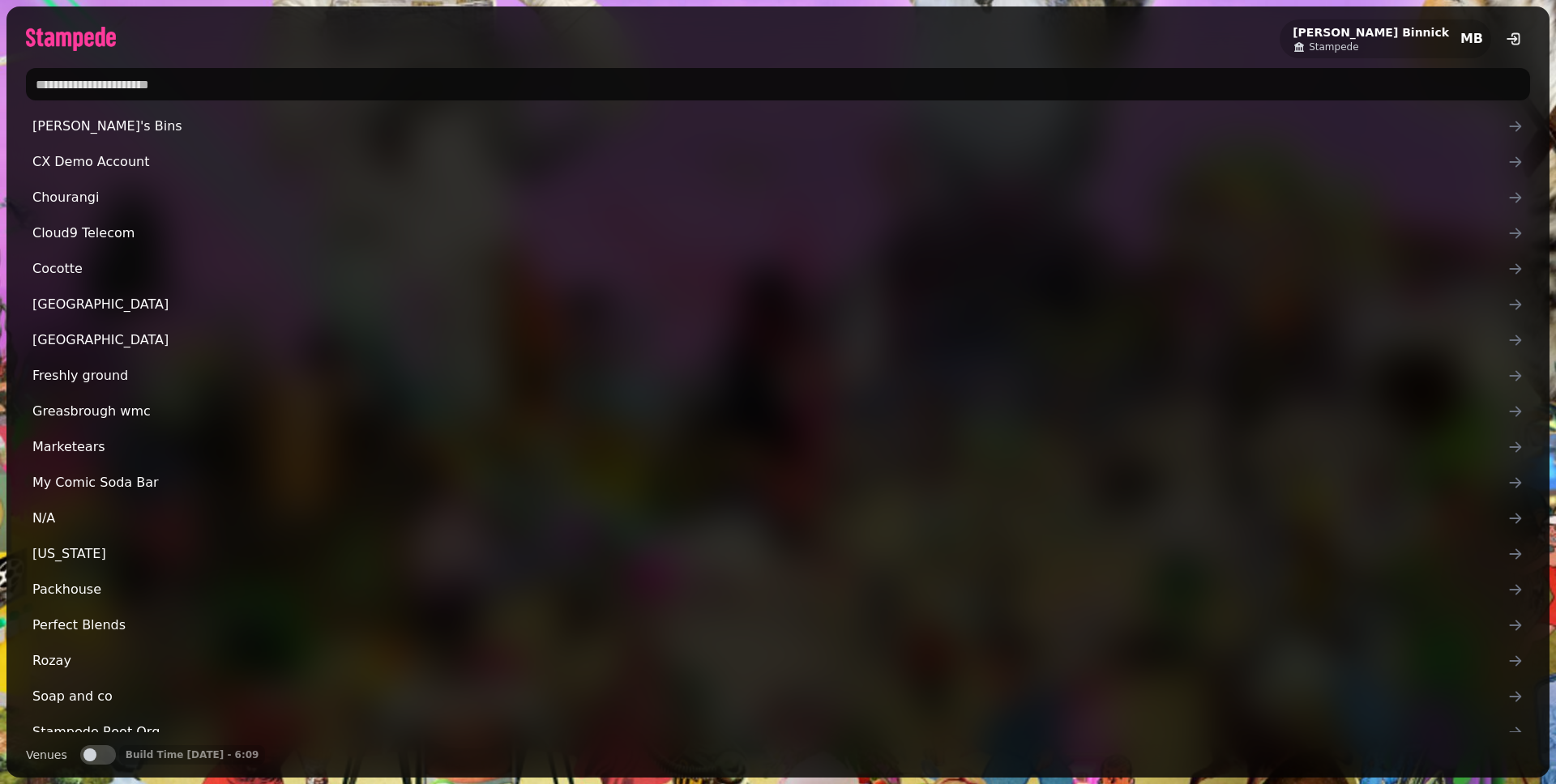
click at [266, 85] on input "text" at bounding box center [778, 84] width 1504 height 33
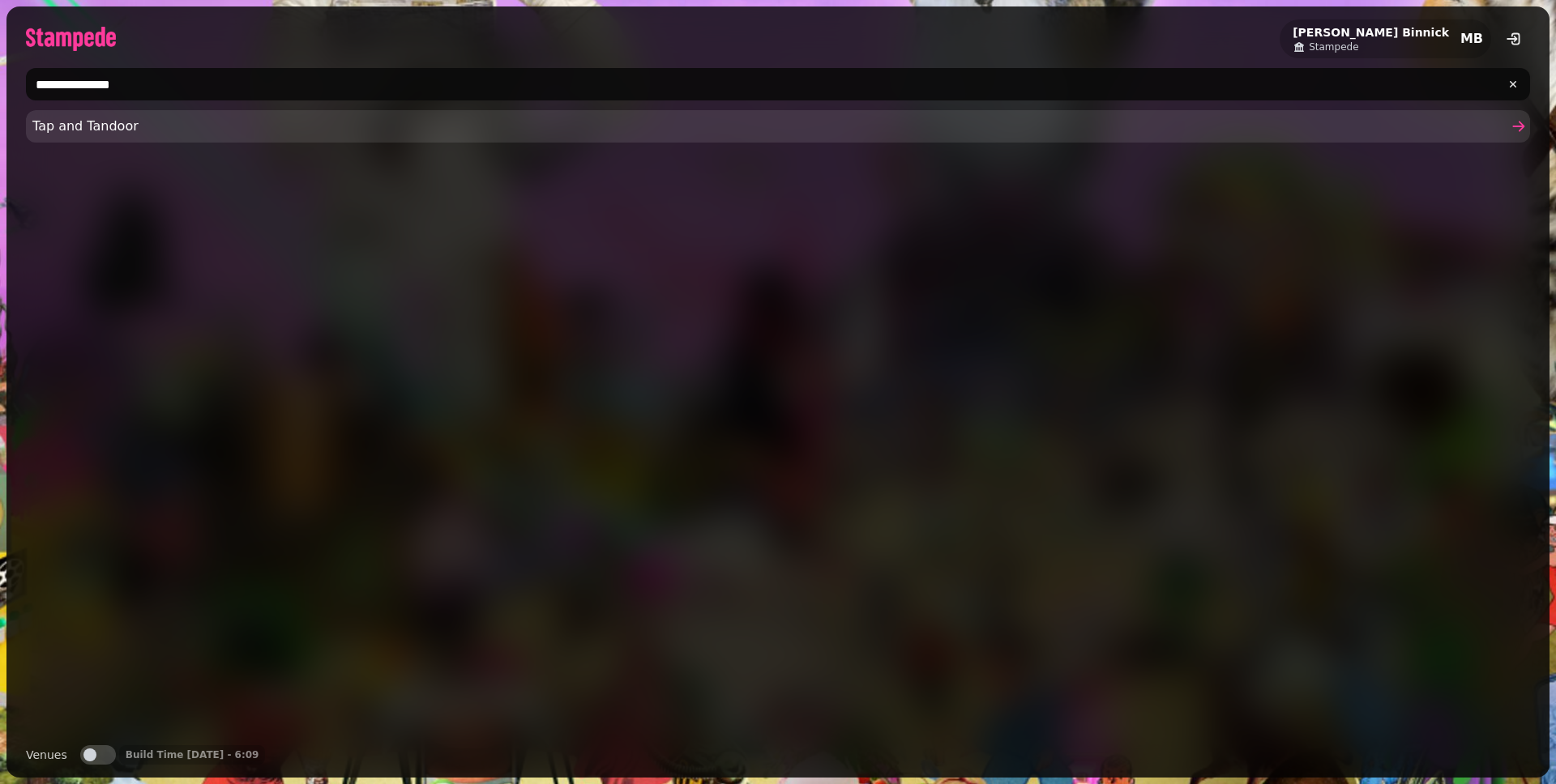
type input "**********"
click at [255, 140] on link "Tap and Tandoor" at bounding box center [778, 126] width 1504 height 33
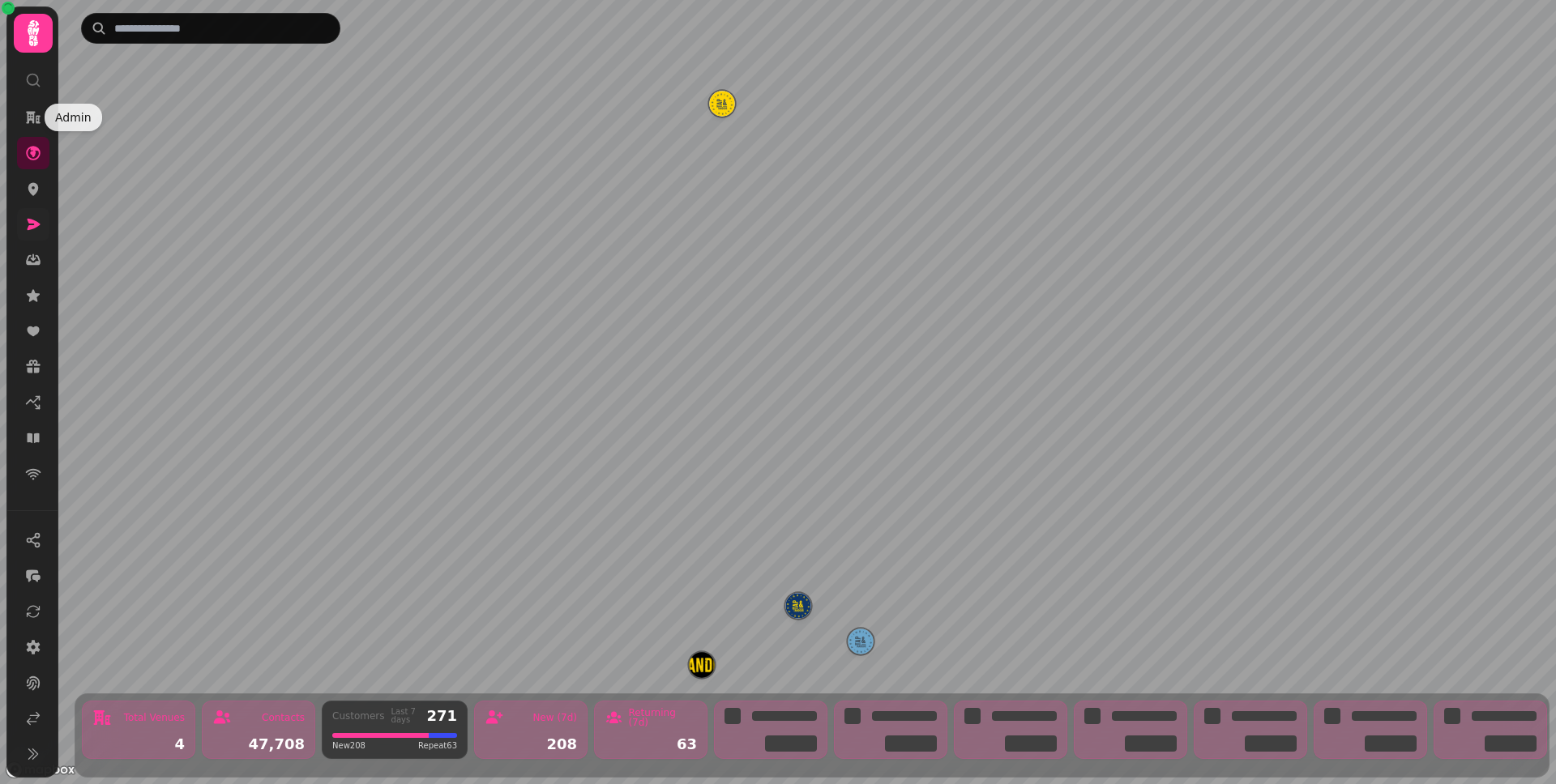
click at [34, 219] on icon at bounding box center [33, 224] width 16 height 16
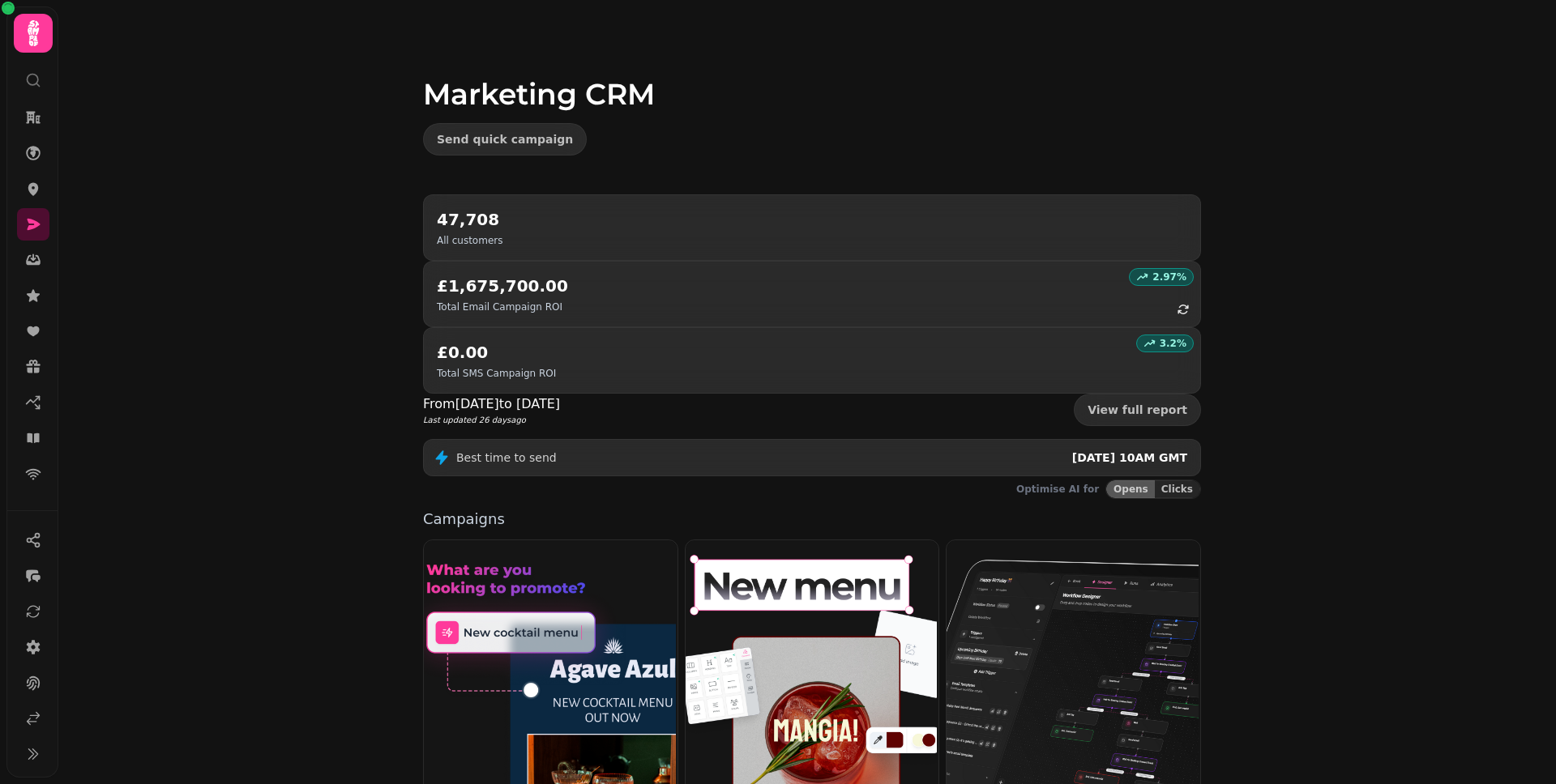
scroll to position [227, 0]
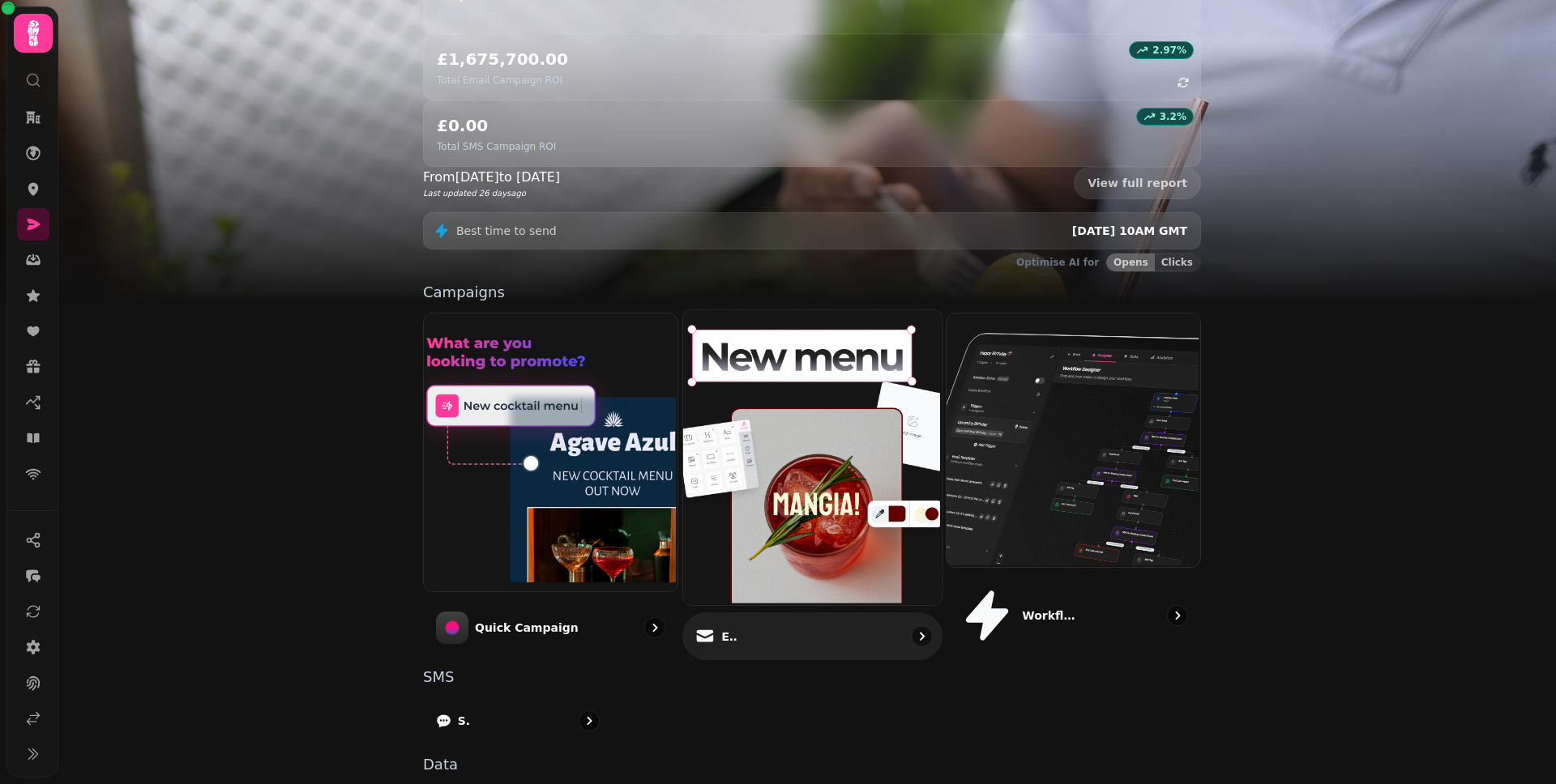
click at [778, 613] on div "Email" at bounding box center [813, 636] width 260 height 47
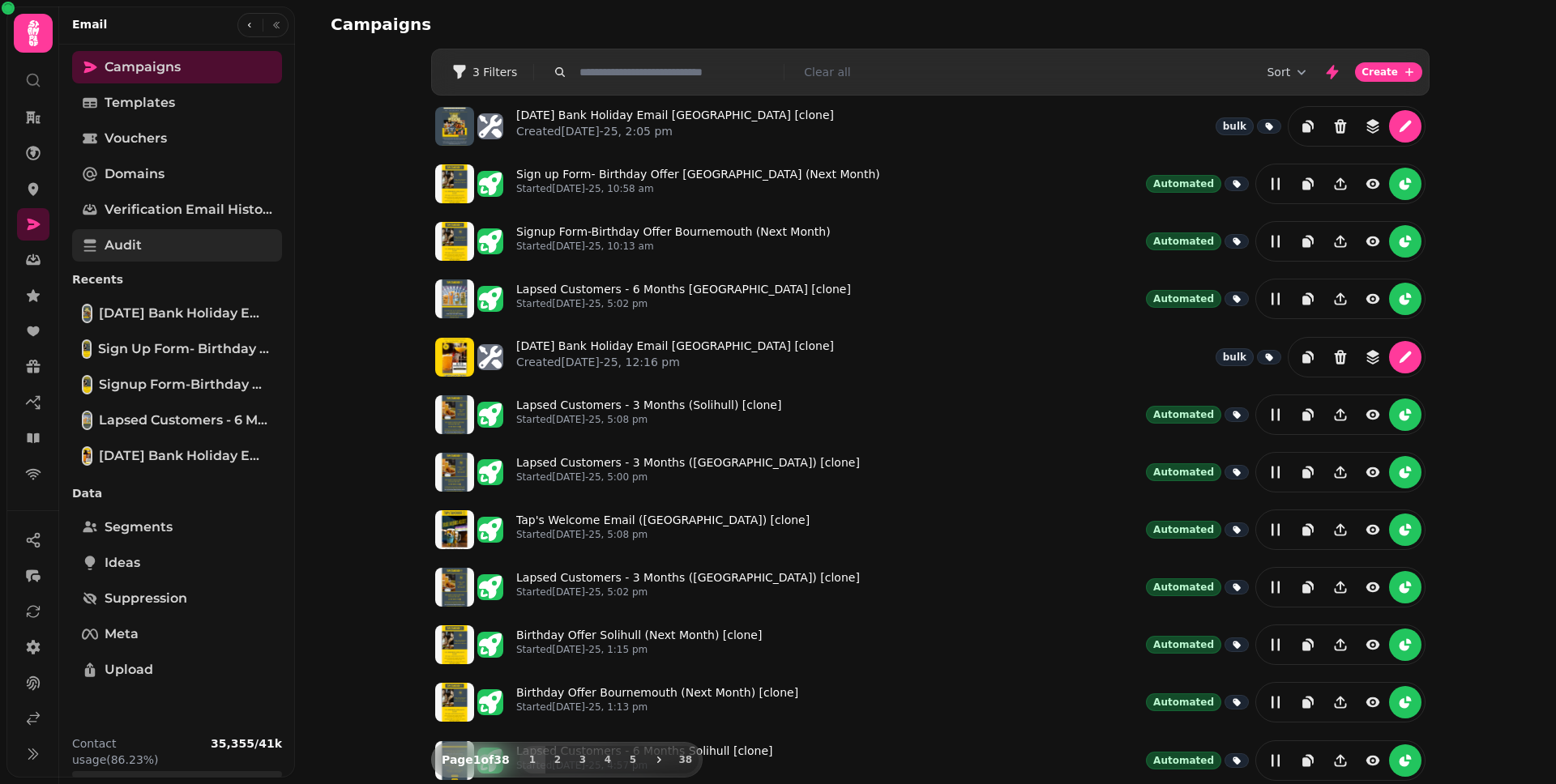
click at [204, 234] on link "Audit" at bounding box center [178, 246] width 210 height 33
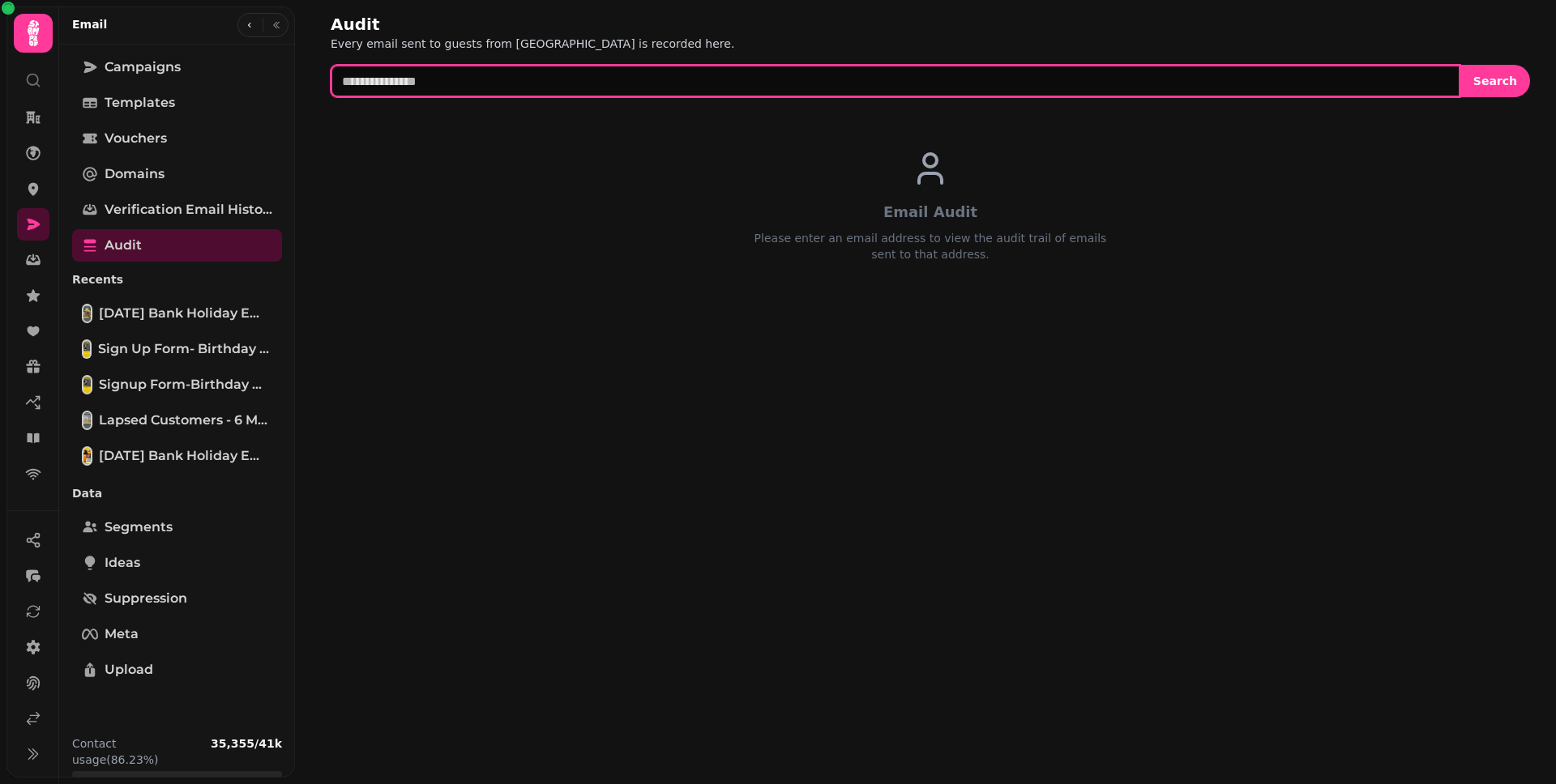
click at [617, 72] on input "text" at bounding box center [895, 81] width 1129 height 33
paste input "**********"
type input "**********"
click at [1460, 65] on button "Search" at bounding box center [1495, 81] width 70 height 33
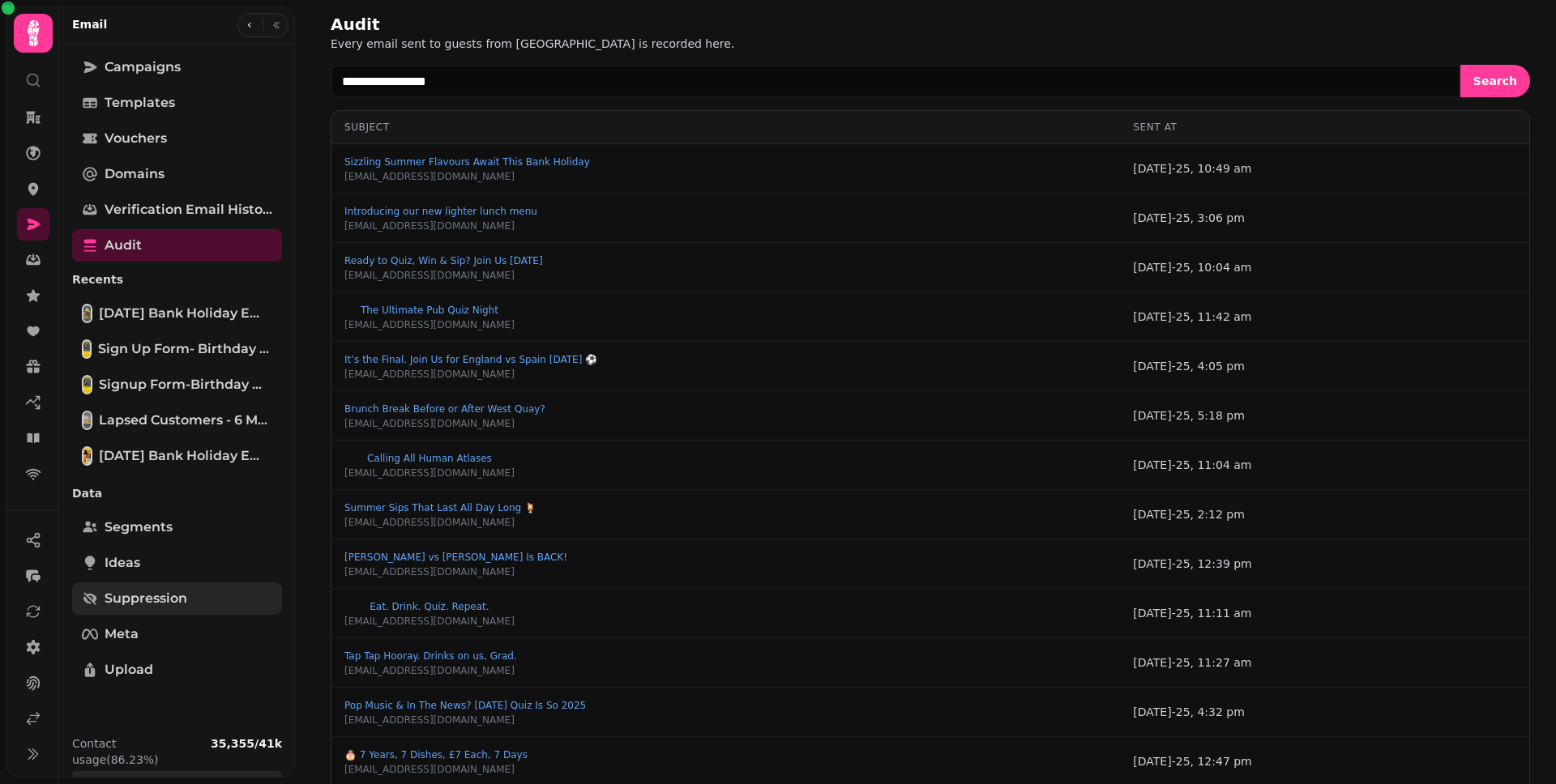
click at [150, 602] on span "Suppression" at bounding box center [145, 598] width 83 height 20
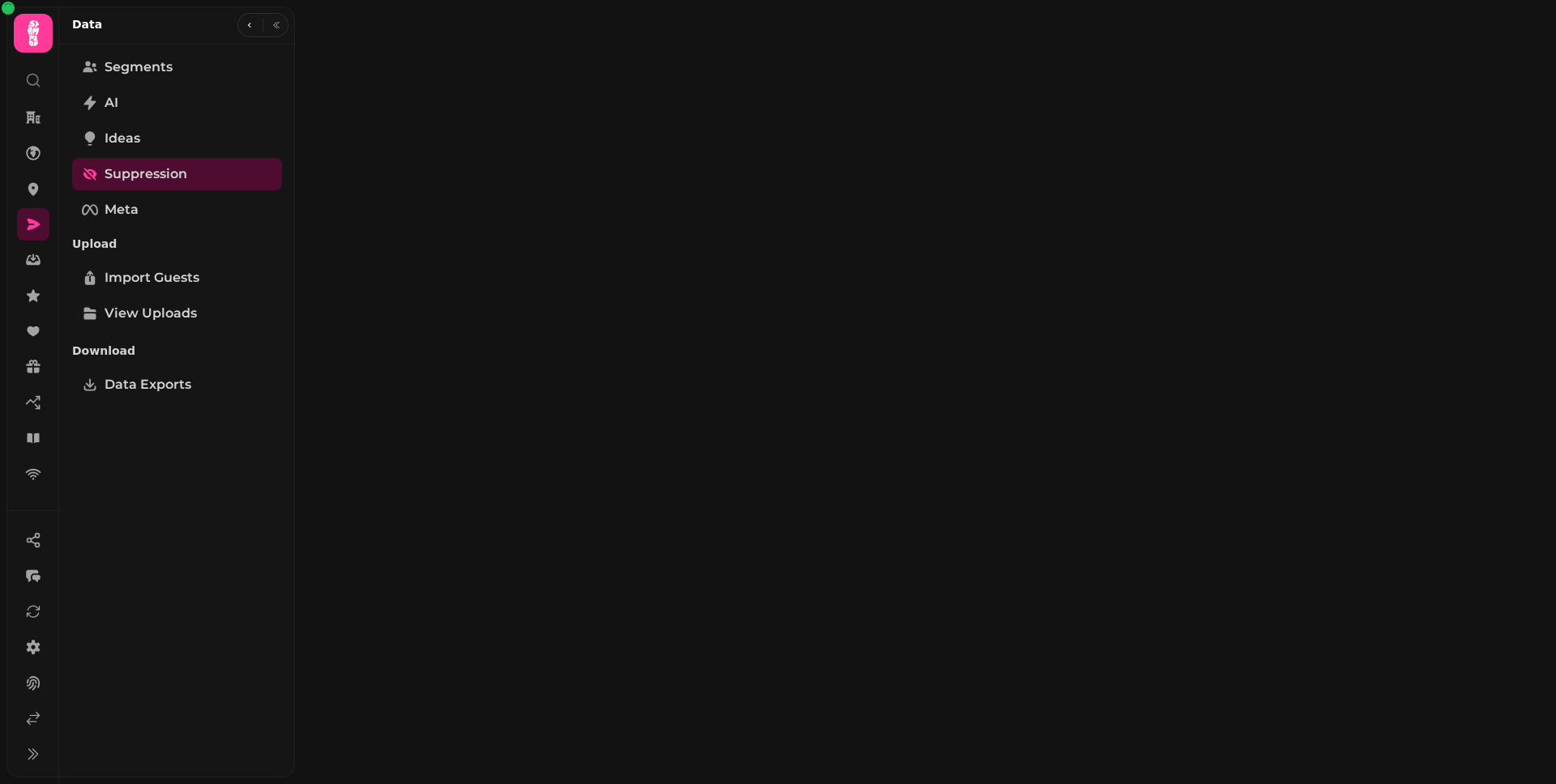
select select "**"
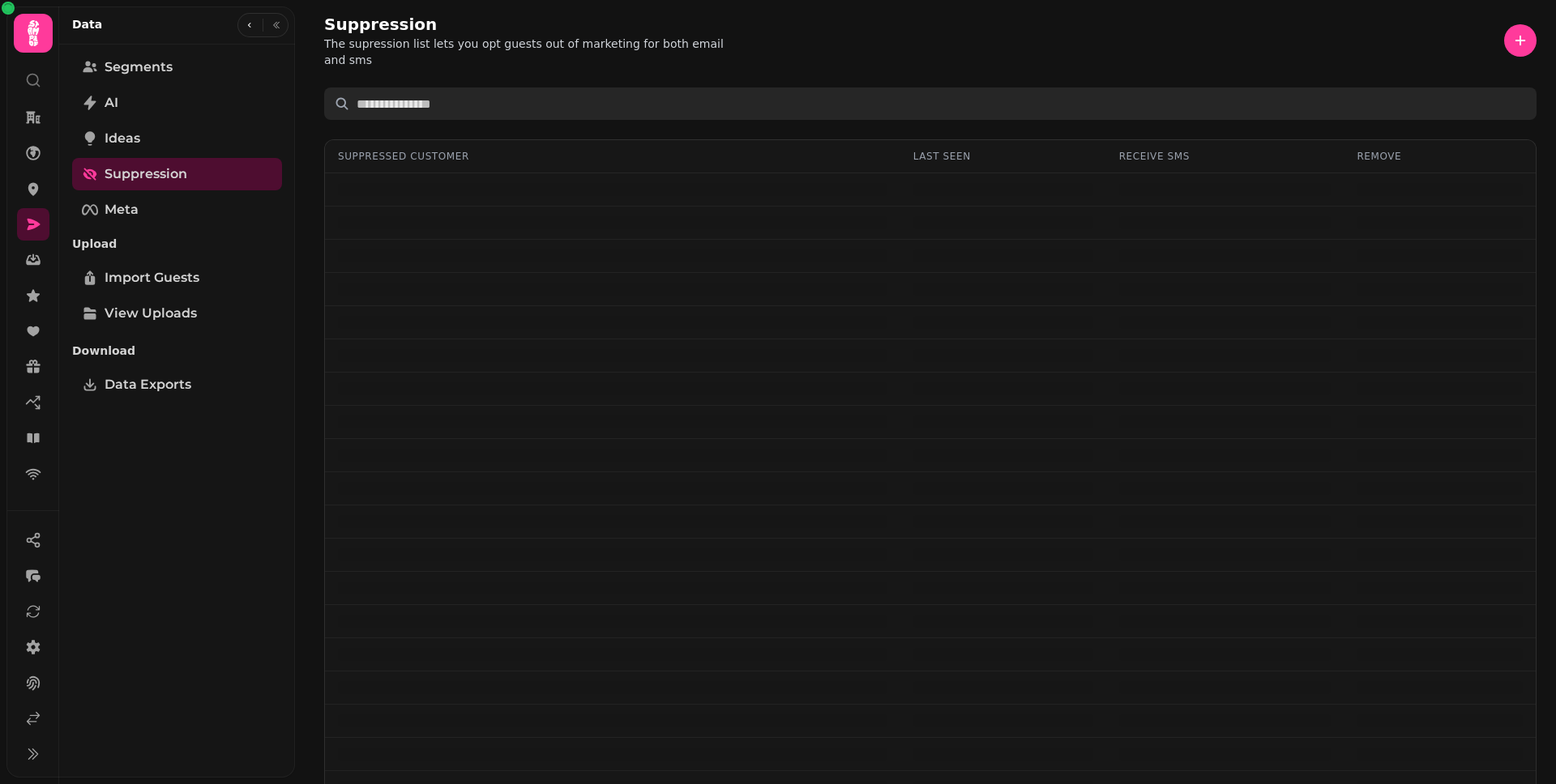
click at [638, 88] on input "text" at bounding box center [929, 103] width 1212 height 33
paste input "**********"
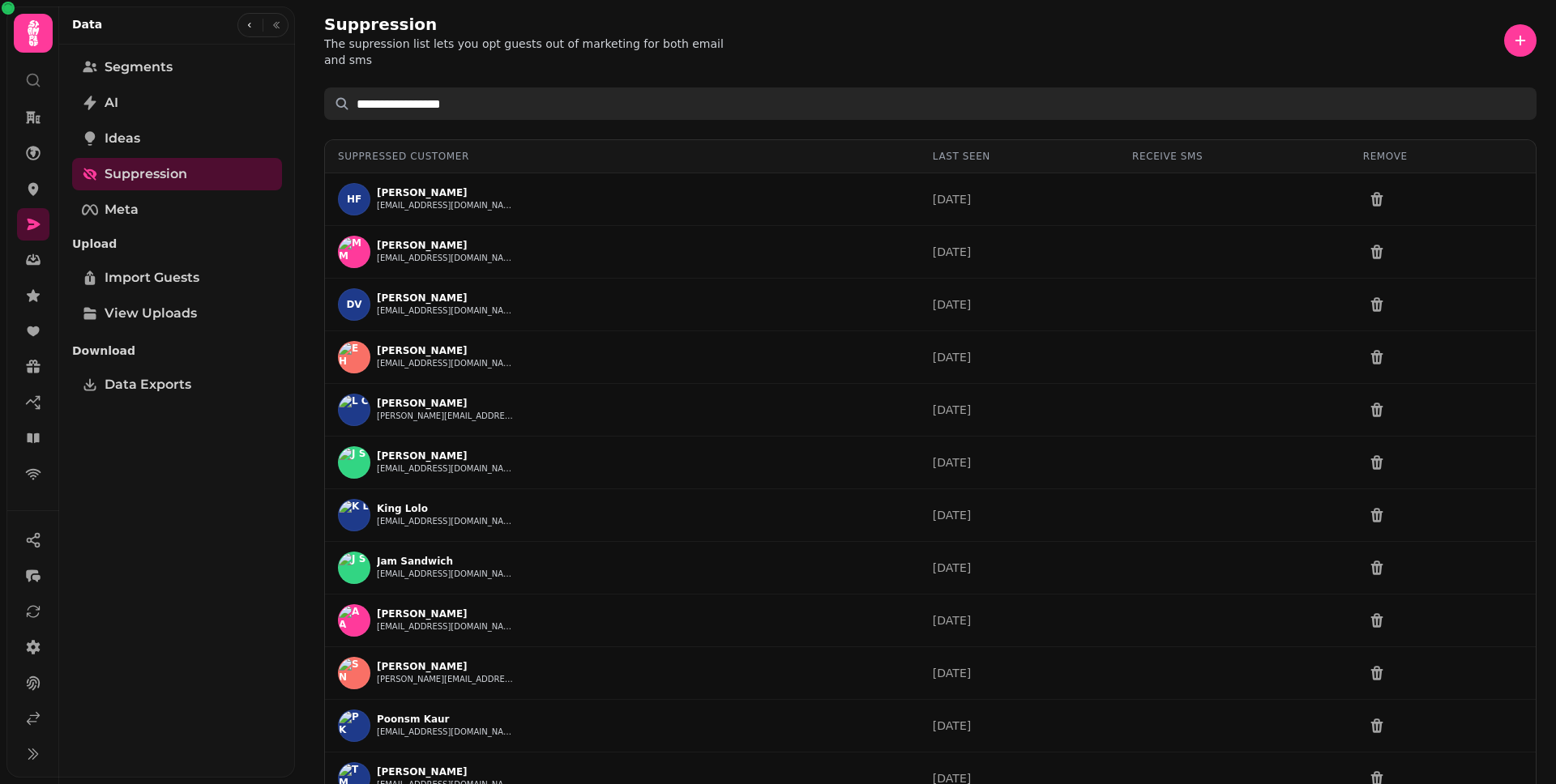
type input "**********"
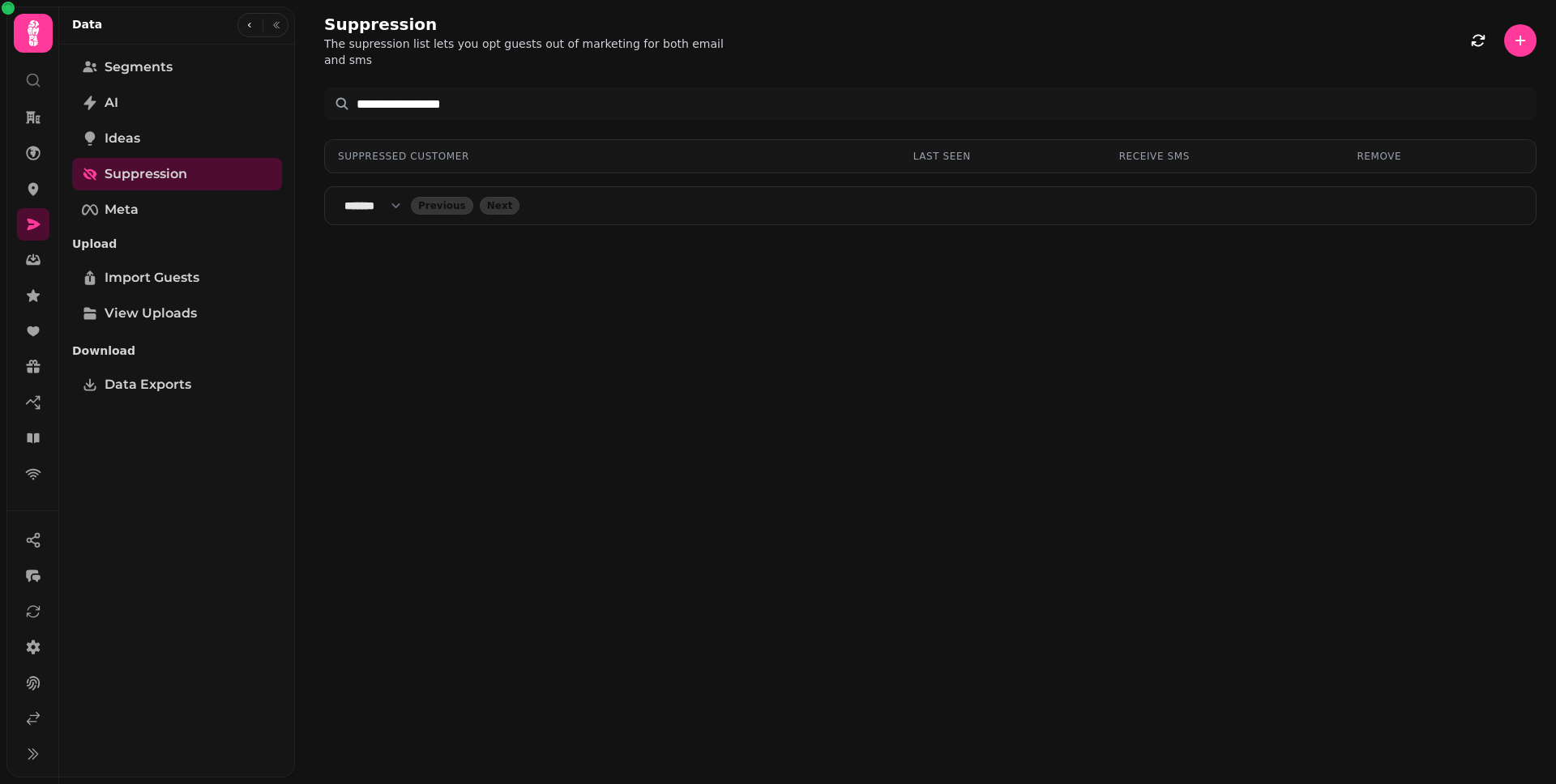
click at [386, 198] on select "**** * **** ** **** ** **** ** **** *** **** *** **** ***" at bounding box center [377, 206] width 66 height 16
select select "***"
click at [344, 198] on select "**** * **** ** **** ** **** ** **** *** **** *** **** ***" at bounding box center [377, 206] width 66 height 16
click at [790, 33] on div "Suppression The supression list lets you opt guests out of marketing for both e…" at bounding box center [929, 40] width 1212 height 55
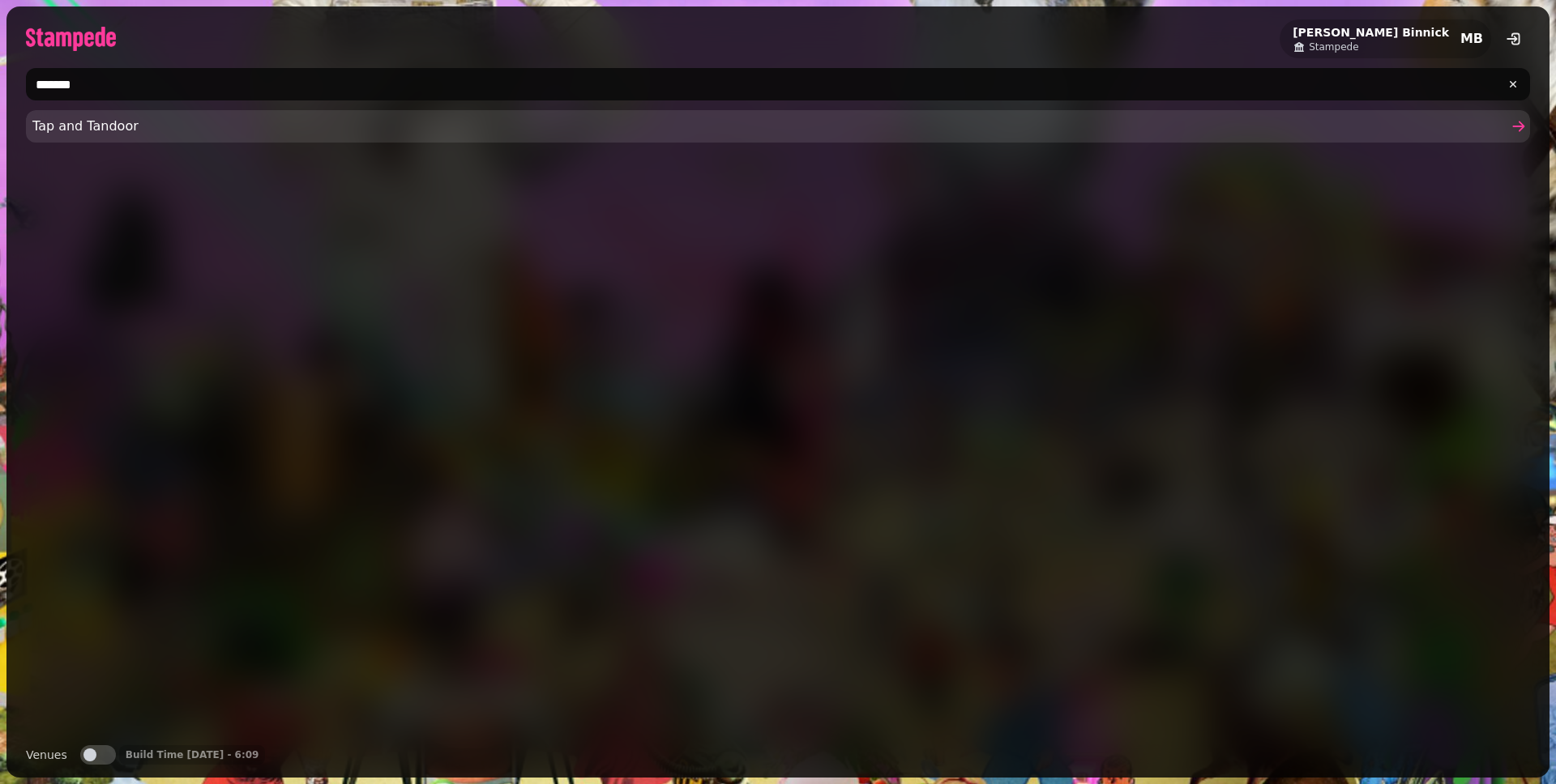
type input "*******"
click at [44, 132] on span "Tap and Tandoor" at bounding box center [770, 126] width 1475 height 20
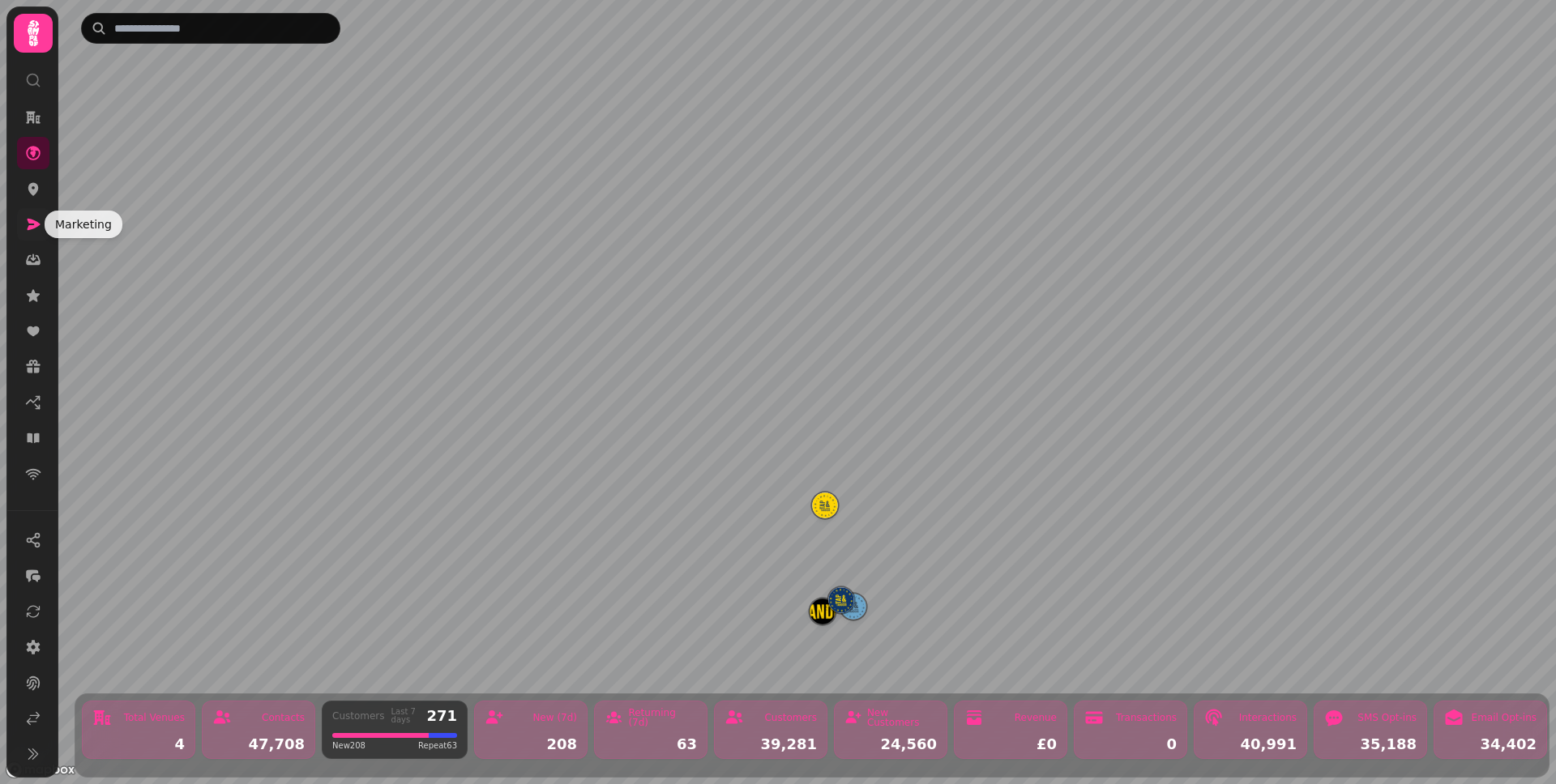
click at [36, 218] on icon at bounding box center [33, 224] width 16 height 16
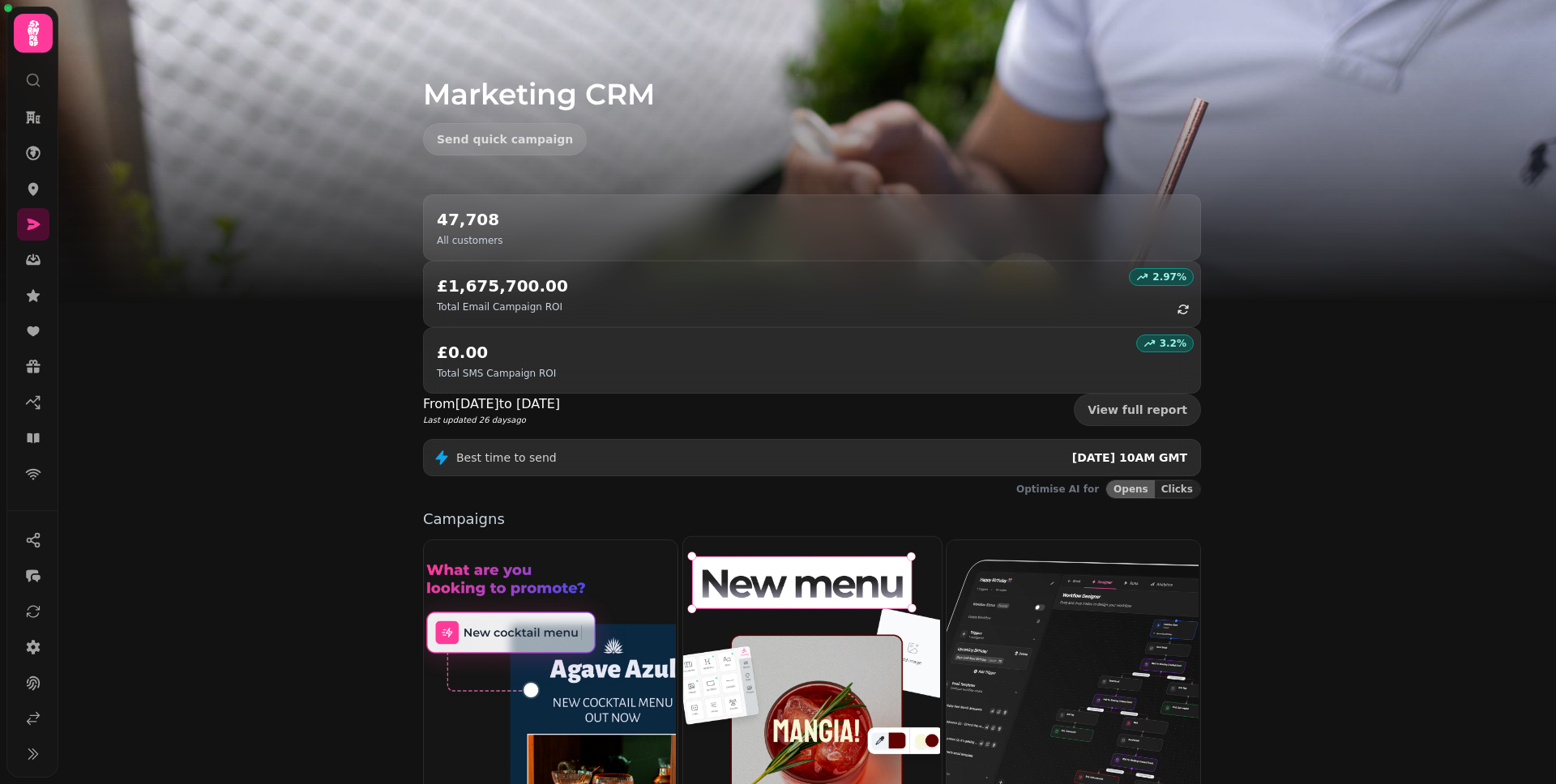
scroll to position [227, 0]
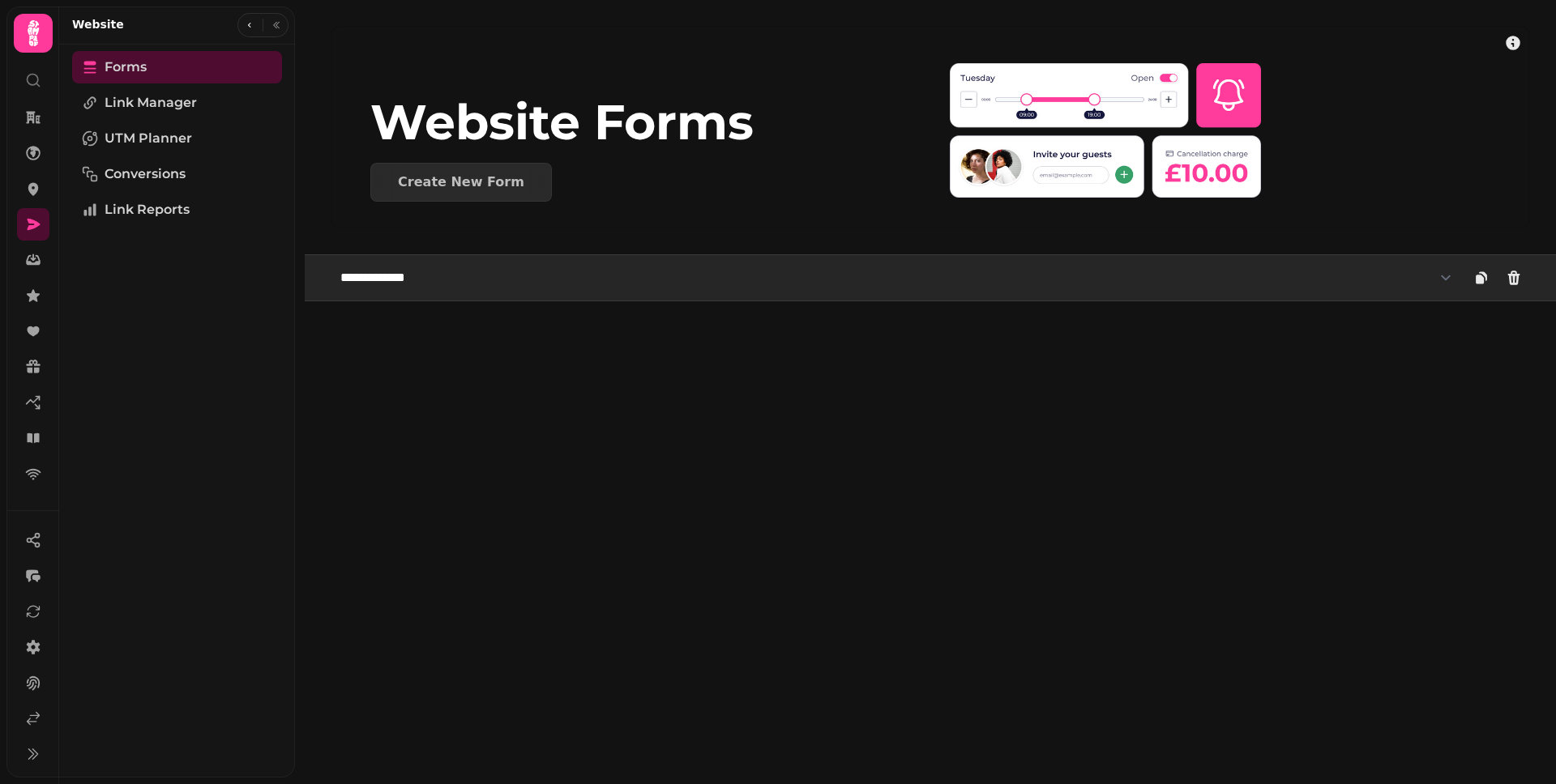
click at [569, 284] on select "**********" at bounding box center [896, 277] width 1131 height 33
click at [330, 261] on select "**********" at bounding box center [896, 277] width 1131 height 33
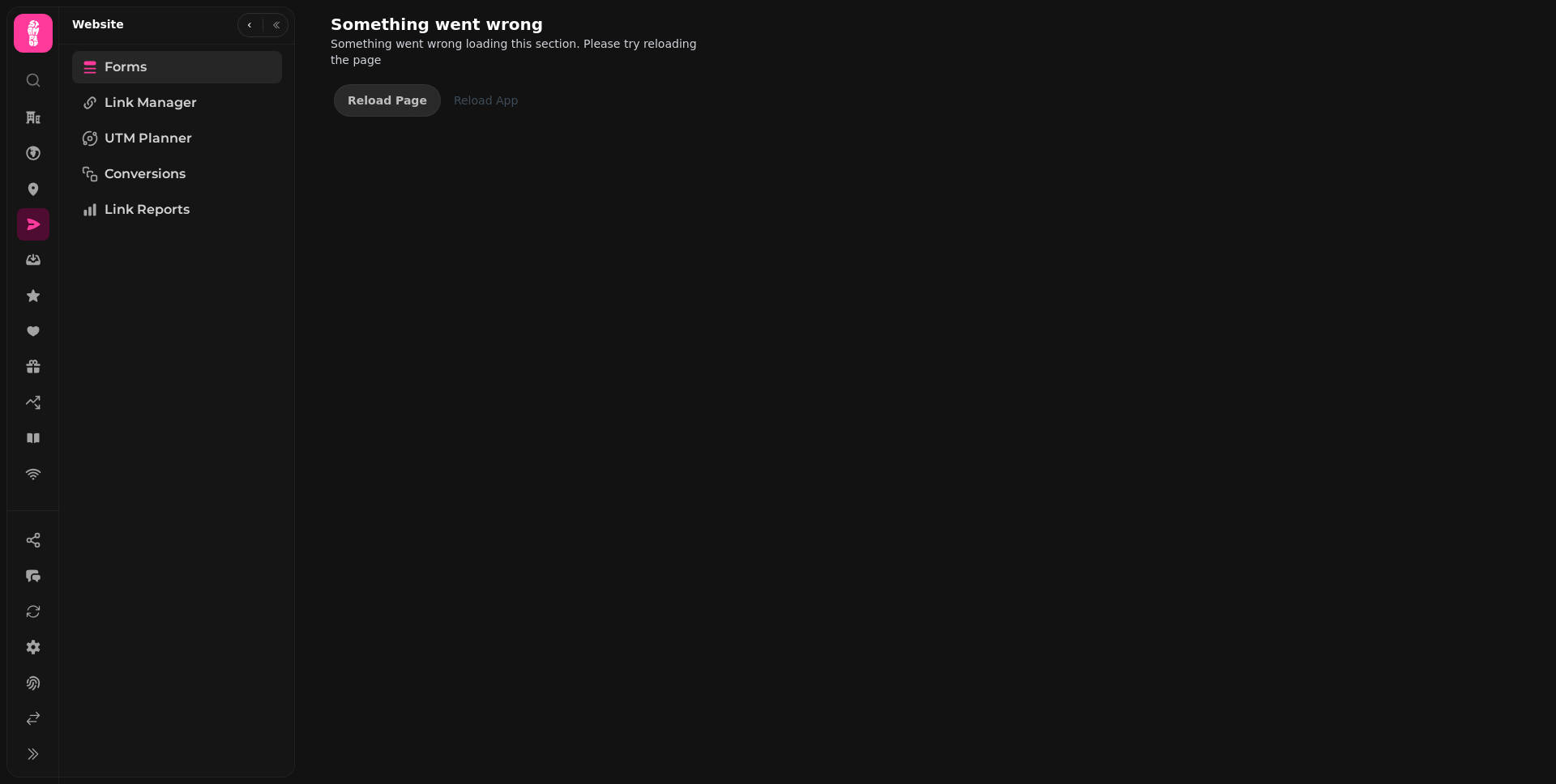
click at [146, 71] on span "Forms" at bounding box center [125, 67] width 42 height 20
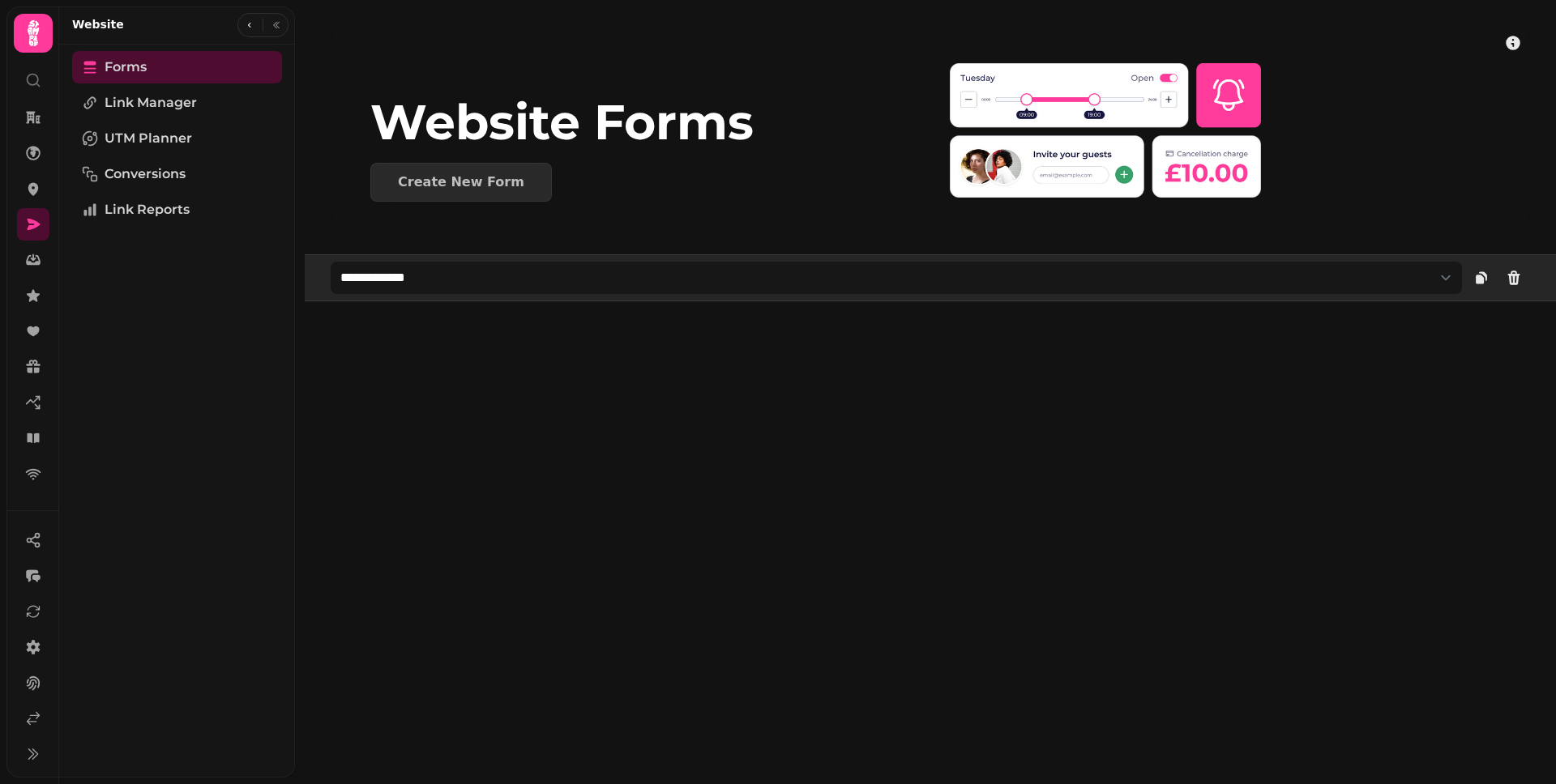
click at [612, 308] on div "**********" at bounding box center [925, 392] width 1261 height 784
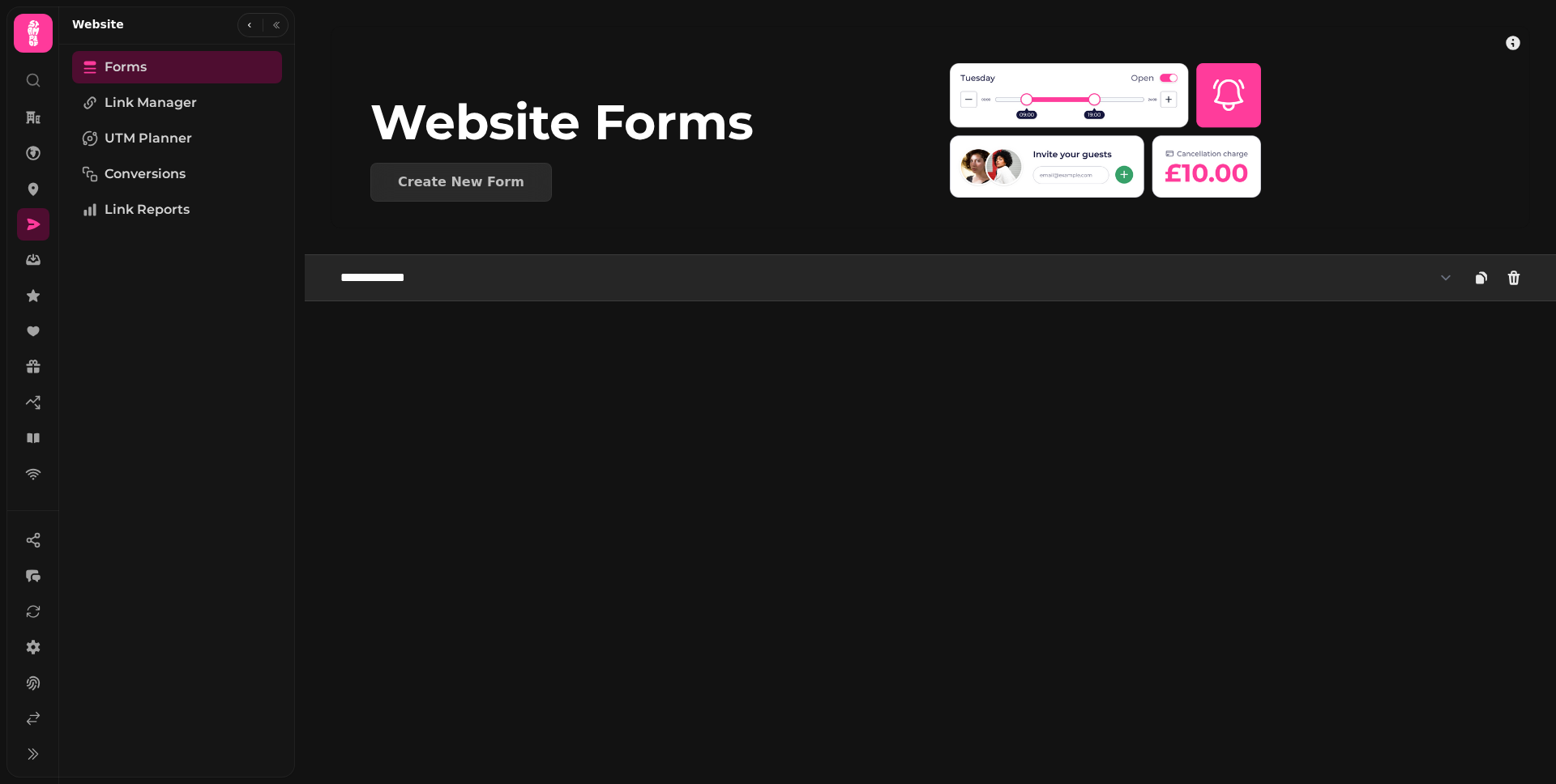
click at [609, 283] on select "**********" at bounding box center [896, 277] width 1131 height 33
click at [330, 261] on select "**********" at bounding box center [896, 277] width 1131 height 33
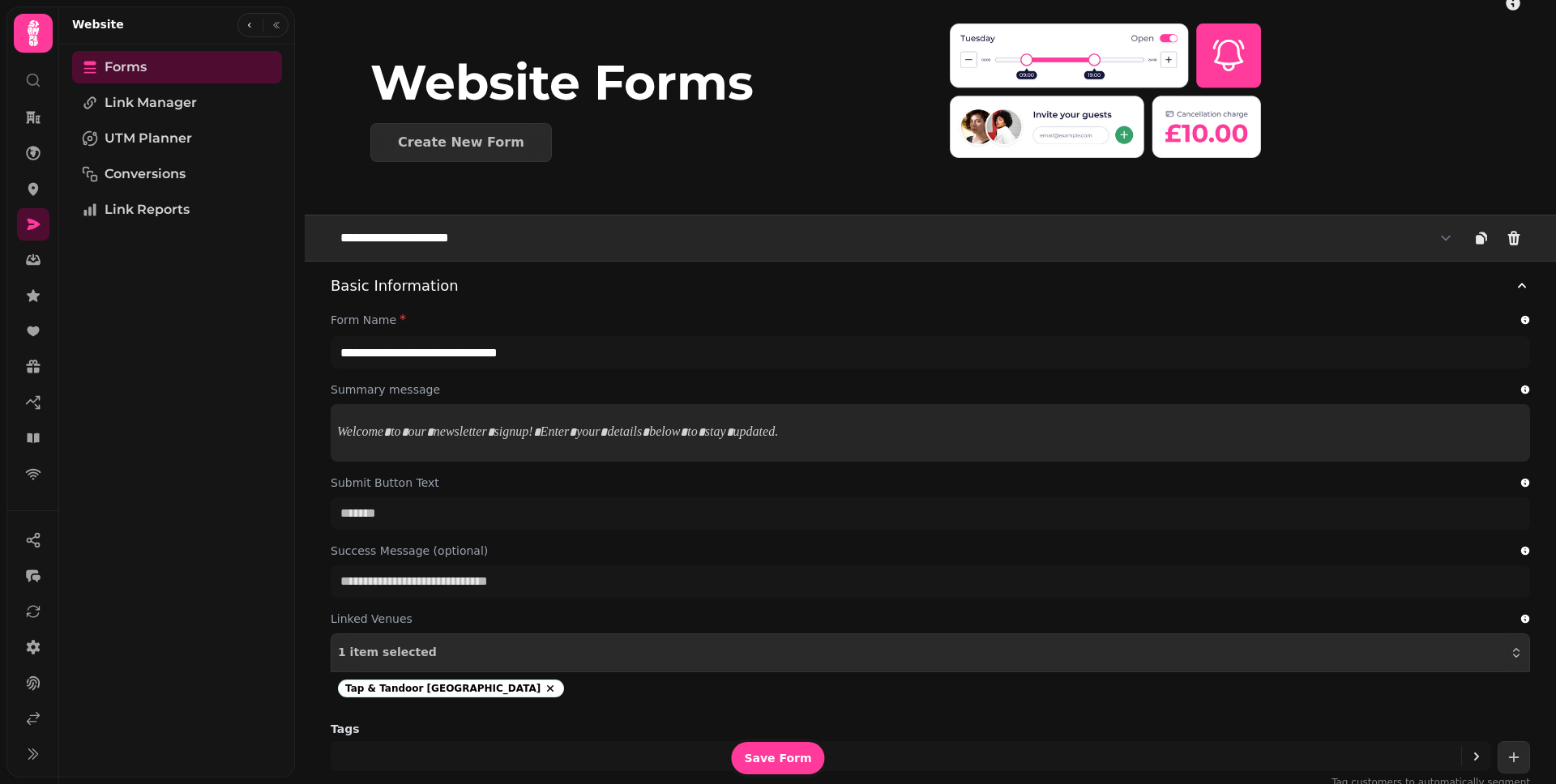
scroll to position [242, 0]
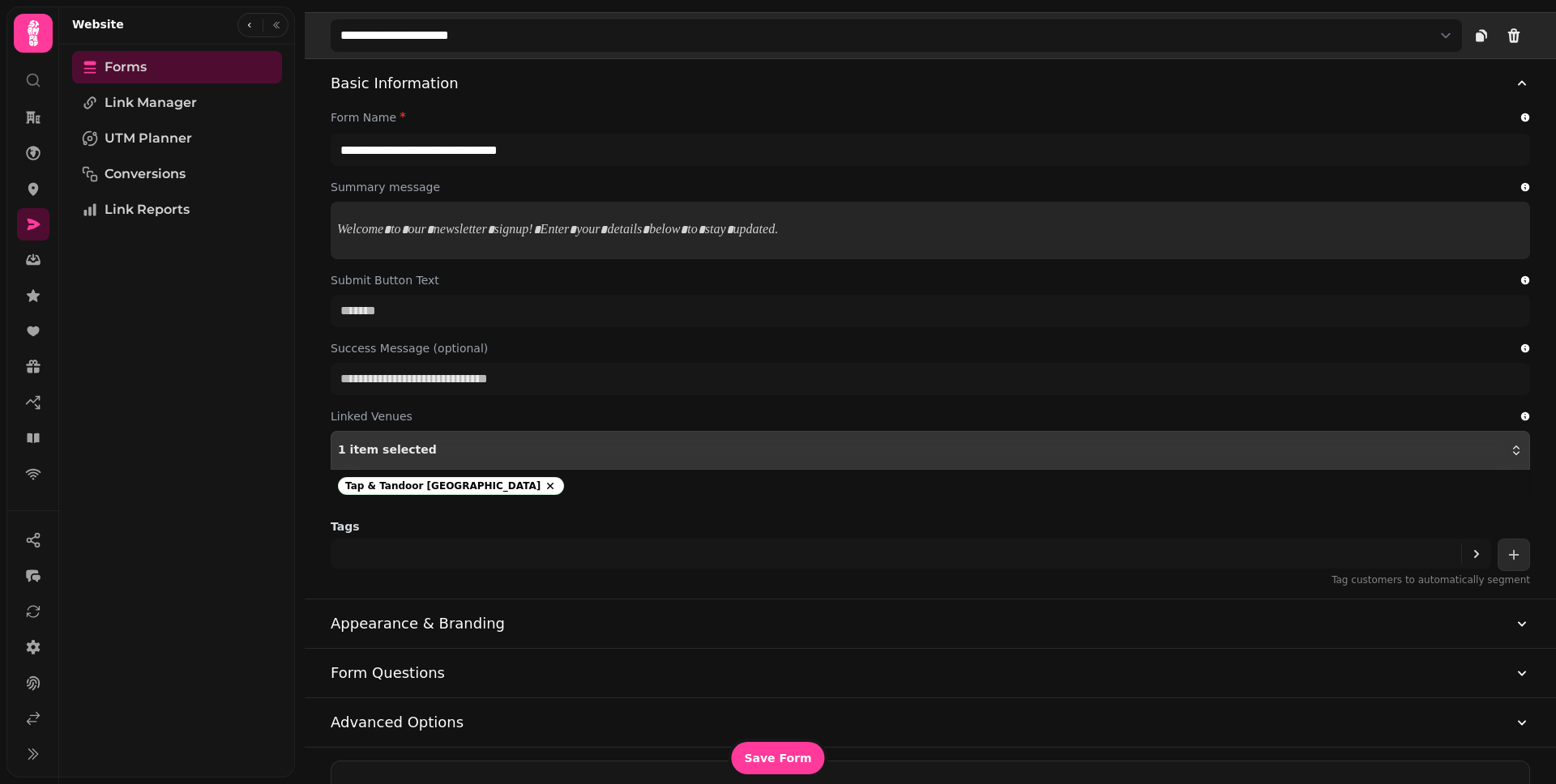
click at [435, 458] on button "1 item selected" at bounding box center [929, 450] width 1199 height 39
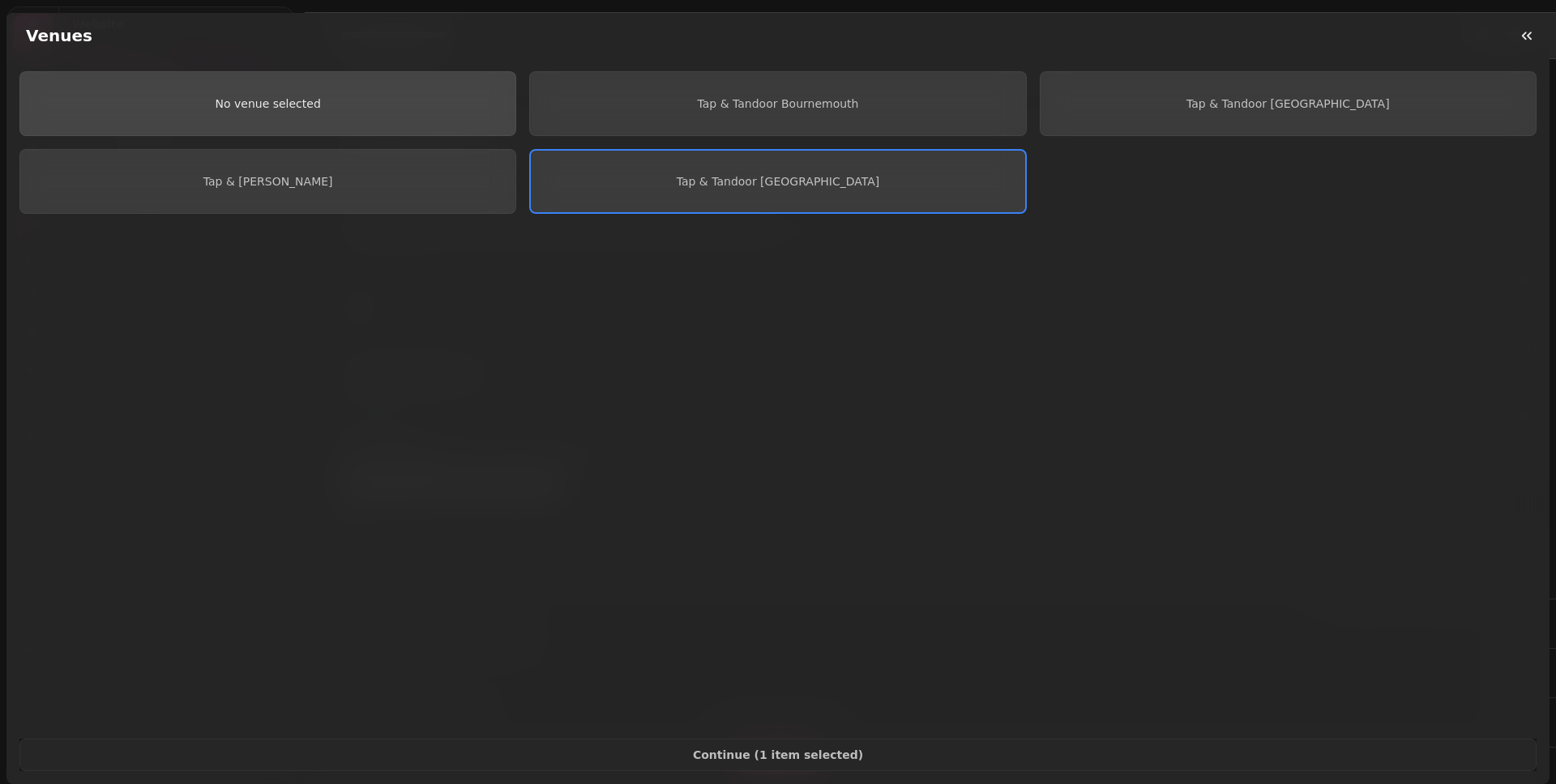
click at [362, 125] on button "No venue selected" at bounding box center [268, 104] width 497 height 65
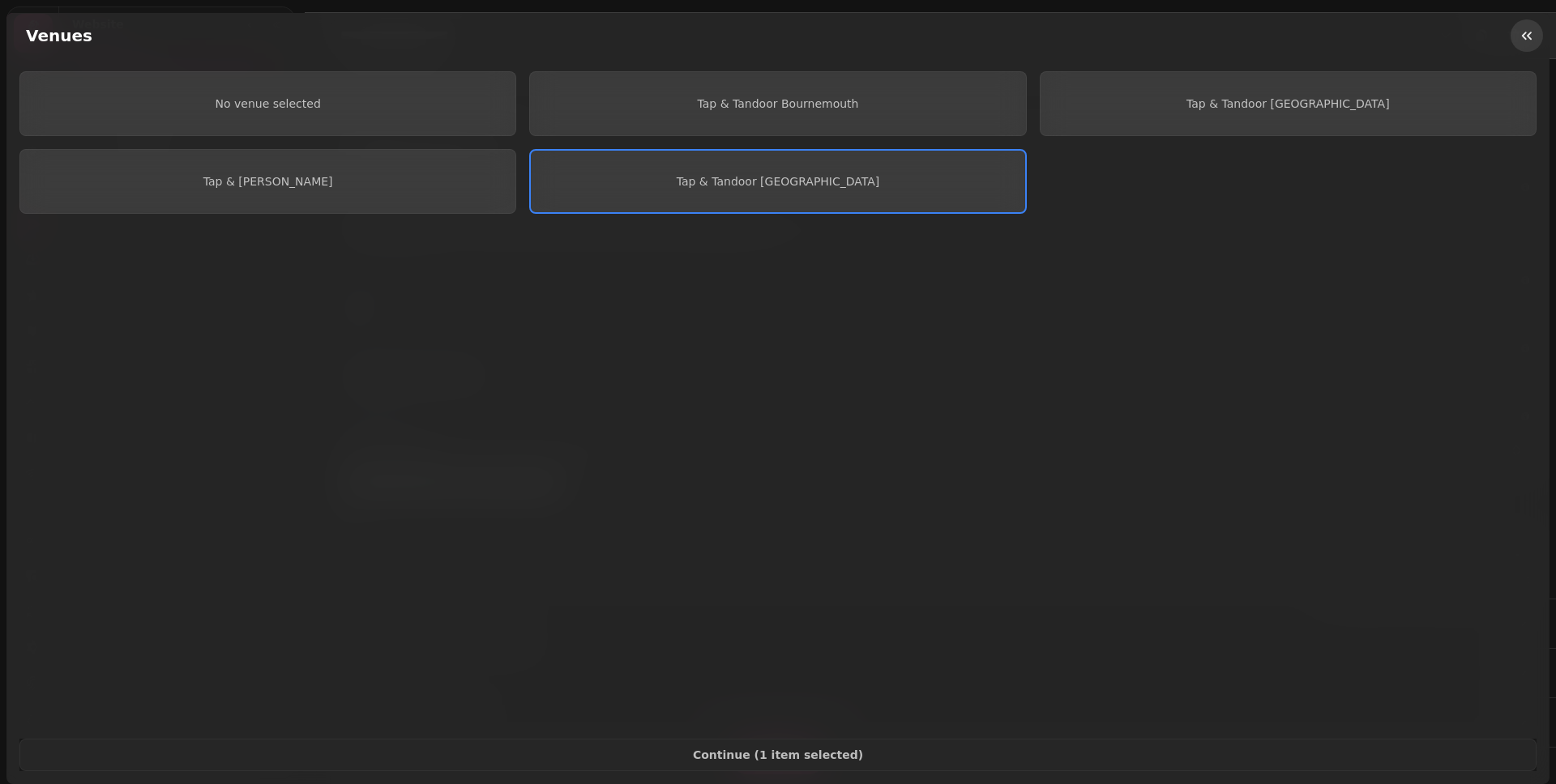
click at [1531, 41] on icon "button" at bounding box center [1526, 35] width 16 height 16
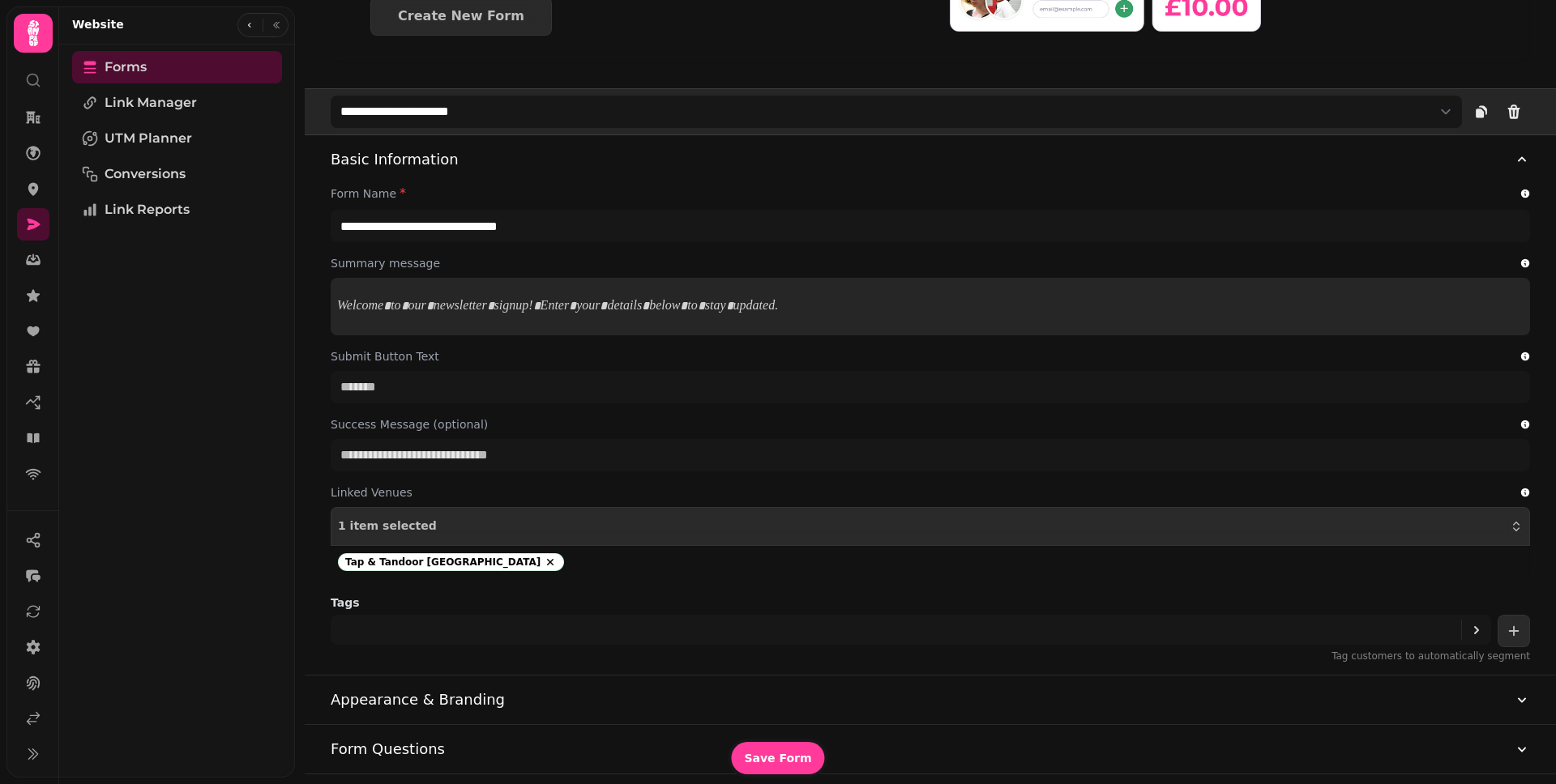
scroll to position [508, 0]
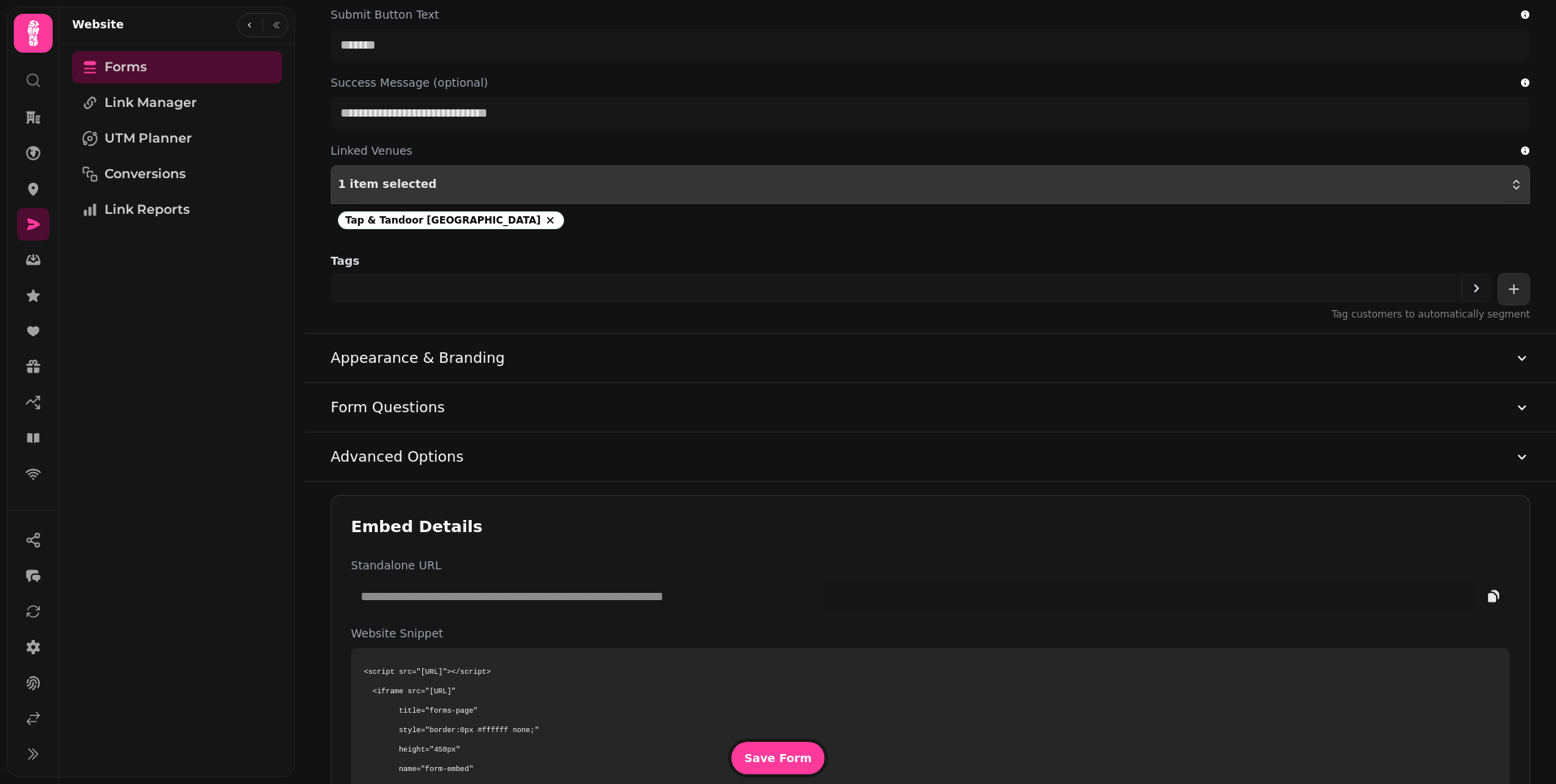
click at [496, 184] on div "1 item selected" at bounding box center [930, 185] width 1185 height 13
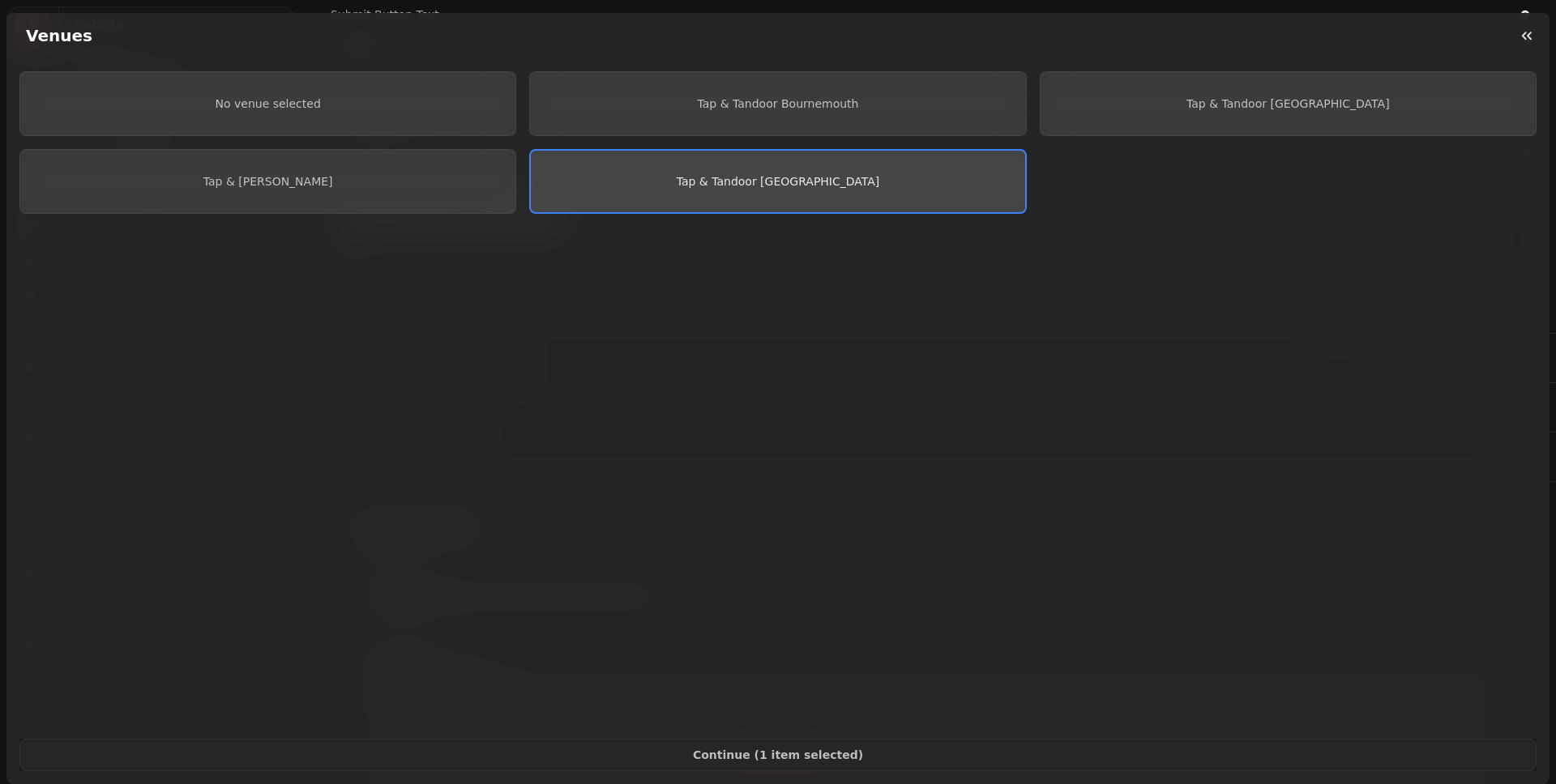
click at [884, 192] on button "Tap & Tandoor [GEOGRAPHIC_DATA]" at bounding box center [778, 181] width 497 height 65
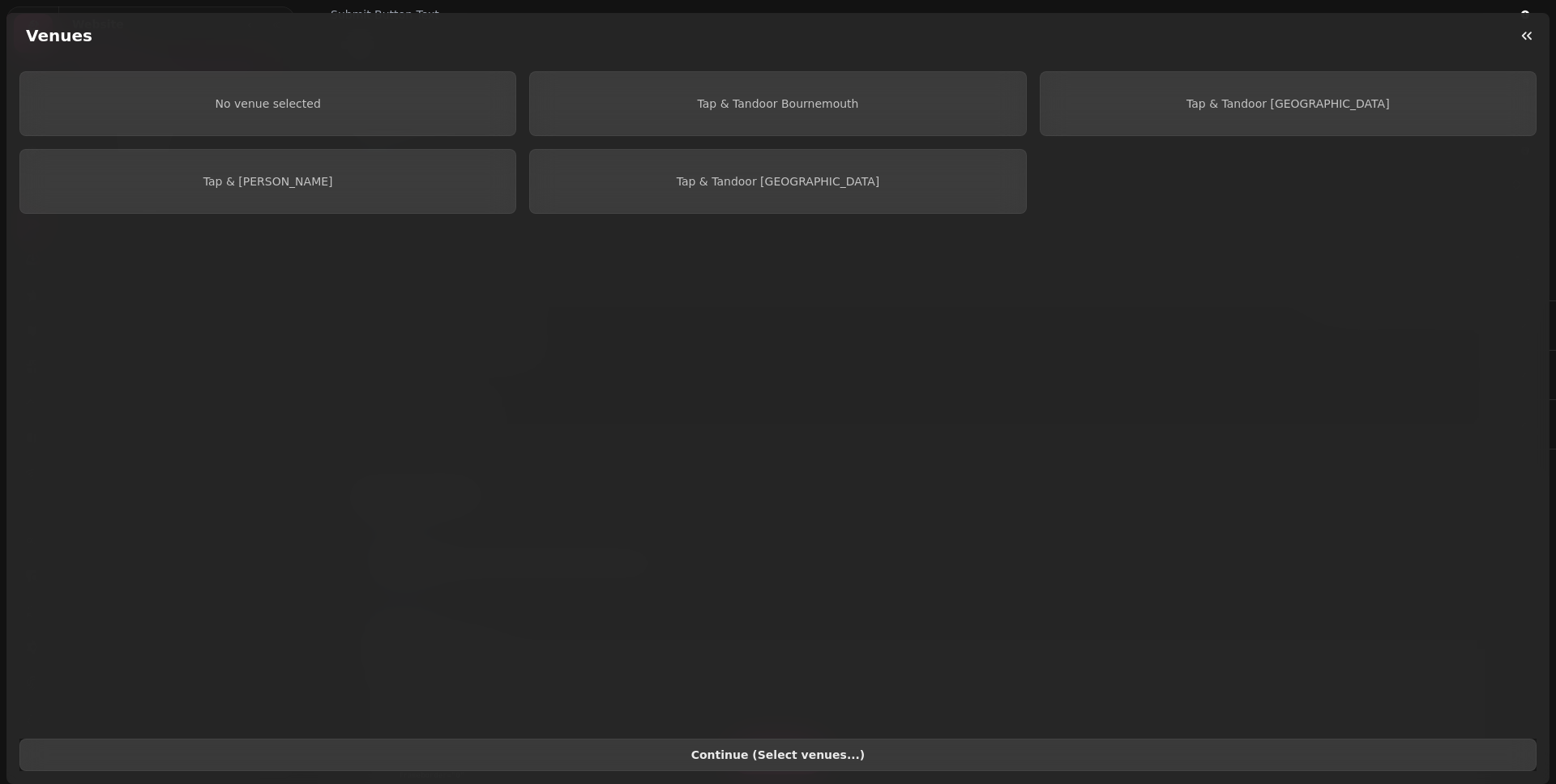
click at [939, 750] on span "Continue ( Select venues... )" at bounding box center [778, 755] width 1489 height 11
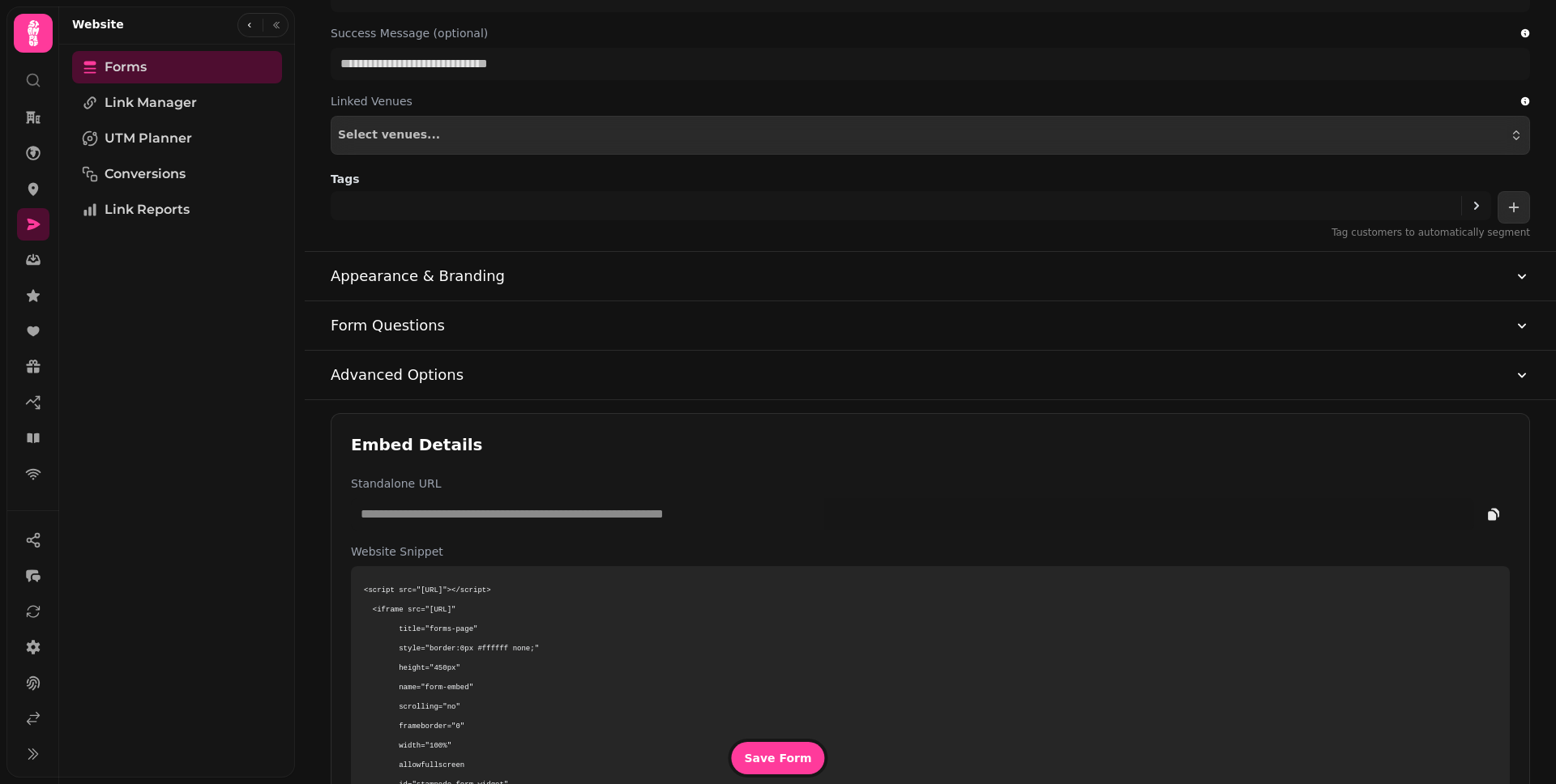
scroll to position [679, 0]
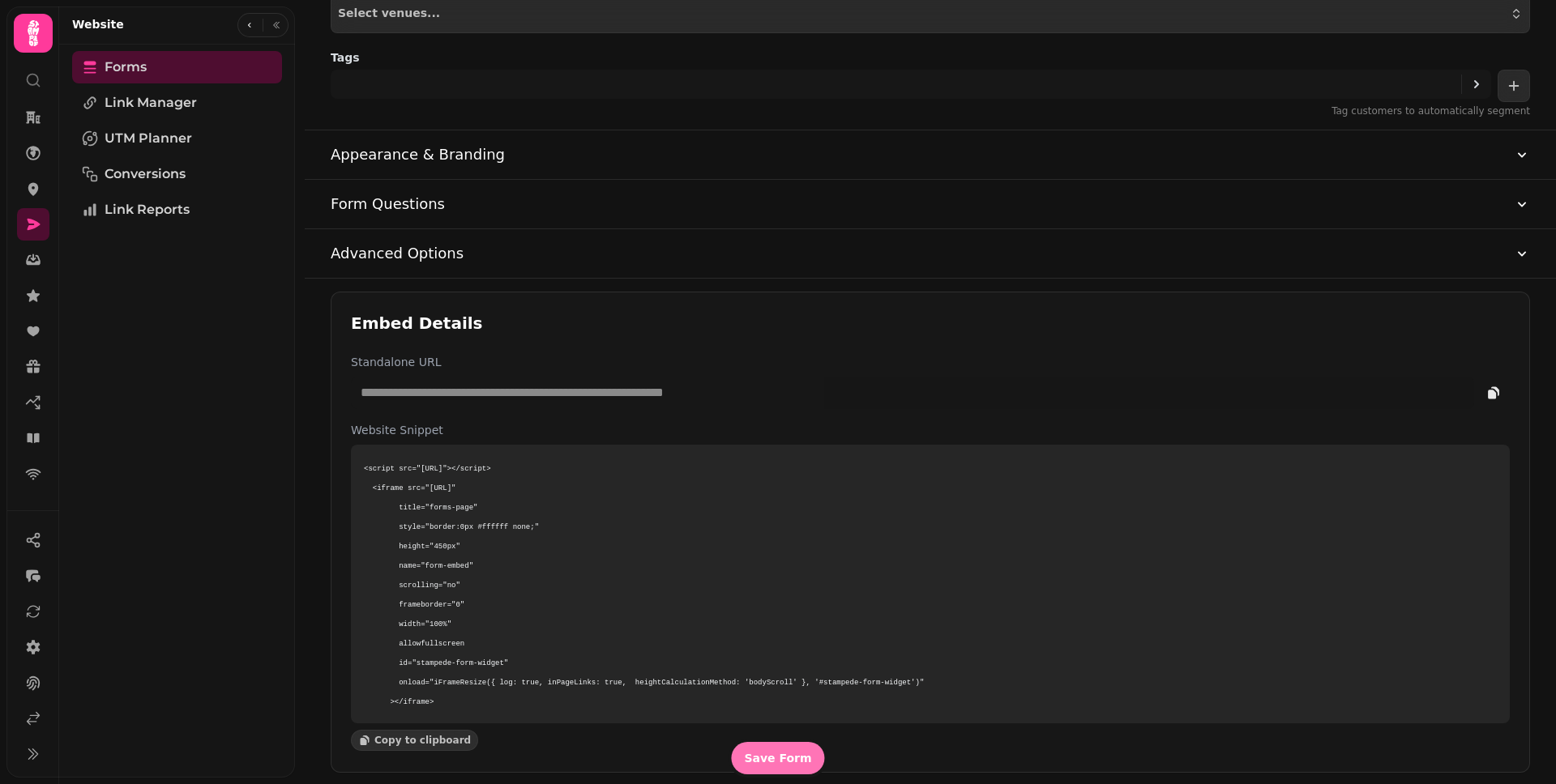
click at [784, 756] on span "Save Form" at bounding box center [778, 758] width 67 height 11
click at [994, 100] on div at bounding box center [911, 86] width 1161 height 33
click at [172, 64] on link "Forms" at bounding box center [178, 67] width 210 height 33
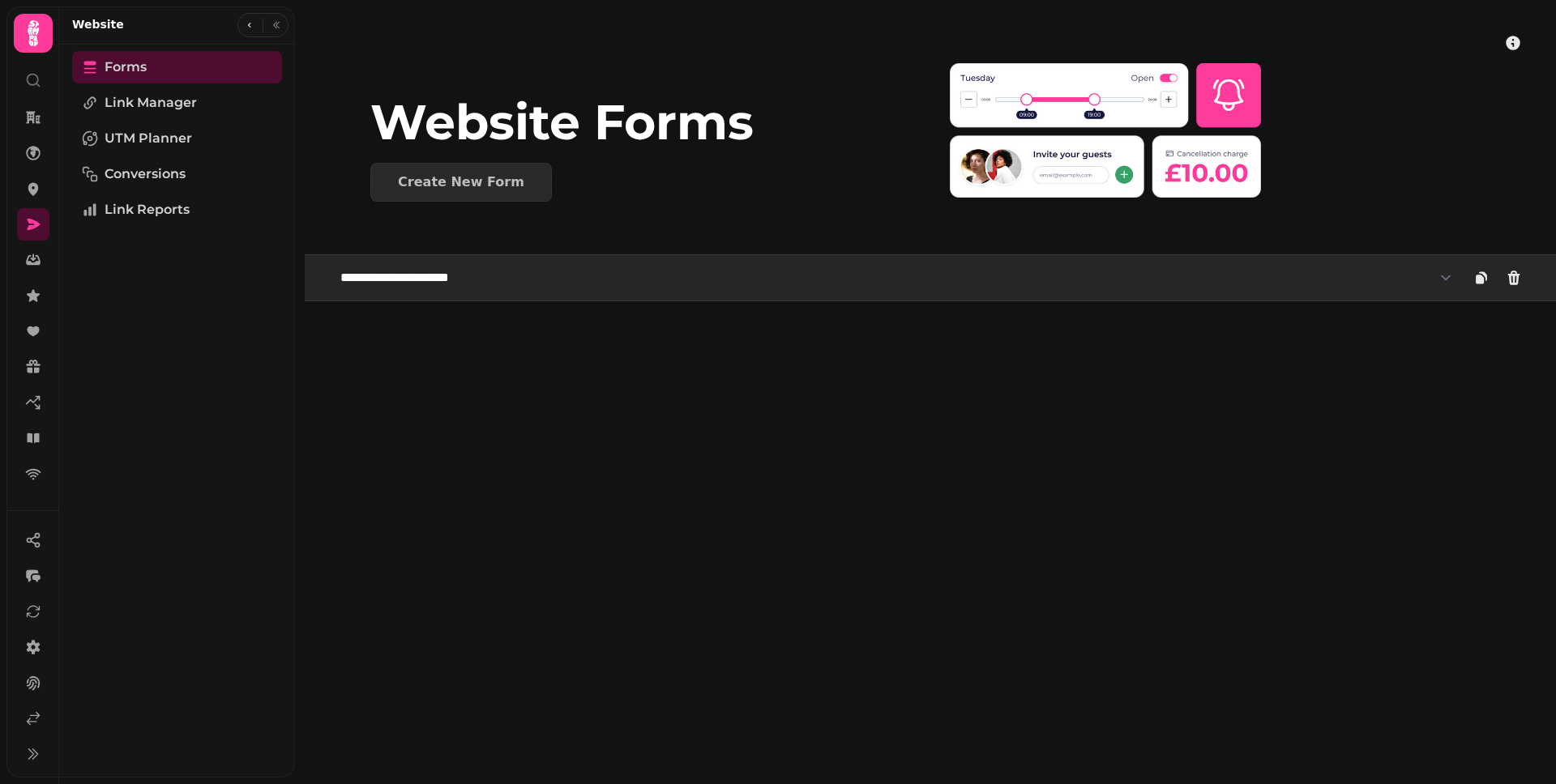
click at [515, 266] on select "**********" at bounding box center [896, 277] width 1131 height 33
select select "**********"
click at [330, 261] on select "**********" at bounding box center [896, 277] width 1131 height 33
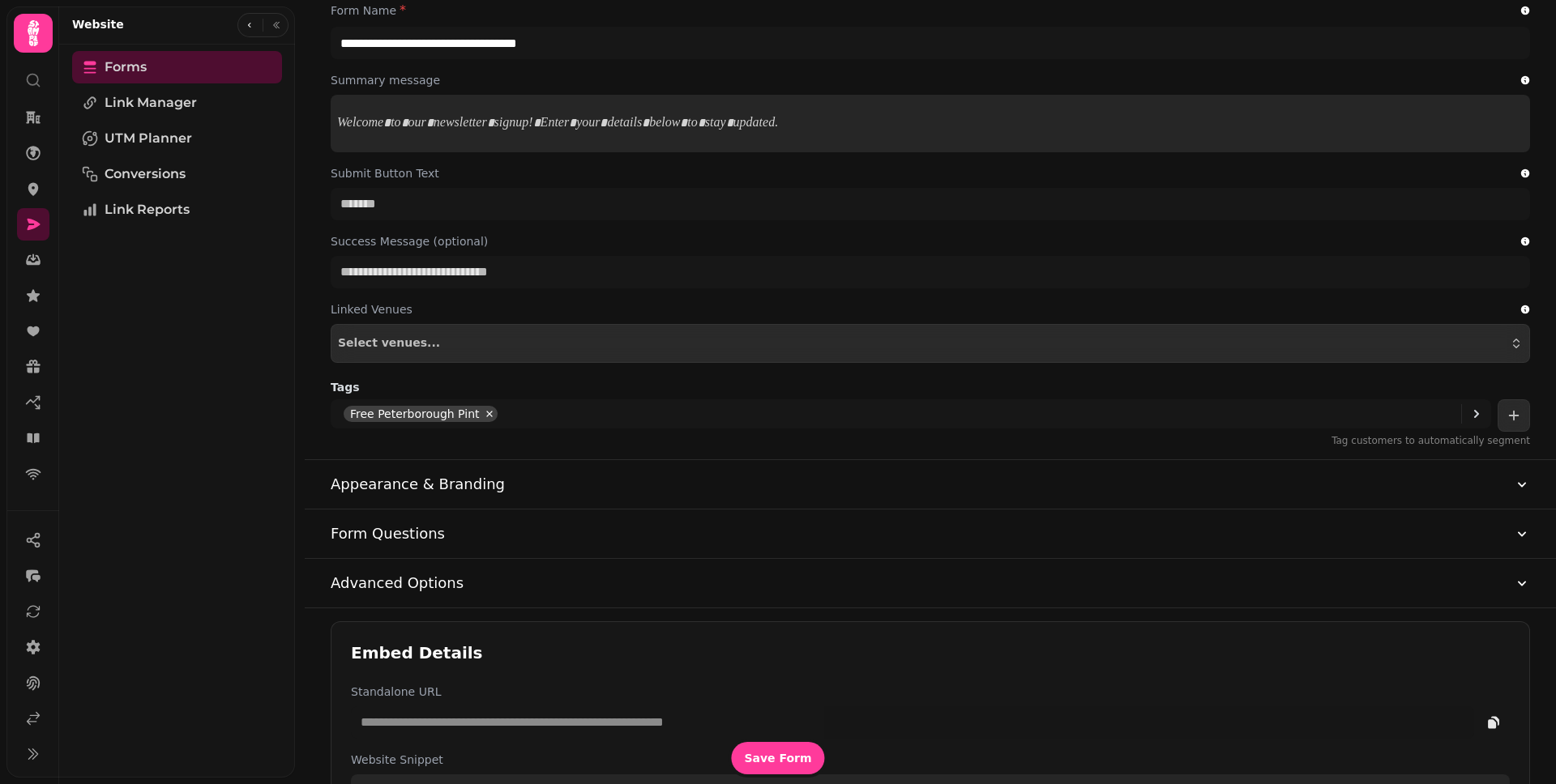
scroll to position [679, 0]
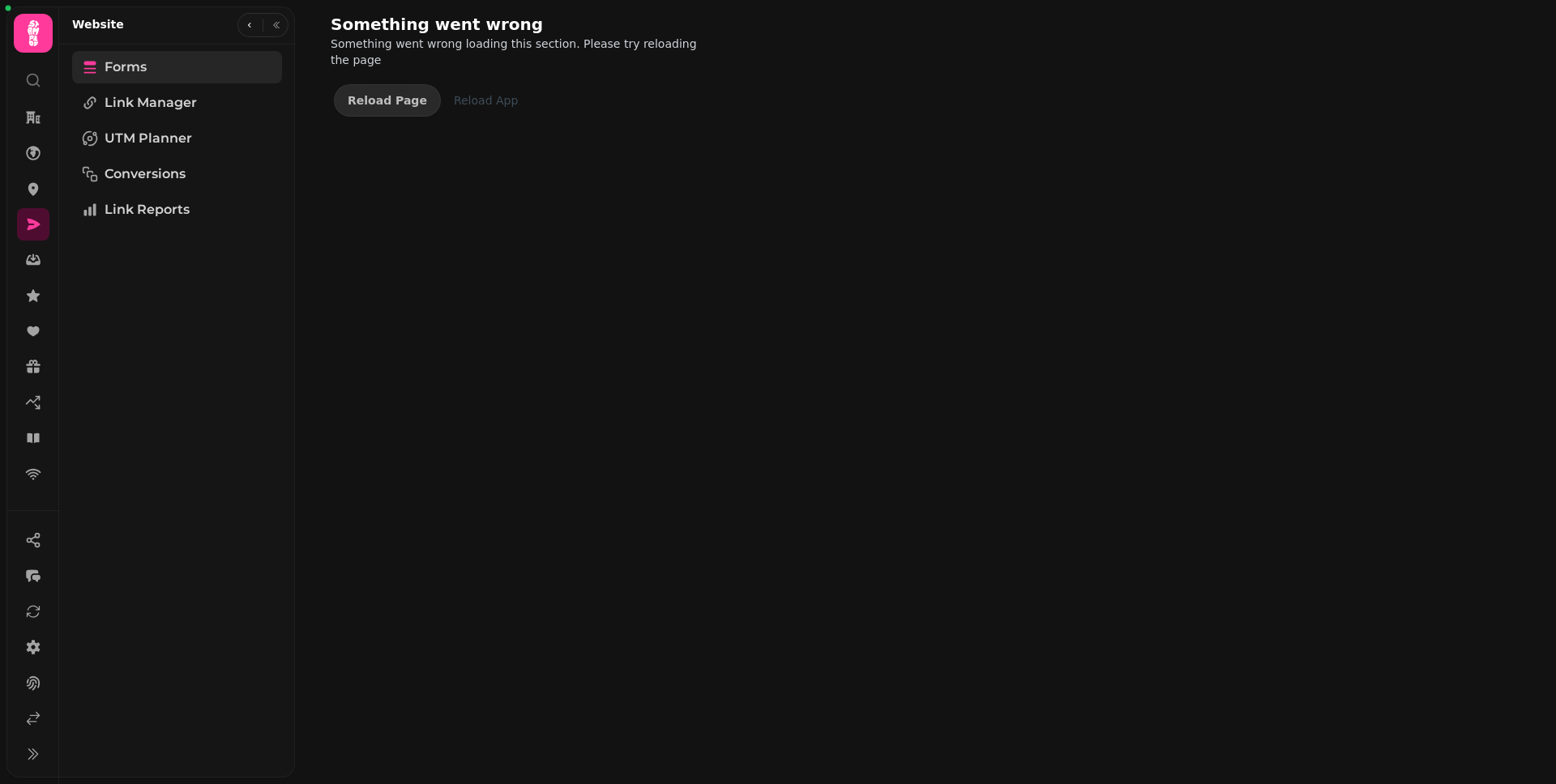
click at [202, 76] on link "Forms" at bounding box center [178, 67] width 210 height 33
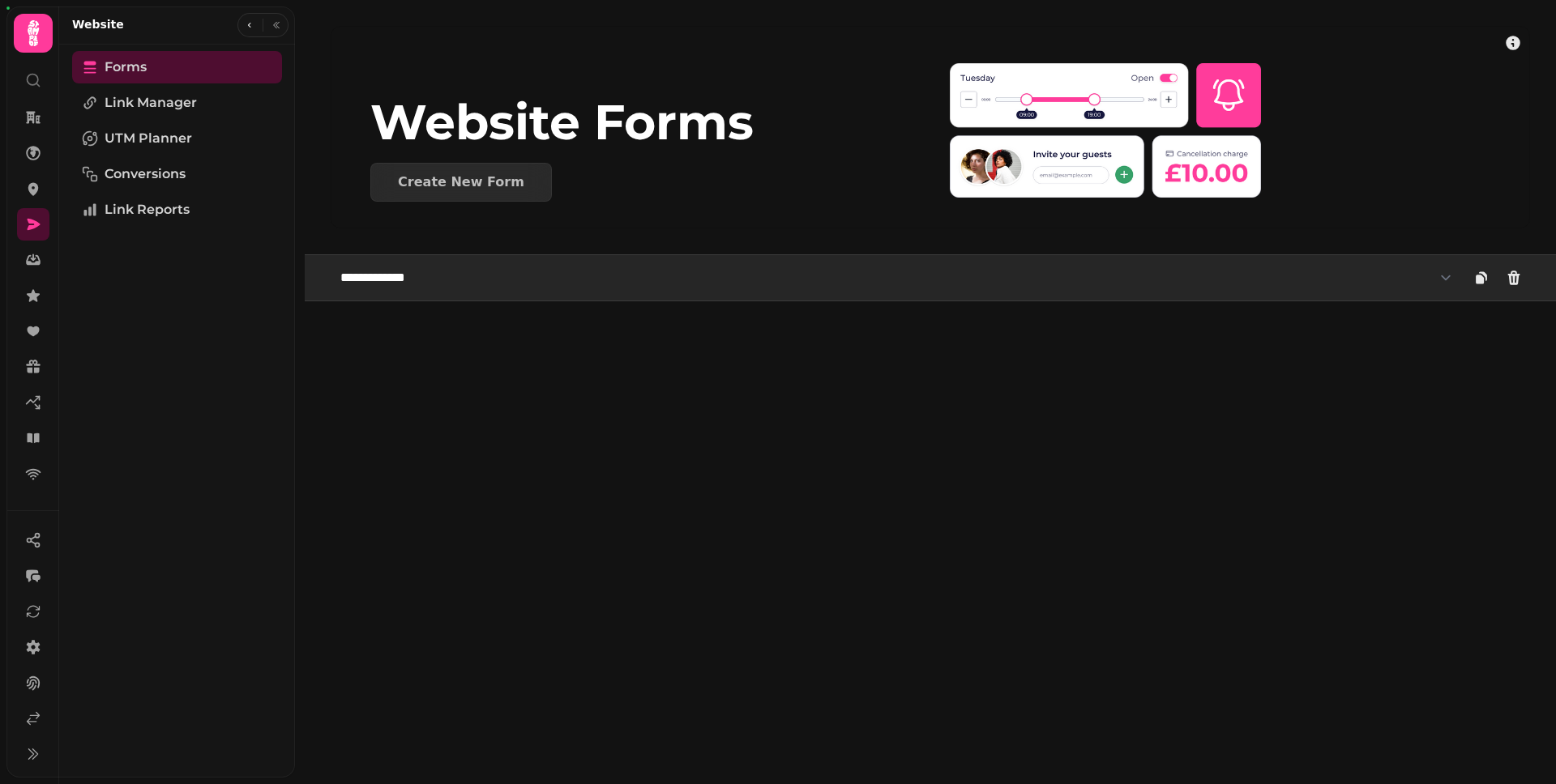
click at [523, 268] on select "**********" at bounding box center [896, 277] width 1131 height 33
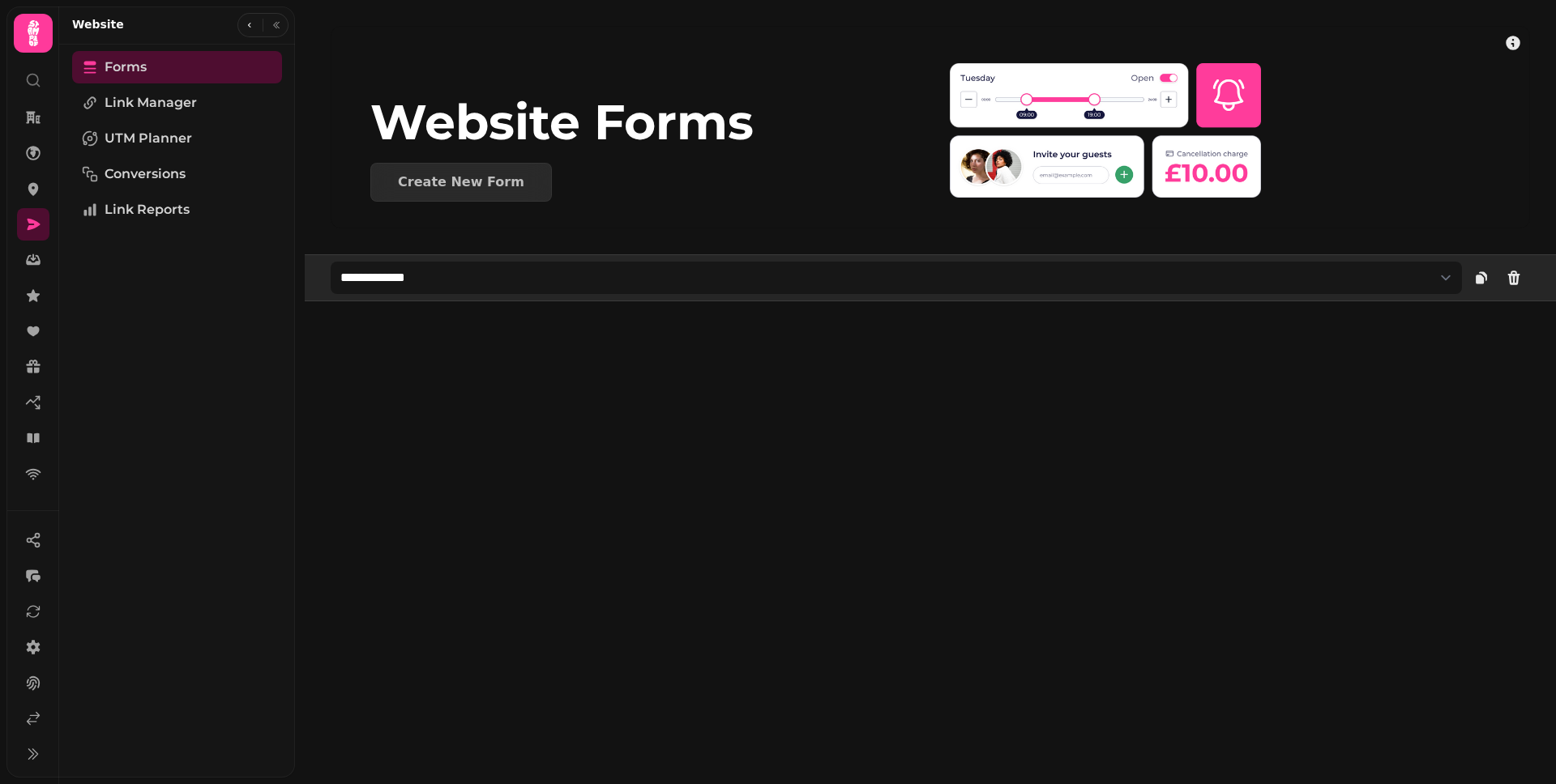
click at [470, 295] on div "**********" at bounding box center [930, 278] width 1251 height 47
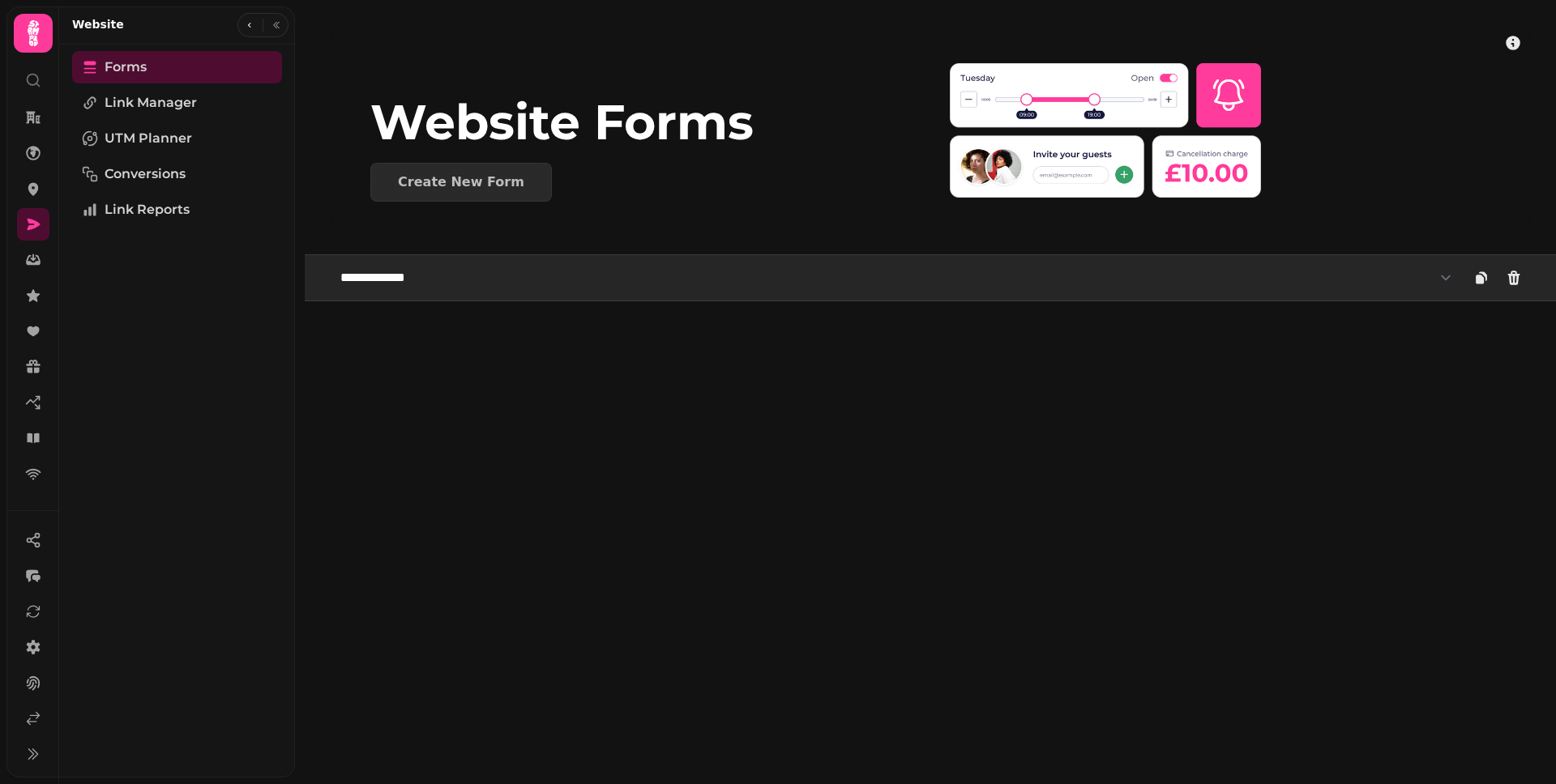
click at [472, 292] on select "**********" at bounding box center [896, 277] width 1131 height 33
select select "**********"
click at [330, 261] on select "**********" at bounding box center [896, 277] width 1131 height 33
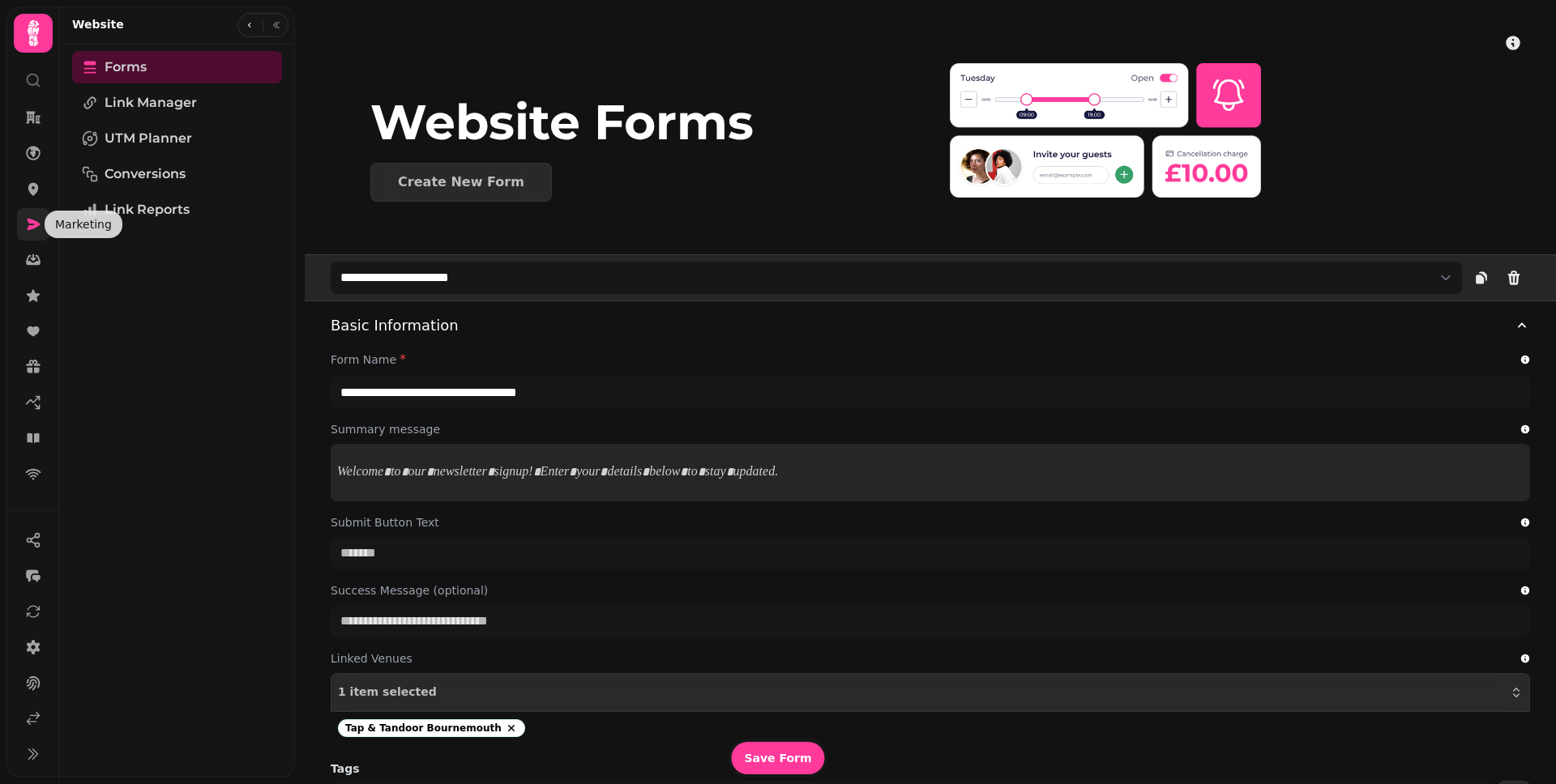
click at [40, 228] on icon at bounding box center [33, 224] width 16 height 16
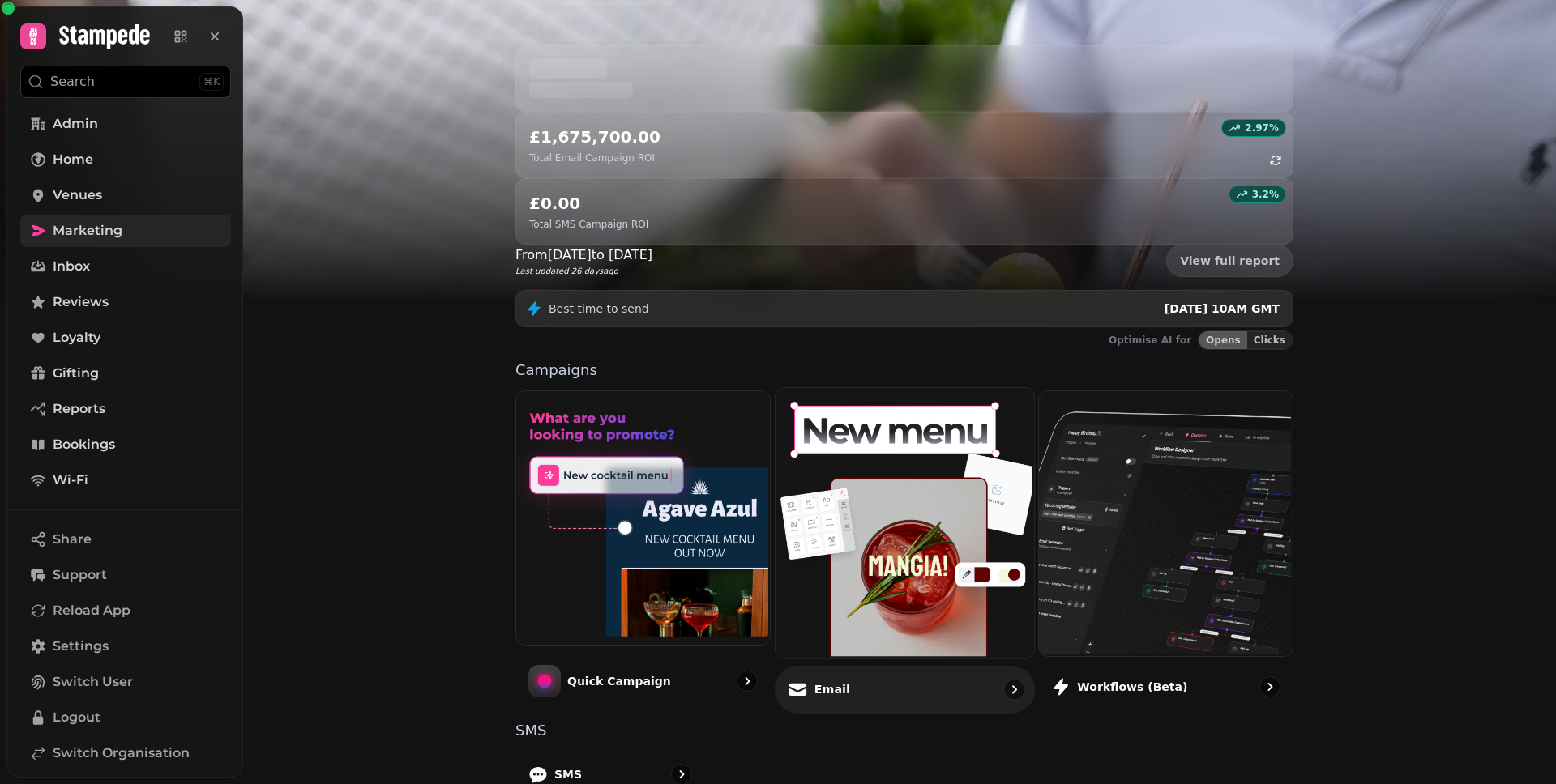
scroll to position [227, 0]
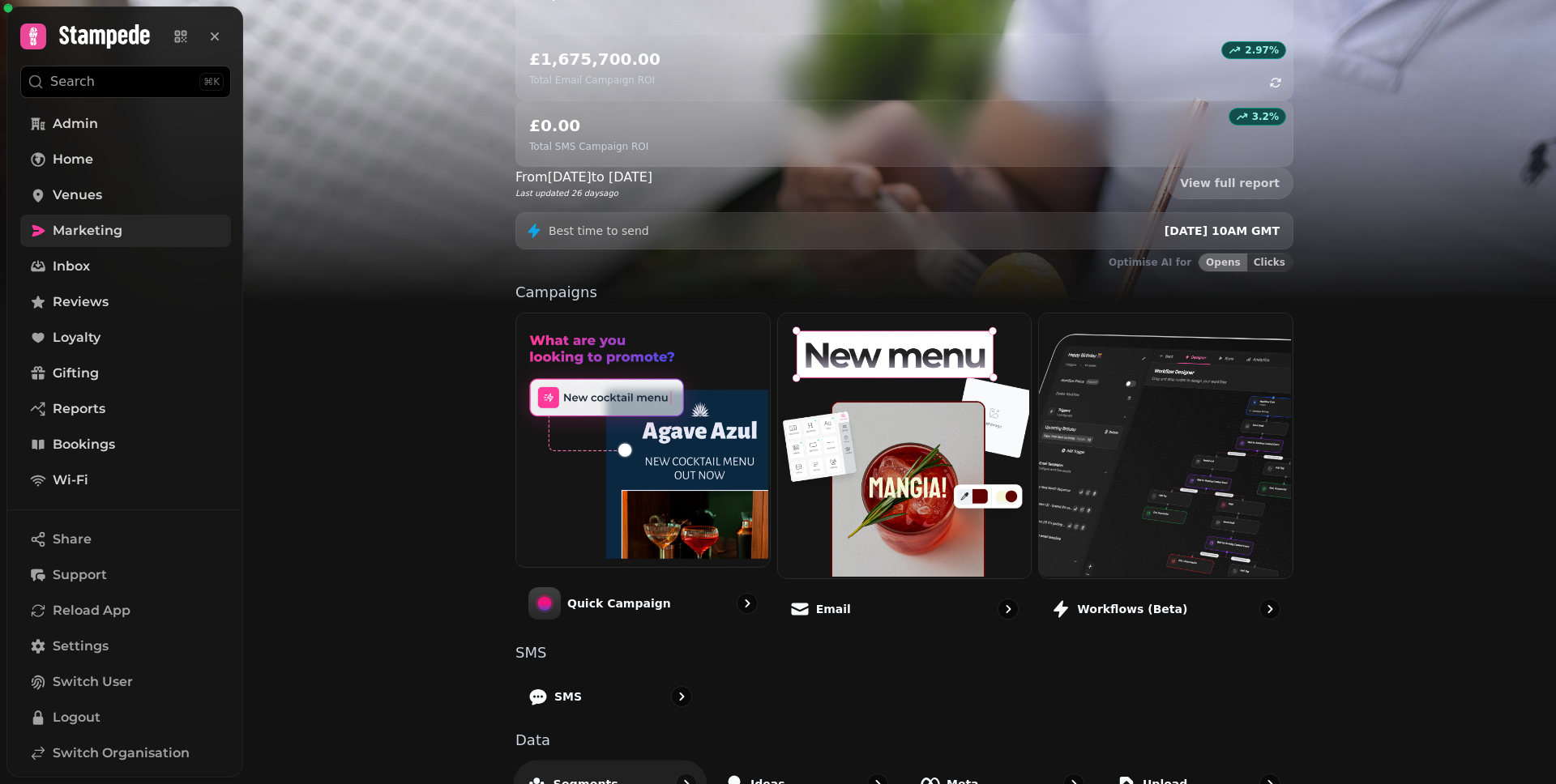
click at [592, 776] on p "Segments" at bounding box center [586, 783] width 65 height 16
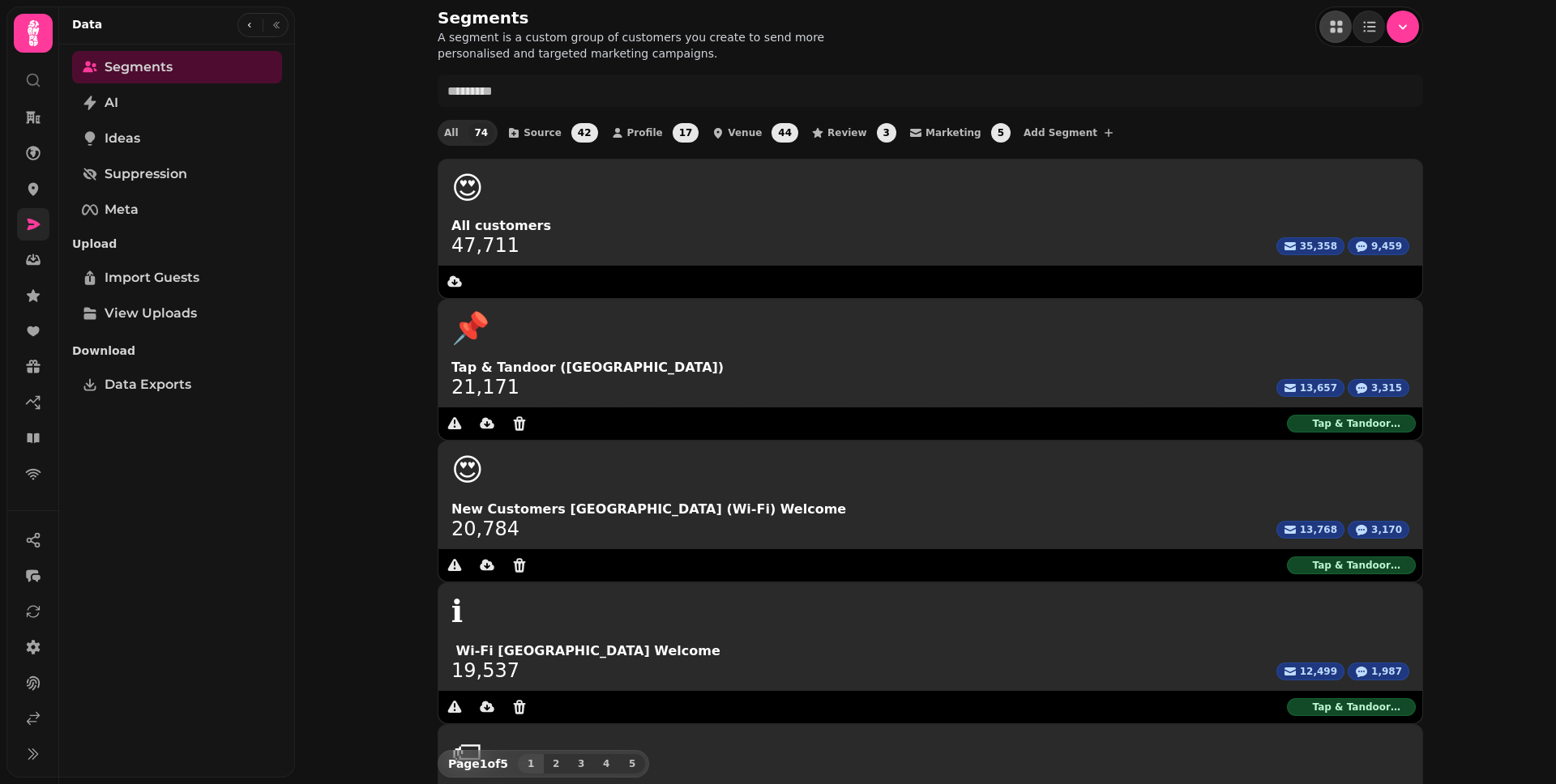
scroll to position [21, 0]
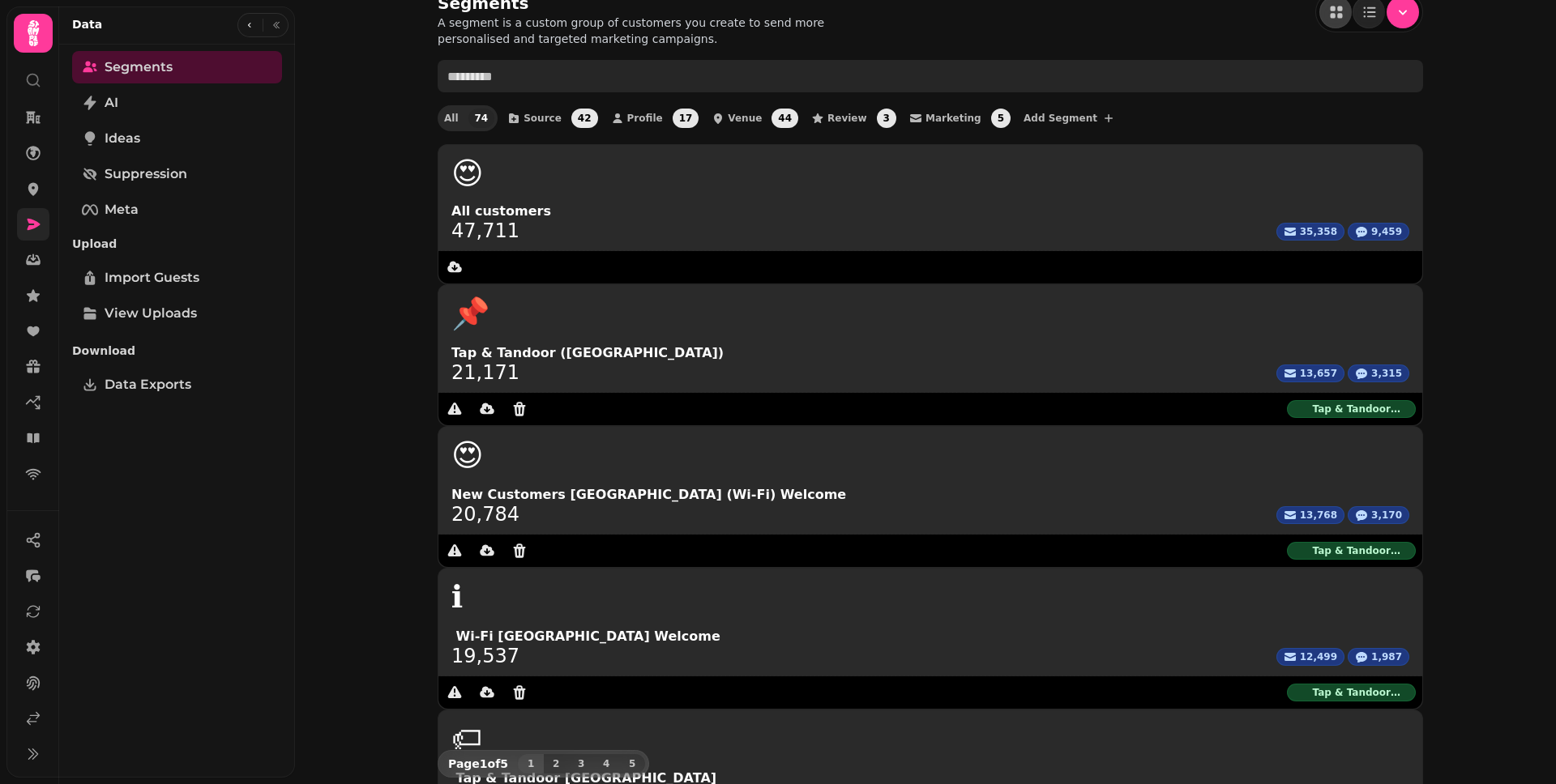
click at [619, 78] on input "text" at bounding box center [929, 75] width 985 height 33
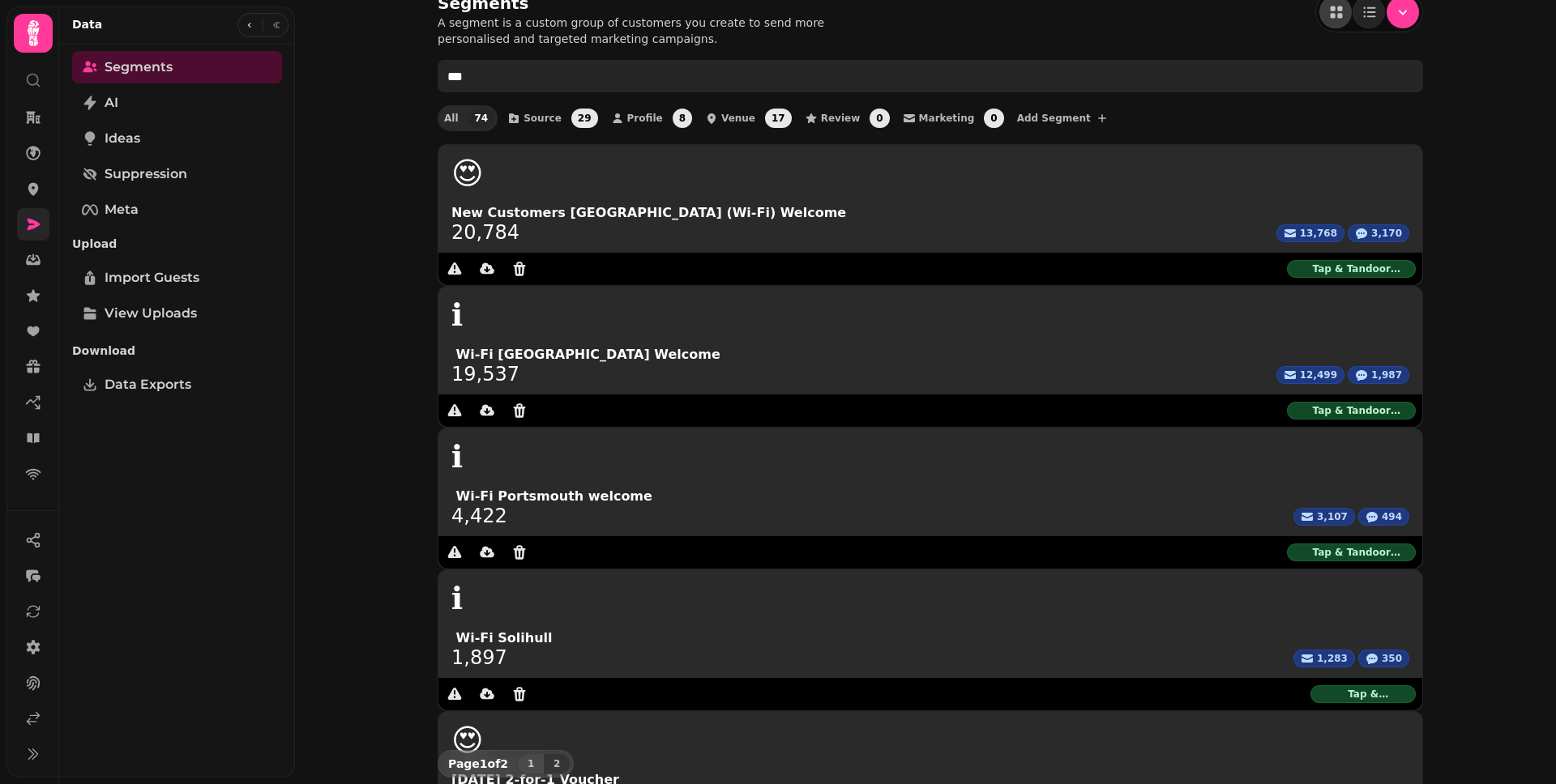
scroll to position [0, 0]
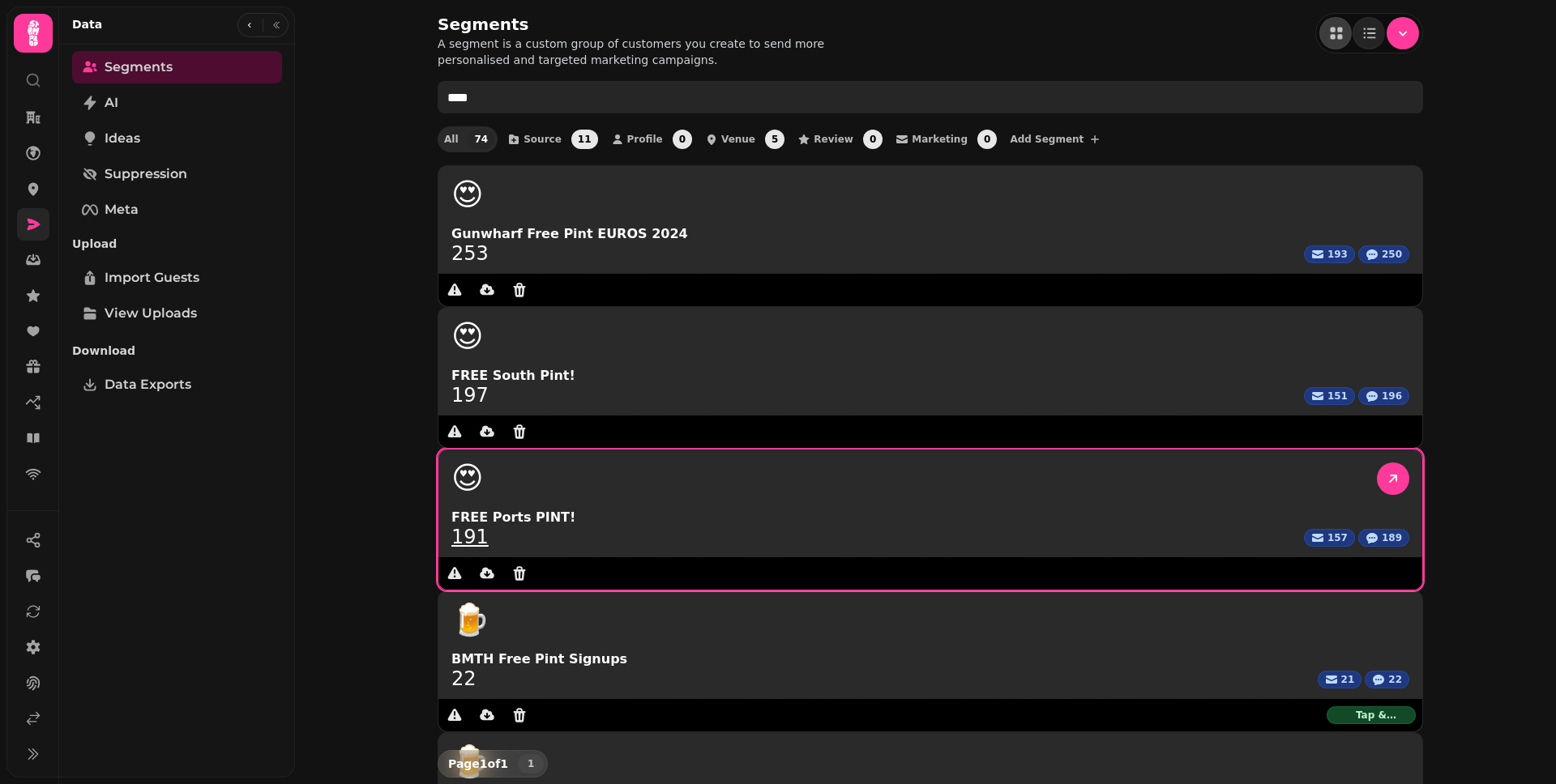
type input "****"
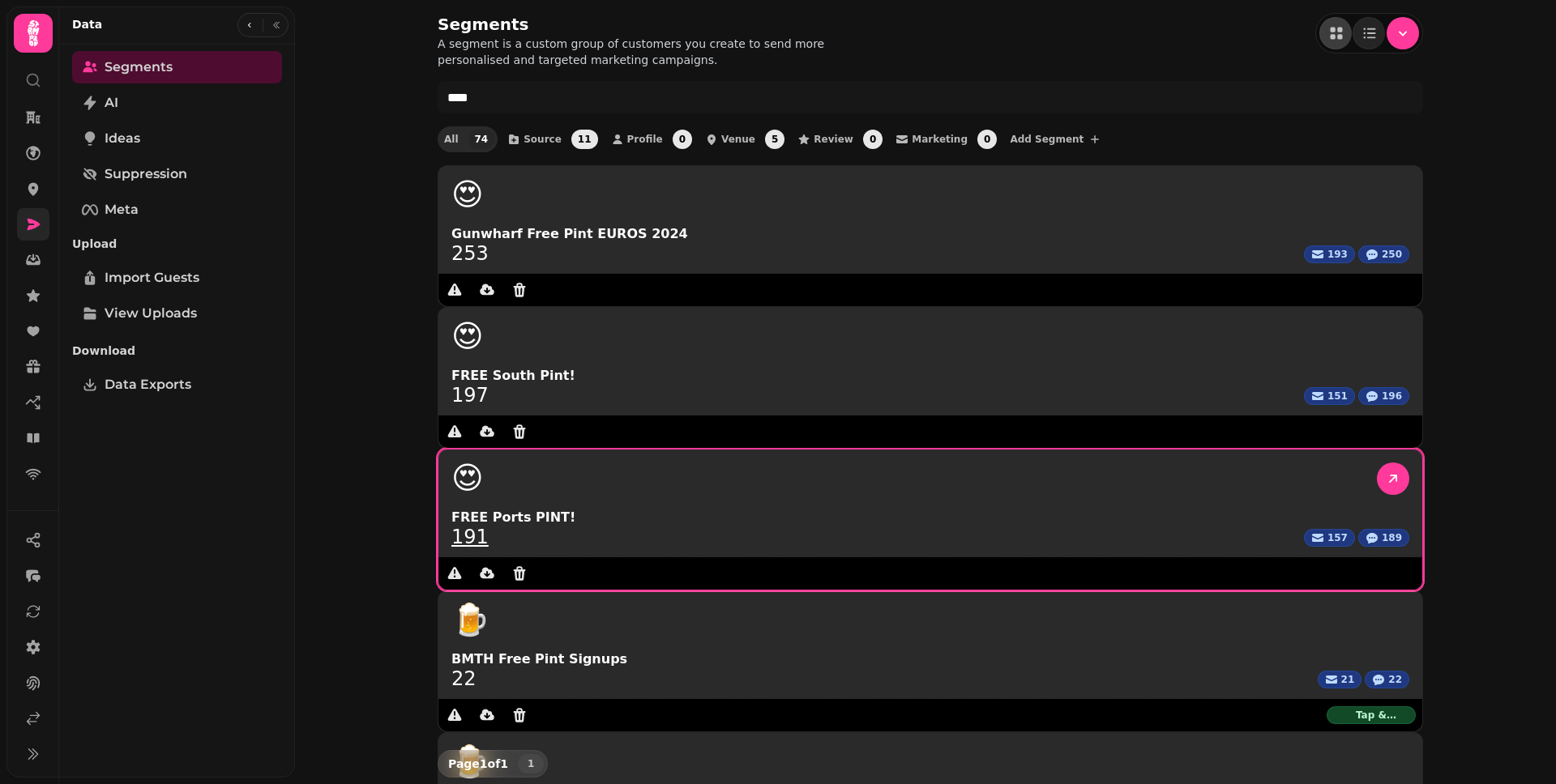
click at [488, 527] on link "191" at bounding box center [470, 537] width 37 height 20
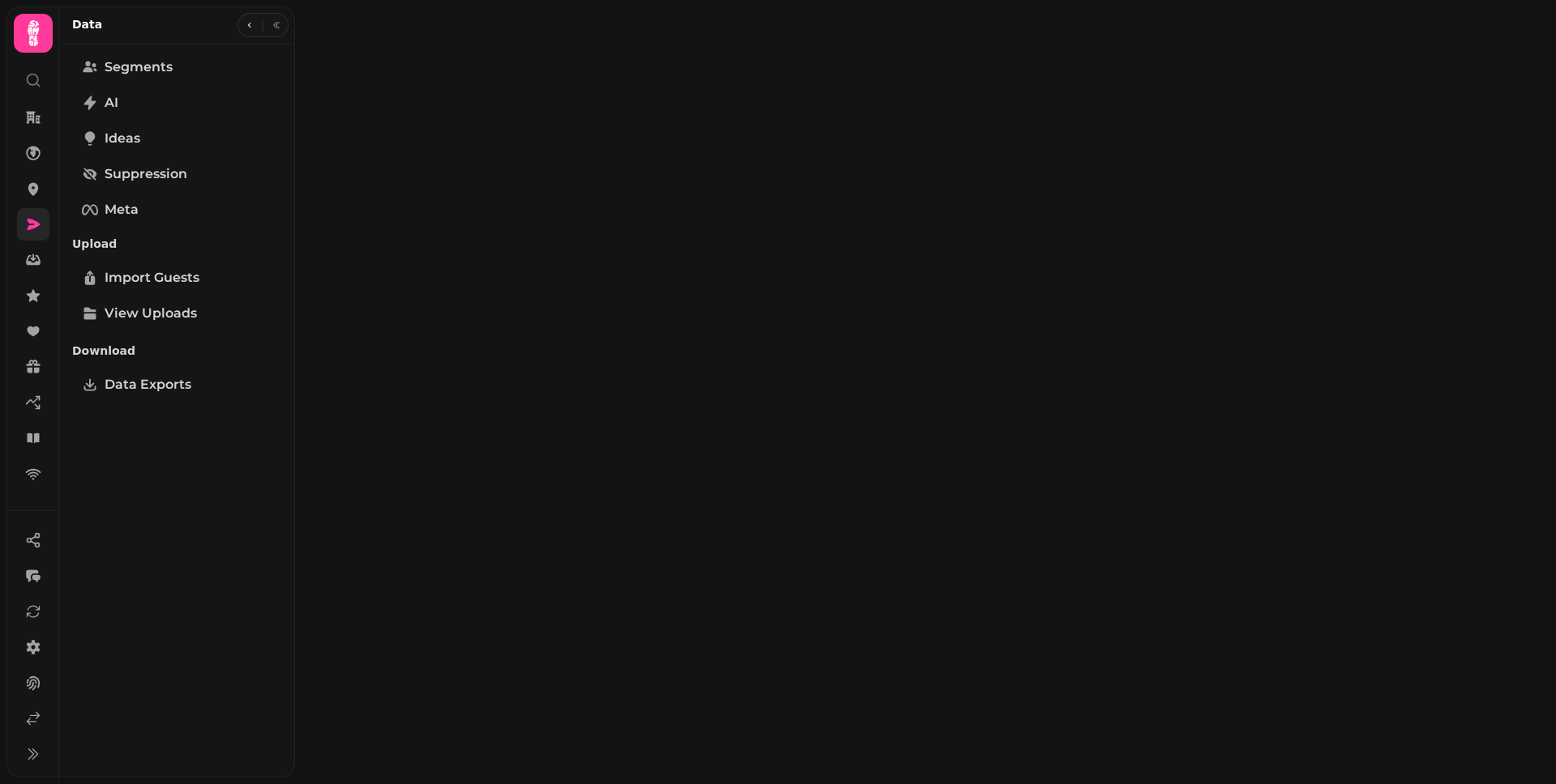
select select "**"
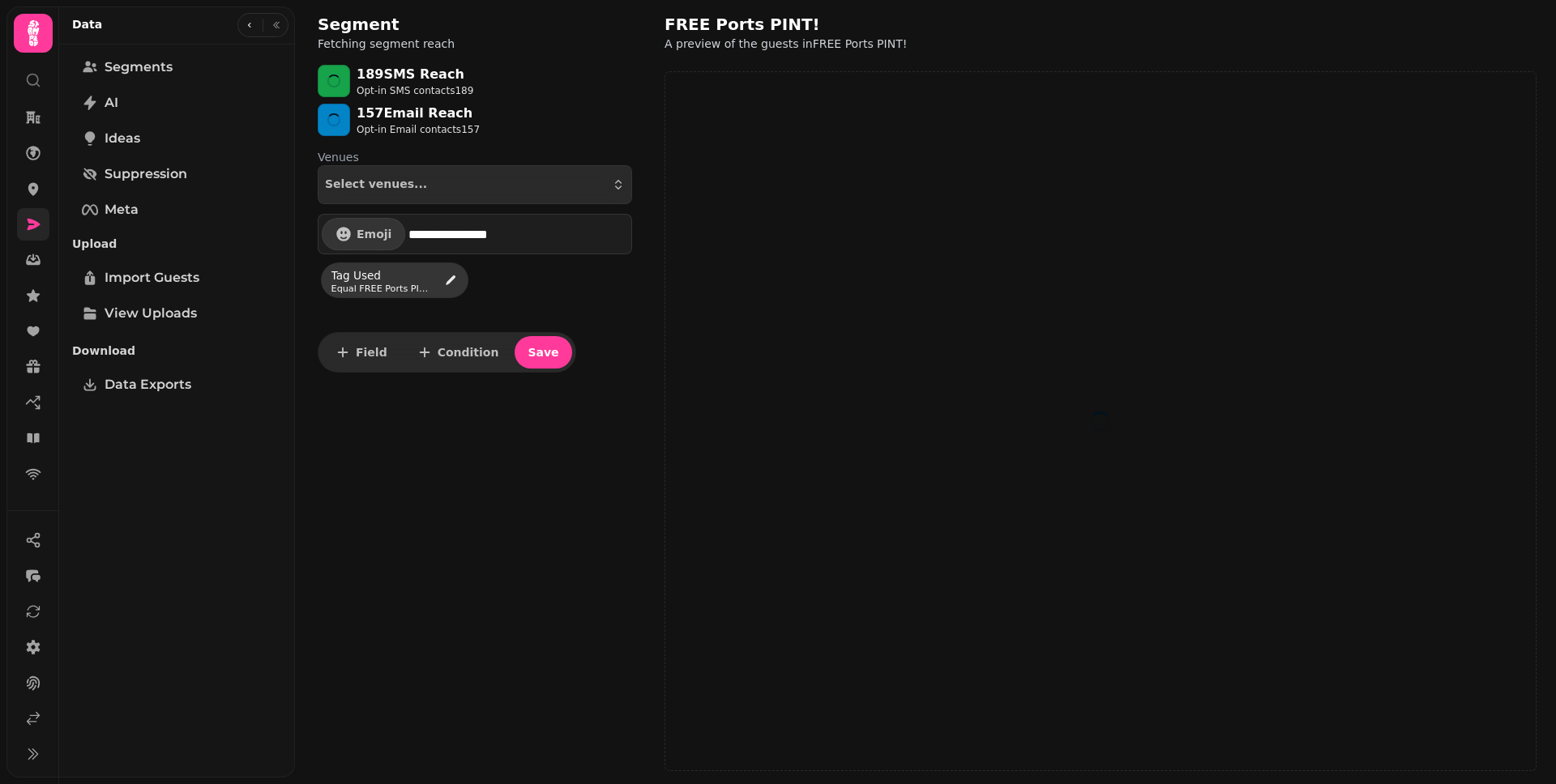
select select "**"
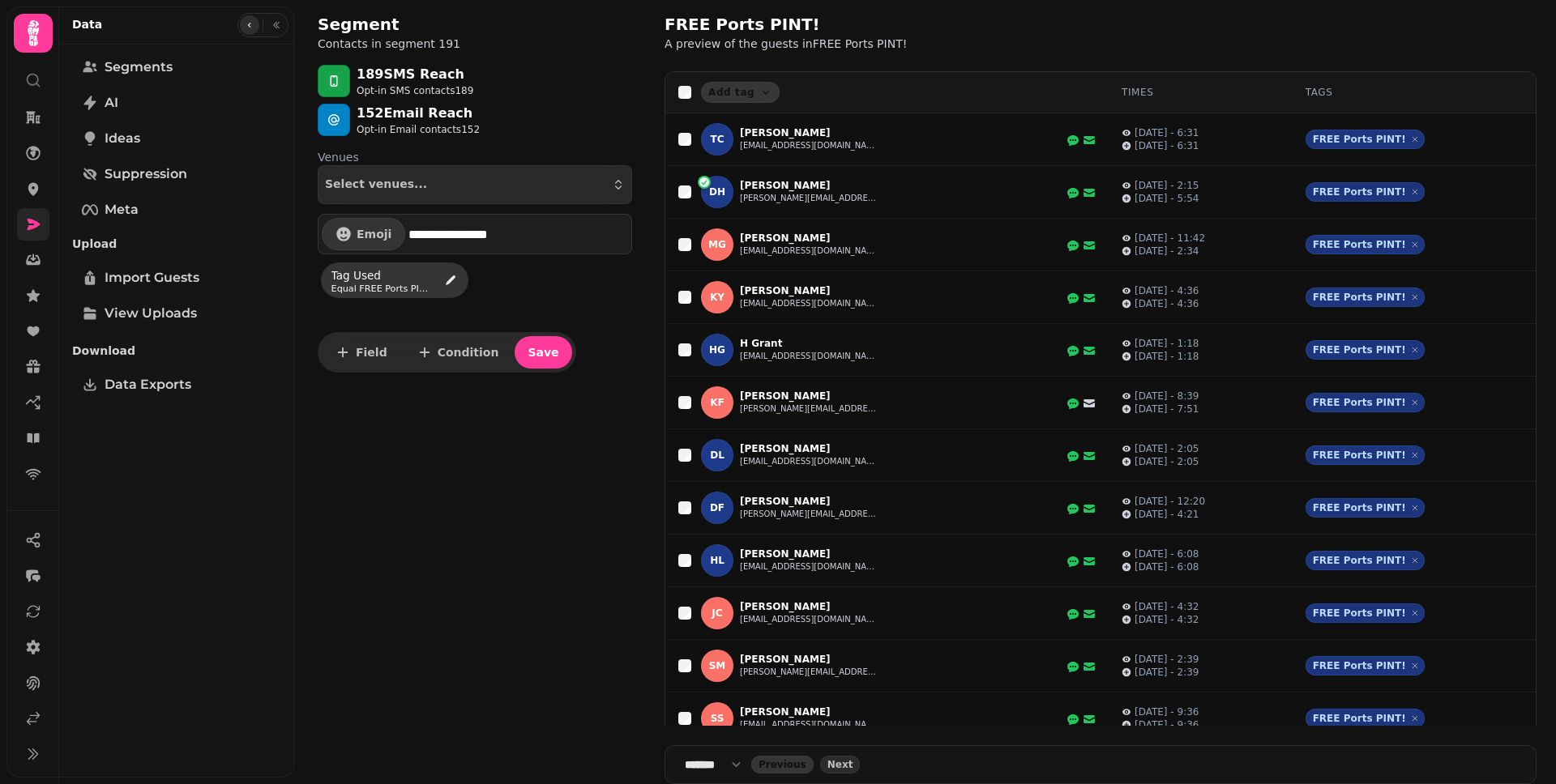
click at [252, 27] on icon "button" at bounding box center [249, 25] width 9 height 9
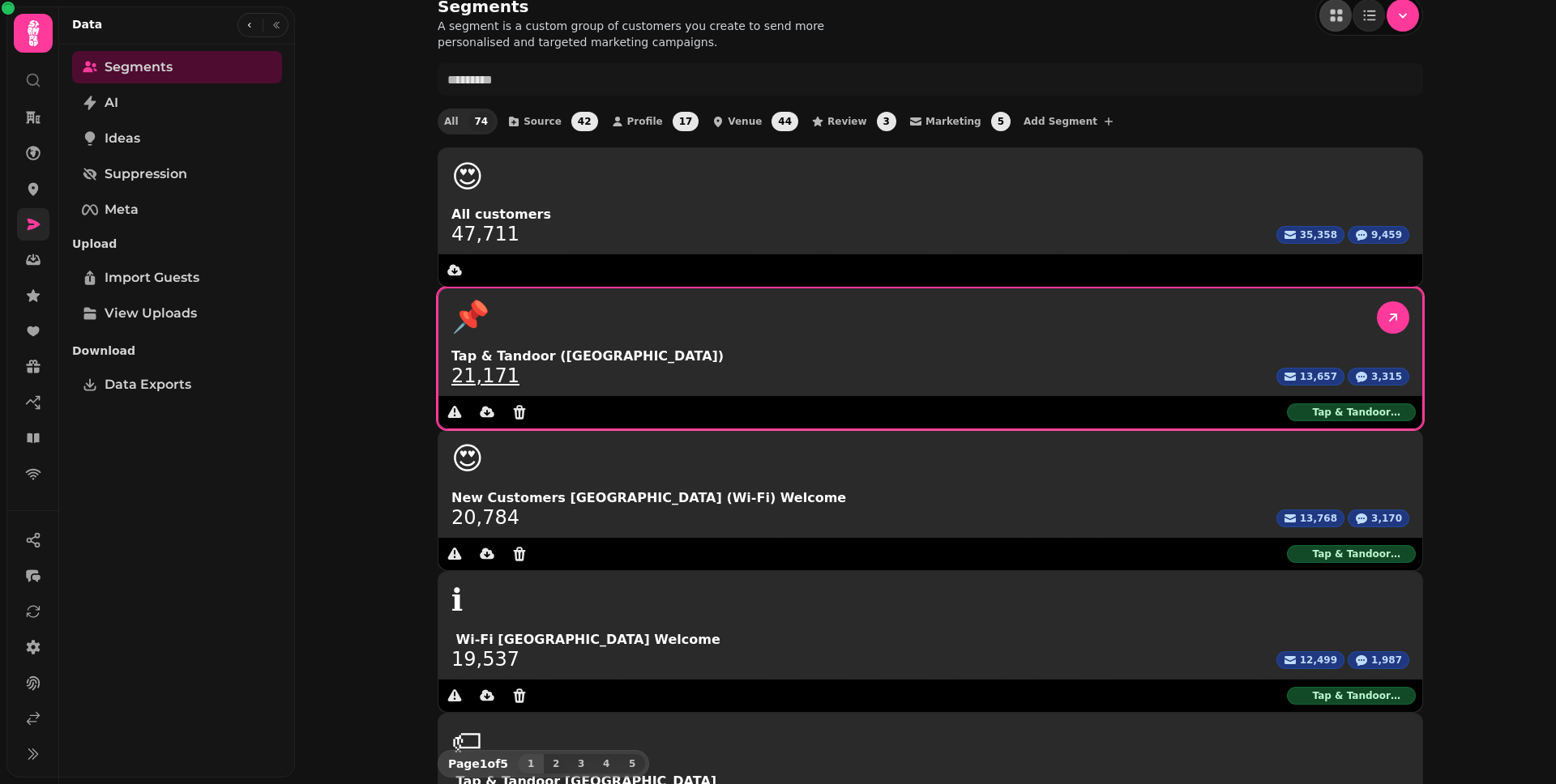
scroll to position [21, 0]
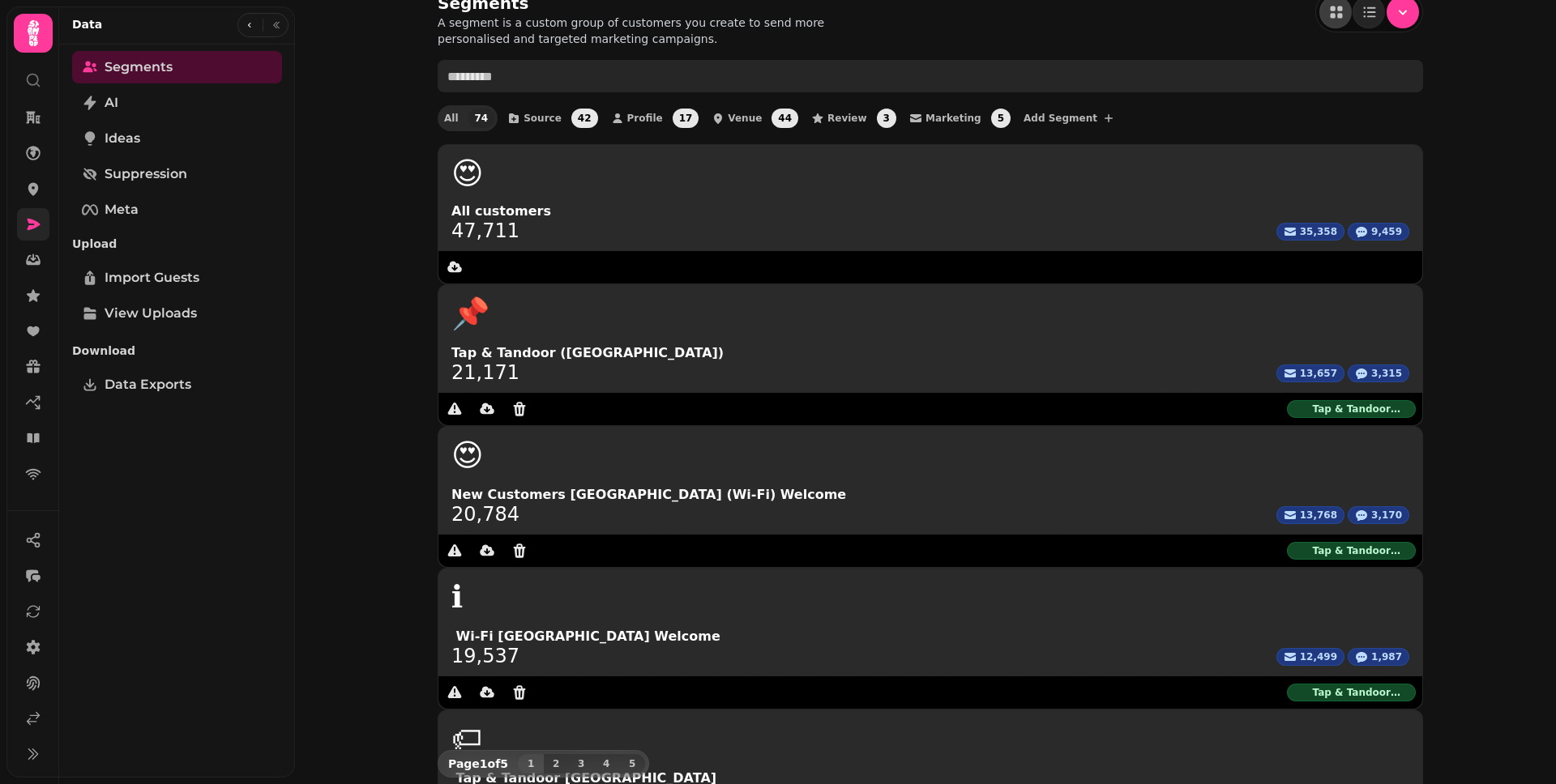
click at [604, 69] on input "text" at bounding box center [929, 75] width 985 height 33
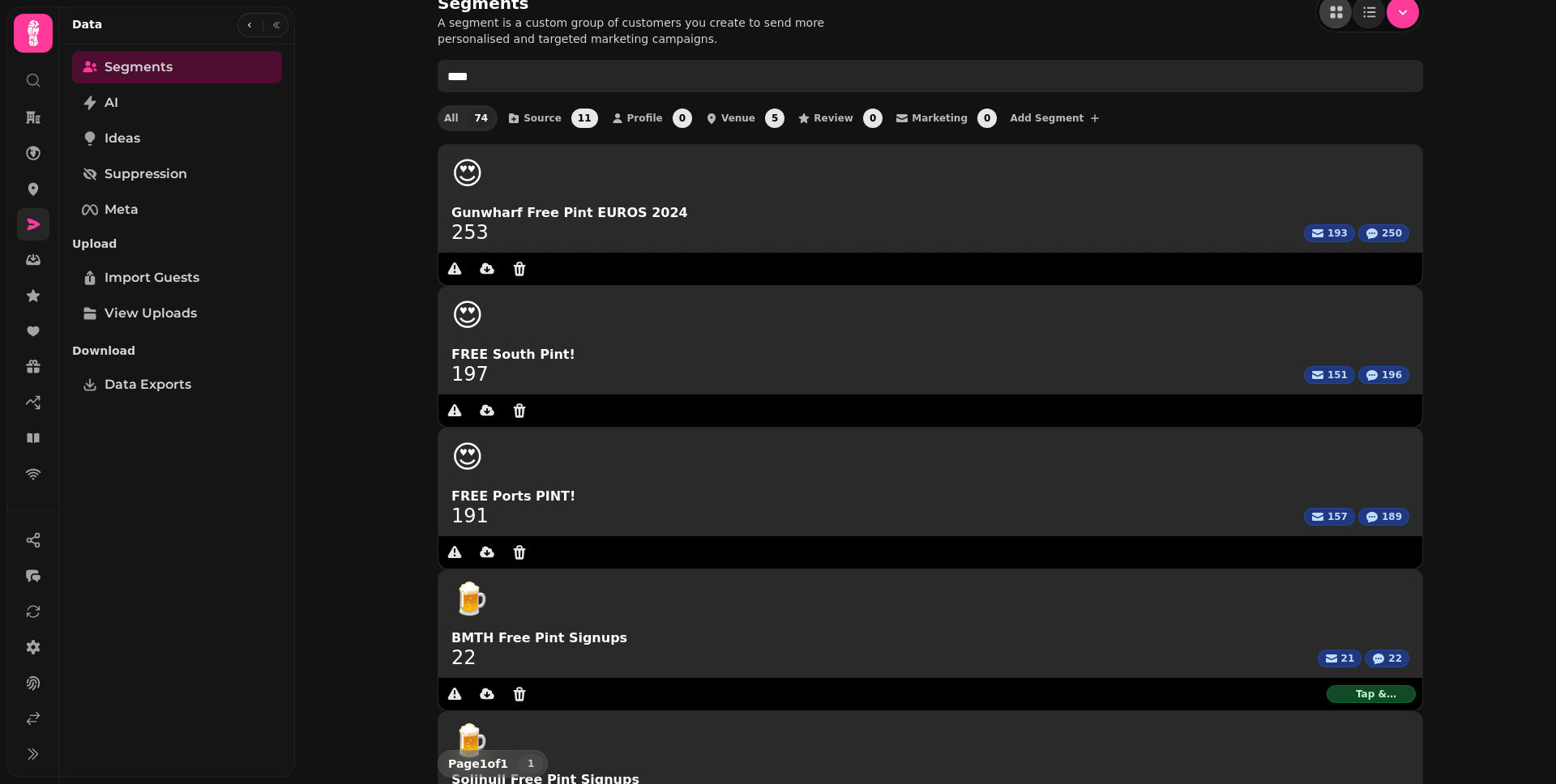
scroll to position [0, 0]
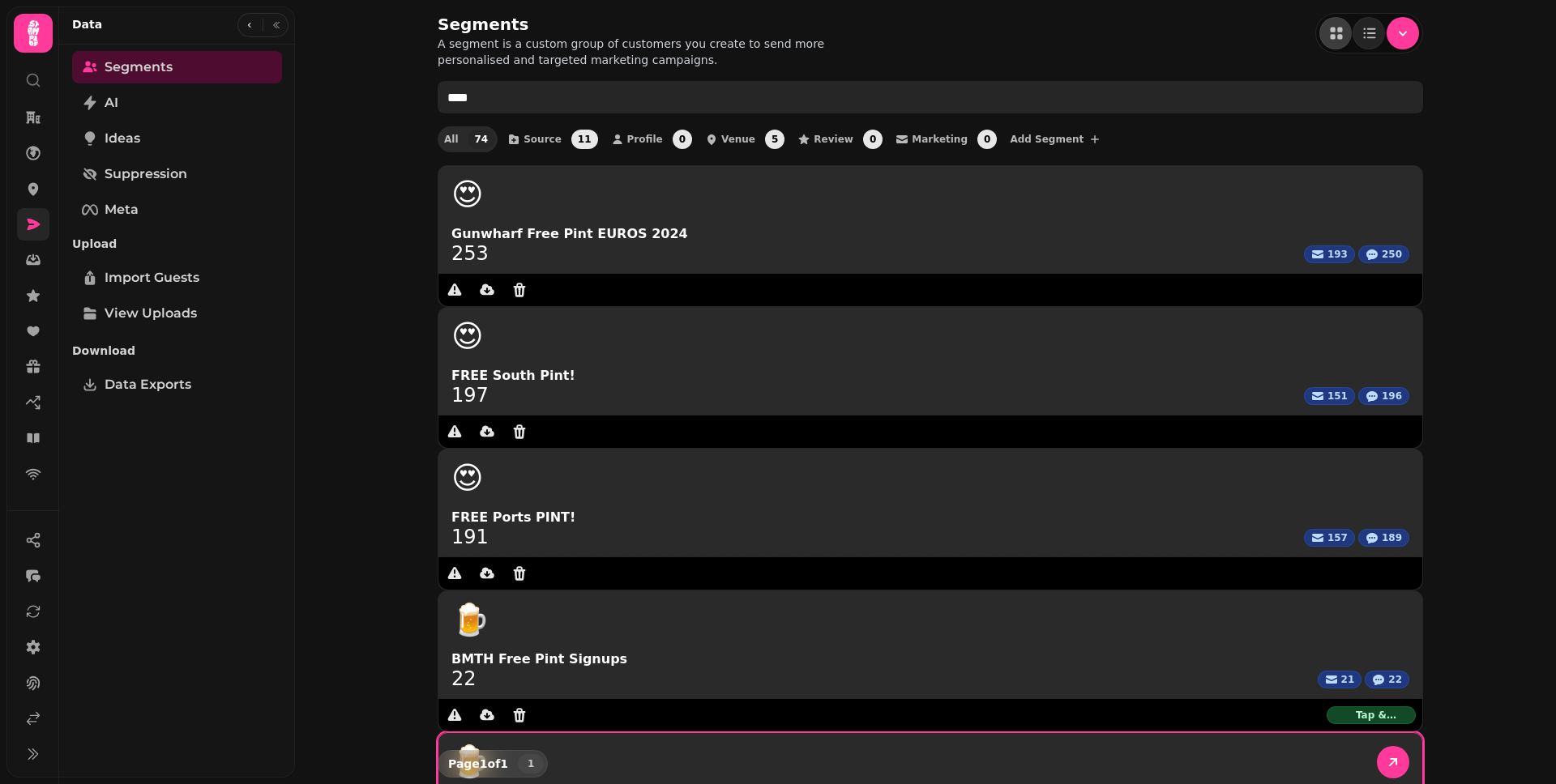
type input "****"
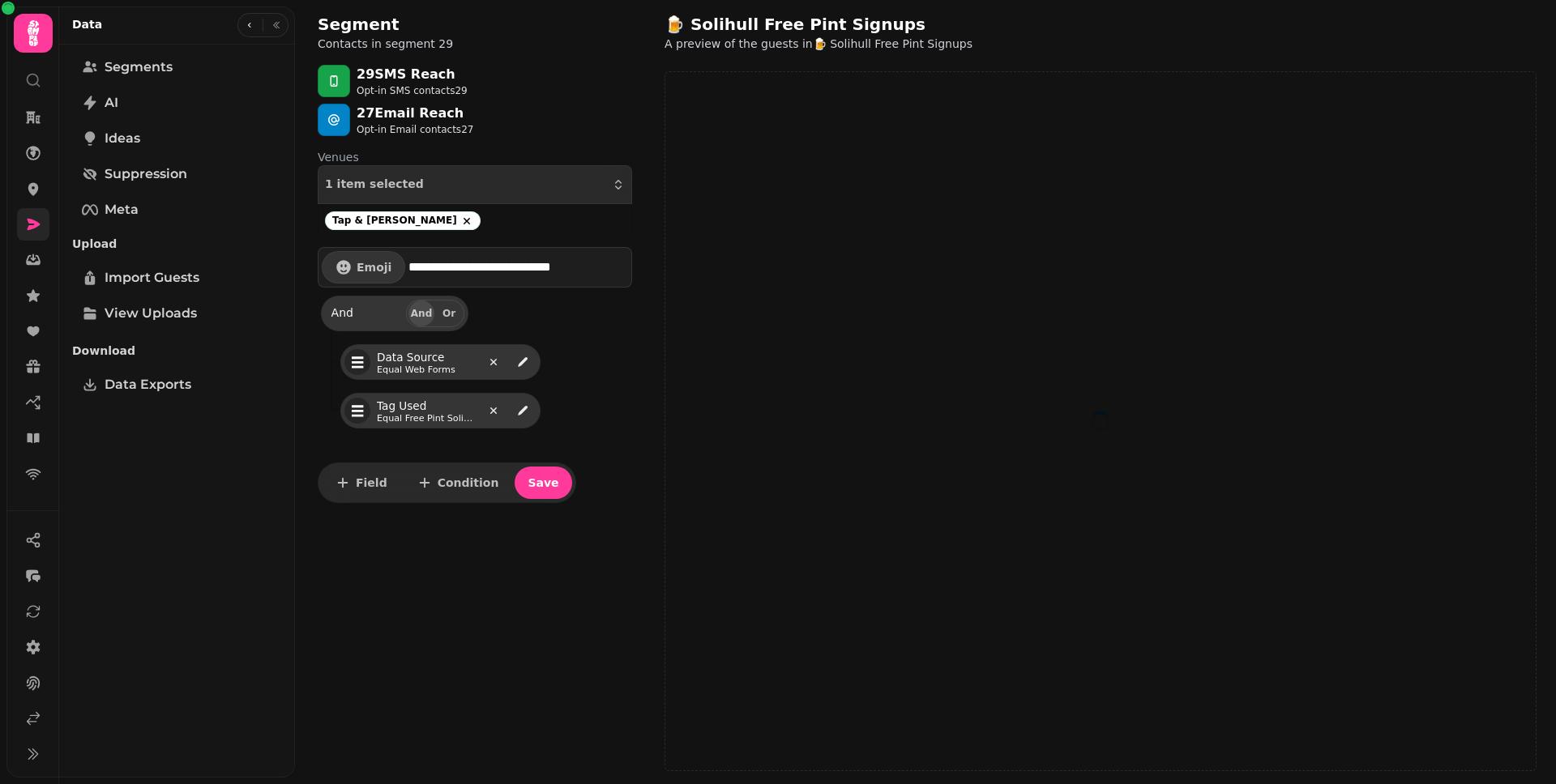
select select "**"
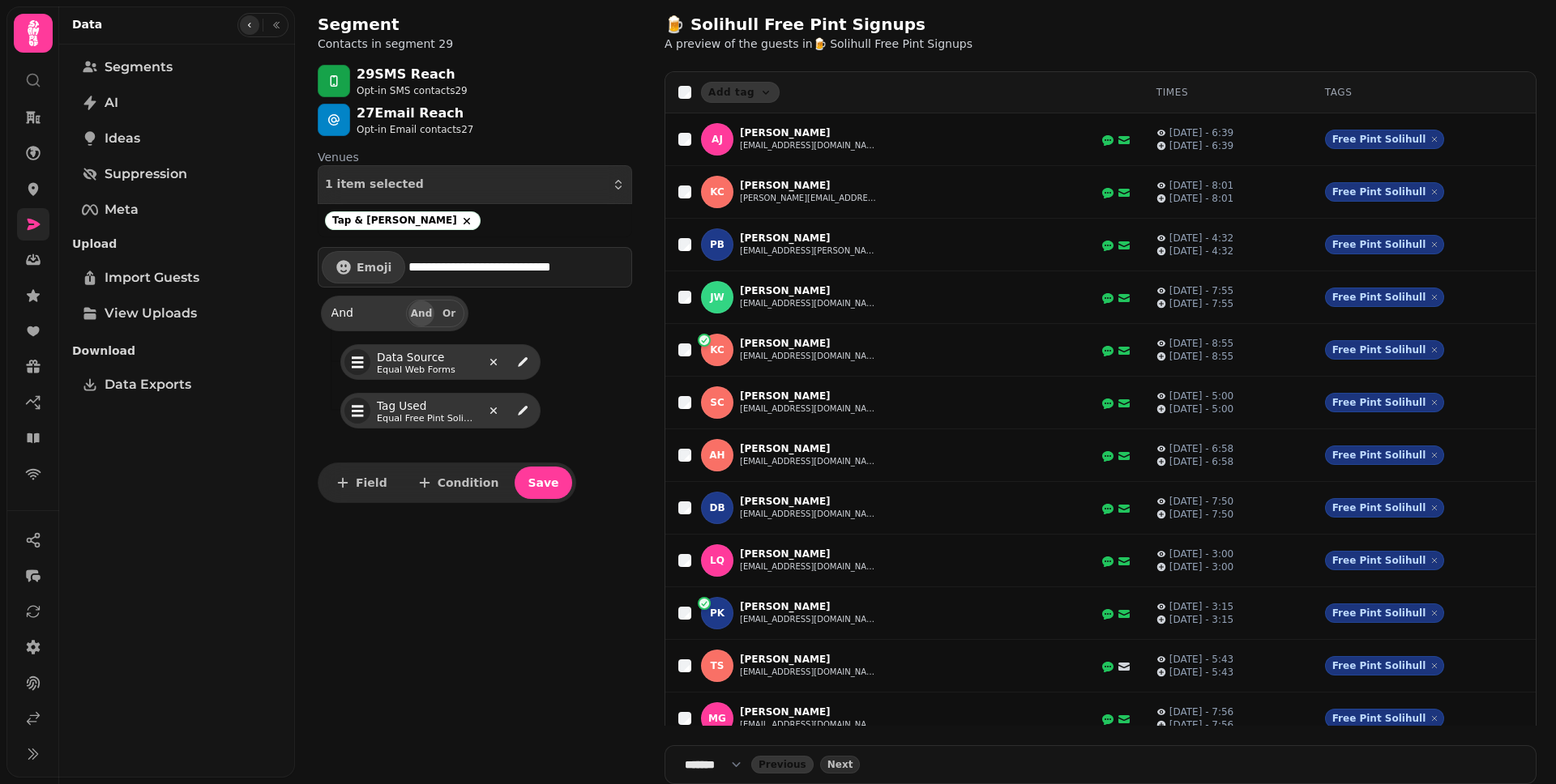
click at [256, 25] on button "button" at bounding box center [249, 25] width 20 height 20
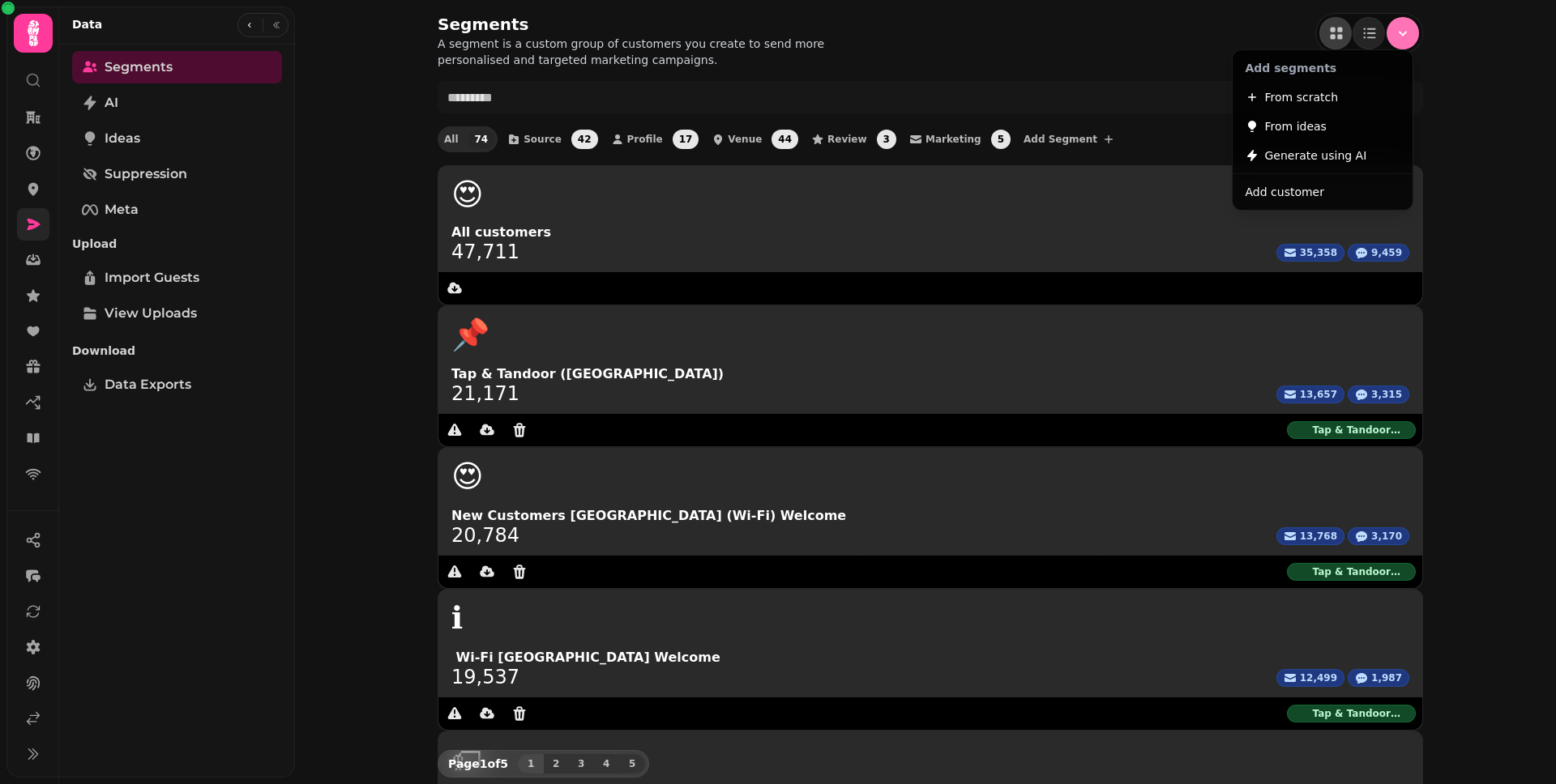
click at [1403, 29] on icon "Menu" at bounding box center [1402, 33] width 16 height 16
click at [1359, 91] on button "From scratch" at bounding box center [1323, 97] width 173 height 29
select select "**"
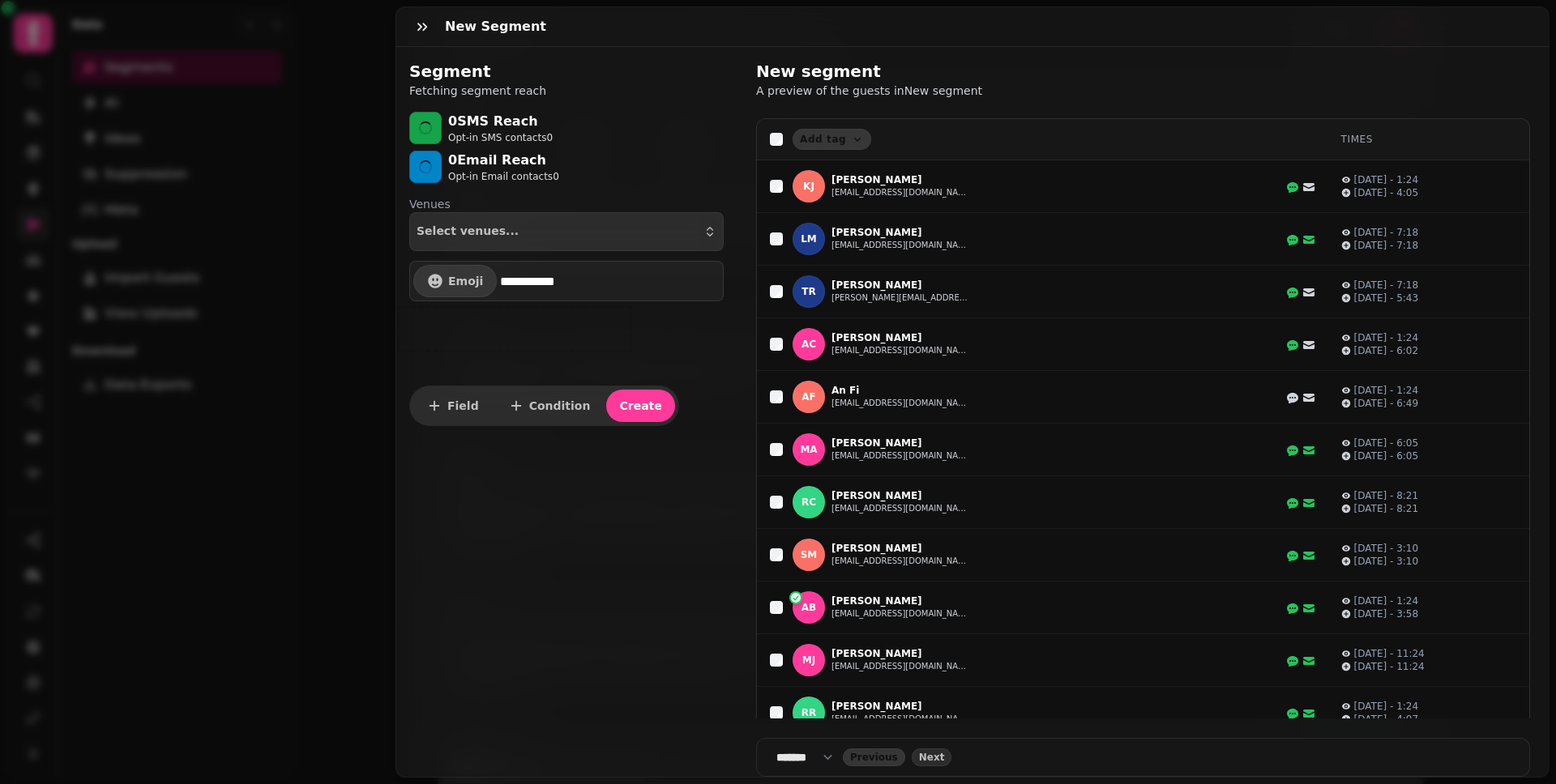
click at [453, 387] on div "Field Condition Create" at bounding box center [544, 406] width 270 height 41
click at [458, 407] on span "Field" at bounding box center [463, 405] width 32 height 11
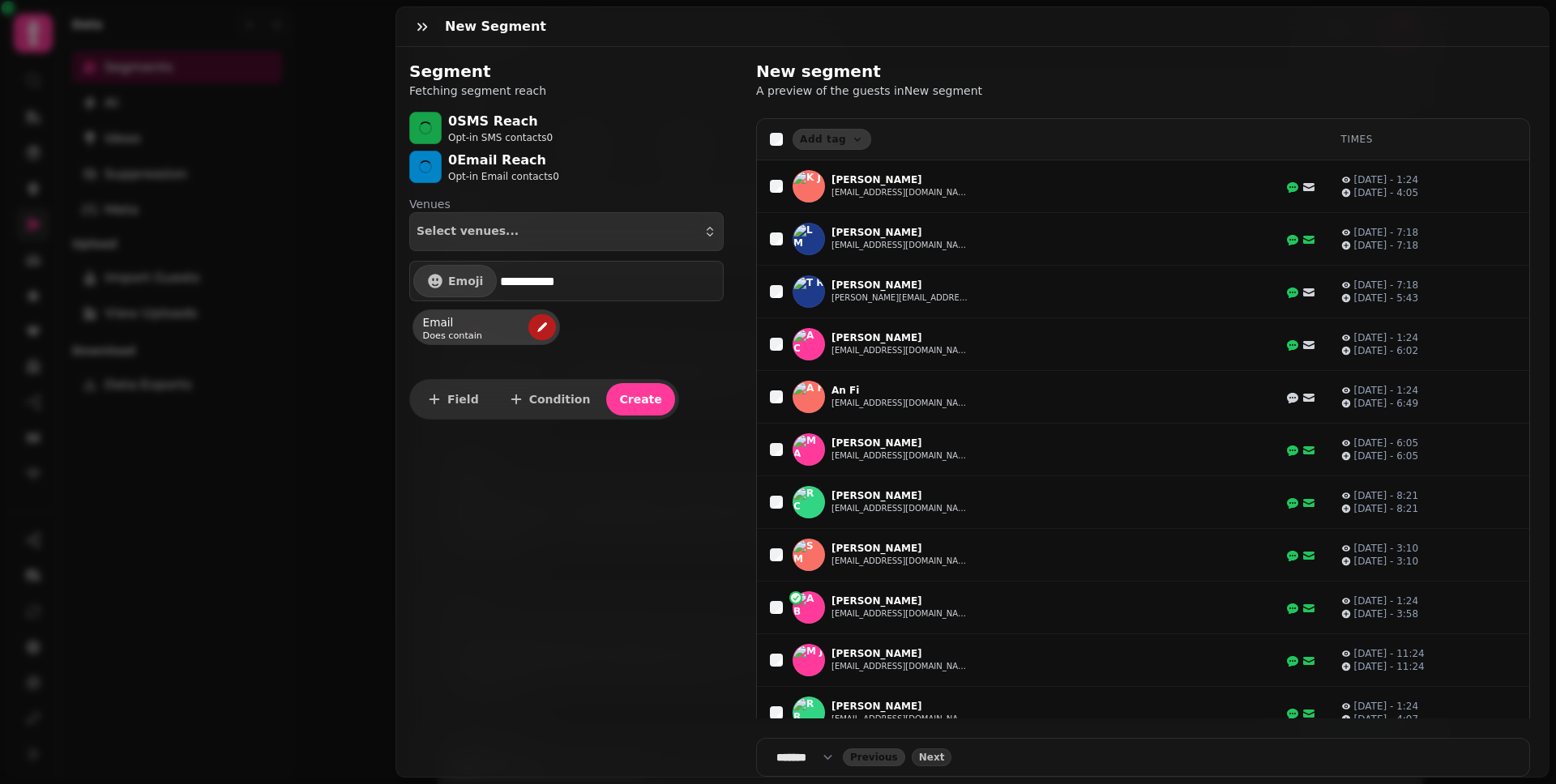
click at [542, 330] on icon "edit" at bounding box center [542, 327] width 13 height 13
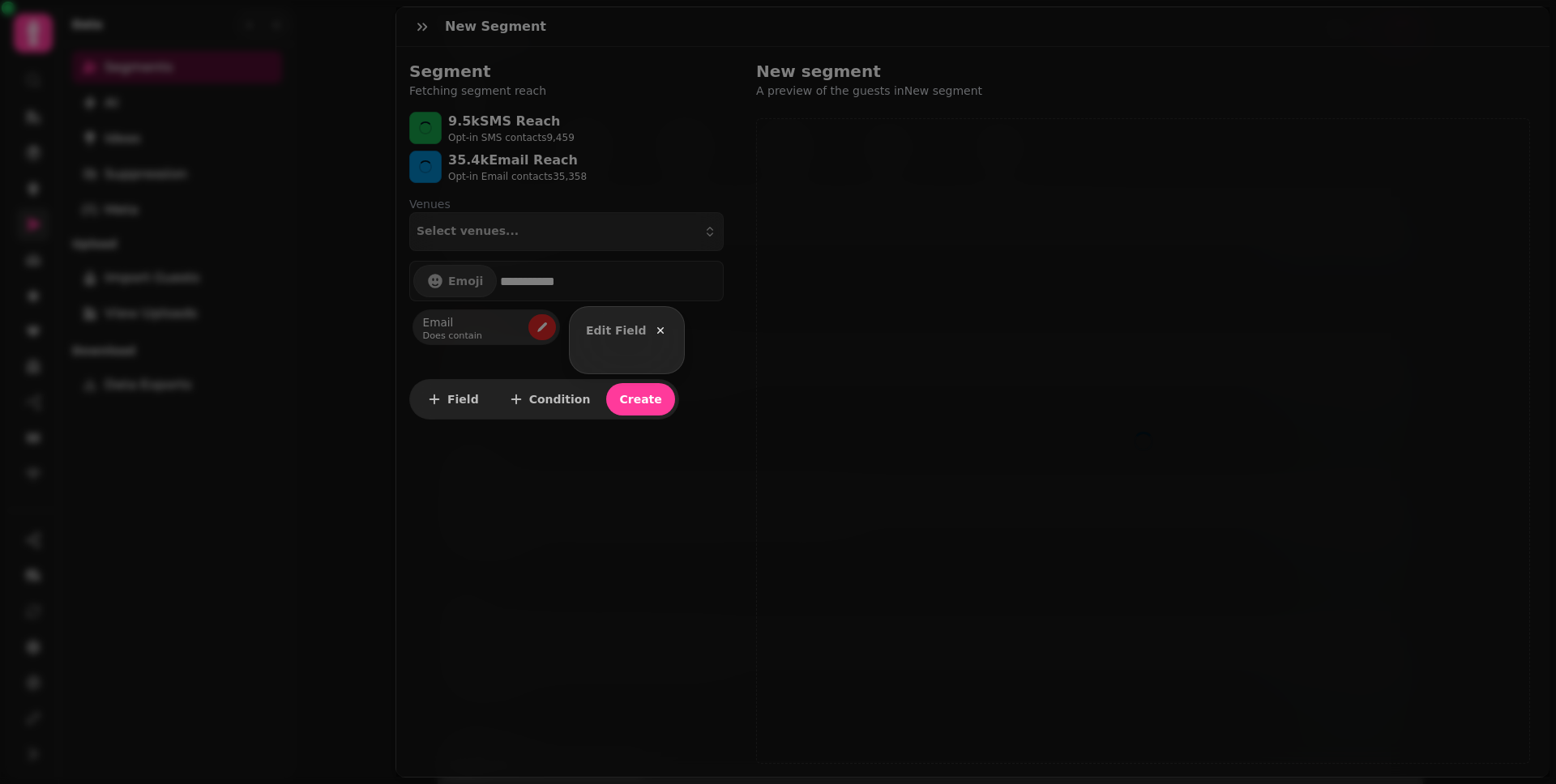
select select "*****"
select select "****"
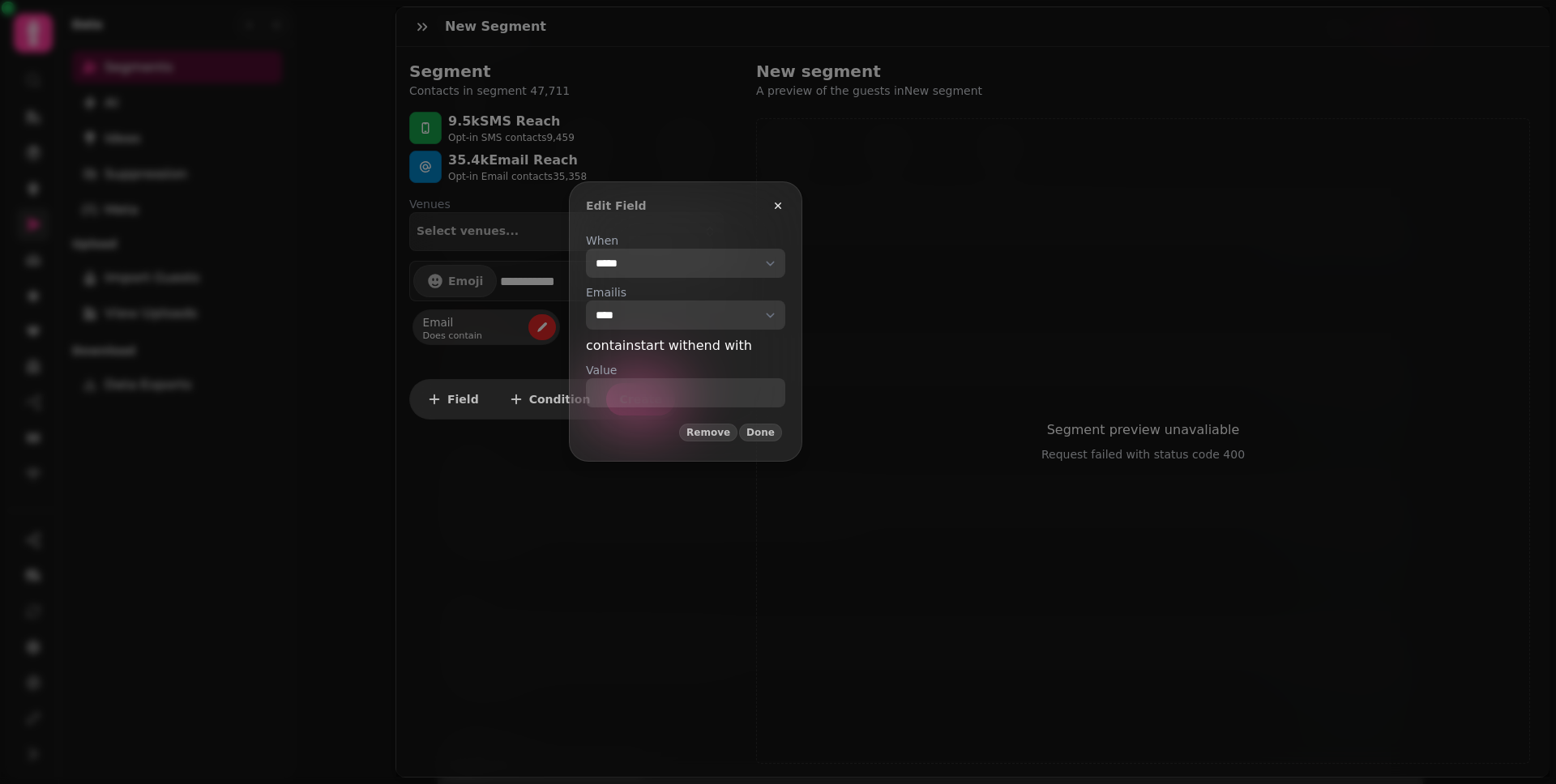
click at [653, 266] on select "**********" at bounding box center [685, 262] width 199 height 29
select select "*****"
click at [586, 248] on select "**********" at bounding box center [685, 262] width 199 height 29
select select "**********"
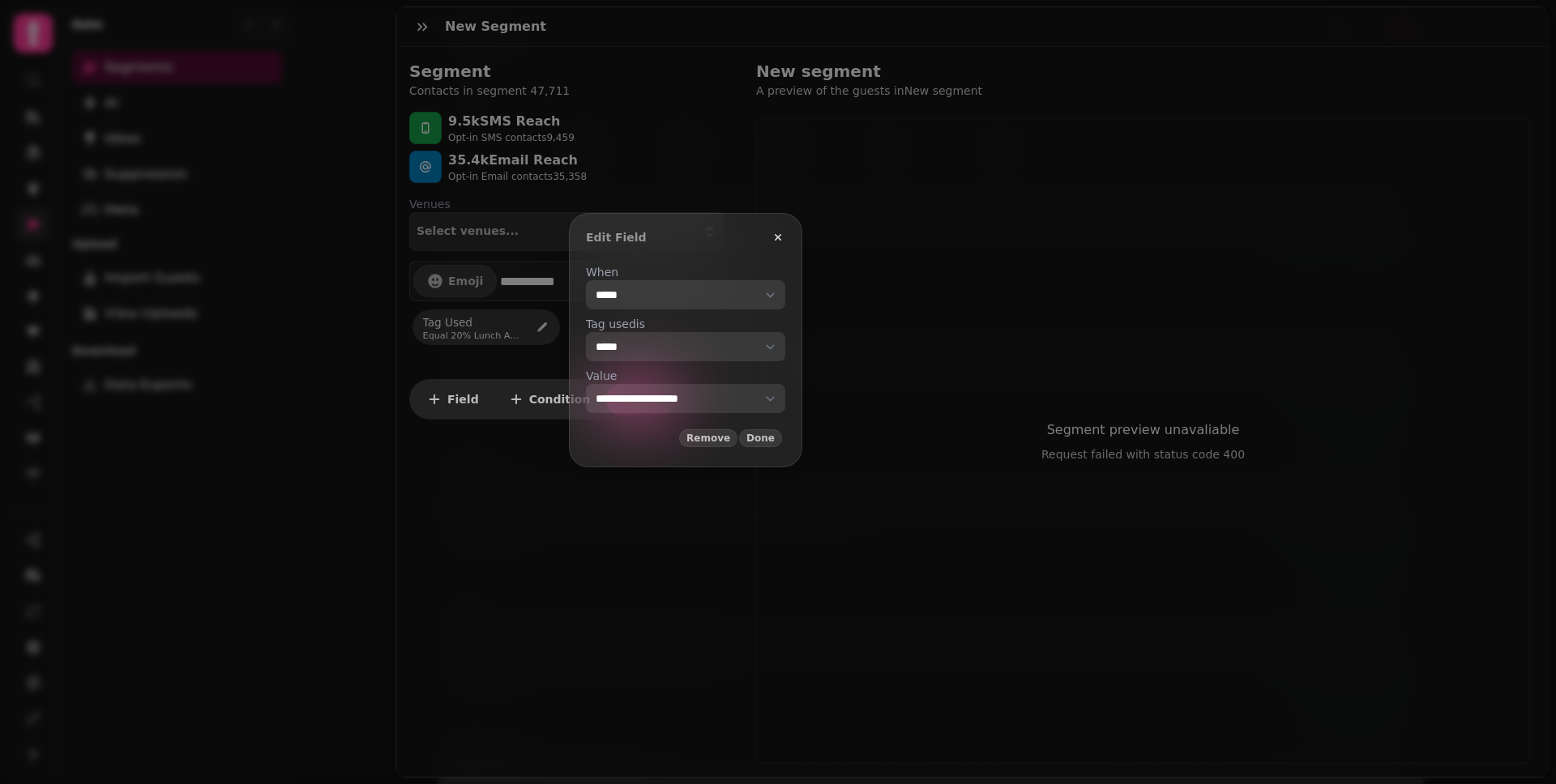
click at [704, 388] on select "**********" at bounding box center [685, 398] width 199 height 29
select select "**"
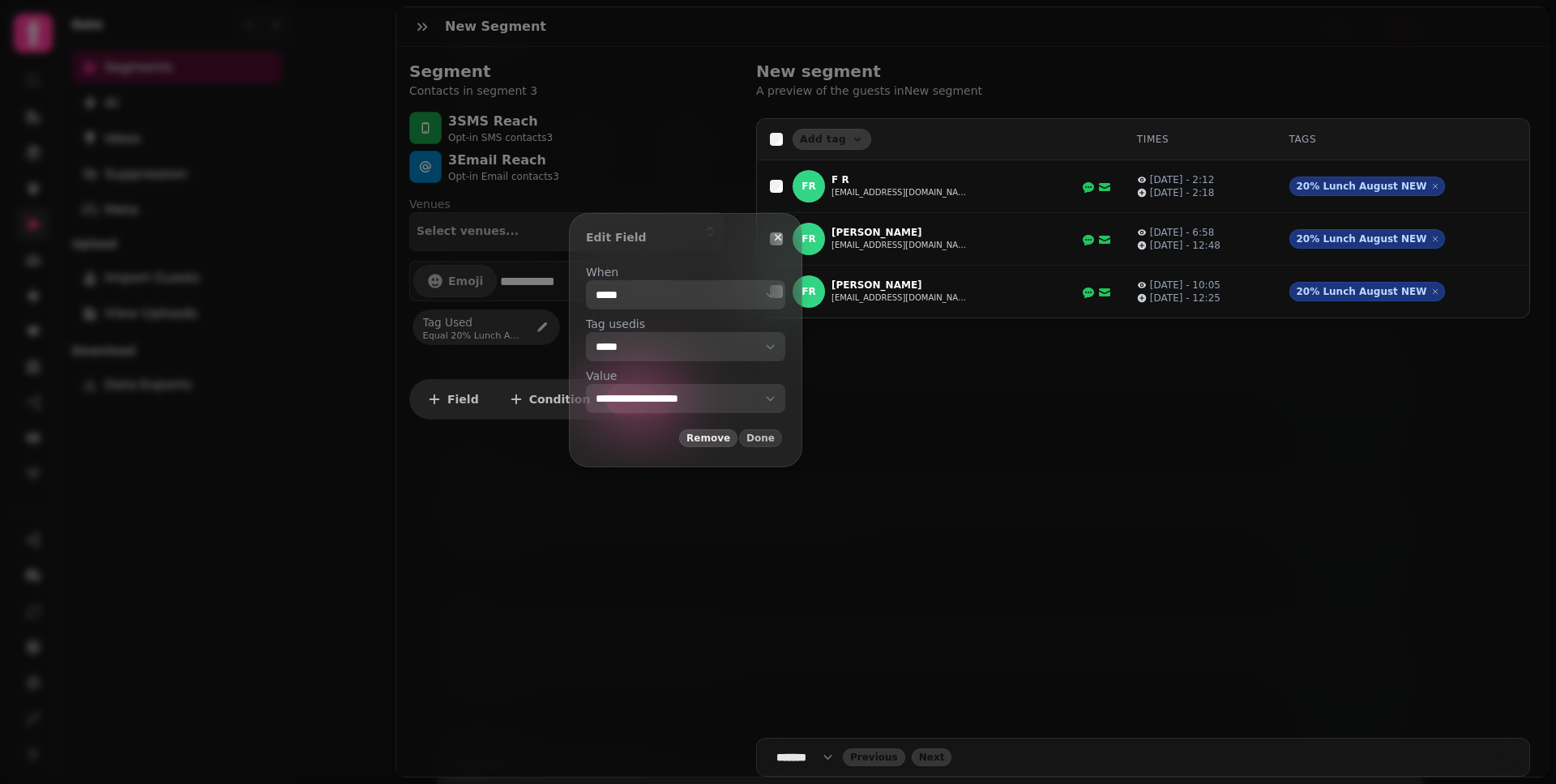
click at [730, 444] on span "Remove" at bounding box center [708, 438] width 44 height 9
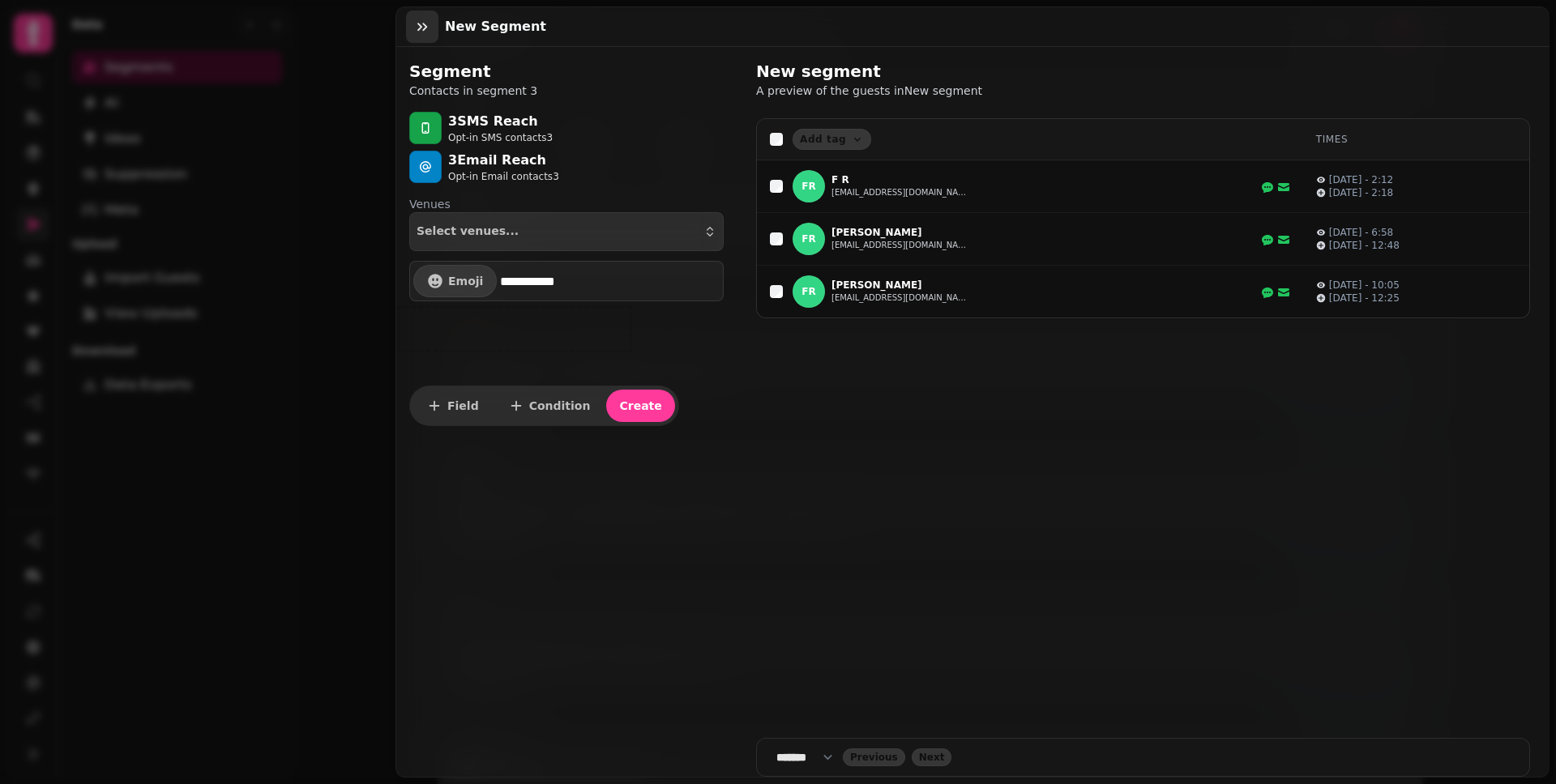
click at [416, 34] on icon "button" at bounding box center [421, 26] width 16 height 16
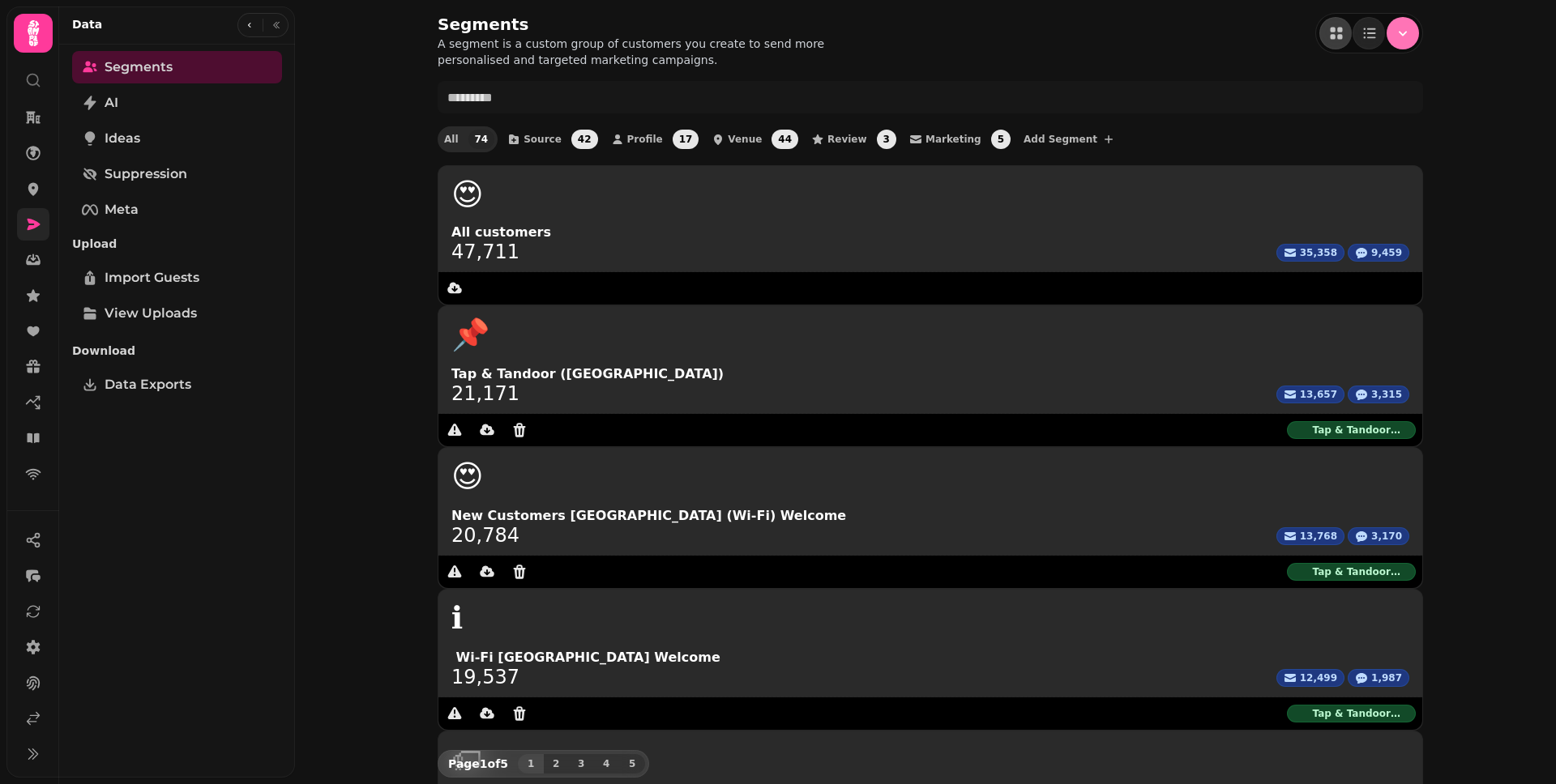
click at [1394, 31] on icon "Menu" at bounding box center [1402, 33] width 16 height 16
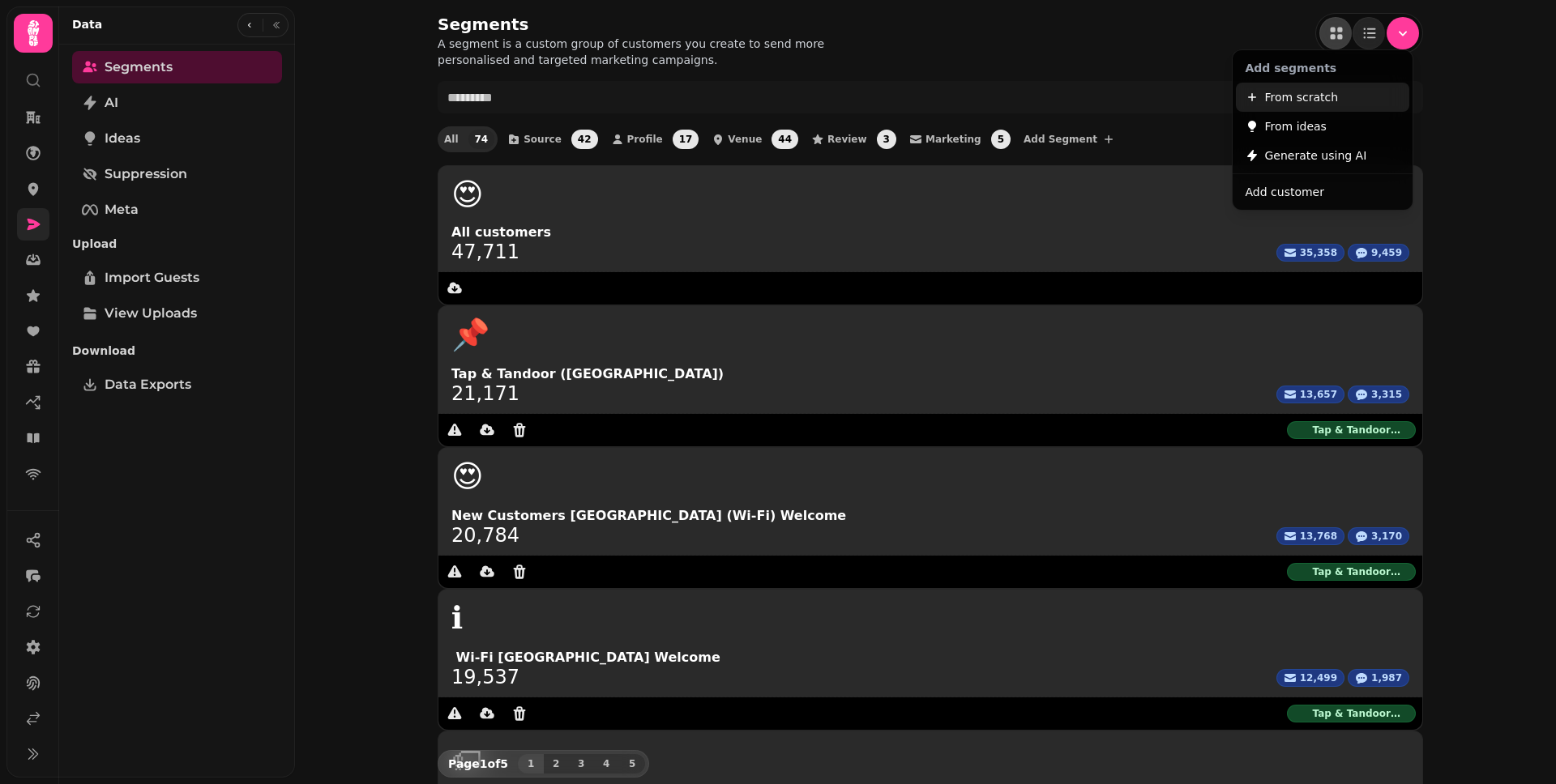
click at [1279, 95] on span "From scratch" at bounding box center [1301, 97] width 73 height 20
select select "**"
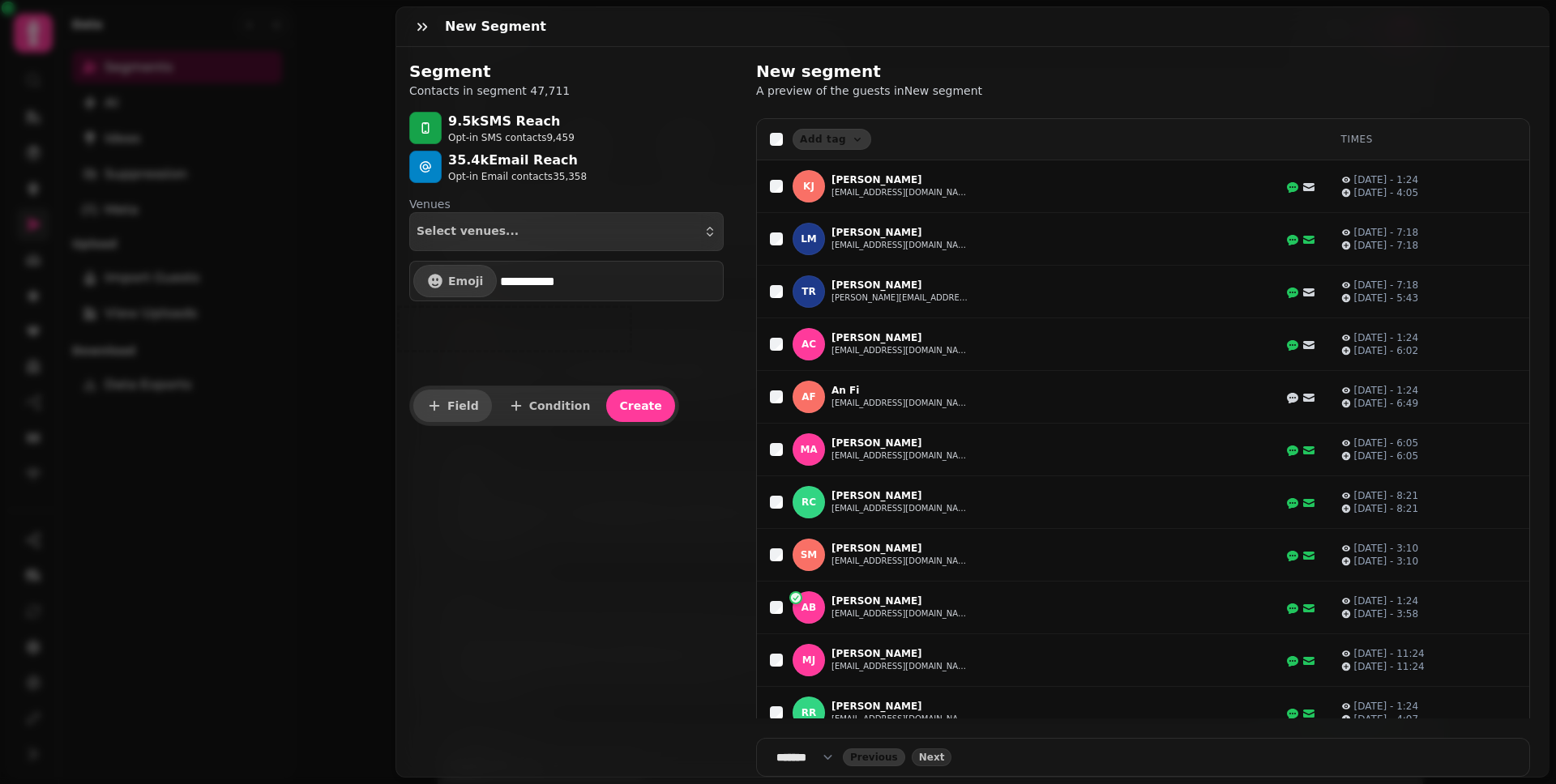
click at [445, 405] on button "Field" at bounding box center [452, 405] width 79 height 33
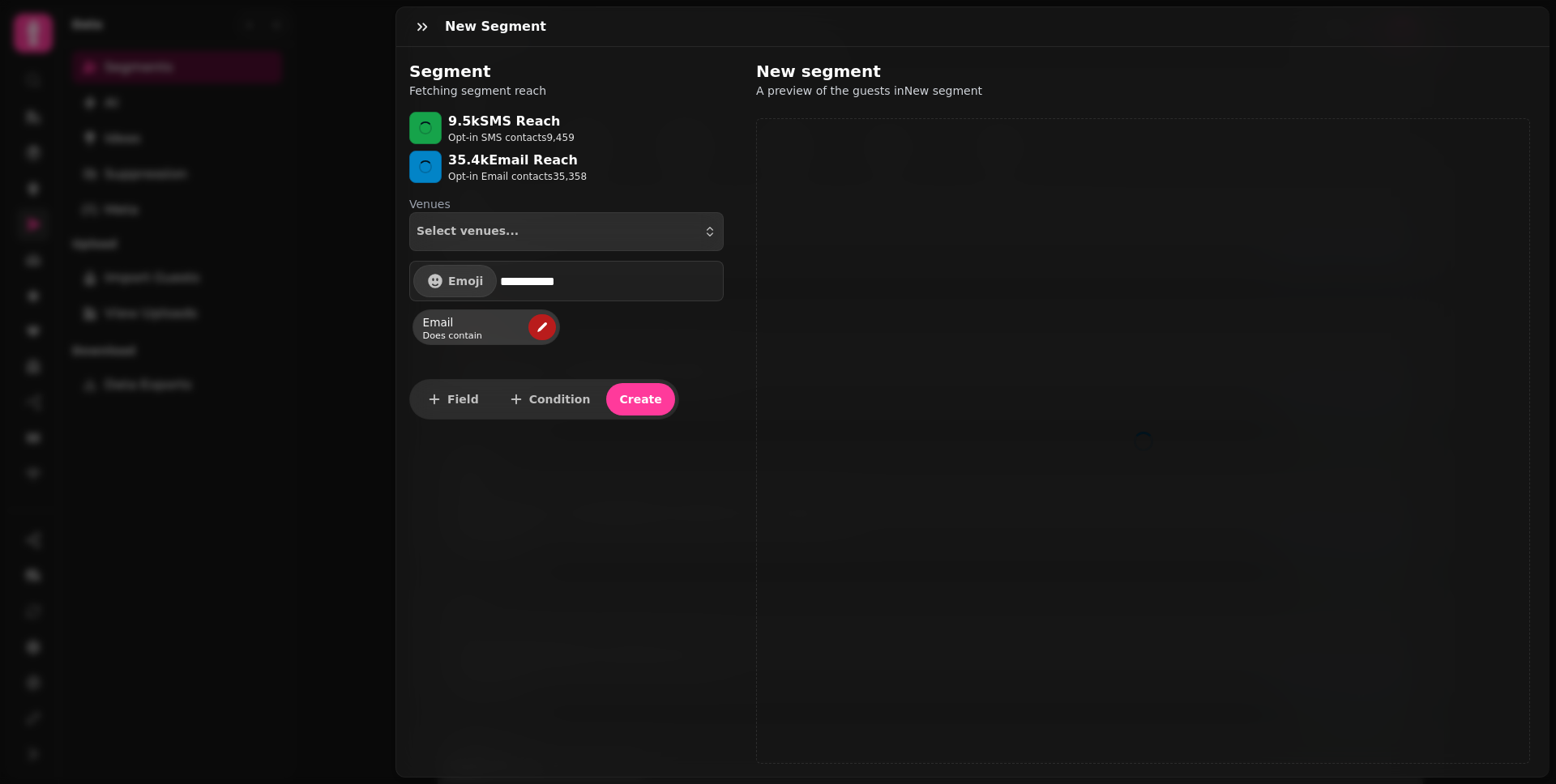
click at [534, 328] on button "edit" at bounding box center [542, 327] width 28 height 26
select select "*****"
select select "****"
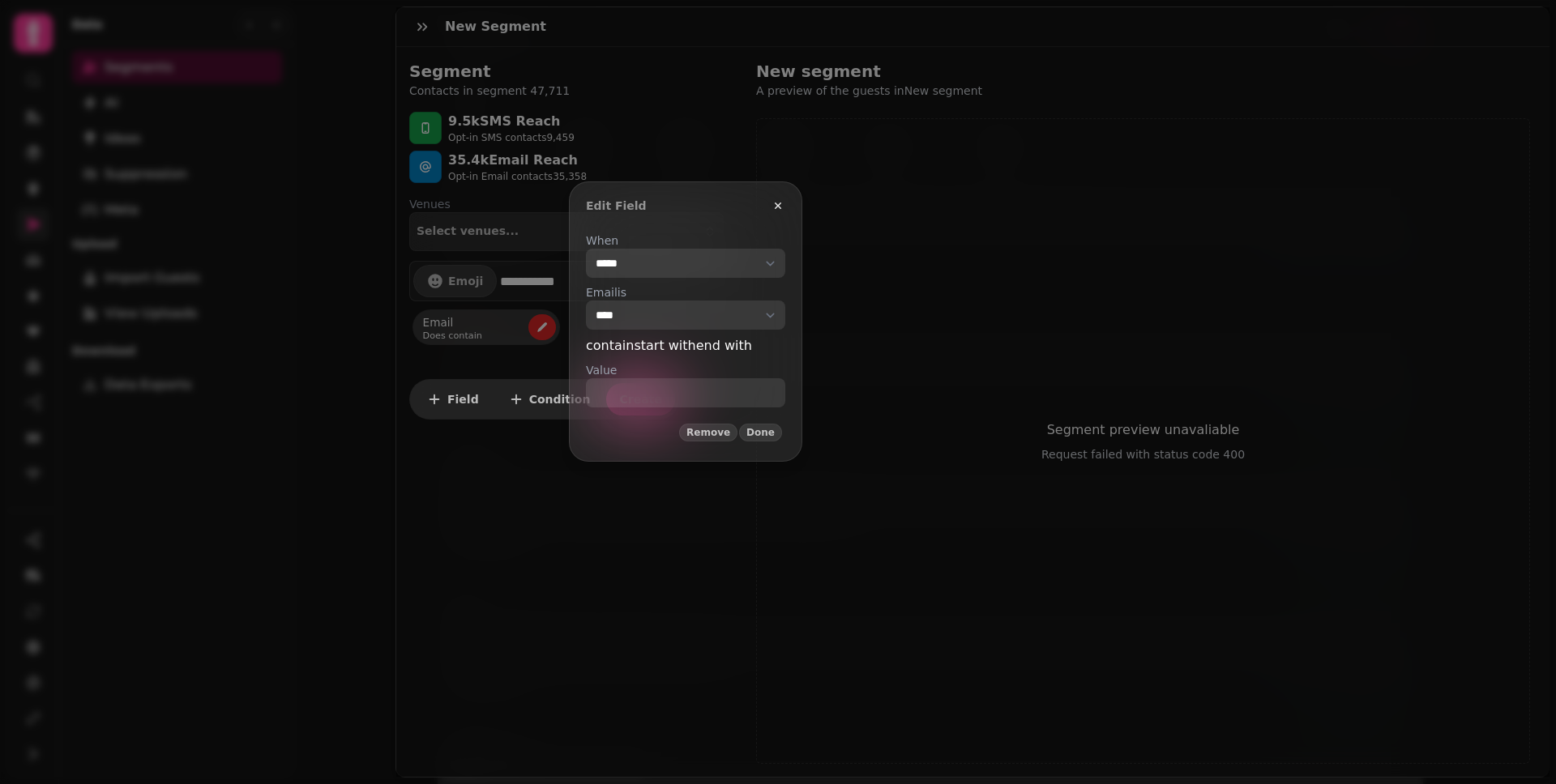
click at [692, 259] on select "**********" at bounding box center [685, 262] width 199 height 29
select select "*****"
click at [586, 248] on select "**********" at bounding box center [685, 262] width 199 height 29
select select "**********"
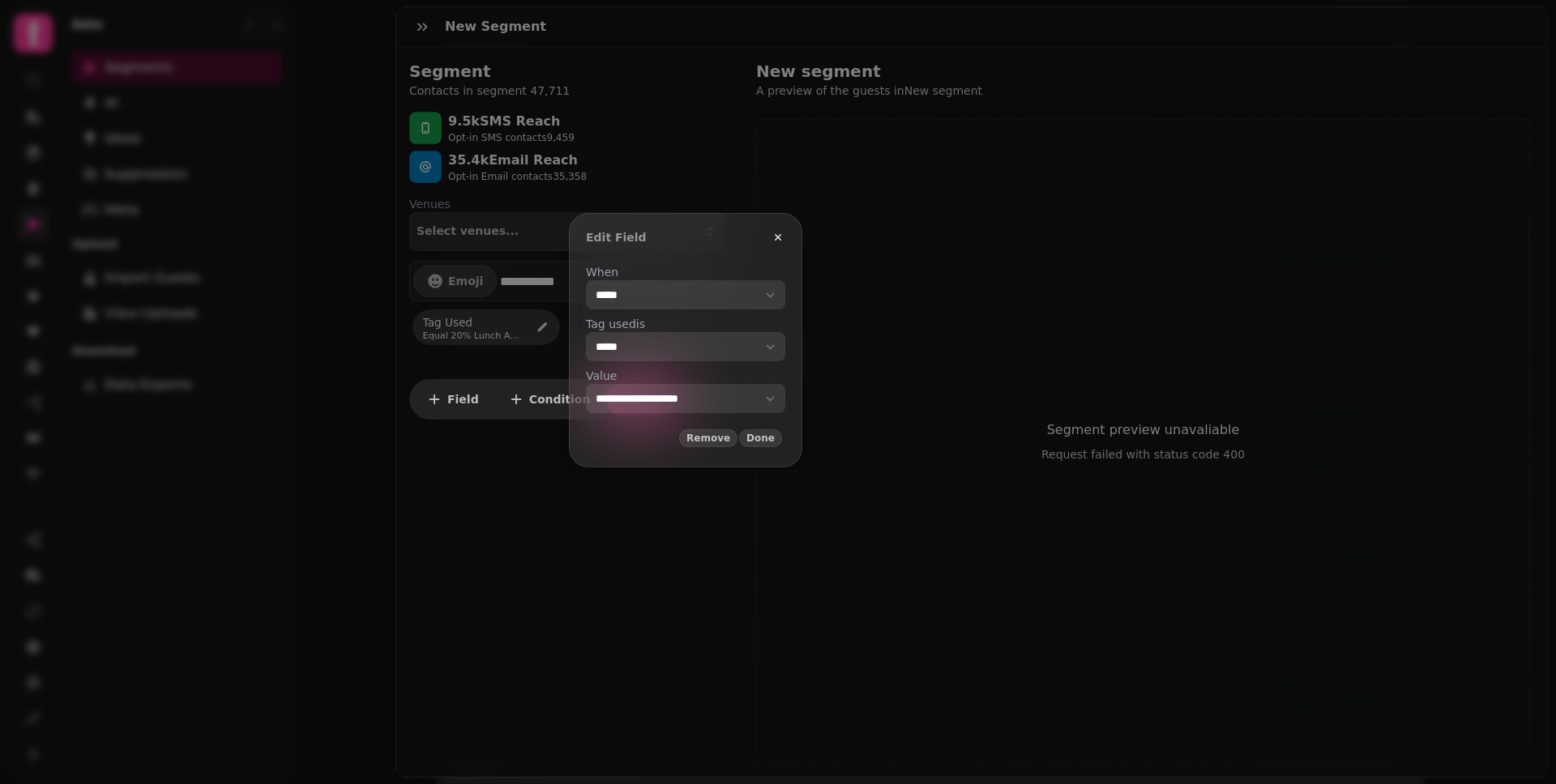
click at [658, 415] on div "**********" at bounding box center [685, 357] width 225 height 212
click at [658, 404] on select "**********" at bounding box center [685, 398] width 199 height 29
select select "**"
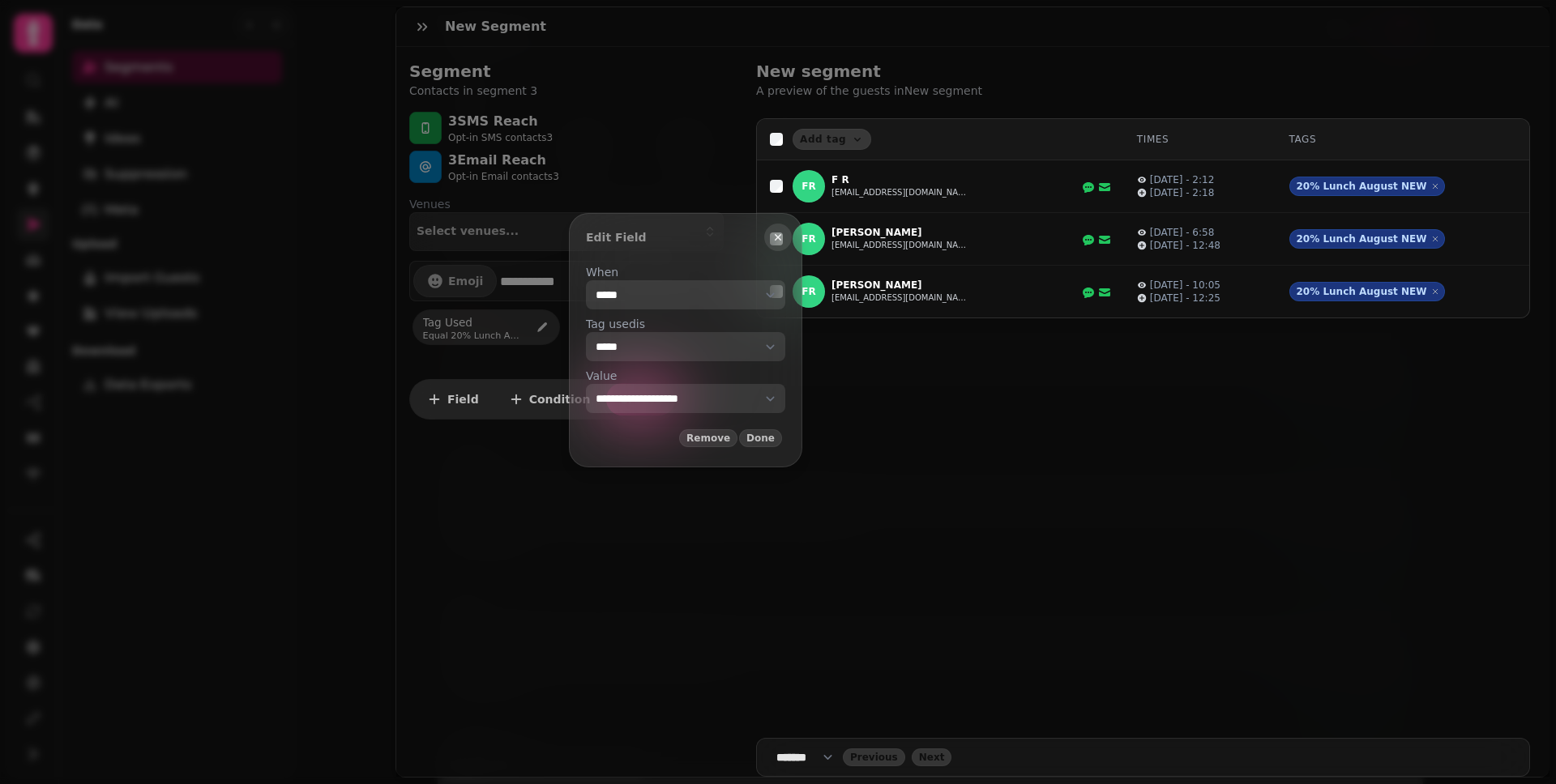
click at [791, 245] on button "button" at bounding box center [778, 237] width 28 height 28
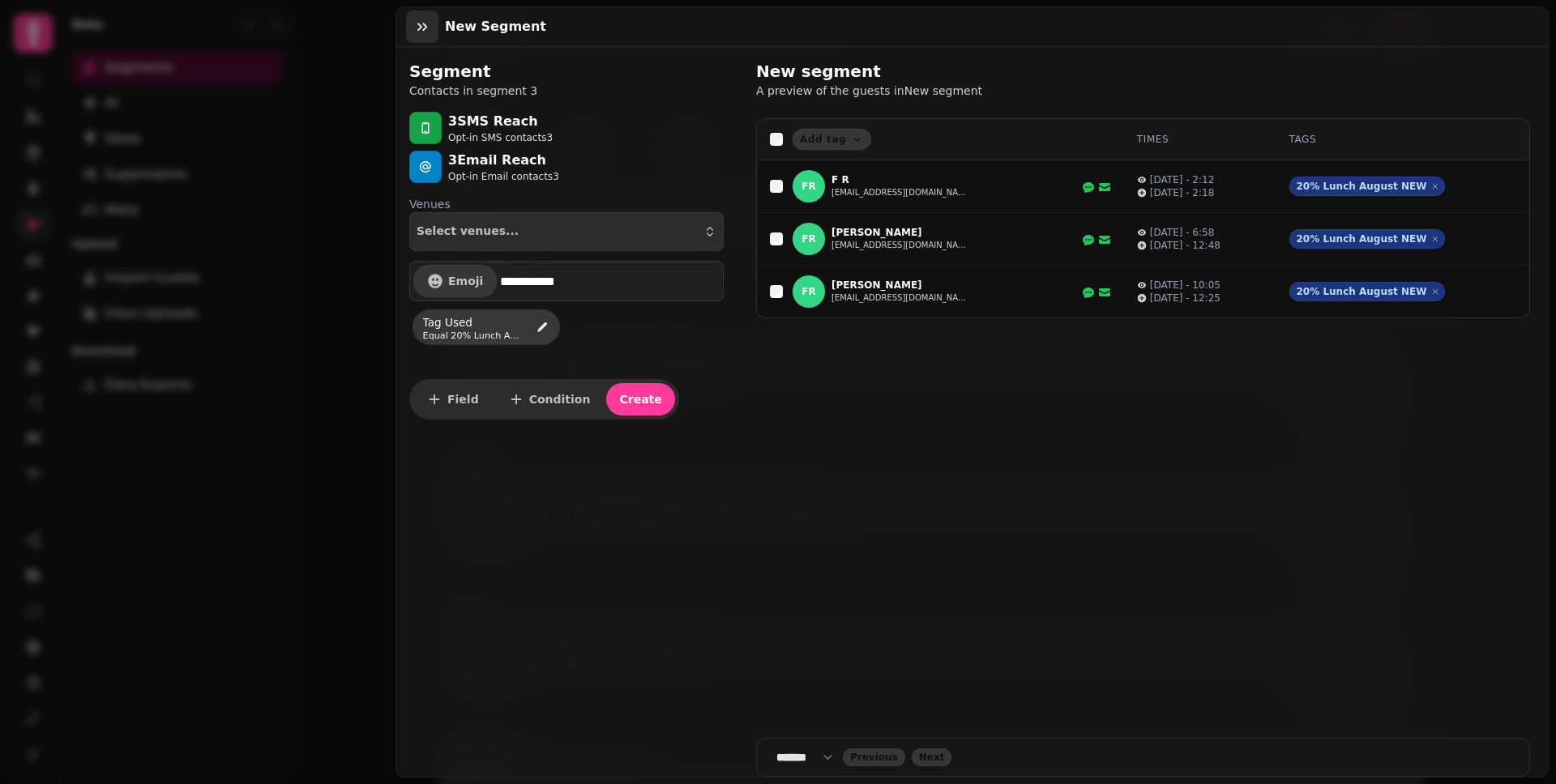
click at [431, 33] on button "button" at bounding box center [421, 26] width 33 height 33
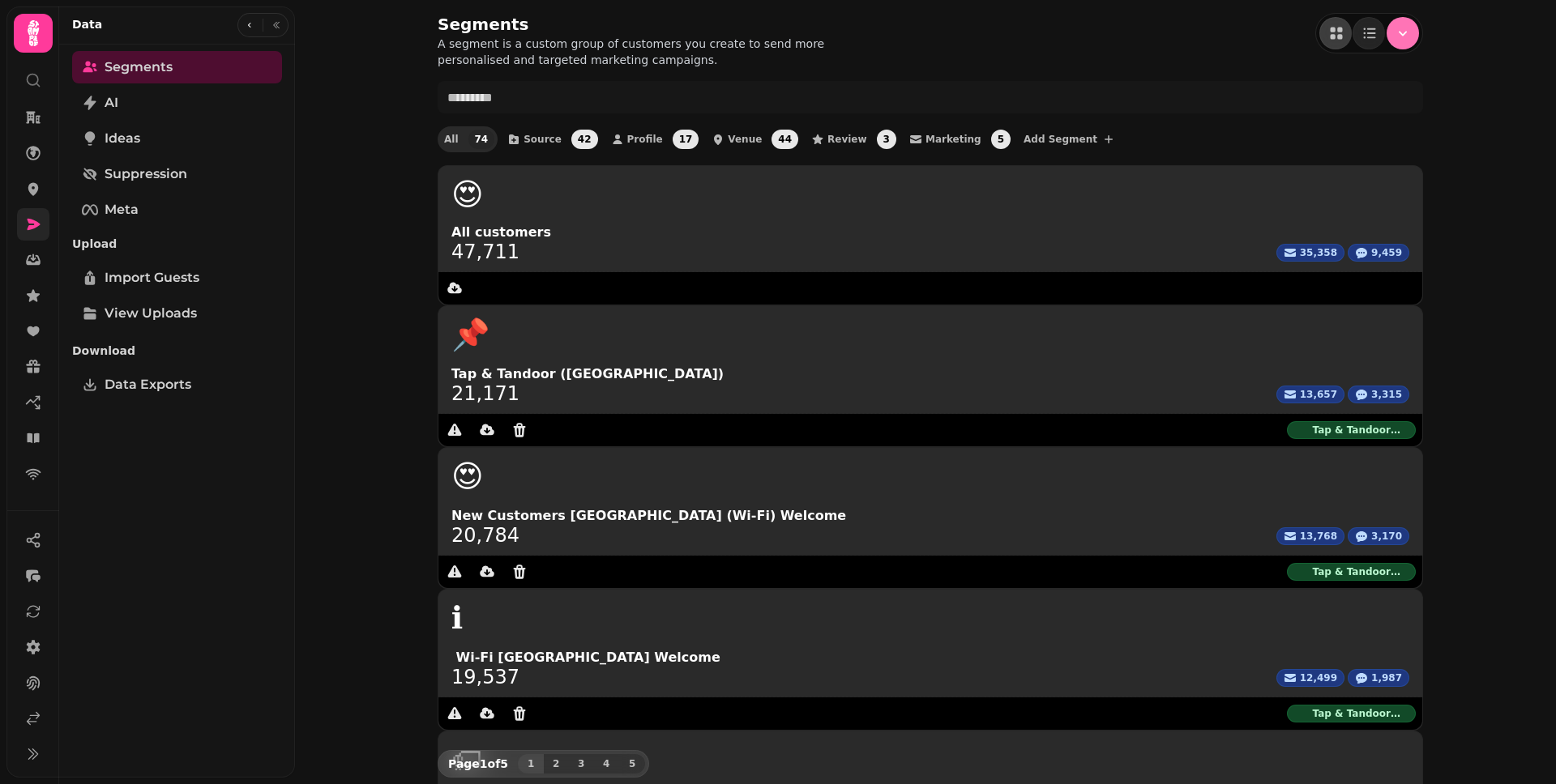
click at [1387, 32] on button "Menu" at bounding box center [1403, 33] width 33 height 33
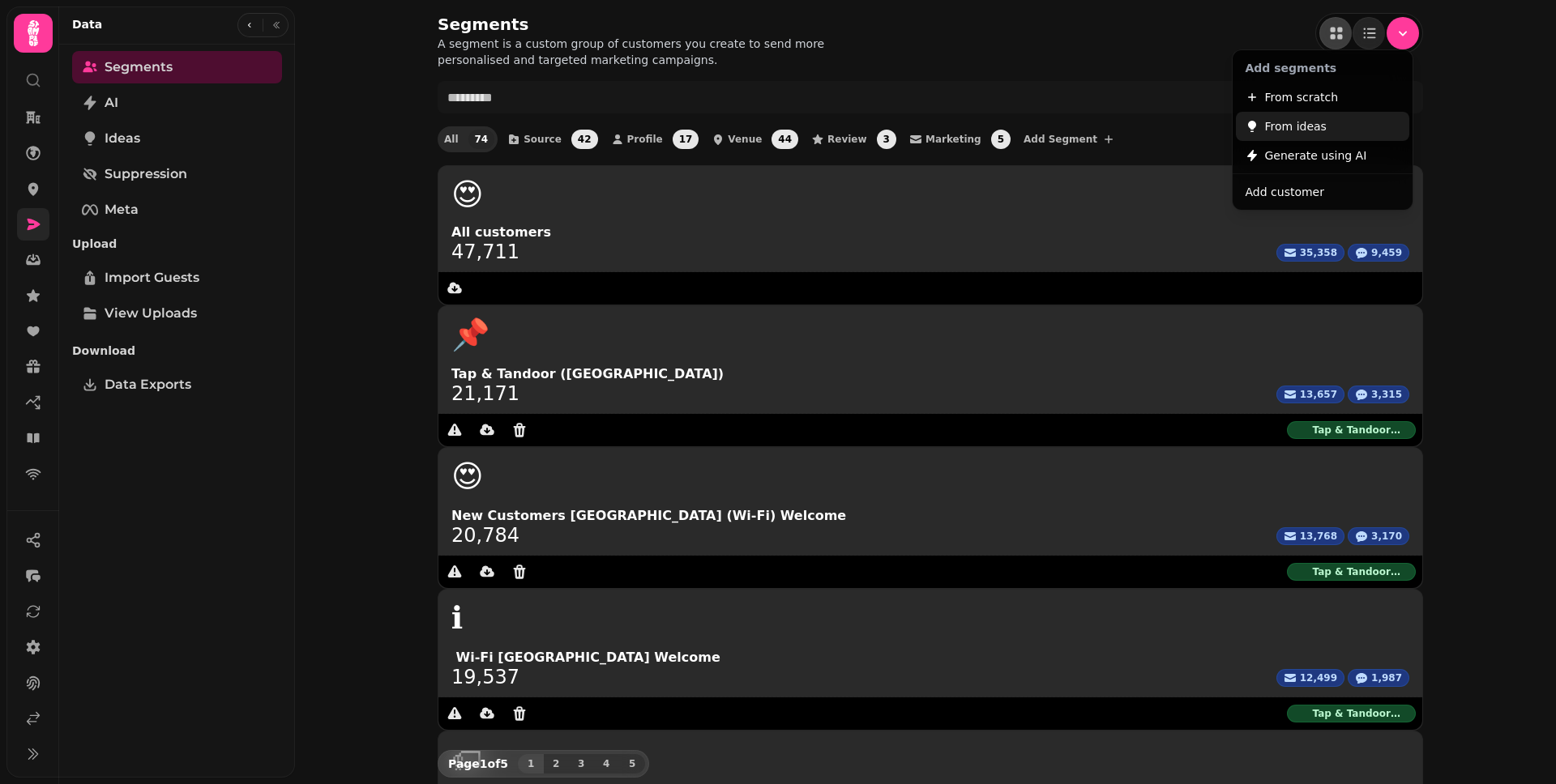
click at [1335, 126] on button "From ideas" at bounding box center [1323, 126] width 173 height 29
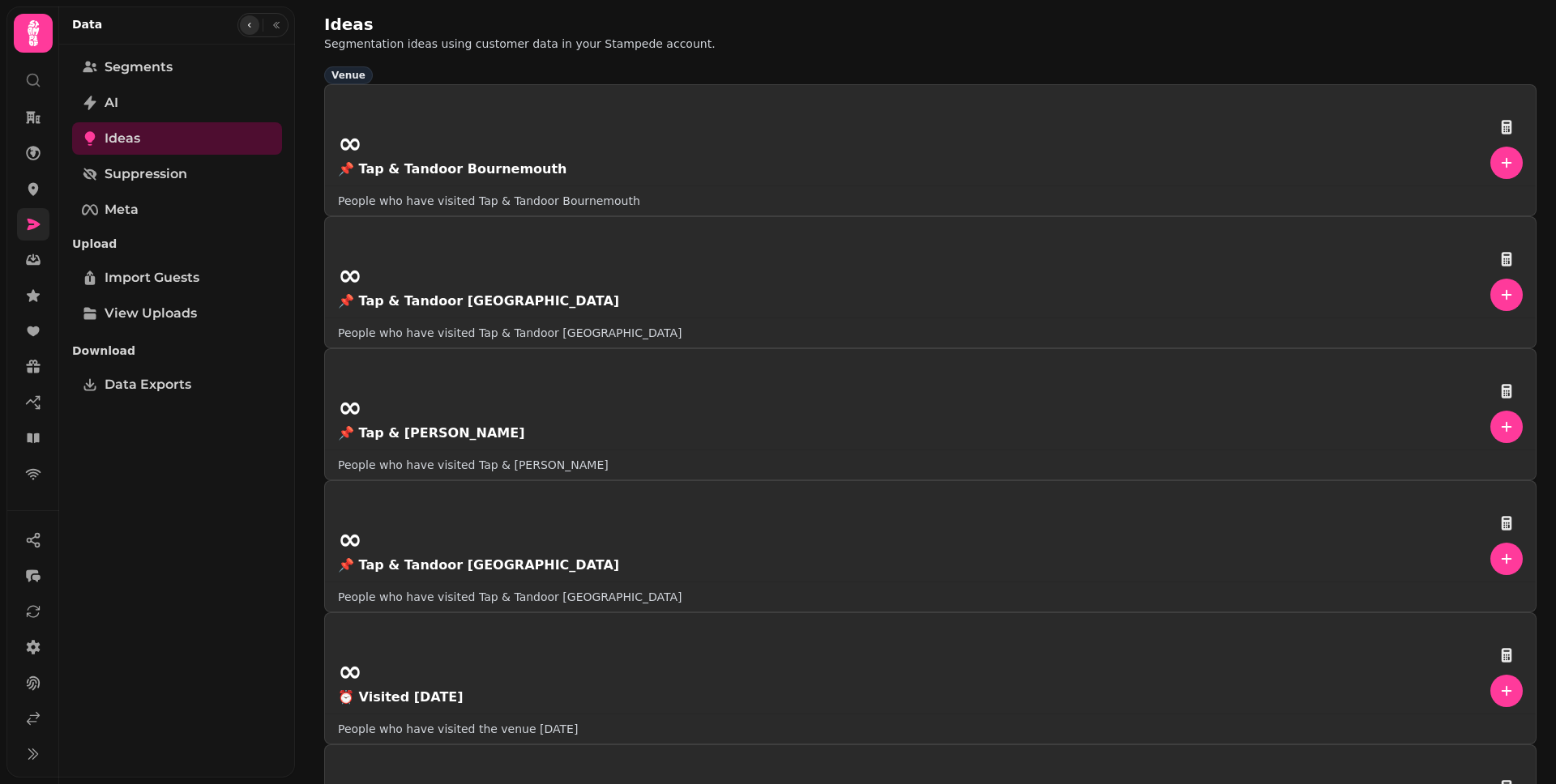
click at [251, 23] on icon "button" at bounding box center [249, 25] width 9 height 9
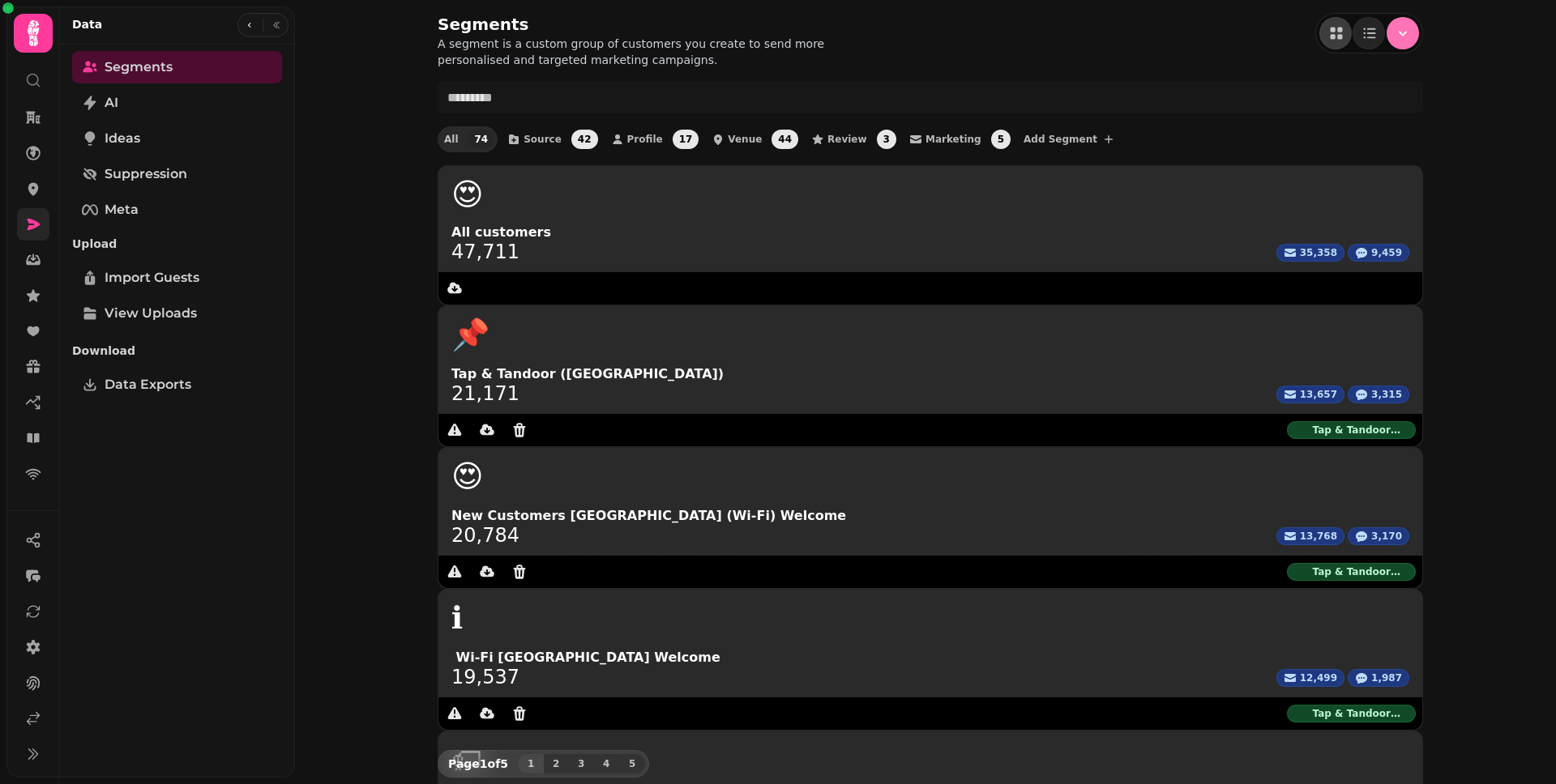
click at [1403, 28] on icon "Menu" at bounding box center [1402, 33] width 16 height 16
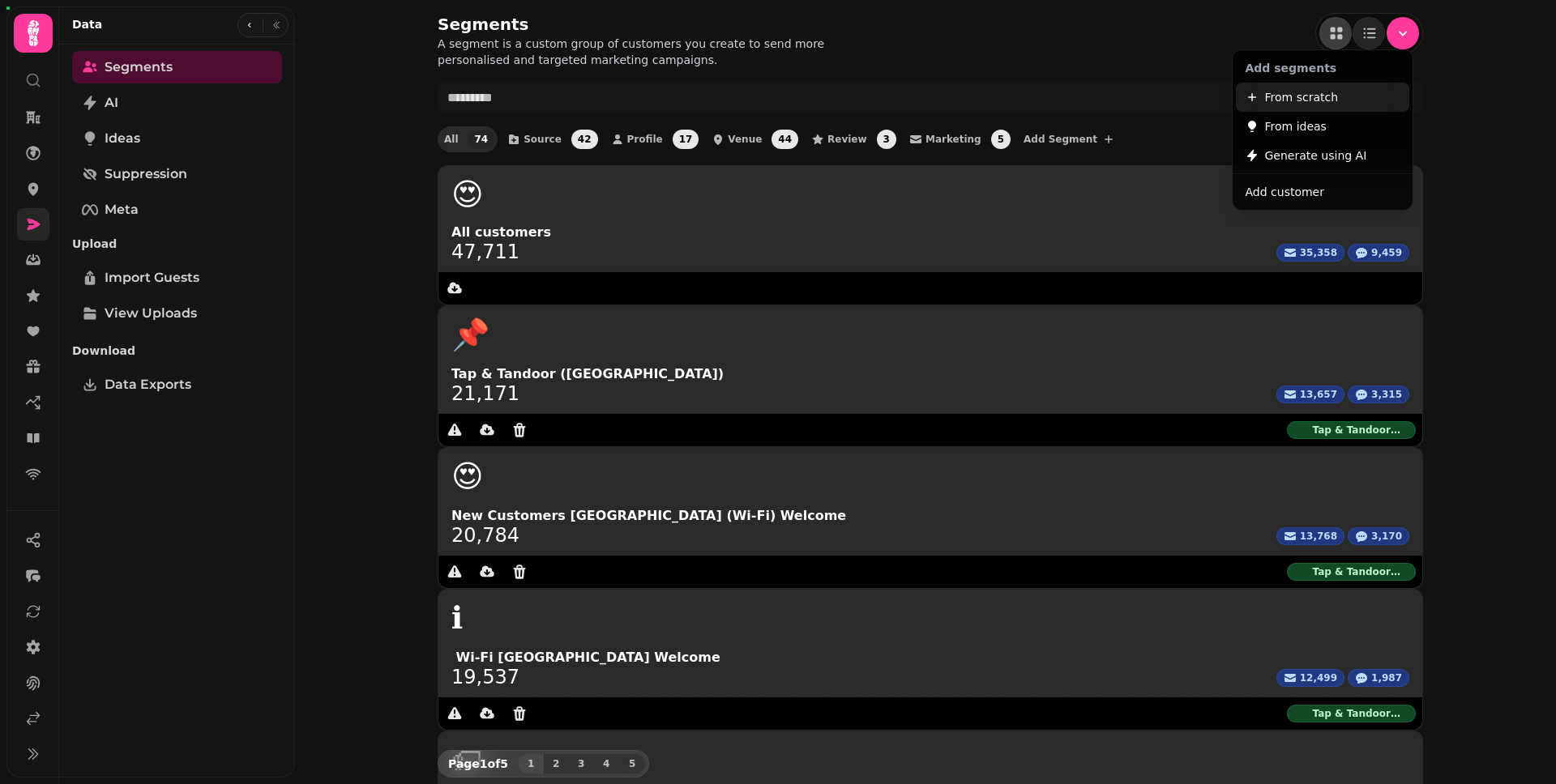
click at [1336, 101] on button "From scratch" at bounding box center [1323, 97] width 173 height 29
select select "**"
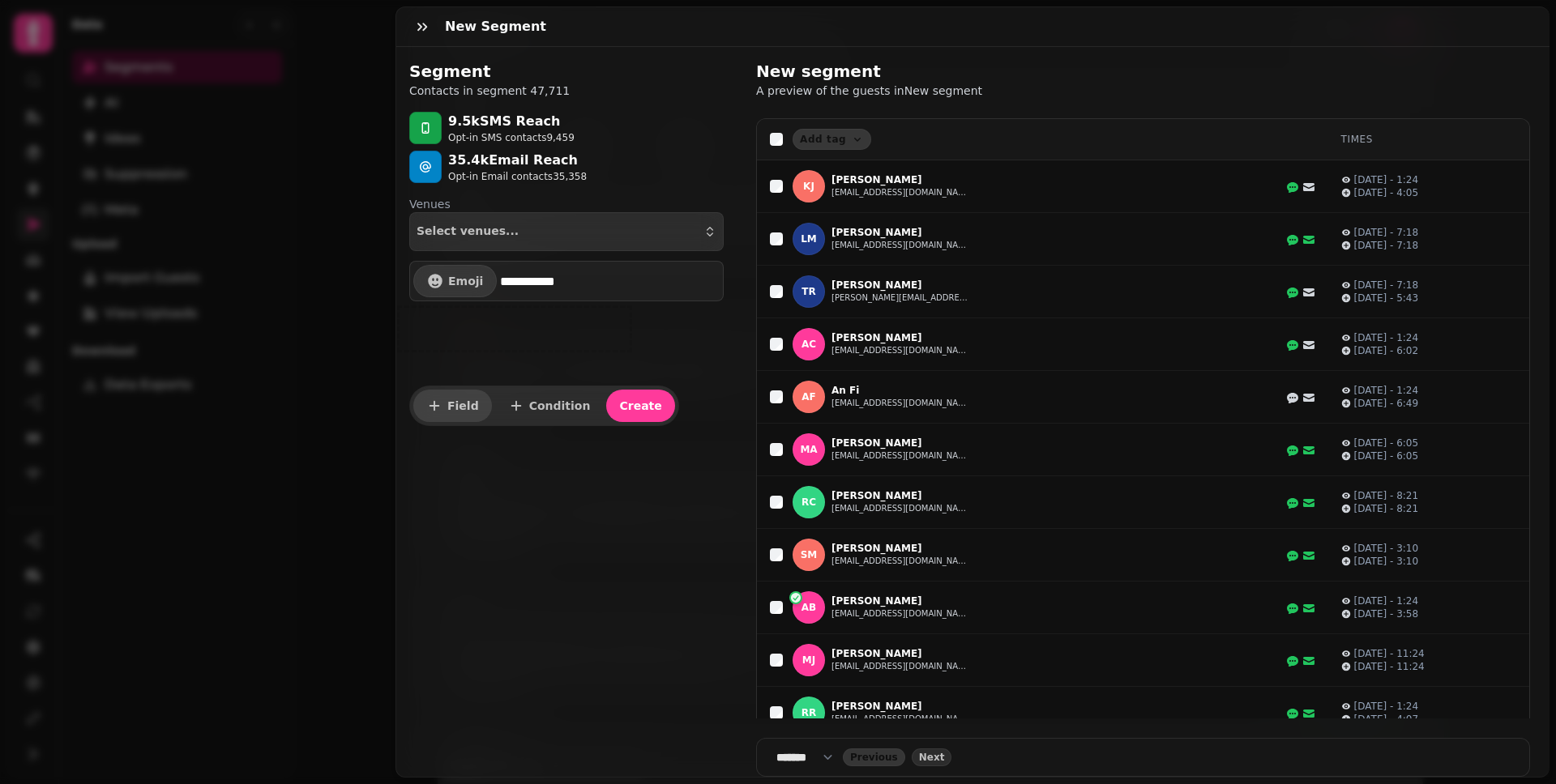
click at [468, 403] on span "Field" at bounding box center [463, 405] width 32 height 11
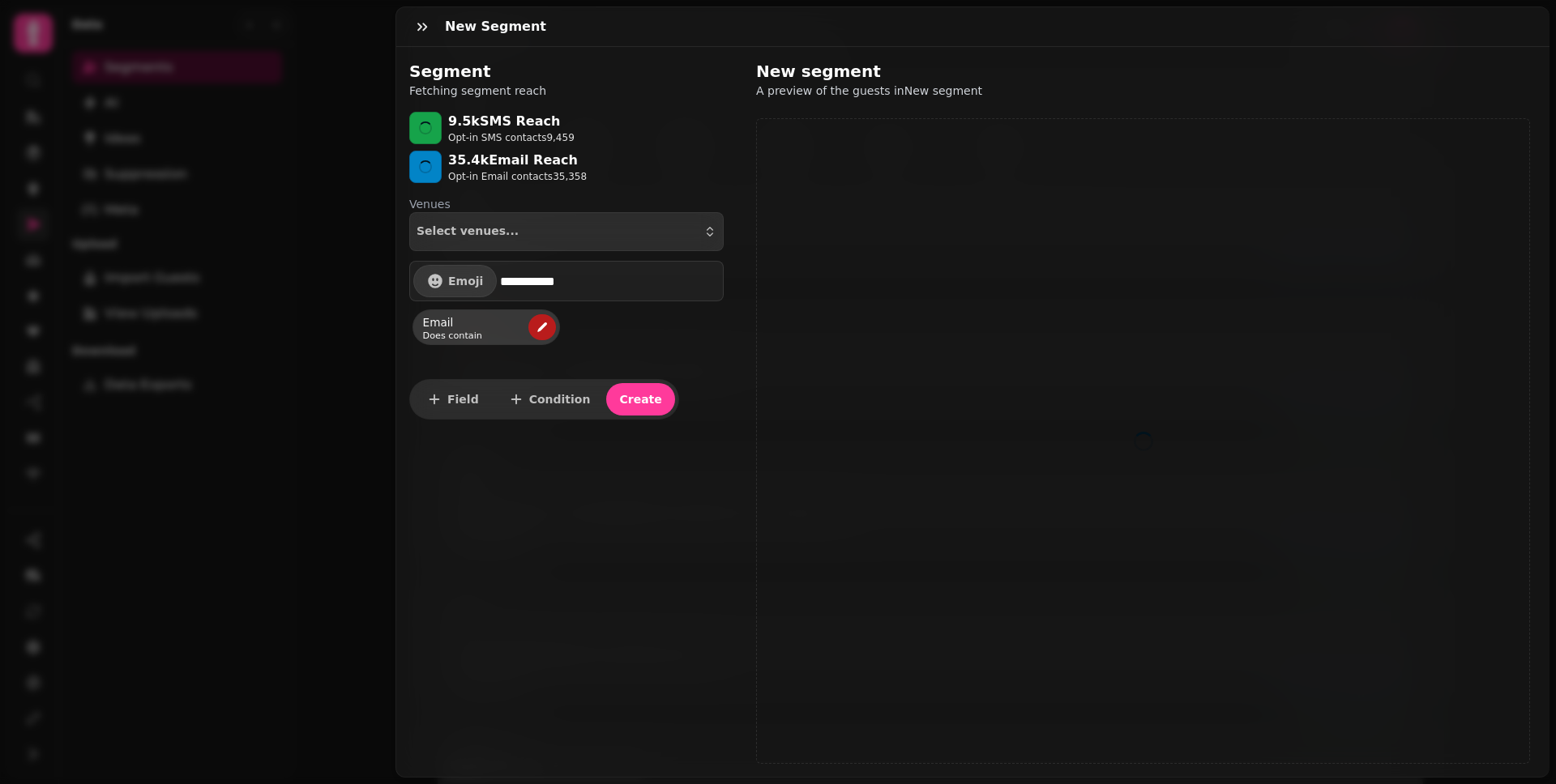
click at [533, 328] on button "edit" at bounding box center [542, 327] width 28 height 26
select select "*****"
select select "****"
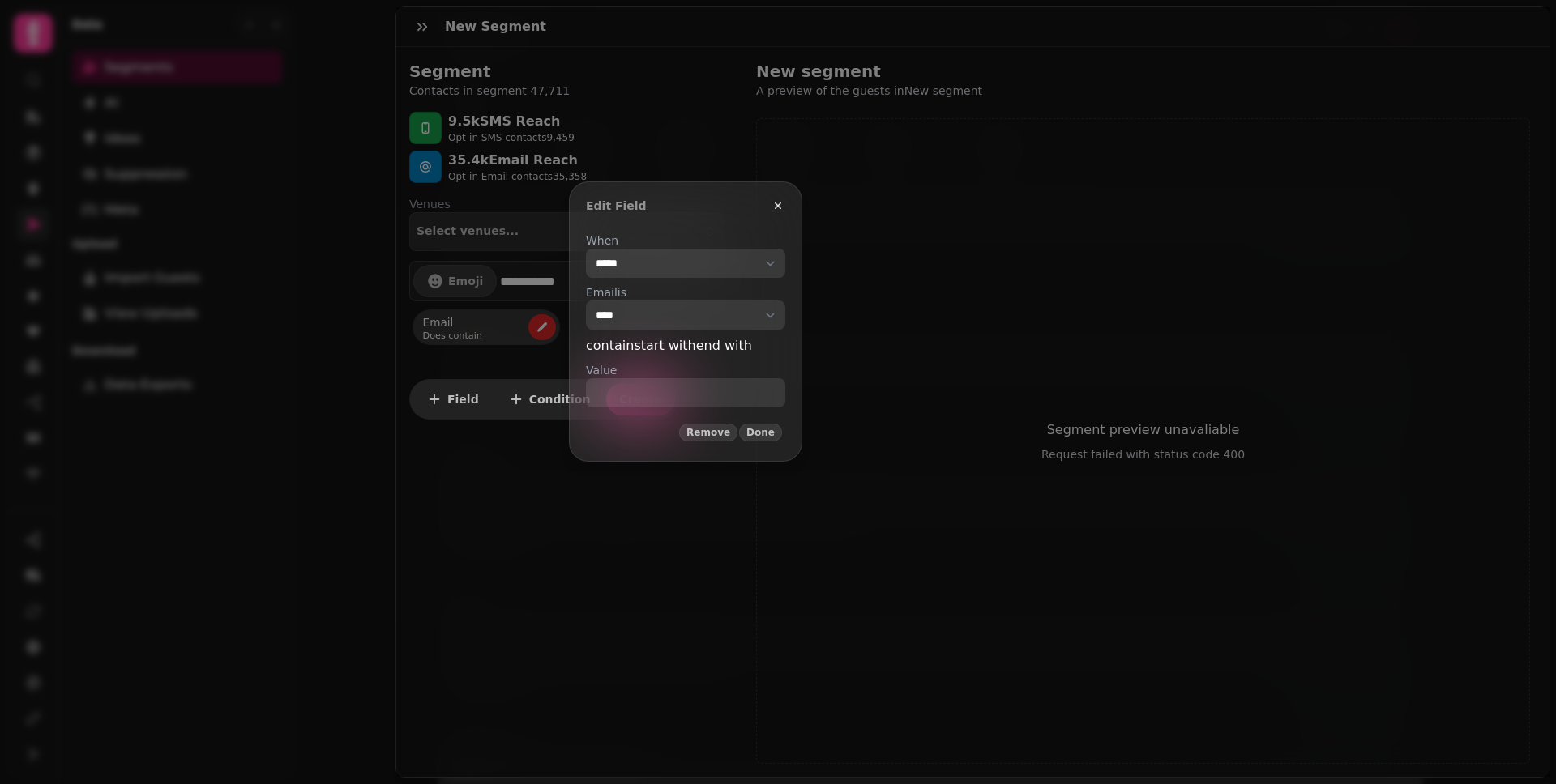
click at [641, 267] on select "**********" at bounding box center [685, 262] width 199 height 29
select select "*****"
click at [586, 248] on select "**********" at bounding box center [685, 262] width 199 height 29
select select "**********"
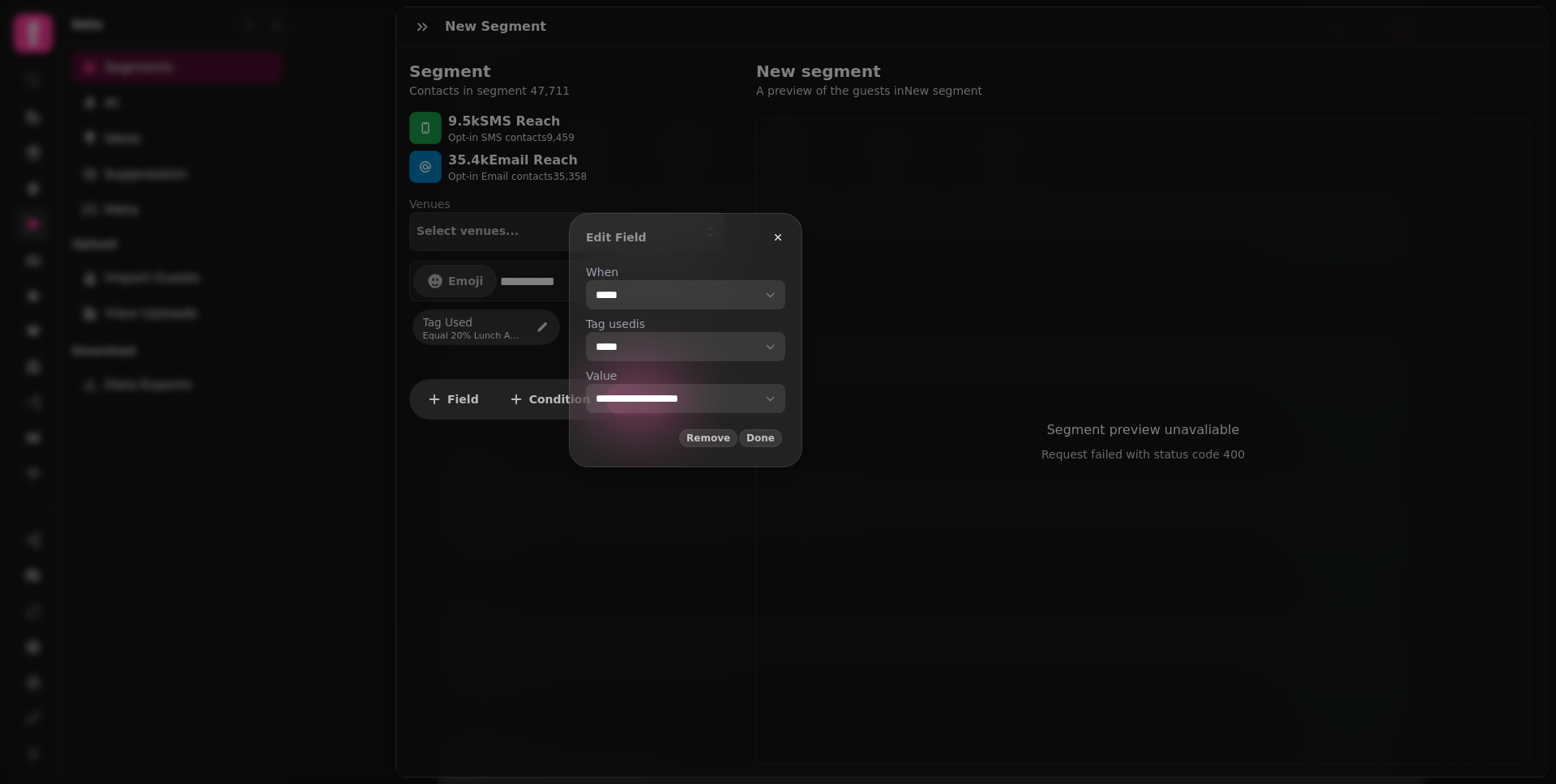
select select "**"
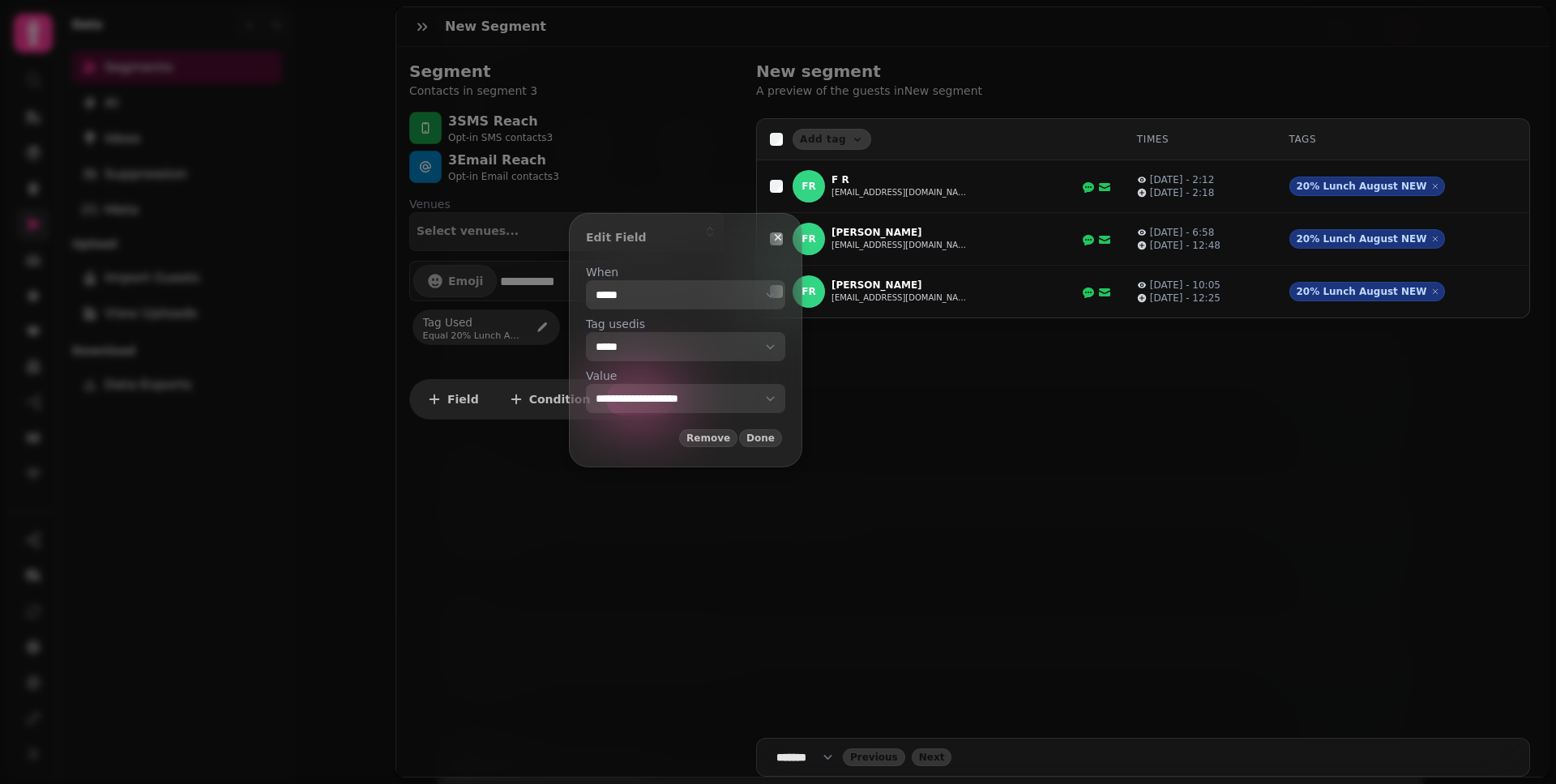
click at [680, 403] on select "**********" at bounding box center [685, 398] width 199 height 29
click at [784, 234] on icon "button" at bounding box center [778, 237] width 13 height 13
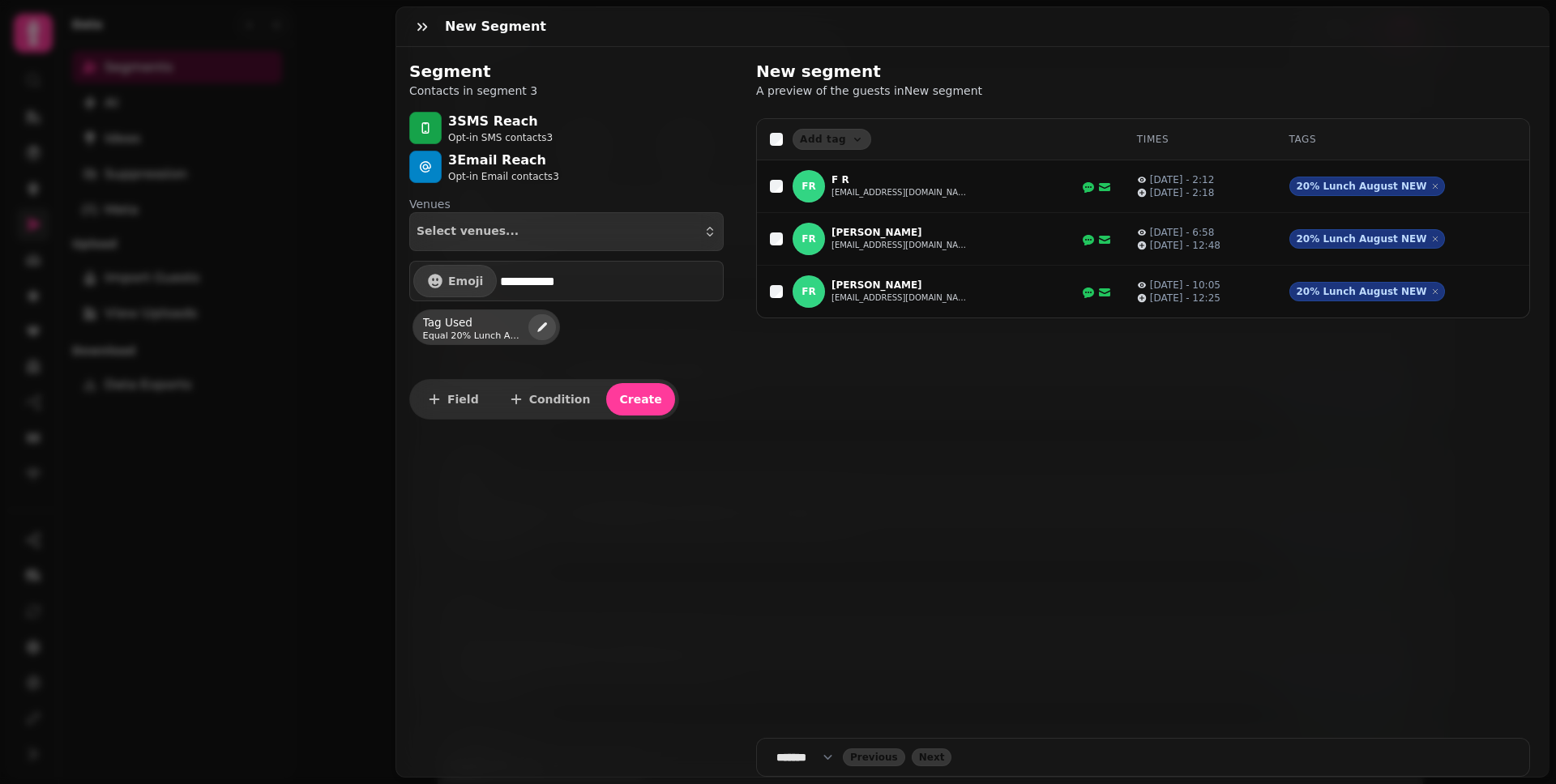
click at [541, 326] on icon "edit" at bounding box center [542, 327] width 9 height 9
select select "*****"
select select "**"
select select "**********"
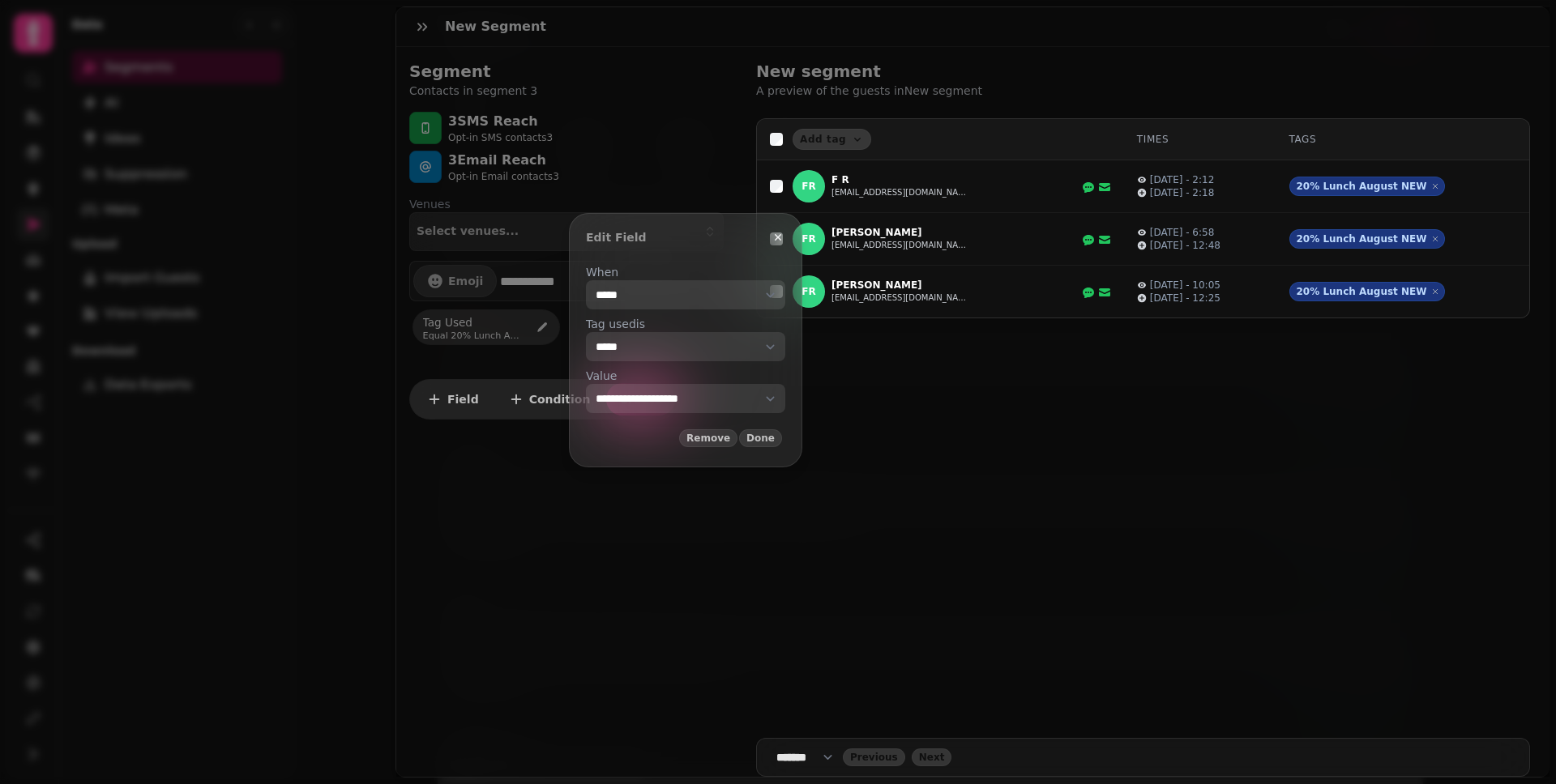
click at [658, 399] on select "**********" at bounding box center [685, 398] width 199 height 29
click at [665, 403] on select "**********" at bounding box center [685, 398] width 199 height 29
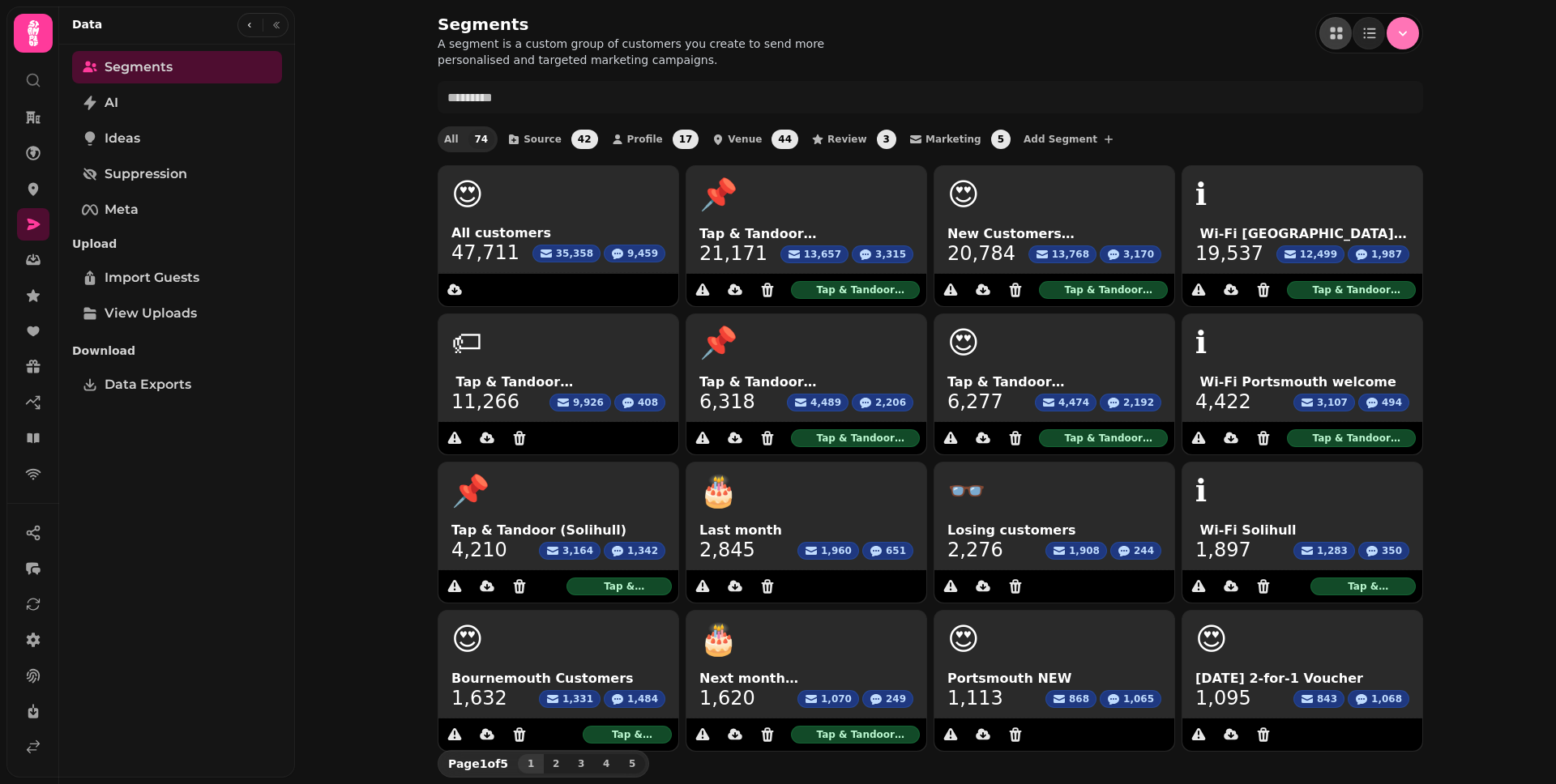
click at [1402, 33] on icon "Menu" at bounding box center [1402, 33] width 16 height 16
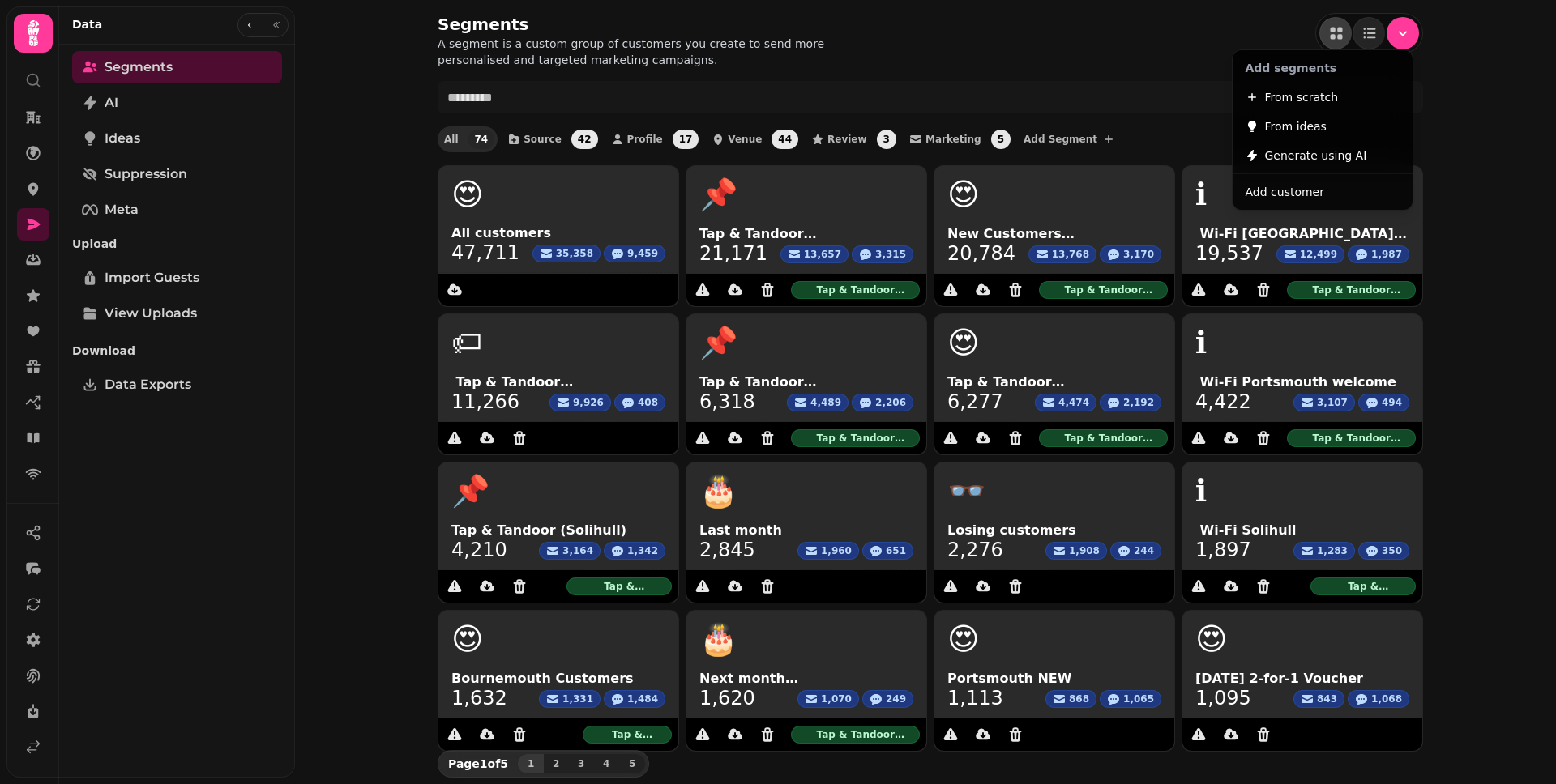
click at [1447, 101] on div "Segments A segment is a custom group of customers you create to send more perso…" at bounding box center [925, 392] width 1261 height 784
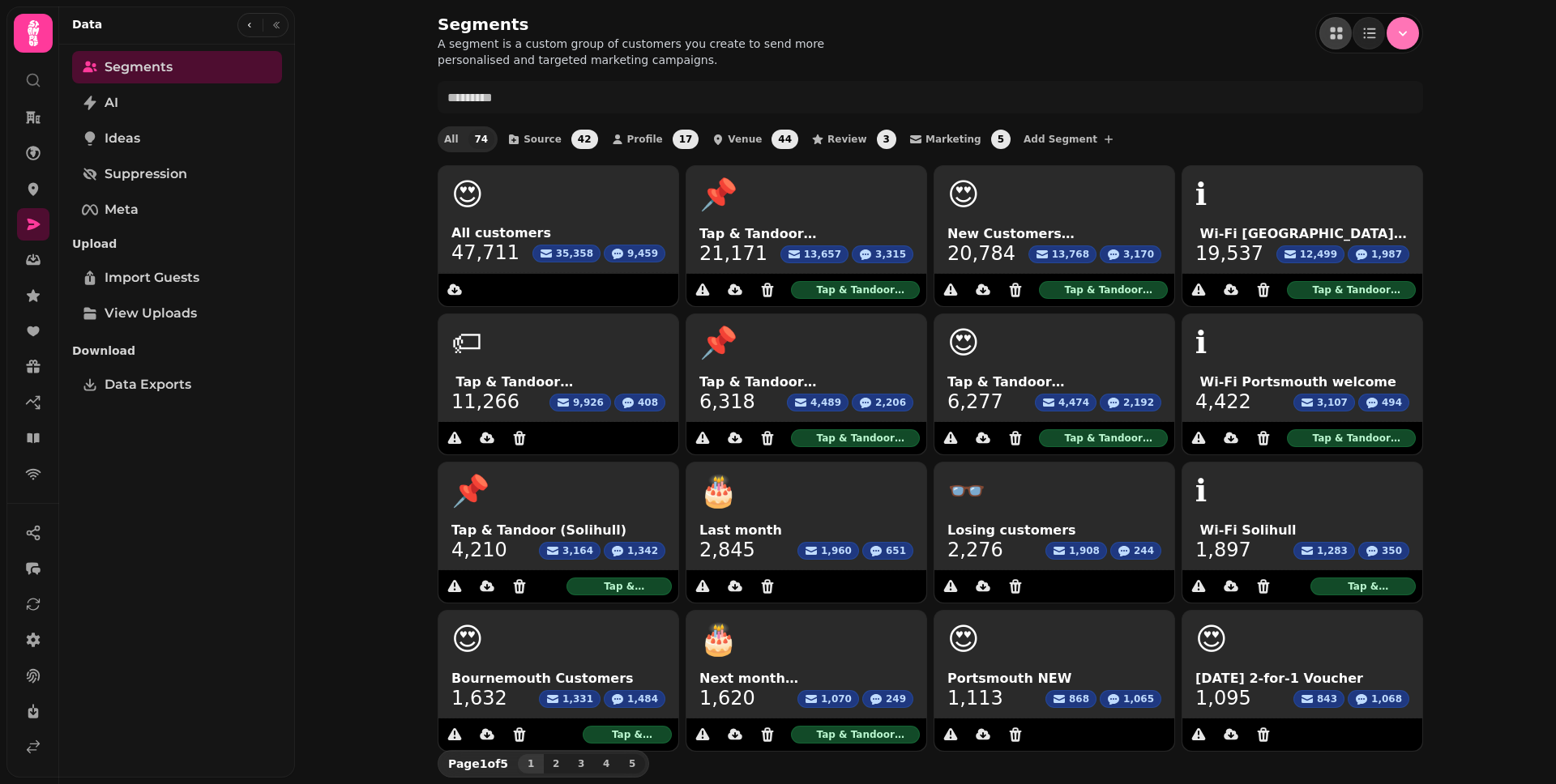
click at [1397, 31] on icon "Menu" at bounding box center [1402, 33] width 16 height 16
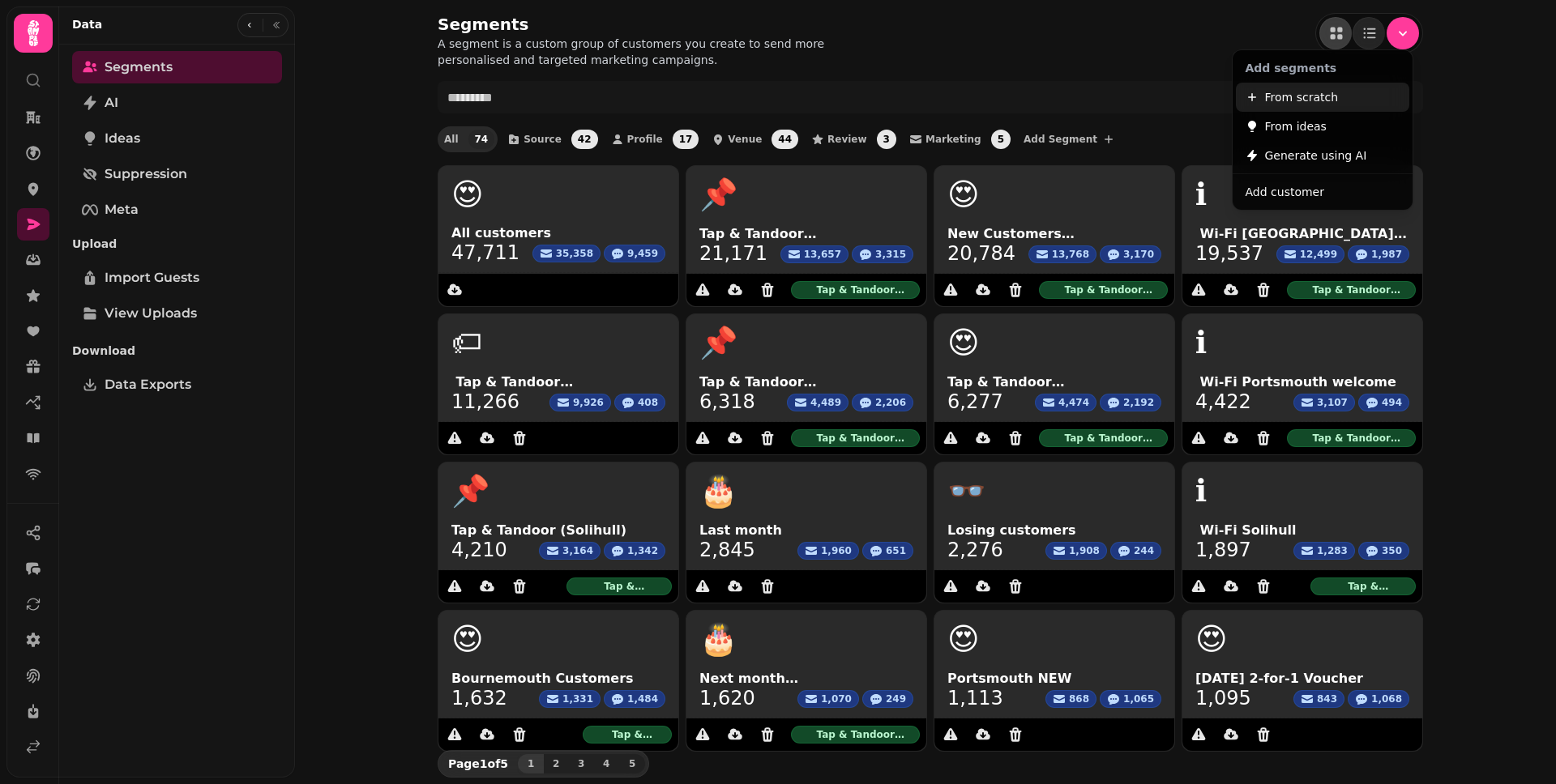
click at [1305, 98] on span "From scratch" at bounding box center [1301, 97] width 73 height 20
select select "**"
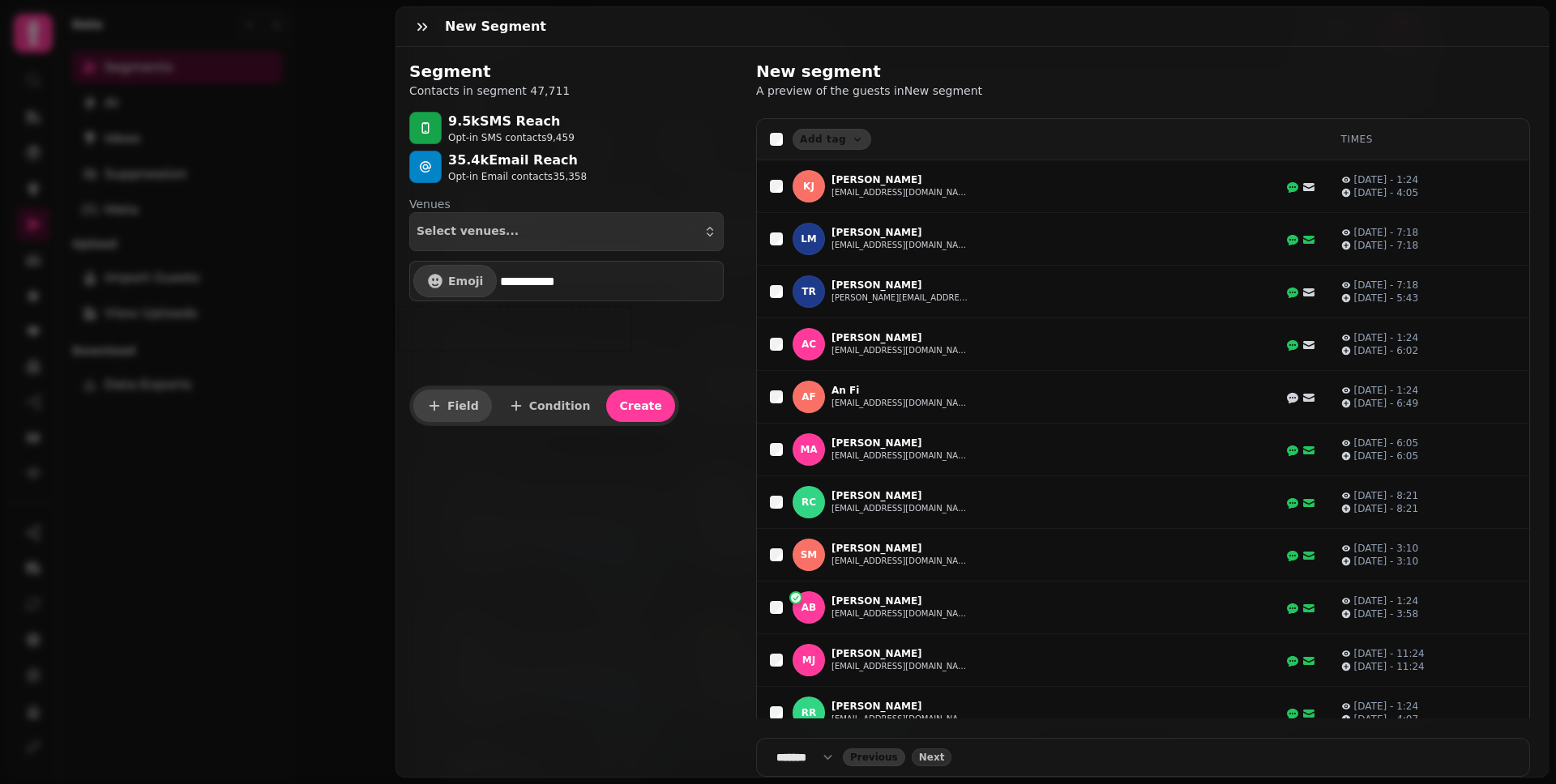
click at [466, 398] on button "Field" at bounding box center [452, 405] width 79 height 33
click at [540, 336] on button "edit" at bounding box center [542, 327] width 28 height 26
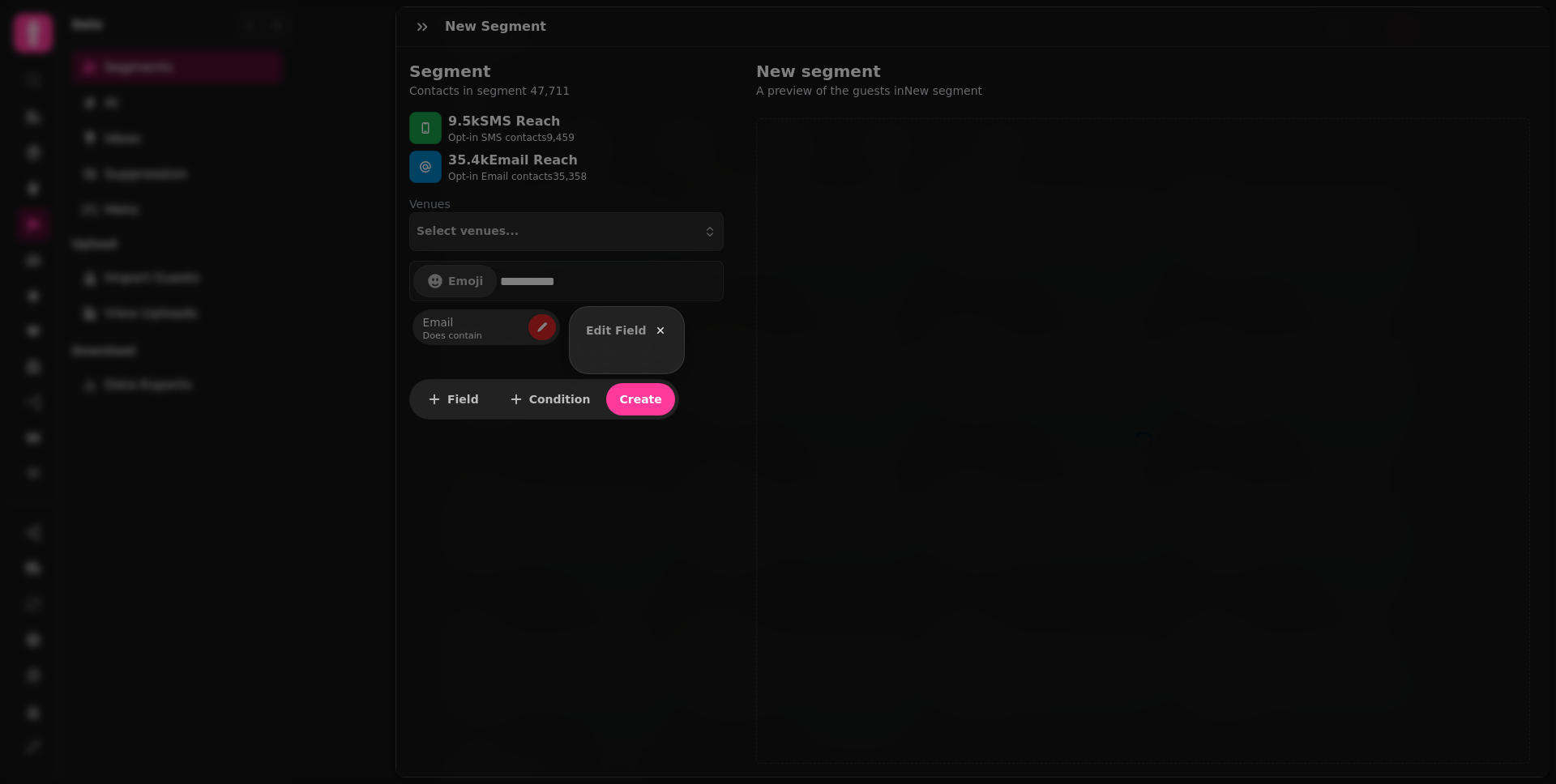
select select "*****"
select select "****"
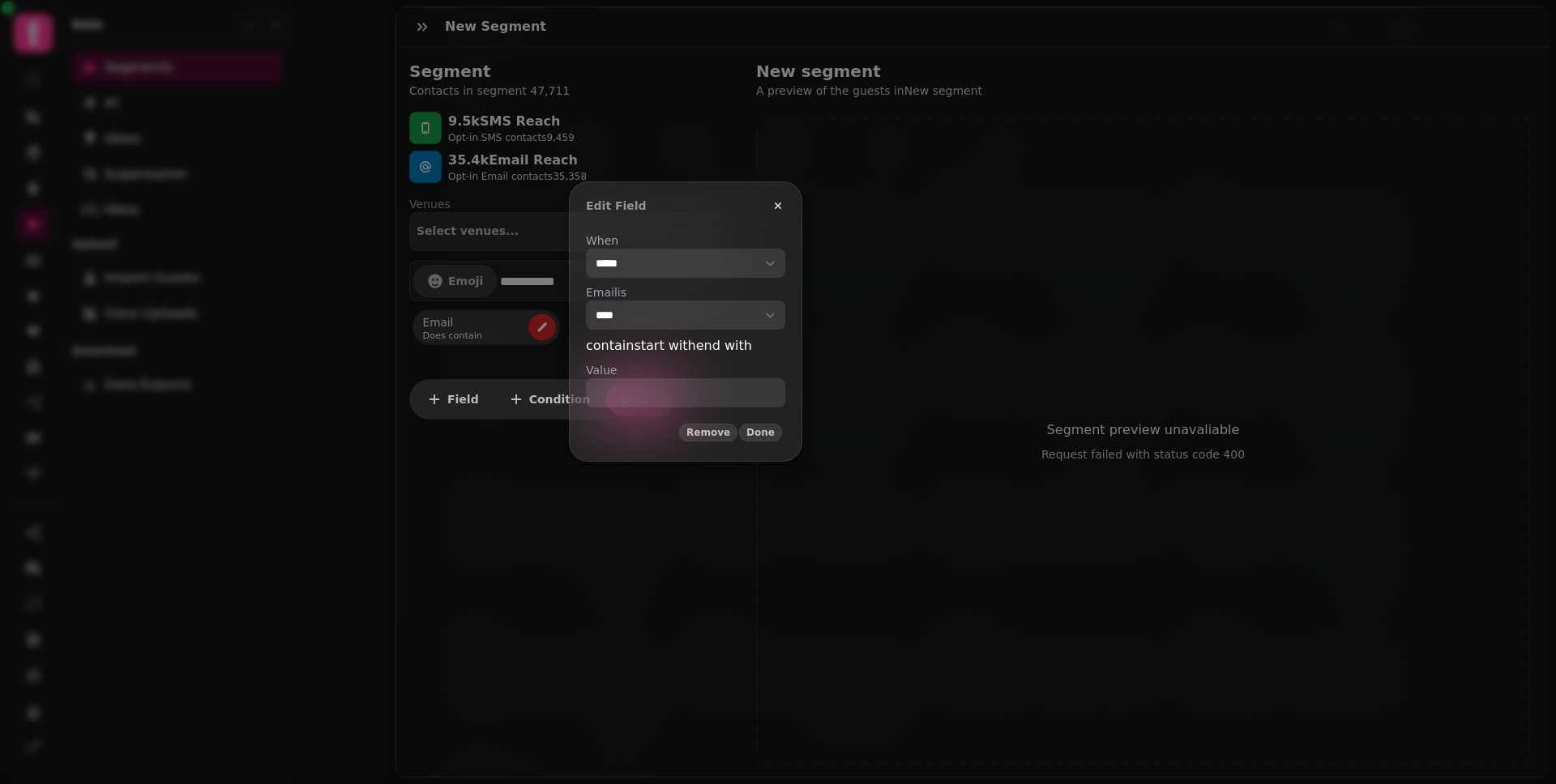
click at [647, 280] on div "**********" at bounding box center [685, 320] width 199 height 175
click at [651, 270] on select "**********" at bounding box center [685, 262] width 199 height 29
select select "*****"
click at [586, 248] on select "**********" at bounding box center [685, 262] width 199 height 29
select select "**********"
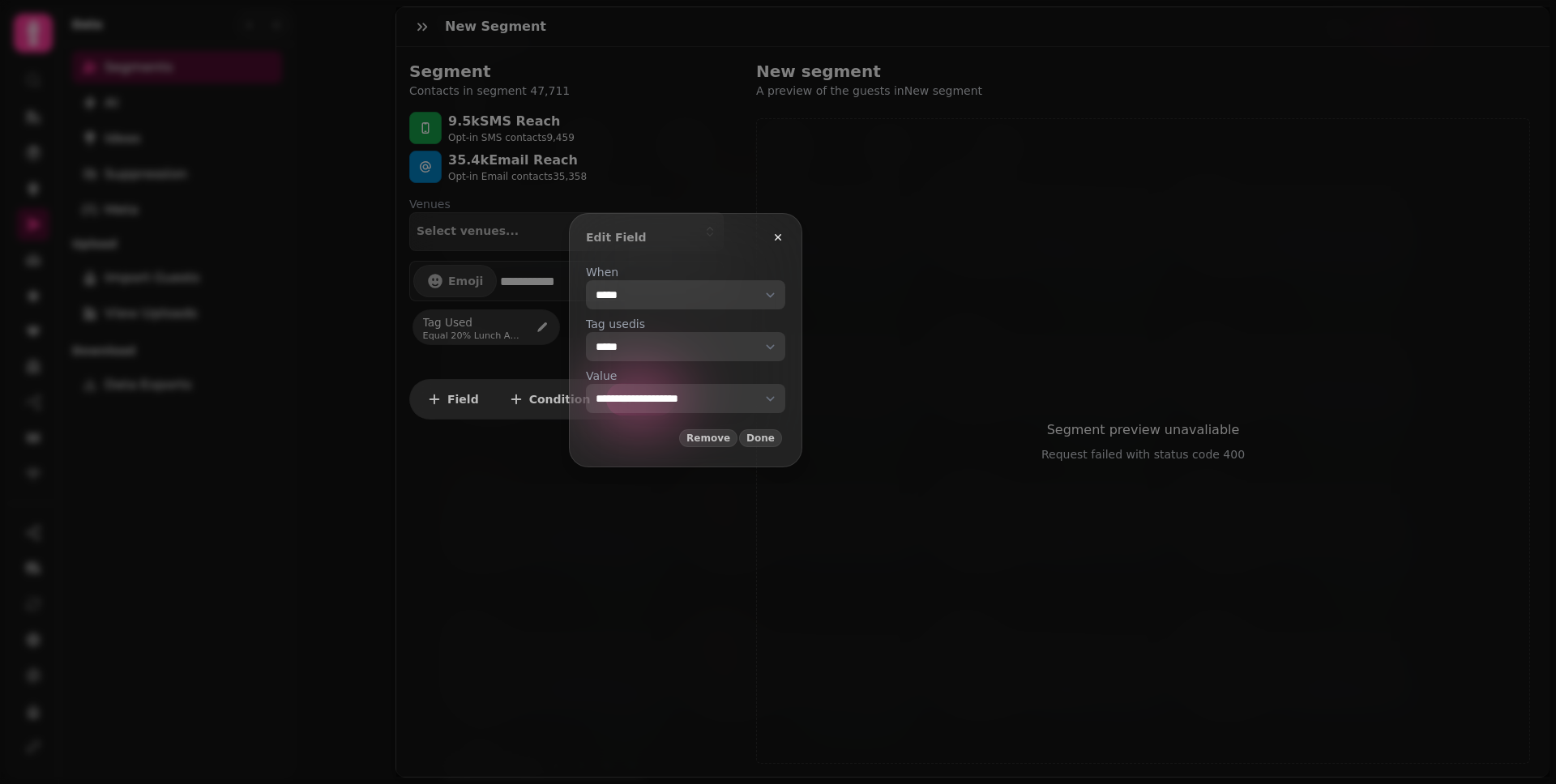
click at [683, 402] on select "**********" at bounding box center [685, 398] width 199 height 29
select select "**"
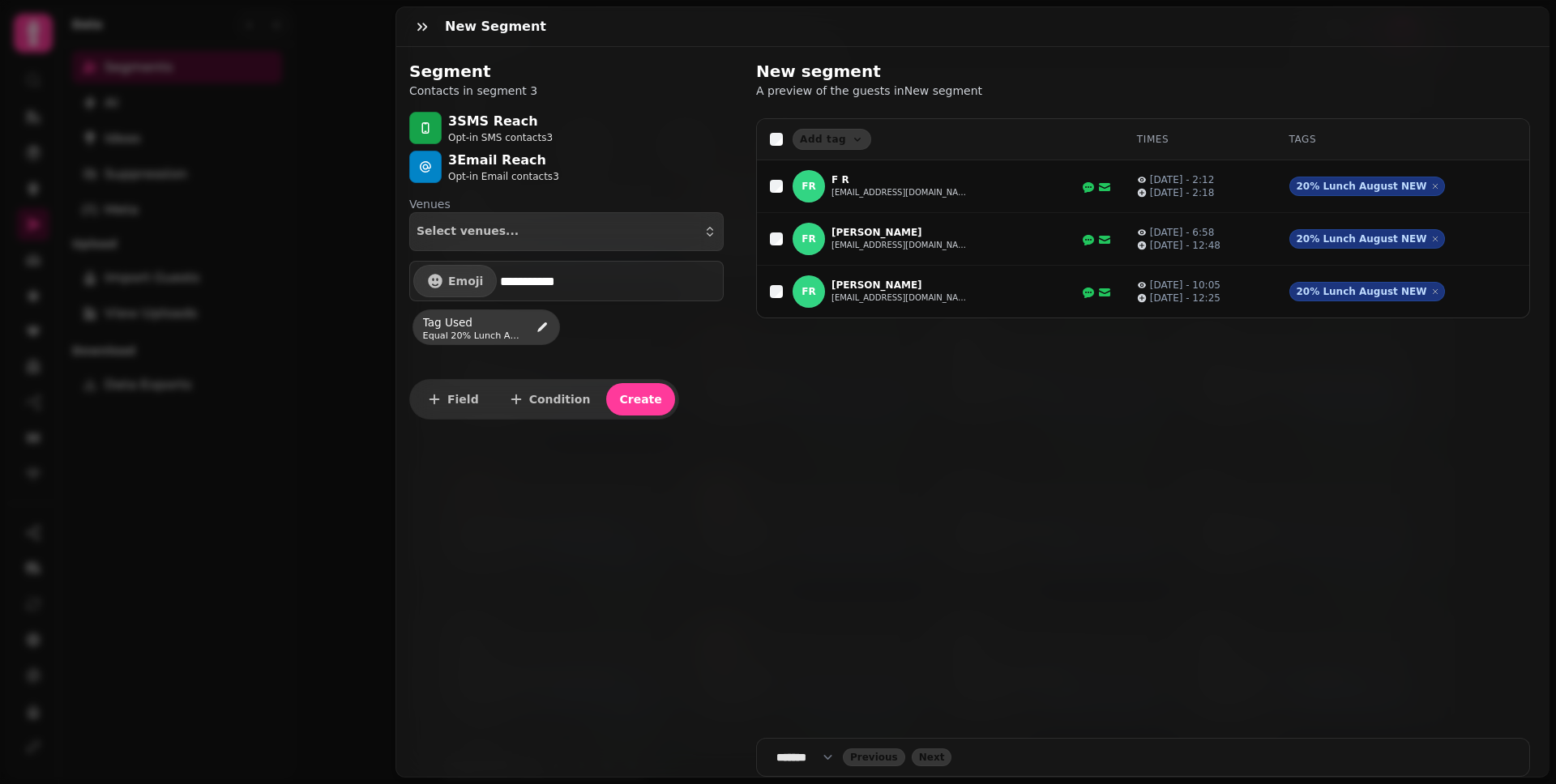
click at [312, 261] on div "**********" at bounding box center [778, 405] width 1556 height 758
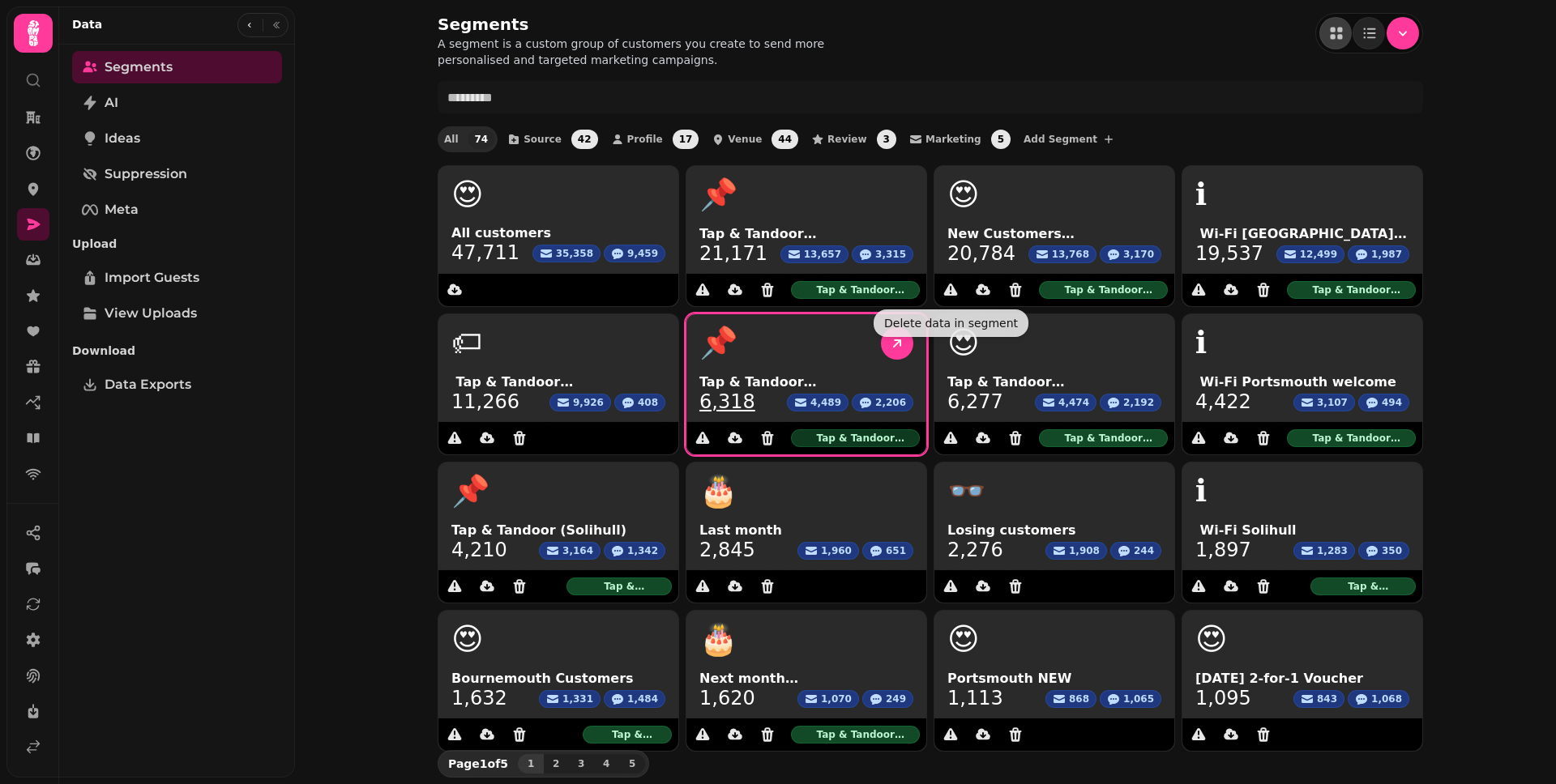
scroll to position [3, 0]
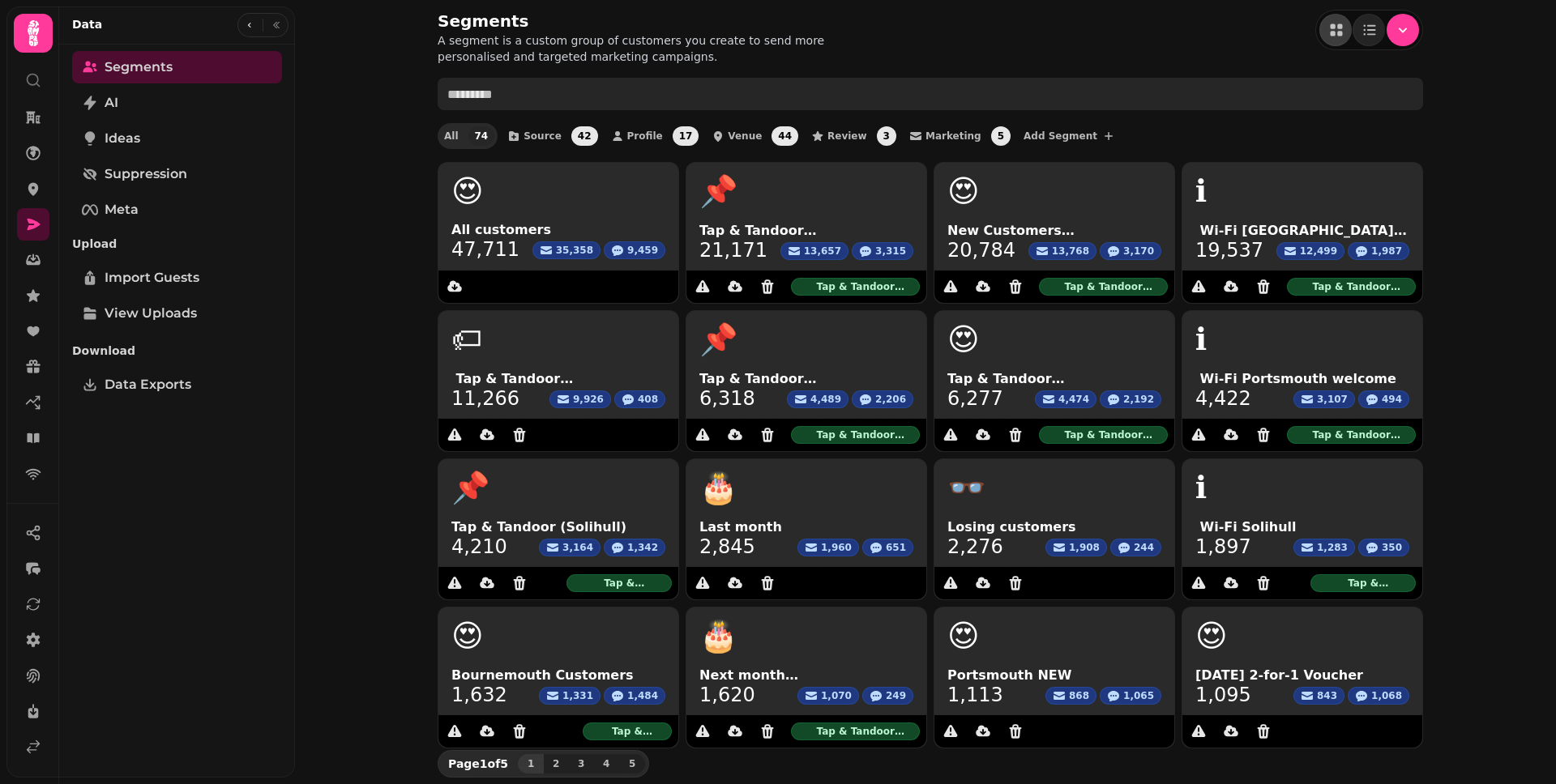
click at [649, 98] on input "text" at bounding box center [929, 94] width 985 height 33
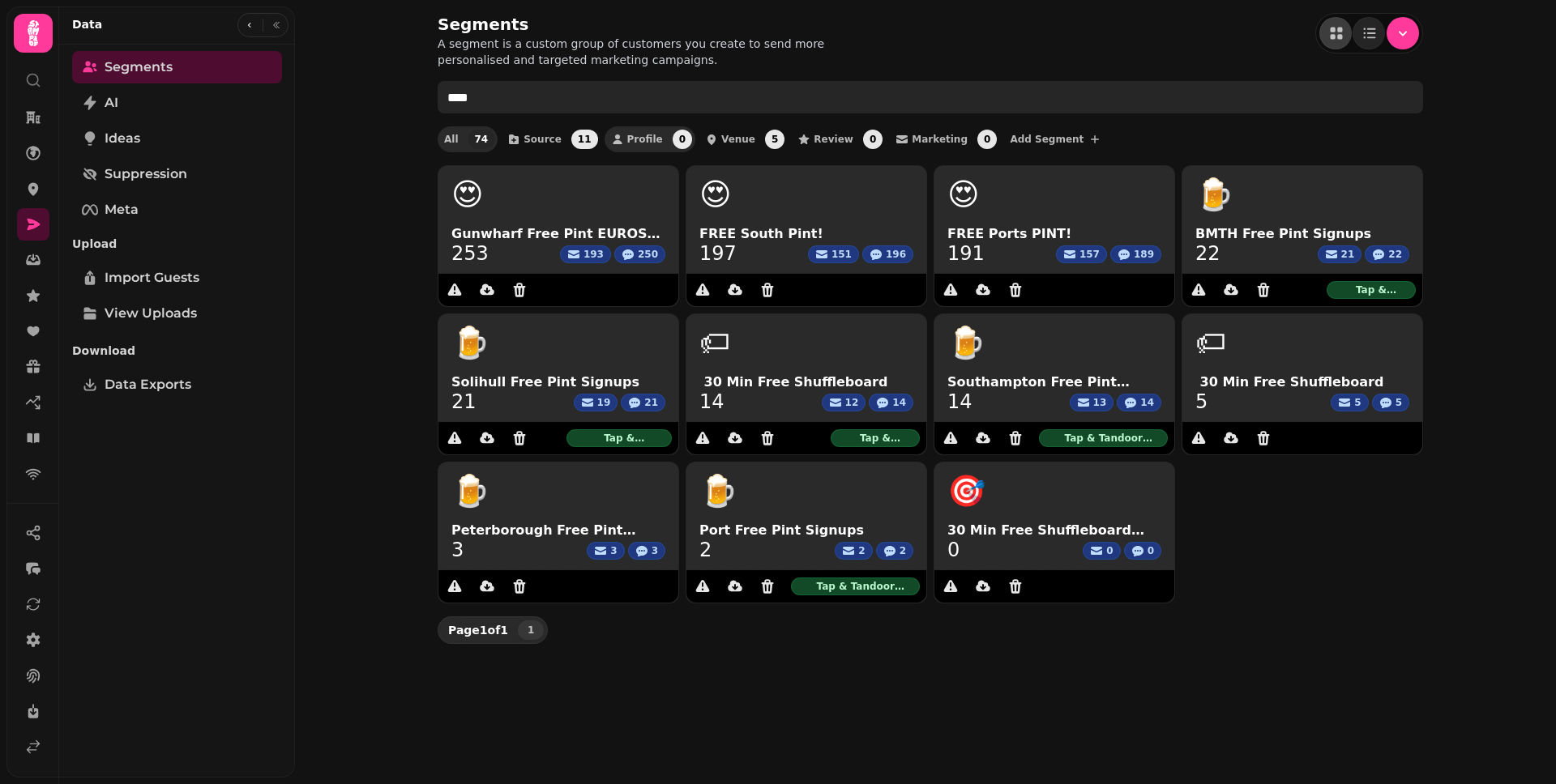
scroll to position [0, 0]
drag, startPoint x: 512, startPoint y: 91, endPoint x: 431, endPoint y: 91, distance: 81.0
click at [431, 91] on div "Segments A segment is a custom group of customers you create to send more perso…" at bounding box center [930, 328] width 1037 height 658
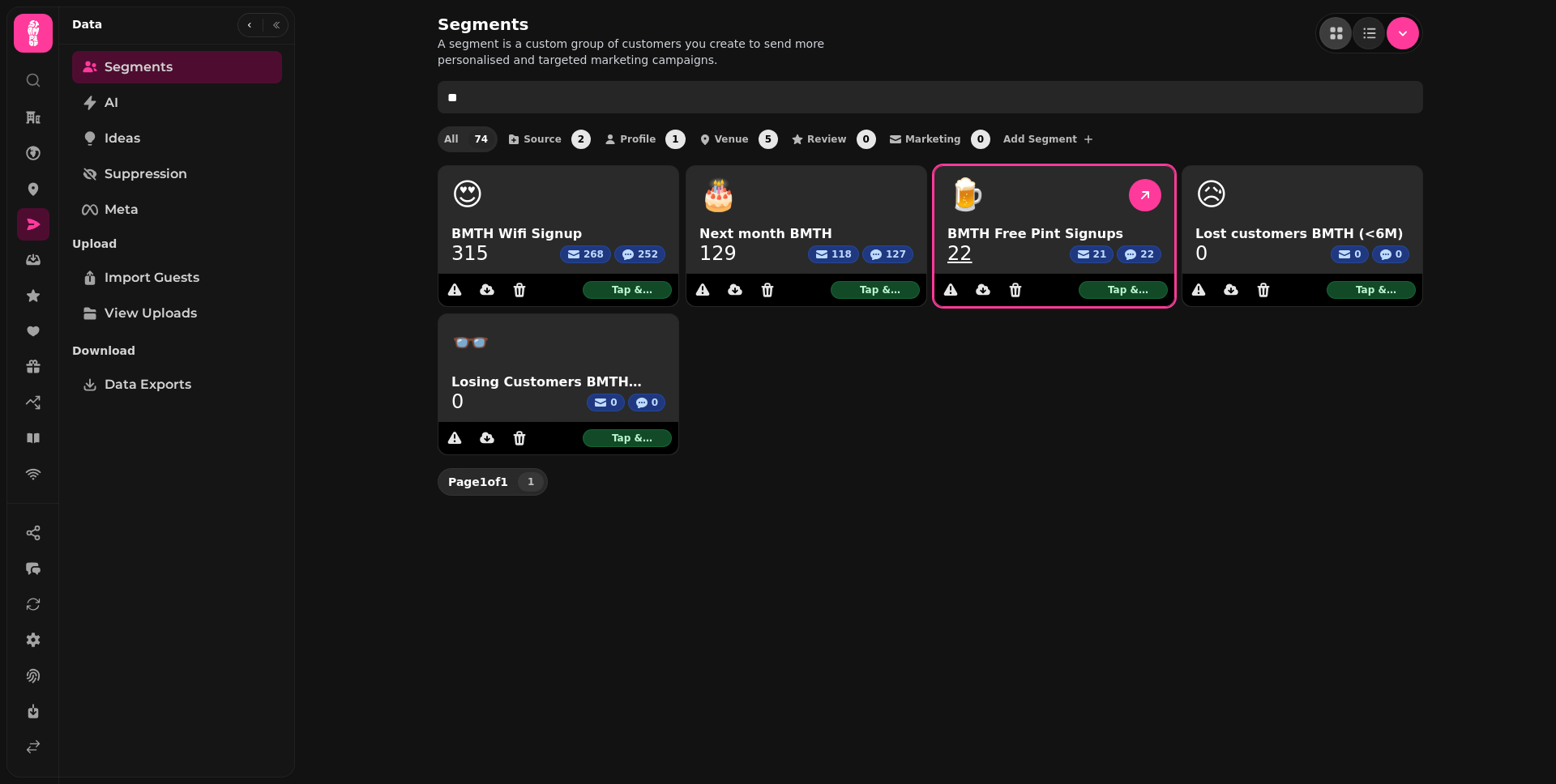
type input "**"
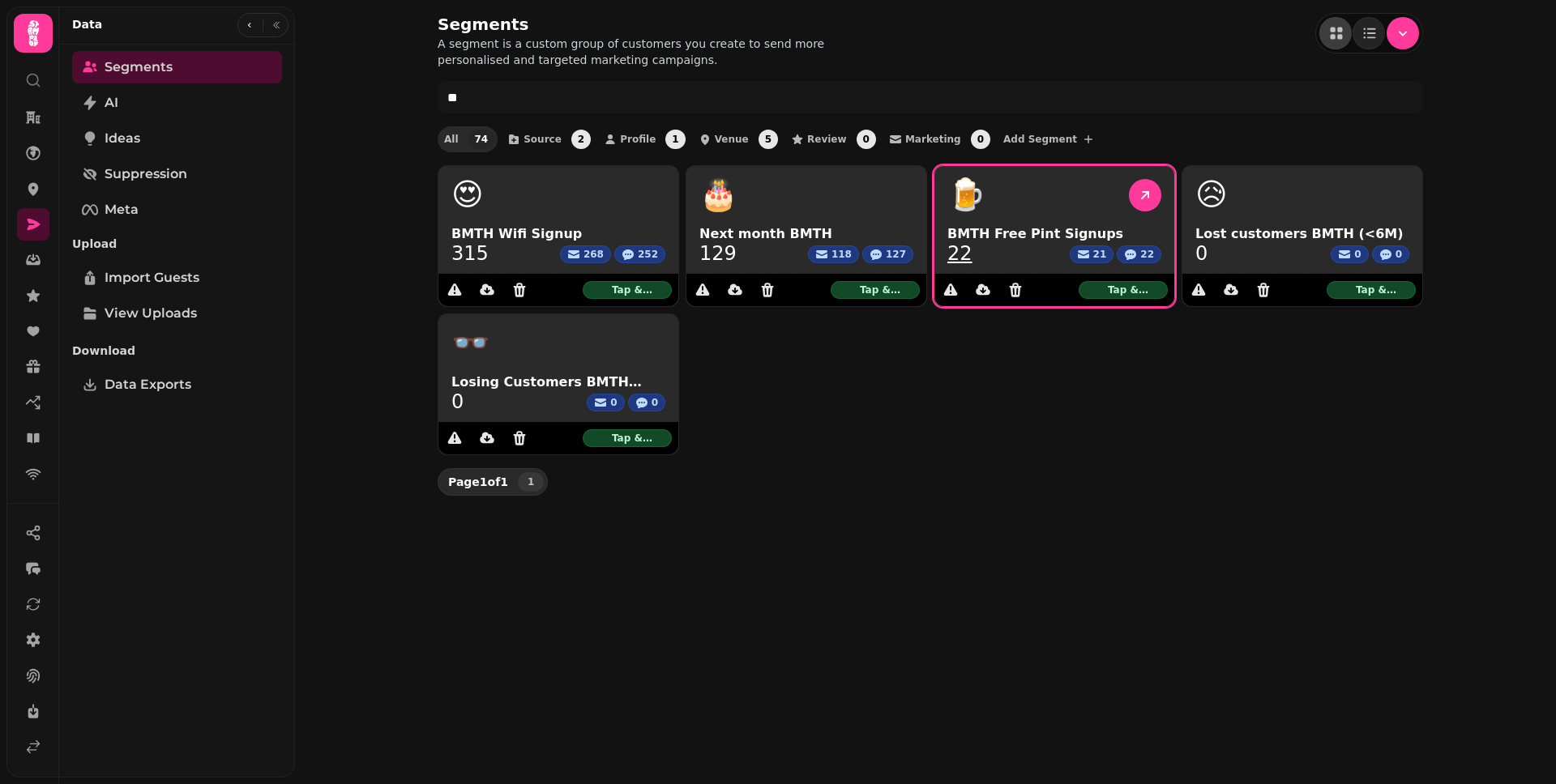
click at [958, 255] on link "22" at bounding box center [959, 253] width 25 height 20
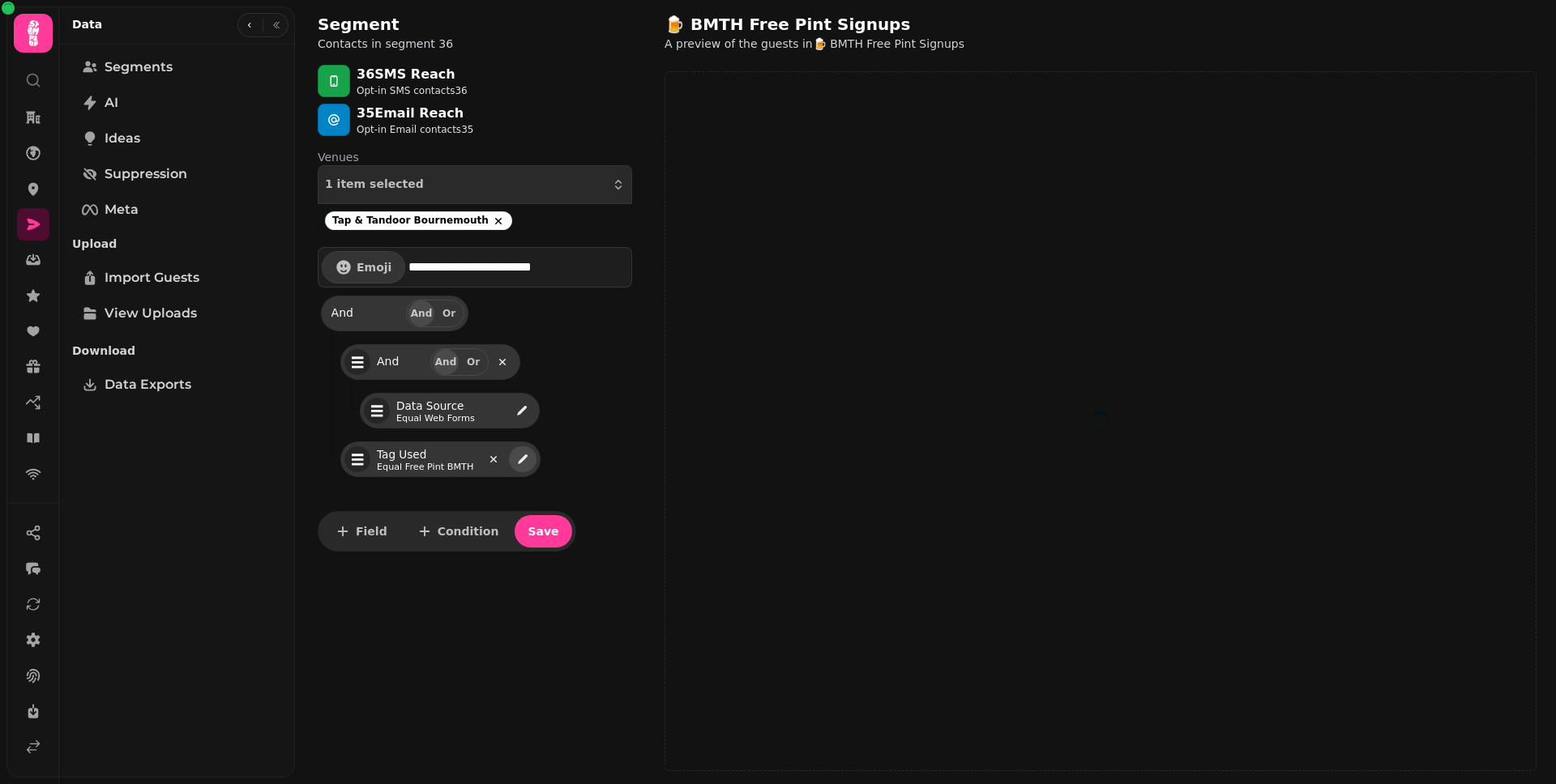
select select "**"
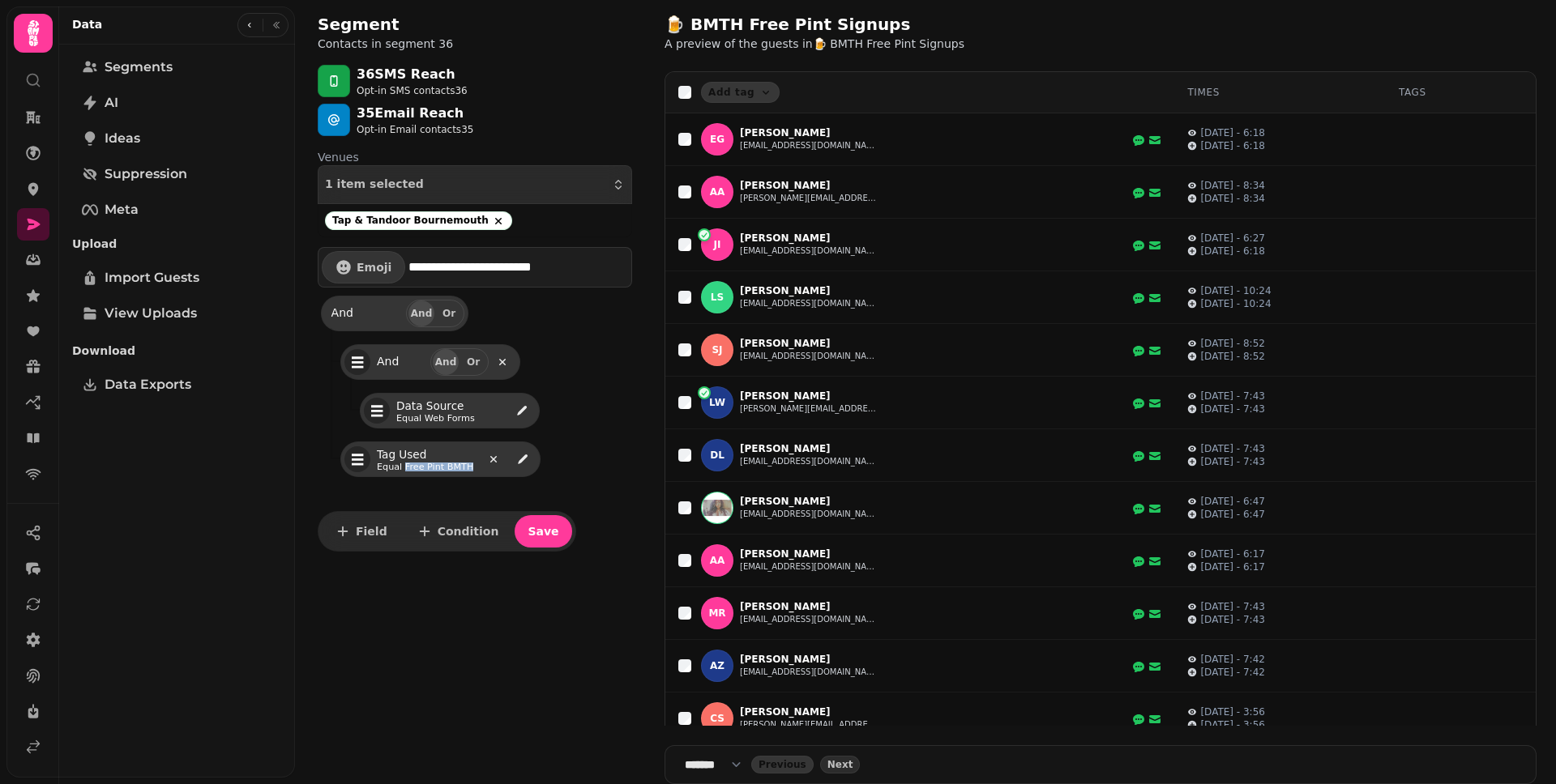
drag, startPoint x: 470, startPoint y: 470, endPoint x: 404, endPoint y: 470, distance: 66.0
click at [404, 470] on span "Equal Free Pint BMTH" at bounding box center [425, 467] width 98 height 9
copy span "Free Pint BMTH"
click at [38, 412] on link at bounding box center [33, 403] width 33 height 33
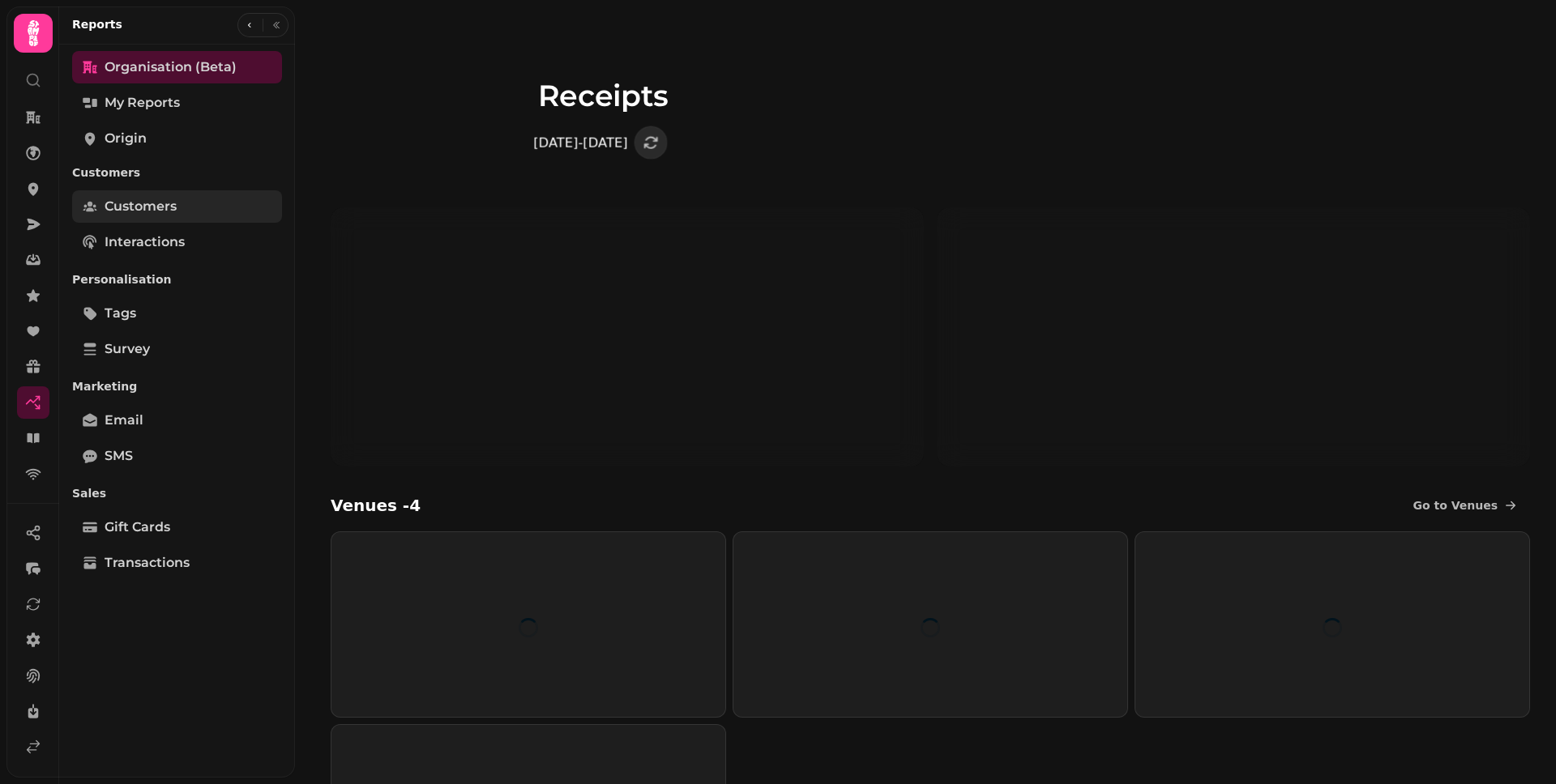
click at [158, 205] on span "Customers" at bounding box center [140, 206] width 73 height 20
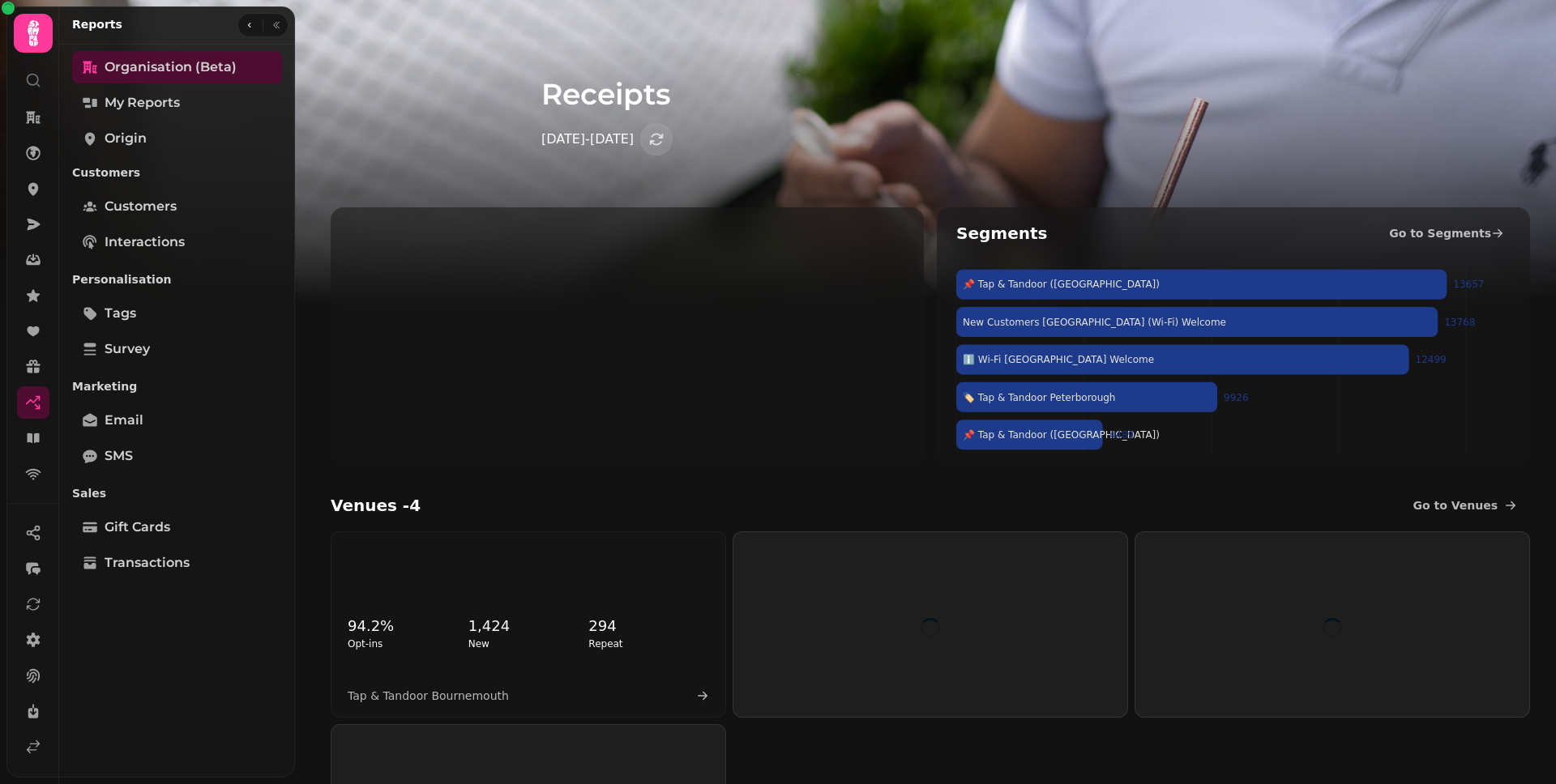
select select "**"
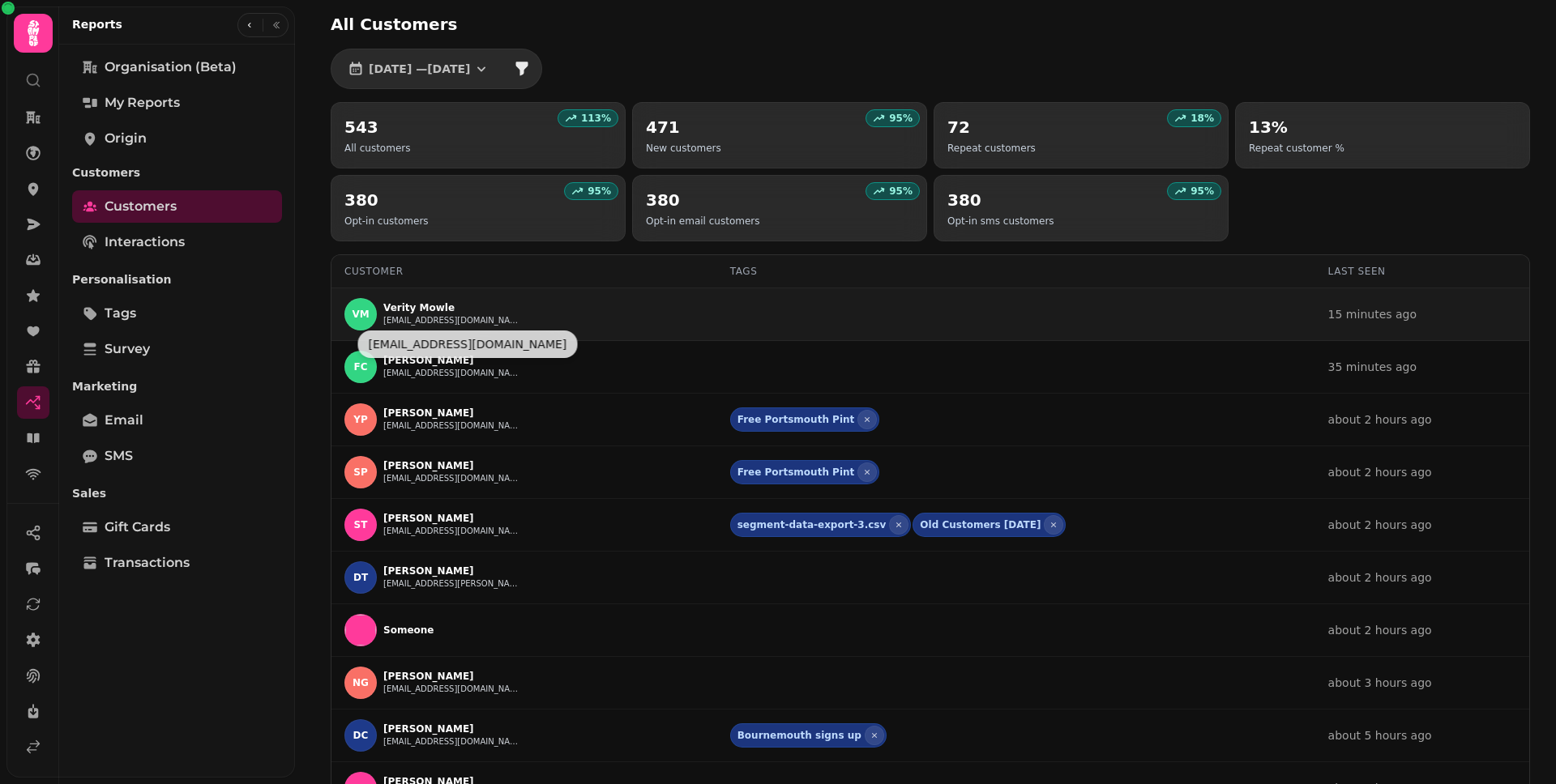
click at [410, 319] on button "vgmowle66@gmail.com" at bounding box center [452, 321] width 138 height 13
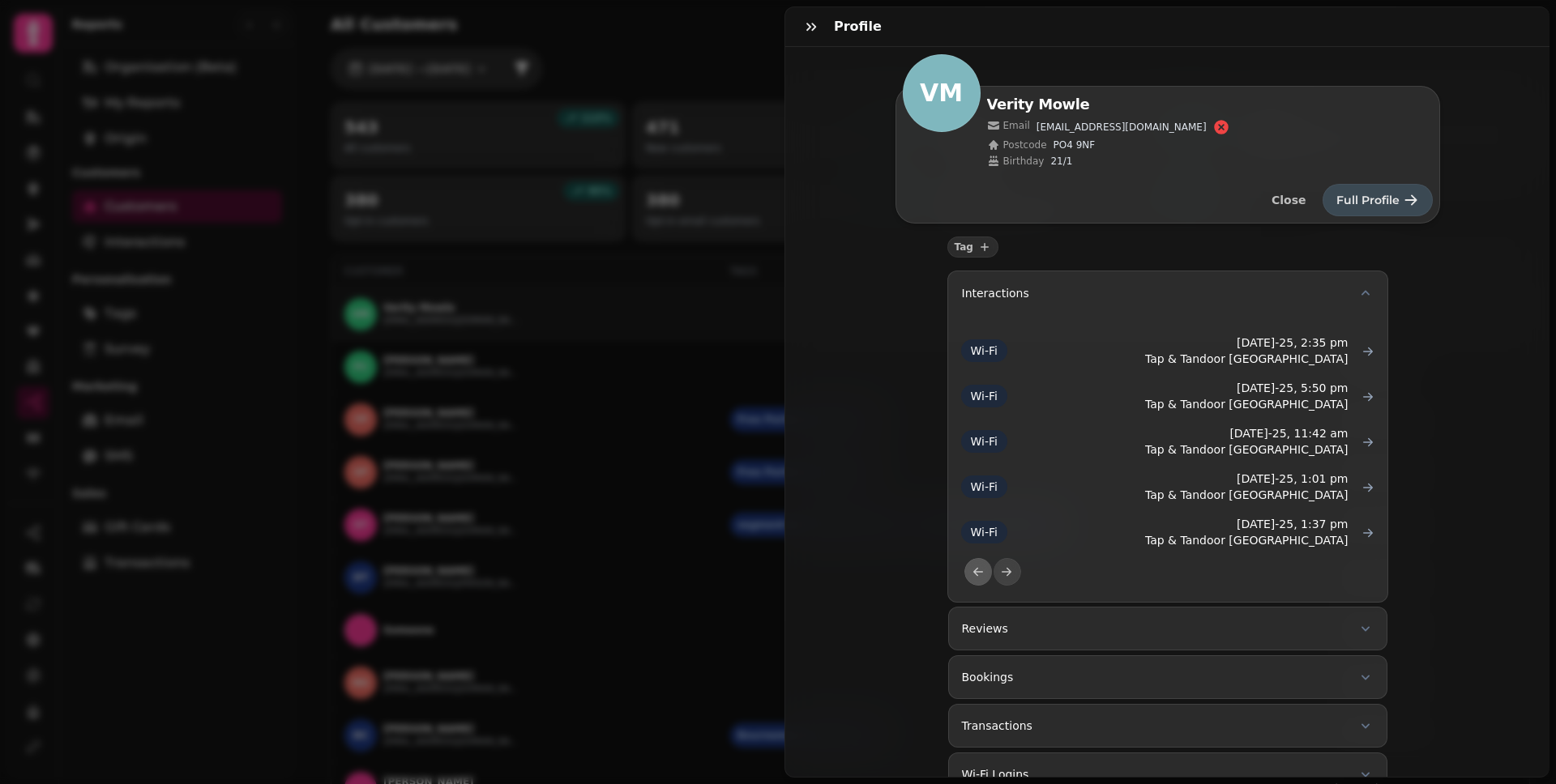
click at [1416, 206] on button "Full Profile" at bounding box center [1377, 200] width 110 height 33
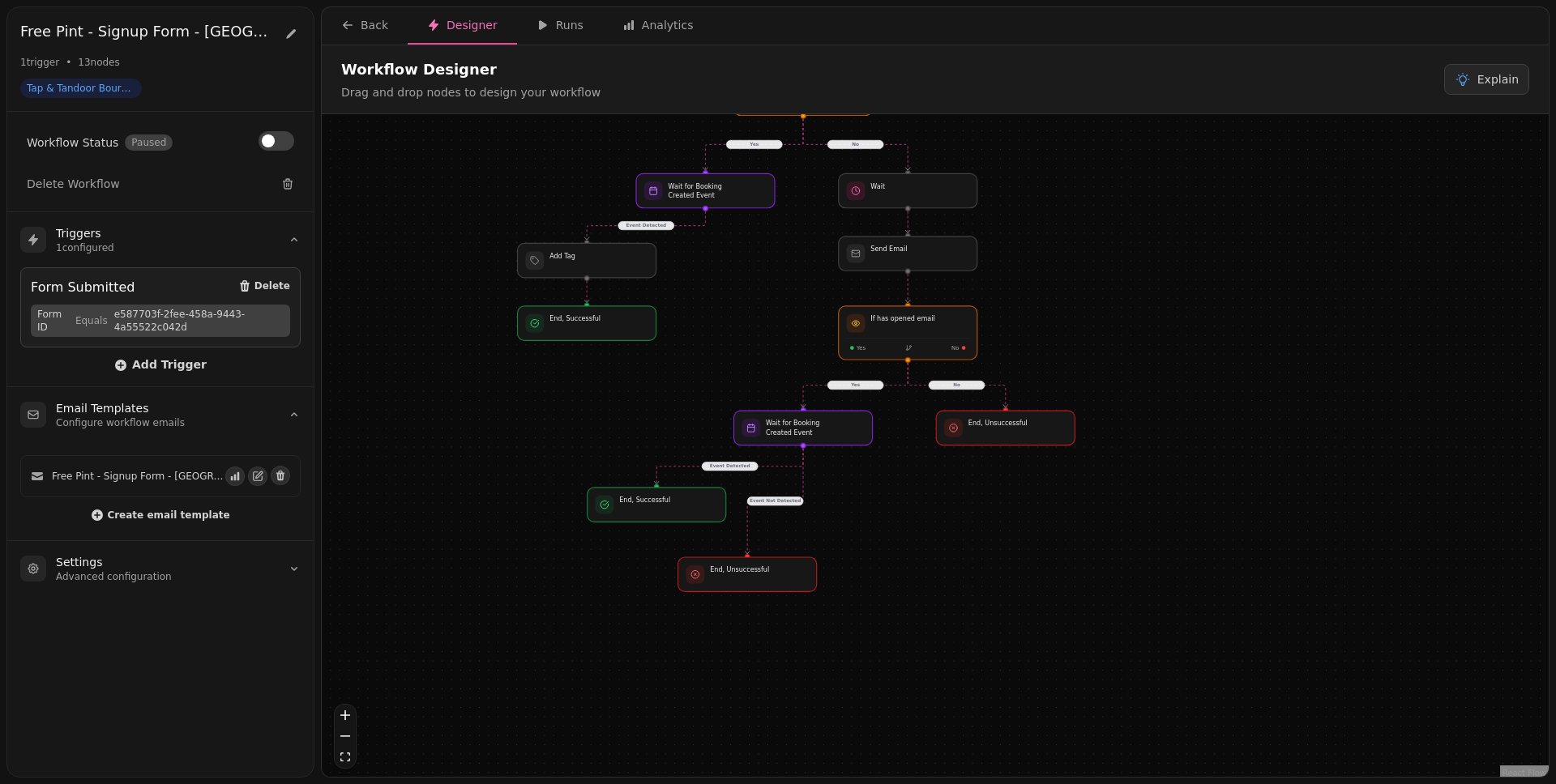
click at [765, 328] on div "No Yes Yes Event Detected Event Not Detected No Event Detected Workflow Start 1…" at bounding box center [935, 447] width 1227 height 667
drag, startPoint x: 840, startPoint y: 435, endPoint x: 839, endPoint y: 461, distance: 26.0
click at [839, 461] on div at bounding box center [804, 448] width 141 height 34
click at [695, 506] on div at bounding box center [657, 504] width 141 height 34
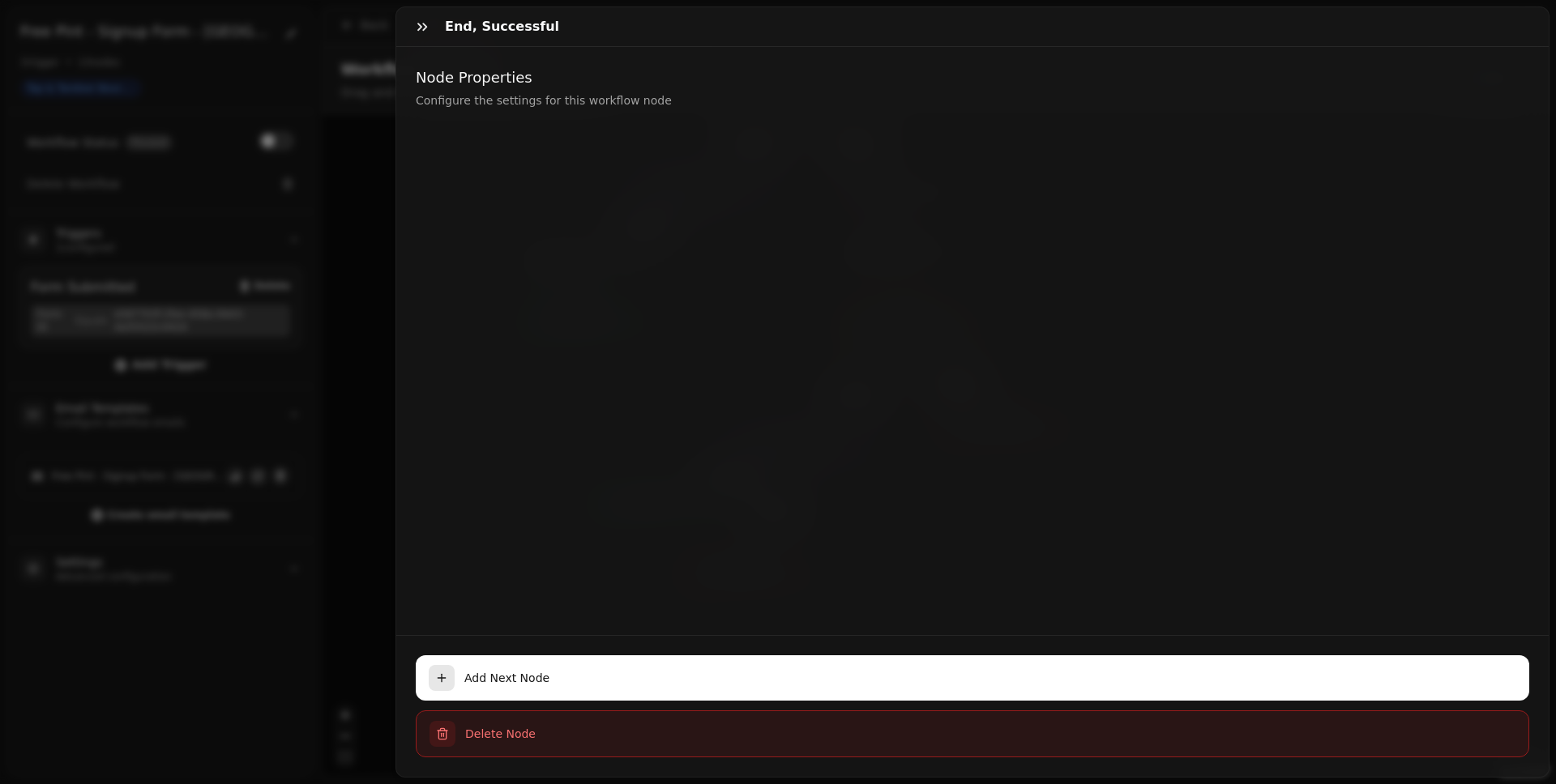
click at [681, 711] on button "Delete Node" at bounding box center [972, 734] width 1113 height 47
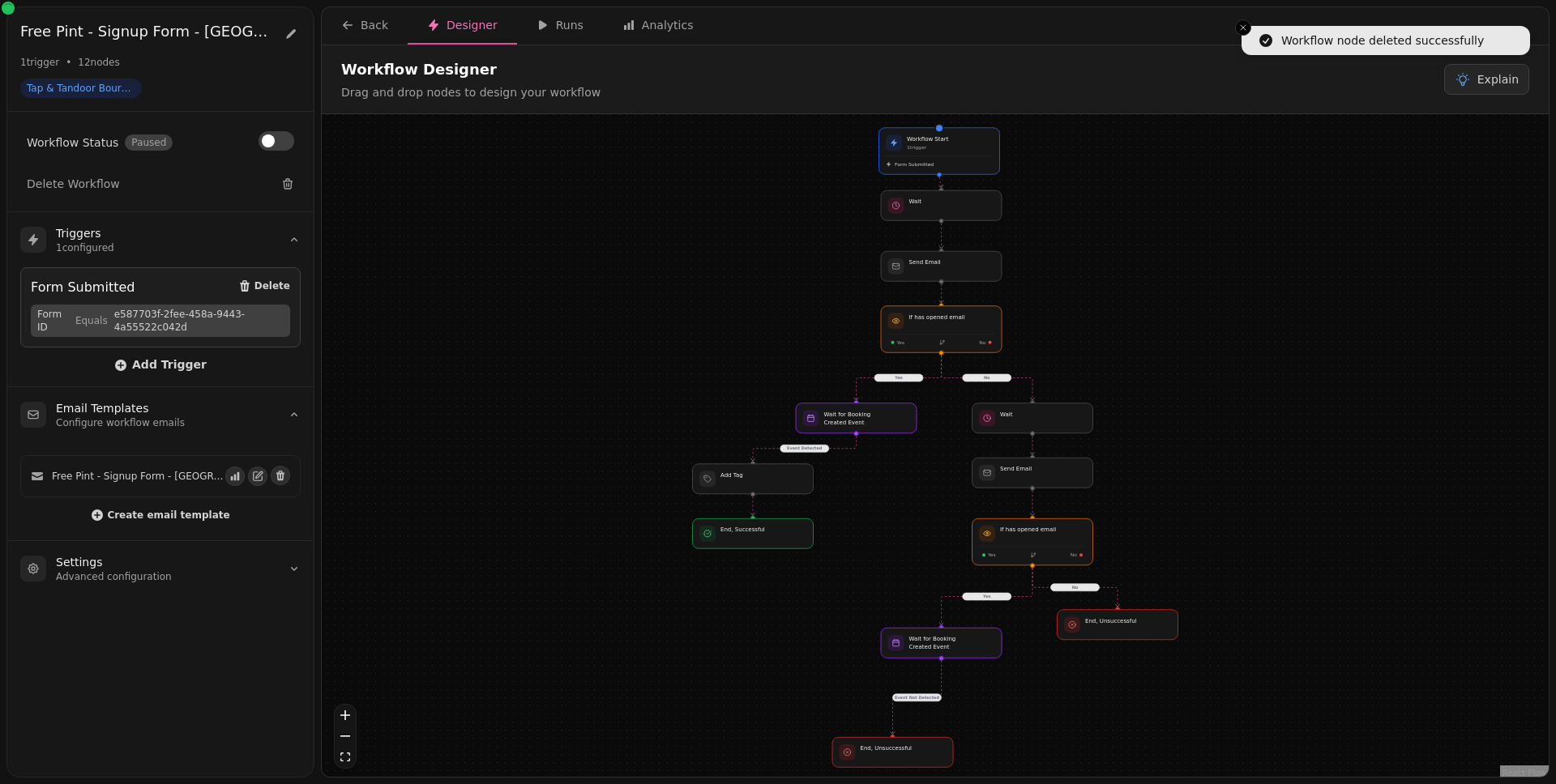
click at [743, 585] on div "No Yes Yes Event Not Detected No Event Detected Workflow Start 1 trigger Form S…" at bounding box center [935, 447] width 1227 height 667
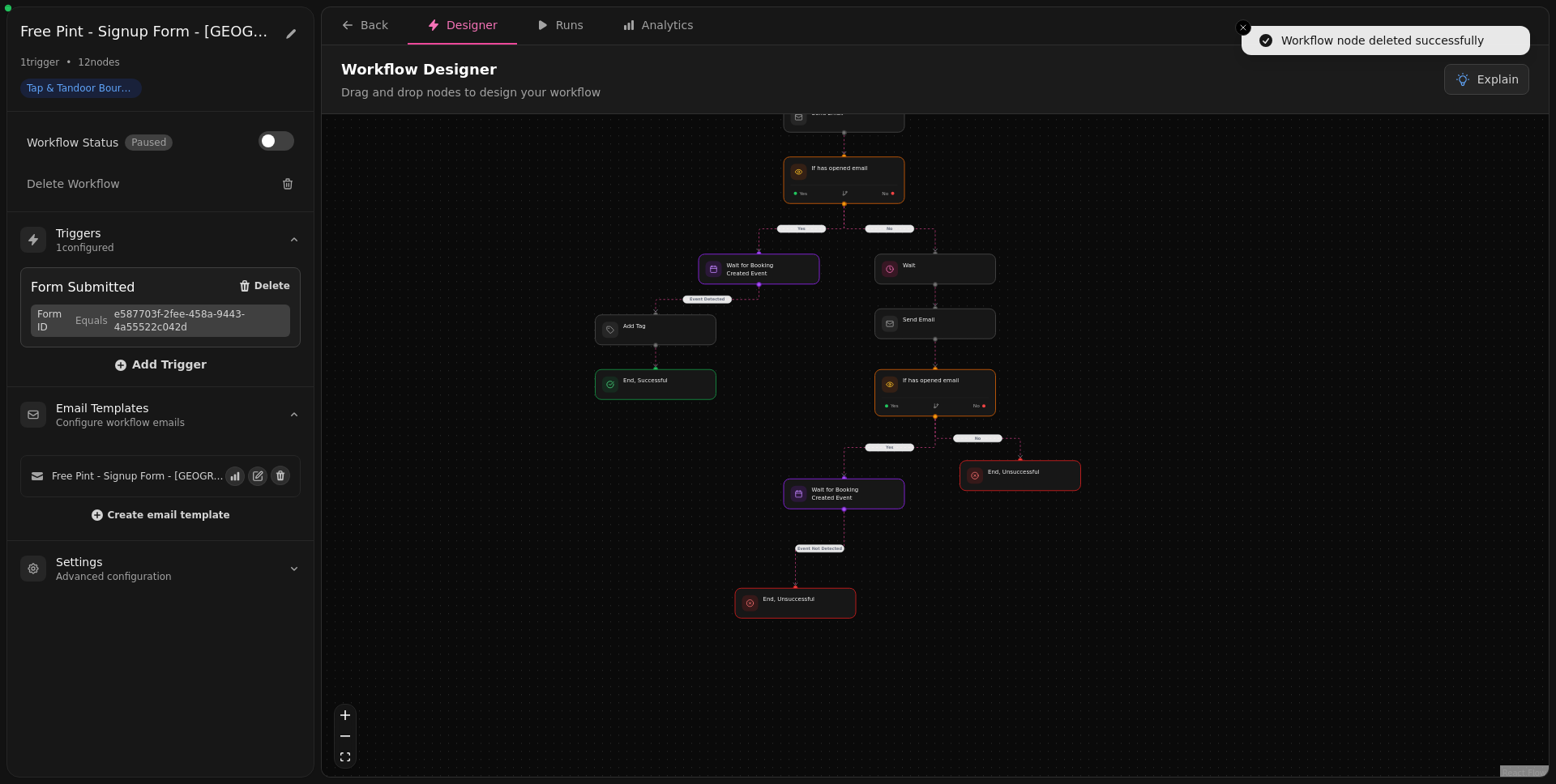
drag, startPoint x: 787, startPoint y: 639, endPoint x: 680, endPoint y: 469, distance: 200.9
click at [681, 469] on div "No Yes Yes Event Not Detected No Event Detected Workflow Start 1 trigger Form S…" at bounding box center [935, 447] width 1227 height 667
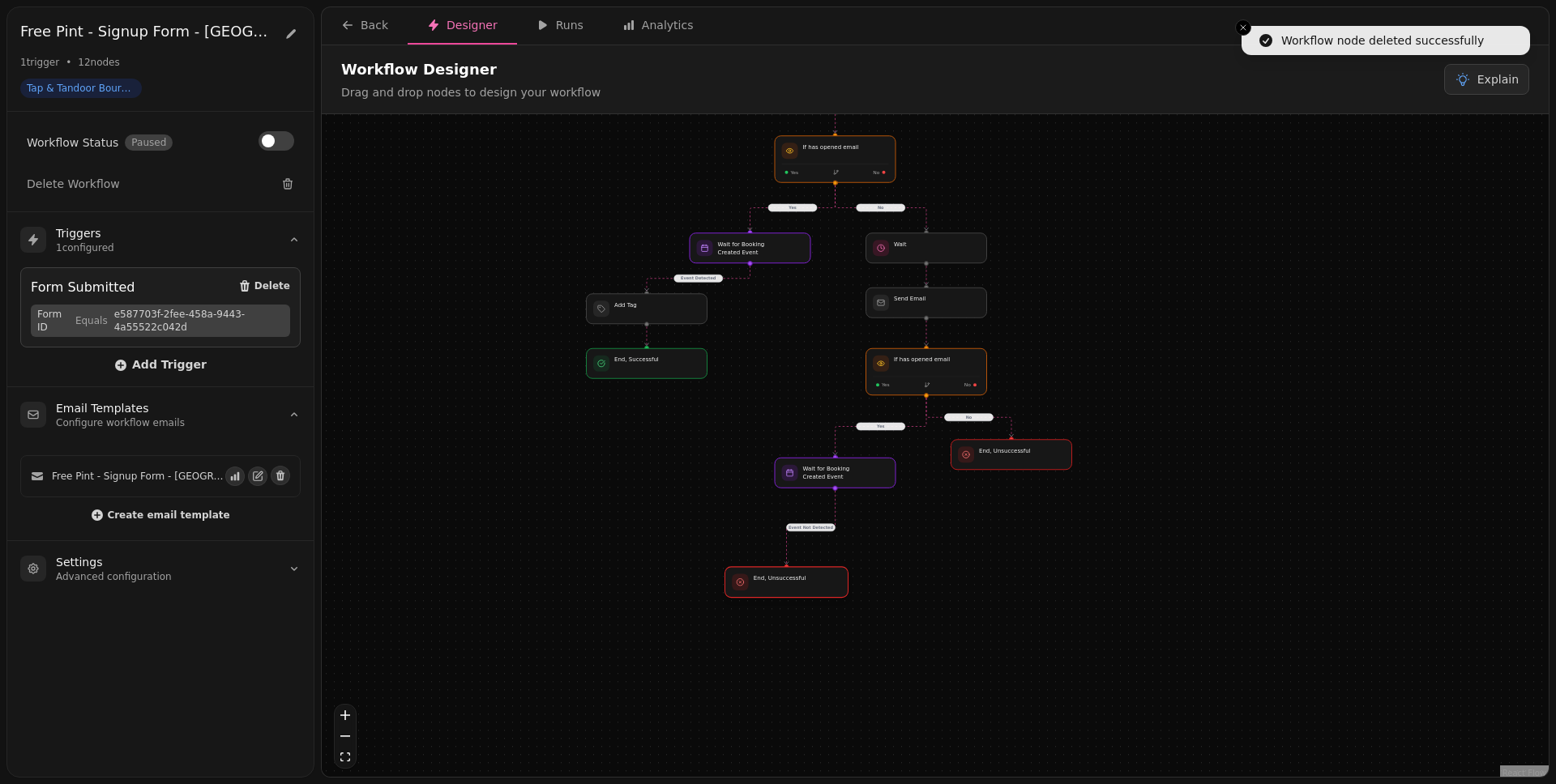
click at [772, 579] on div at bounding box center [787, 582] width 123 height 31
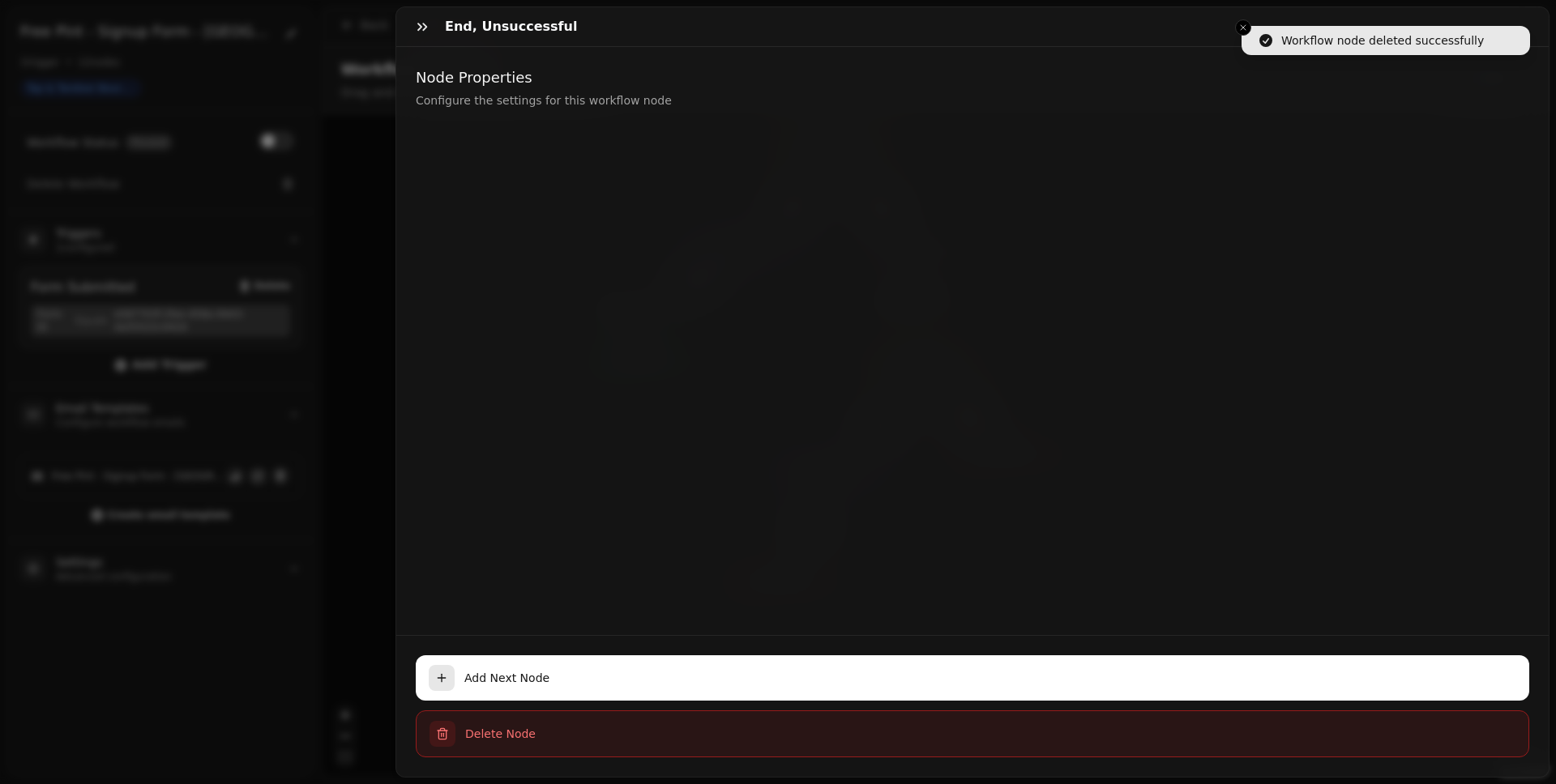
click at [684, 726] on span "Delete Node" at bounding box center [990, 734] width 1050 height 16
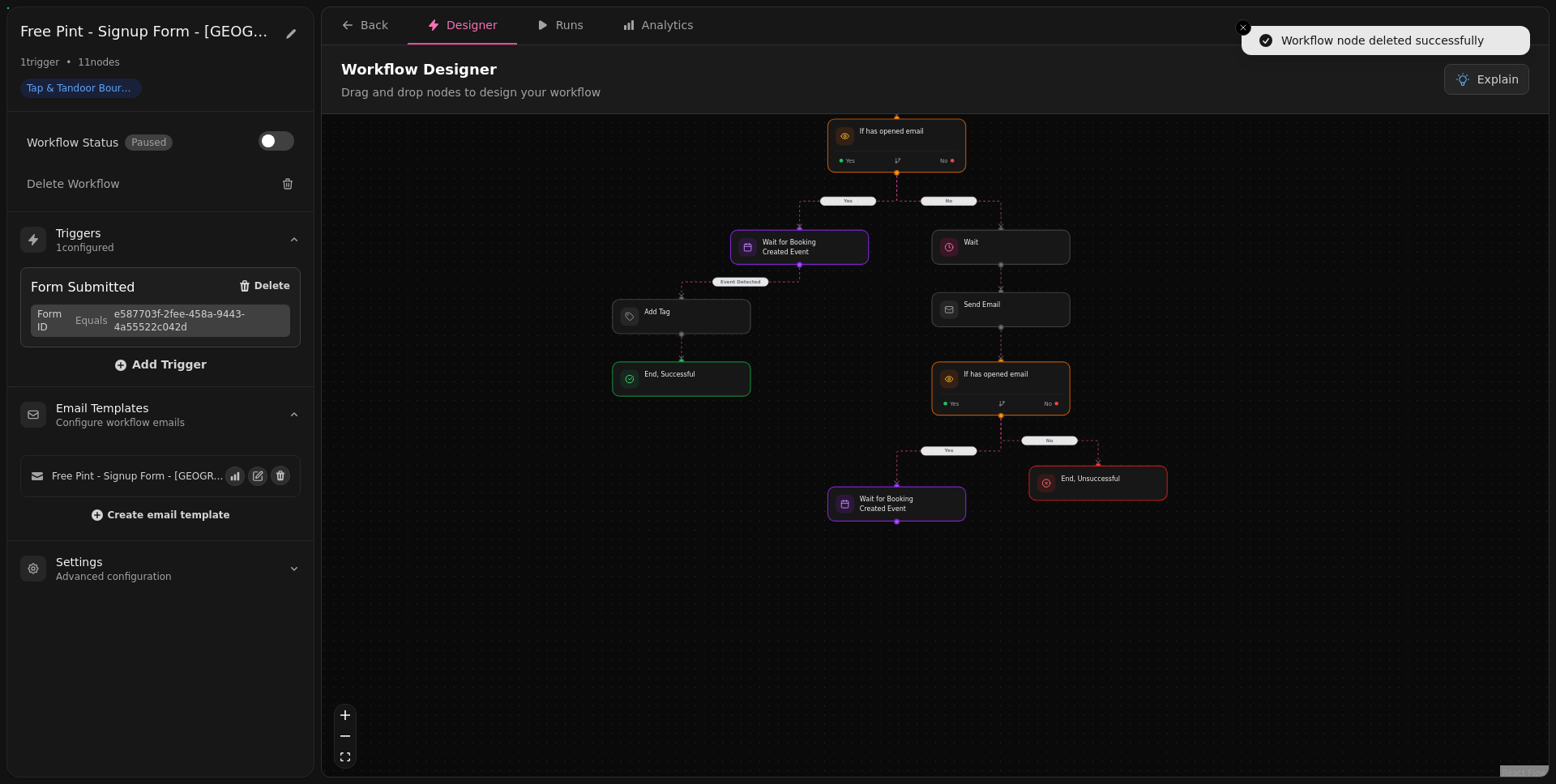
drag, startPoint x: 890, startPoint y: 638, endPoint x: 845, endPoint y: 447, distance: 196.2
click at [846, 449] on div "No Yes Yes No Event Detected Workflow Start 1 trigger Form Submitted If has ope…" at bounding box center [935, 447] width 1227 height 667
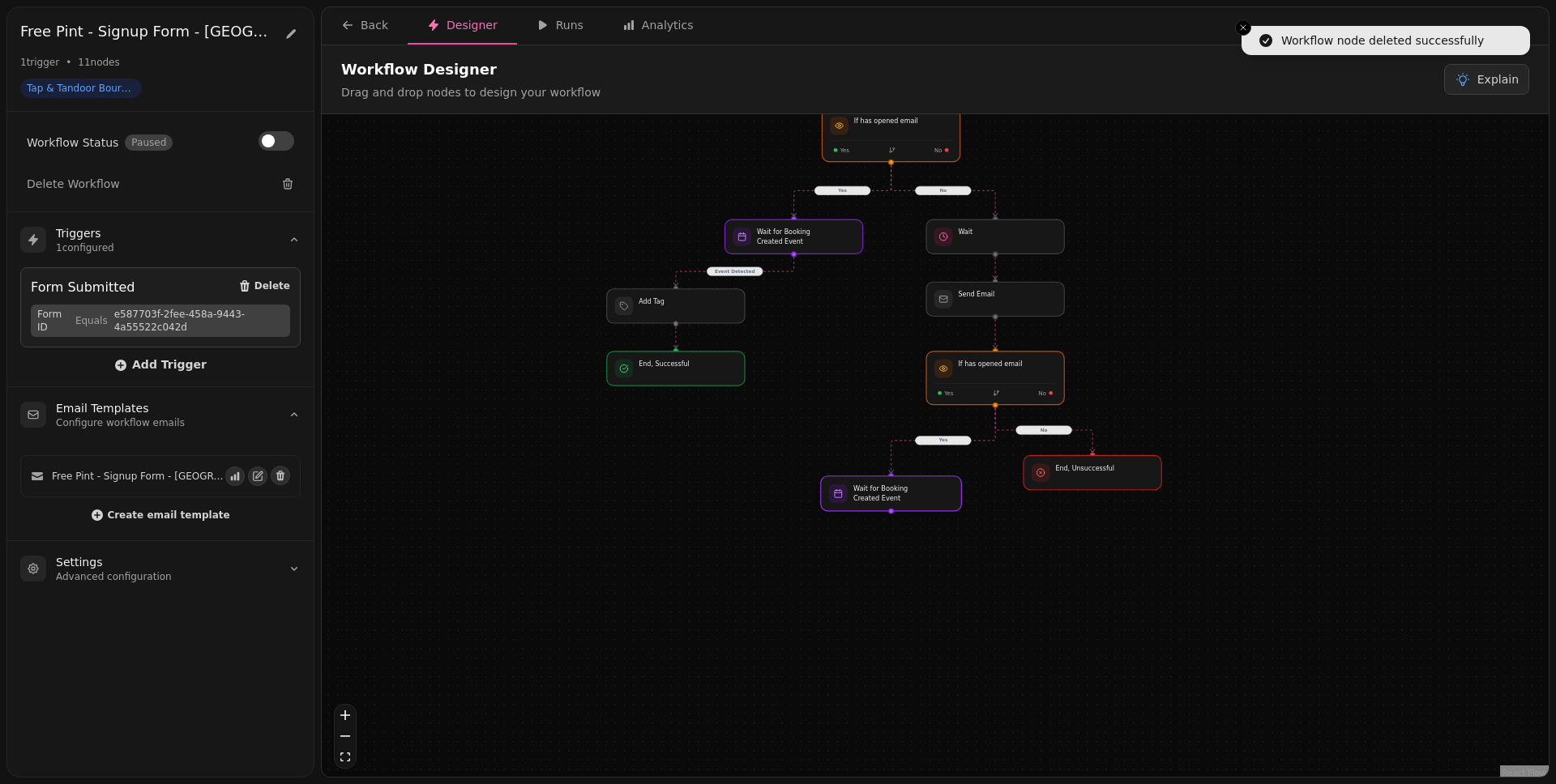
click at [903, 501] on div at bounding box center [892, 493] width 141 height 34
select select "******"
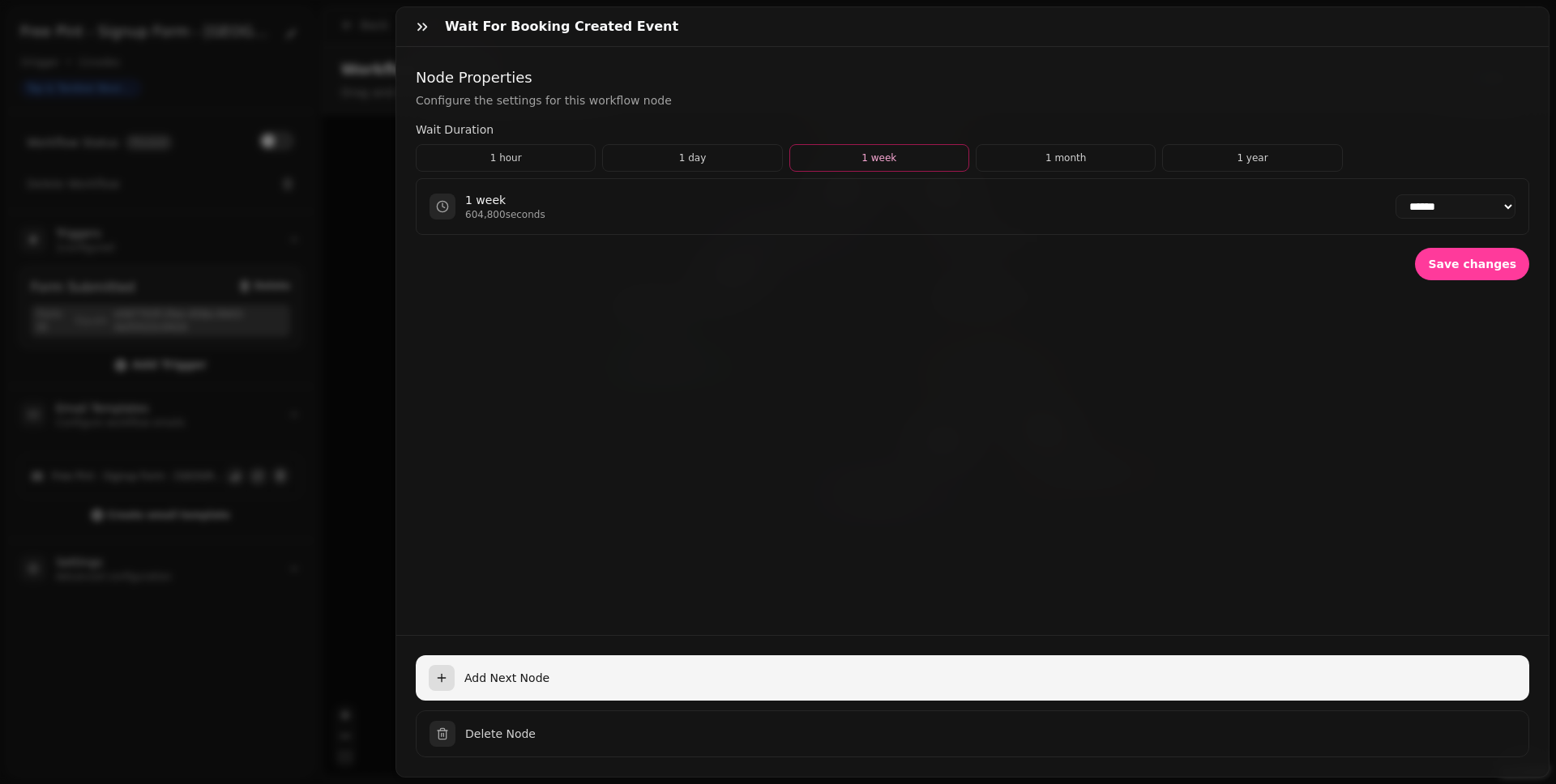
click at [644, 670] on span "Add Next Node" at bounding box center [990, 677] width 1052 height 16
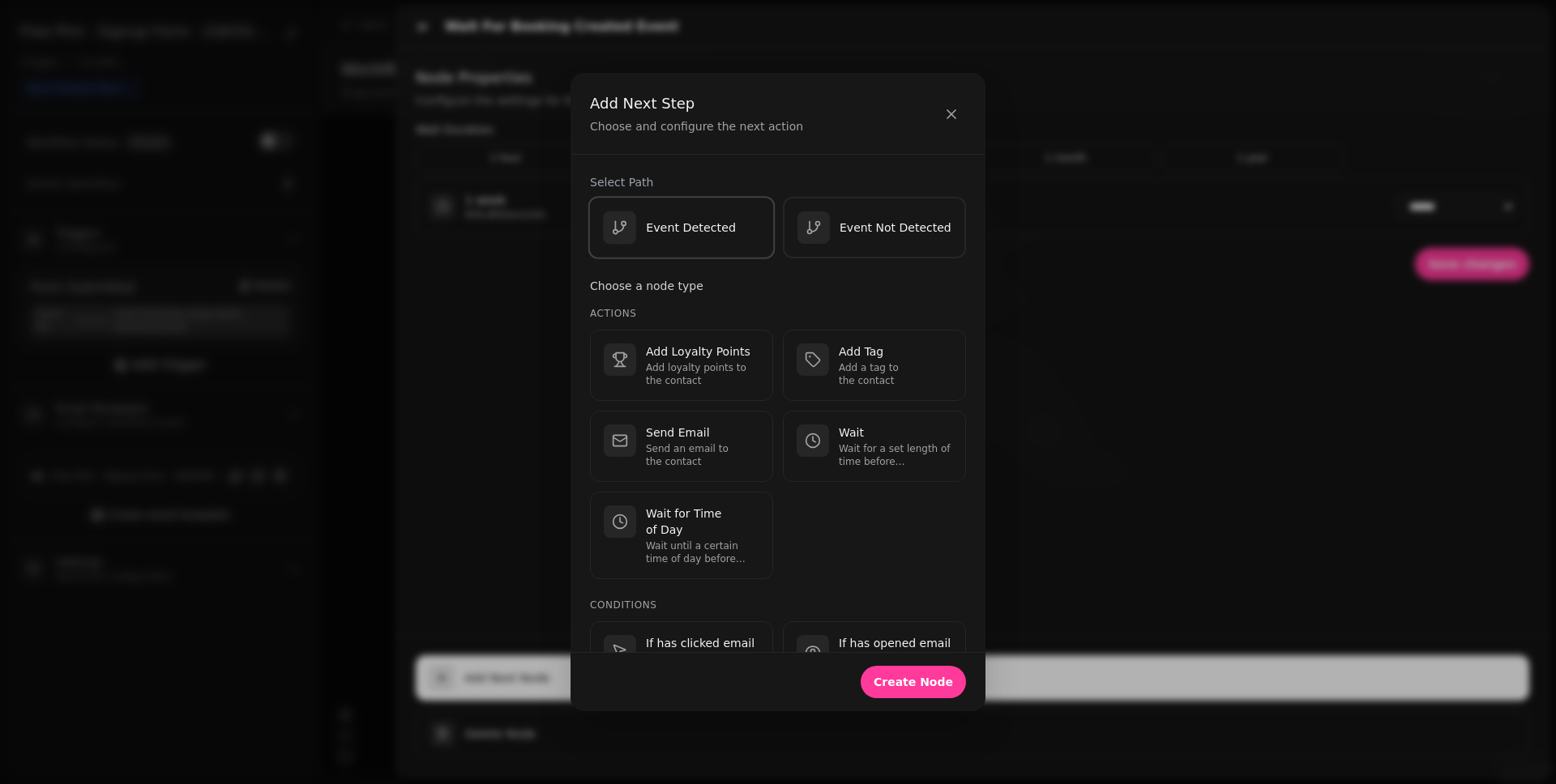
click at [639, 219] on div "Event Detected" at bounding box center [669, 228] width 133 height 33
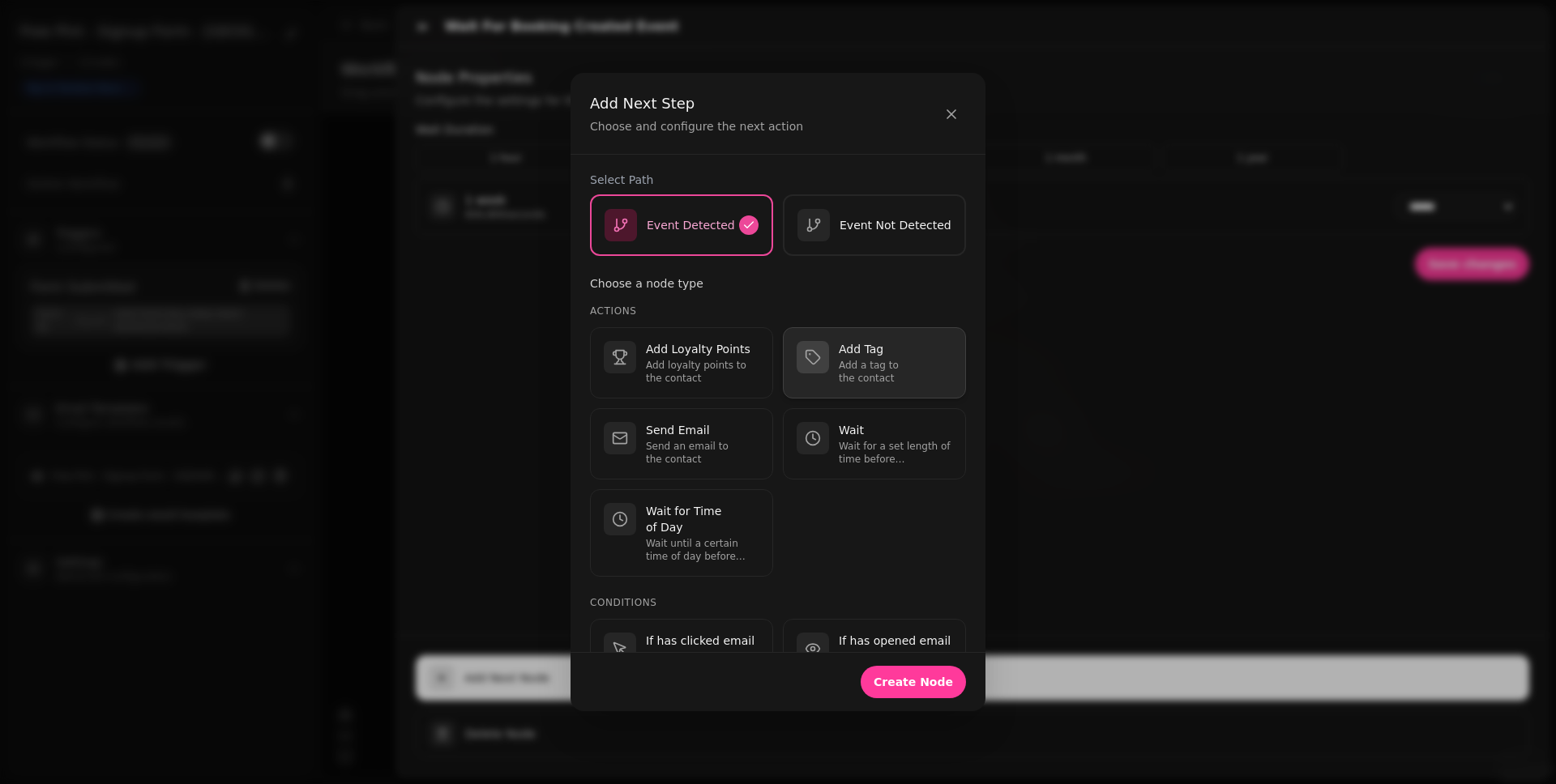
click at [864, 367] on p "Add a tag to the contact" at bounding box center [896, 372] width 113 height 26
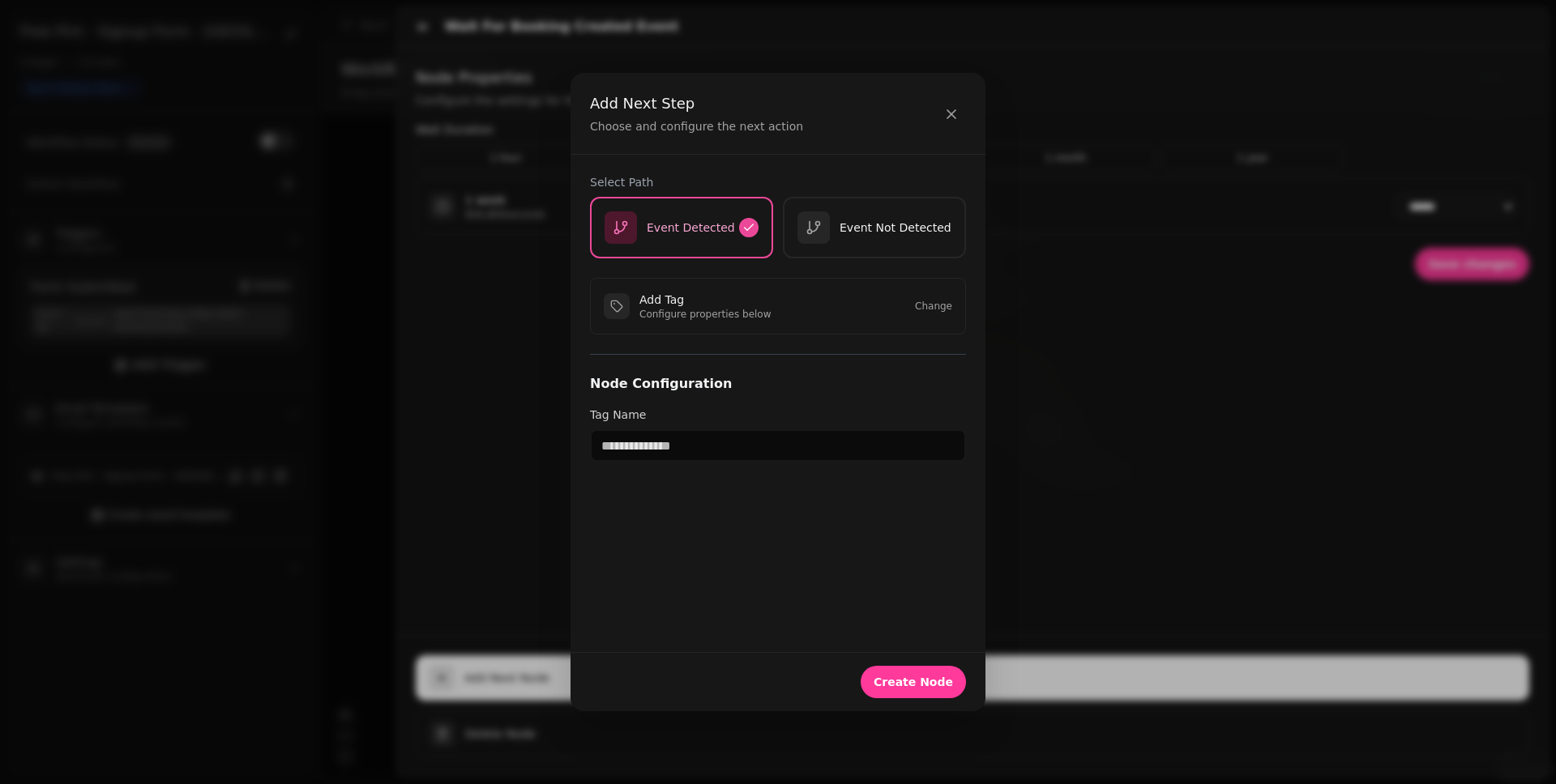
scroll to position [0, 0]
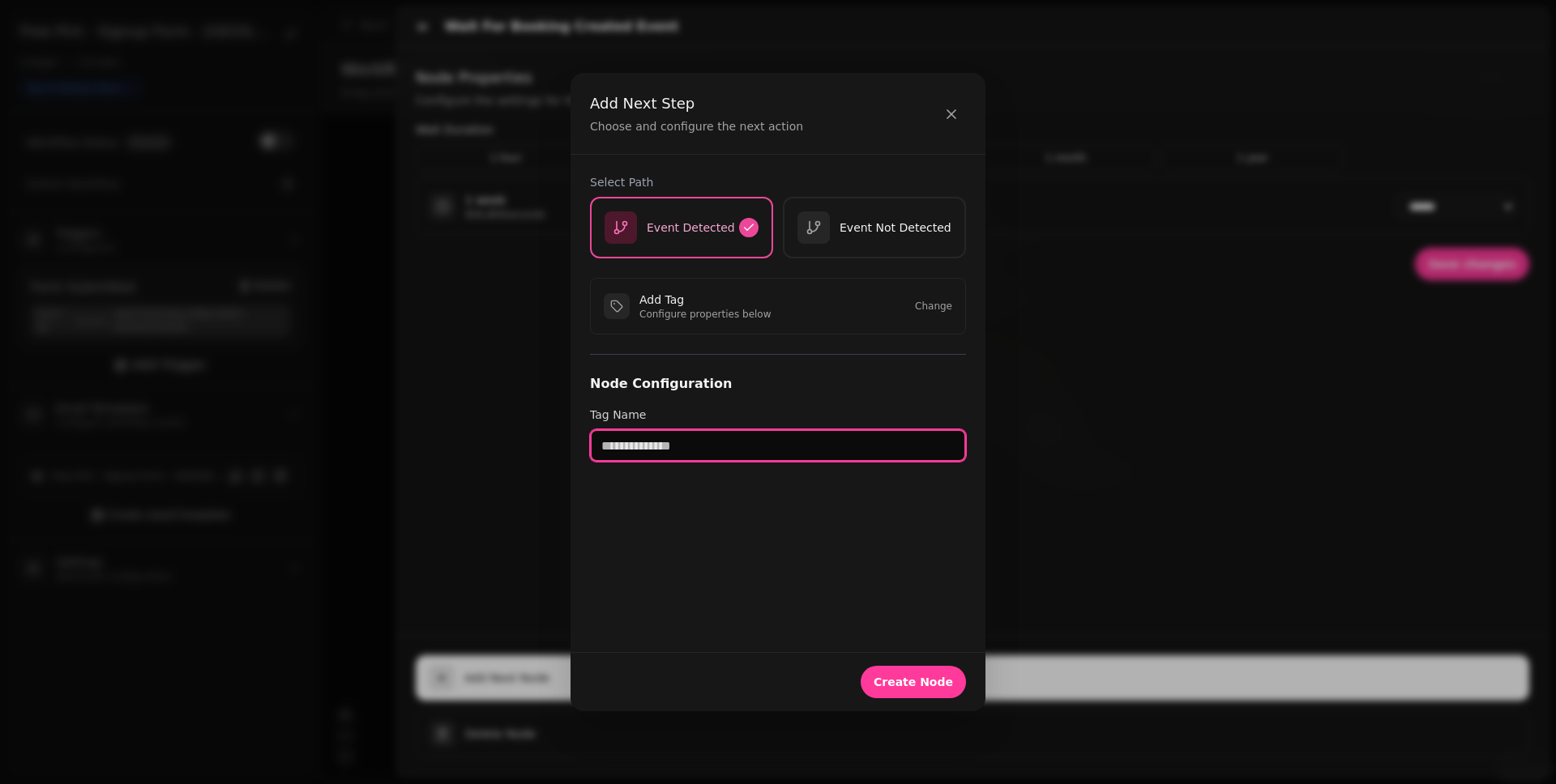
click at [744, 452] on input "text" at bounding box center [778, 445] width 376 height 33
paste input "**********"
type input "**********"
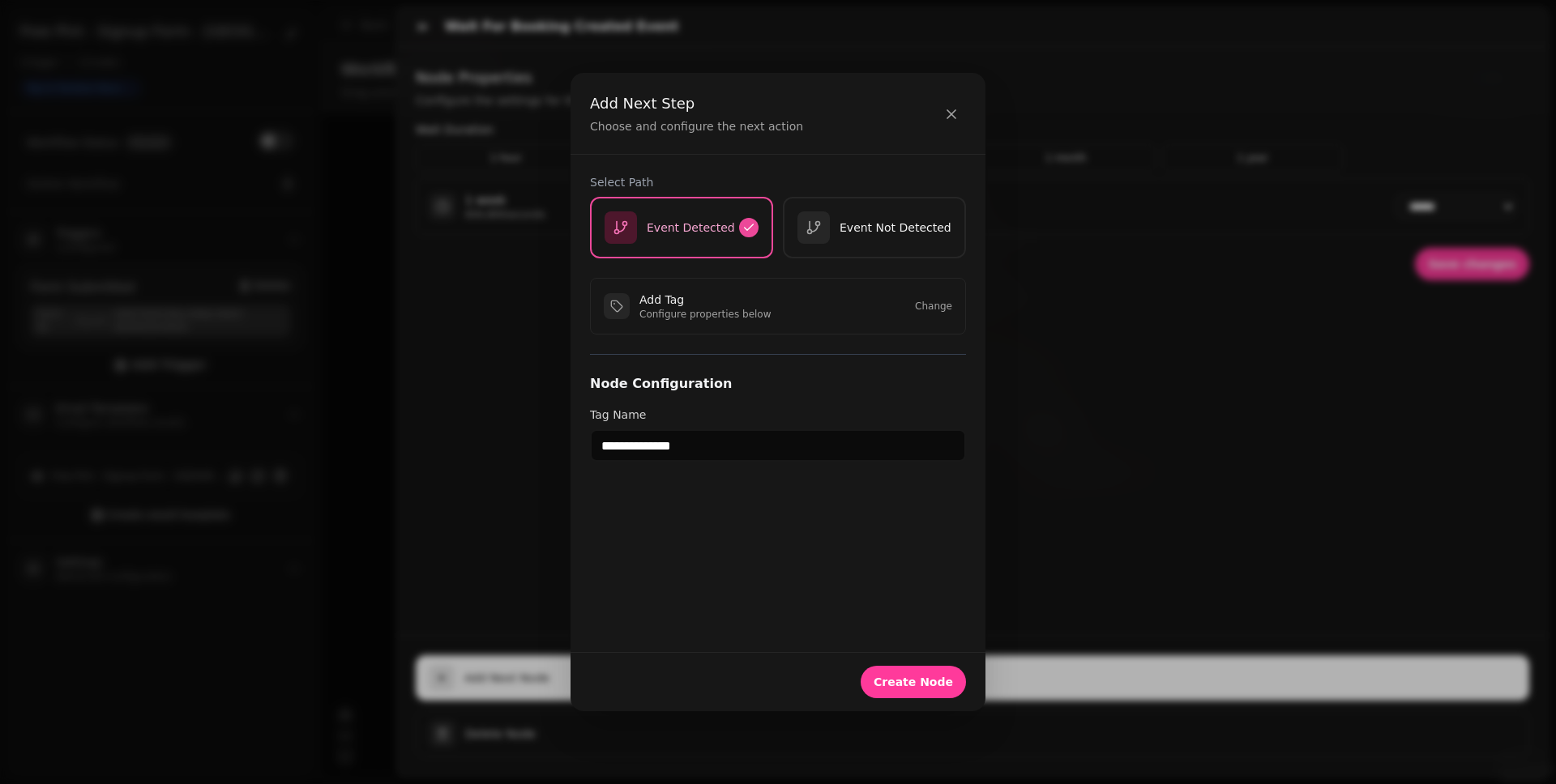
click at [708, 517] on div "**********" at bounding box center [778, 403] width 415 height 497
click at [930, 683] on span "Create Node" at bounding box center [912, 682] width 79 height 11
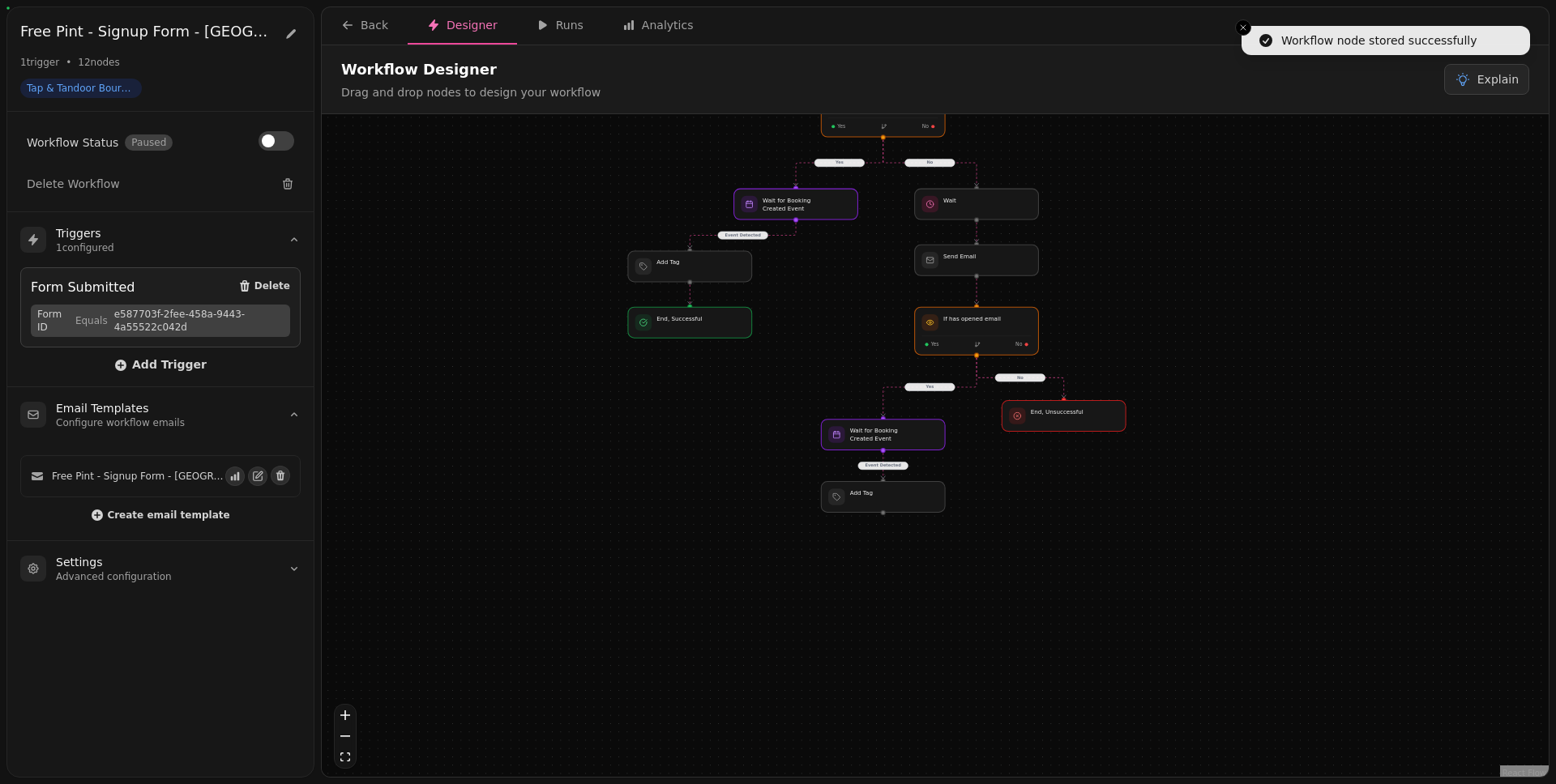
drag, startPoint x: 1062, startPoint y: 711, endPoint x: 1011, endPoint y: 487, distance: 229.7
click at [1011, 487] on div "No Yes Yes No Event Detected Event Detected Workflow Start 1 trigger Form Submi…" at bounding box center [935, 447] width 1227 height 667
click at [881, 497] on div at bounding box center [883, 494] width 126 height 32
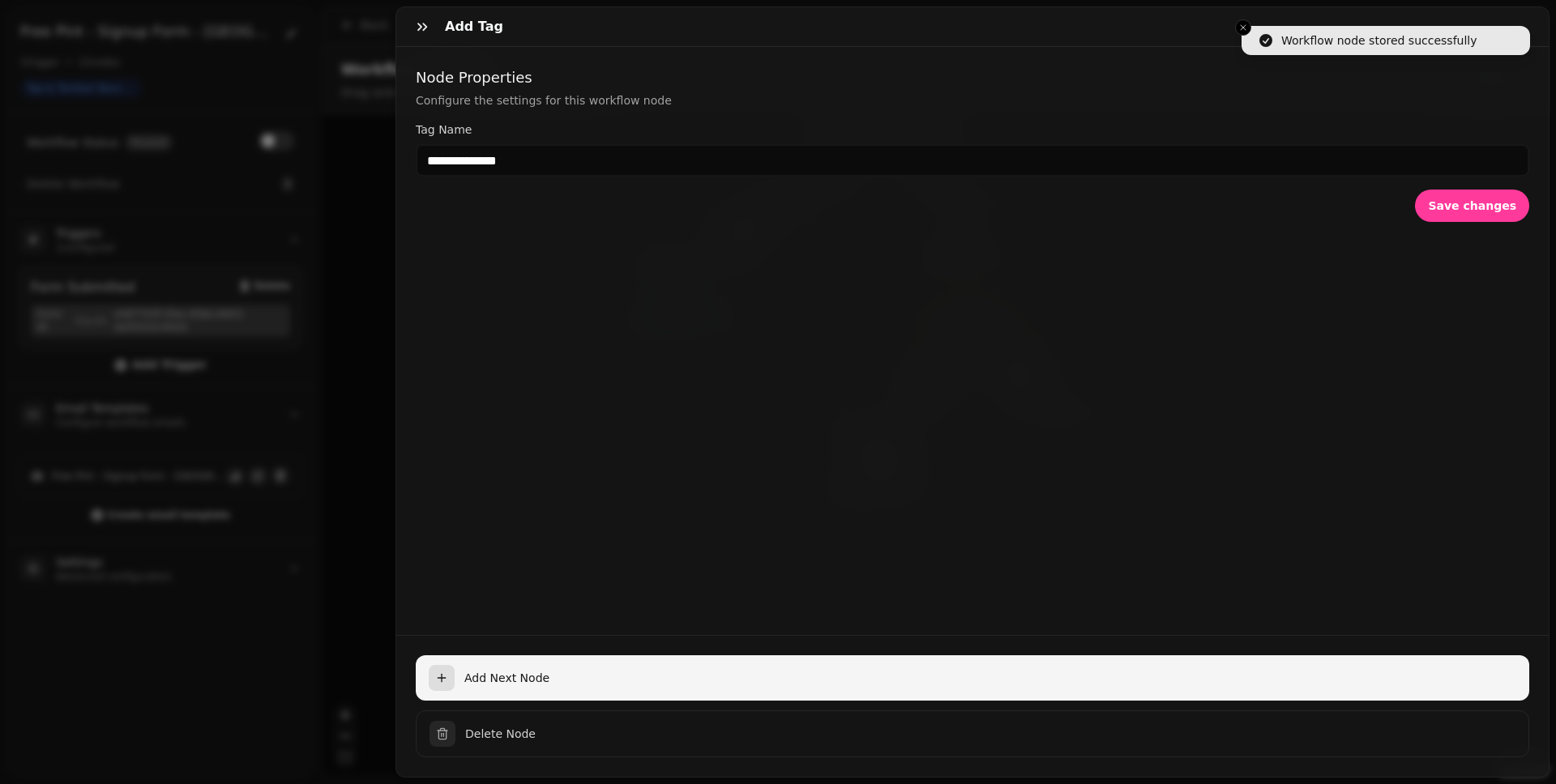
click at [567, 670] on span "Add Next Node" at bounding box center [990, 677] width 1052 height 16
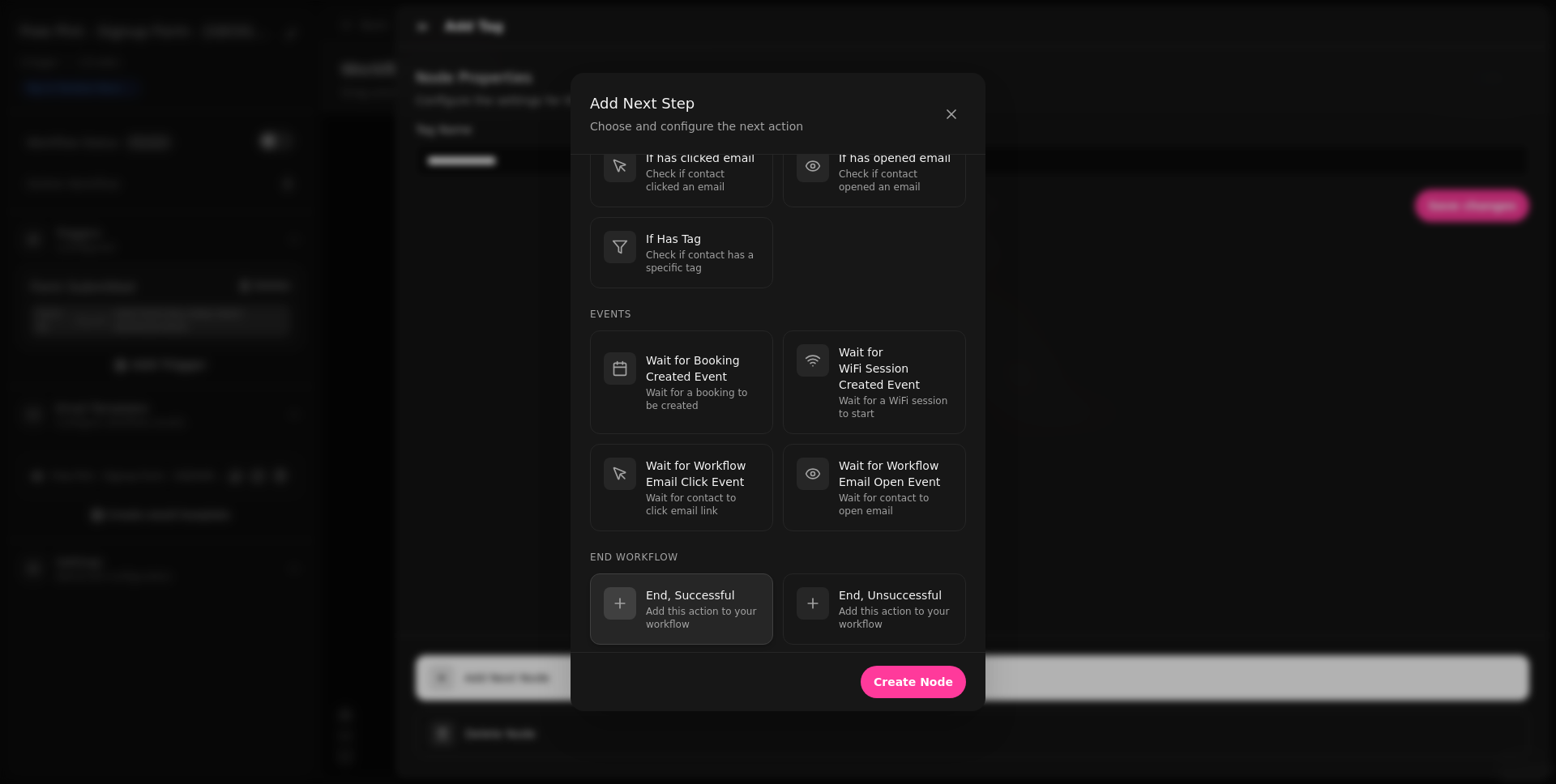
scroll to position [413, 0]
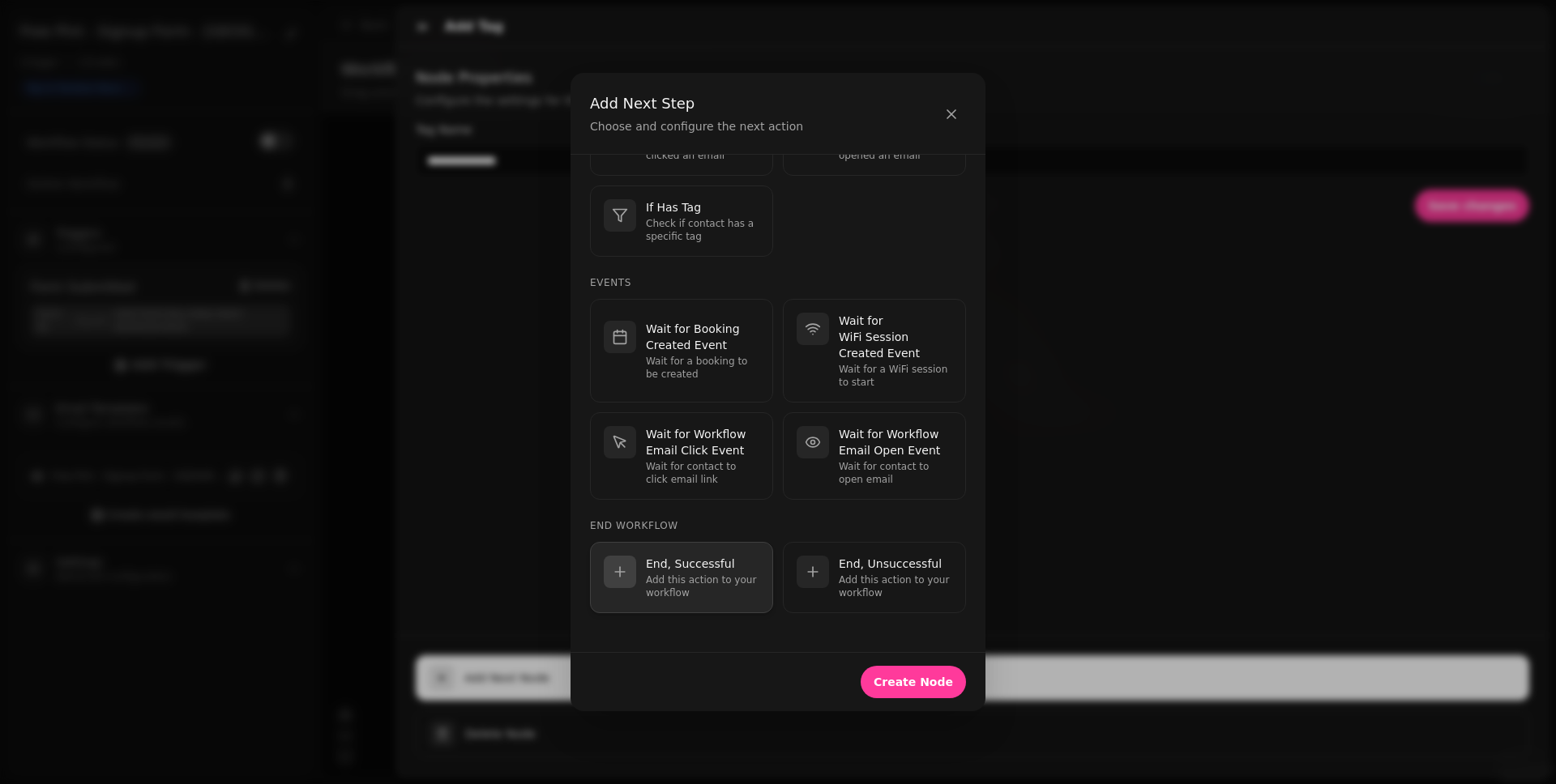
click at [709, 571] on p "End, Successful" at bounding box center [702, 564] width 113 height 16
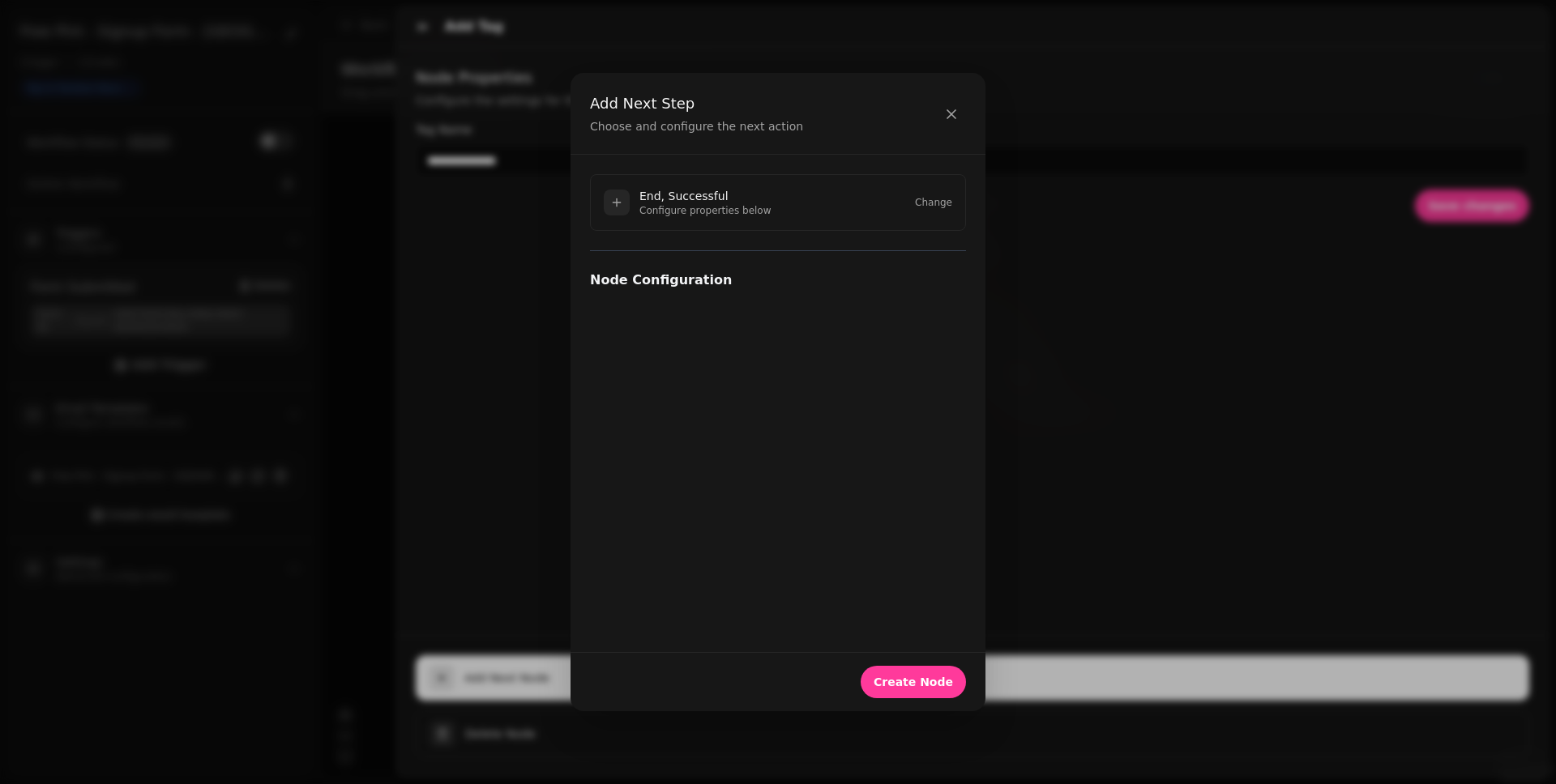
scroll to position [0, 0]
click at [896, 681] on span "Create Node" at bounding box center [912, 682] width 79 height 11
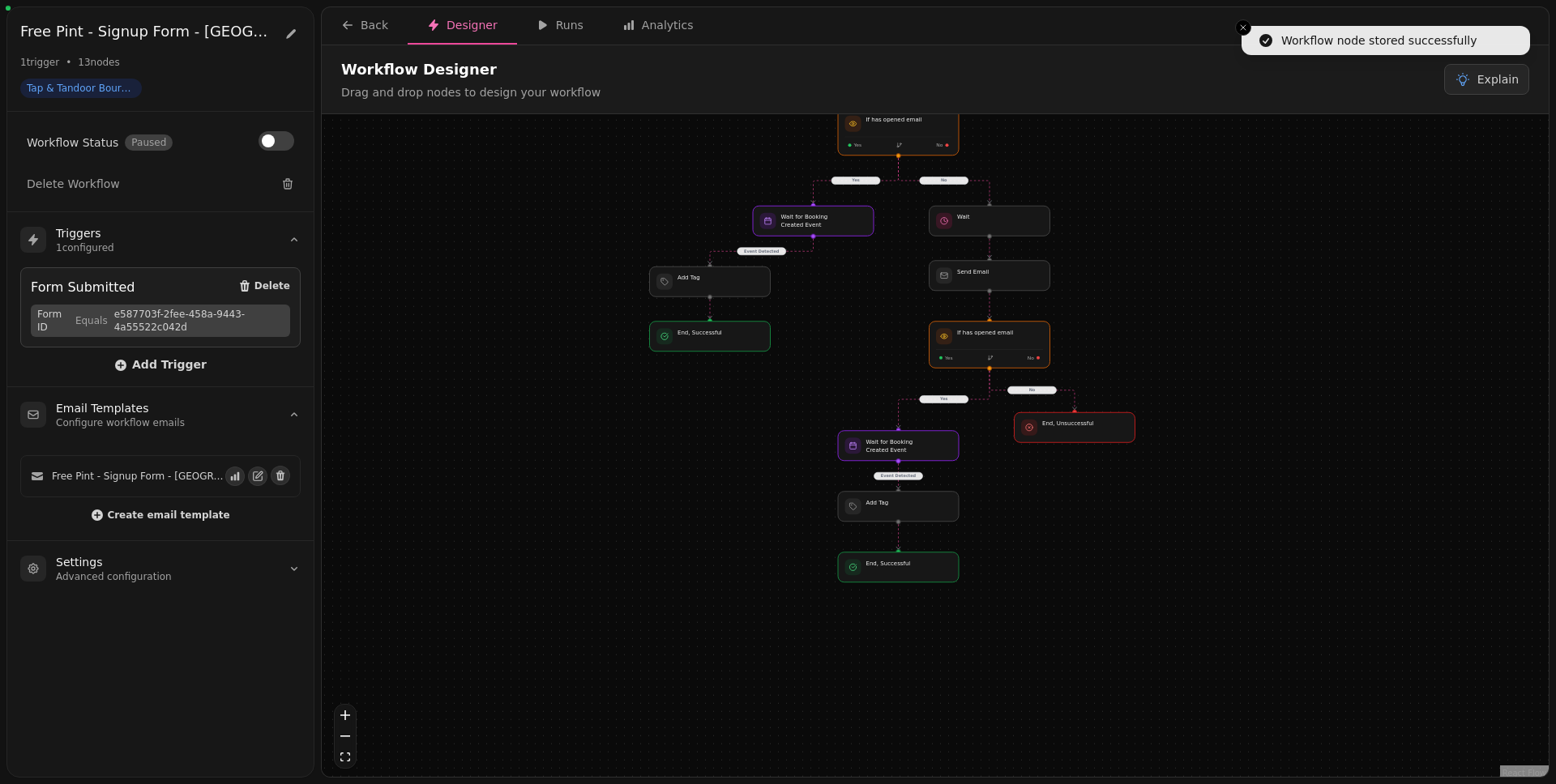
drag, startPoint x: 1149, startPoint y: 716, endPoint x: 1100, endPoint y: 512, distance: 209.8
click at [1103, 512] on div "No Yes Yes No Event Detected Event Detected Workflow Start 1 trigger Form Submi…" at bounding box center [935, 447] width 1227 height 667
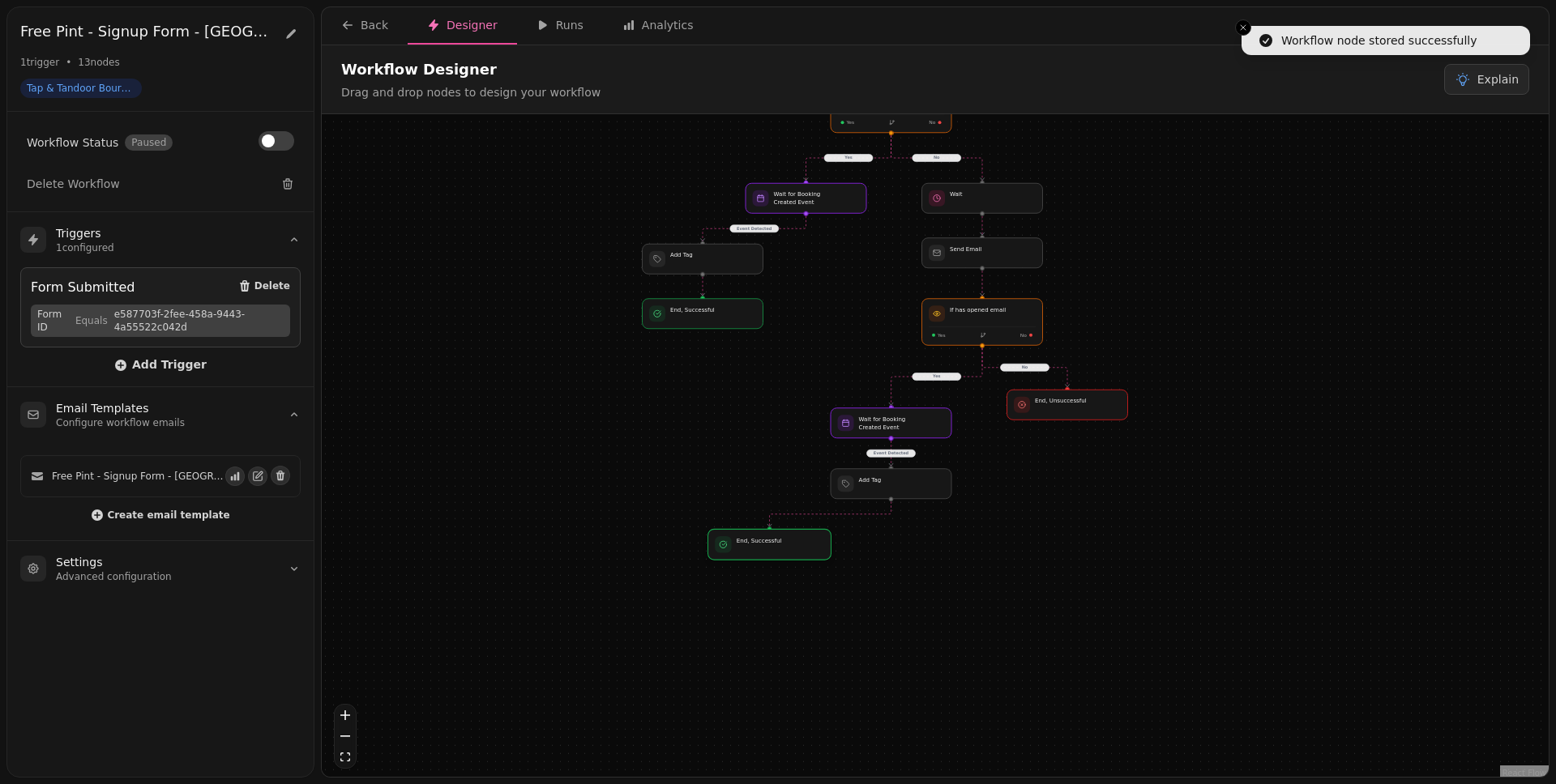
drag, startPoint x: 906, startPoint y: 557, endPoint x: 790, endPoint y: 557, distance: 116.0
click at [790, 557] on div at bounding box center [769, 544] width 123 height 31
click at [869, 425] on div at bounding box center [891, 422] width 123 height 31
select select "******"
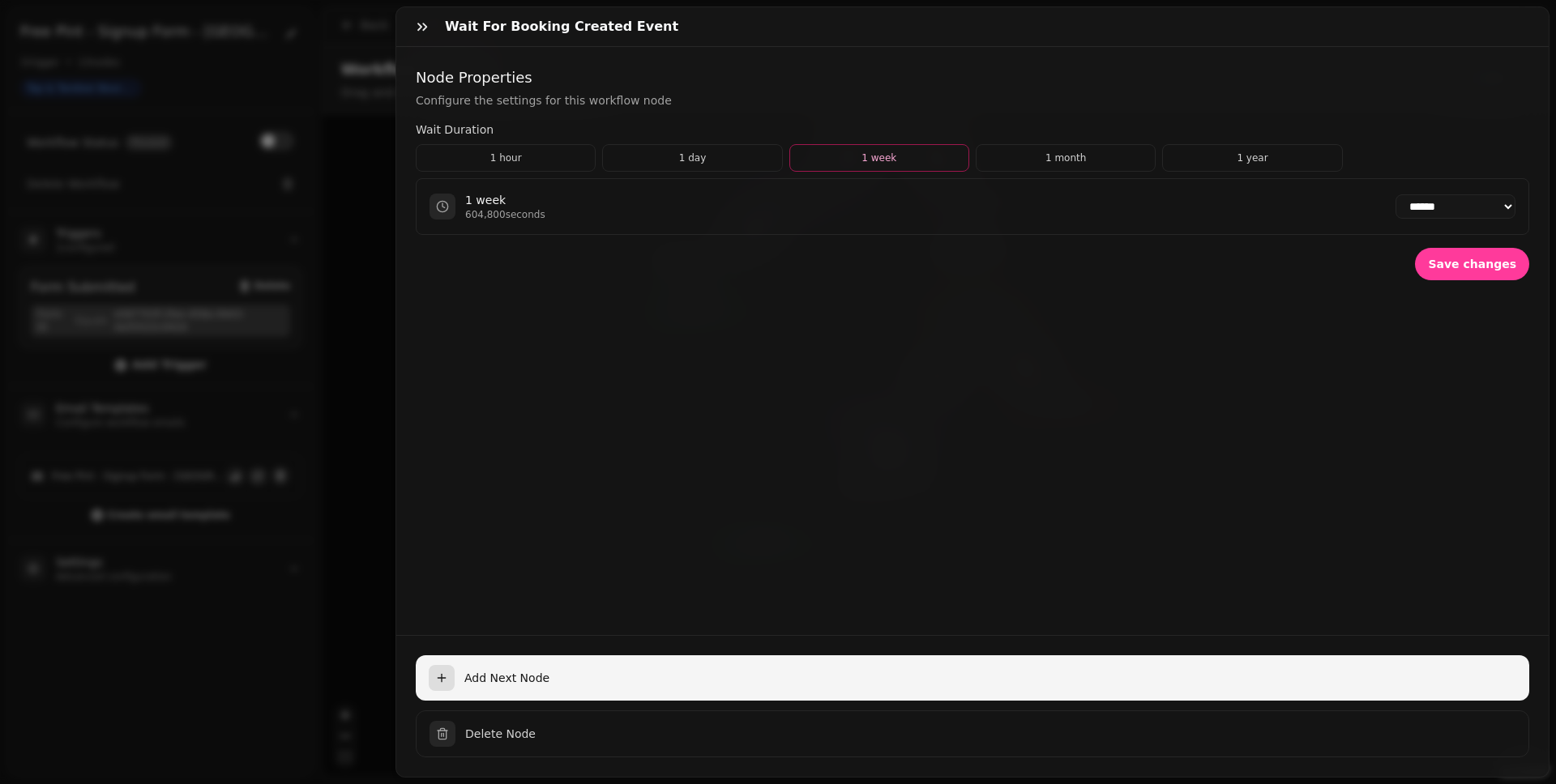
click at [672, 671] on span "Add Next Node" at bounding box center [990, 677] width 1052 height 16
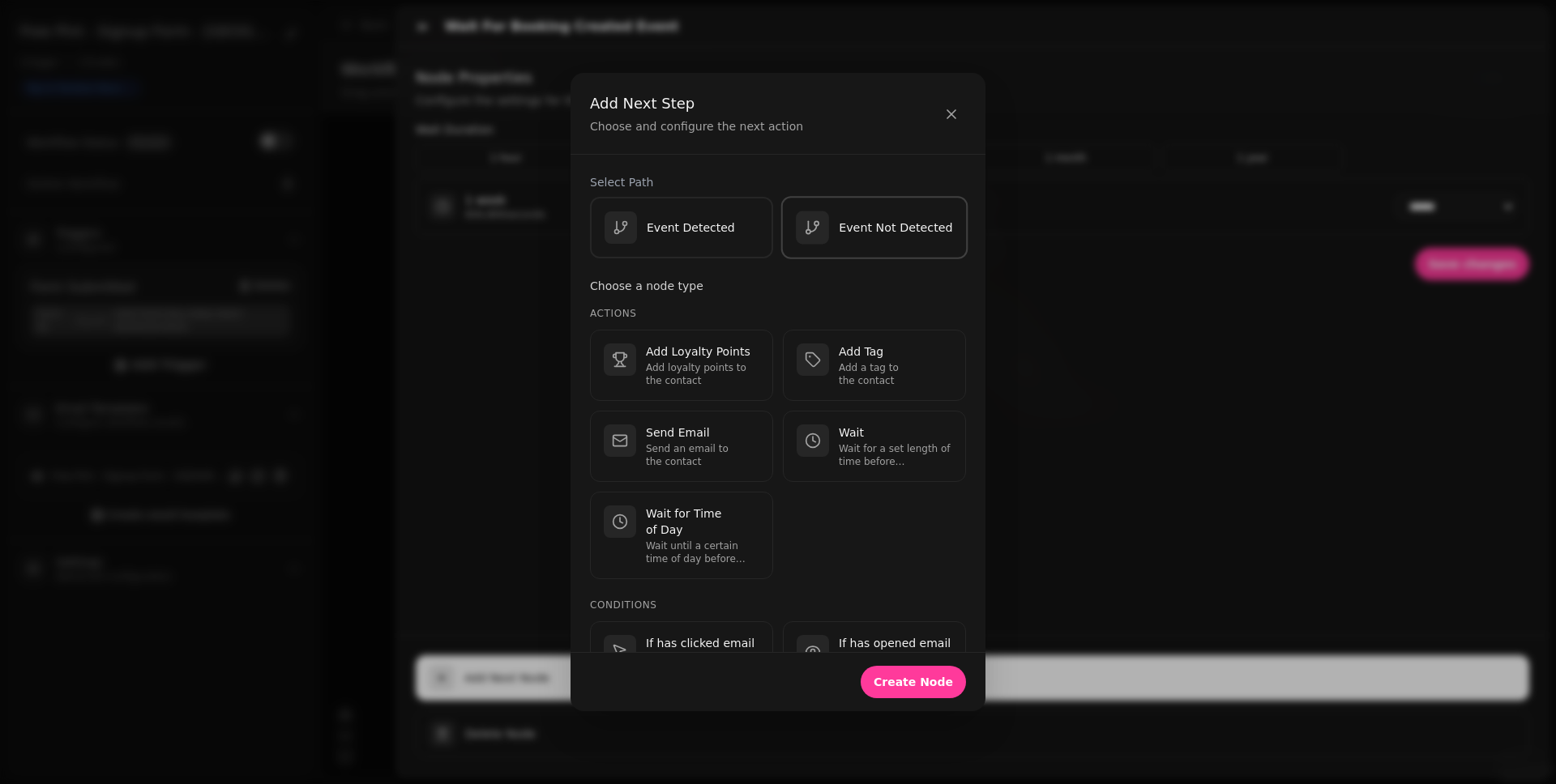
click at [871, 243] on div "Event Not Detected" at bounding box center [874, 228] width 157 height 33
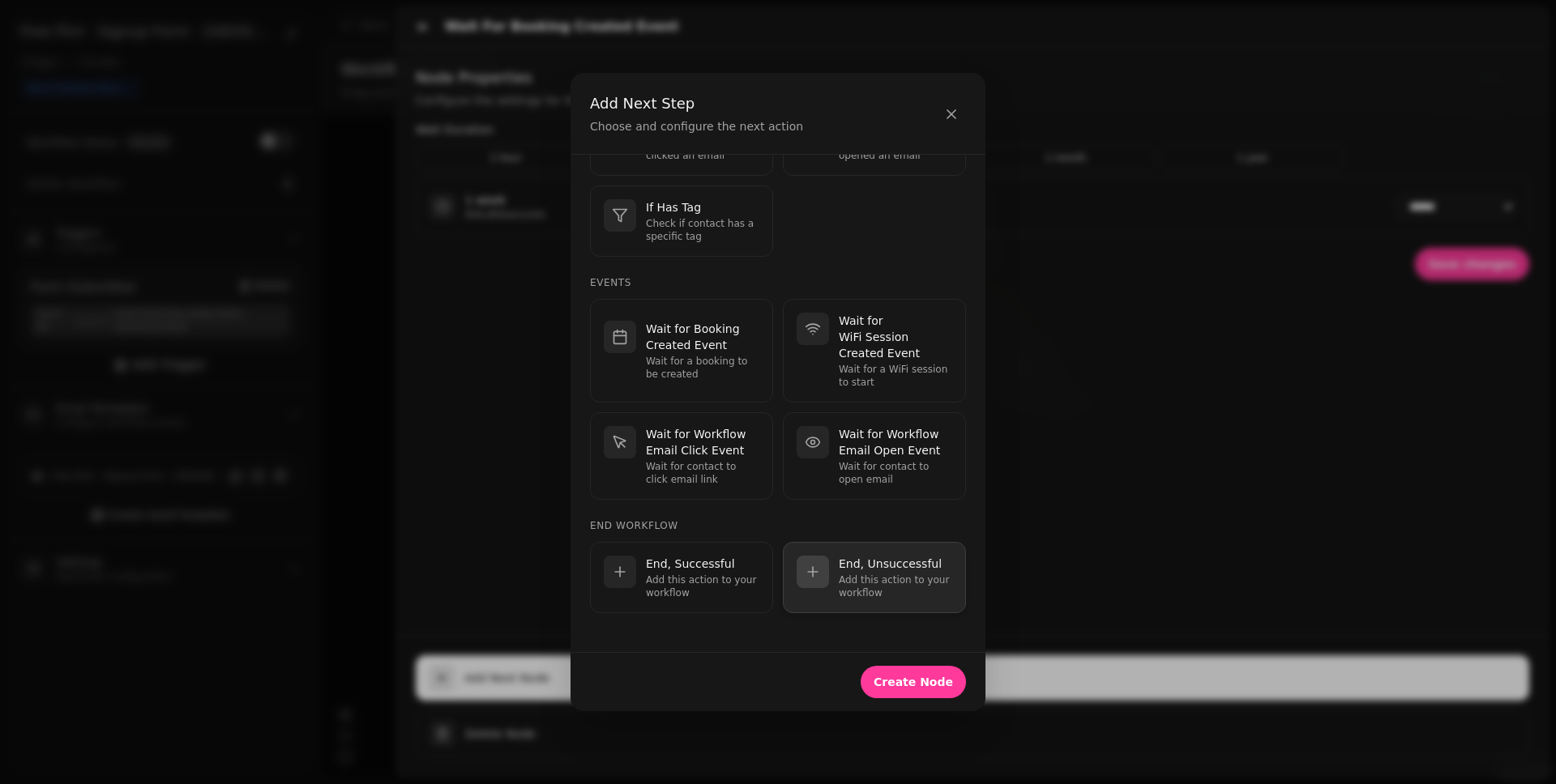
click at [876, 572] on div "End, Unsuccessful Add this action to your workflow" at bounding box center [896, 578] width 113 height 44
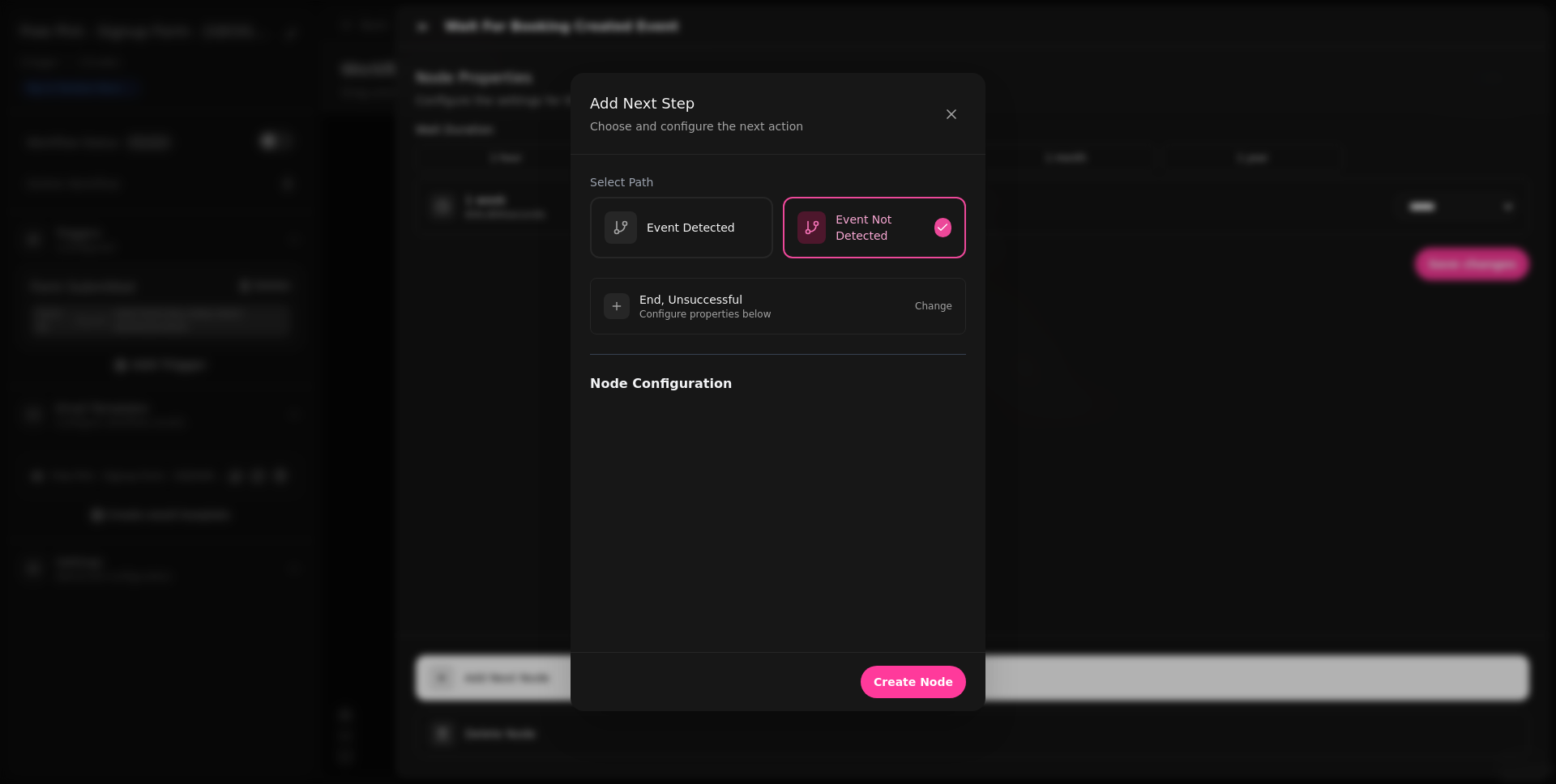
scroll to position [0, 0]
click at [898, 670] on button "Create Node" at bounding box center [912, 682] width 105 height 33
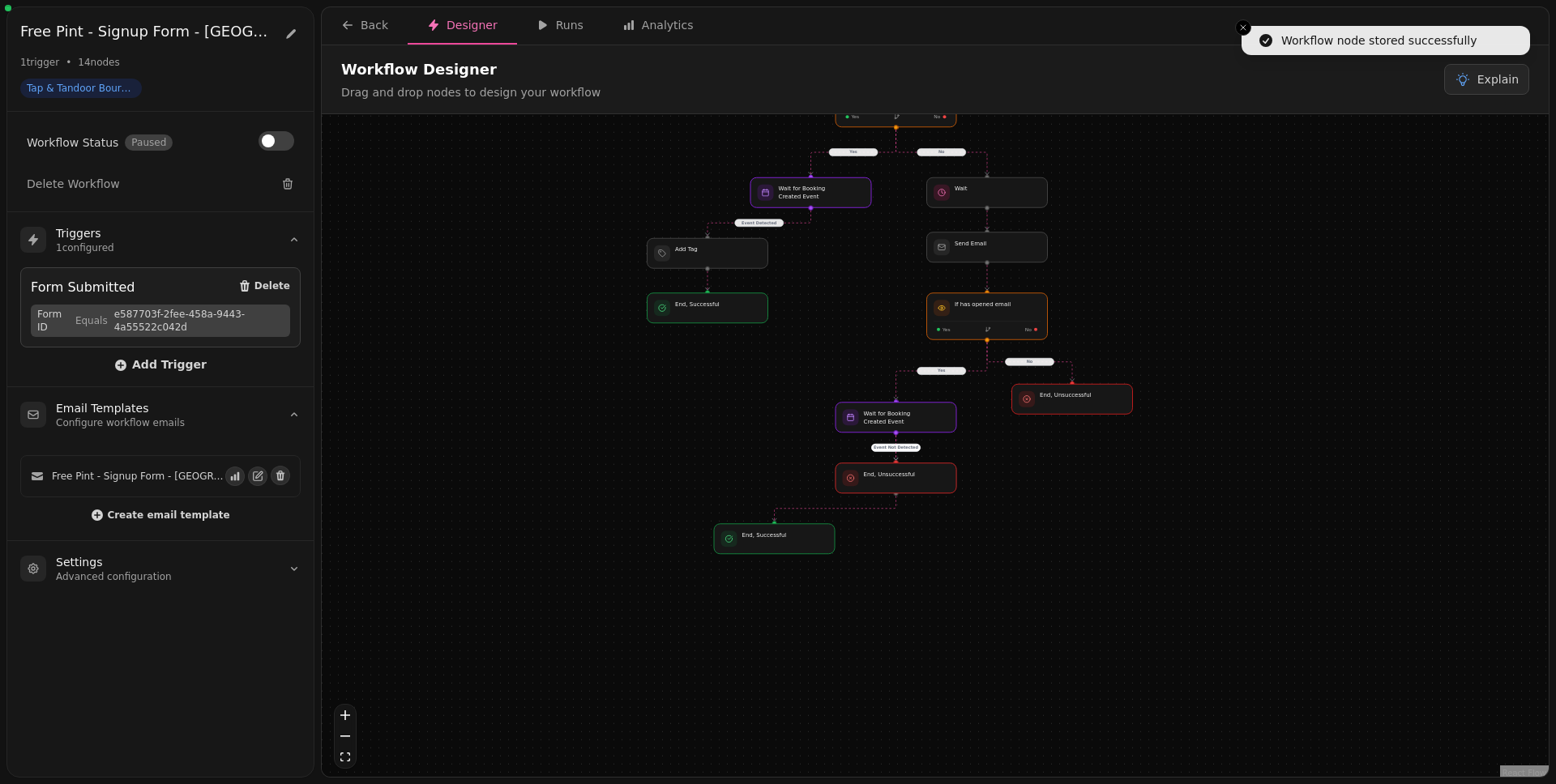
drag, startPoint x: 1066, startPoint y: 702, endPoint x: 1012, endPoint y: 443, distance: 264.6
click at [1012, 444] on div "No Yes Yes No Event Detected Event Detected Event Not Detected Workflow Start 1…" at bounding box center [935, 447] width 1227 height 667
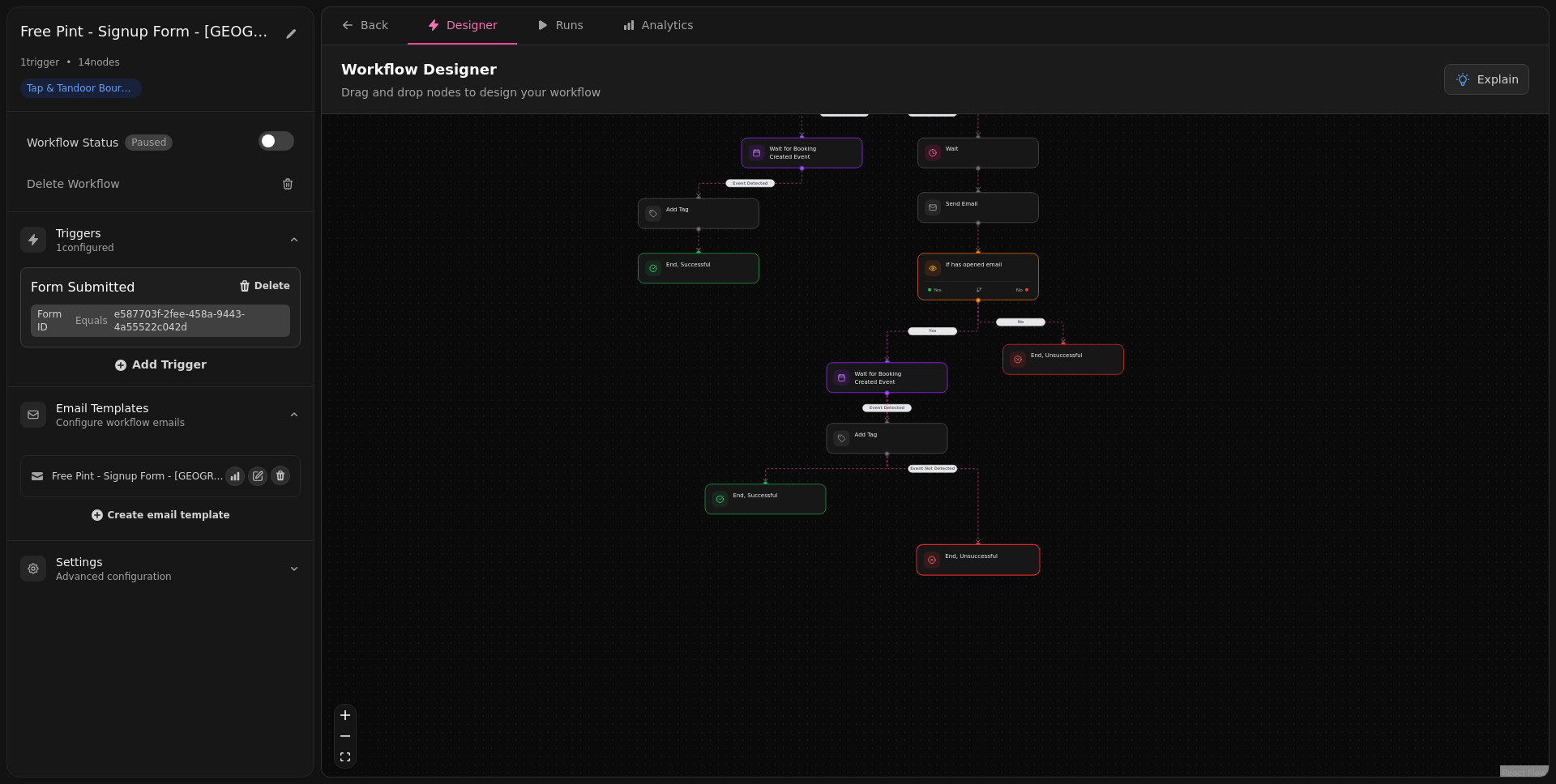
drag, startPoint x: 926, startPoint y: 448, endPoint x: 1017, endPoint y: 567, distance: 149.8
click at [1017, 567] on div at bounding box center [977, 559] width 123 height 31
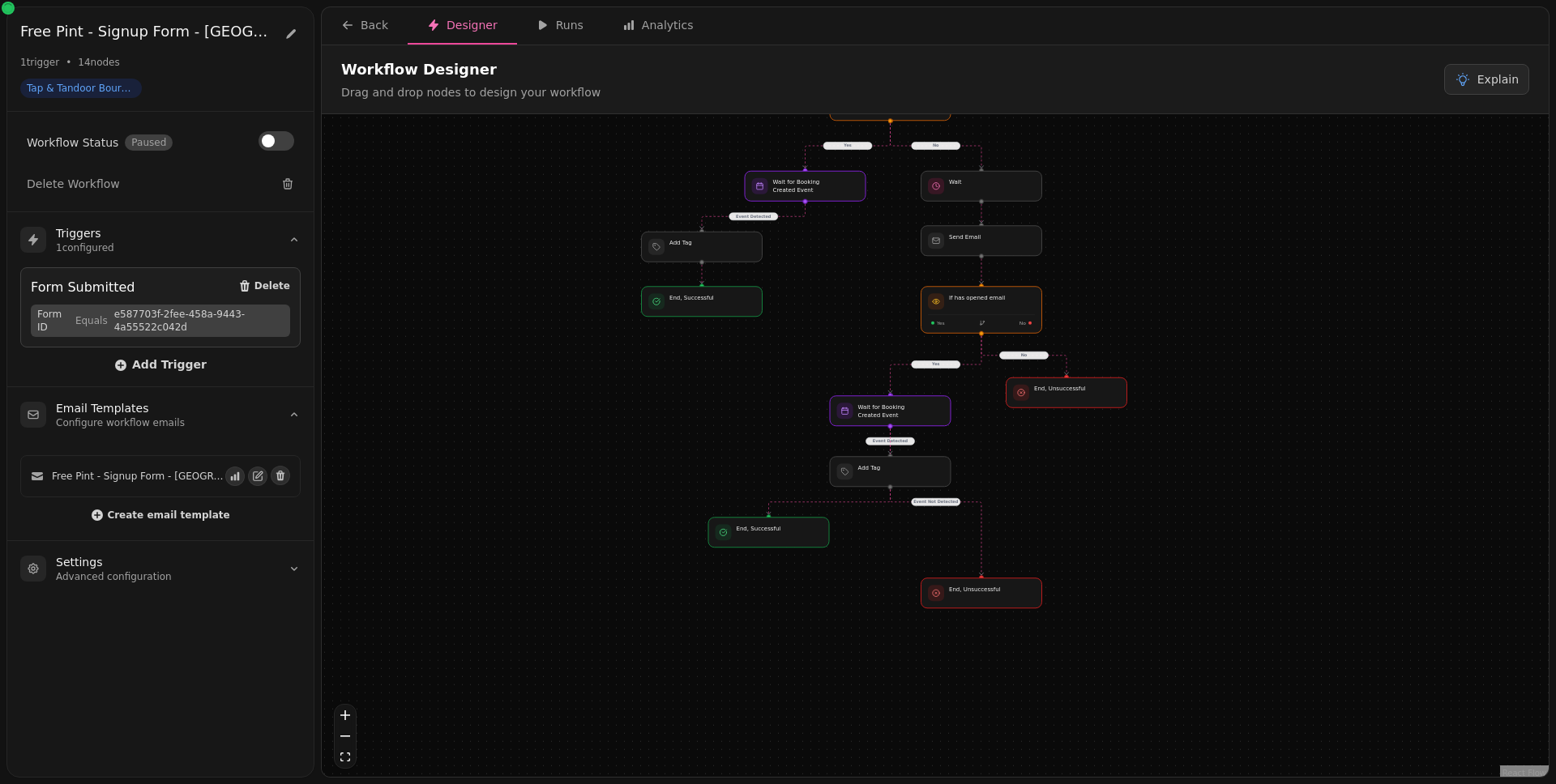
drag, startPoint x: 788, startPoint y: 514, endPoint x: 791, endPoint y: 548, distance: 34.1
click at [791, 548] on div "No Yes Yes No Event Detected Event Detected Event Not Detected Workflow Start 1…" at bounding box center [935, 447] width 1227 height 667
drag, startPoint x: 791, startPoint y: 537, endPoint x: 759, endPoint y: 561, distance: 40.0
click at [759, 561] on div at bounding box center [738, 556] width 123 height 31
drag, startPoint x: 880, startPoint y: 472, endPoint x: 796, endPoint y: 472, distance: 84.0
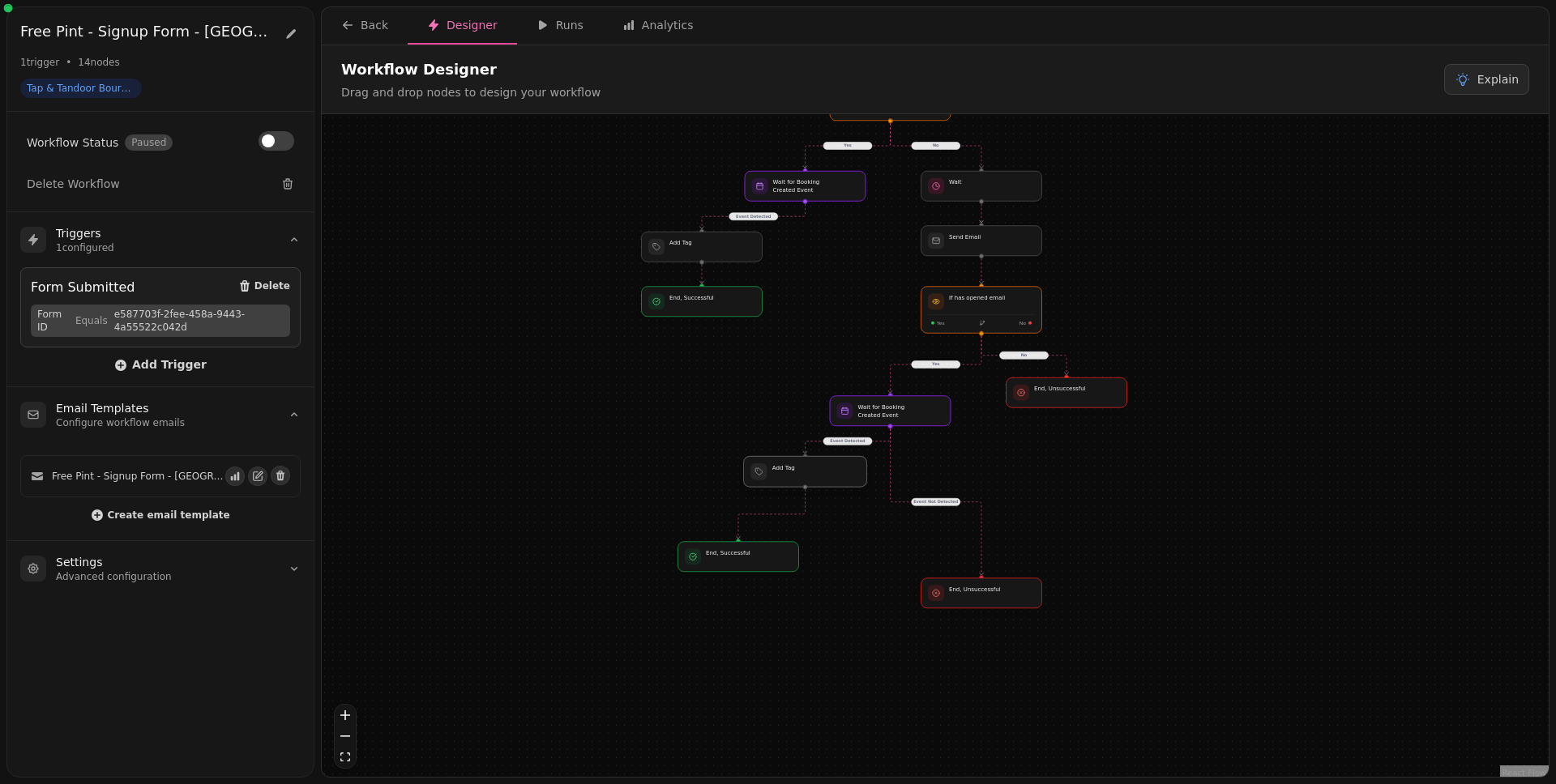
click at [796, 472] on div at bounding box center [805, 471] width 123 height 31
drag, startPoint x: 965, startPoint y: 592, endPoint x: 941, endPoint y: 472, distance: 122.4
click at [941, 472] on div at bounding box center [957, 471] width 123 height 31
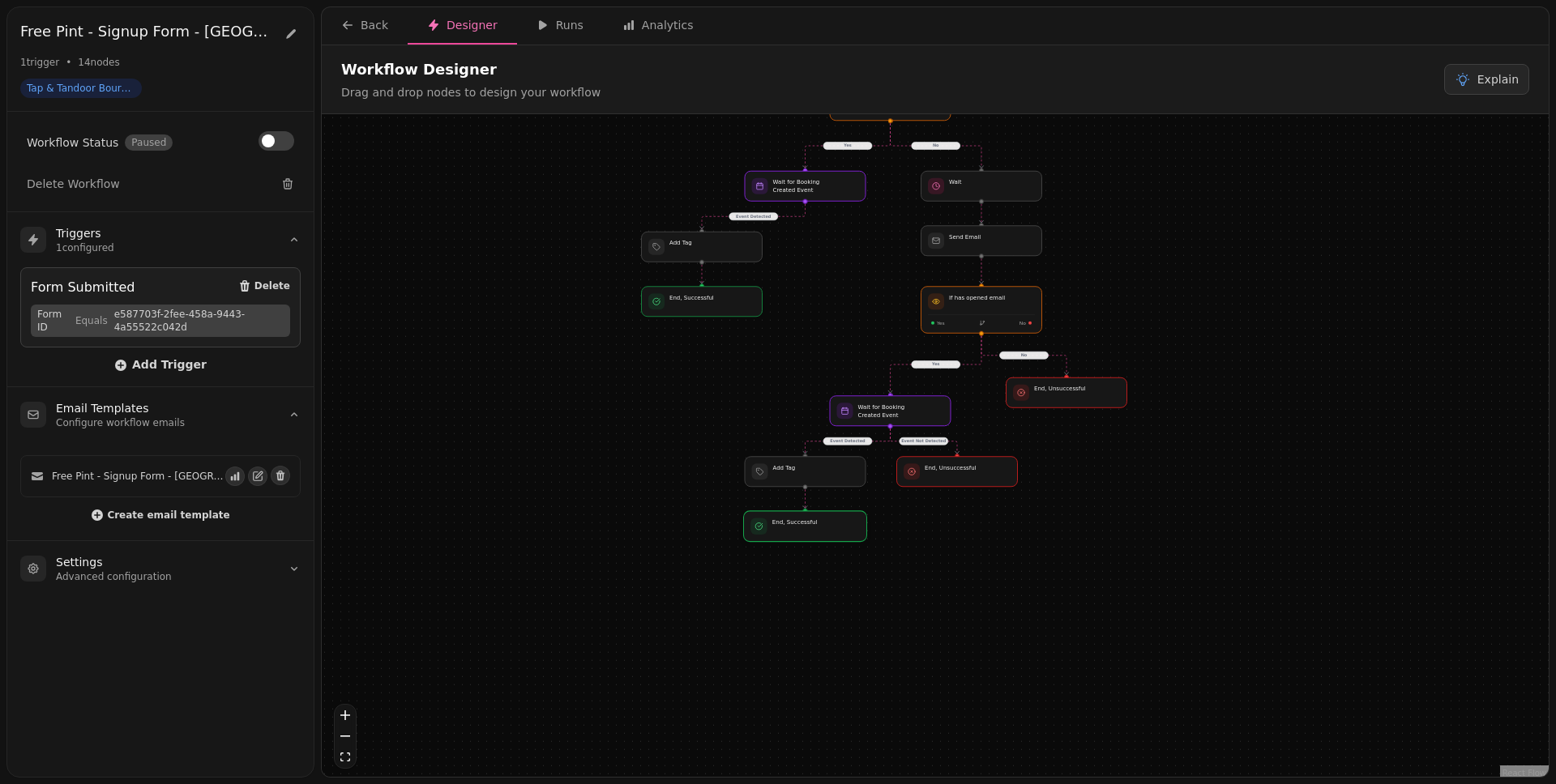
drag, startPoint x: 769, startPoint y: 557, endPoint x: 834, endPoint y: 528, distance: 71.2
click at [834, 528] on div at bounding box center [805, 526] width 123 height 31
drag, startPoint x: 1080, startPoint y: 397, endPoint x: 1105, endPoint y: 414, distance: 30.2
click at [1105, 414] on div at bounding box center [1102, 410] width 123 height 31
drag, startPoint x: 1105, startPoint y: 414, endPoint x: 1079, endPoint y: 415, distance: 26.0
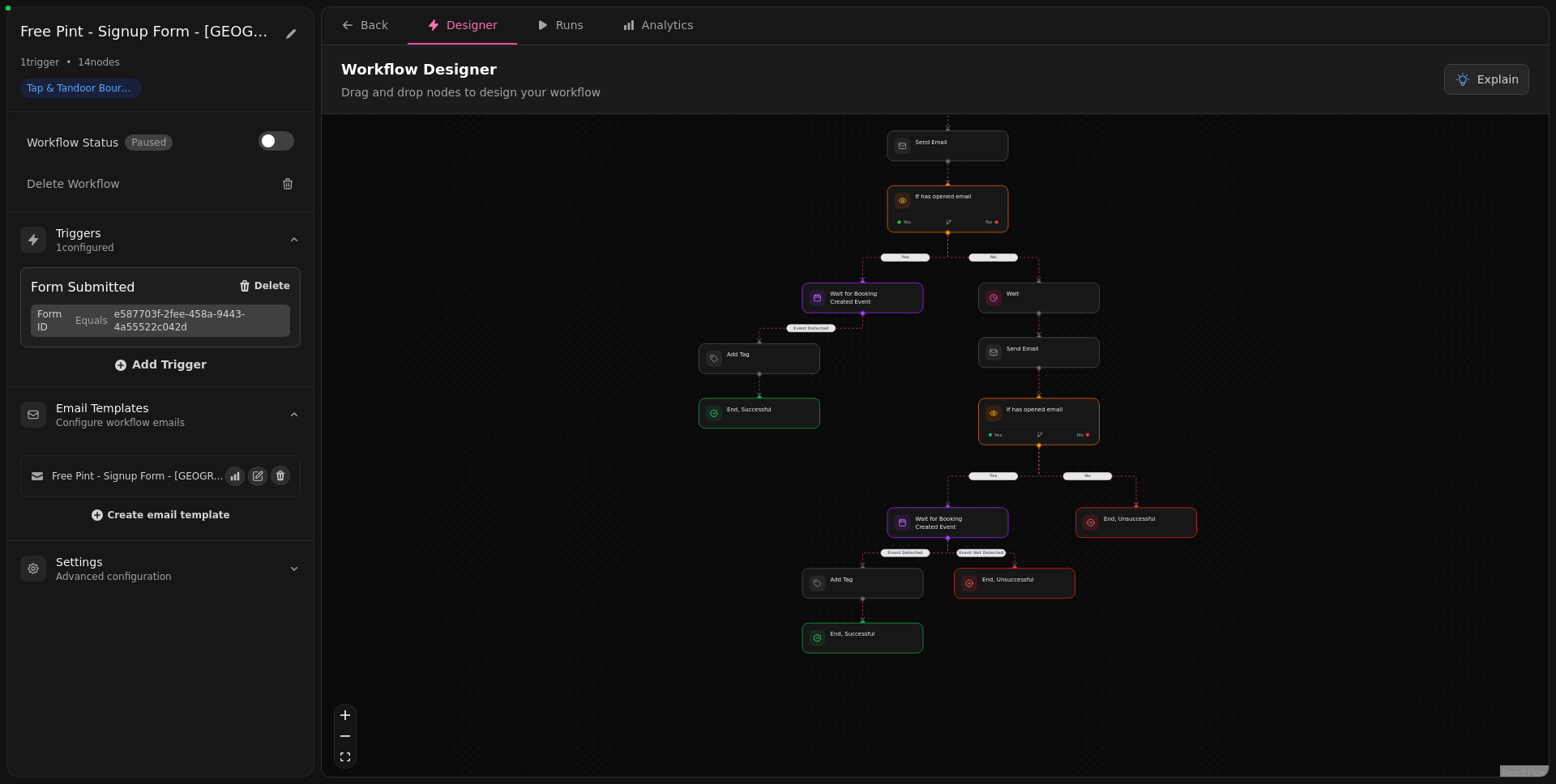
drag, startPoint x: 1095, startPoint y: 481, endPoint x: 1158, endPoint y: 601, distance: 135.5
click at [1158, 601] on div "No Yes Yes No Event Detected Event Detected Event Not Detected Workflow Start 1…" at bounding box center [935, 447] width 1227 height 667
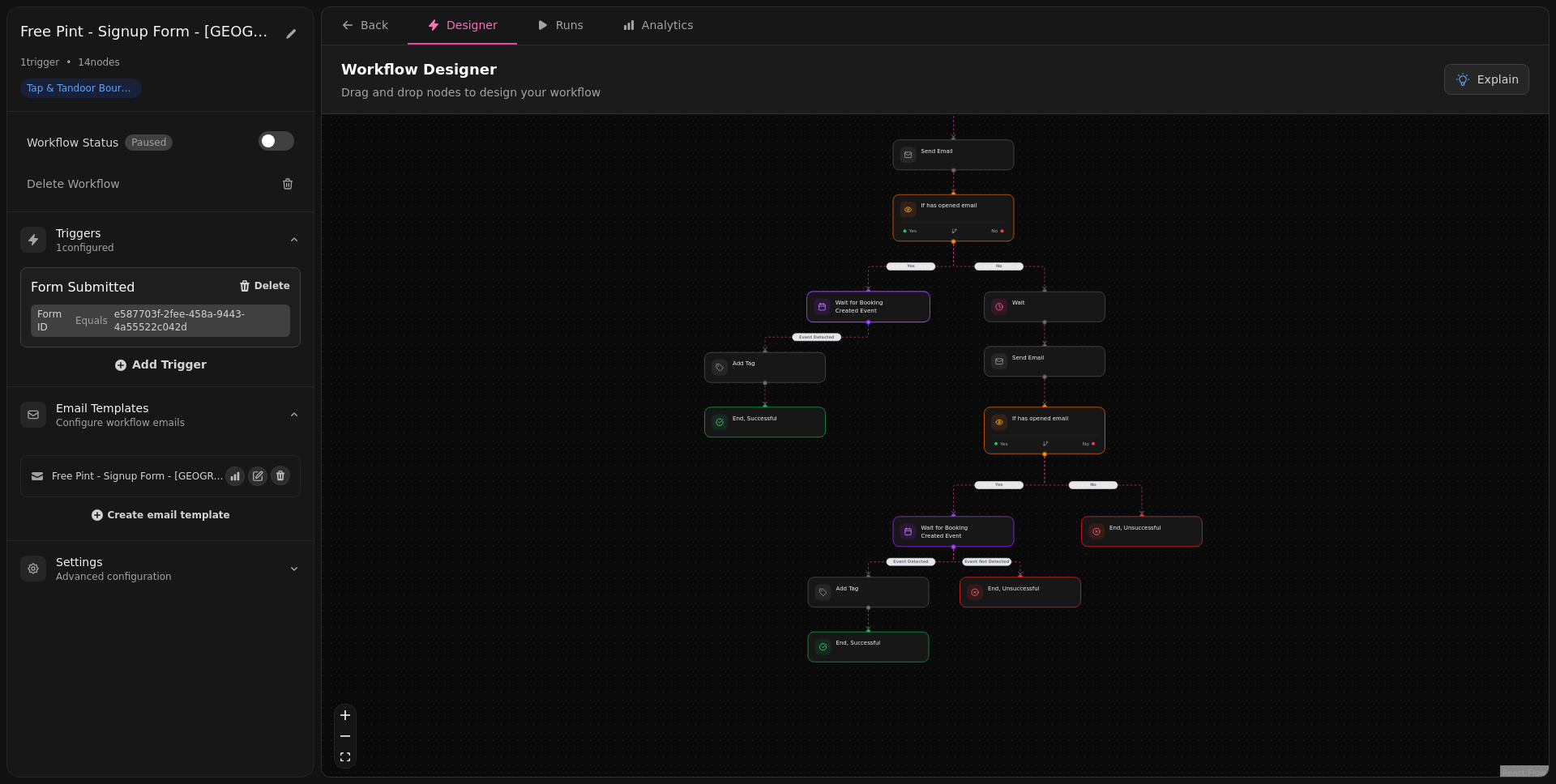
click at [879, 305] on div at bounding box center [869, 307] width 123 height 31
select select "*******"
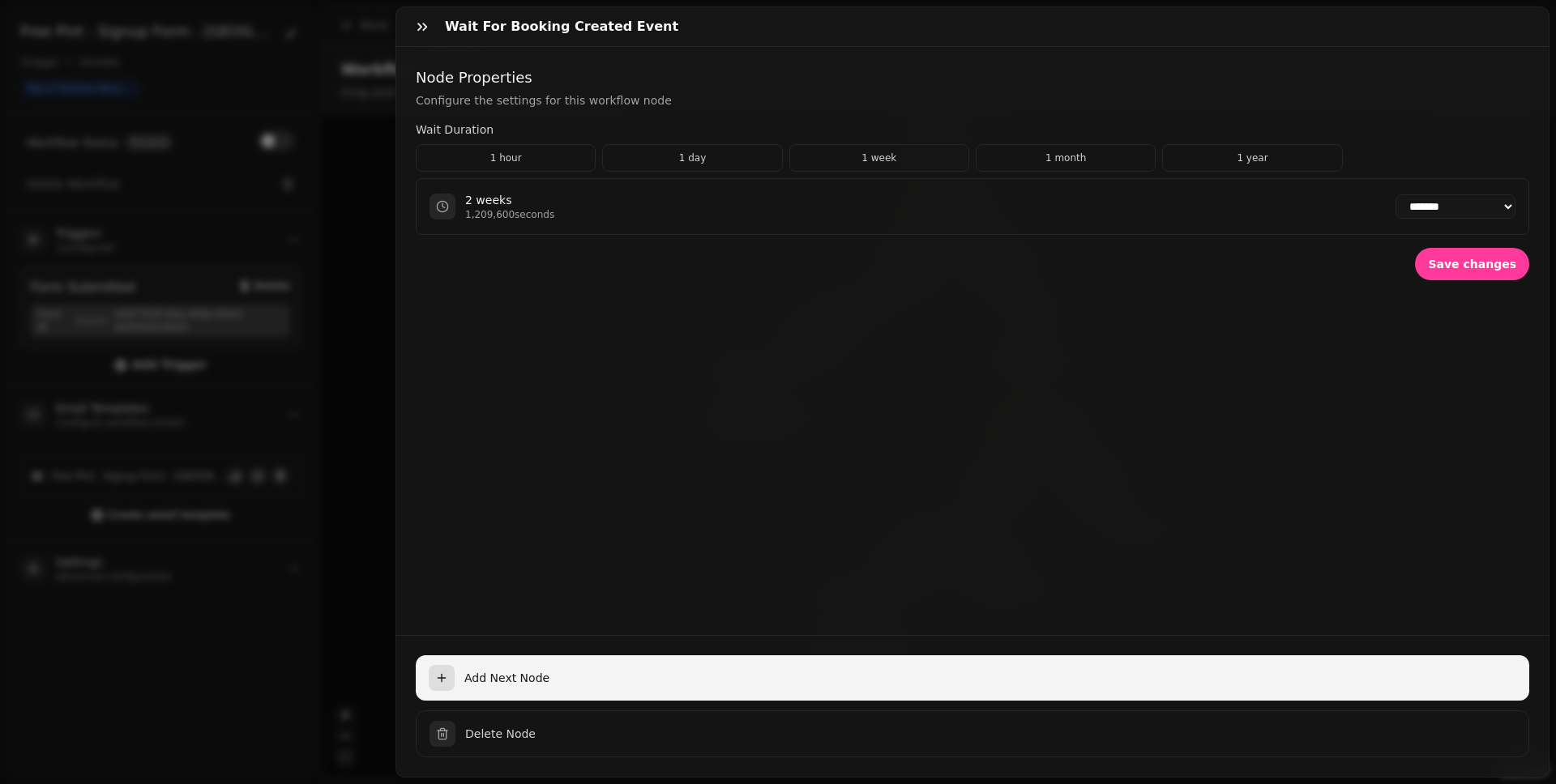
click at [600, 674] on button "Add Next Node" at bounding box center [972, 678] width 1113 height 46
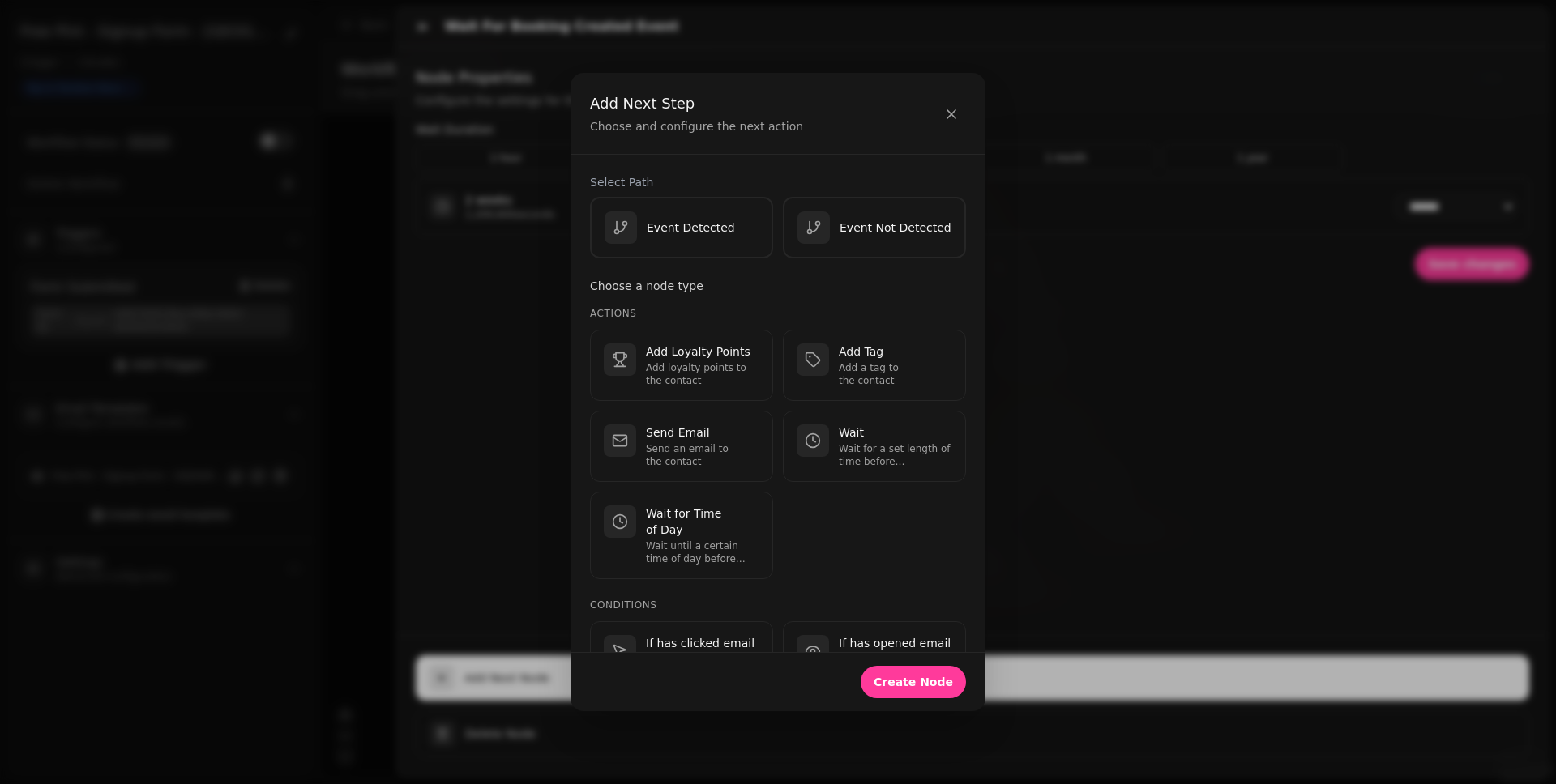
scroll to position [517, 0]
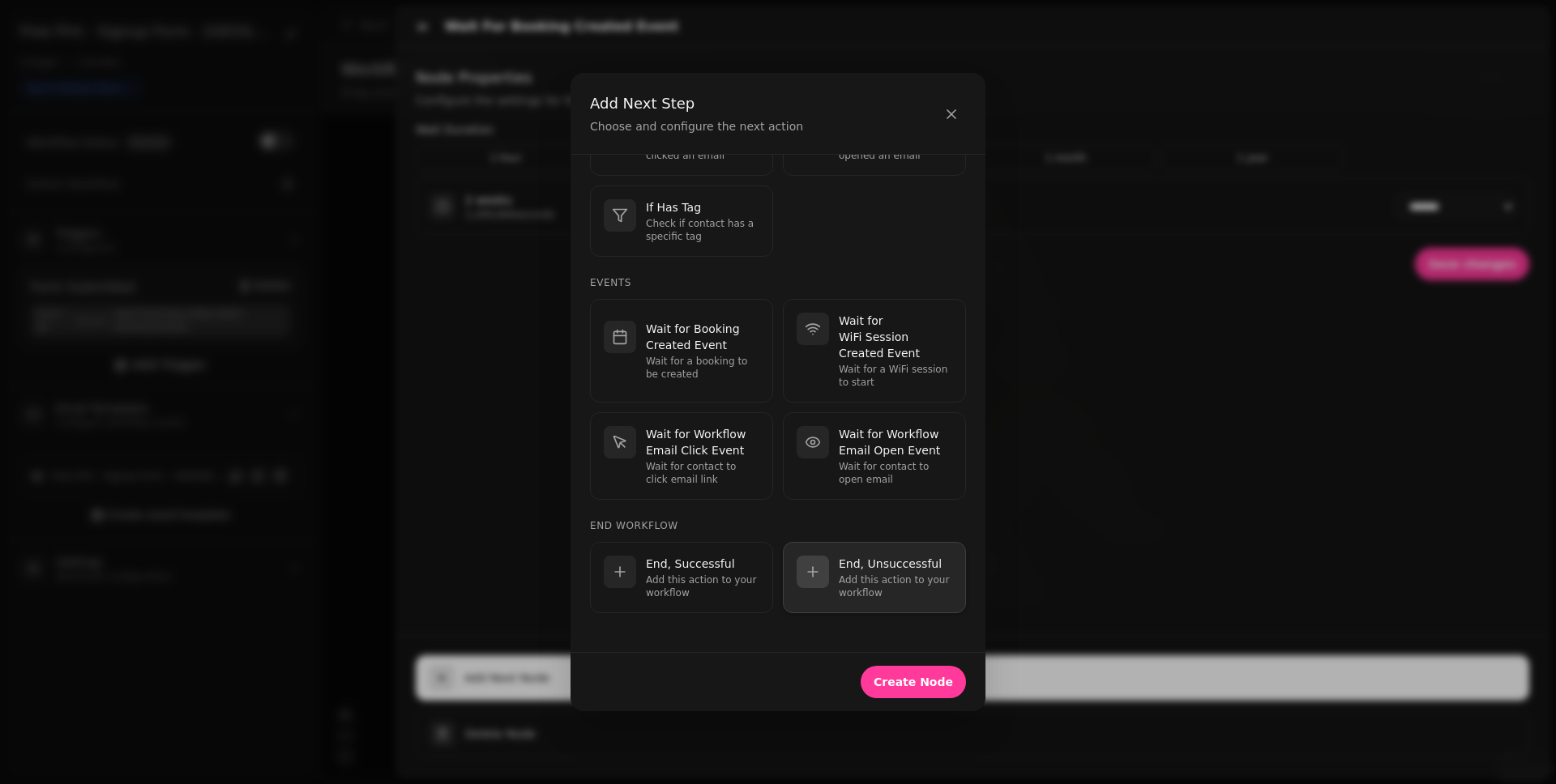
click at [839, 593] on p "Add this action to your workflow" at bounding box center [896, 587] width 113 height 26
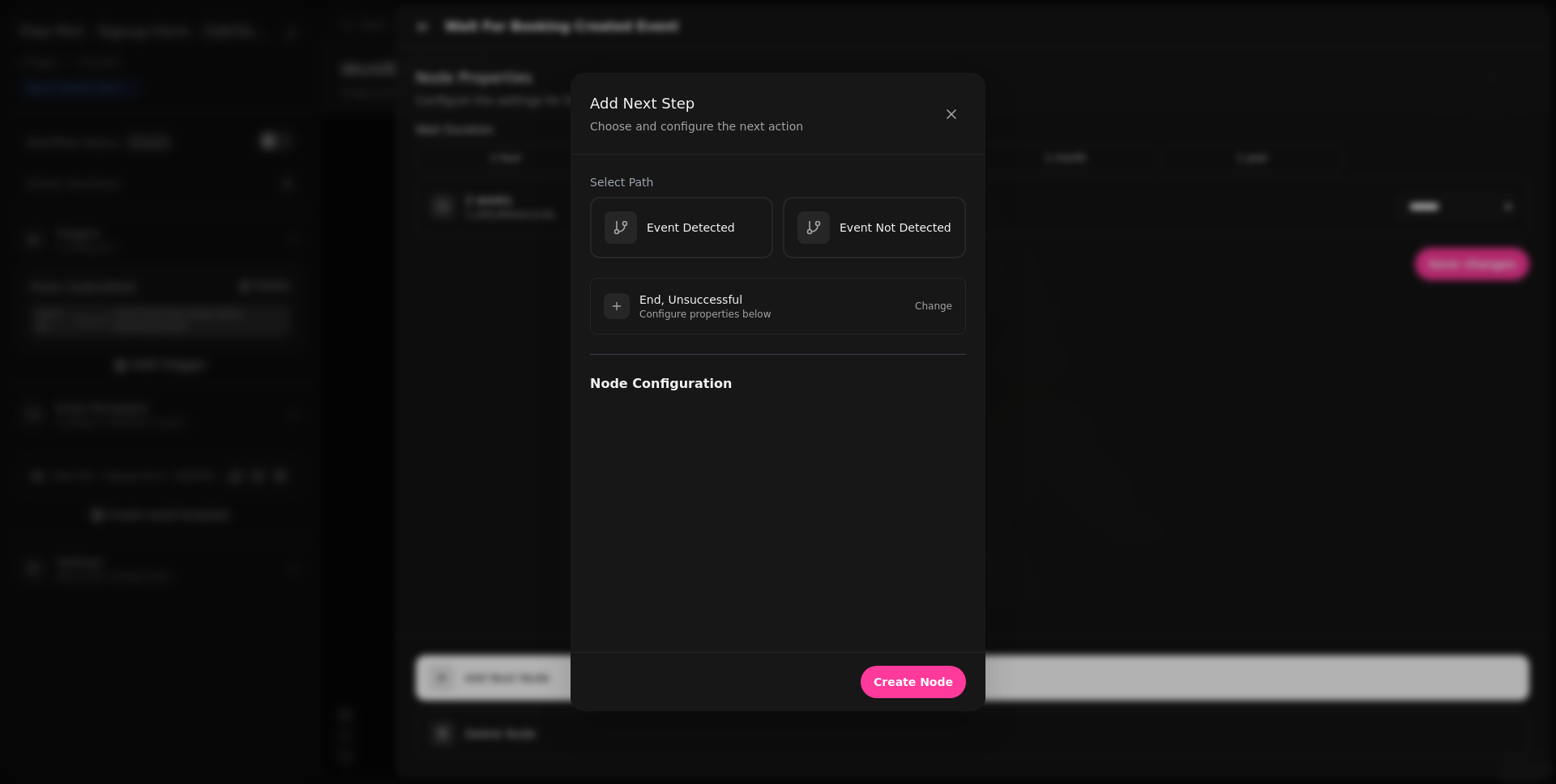
scroll to position [0, 0]
click at [896, 684] on span "Create Node" at bounding box center [912, 682] width 79 height 11
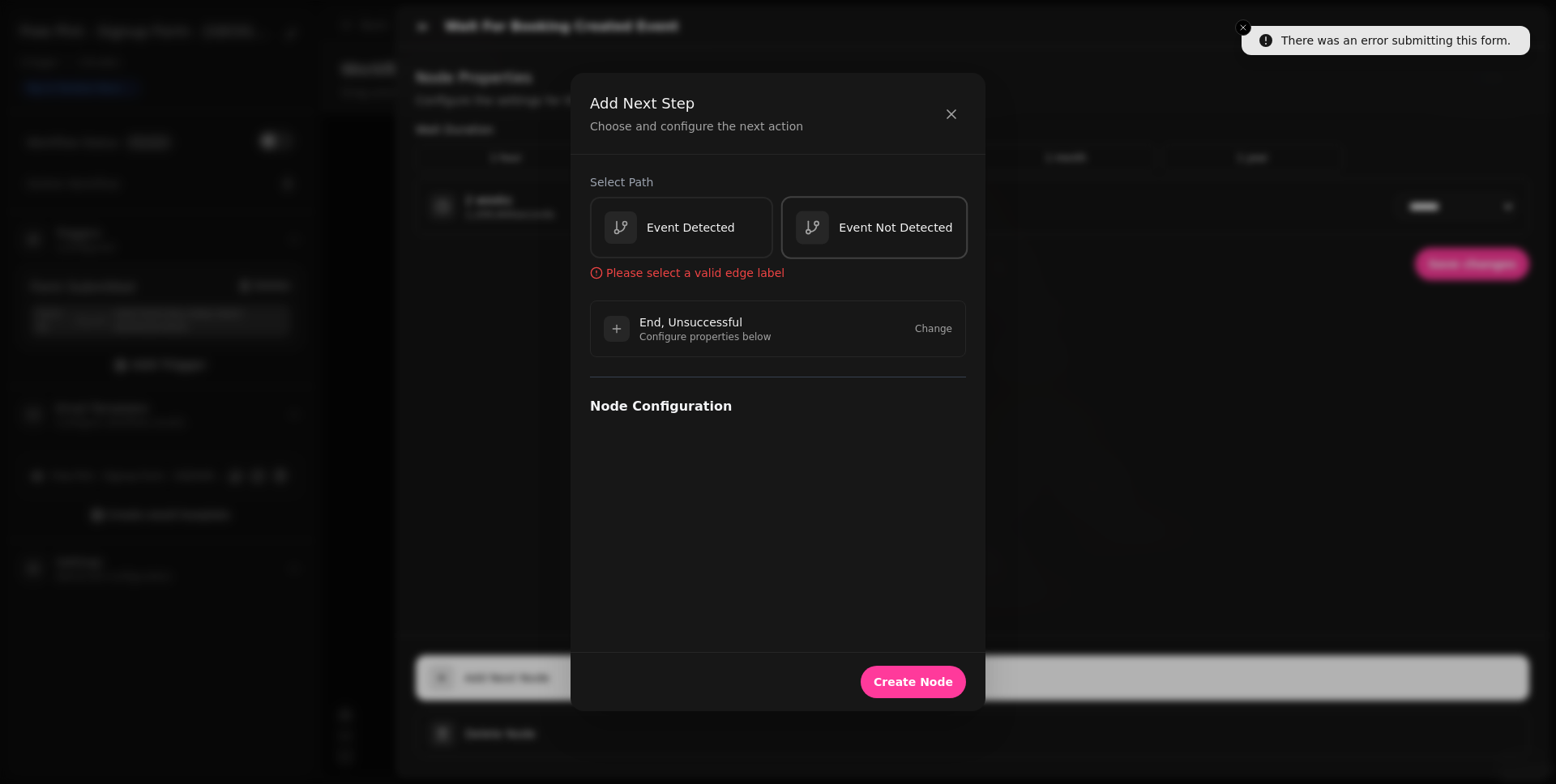
click at [871, 246] on button "Event Not Detected" at bounding box center [874, 229] width 187 height 63
click at [935, 684] on span "Create Node" at bounding box center [912, 682] width 79 height 11
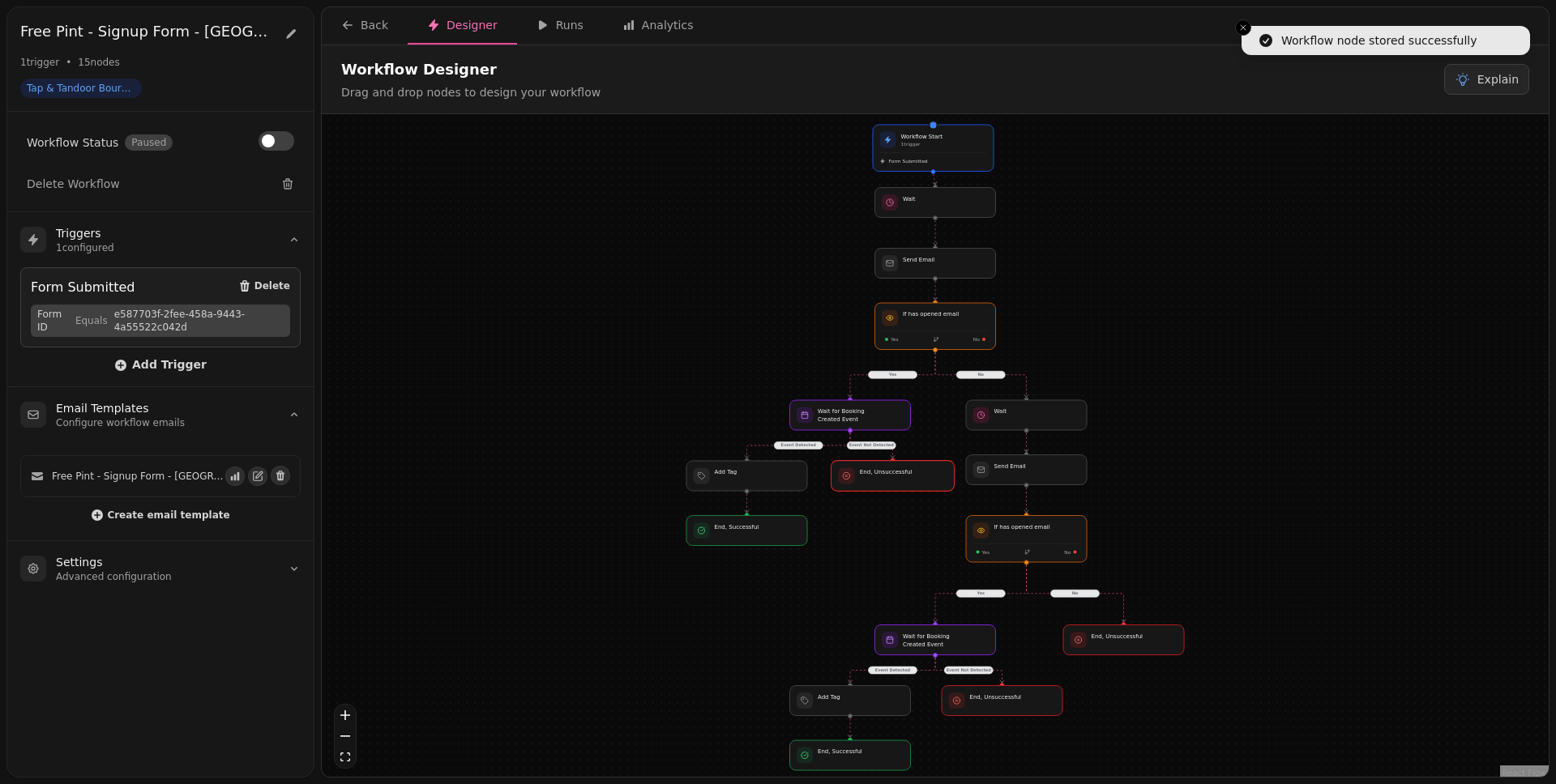
drag, startPoint x: 884, startPoint y: 485, endPoint x: 928, endPoint y: 485, distance: 44.0
click at [928, 485] on div at bounding box center [893, 476] width 123 height 31
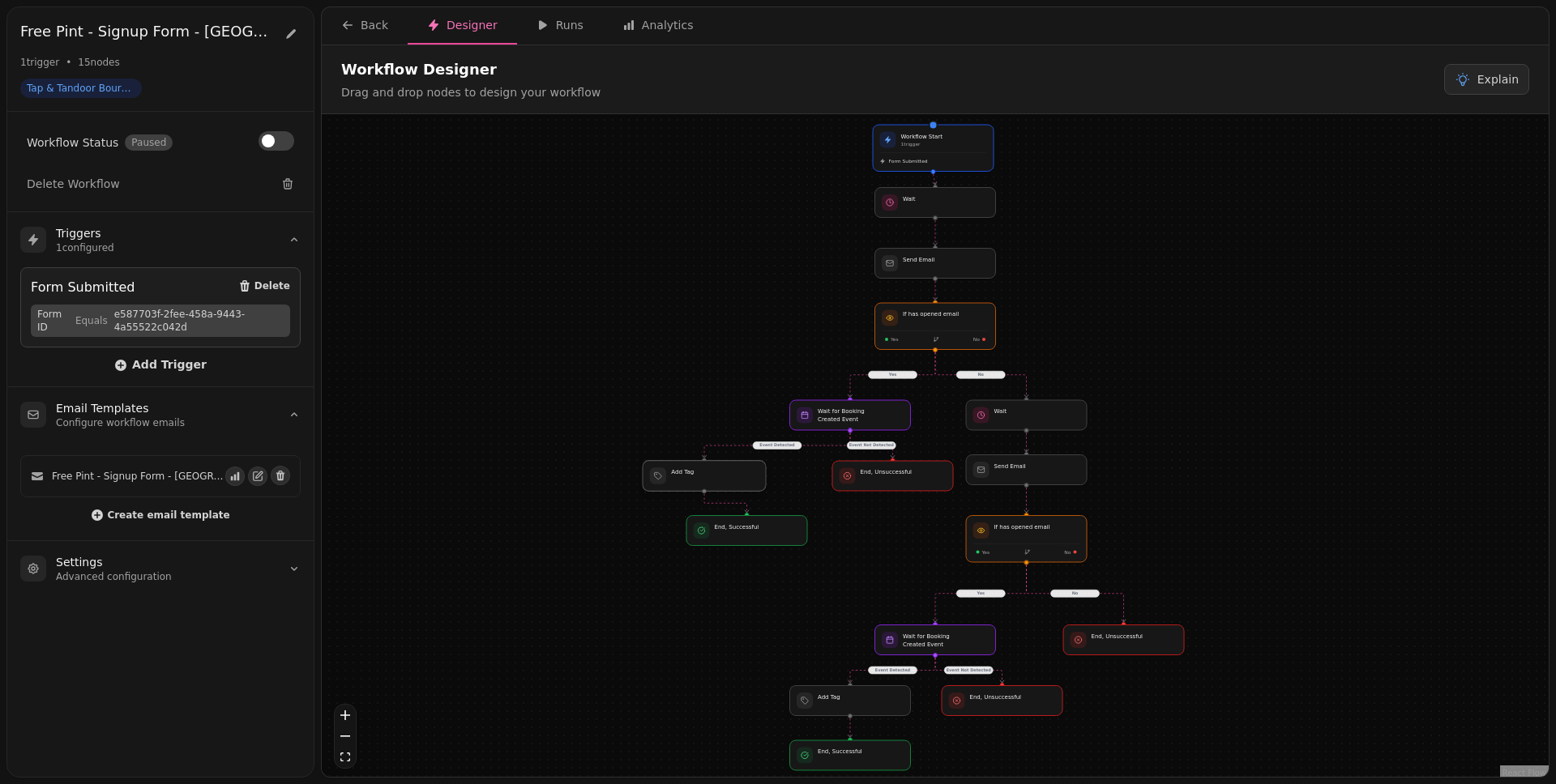
drag, startPoint x: 771, startPoint y: 481, endPoint x: 727, endPoint y: 481, distance: 44.0
click at [727, 481] on div at bounding box center [704, 476] width 123 height 31
drag, startPoint x: 763, startPoint y: 529, endPoint x: 720, endPoint y: 531, distance: 43.0
click at [720, 531] on div at bounding box center [704, 530] width 123 height 31
drag, startPoint x: 863, startPoint y: 476, endPoint x: 818, endPoint y: 500, distance: 51.0
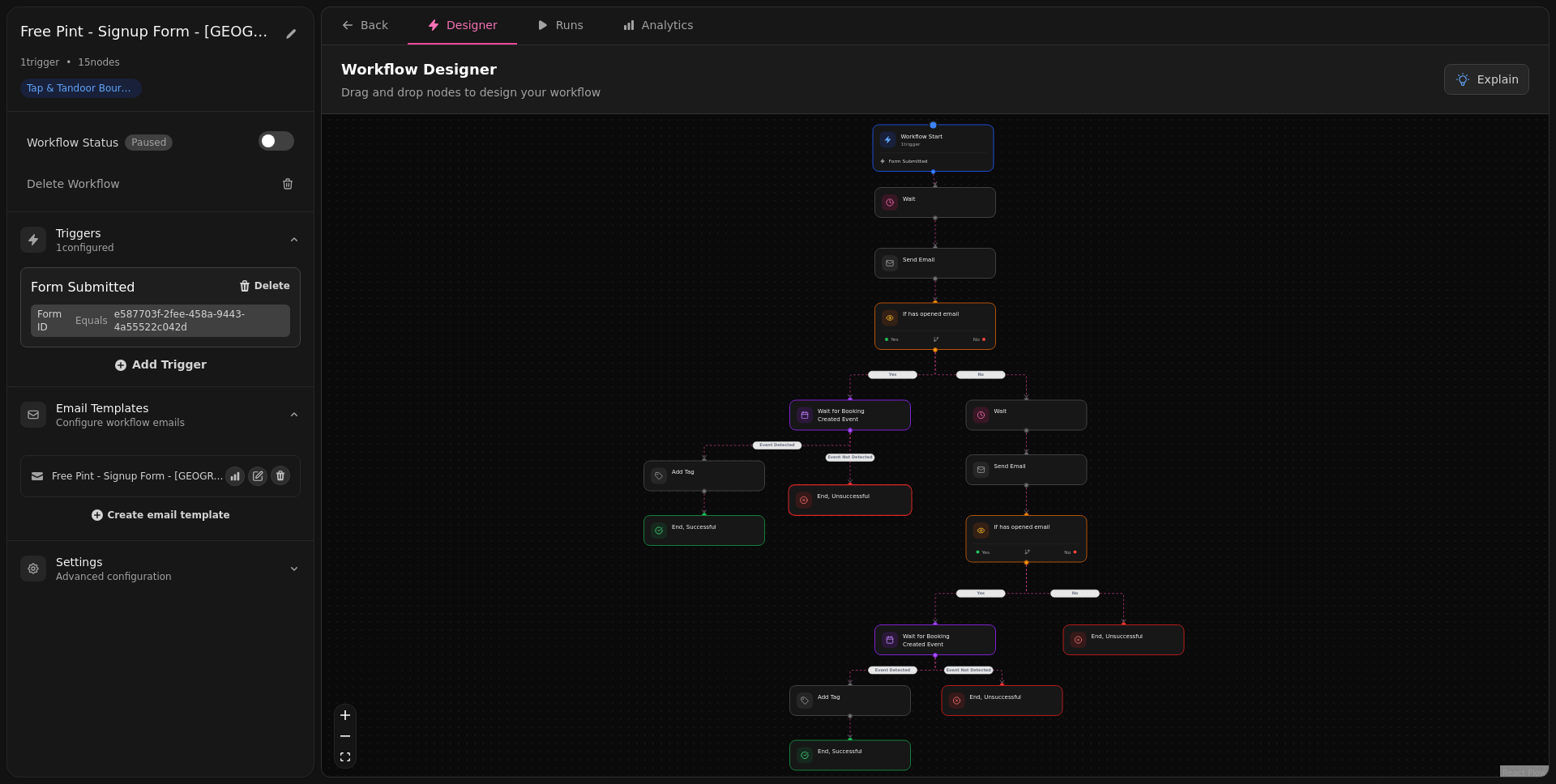
click at [818, 500] on div at bounding box center [850, 500] width 123 height 31
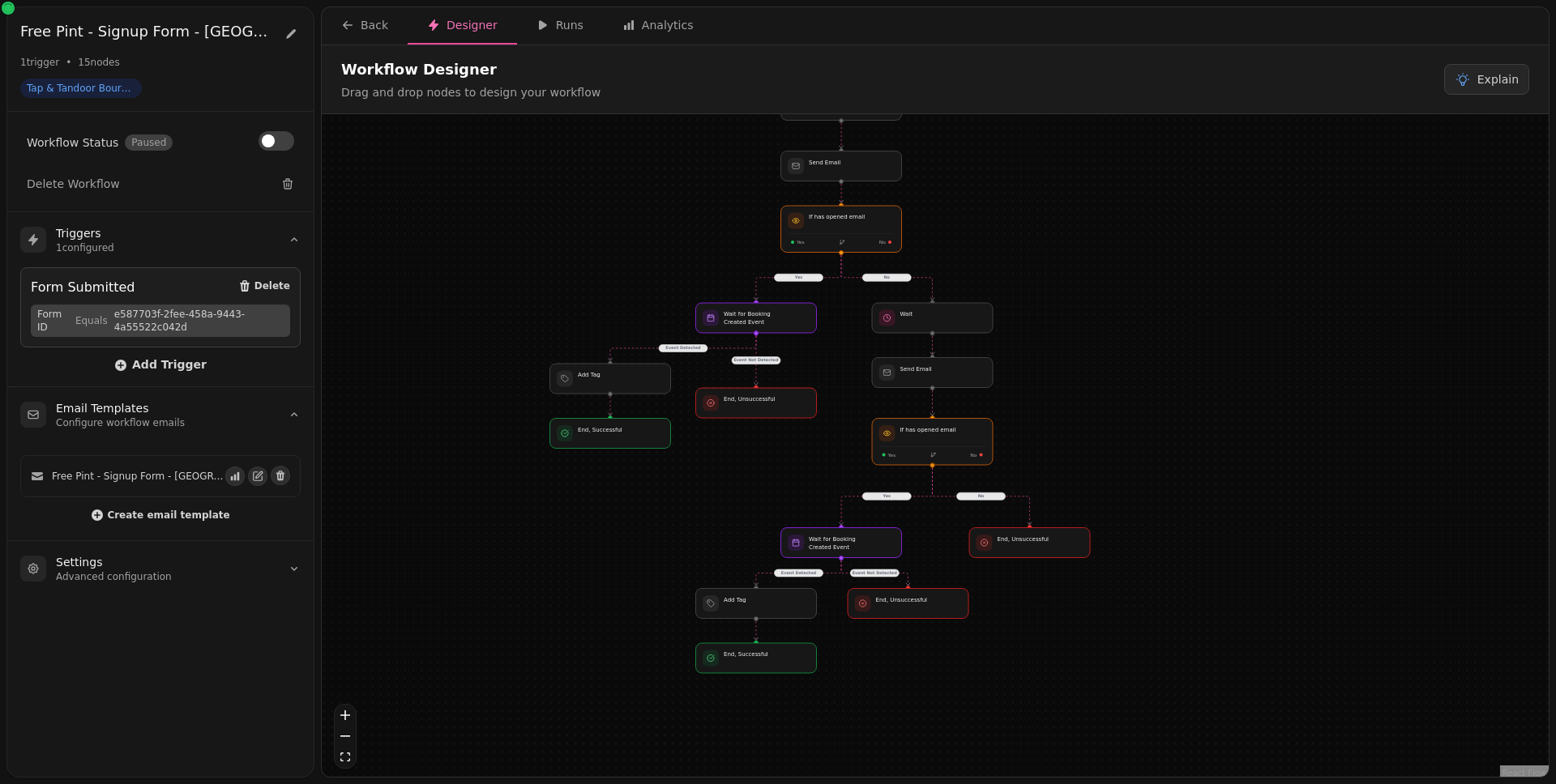
drag, startPoint x: 1191, startPoint y: 484, endPoint x: 1101, endPoint y: 393, distance: 128.0
click at [1101, 393] on div "No Yes Yes No Event Detected Event Detected Event Not Detected Event Not Detect…" at bounding box center [935, 447] width 1227 height 667
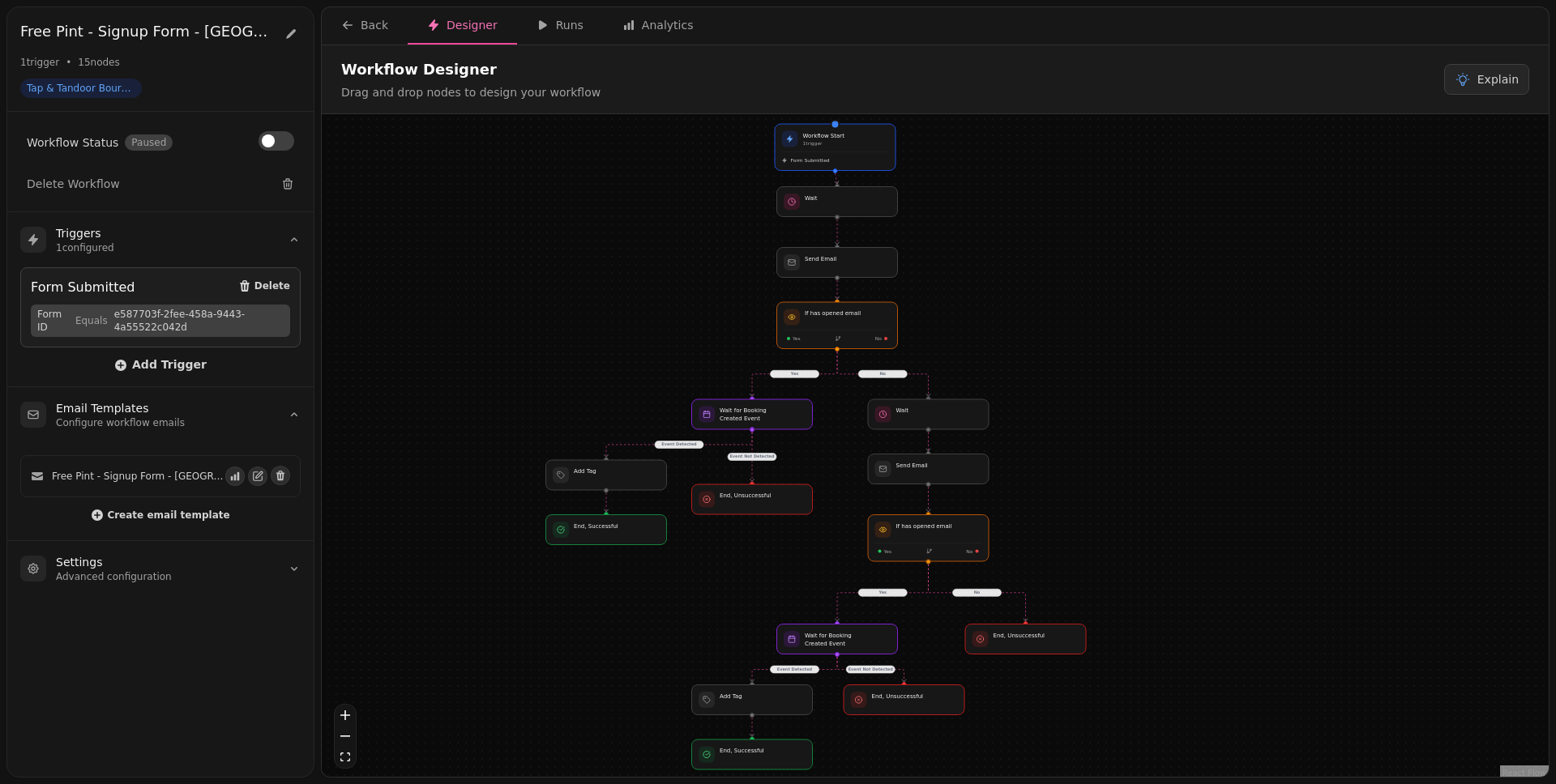
drag, startPoint x: 1148, startPoint y: 352, endPoint x: 1146, endPoint y: 462, distance: 110.0
click at [1146, 462] on div "No Yes Yes No Event Detected Event Detected Event Not Detected Event Not Detect…" at bounding box center [935, 447] width 1227 height 667
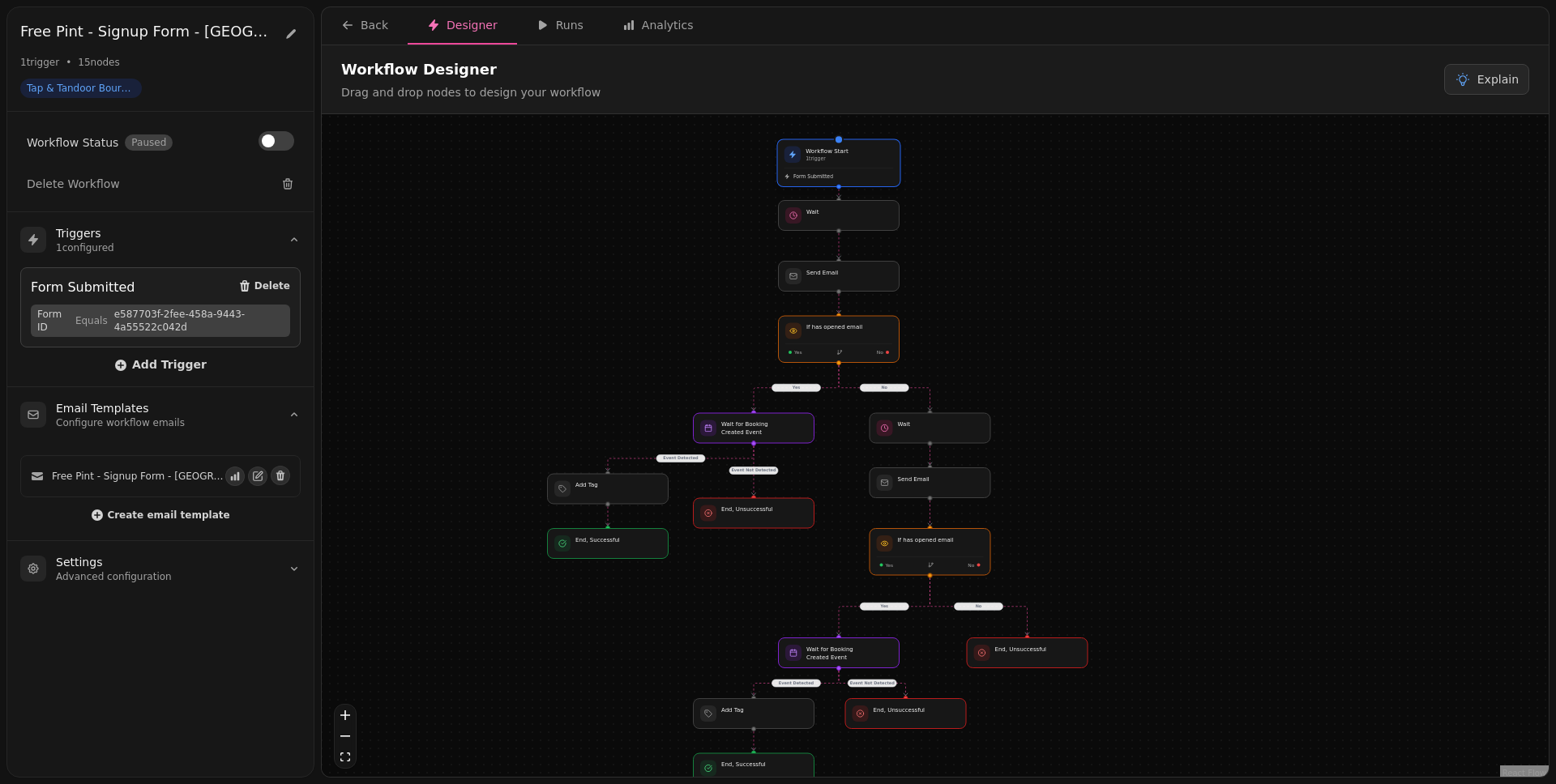
click at [868, 165] on div "Workflow Start 1 trigger Form Submitted" at bounding box center [839, 163] width 123 height 47
click at [1056, 295] on div "No Yes Yes No Event Detected Event Detected Event Not Detected Event Not Detect…" at bounding box center [935, 447] width 1227 height 667
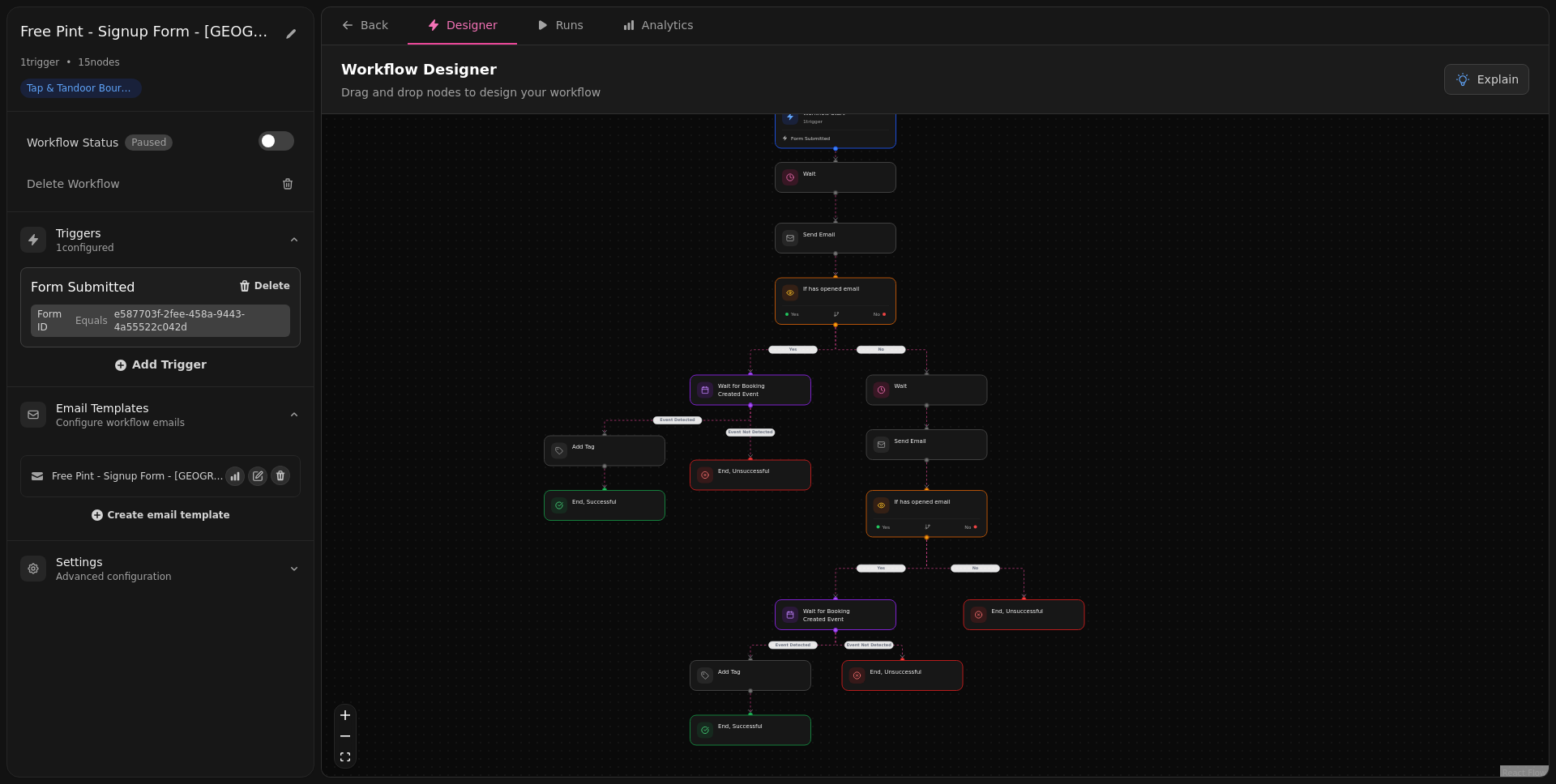
drag, startPoint x: 1141, startPoint y: 371, endPoint x: 1137, endPoint y: 333, distance: 38.2
click at [1137, 333] on div "No Yes Yes No Event Detected Event Detected Event Not Detected Event Not Detect…" at bounding box center [935, 447] width 1227 height 667
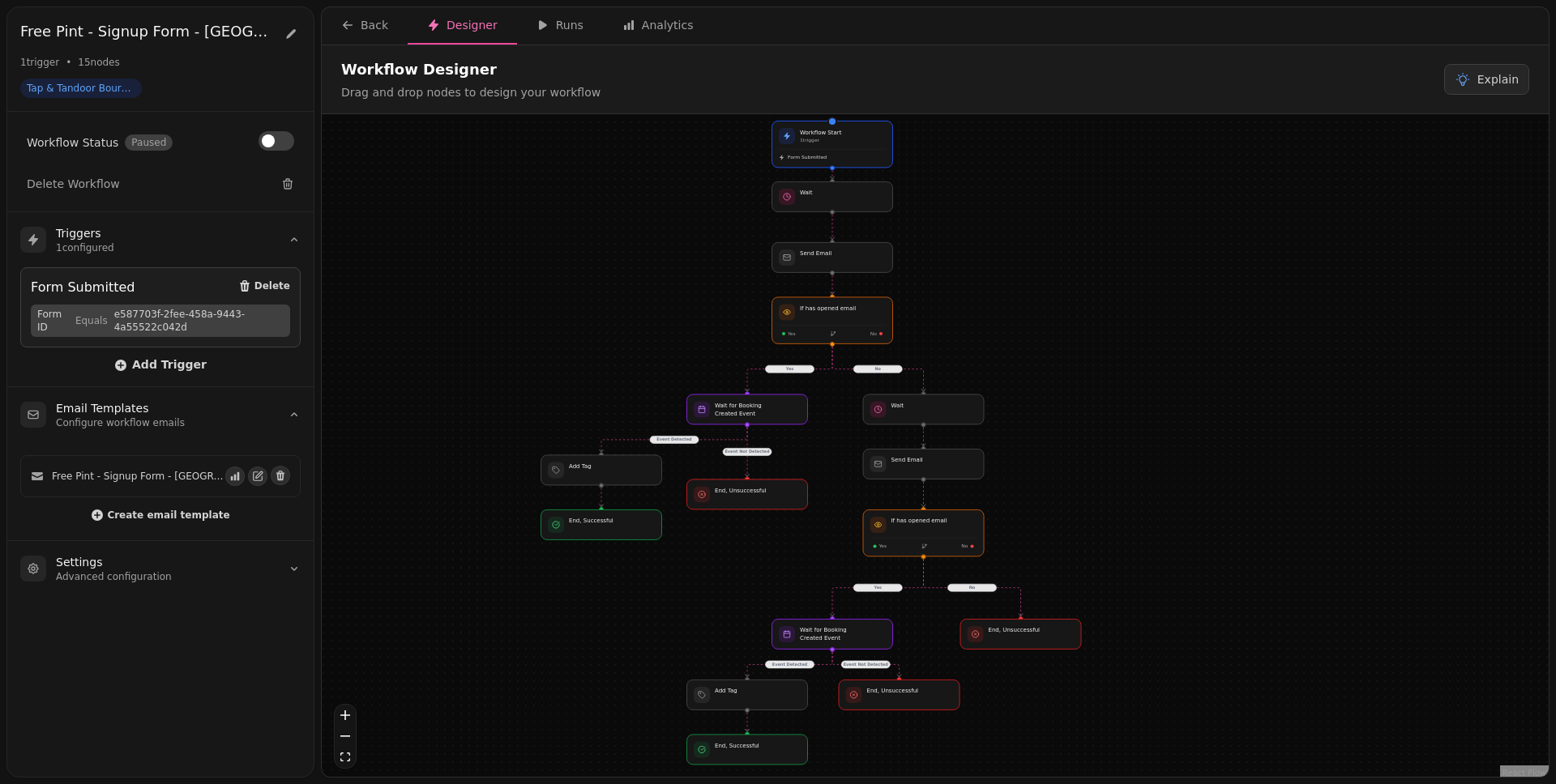
drag, startPoint x: 1136, startPoint y: 318, endPoint x: 1133, endPoint y: 338, distance: 20.2
click at [1133, 338] on div "No Yes Yes No Event Detected Event Detected Event Not Detected Event Not Detect…" at bounding box center [935, 447] width 1227 height 667
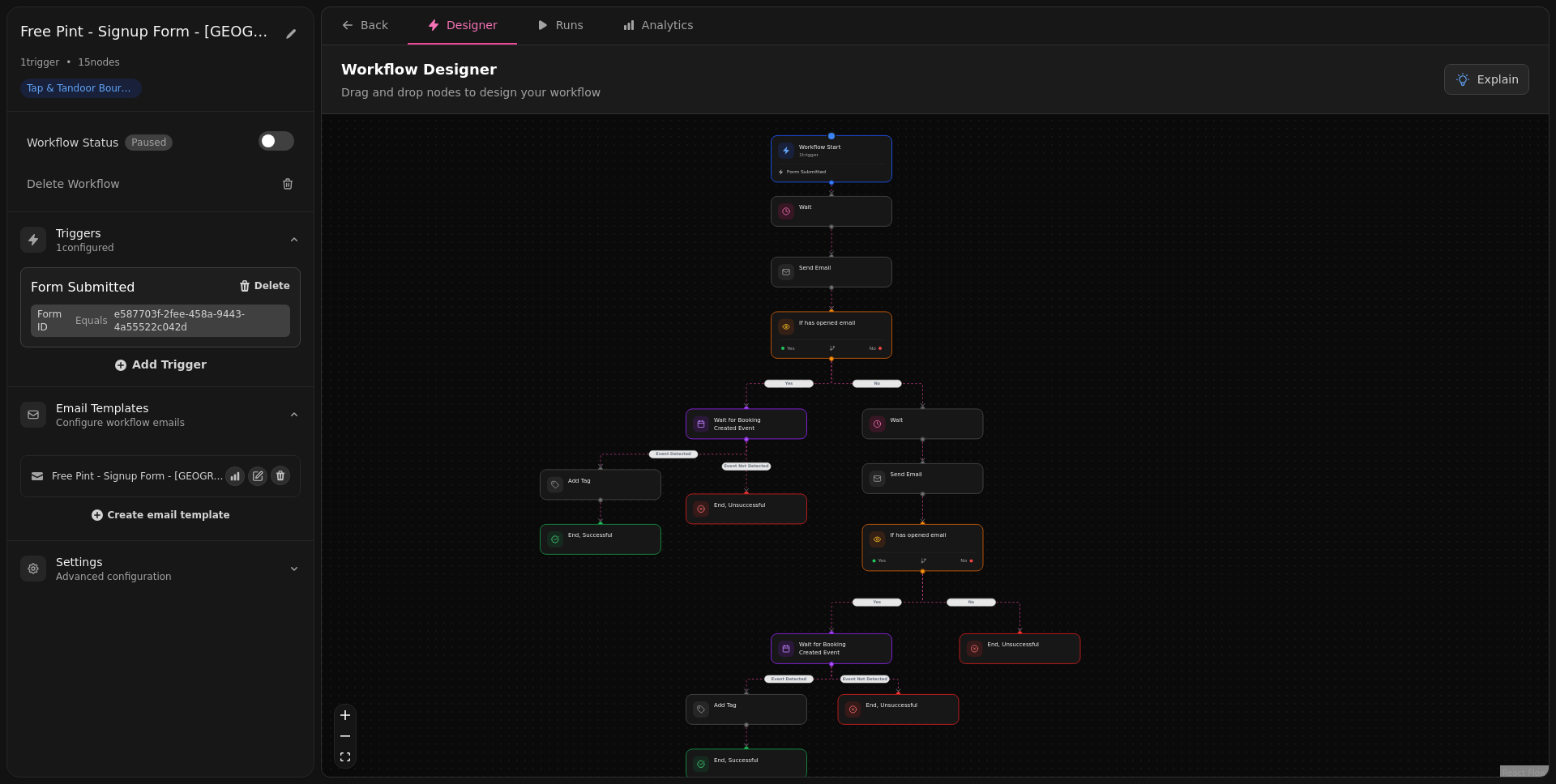
drag, startPoint x: 1164, startPoint y: 335, endPoint x: 1163, endPoint y: 349, distance: 14.0
click at [1163, 349] on div "No Yes Yes No Event Detected Event Detected Event Not Detected Event Not Detect…" at bounding box center [935, 447] width 1227 height 667
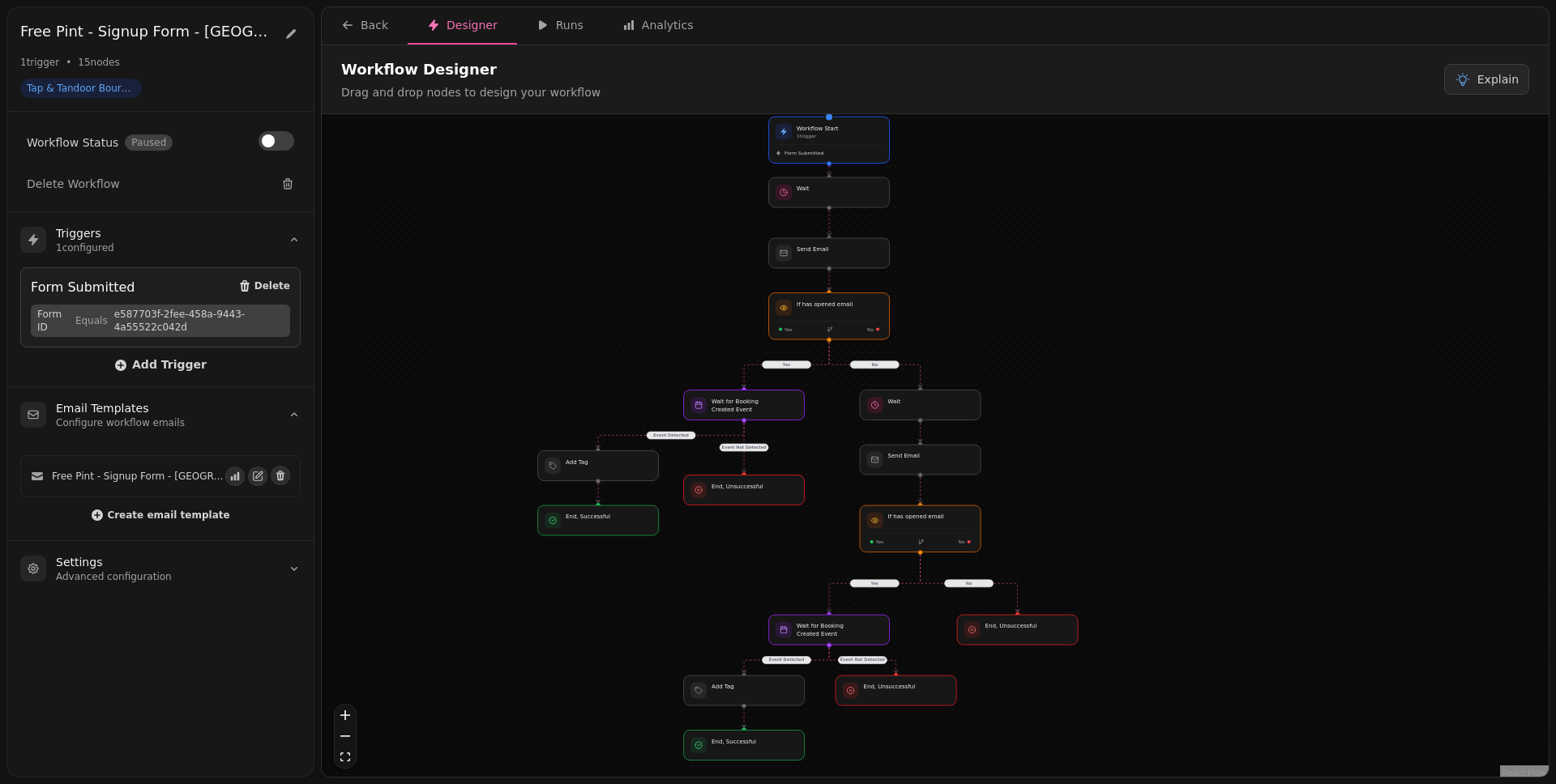
drag, startPoint x: 1165, startPoint y: 395, endPoint x: 1163, endPoint y: 376, distance: 19.1
click at [1163, 376] on div "No Yes Yes No Event Detected Event Detected Event Not Detected Event Not Detect…" at bounding box center [935, 447] width 1227 height 667
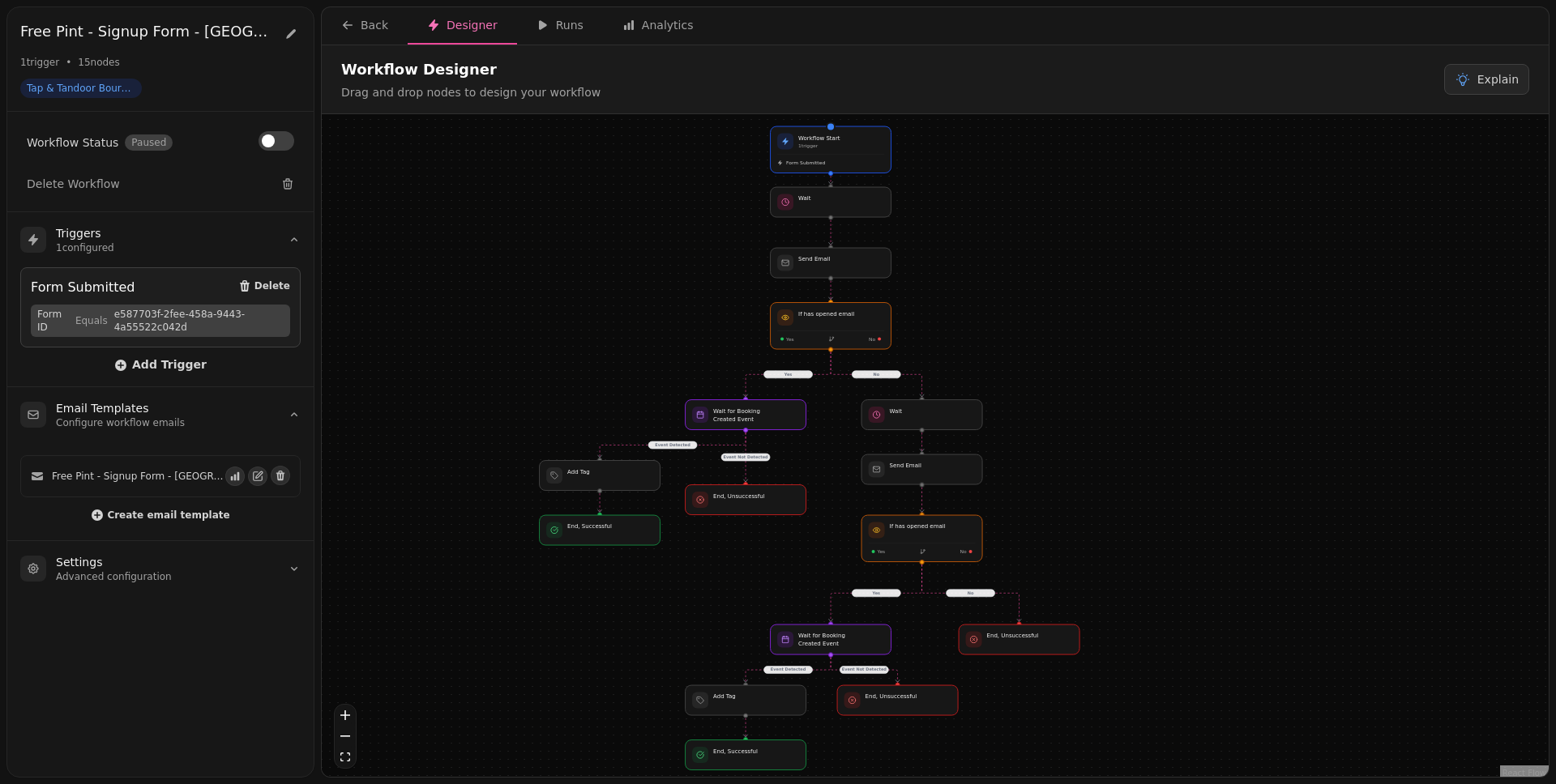
drag, startPoint x: 1158, startPoint y: 361, endPoint x: 1160, endPoint y: 369, distance: 8.2
click at [1160, 369] on div "No Yes Yes No Event Detected Event Detected Event Not Detected Event Not Detect…" at bounding box center [935, 447] width 1227 height 667
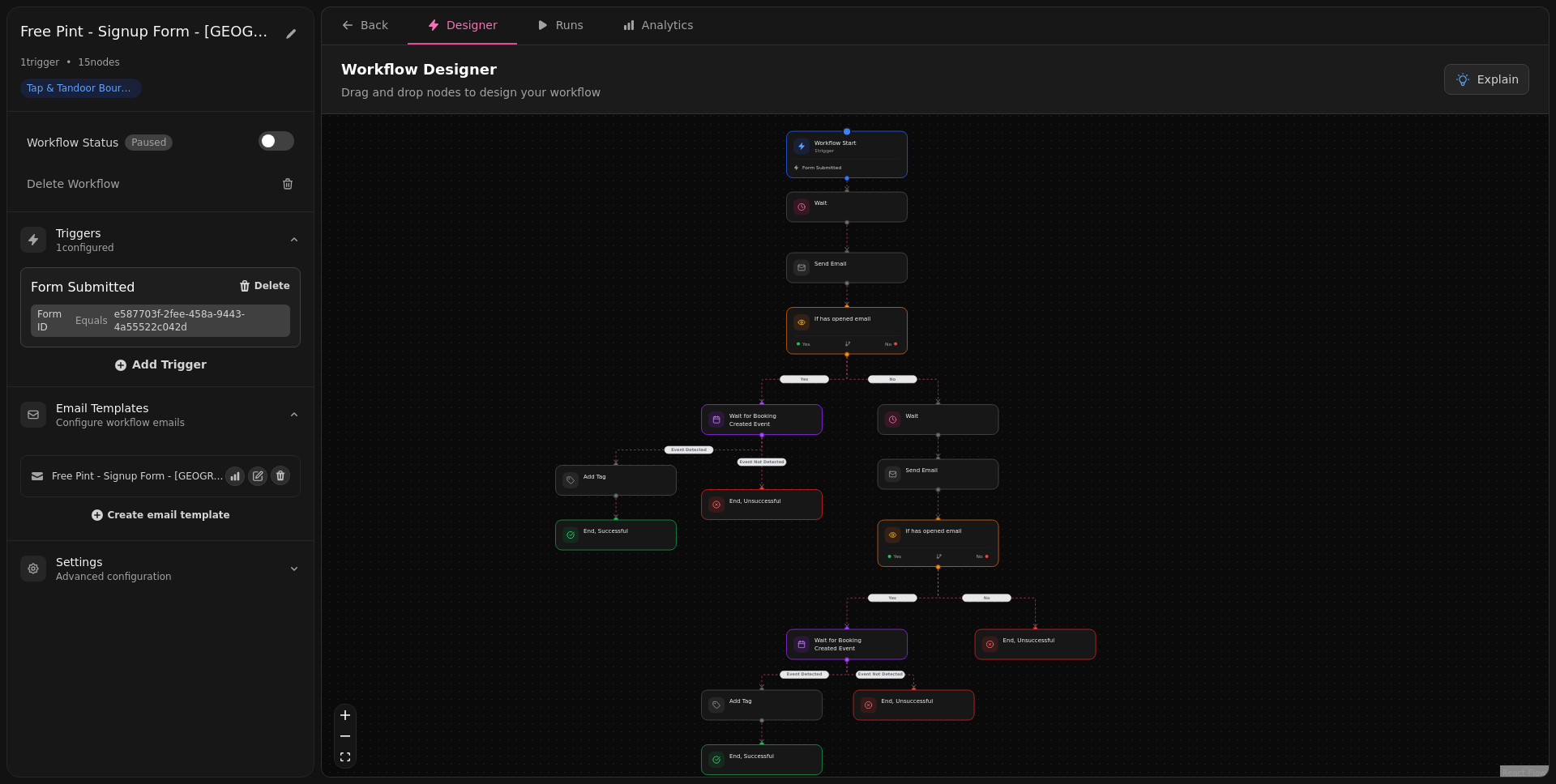
drag, startPoint x: 1150, startPoint y: 344, endPoint x: 1167, endPoint y: 352, distance: 18.8
click at [1167, 352] on div "No Yes Yes No Event Detected Event Detected Event Not Detected Event Not Detect…" at bounding box center [935, 447] width 1227 height 667
click at [992, 312] on div "No Yes Yes No Event Detected Event Detected Event Not Detected Event Not Detect…" at bounding box center [935, 447] width 1227 height 667
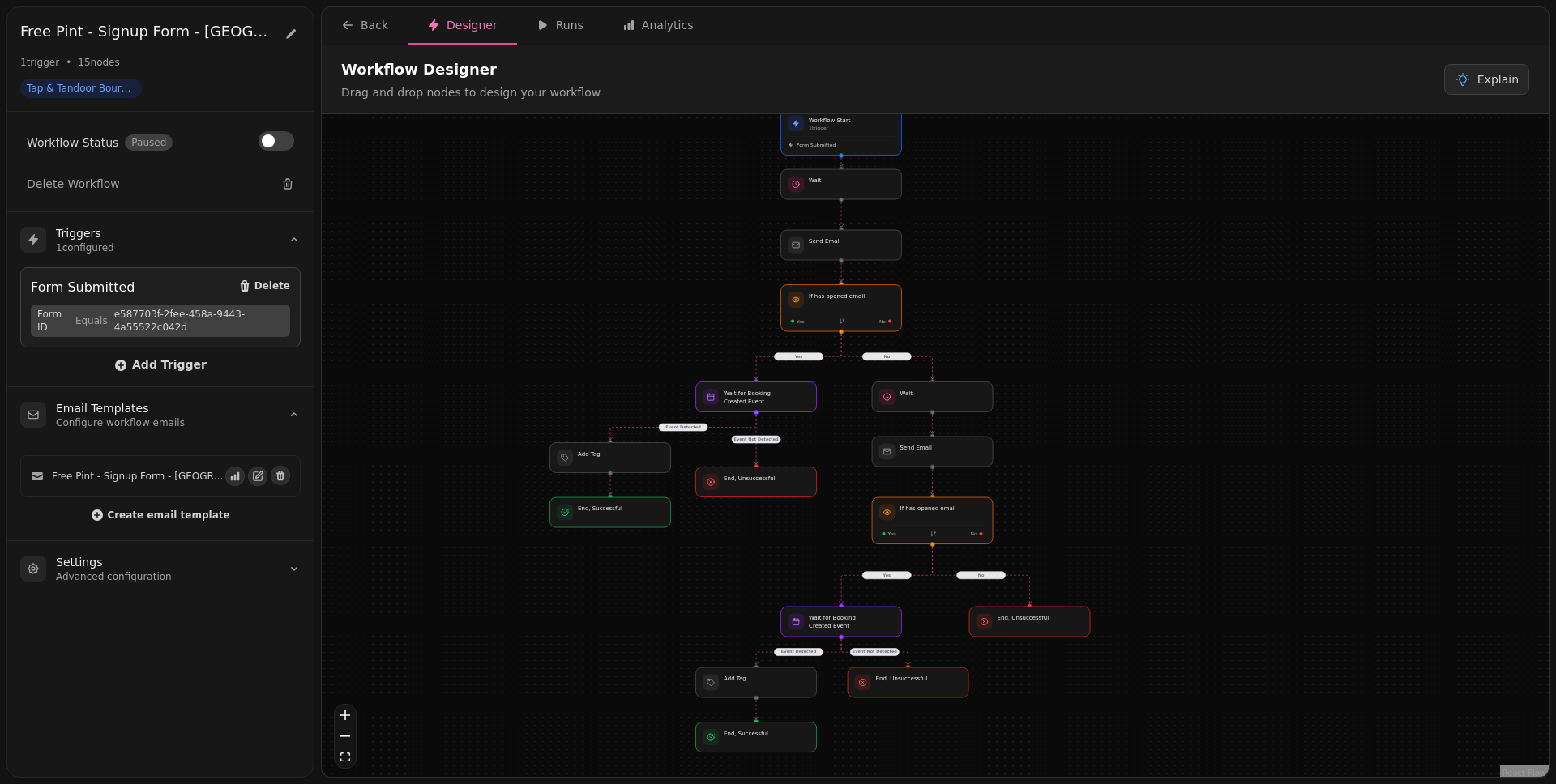
drag, startPoint x: 1113, startPoint y: 475, endPoint x: 1111, endPoint y: 442, distance: 33.1
click at [1111, 442] on div "No Yes Yes No Event Detected Event Detected Event Not Detected Event Not Detect…" at bounding box center [935, 447] width 1227 height 667
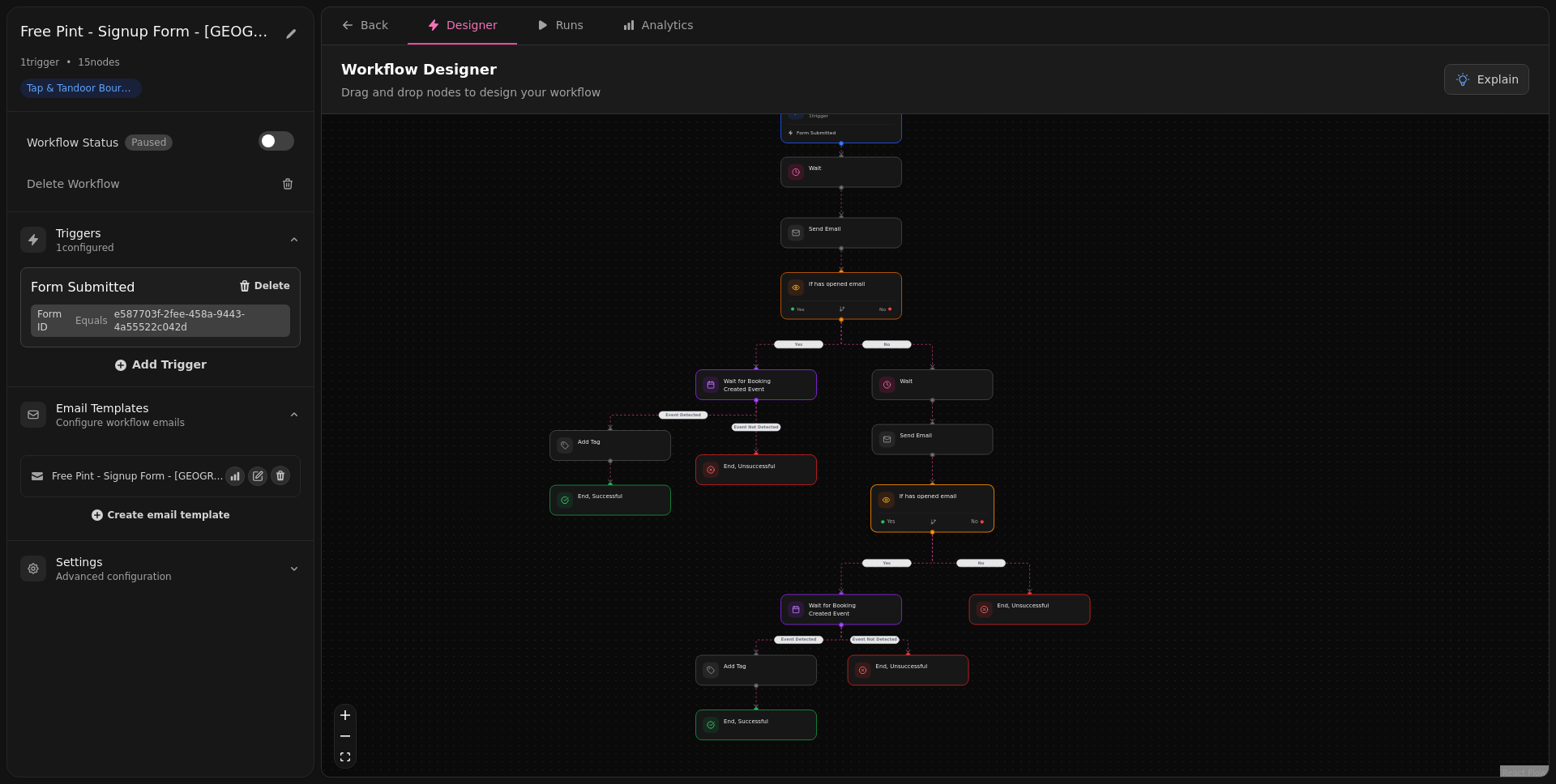
click at [960, 504] on div at bounding box center [933, 508] width 123 height 47
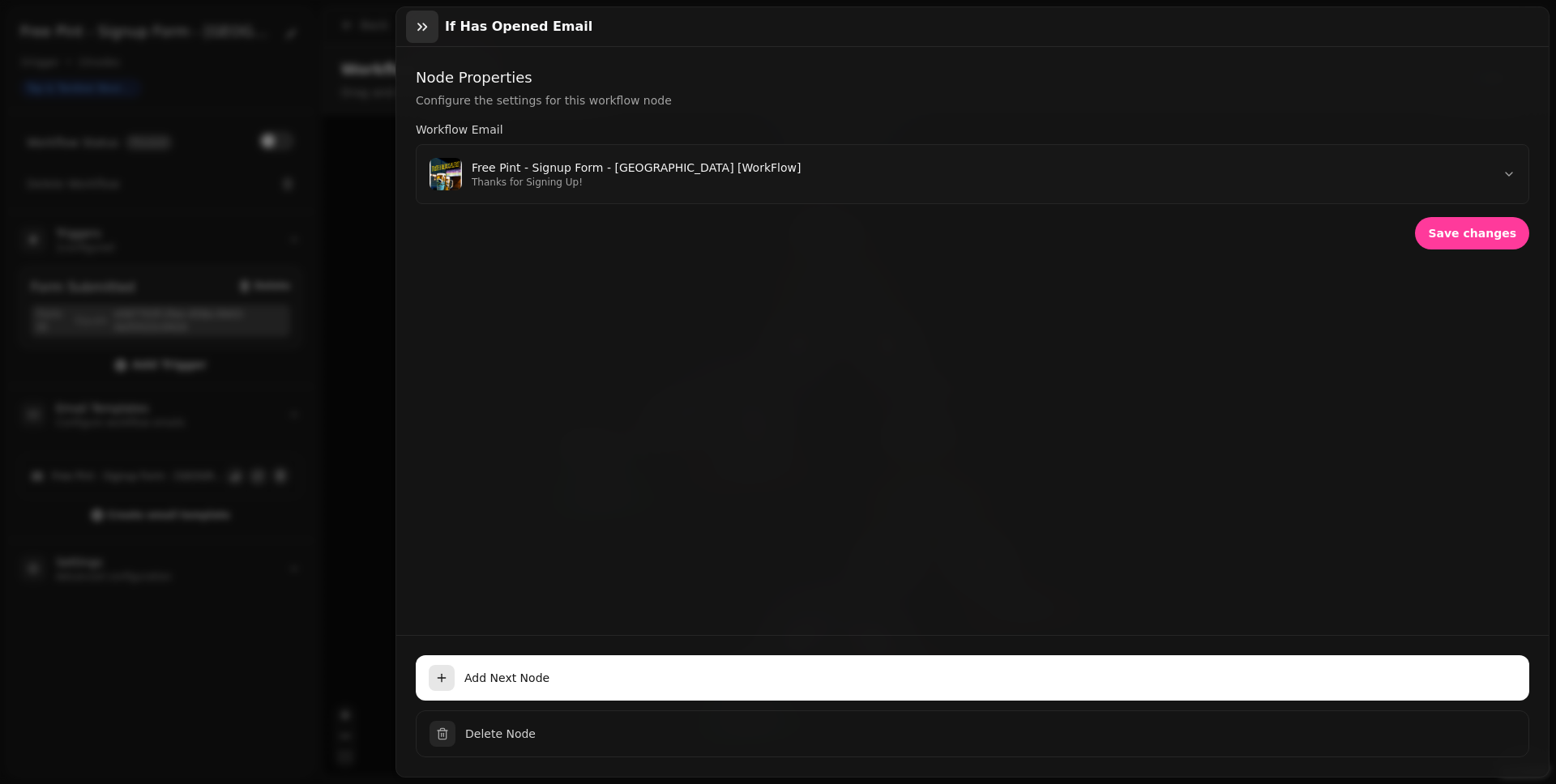
click at [427, 31] on icon "button" at bounding box center [421, 26] width 16 height 16
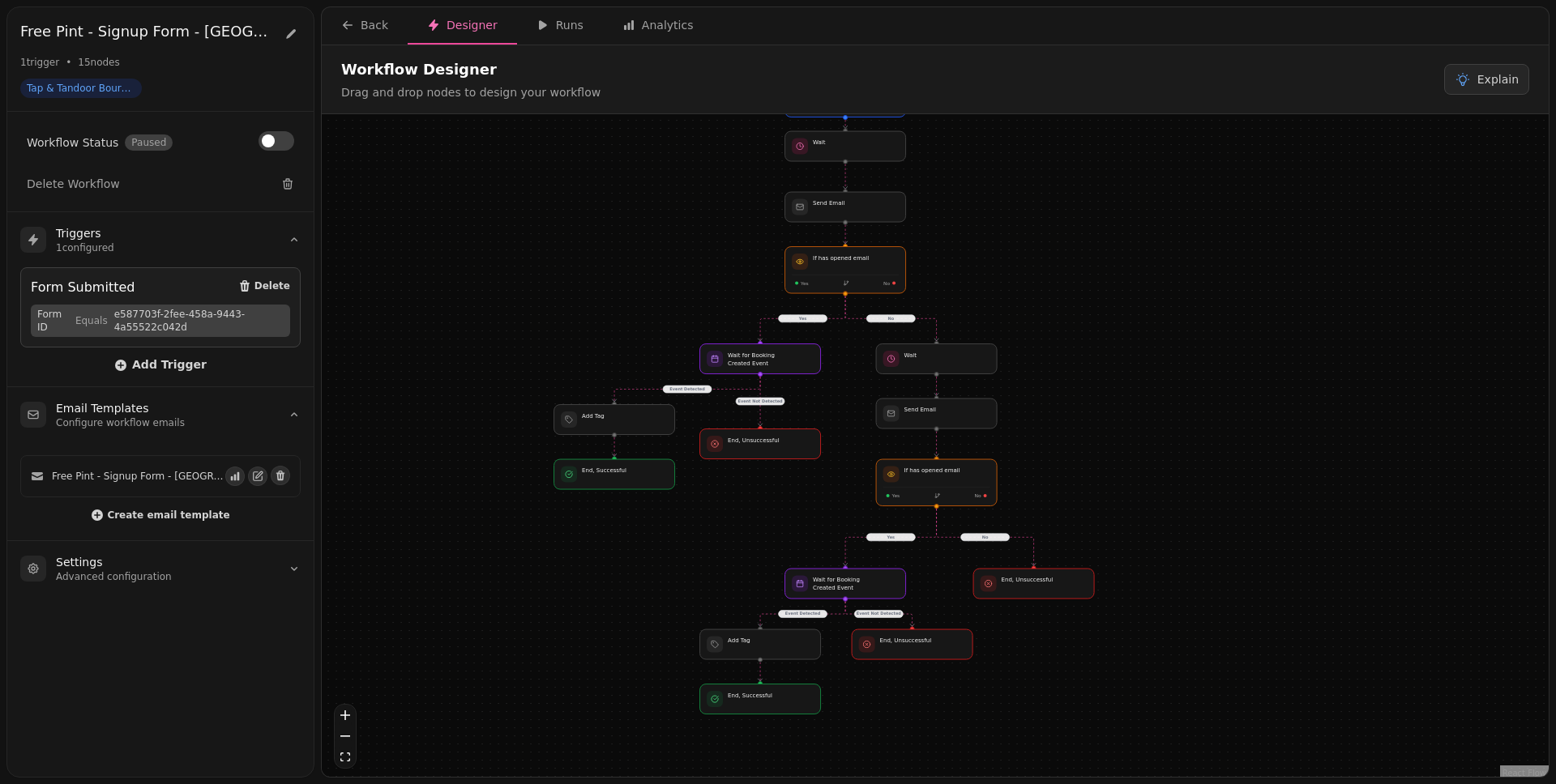
drag, startPoint x: 1088, startPoint y: 509, endPoint x: 1092, endPoint y: 484, distance: 25.3
click at [1092, 484] on div "No Yes Yes No Event Detected Event Detected Event Not Detected Event Not Detect…" at bounding box center [935, 447] width 1227 height 667
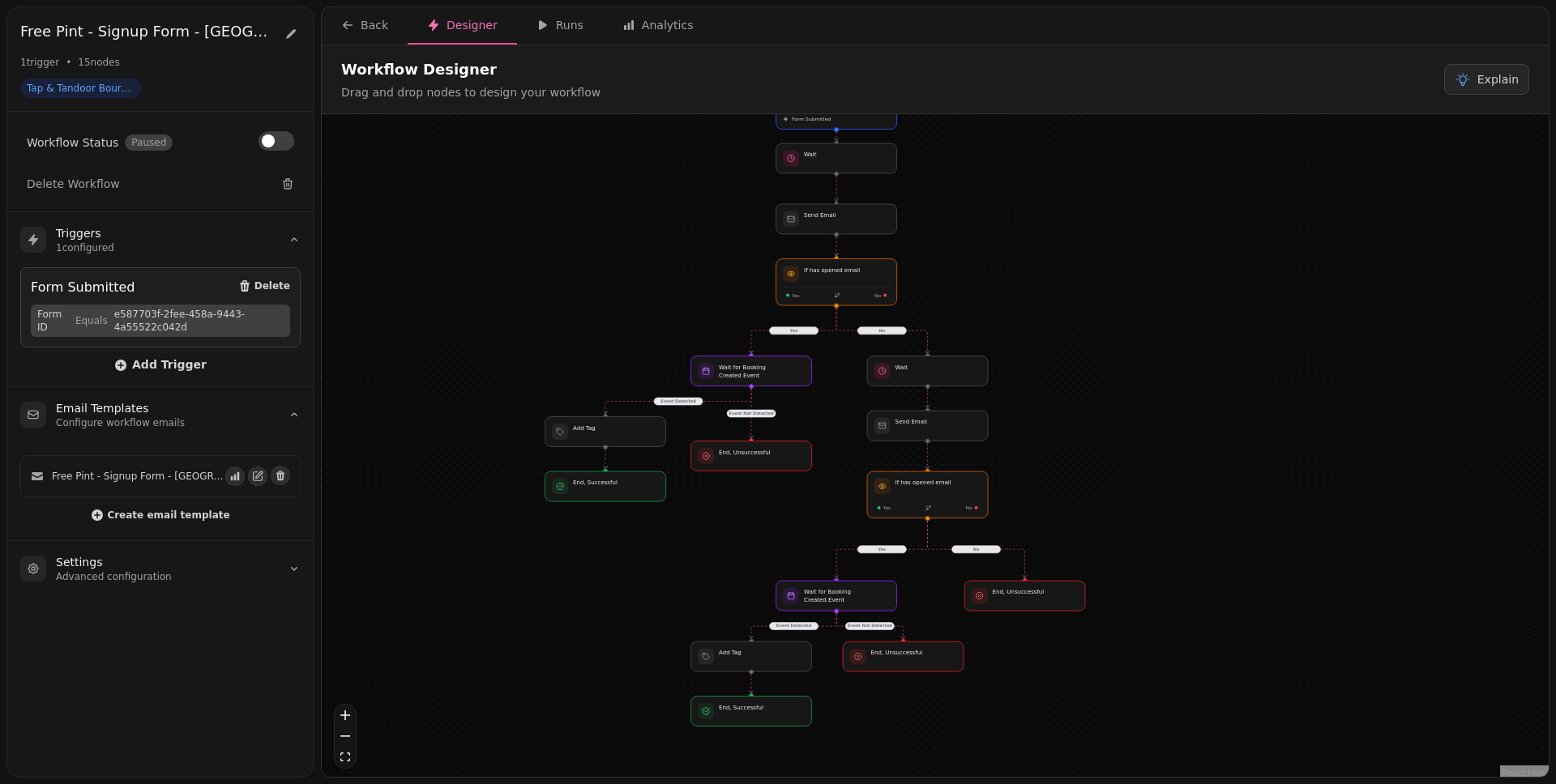
drag, startPoint x: 500, startPoint y: 242, endPoint x: 499, endPoint y: 251, distance: 9.1
click at [499, 251] on div "No Yes Yes No Event Detected Event Detected Event Not Detected Event Not Detect…" at bounding box center [935, 447] width 1227 height 667
click at [278, 141] on button at bounding box center [276, 140] width 35 height 20
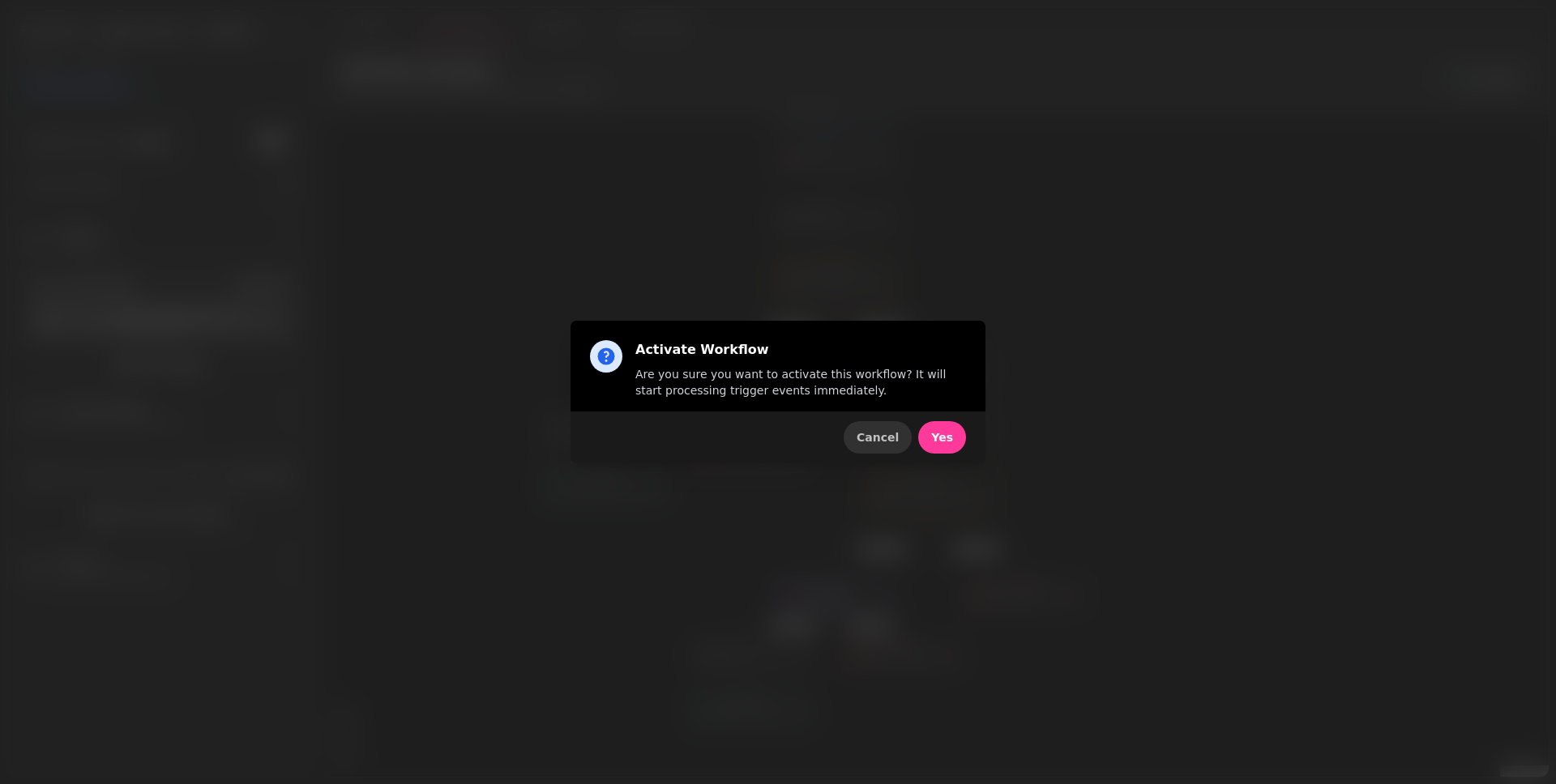
click at [891, 434] on span "Cancel" at bounding box center [877, 437] width 42 height 11
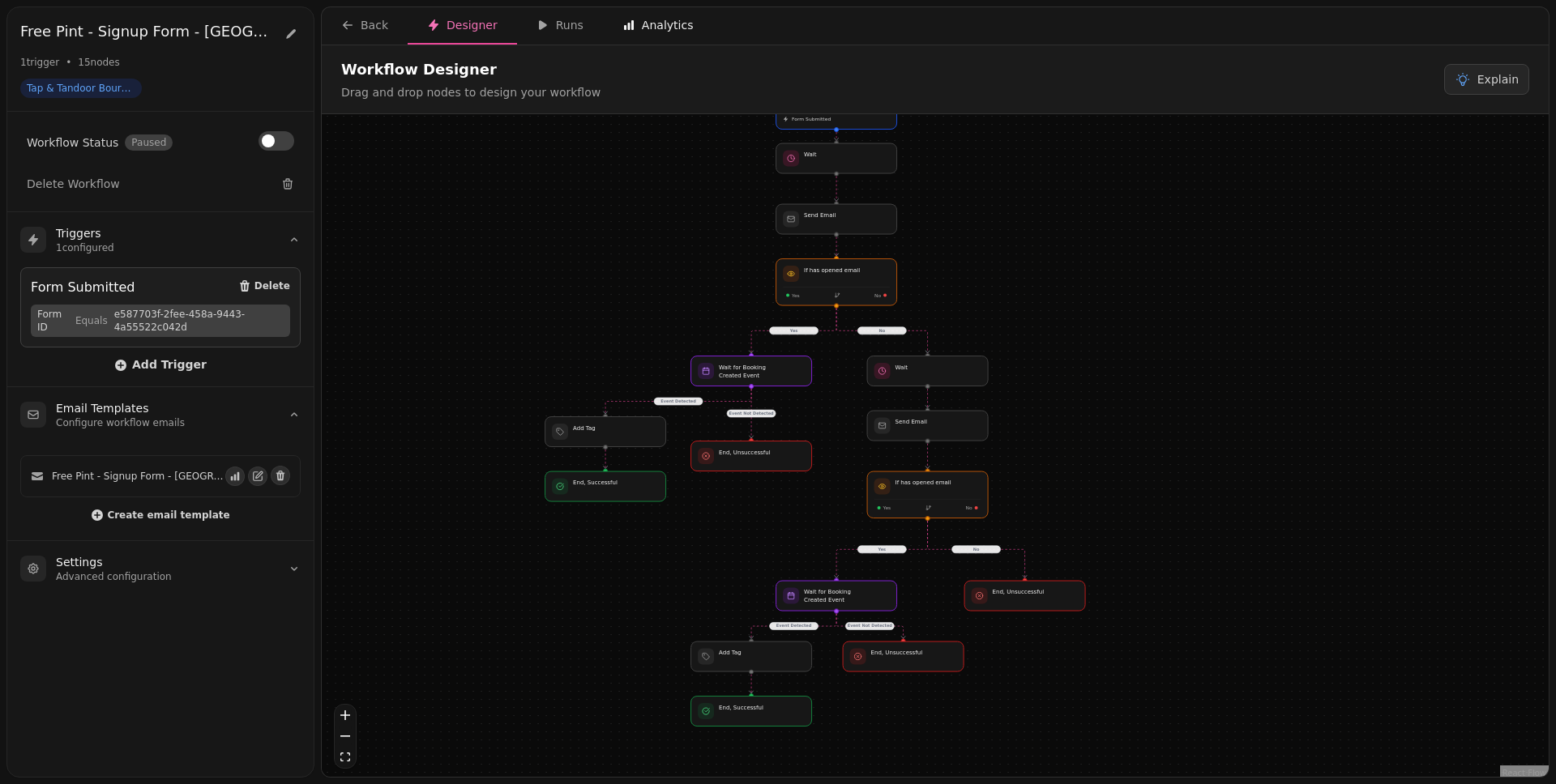
click at [645, 25] on div "Analytics" at bounding box center [658, 24] width 72 height 16
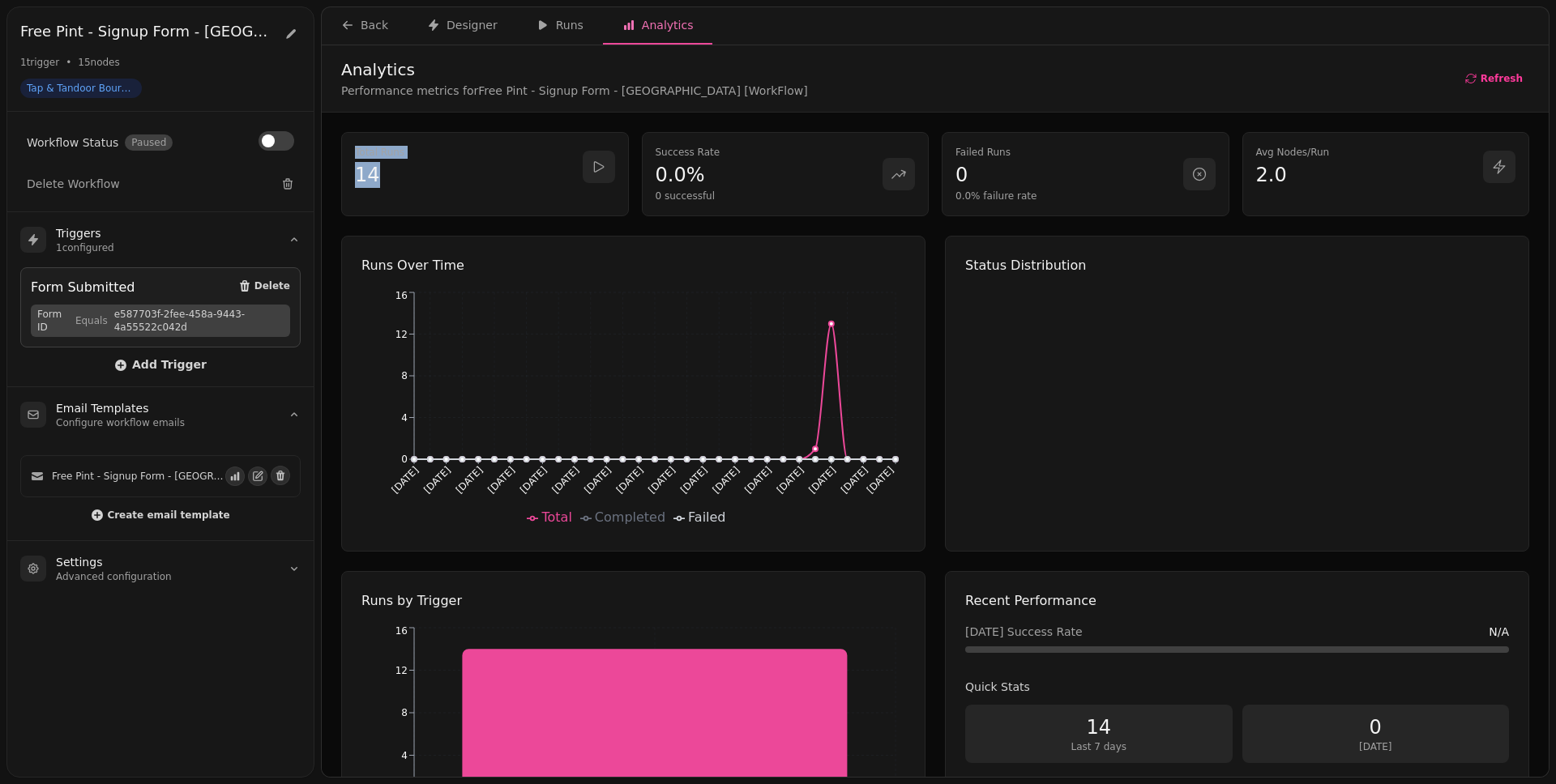
drag, startPoint x: 415, startPoint y: 175, endPoint x: 341, endPoint y: 153, distance: 77.2
click at [341, 153] on div "Total Runs 14" at bounding box center [485, 174] width 287 height 85
drag, startPoint x: 373, startPoint y: 154, endPoint x: 391, endPoint y: 147, distance: 19.3
click at [373, 154] on p "Total Runs" at bounding box center [469, 153] width 228 height 13
click at [537, 28] on icon "button" at bounding box center [543, 25] width 13 height 13
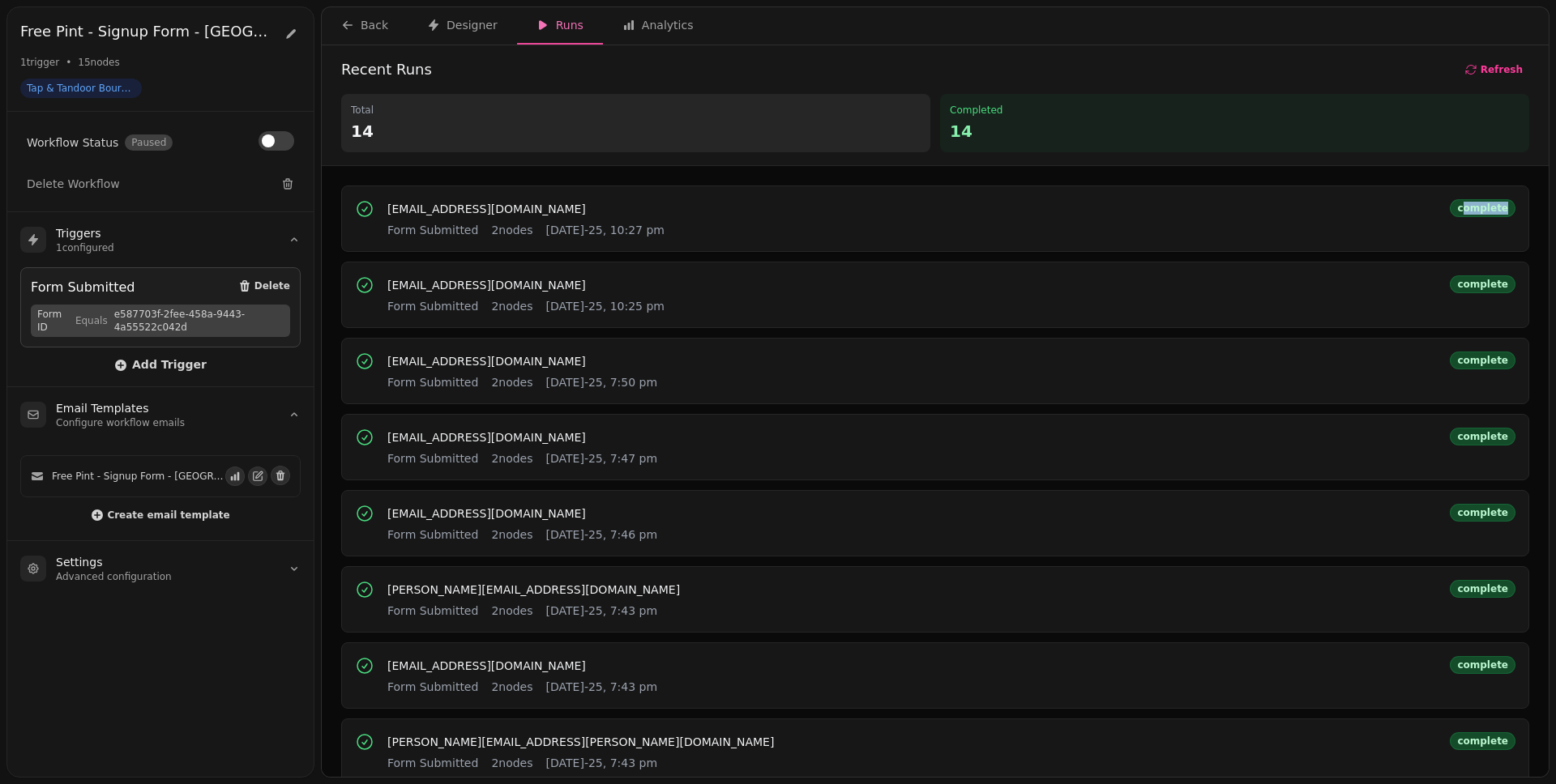
drag, startPoint x: 1455, startPoint y: 212, endPoint x: 1504, endPoint y: 209, distance: 49.1
click at [1504, 209] on div "loulou010196@gmail.com Form Submitted 2 nodes 23rd Aug-25, 10:27 pm complete" at bounding box center [935, 219] width 1188 height 66
drag, startPoint x: 1504, startPoint y: 209, endPoint x: 1485, endPoint y: 208, distance: 19.0
click at [1504, 209] on div "loulou010196@gmail.com Form Submitted 2 nodes 23rd Aug-25, 10:27 pm complete" at bounding box center [935, 219] width 1188 height 66
drag, startPoint x: 1110, startPoint y: 115, endPoint x: 374, endPoint y: 140, distance: 736.4
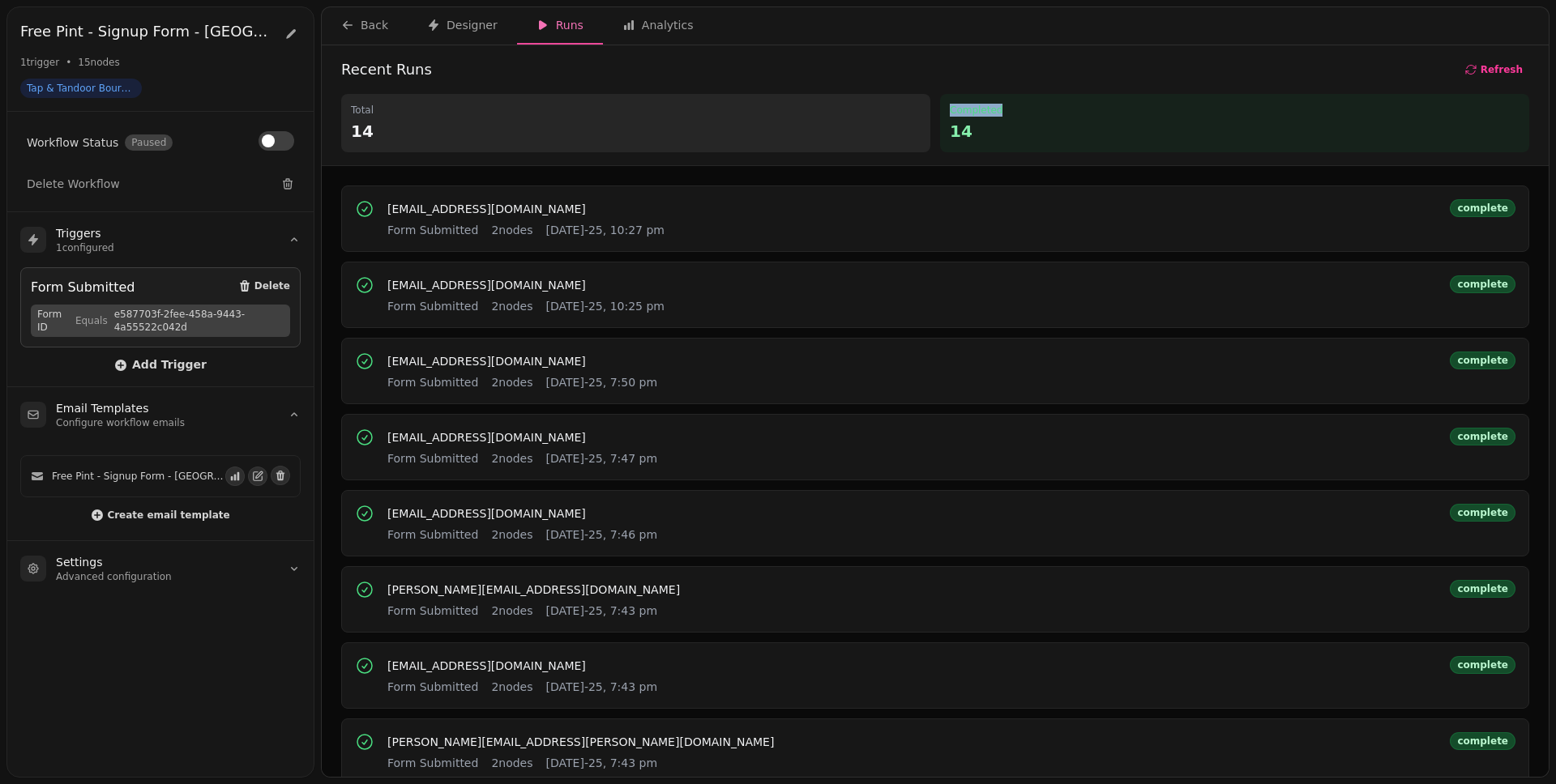
click at [373, 140] on div "Total 14 Completed 14" at bounding box center [935, 123] width 1188 height 59
click at [592, 126] on p "14" at bounding box center [635, 131] width 569 height 22
click at [378, 31] on div "Back" at bounding box center [365, 24] width 47 height 16
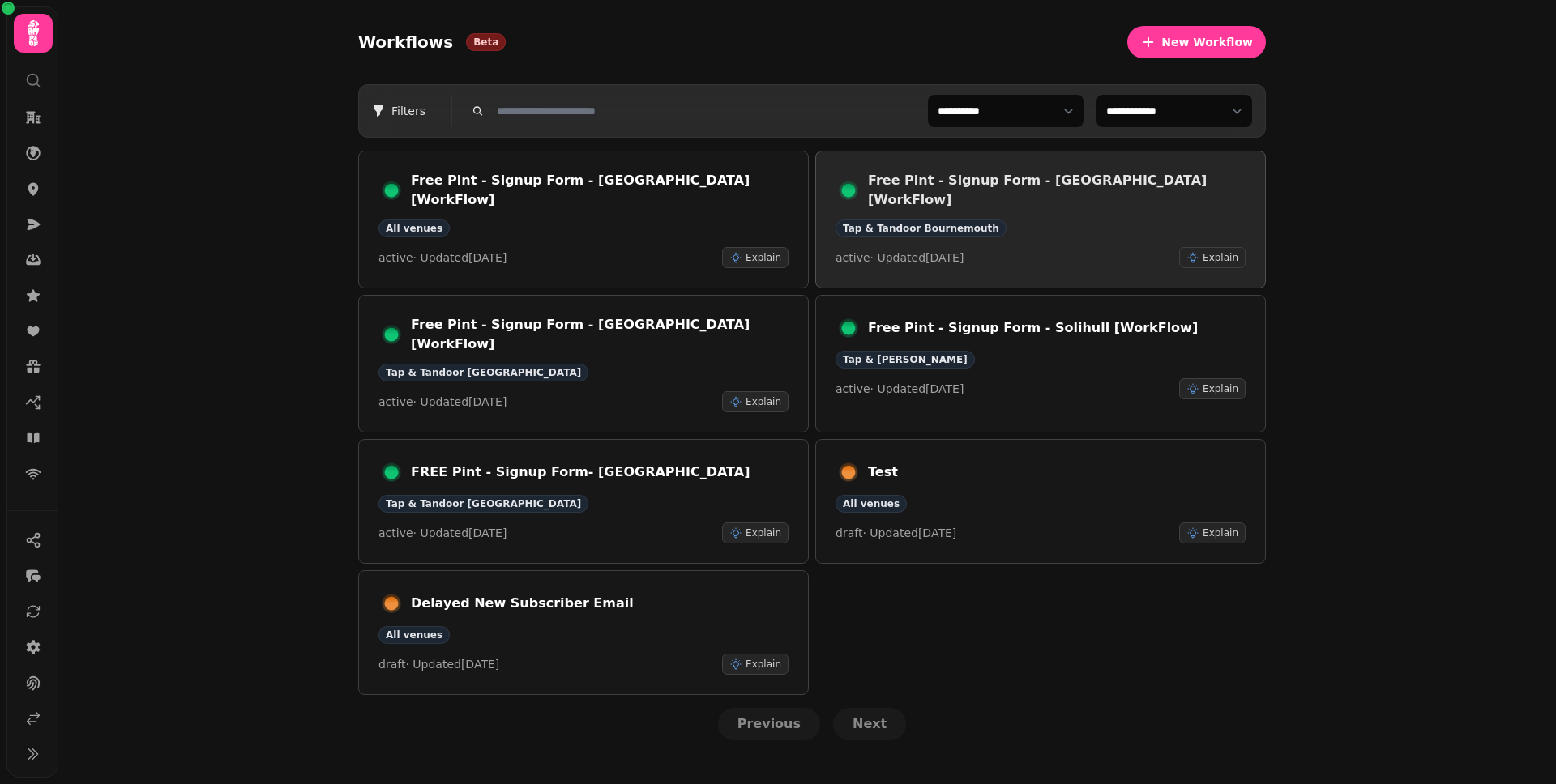
click at [1089, 219] on div "Tap & Tandoor Bournemouth" at bounding box center [1040, 228] width 410 height 18
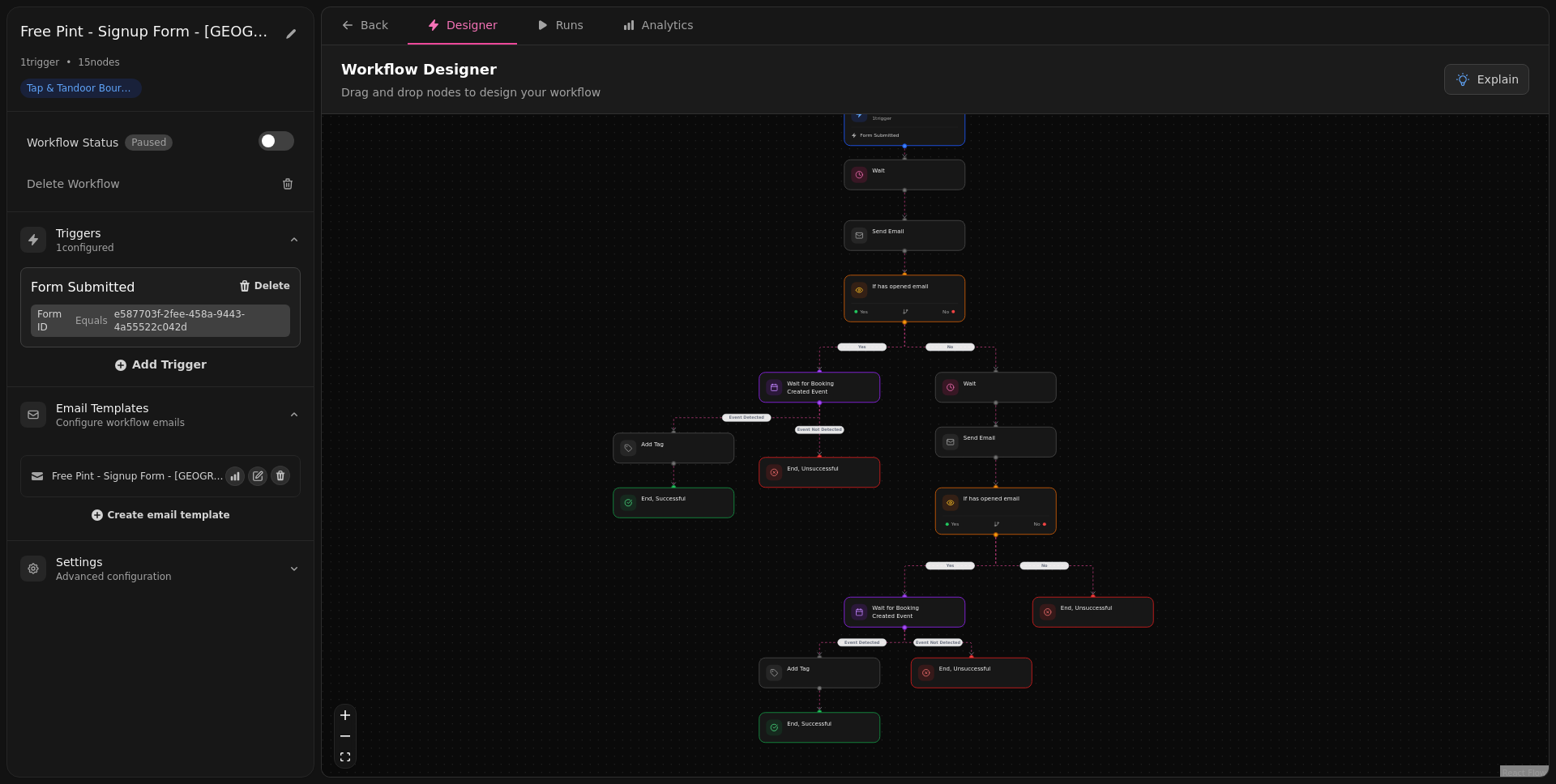
drag, startPoint x: 1270, startPoint y: 565, endPoint x: 1220, endPoint y: 543, distance: 54.6
click at [1220, 543] on div "No Yes Yes No Event Detected Event Detected Event Not Detected Event Not Detect…" at bounding box center [935, 447] width 1227 height 667
click at [671, 35] on button "Analytics" at bounding box center [658, 26] width 110 height 37
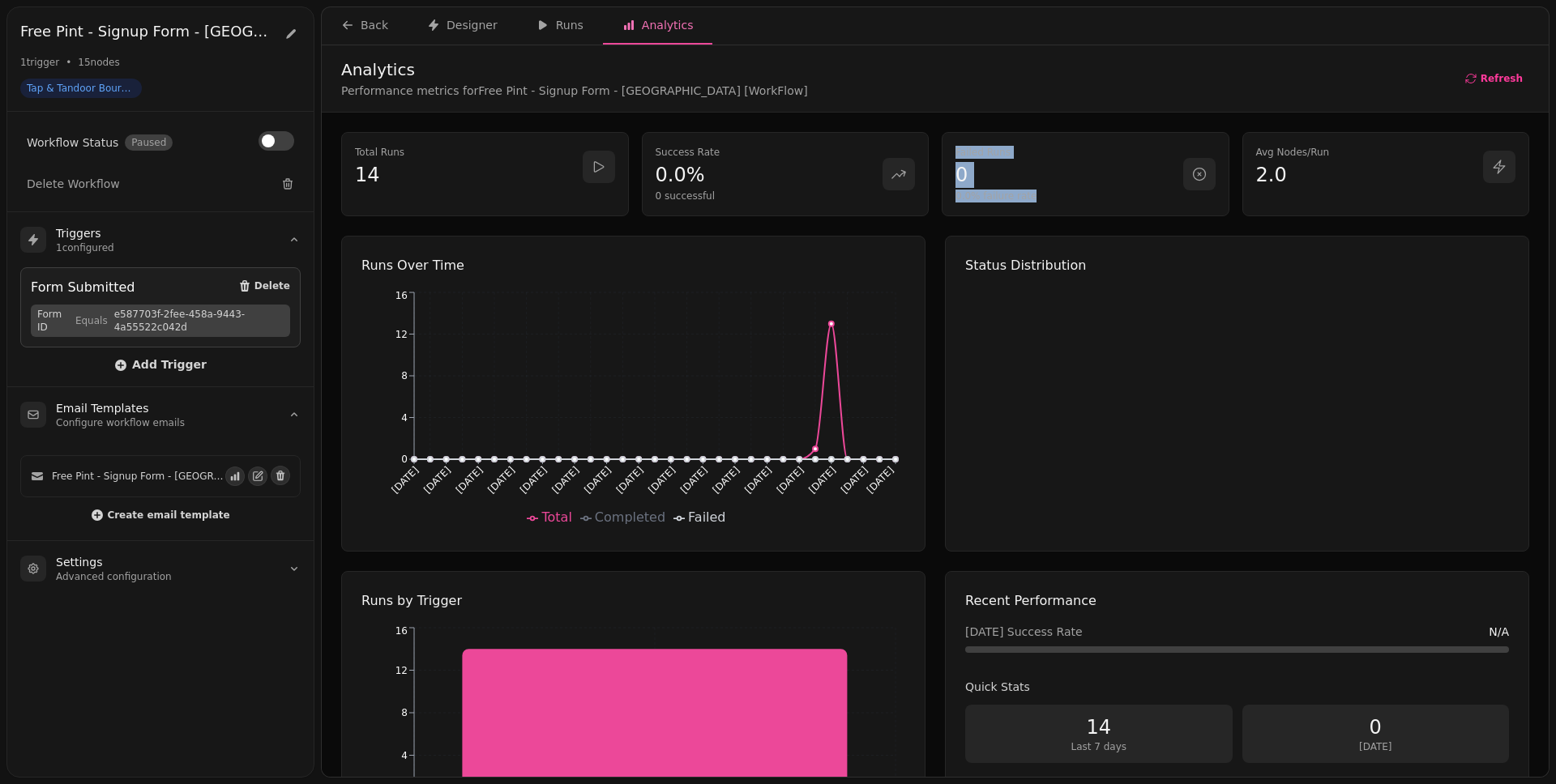
drag, startPoint x: 1084, startPoint y: 211, endPoint x: 915, endPoint y: 154, distance: 178.4
click at [941, 148] on div "Failed Runs 0 0.0% failure rate" at bounding box center [1084, 174] width 287 height 85
drag, startPoint x: 777, startPoint y: 188, endPoint x: 769, endPoint y: 194, distance: 10.0
click at [777, 188] on div "Success Rate 0.0% 0 successful" at bounding box center [769, 174] width 228 height 57
drag, startPoint x: 760, startPoint y: 195, endPoint x: 625, endPoint y: 128, distance: 150.7
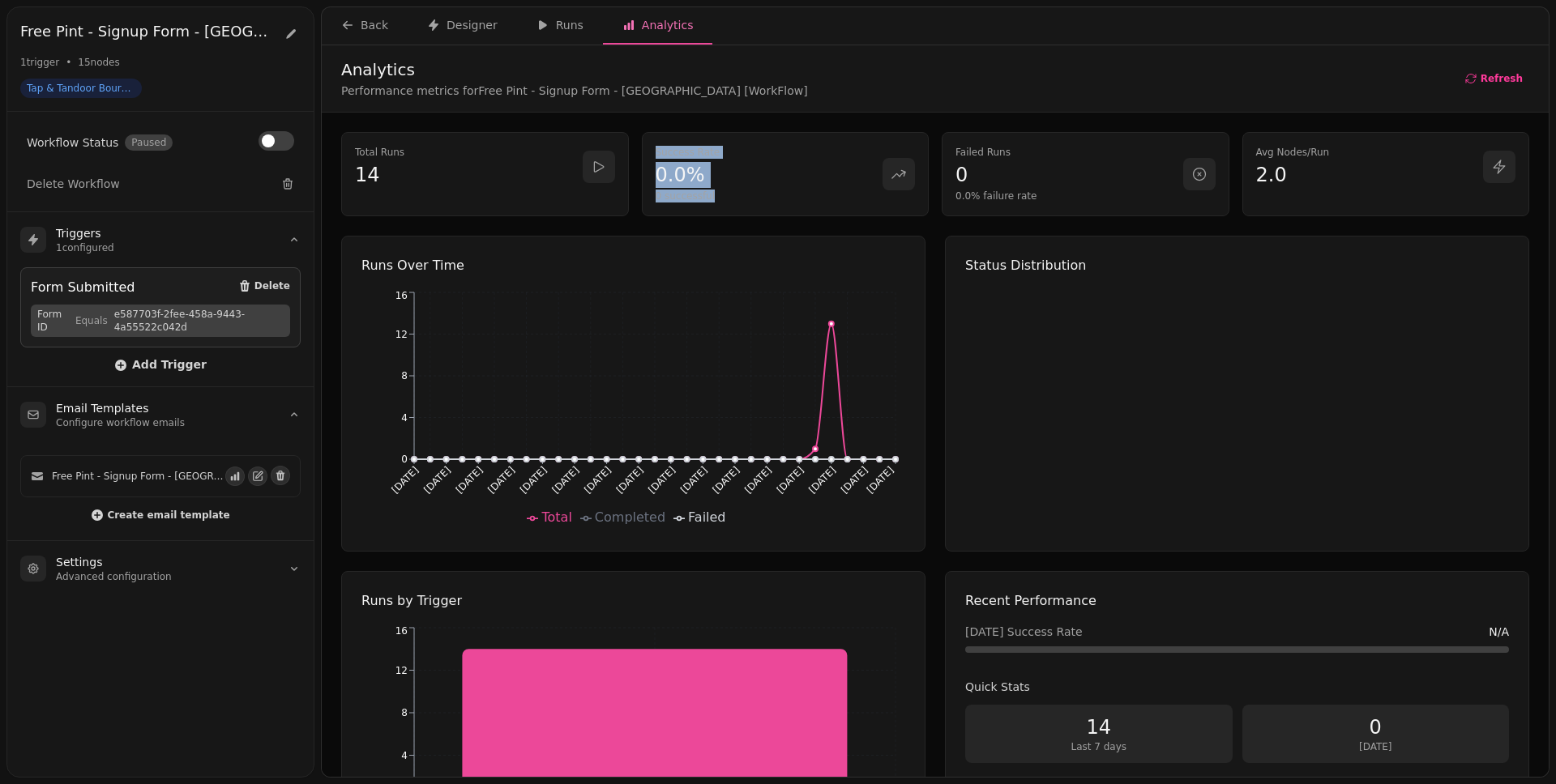
click at [625, 128] on div "Total Runs 14 Success Rate 0.0% 0 successful Failed Runs 0 0.0% failure rate Av…" at bounding box center [935, 510] width 1227 height 794
drag, startPoint x: 1070, startPoint y: 211, endPoint x: 941, endPoint y: 153, distance: 141.4
click at [941, 153] on div "Failed Runs 0 0.0% failure rate" at bounding box center [1084, 174] width 287 height 85
click at [927, 328] on div "Runs Over Time Jul 28 Jul 30 Aug 1 Aug 3 Aug 5 Aug 7 Aug 9 Aug 11 Aug 13 Aug 15…" at bounding box center [935, 562] width 1188 height 651
click at [945, 480] on div "Status Distribution" at bounding box center [1237, 394] width 584 height 316
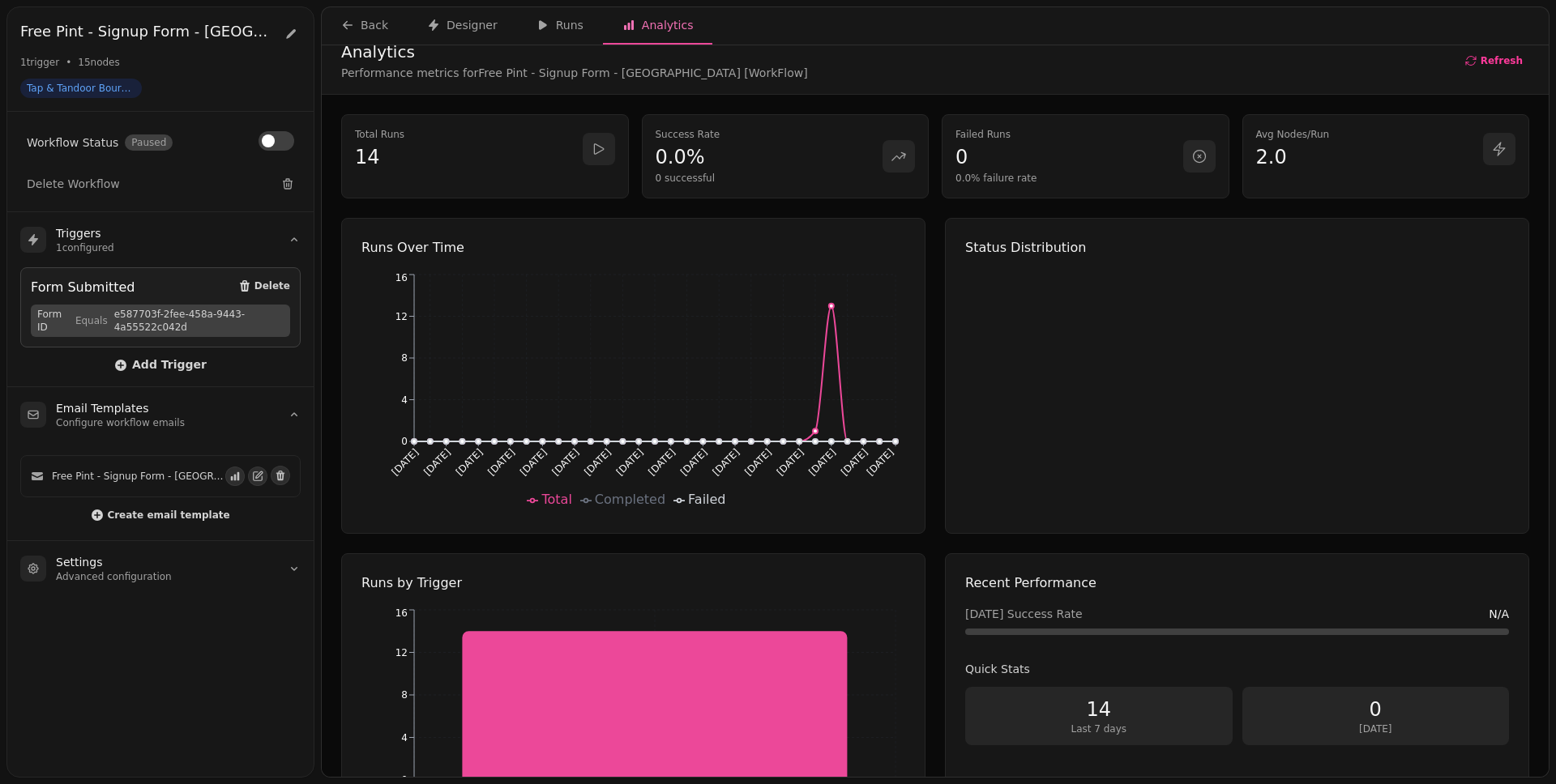
scroll to position [22, 0]
drag, startPoint x: 366, startPoint y: 33, endPoint x: 261, endPoint y: 110, distance: 130.2
click at [261, 110] on div "Free Pint - Signup Form - Bournemouth [WorkFlow] Free Pint - Signup Form - Bour…" at bounding box center [778, 392] width 1556 height 784
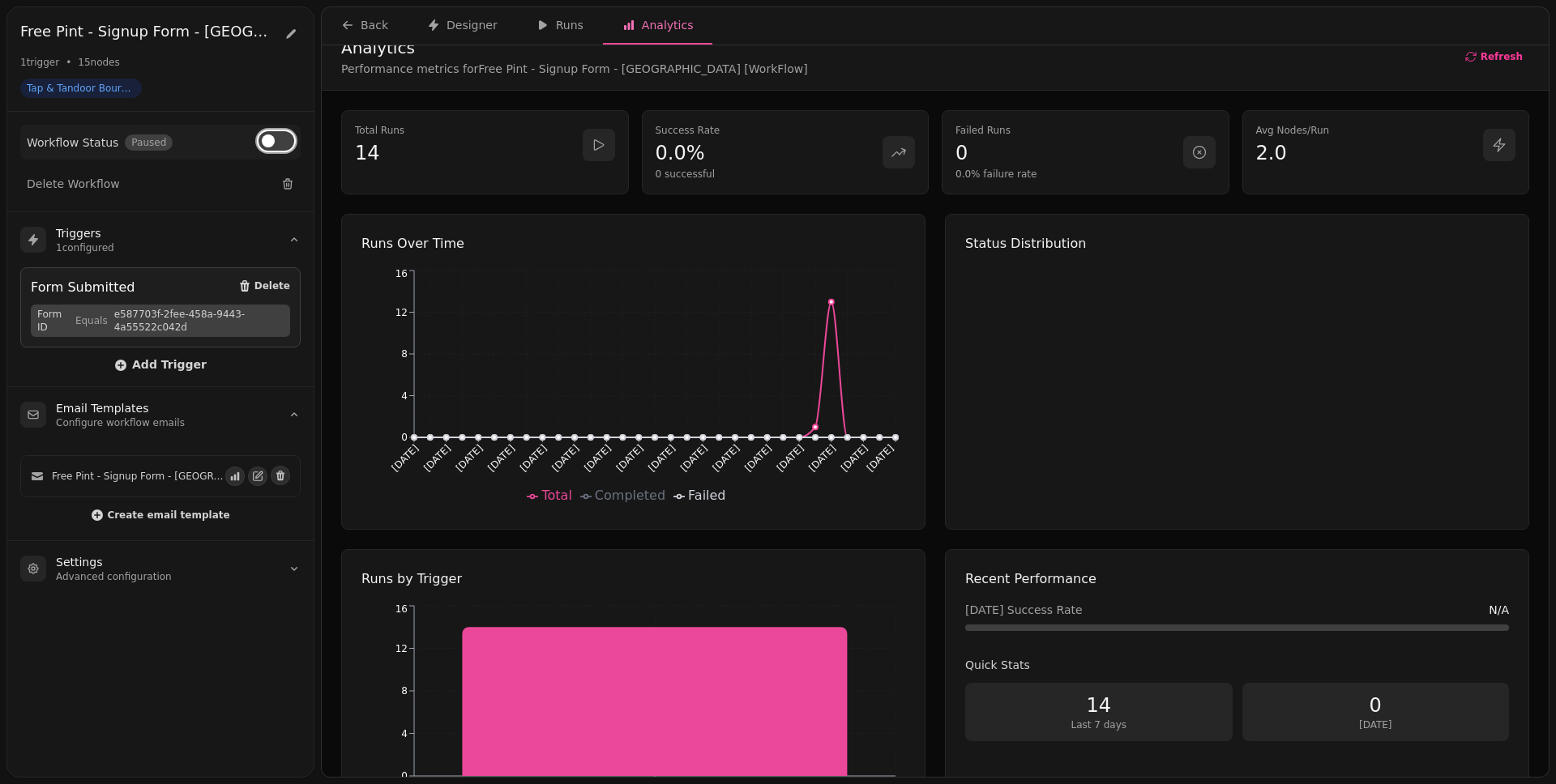
click at [273, 143] on span at bounding box center [268, 141] width 13 height 13
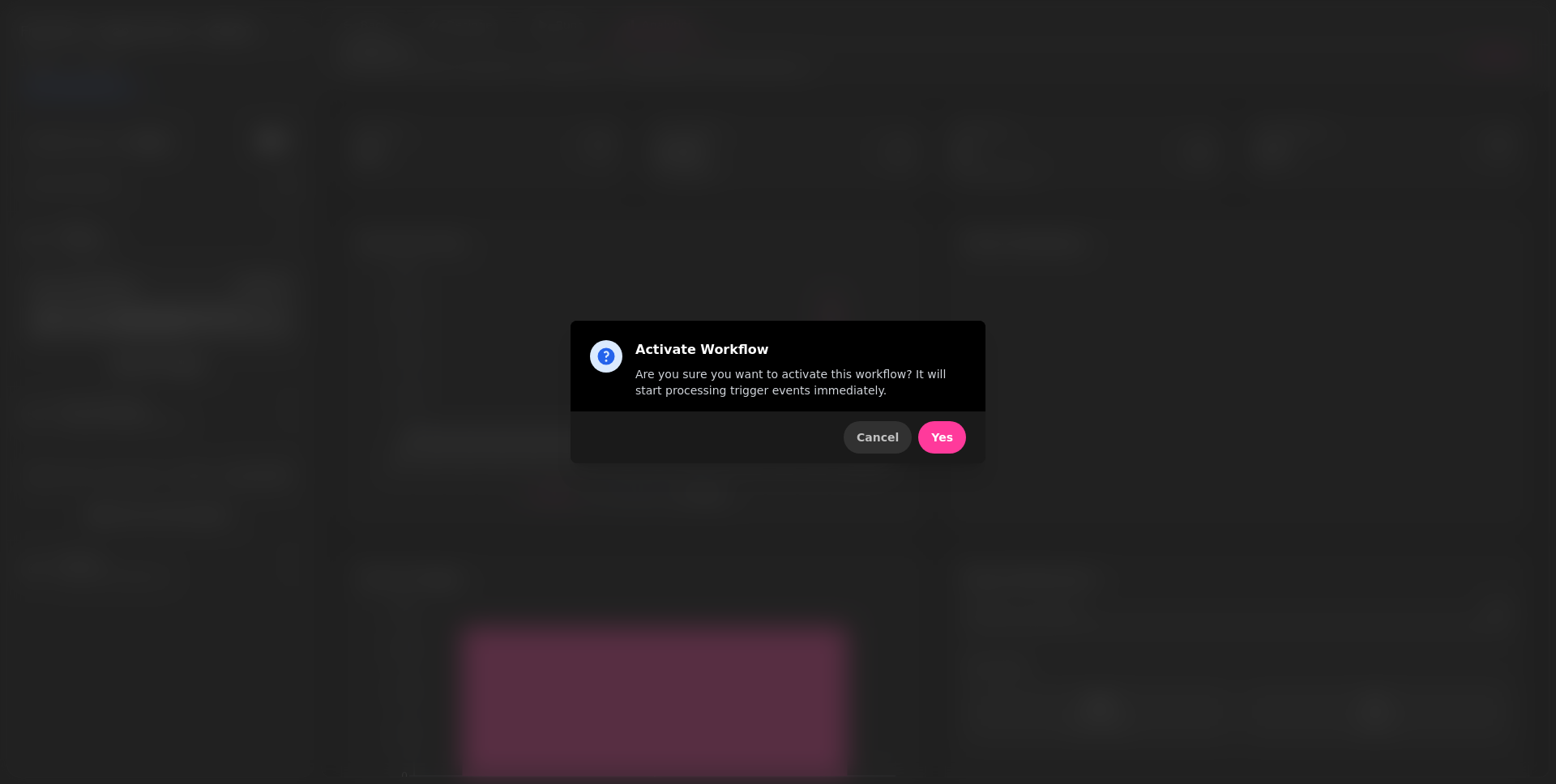
click at [893, 438] on span "Cancel" at bounding box center [877, 437] width 42 height 11
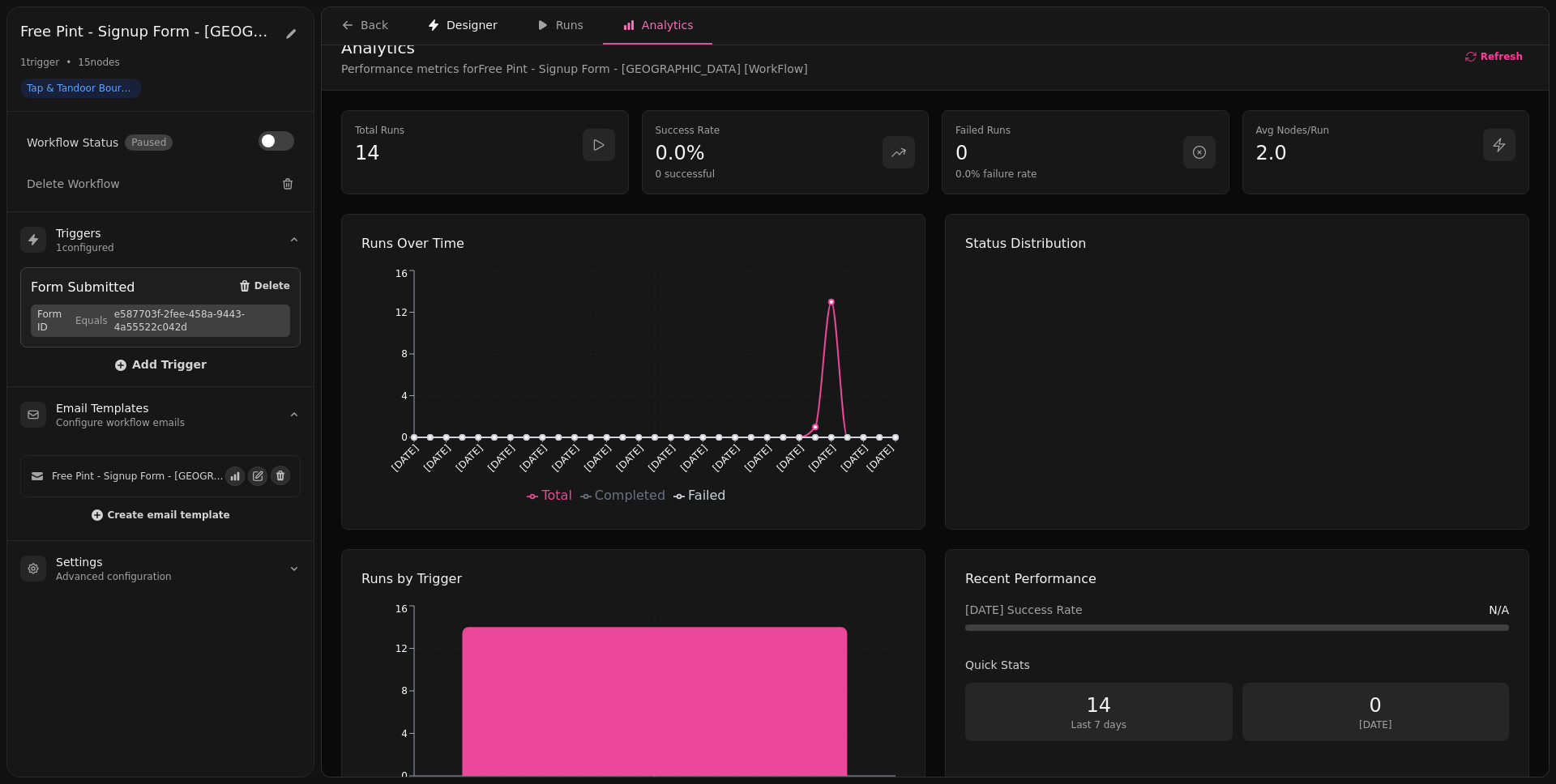
click at [421, 26] on button "Designer" at bounding box center [462, 26] width 110 height 37
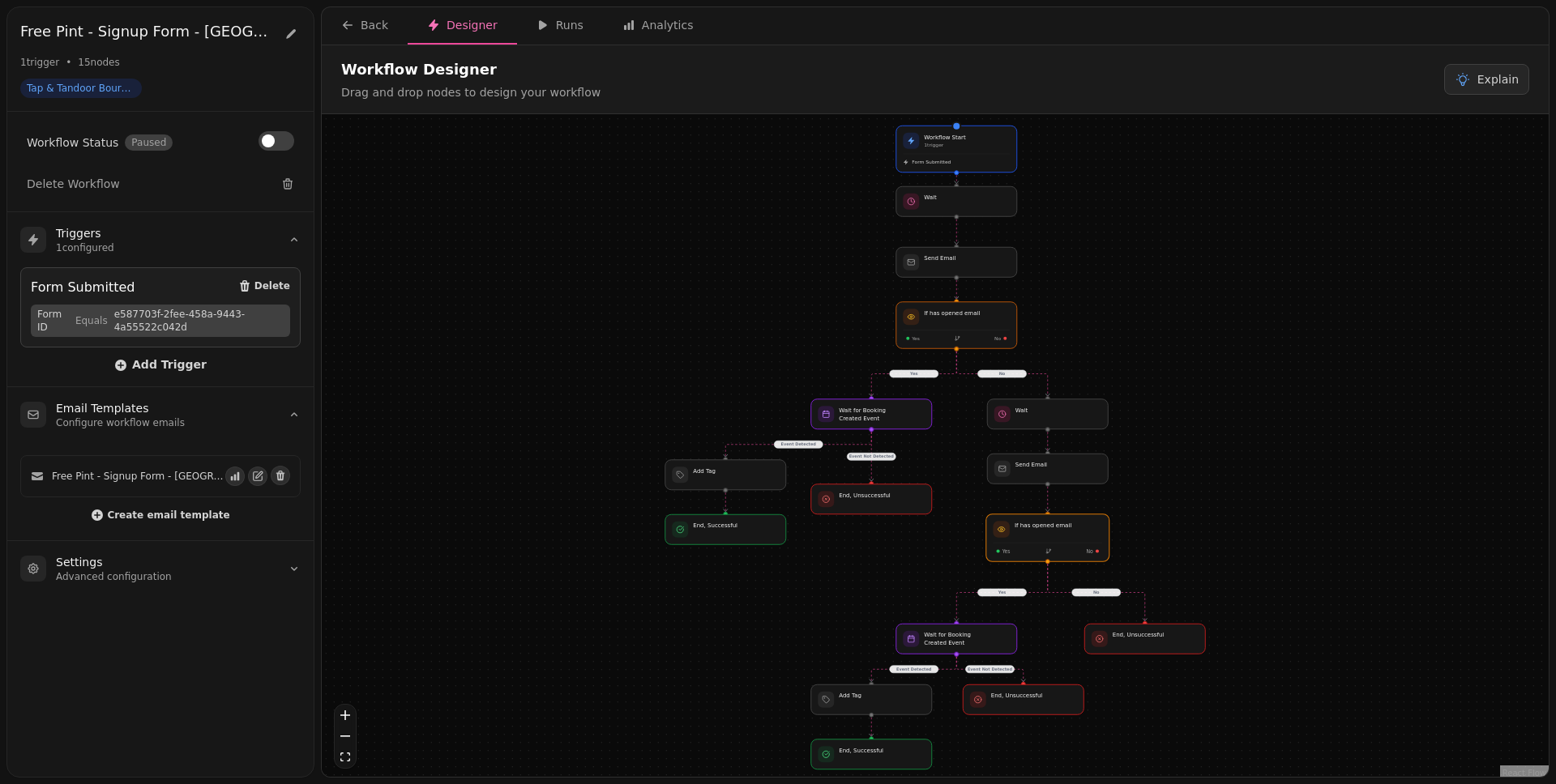
click at [1044, 539] on div at bounding box center [1047, 538] width 123 height 47
click at [366, 30] on div "Back" at bounding box center [365, 24] width 47 height 16
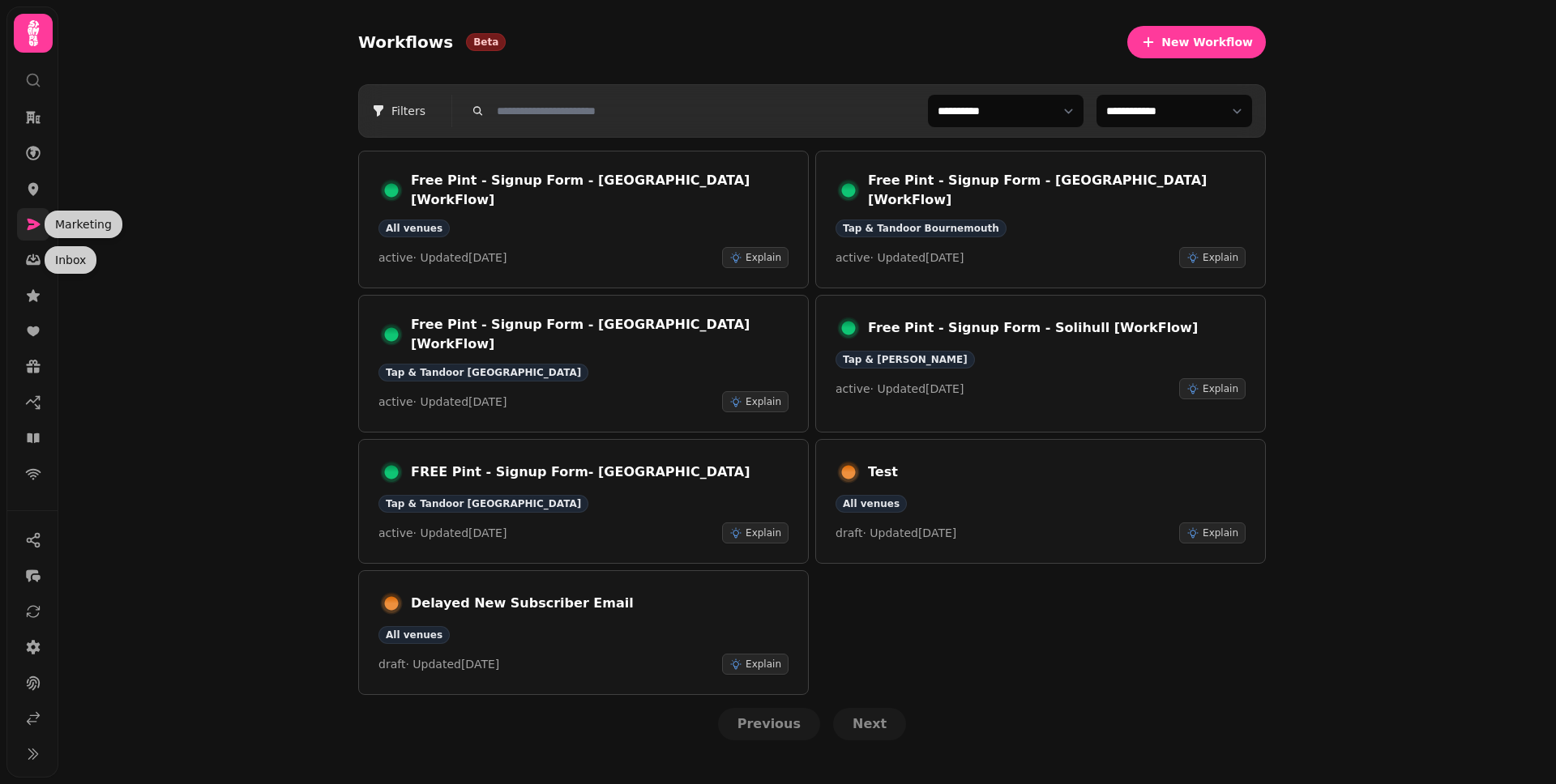
click at [28, 223] on icon at bounding box center [34, 224] width 13 height 11
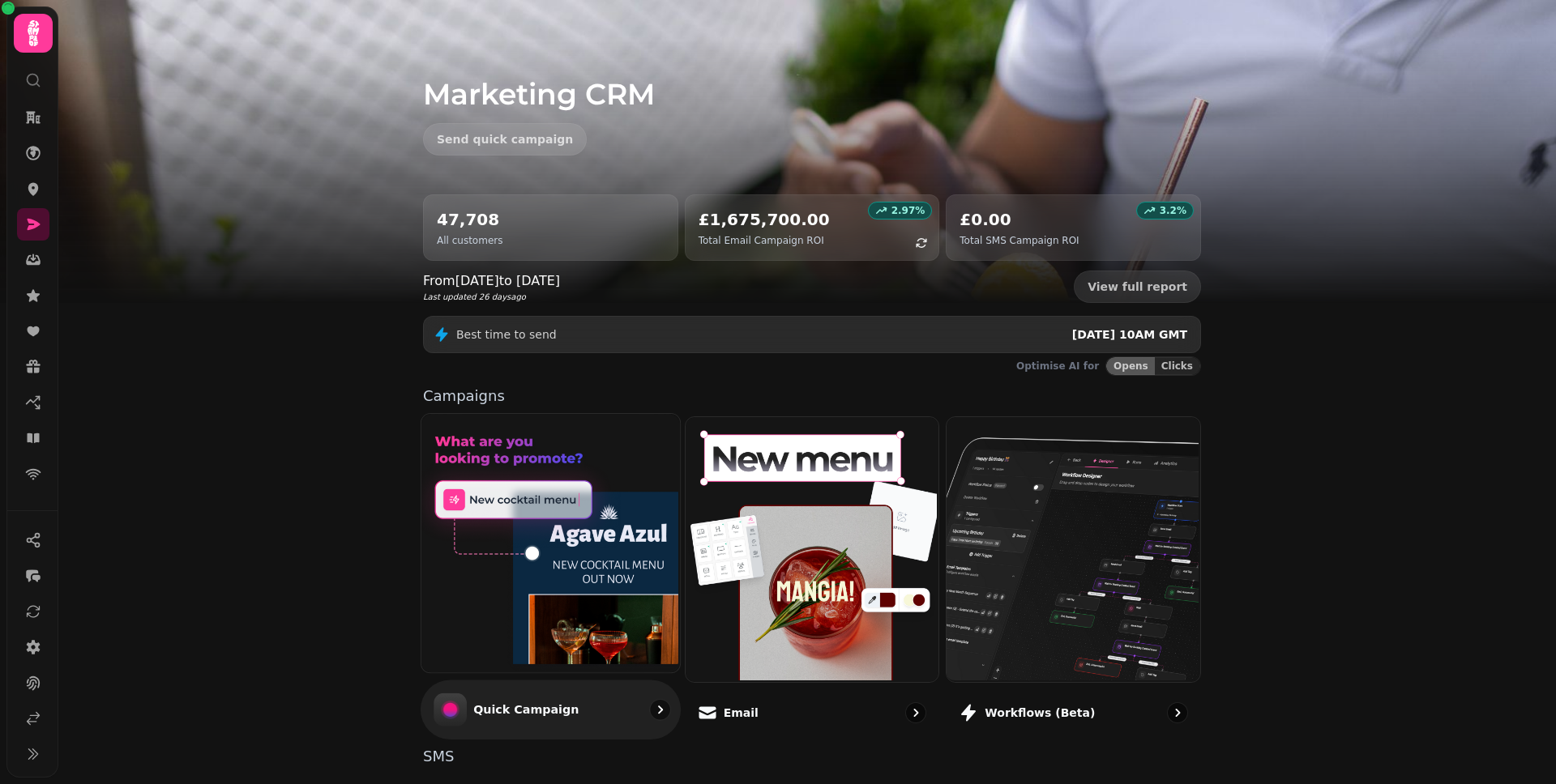
scroll to position [227, 0]
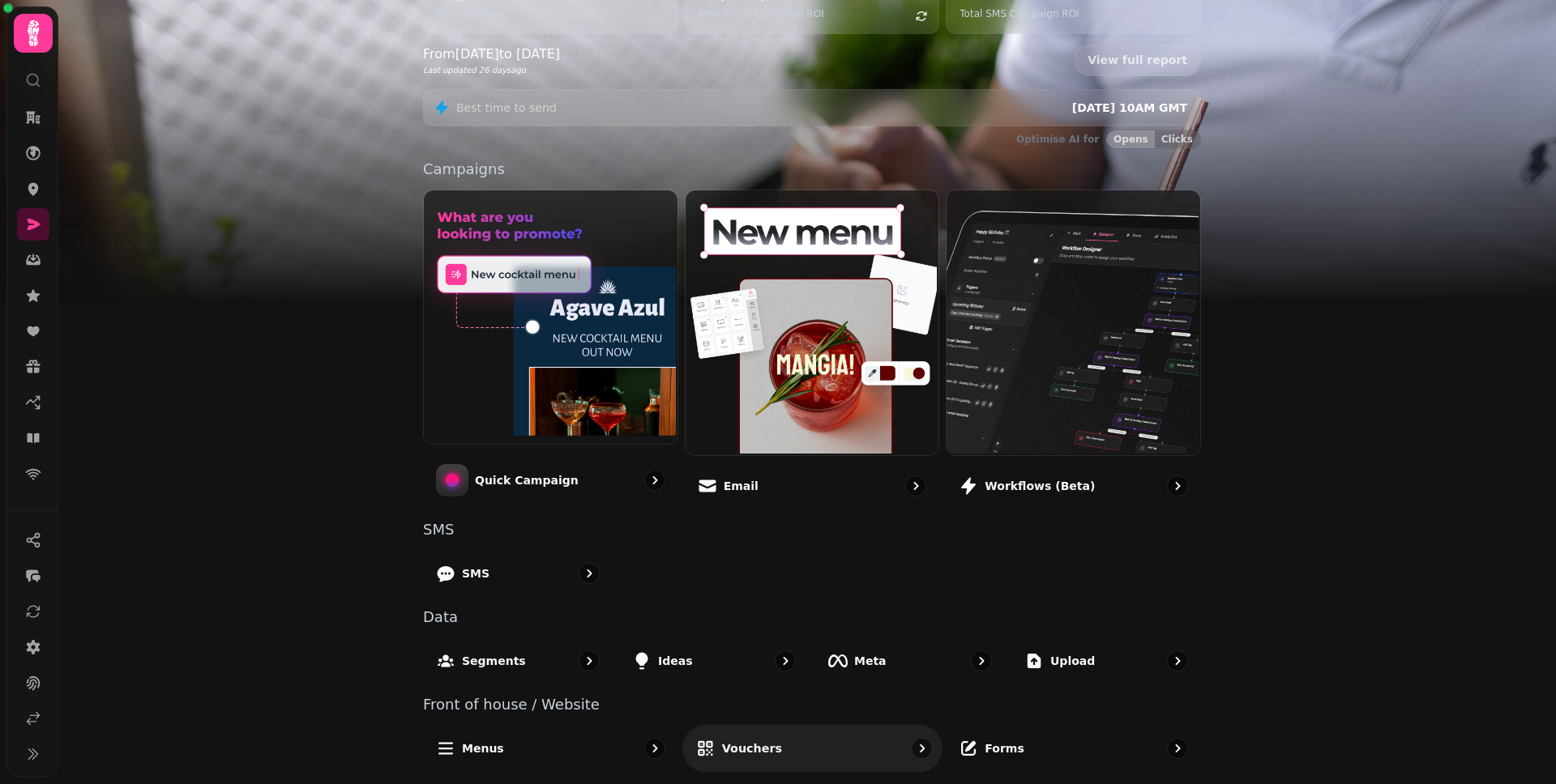
click at [808, 751] on div "Vouchers" at bounding box center [813, 748] width 260 height 47
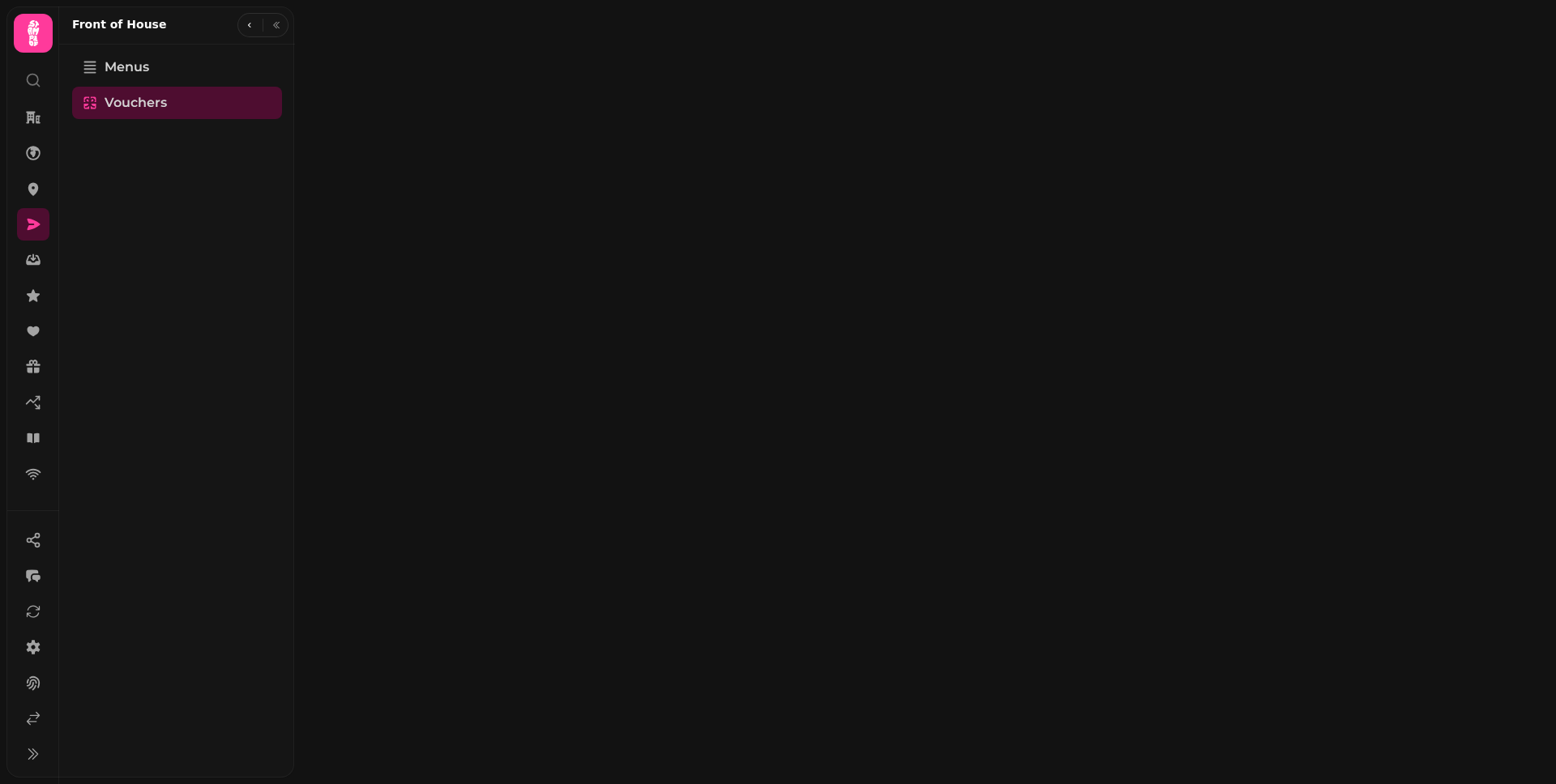
select select "**"
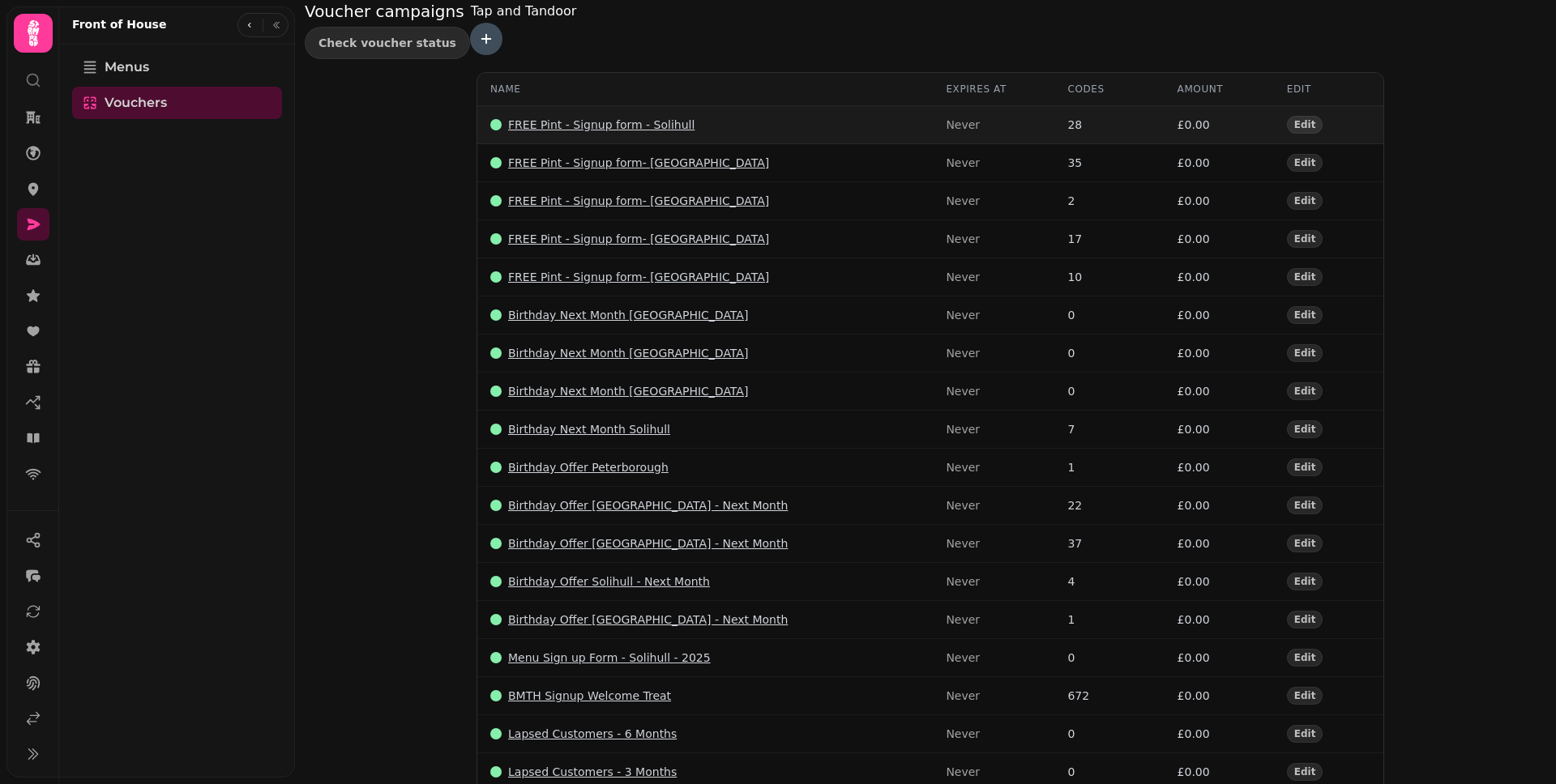
click at [668, 116] on p "FREE Pint - Signup form - Solihull" at bounding box center [601, 124] width 186 height 16
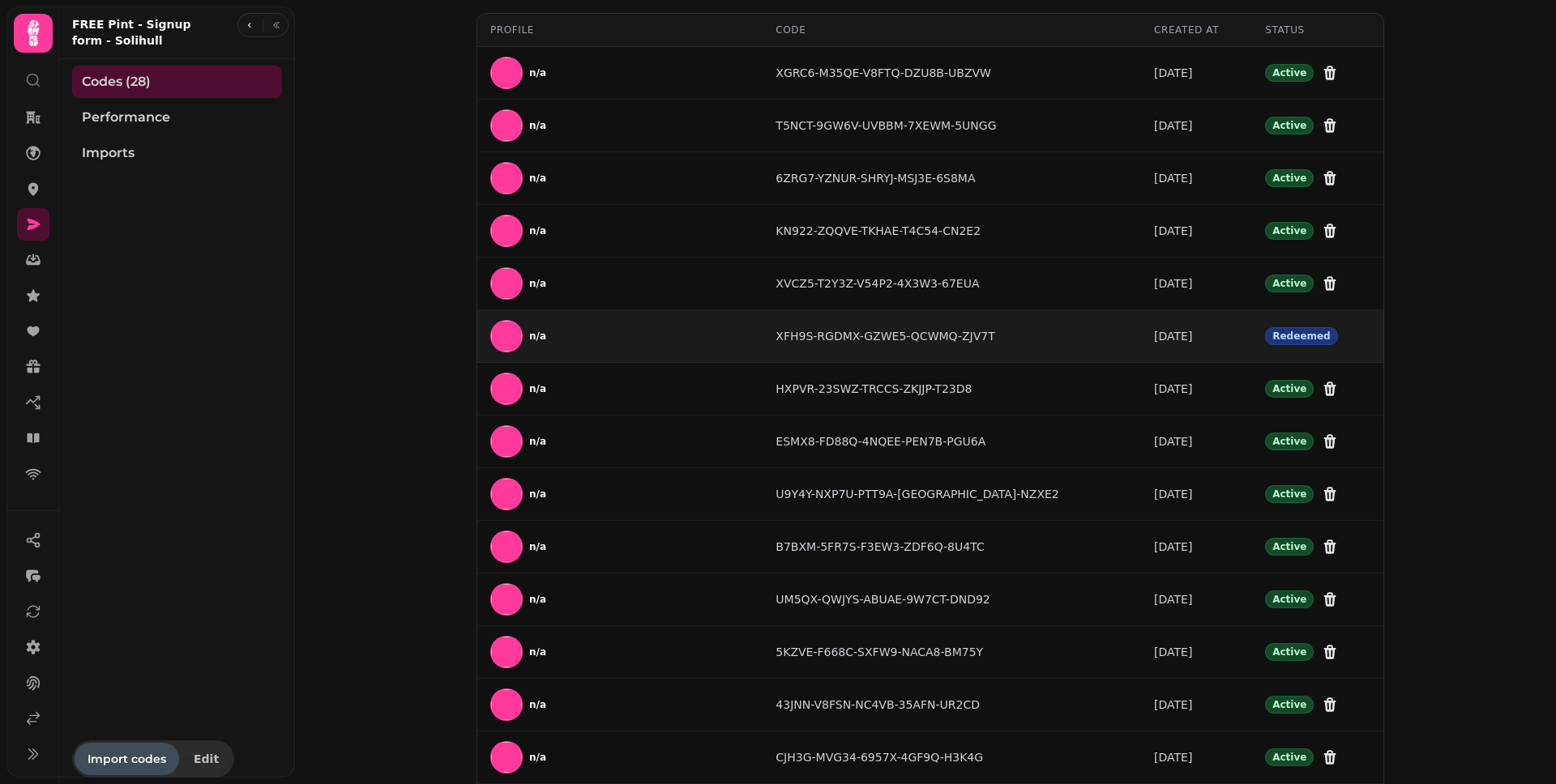
click at [521, 337] on div "n/a" at bounding box center [518, 336] width 56 height 33
click at [497, 336] on img at bounding box center [506, 336] width 31 height 31
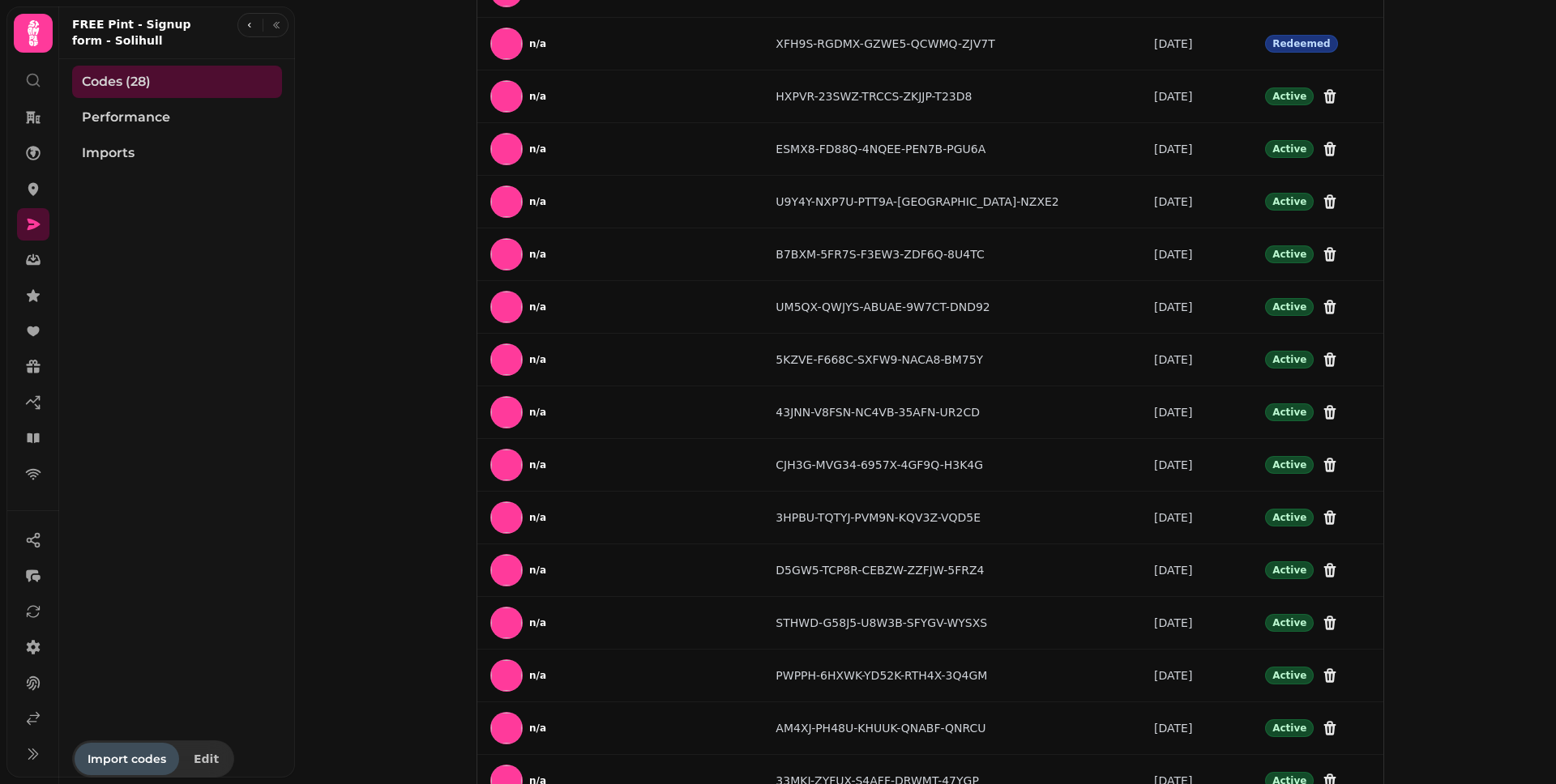
scroll to position [644, 0]
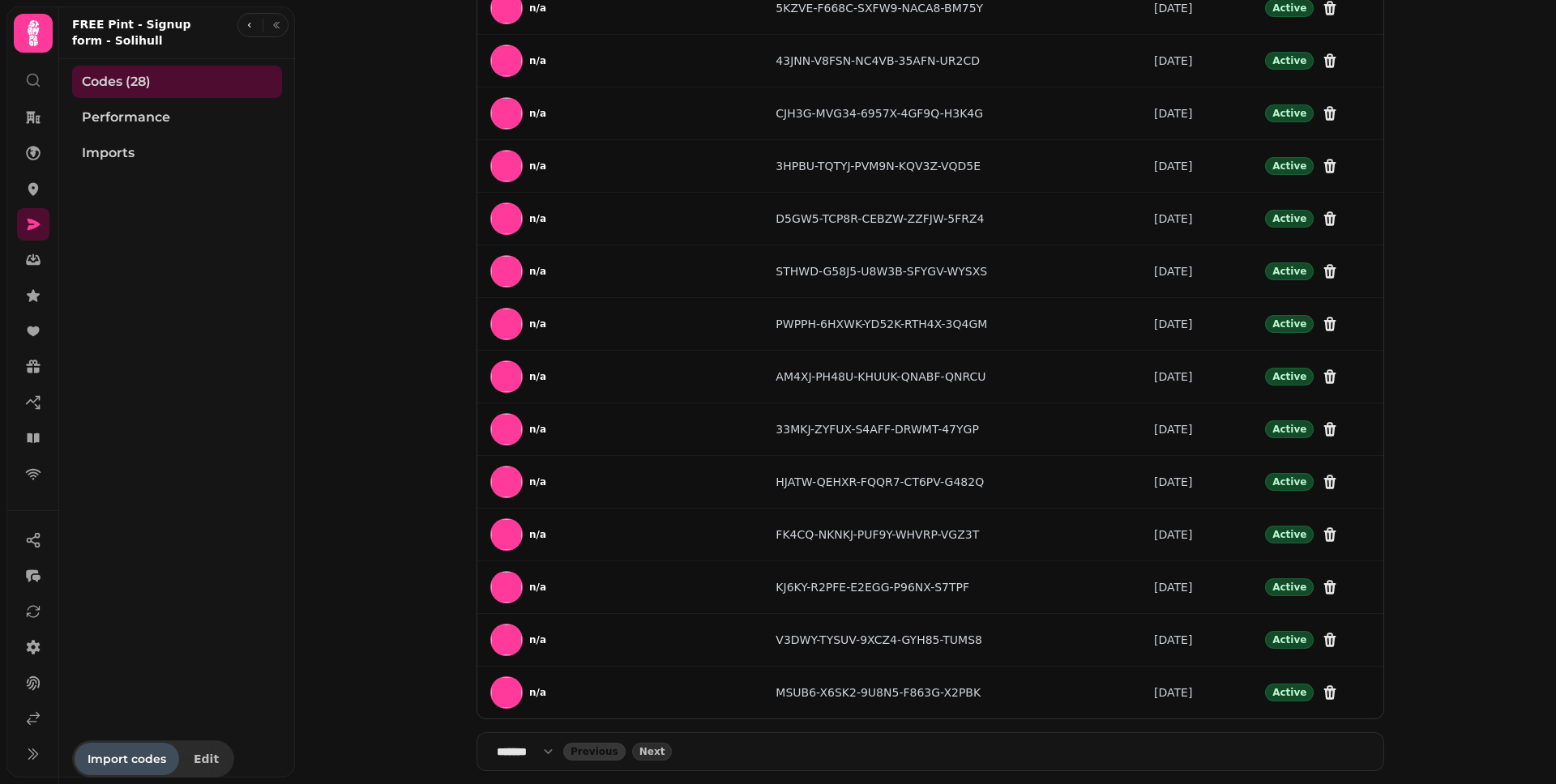
click at [531, 749] on select "**** * **** ** **** ** **** ** **** *** **** *** **** ***" at bounding box center [529, 751] width 66 height 16
select select "***"
click at [497, 744] on select "**** * **** ** **** ** **** ** **** *** **** *** **** ***" at bounding box center [529, 751] width 66 height 16
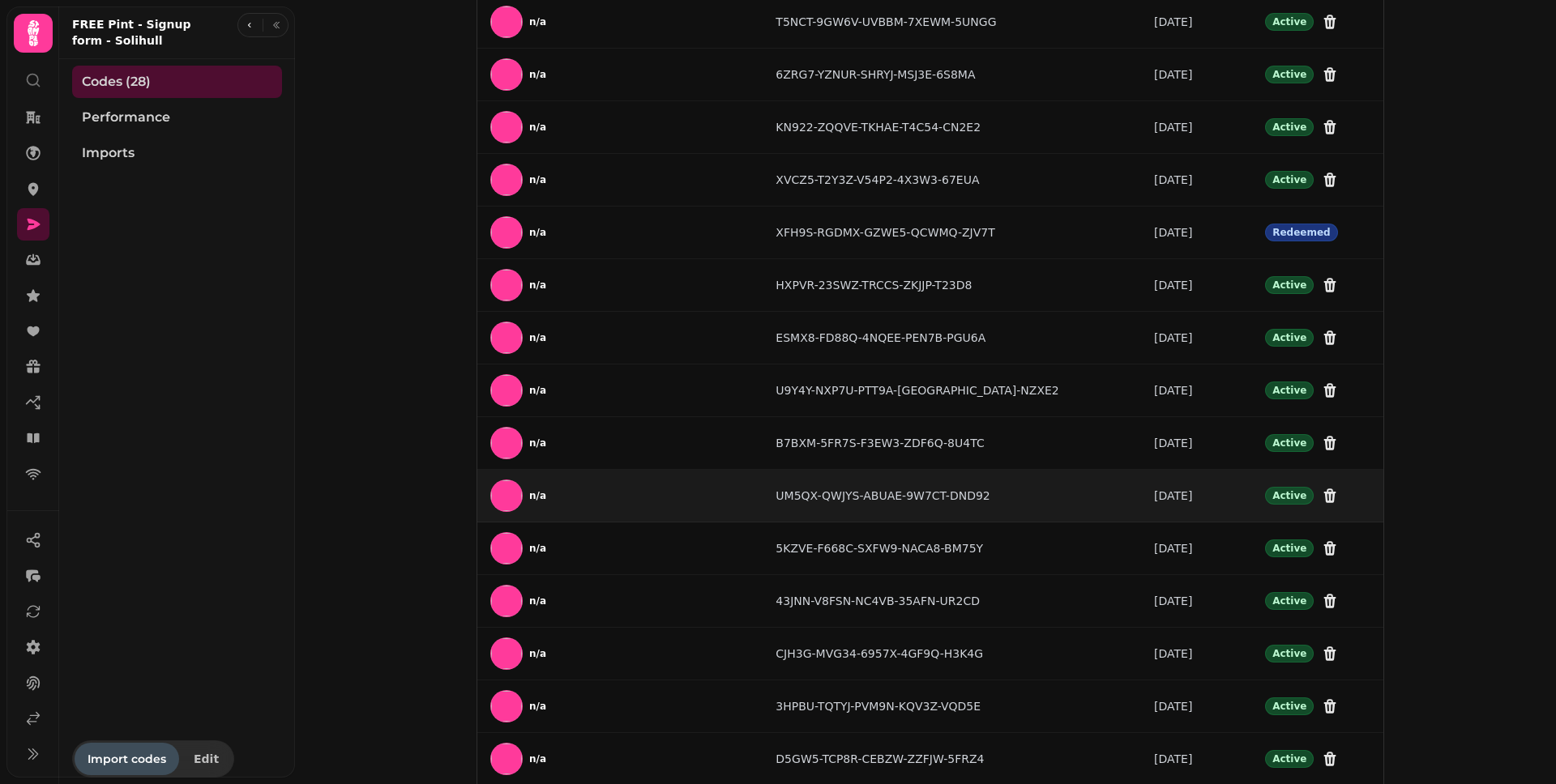
scroll to position [0, 0]
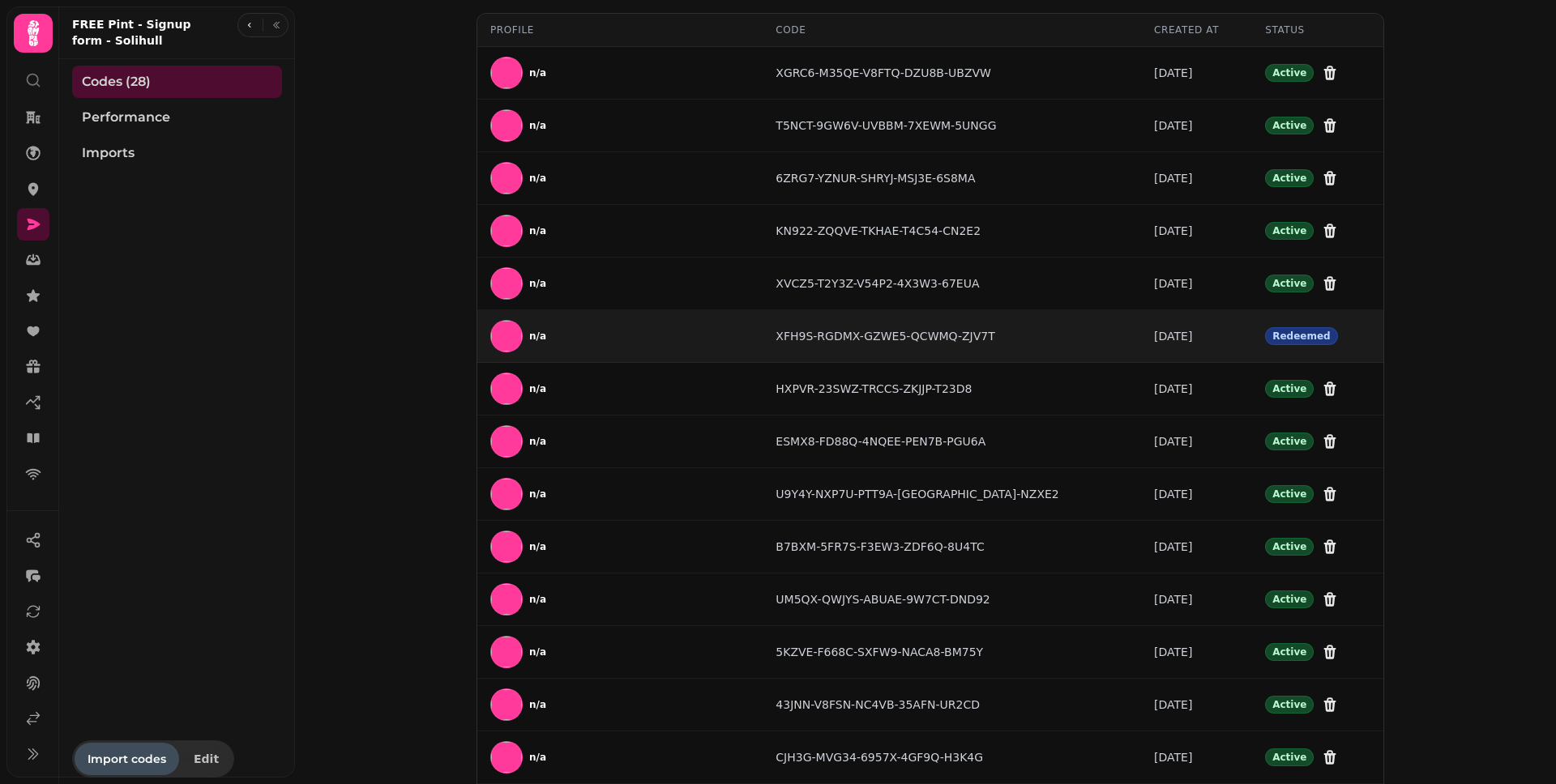
click at [693, 343] on div "n/a" at bounding box center [619, 336] width 259 height 33
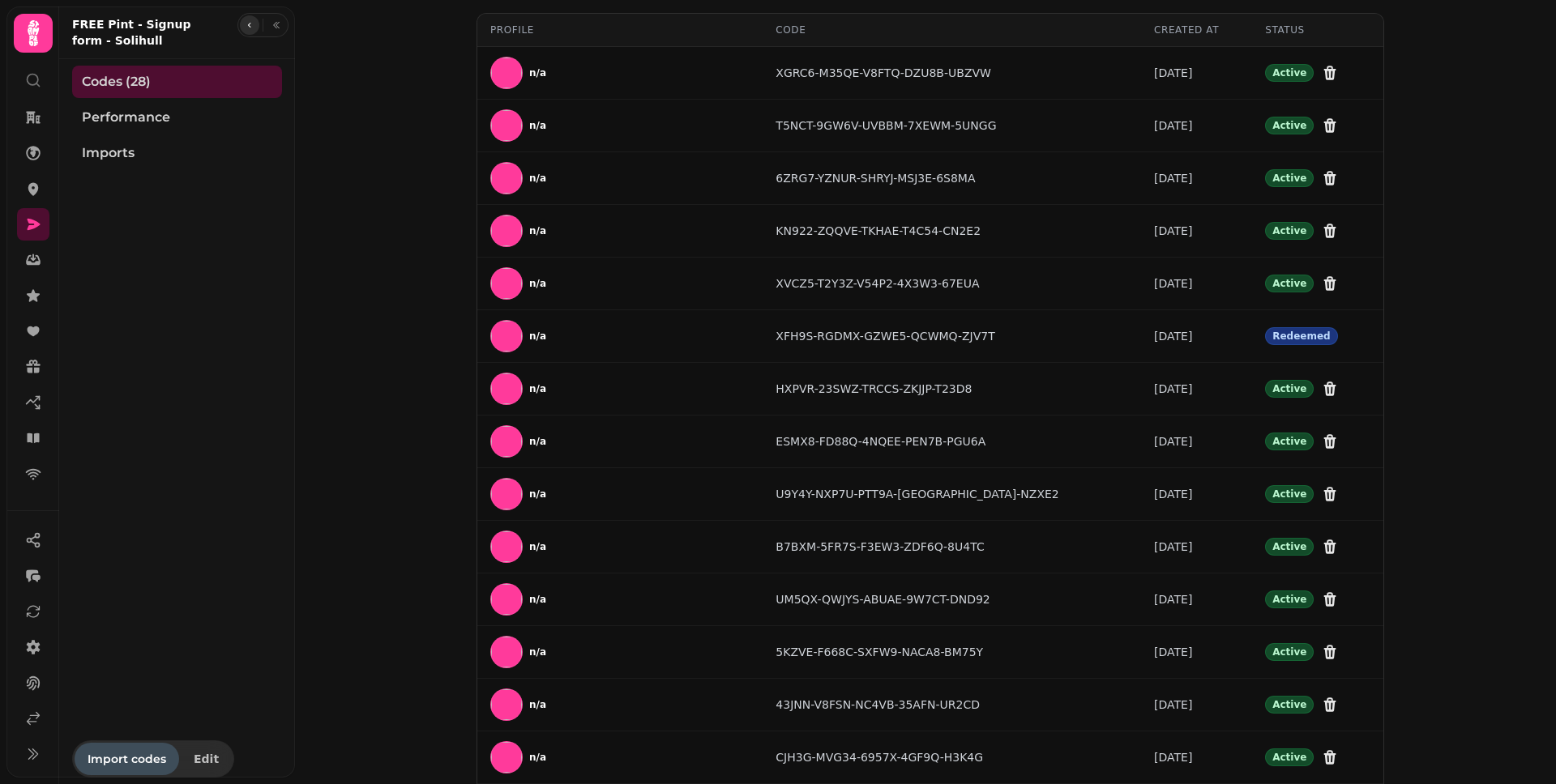
click at [247, 25] on icon "button" at bounding box center [249, 25] width 9 height 9
select select "**"
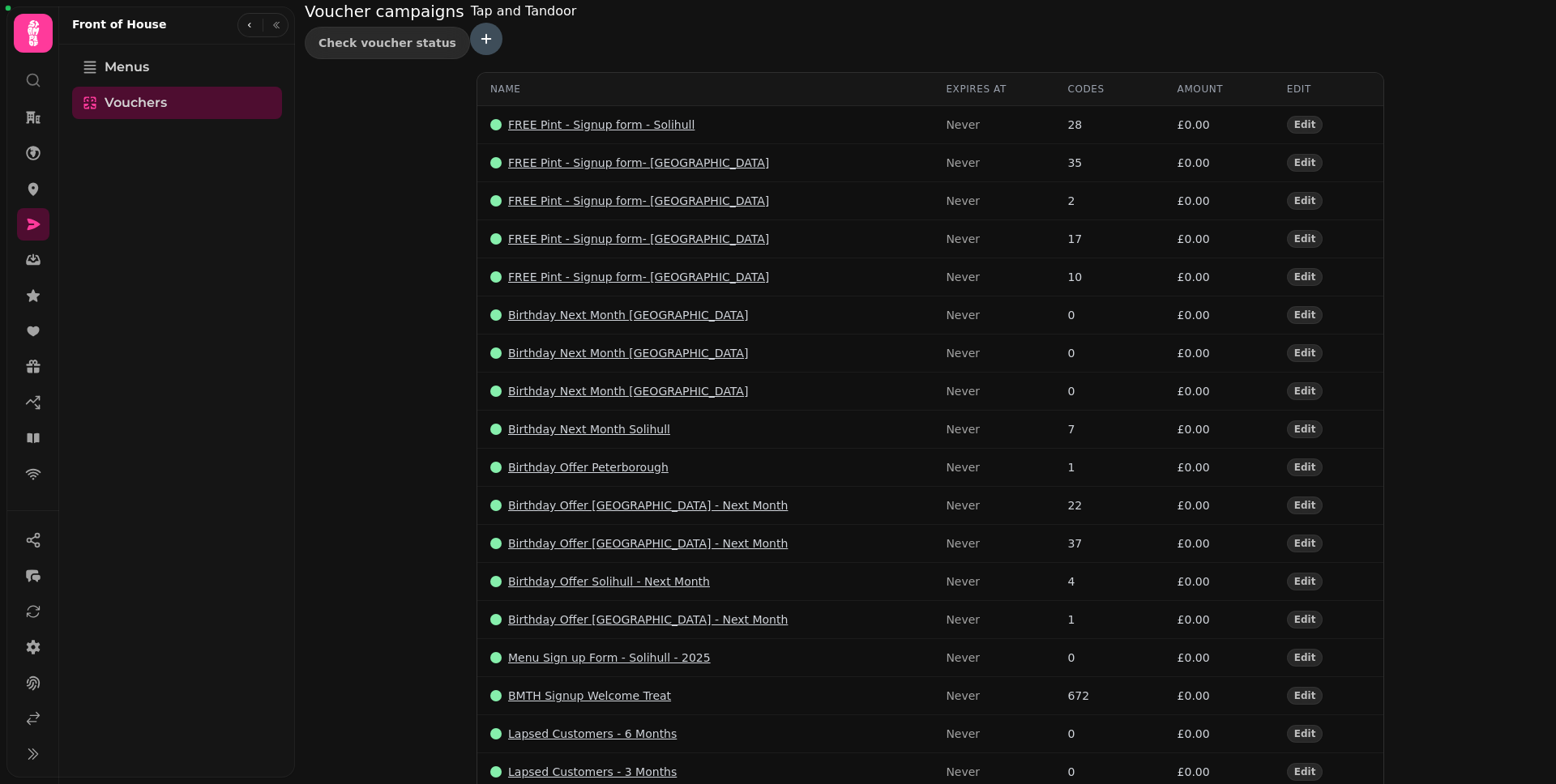
click at [247, 25] on icon "button" at bounding box center [249, 25] width 9 height 9
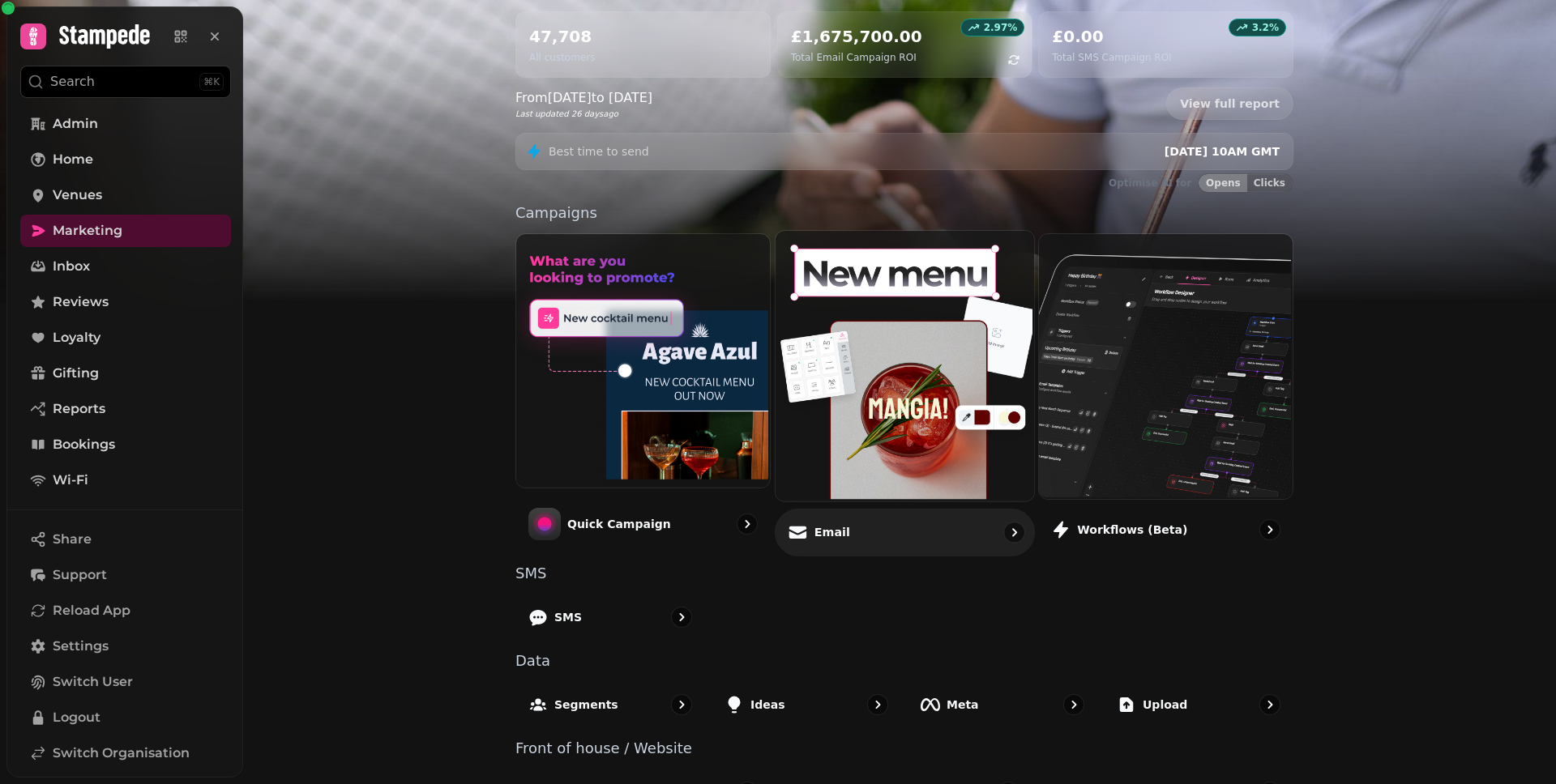
scroll to position [227, 0]
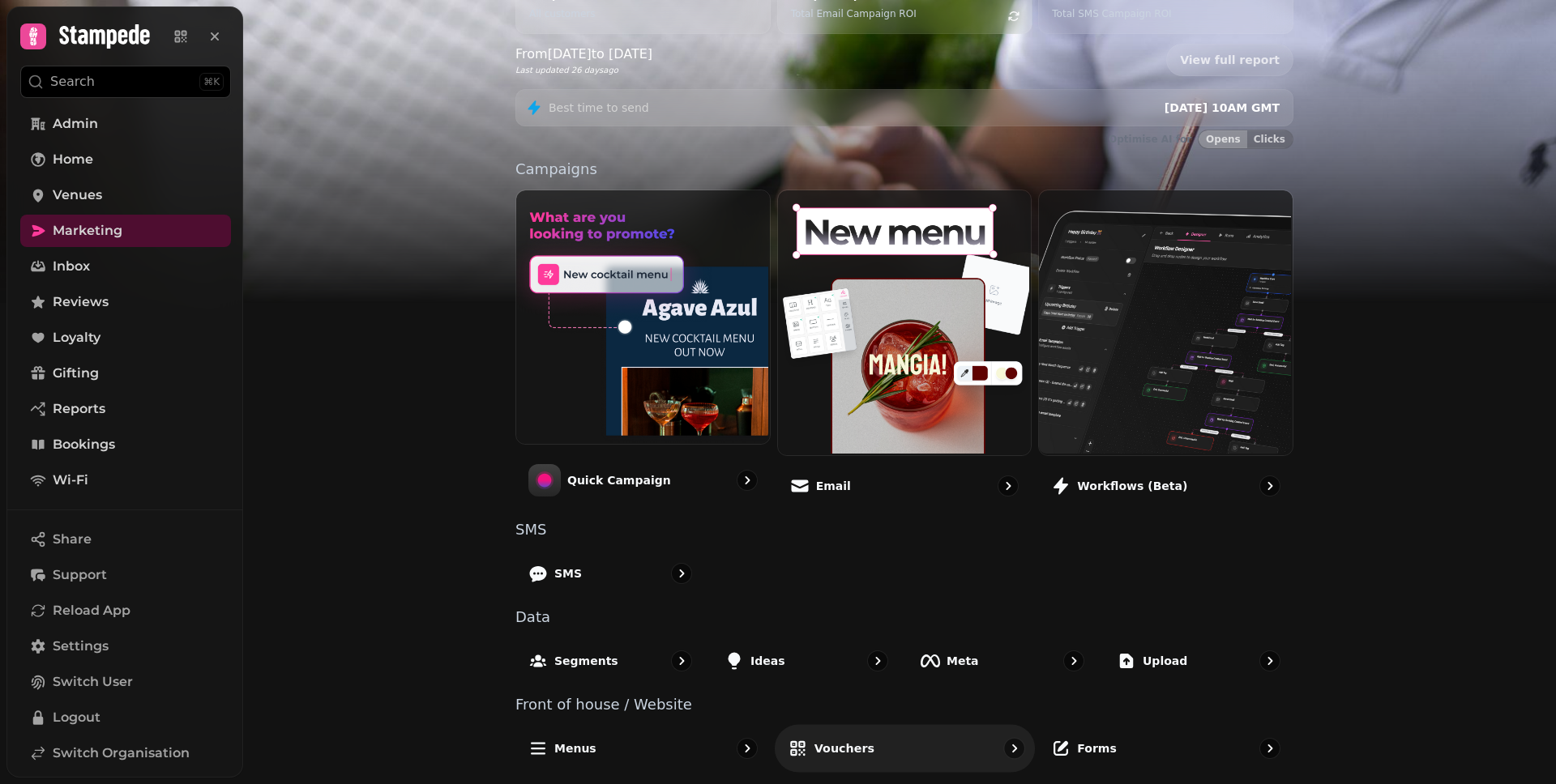
click at [890, 758] on div "Vouchers" at bounding box center [905, 748] width 260 height 47
select select "**"
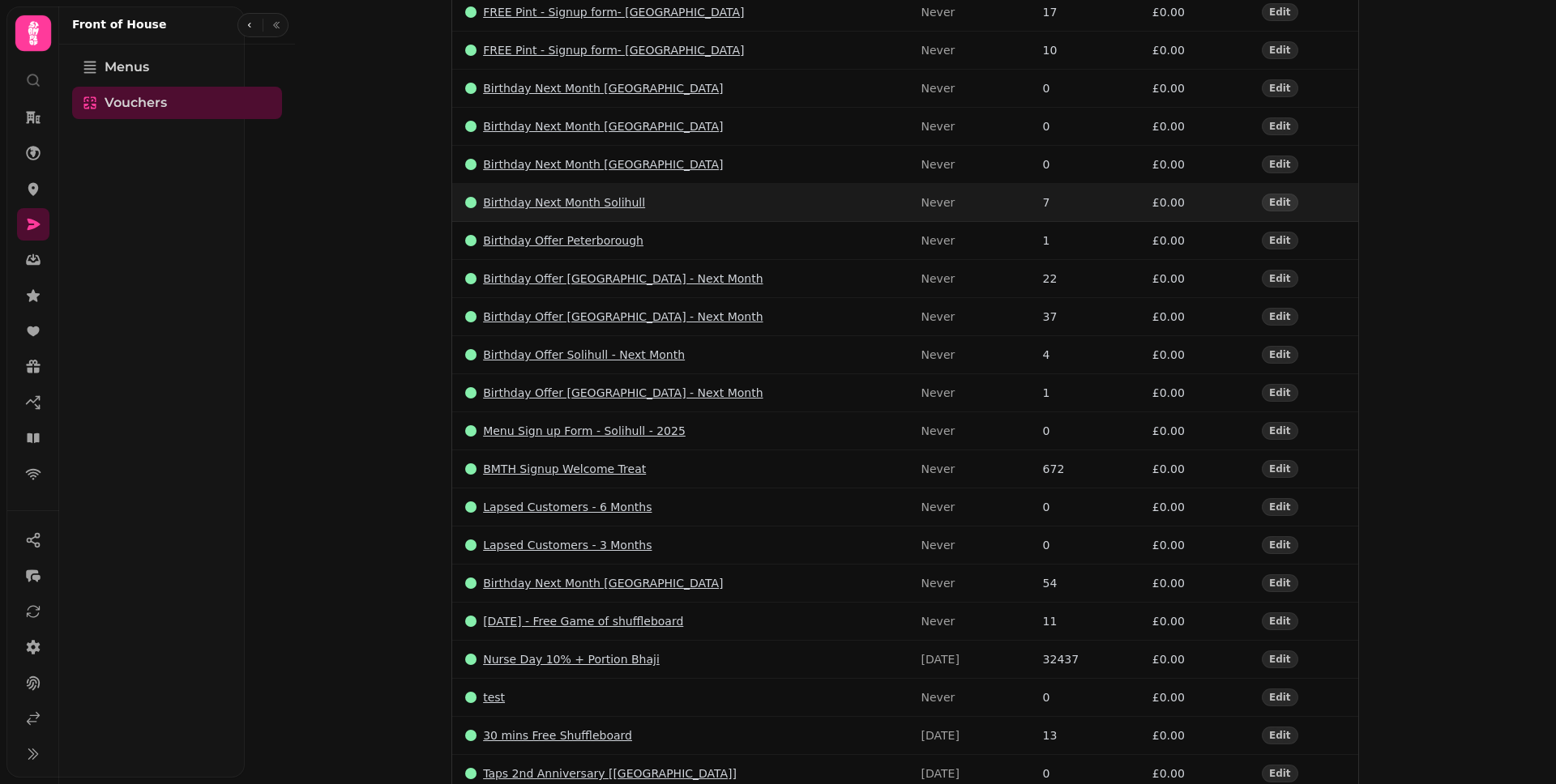
scroll to position [33, 0]
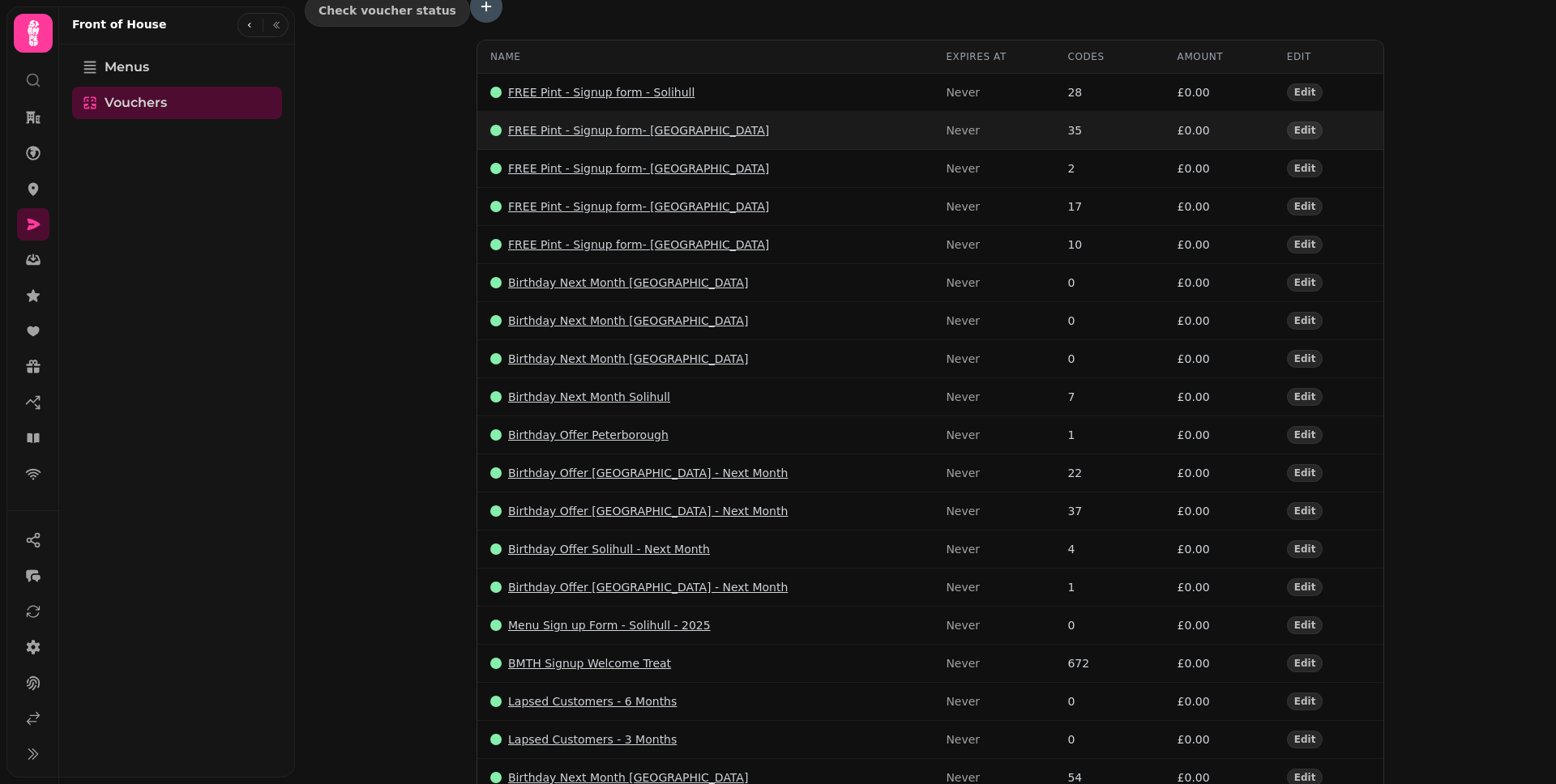
click at [647, 123] on p "FREE Pint - Signup form- Bournemouth" at bounding box center [638, 130] width 261 height 16
select select "**"
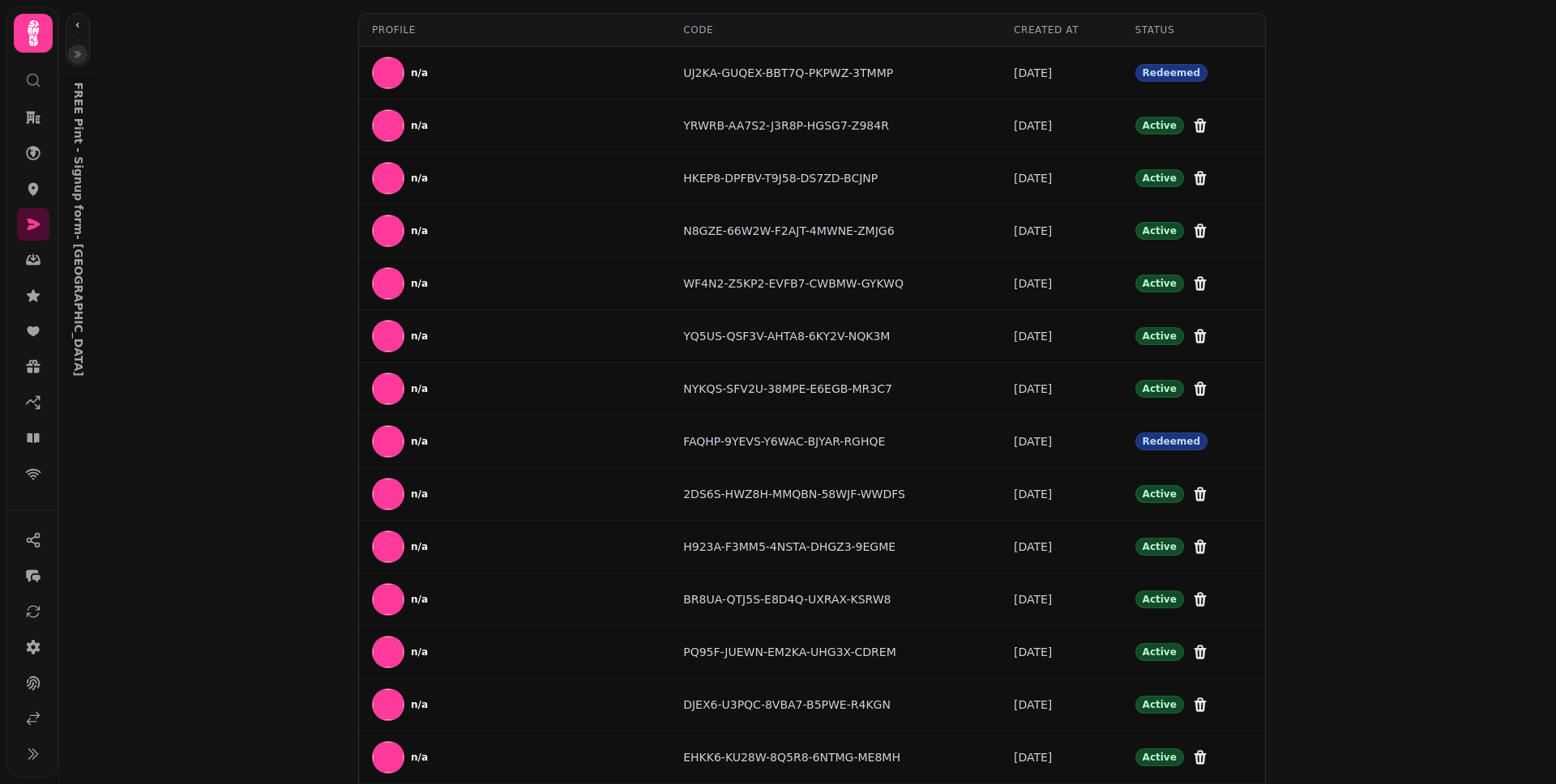
click at [80, 56] on icon "button" at bounding box center [77, 54] width 9 height 9
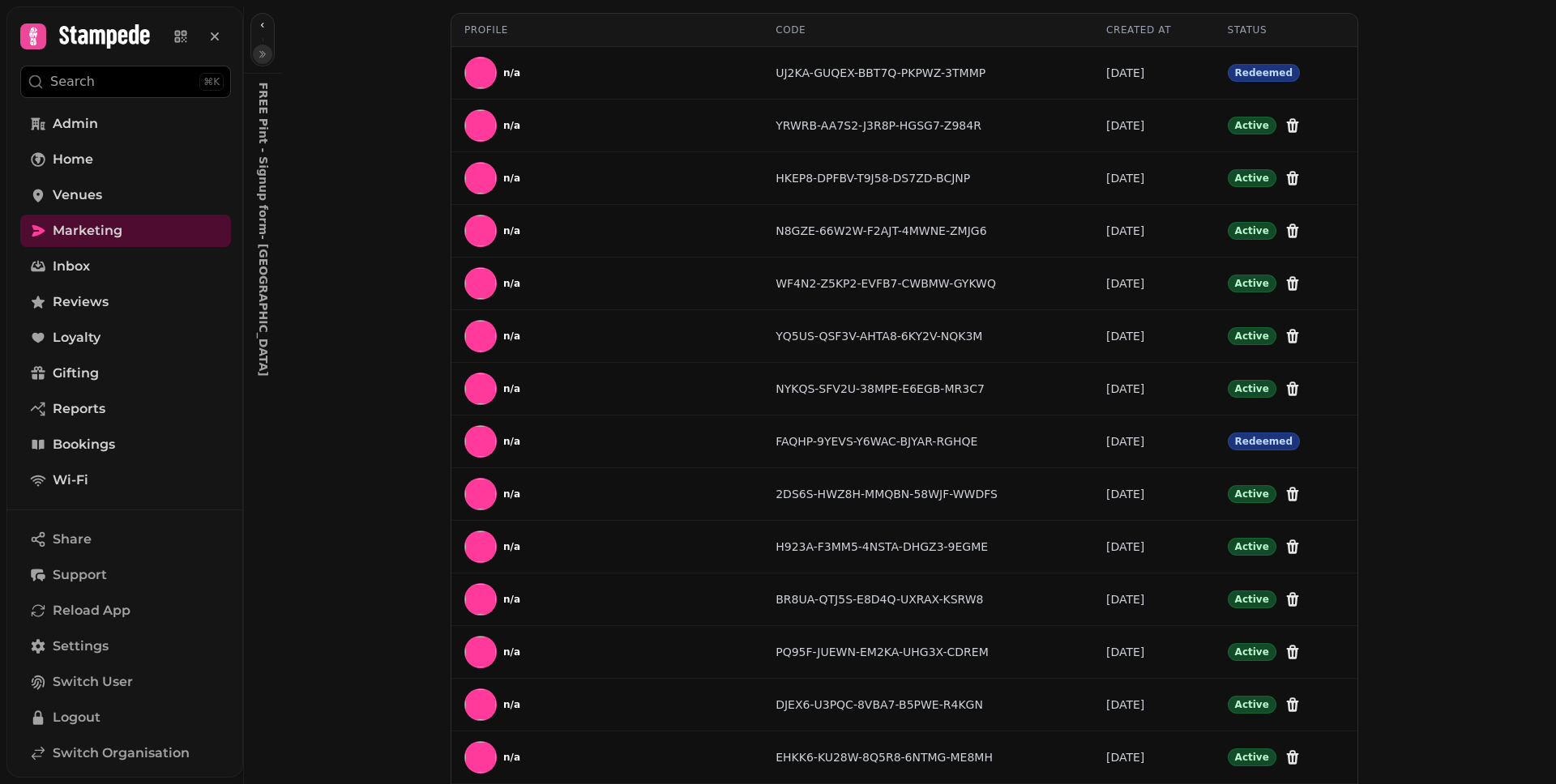
click at [259, 53] on icon "button" at bounding box center [262, 54] width 9 height 9
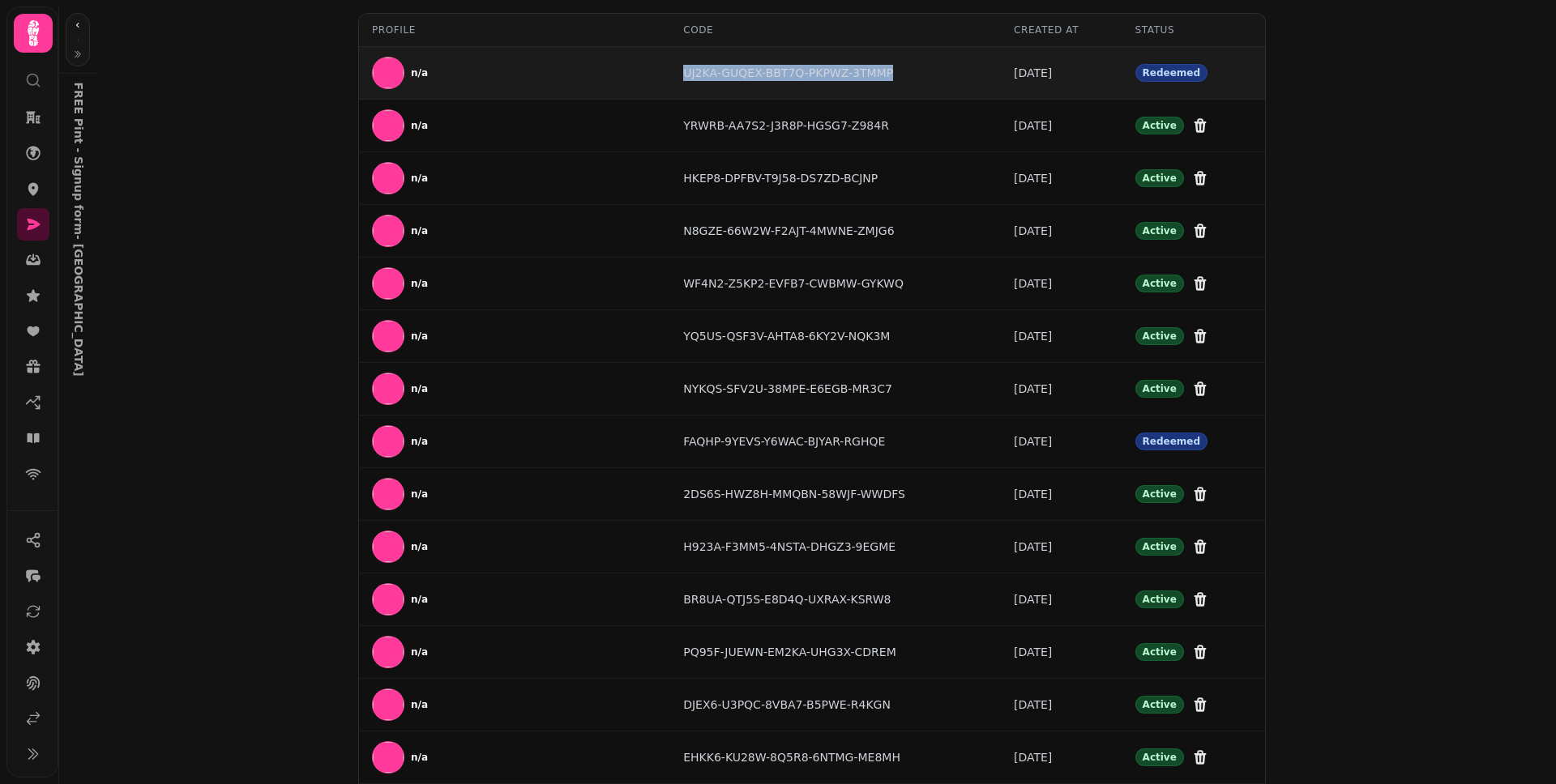
drag, startPoint x: 673, startPoint y: 73, endPoint x: 899, endPoint y: 73, distance: 226.0
click at [899, 73] on td "UJ2KA-GUQEX-BBT7Q-PKPWZ-3TMMP" at bounding box center [834, 73] width 330 height 53
click at [899, 73] on div "UJ2KA-GUQEX-BBT7Q-PKPWZ-3TMMP" at bounding box center [835, 73] width 305 height 16
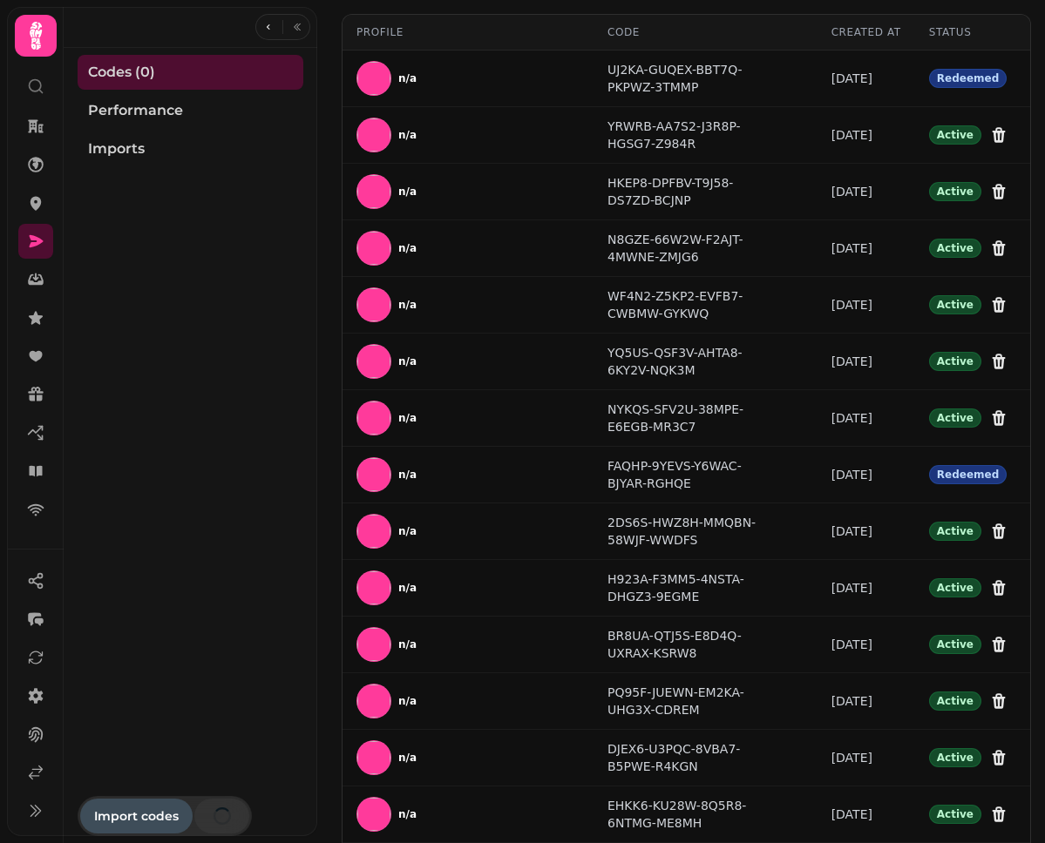
select select "**"
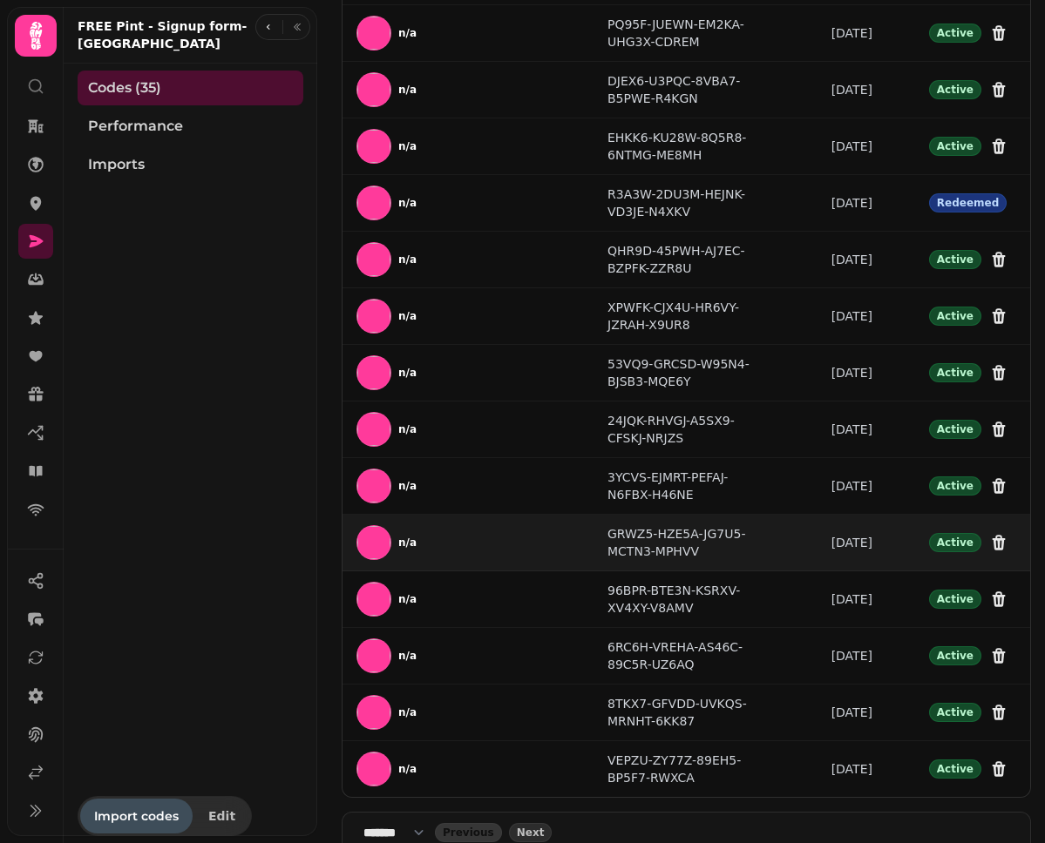
scroll to position [693, 0]
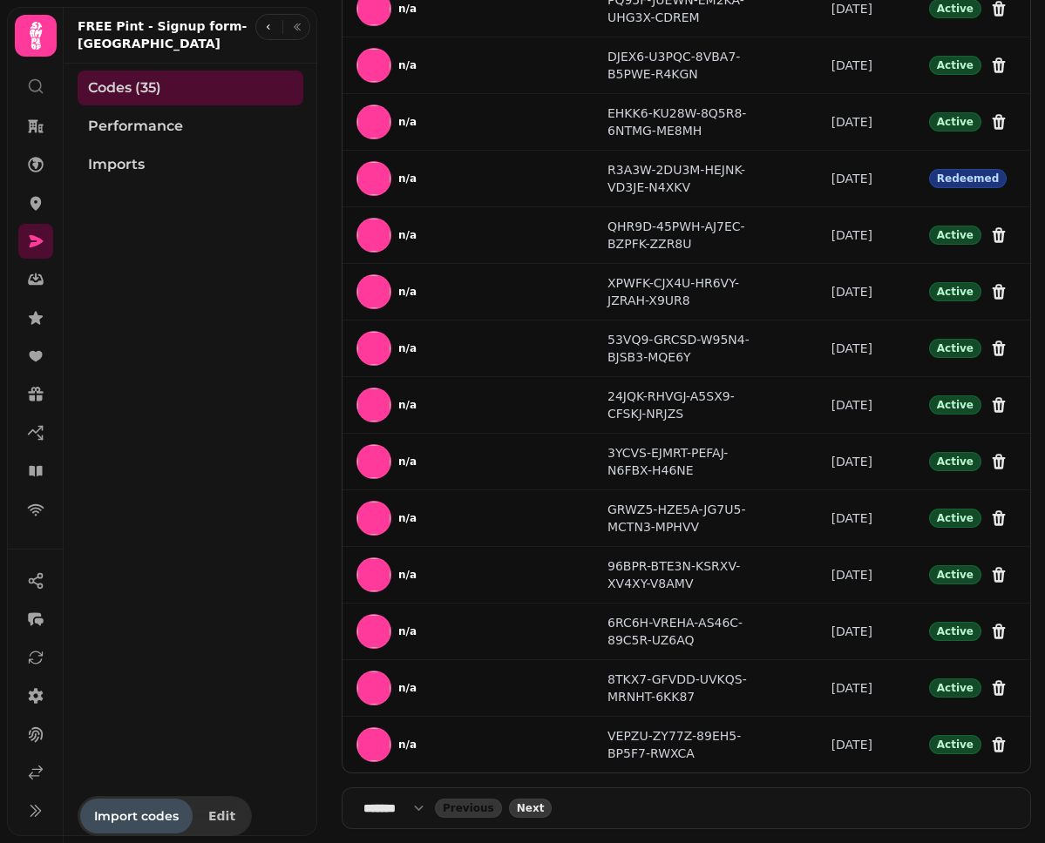
click at [541, 808] on span "Next" at bounding box center [531, 808] width 28 height 10
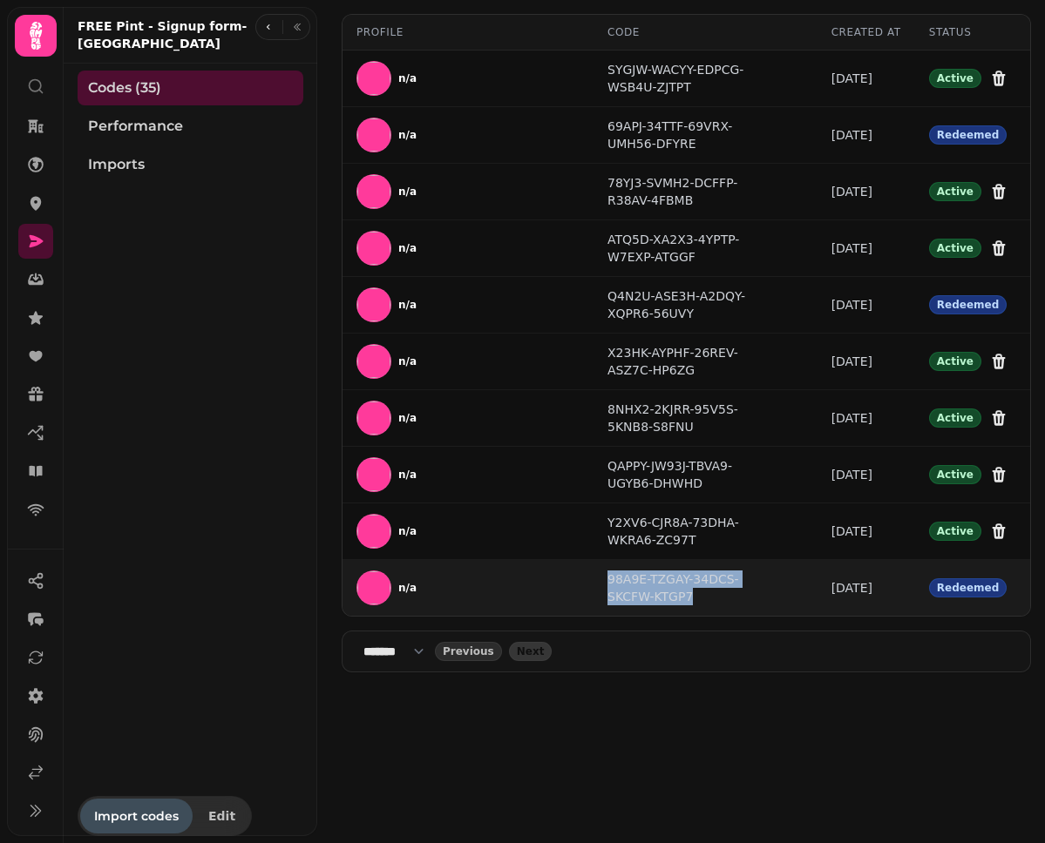
drag, startPoint x: 701, startPoint y: 599, endPoint x: 606, endPoint y: 578, distance: 97.2
click at [606, 578] on td "98A9E-TZGAY-34DCS-SKCFW-KTGP7" at bounding box center [705, 588] width 224 height 57
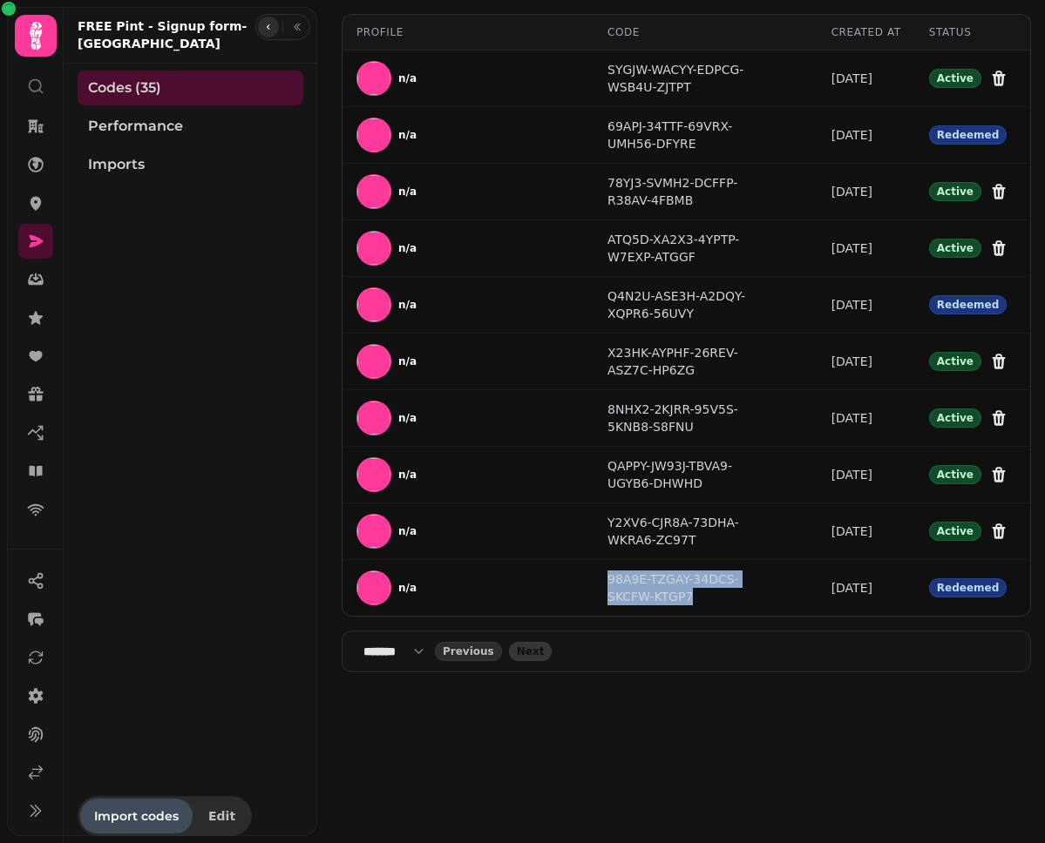
click at [267, 32] on button "button" at bounding box center [268, 27] width 21 height 21
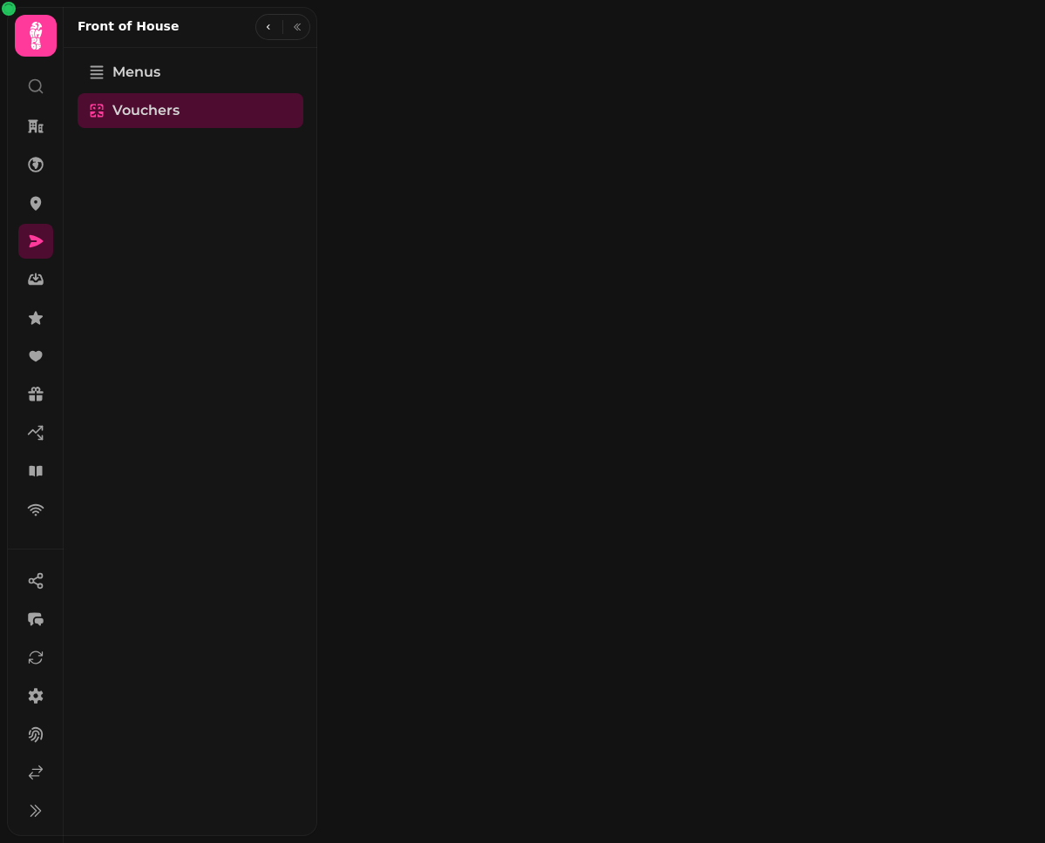
select select "**"
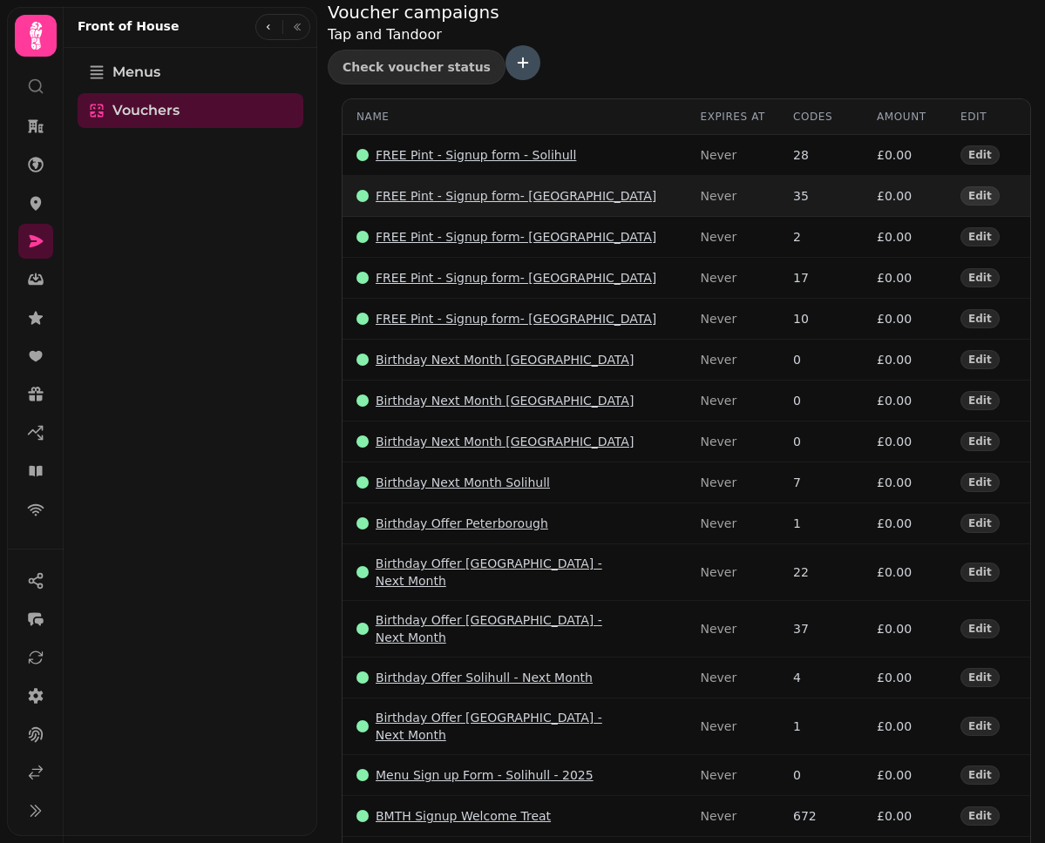
click at [484, 187] on p "FREE Pint - Signup form- [GEOGRAPHIC_DATA]" at bounding box center [515, 195] width 281 height 17
select select "**"
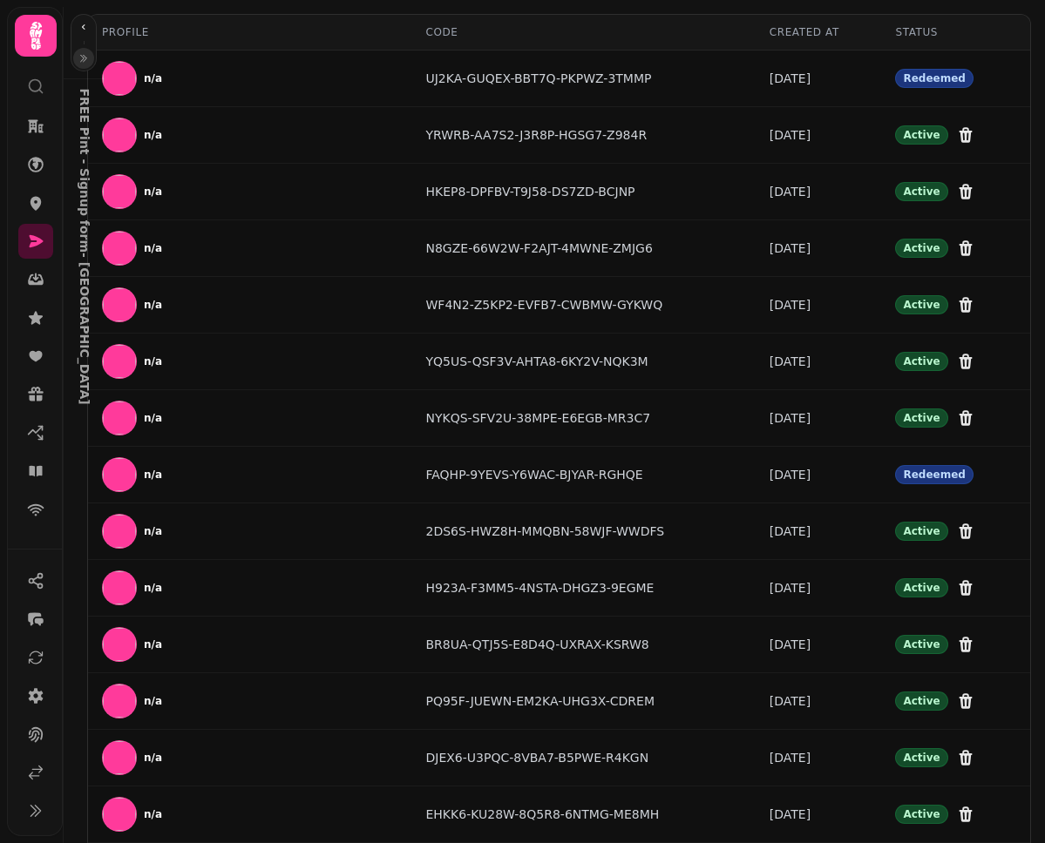
click at [86, 61] on icon "button" at bounding box center [83, 58] width 10 height 10
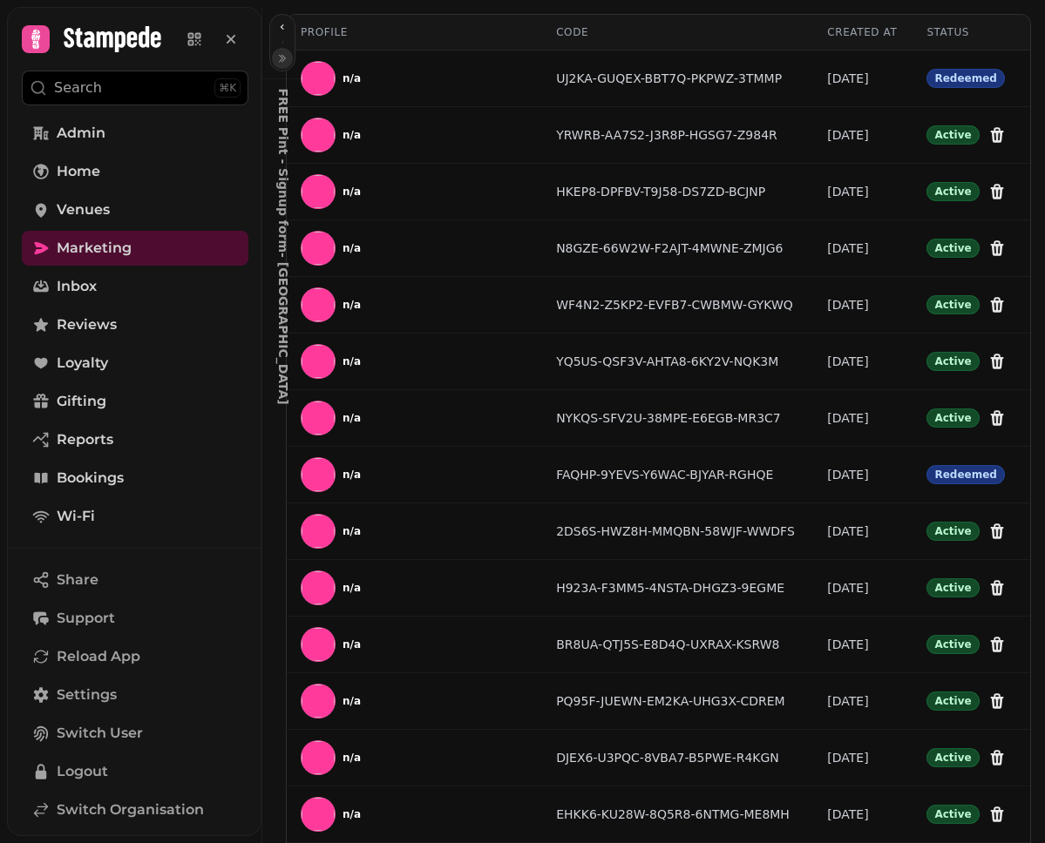
click at [272, 54] on button "button" at bounding box center [282, 58] width 21 height 21
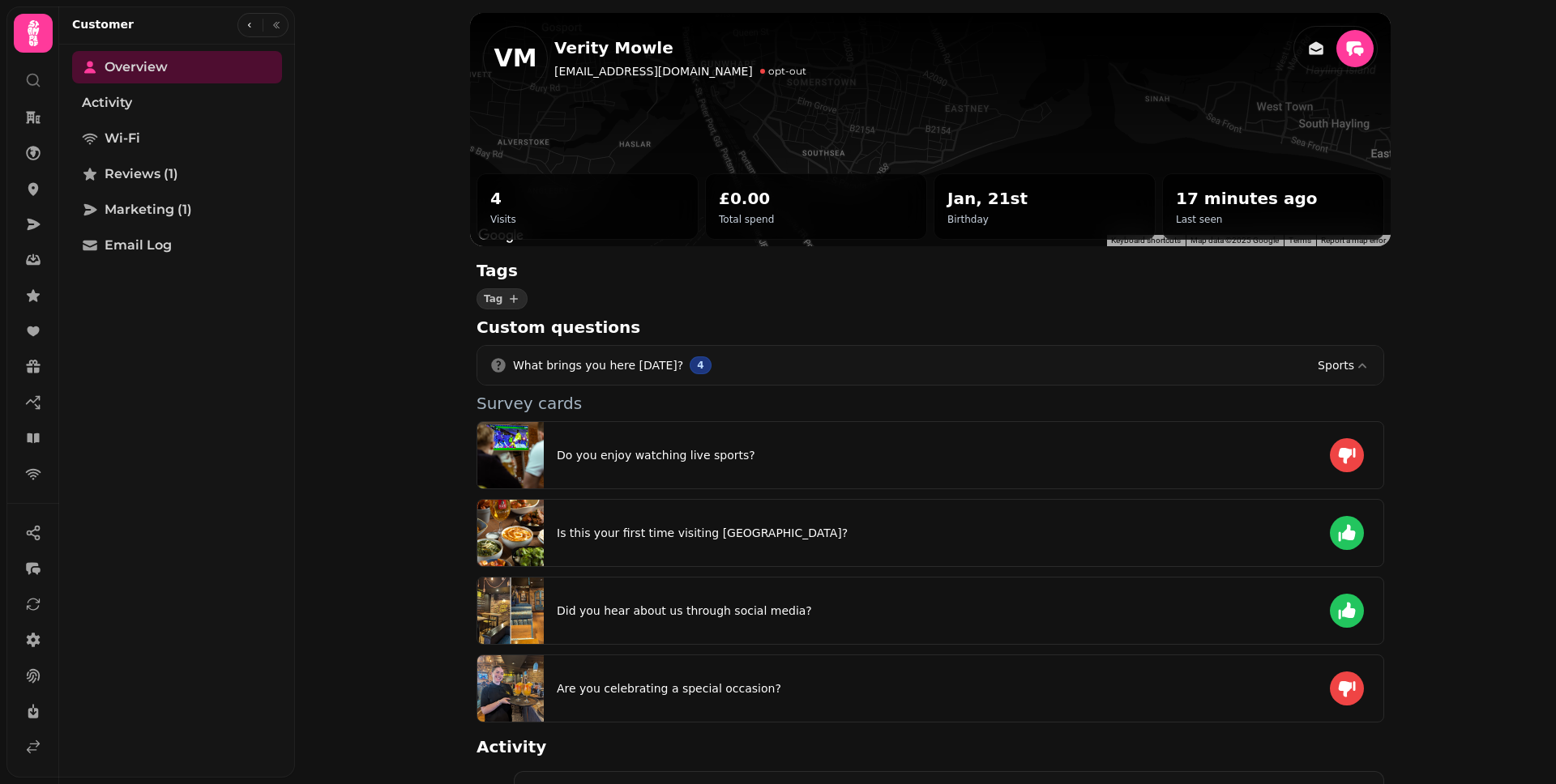
click at [428, 223] on div "[PERSON_NAME] [PERSON_NAME] [EMAIL_ADDRESS][DOMAIN_NAME] opt-out 4 Visits £0.00…" at bounding box center [925, 392] width 1261 height 784
click at [37, 232] on icon at bounding box center [33, 224] width 16 height 16
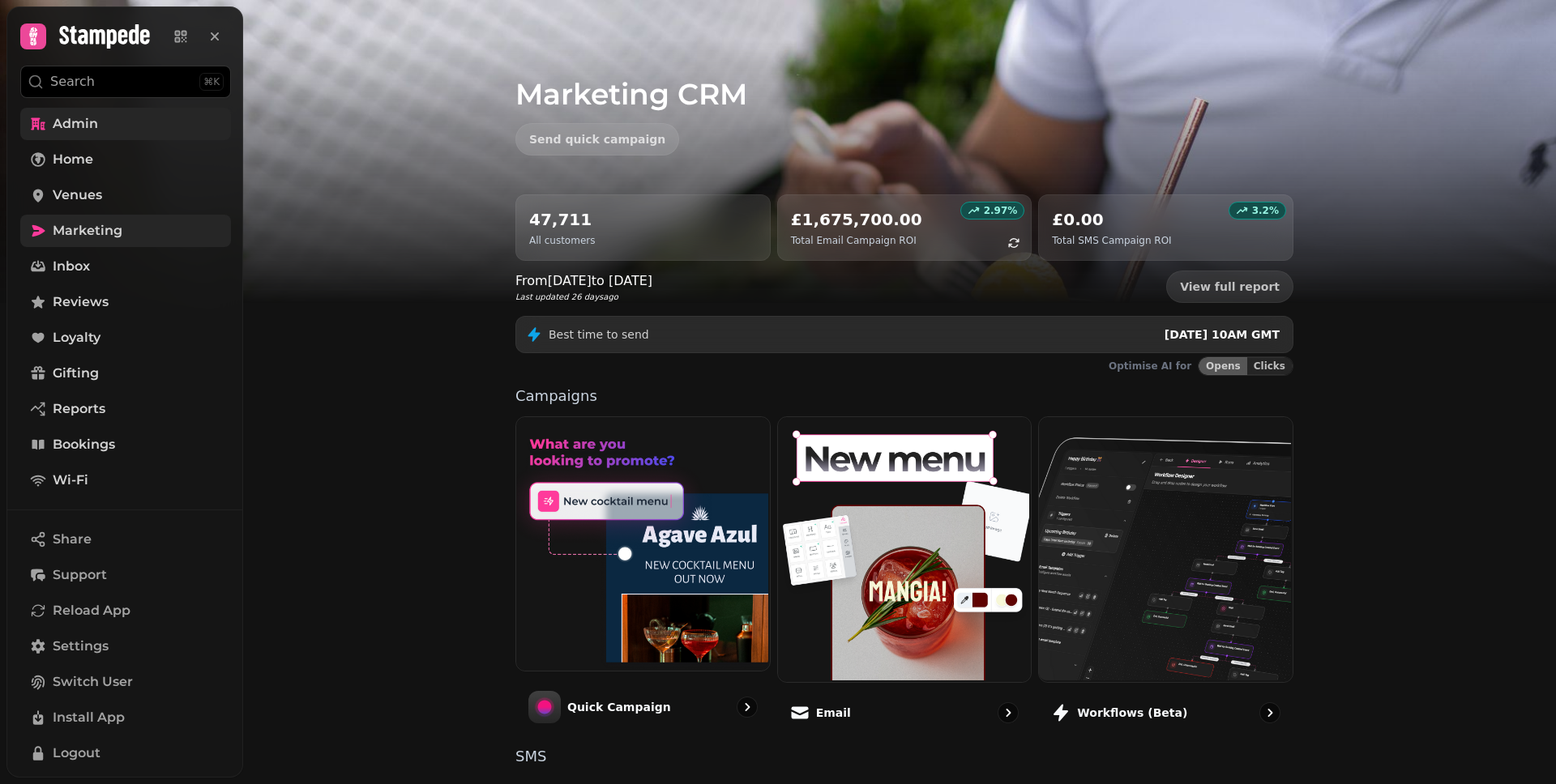
click at [100, 123] on link "Admin" at bounding box center [126, 124] width 211 height 33
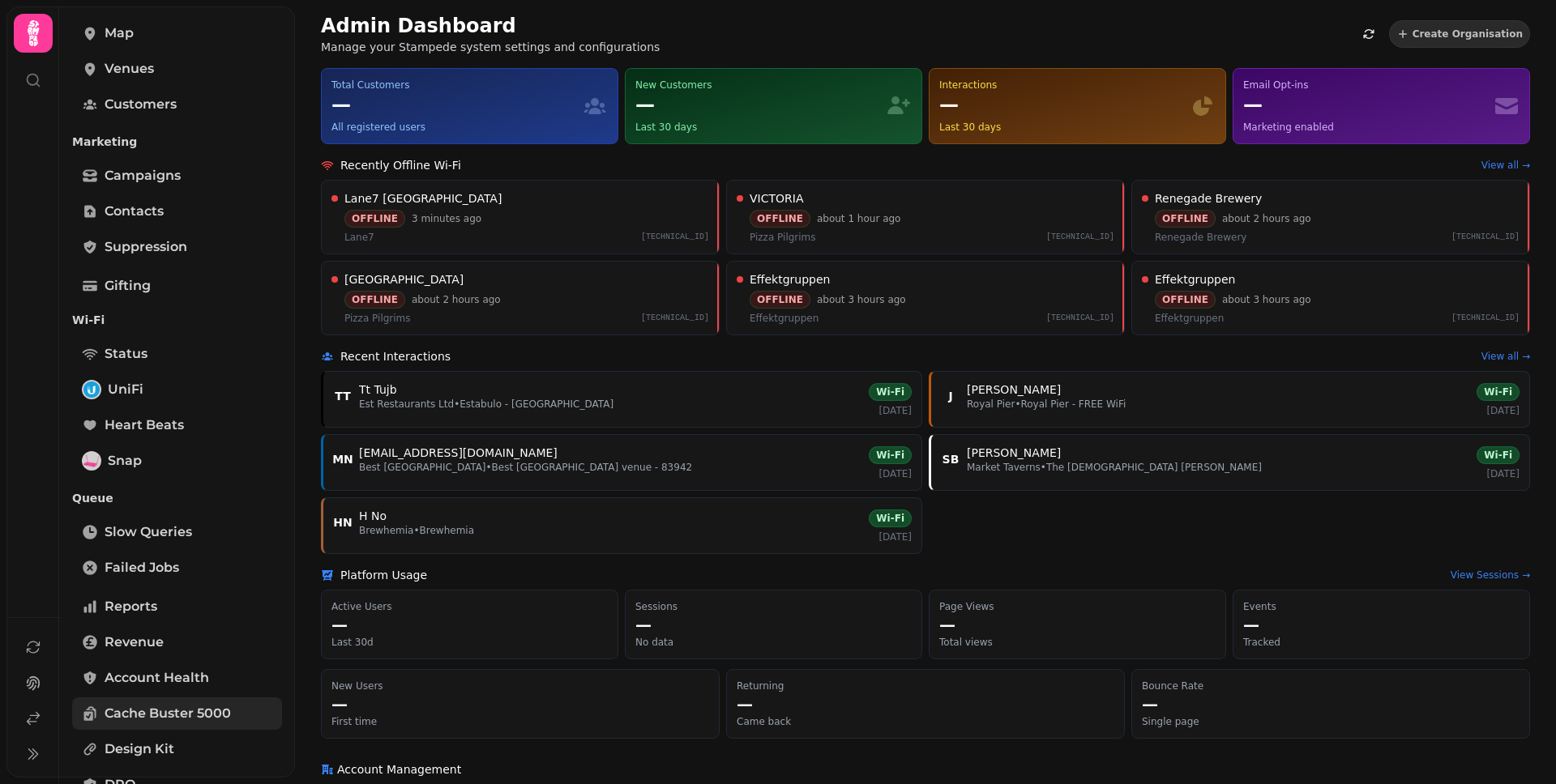
scroll to position [317, 0]
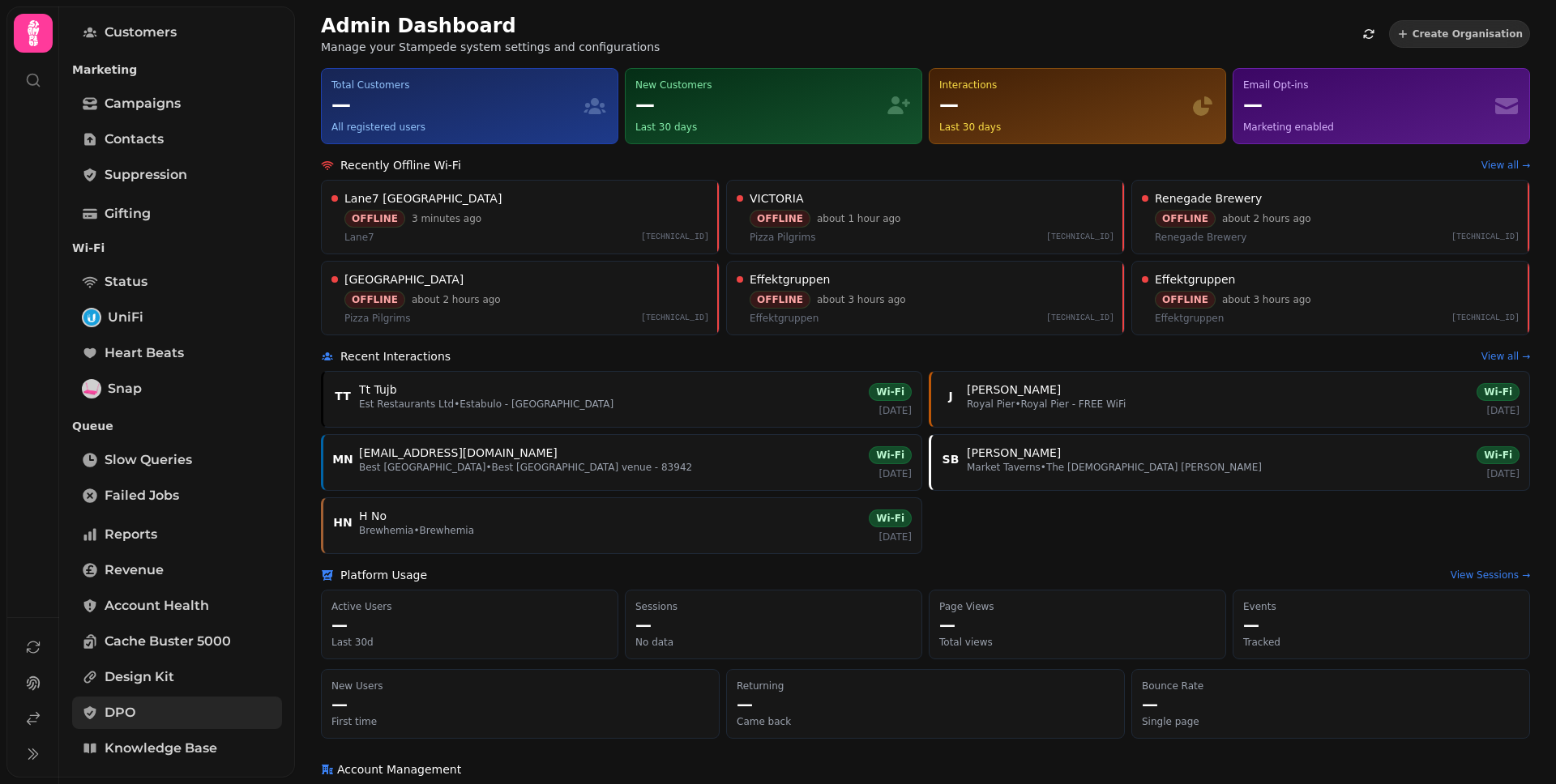
click at [193, 704] on link "DPO" at bounding box center [178, 712] width 210 height 33
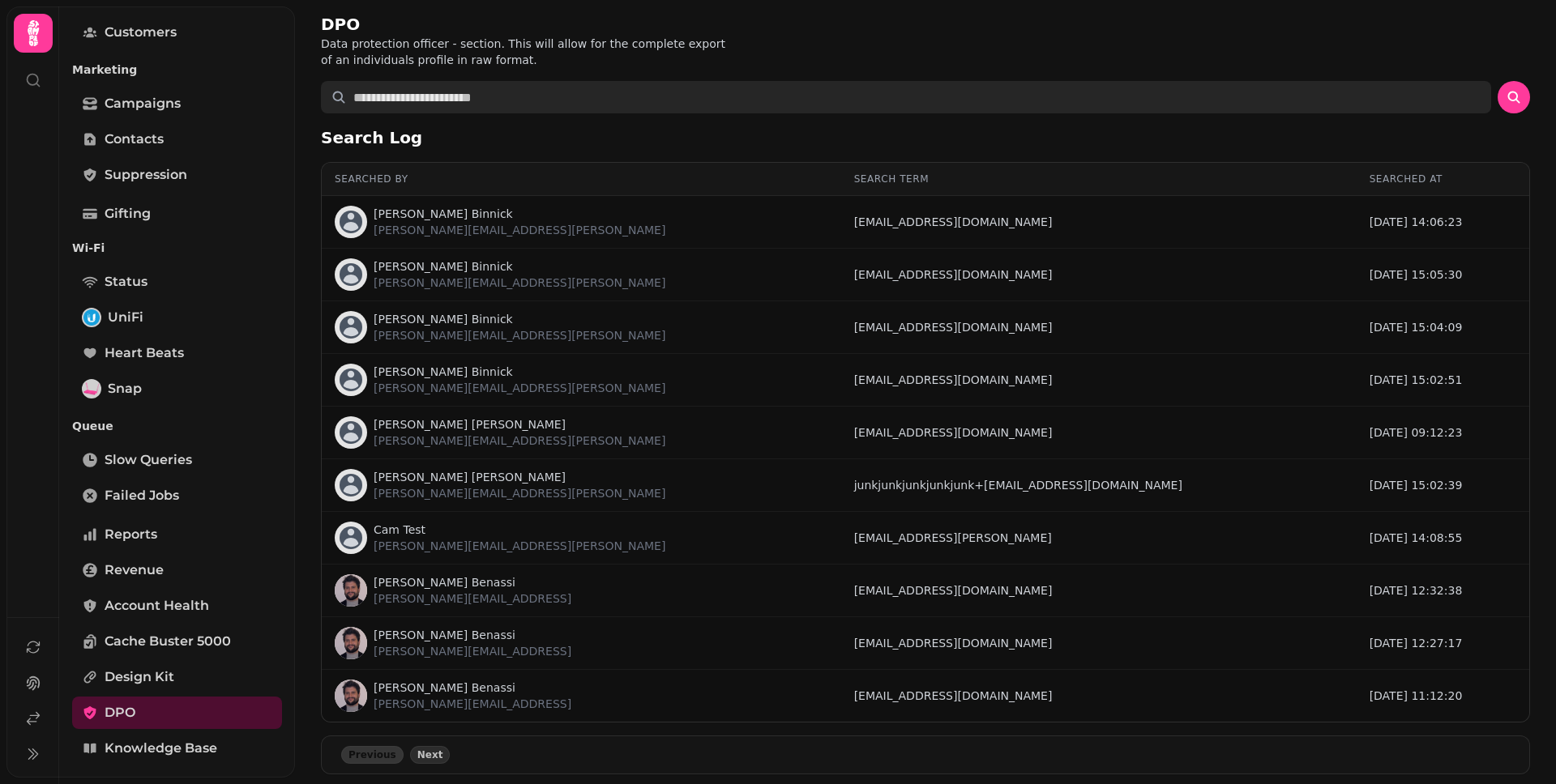
click at [588, 96] on input "text" at bounding box center [906, 97] width 1170 height 33
paste input "**********"
click at [1497, 81] on button "submit" at bounding box center [1513, 97] width 33 height 33
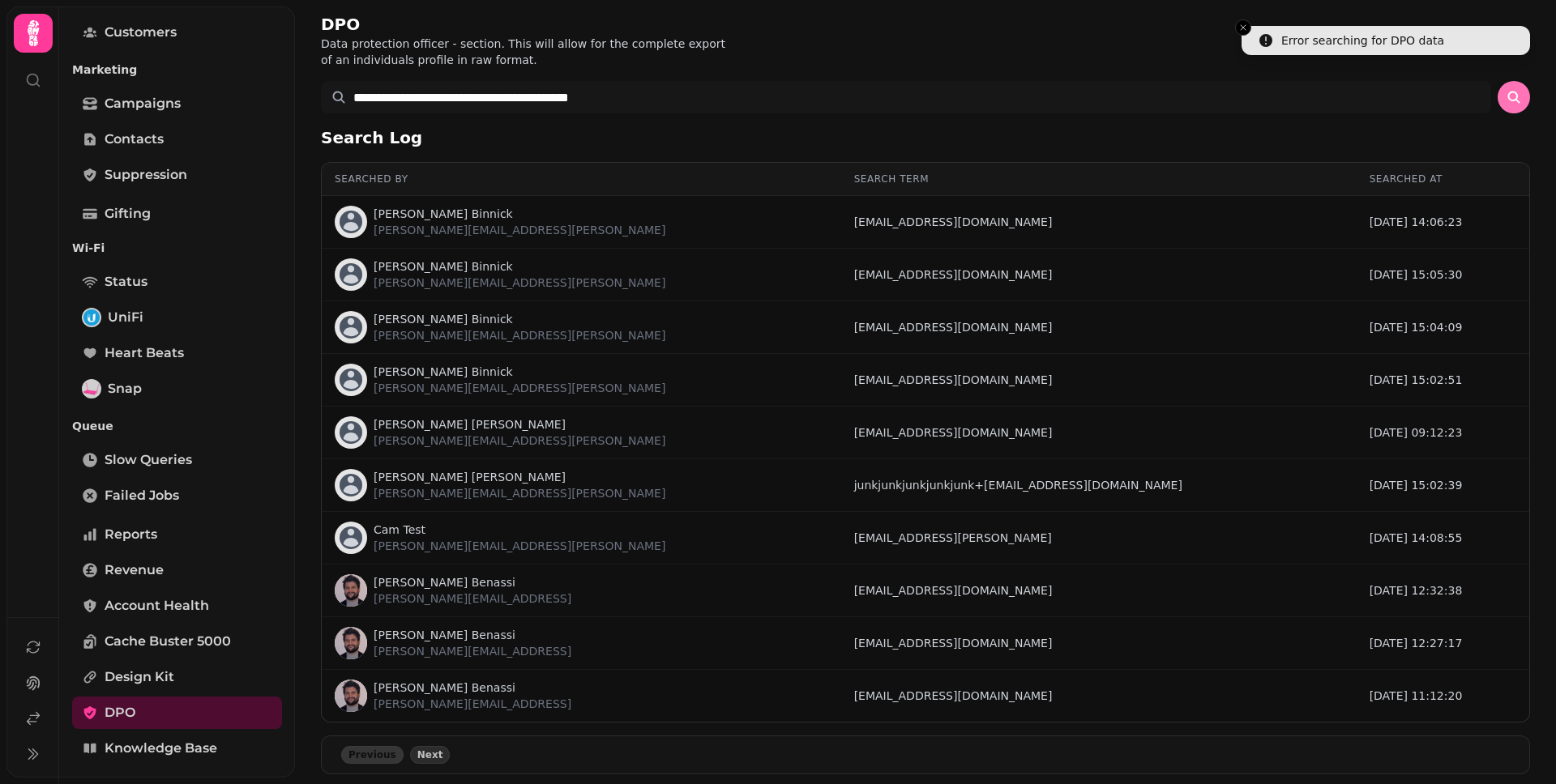
click at [1506, 100] on icon "submit" at bounding box center [1513, 97] width 16 height 16
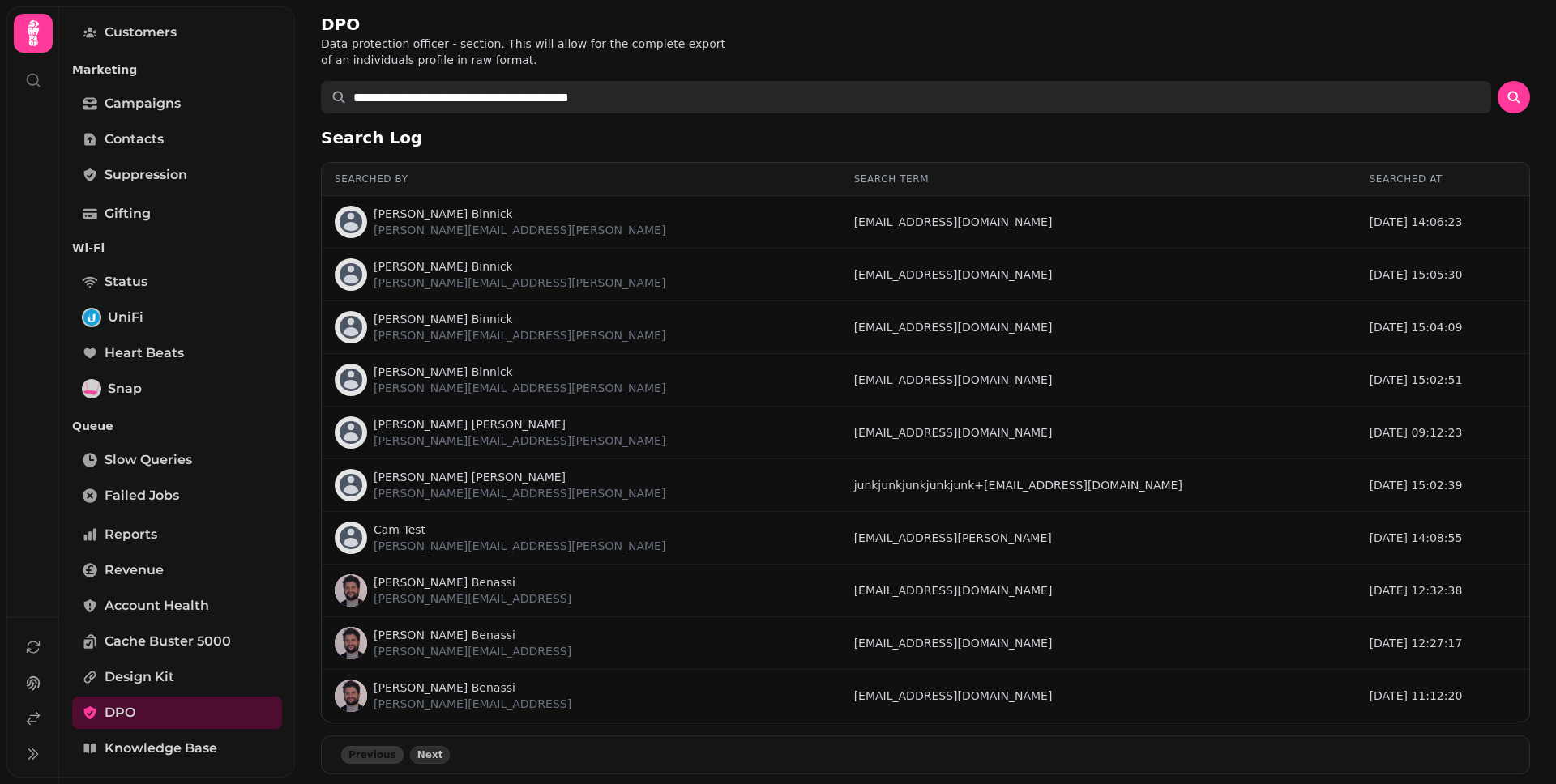
drag, startPoint x: 555, startPoint y: 98, endPoint x: 476, endPoint y: 96, distance: 79.0
click at [476, 96] on input "**********" at bounding box center [906, 97] width 1170 height 33
click at [1497, 81] on button "submit" at bounding box center [1513, 97] width 33 height 33
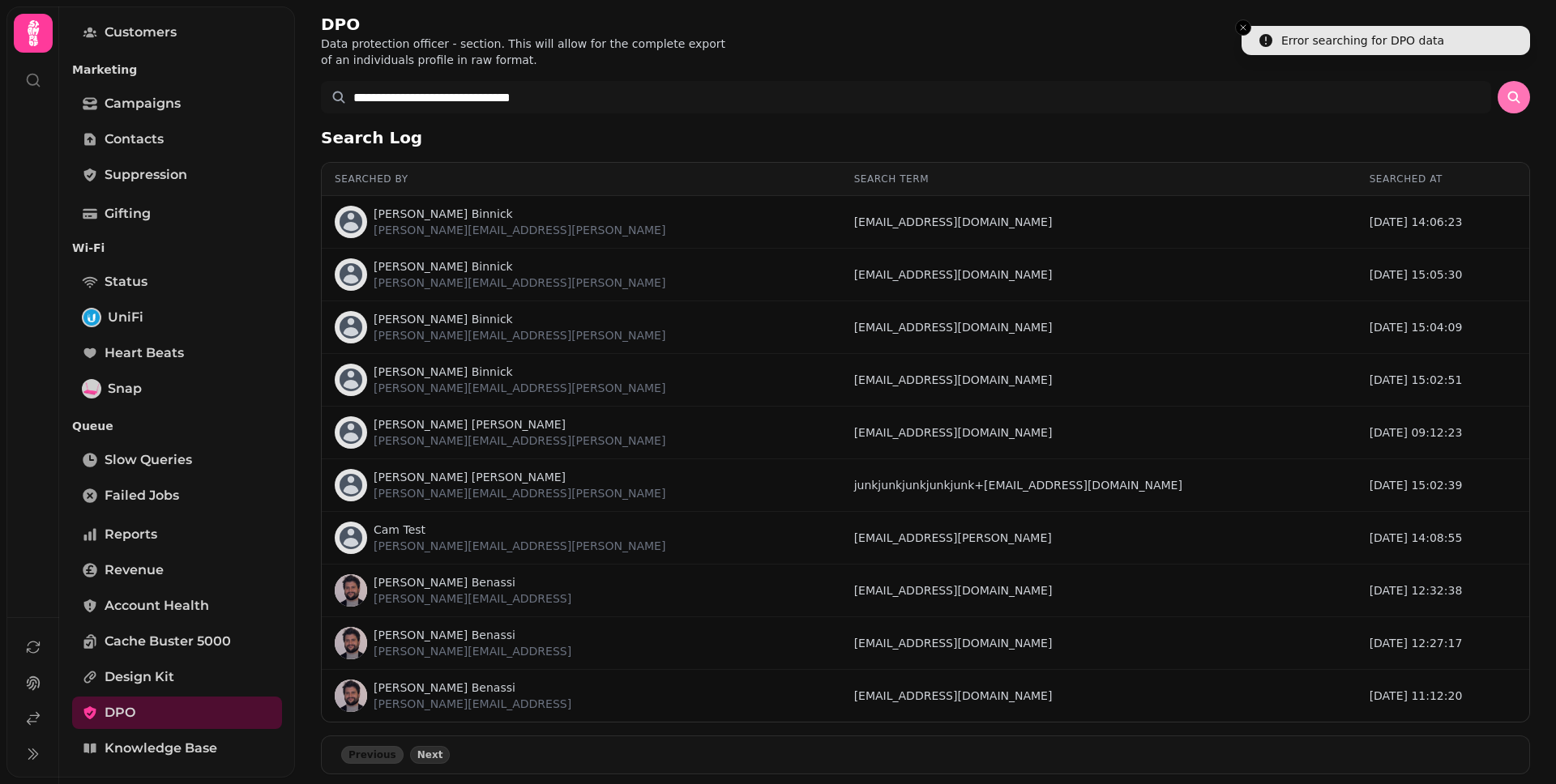
click at [1506, 98] on icon "submit" at bounding box center [1513, 97] width 16 height 16
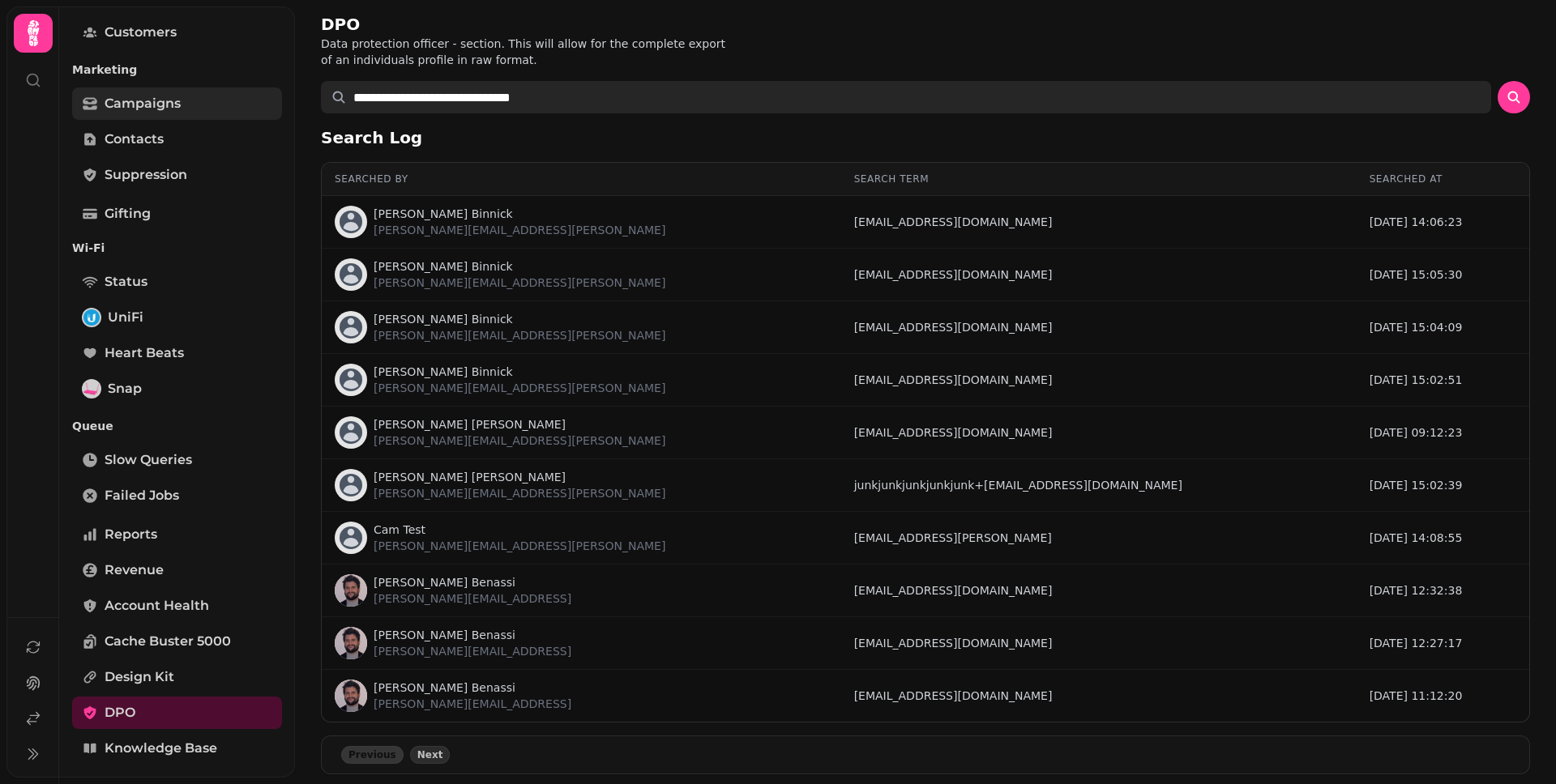
drag, startPoint x: 651, startPoint y: 94, endPoint x: 265, endPoint y: 113, distance: 386.5
click at [265, 113] on body "**********" at bounding box center [778, 392] width 1556 height 784
drag, startPoint x: 699, startPoint y: 92, endPoint x: 392, endPoint y: 86, distance: 307.1
click at [392, 86] on input "**********" at bounding box center [906, 97] width 1170 height 33
paste input "**********"
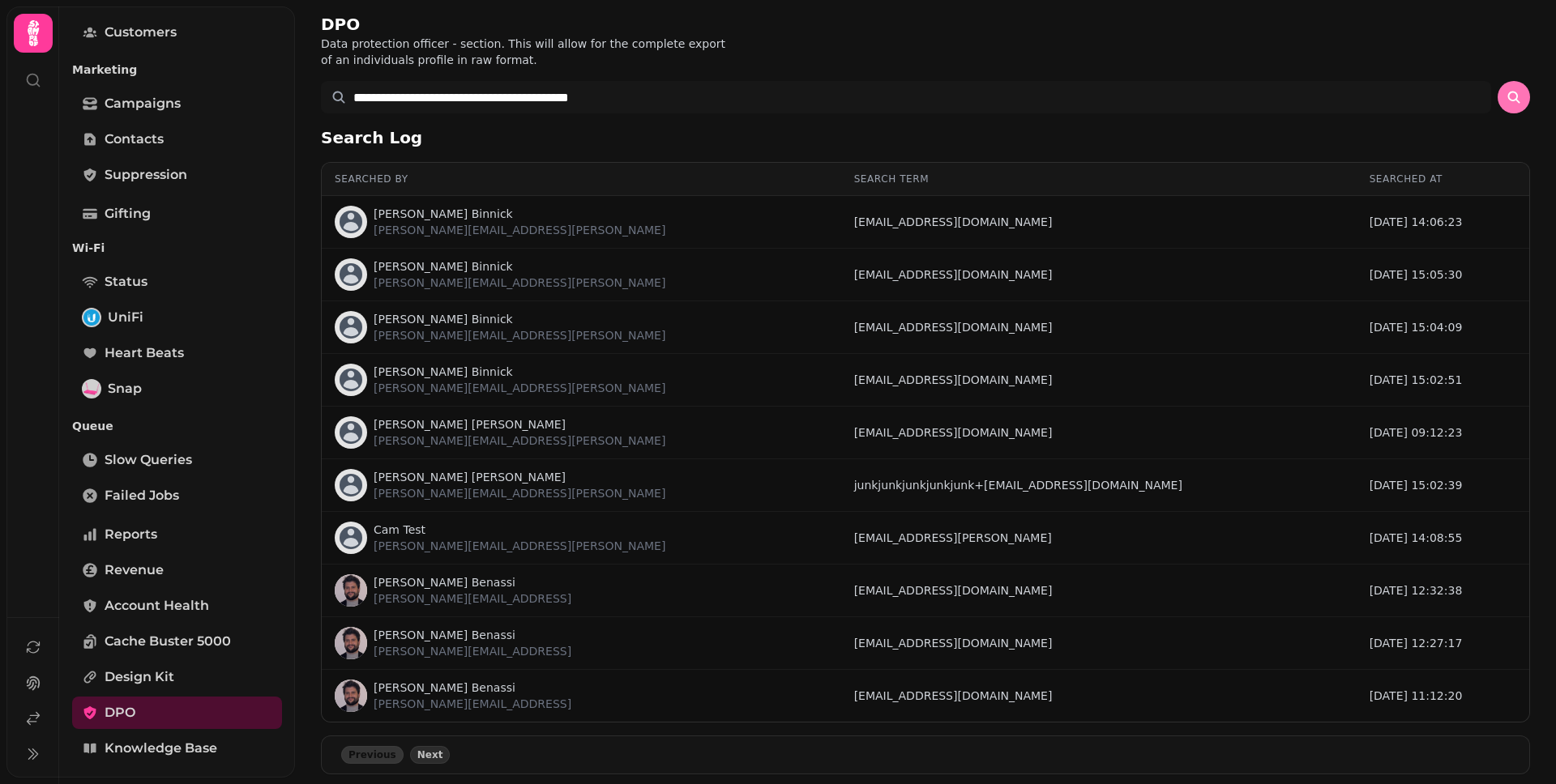
click at [1497, 93] on button "submit" at bounding box center [1513, 97] width 33 height 33
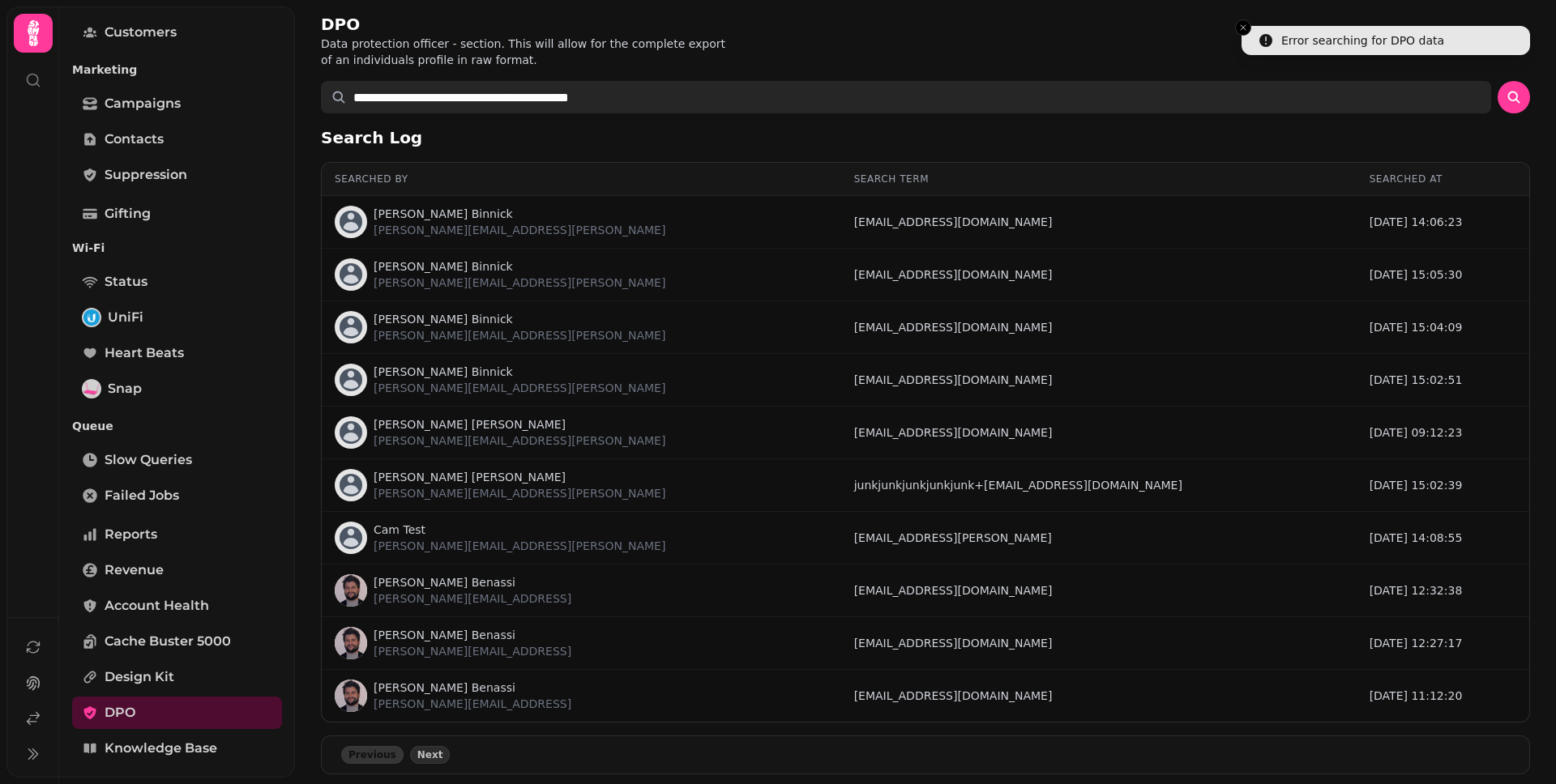
drag, startPoint x: 555, startPoint y: 98, endPoint x: 476, endPoint y: 98, distance: 79.0
click at [476, 98] on input "**********" at bounding box center [906, 97] width 1170 height 33
type input "**********"
click at [1497, 81] on button "submit" at bounding box center [1513, 97] width 33 height 33
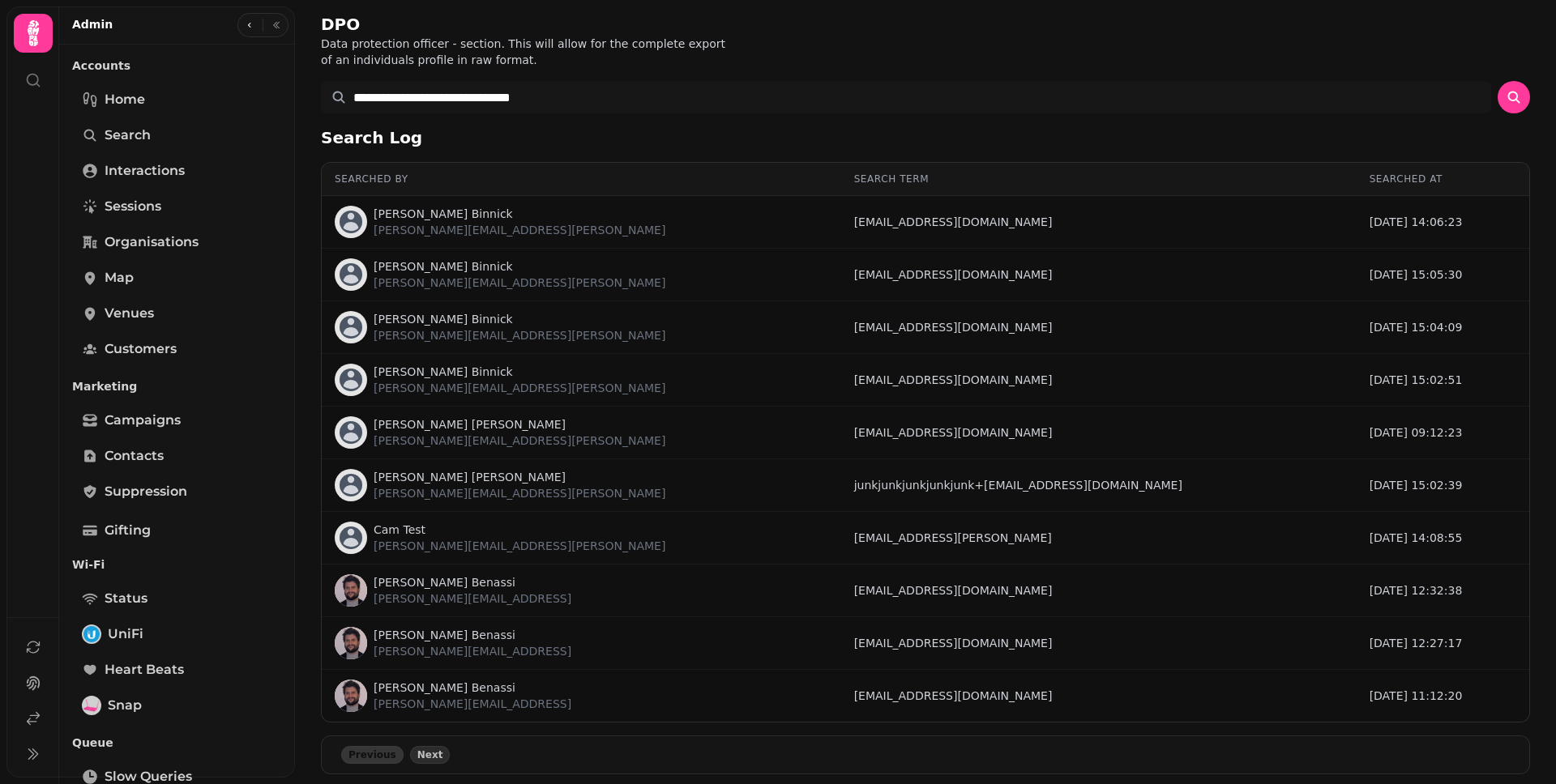
click at [52, 48] on button at bounding box center [33, 33] width 39 height 39
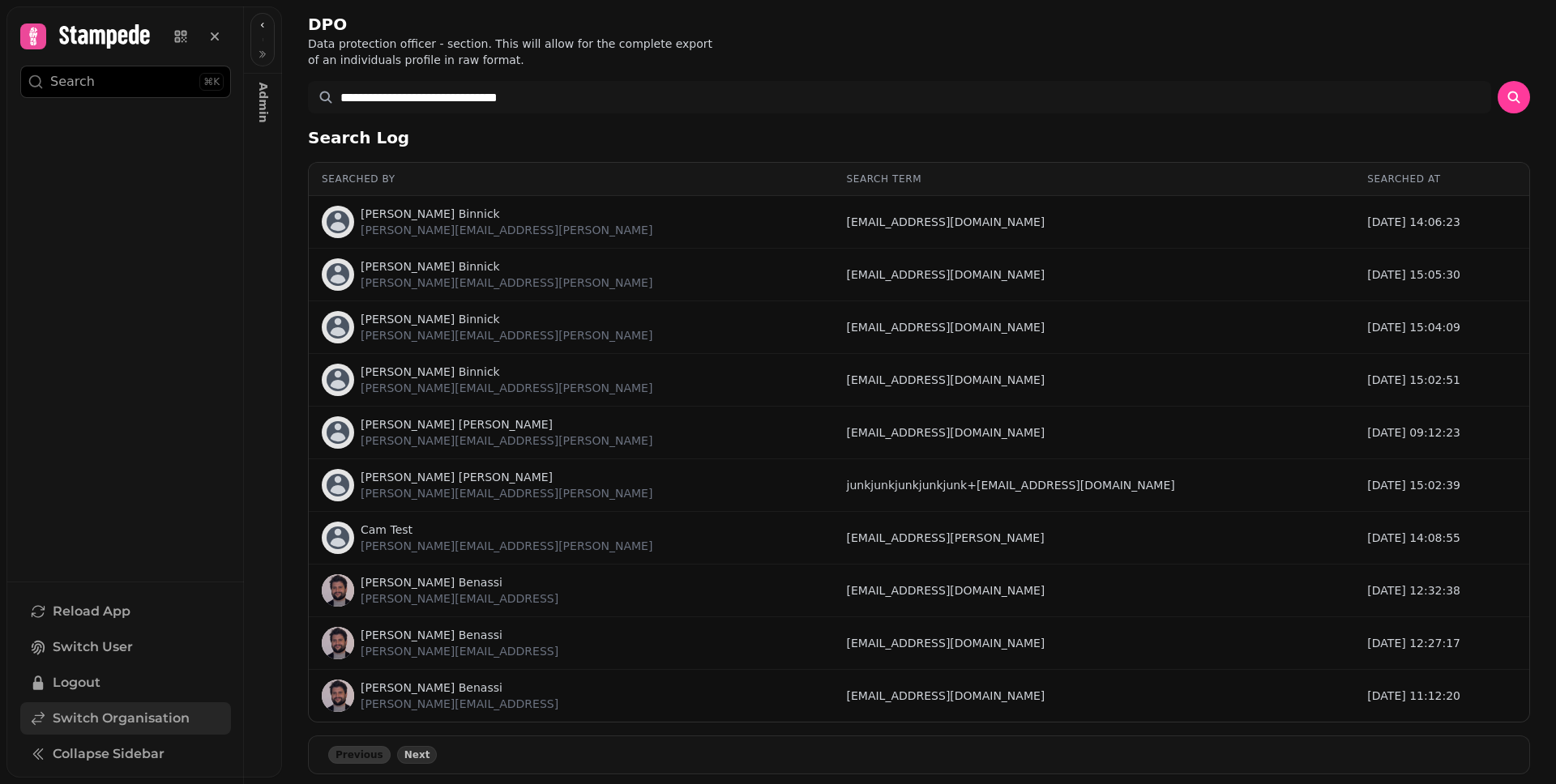
click at [108, 732] on link "Switch Organisation" at bounding box center [126, 718] width 211 height 33
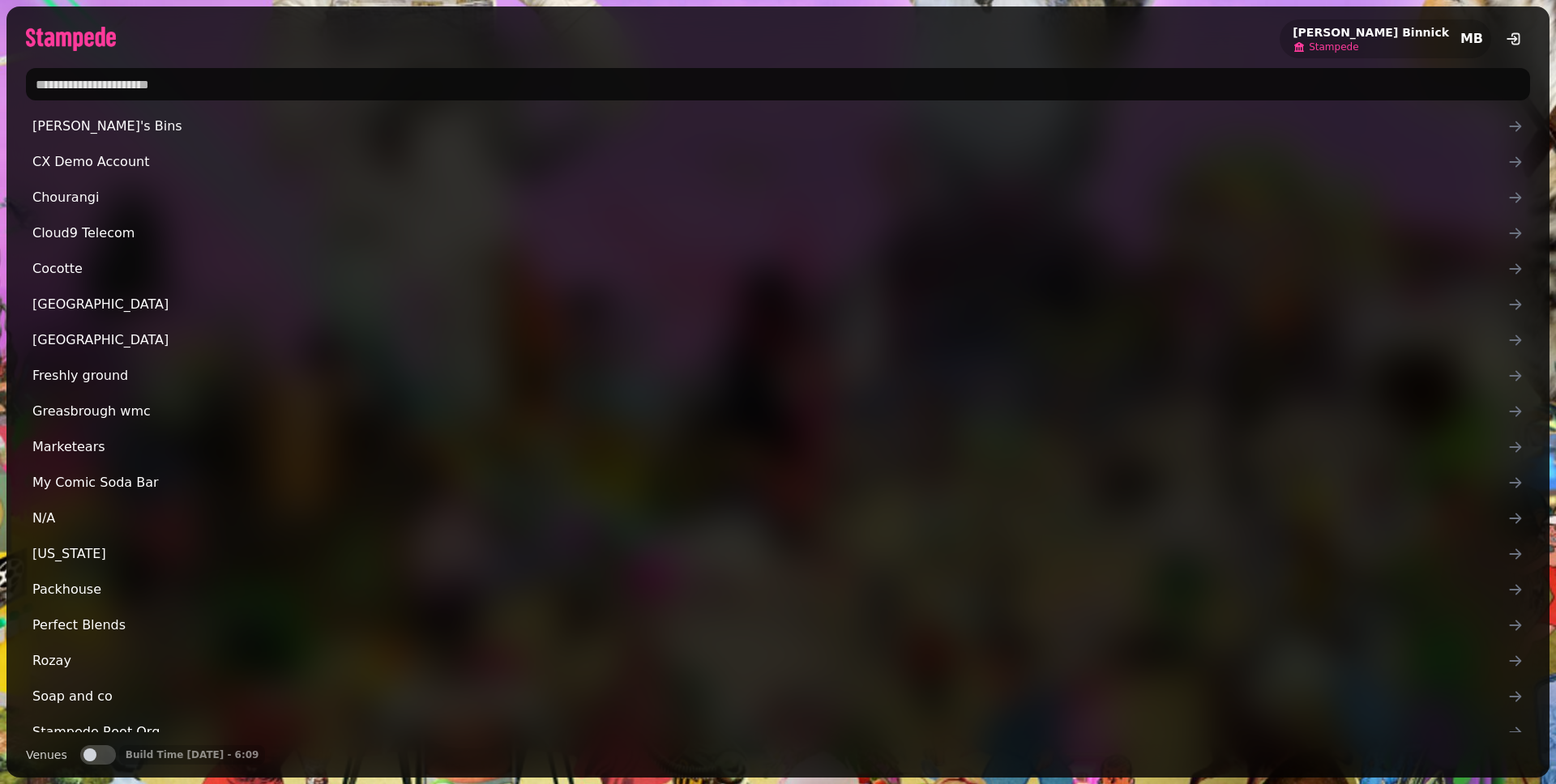
click at [1358, 52] on span "Stampede" at bounding box center [1333, 47] width 49 height 13
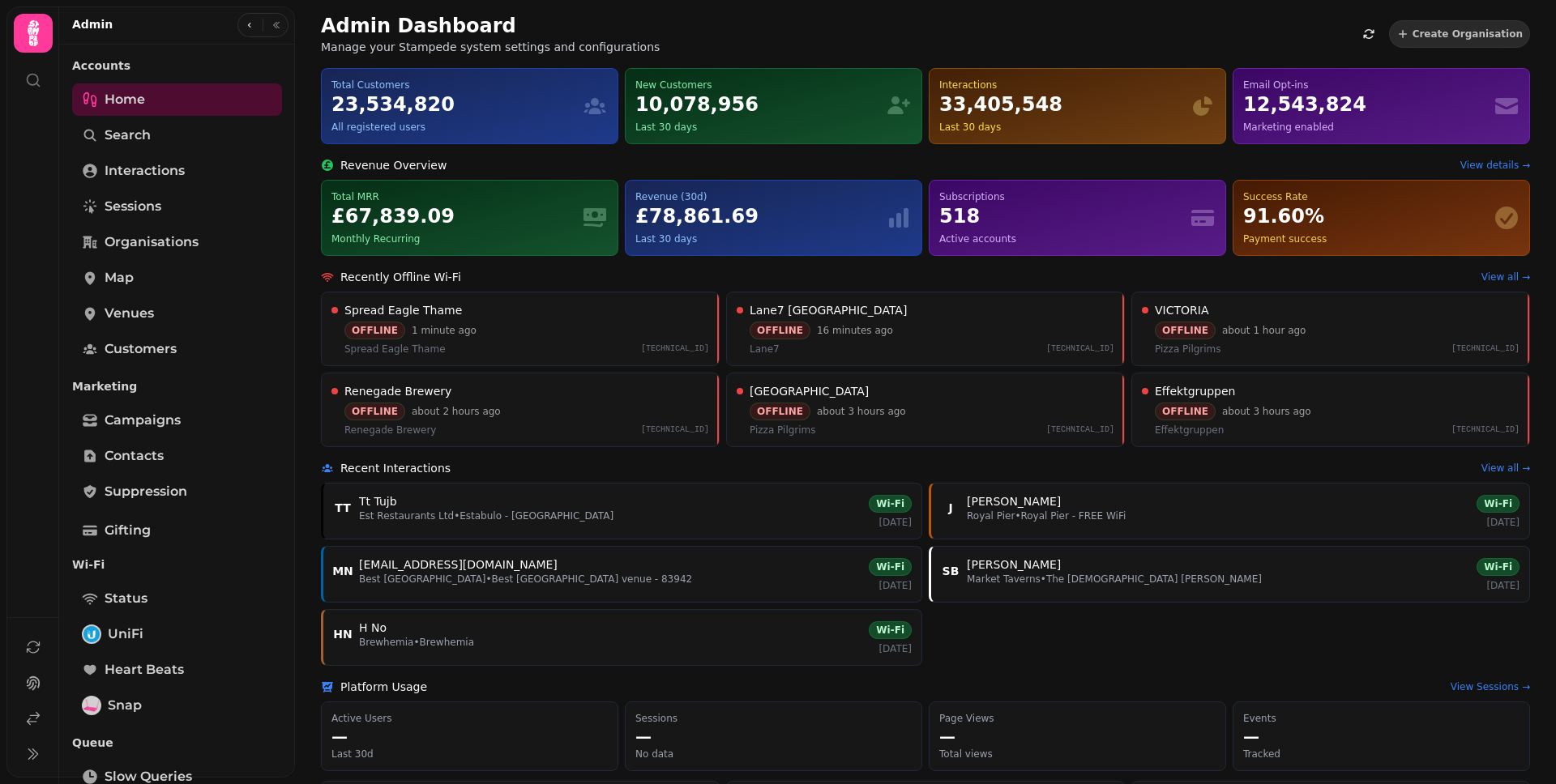
click at [173, 28] on div "Admin" at bounding box center [178, 25] width 236 height 38
click at [836, 17] on div "Admin Dashboard Manage your Stampede system settings and configurations Create …" at bounding box center [925, 33] width 1209 height 42
click at [162, 166] on span "Interactions" at bounding box center [144, 170] width 80 height 20
select select "**"
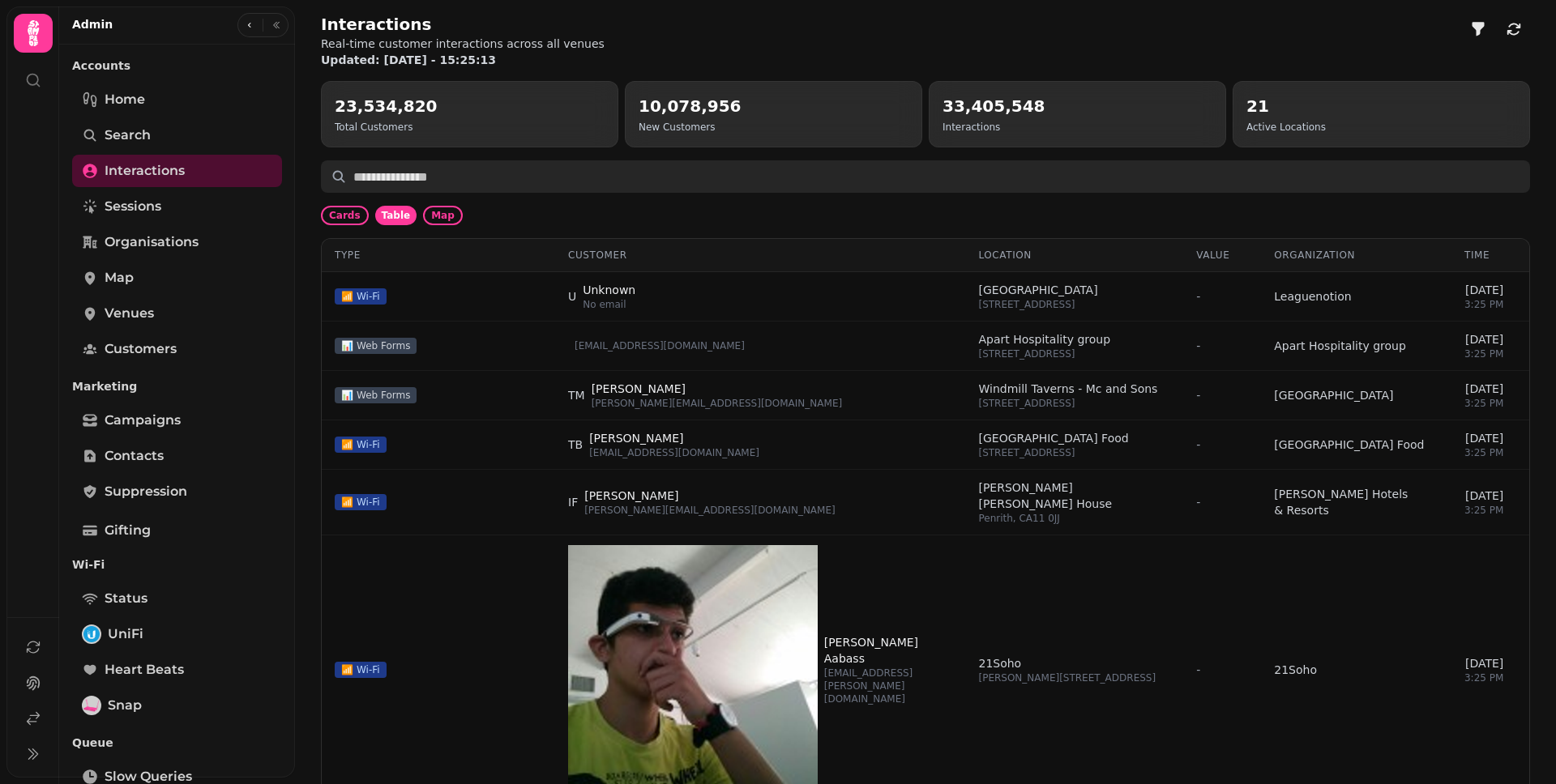
click at [522, 175] on input "text" at bounding box center [925, 176] width 1209 height 33
click at [503, 177] on input "text" at bounding box center [925, 176] width 1209 height 33
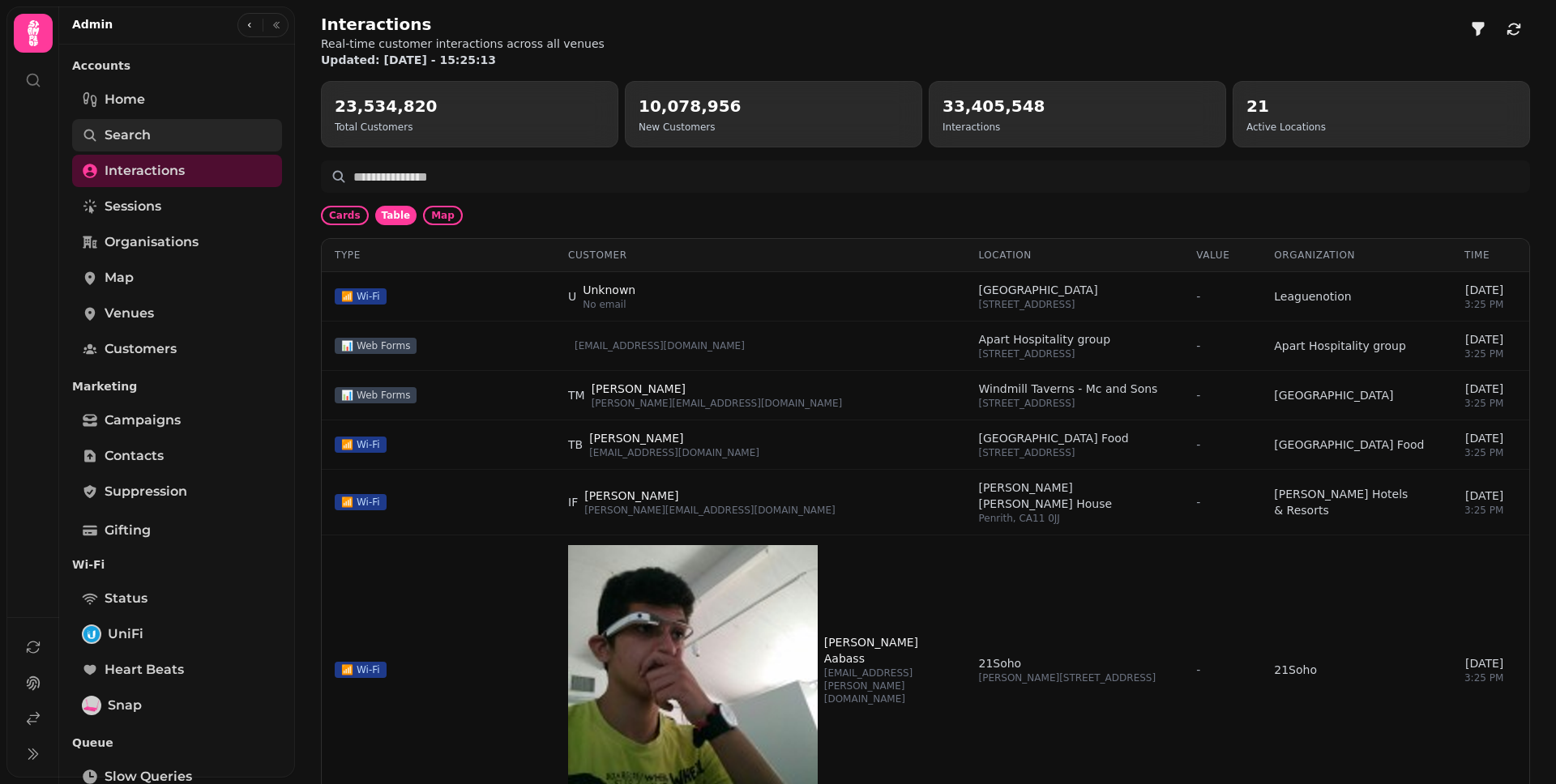
click at [147, 136] on span "Search" at bounding box center [127, 135] width 47 height 20
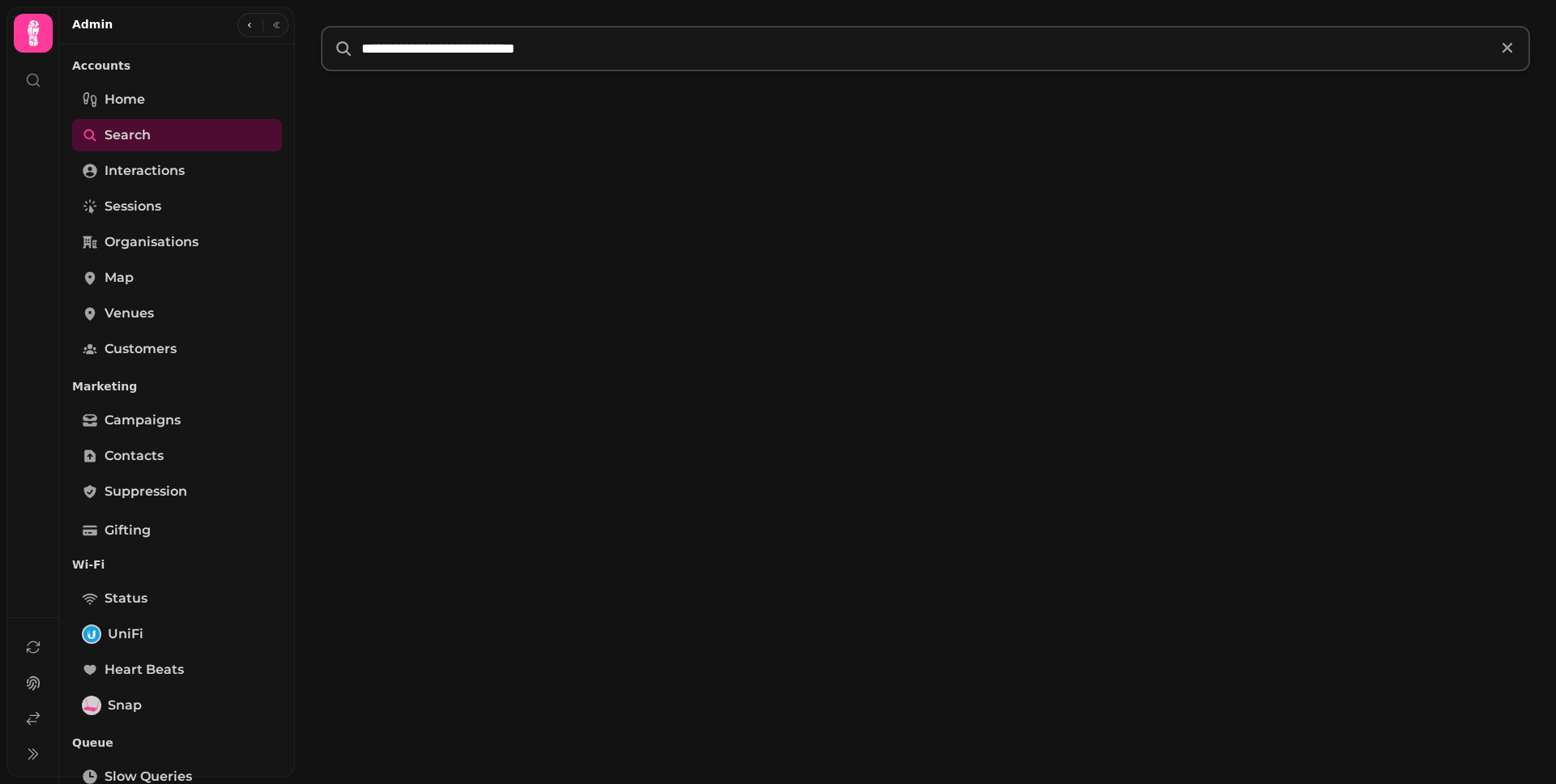
type input "**********"
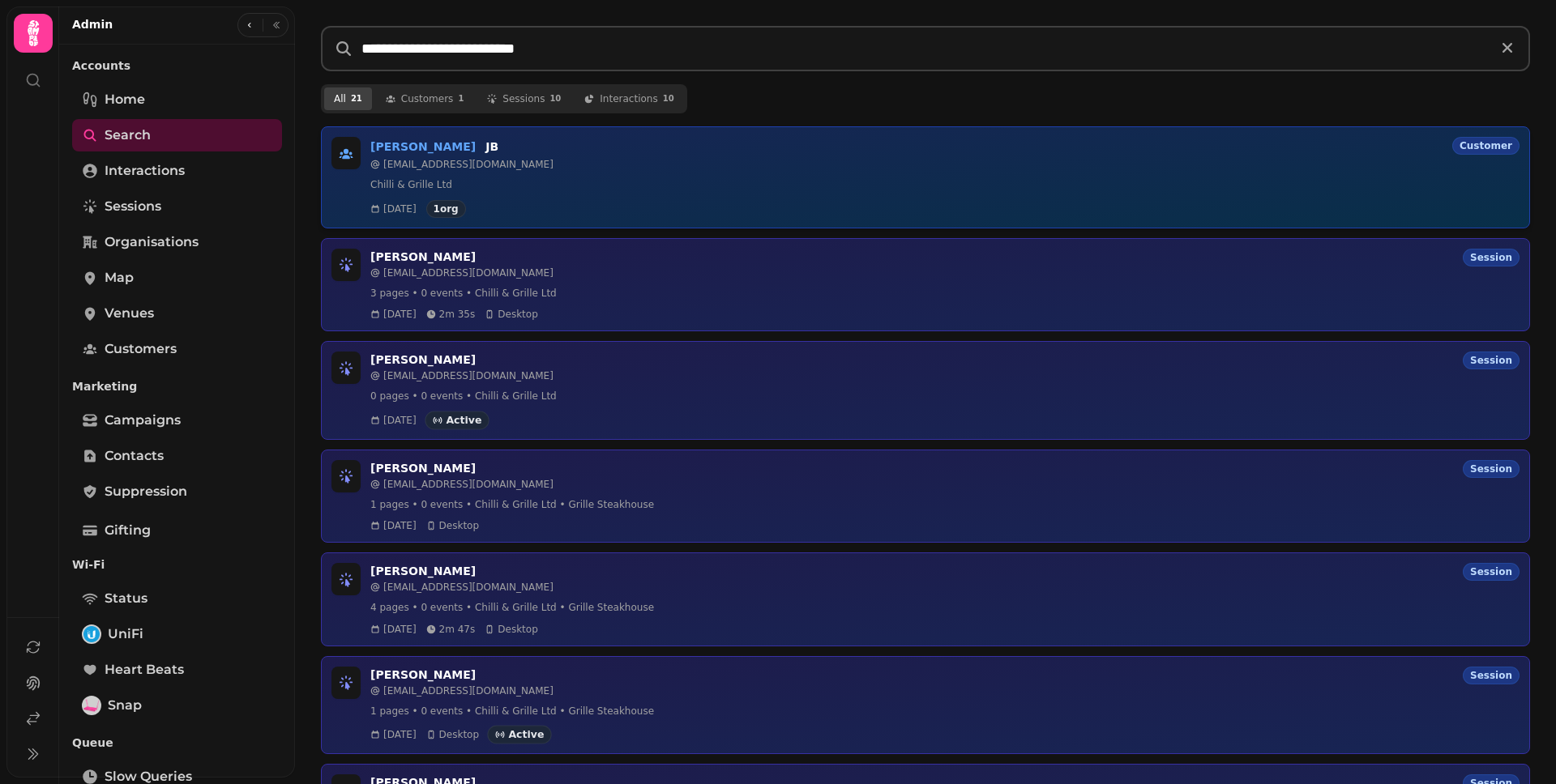
click at [412, 148] on h3 "[PERSON_NAME]" at bounding box center [422, 146] width 105 height 16
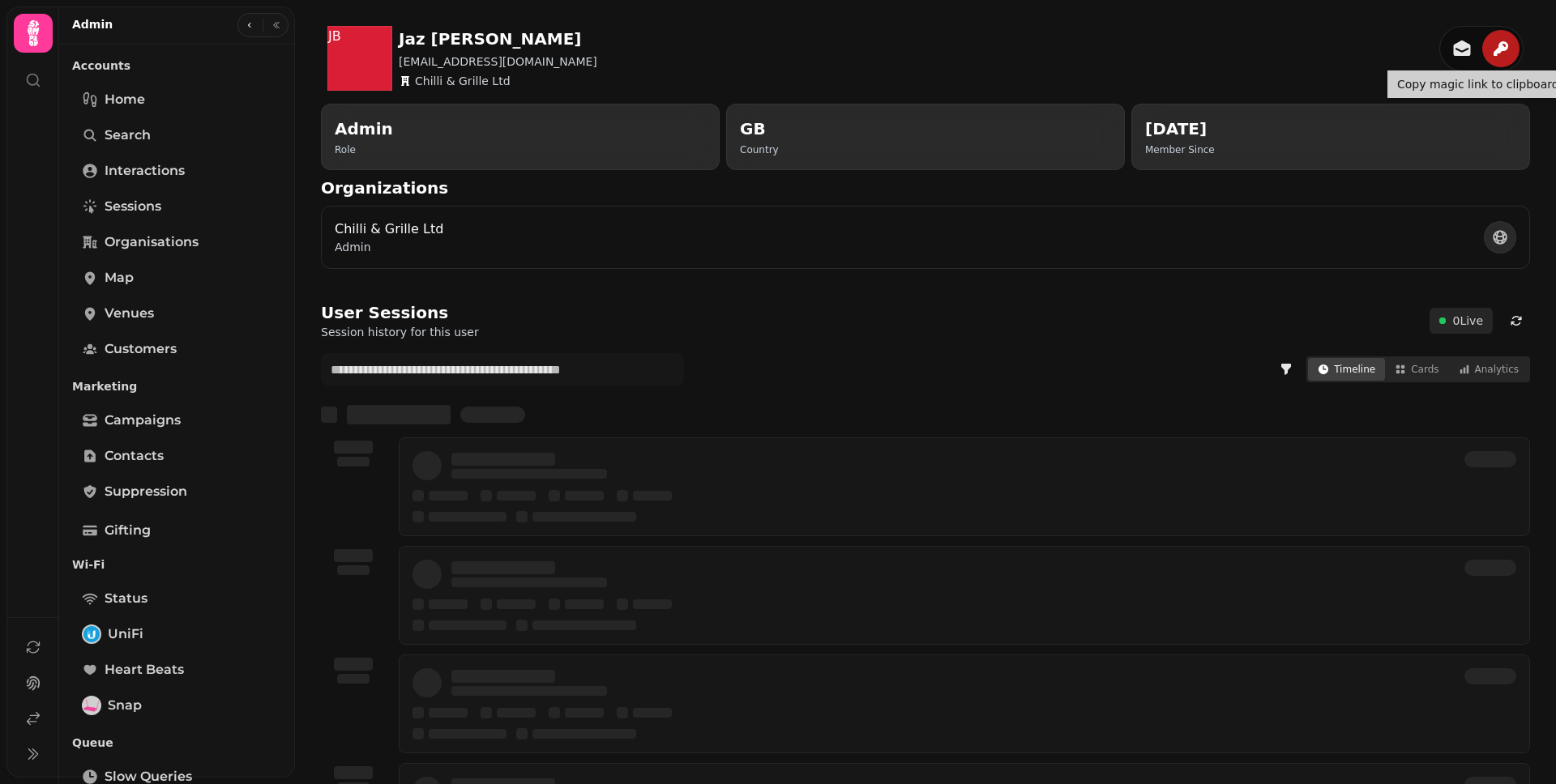
click at [1494, 49] on icon "button" at bounding box center [1501, 48] width 15 height 15
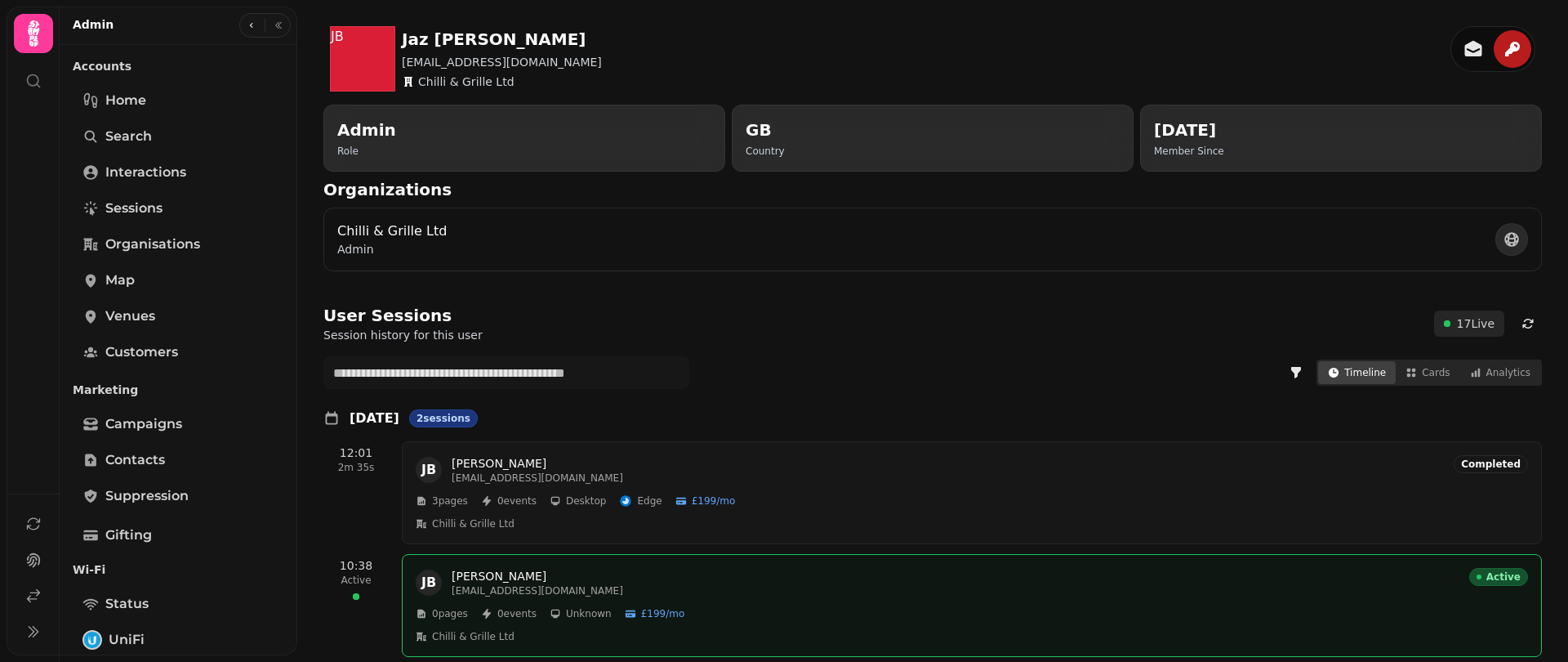
click at [751, 52] on div "JB Jaz [PERSON_NAME] [EMAIL_ADDRESS][DOMAIN_NAME] Chilli & Grille Ltd" at bounding box center [933, 55] width 1218 height 85
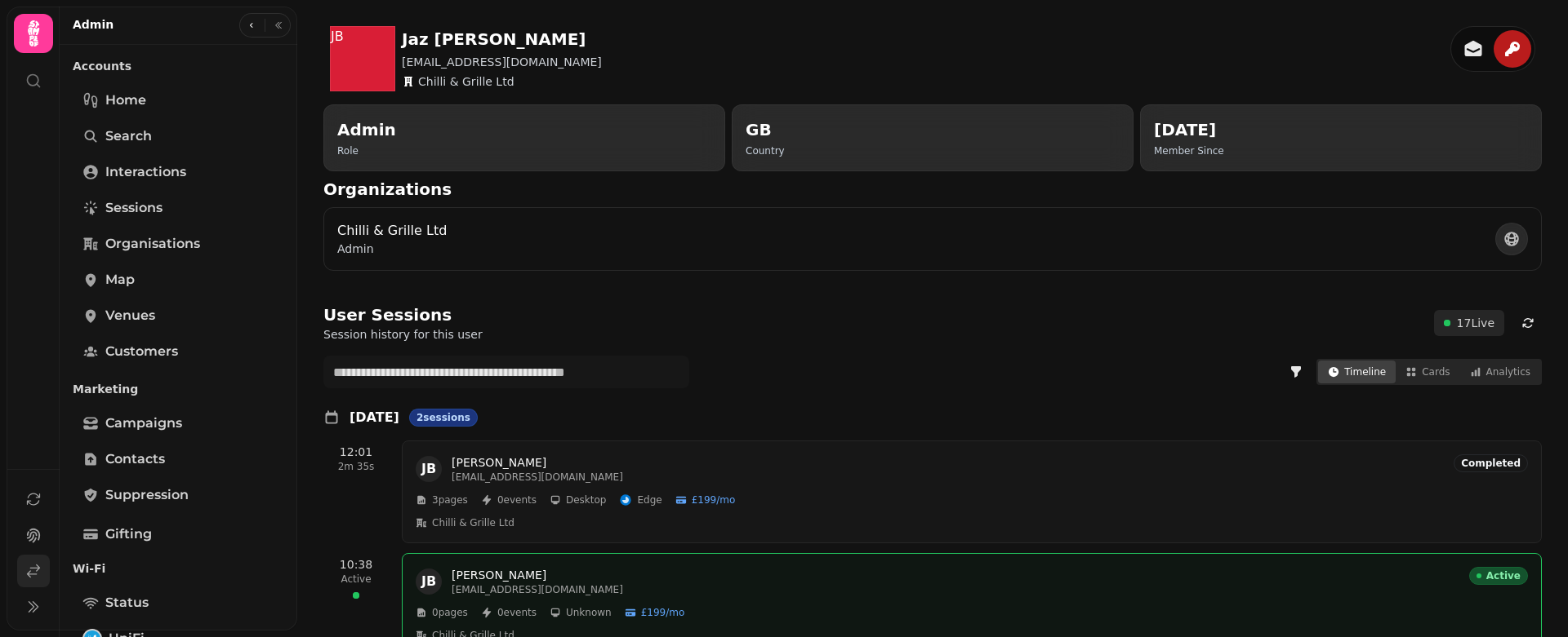
click at [22, 574] on link at bounding box center [33, 570] width 33 height 33
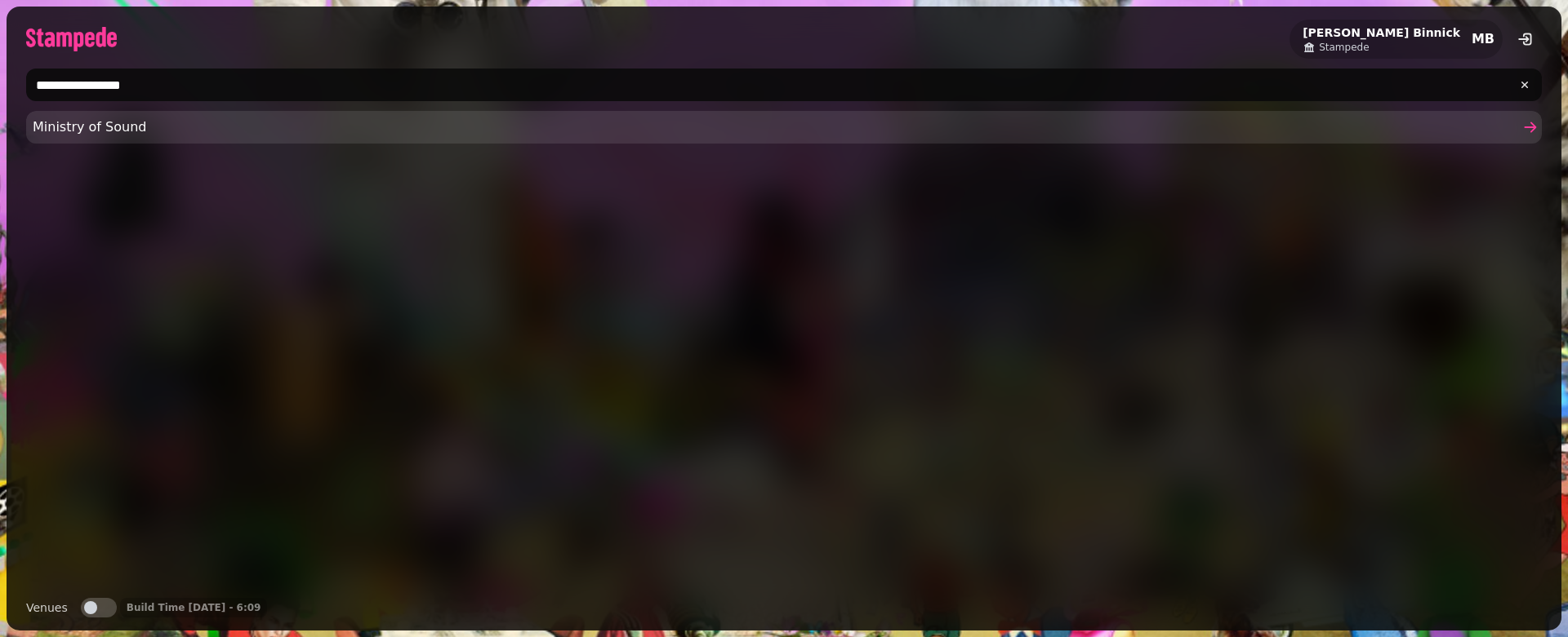
type input "**********"
click at [256, 129] on span "Ministry of Sound" at bounding box center [776, 126] width 1486 height 20
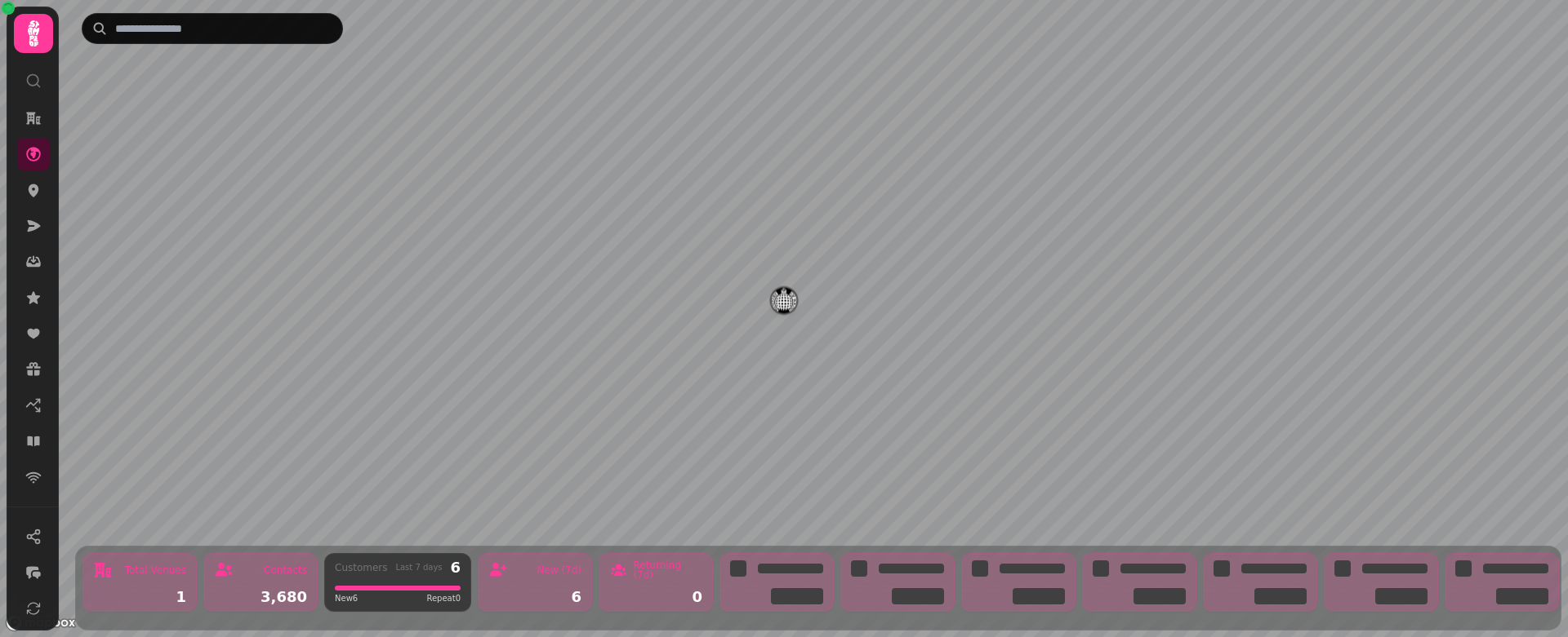
click at [26, 37] on icon at bounding box center [33, 33] width 33 height 33
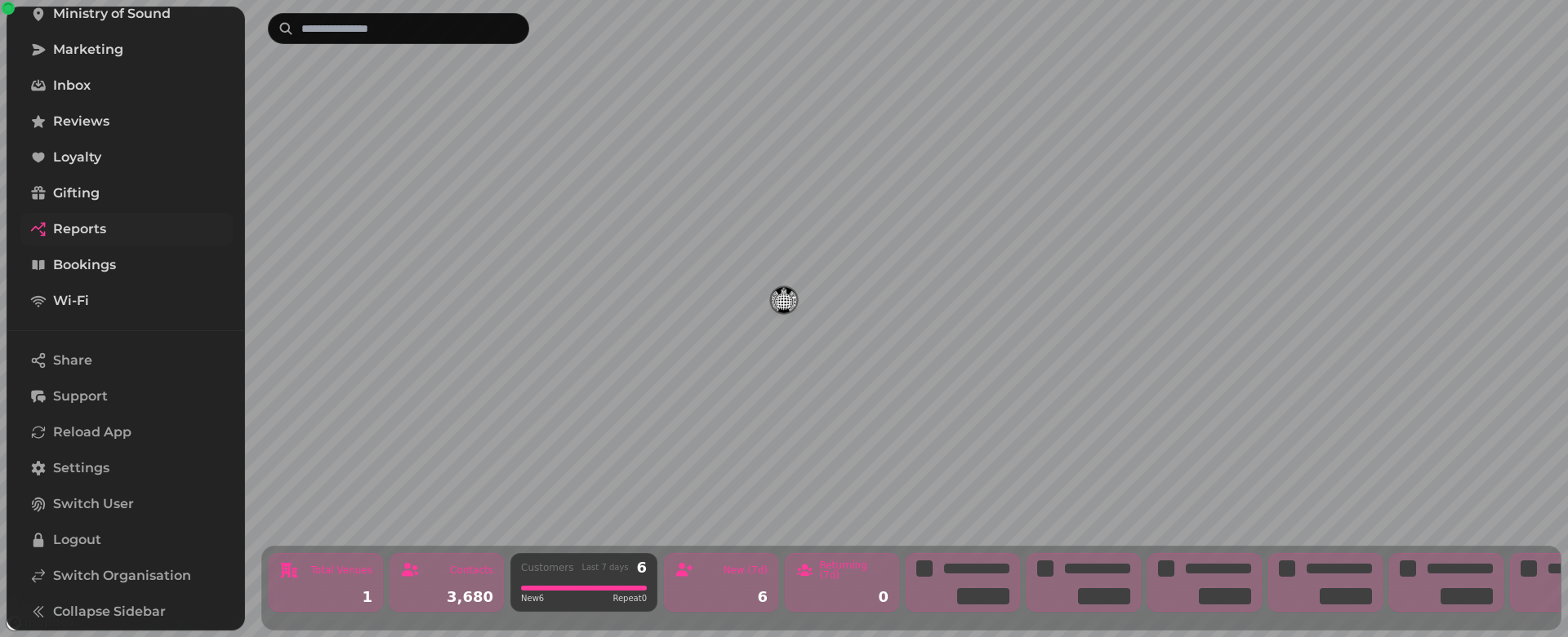
scroll to position [187, 0]
click at [108, 468] on span "Settings" at bounding box center [82, 463] width 56 height 20
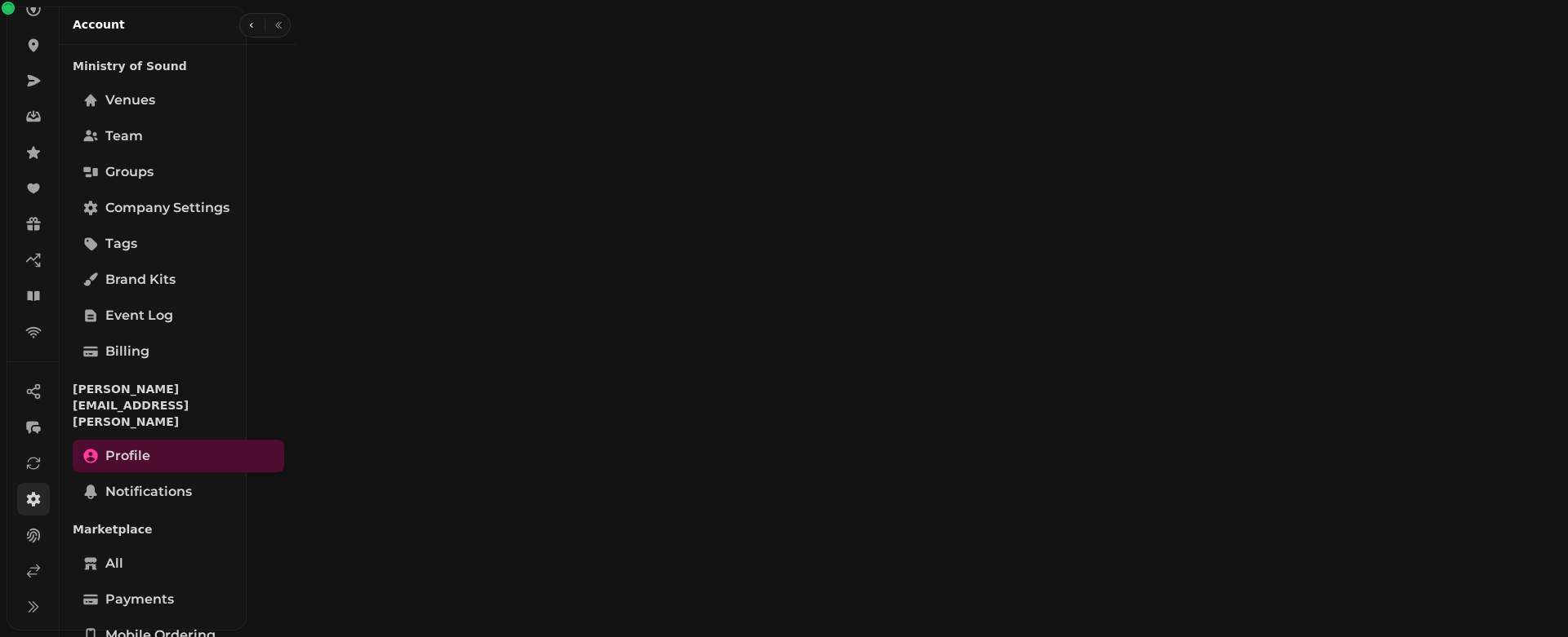
scroll to position [145, 0]
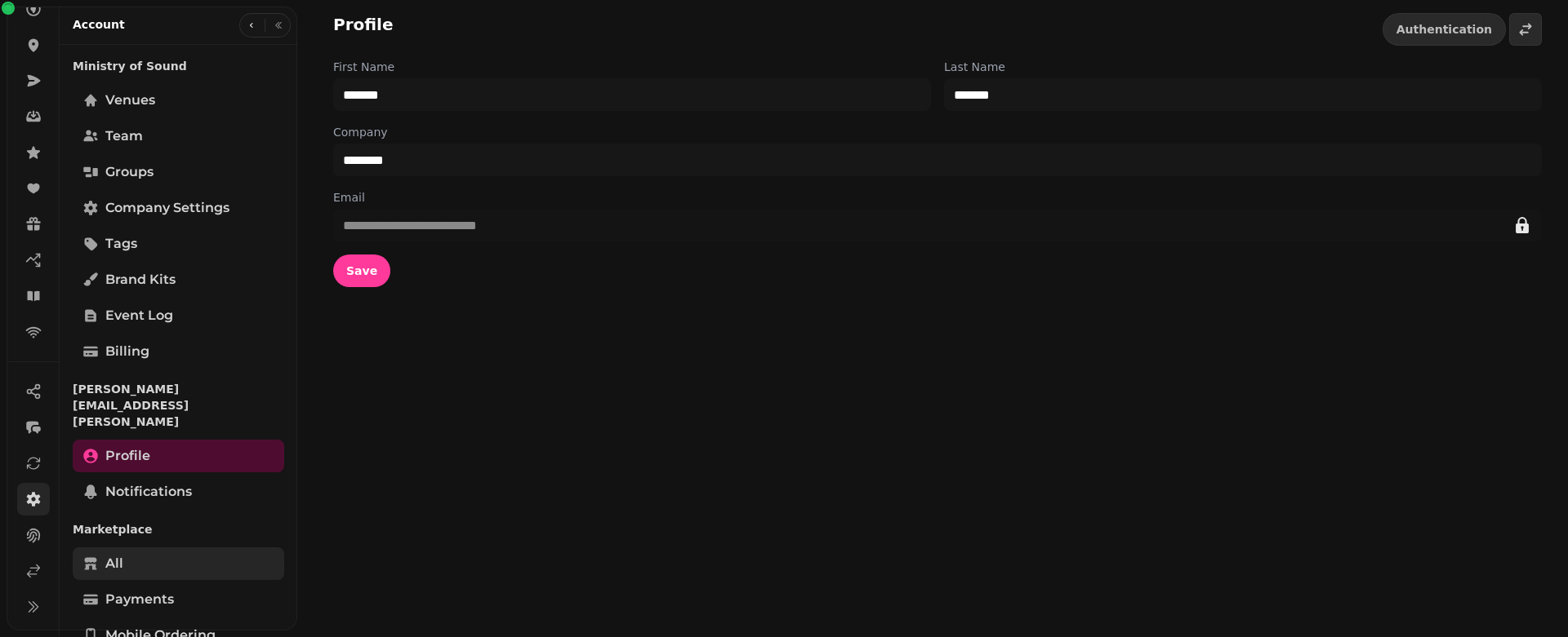
click at [157, 548] on link "All" at bounding box center [179, 564] width 212 height 33
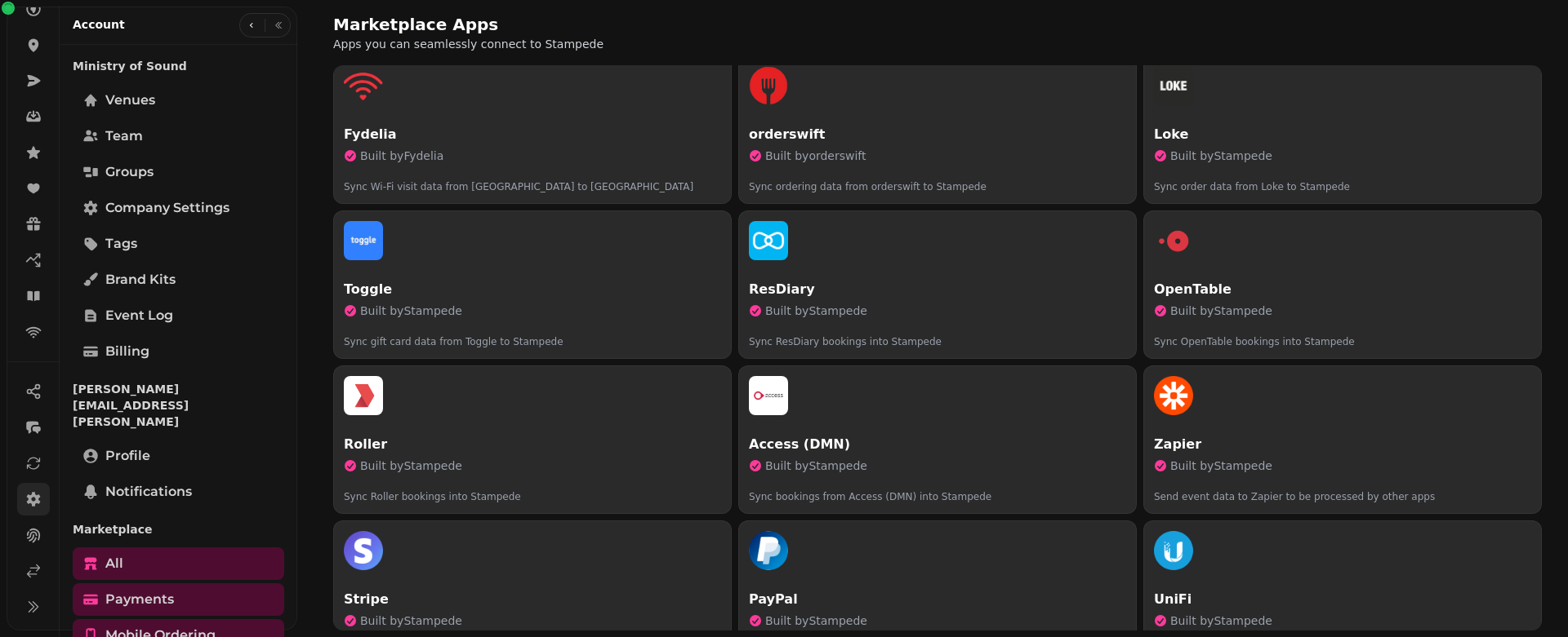
scroll to position [681, 0]
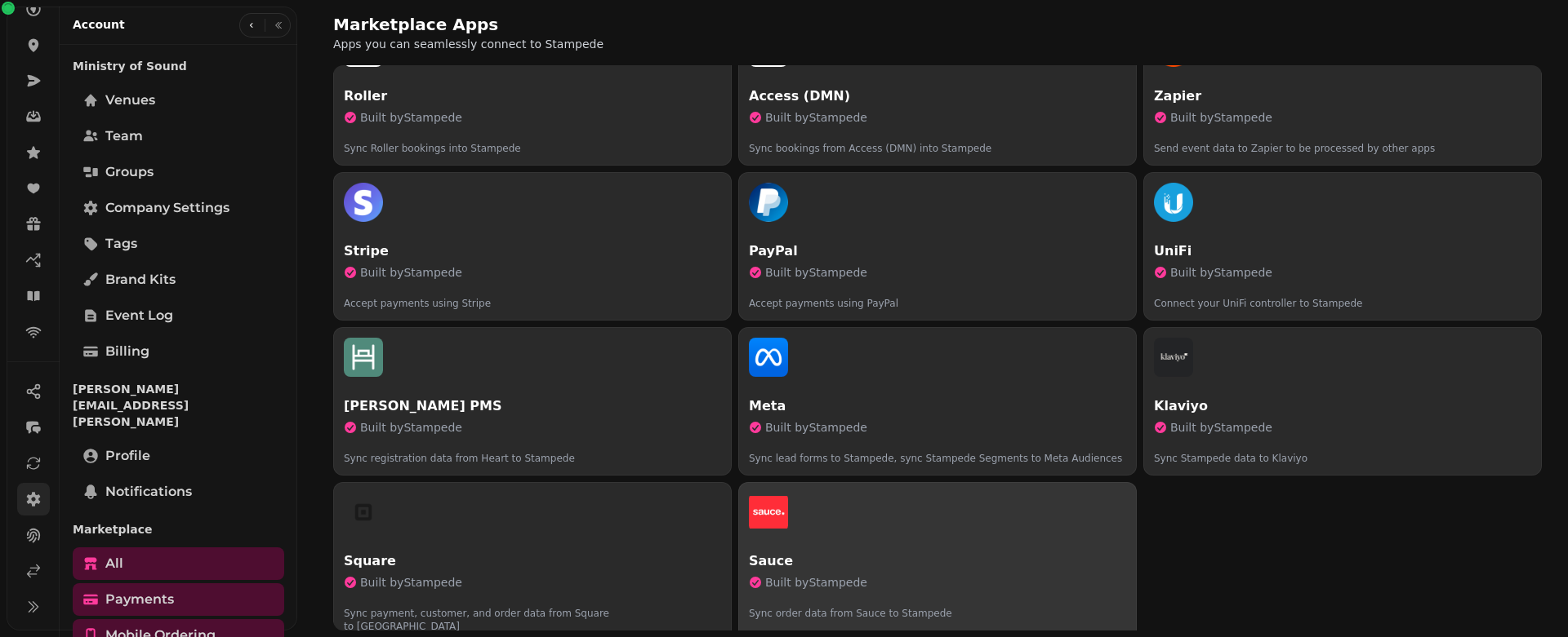
click at [827, 522] on div "button" at bounding box center [937, 512] width 377 height 39
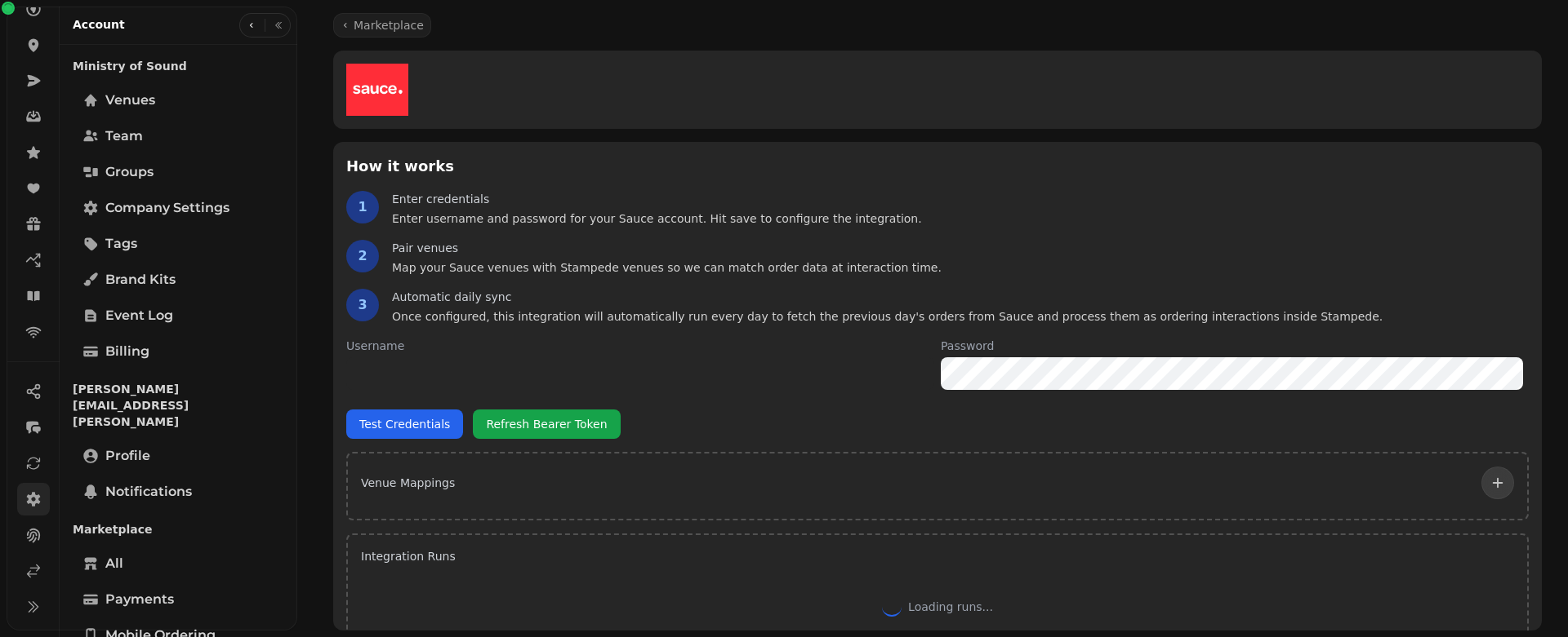
type input "*******"
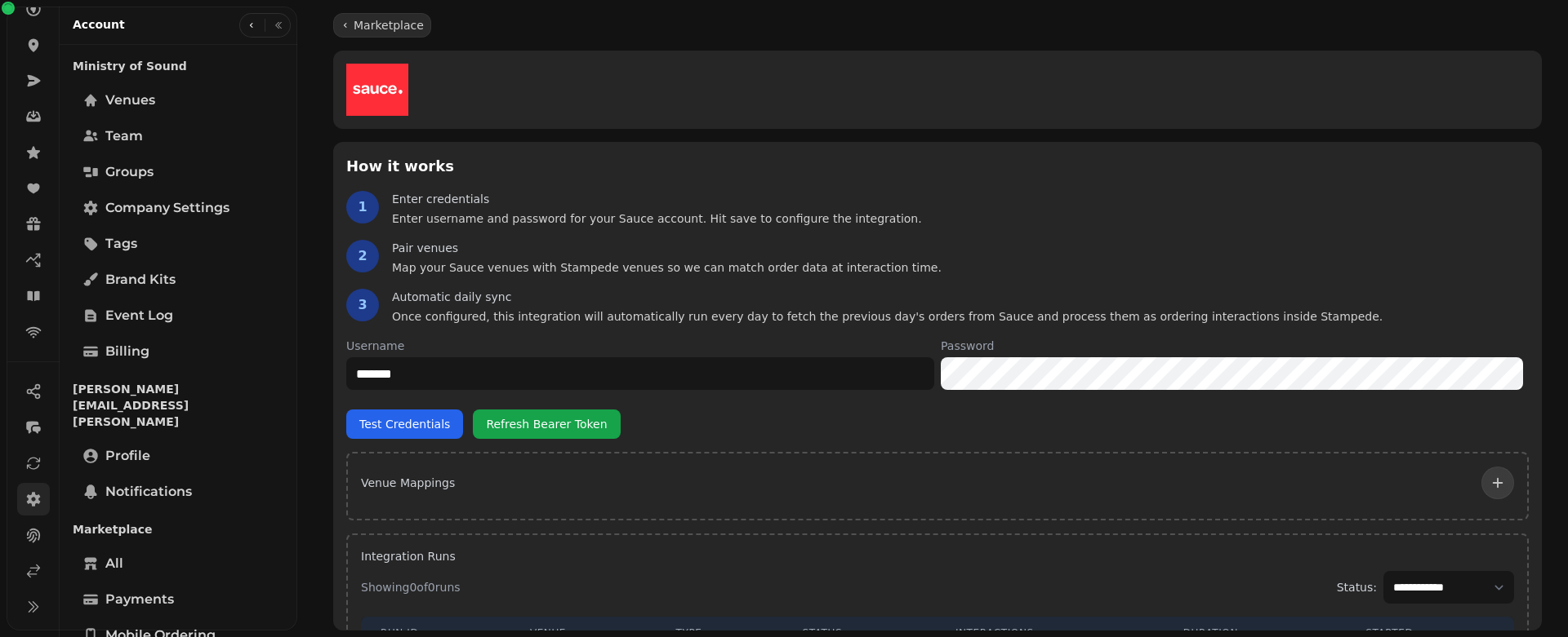
click at [345, 29] on icon at bounding box center [345, 25] width 9 height 9
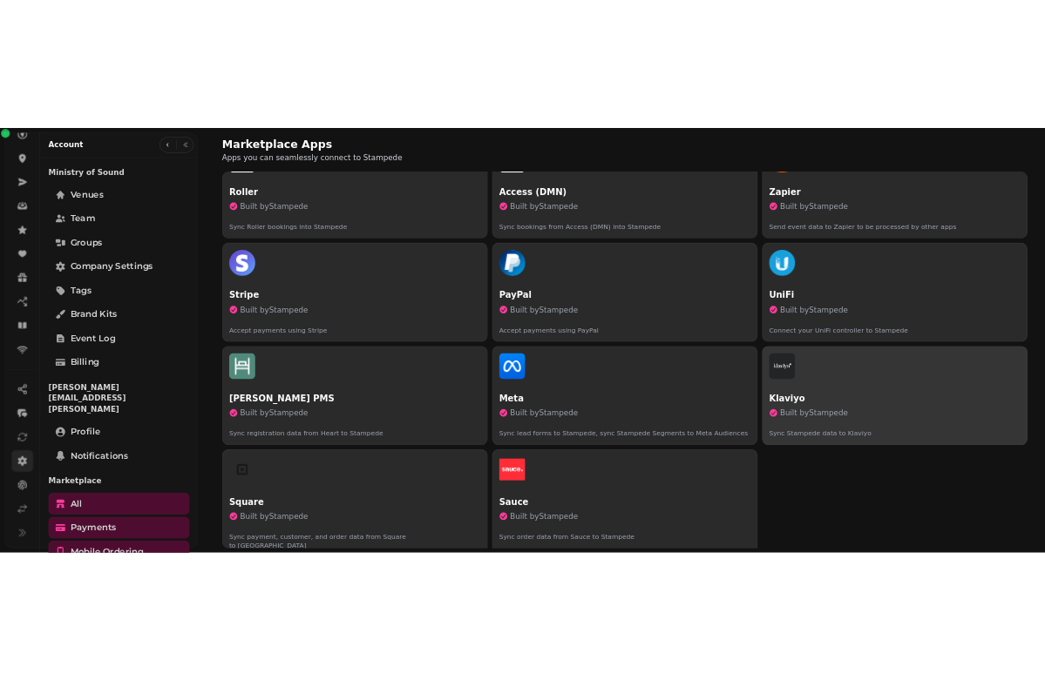
scroll to position [347, 0]
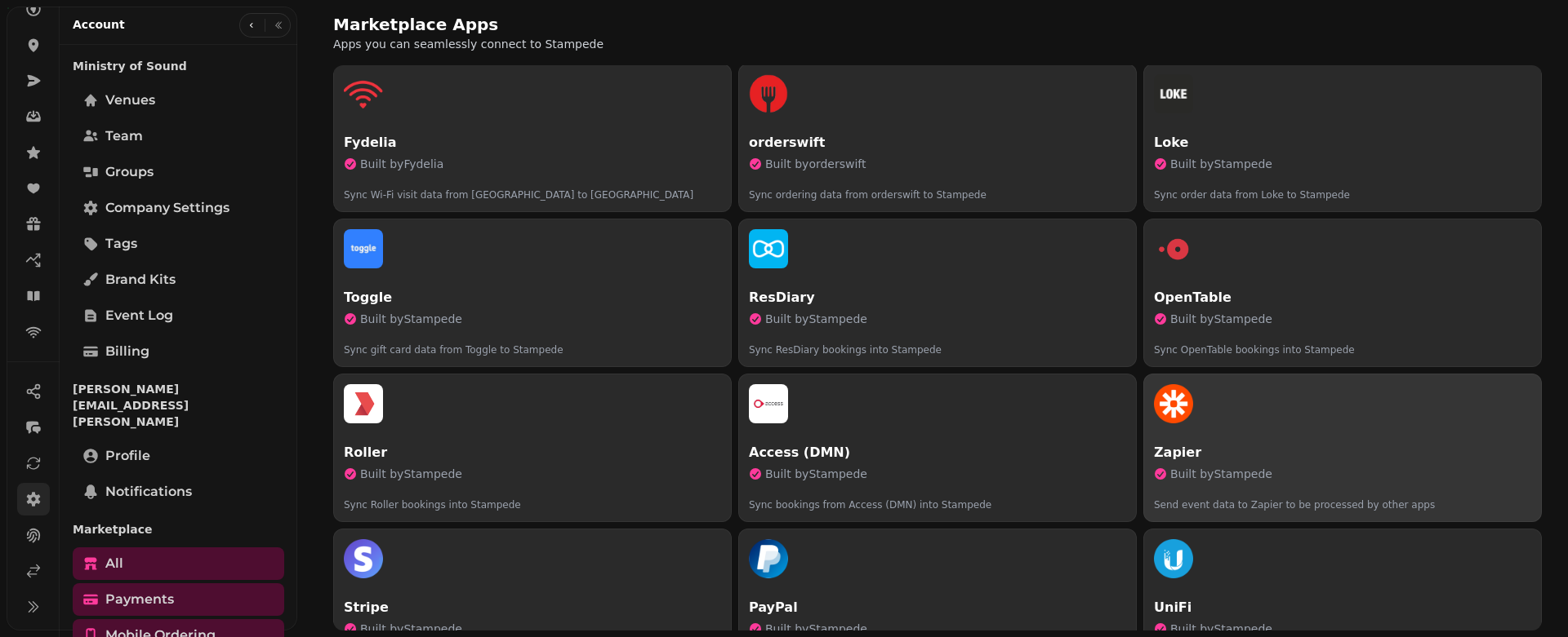
click at [1260, 422] on div "button" at bounding box center [1342, 404] width 377 height 39
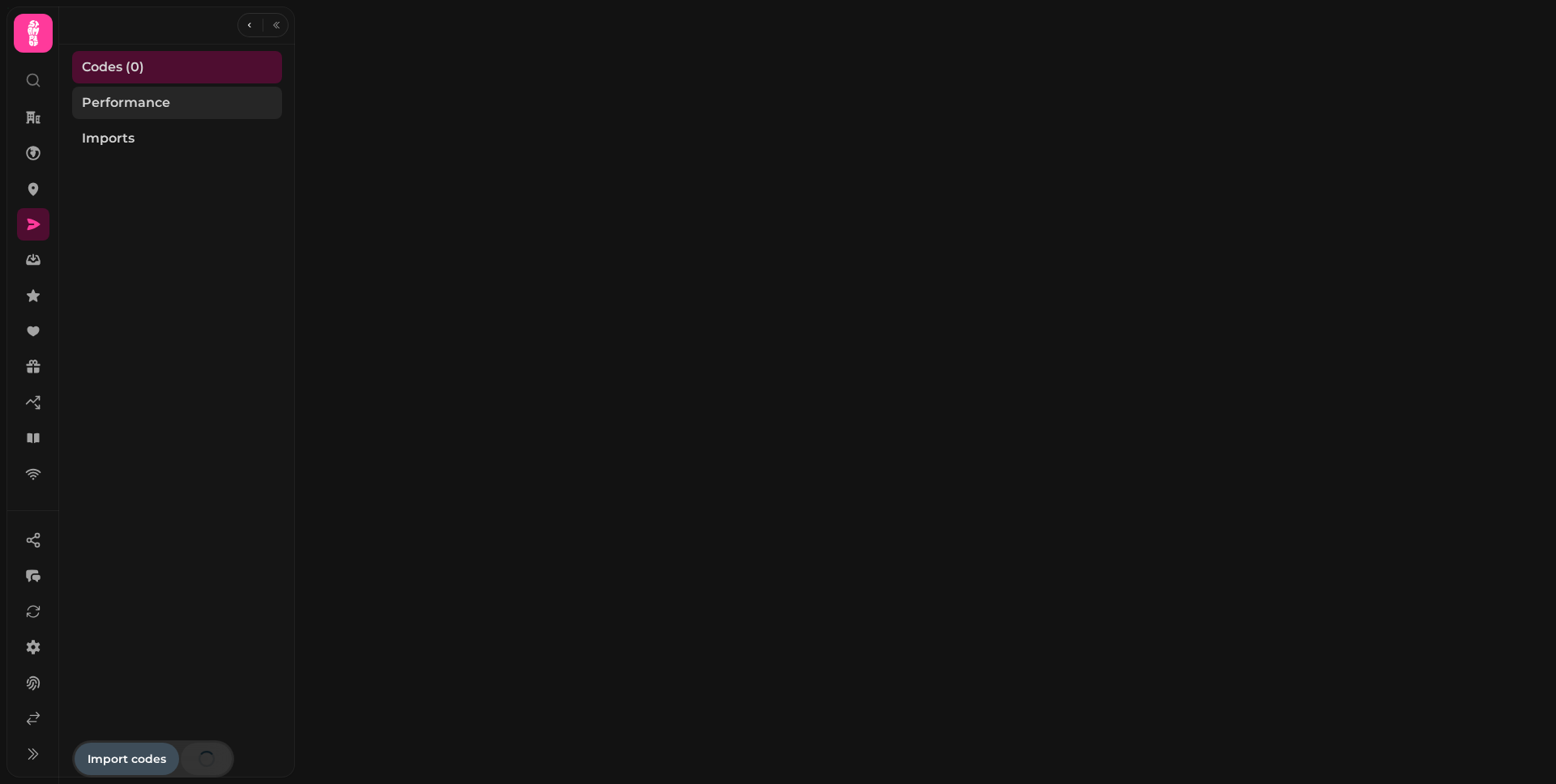
select select "**"
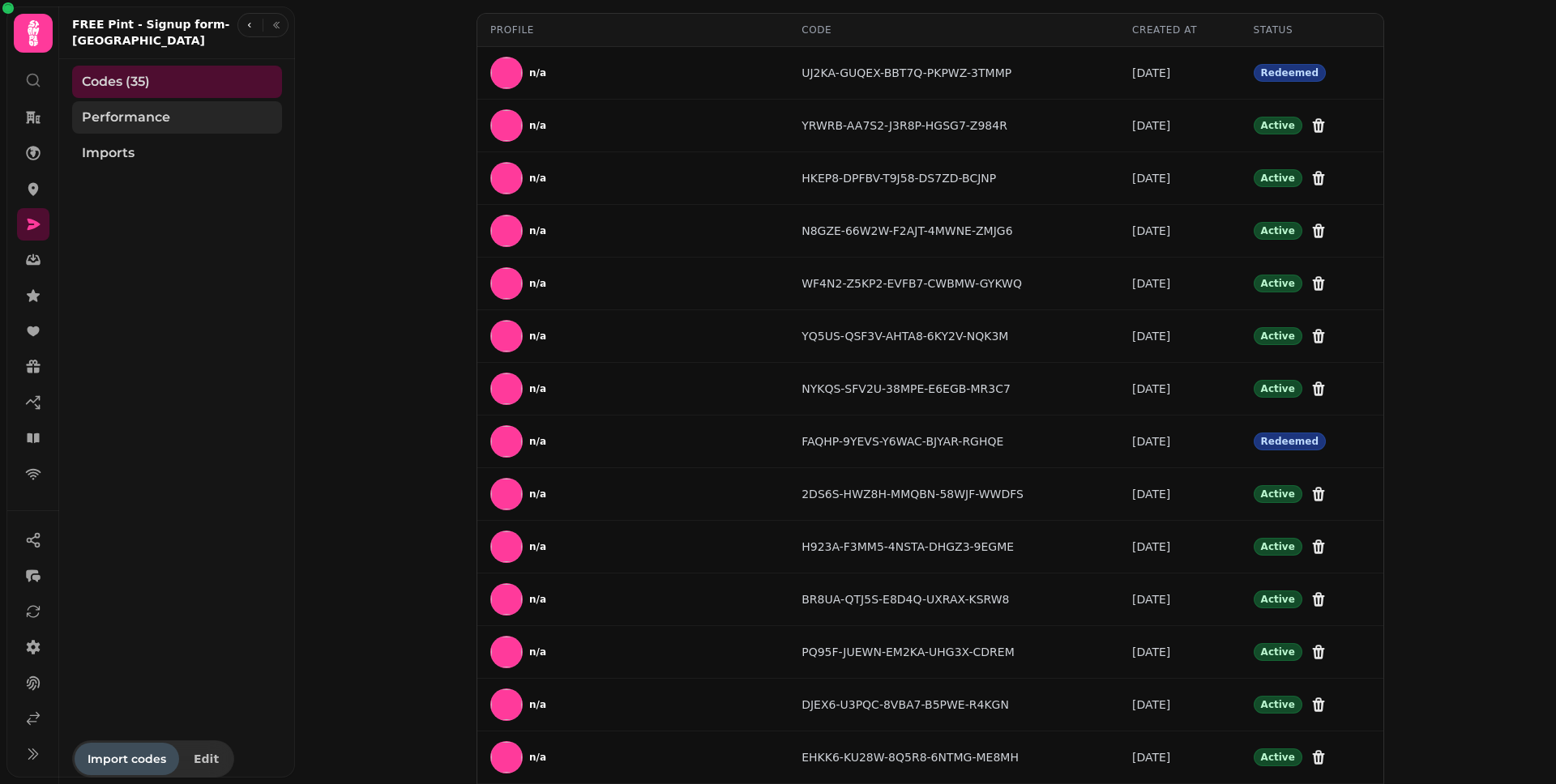
click at [160, 126] on span "Performance" at bounding box center [126, 117] width 88 height 20
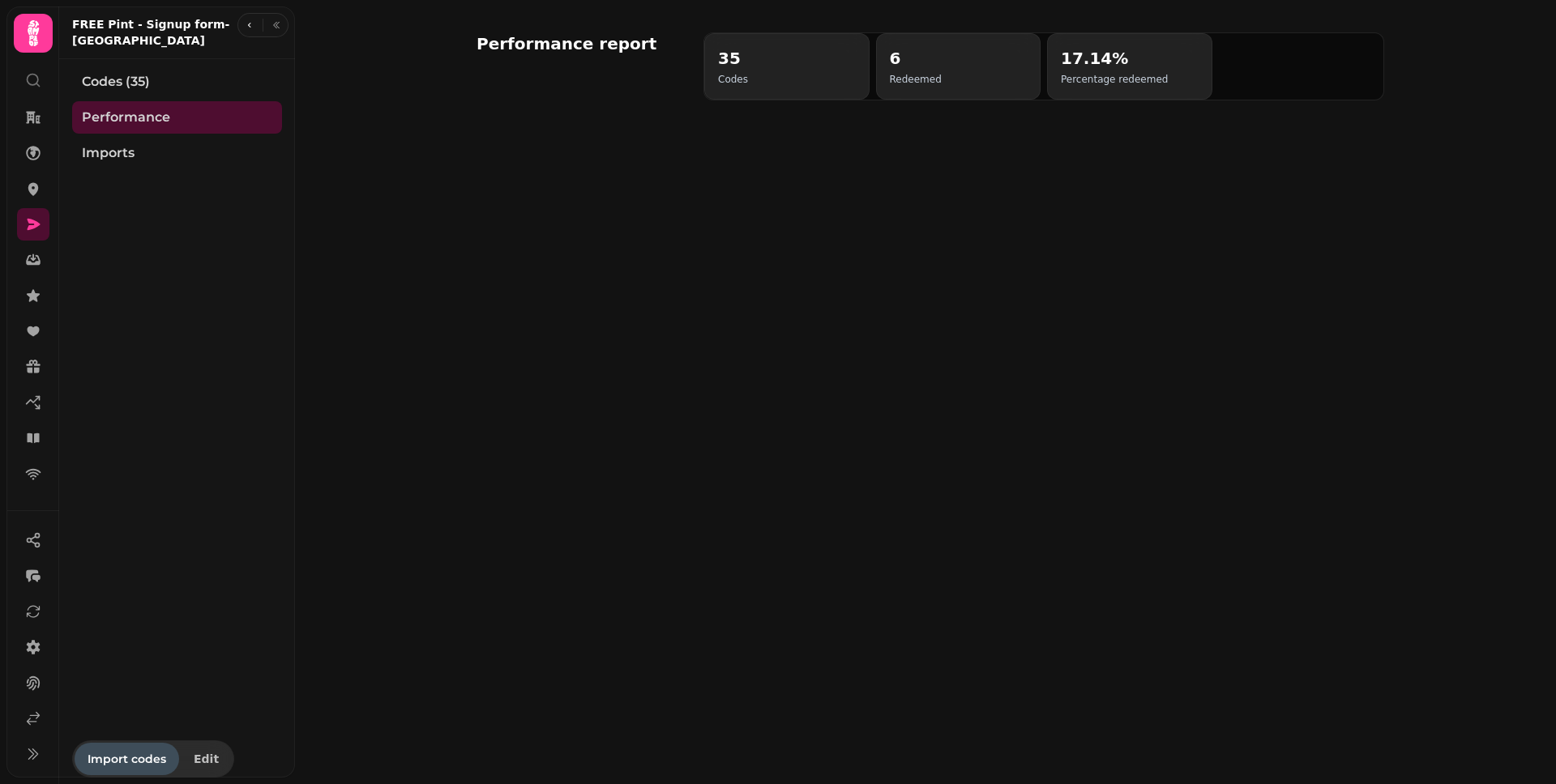
click at [1127, 74] on p "Percentage redeemed" at bounding box center [1113, 79] width 107 height 13
click at [109, 151] on span "Imports" at bounding box center [108, 153] width 53 height 20
select select "**"
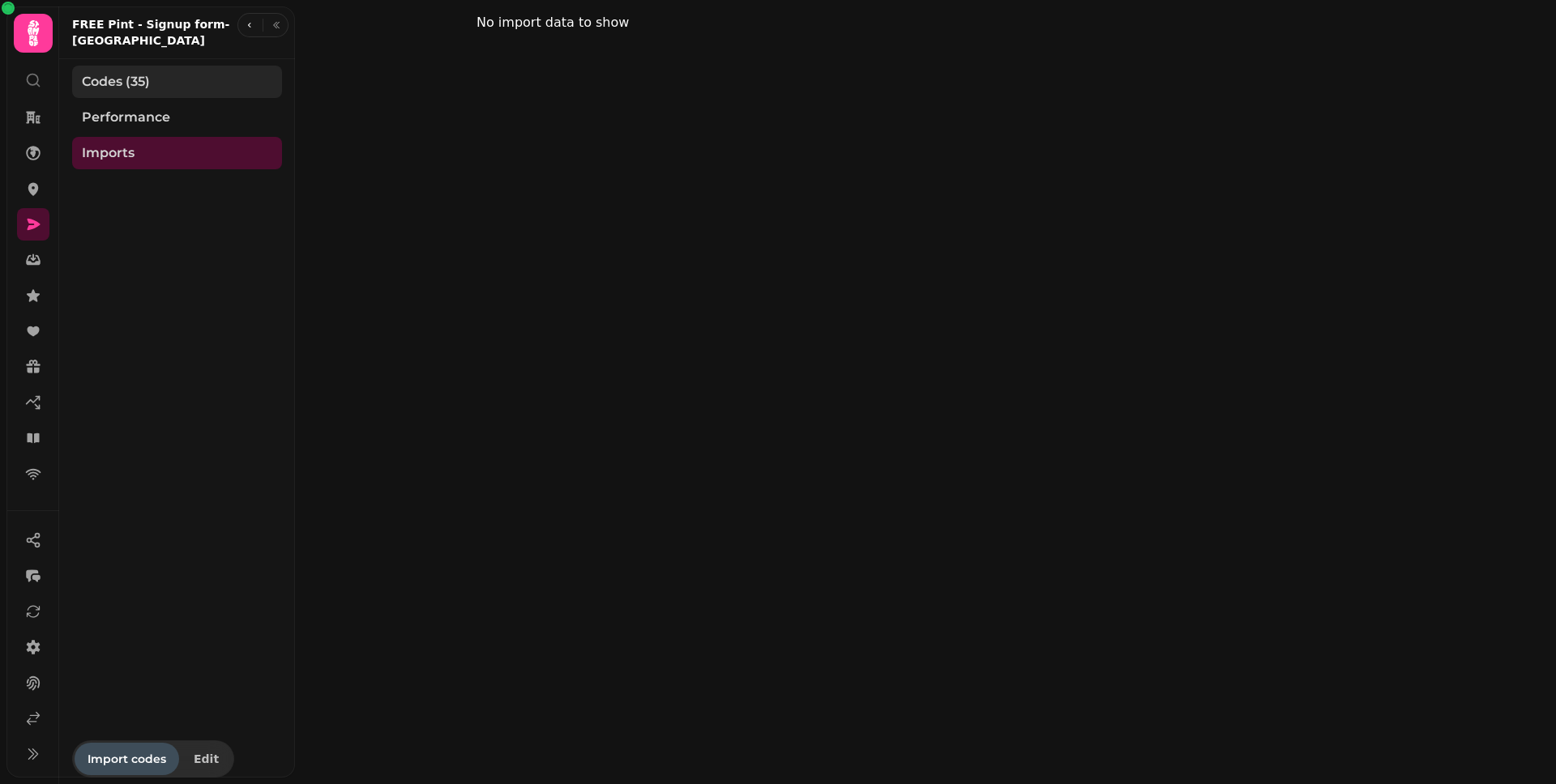
click at [135, 85] on span "Codes (35)" at bounding box center [115, 82] width 68 height 20
select select "**"
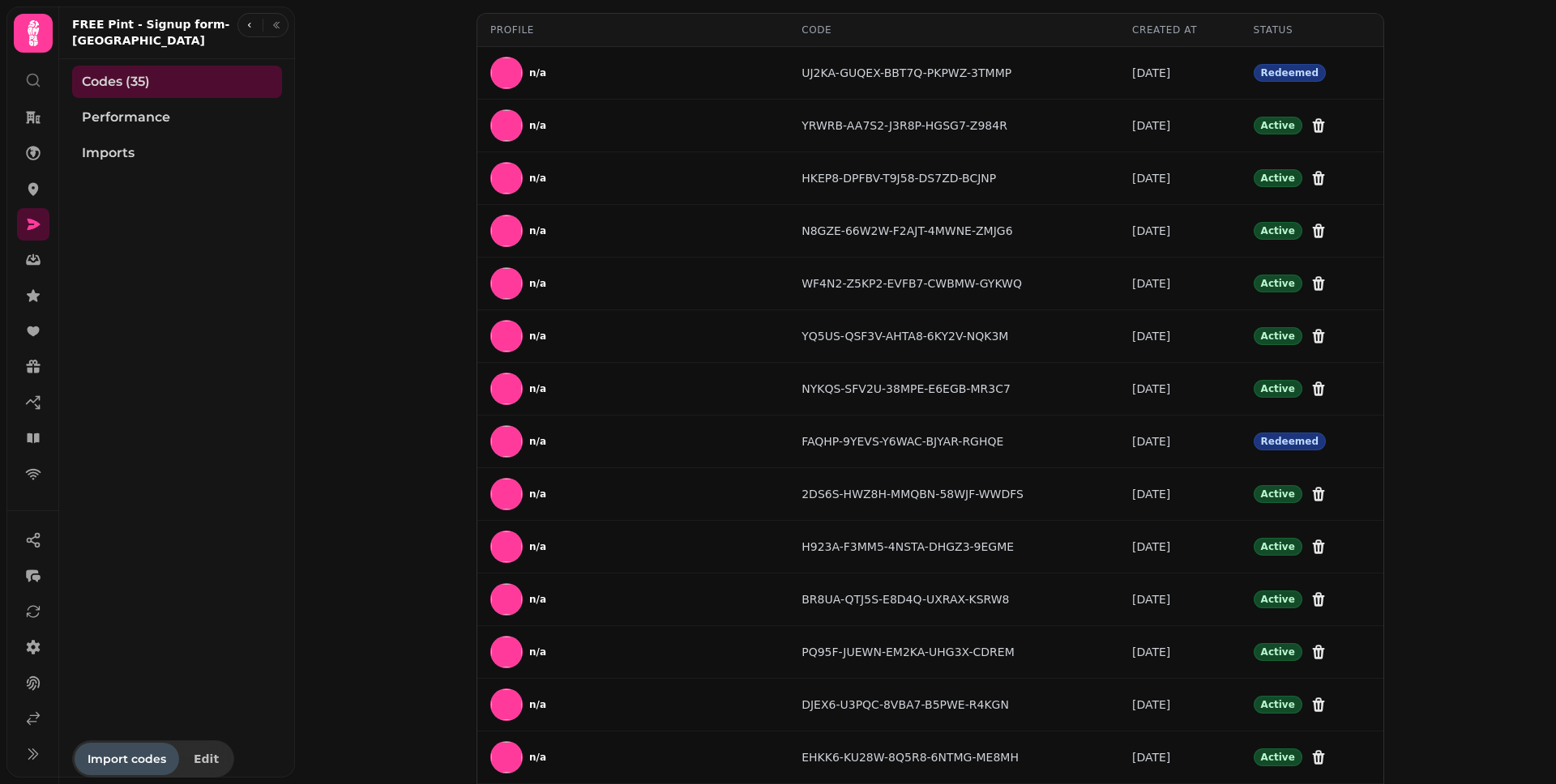
click at [1455, 323] on div "Profile Code Created at Status n/a UJ2KA-GUQEX-BBT7Q-PKPWZ-3TMMP 12 days ago Re…" at bounding box center [925, 392] width 1261 height 784
click at [408, 189] on div "Profile Code Created at Status n/a UJ2KA-GUQEX-BBT7Q-PKPWZ-3TMMP 12 days ago Re…" at bounding box center [925, 392] width 1261 height 784
click at [400, 168] on div "Profile Code Created at Status n/a UJ2KA-GUQEX-BBT7Q-PKPWZ-3TMMP 12 days ago Re…" at bounding box center [925, 392] width 1261 height 784
click at [116, 117] on span "Performance" at bounding box center [126, 117] width 88 height 20
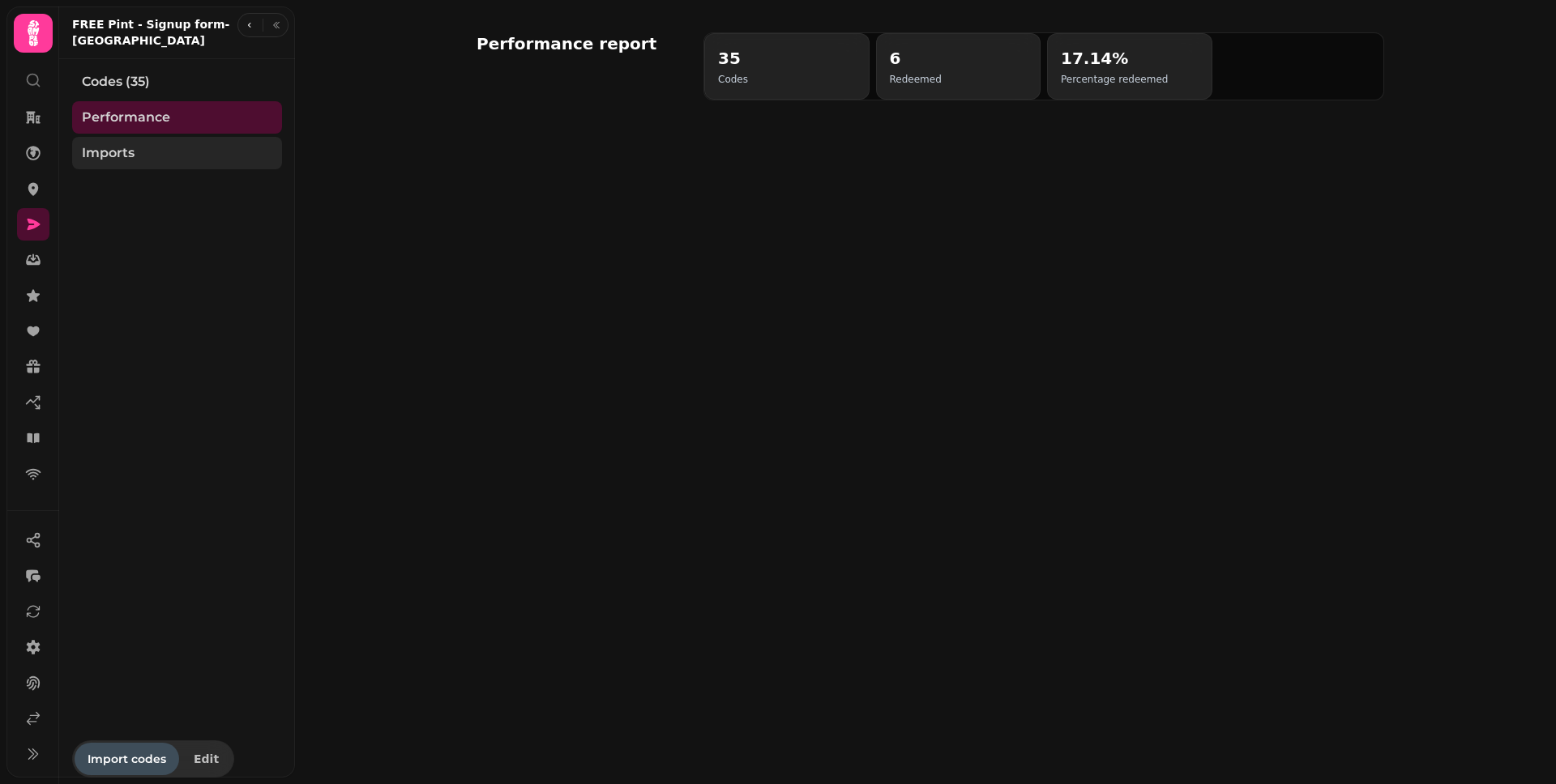
click at [113, 158] on span "Imports" at bounding box center [108, 153] width 53 height 20
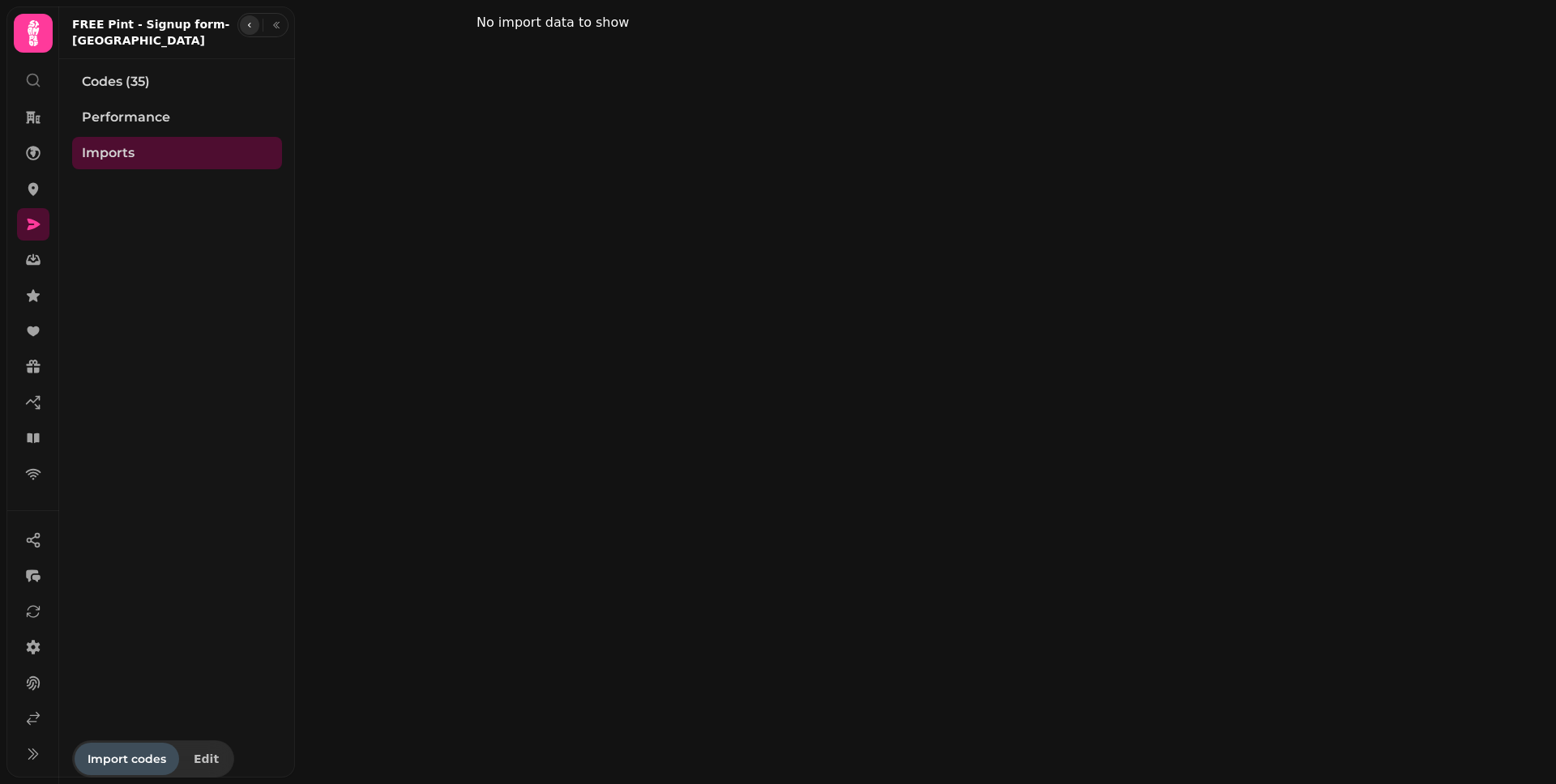
click at [250, 24] on icon "button" at bounding box center [249, 25] width 9 height 9
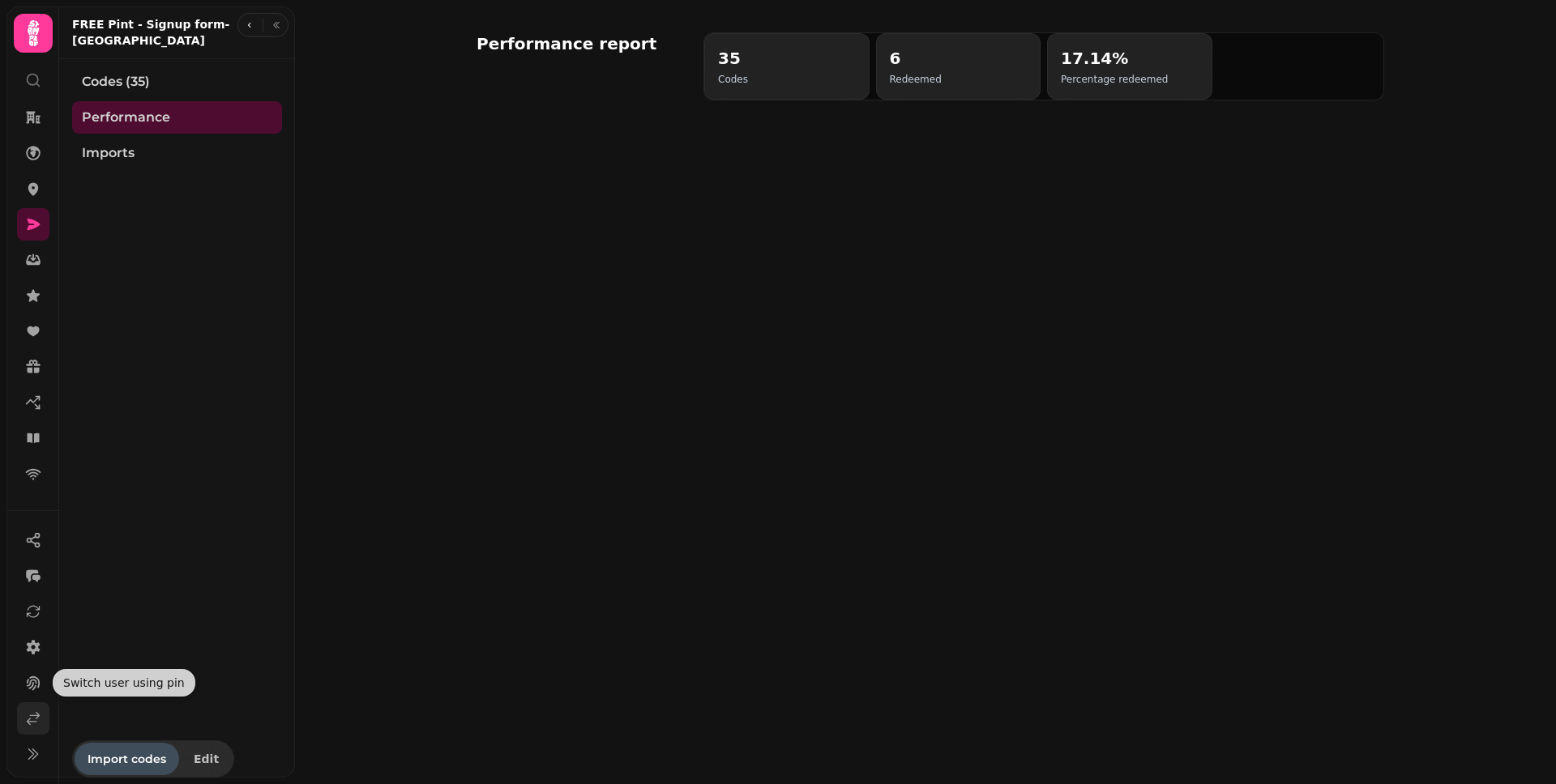
click at [29, 714] on icon at bounding box center [33, 718] width 16 height 16
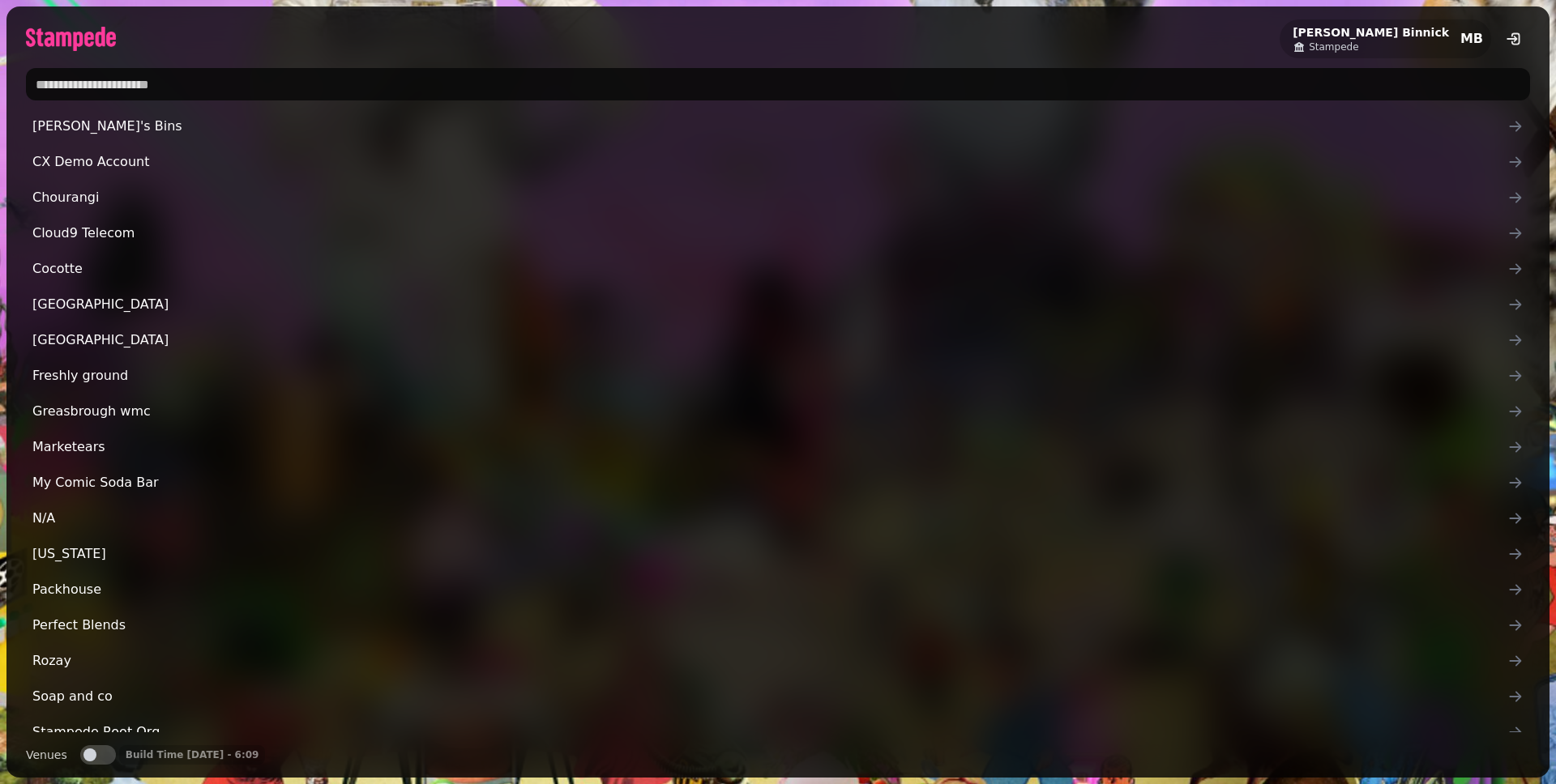
click at [232, 86] on input "text" at bounding box center [778, 84] width 1504 height 33
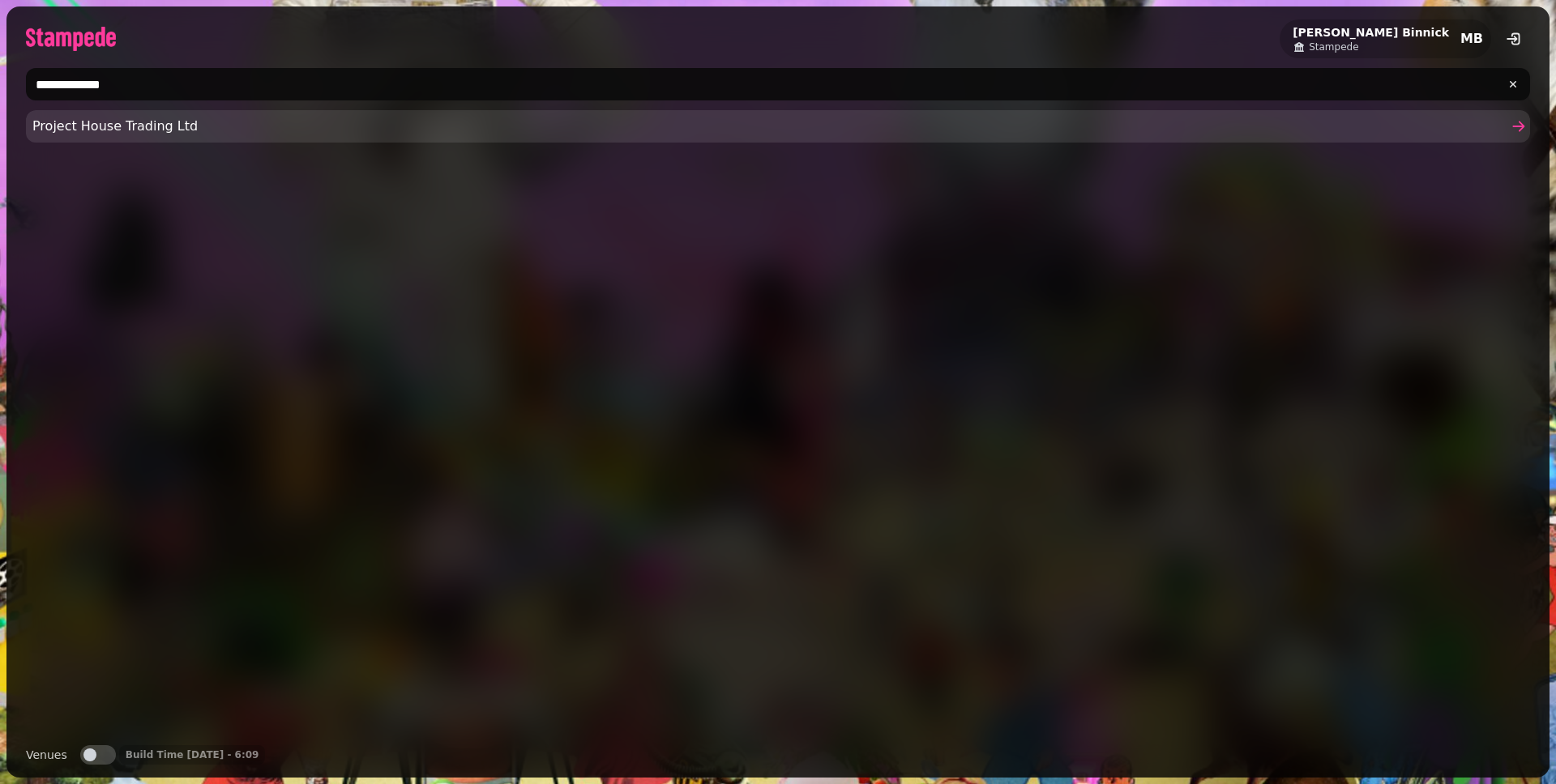
type input "**********"
click at [242, 113] on link "Project House Trading Ltd" at bounding box center [778, 126] width 1504 height 33
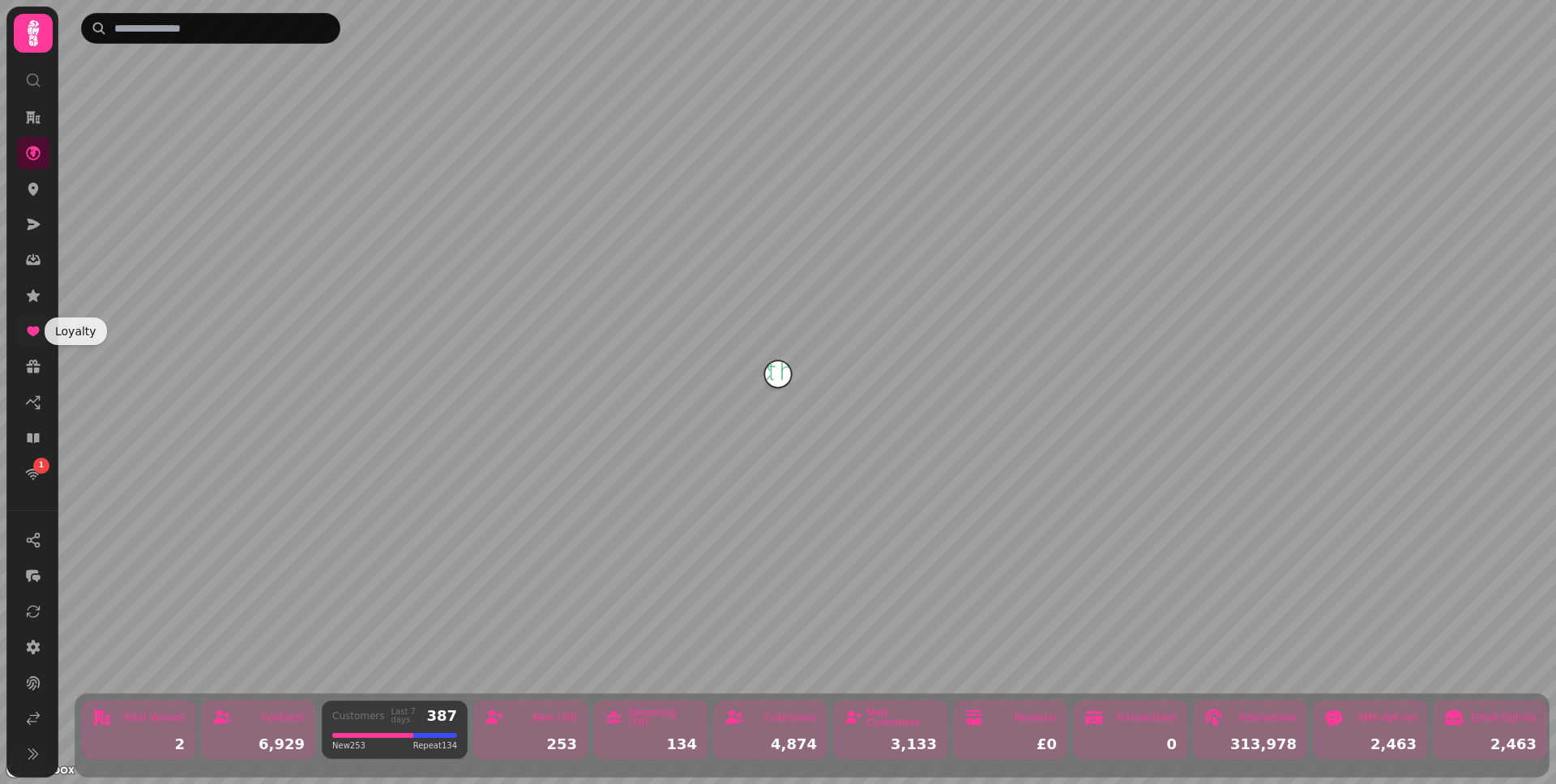
click at [35, 326] on icon at bounding box center [33, 331] width 16 height 16
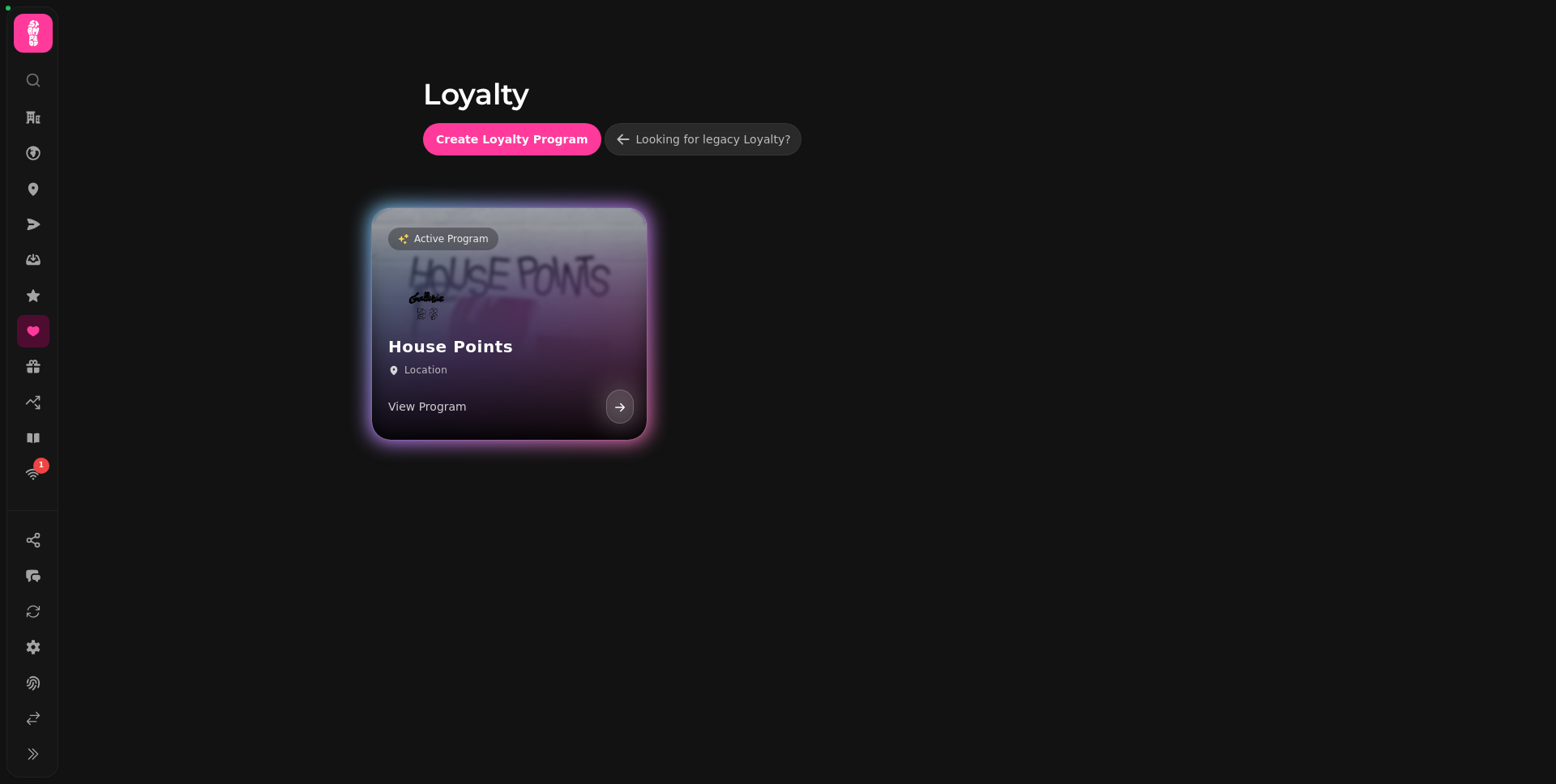
click at [515, 322] on div "House Points Location View Program" at bounding box center [509, 356] width 274 height 167
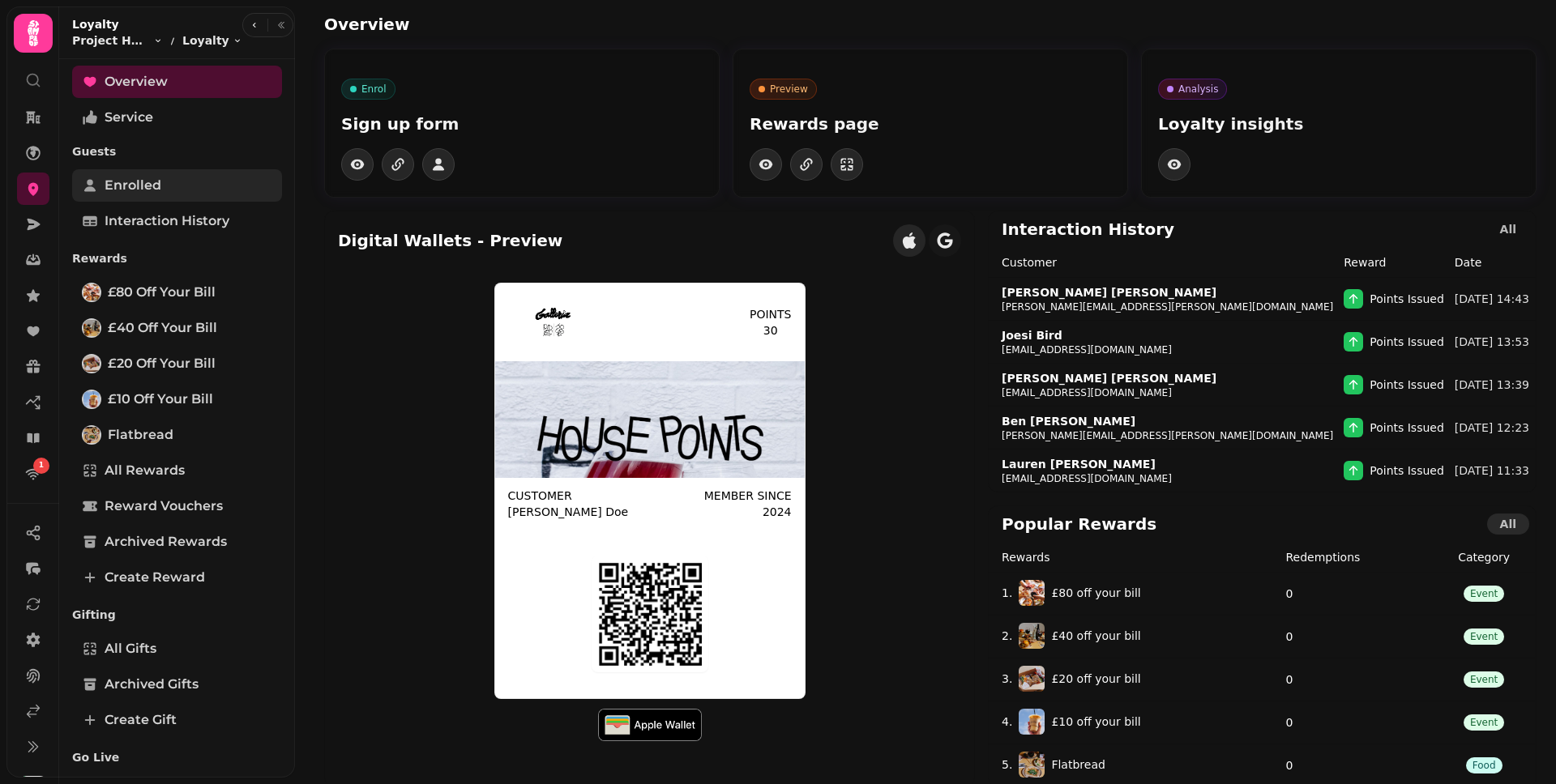
click at [205, 195] on link "Enrolled" at bounding box center [178, 185] width 210 height 33
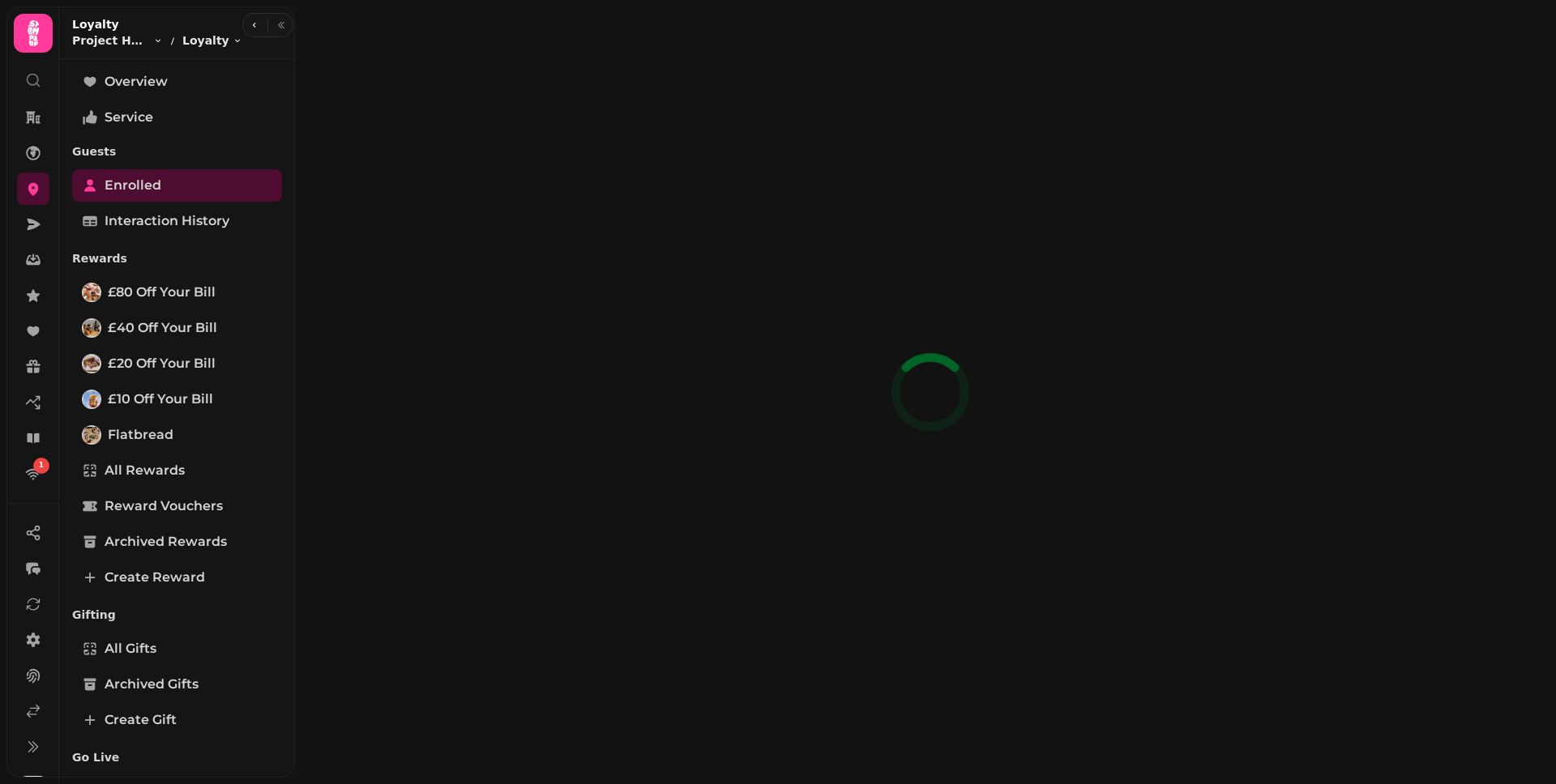
select select "**"
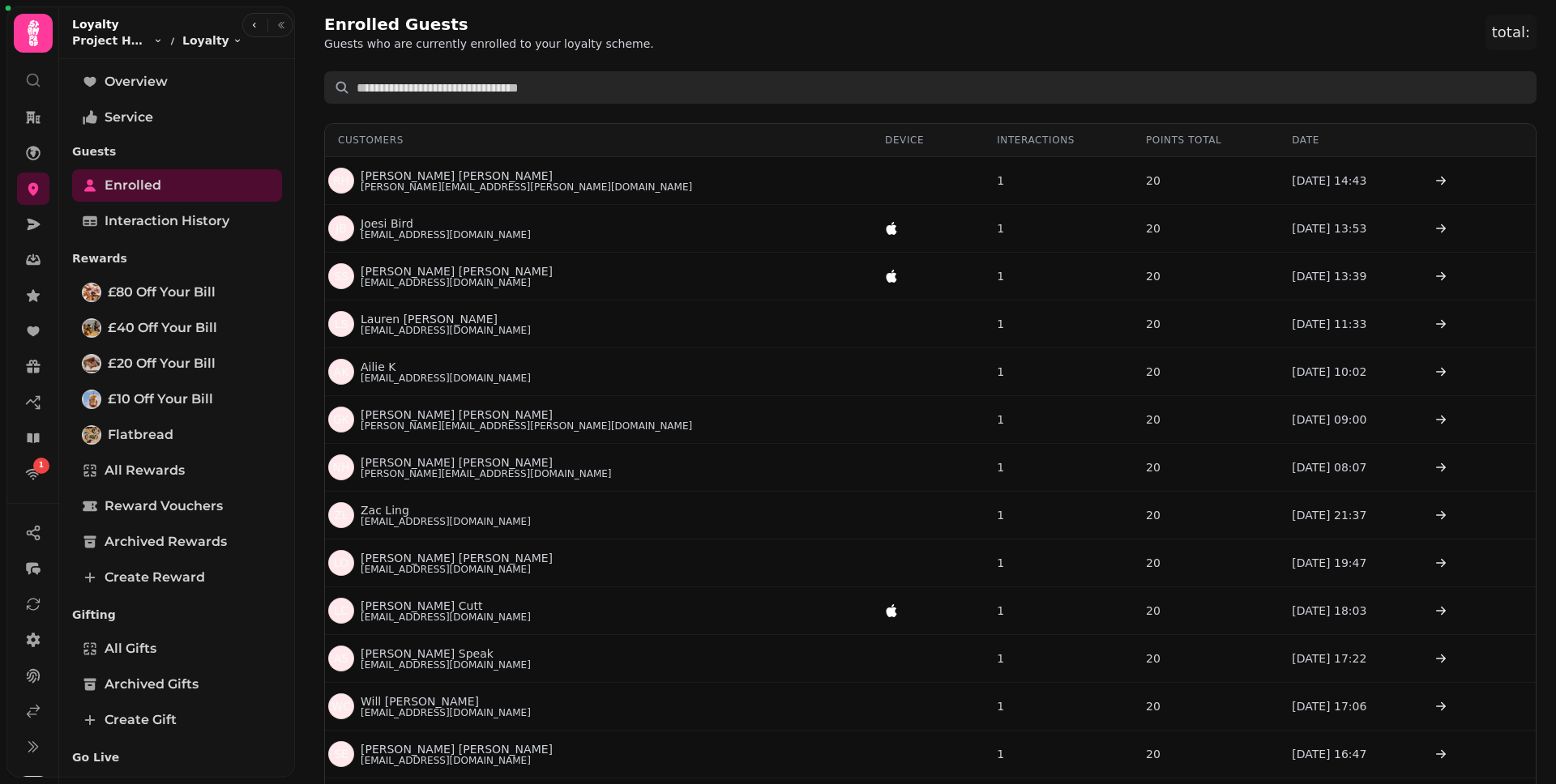
click at [568, 75] on input "text" at bounding box center [929, 87] width 1212 height 33
paste input "**********"
type input "**********"
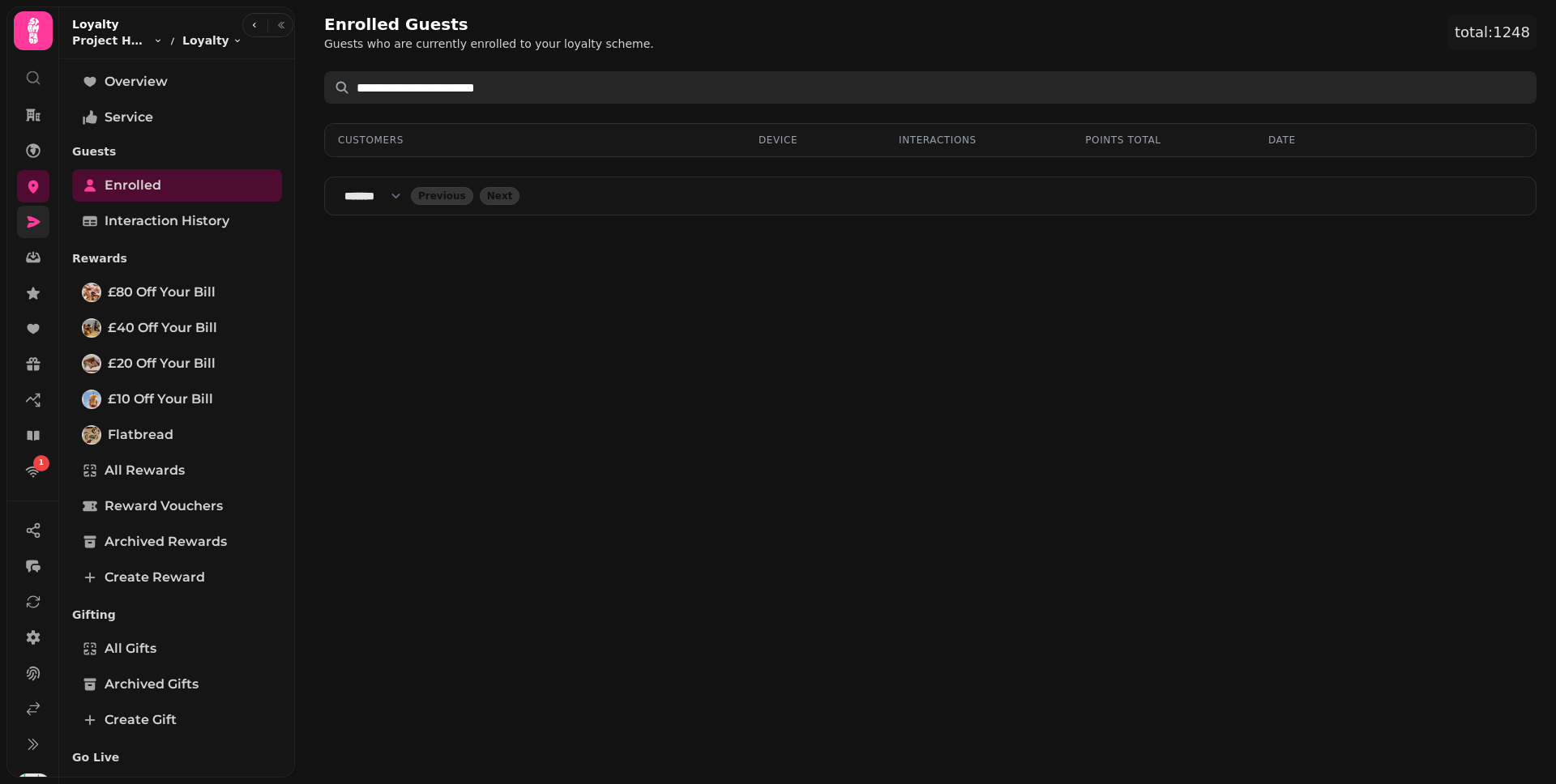
scroll to position [3, 0]
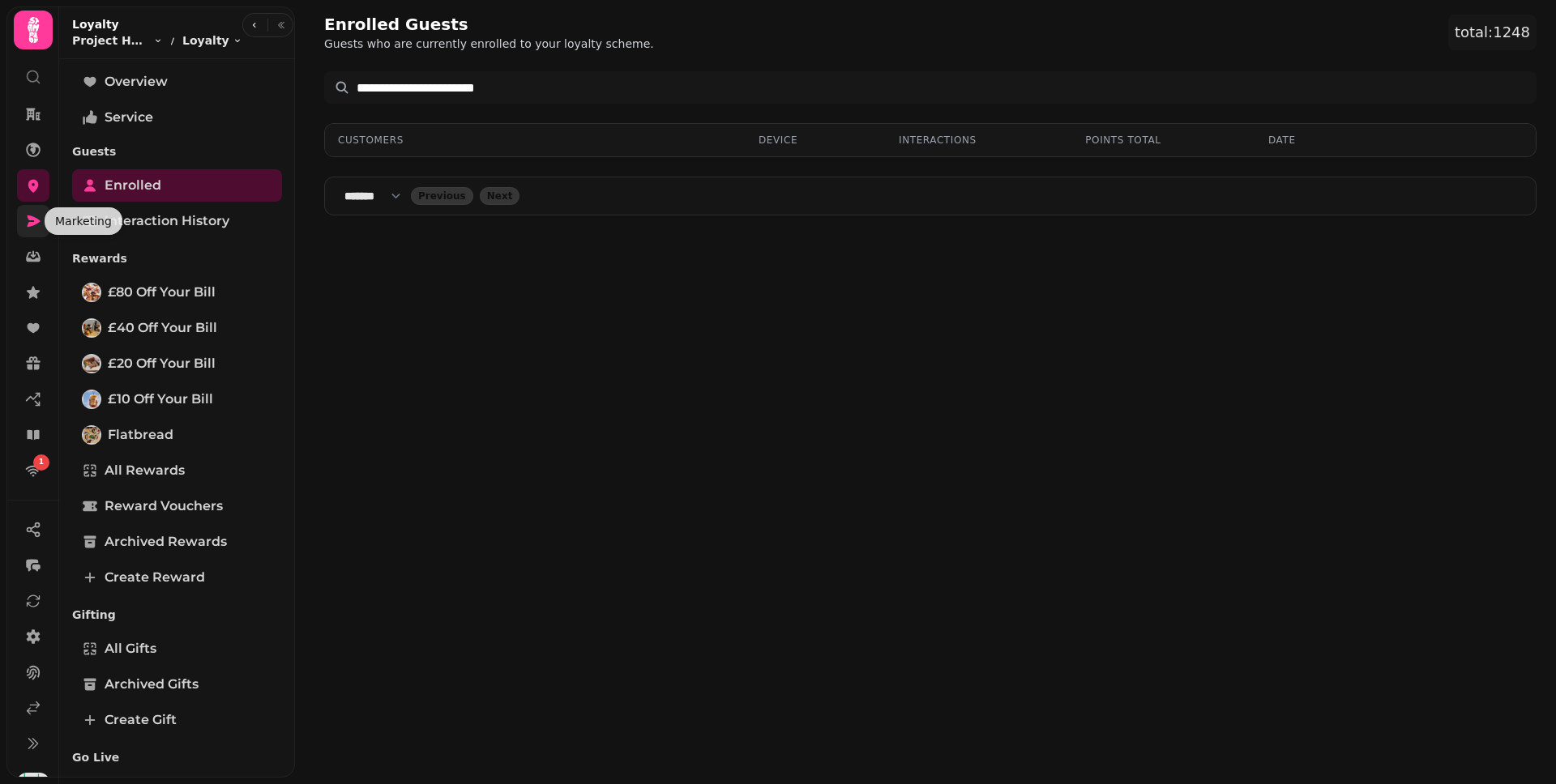
click at [38, 224] on icon at bounding box center [33, 220] width 16 height 16
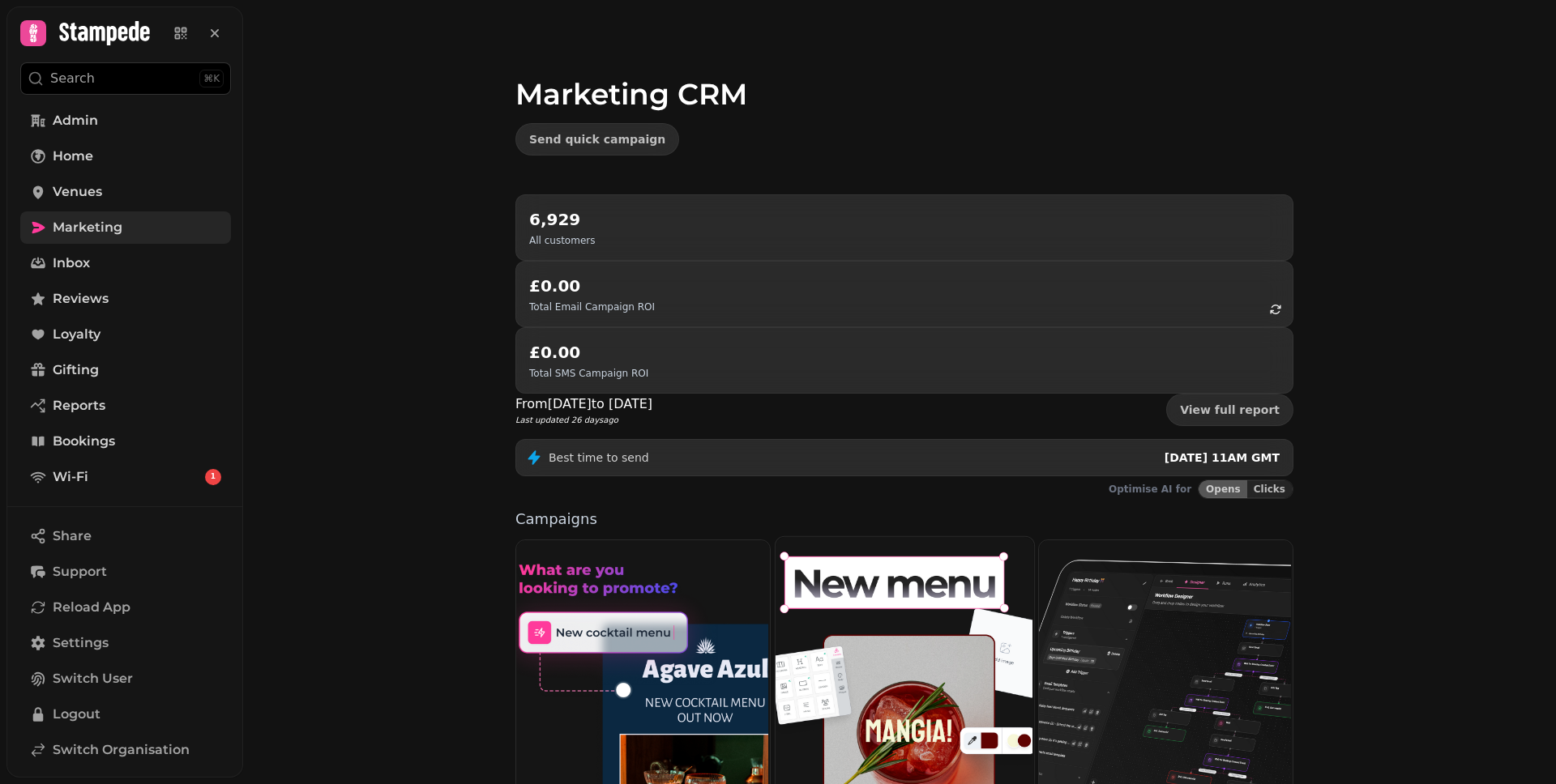
click at [846, 536] on img at bounding box center [902, 683] width 259 height 295
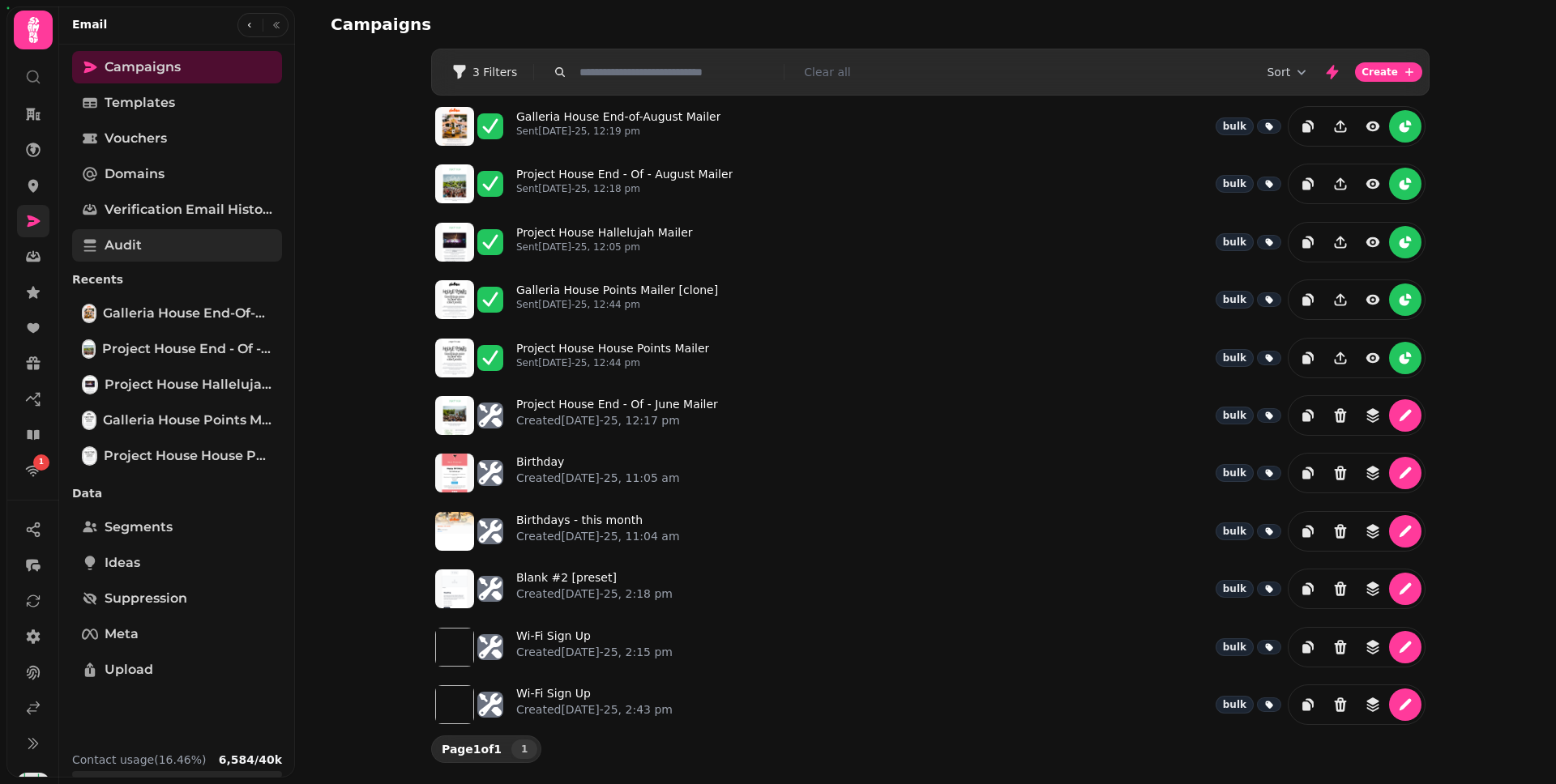
click at [152, 250] on link "Audit" at bounding box center [178, 246] width 210 height 33
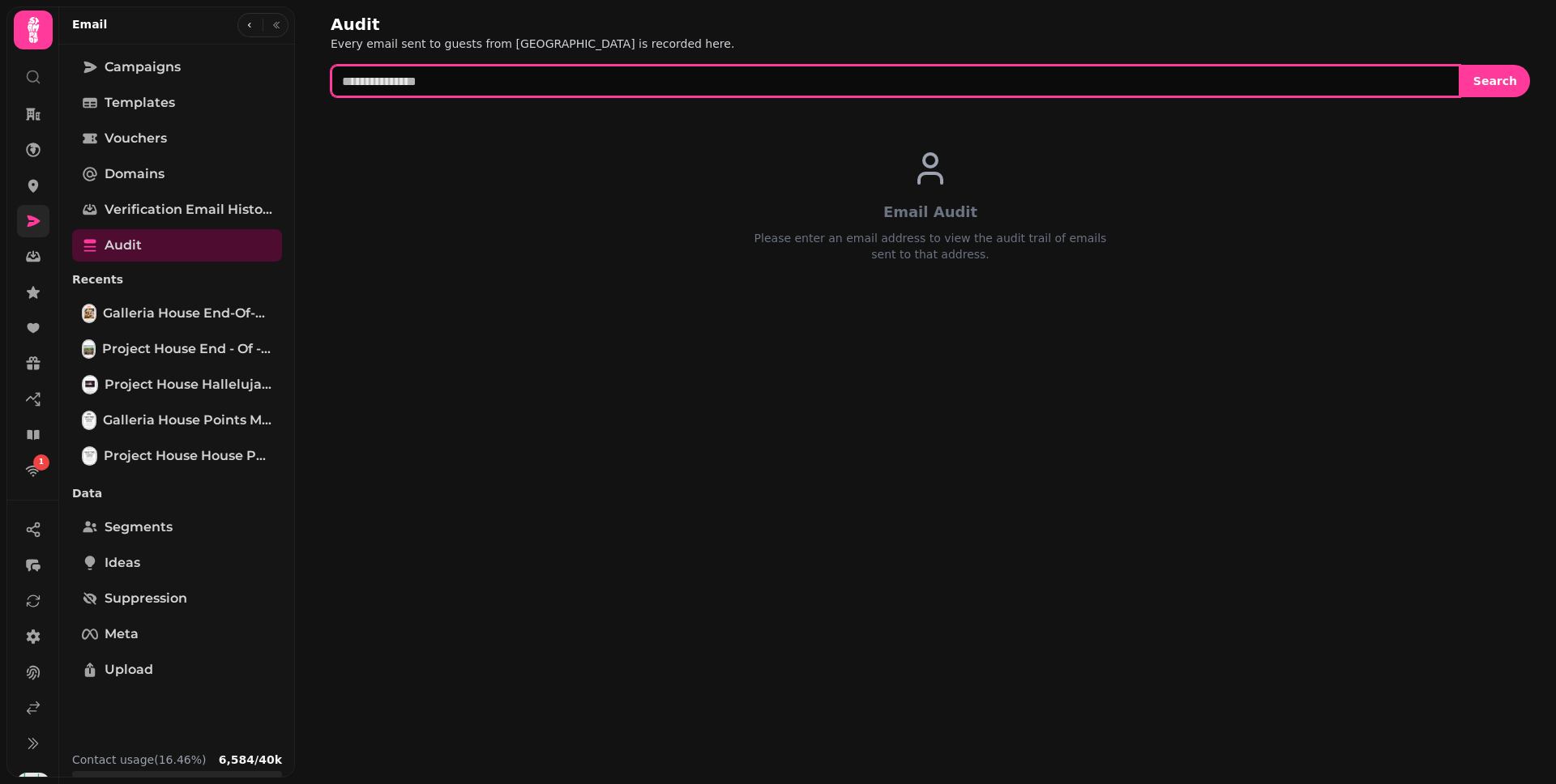
click at [614, 80] on input "text" at bounding box center [895, 81] width 1129 height 33
paste input "**********"
type input "**********"
click at [1460, 65] on button "Search" at bounding box center [1495, 81] width 70 height 33
click at [614, 80] on input "**********" at bounding box center [895, 81] width 1129 height 33
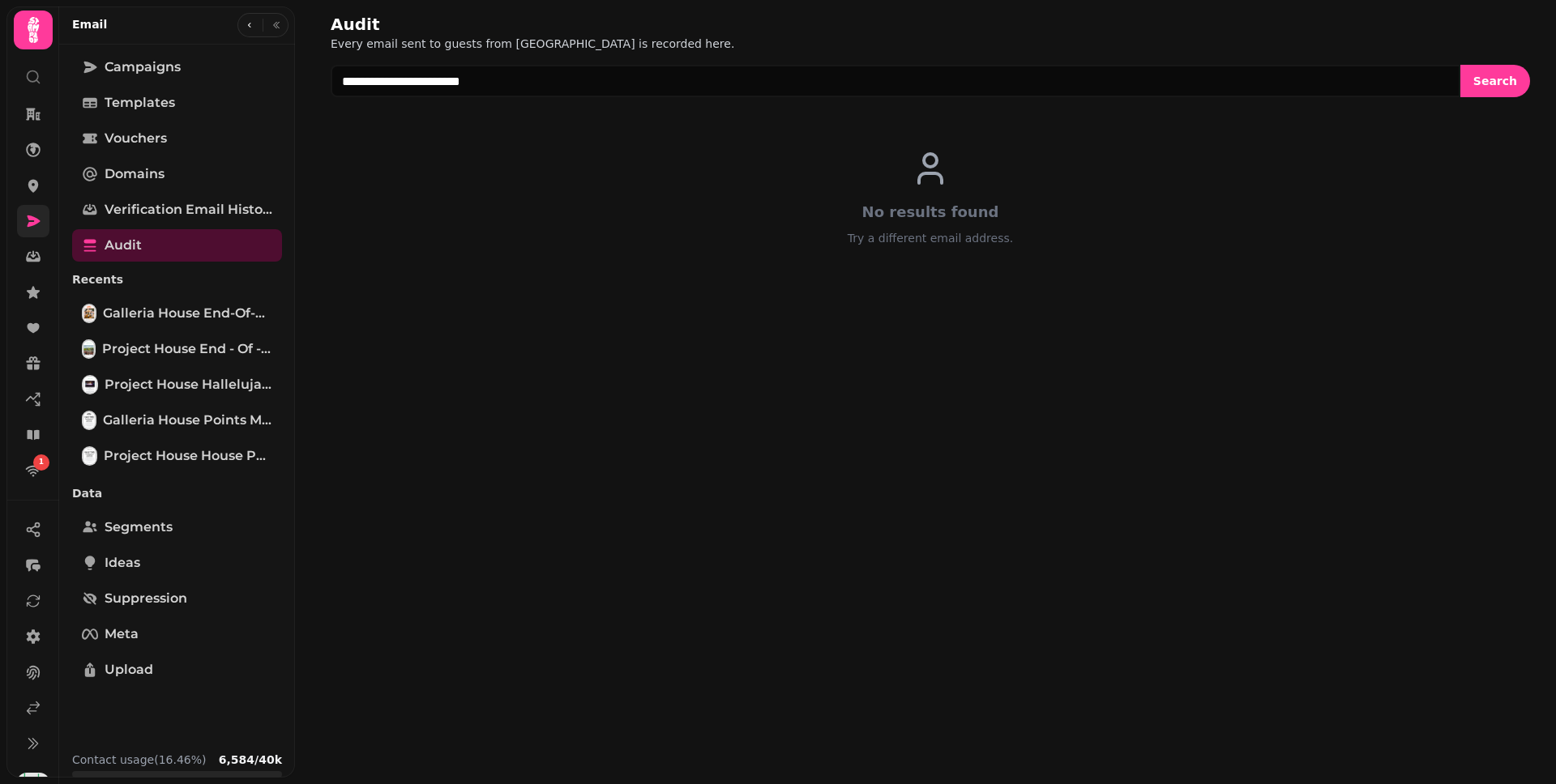
click at [27, 15] on icon at bounding box center [33, 30] width 33 height 33
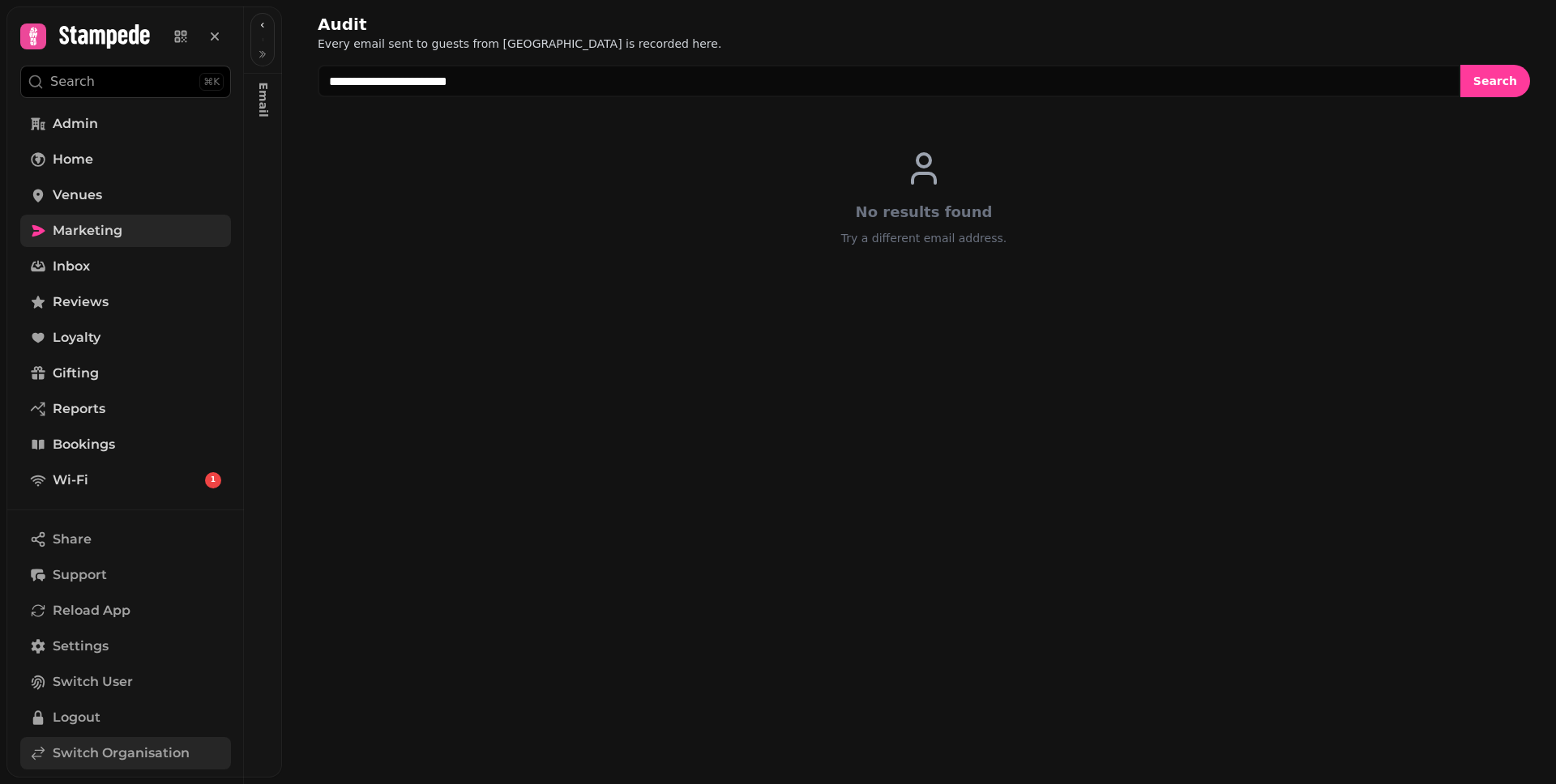
click at [106, 755] on span "Switch Organisation" at bounding box center [121, 753] width 137 height 20
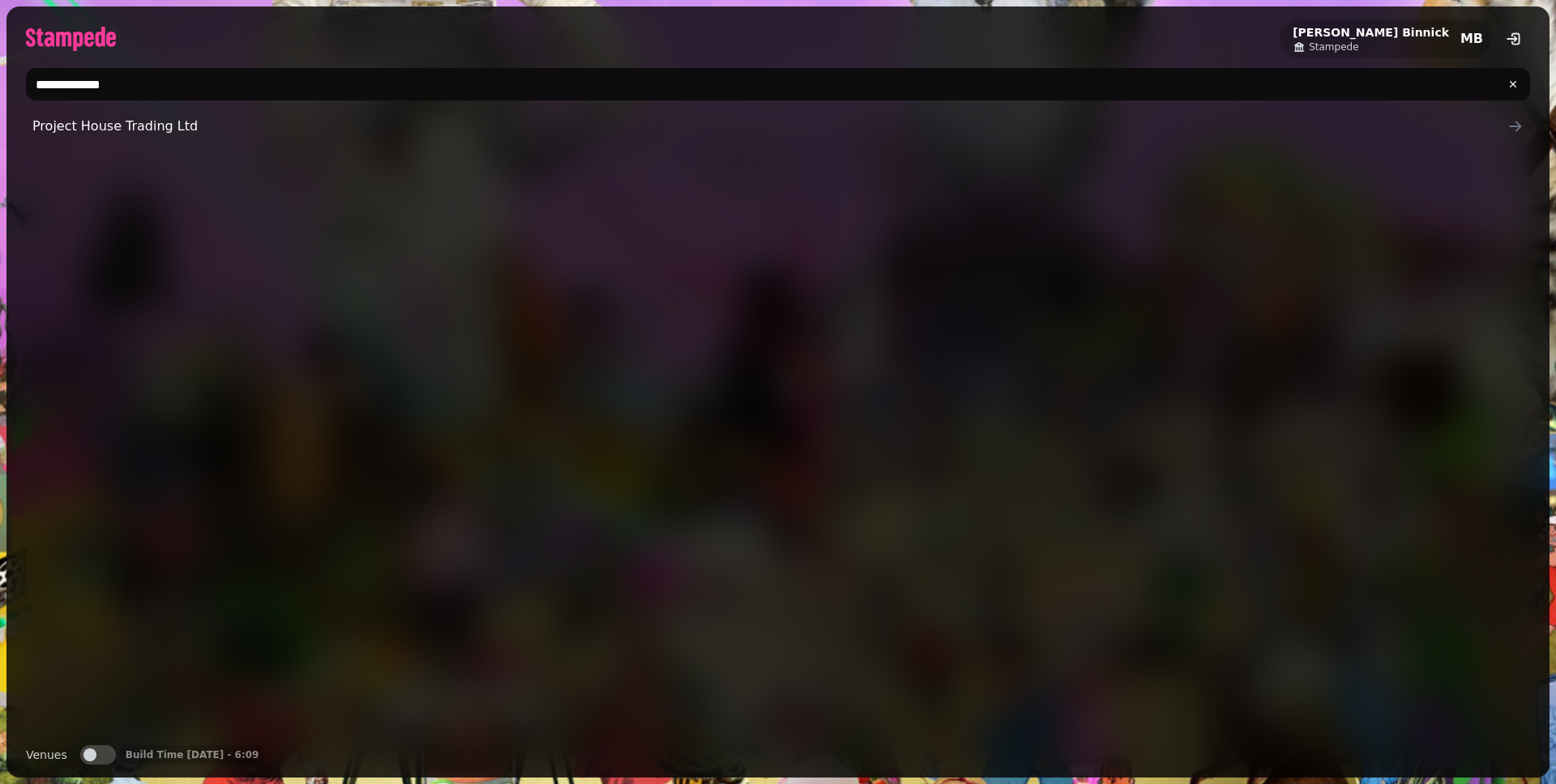
click at [97, 758] on button "Venues" at bounding box center [98, 754] width 35 height 20
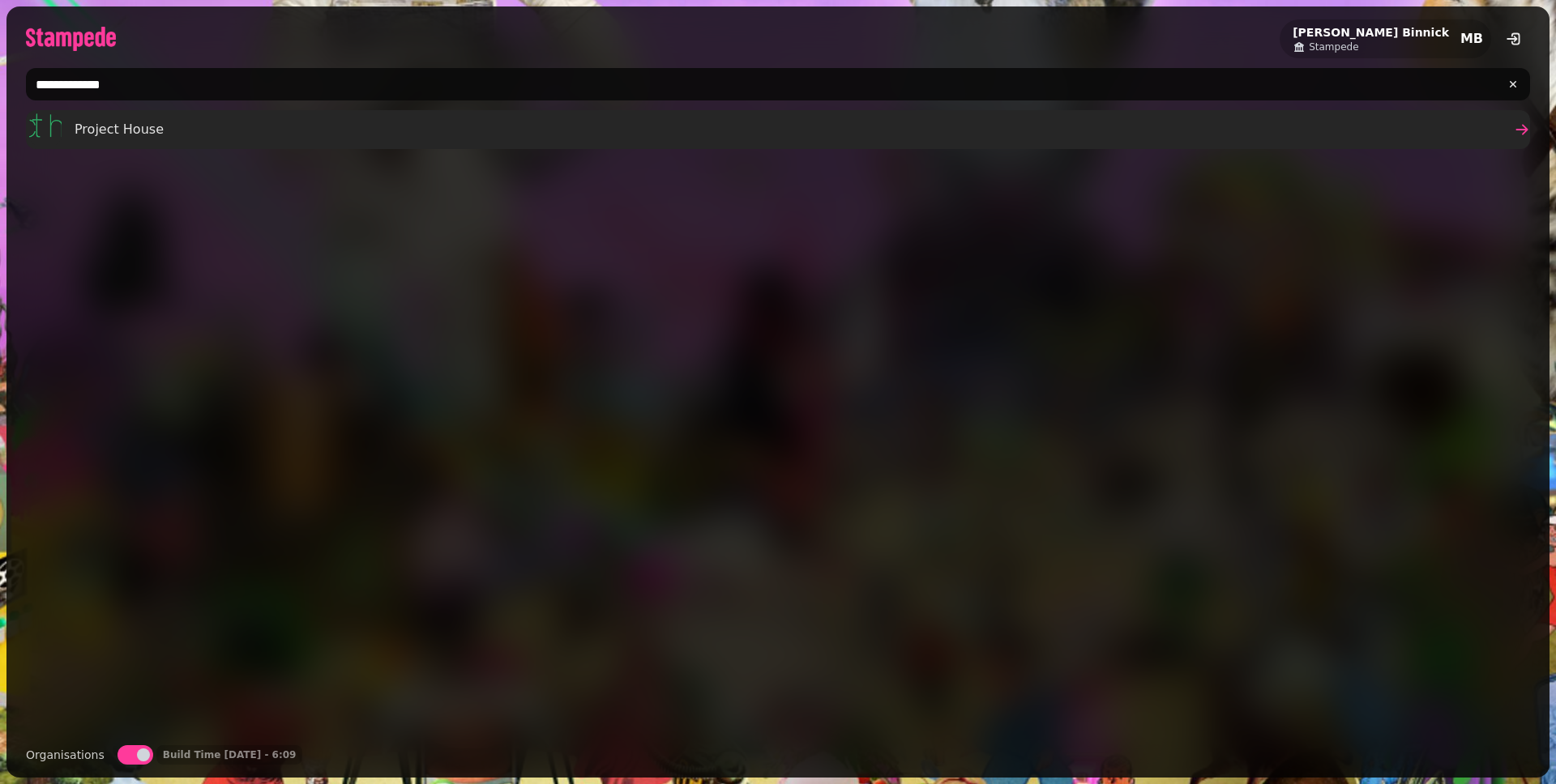
click at [161, 127] on link "Project House" at bounding box center [778, 129] width 1504 height 39
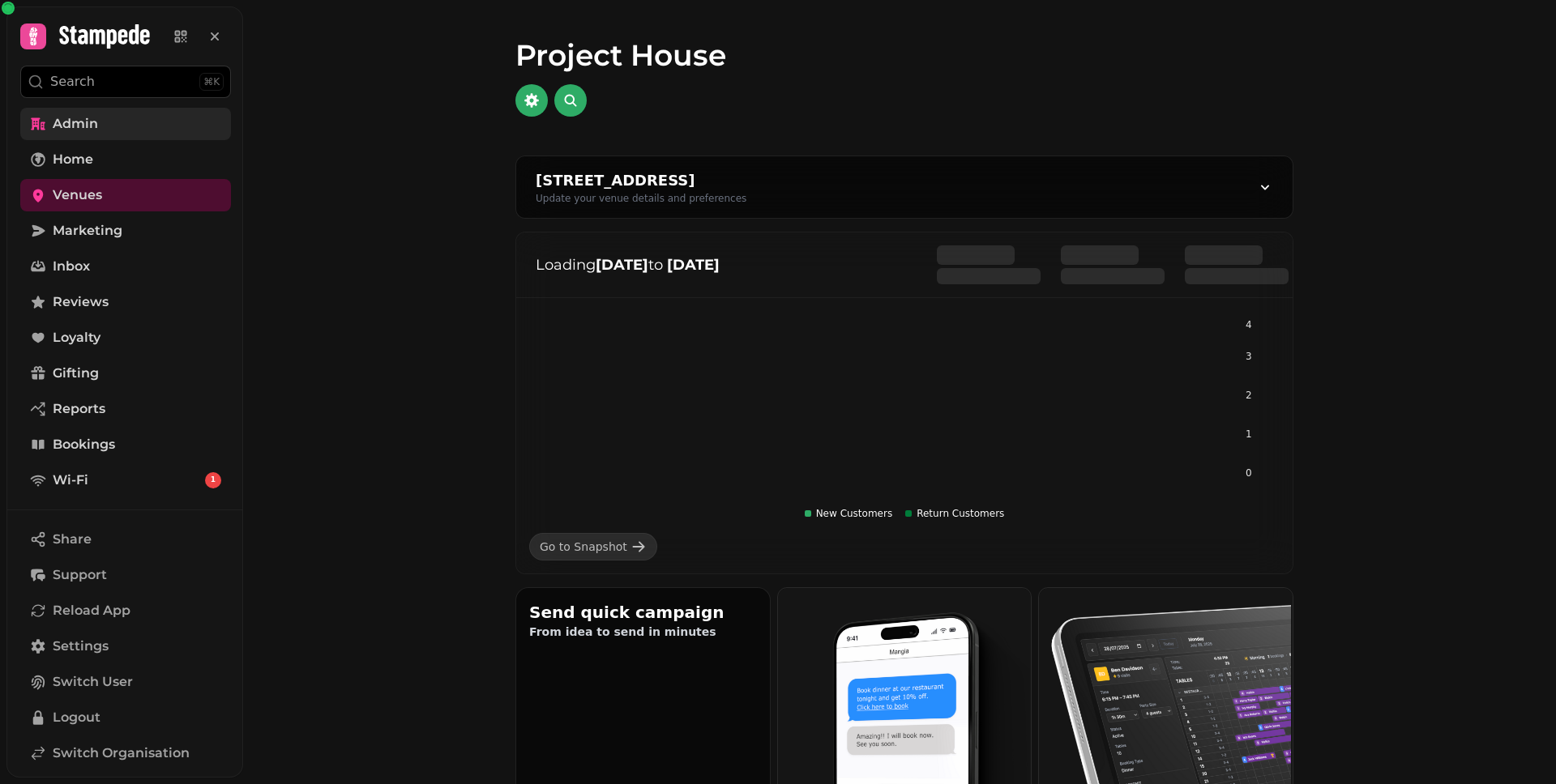
click at [114, 126] on link "Admin" at bounding box center [126, 124] width 211 height 33
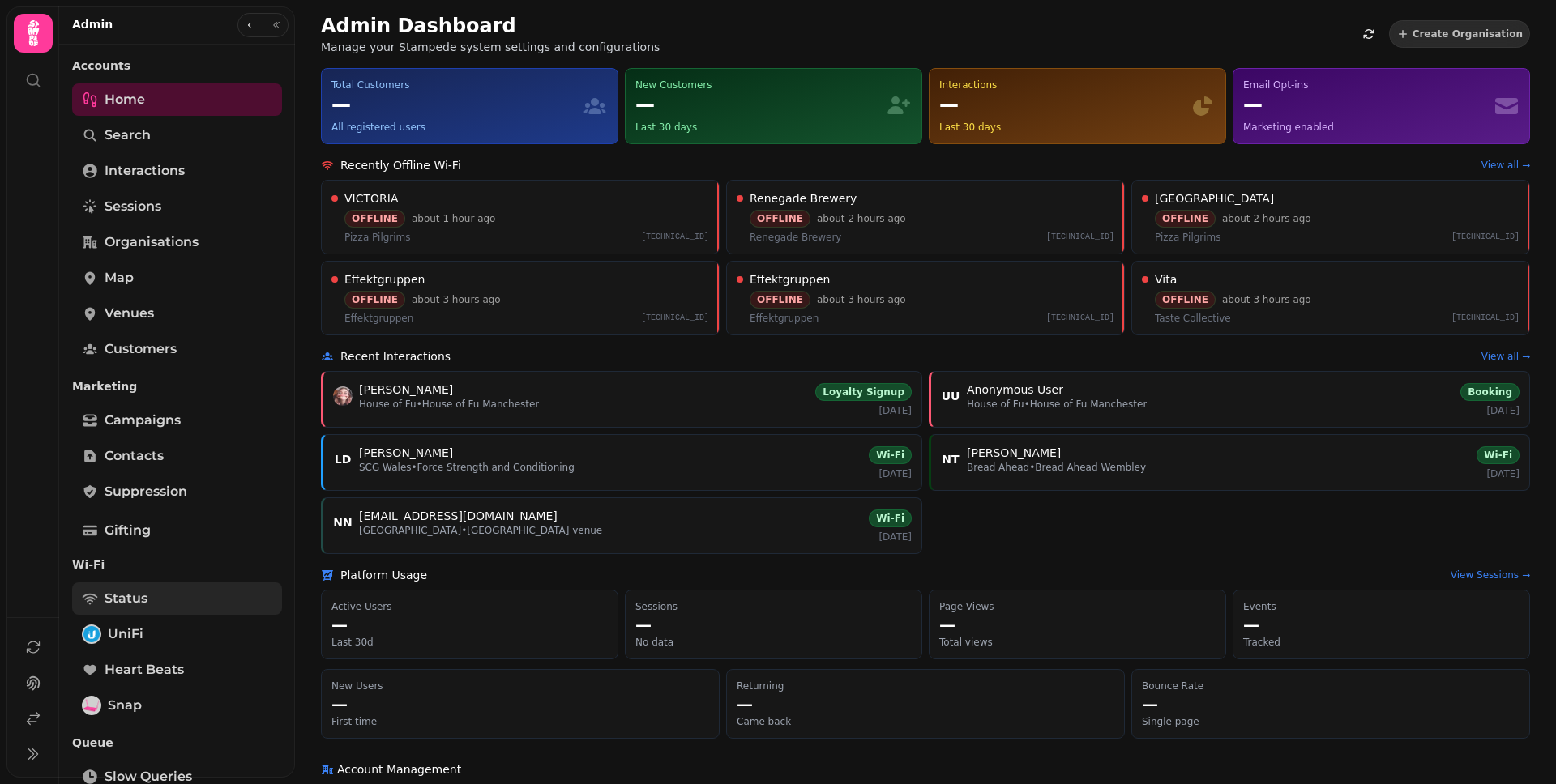
scroll to position [317, 0]
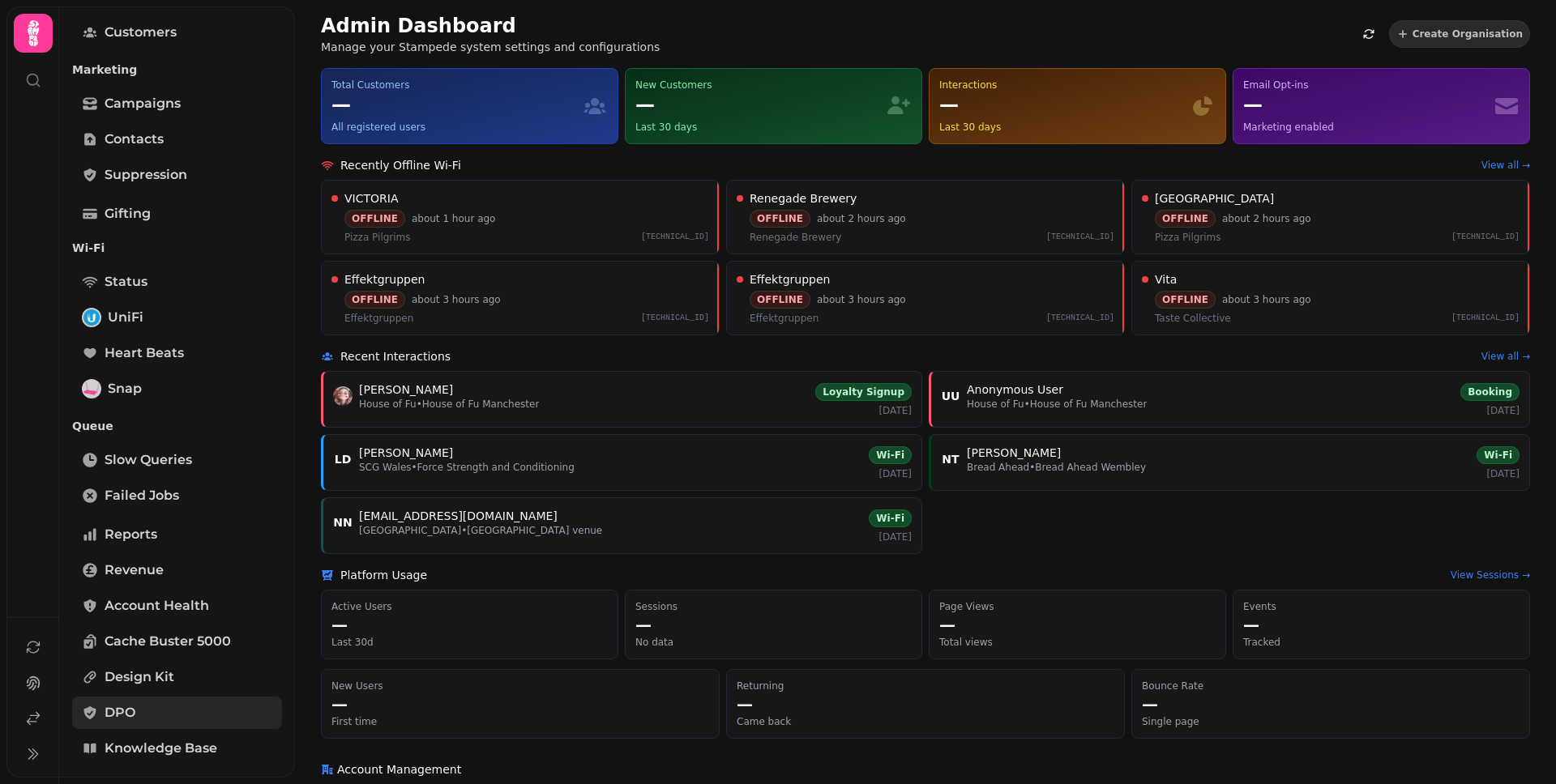
click at [155, 714] on link "DPO" at bounding box center [178, 712] width 210 height 33
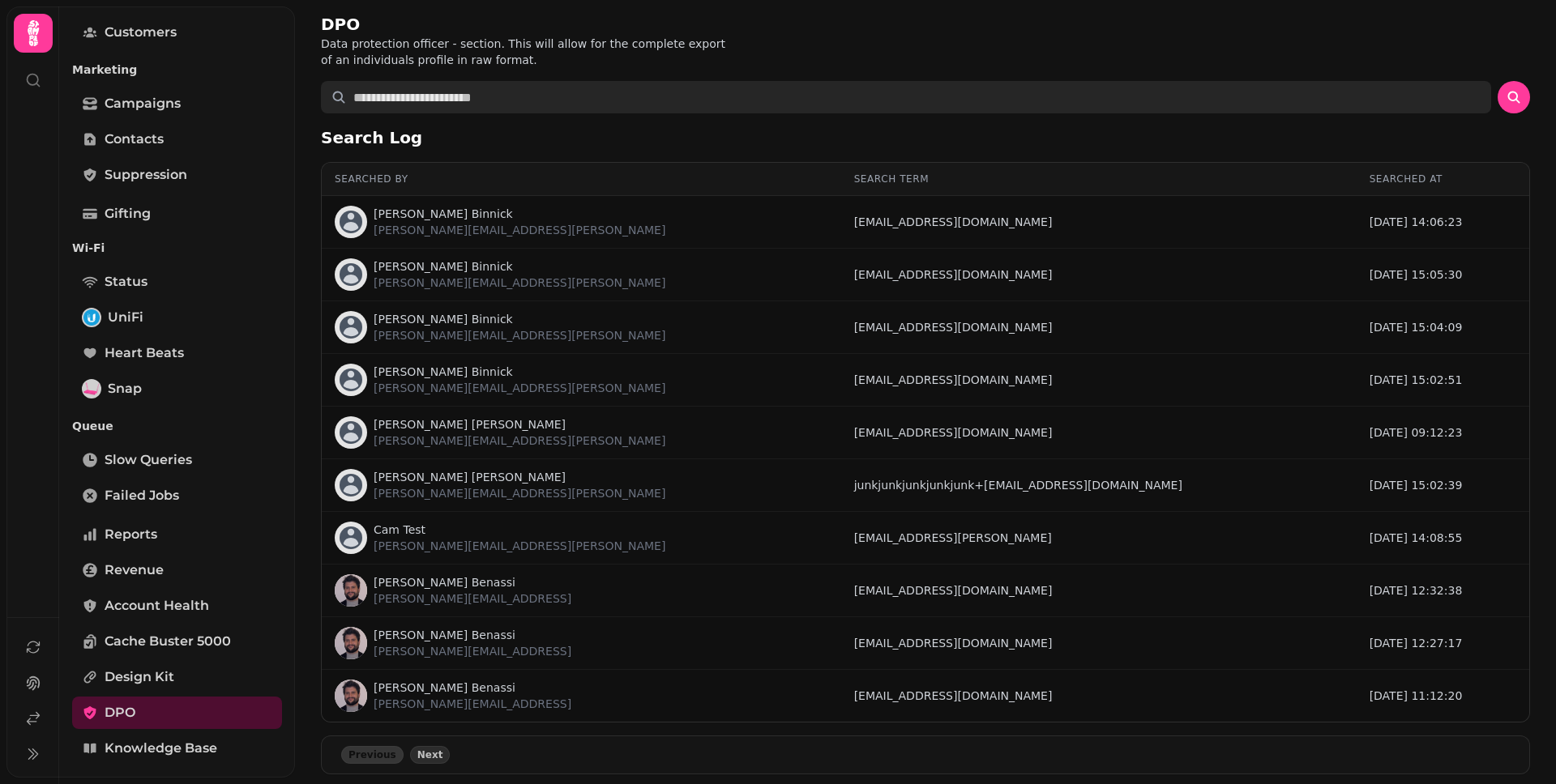
click at [530, 104] on input "text" at bounding box center [906, 97] width 1170 height 33
paste input "**********"
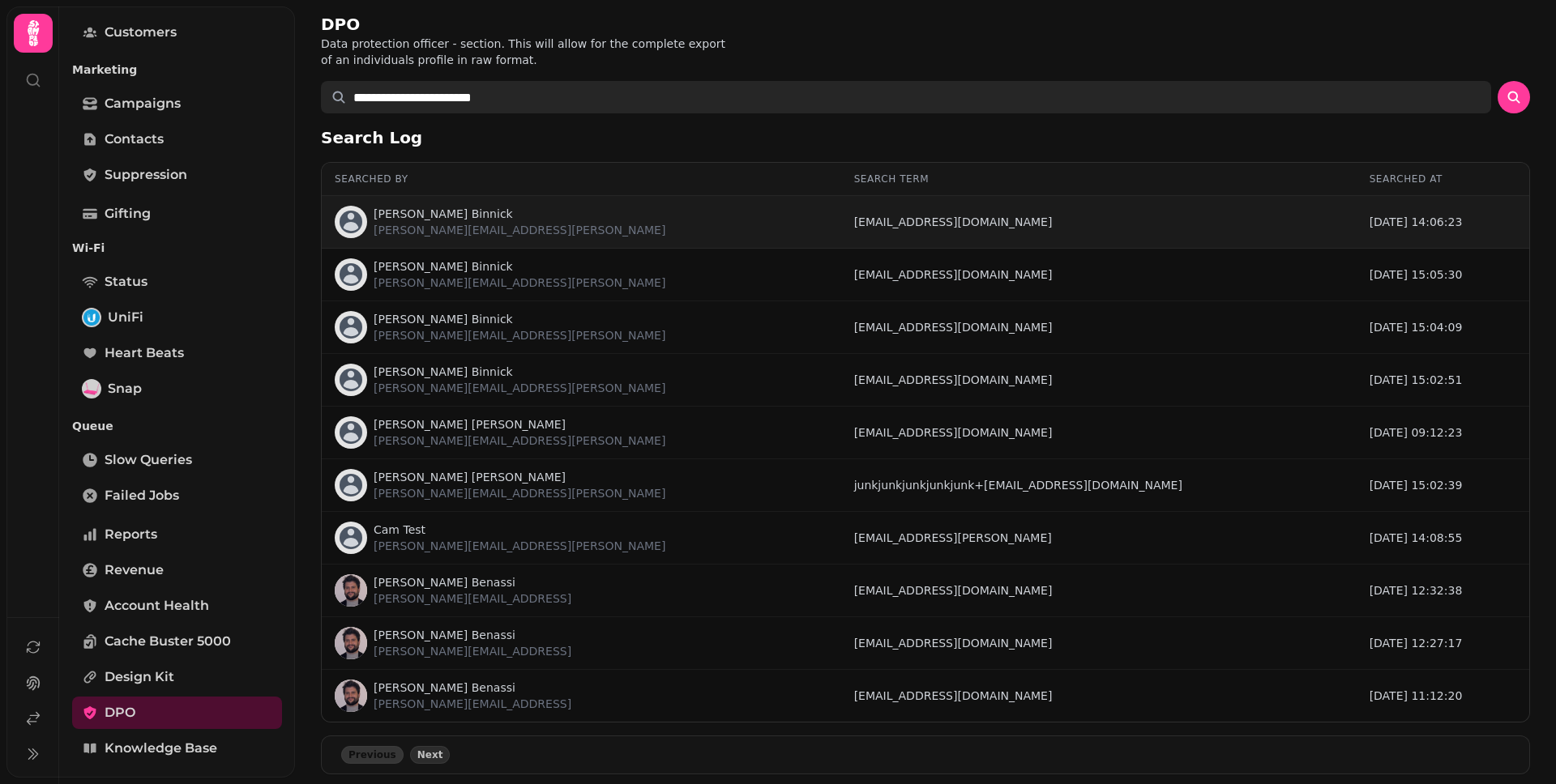
type input "**********"
click at [1497, 81] on button "submit" at bounding box center [1513, 97] width 33 height 33
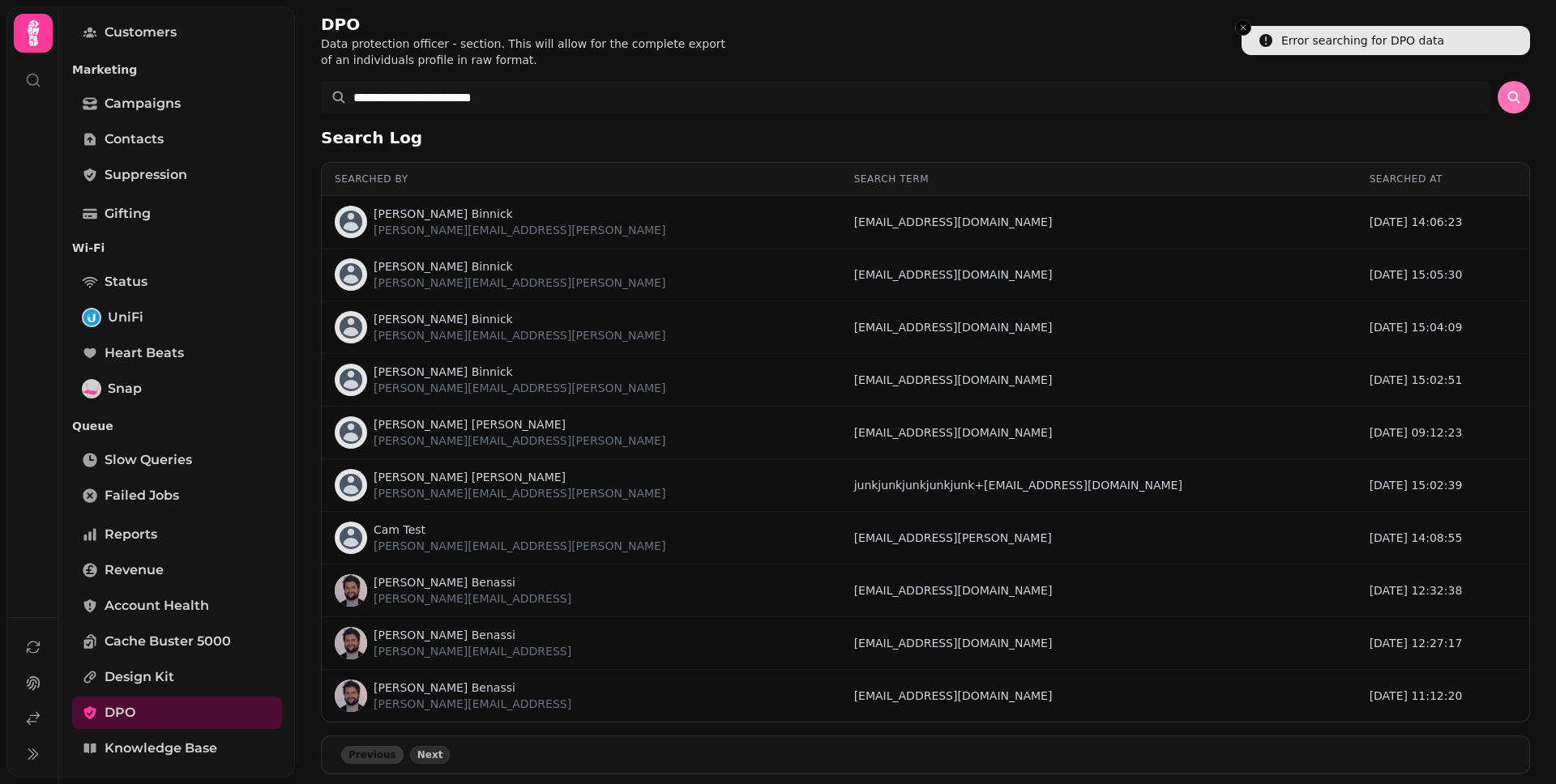
click at [1506, 93] on icon "submit" at bounding box center [1513, 97] width 16 height 16
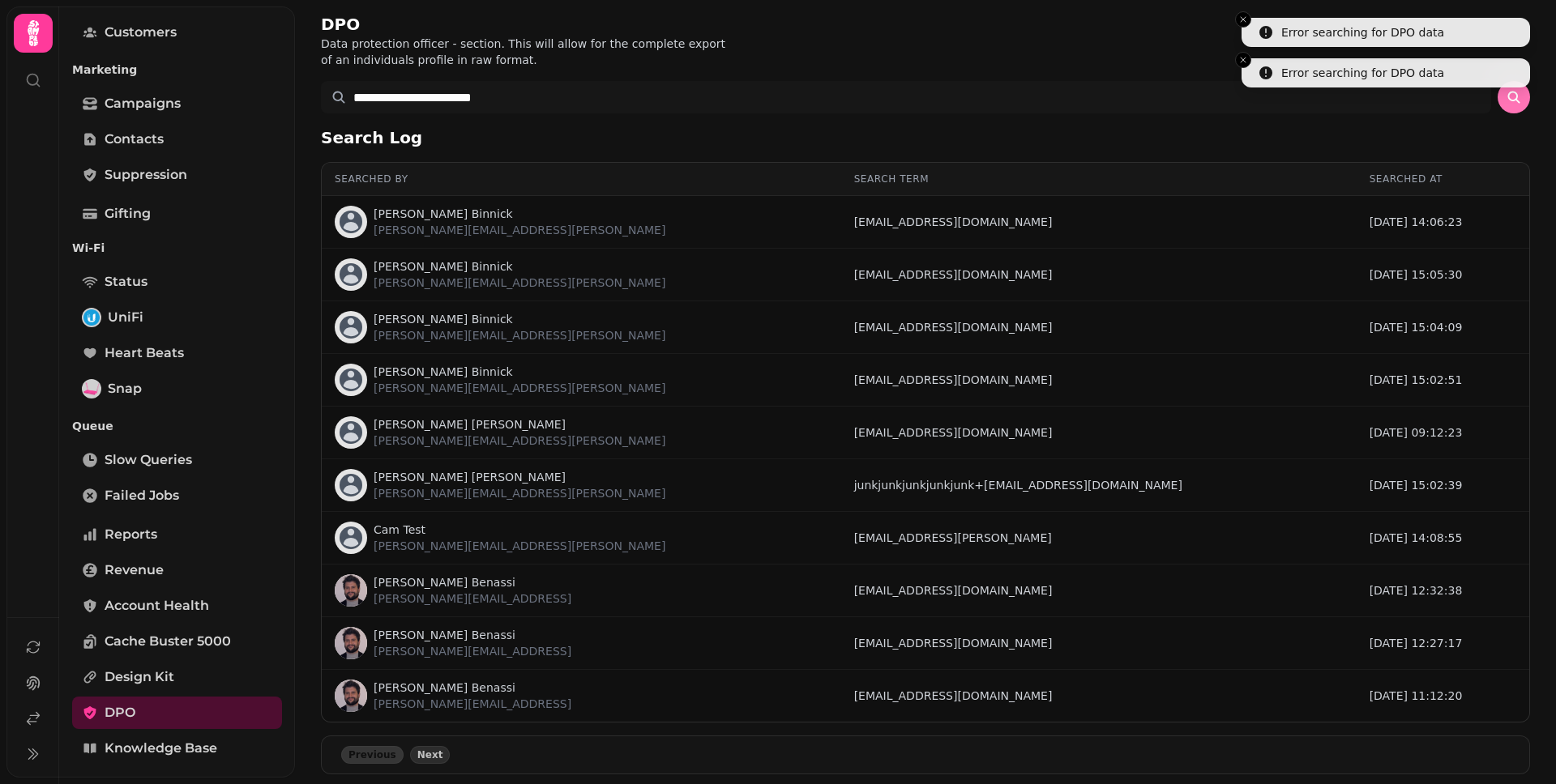
click at [1506, 93] on icon "submit" at bounding box center [1513, 97] width 16 height 16
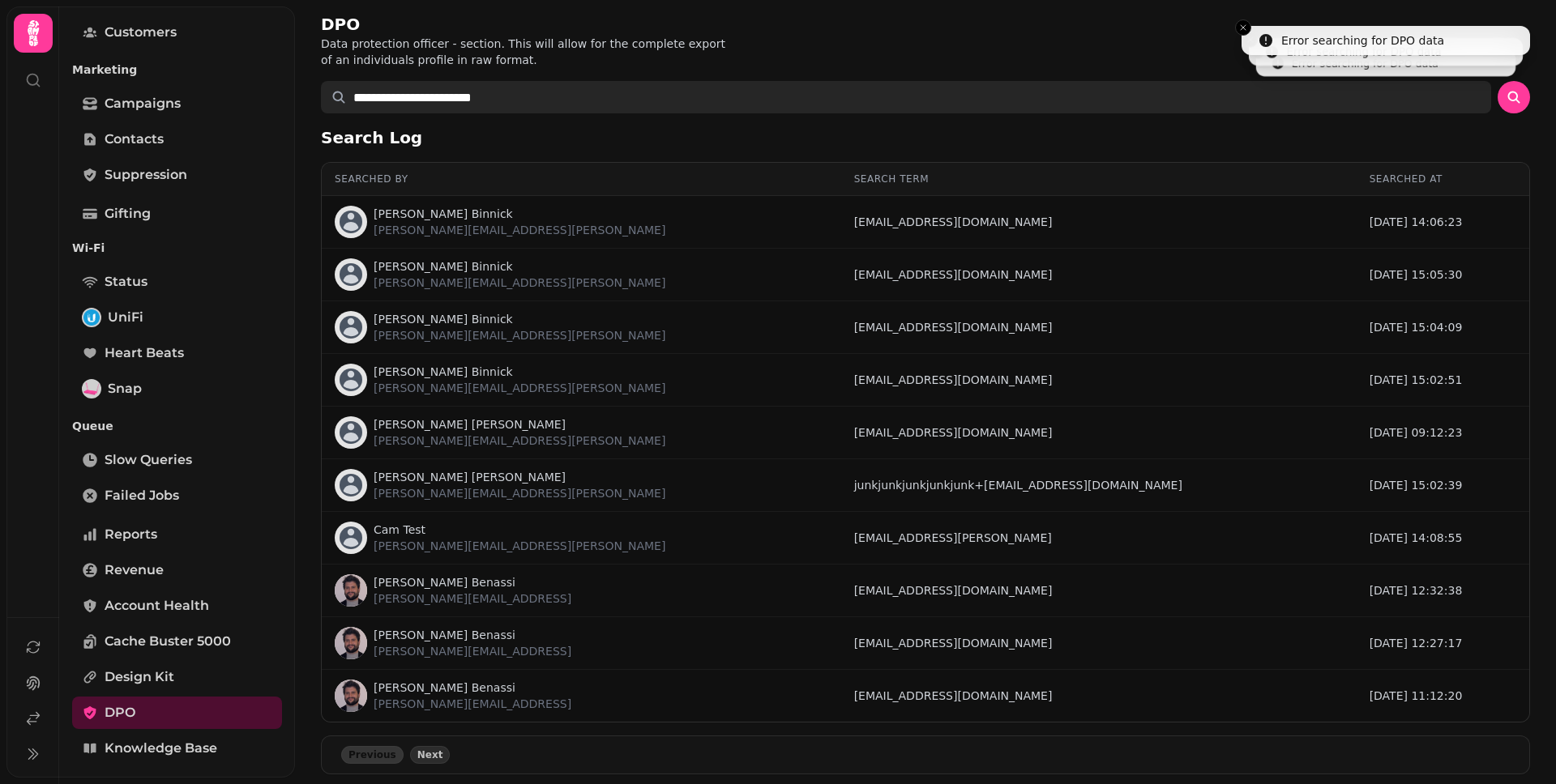
drag, startPoint x: 713, startPoint y: 100, endPoint x: 519, endPoint y: 78, distance: 195.2
click at [267, 88] on body "**********" at bounding box center [778, 392] width 1556 height 784
click at [1497, 81] on button "submit" at bounding box center [1513, 97] width 33 height 33
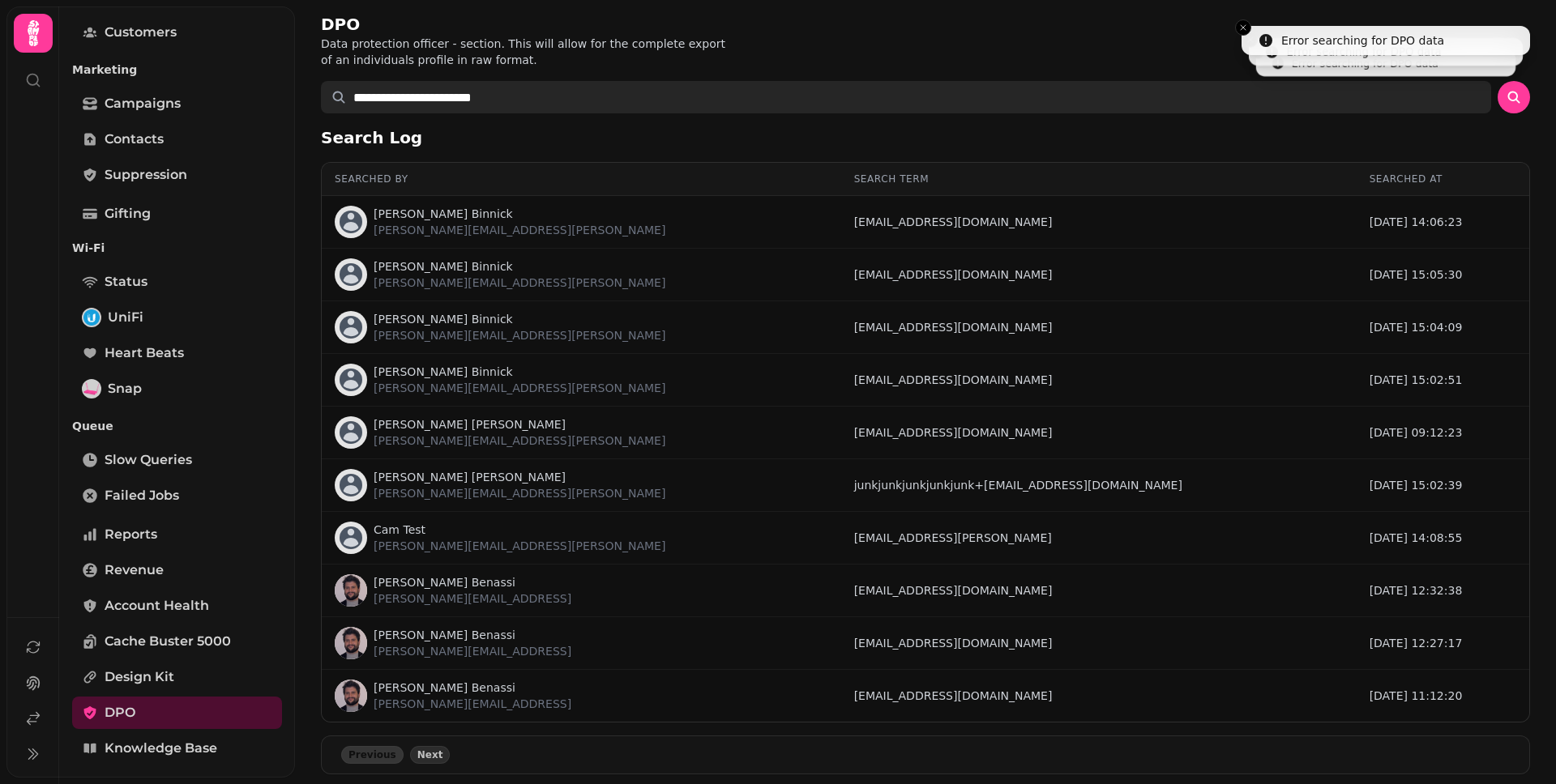
click at [1497, 81] on button "submit" at bounding box center [1513, 97] width 33 height 33
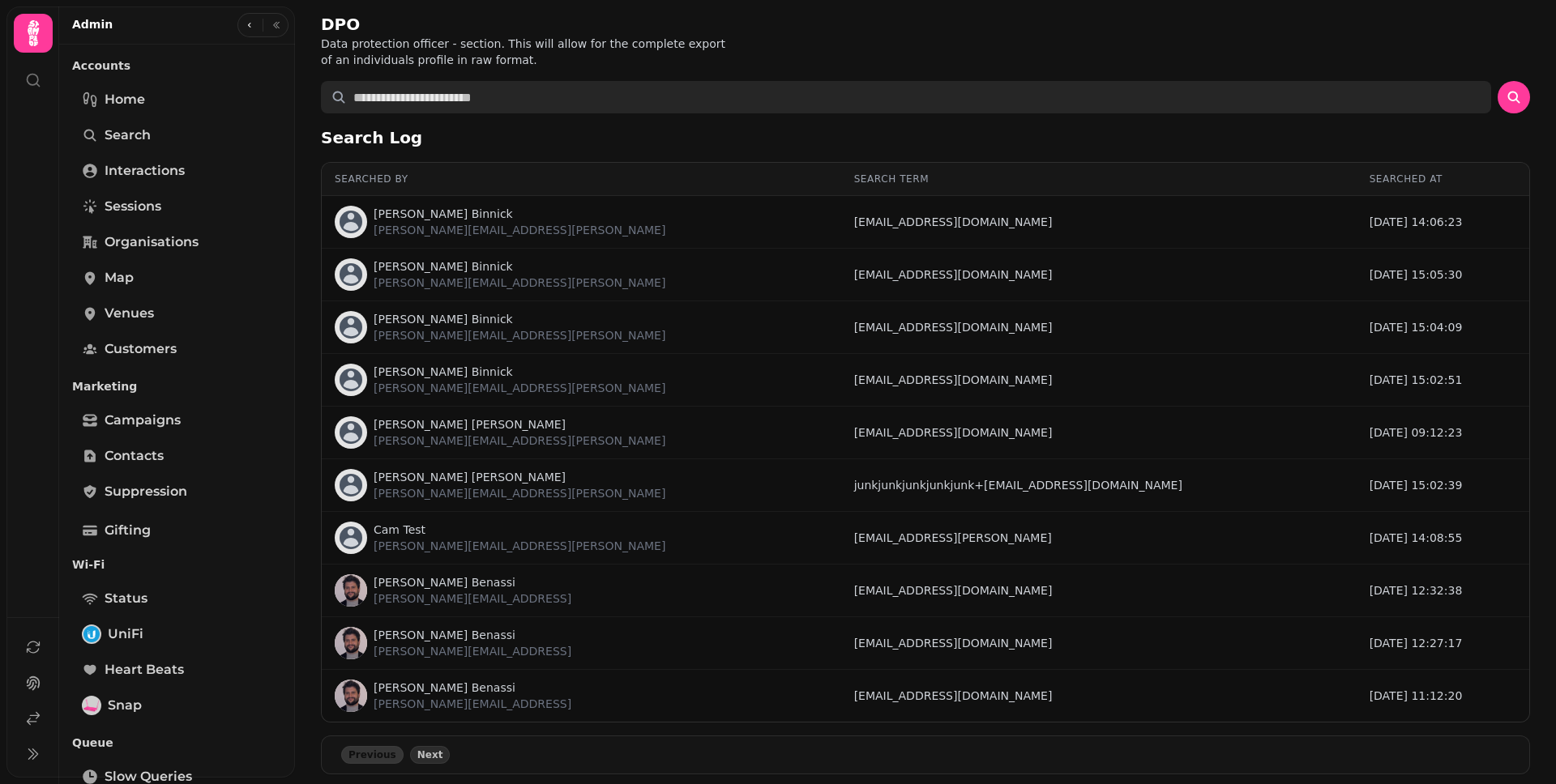
click at [945, 83] on input "text" at bounding box center [906, 97] width 1170 height 33
paste input "**********"
type input "**********"
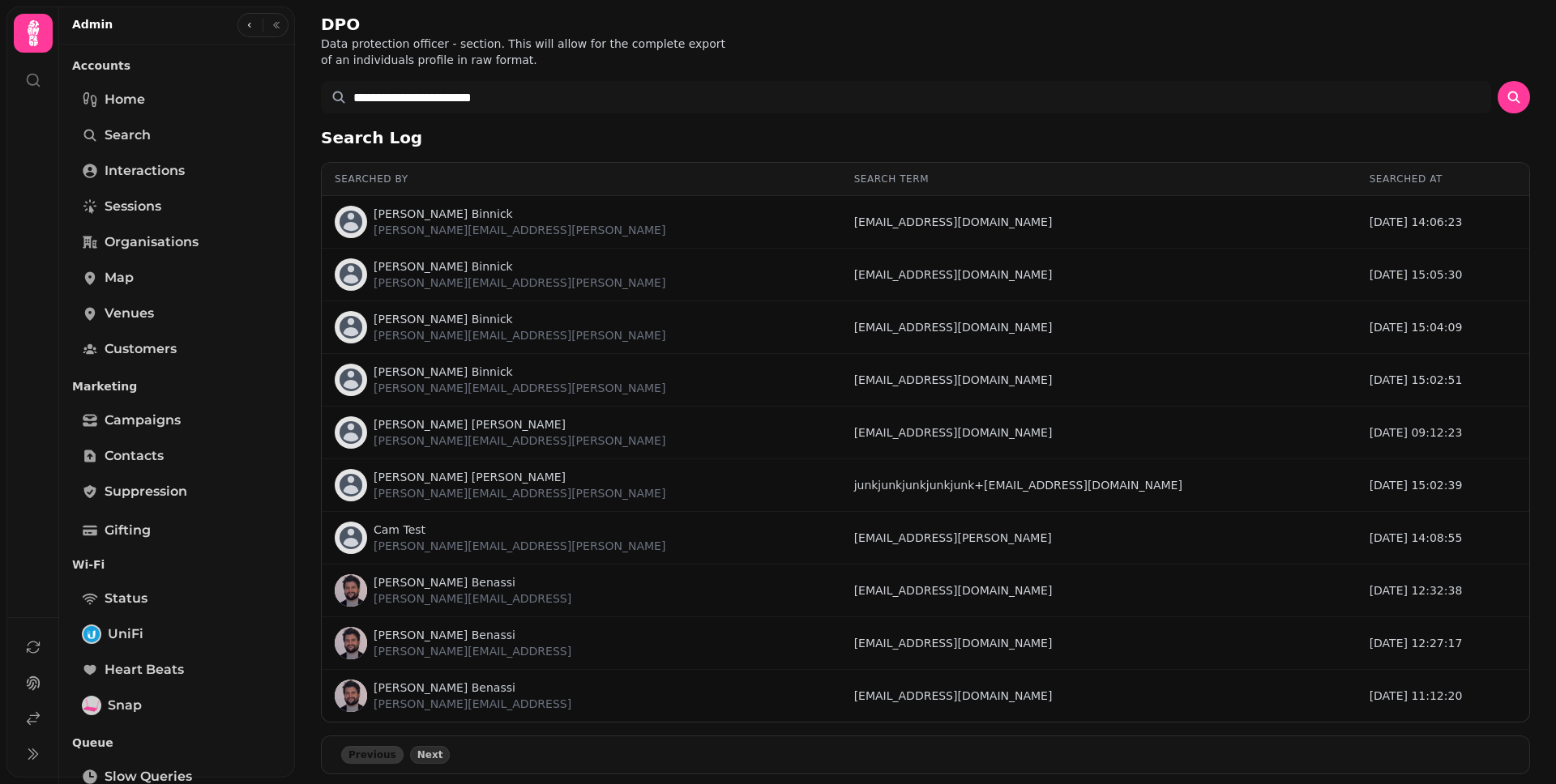
click at [1481, 90] on form "**********" at bounding box center [925, 97] width 1209 height 33
click at [1507, 97] on icon "submit" at bounding box center [1512, 97] width 12 height 12
click at [1506, 96] on icon "submit" at bounding box center [1513, 97] width 16 height 16
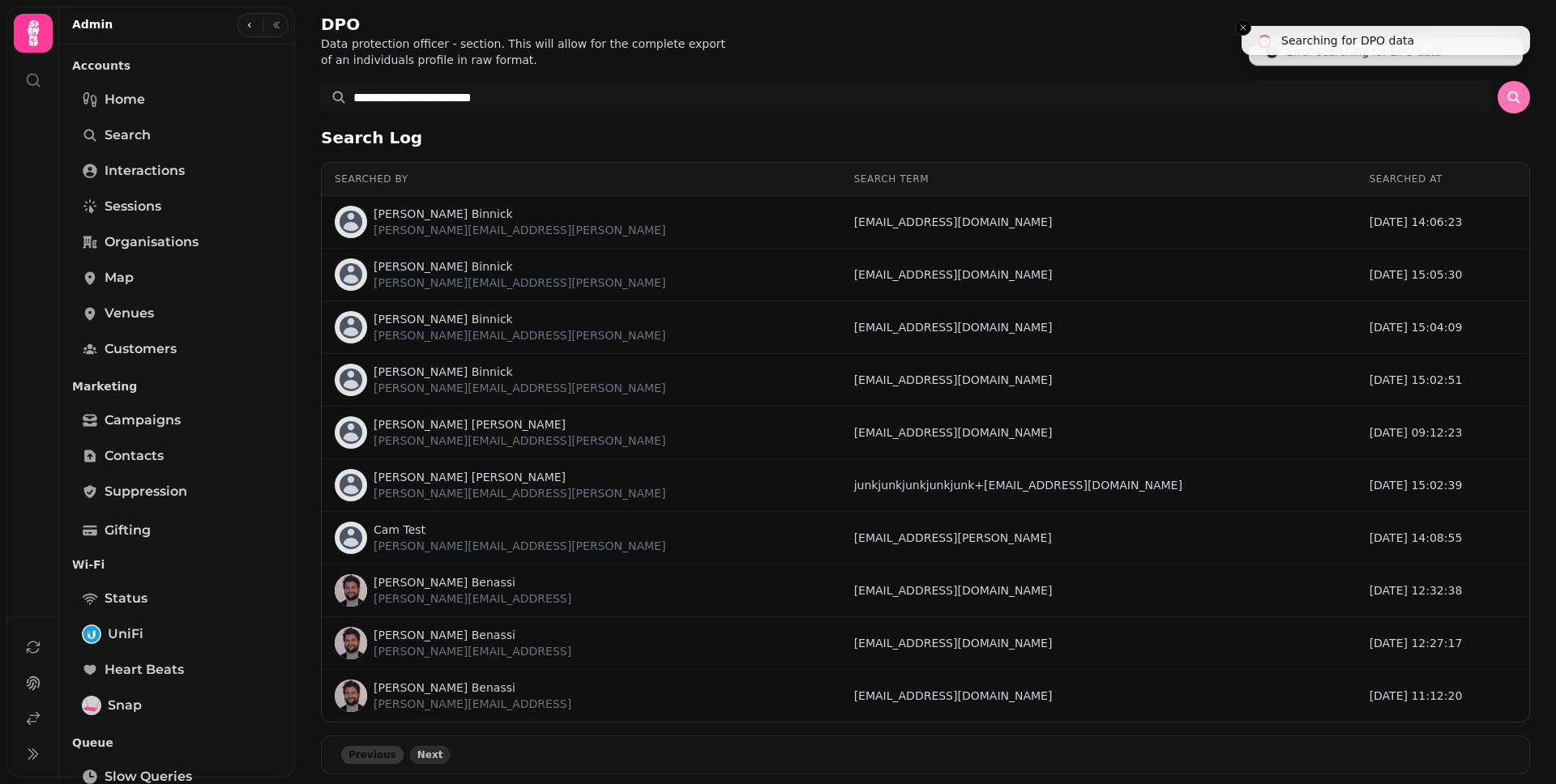
click at [1506, 96] on icon "submit" at bounding box center [1513, 97] width 16 height 16
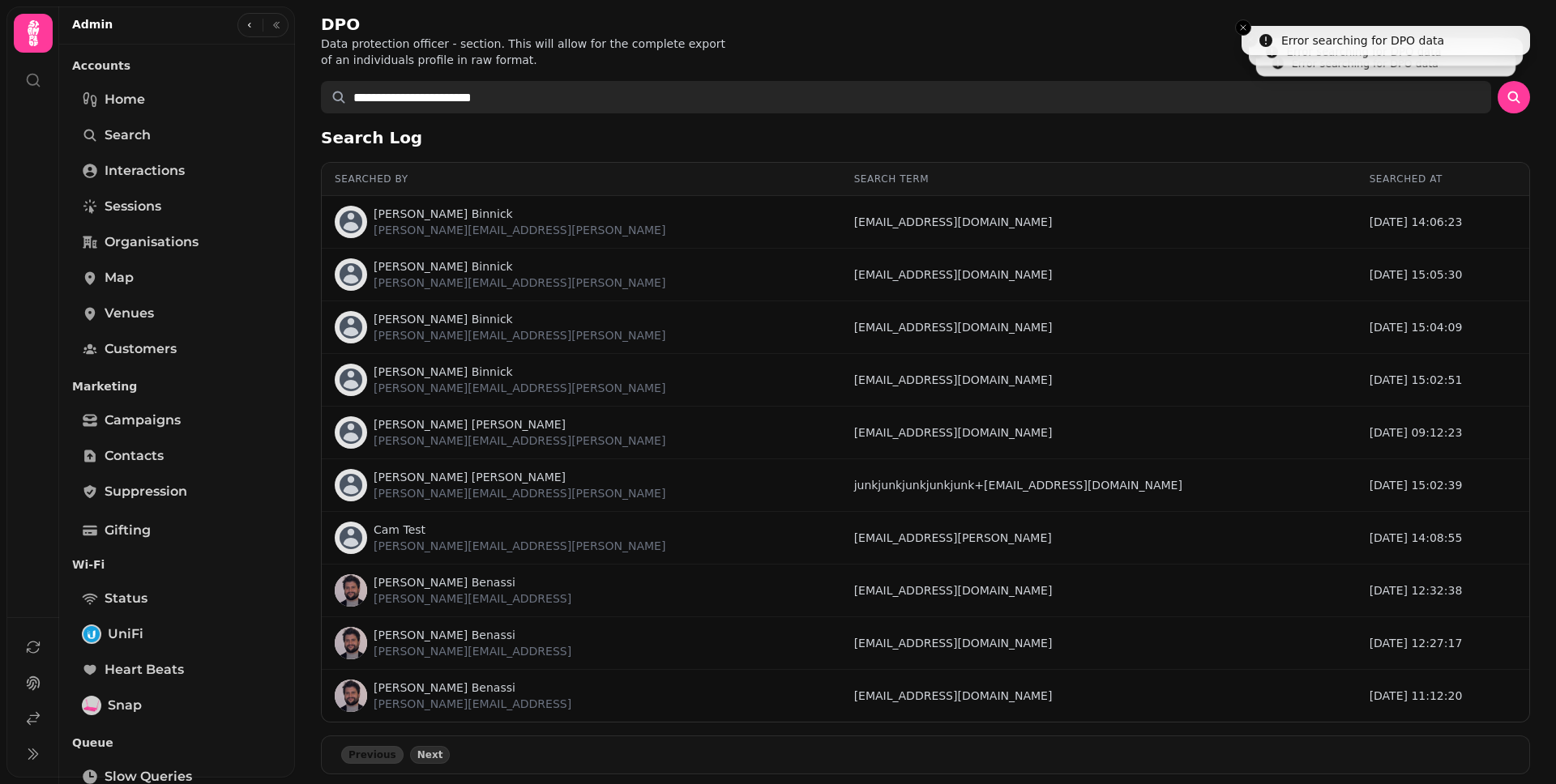
drag, startPoint x: 607, startPoint y: 102, endPoint x: 280, endPoint y: 74, distance: 328.2
click at [259, 84] on body "**********" at bounding box center [778, 392] width 1556 height 784
click at [1497, 81] on button "submit" at bounding box center [1513, 97] width 33 height 33
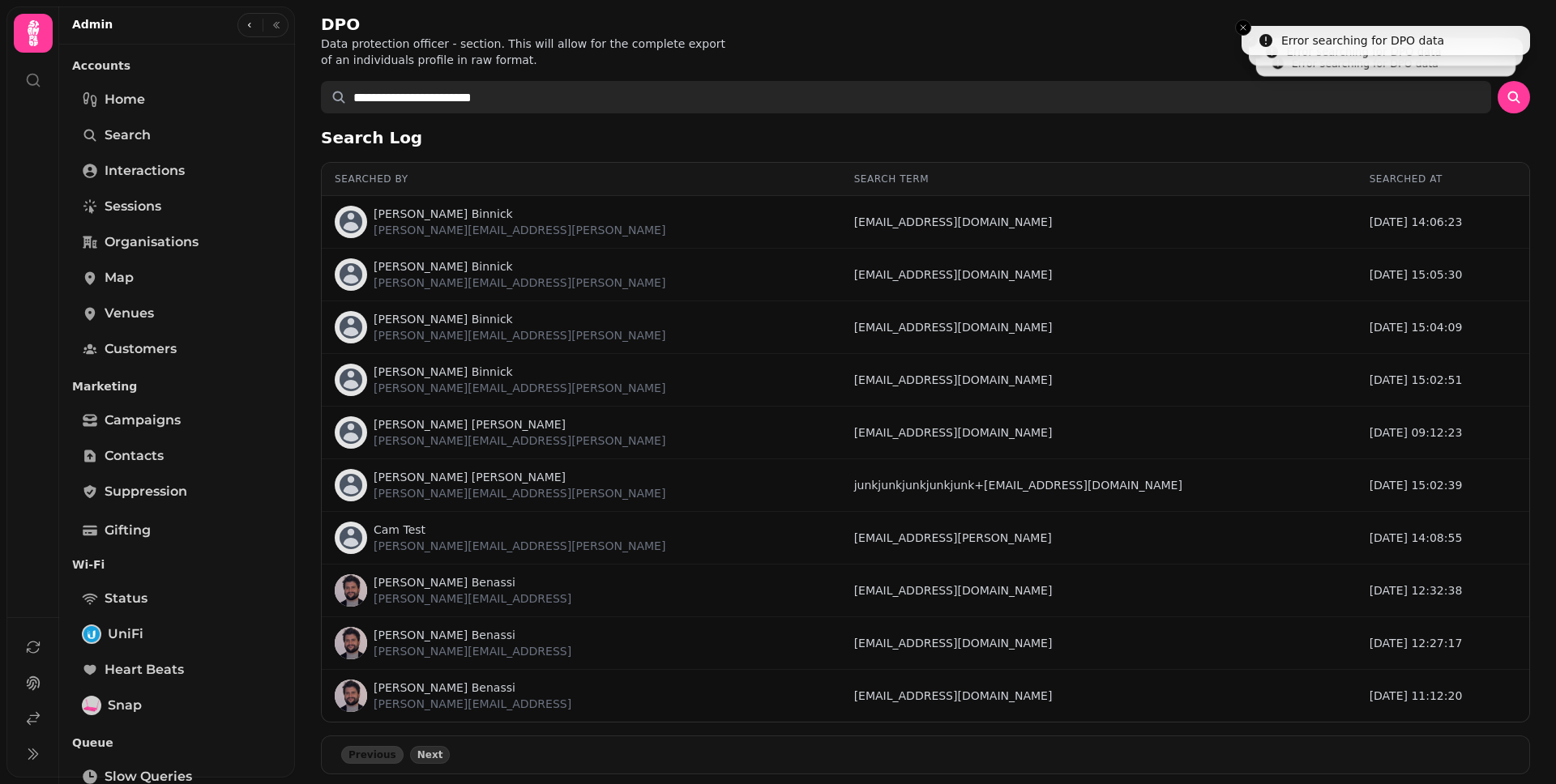
click at [1497, 81] on button "submit" at bounding box center [1513, 97] width 33 height 33
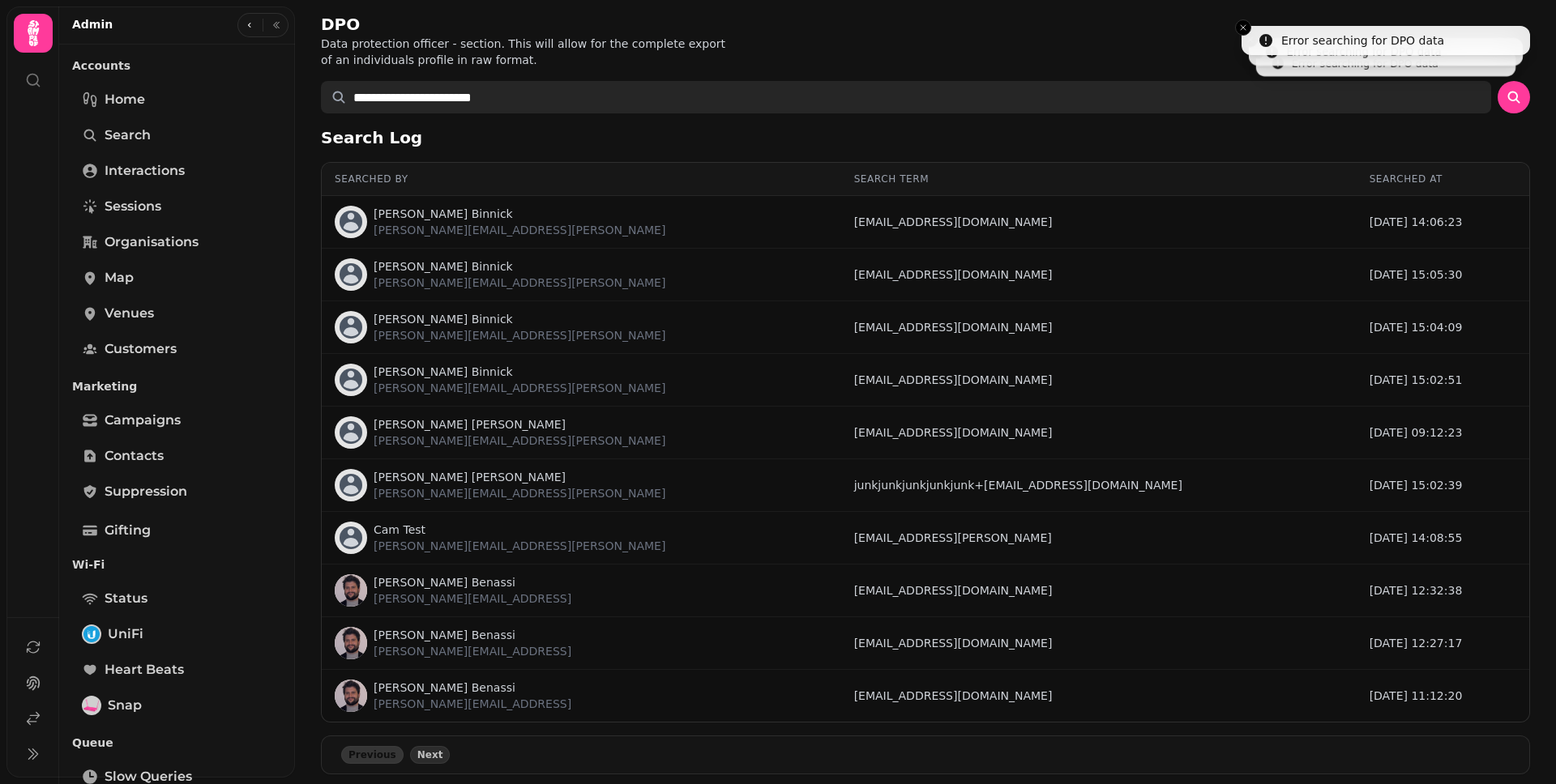
click at [1497, 81] on button "submit" at bounding box center [1513, 97] width 33 height 33
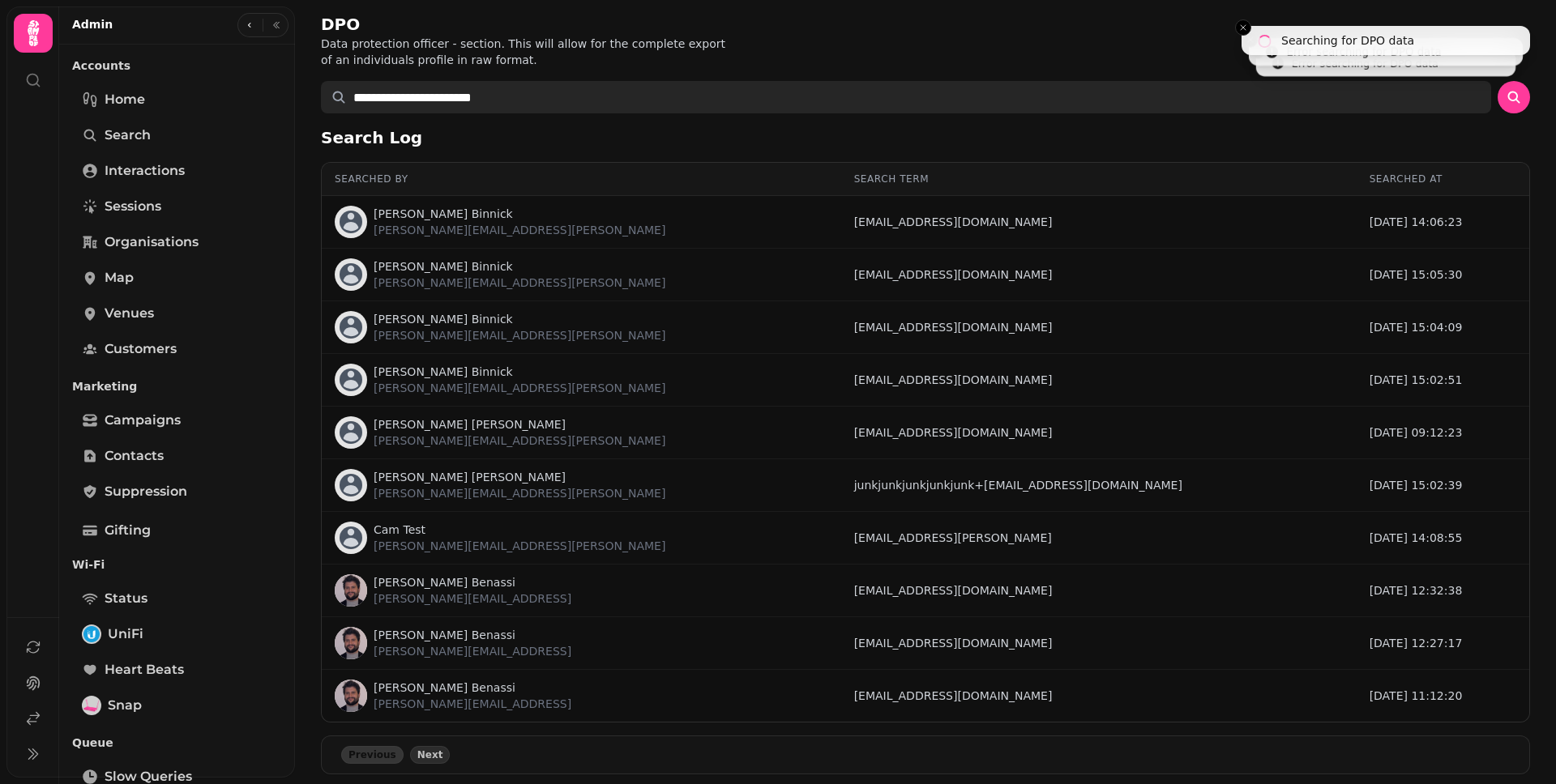
click at [1497, 81] on button "submit" at bounding box center [1513, 97] width 33 height 33
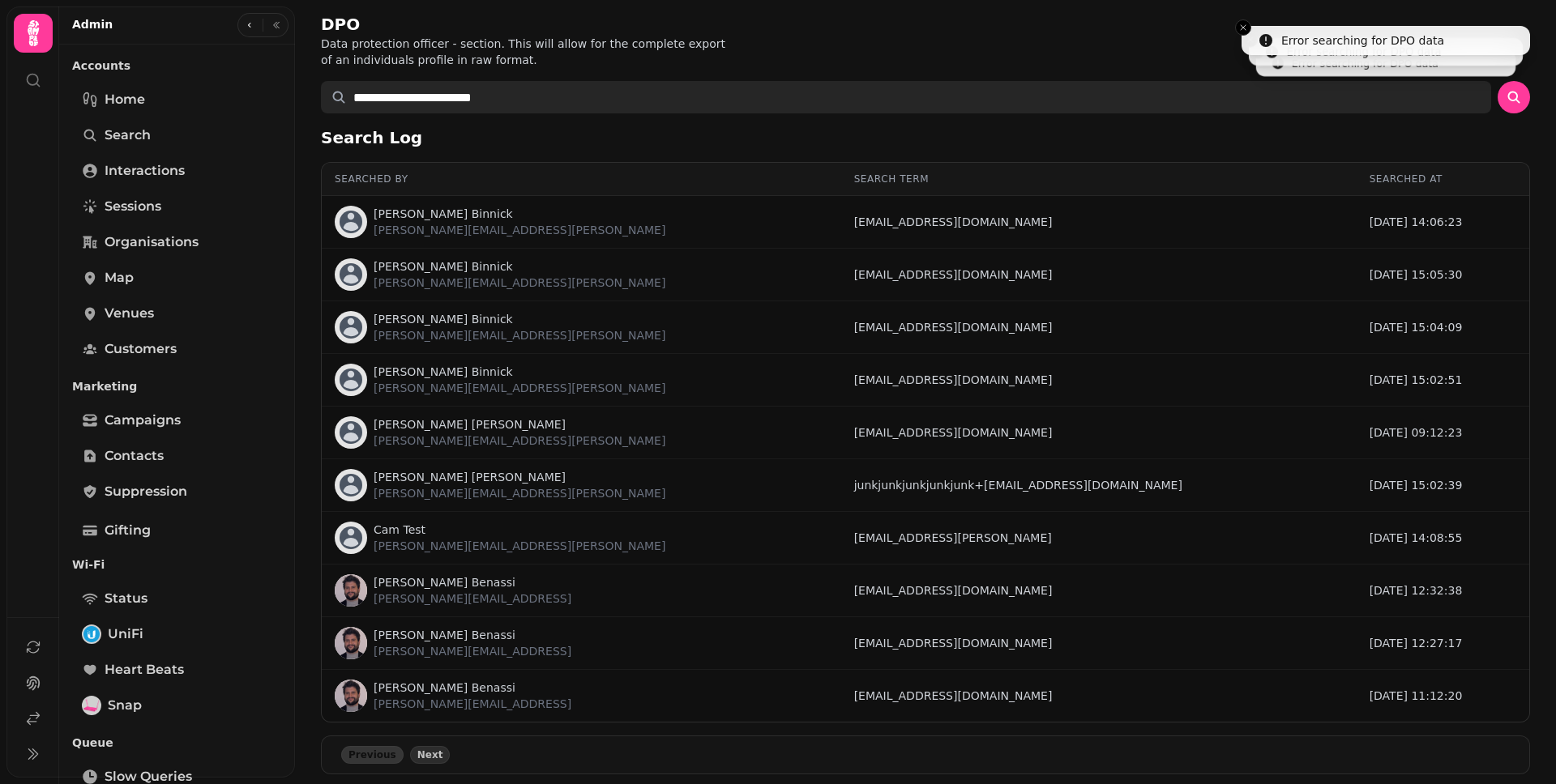
click at [1497, 81] on button "submit" at bounding box center [1513, 97] width 33 height 33
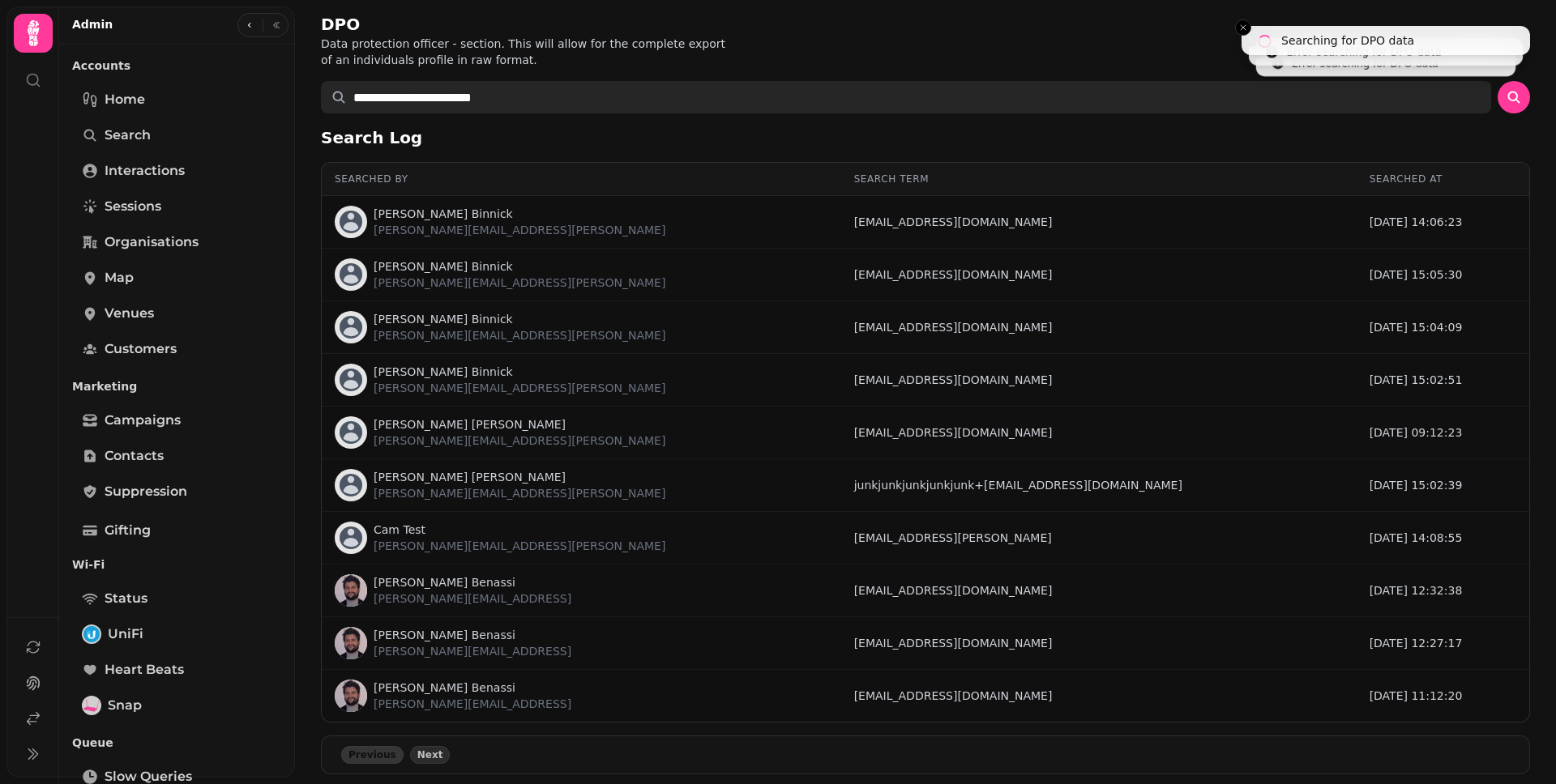
click at [1497, 81] on button "submit" at bounding box center [1513, 97] width 33 height 33
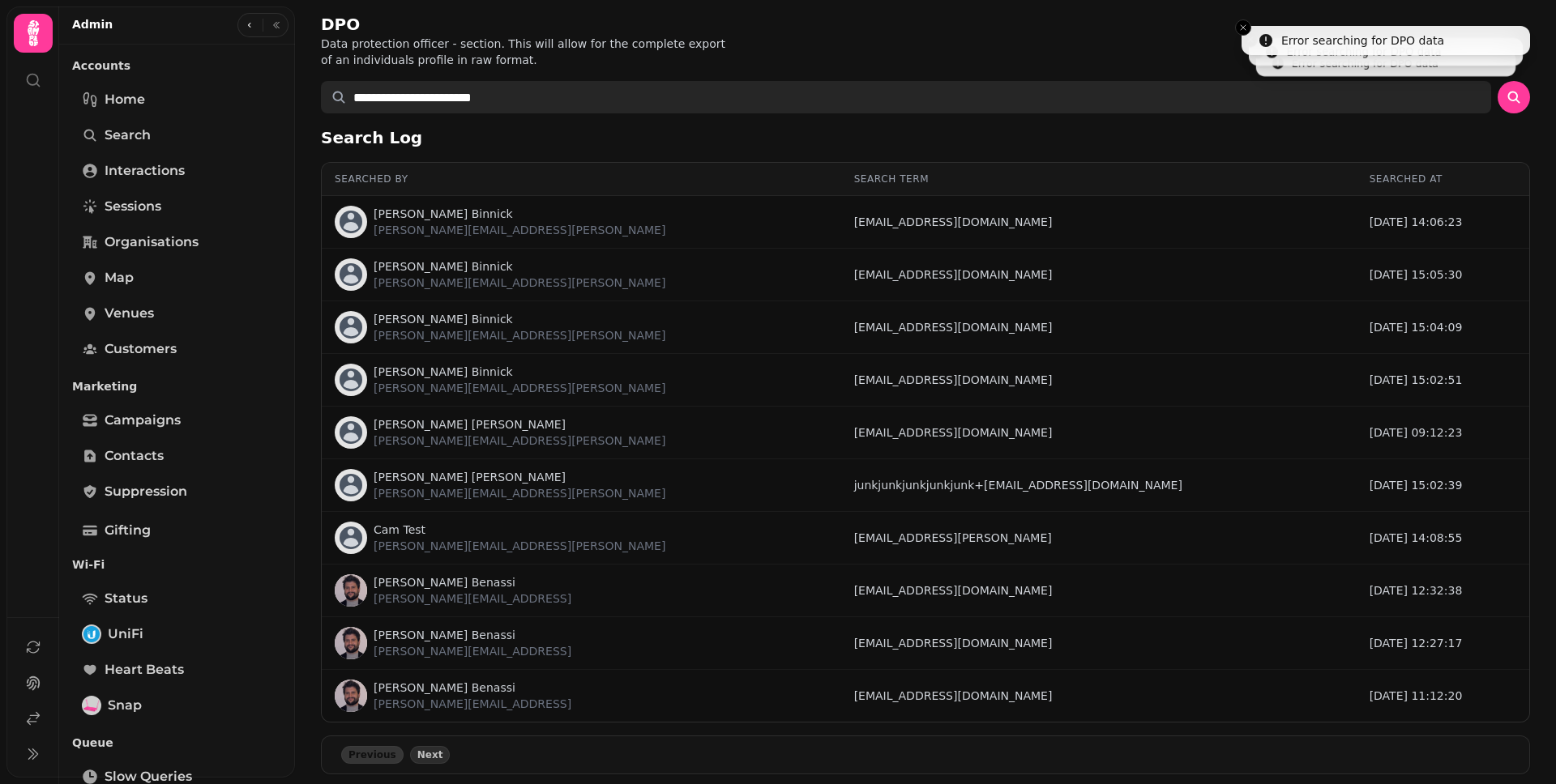
click at [1497, 81] on button "submit" at bounding box center [1513, 97] width 33 height 33
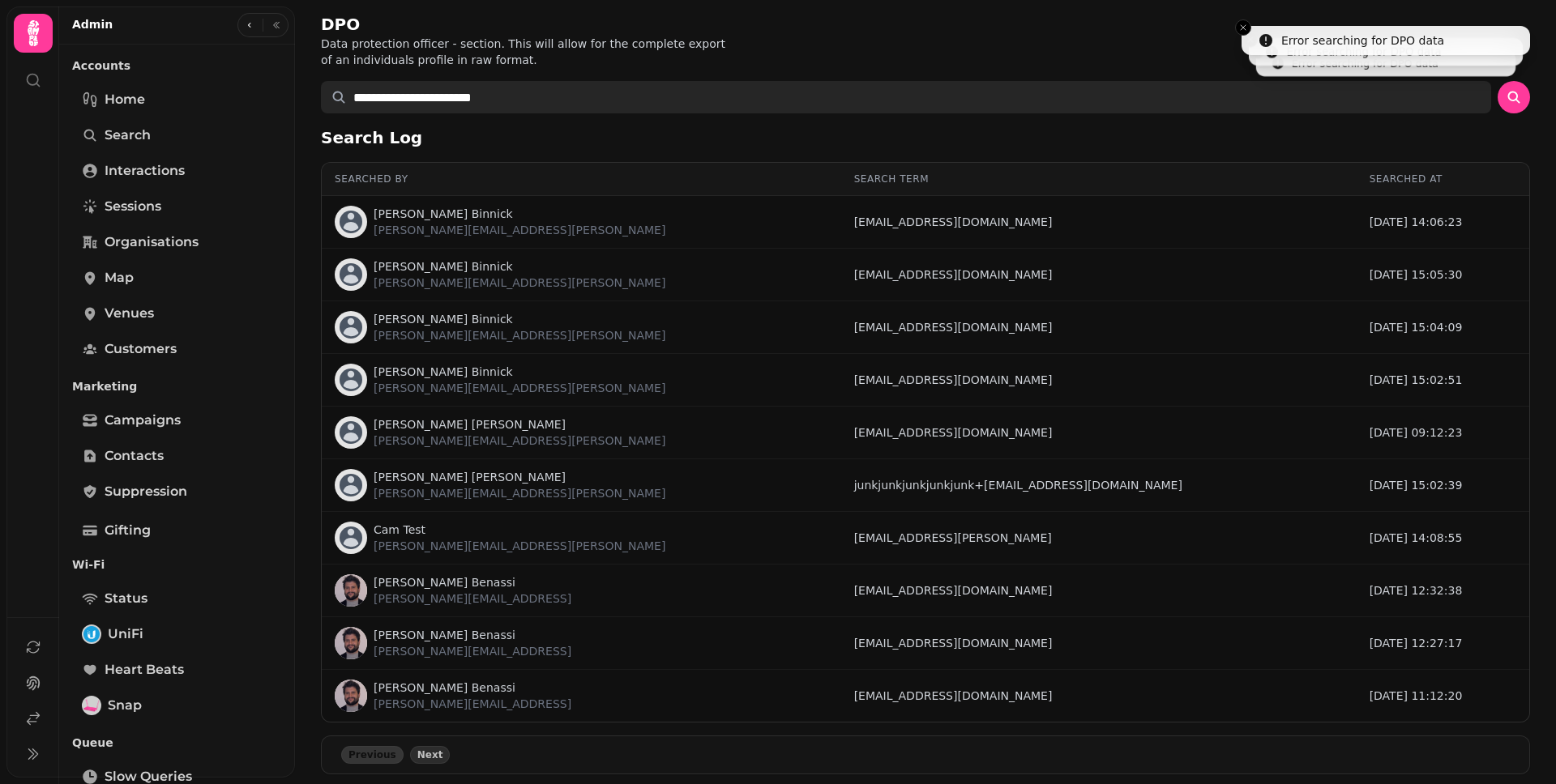
click at [1497, 81] on button "submit" at bounding box center [1513, 97] width 33 height 33
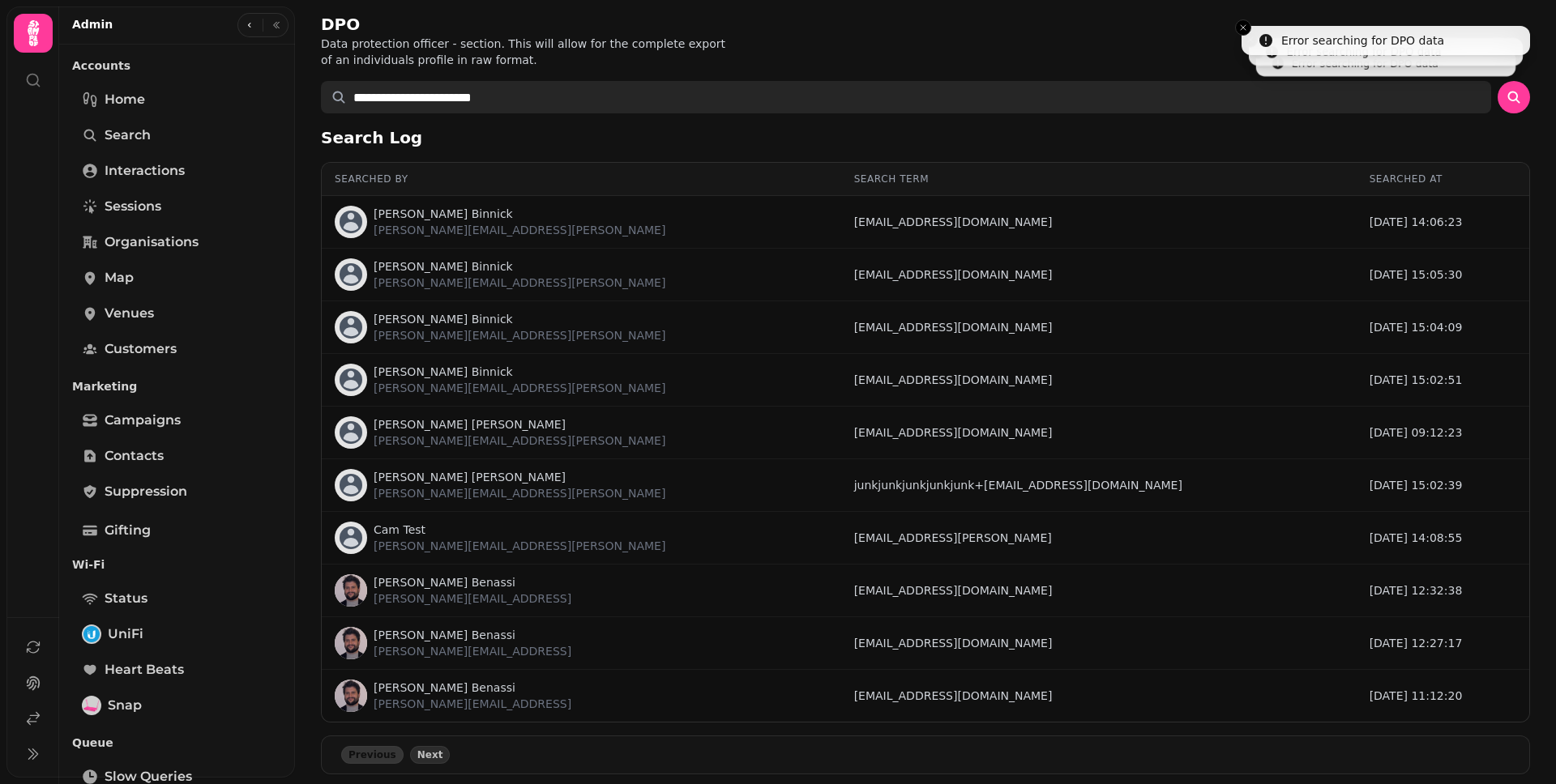
click at [1497, 81] on button "submit" at bounding box center [1513, 97] width 33 height 33
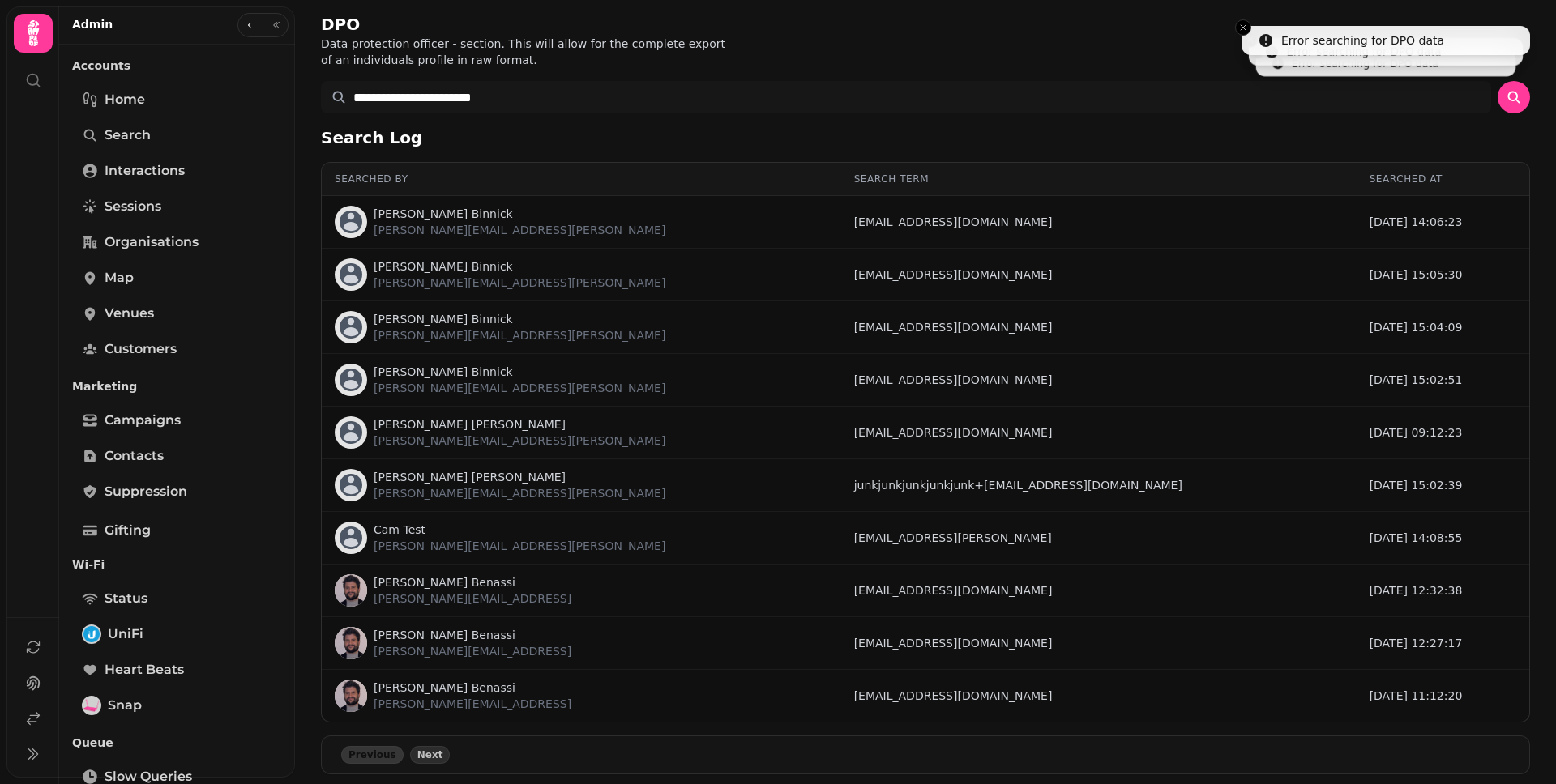
drag, startPoint x: 674, startPoint y: 54, endPoint x: 397, endPoint y: 15, distance: 279.7
click at [674, 53] on p "Data protection officer - section. This will allow for the complete export of a…" at bounding box center [528, 51] width 415 height 33
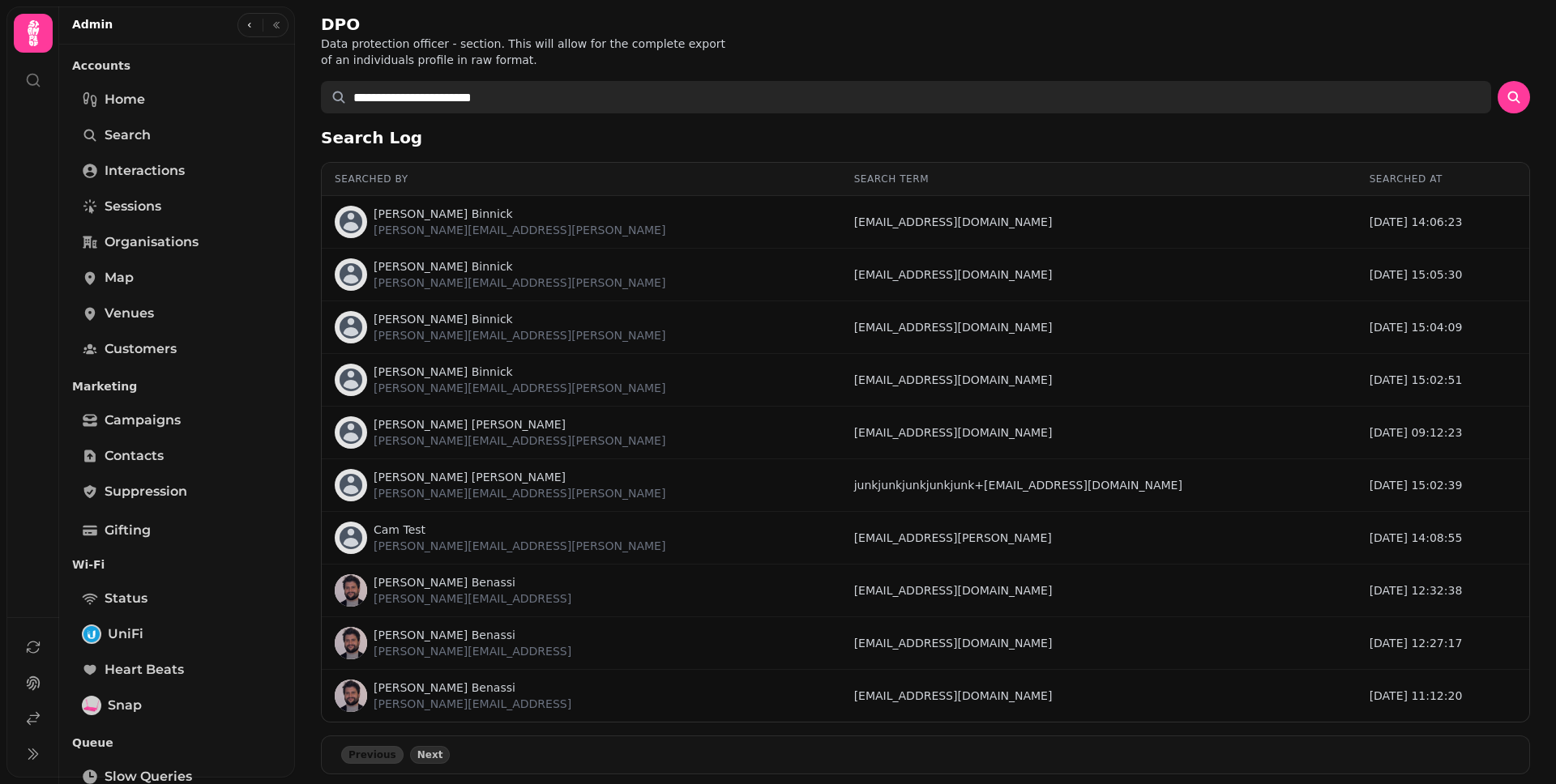
drag, startPoint x: 506, startPoint y: 73, endPoint x: 303, endPoint y: 78, distance: 203.1
click at [281, 79] on body "**********" at bounding box center [778, 392] width 1556 height 784
click at [1497, 81] on button "submit" at bounding box center [1513, 97] width 33 height 33
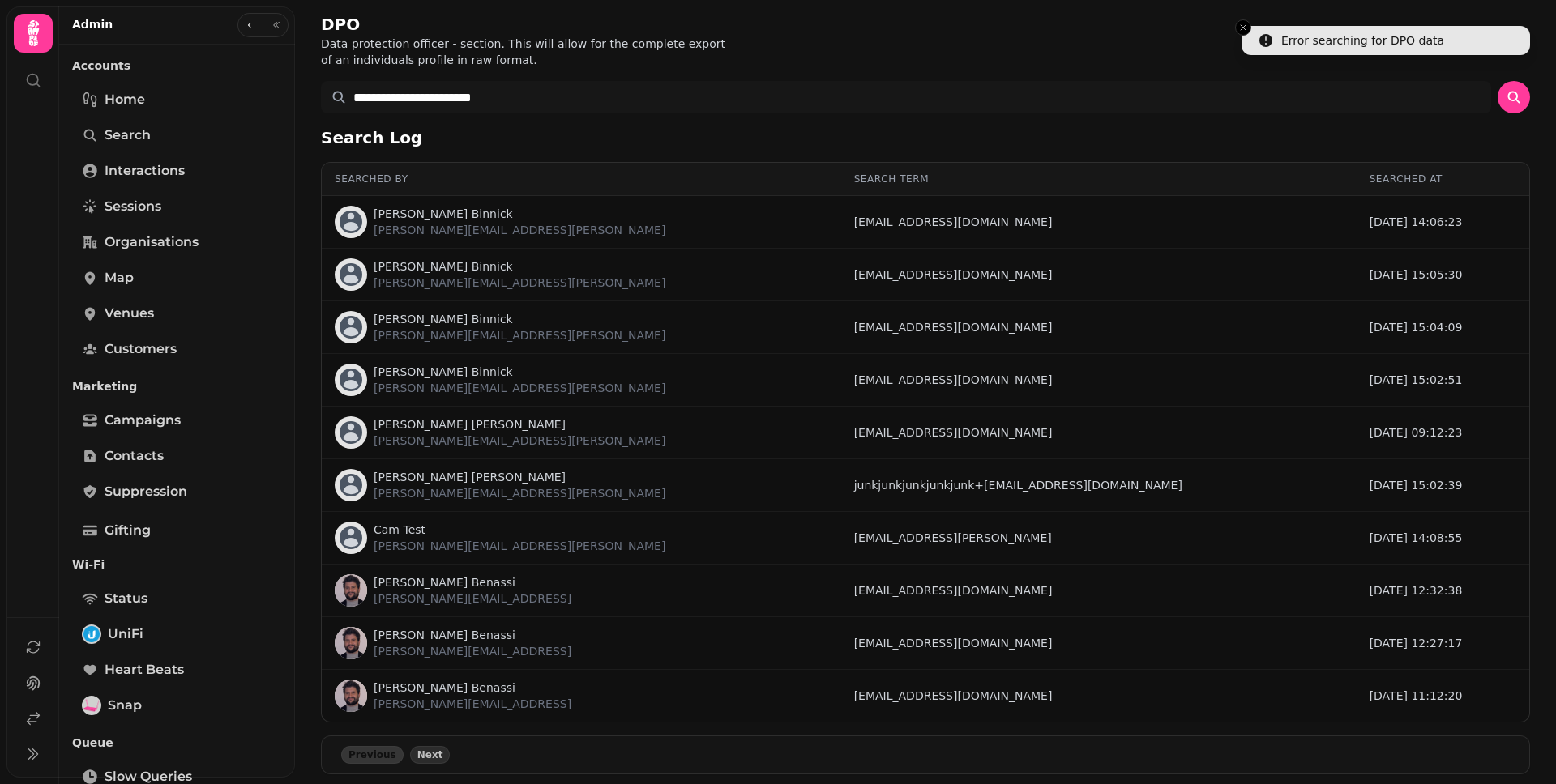
click at [1094, 78] on div "**********" at bounding box center [925, 393] width 1261 height 788
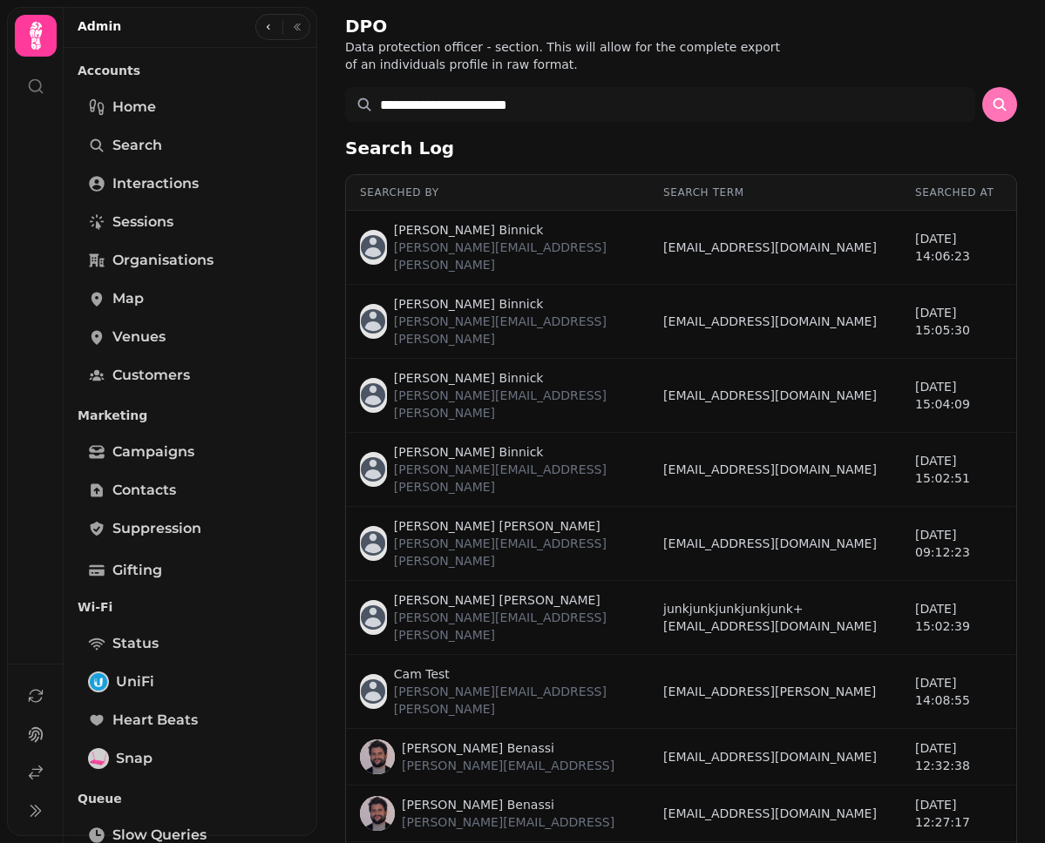
click at [992, 107] on icon "submit" at bounding box center [998, 104] width 13 height 13
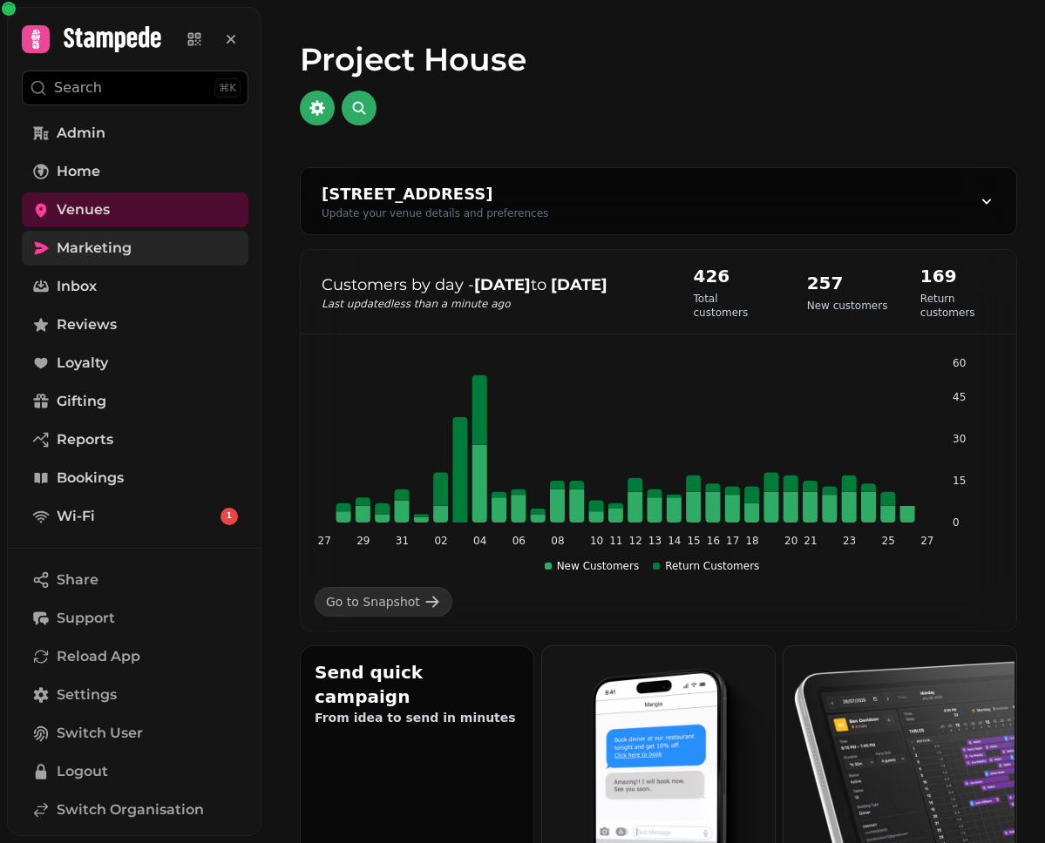
click at [120, 254] on span "Marketing" at bounding box center [94, 248] width 75 height 21
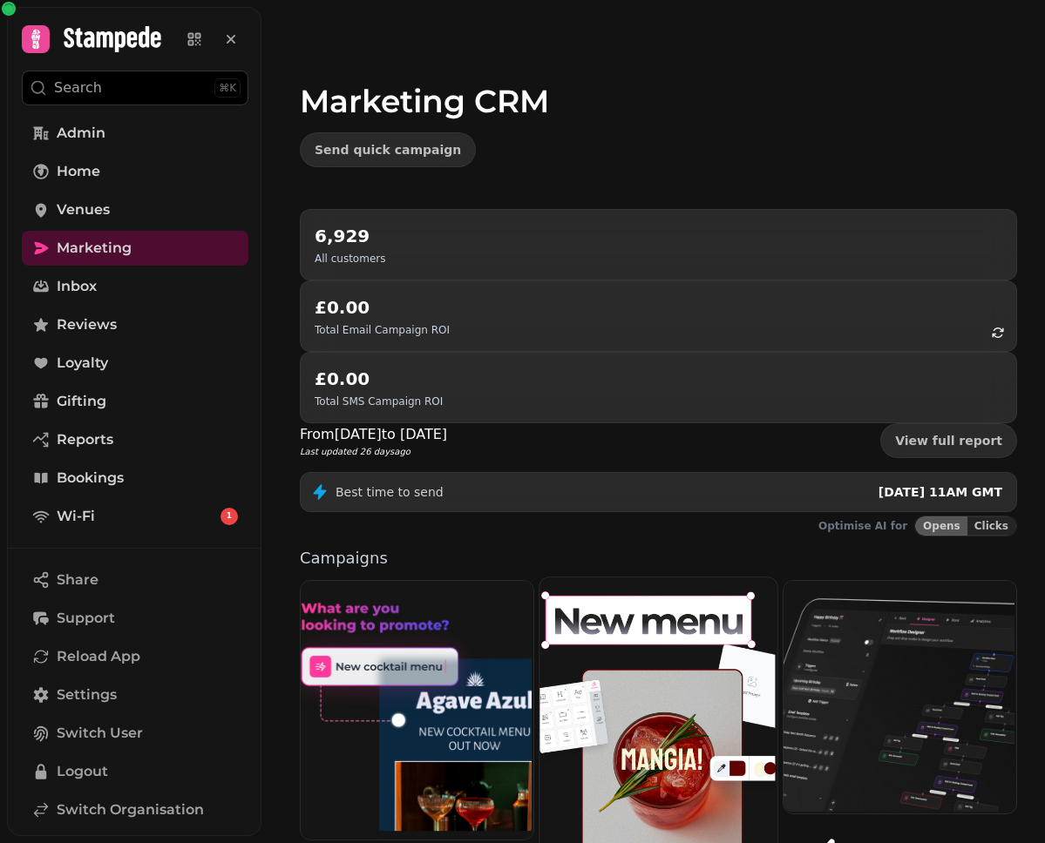
click at [596, 654] on img at bounding box center [656, 714] width 237 height 276
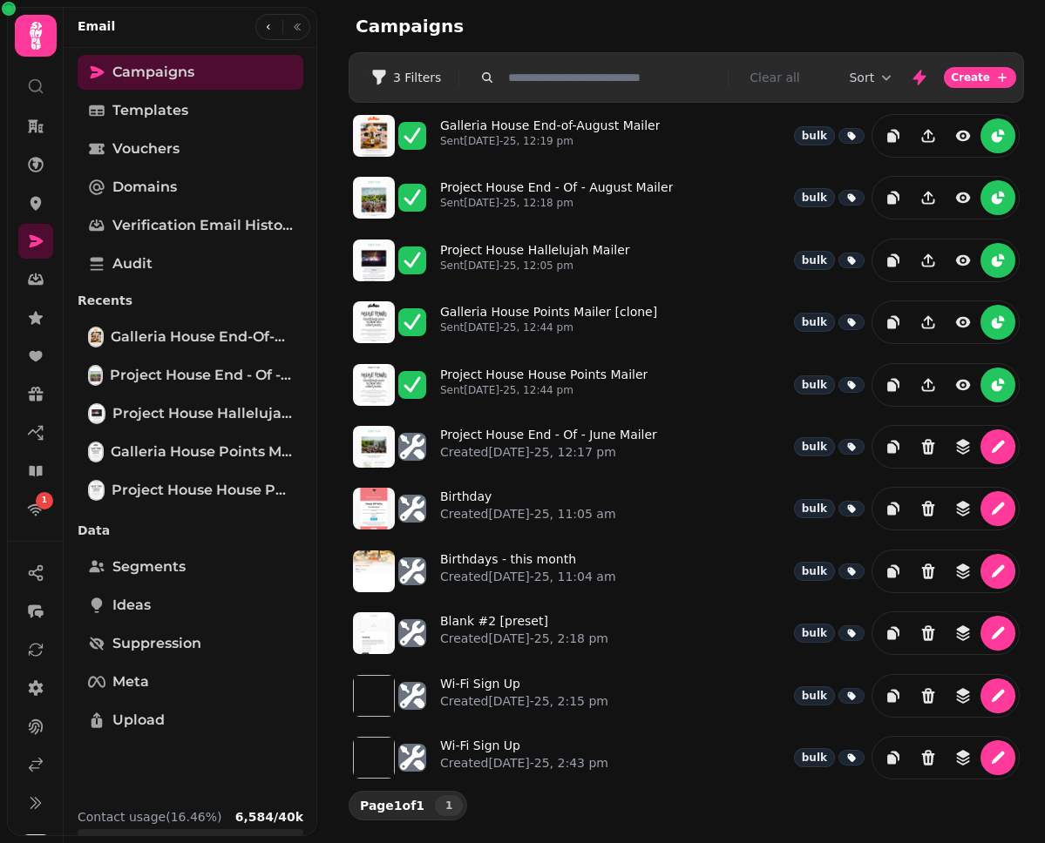
click at [227, 284] on div "Campaigns Templates Vouchers Domains Verification email history Audit Recents G…" at bounding box center [191, 421] width 254 height 733
click at [223, 271] on link "Audit" at bounding box center [191, 264] width 226 height 35
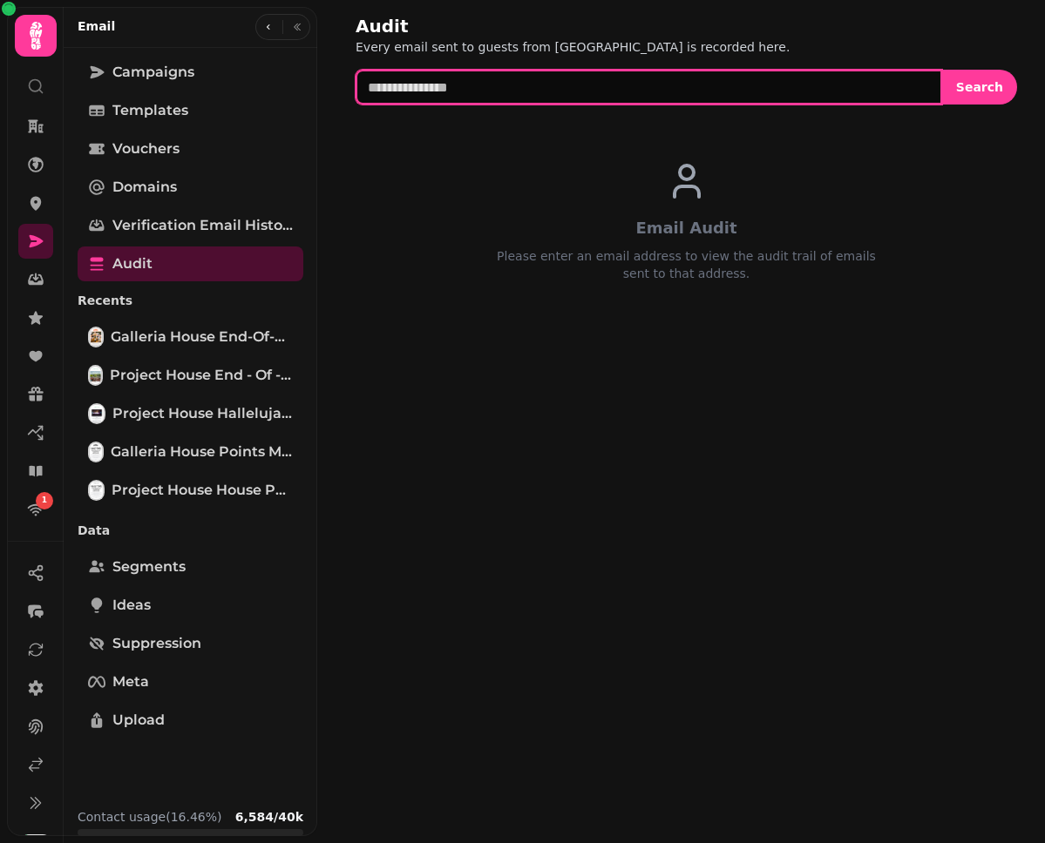
click at [685, 81] on input "text" at bounding box center [648, 87] width 586 height 35
paste input "**********"
type input "**********"
click at [942, 70] on button "Search" at bounding box center [979, 87] width 75 height 35
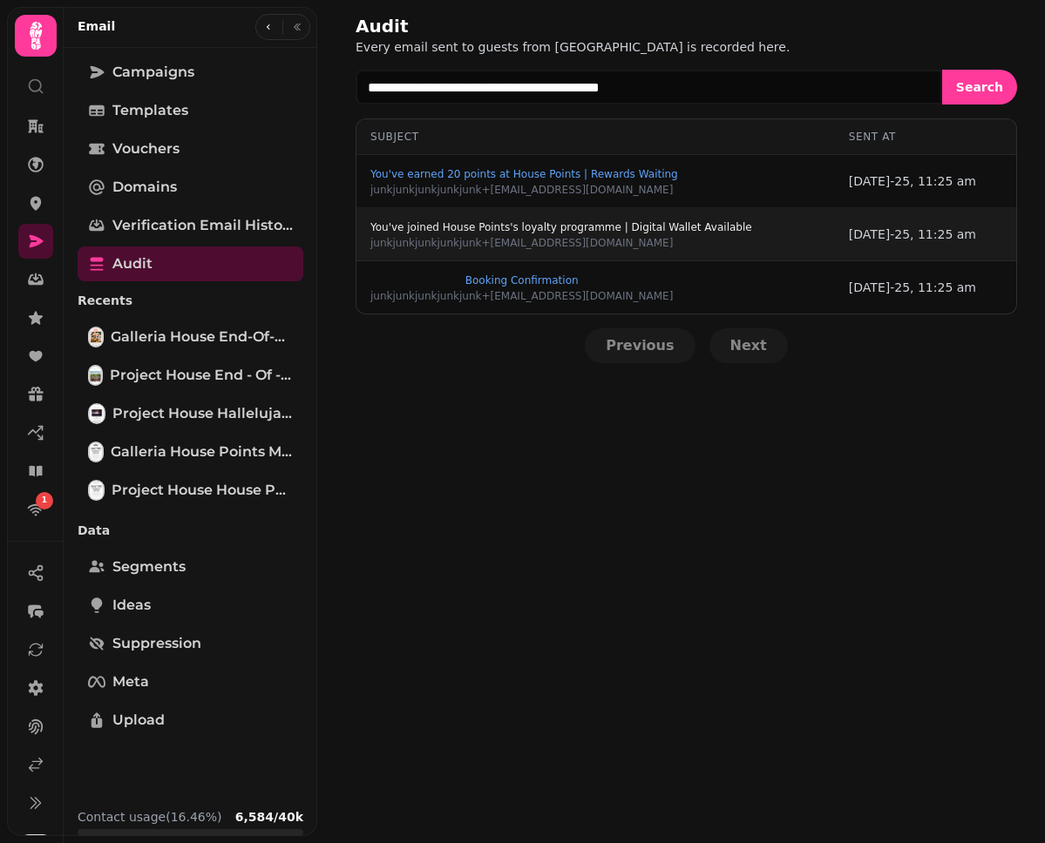
click at [672, 227] on span "You've joined House Points's loyalty programme | Digital Wallet Available" at bounding box center [561, 227] width 382 height 10
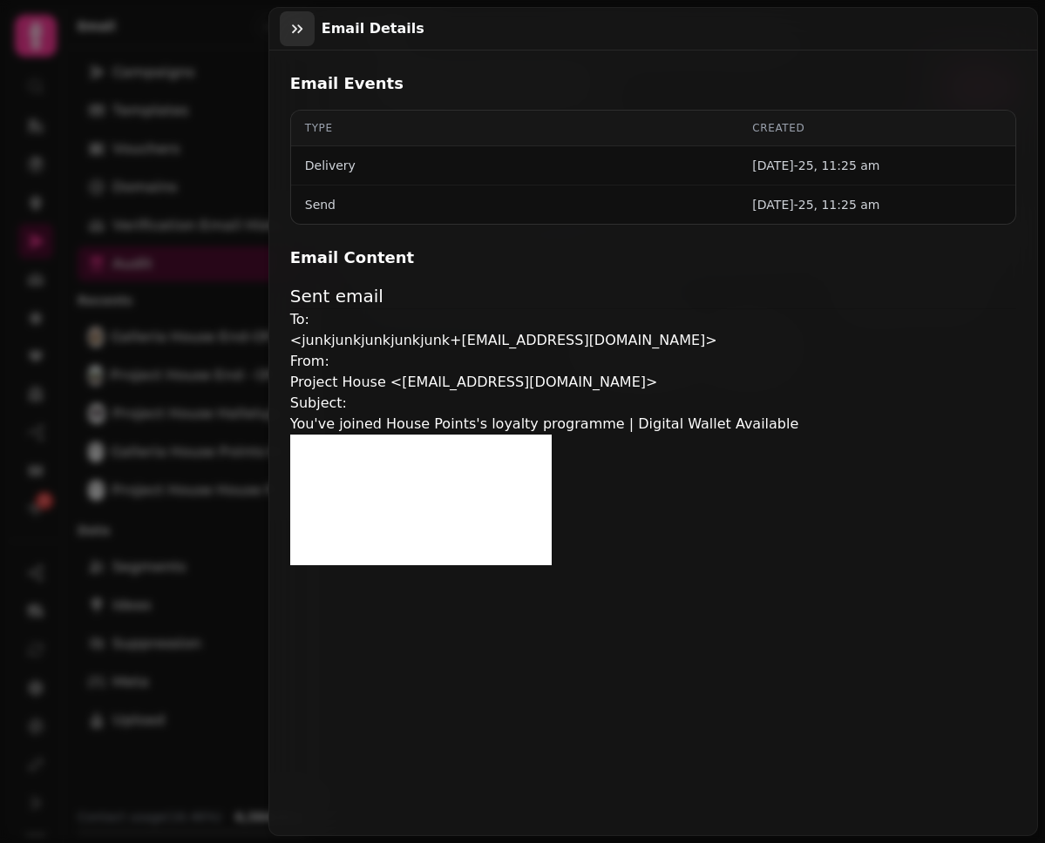
click at [294, 32] on icon "button" at bounding box center [296, 28] width 17 height 17
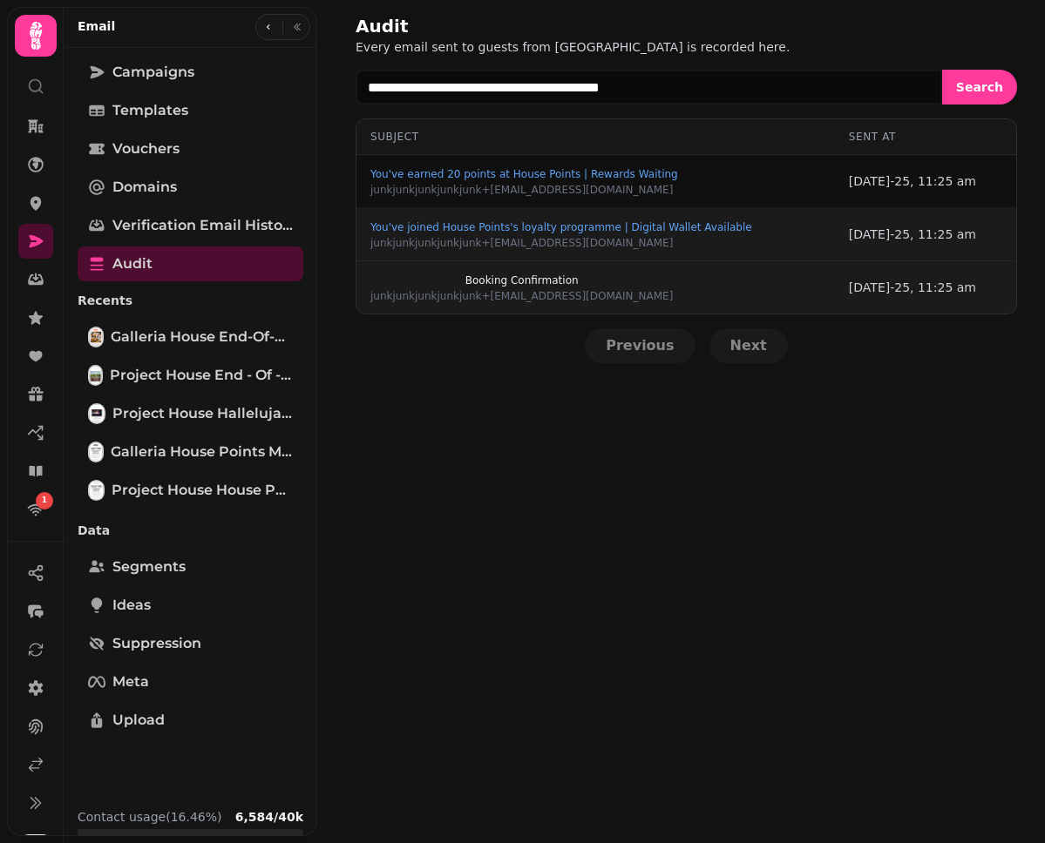
click at [502, 281] on span "Booking Confirmation" at bounding box center [521, 280] width 302 height 10
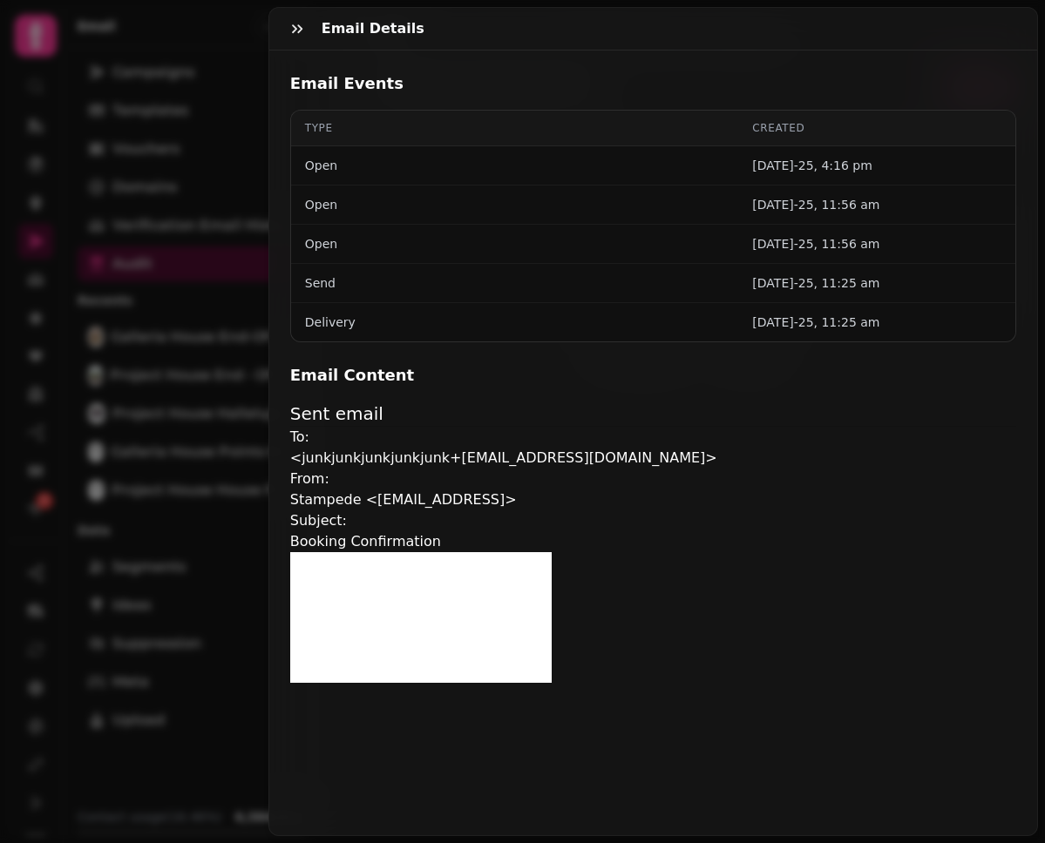
scroll to position [281, 0]
drag, startPoint x: 603, startPoint y: 229, endPoint x: 371, endPoint y: 228, distance: 231.7
click at [371, 448] on p "<junkjunkjunkjunkjunk+[EMAIL_ADDRESS][DOMAIN_NAME]>" at bounding box center [653, 458] width 726 height 21
click at [636, 448] on p "<junkjunkjunkjunkjunk+[EMAIL_ADDRESS][DOMAIN_NAME]>" at bounding box center [653, 458] width 726 height 21
drag, startPoint x: 699, startPoint y: 227, endPoint x: 370, endPoint y: 229, distance: 328.4
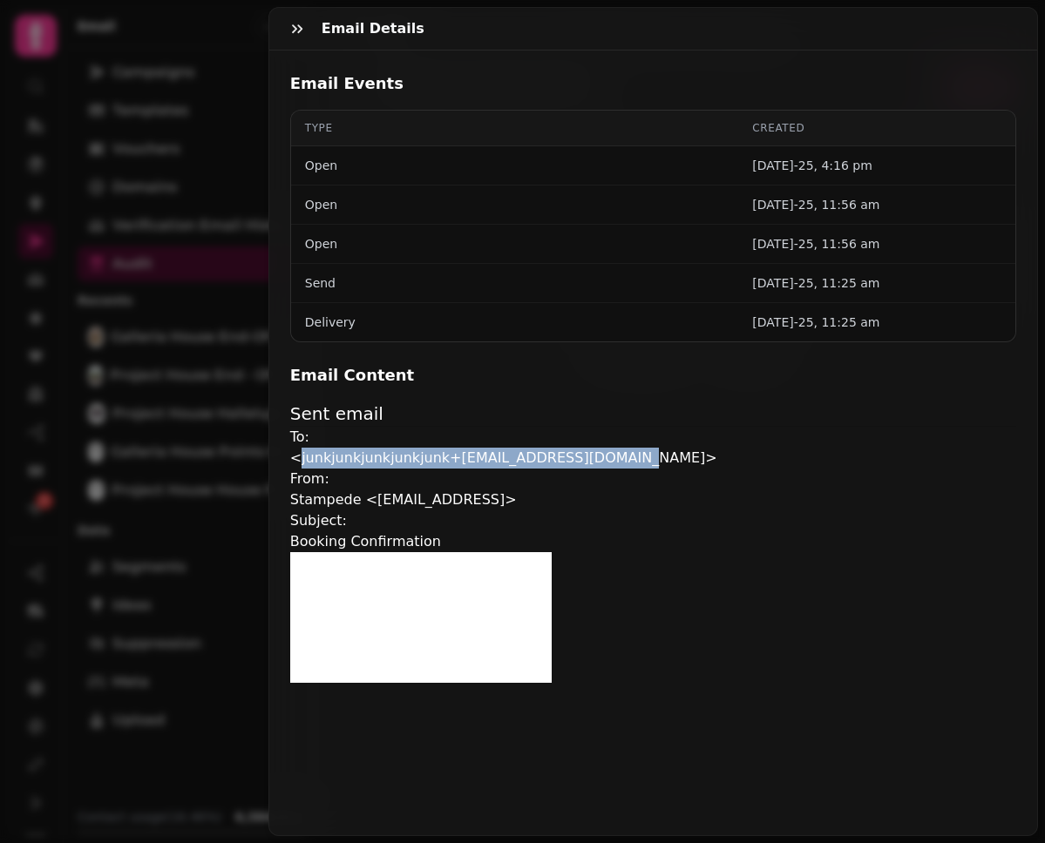
click at [370, 448] on p "<junkjunkjunkjunkjunk+[EMAIL_ADDRESS][DOMAIN_NAME]>" at bounding box center [653, 458] width 726 height 21
click at [295, 31] on icon "button" at bounding box center [296, 28] width 17 height 17
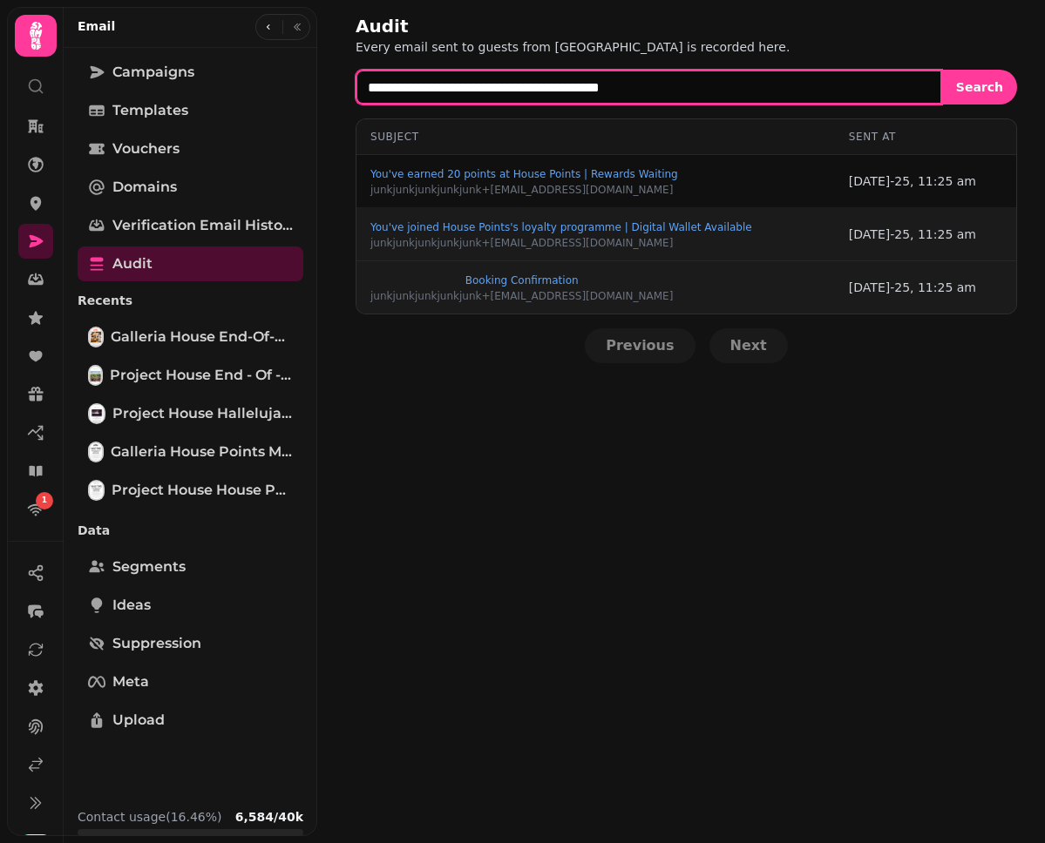
drag, startPoint x: 585, startPoint y: 89, endPoint x: 500, endPoint y: 89, distance: 84.5
click at [500, 89] on input "**********" at bounding box center [648, 87] width 586 height 35
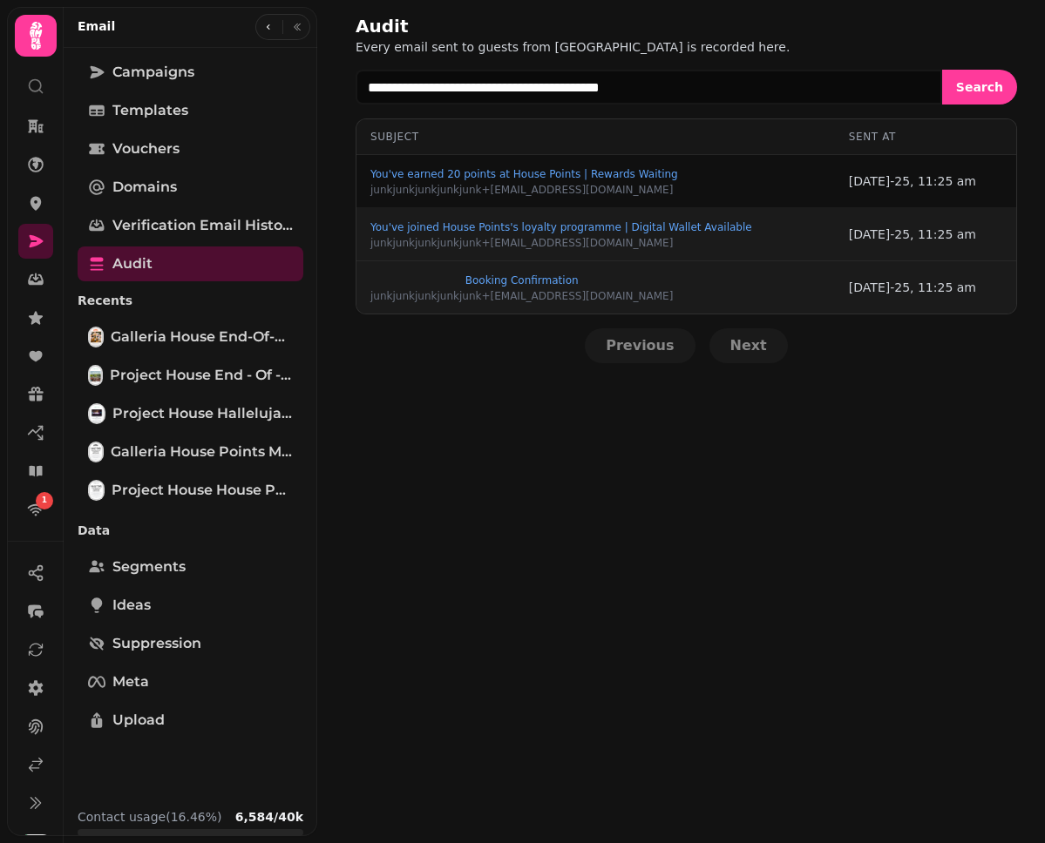
click at [853, 111] on div "**********" at bounding box center [686, 188] width 717 height 377
click at [39, 465] on icon at bounding box center [35, 471] width 17 height 17
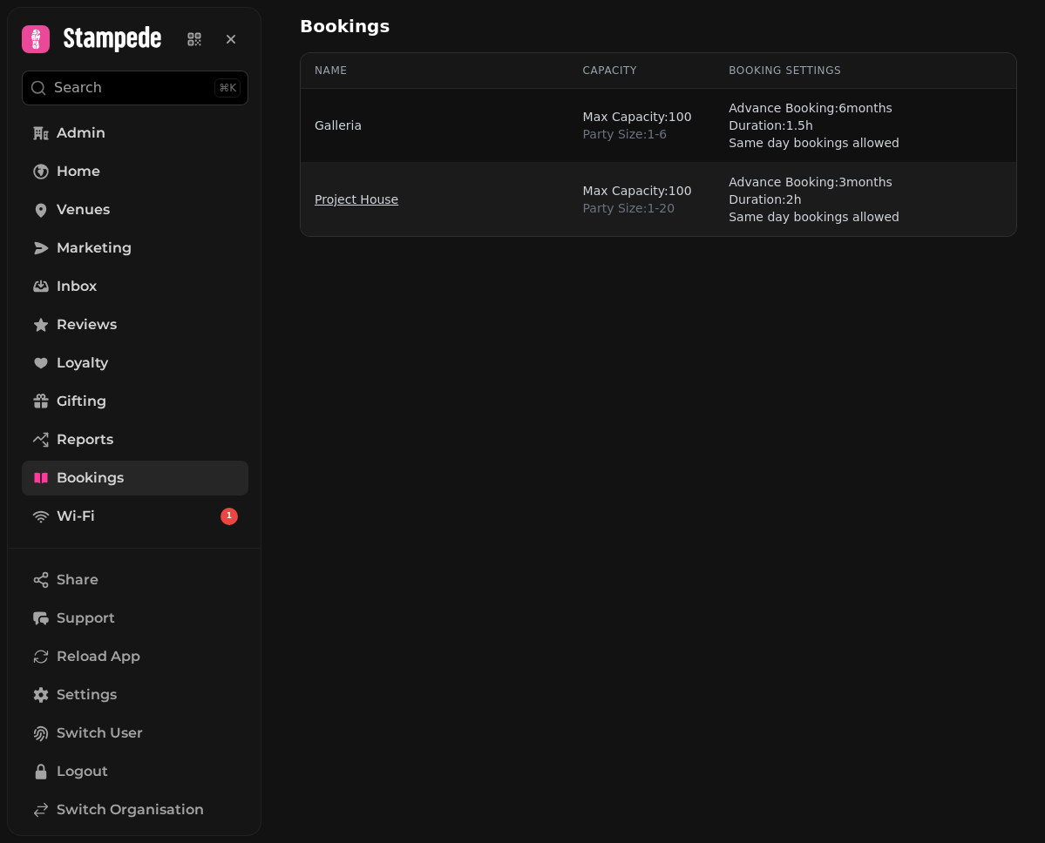
click at [344, 193] on link "Project House" at bounding box center [356, 199] width 84 height 17
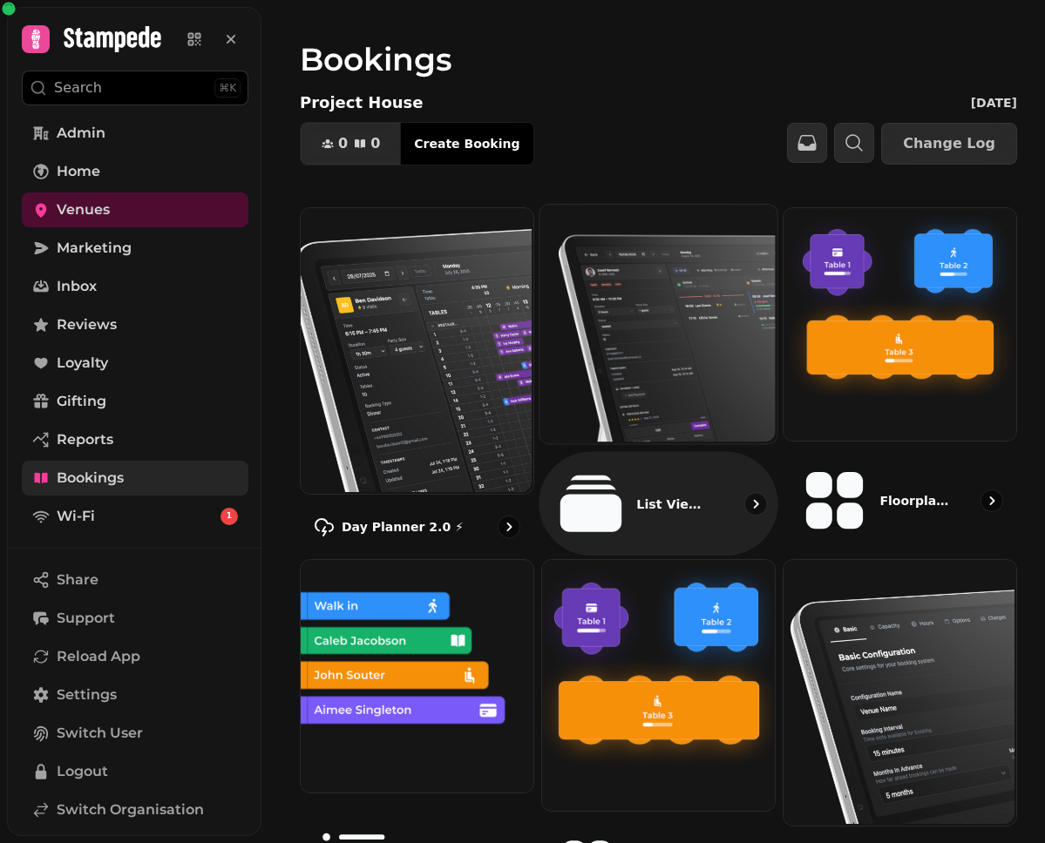
scroll to position [2, 0]
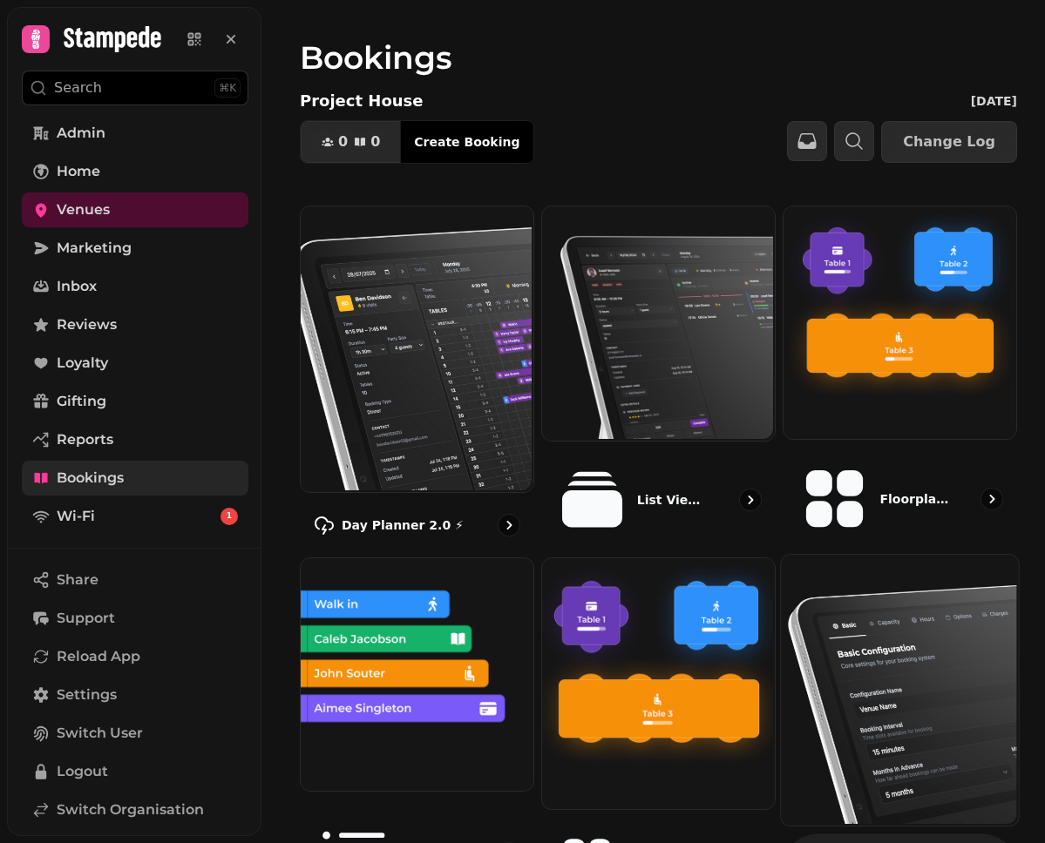
click at [868, 669] on img at bounding box center [897, 688] width 237 height 271
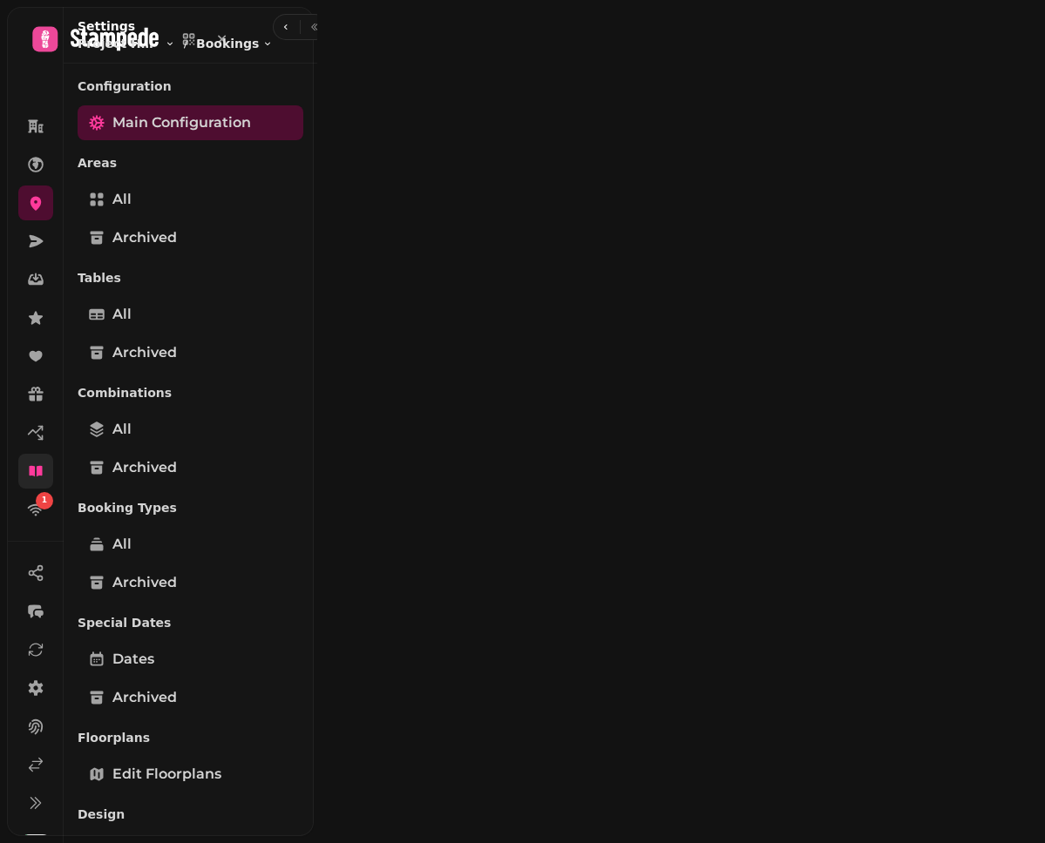
select select "**********"
select select "****"
select select "*"
select select "***"
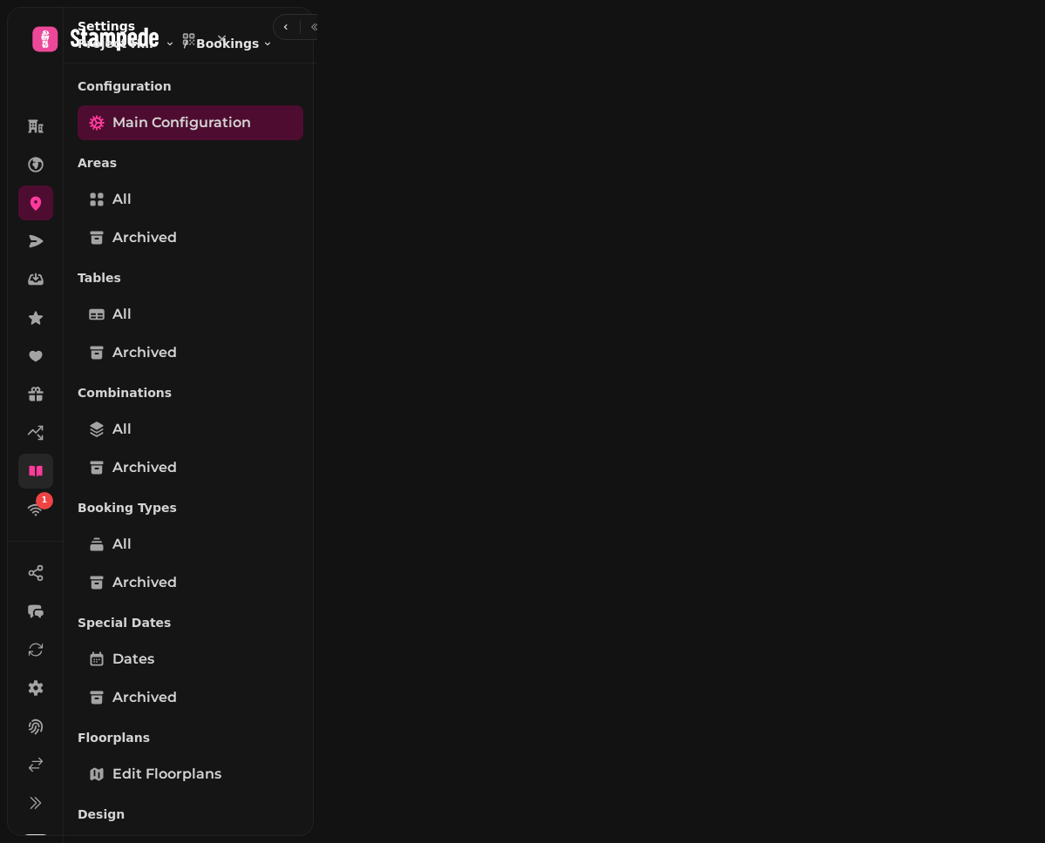
select select "**"
select select "****"
select select "**********"
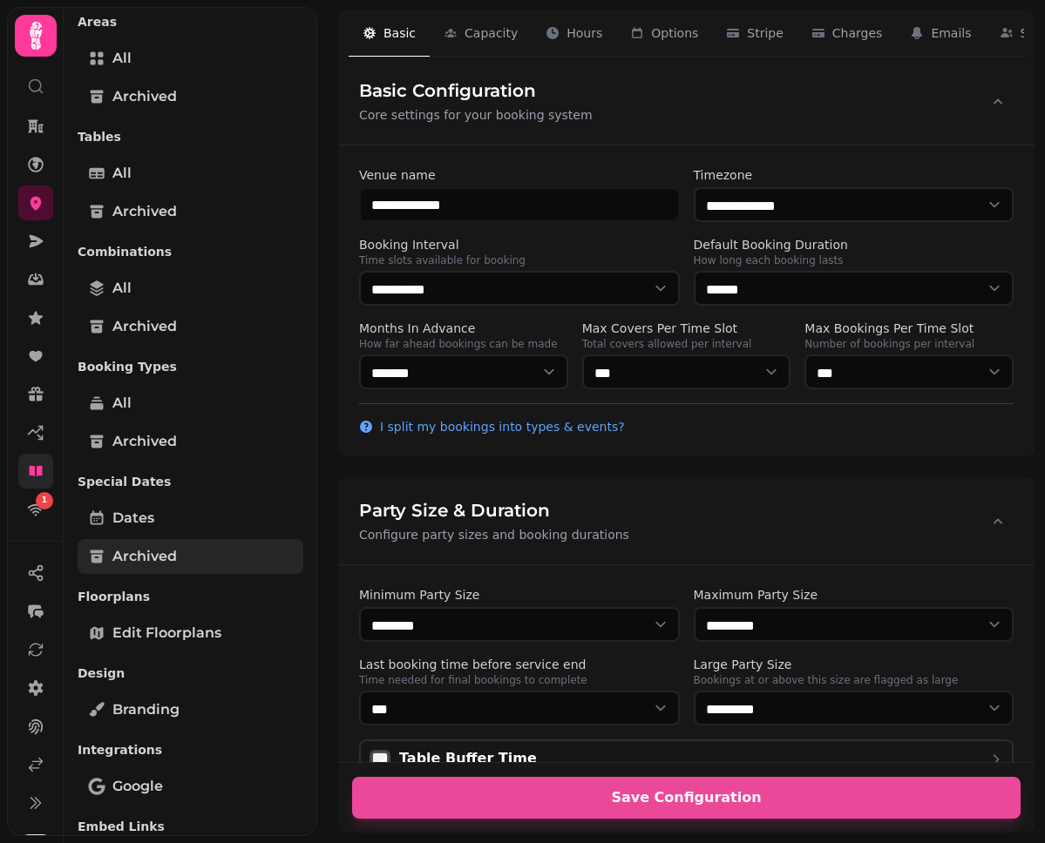
scroll to position [471, 0]
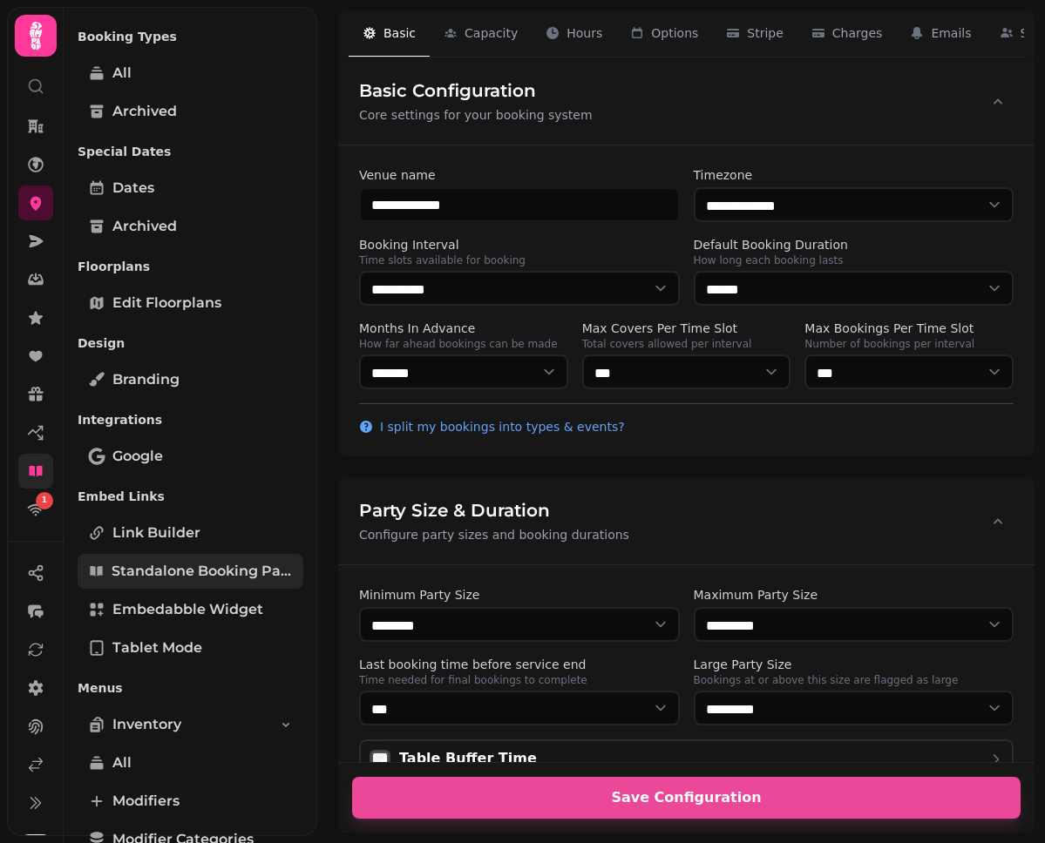
click at [190, 572] on span "Standalone booking page" at bounding box center [202, 571] width 181 height 21
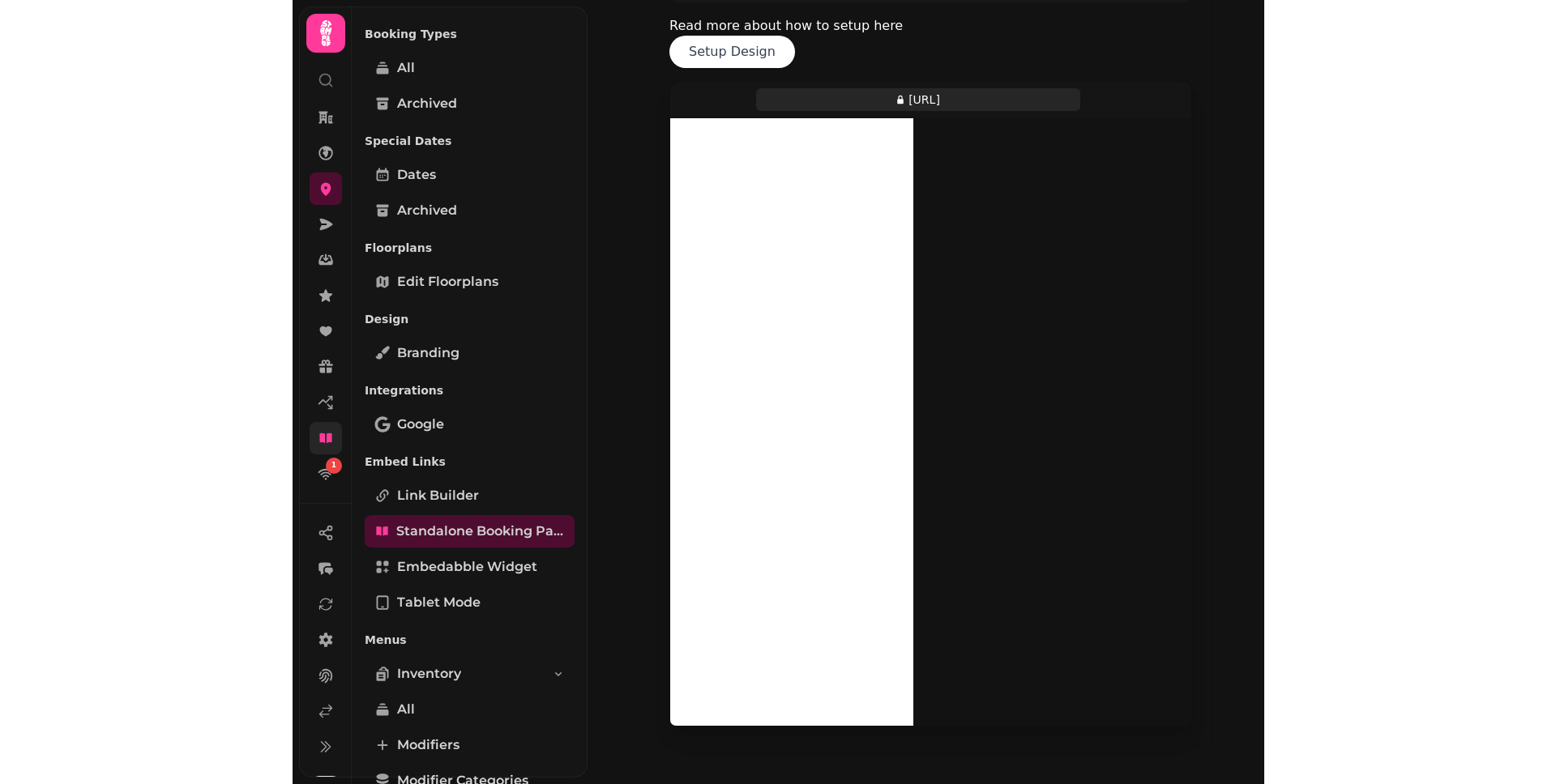
scroll to position [185, 0]
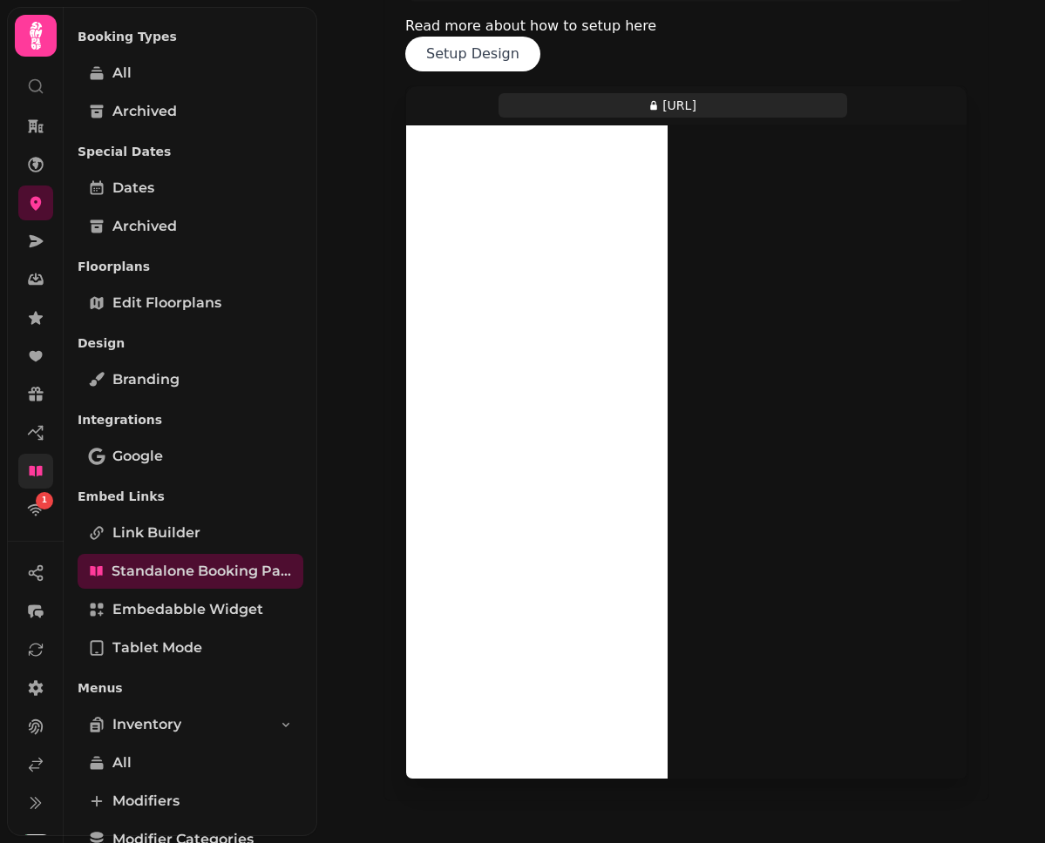
click at [770, 578] on div at bounding box center [686, 451] width 560 height 653
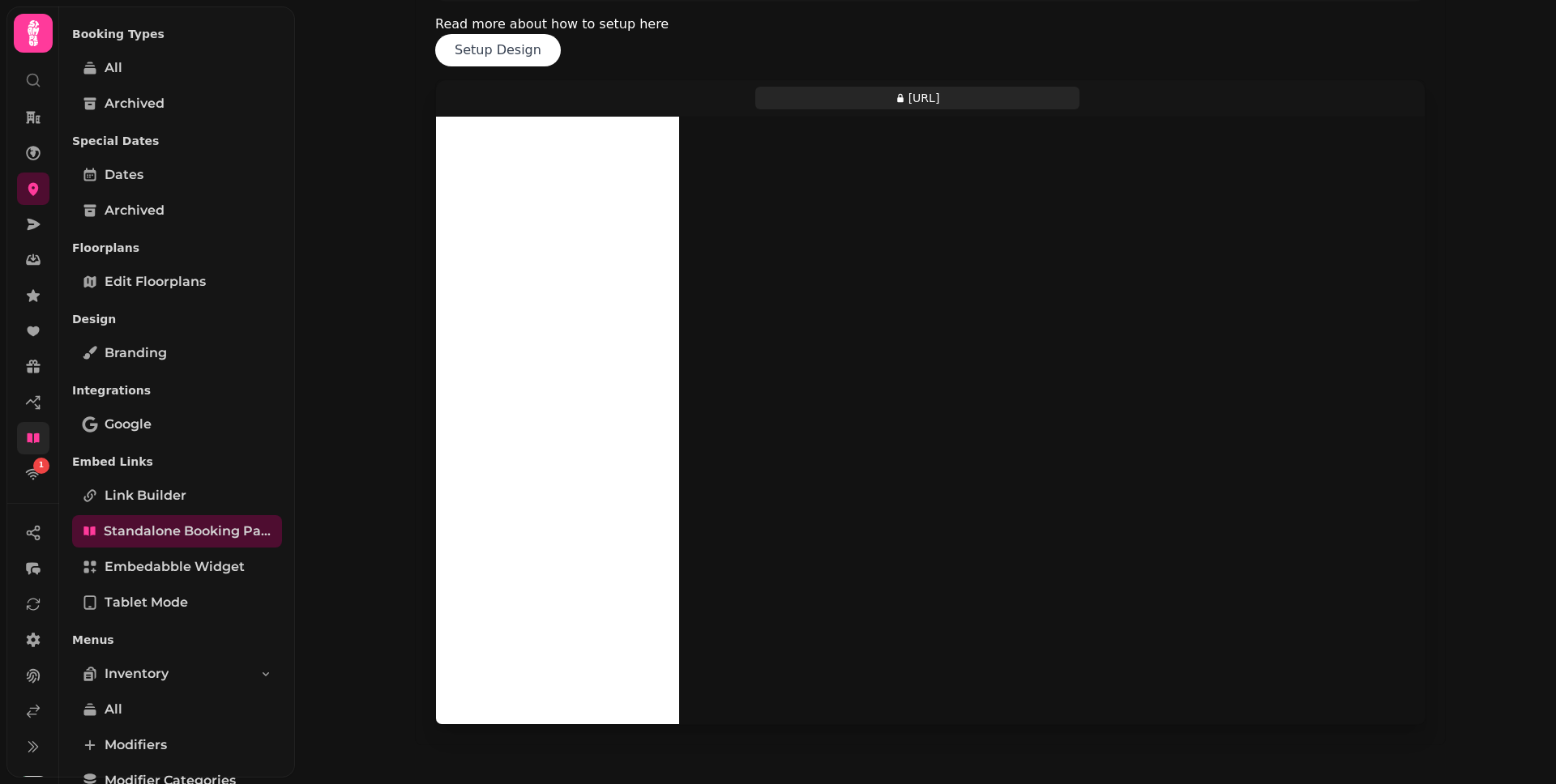
click at [842, 315] on div at bounding box center [930, 419] width 989 height 607
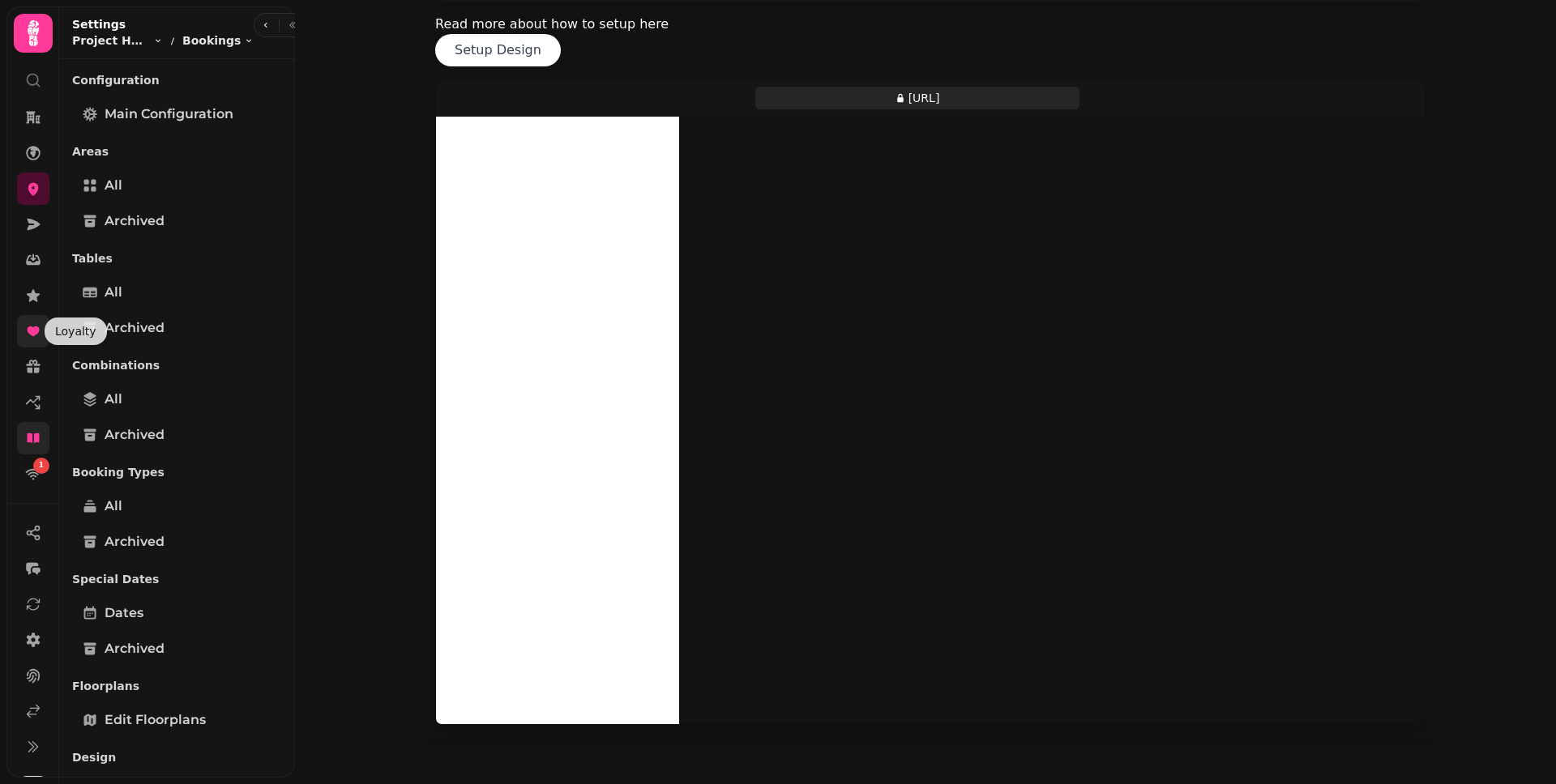
click at [39, 337] on icon at bounding box center [33, 331] width 16 height 16
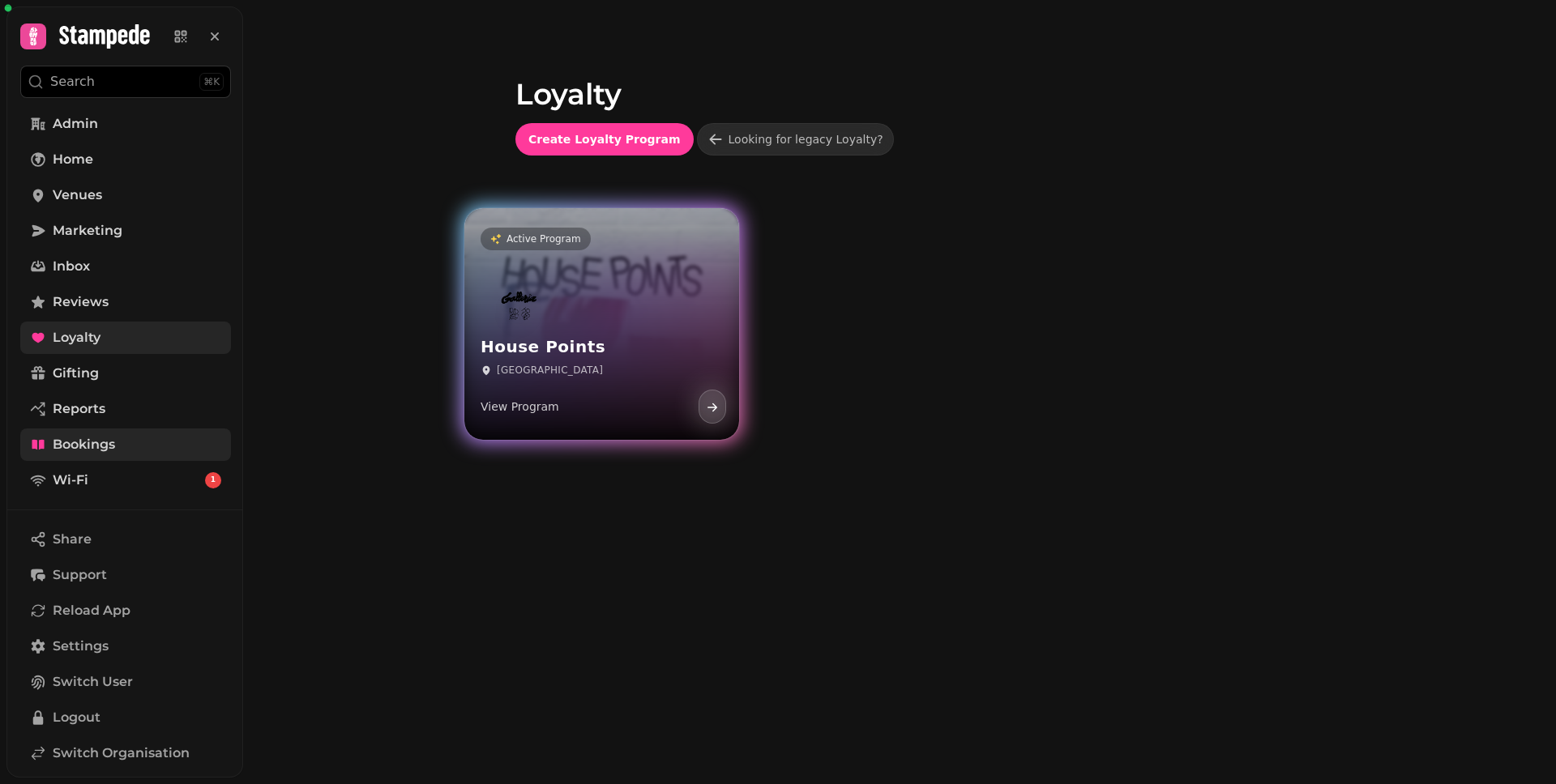
click at [547, 344] on div at bounding box center [520, 340] width 78 height 26
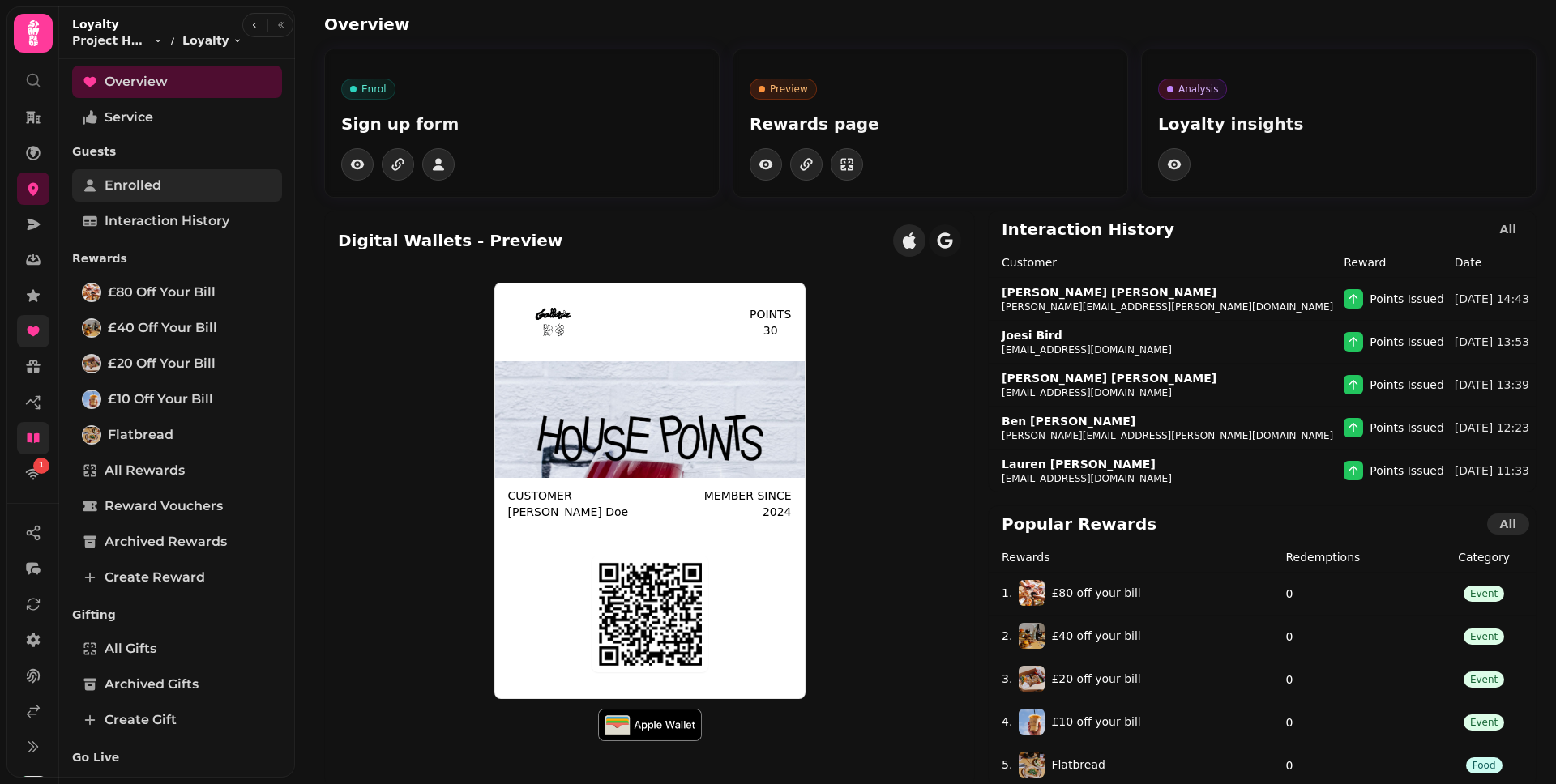
click at [161, 190] on link "Enrolled" at bounding box center [178, 185] width 210 height 33
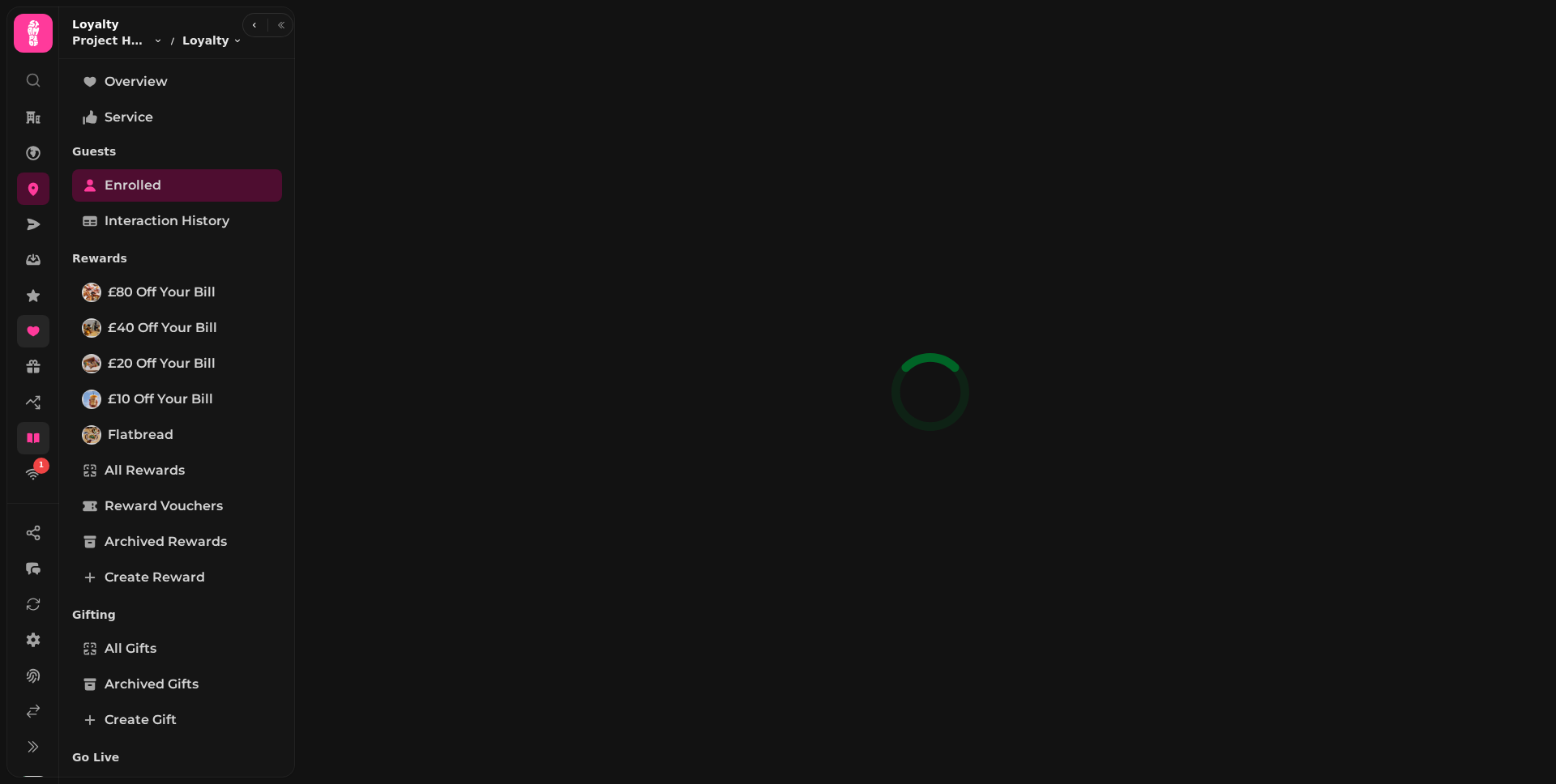
select select "**"
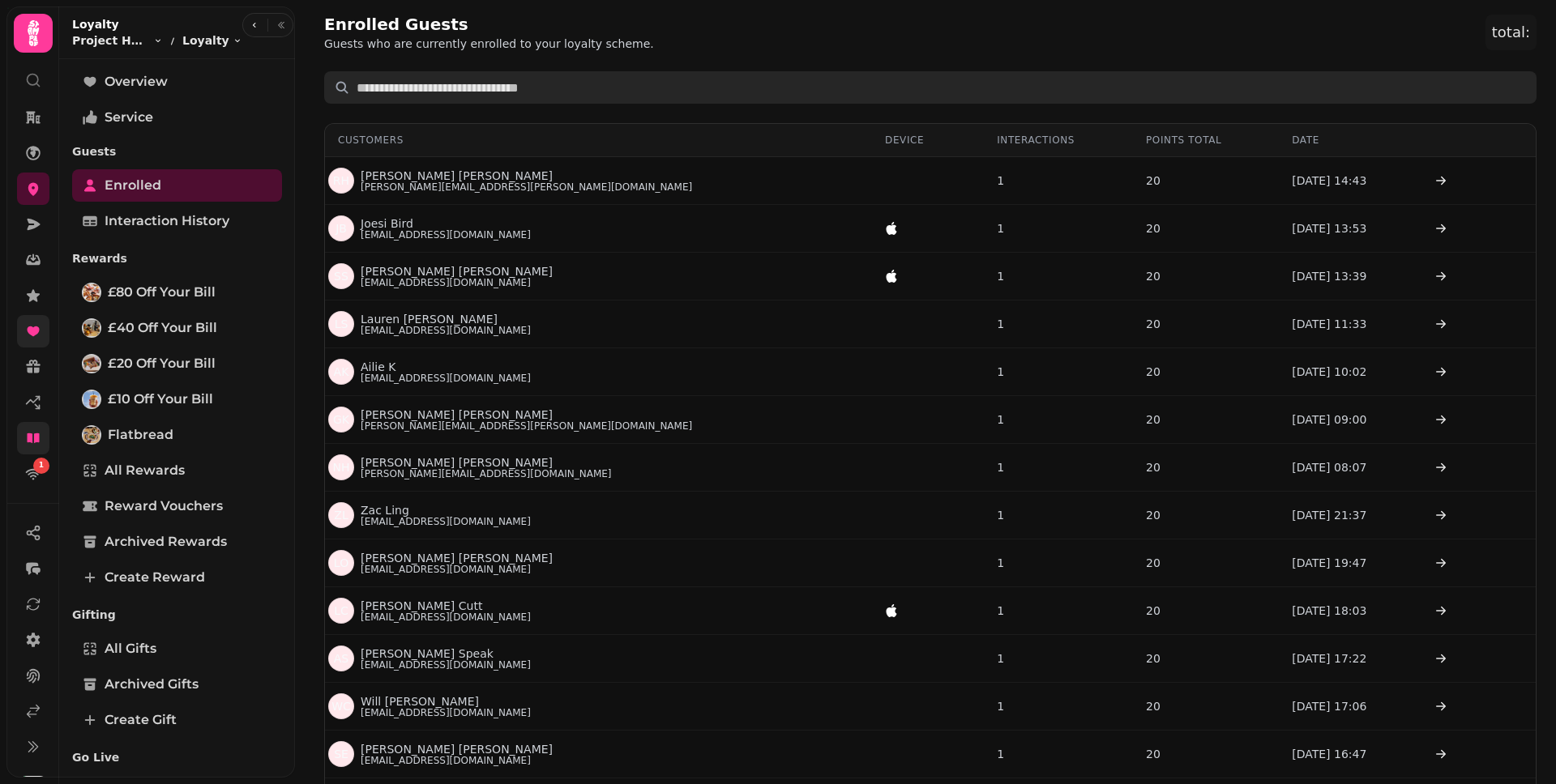
click at [507, 90] on input "text" at bounding box center [929, 87] width 1212 height 33
type input "**********"
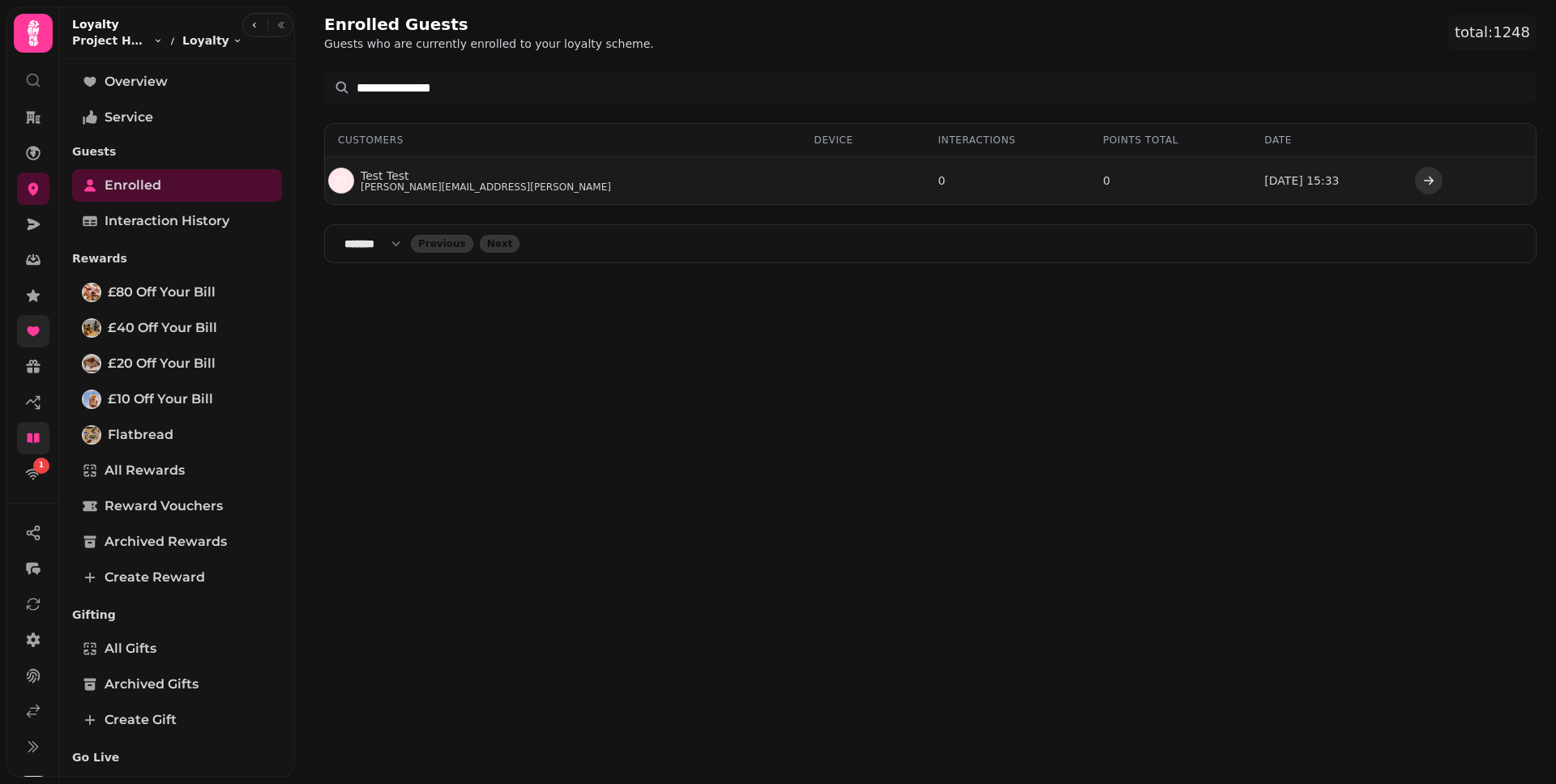
click at [1427, 180] on icon "button" at bounding box center [1429, 180] width 9 height 8
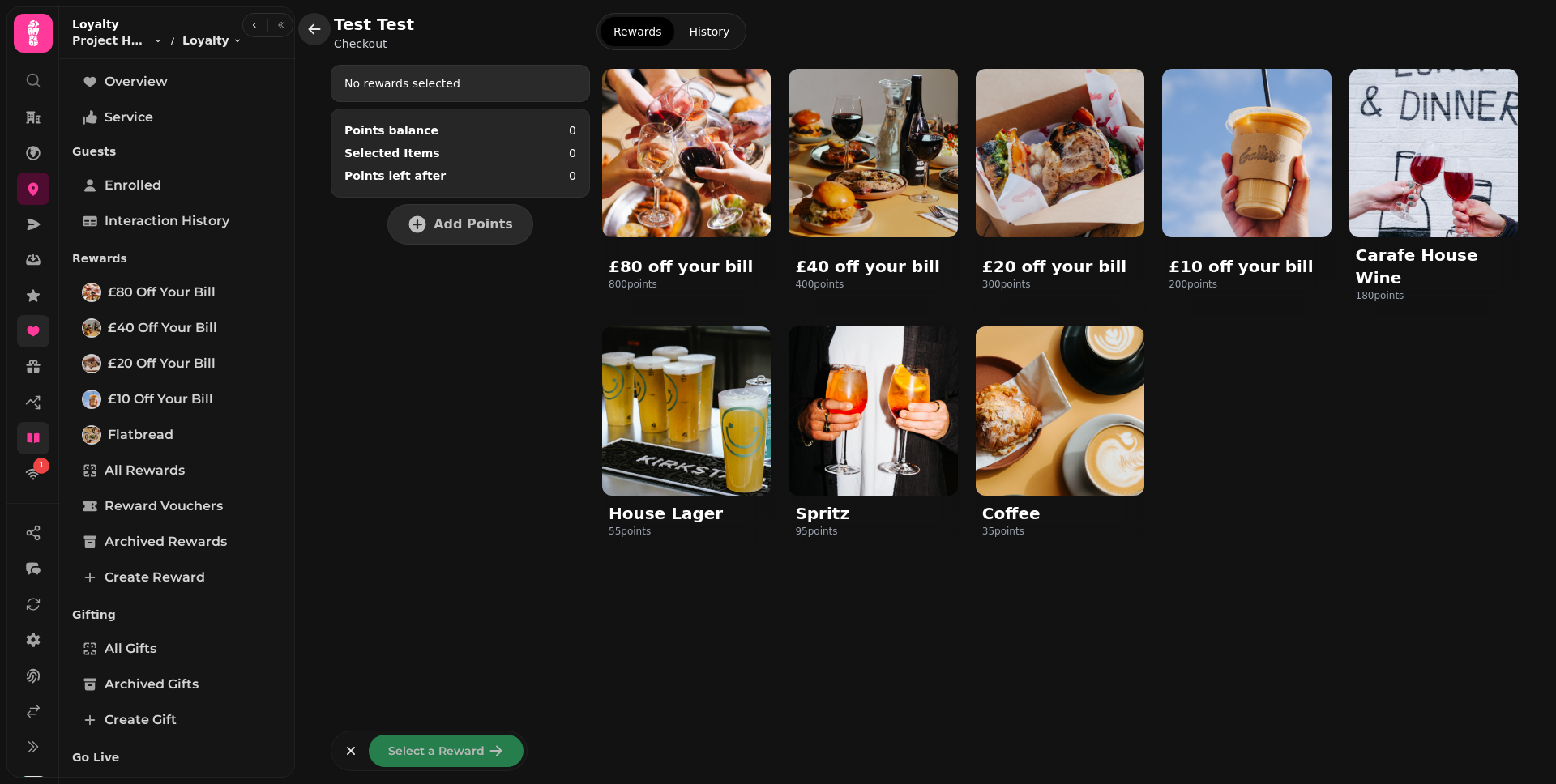
click at [311, 28] on icon "button" at bounding box center [314, 28] width 12 height 10
select select "**"
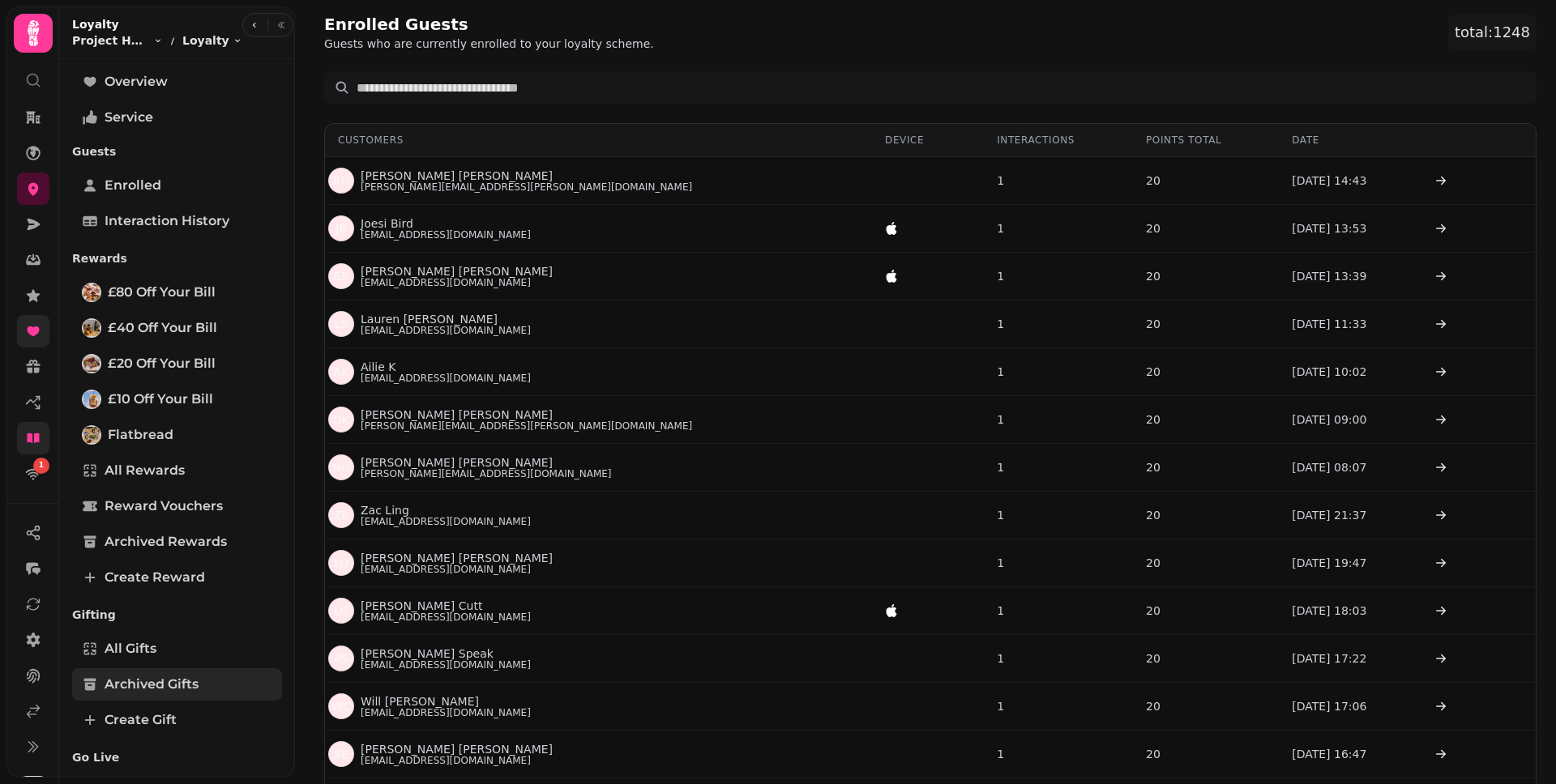
scroll to position [171, 0]
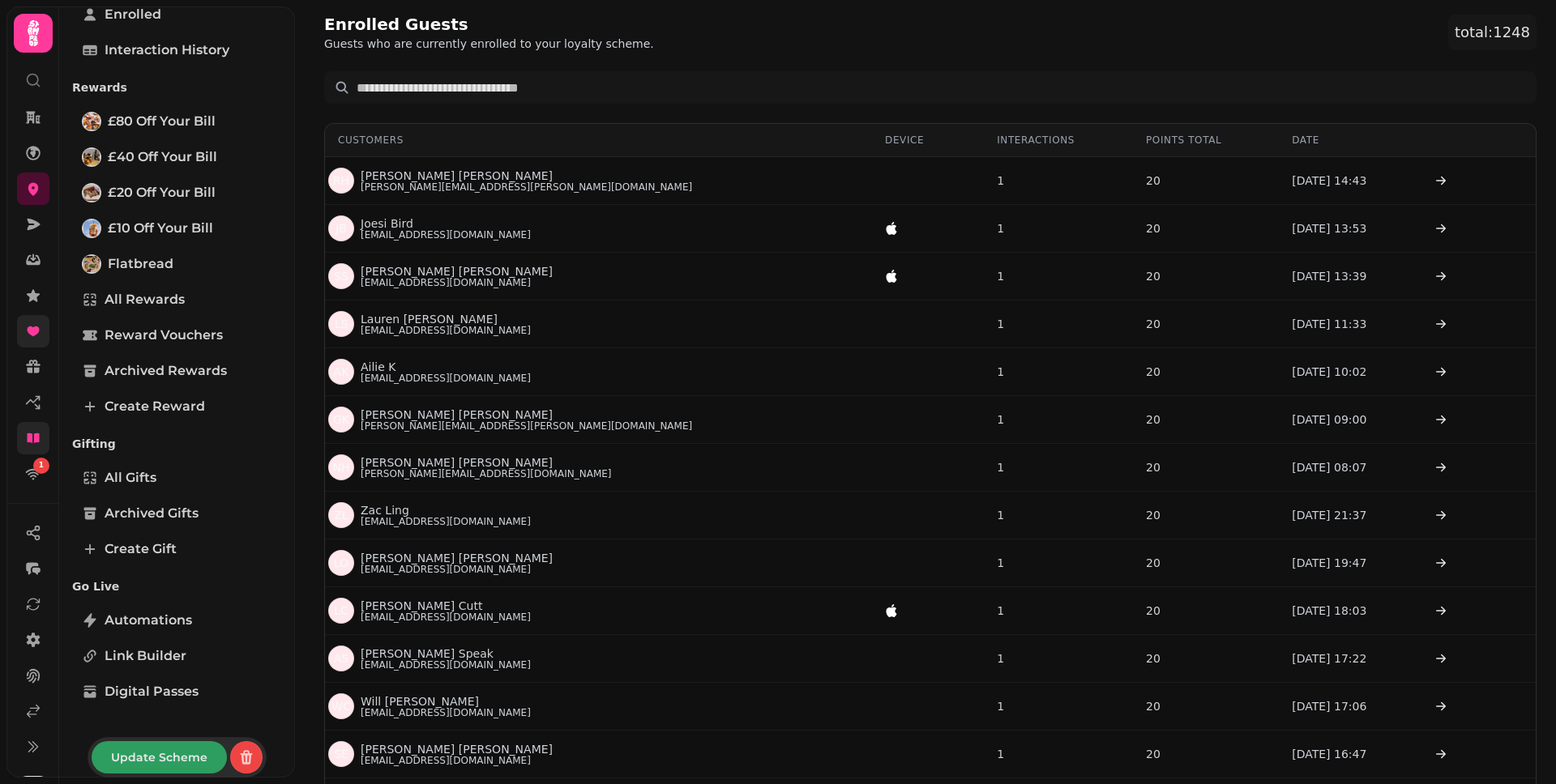
click at [180, 751] on span "Update Scheme" at bounding box center [159, 757] width 97 height 11
select select "**********"
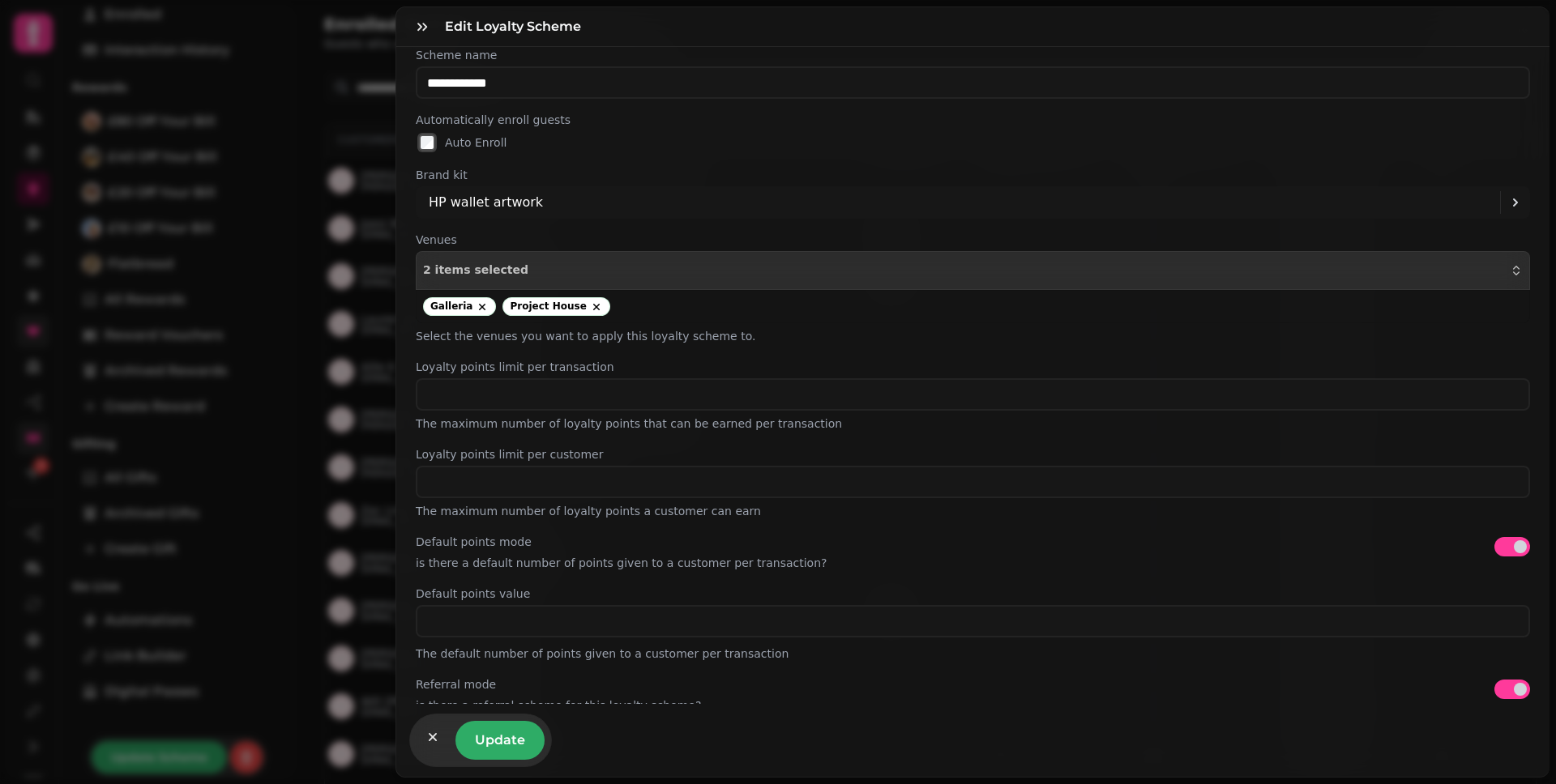
scroll to position [0, 0]
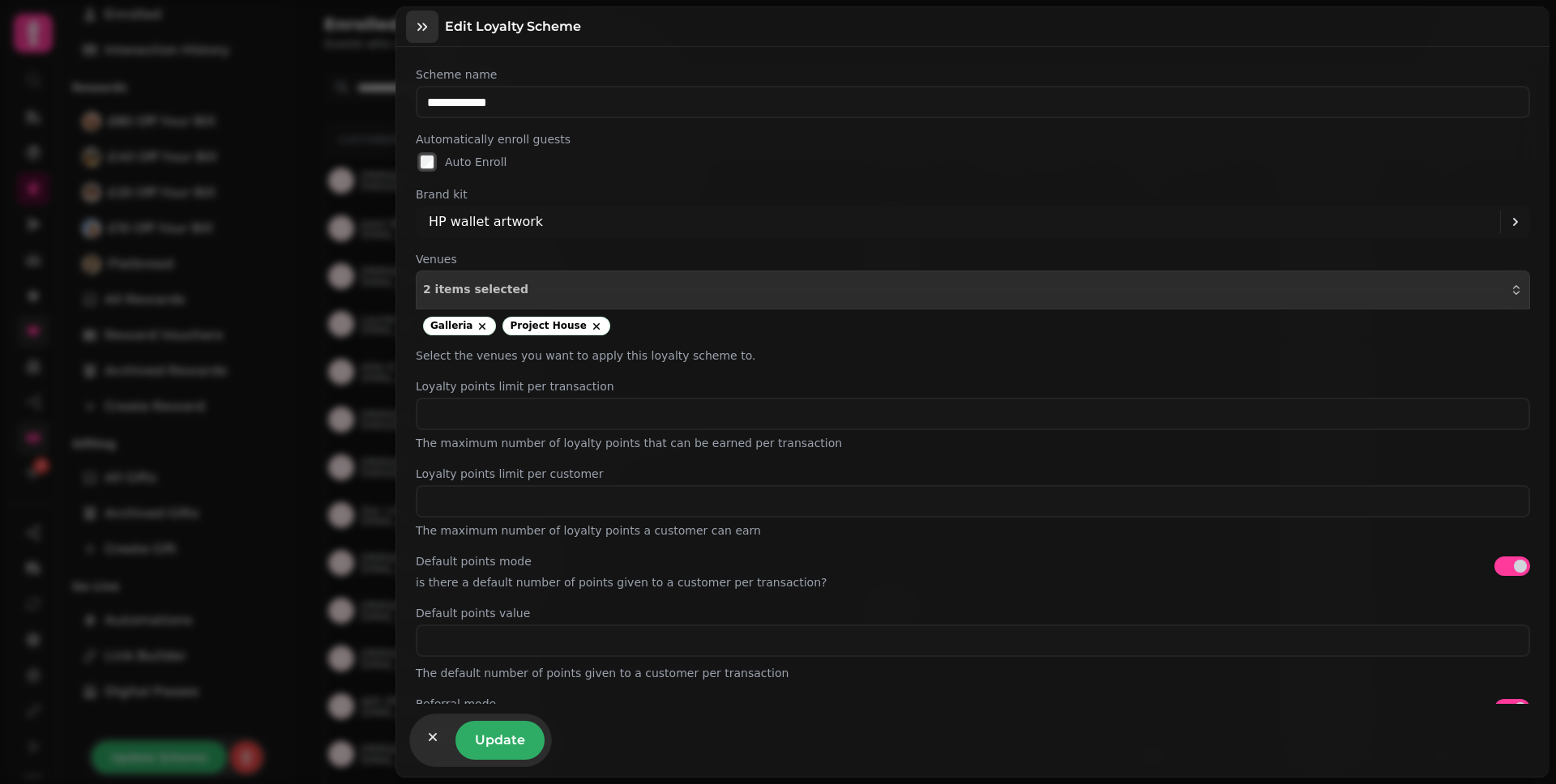
click at [428, 27] on icon "button" at bounding box center [421, 26] width 16 height 16
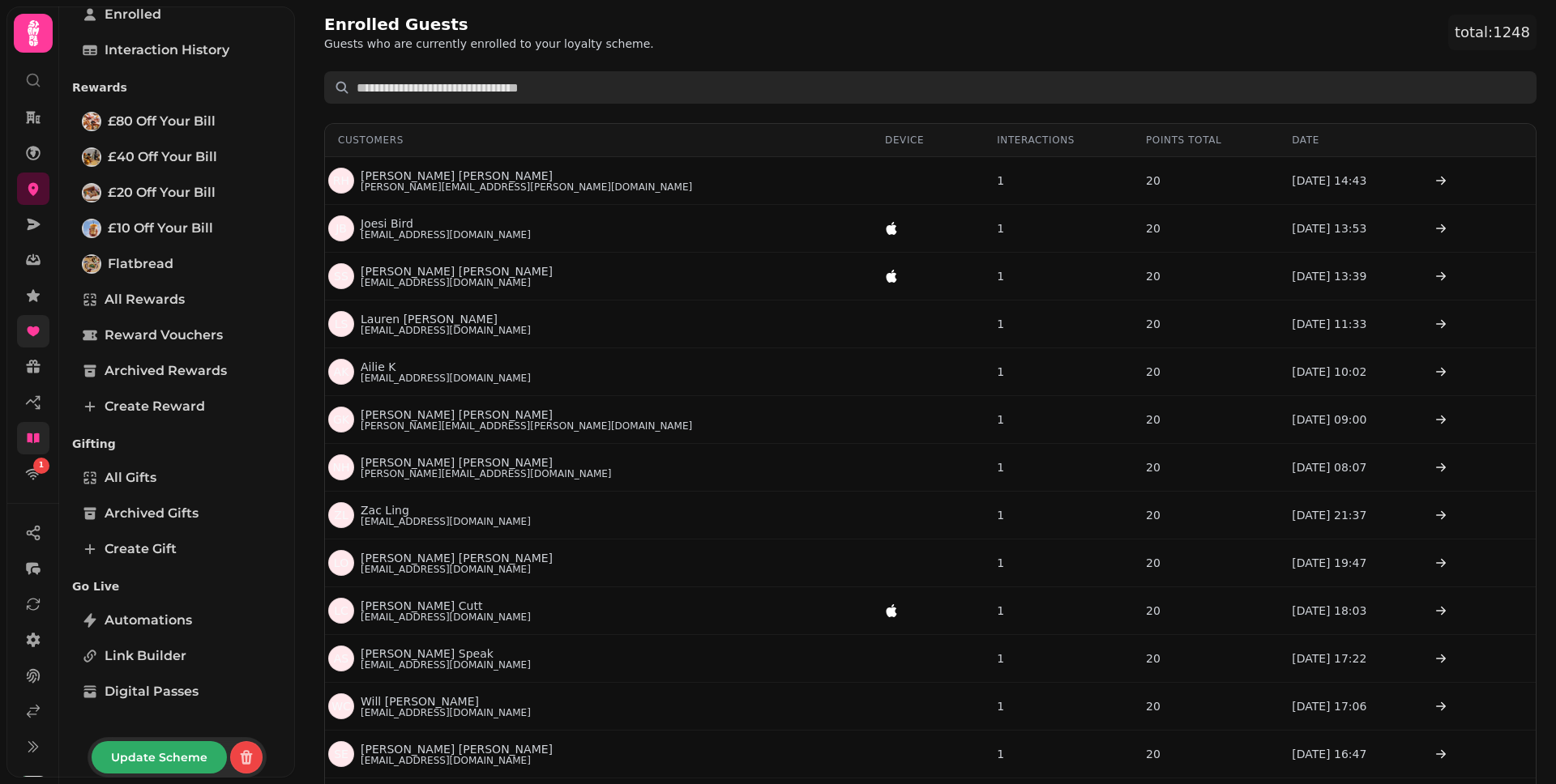
click at [1337, 77] on input "text" at bounding box center [929, 87] width 1212 height 33
type input "**********"
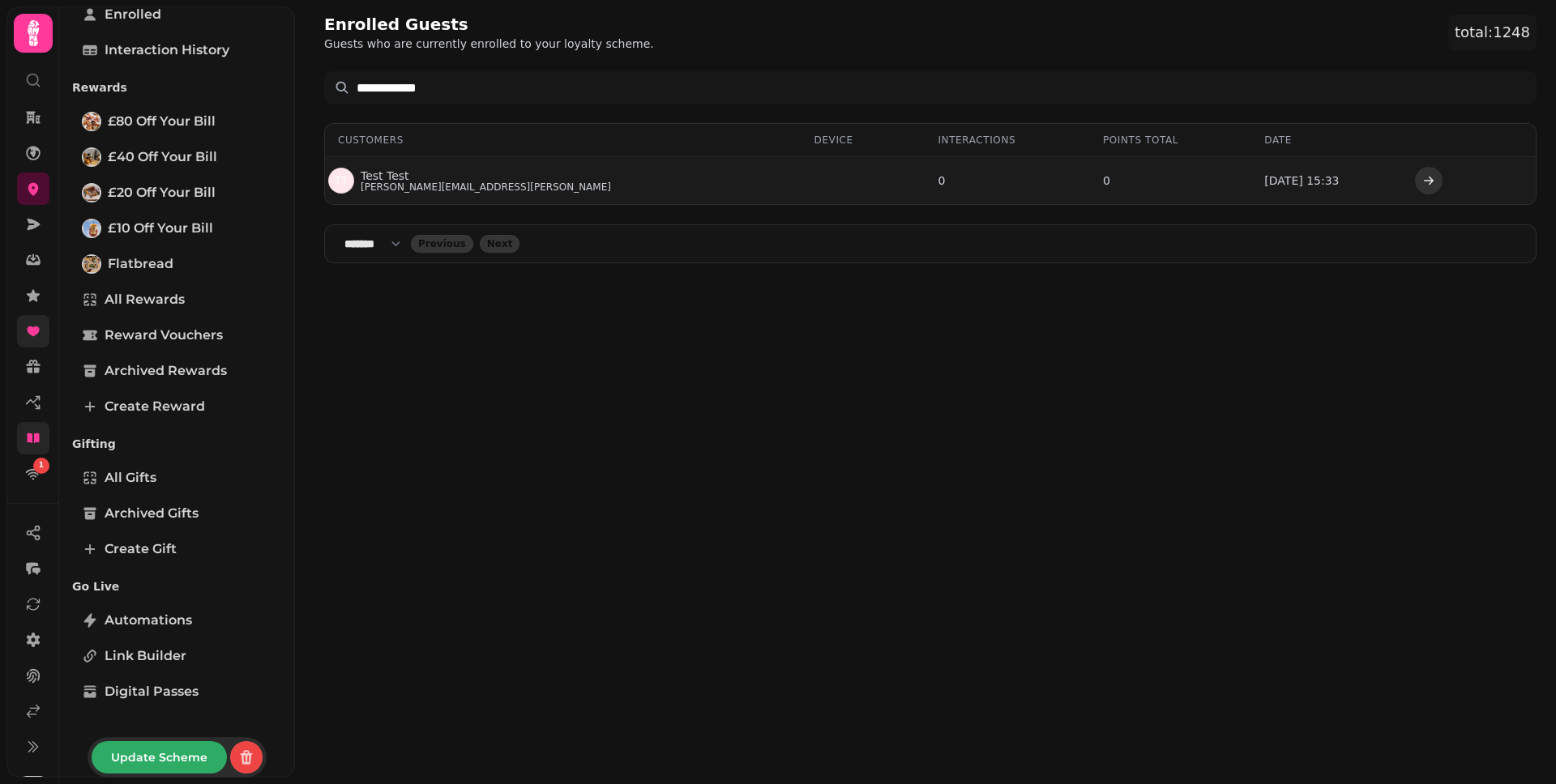
click at [1422, 179] on icon "button" at bounding box center [1429, 180] width 13 height 13
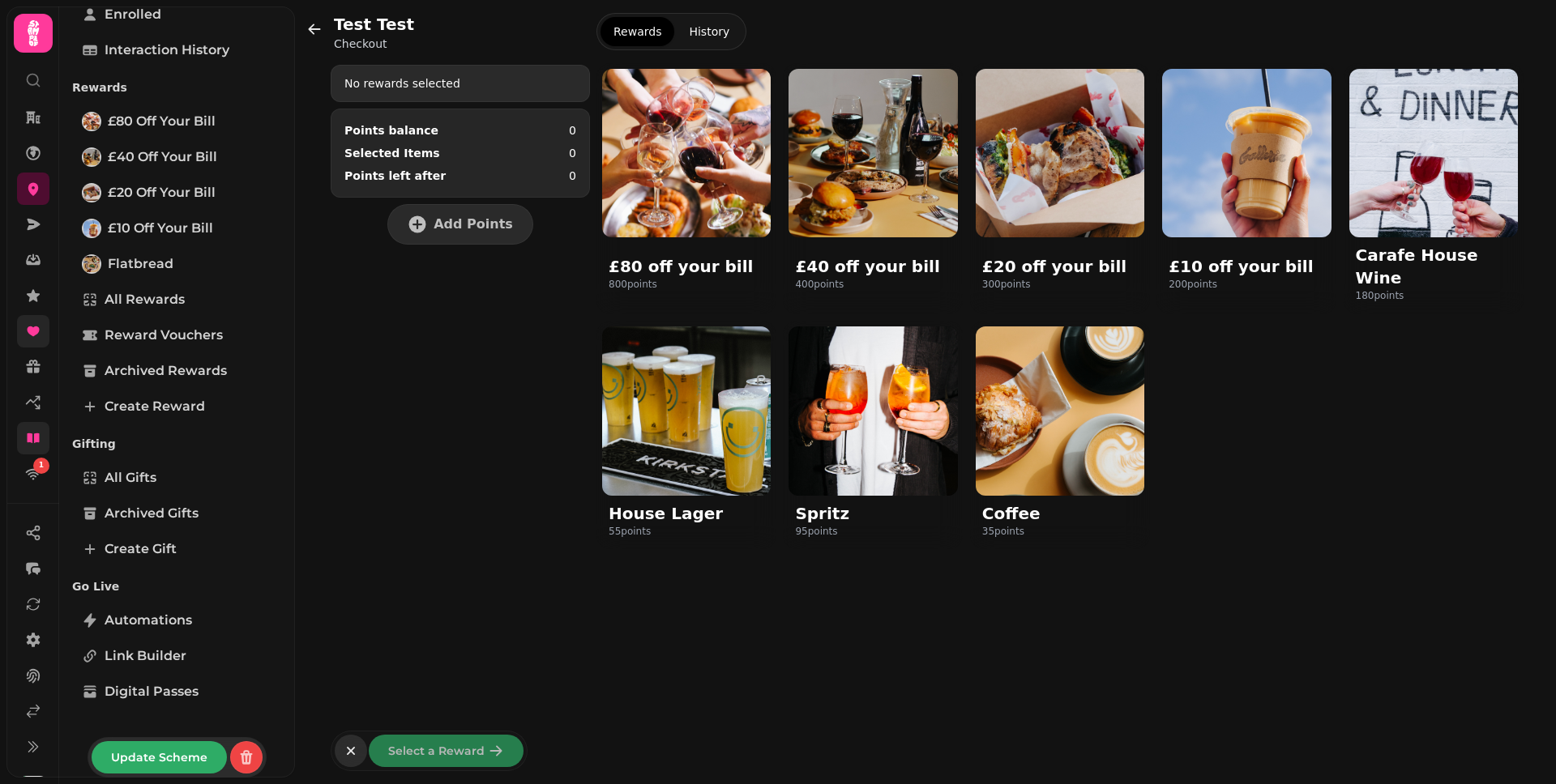
click at [348, 751] on icon "button" at bounding box center [351, 751] width 16 height 16
click at [301, 38] on button "button" at bounding box center [314, 29] width 33 height 33
select select "**"
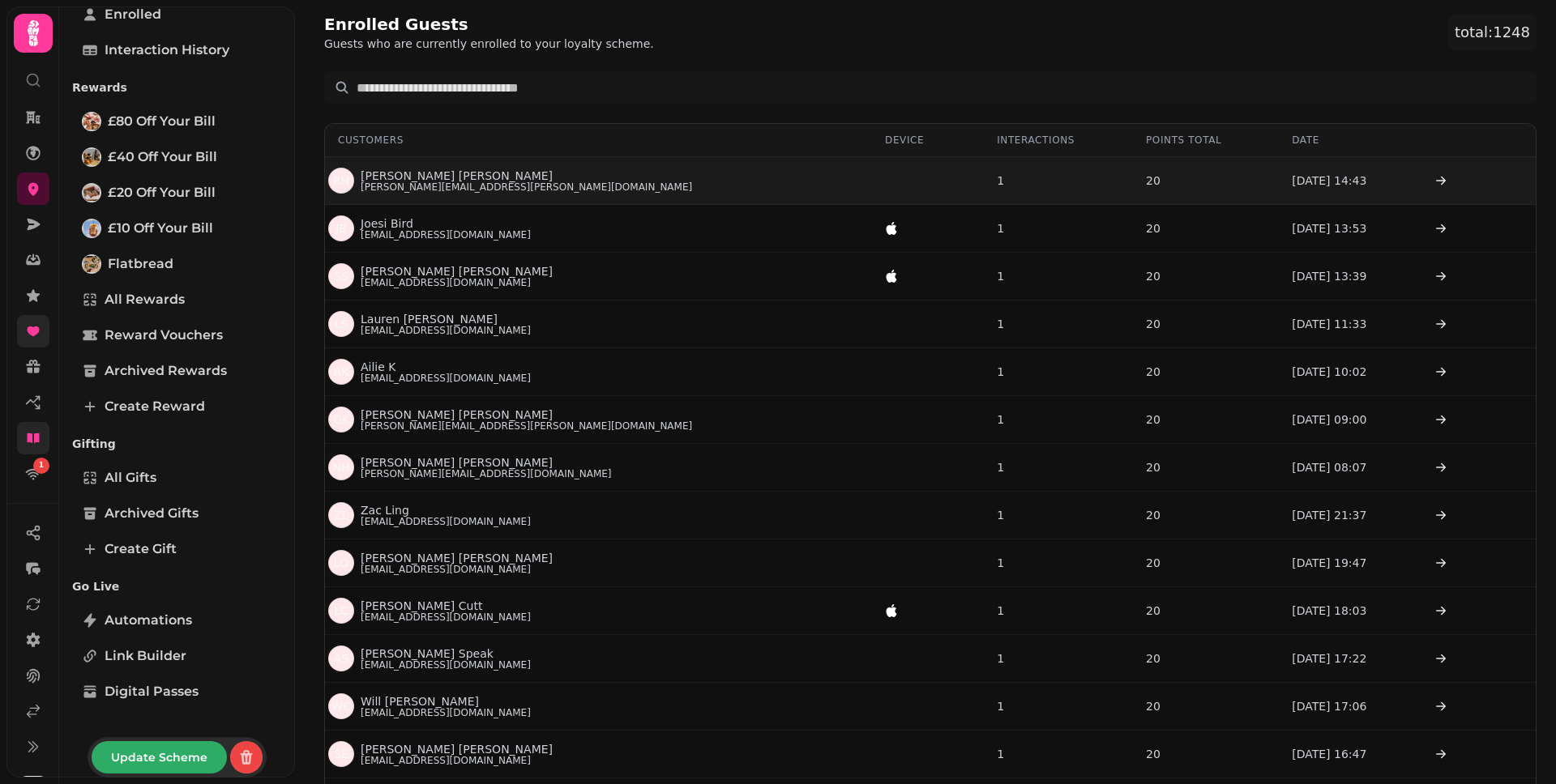
click at [462, 189] on p "rachel.harold@hotmail.com" at bounding box center [526, 187] width 331 height 13
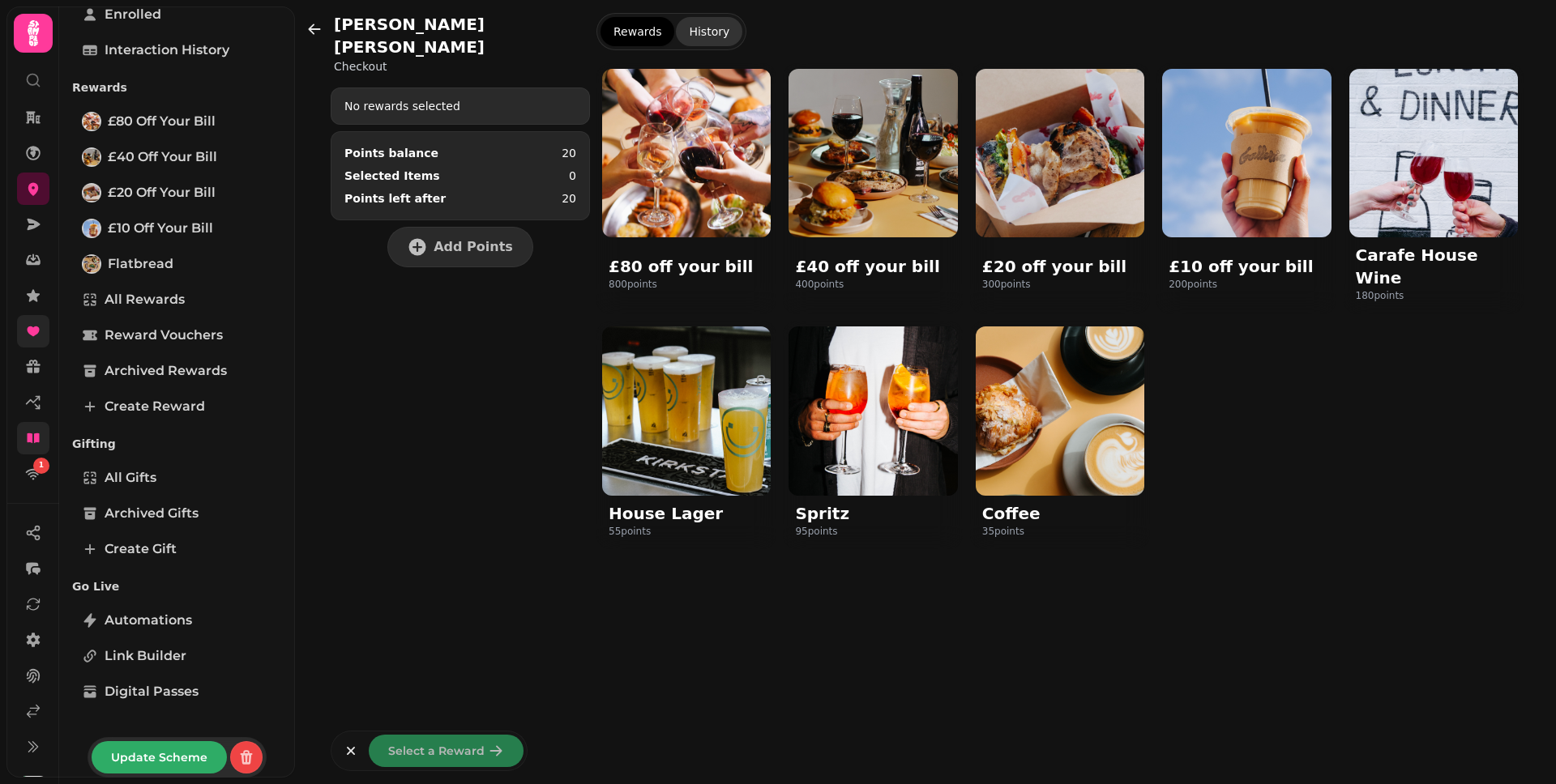
click at [711, 34] on button "History" at bounding box center [709, 31] width 66 height 29
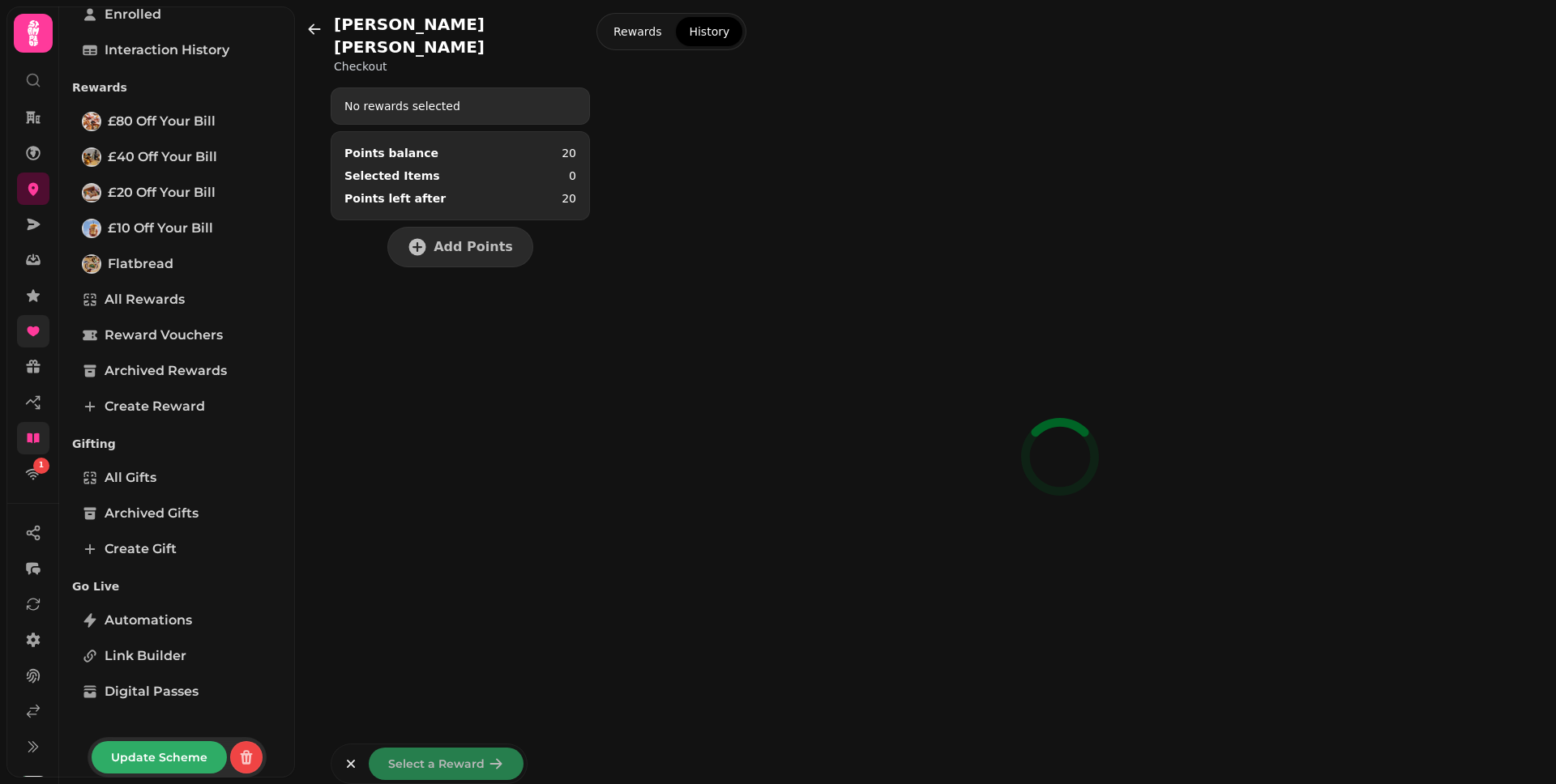
select select "**"
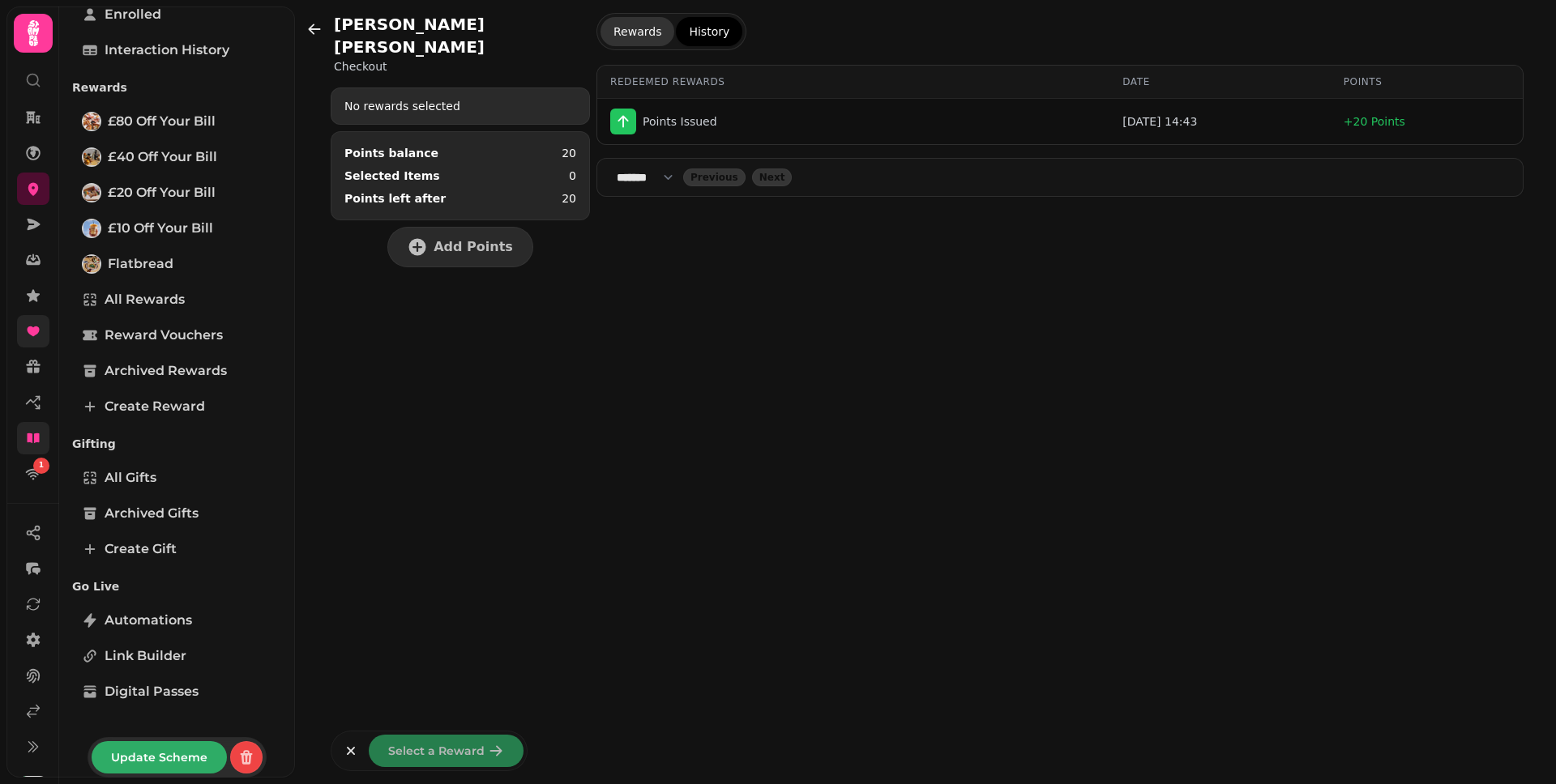
click at [639, 33] on button "Rewards" at bounding box center [637, 31] width 73 height 29
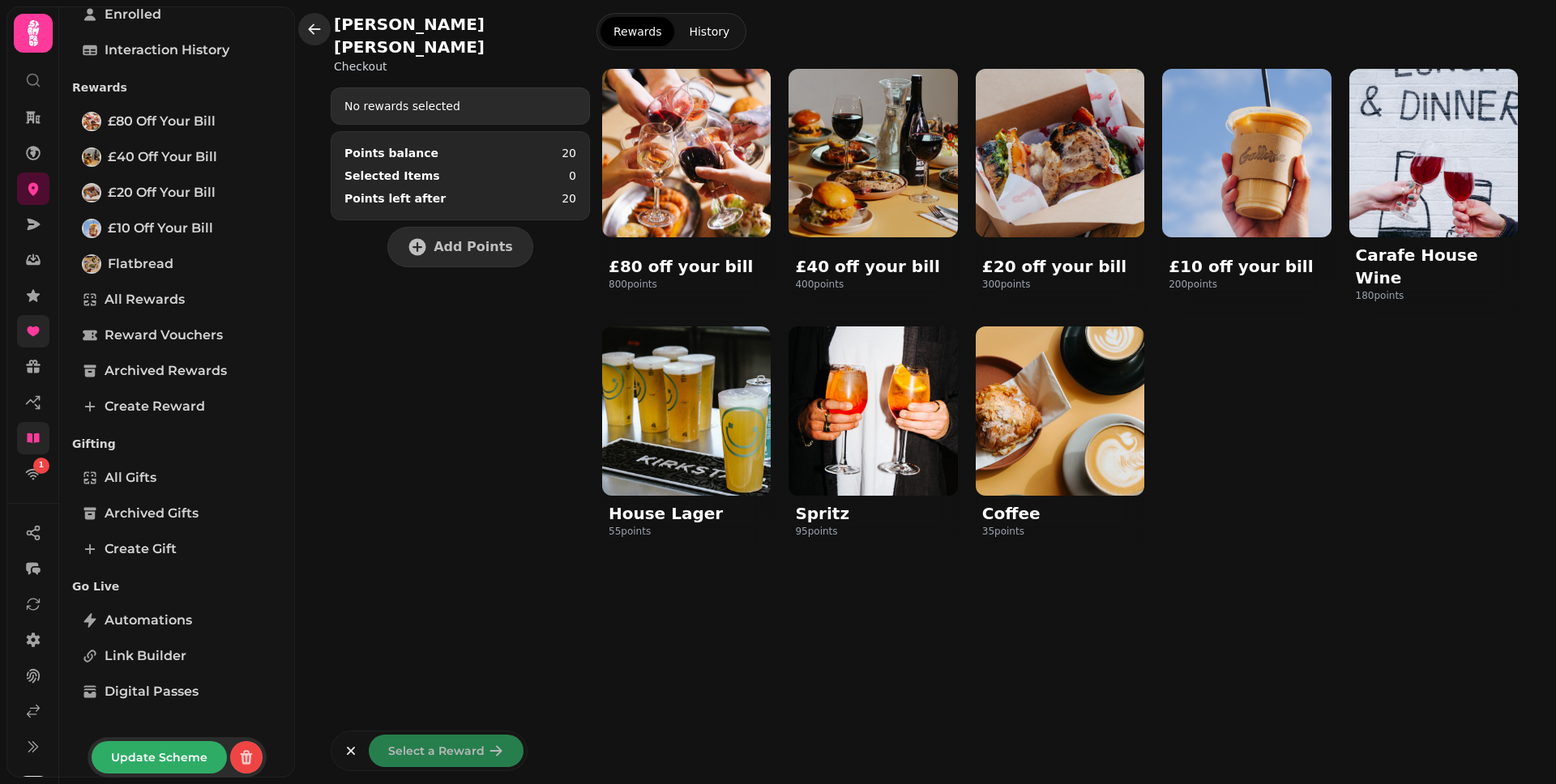
click at [317, 27] on icon "button" at bounding box center [313, 29] width 16 height 16
select select "**"
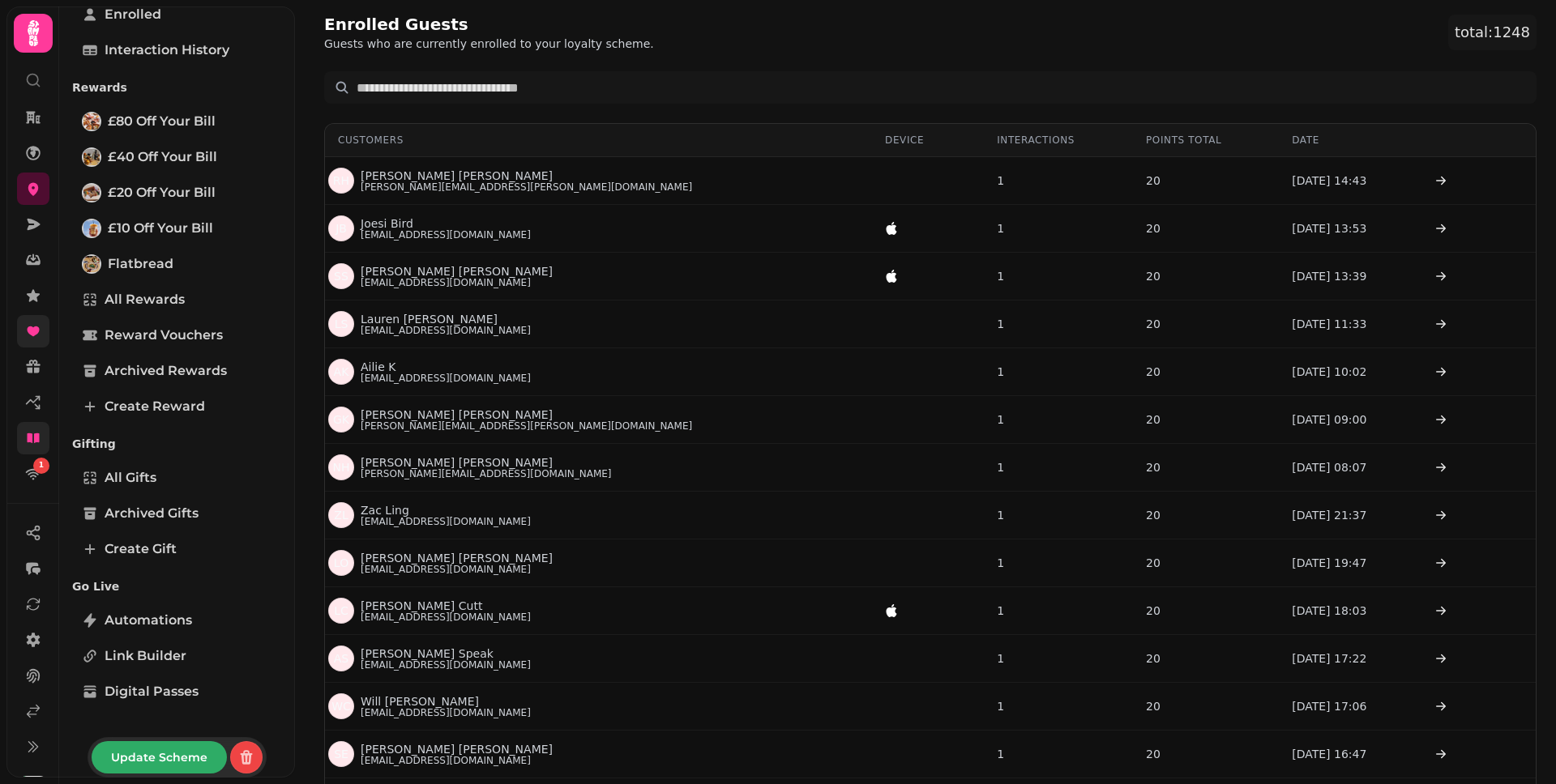
click at [40, 437] on icon at bounding box center [33, 438] width 16 height 16
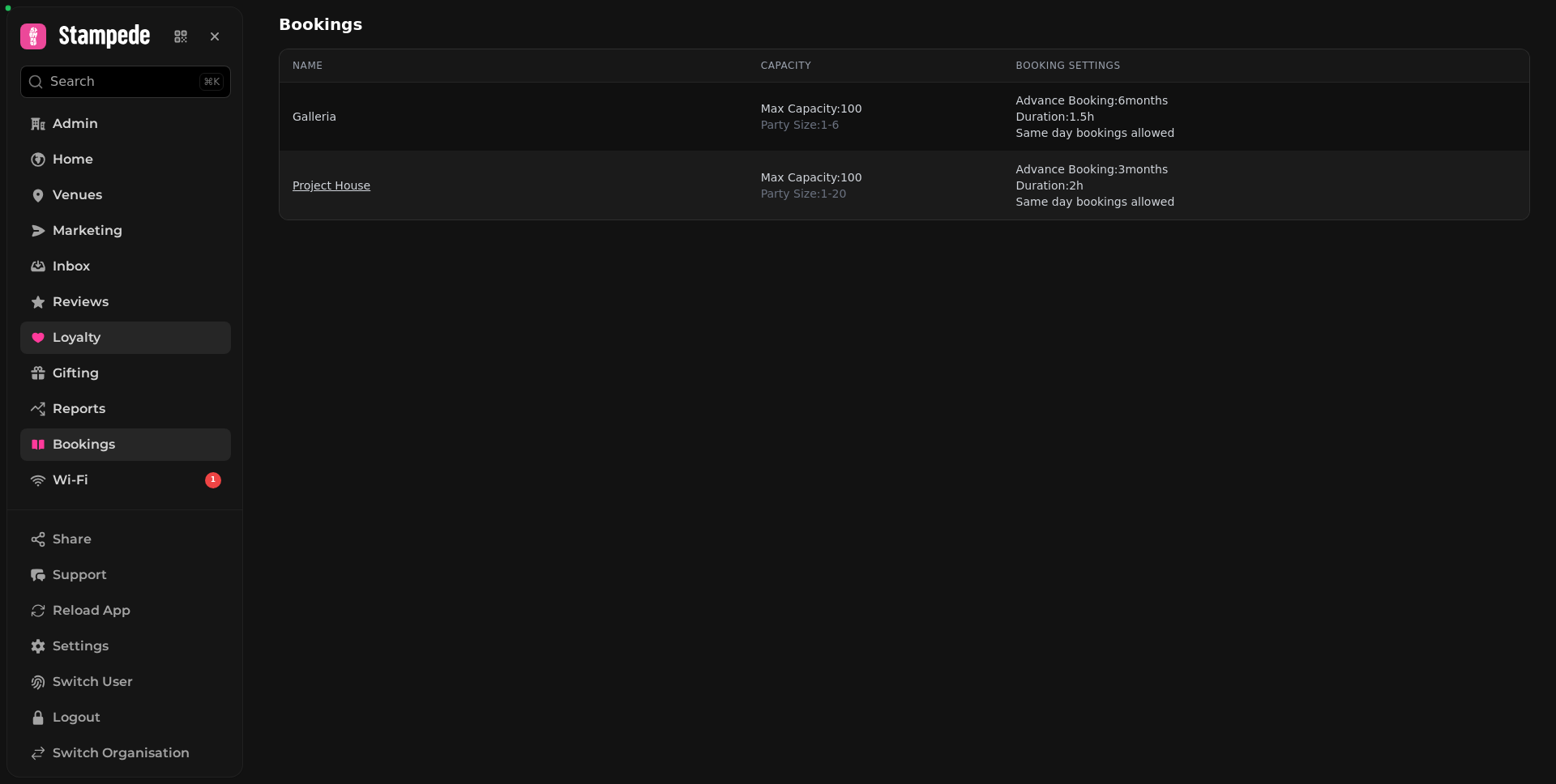
click at [327, 184] on link "Project House" at bounding box center [331, 185] width 78 height 16
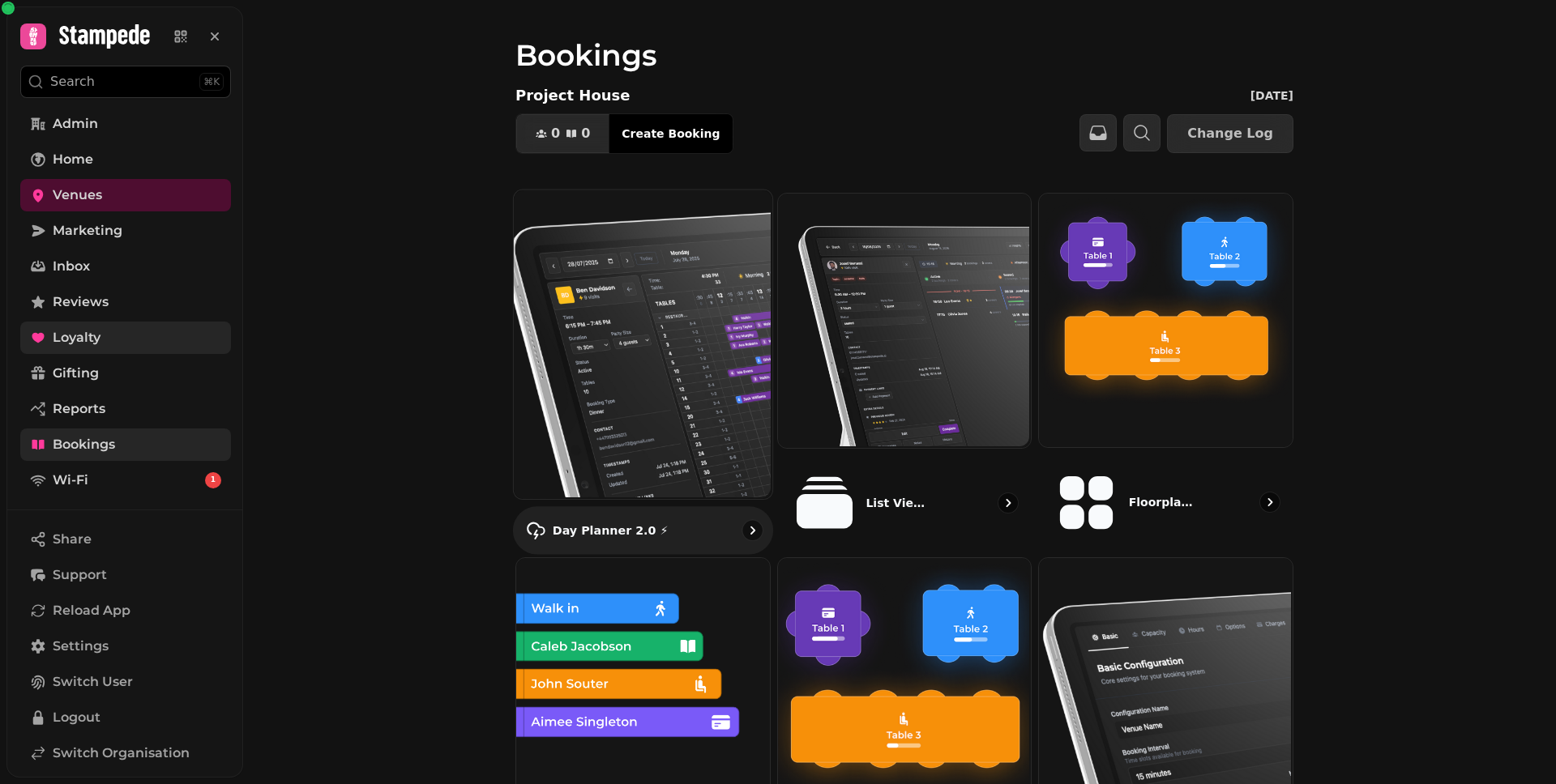
click at [637, 251] on img at bounding box center [642, 343] width 259 height 310
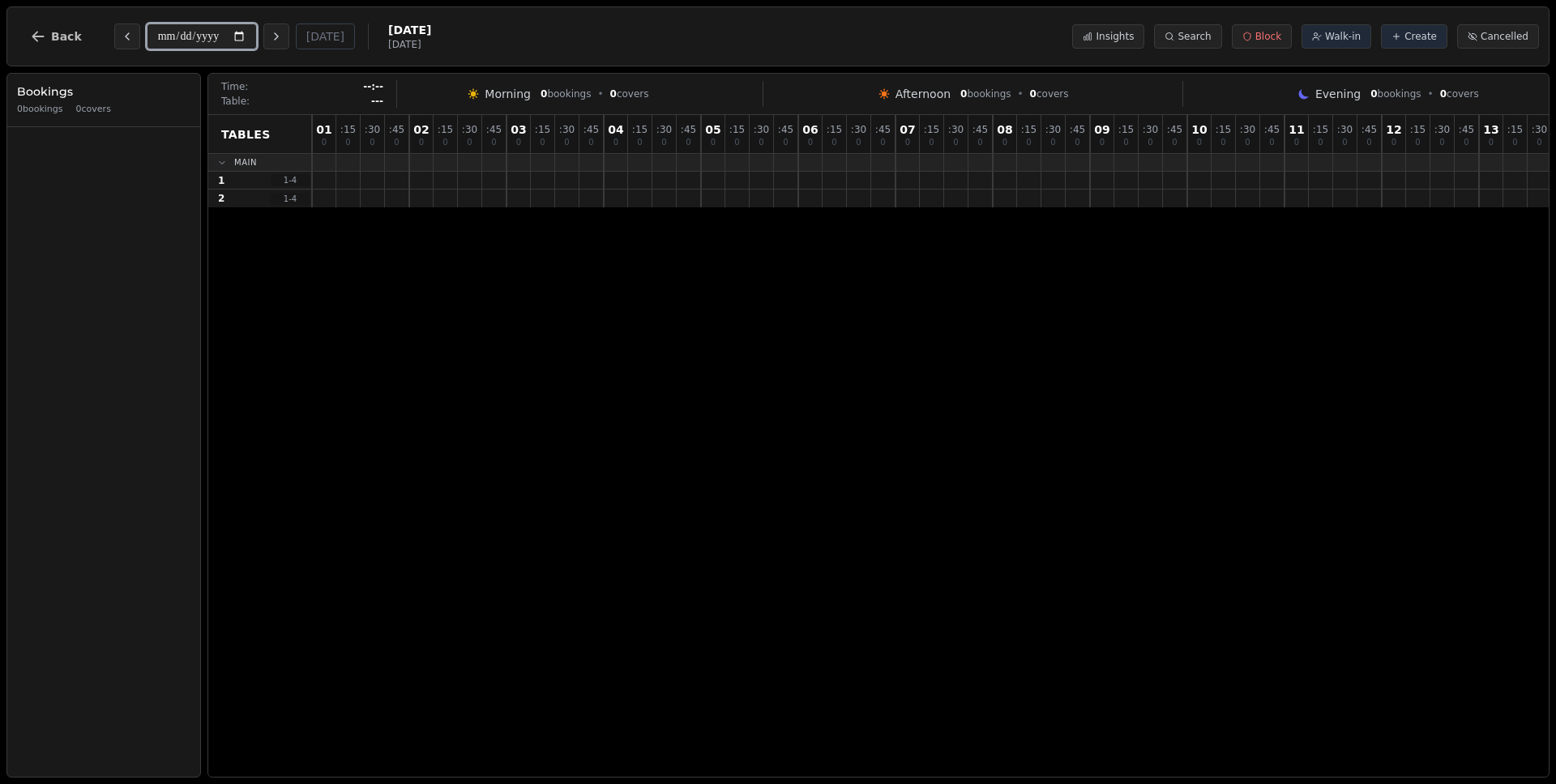
click at [173, 33] on input "**********" at bounding box center [202, 36] width 110 height 26
type input "**********"
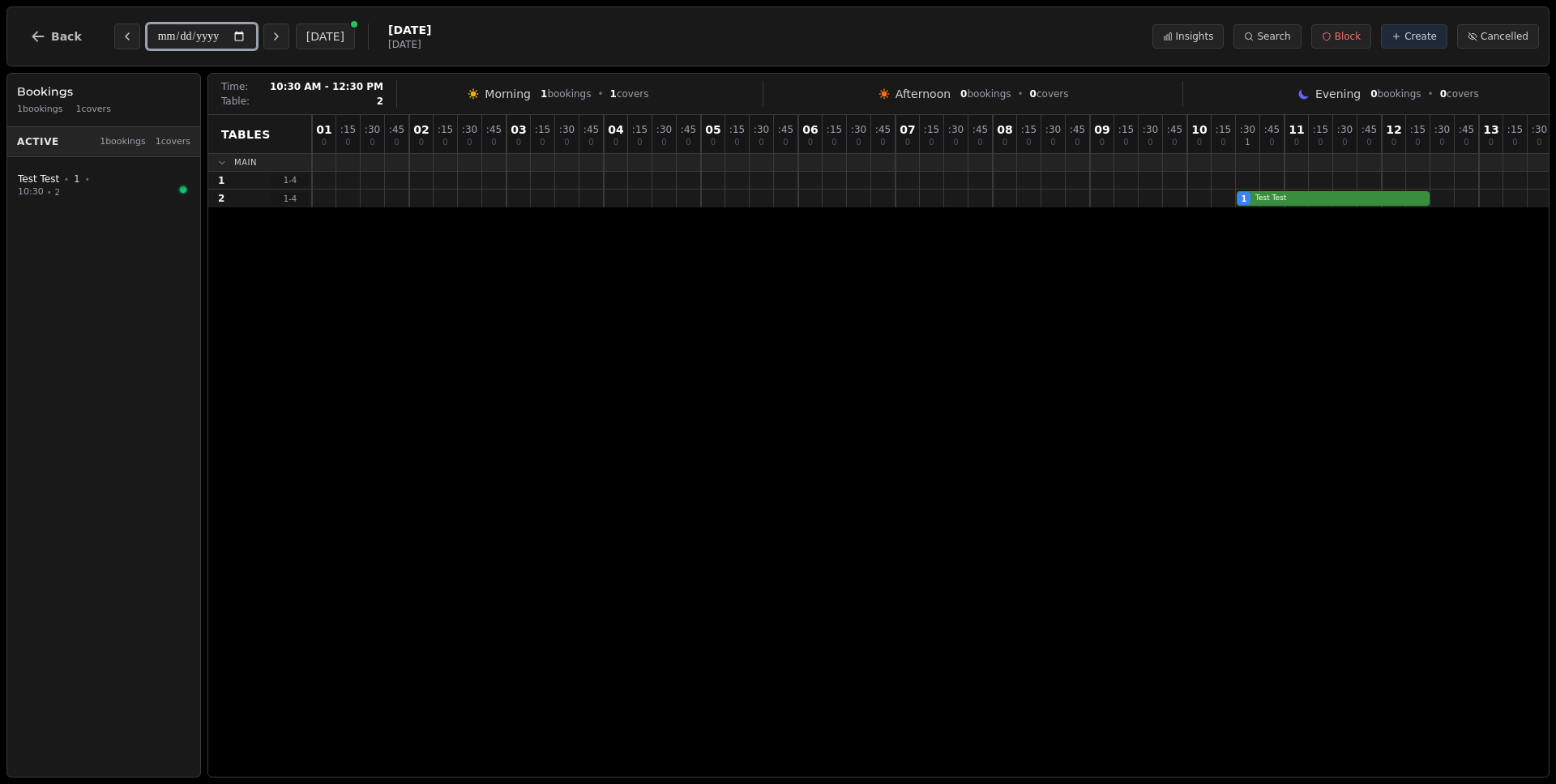
click at [1419, 196] on div "1 Test Test" at bounding box center [1332, 198] width 2041 height 18
select select "****"
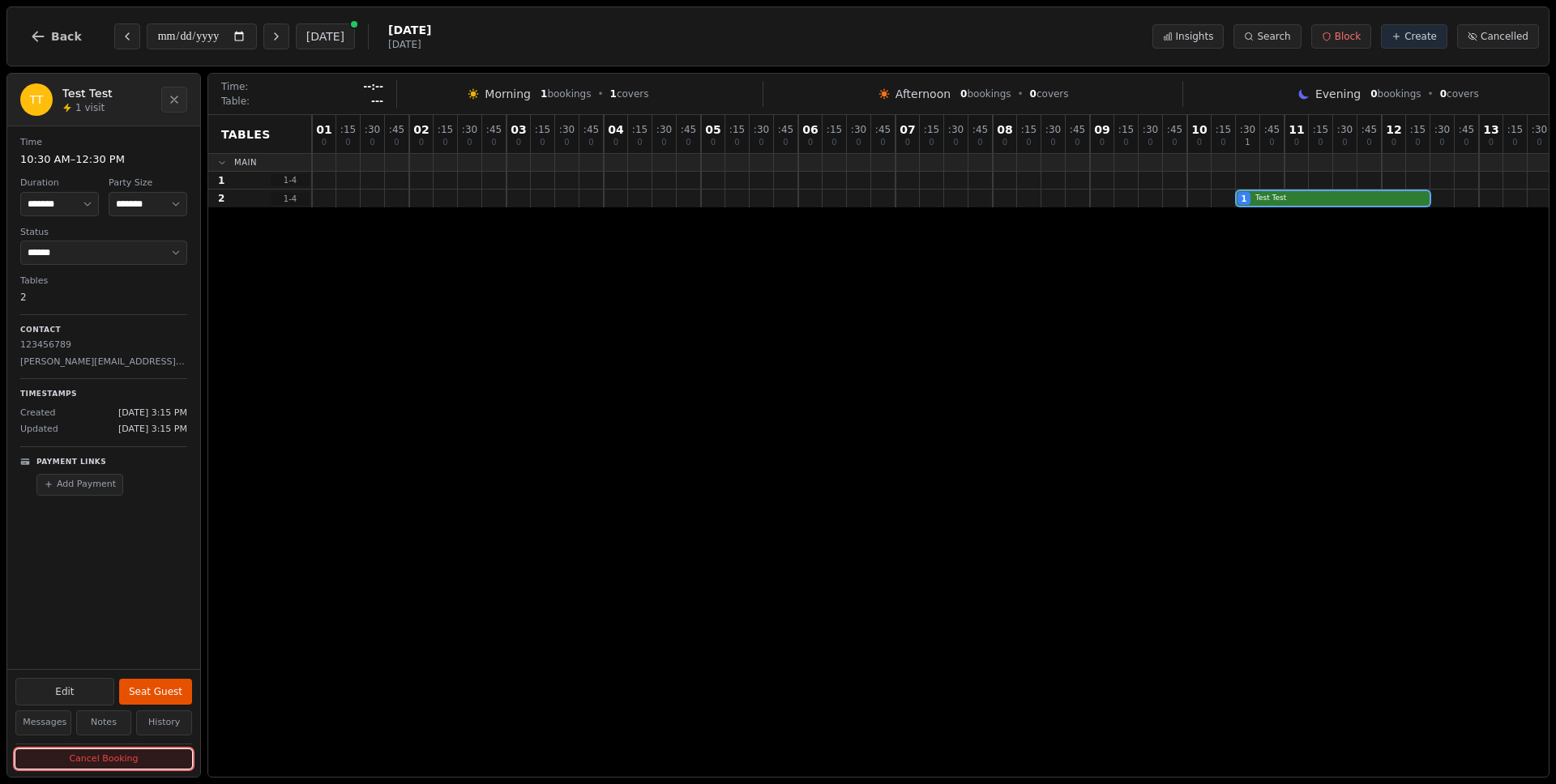
click at [76, 761] on button "Cancel Booking" at bounding box center [104, 760] width 177 height 20
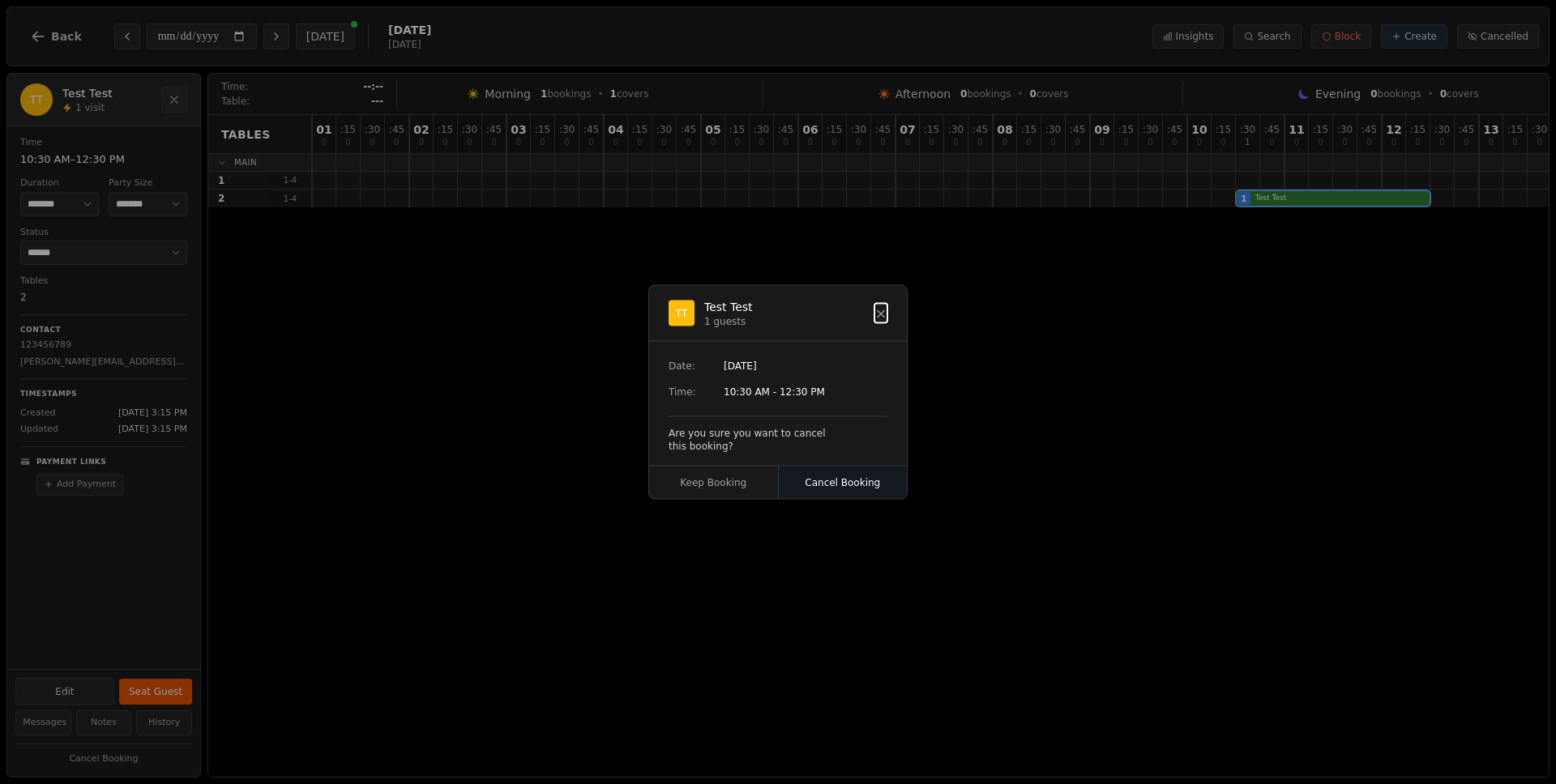
click at [803, 475] on button "Cancel Booking" at bounding box center [843, 483] width 129 height 33
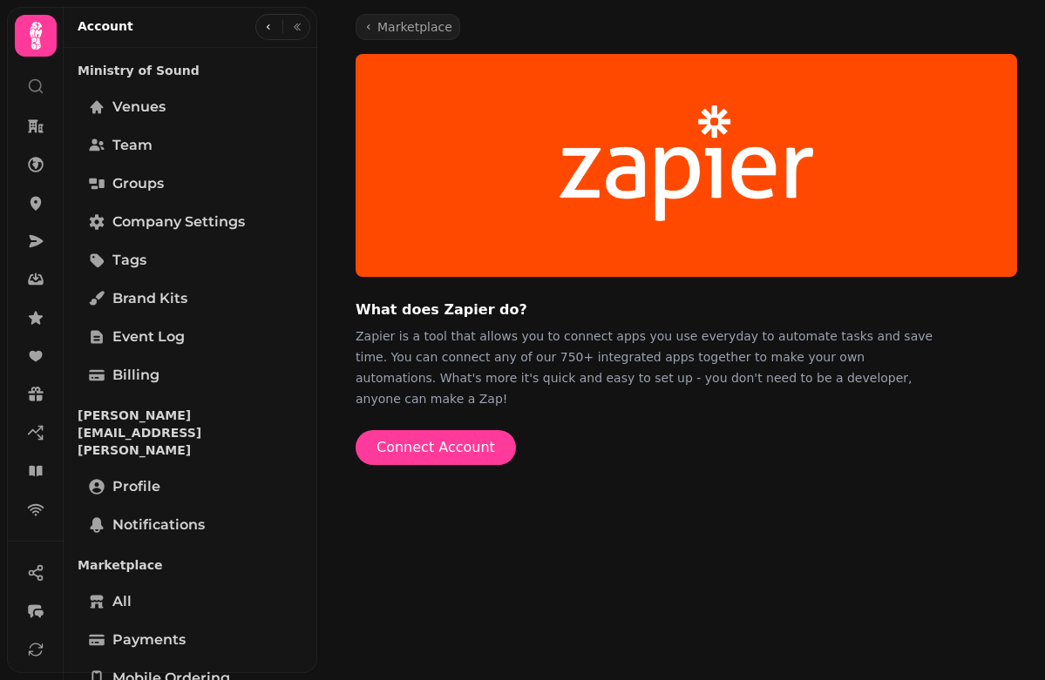
click at [621, 445] on div "Marketplace What does Zapier do? Zapier is a tool that allows you to connect ap…" at bounding box center [686, 236] width 717 height 472
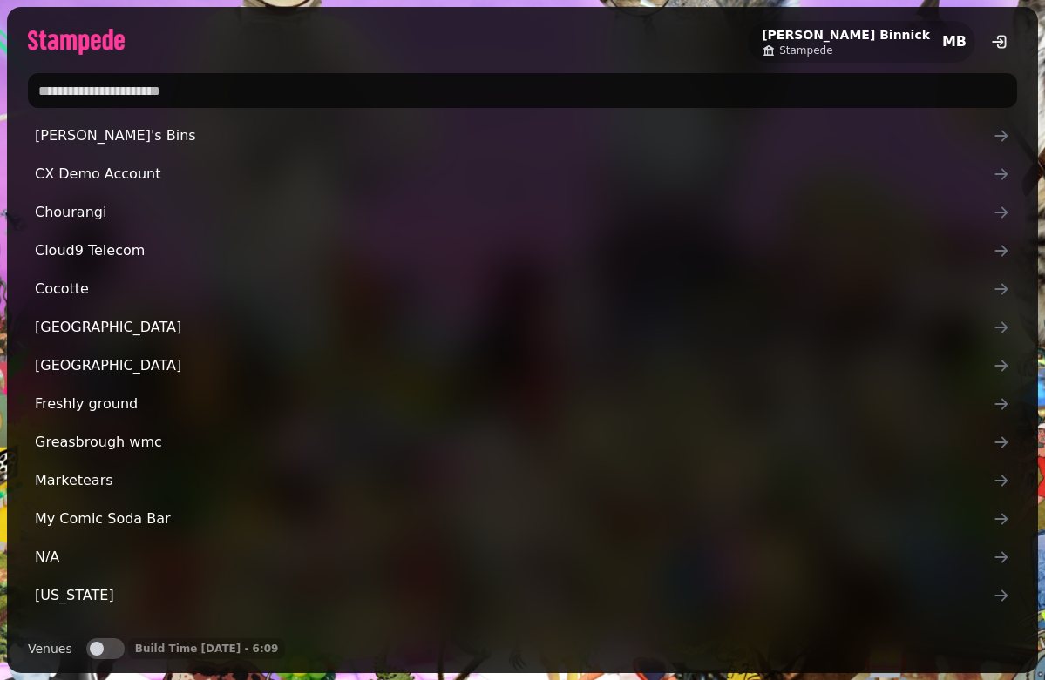
click at [132, 85] on input "text" at bounding box center [522, 90] width 989 height 35
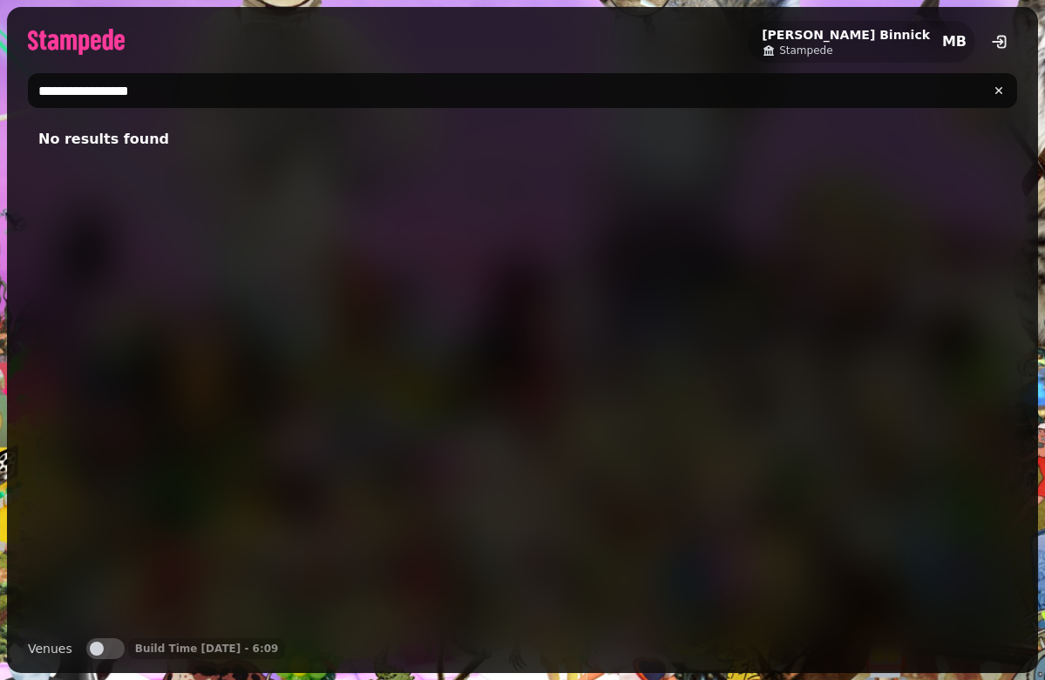
drag, startPoint x: 260, startPoint y: 84, endPoint x: 56, endPoint y: 98, distance: 204.4
click at [38, 106] on input "**********" at bounding box center [522, 90] width 989 height 35
click at [112, 91] on input "**********" at bounding box center [522, 90] width 989 height 35
click at [64, 93] on input "**********" at bounding box center [522, 90] width 989 height 35
click at [59, 93] on input "**********" at bounding box center [522, 90] width 989 height 35
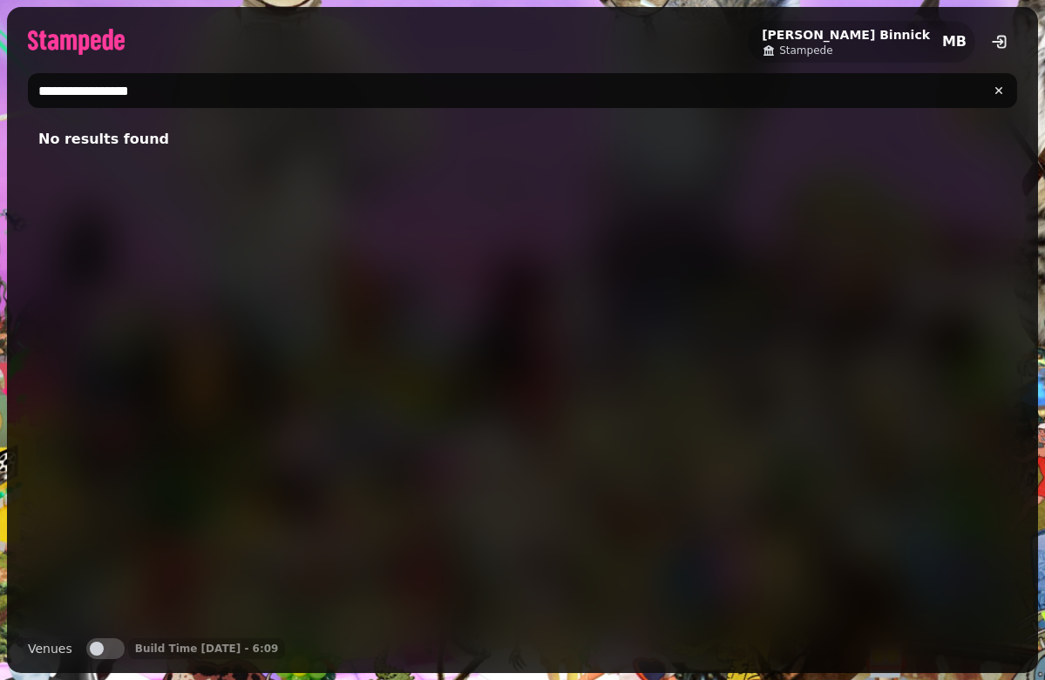
click at [57, 93] on input "**********" at bounding box center [522, 90] width 989 height 35
type input "**********"
click at [246, 165] on div "Chilli & Grille Ltd" at bounding box center [522, 371] width 989 height 506
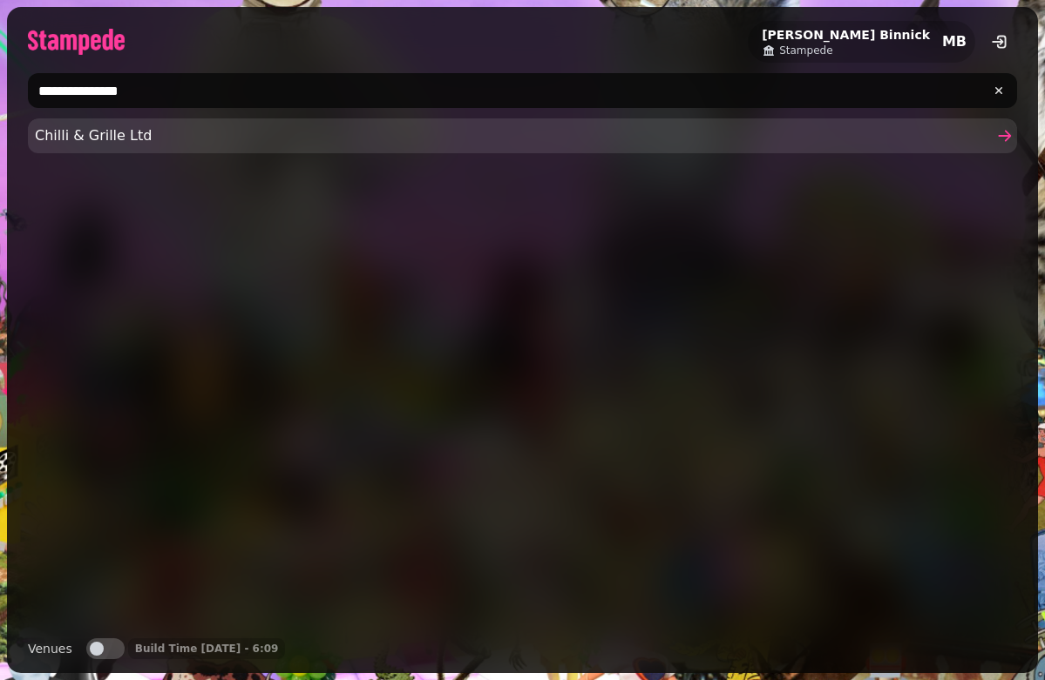
click at [240, 145] on span "Chilli & Grille Ltd" at bounding box center [513, 135] width 957 height 21
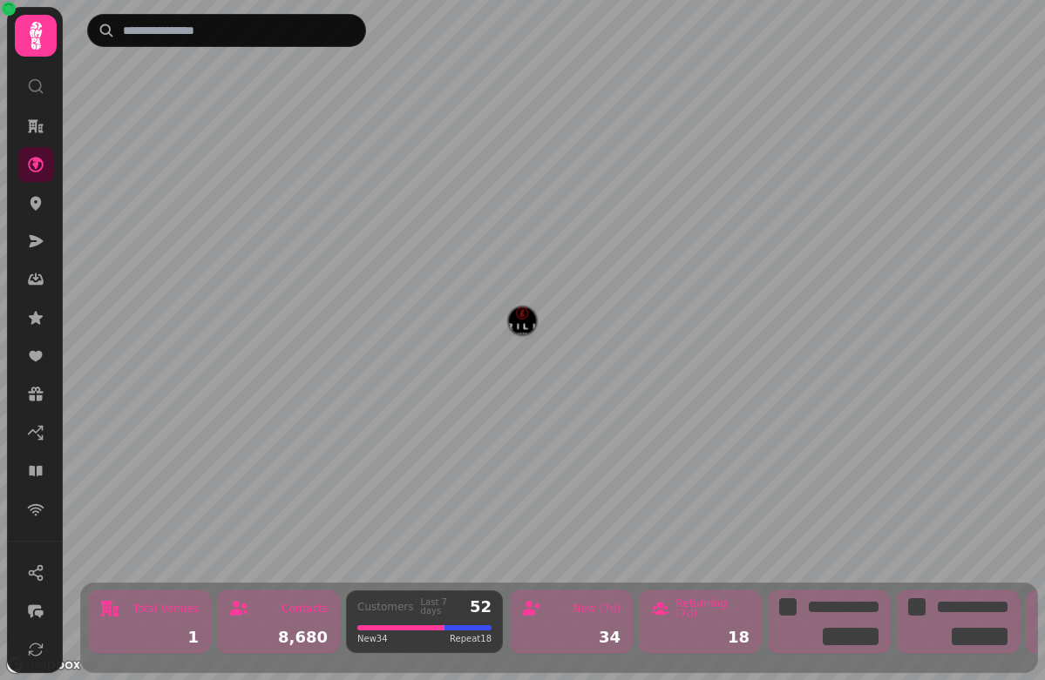
click at [22, 48] on icon at bounding box center [35, 35] width 35 height 35
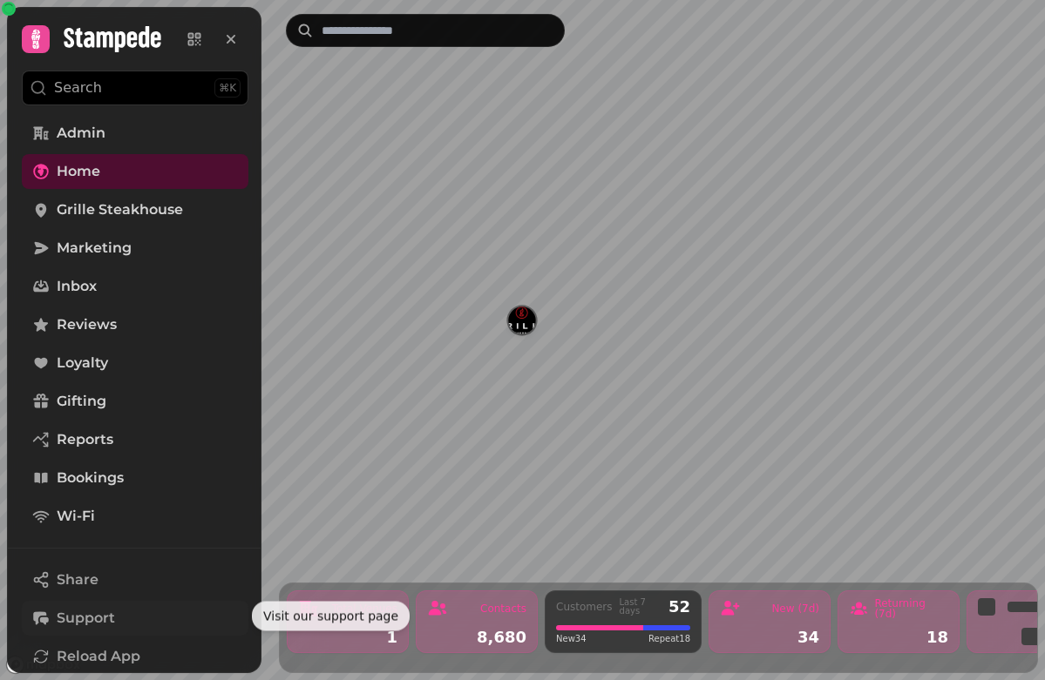
scroll to position [200, 0]
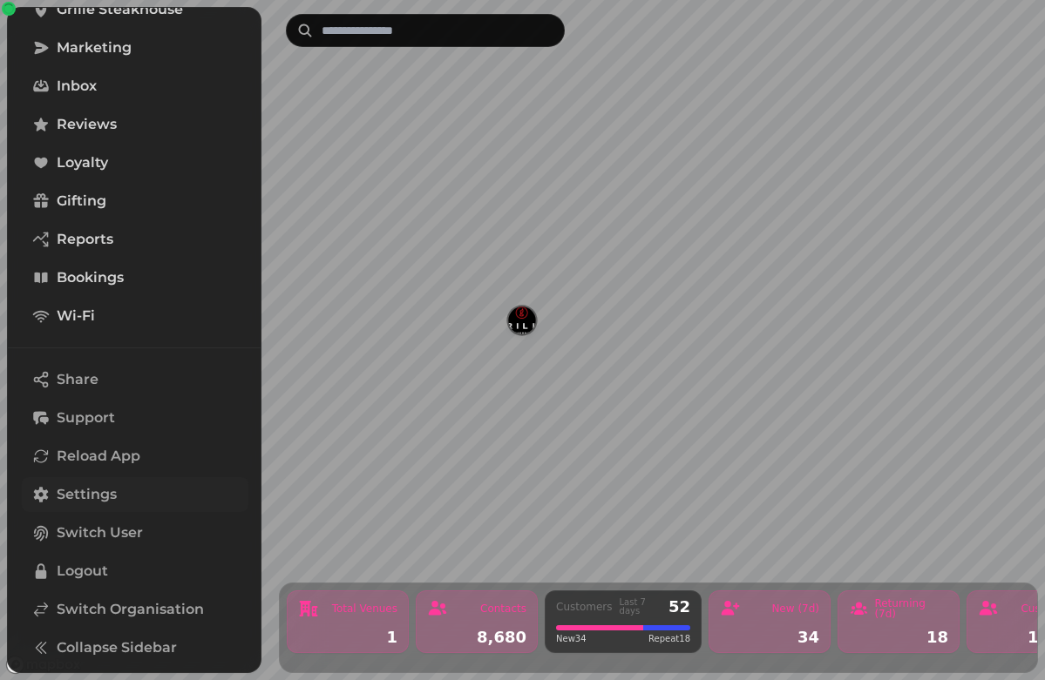
click at [105, 494] on span "Settings" at bounding box center [87, 494] width 60 height 21
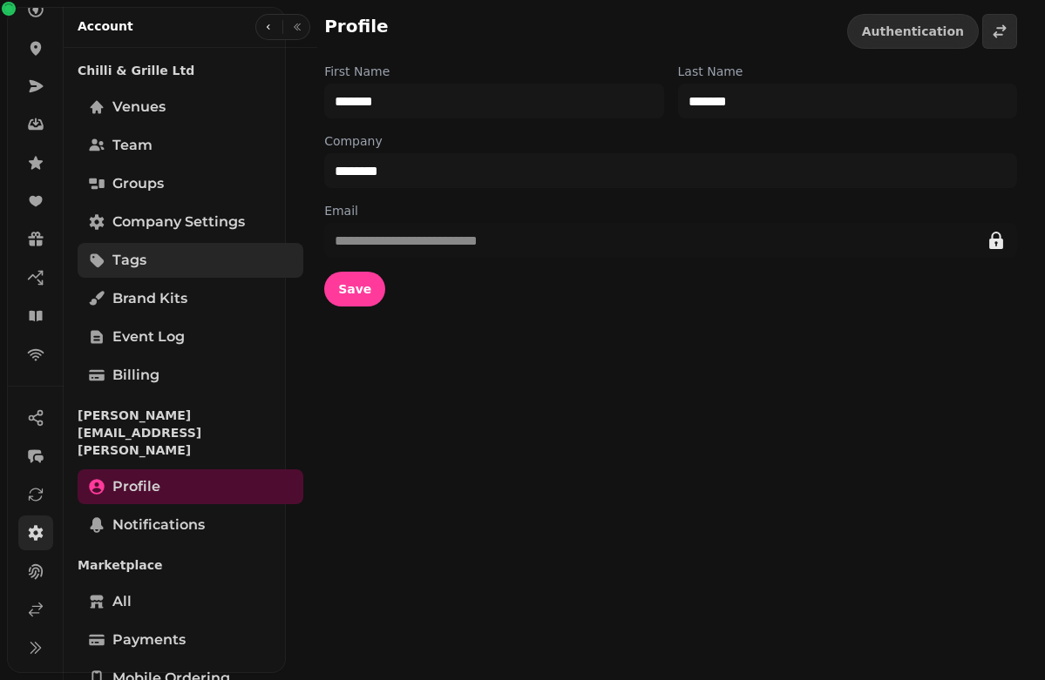
scroll to position [155, 0]
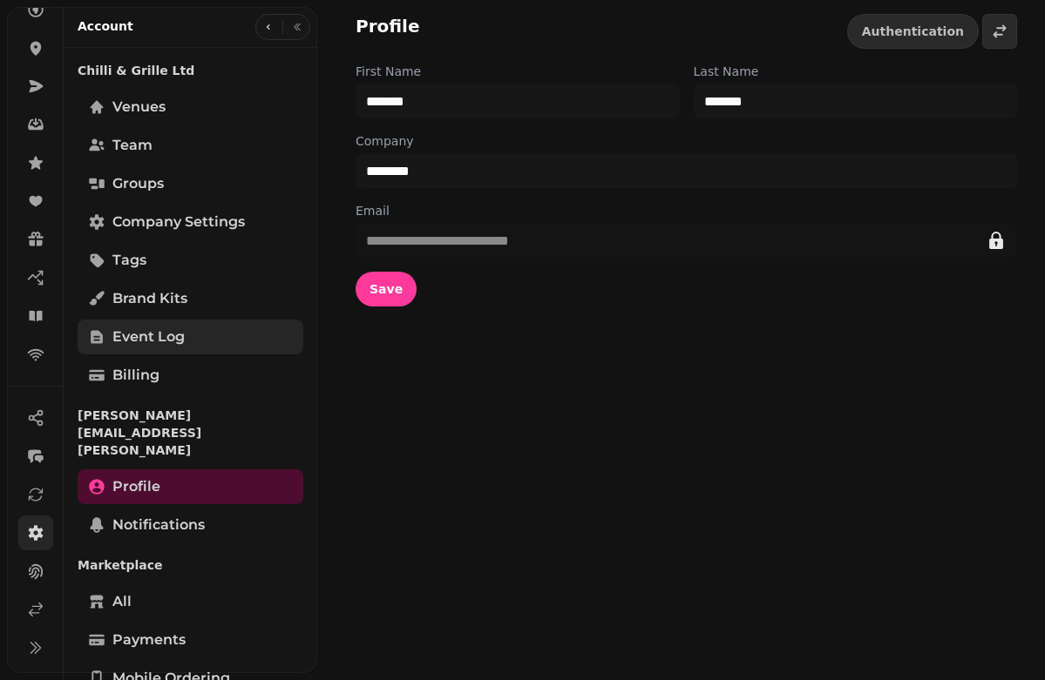
click at [173, 344] on span "Event log" at bounding box center [148, 337] width 72 height 21
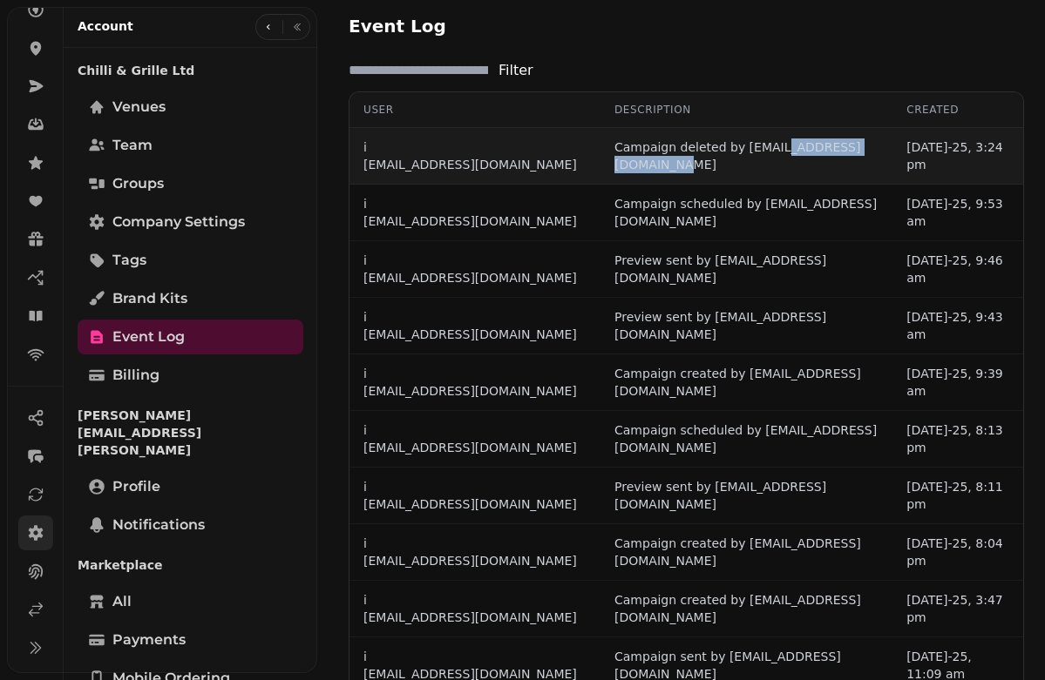
drag, startPoint x: 705, startPoint y: 171, endPoint x: 644, endPoint y: 172, distance: 61.0
click at [644, 172] on p "Campaign deleted by [EMAIL_ADDRESS][DOMAIN_NAME]" at bounding box center [746, 156] width 264 height 35
click at [740, 173] on p "Campaign deleted by [EMAIL_ADDRESS][DOMAIN_NAME]" at bounding box center [746, 156] width 264 height 35
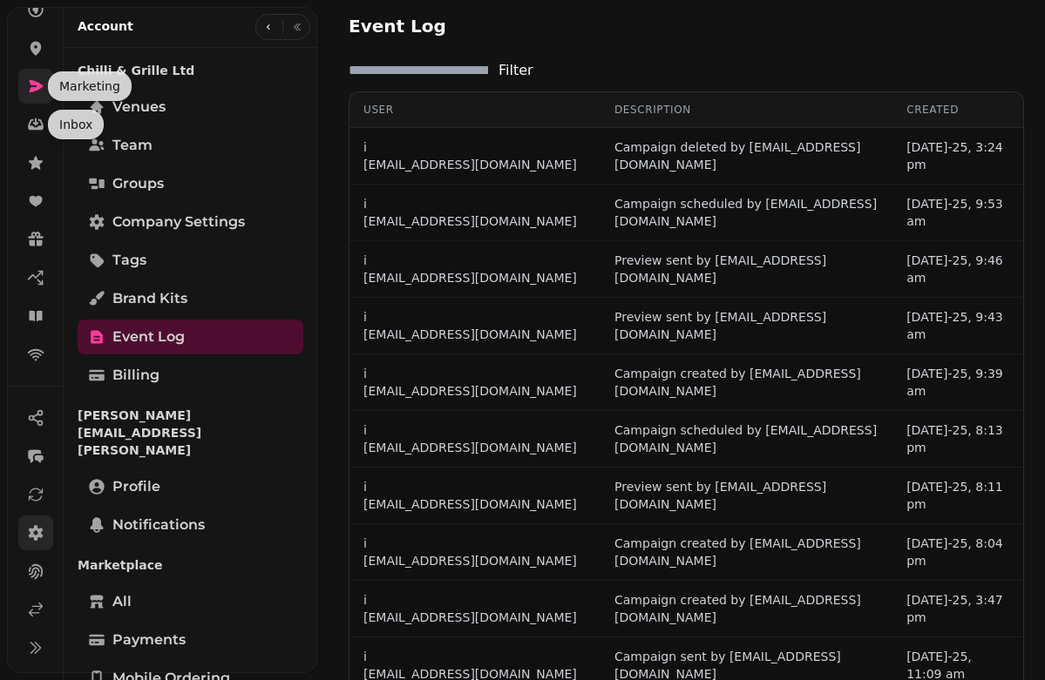
click at [28, 90] on icon at bounding box center [35, 86] width 17 height 17
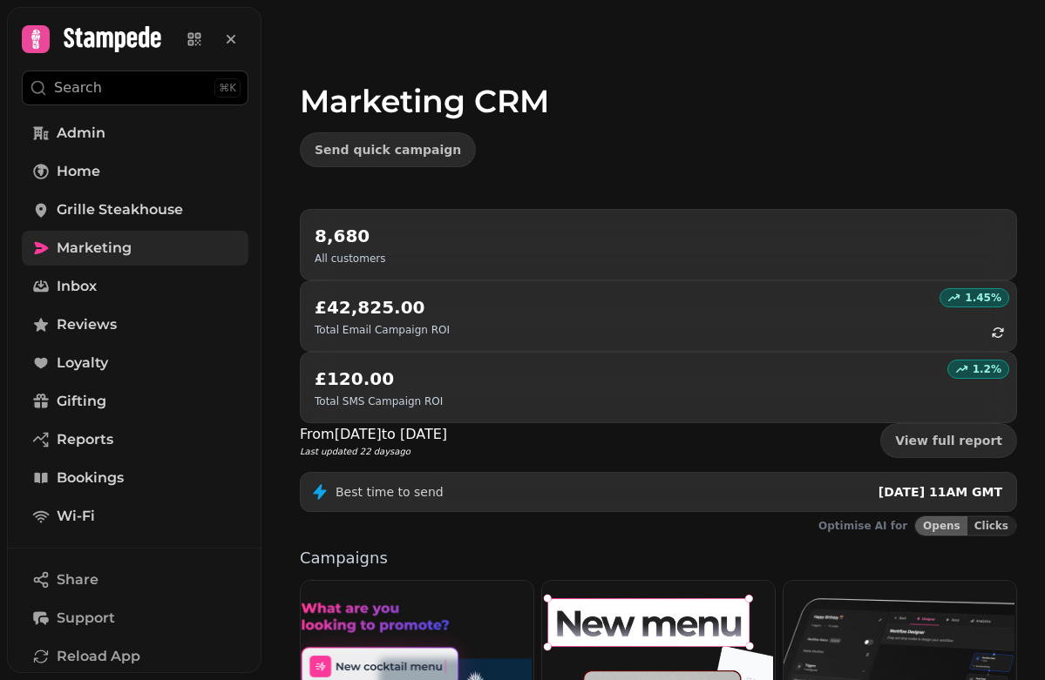
click at [777, 149] on div "Send quick campaign" at bounding box center [658, 149] width 717 height 35
click at [174, 213] on span "Grille Steakhouse" at bounding box center [120, 210] width 126 height 21
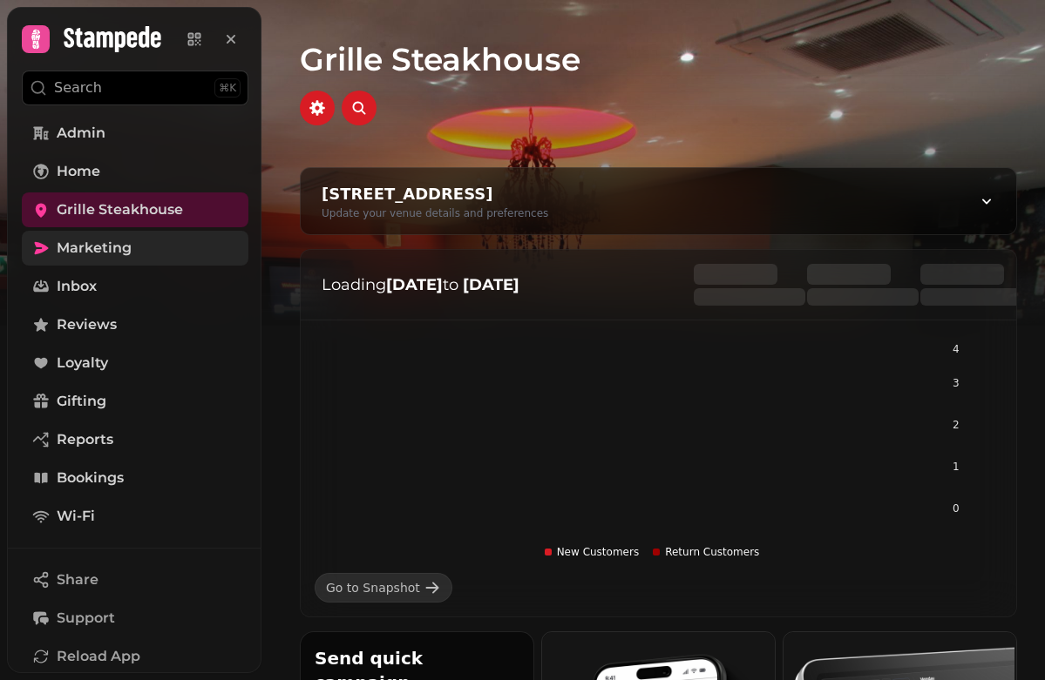
click at [136, 254] on link "Marketing" at bounding box center [135, 248] width 227 height 35
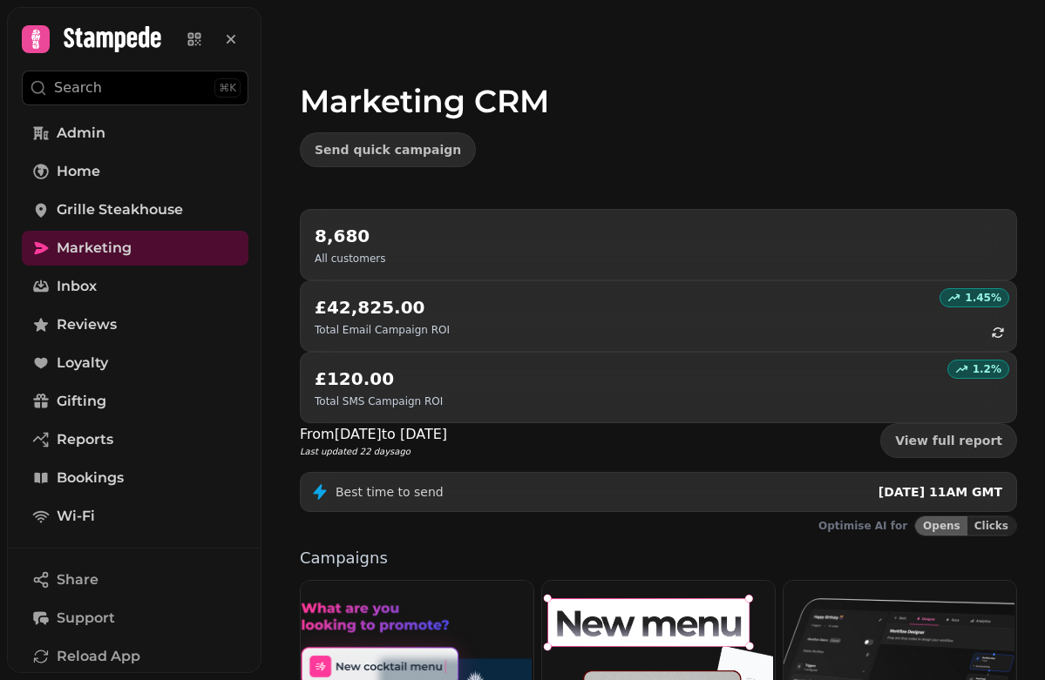
click at [809, 104] on h1 "Marketing CRM" at bounding box center [658, 80] width 717 height 77
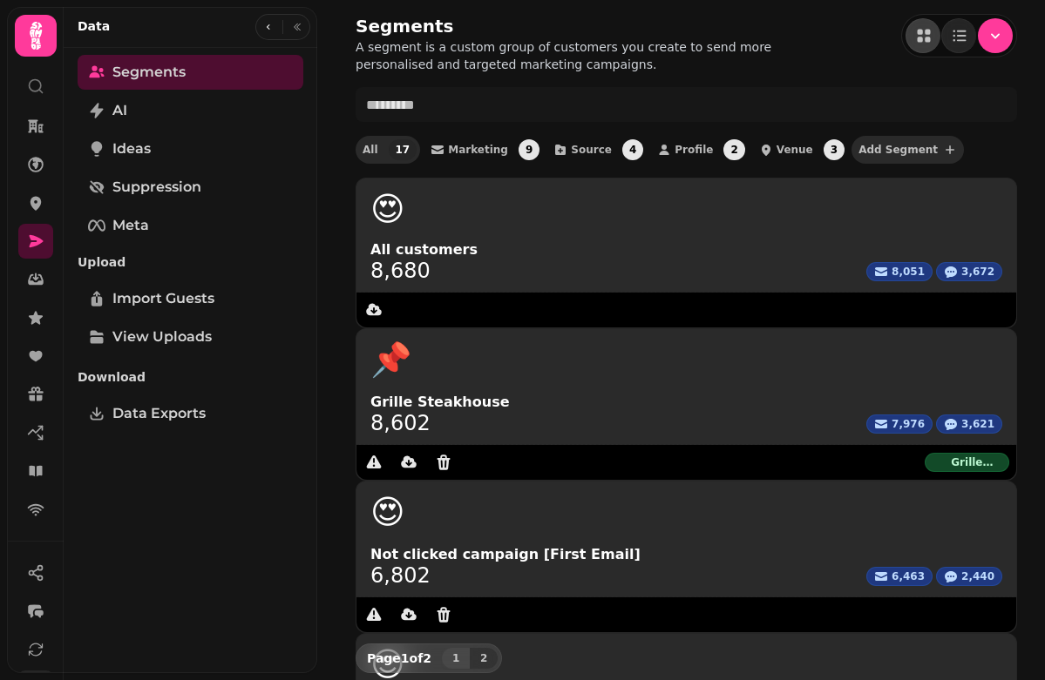
click at [883, 155] on span "Add Segment" at bounding box center [897, 150] width 79 height 10
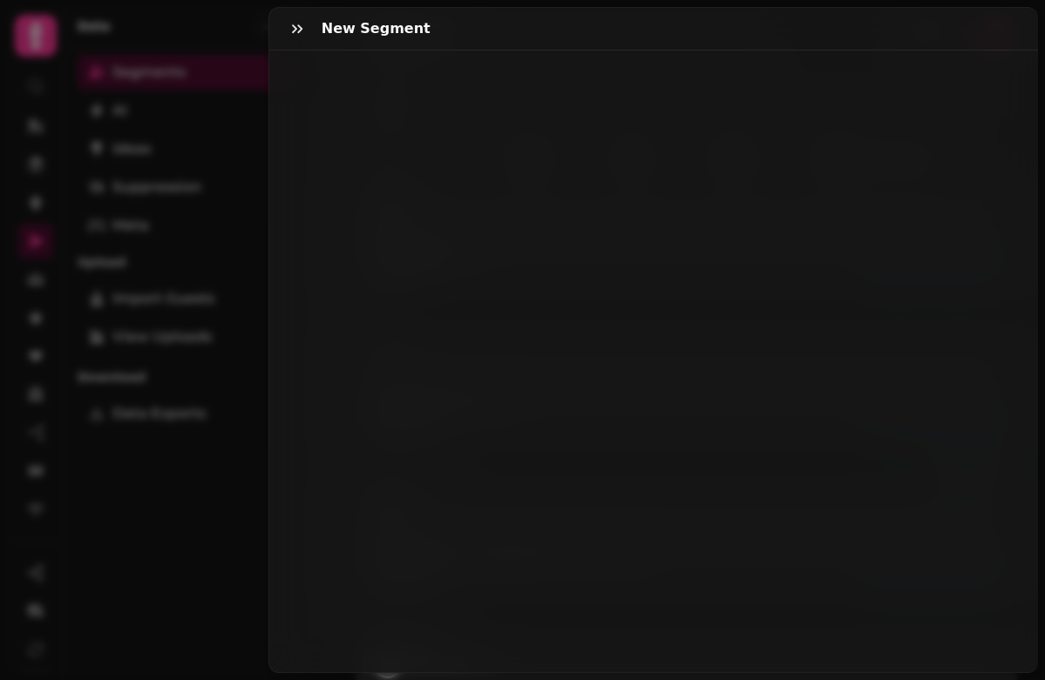
select select "**"
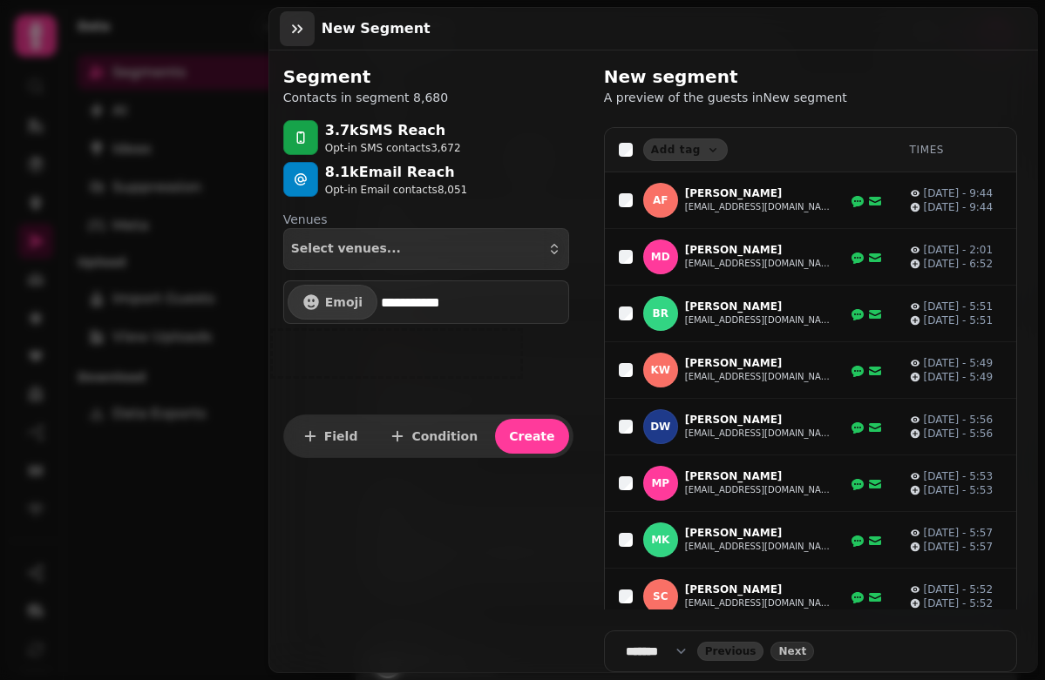
click at [295, 44] on button "button" at bounding box center [297, 28] width 35 height 35
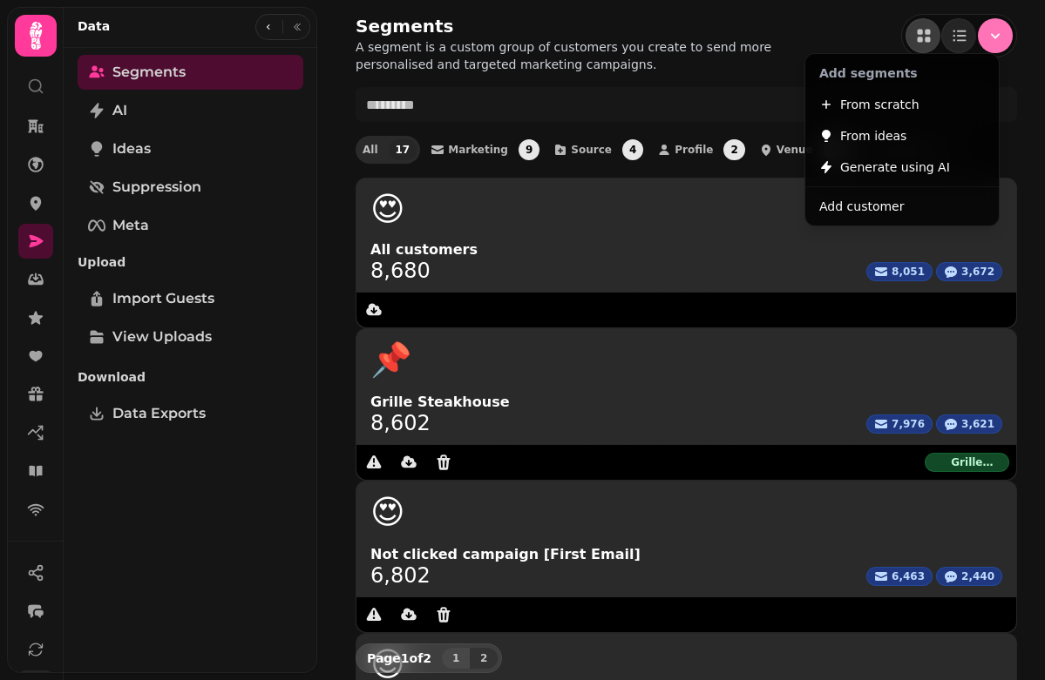
click at [986, 32] on icon "Menu" at bounding box center [994, 35] width 17 height 17
click at [919, 97] on button "From scratch" at bounding box center [901, 104] width 186 height 31
select select "**"
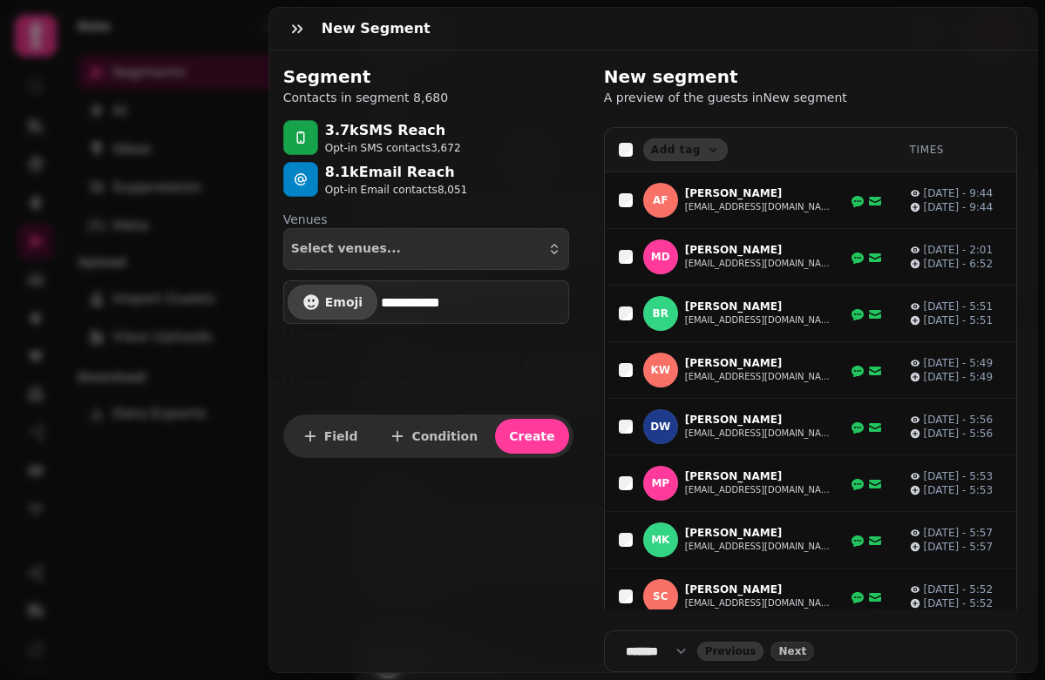
click at [356, 303] on button "Emoji" at bounding box center [332, 302] width 90 height 35
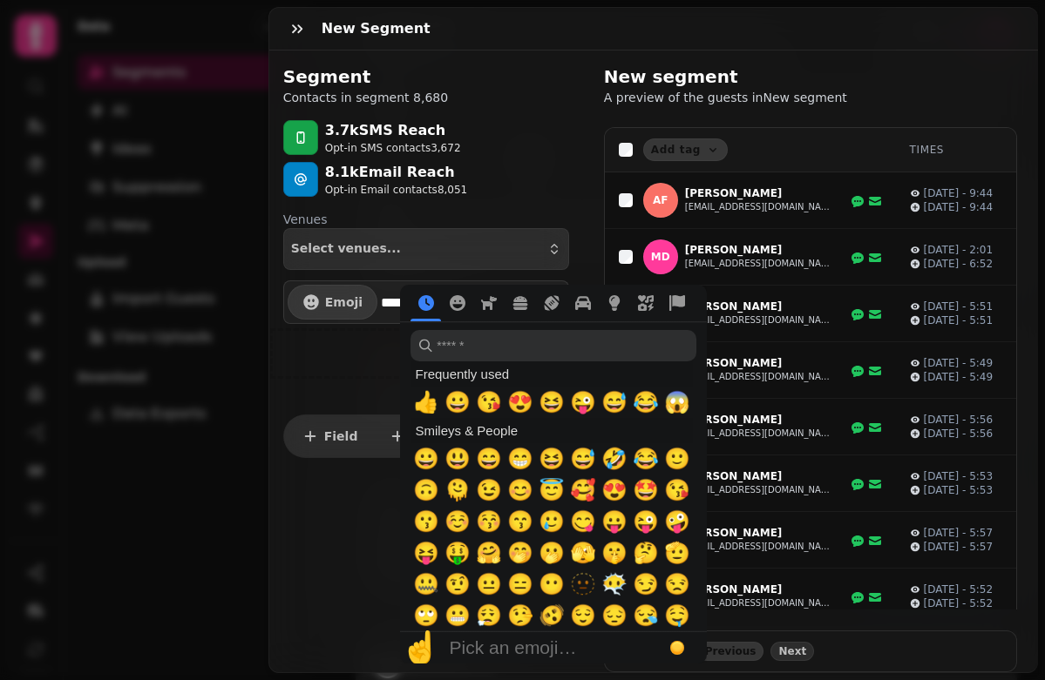
click at [360, 364] on div at bounding box center [396, 353] width 261 height 59
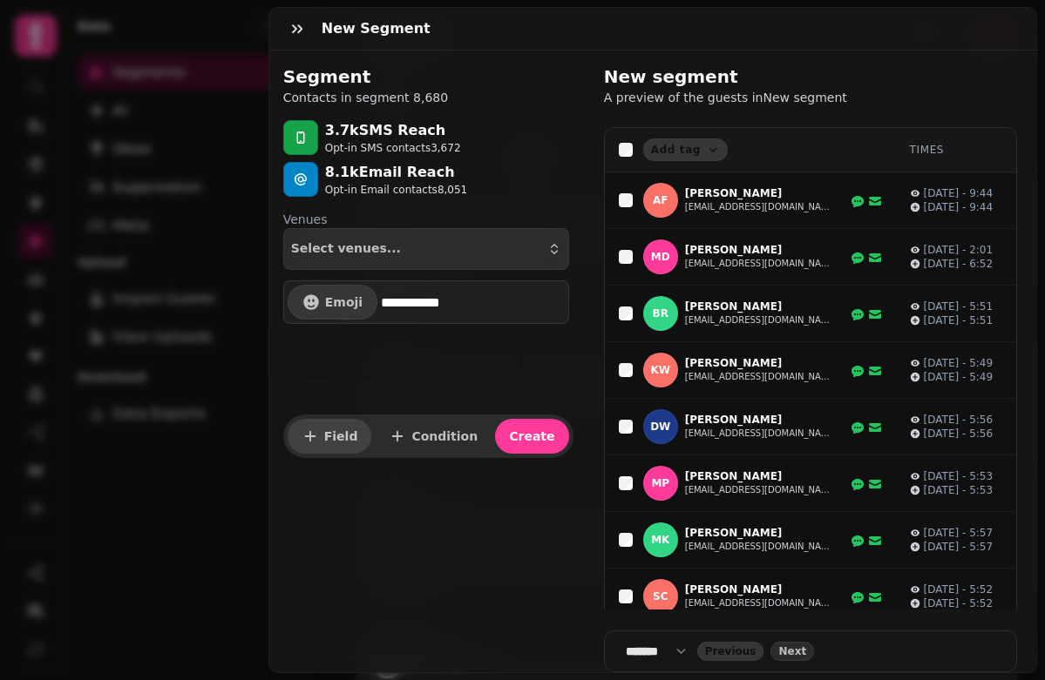
click at [334, 452] on button "Field" at bounding box center [329, 436] width 85 height 35
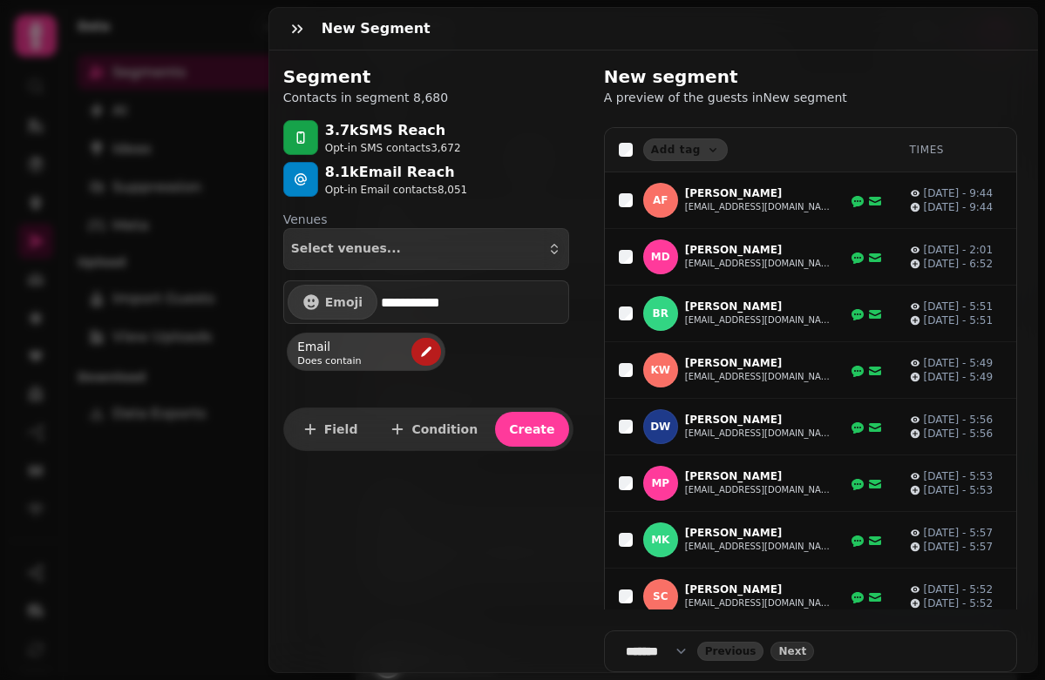
click at [422, 352] on icon "edit" at bounding box center [426, 352] width 14 height 14
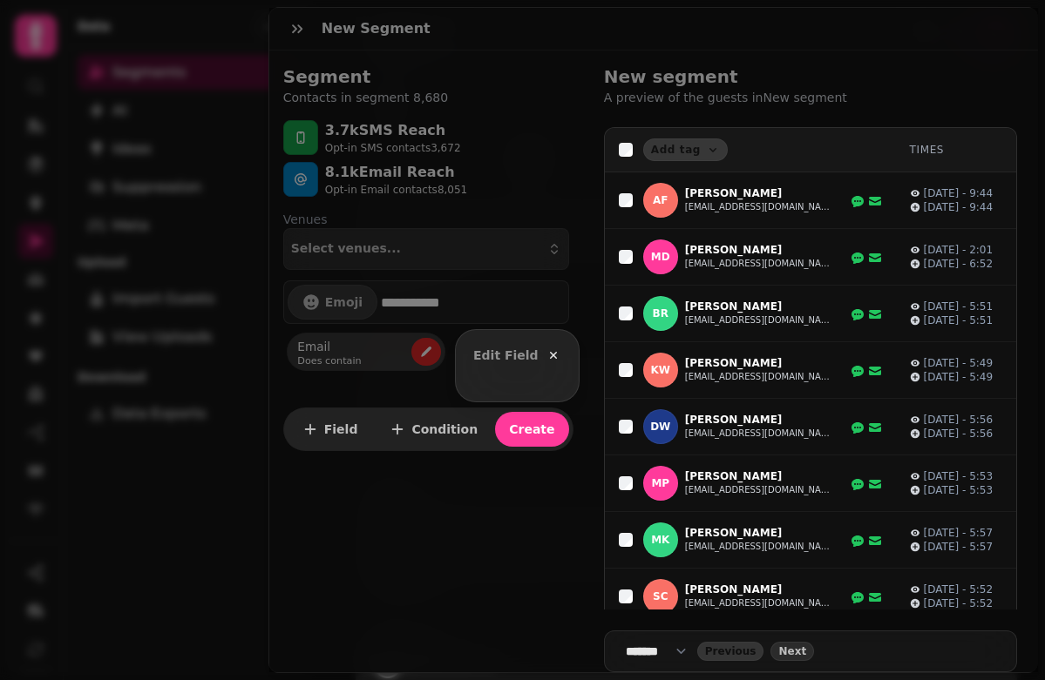
select select "*****"
select select "****"
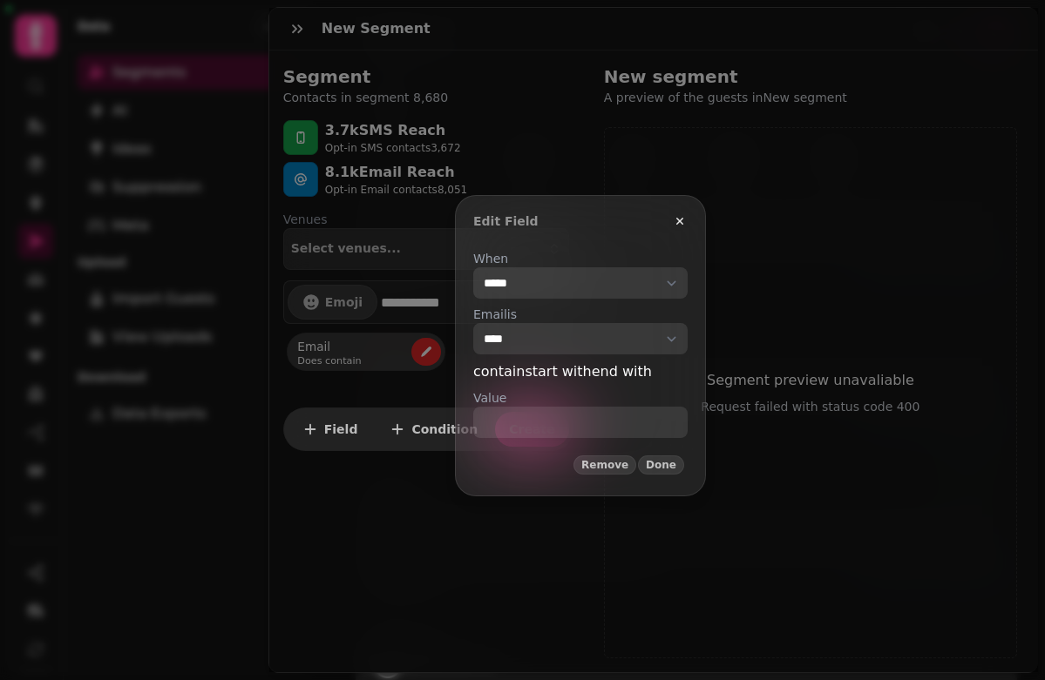
click at [519, 272] on select "**********" at bounding box center [580, 282] width 214 height 31
select select "**********"
click at [473, 267] on select "**********" at bounding box center [580, 282] width 214 height 31
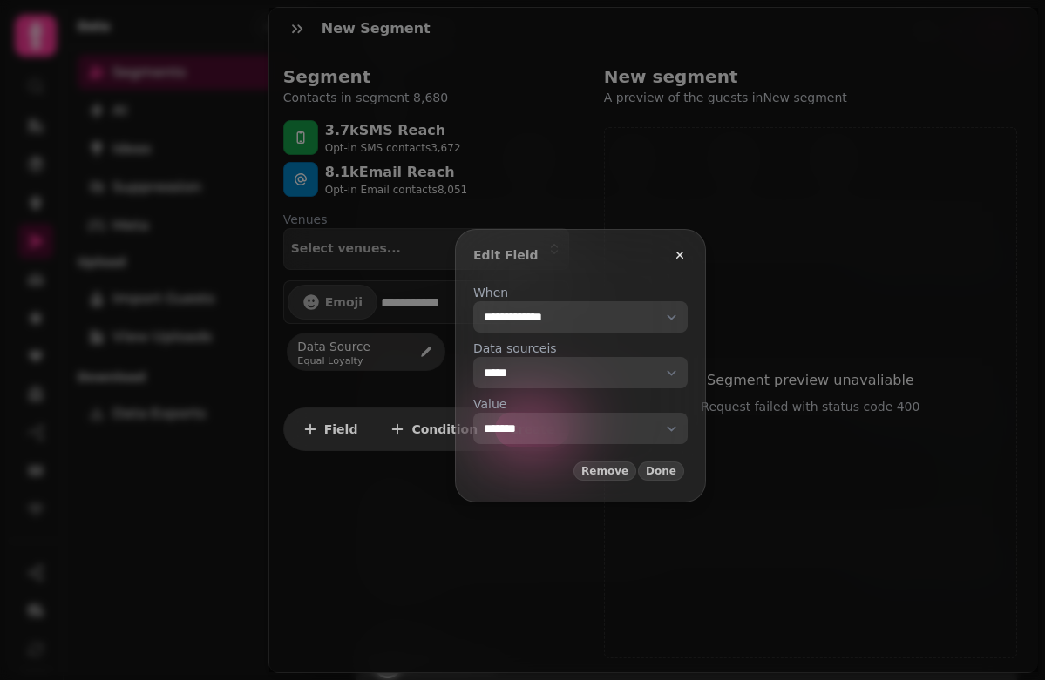
click at [552, 439] on select "**********" at bounding box center [580, 428] width 214 height 31
click at [473, 413] on select "**********" at bounding box center [580, 428] width 214 height 31
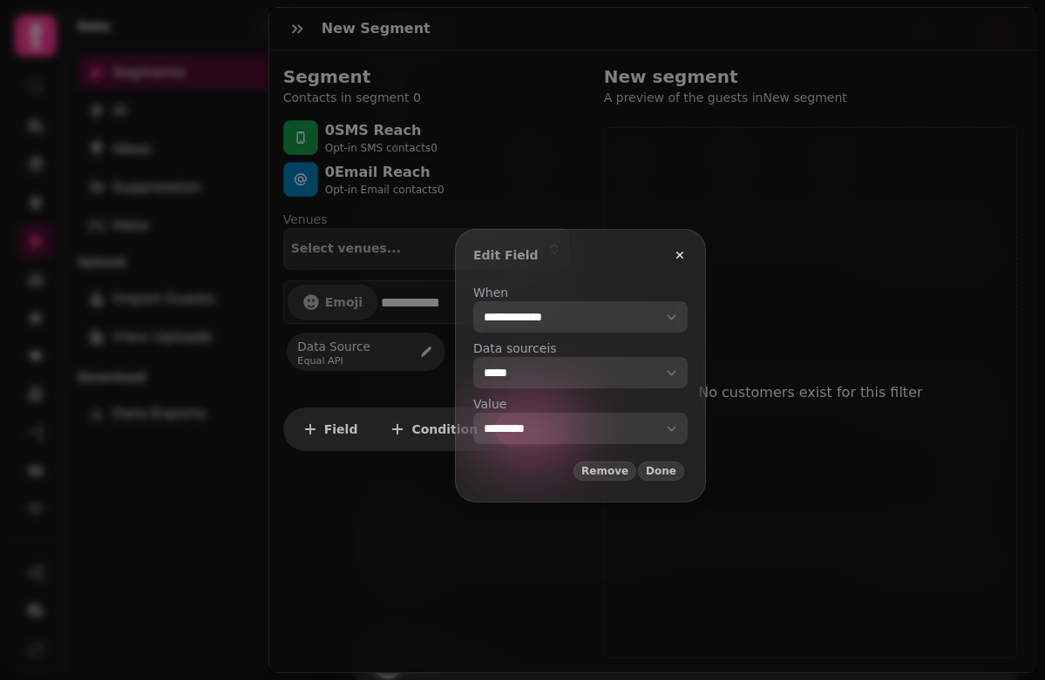
click at [577, 428] on select "**********" at bounding box center [580, 428] width 214 height 31
select select "******"
click at [473, 413] on select "**********" at bounding box center [580, 428] width 214 height 31
select select "**"
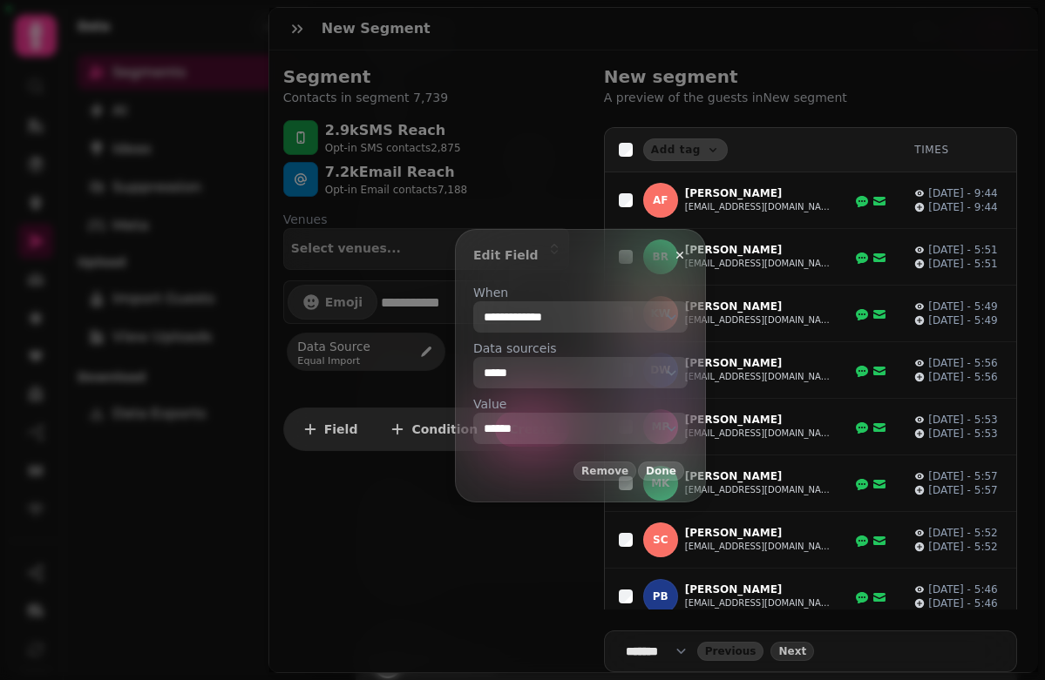
click at [676, 472] on span "Done" at bounding box center [661, 471] width 30 height 10
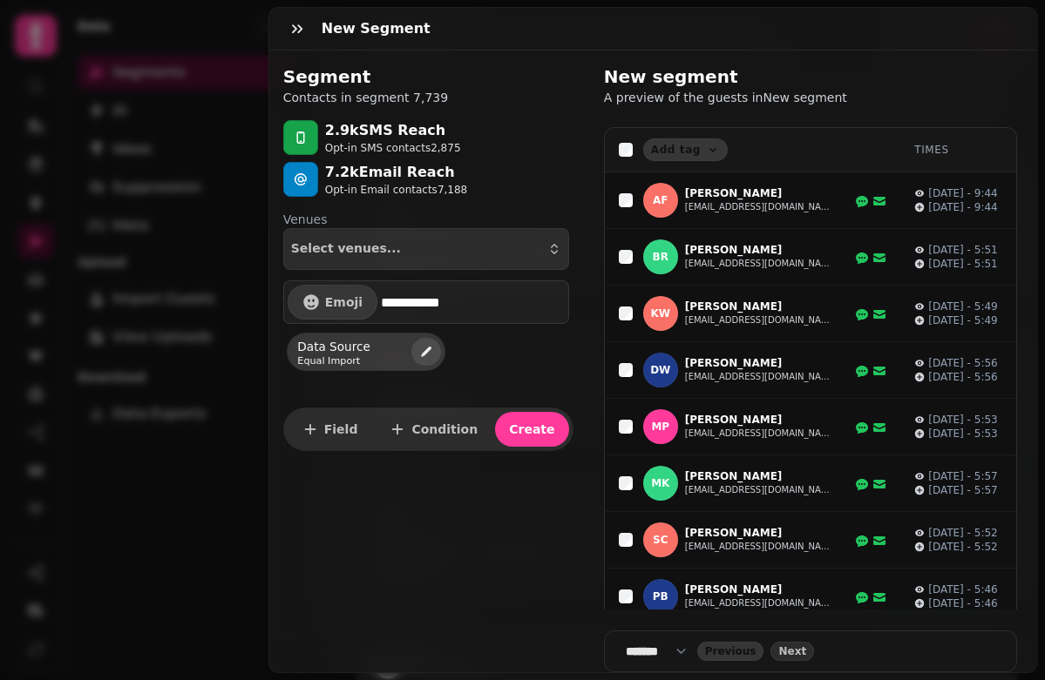
click at [435, 354] on button "edit" at bounding box center [426, 352] width 30 height 28
select select "**********"
select select "**"
select select "******"
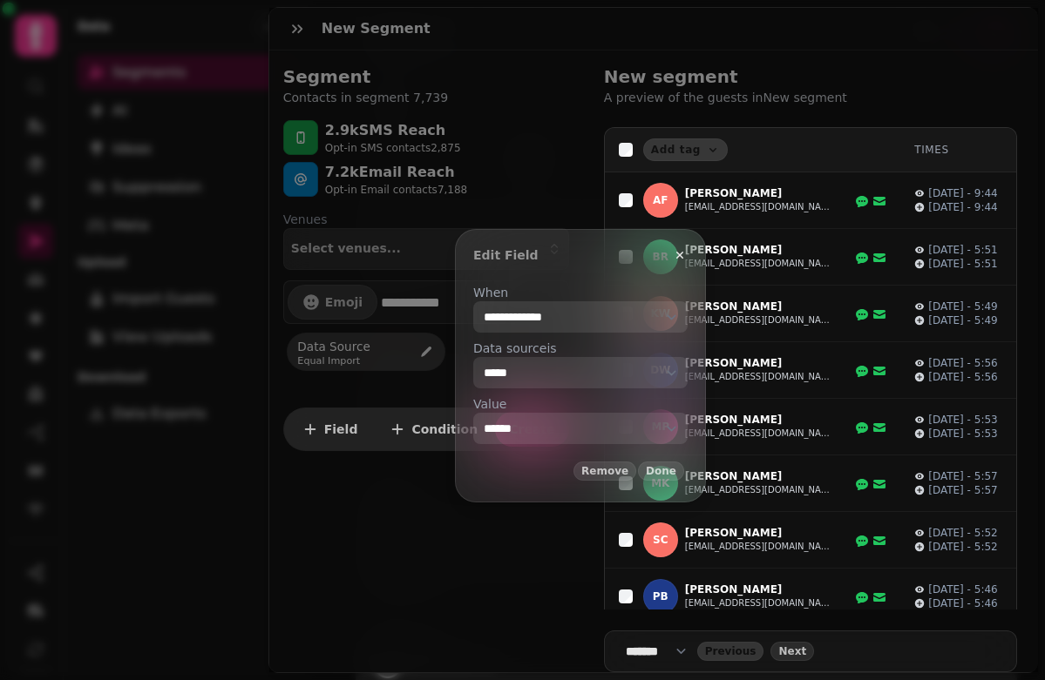
click at [547, 420] on select "**********" at bounding box center [580, 428] width 214 height 31
click at [628, 473] on span "Remove" at bounding box center [604, 471] width 47 height 10
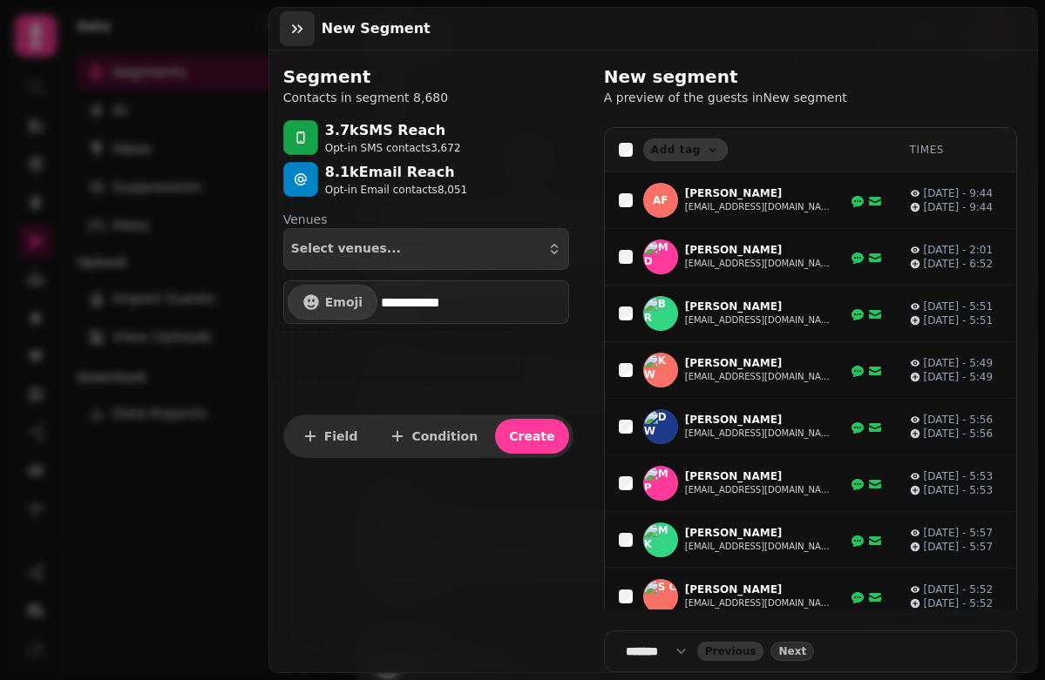
click at [296, 29] on icon "button" at bounding box center [297, 28] width 10 height 9
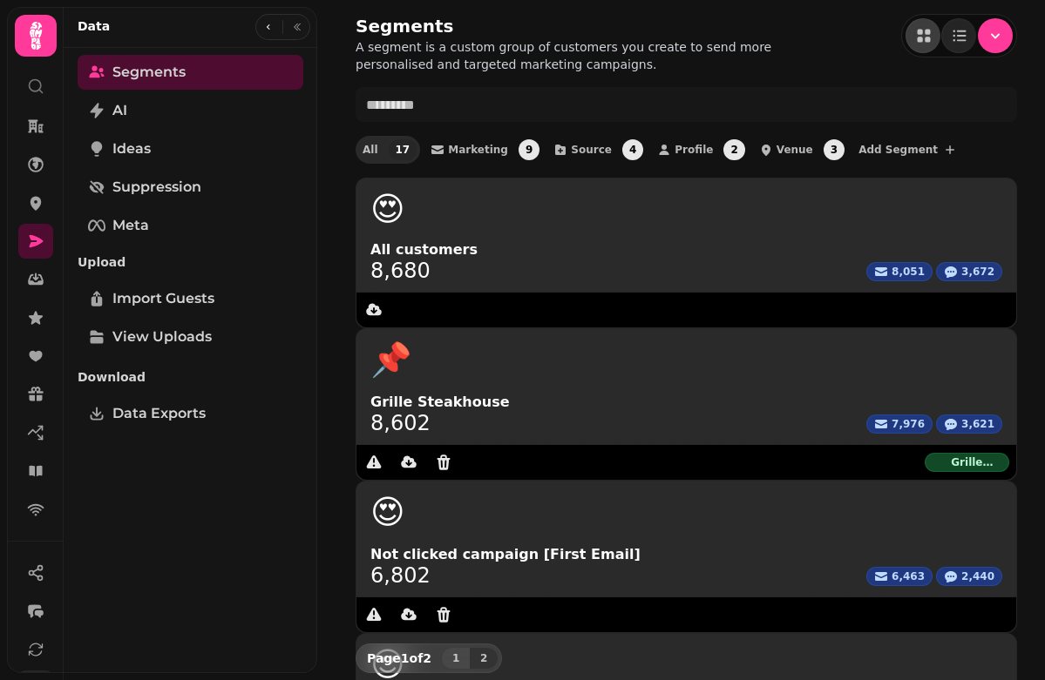
click at [808, 57] on div "Segments A segment is a custom group of customers you create to send more perso…" at bounding box center [685, 43] width 661 height 59
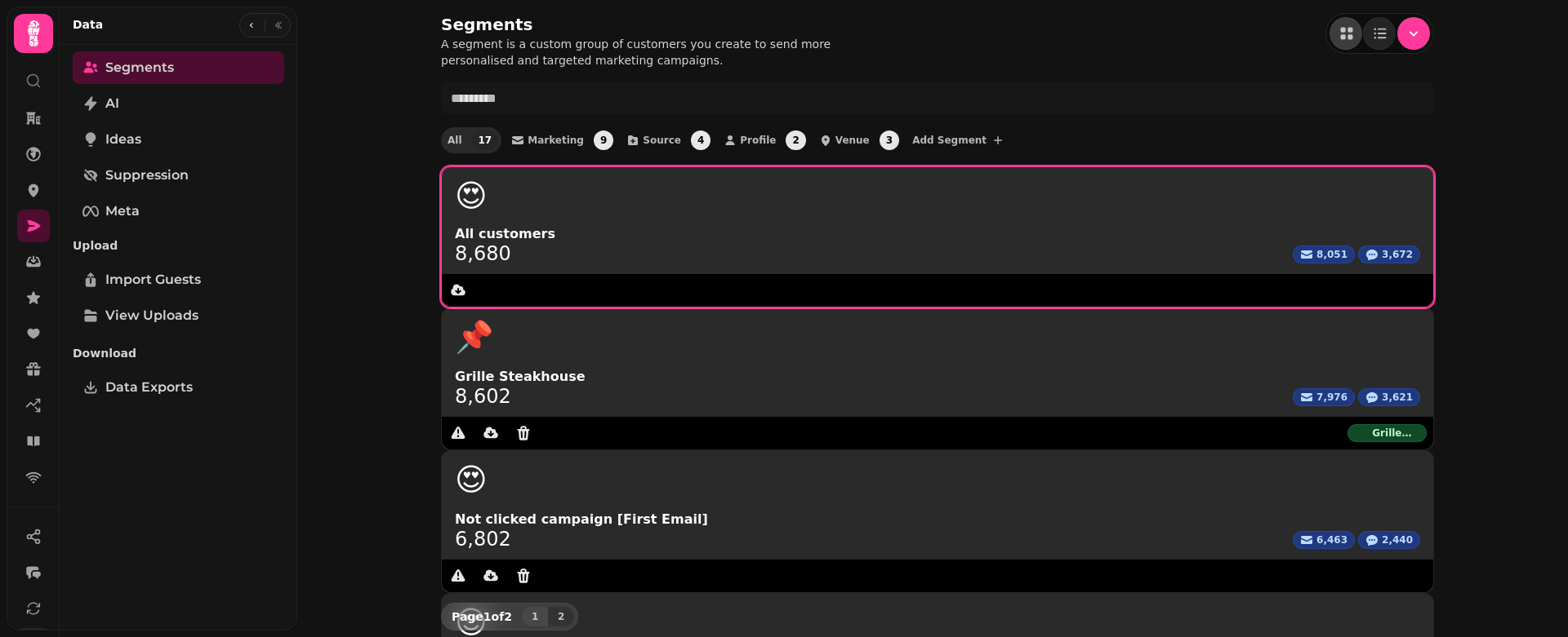
click at [484, 251] on span "8,680" at bounding box center [483, 253] width 56 height 20
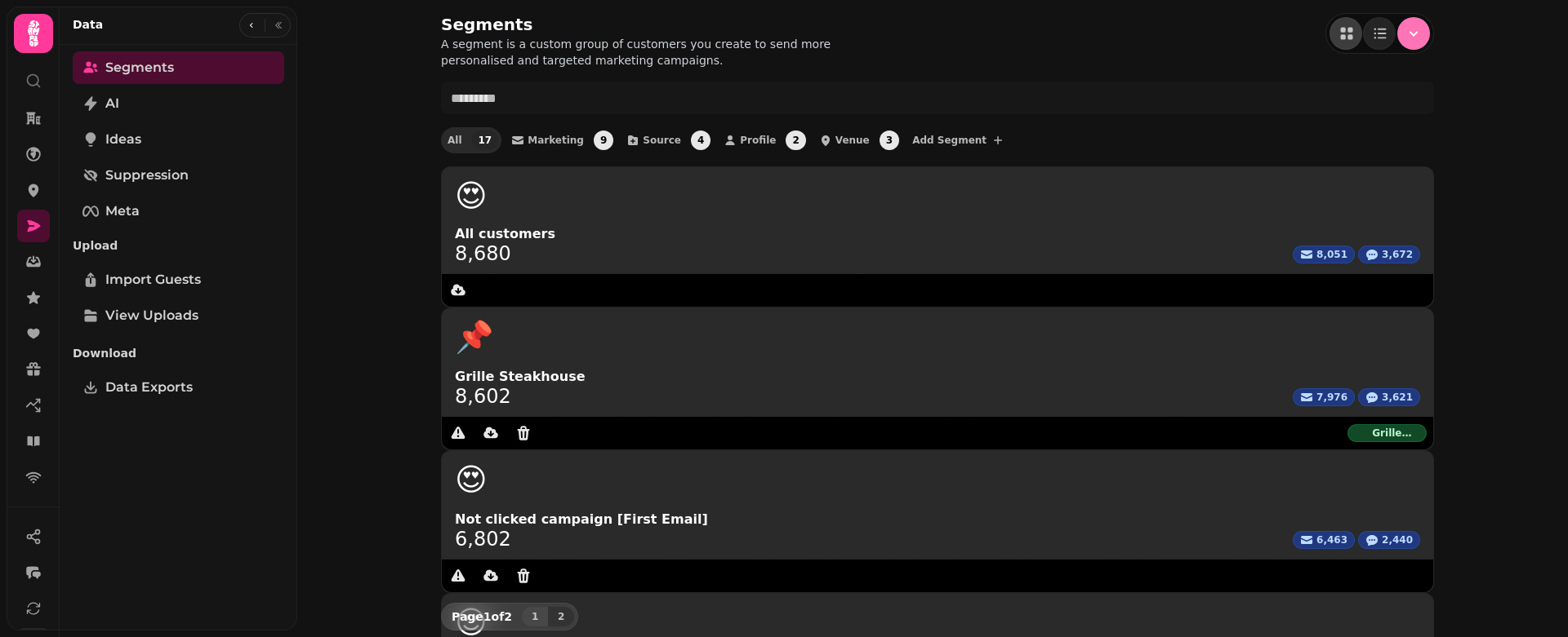
click at [978, 31] on icon "Menu" at bounding box center [1412, 33] width 16 height 16
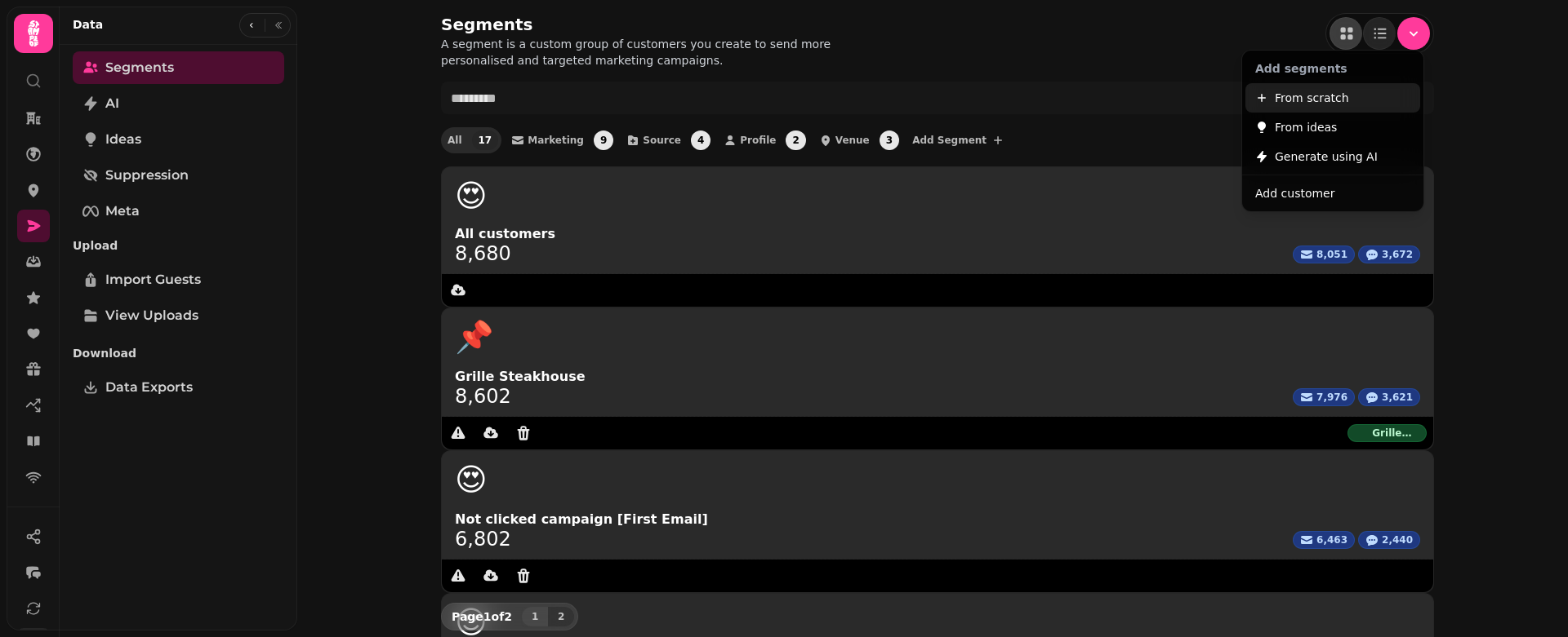
click at [978, 91] on span "From scratch" at bounding box center [1311, 97] width 74 height 20
select select "**"
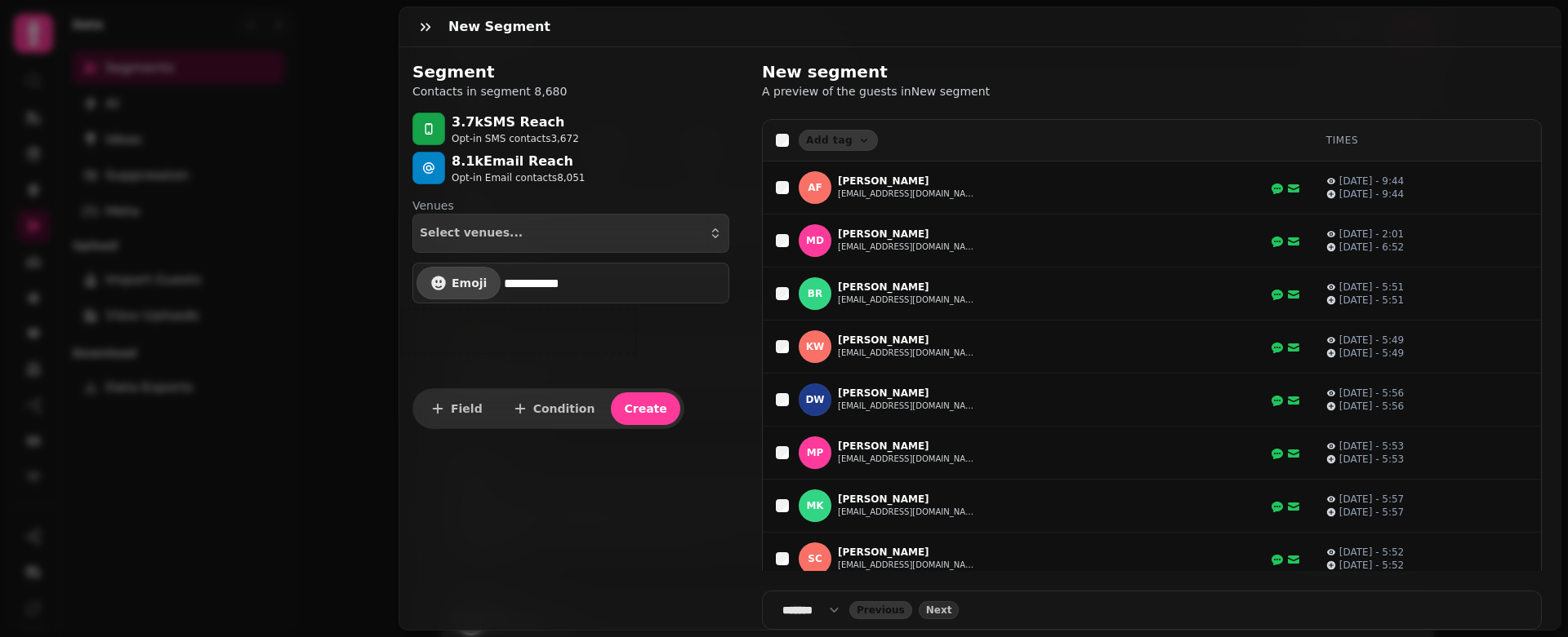
drag, startPoint x: 611, startPoint y: 276, endPoint x: 470, endPoint y: 276, distance: 141.0
click at [468, 276] on div "**********" at bounding box center [571, 284] width 317 height 41
type input "**********"
click at [527, 332] on div at bounding box center [518, 331] width 245 height 55
click at [624, 408] on span "Create" at bounding box center [645, 408] width 42 height 11
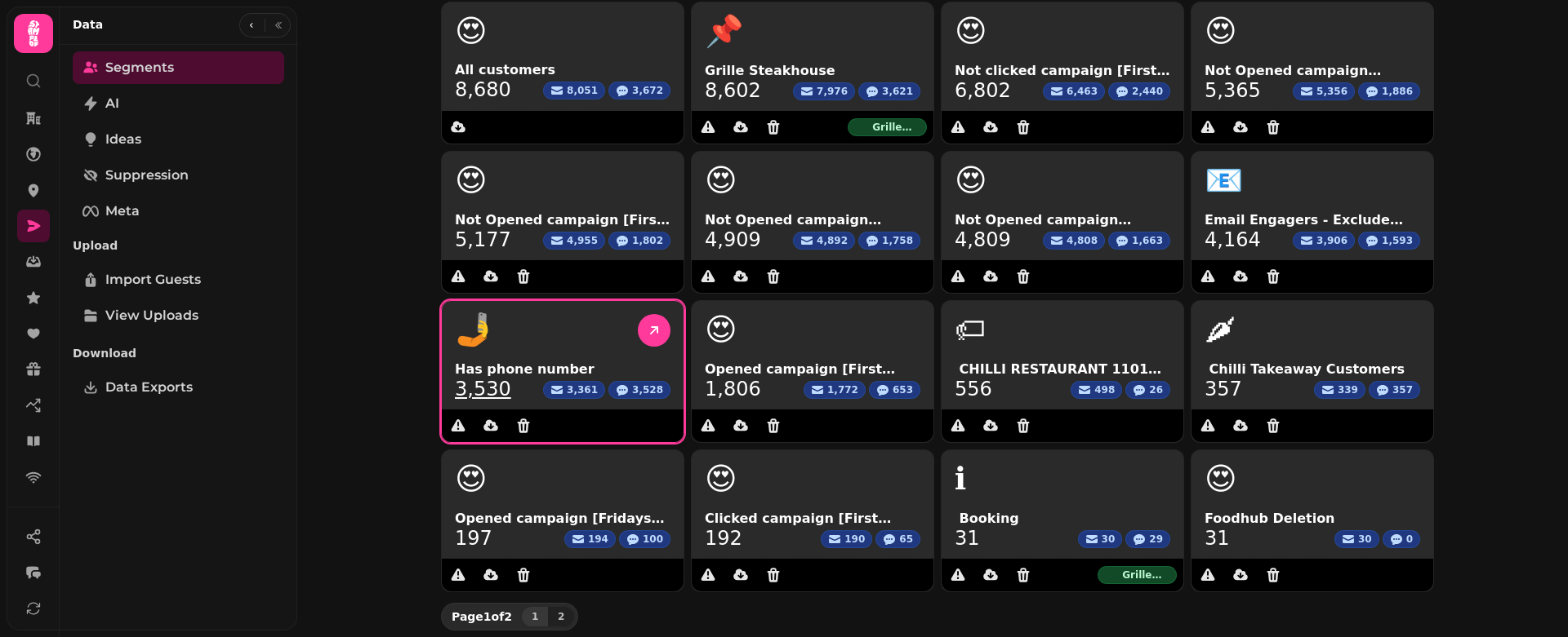
scroll to position [174, 0]
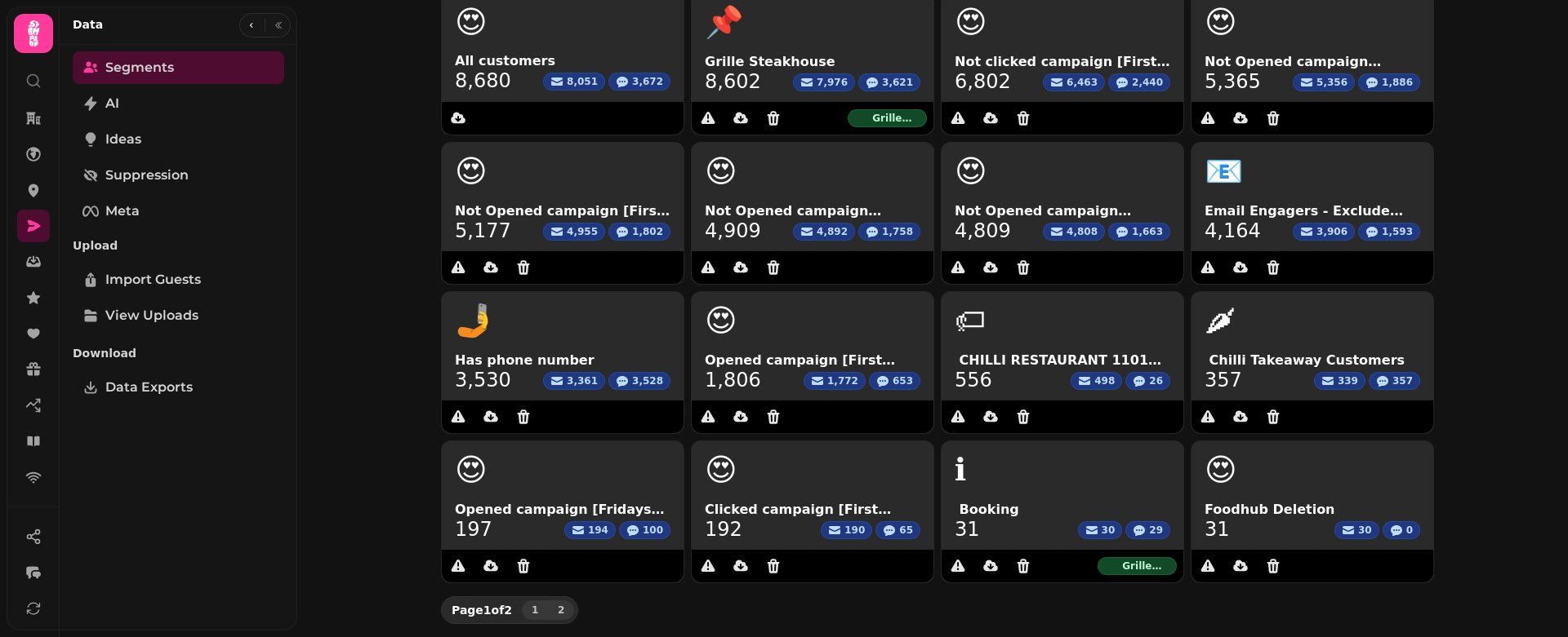
click at [555, 610] on span "2" at bounding box center [561, 610] width 13 height 9
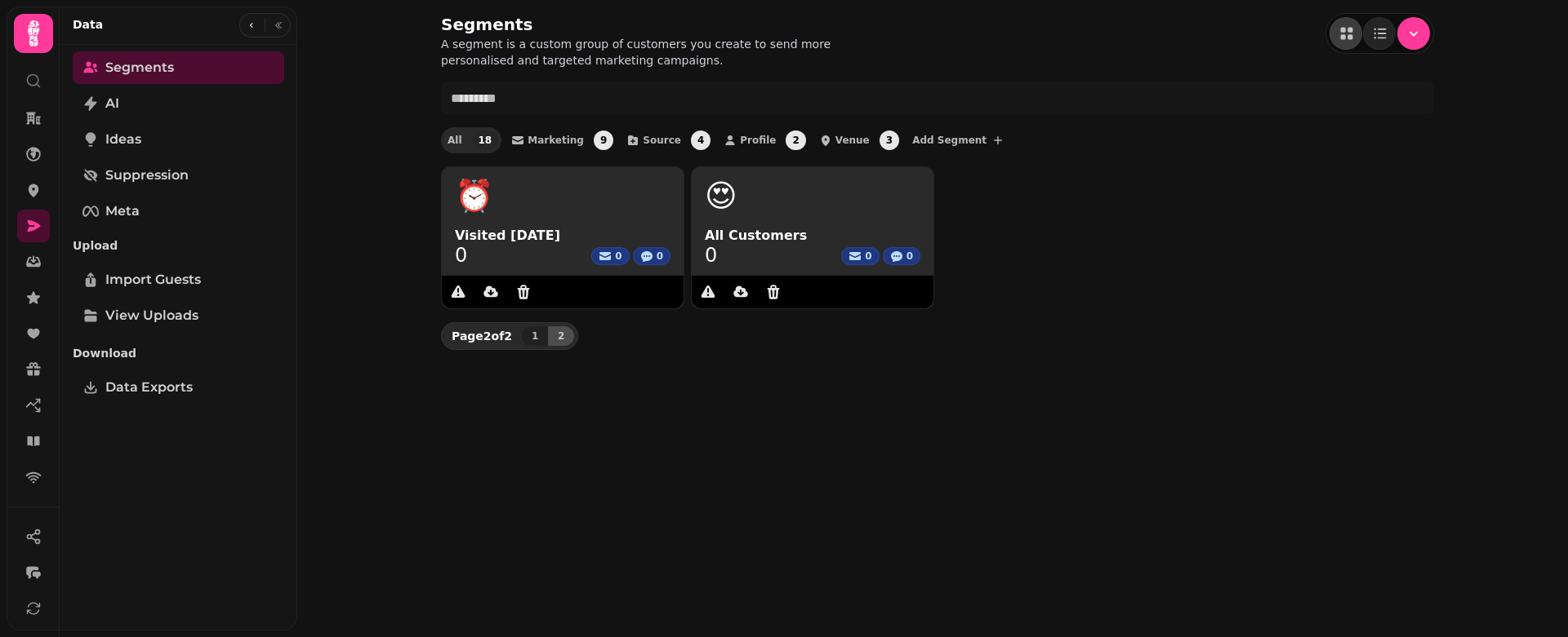
scroll to position [0, 0]
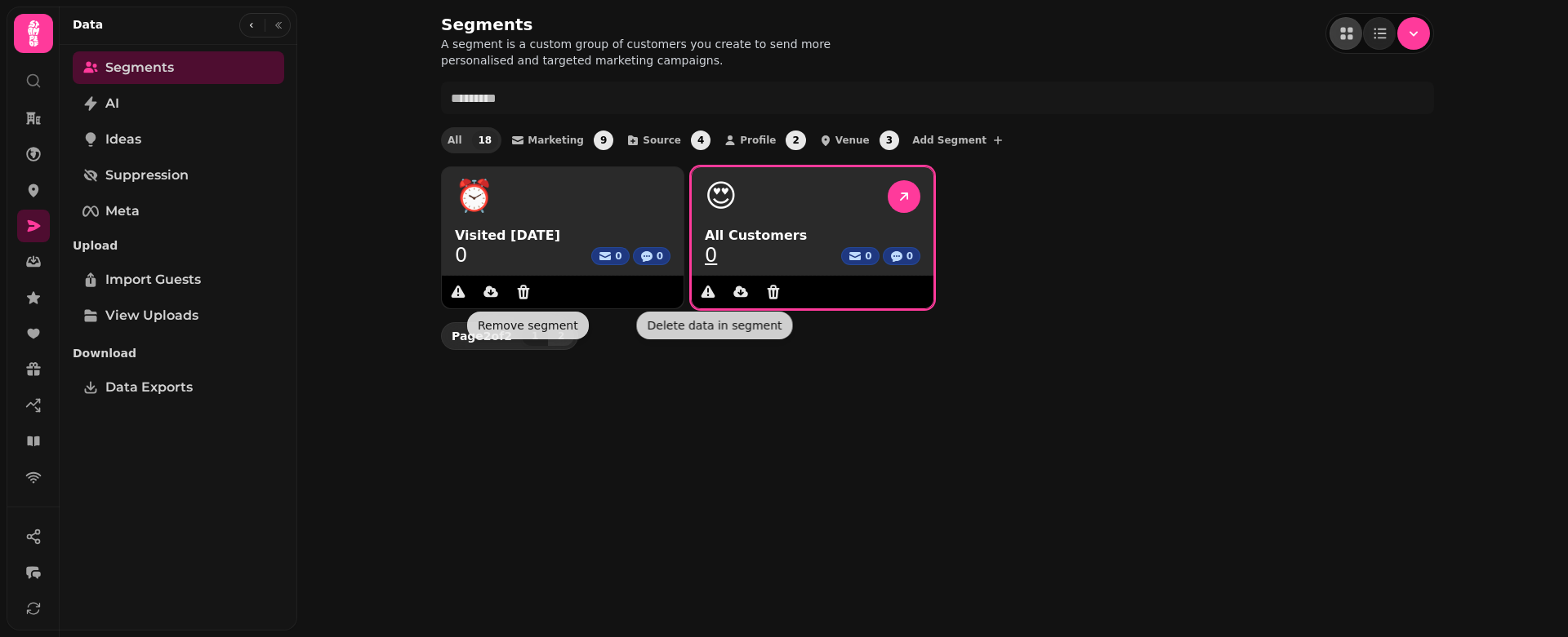
click at [717, 260] on div "0 0 0" at bounding box center [813, 255] width 216 height 20
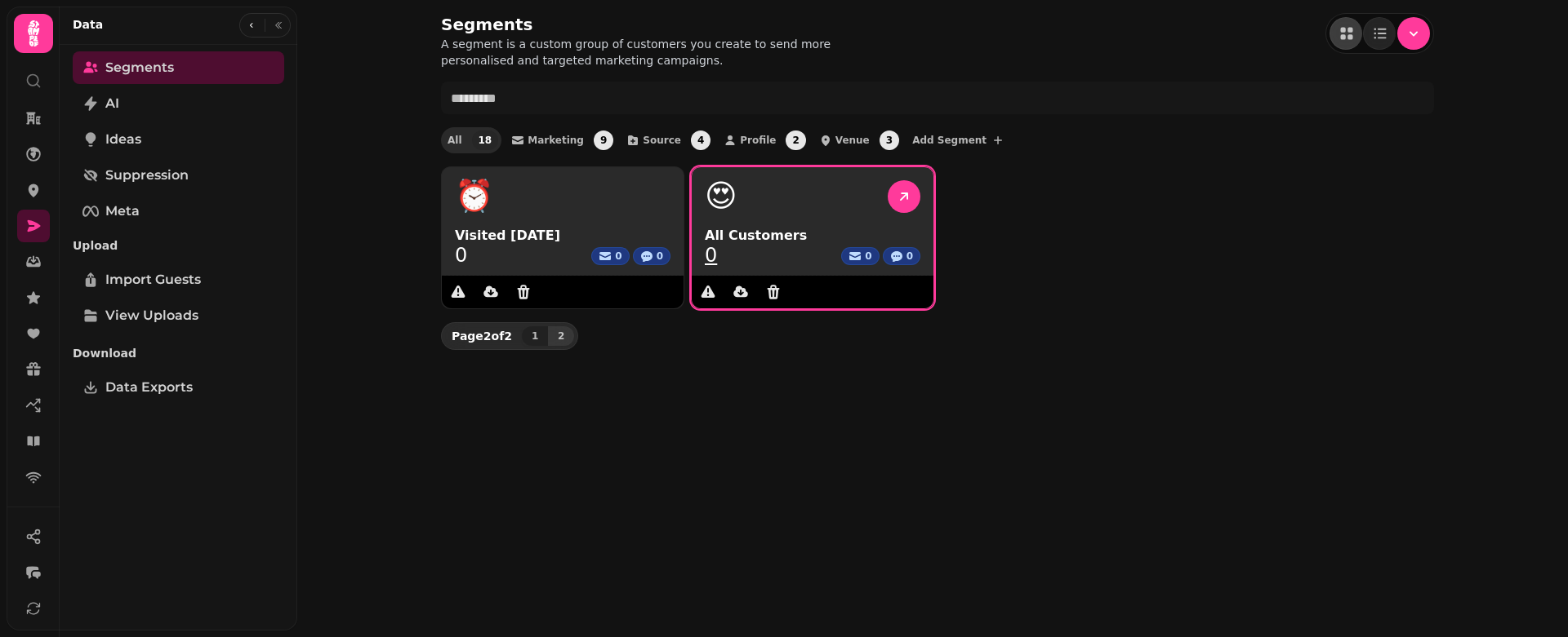
click at [709, 259] on link "0" at bounding box center [710, 255] width 12 height 20
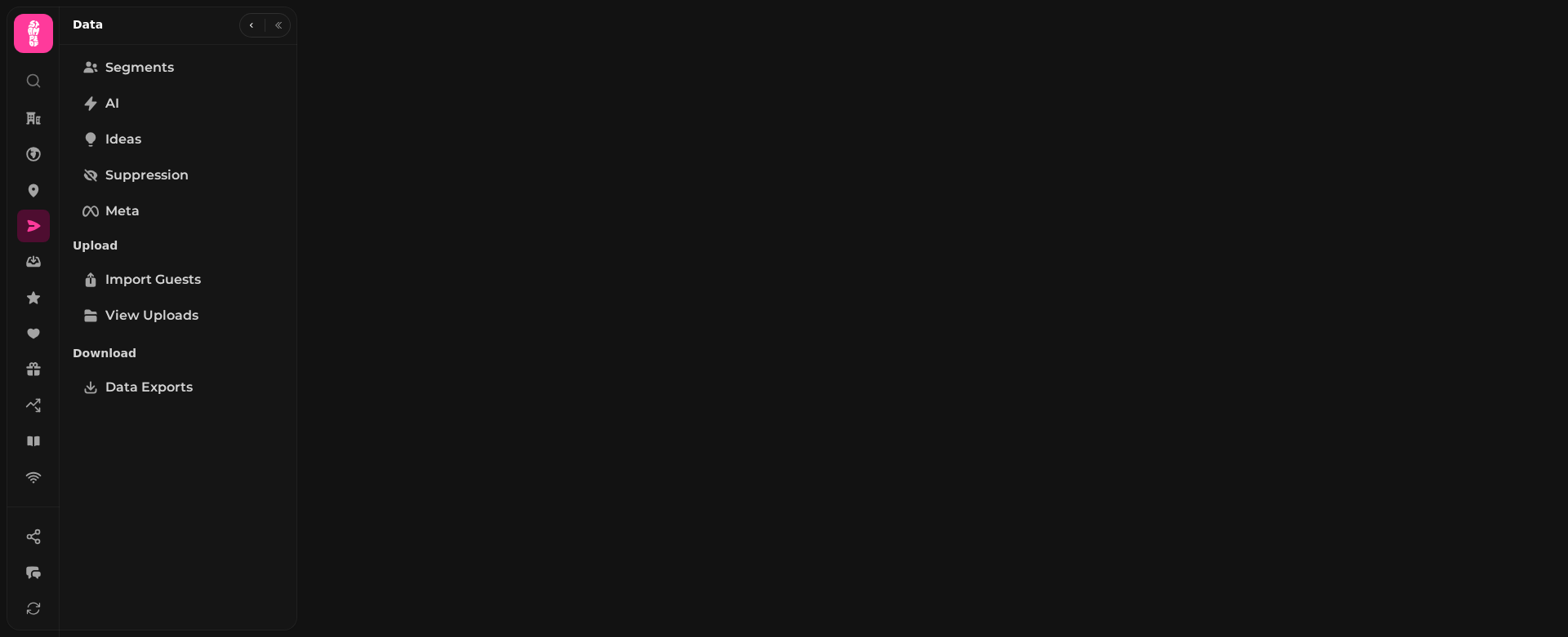
select select "**"
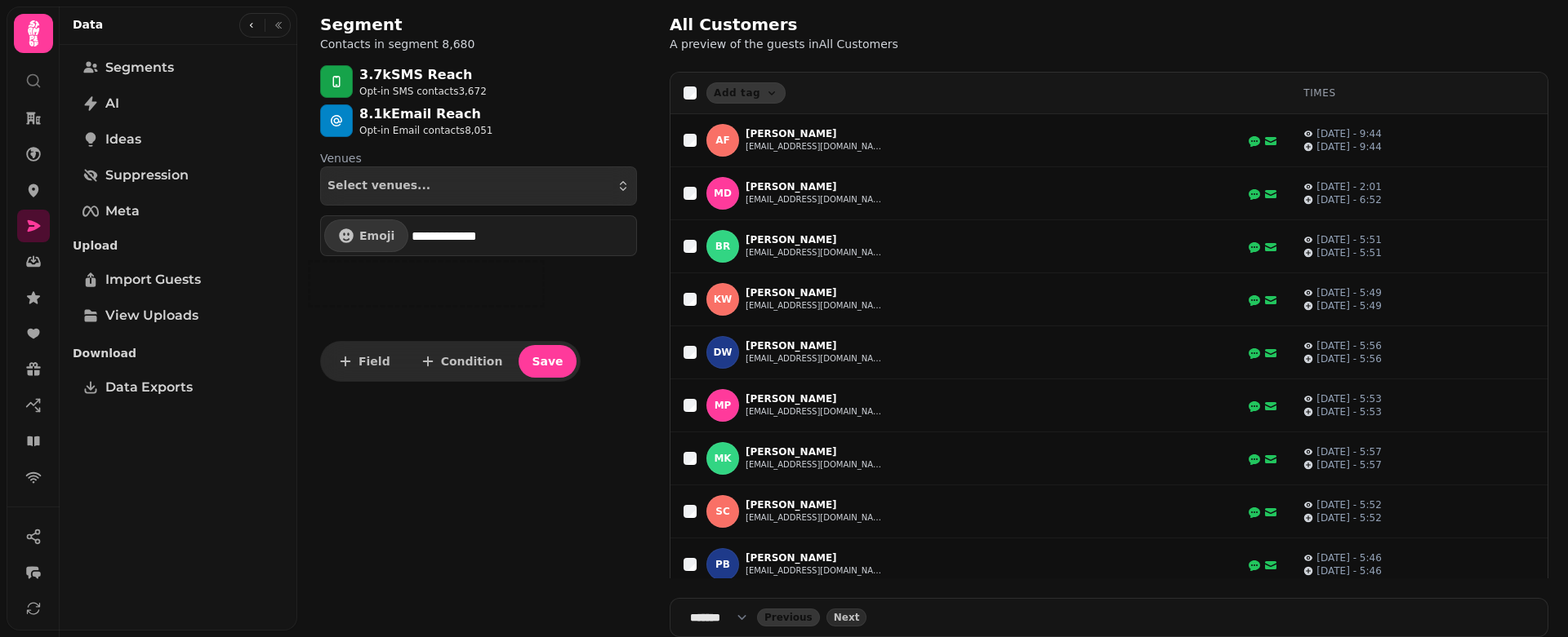
click at [546, 458] on div "**********" at bounding box center [479, 318] width 343 height 637
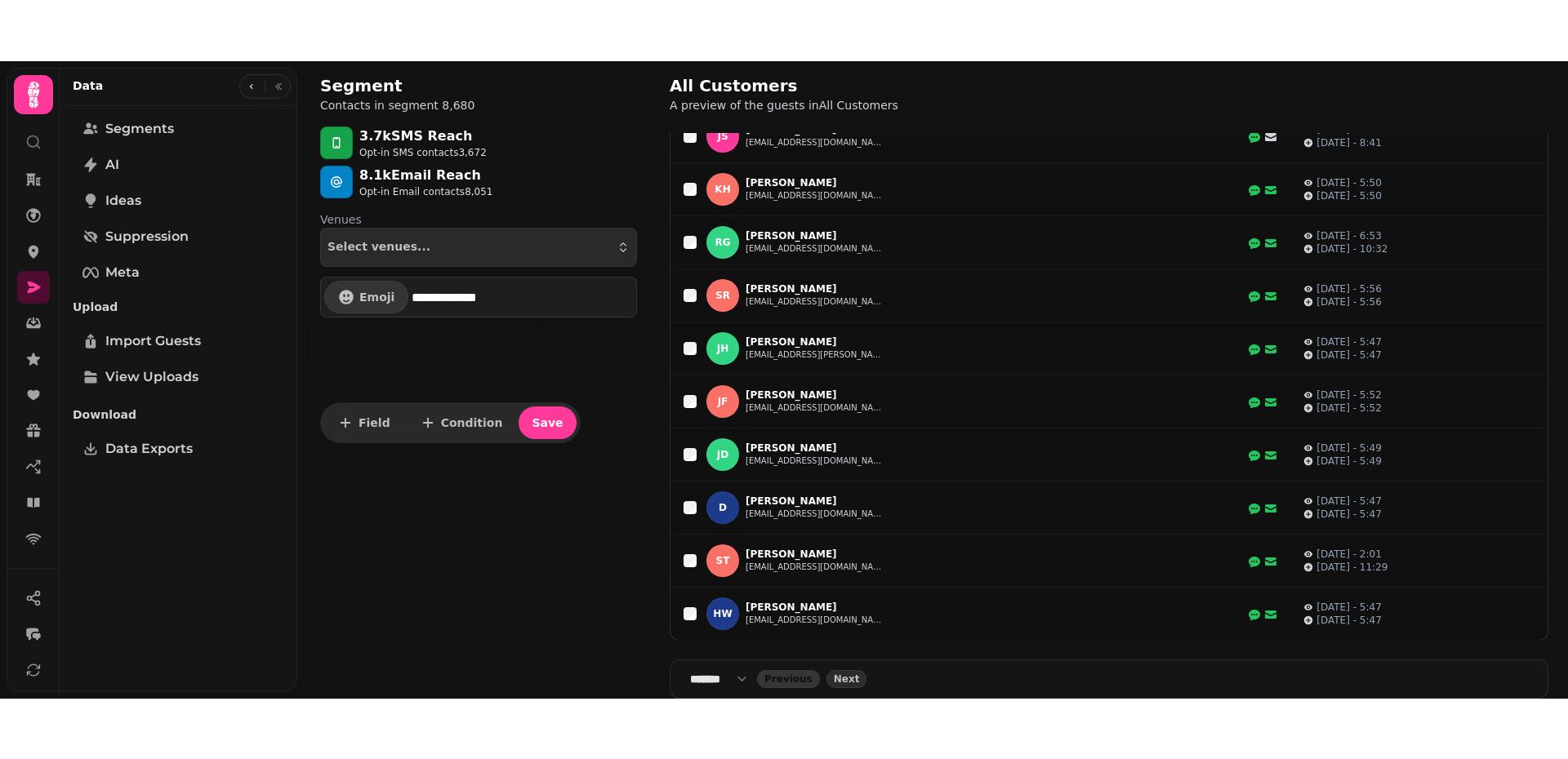
scroll to position [869, 0]
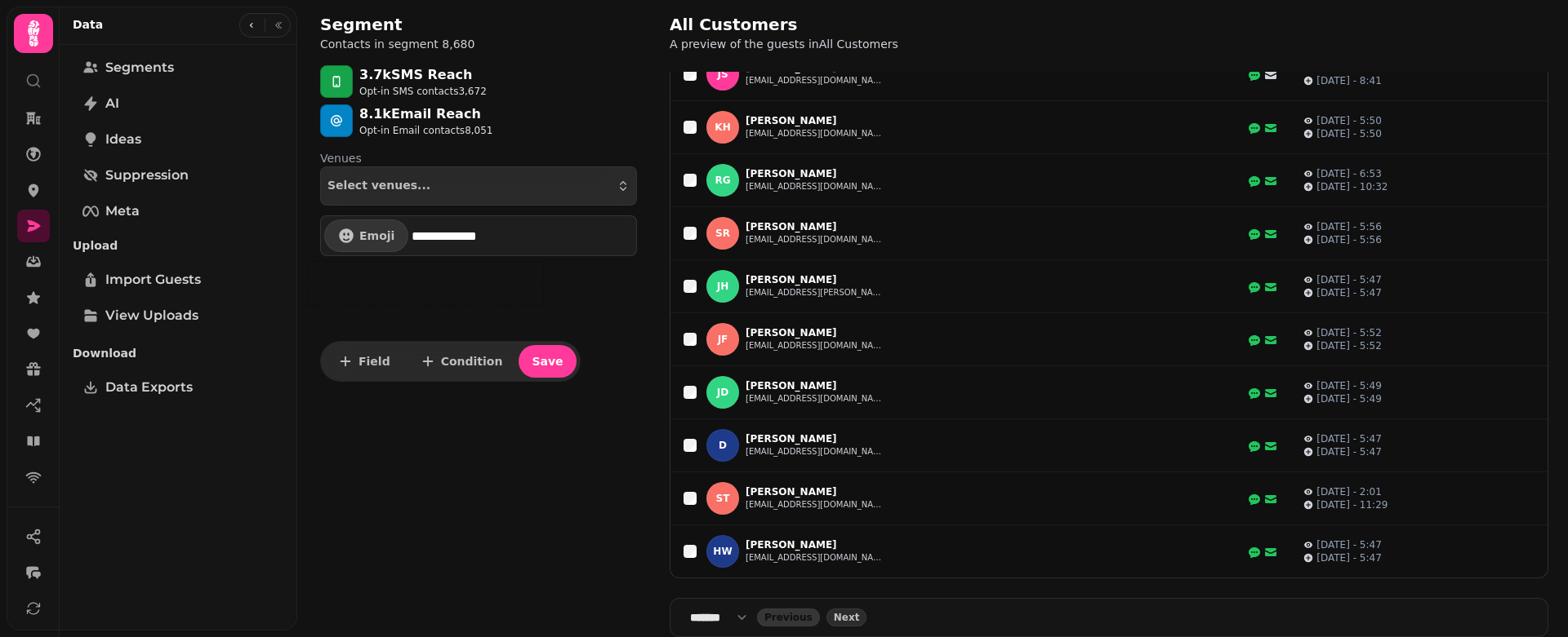
click at [737, 620] on select "**** * **** ** **** ** **** ** **** *** **** *** **** ***" at bounding box center [723, 617] width 67 height 16
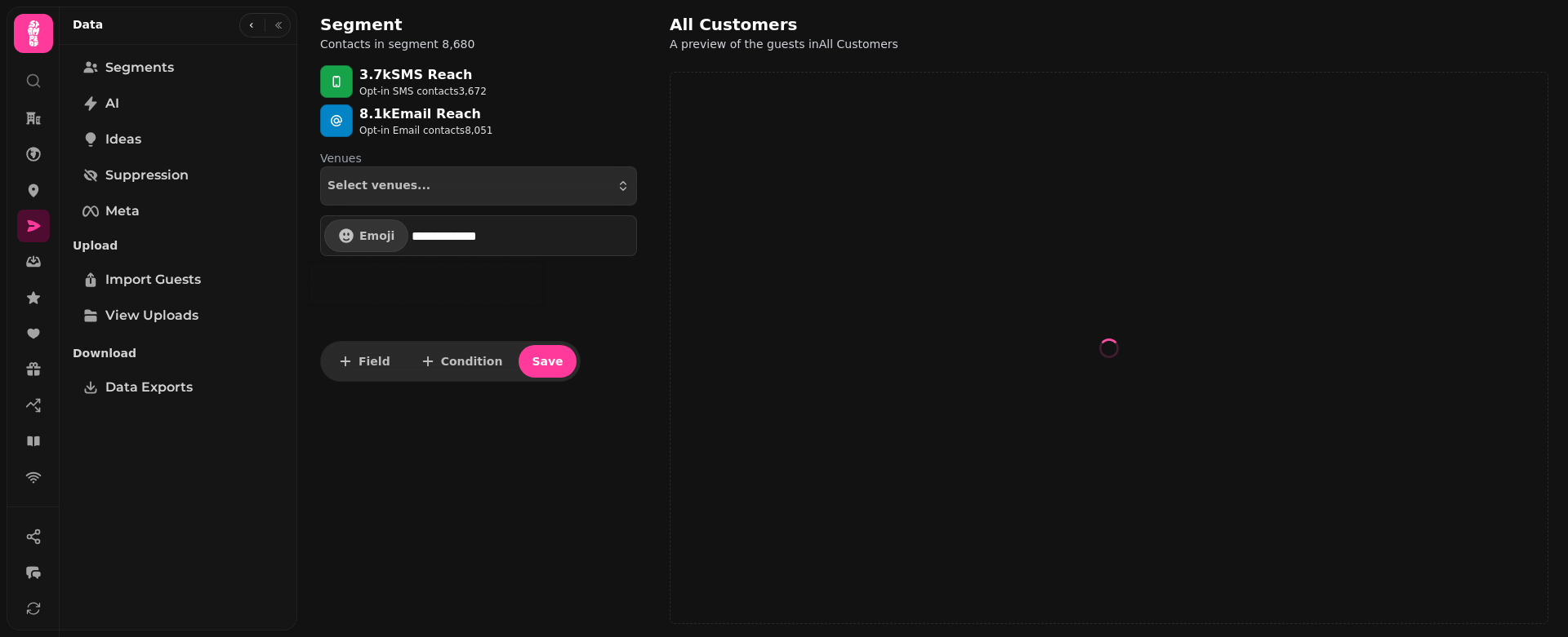
select select "***"
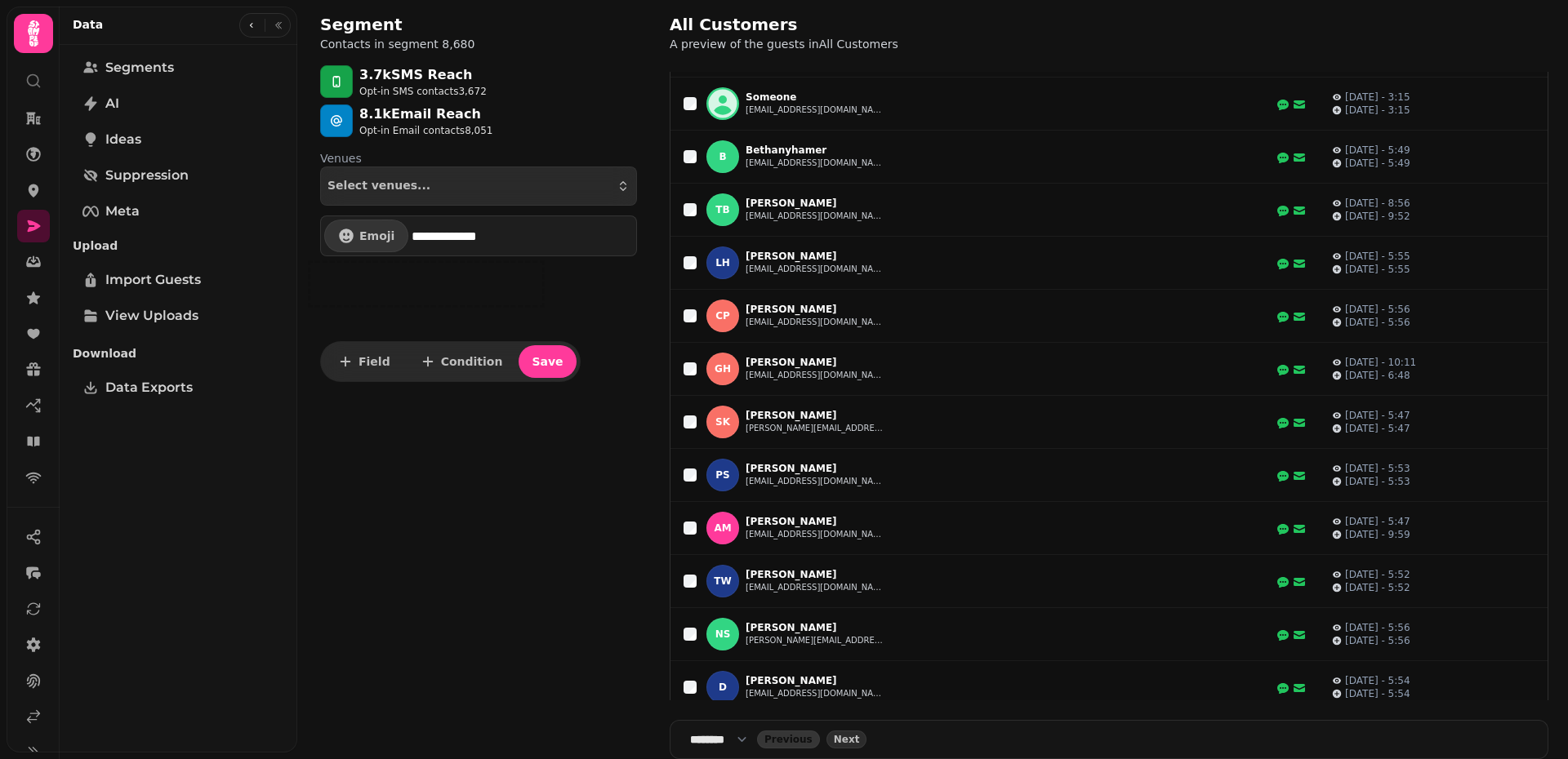
scroll to position [0, 0]
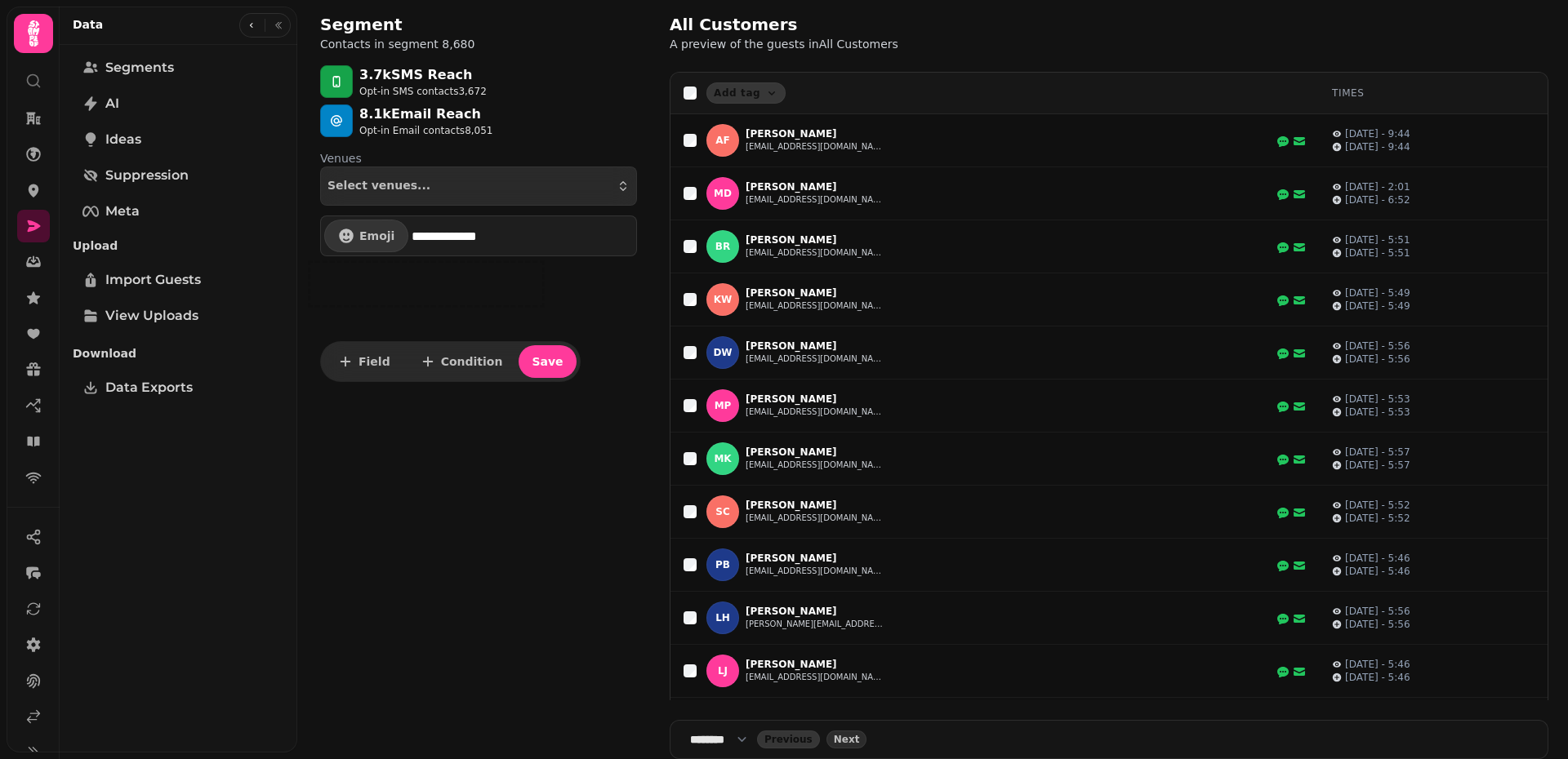
click at [587, 63] on div "Segment Contacts in segment 8,680" at bounding box center [479, 33] width 343 height 66
click at [254, 26] on icon "button" at bounding box center [251, 25] width 9 height 9
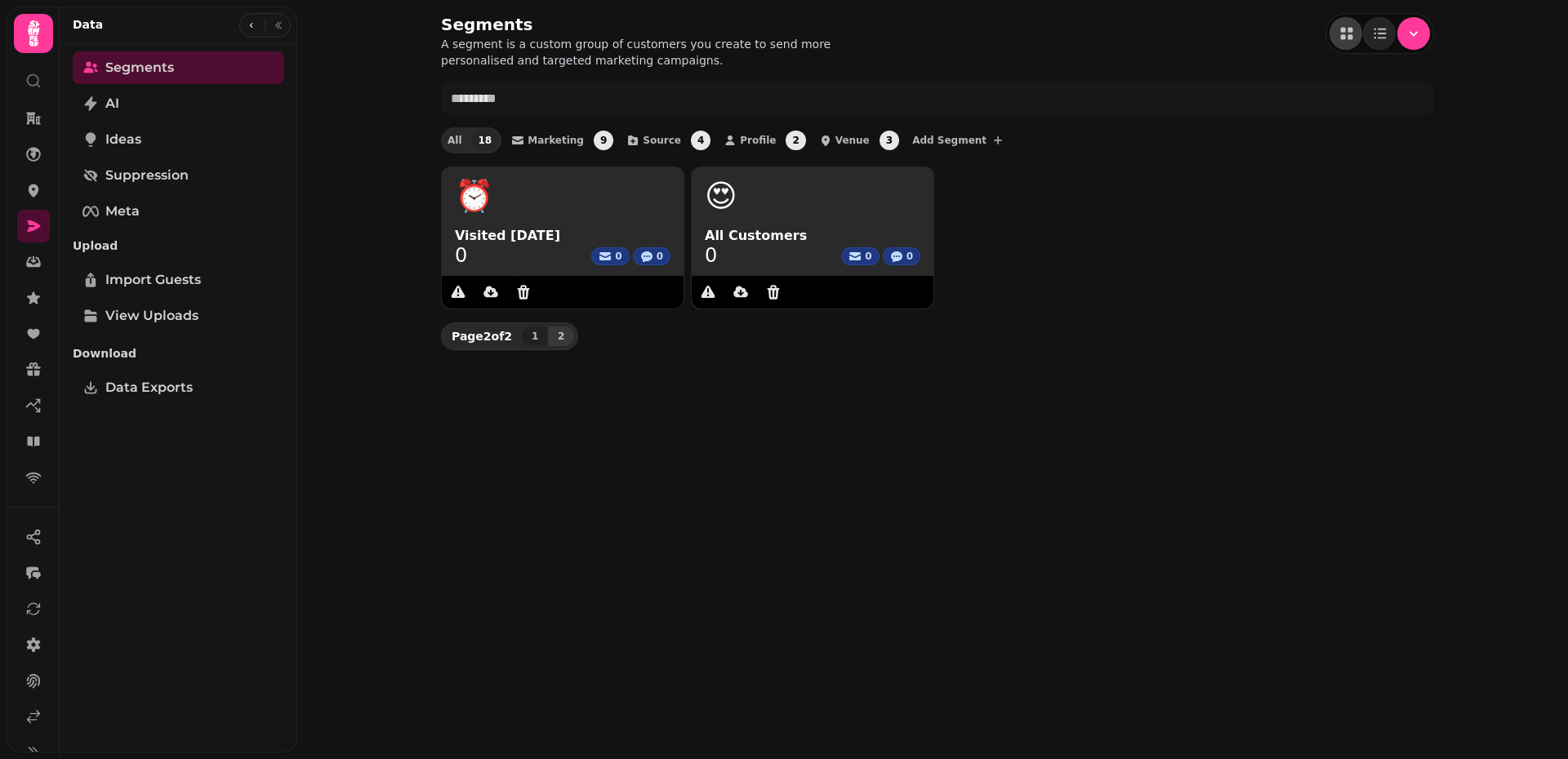
click at [1044, 256] on div "⏰ Visited Today 0 0 0 😍 All Customers 0 0 0" at bounding box center [936, 238] width 993 height 142
click at [29, 410] on icon at bounding box center [33, 405] width 16 height 16
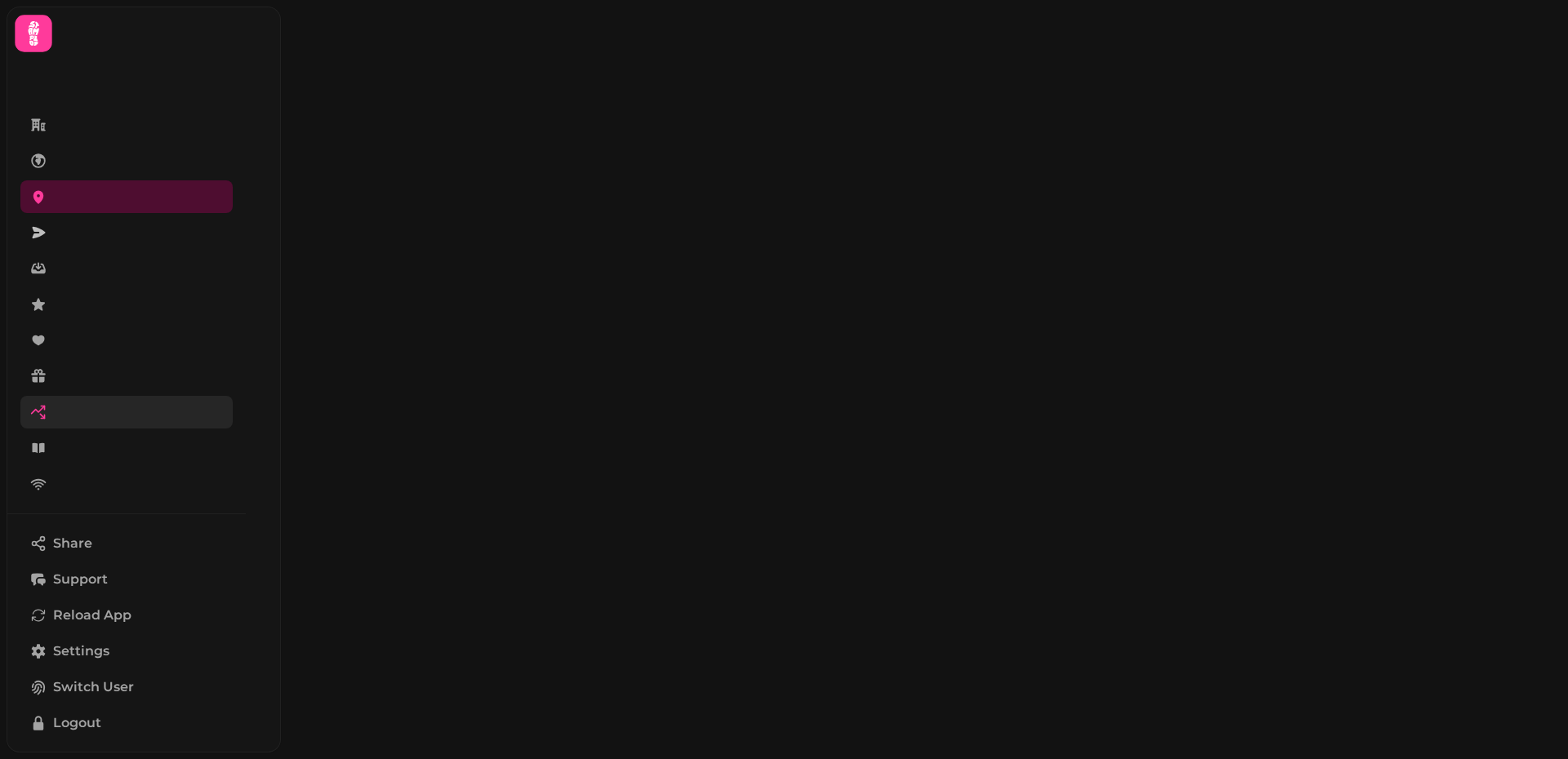
select select "**"
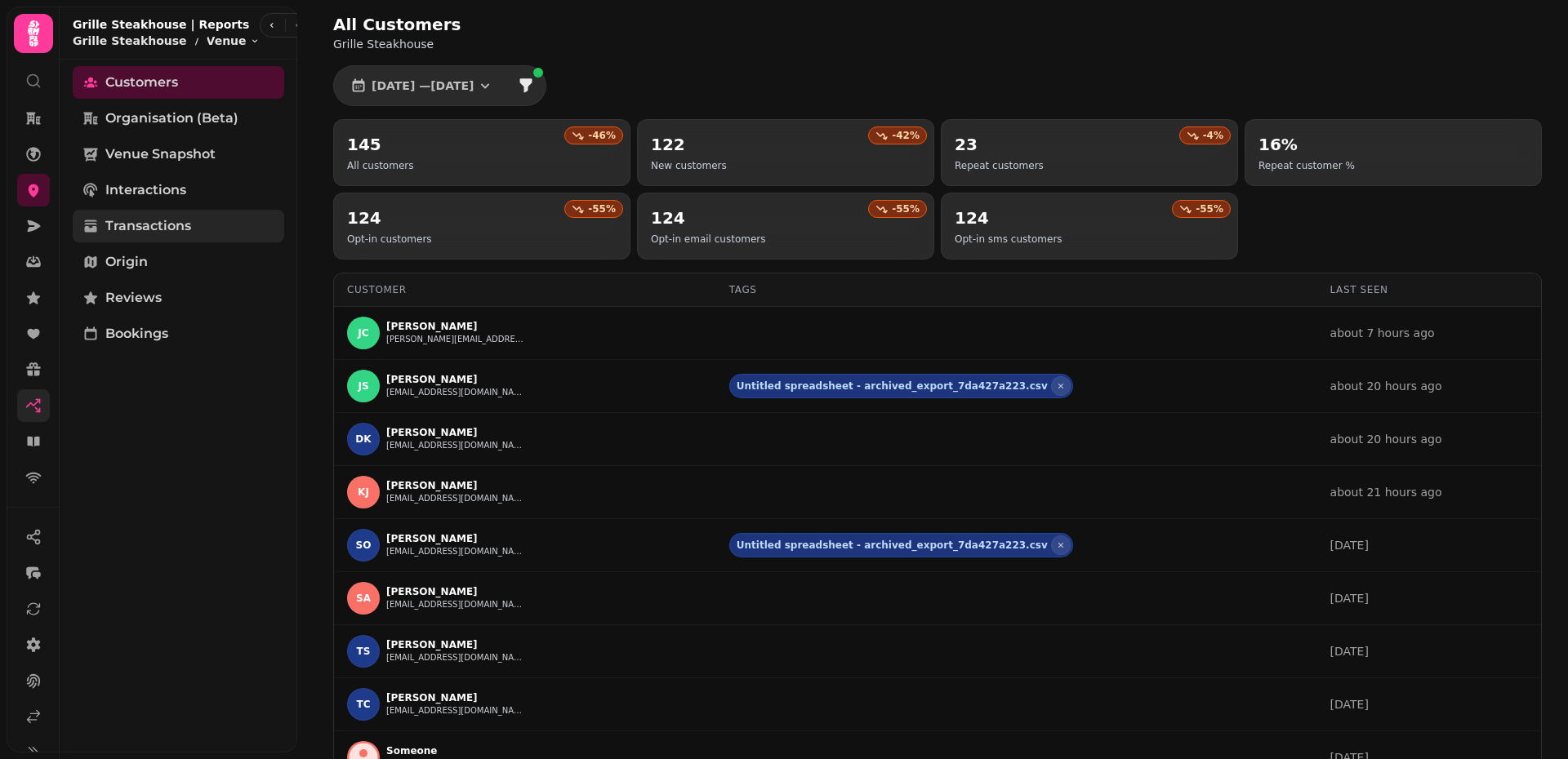
click at [181, 227] on span "Transactions" at bounding box center [147, 226] width 85 height 20
select select "**"
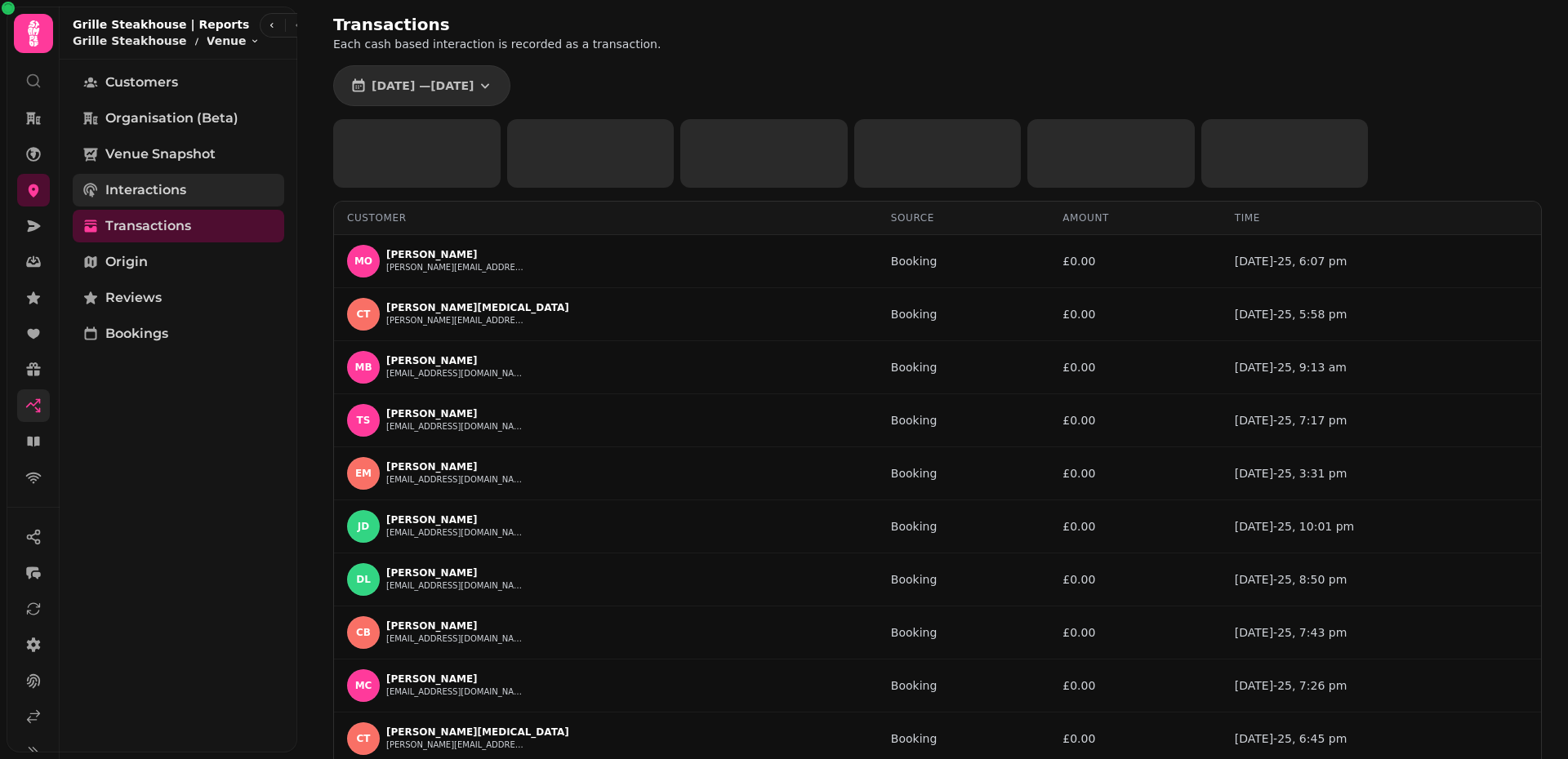
click at [174, 201] on link "Interactions" at bounding box center [179, 190] width 212 height 33
select select "**"
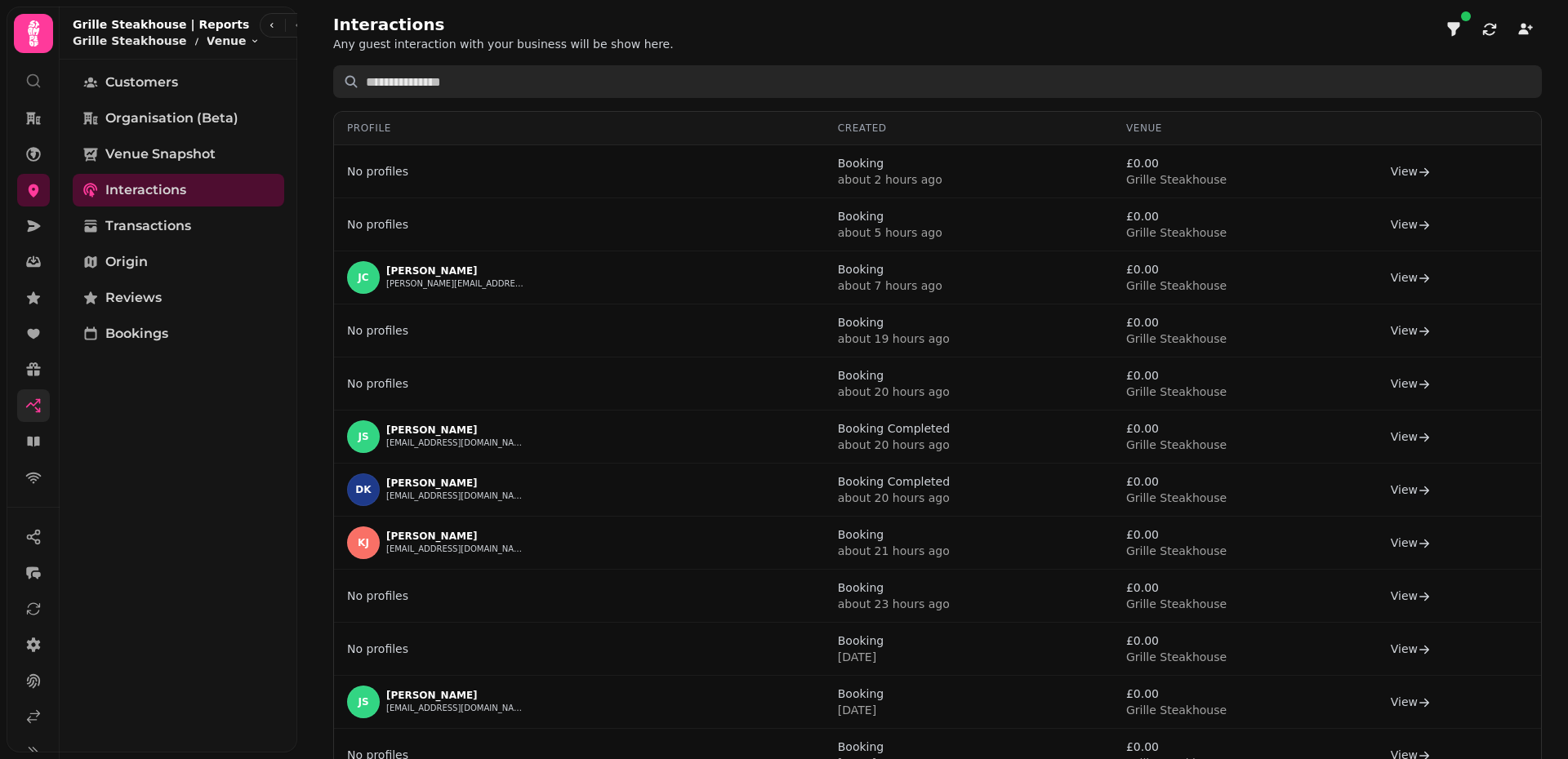
click at [594, 71] on input "text" at bounding box center [936, 82] width 1208 height 33
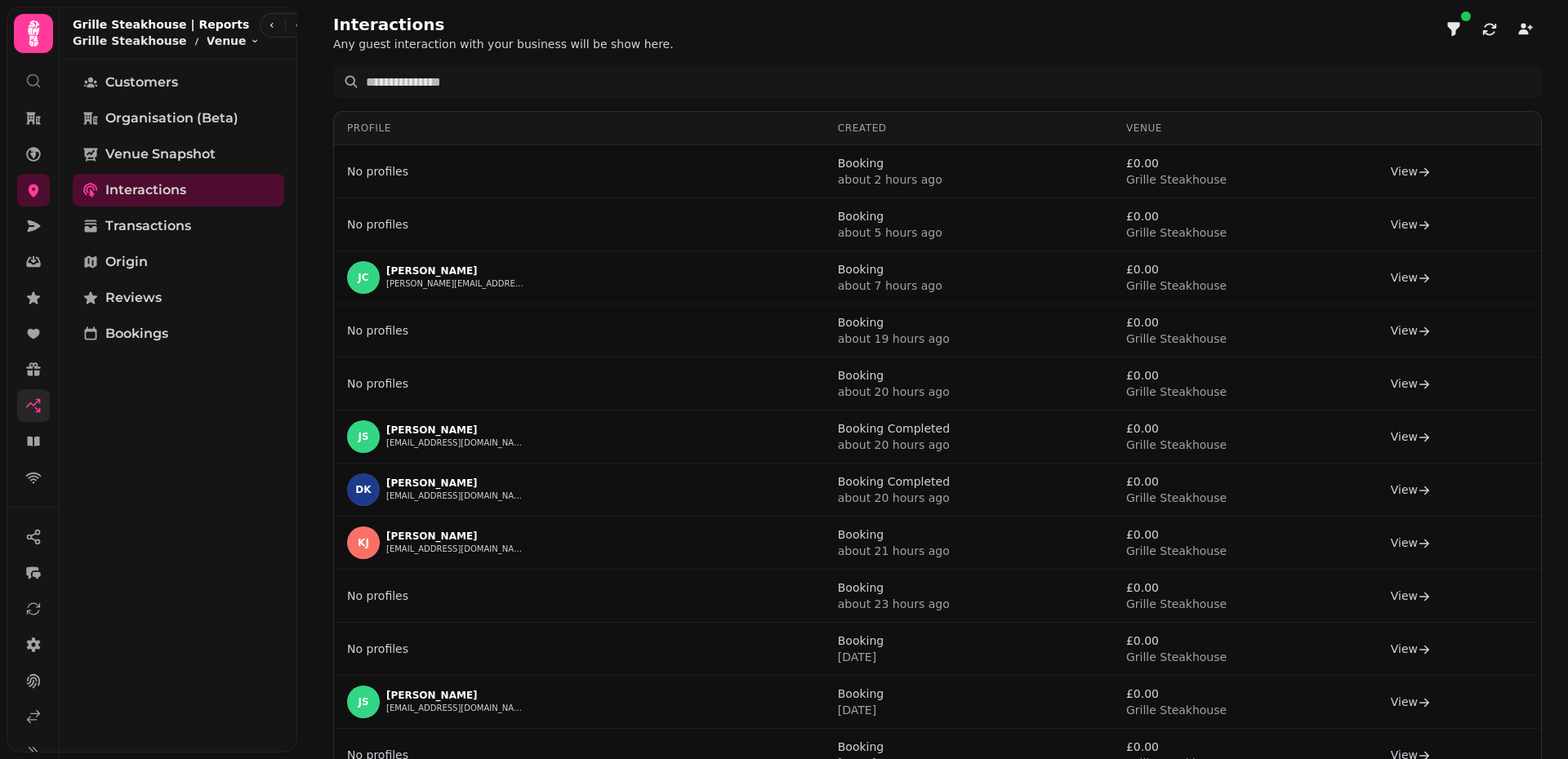
click at [1385, 52] on div "Interactions Any guest interaction with your business will be show here. Profil…" at bounding box center [937, 768] width 1261 height 1537
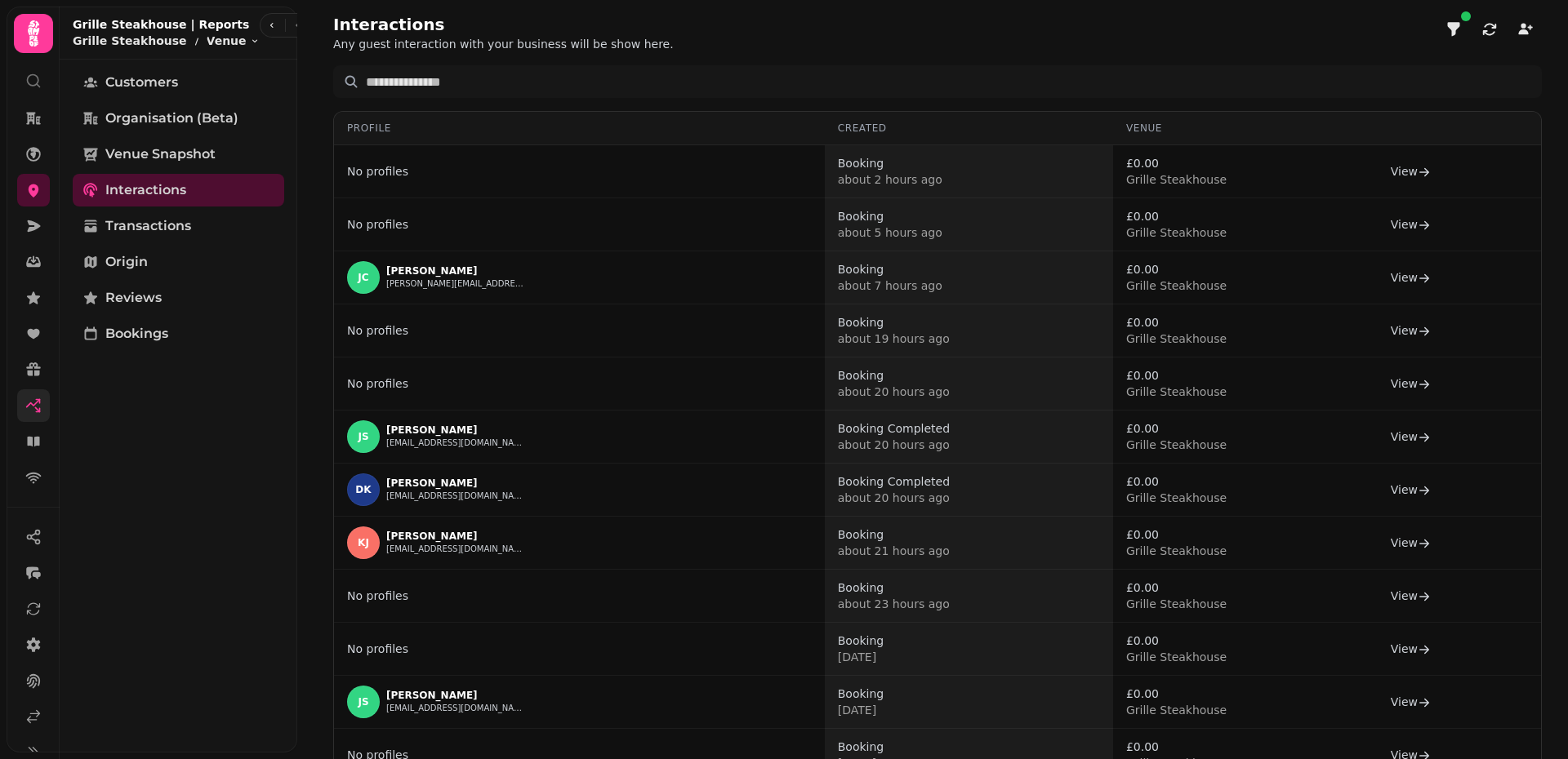
click at [995, 117] on th "Created" at bounding box center [969, 128] width 289 height 34
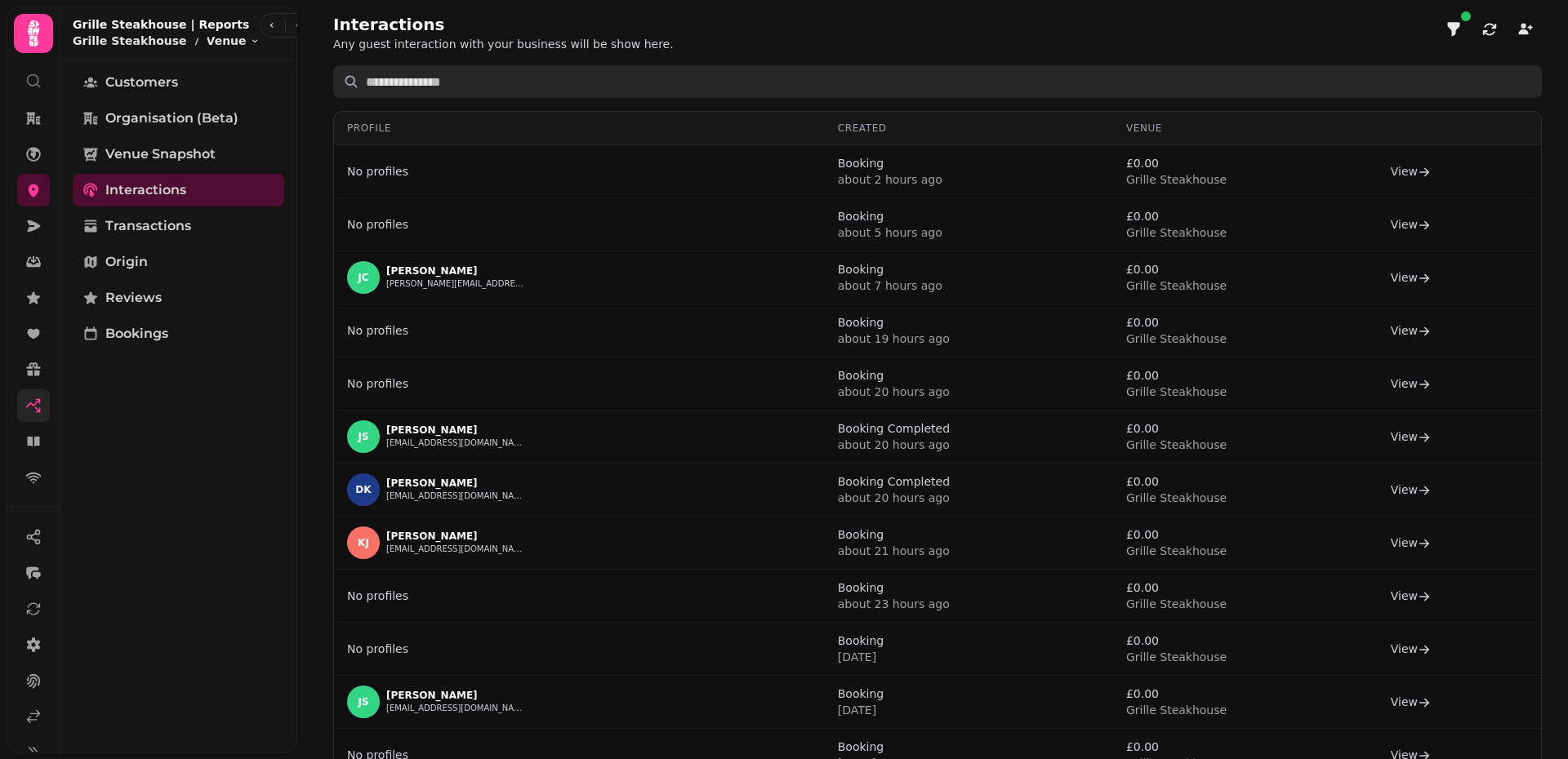
drag, startPoint x: 1001, startPoint y: 87, endPoint x: 1005, endPoint y: 73, distance: 14.6
click at [1002, 87] on input "text" at bounding box center [936, 82] width 1208 height 33
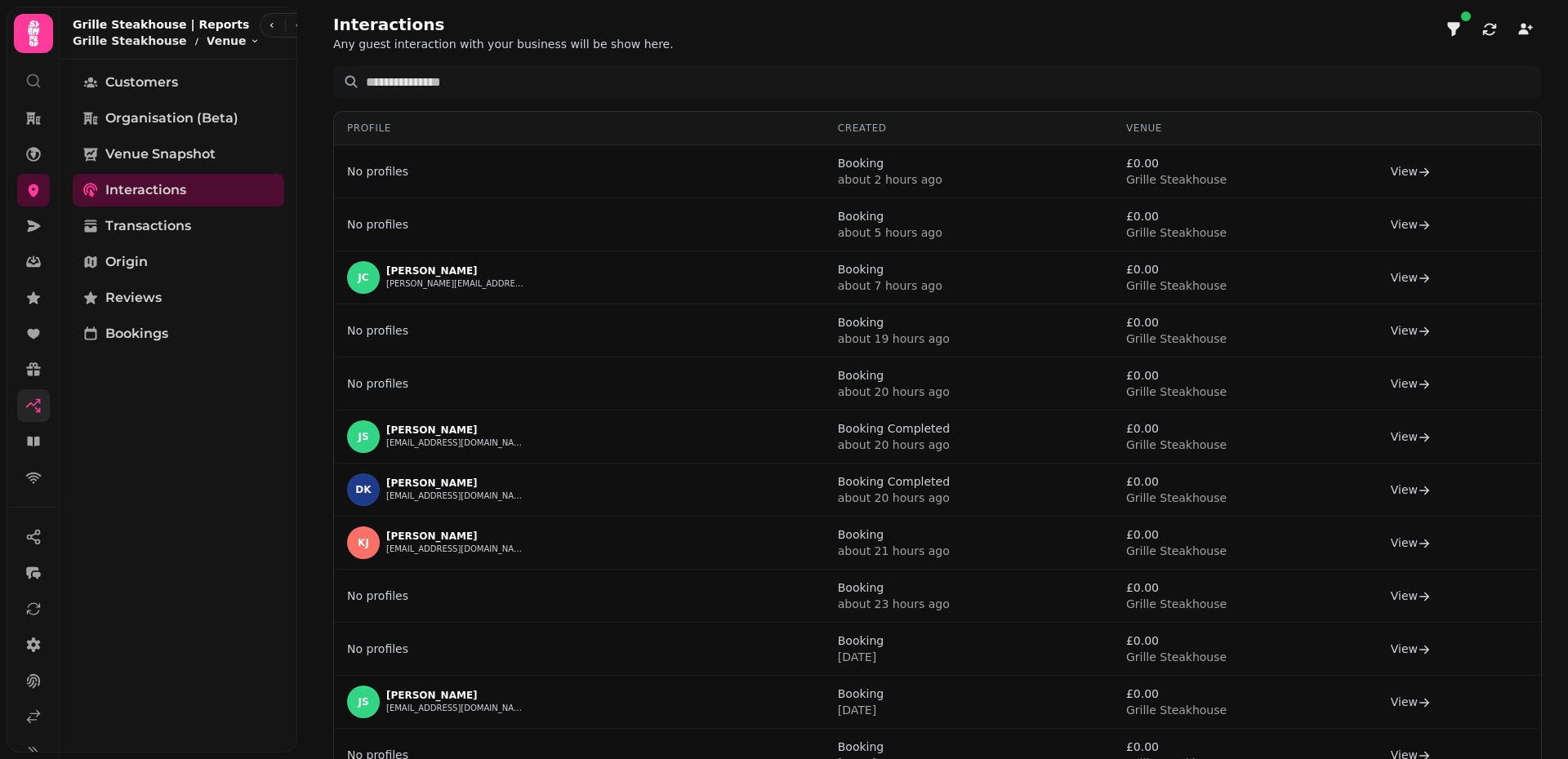
click at [1001, 53] on div "Interactions Any guest interaction with your business will be show here. Profil…" at bounding box center [937, 768] width 1261 height 1537
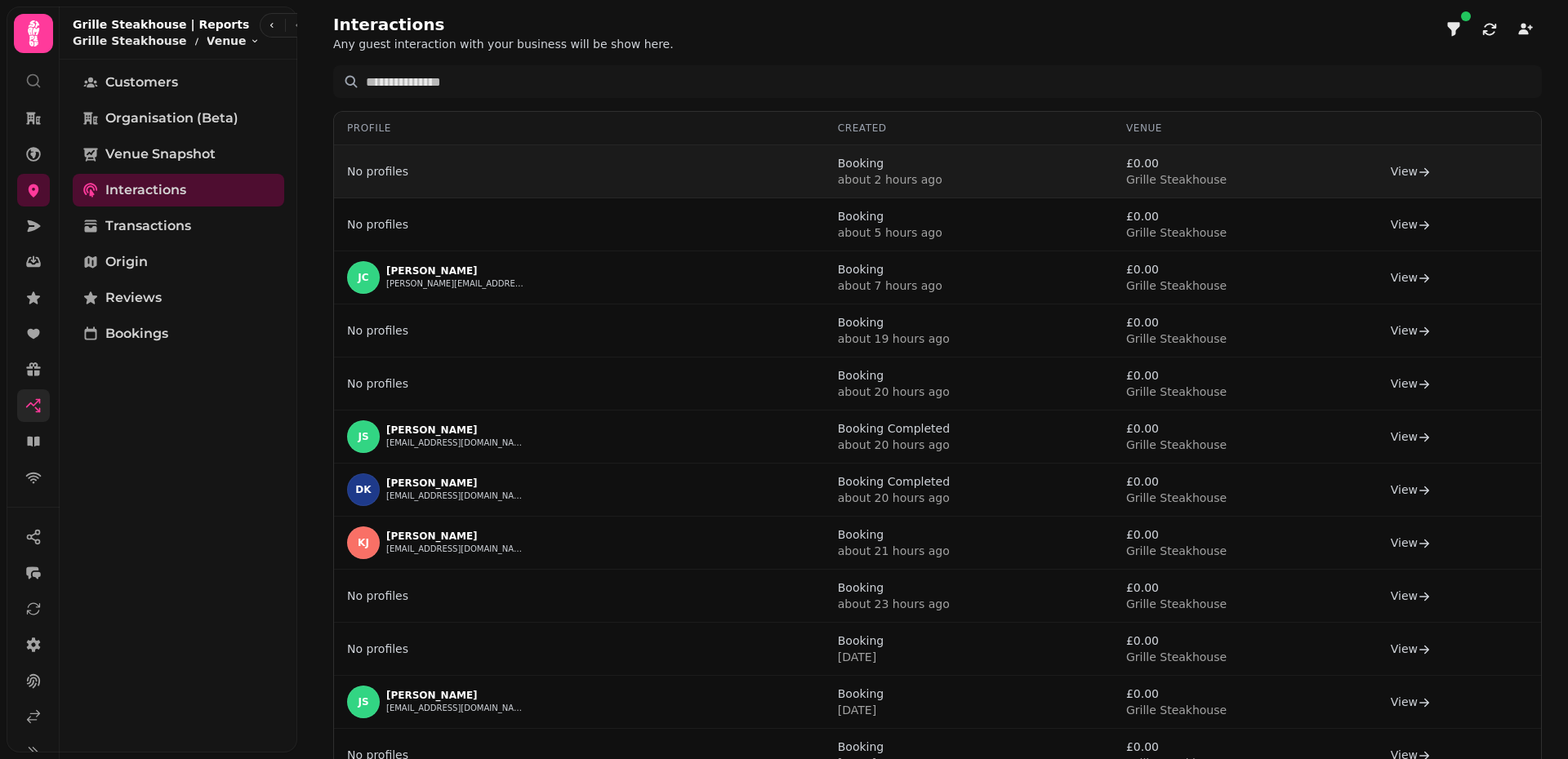
click at [1394, 174] on link "View" at bounding box center [1411, 171] width 40 height 16
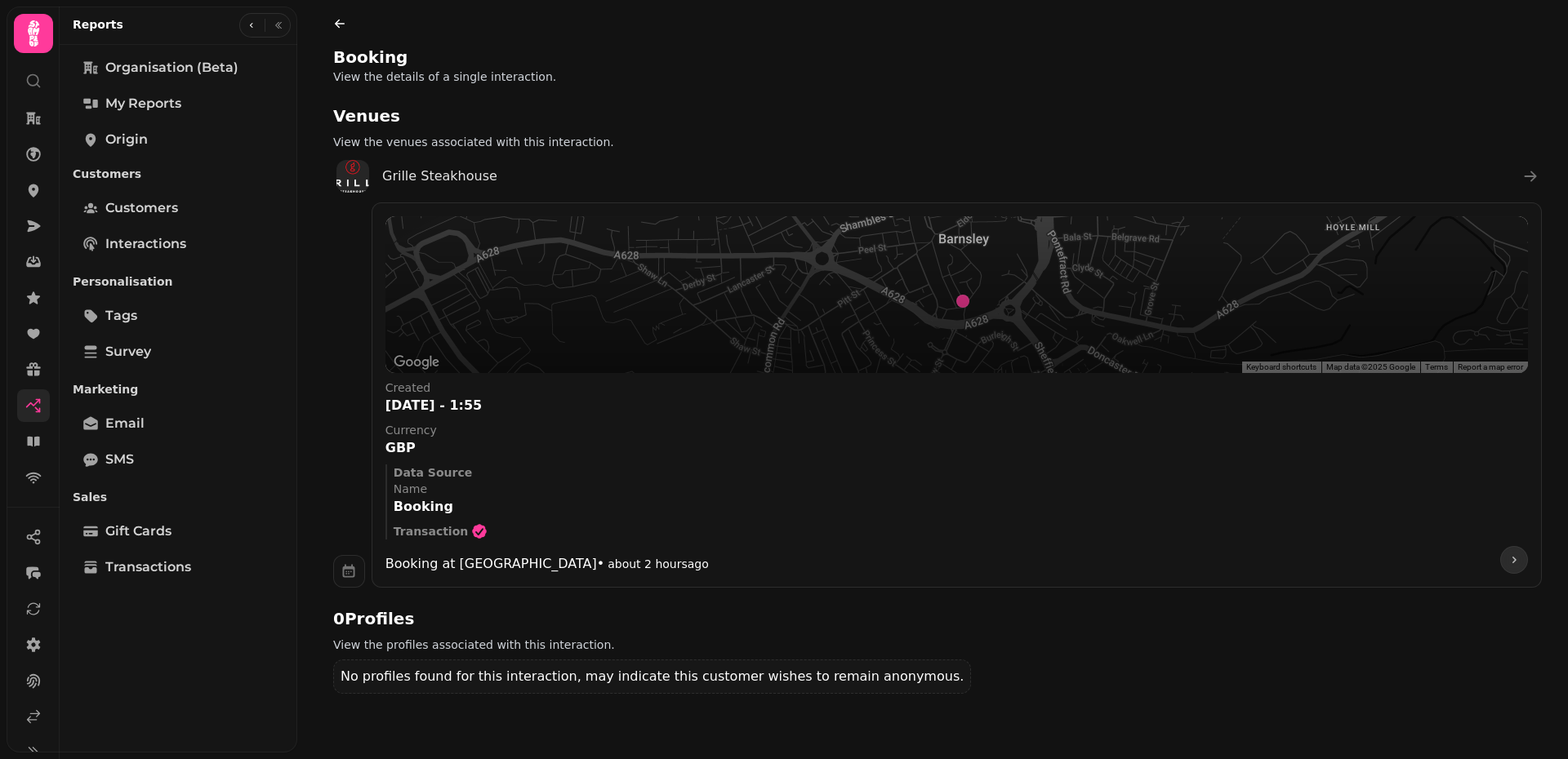
click at [340, 22] on icon at bounding box center [339, 23] width 13 height 13
select select "**"
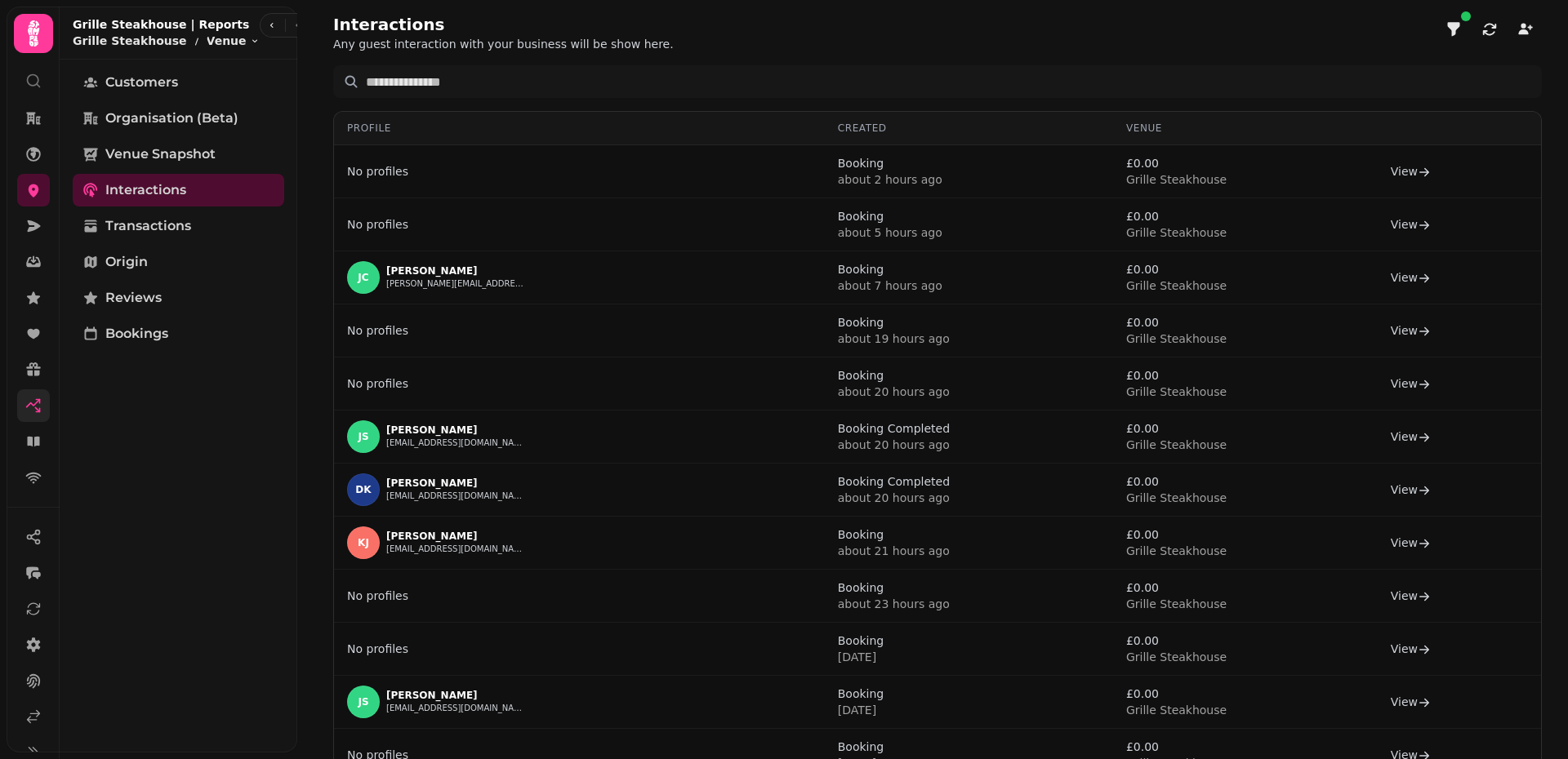
click at [811, 41] on div "Interactions Any guest interaction with your business will be show here." at bounding box center [936, 33] width 1208 height 39
click at [157, 85] on span "Customers" at bounding box center [142, 82] width 73 height 20
select select "**"
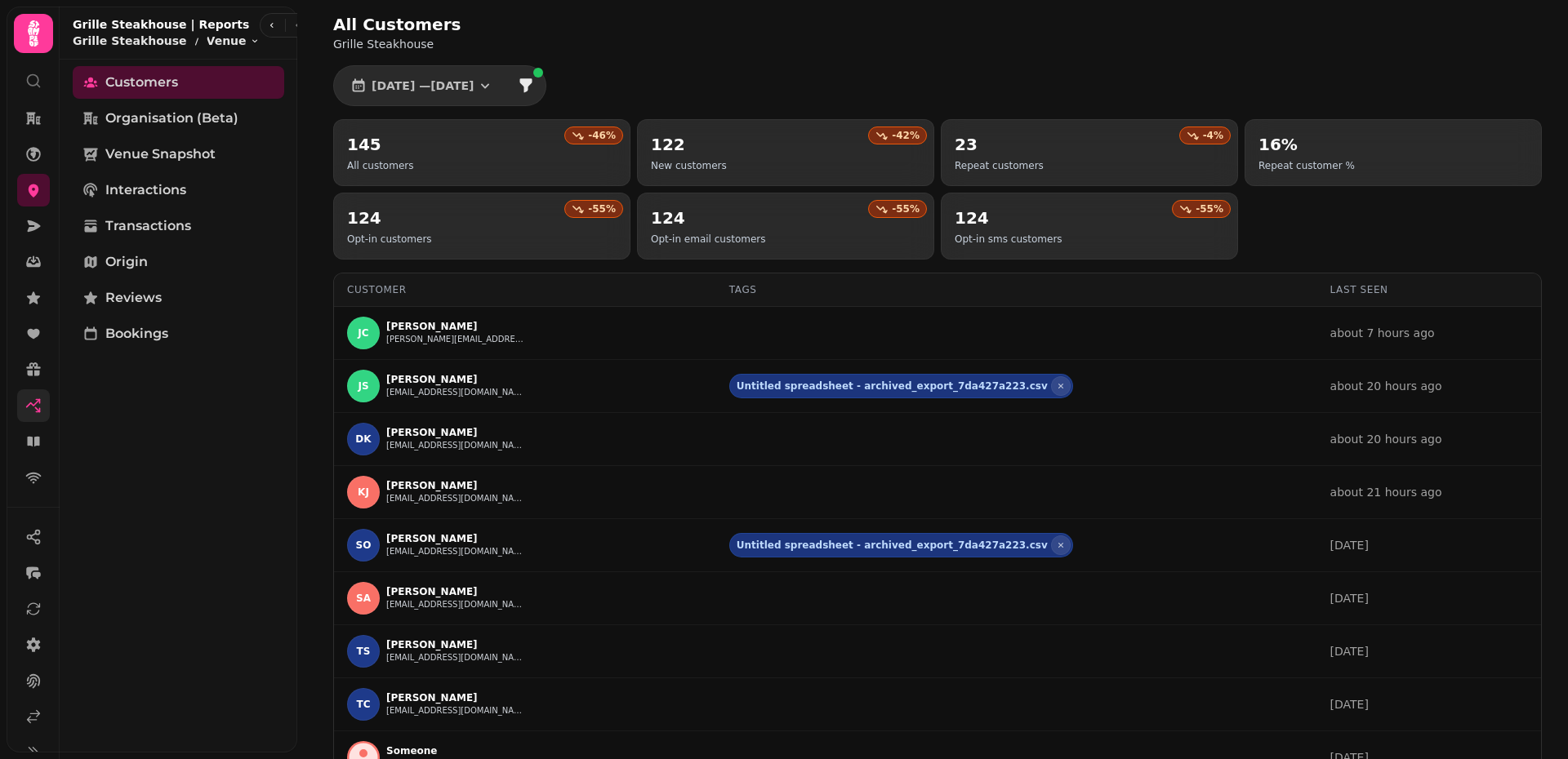
click at [694, 64] on div "All Customers Grille Steakhouse 1 Jul, 2025 — 31 Jul, 2025 -46 % 145 All custom…" at bounding box center [937, 452] width 1261 height 903
click at [470, 100] on button "1 Jul, 2025 — 31 Jul, 2025" at bounding box center [422, 85] width 169 height 33
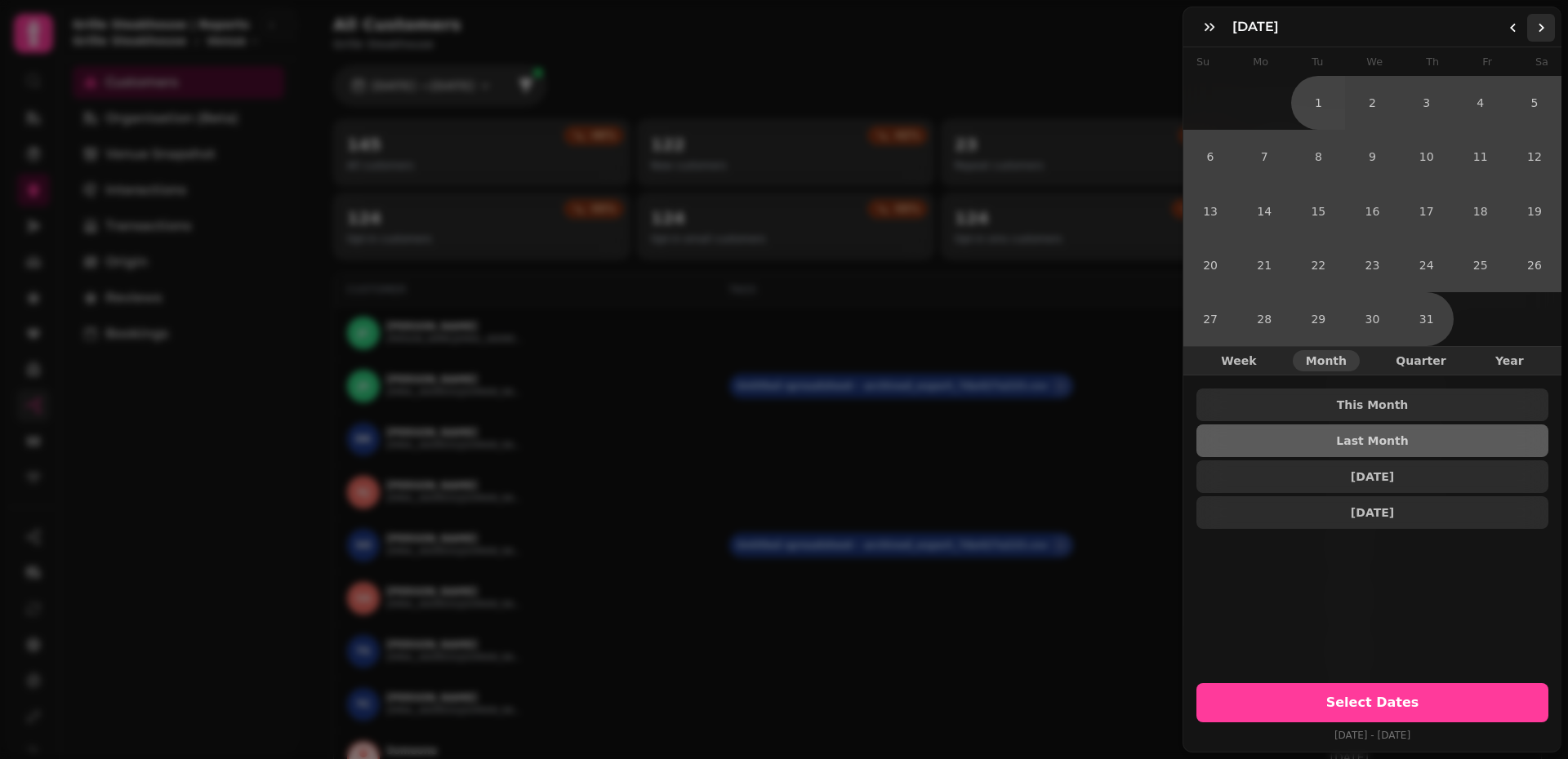
click at [1538, 30] on icon "Go to the Next Month" at bounding box center [1541, 28] width 13 height 13
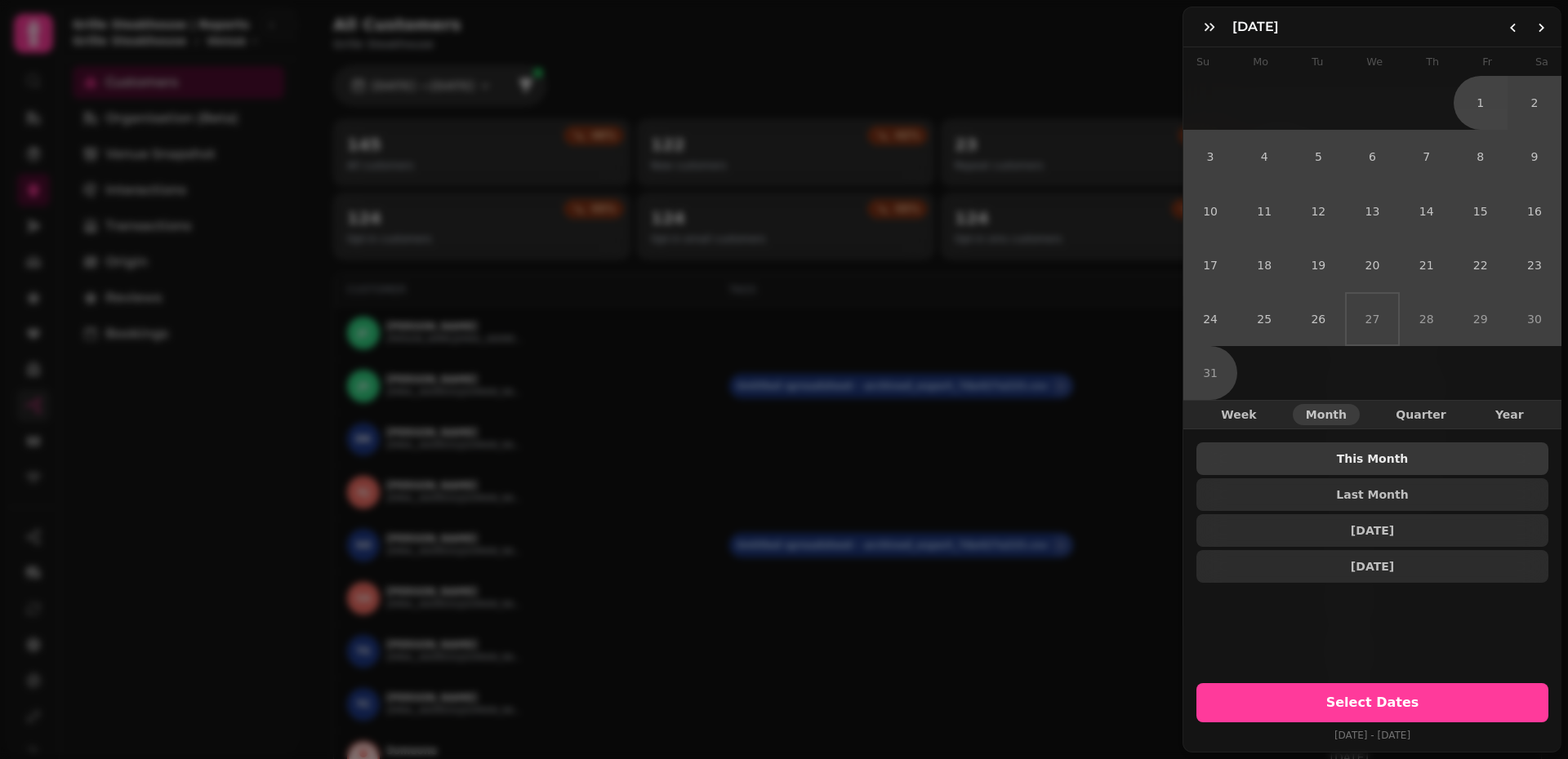
click at [1382, 455] on button "This Month" at bounding box center [1371, 458] width 351 height 33
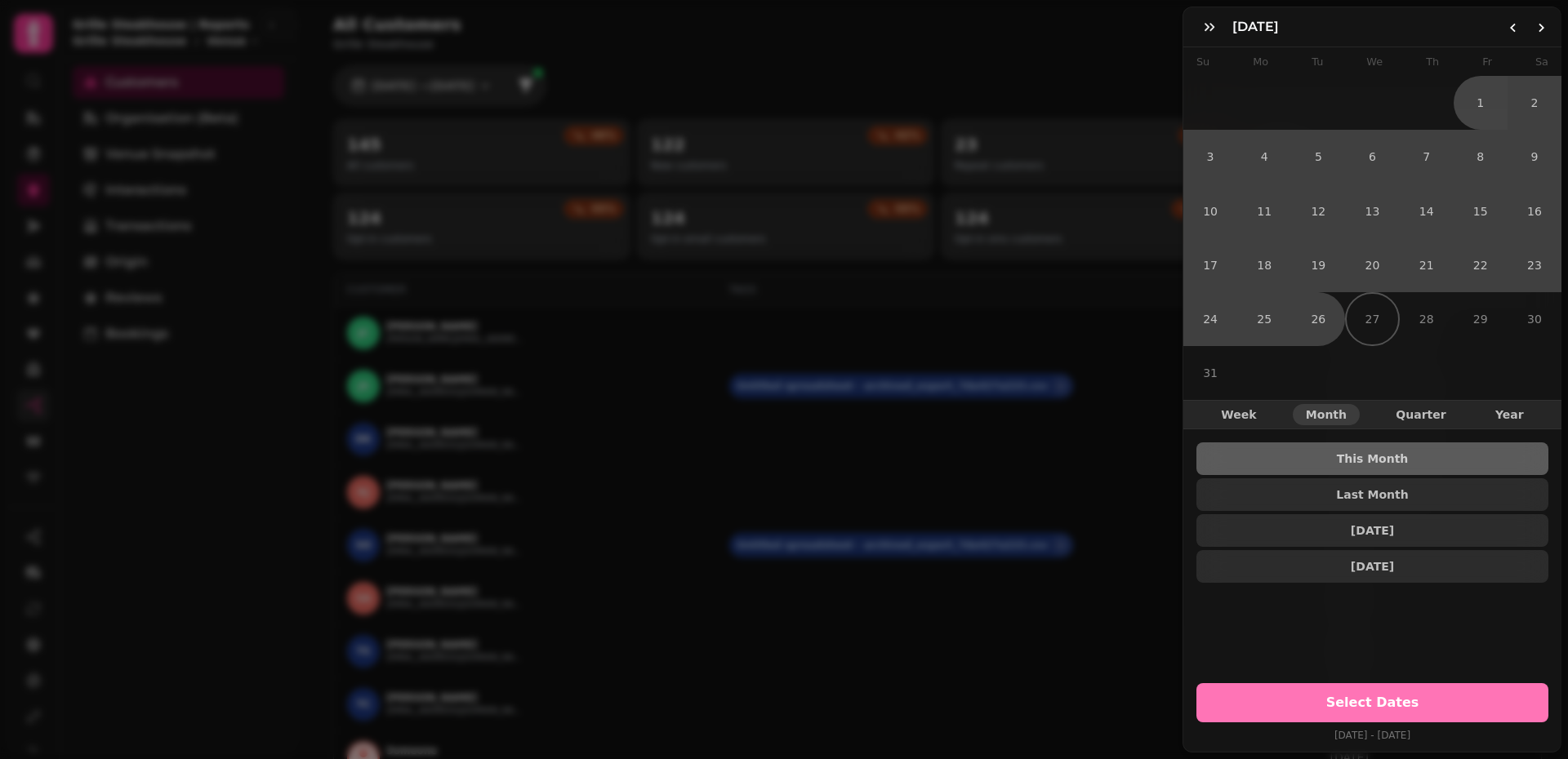
click at [1392, 637] on span "Select Dates" at bounding box center [1372, 703] width 313 height 13
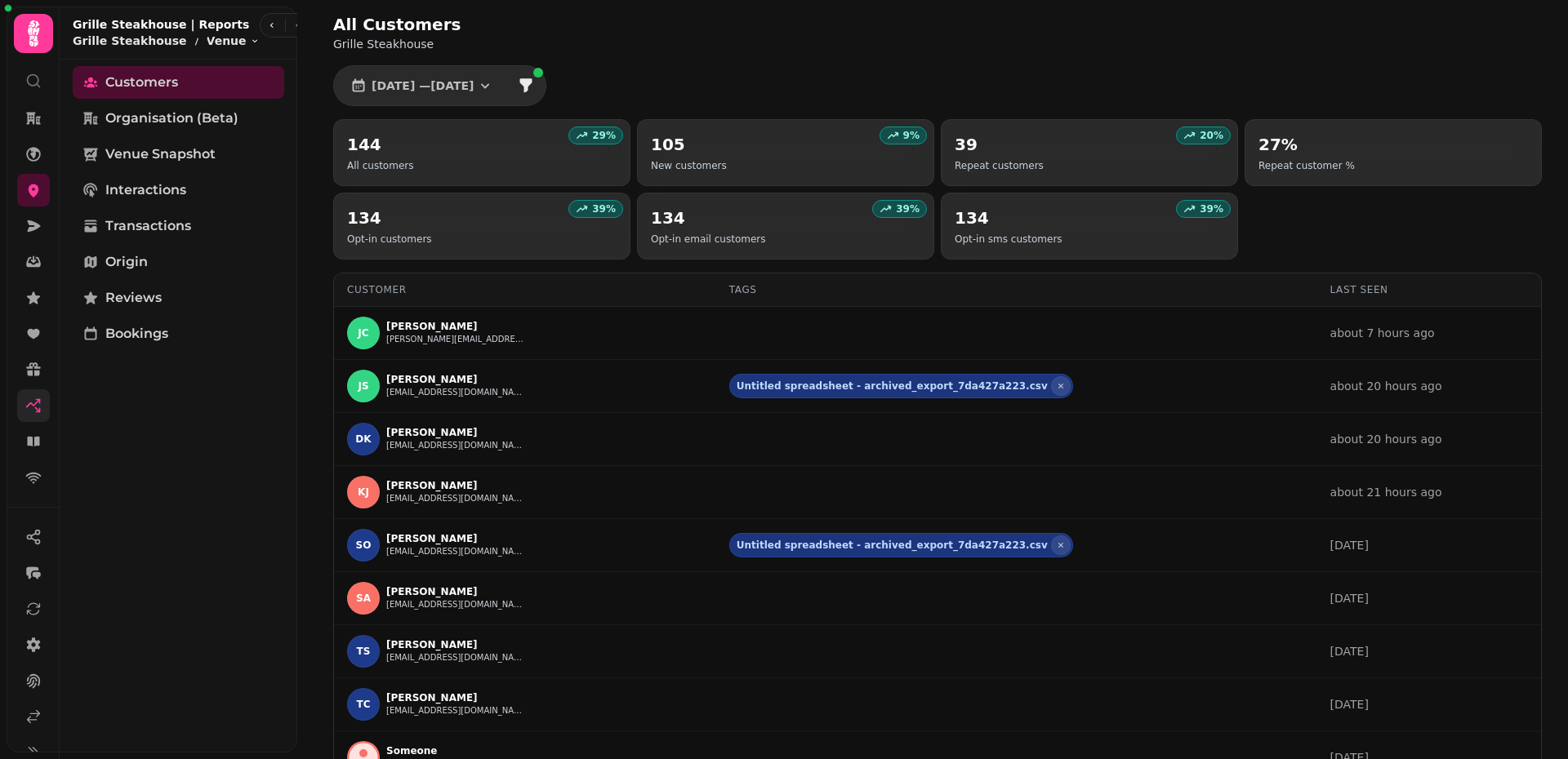
click at [1331, 224] on div "29 % 144 All customers 9 % 105 New customers 20 % 39 Repeat customers 27% Repea…" at bounding box center [936, 189] width 1208 height 141
click at [462, 87] on span "1 Aug, 2025 — 26 Aug, 2025" at bounding box center [422, 85] width 102 height 11
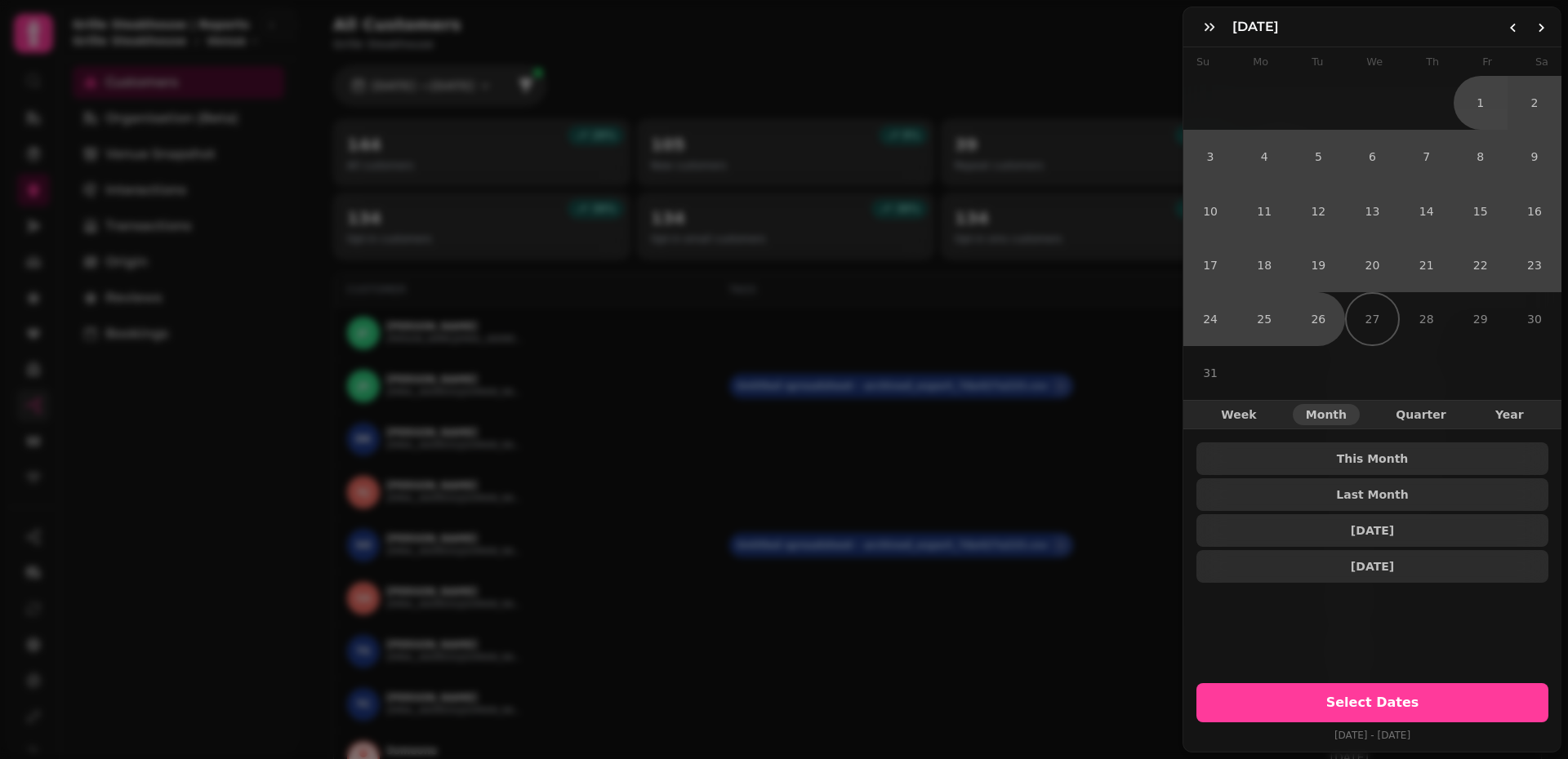
click at [1004, 393] on div "August 25 August 2025 Su Mo Tu We Th Fr Sa 1 2 3 4 5 6 7 8 9 10 11 12 13 14 15 …" at bounding box center [784, 393] width 1568 height 733
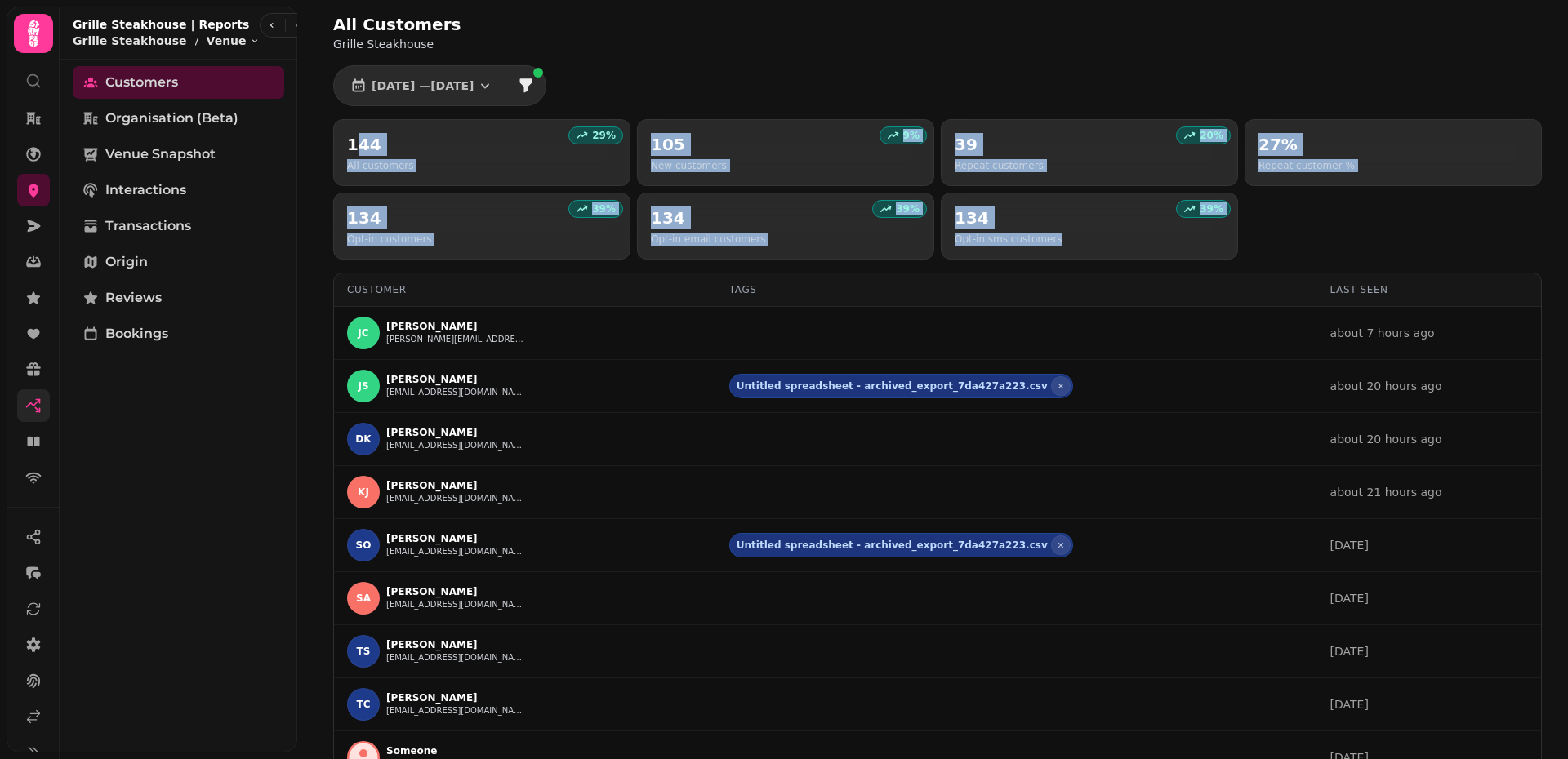
drag, startPoint x: 1186, startPoint y: 244, endPoint x: 360, endPoint y: 143, distance: 832.2
click at [354, 148] on div "29 % 144 All customers 9 % 105 New customers 20 % 39 Repeat customers 27% Repea…" at bounding box center [936, 189] width 1208 height 141
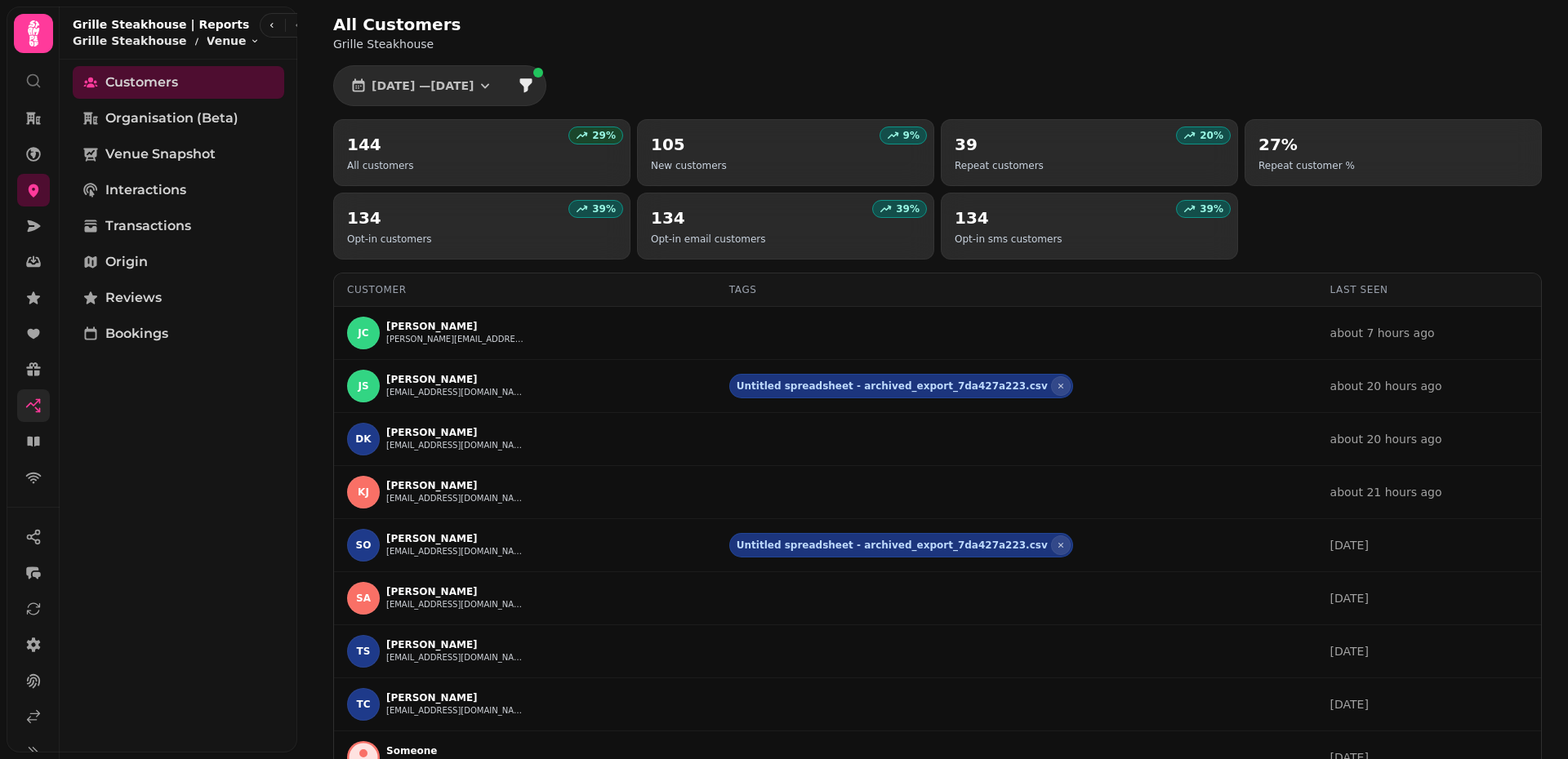
click at [599, 141] on p "29 %" at bounding box center [604, 136] width 23 height 13
click at [958, 69] on div "All Customers Grille Steakhouse 1 Aug, 2025 — 26 Aug, 2025 29 % 144 All custome…" at bounding box center [937, 452] width 1261 height 903
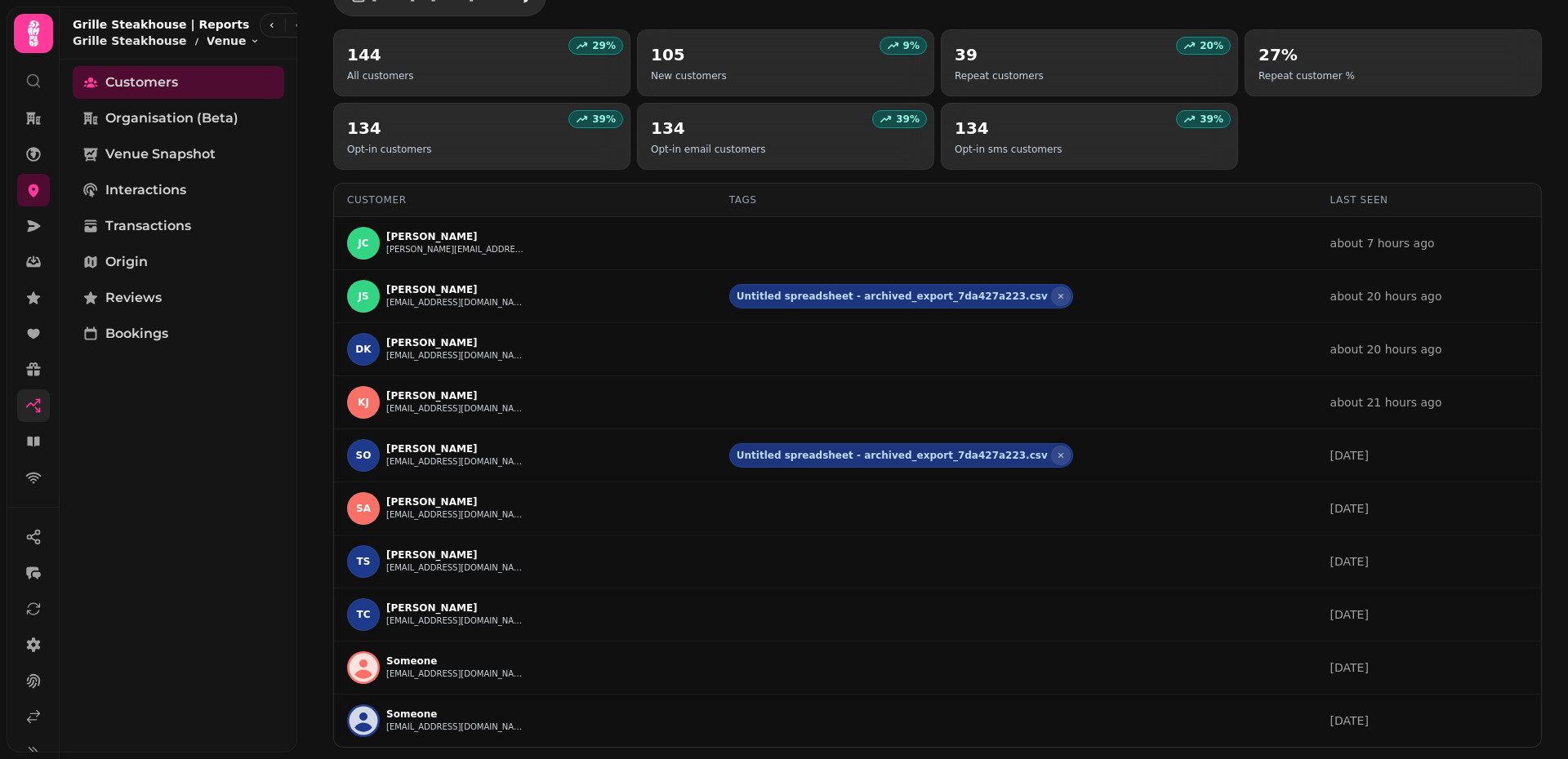
scroll to position [143, 0]
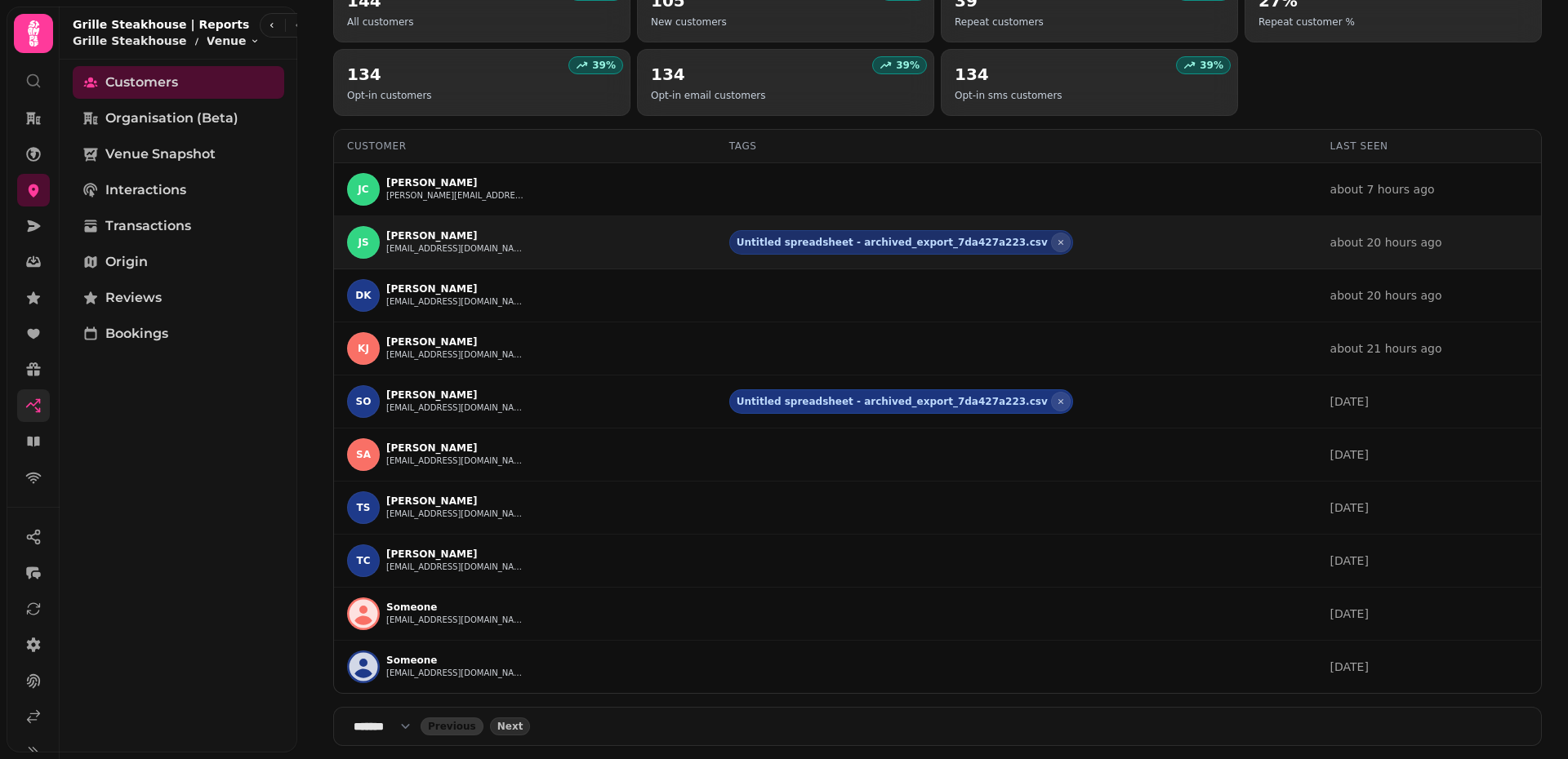
click at [913, 243] on span "Untitled spreadsheet - archived_export_7da427a223.csv" at bounding box center [892, 243] width 311 height 13
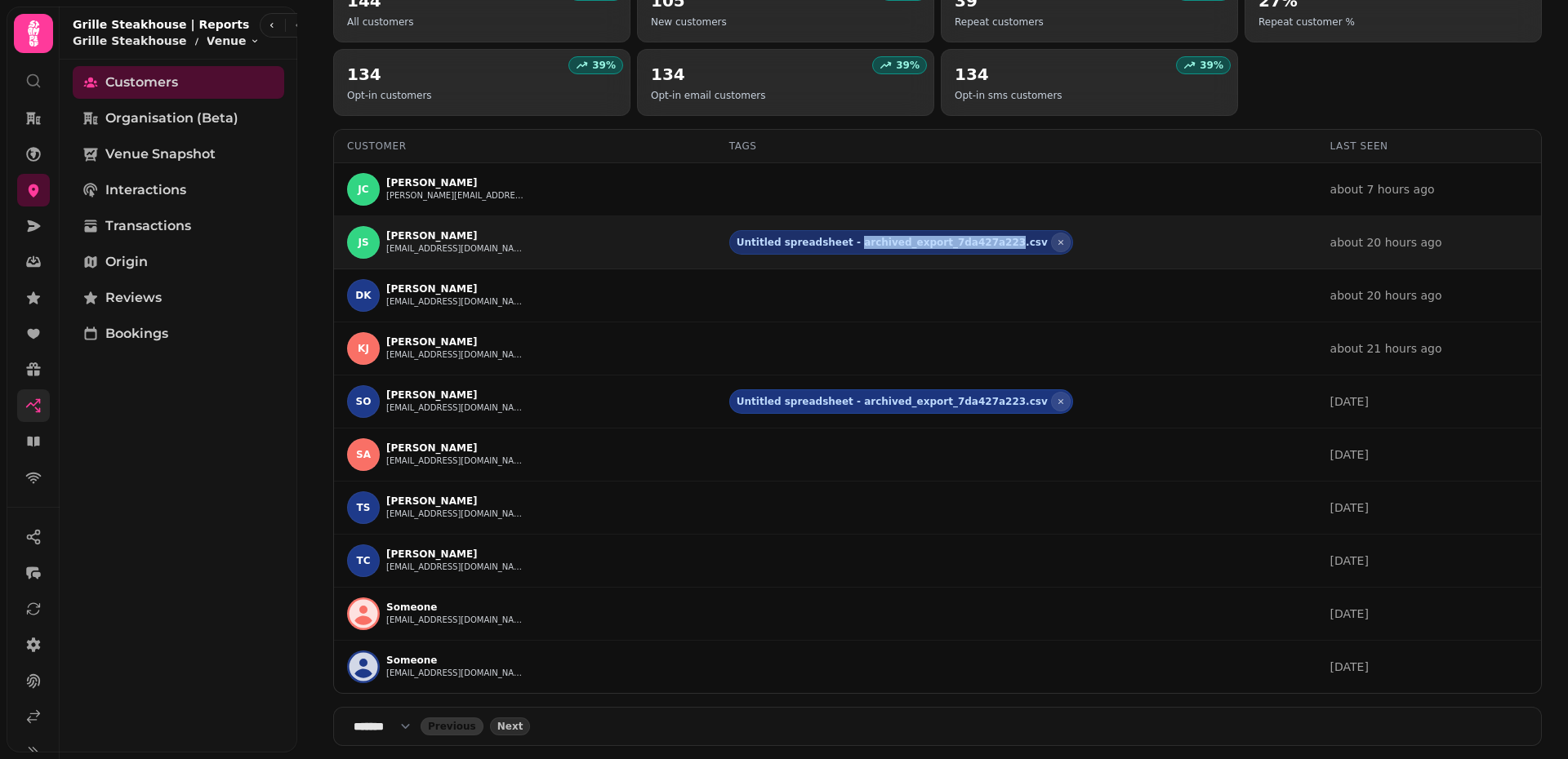
click at [913, 243] on span "Untitled spreadsheet - archived_export_7da427a223.csv" at bounding box center [892, 243] width 311 height 13
click at [895, 239] on span "Untitled spreadsheet - archived_export_7da427a223.csv" at bounding box center [892, 243] width 311 height 13
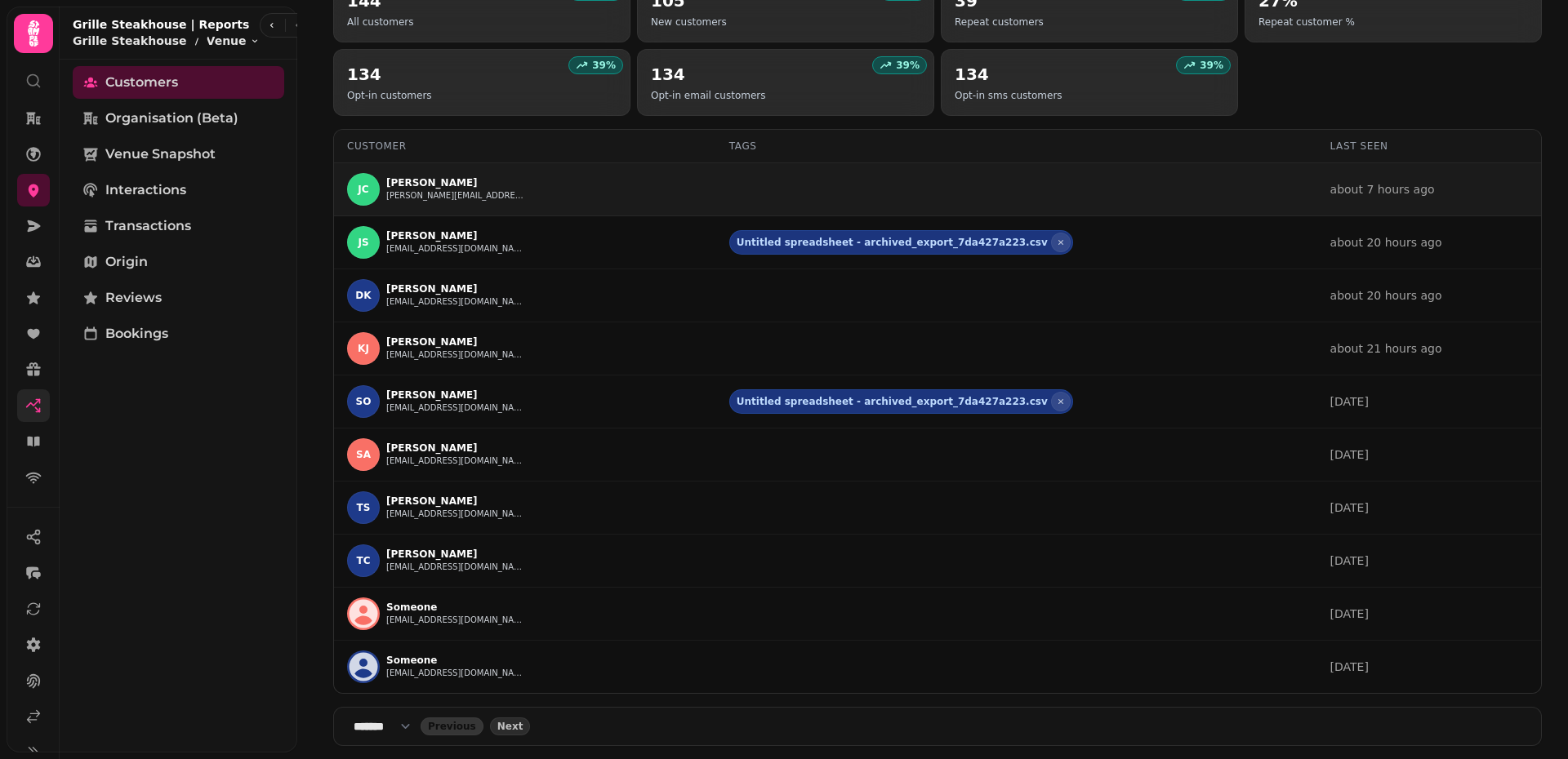
click at [852, 187] on td at bounding box center [1016, 189] width 601 height 53
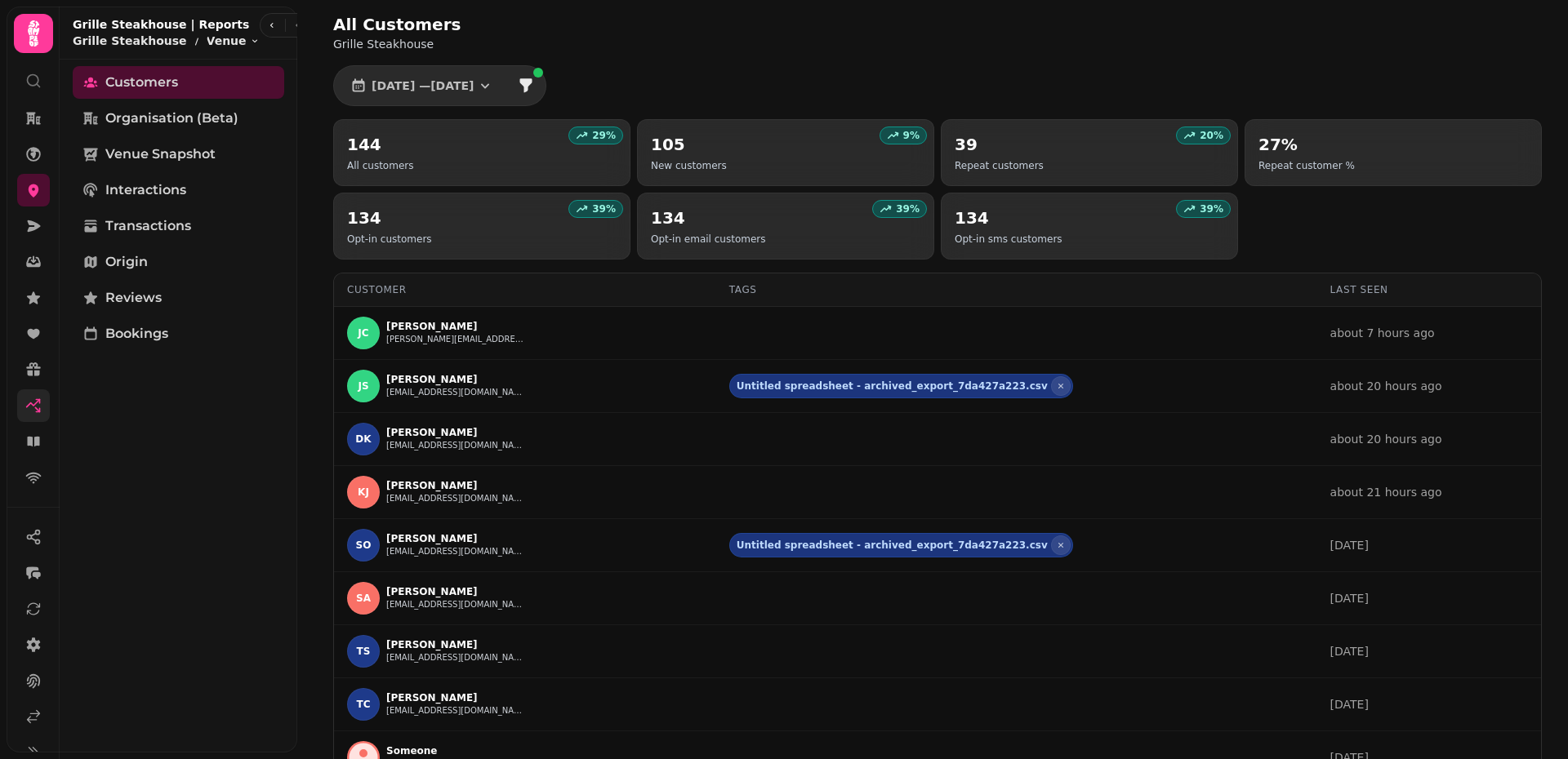
click at [312, 83] on div "All Customers Grille Steakhouse 1 Aug, 2025 — 26 Aug, 2025 29 % 144 All custome…" at bounding box center [937, 452] width 1261 height 903
click at [1123, 82] on div "All Customers Grille Steakhouse 1 Aug, 2025 — 26 Aug, 2025 29 % 144 All custome…" at bounding box center [937, 452] width 1261 height 903
click at [38, 336] on icon at bounding box center [33, 334] width 16 height 16
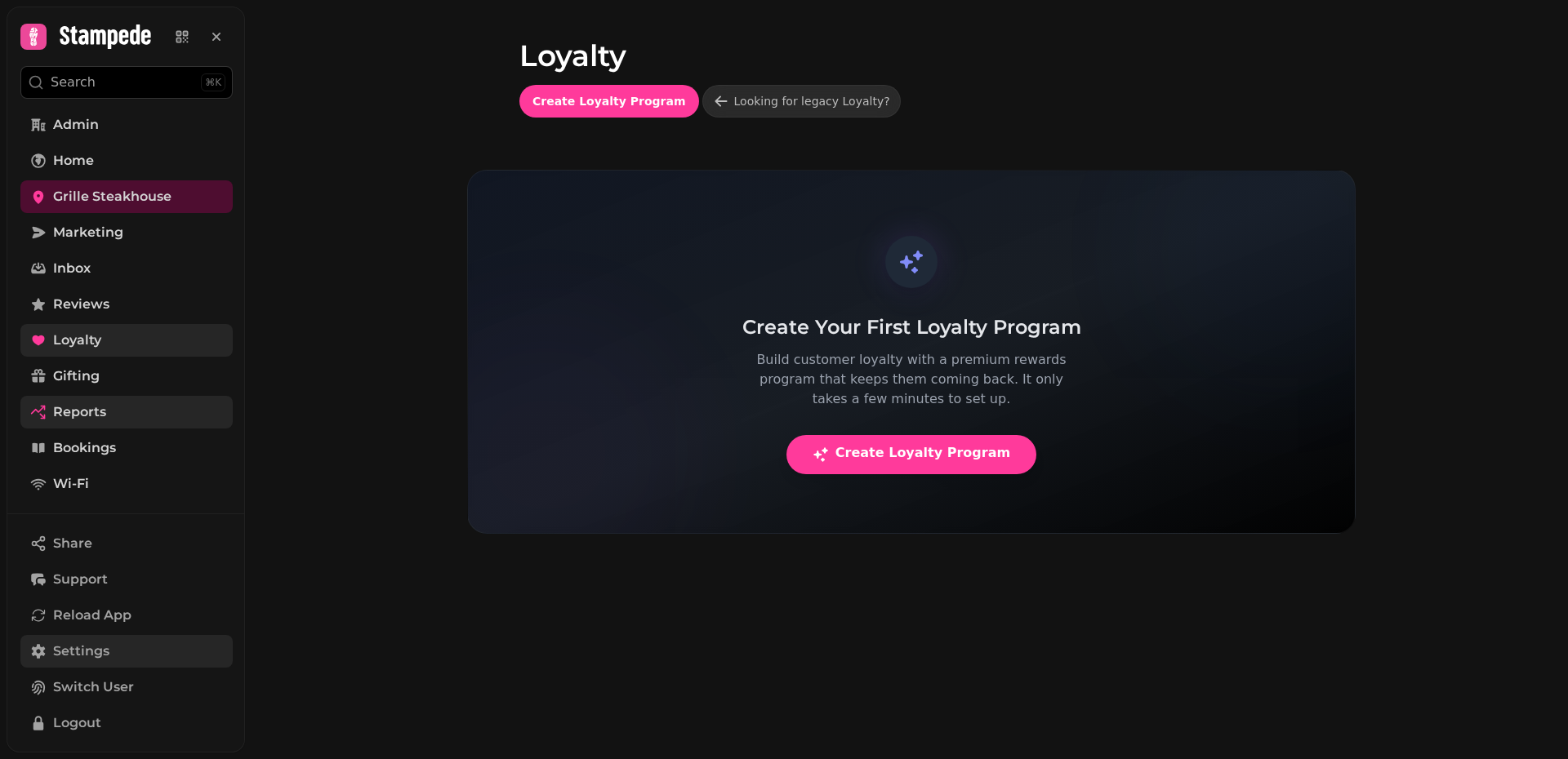
scroll to position [3, 0]
click at [73, 637] on span "Settings" at bounding box center [82, 647] width 56 height 20
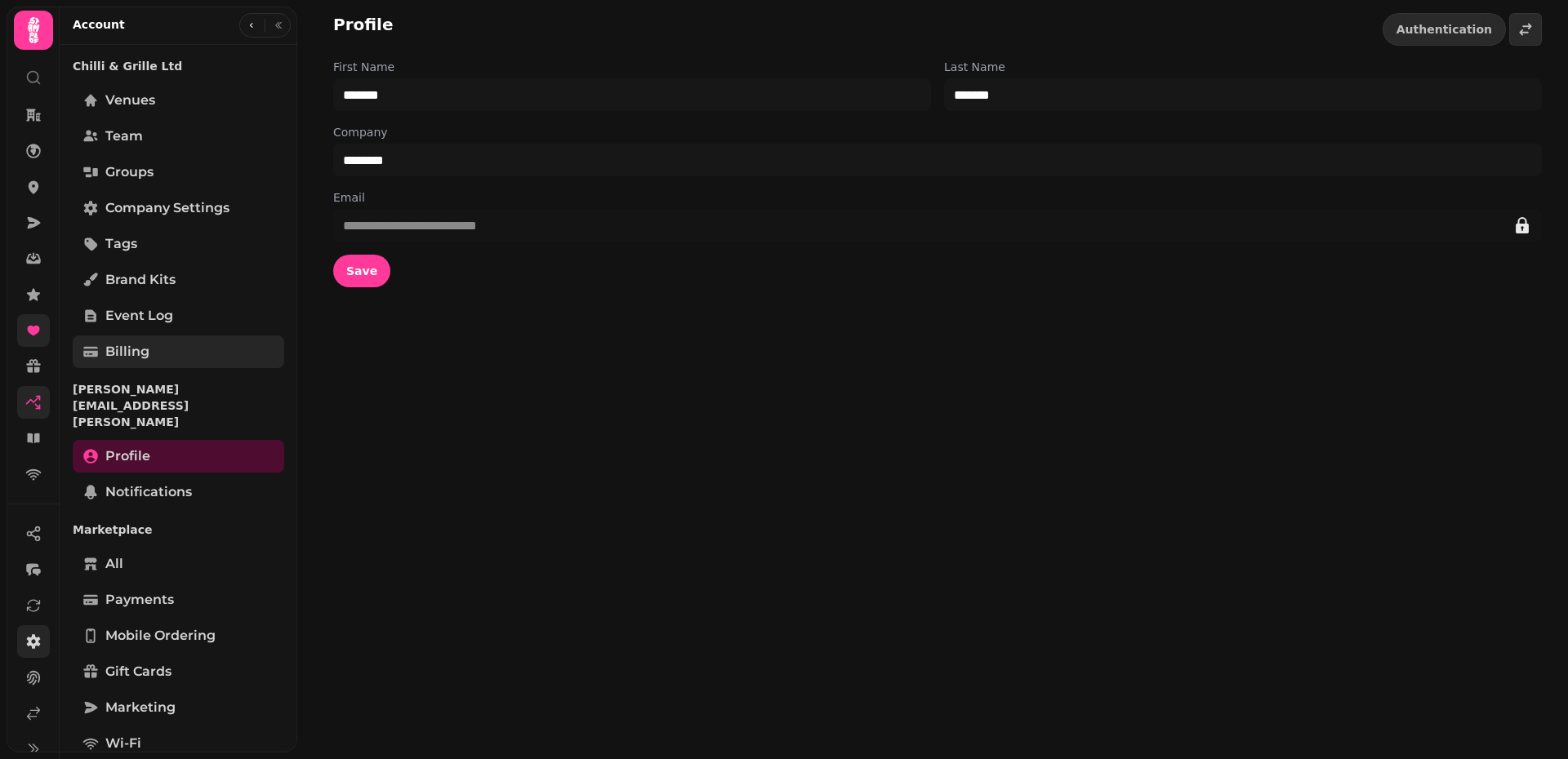
click at [166, 355] on link "Billing" at bounding box center [179, 351] width 212 height 33
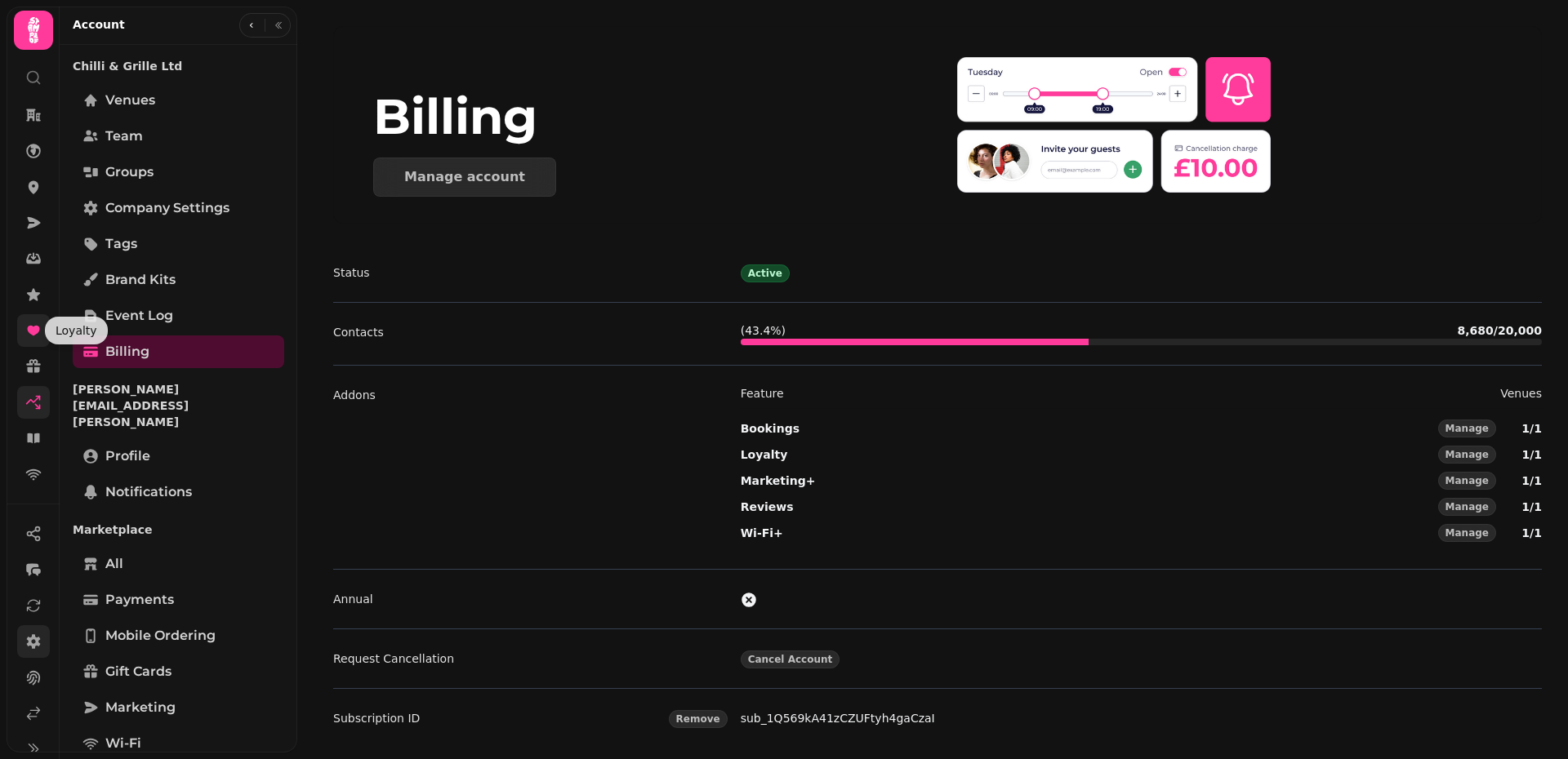
click at [41, 332] on icon at bounding box center [33, 330] width 16 height 16
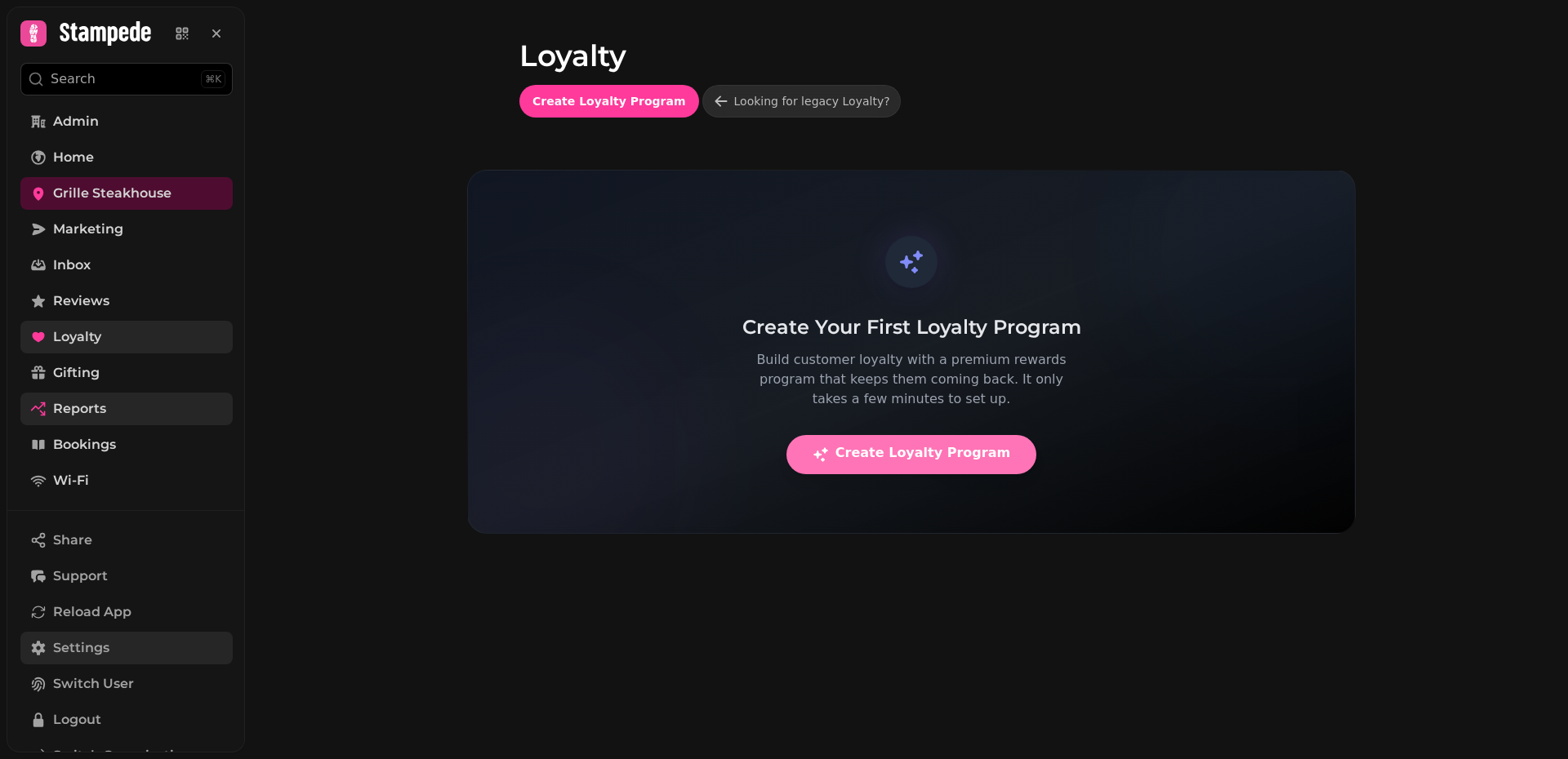
click at [925, 456] on span "Create Loyalty Program" at bounding box center [911, 454] width 198 height 16
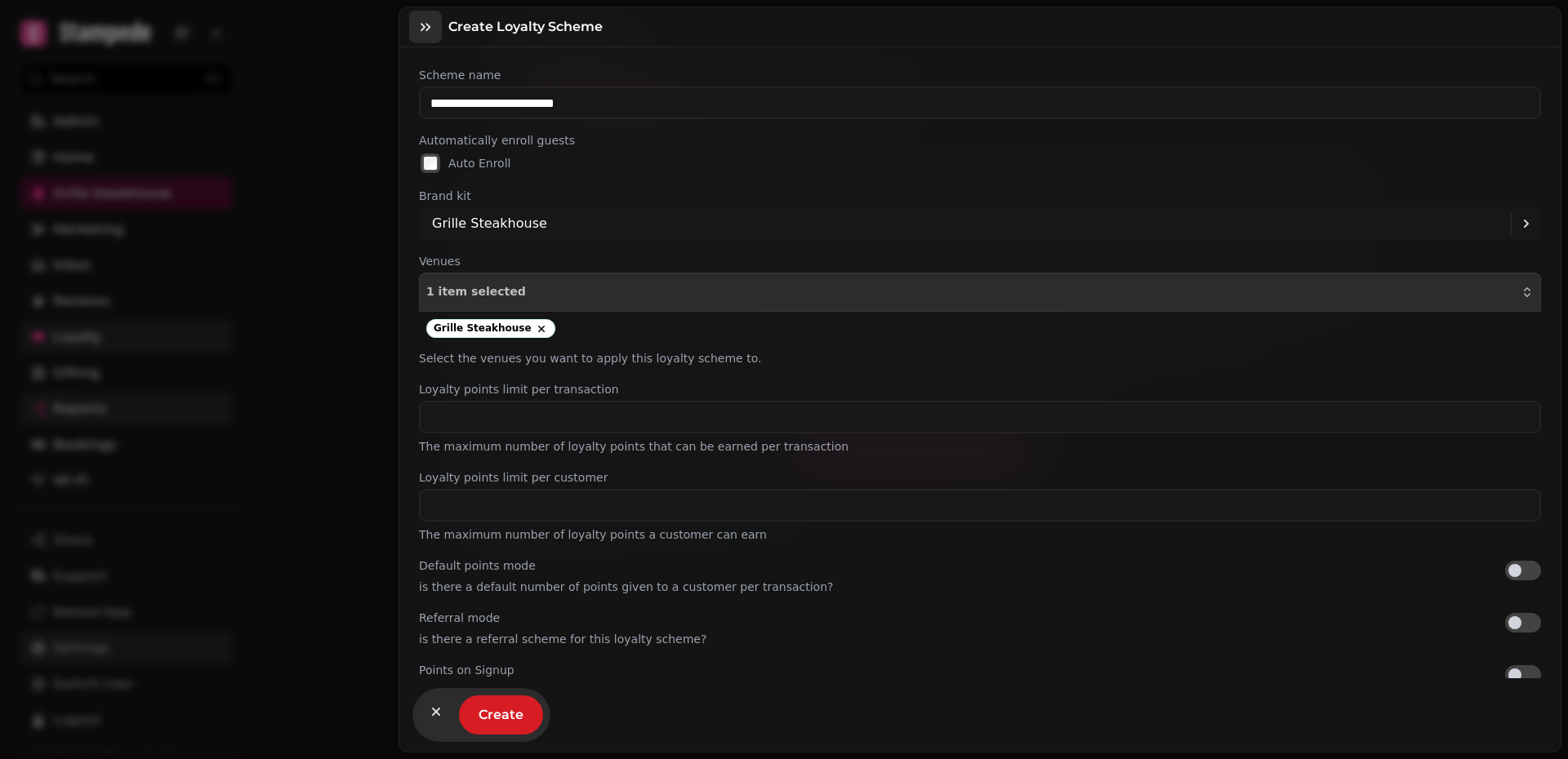
click at [421, 30] on icon "button" at bounding box center [425, 26] width 16 height 16
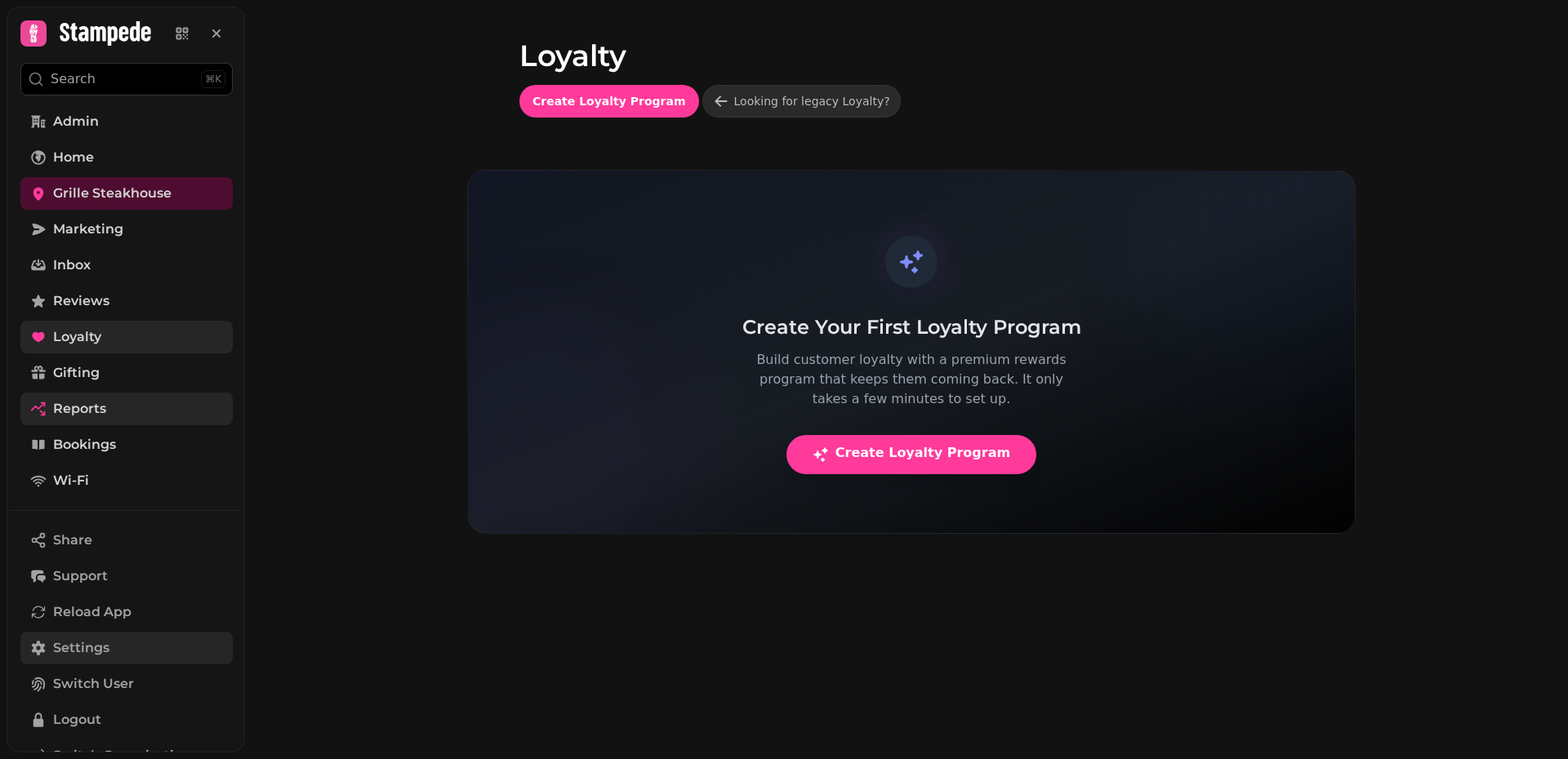
click at [88, 637] on span "Settings" at bounding box center [82, 647] width 56 height 20
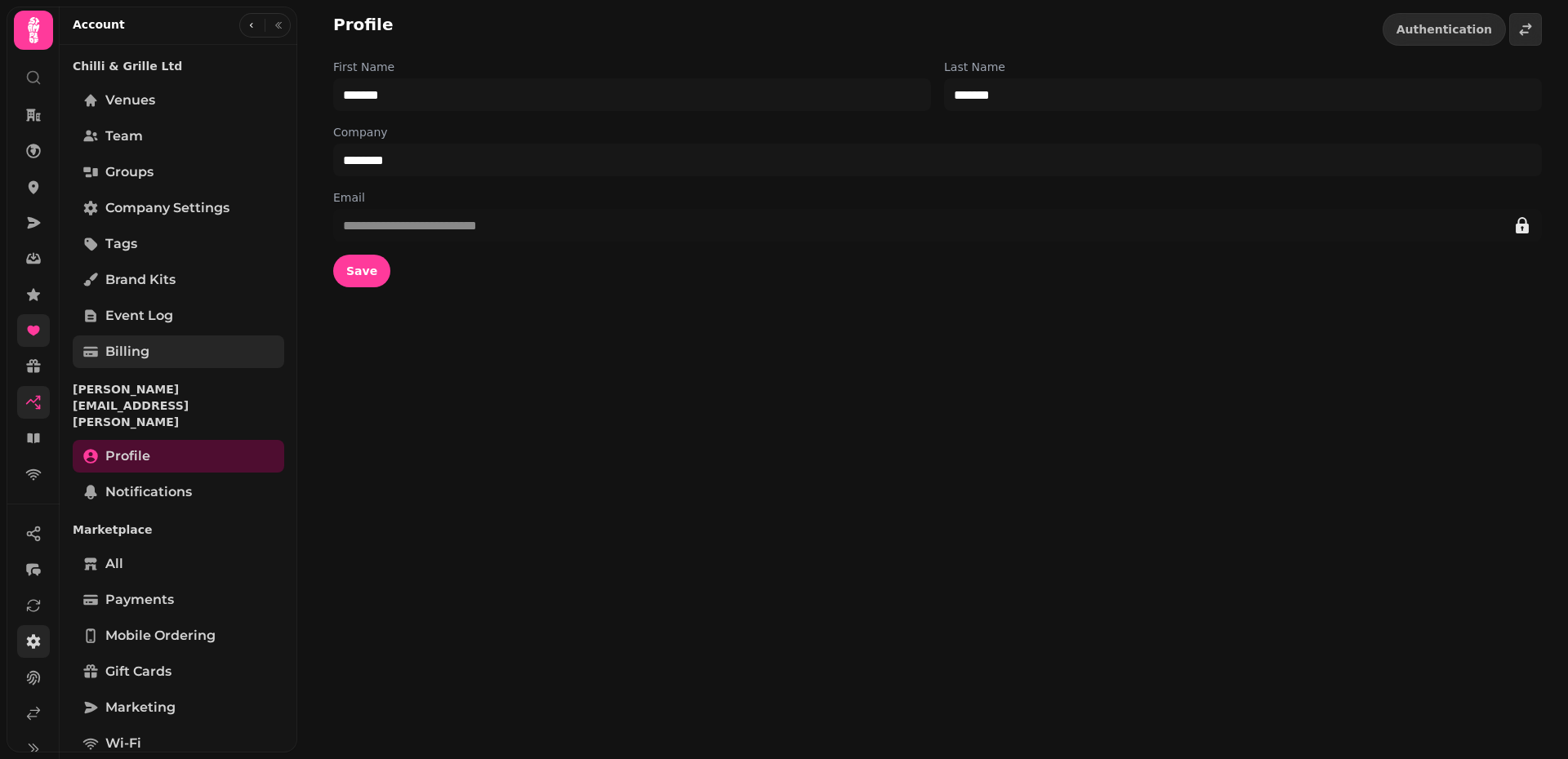
click at [142, 350] on span "Billing" at bounding box center [127, 351] width 44 height 20
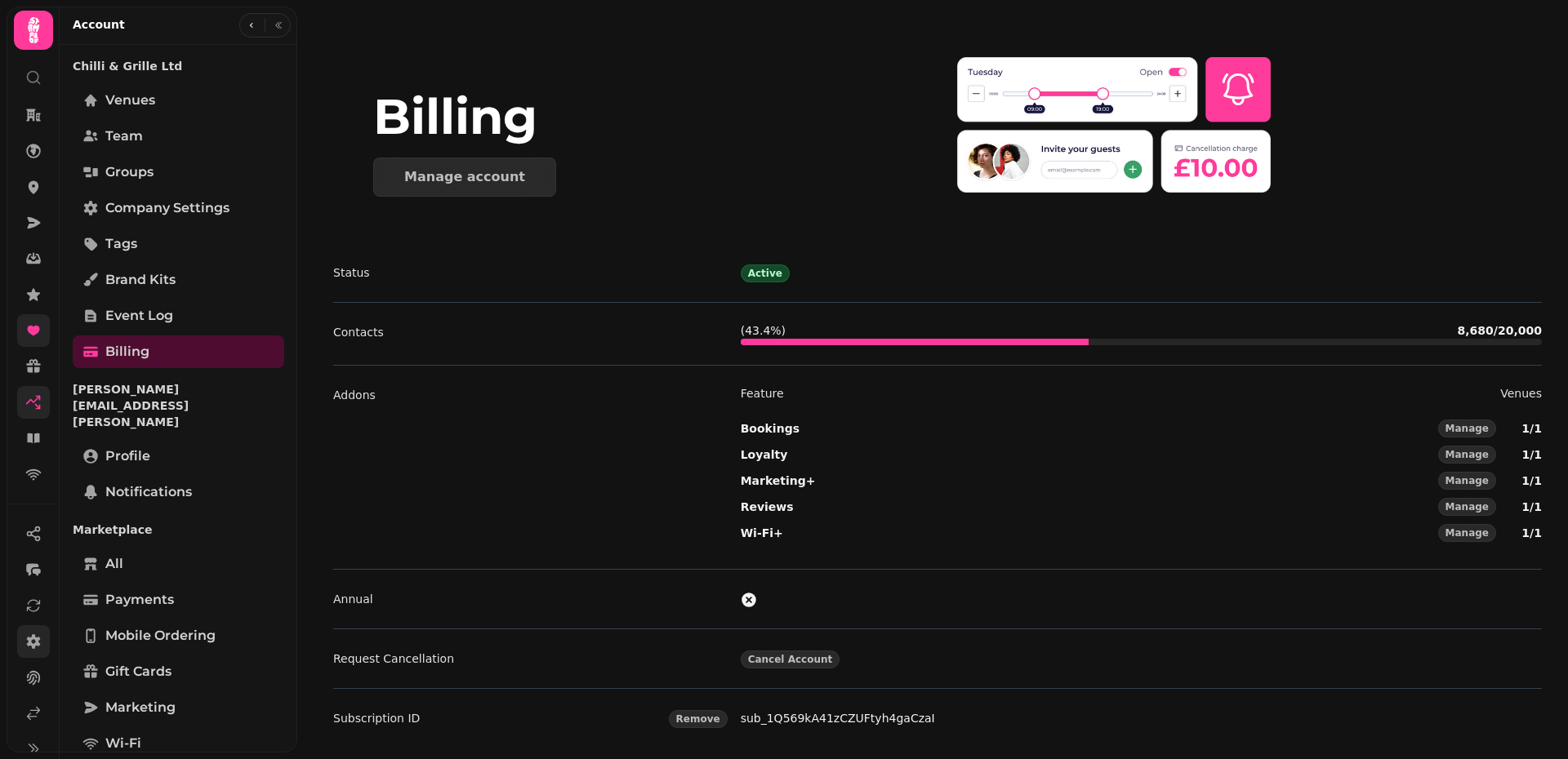
click at [829, 167] on div "Manage account" at bounding box center [665, 177] width 584 height 39
click at [34, 326] on icon at bounding box center [33, 330] width 16 height 16
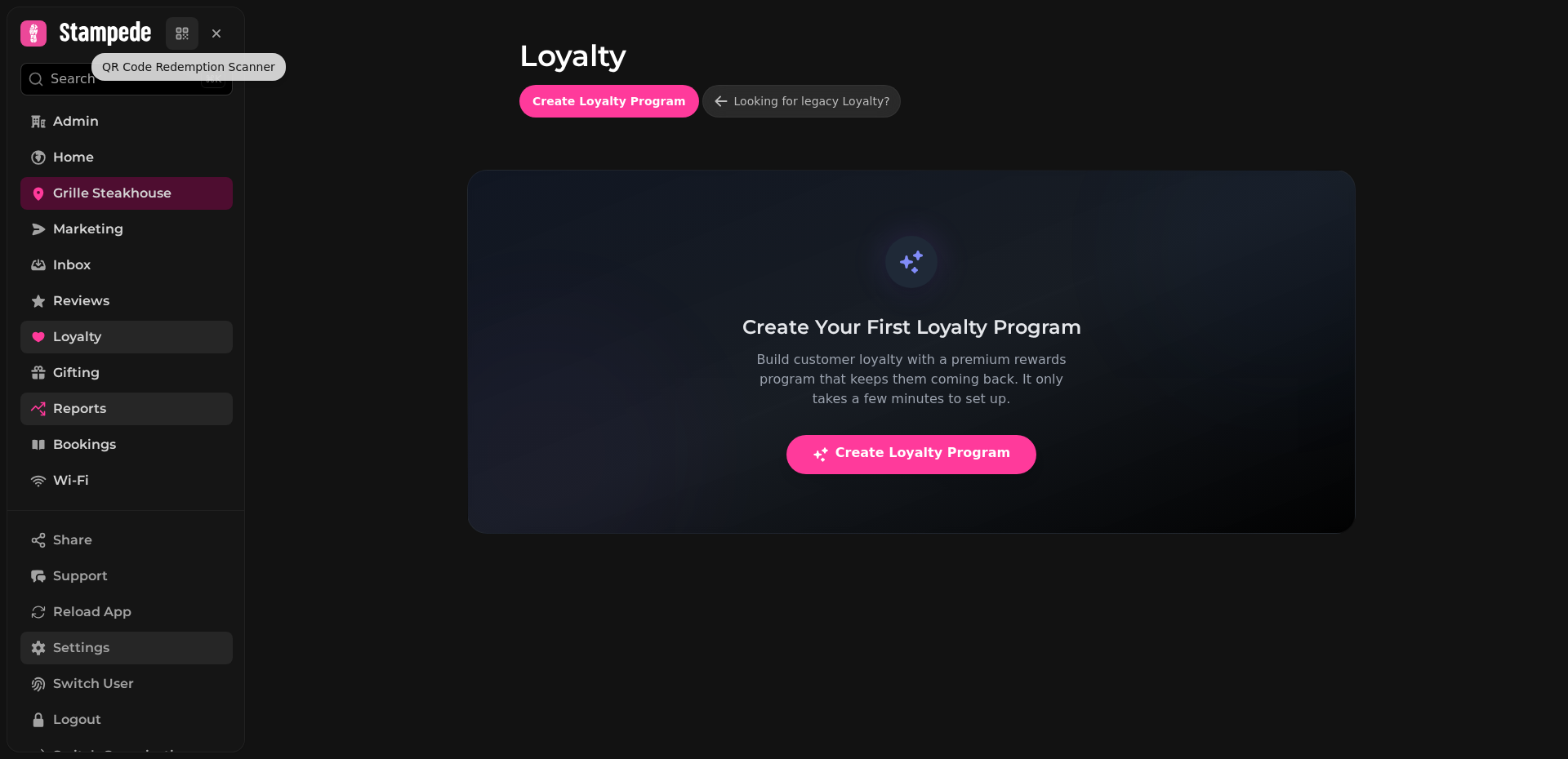
click at [183, 40] on icon at bounding box center [182, 33] width 16 height 16
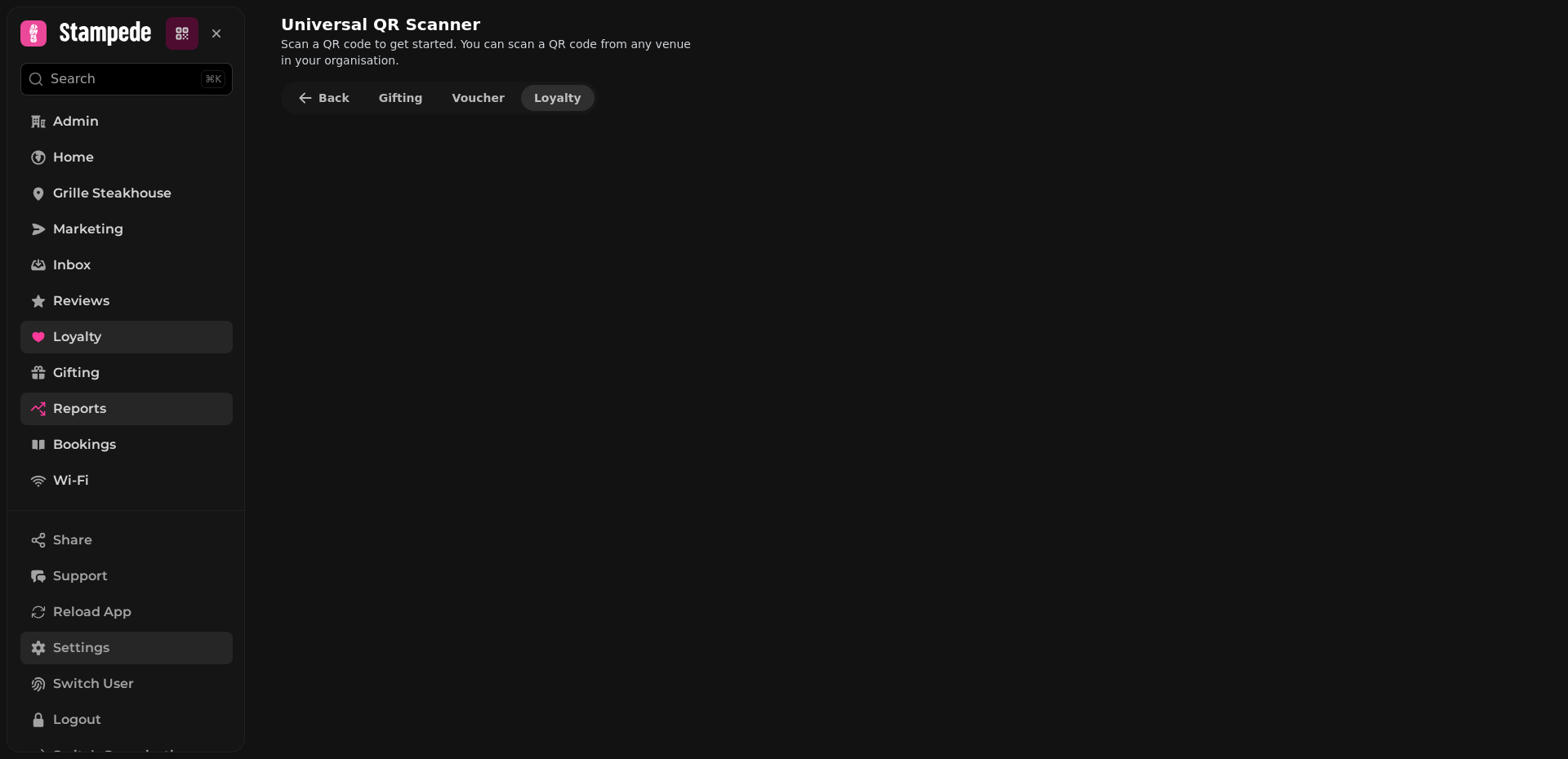
click at [548, 98] on span "Loyalty" at bounding box center [558, 97] width 48 height 11
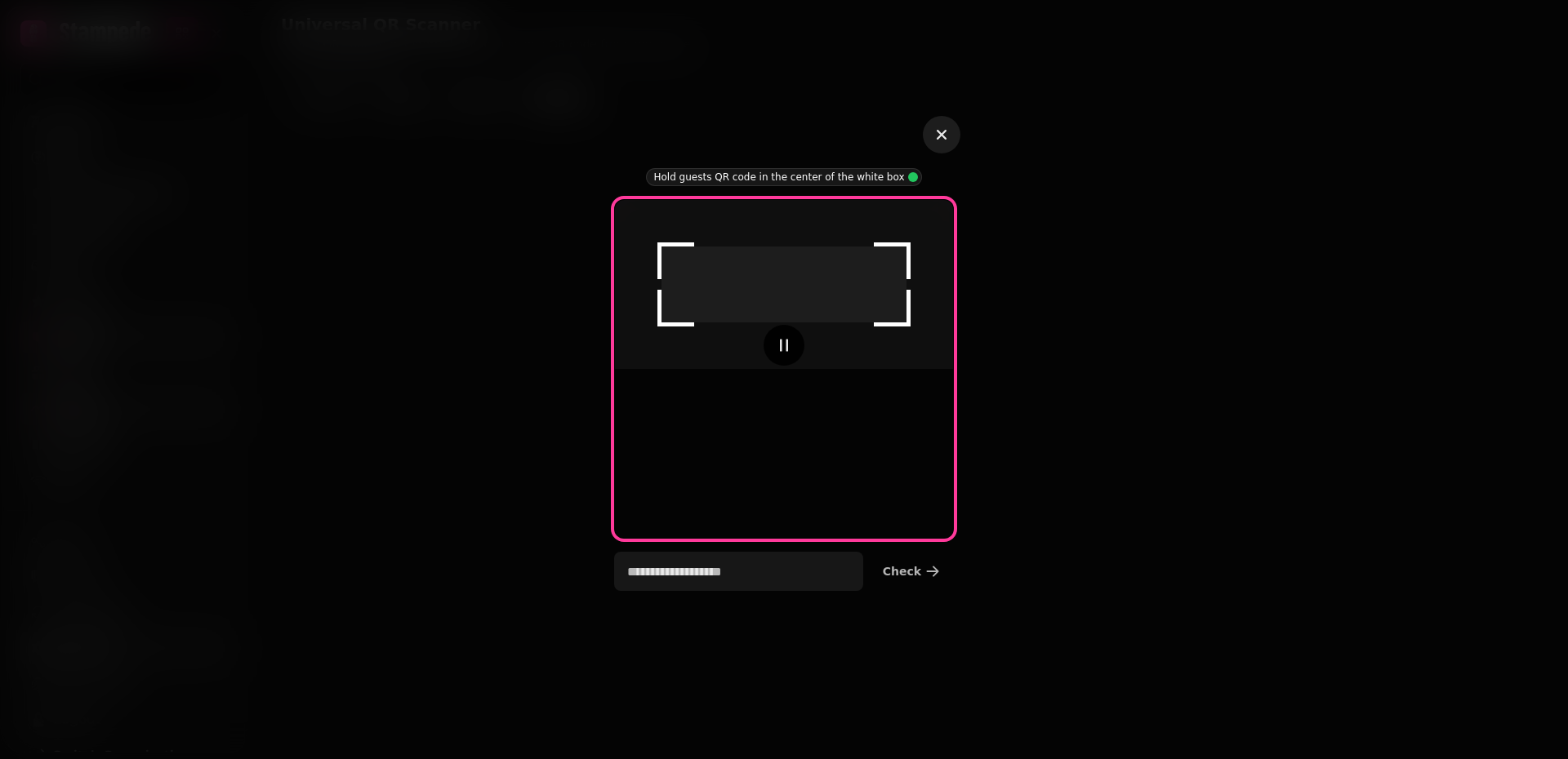
click at [944, 141] on icon "button" at bounding box center [941, 134] width 20 height 20
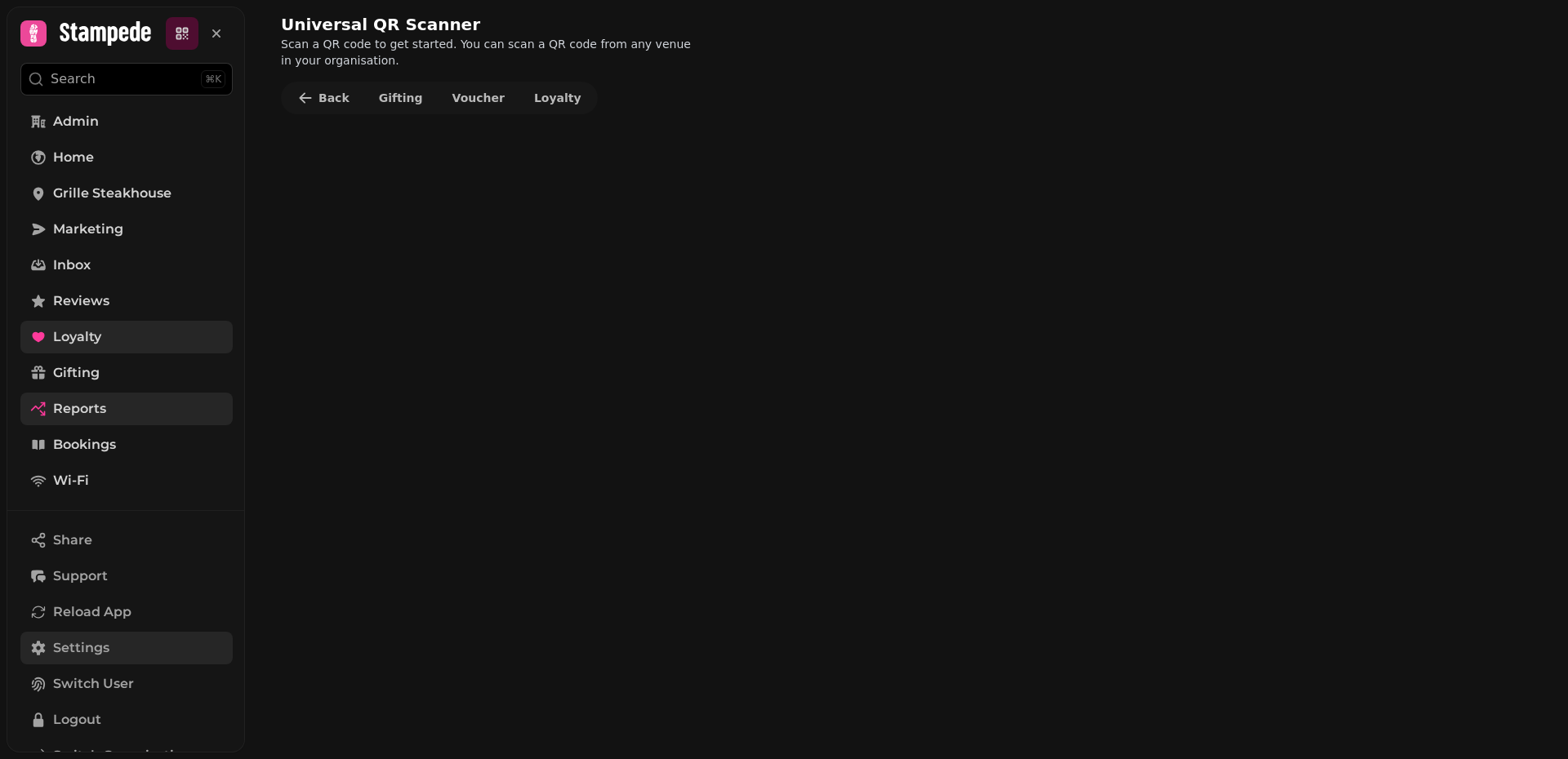
click at [138, 347] on link "Loyalty" at bounding box center [127, 336] width 213 height 33
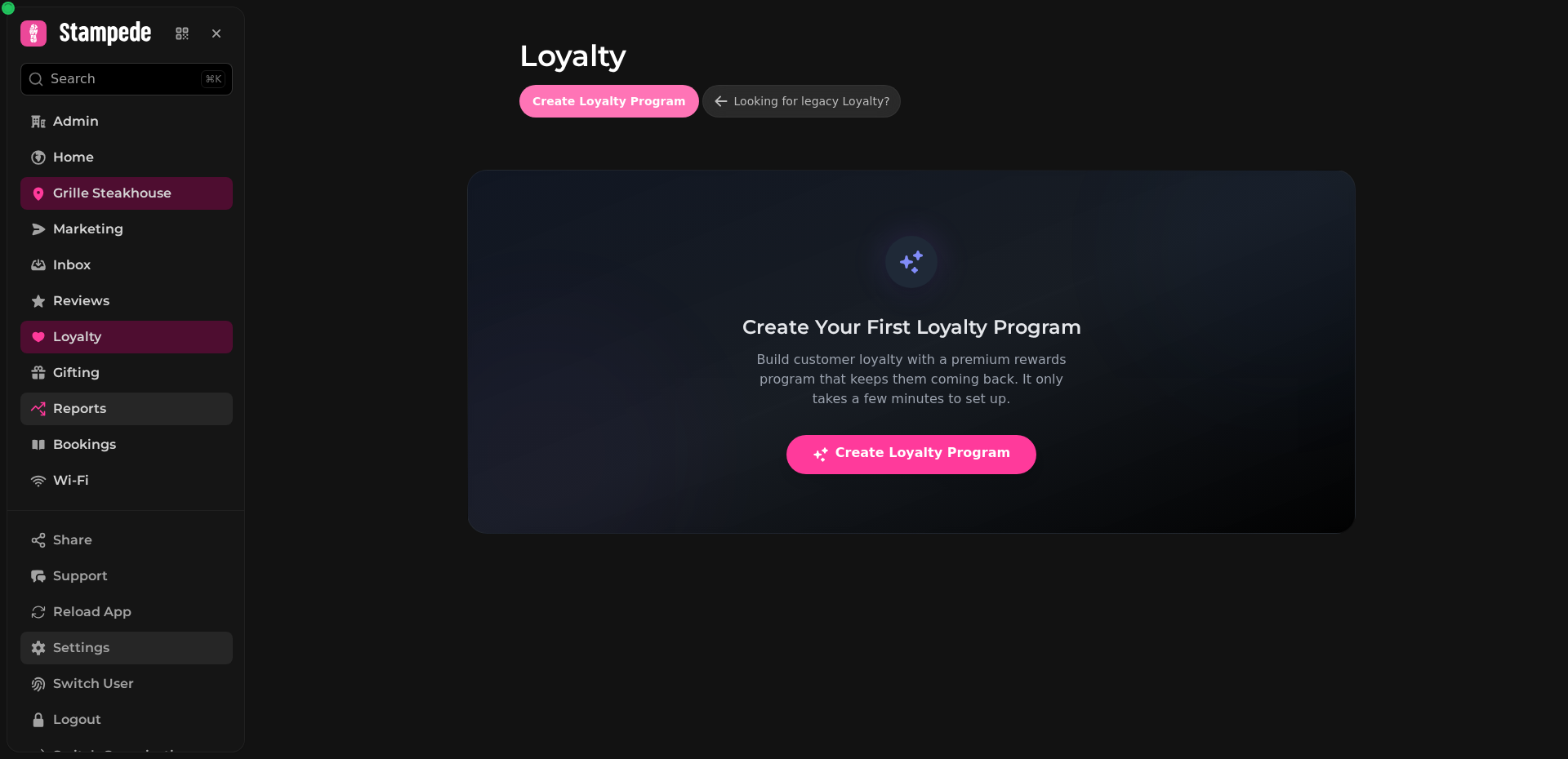
click at [592, 111] on button "Create Loyalty Program" at bounding box center [609, 101] width 180 height 33
select select "**********"
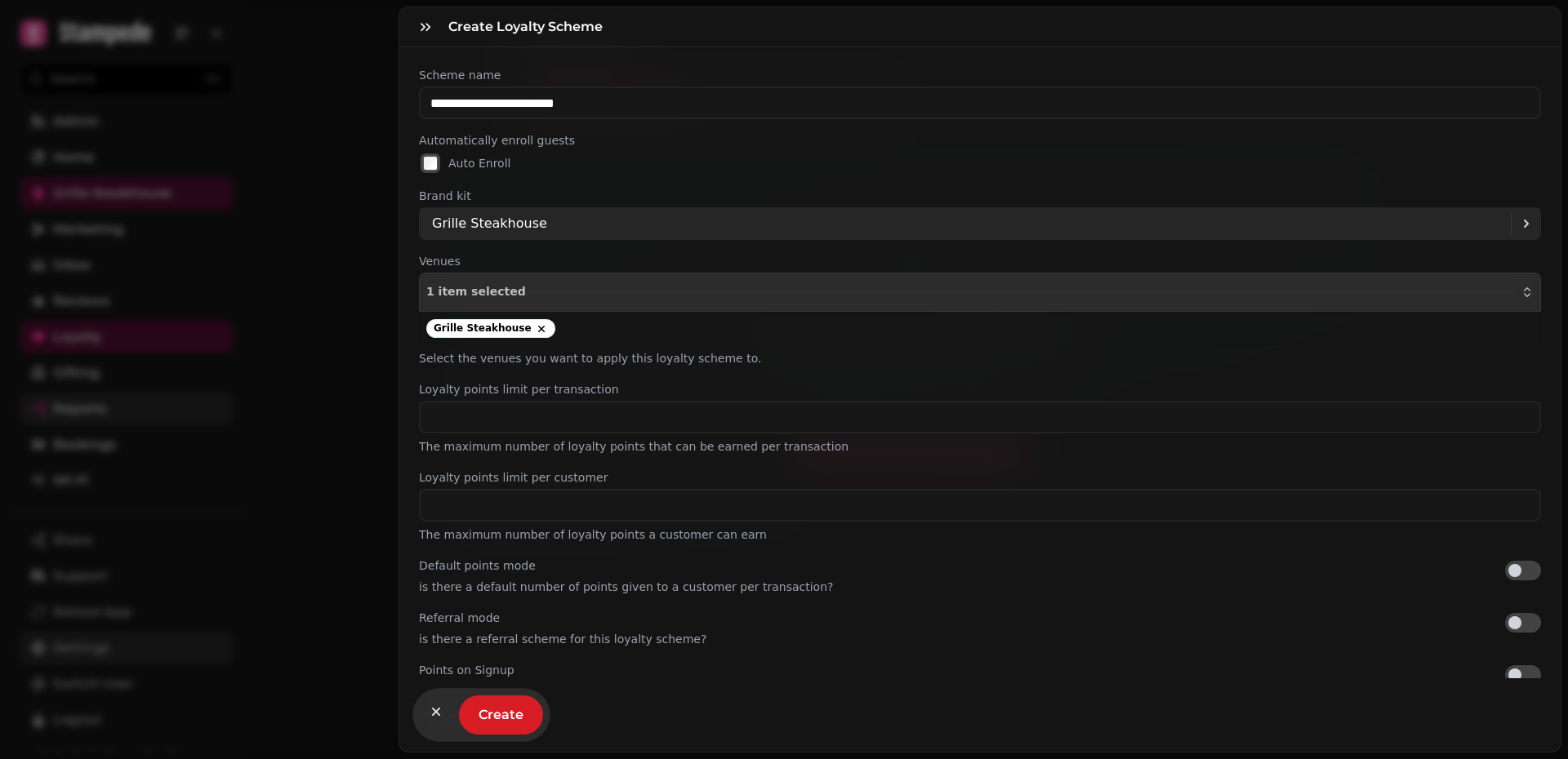
click at [919, 216] on div "Grille Steakhouse" at bounding box center [971, 223] width 1079 height 33
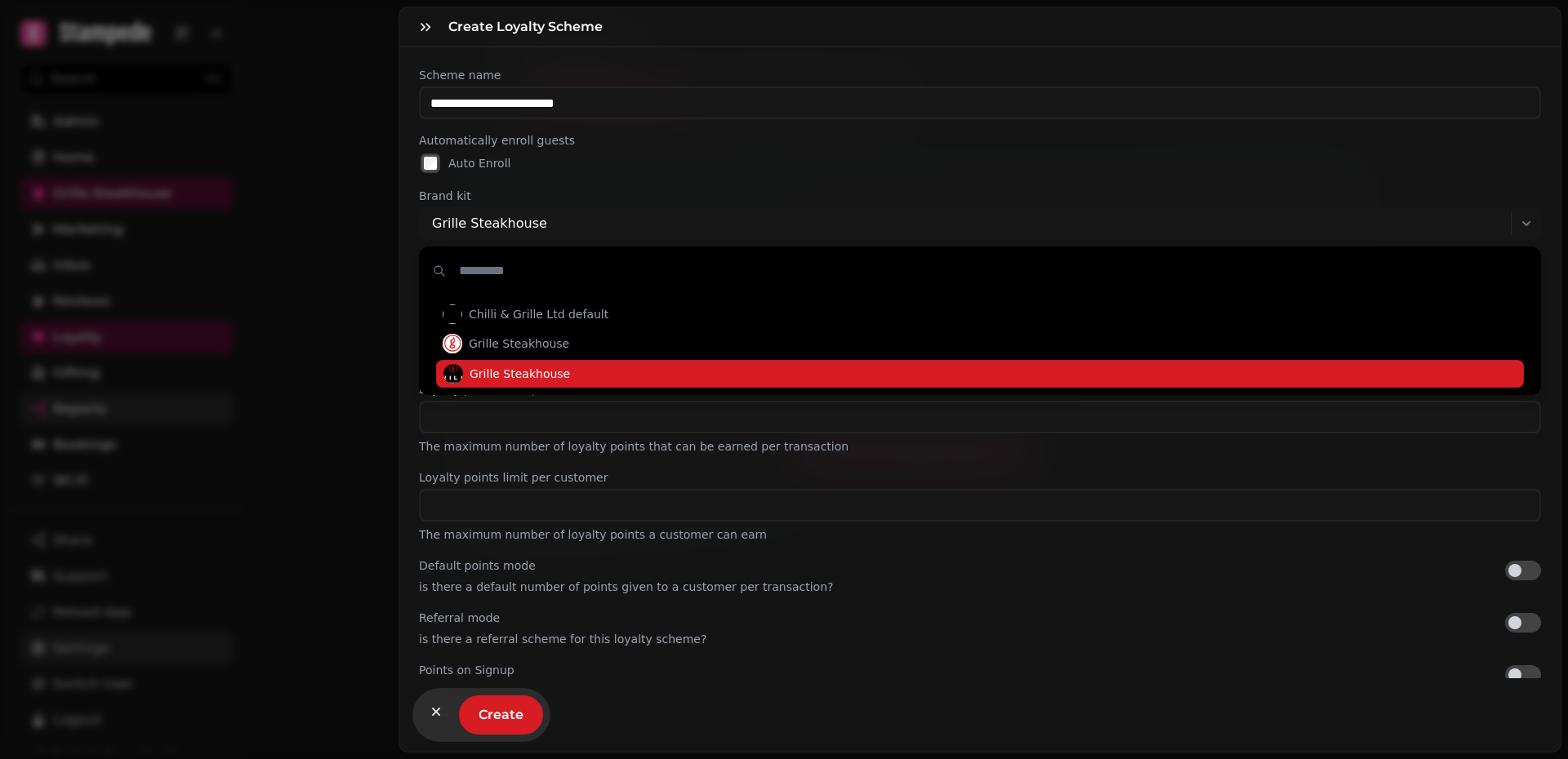
click at [868, 174] on div "**********" at bounding box center [979, 363] width 1161 height 631
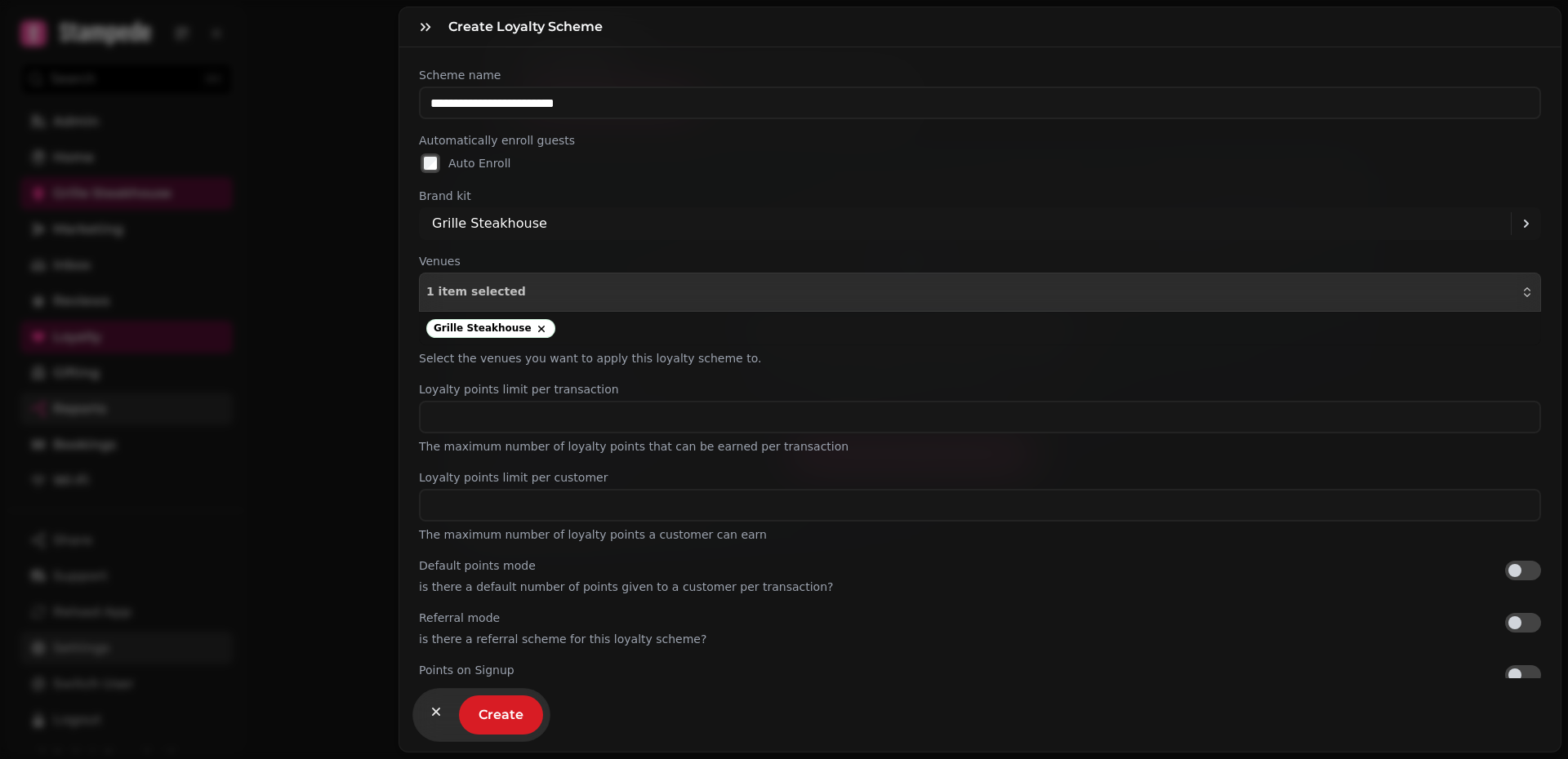
click at [891, 37] on div "Create Loyalty Scheme" at bounding box center [979, 27] width 1161 height 40
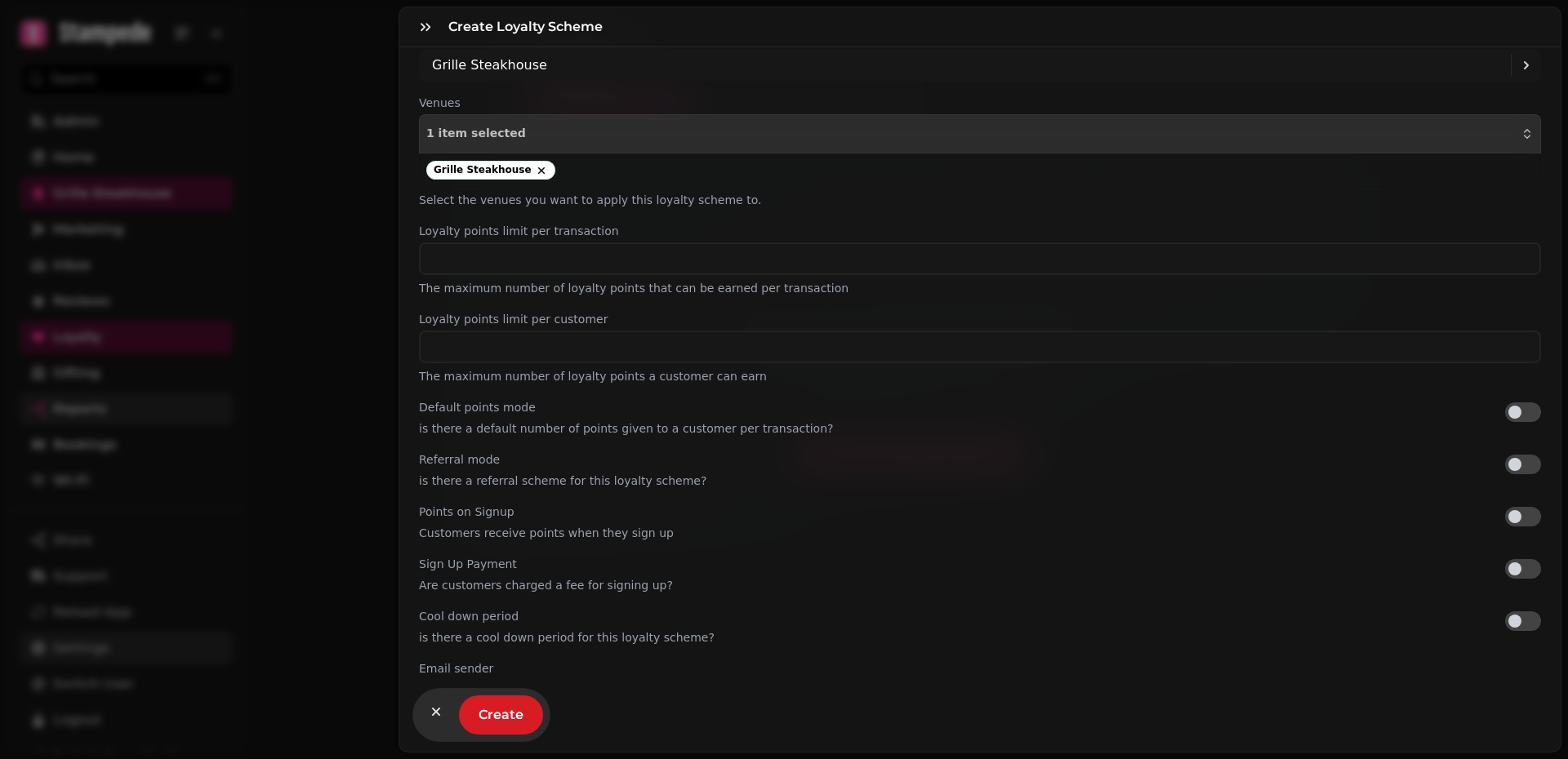
scroll to position [161, 0]
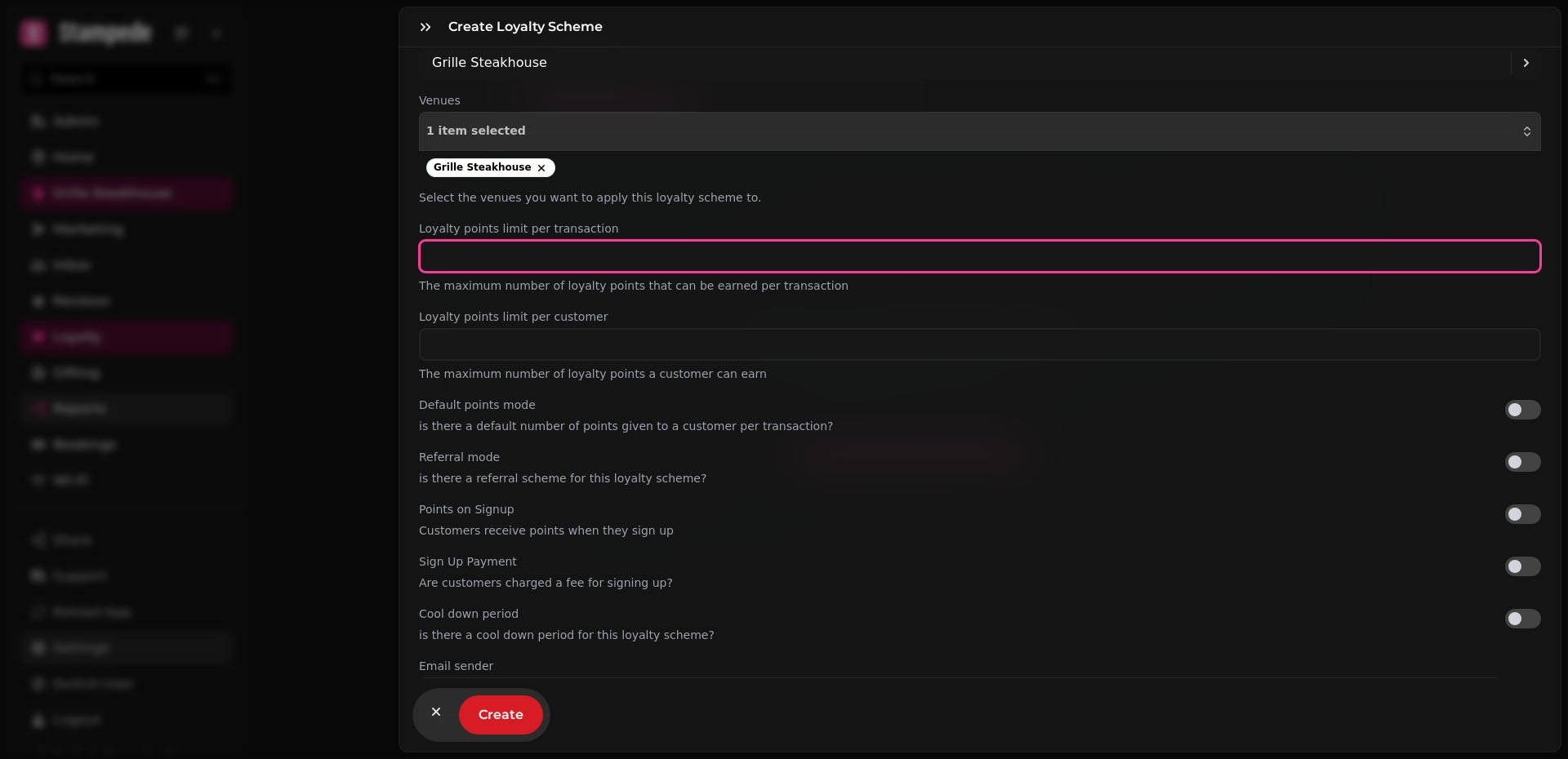
drag, startPoint x: 545, startPoint y: 255, endPoint x: 369, endPoint y: 257, distance: 176.0
click at [368, 257] on div "**********" at bounding box center [784, 393] width 1568 height 733
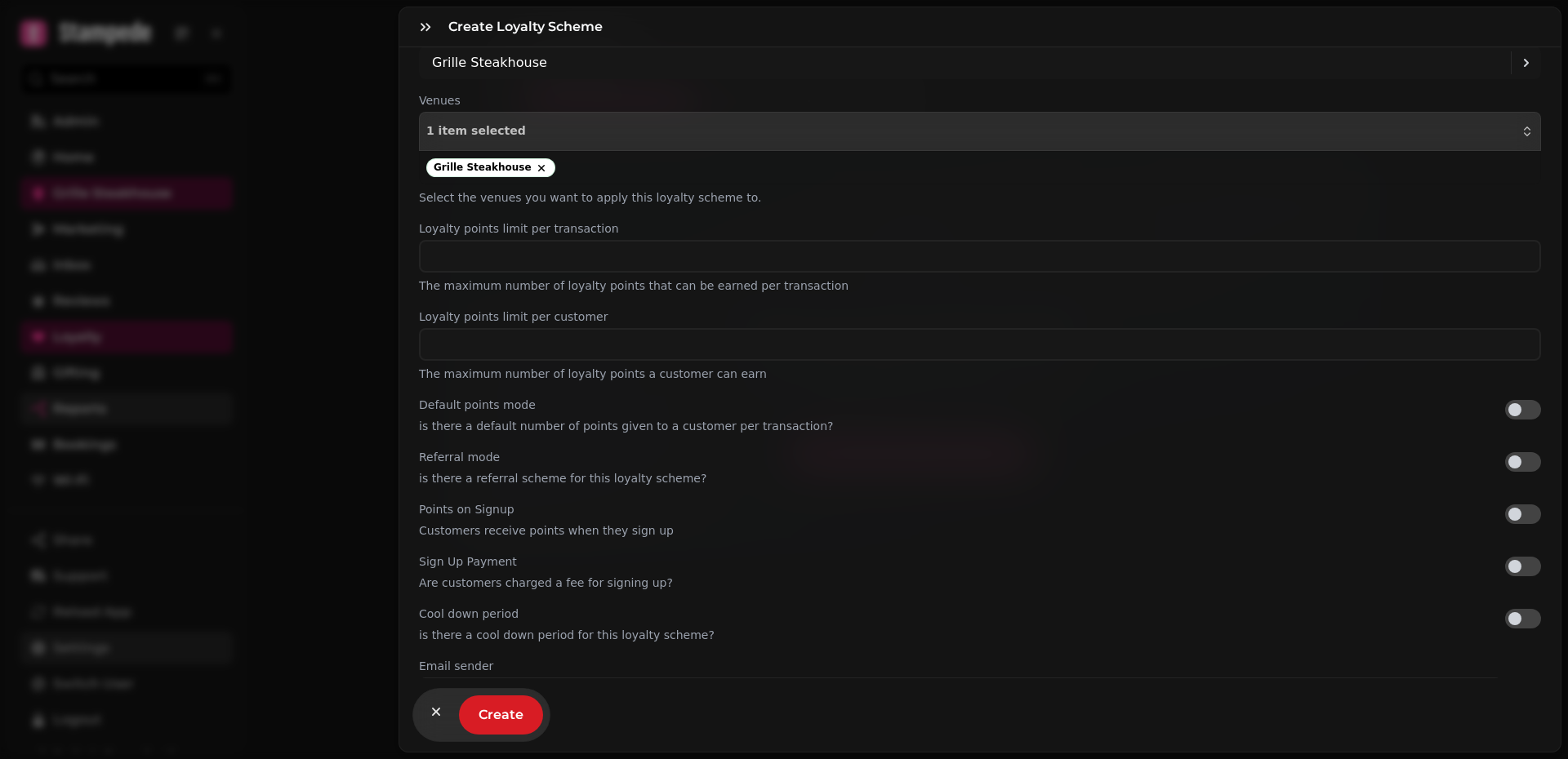
click at [868, 203] on p "Select the venues you want to apply this loyalty scheme to." at bounding box center [979, 197] width 1122 height 20
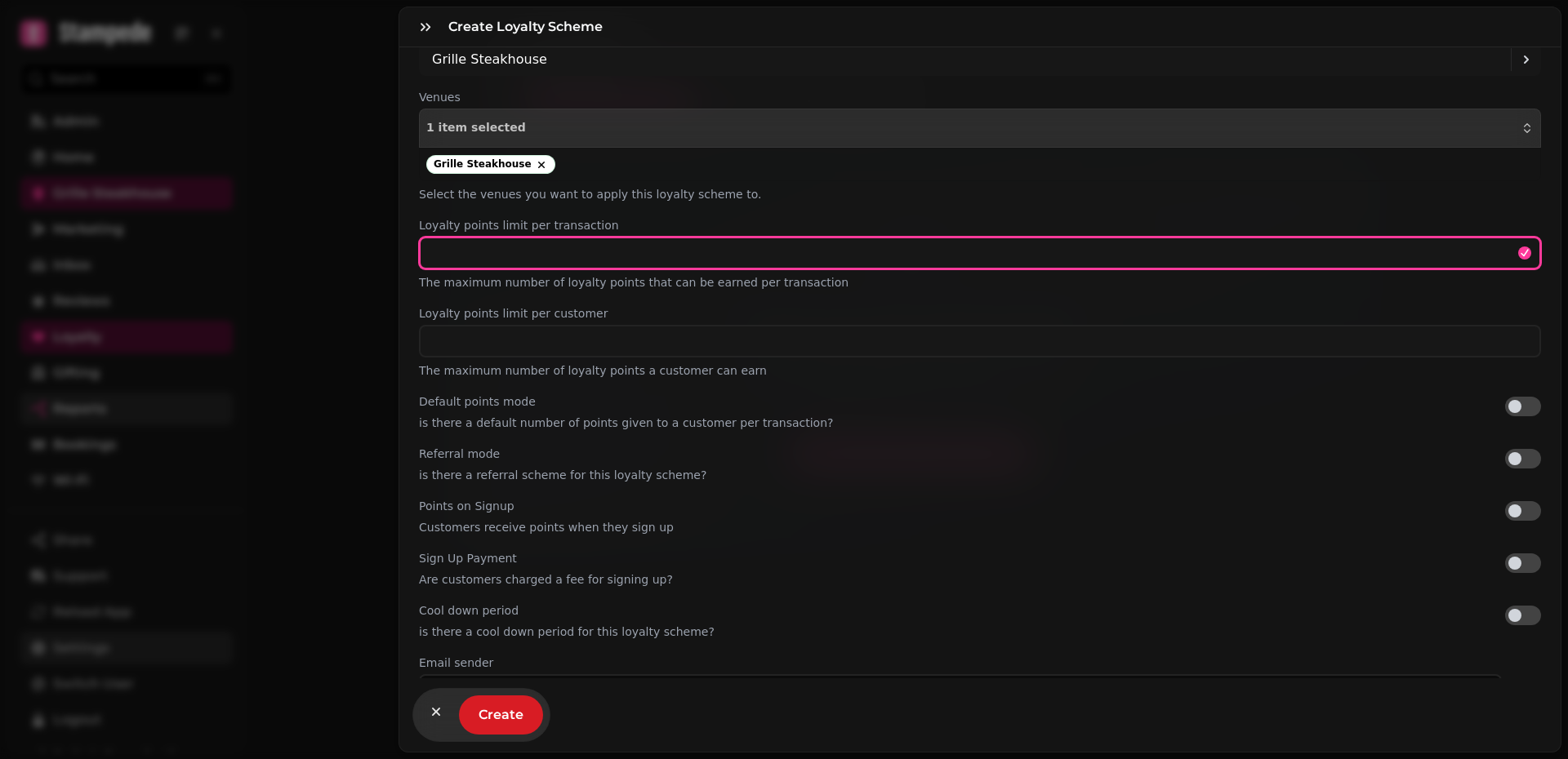
drag, startPoint x: 511, startPoint y: 252, endPoint x: 408, endPoint y: 258, distance: 103.2
click at [408, 258] on div "**********" at bounding box center [979, 363] width 1161 height 631
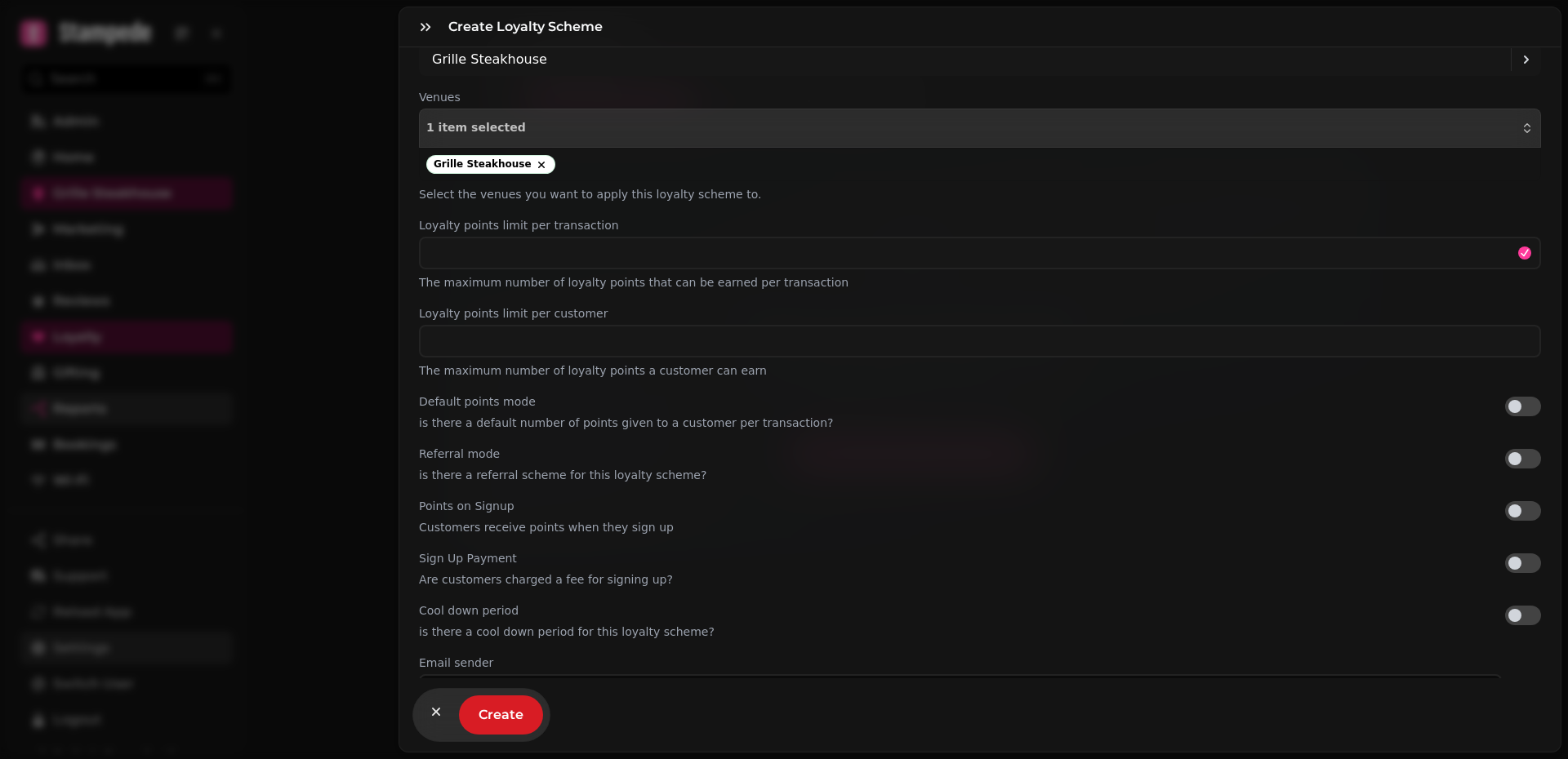
click at [941, 174] on div "Grille Steakhouse" at bounding box center [979, 165] width 1120 height 32
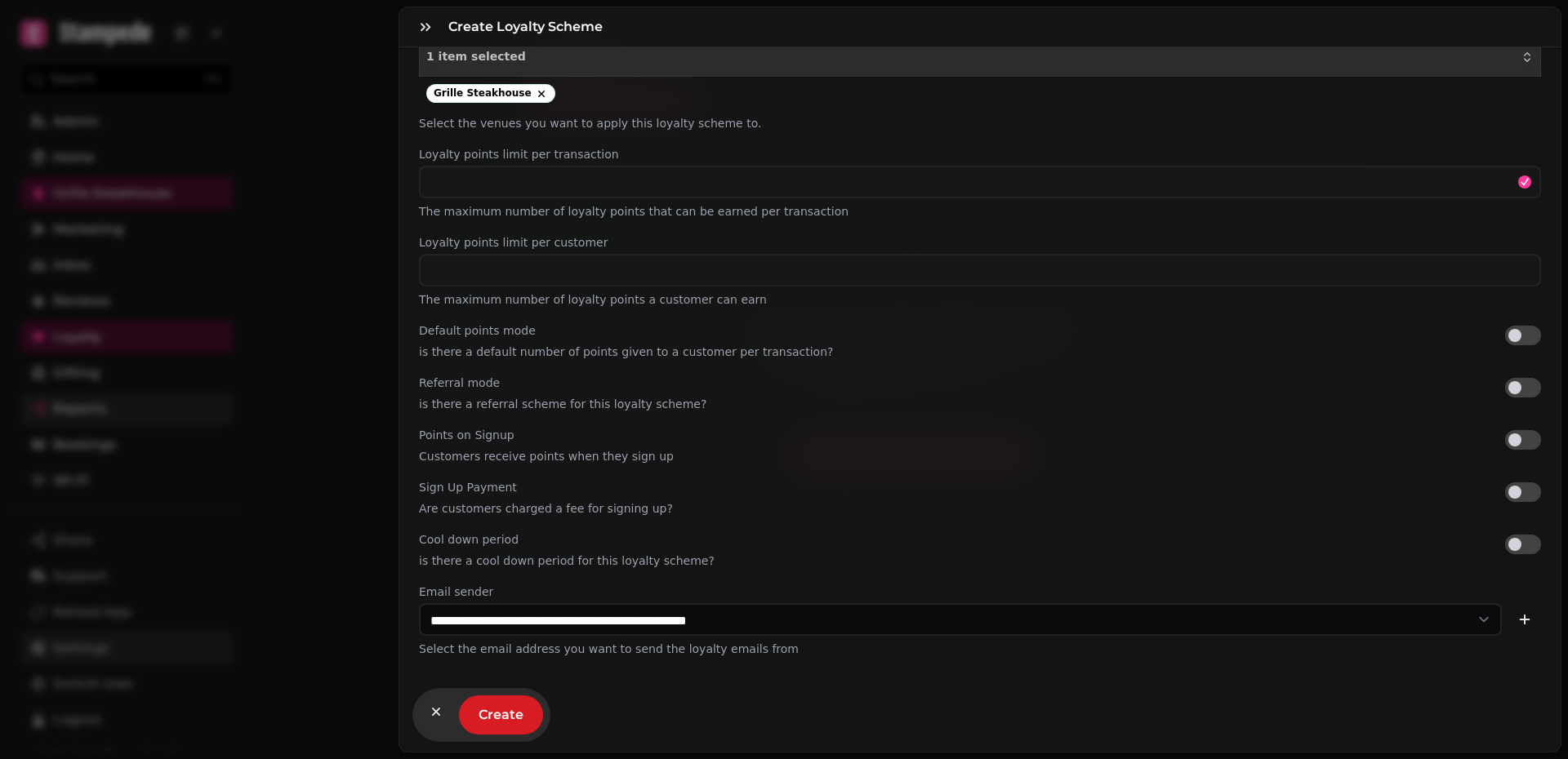
scroll to position [247, 0]
click at [423, 27] on icon "button" at bounding box center [426, 26] width 9 height 8
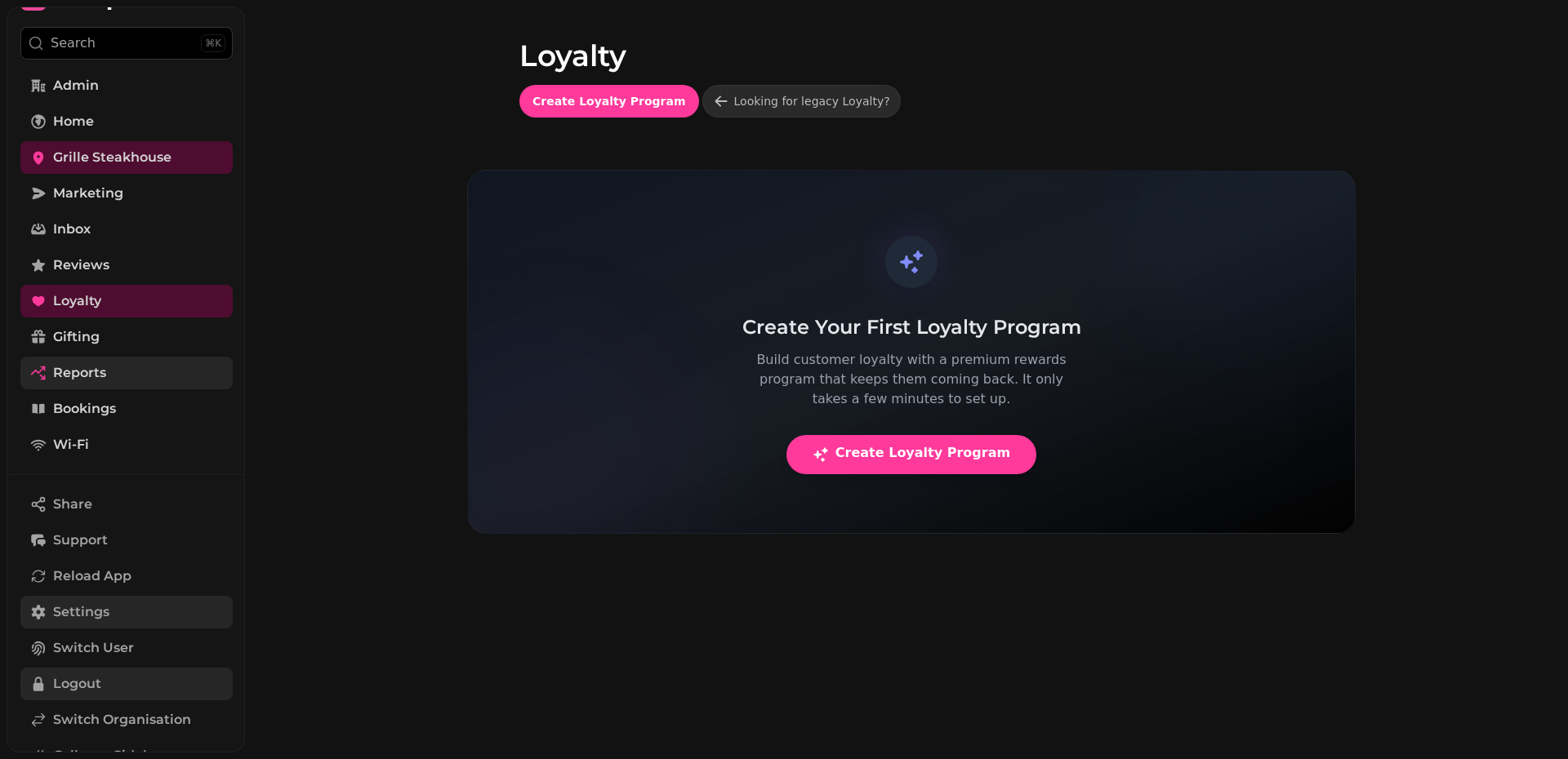
scroll to position [42, 0]
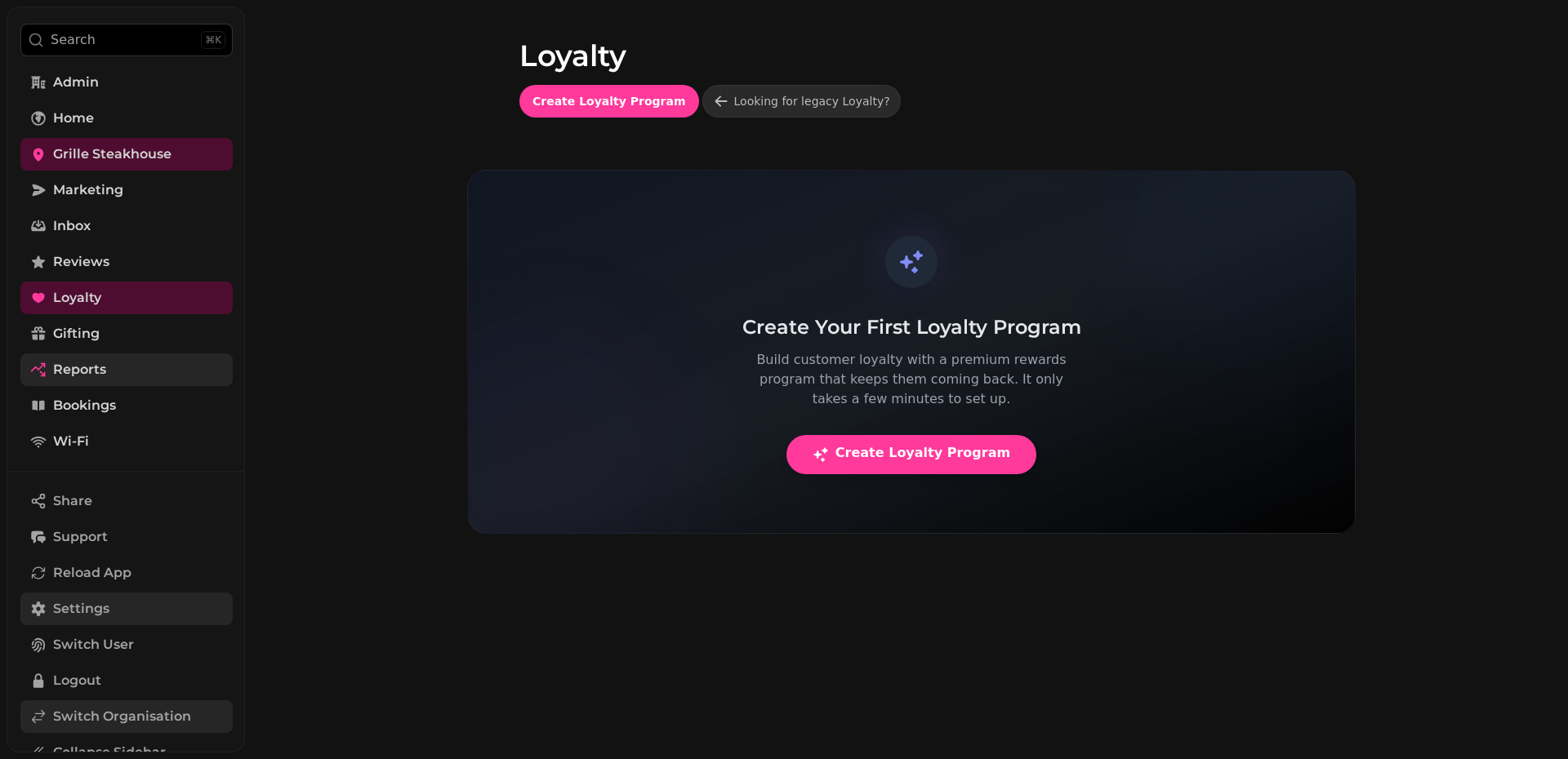
click at [107, 637] on span "Switch Organisation" at bounding box center [122, 716] width 138 height 20
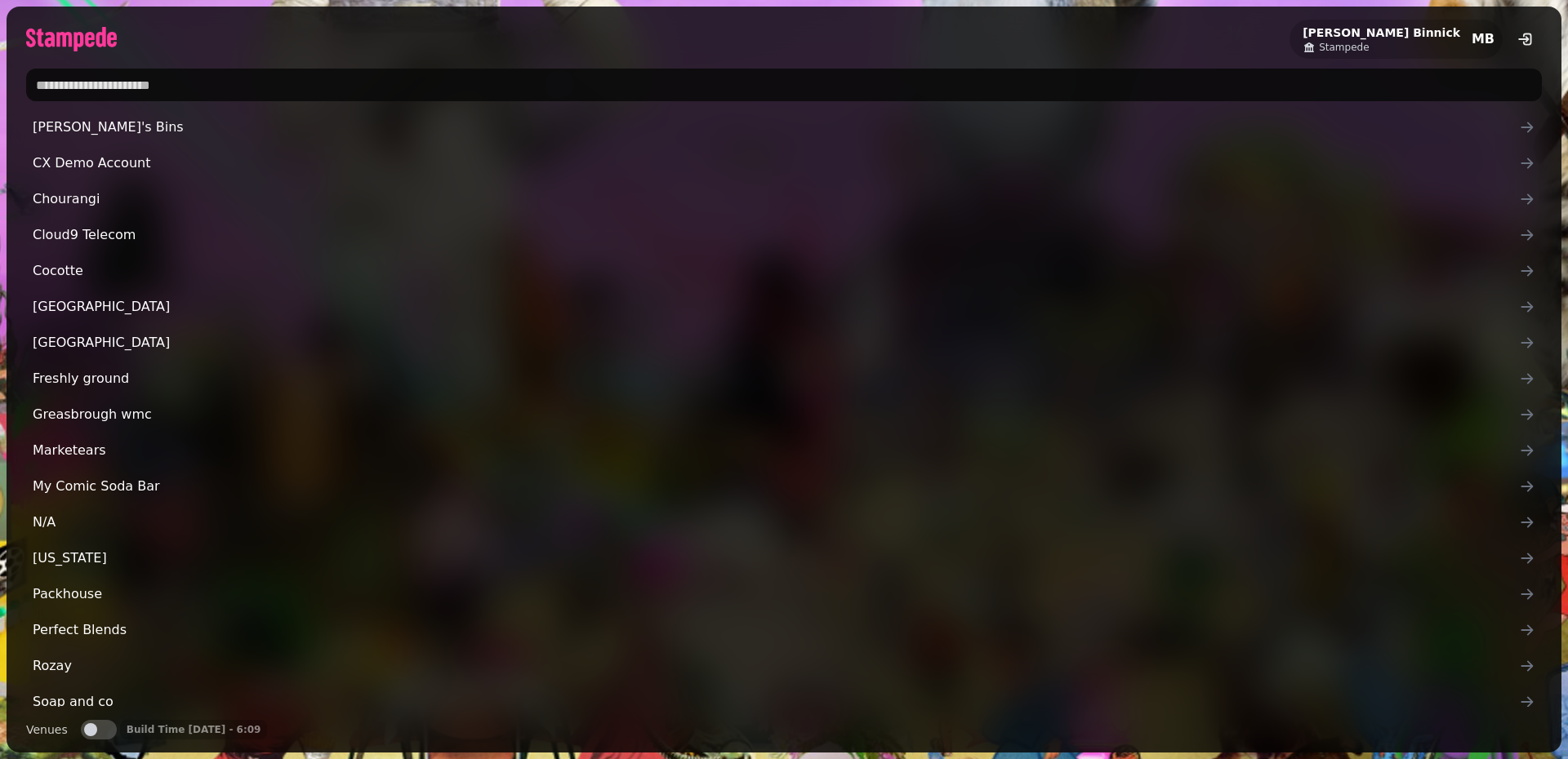
drag, startPoint x: 534, startPoint y: 91, endPoint x: 259, endPoint y: 65, distance: 276.2
click at [0, 74] on div "Michael Binnick Stampede MB Binnick's Bins CX Demo Account Chourangi Cloud9 Tel…" at bounding box center [784, 380] width 1568 height 759
type input "*********"
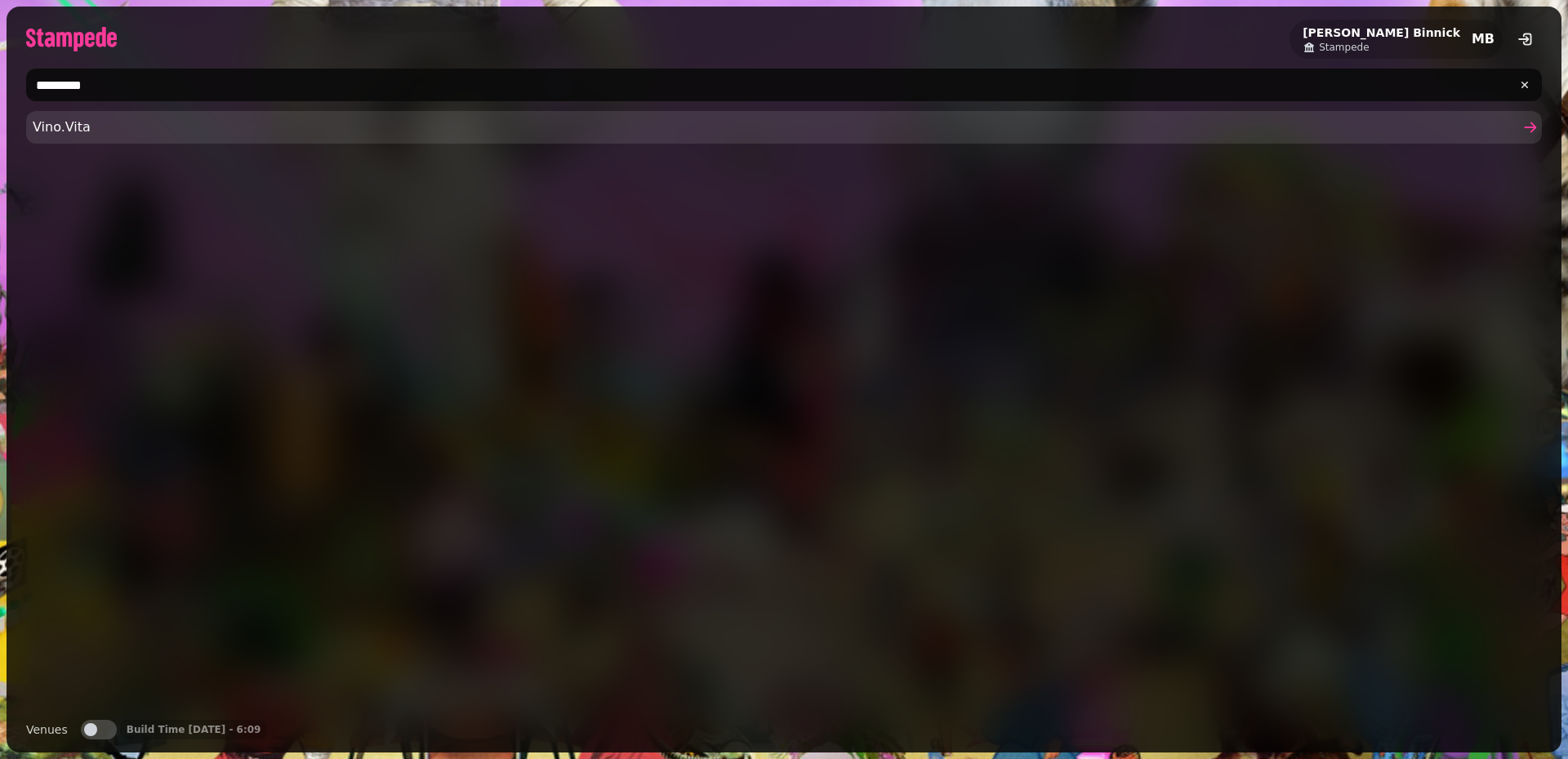
click at [221, 138] on link "Vino.Vita" at bounding box center [784, 126] width 1516 height 33
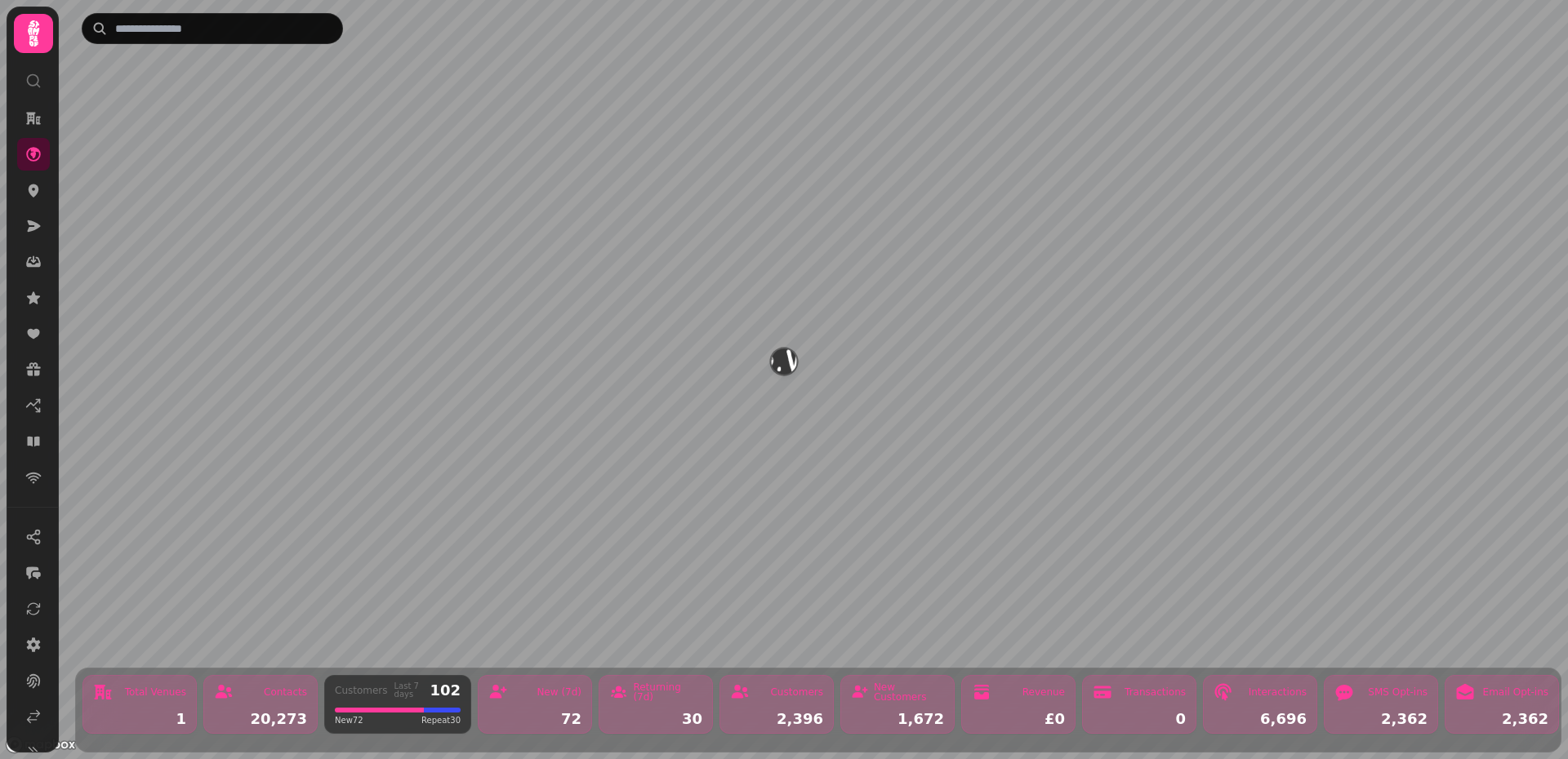
click at [29, 43] on icon at bounding box center [34, 34] width 11 height 26
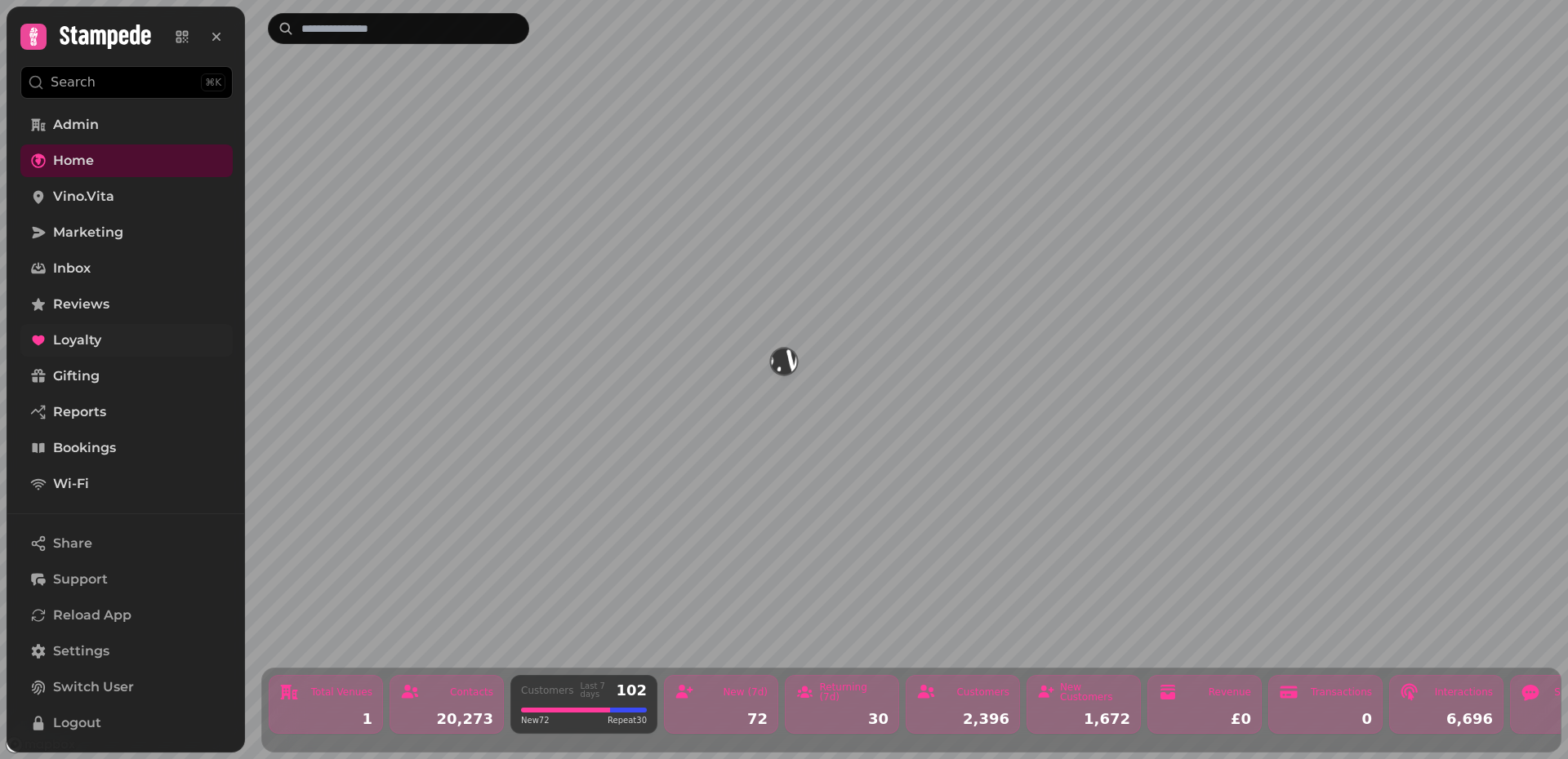
click at [80, 334] on span "Loyalty" at bounding box center [77, 340] width 48 height 20
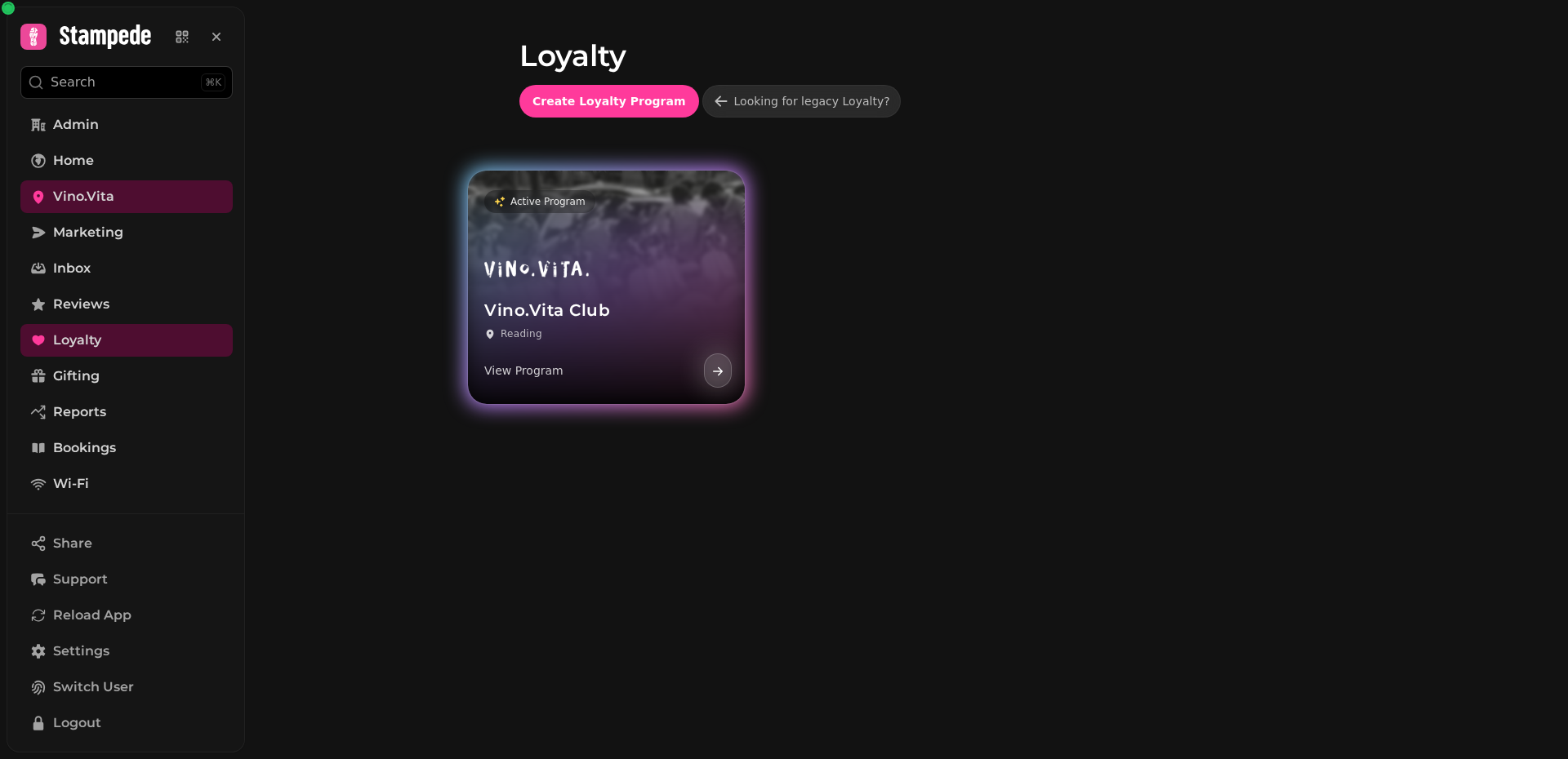
click at [667, 315] on h3 "Vino.Vita Club" at bounding box center [606, 311] width 244 height 21
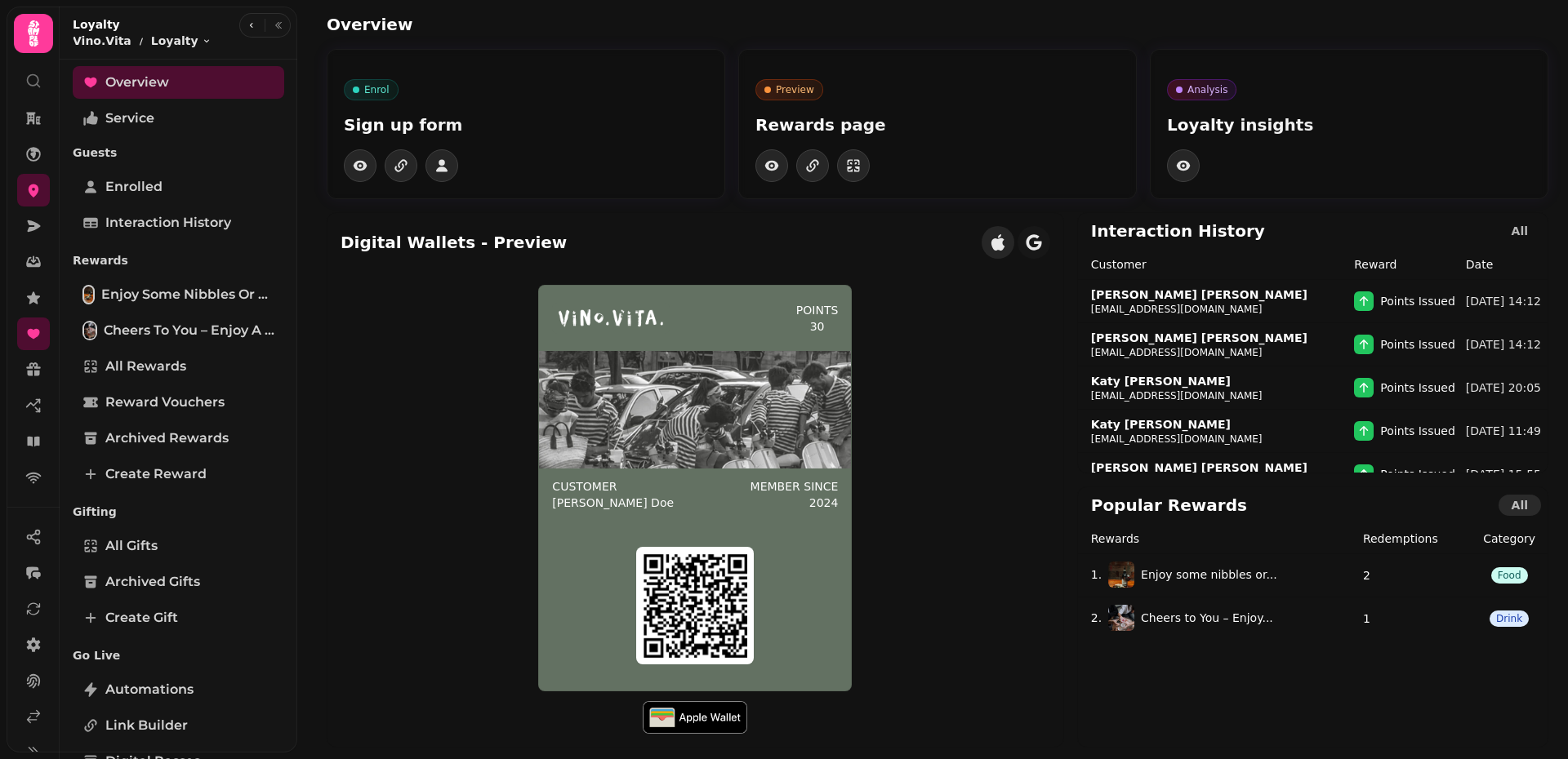
scroll to position [1, 0]
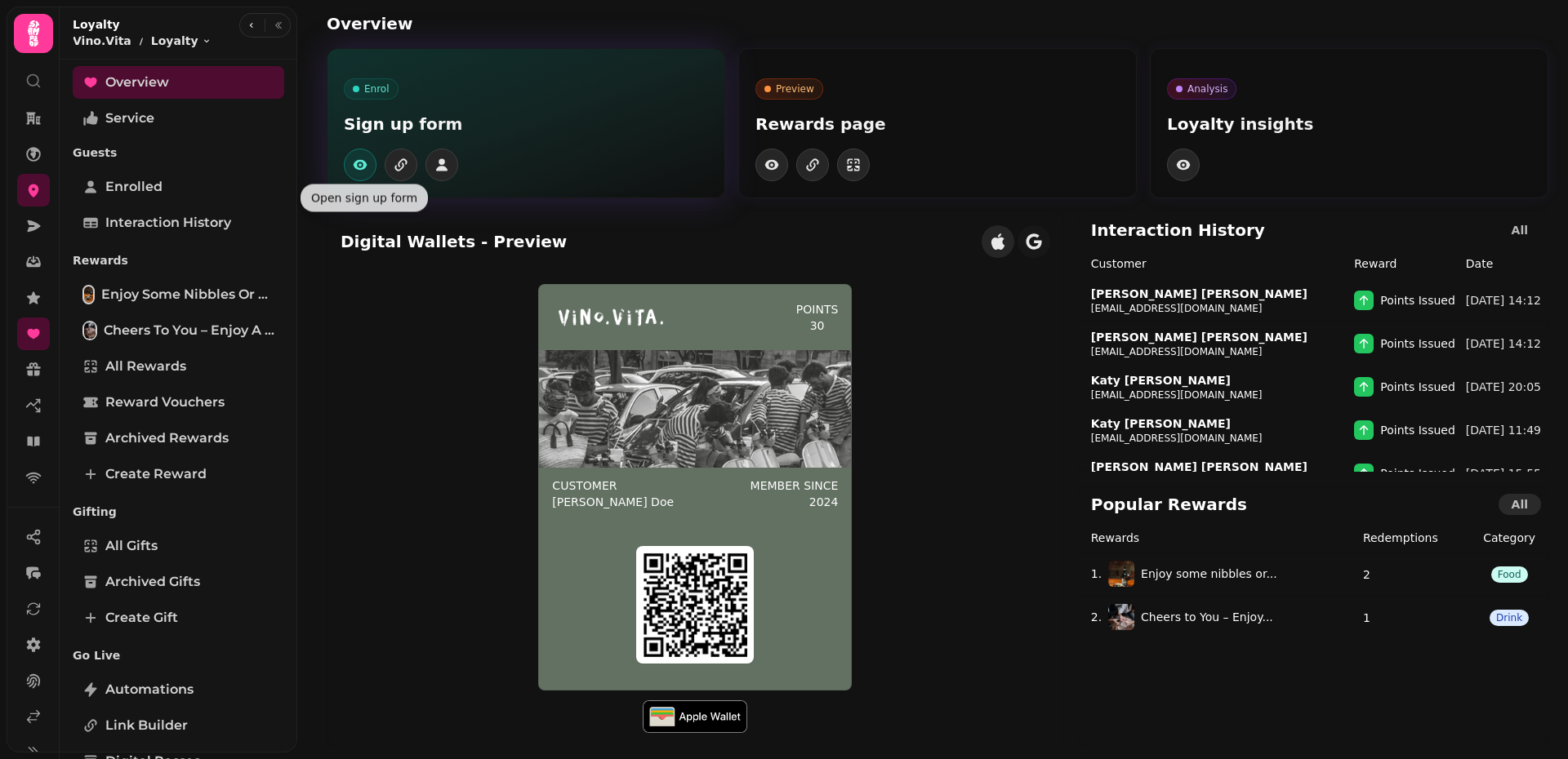
click at [365, 164] on icon "button" at bounding box center [360, 165] width 14 height 9
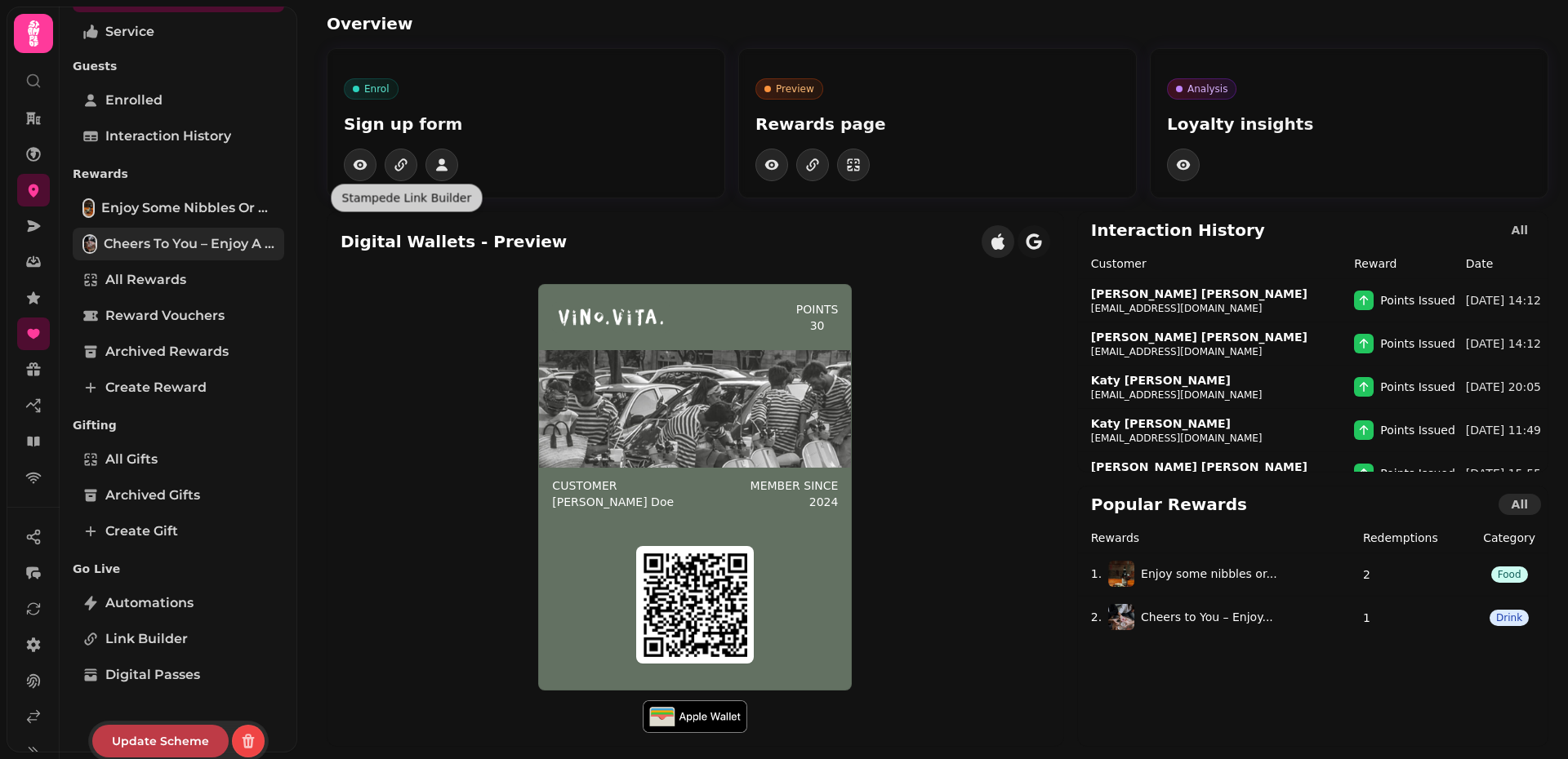
scroll to position [96, 0]
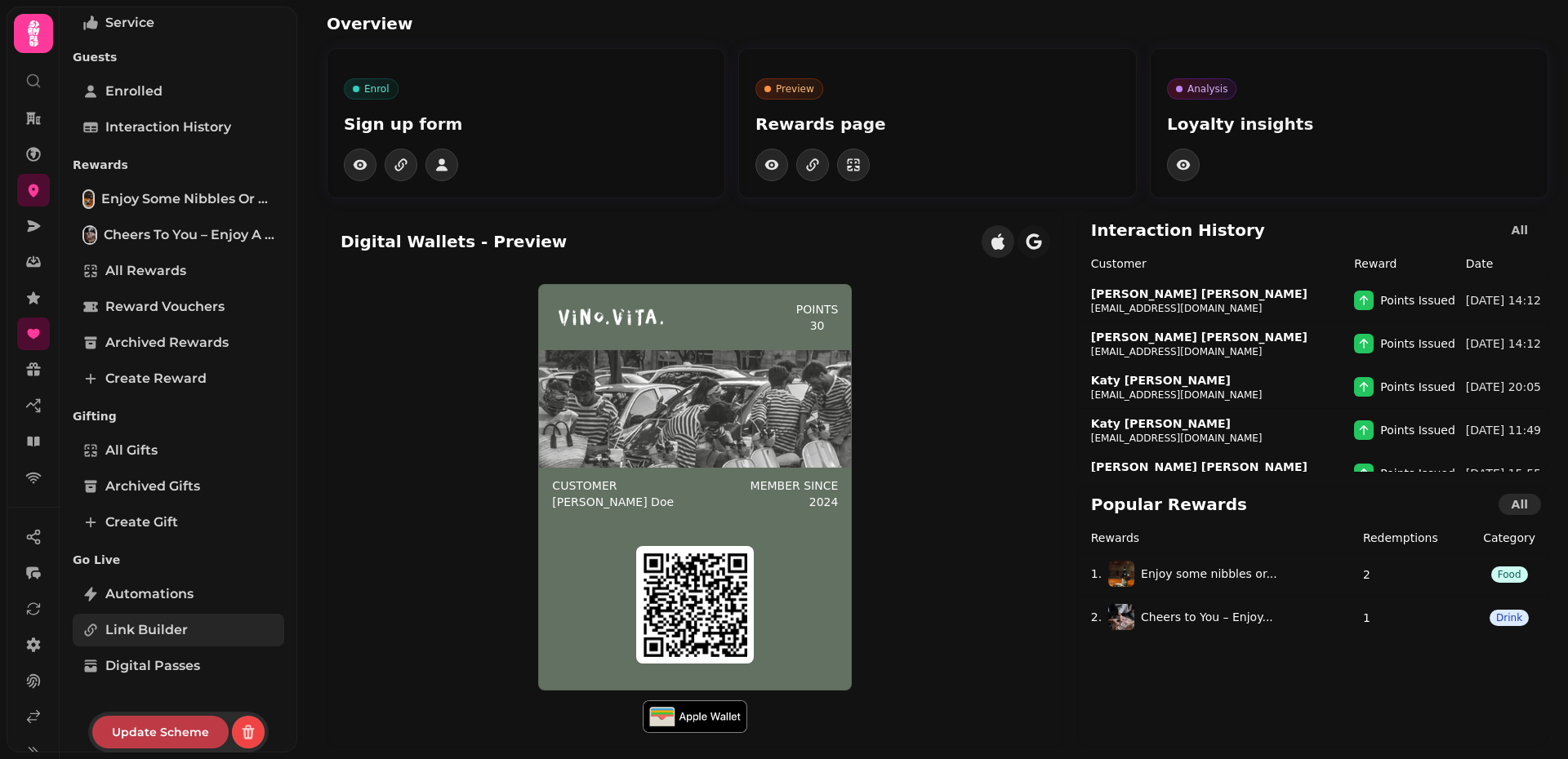
click at [212, 618] on link "Link Builder" at bounding box center [179, 630] width 212 height 33
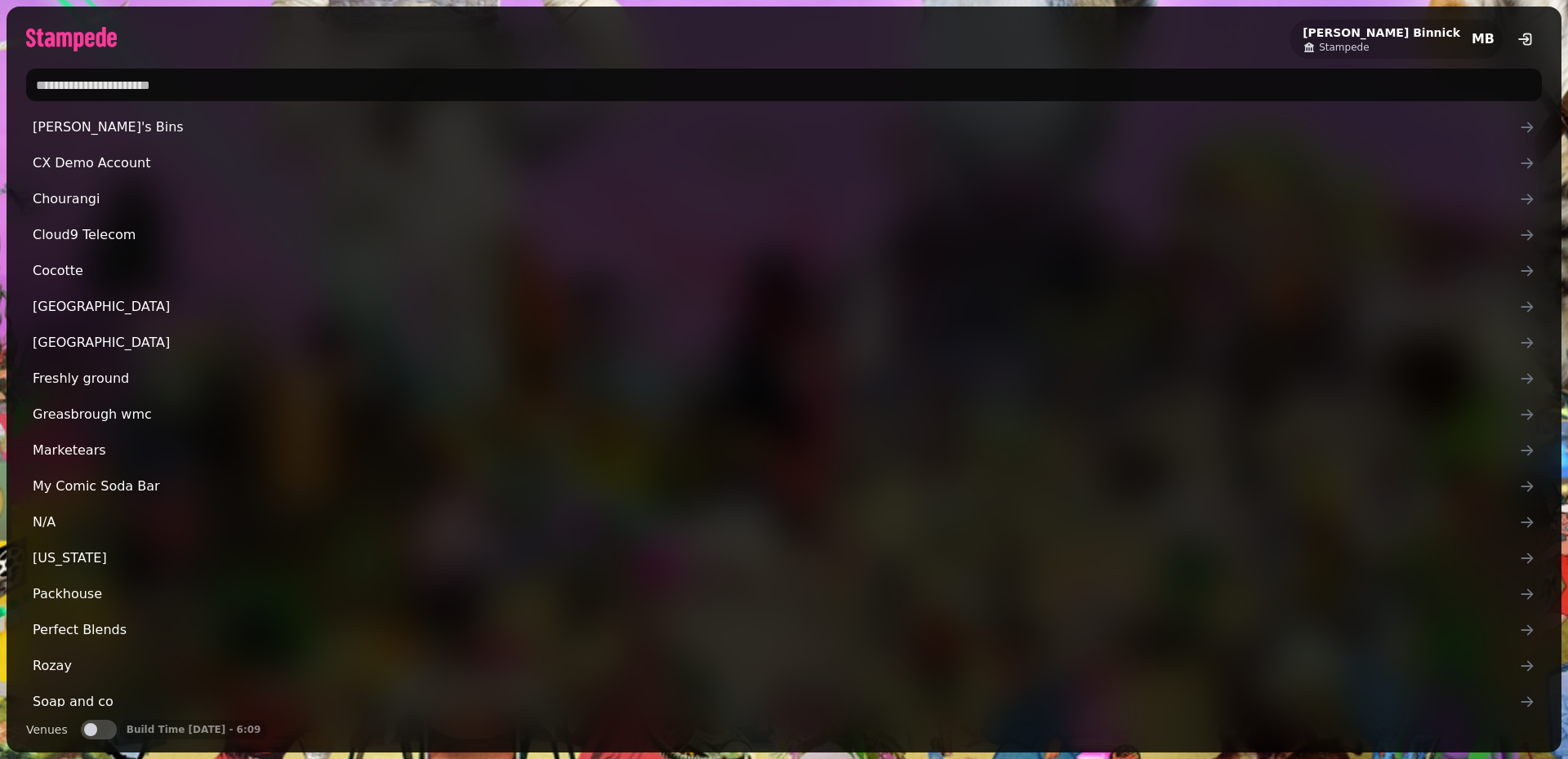
click at [196, 77] on input "text" at bounding box center [784, 84] width 1516 height 33
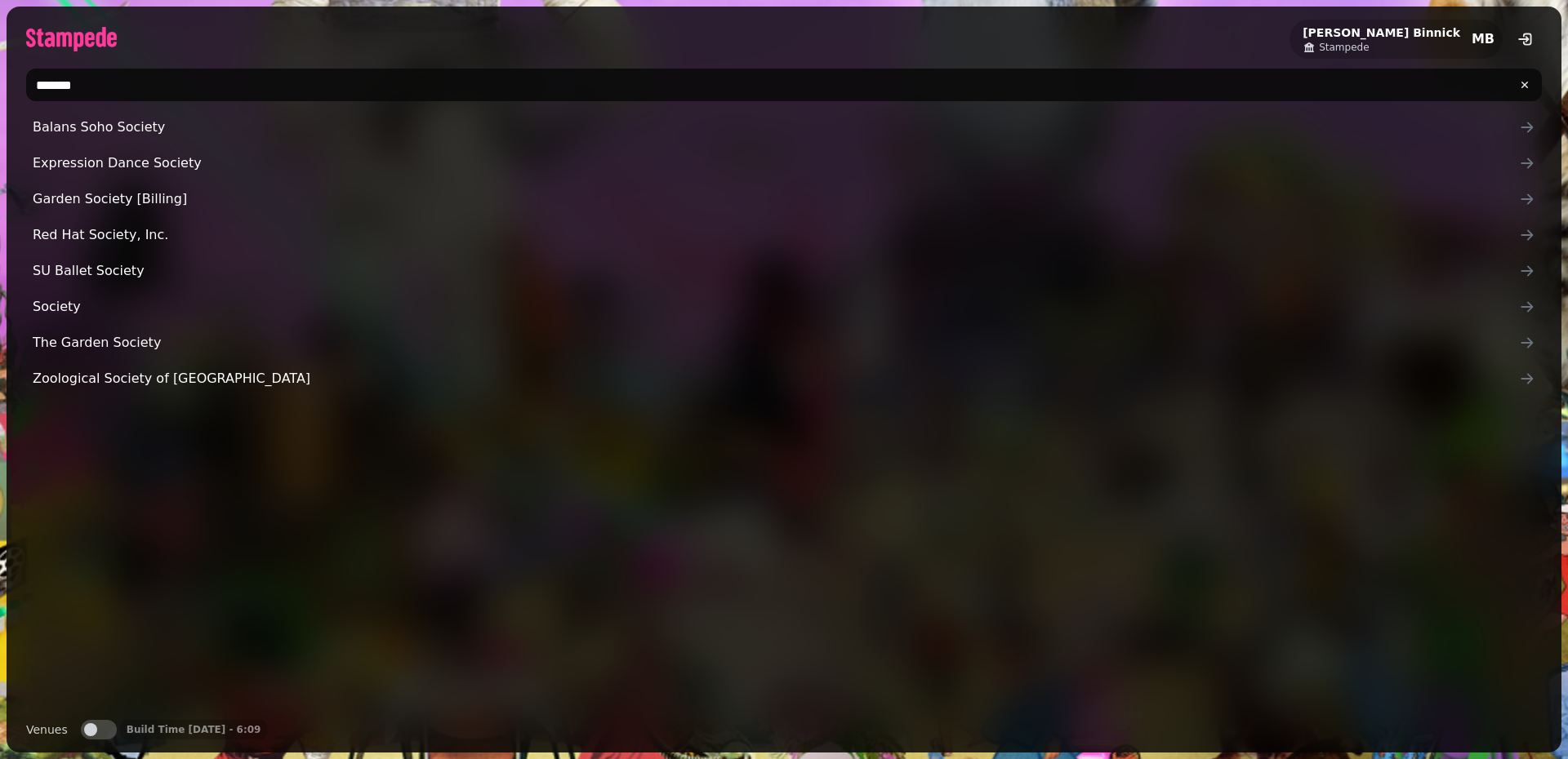
type input "*******"
click at [273, 433] on div "Balans Soho Society Expression Dance Society Garden Society [Billing] Red Hat S…" at bounding box center [784, 409] width 1516 height 596
click at [1368, 49] on span "Stampede" at bounding box center [1343, 48] width 50 height 13
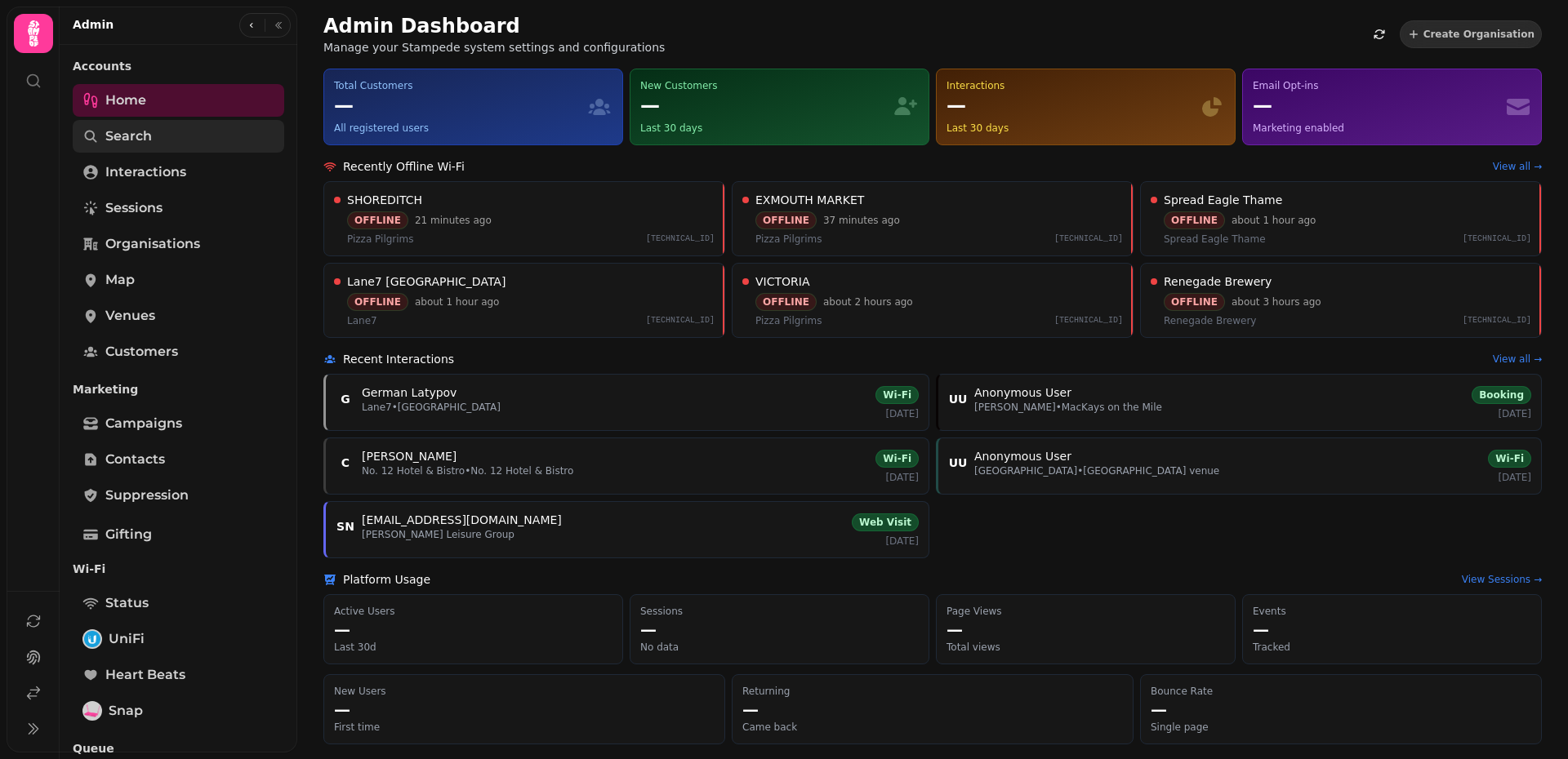
click at [156, 139] on link "Search" at bounding box center [179, 136] width 212 height 33
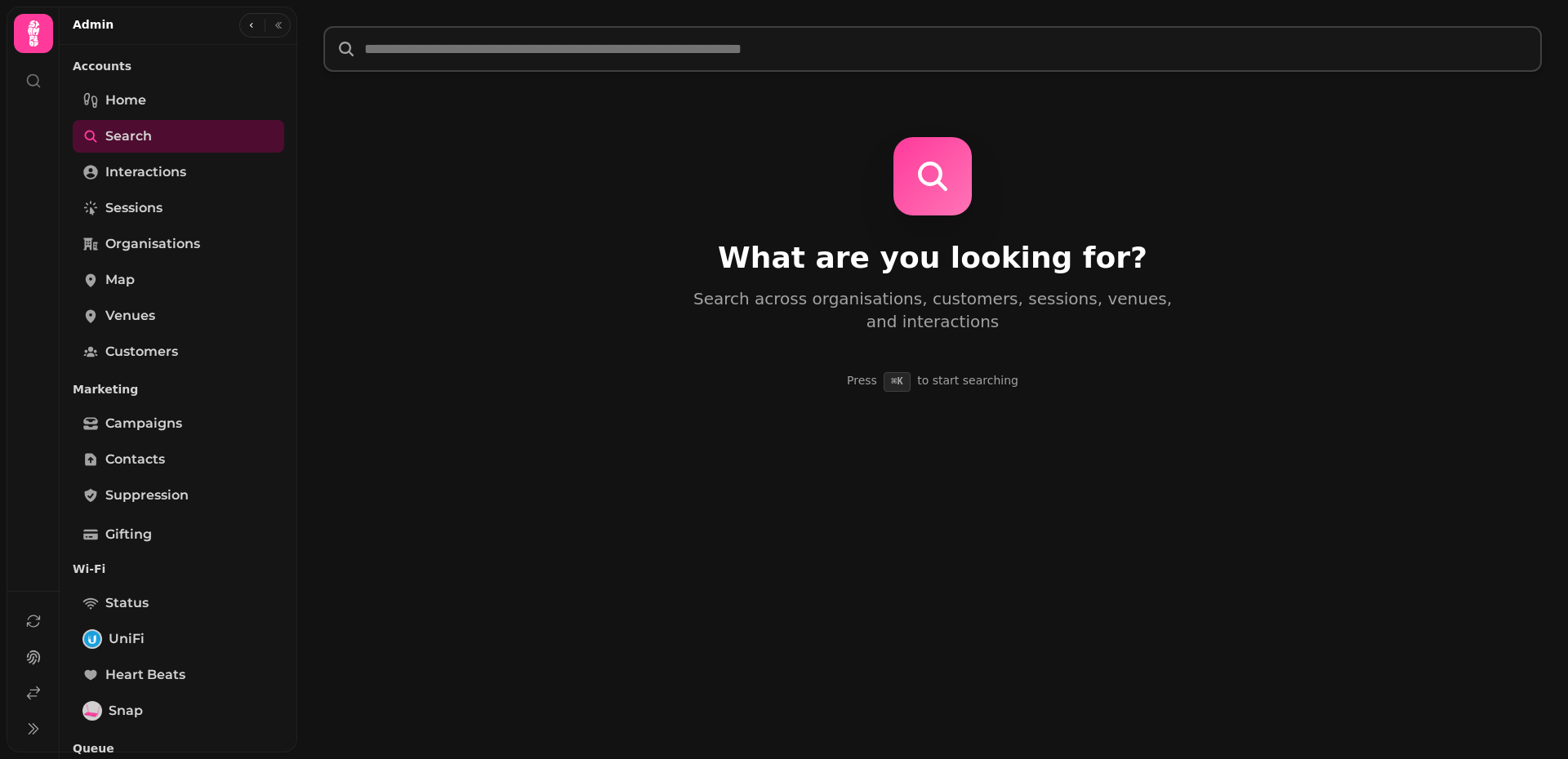
click at [432, 59] on input "text" at bounding box center [933, 49] width 1218 height 46
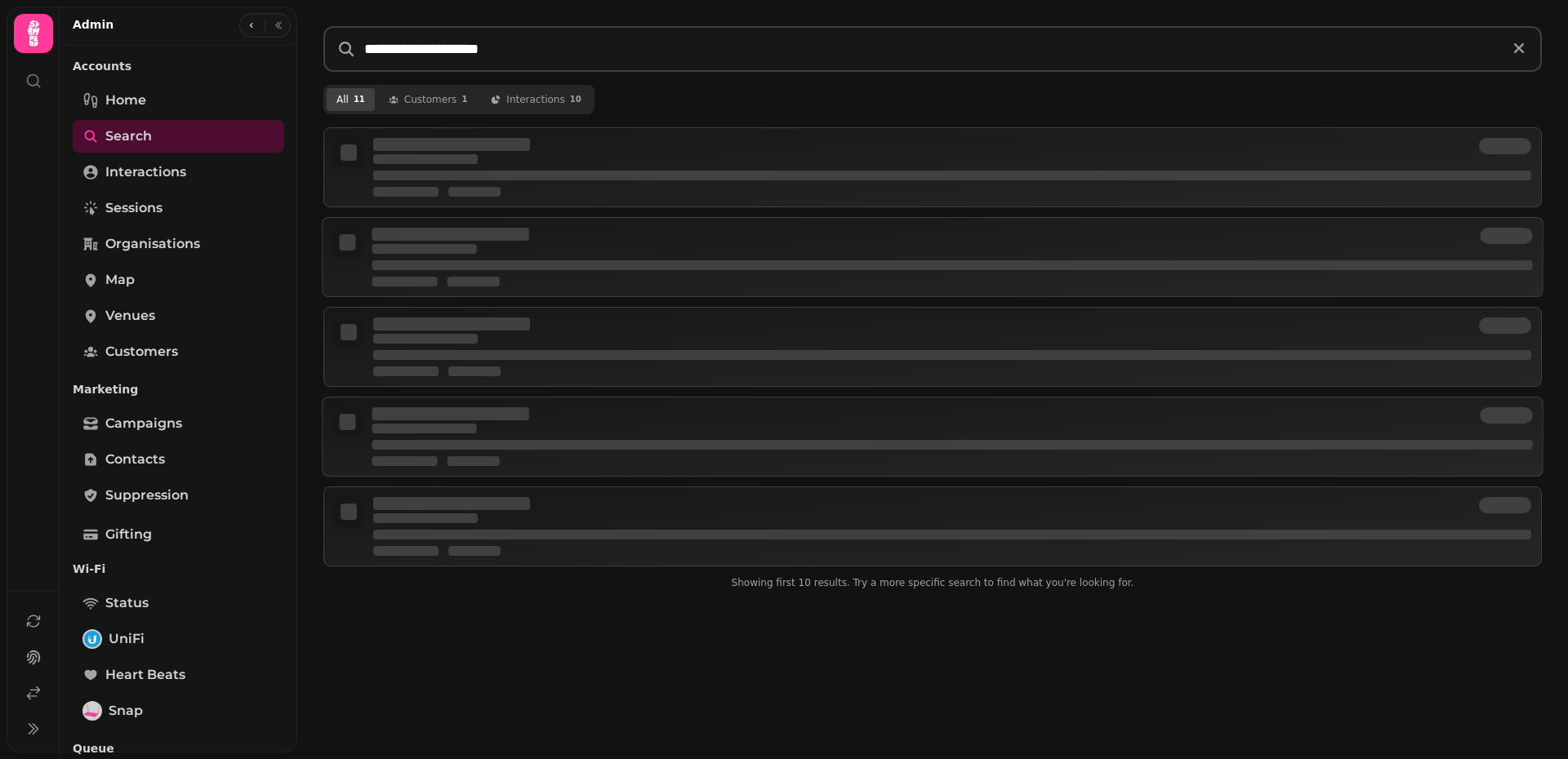
type input "**********"
click at [705, 118] on div "All 11 customer s 1 interaction s 10 Showing first 10 results. Try a more speci…" at bounding box center [933, 342] width 1218 height 514
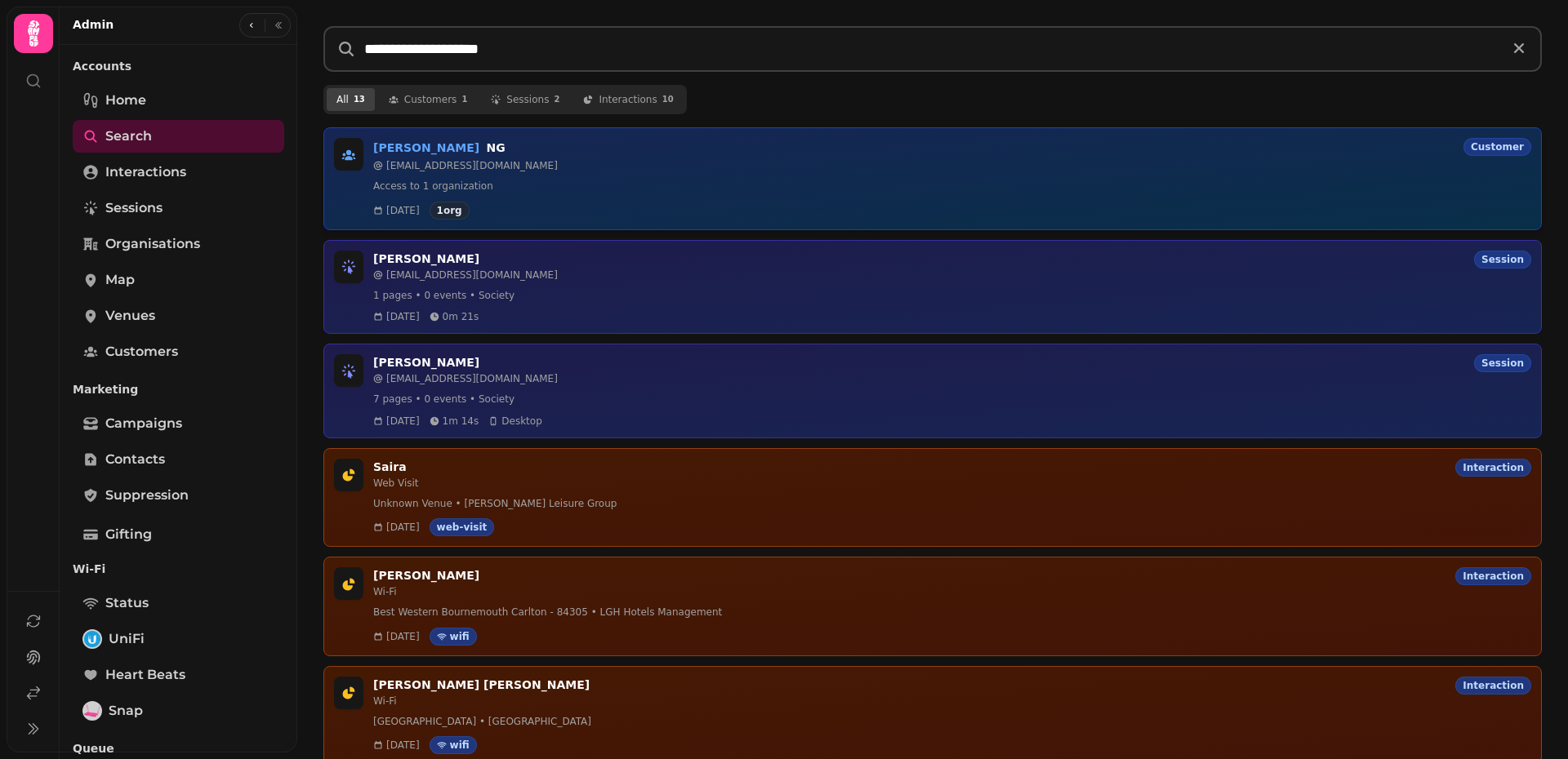
click at [479, 168] on span "[EMAIL_ADDRESS][DOMAIN_NAME]" at bounding box center [471, 166] width 172 height 13
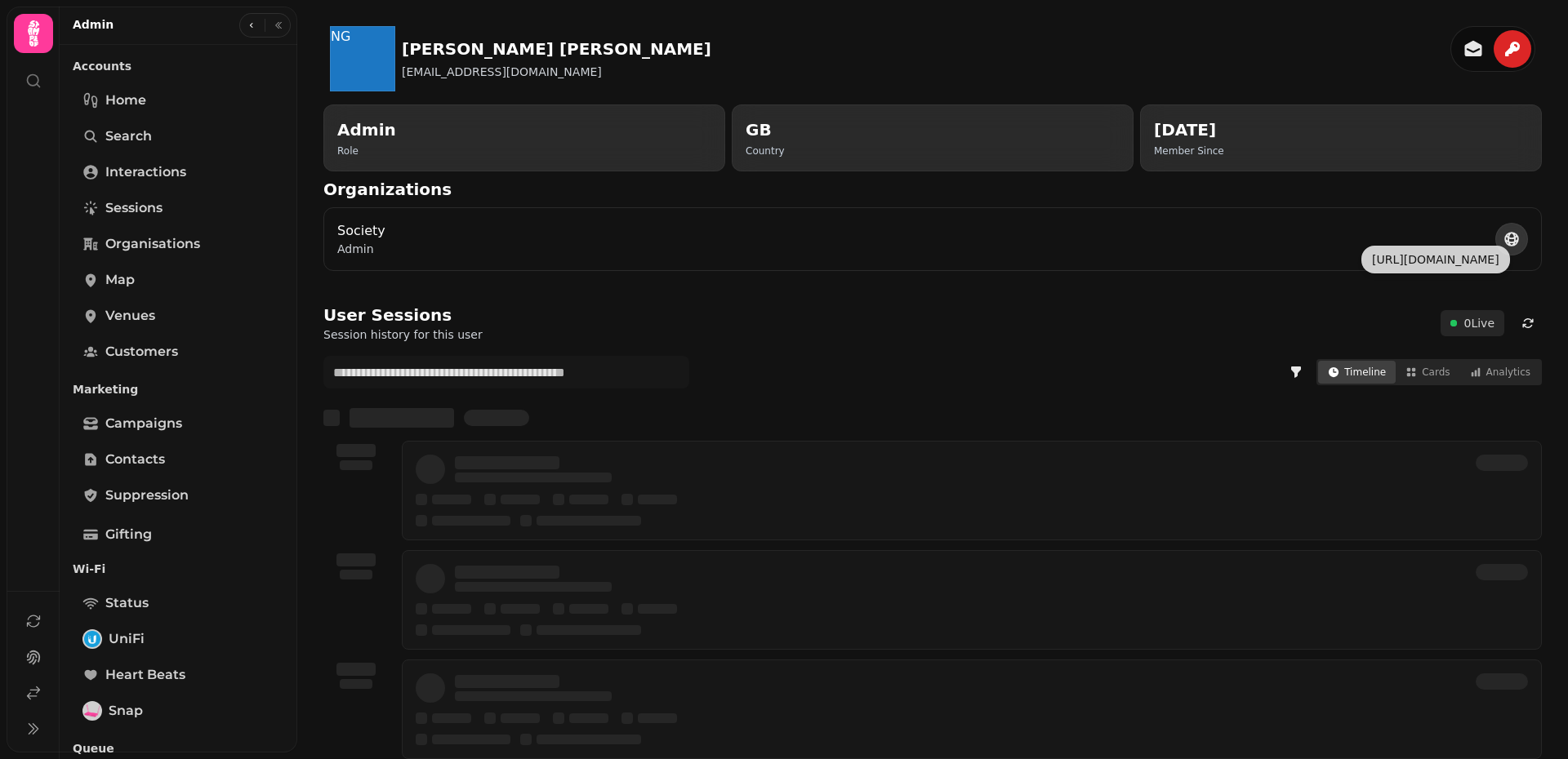
click at [1504, 231] on icon at bounding box center [1512, 239] width 15 height 15
click at [366, 221] on p "Society" at bounding box center [361, 231] width 48 height 20
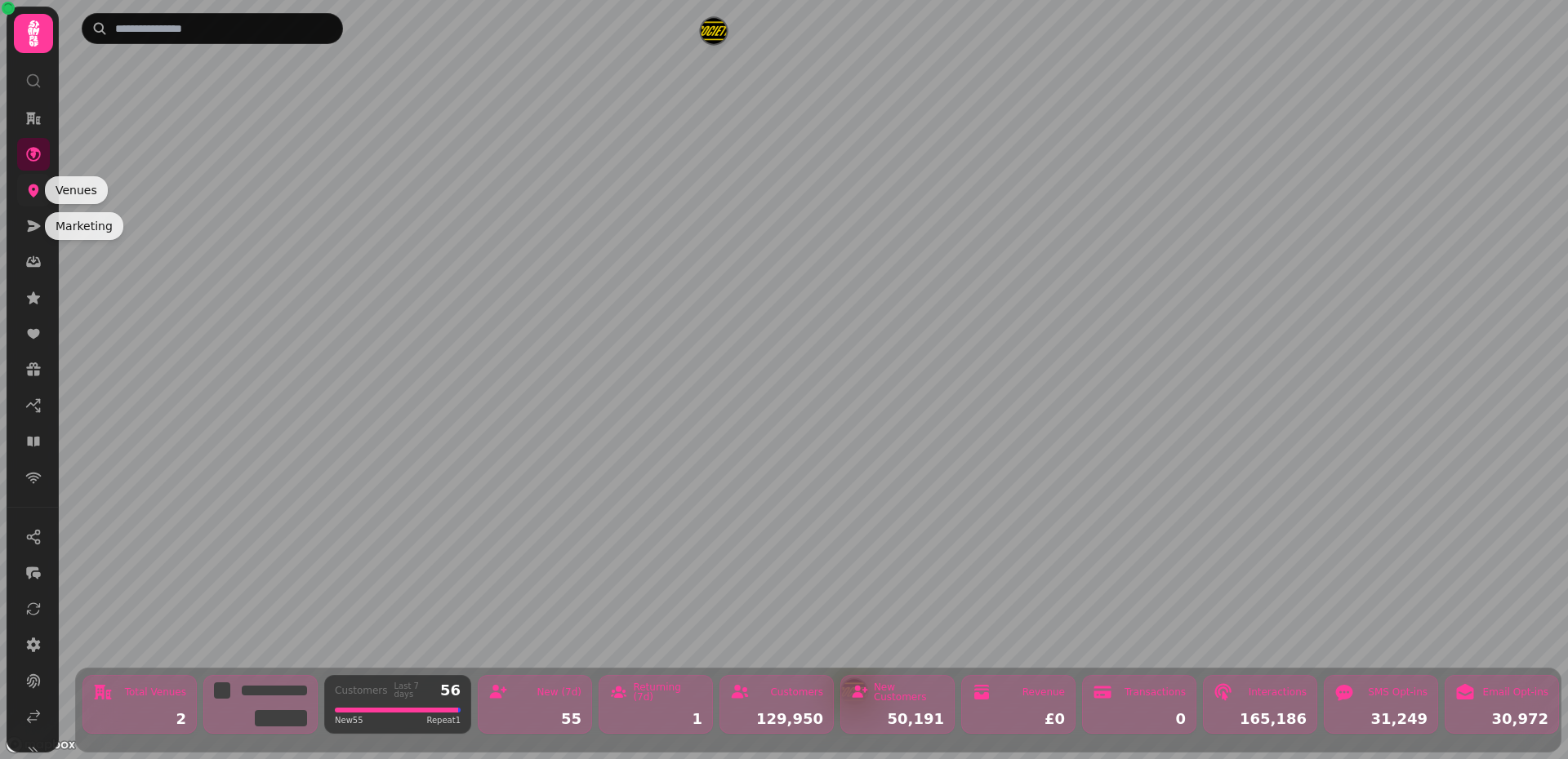
click at [28, 192] on icon at bounding box center [33, 191] width 10 height 13
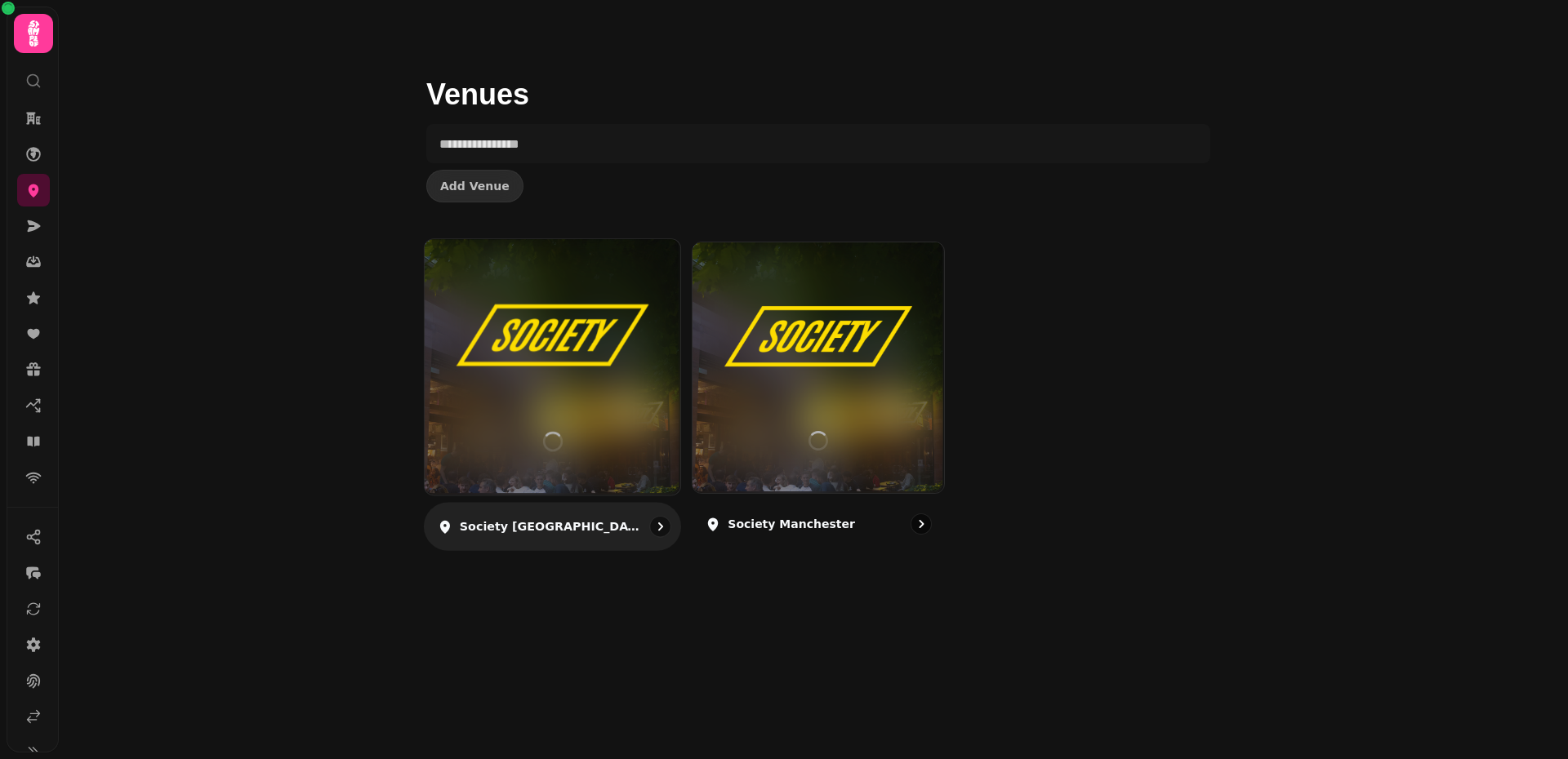
click at [555, 409] on div at bounding box center [551, 442] width 20 height 107
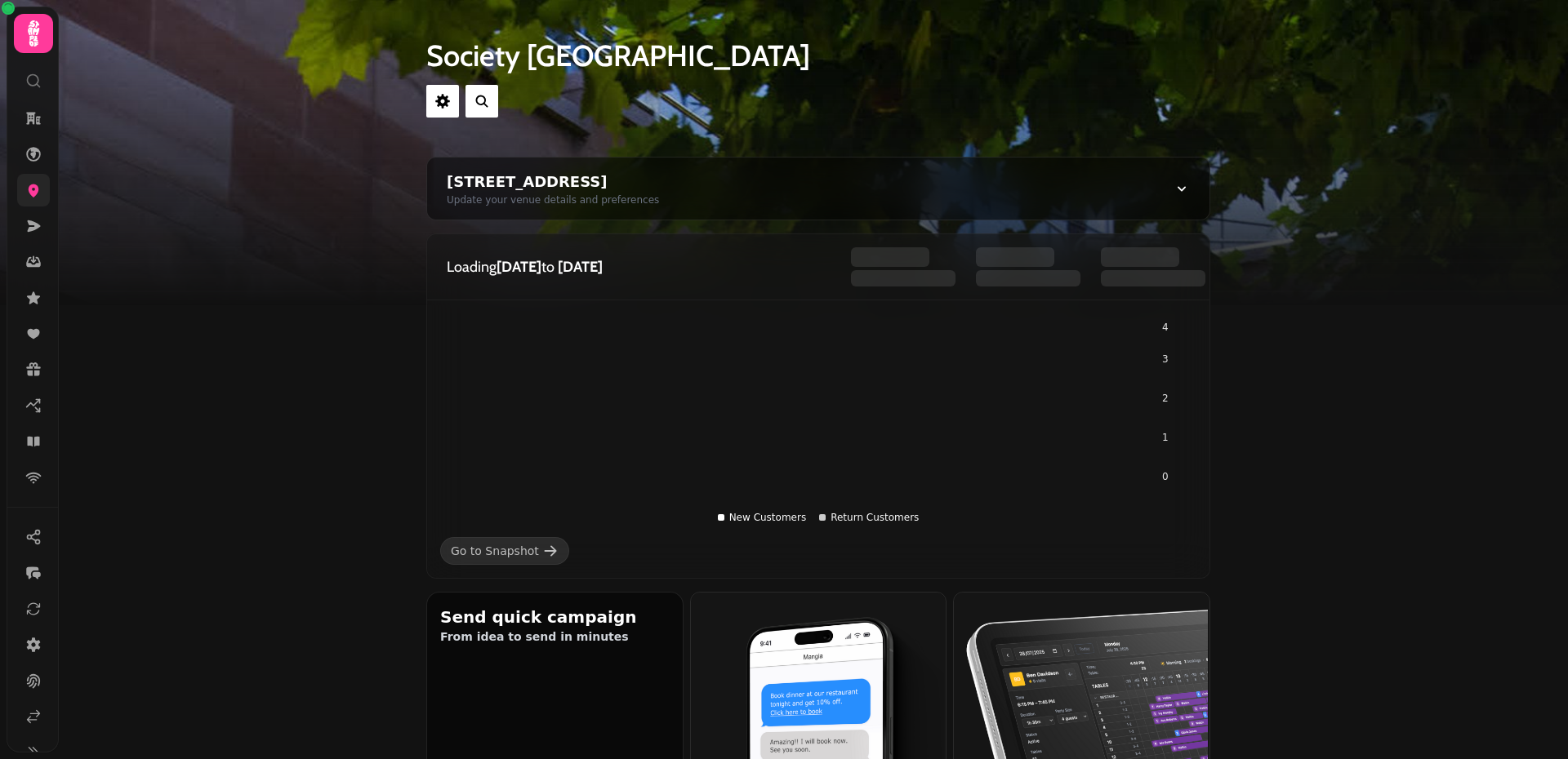
click at [36, 191] on icon at bounding box center [33, 191] width 10 height 13
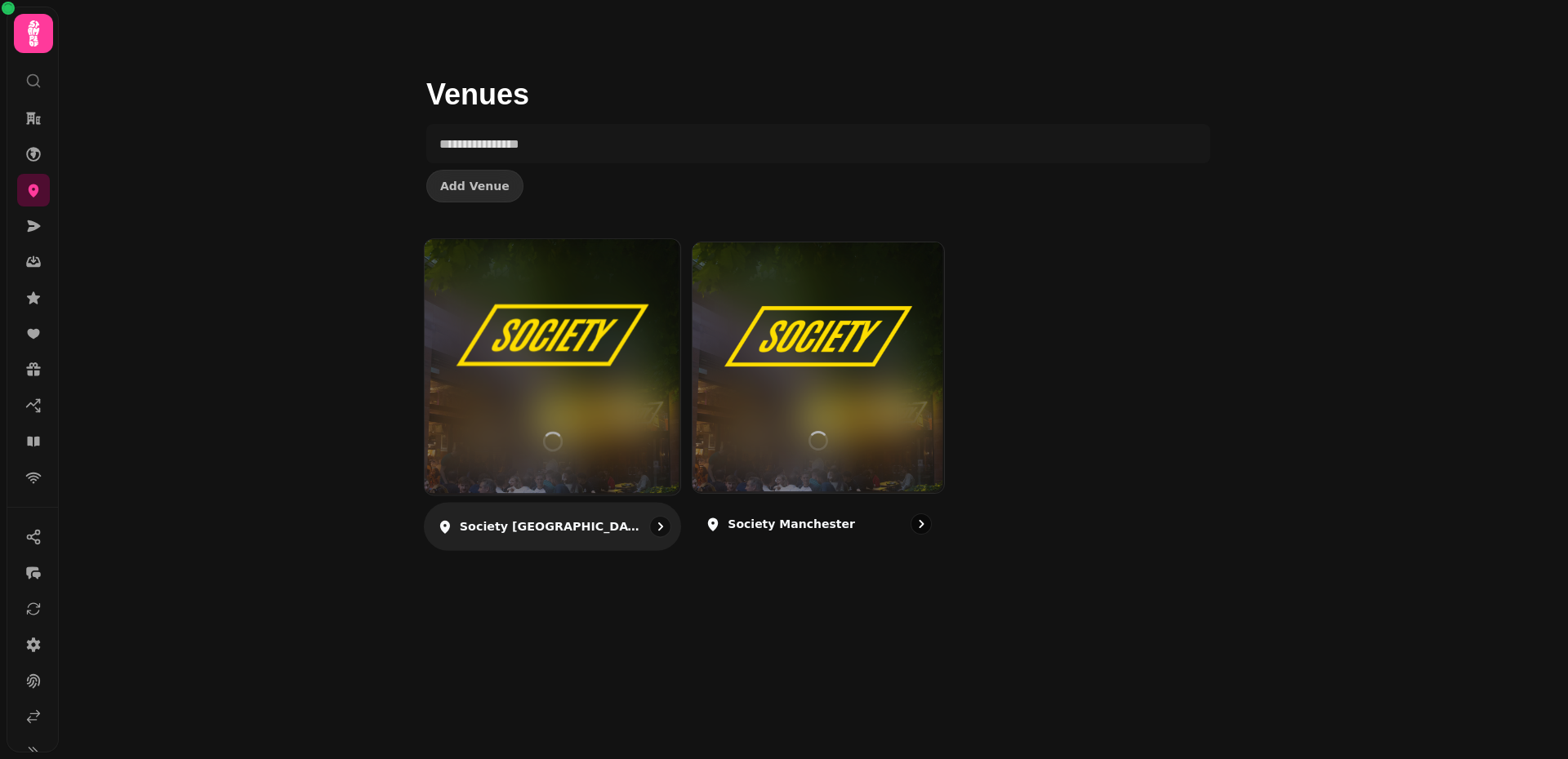
click at [542, 424] on div at bounding box center [551, 442] width 20 height 107
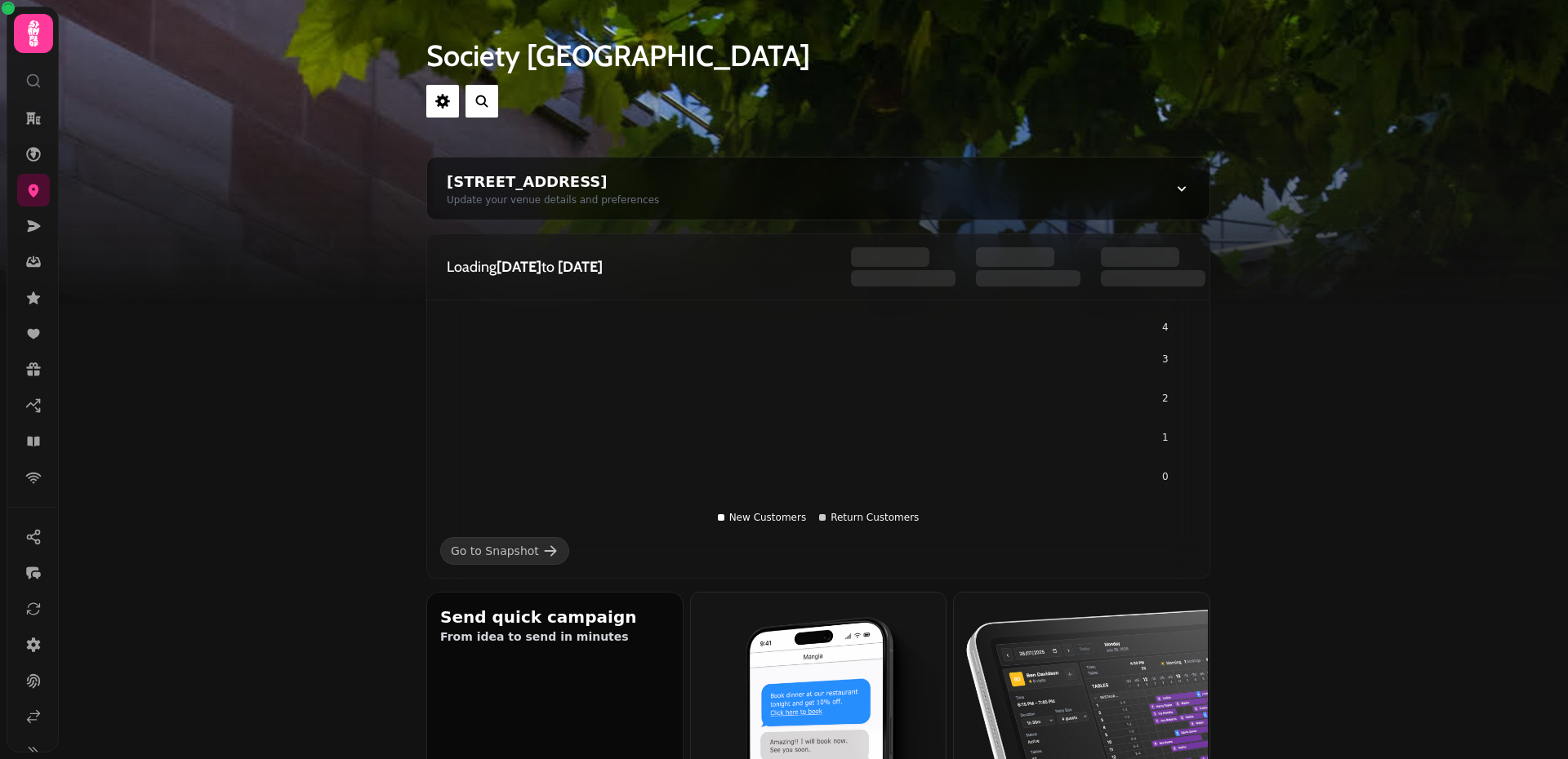
click at [35, 53] on div at bounding box center [33, 74] width 29 height 42
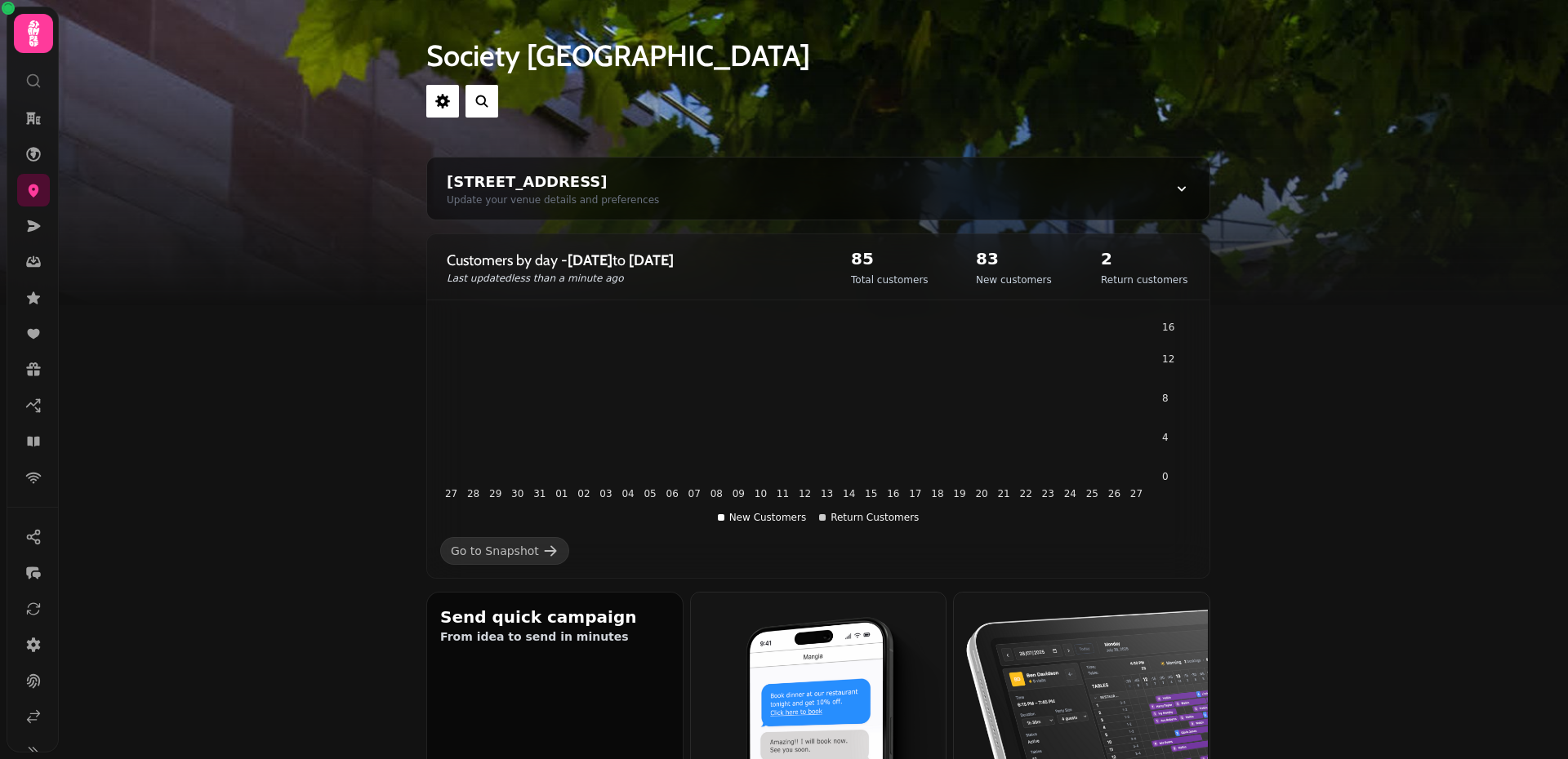
click at [35, 46] on icon at bounding box center [34, 34] width 11 height 26
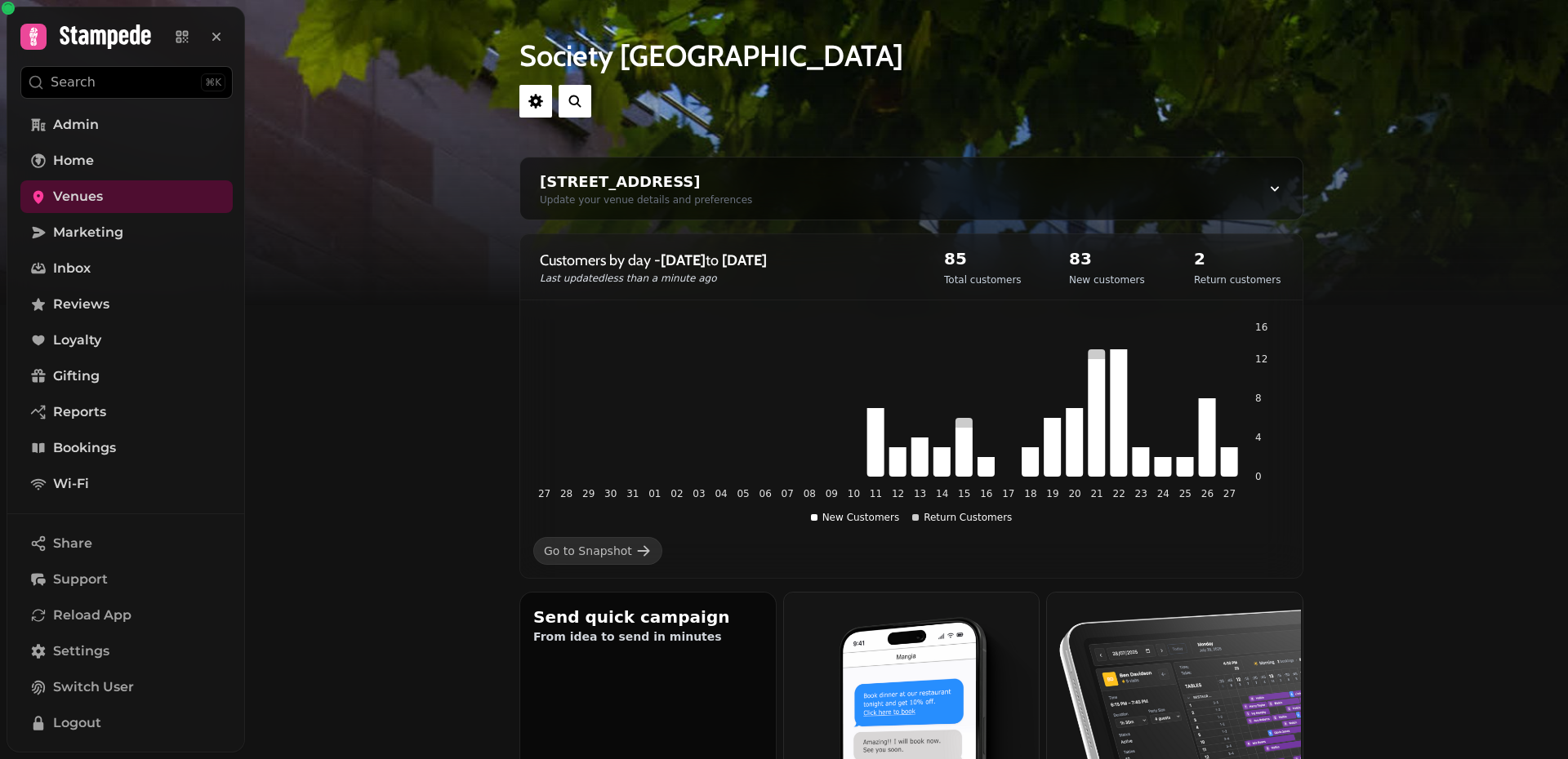
scroll to position [112, 0]
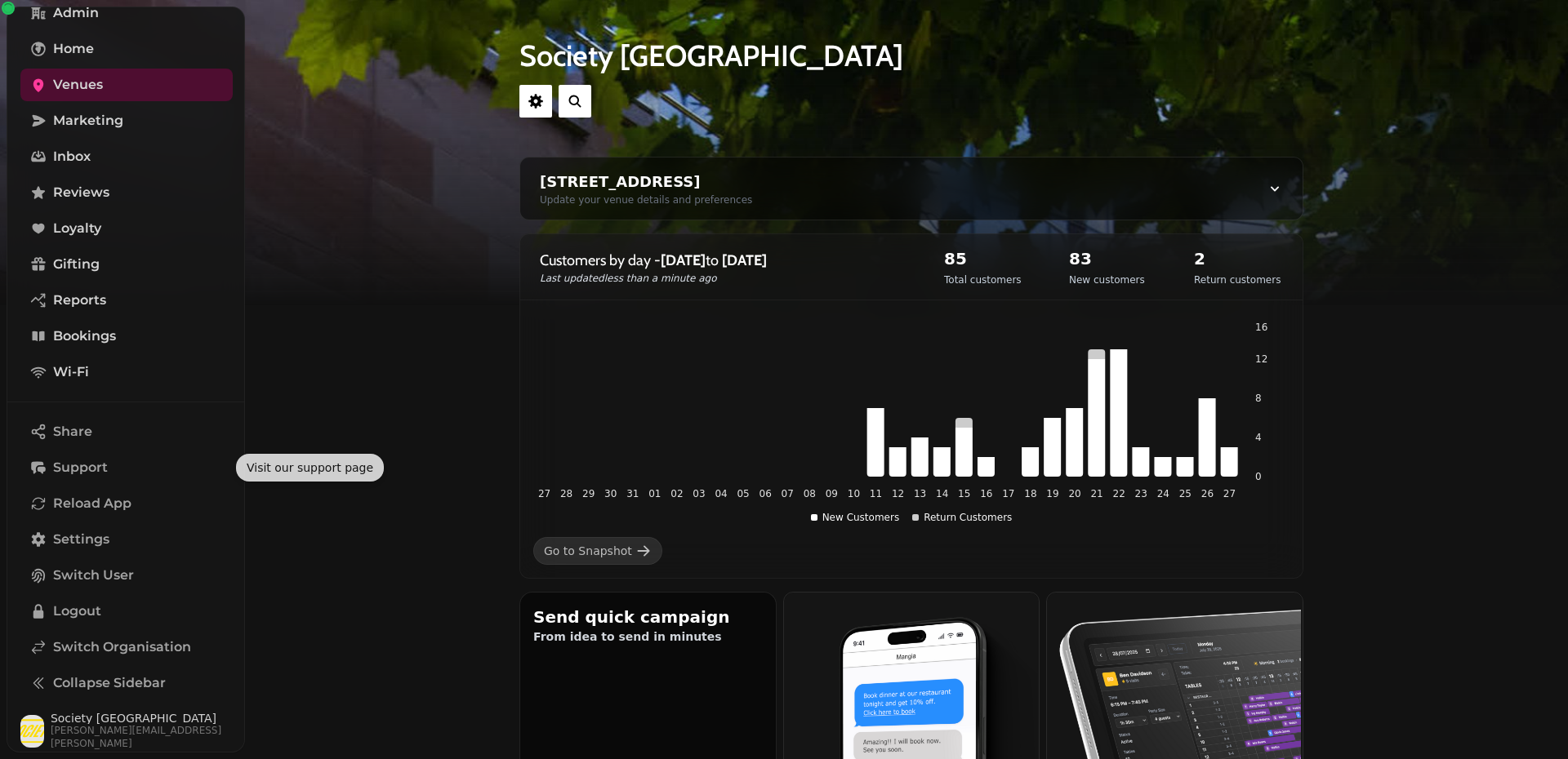
click at [109, 556] on nav "Share Support Reload App Settings Switch User Logout Switch Organisation Collap…" at bounding box center [127, 560] width 238 height 290
click at [111, 551] on link "Settings" at bounding box center [127, 539] width 213 height 33
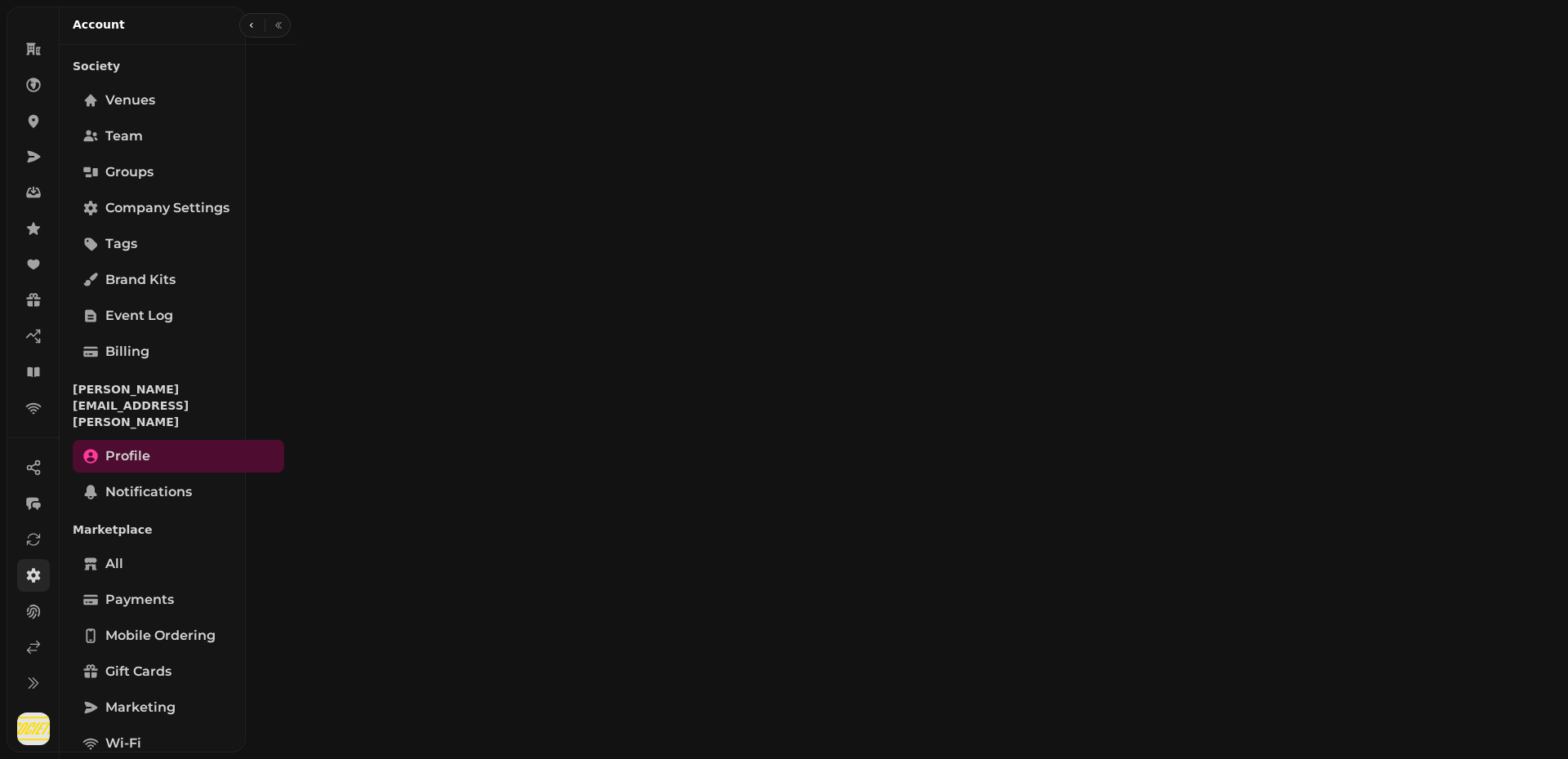
scroll to position [69, 0]
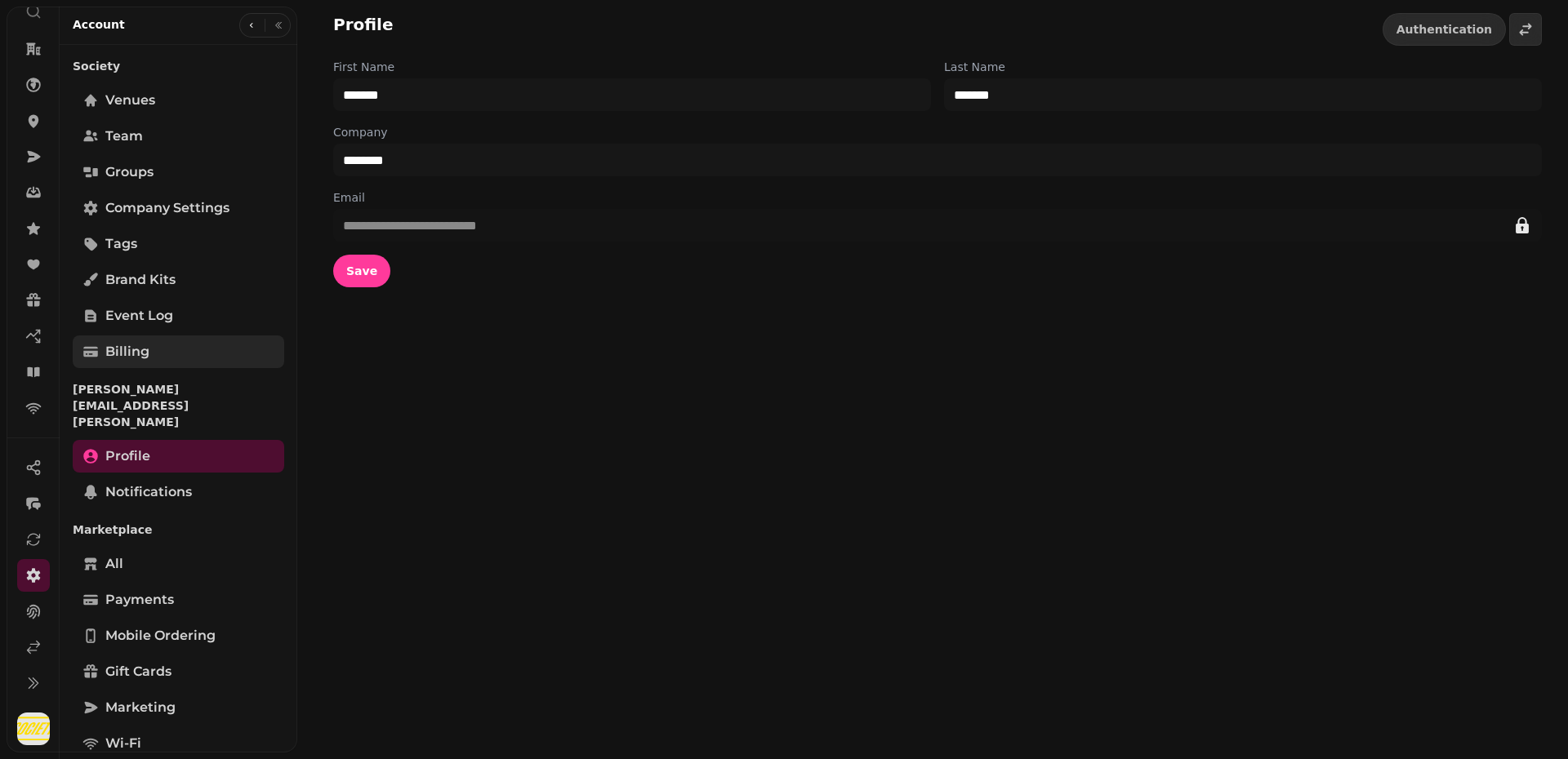
click at [127, 356] on span "Billing" at bounding box center [127, 351] width 44 height 20
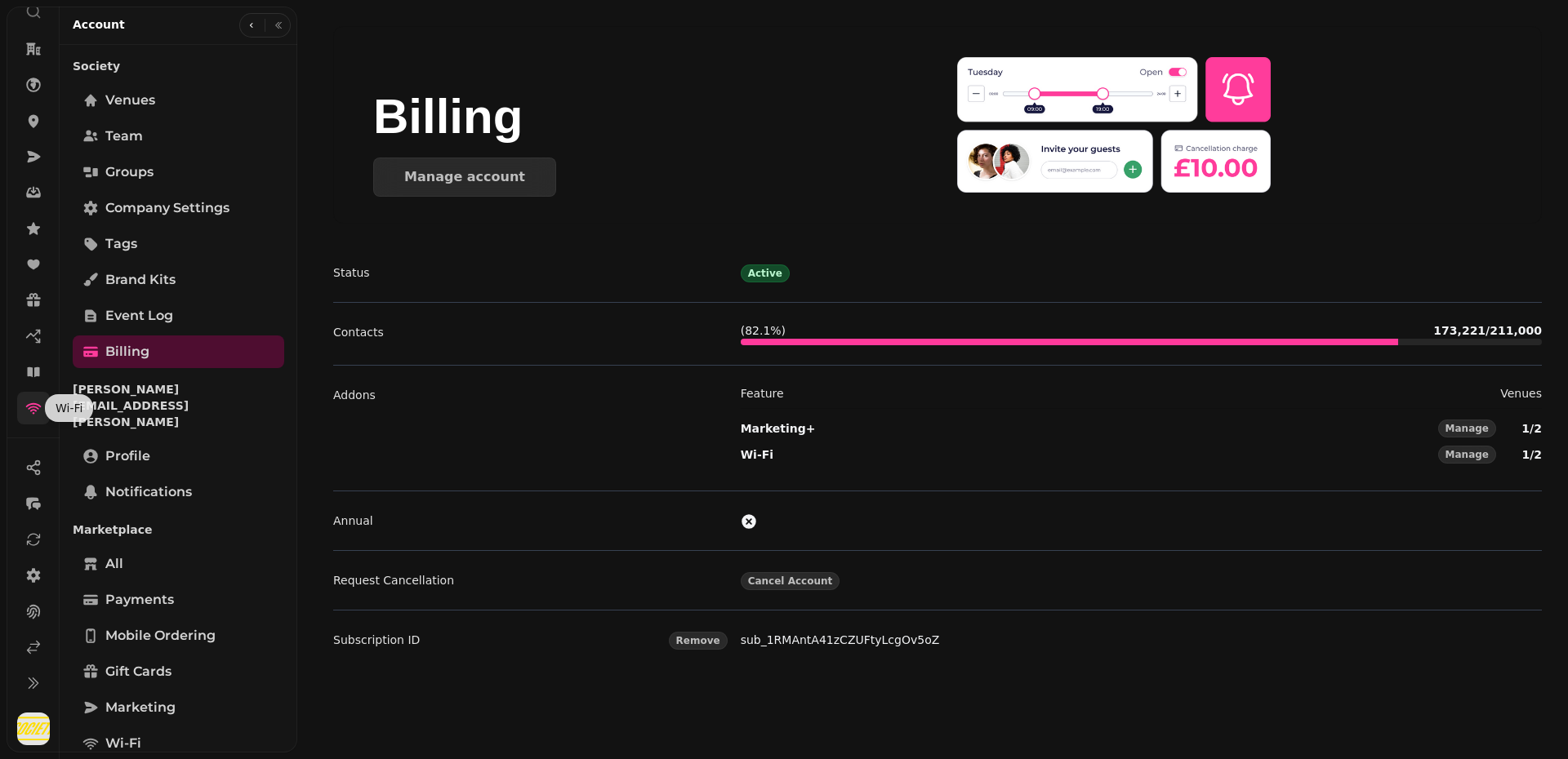
click at [36, 406] on icon at bounding box center [33, 408] width 16 height 16
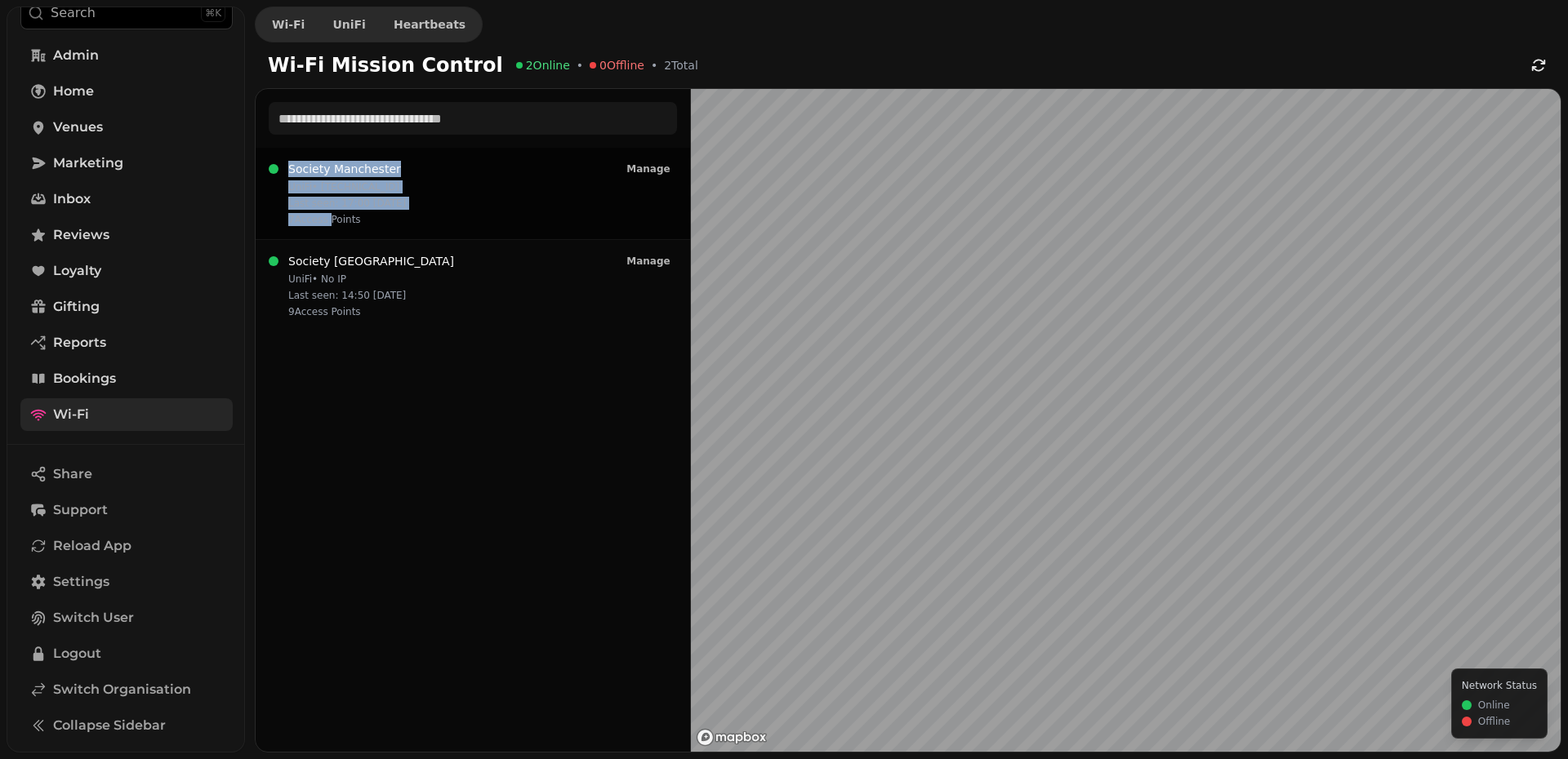
drag, startPoint x: 331, startPoint y: 222, endPoint x: 488, endPoint y: 149, distance: 173.1
click at [488, 149] on div "Society Manchester UniFi • [TECHNICAL_ID] Last seen: 17:00 [DATE] 7 Access [GEO…" at bounding box center [472, 194] width 434 height 92
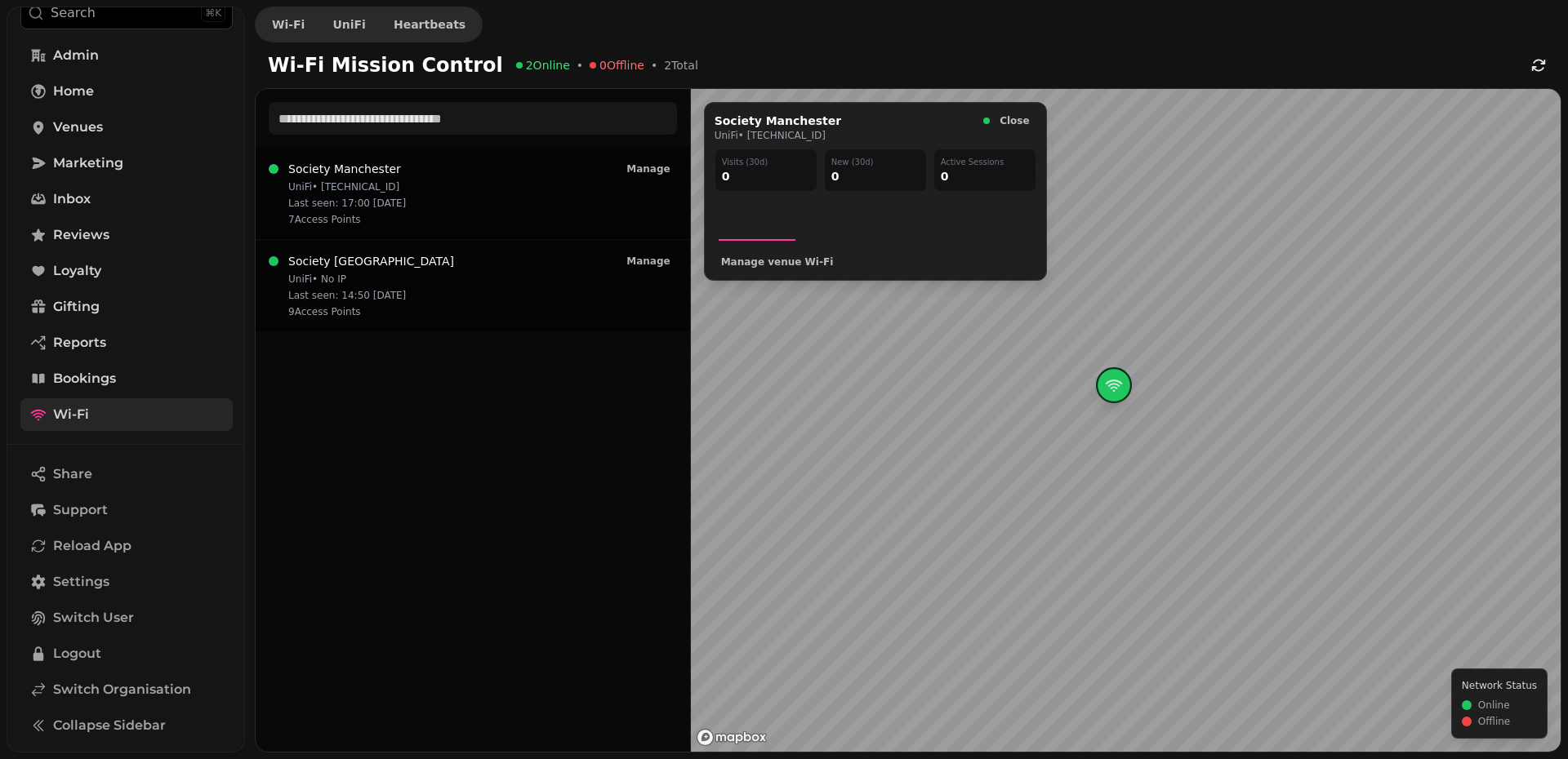
click at [383, 314] on p "9 Access Point s" at bounding box center [371, 312] width 166 height 13
click at [811, 264] on span "Manage venue Wi‑Fi" at bounding box center [777, 261] width 112 height 9
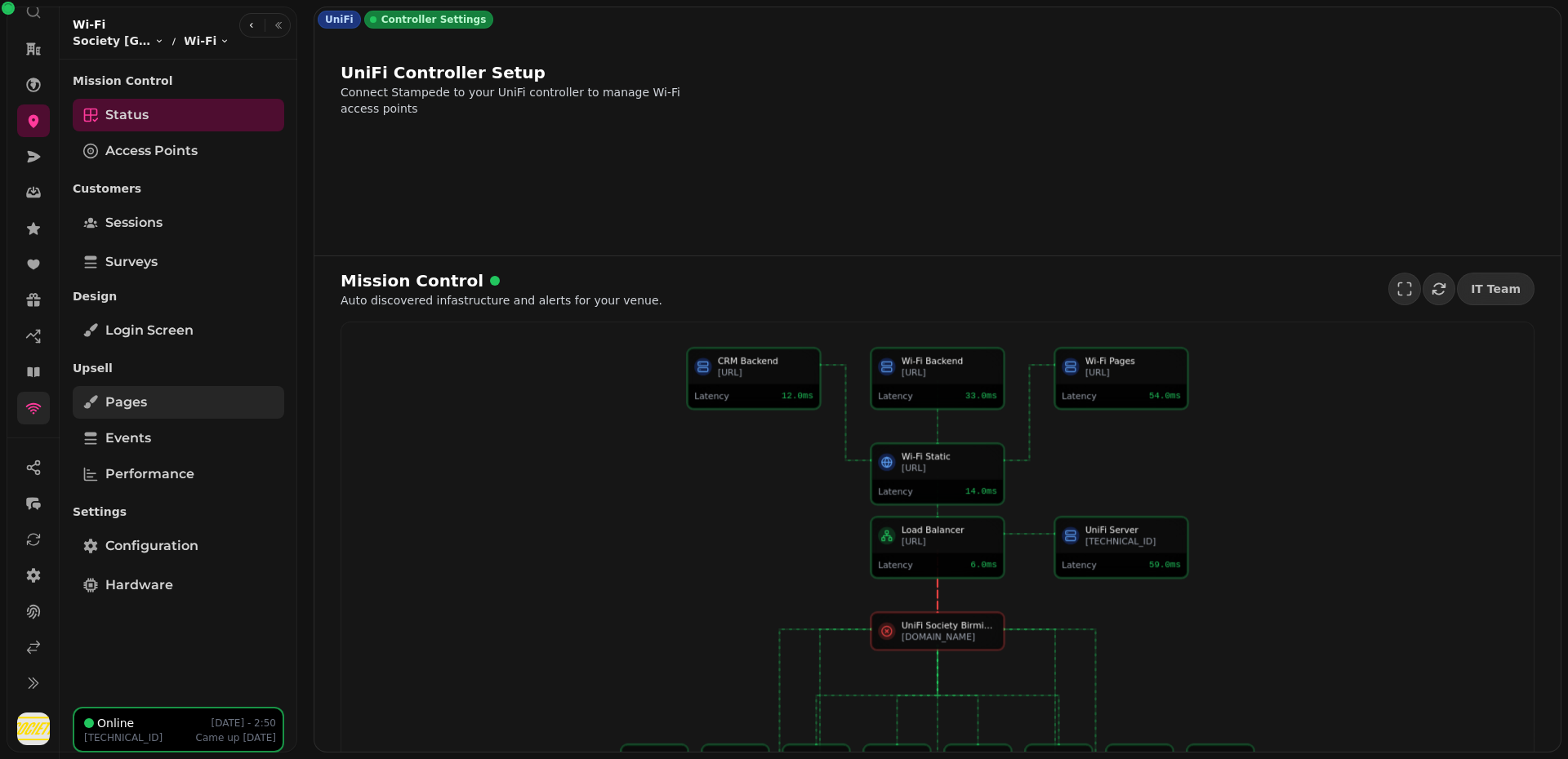
select select "**********"
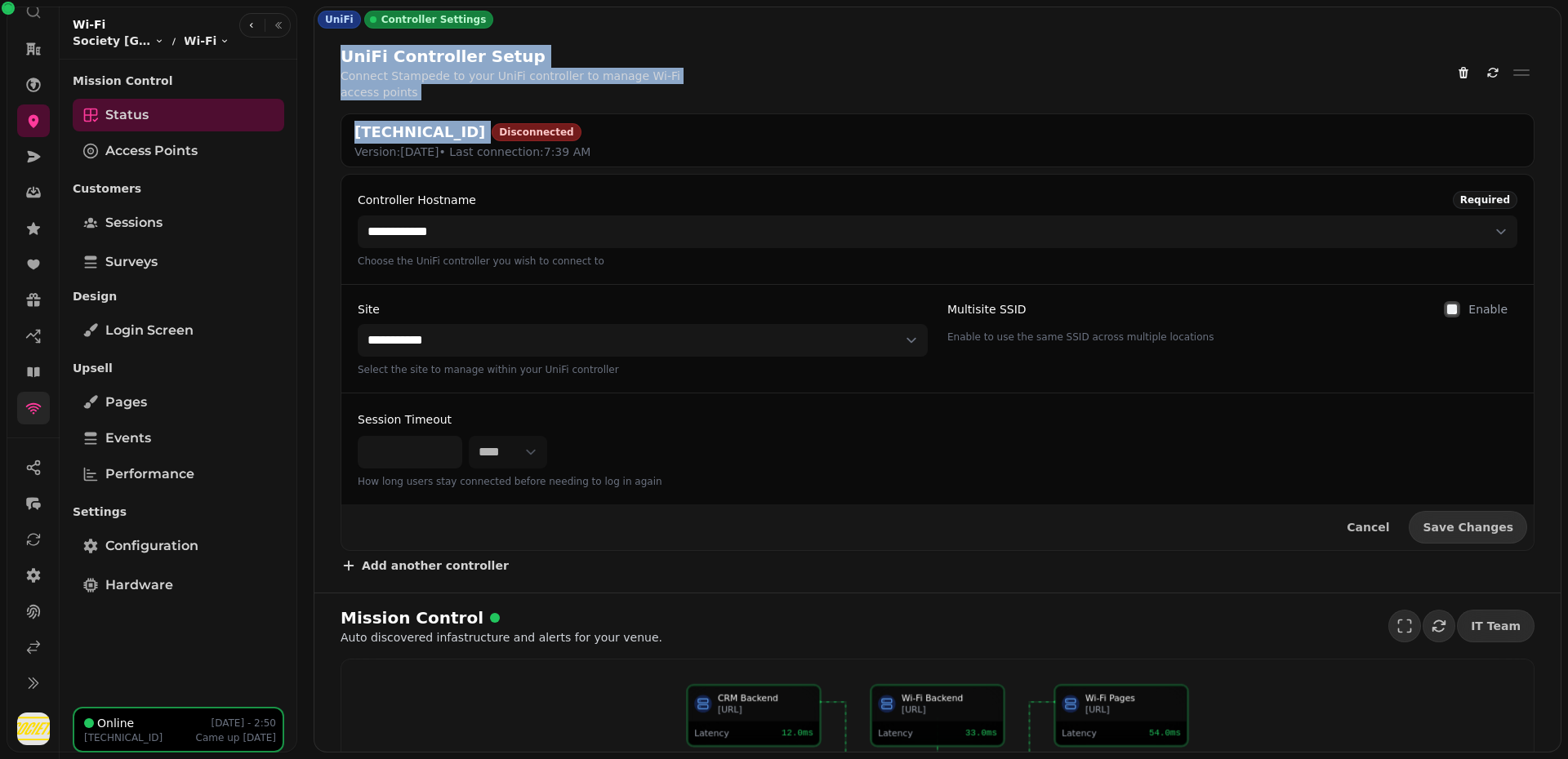
drag, startPoint x: 342, startPoint y: 64, endPoint x: 705, endPoint y: 109, distance: 365.8
click at [705, 109] on div "**********" at bounding box center [936, 312] width 1246 height 561
click at [796, 81] on div "UniFi Controller Setup Connect Stampede to your UniFi controller to manage Wi-F…" at bounding box center [937, 72] width 1194 height 55
drag, startPoint x: 796, startPoint y: 81, endPoint x: 327, endPoint y: 61, distance: 469.4
click at [327, 61] on div "**********" at bounding box center [936, 312] width 1246 height 561
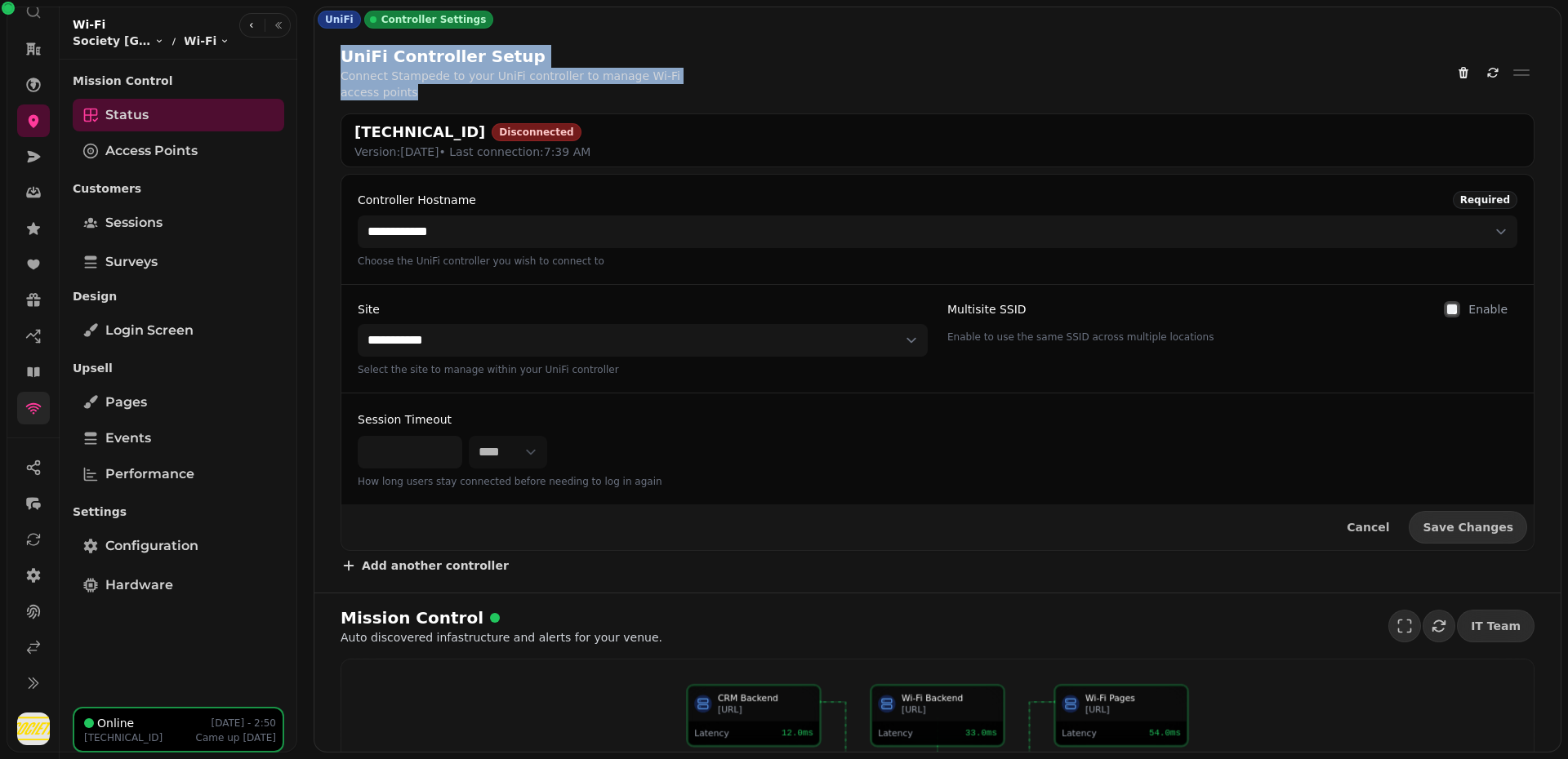
click at [568, 59] on div "UniFi Controller Setup" at bounding box center [549, 56] width 418 height 22
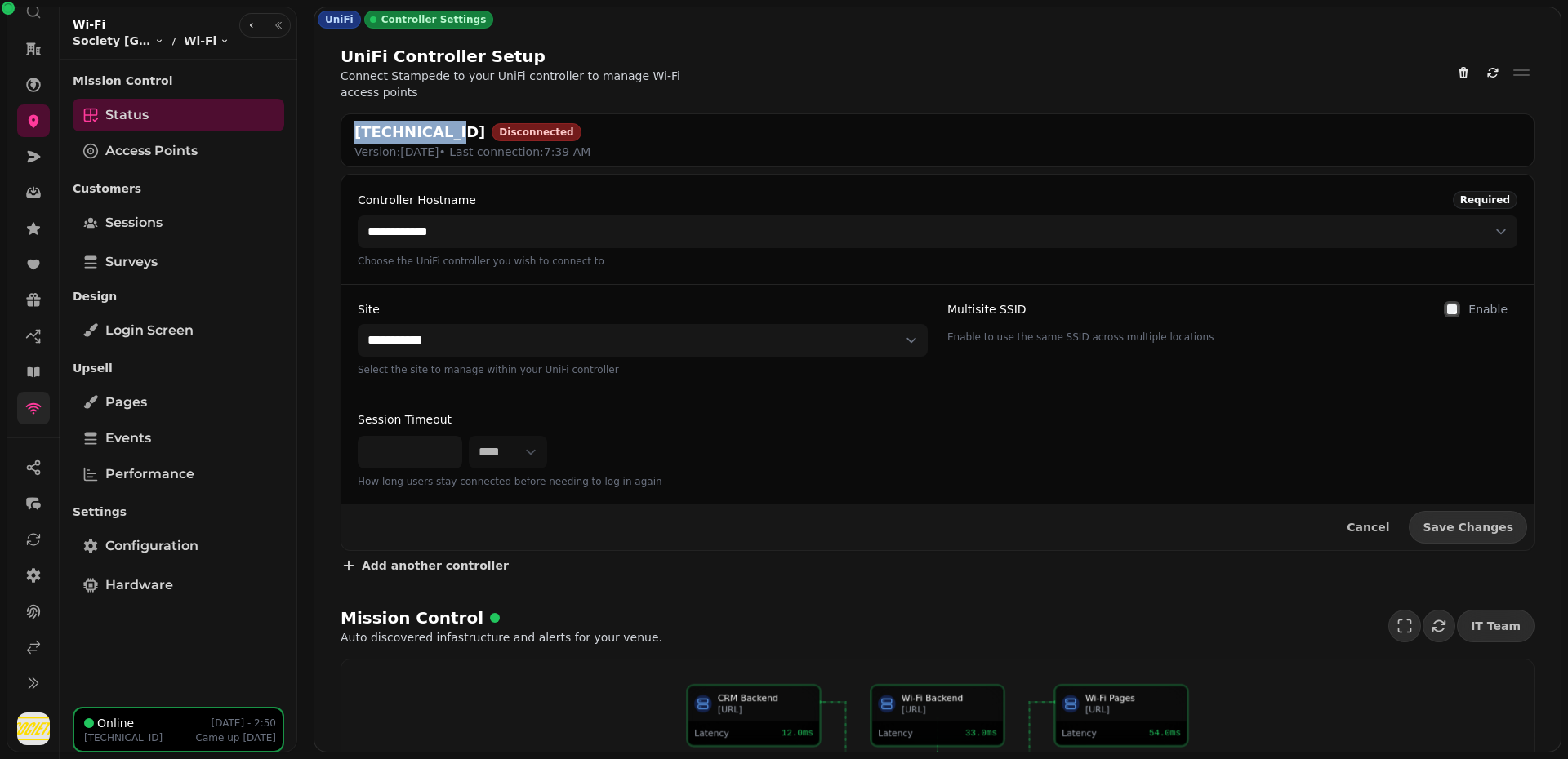
drag, startPoint x: 441, startPoint y: 108, endPoint x: 355, endPoint y: 120, distance: 86.8
click at [355, 121] on div "[TECHNICAL_ID] Disconnected" at bounding box center [472, 132] width 236 height 22
copy h2 "[TECHNICAL_ID]"
click at [324, 55] on div "**********" at bounding box center [936, 312] width 1246 height 561
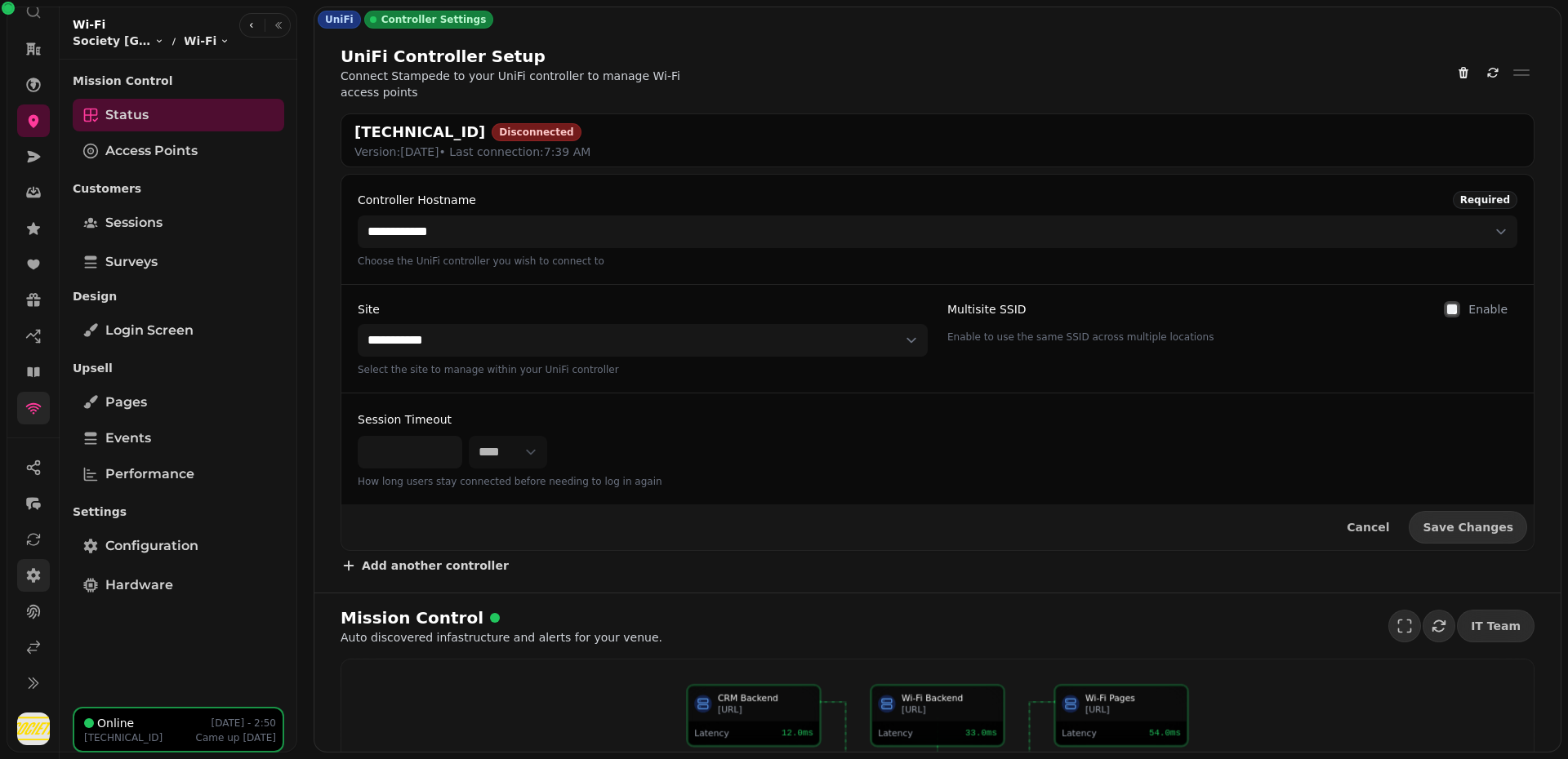
click at [35, 573] on icon at bounding box center [34, 575] width 14 height 15
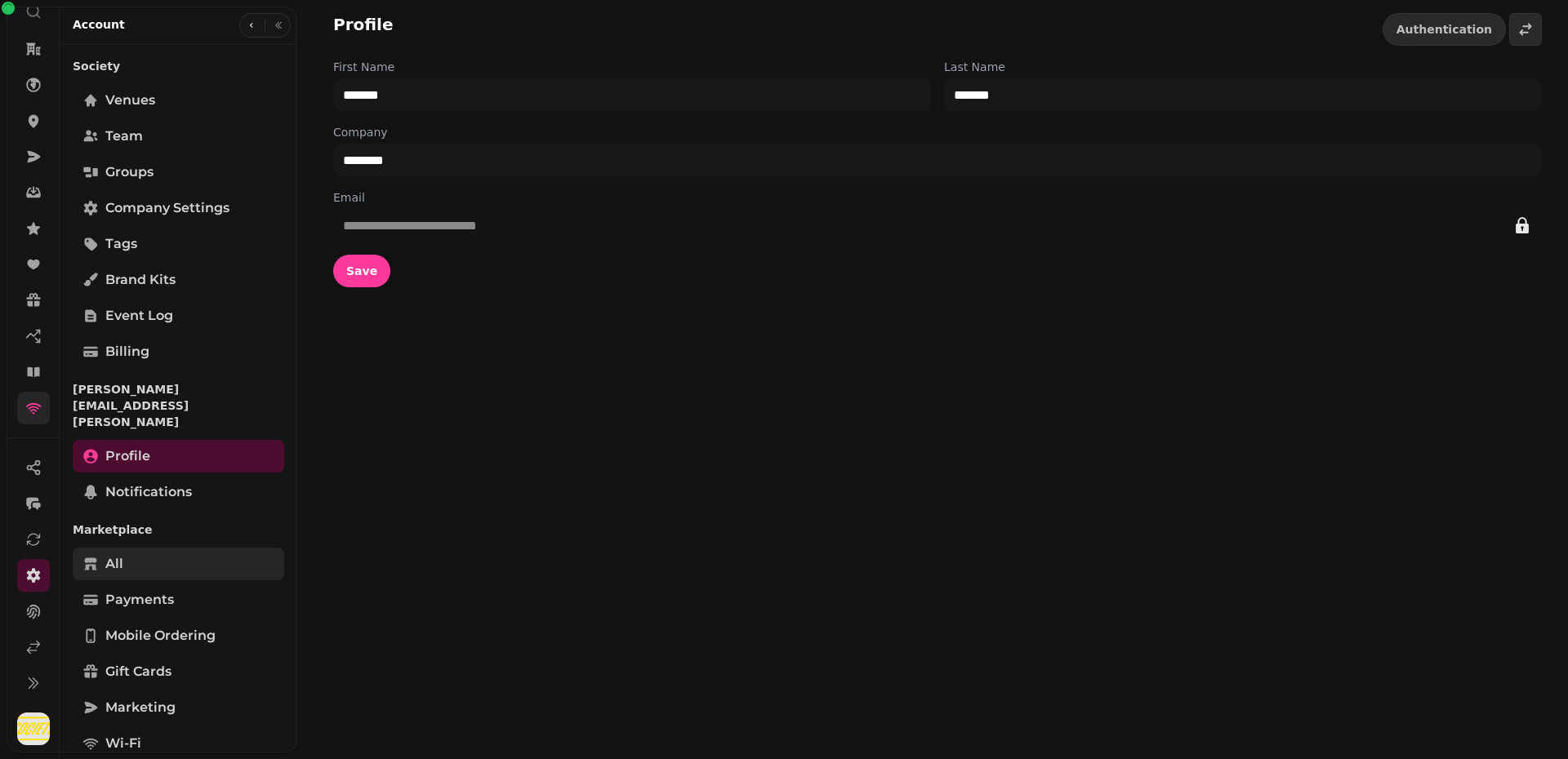
click at [164, 548] on link "All" at bounding box center [179, 564] width 212 height 33
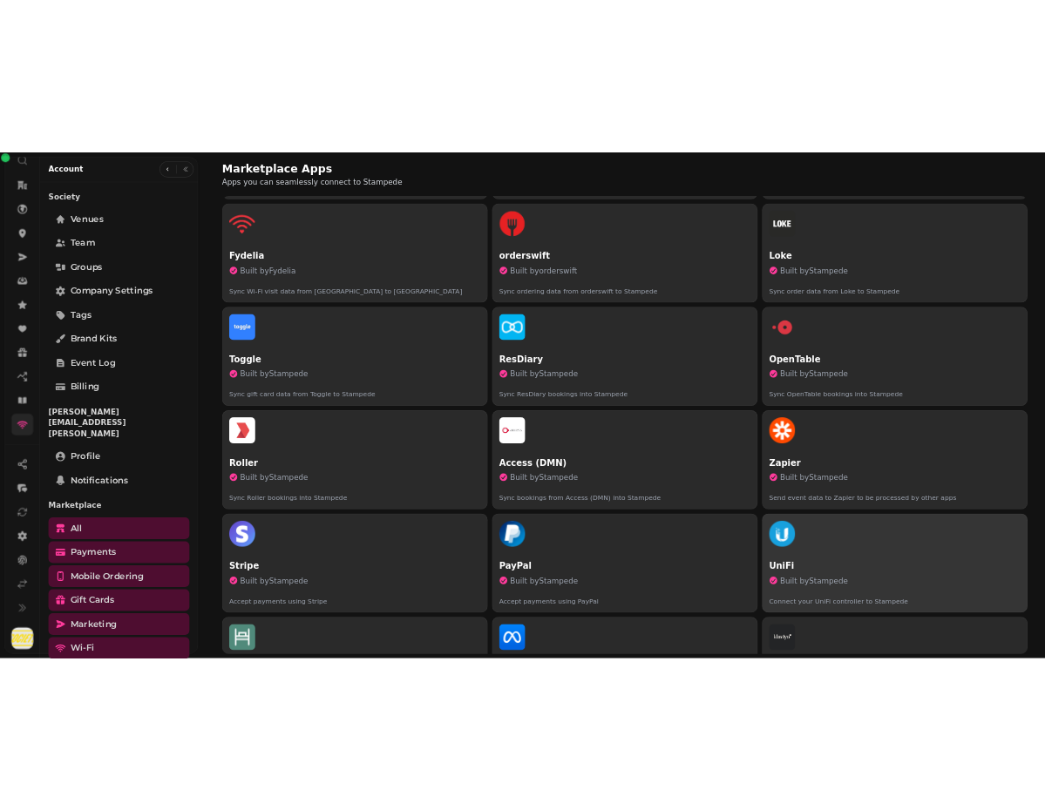
scroll to position [335, 0]
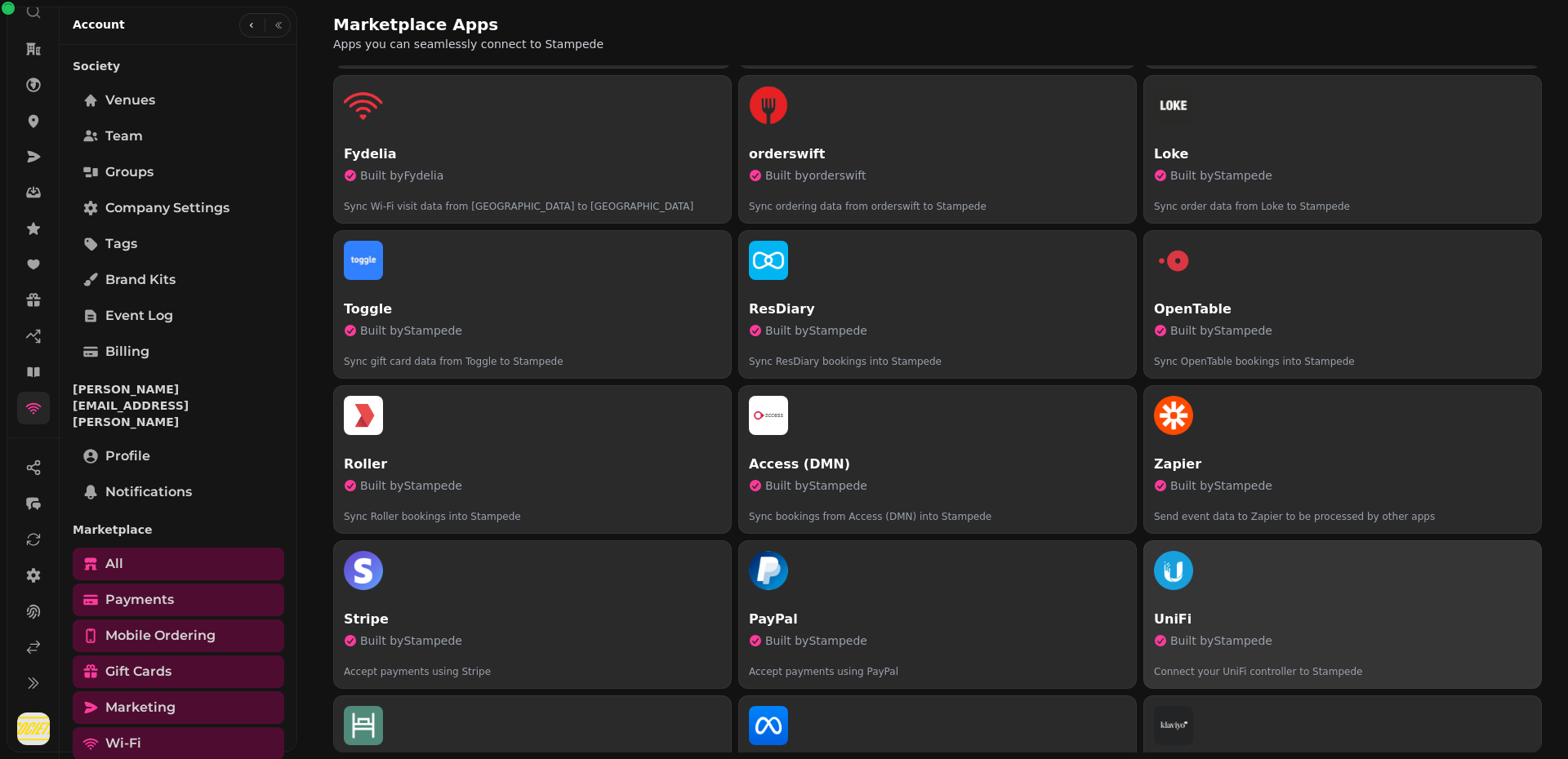
click at [1258, 590] on button "UniFi Built by Stampede Connect your UniFi controller to Stampede" at bounding box center [1342, 615] width 398 height 149
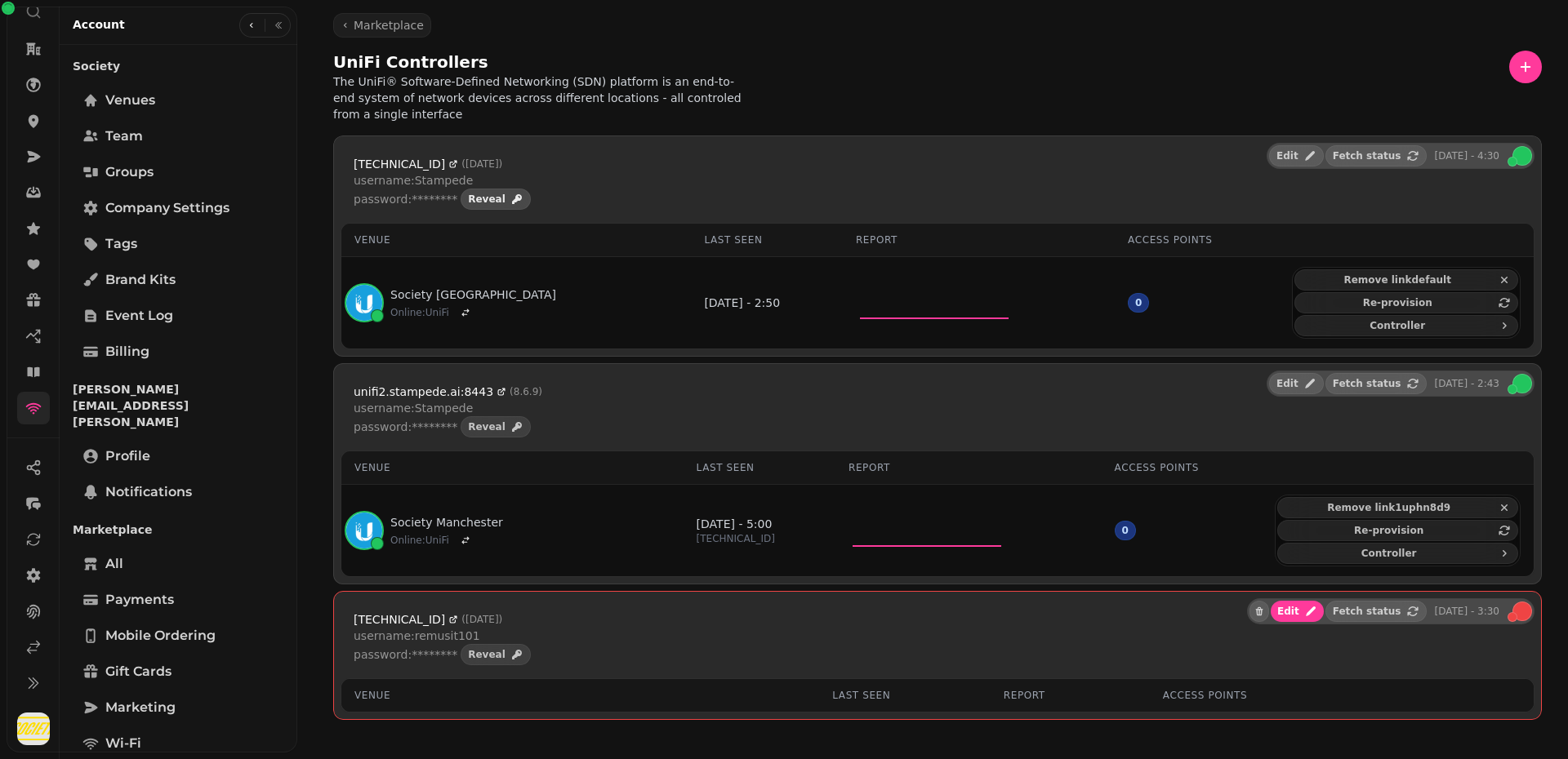
click at [488, 204] on span "Reveal" at bounding box center [486, 199] width 37 height 9
drag, startPoint x: 412, startPoint y: 203, endPoint x: 497, endPoint y: 200, distance: 85.1
click at [497, 200] on div "password: Abellylurewt23! Hide" at bounding box center [457, 199] width 209 height 22
copy p "Abellylurewt23!"
click at [1010, 82] on div "UniFi Controllers The UniFi® Software-Defined Networking (SDN) platform is an e…" at bounding box center [936, 86] width 1208 height 72
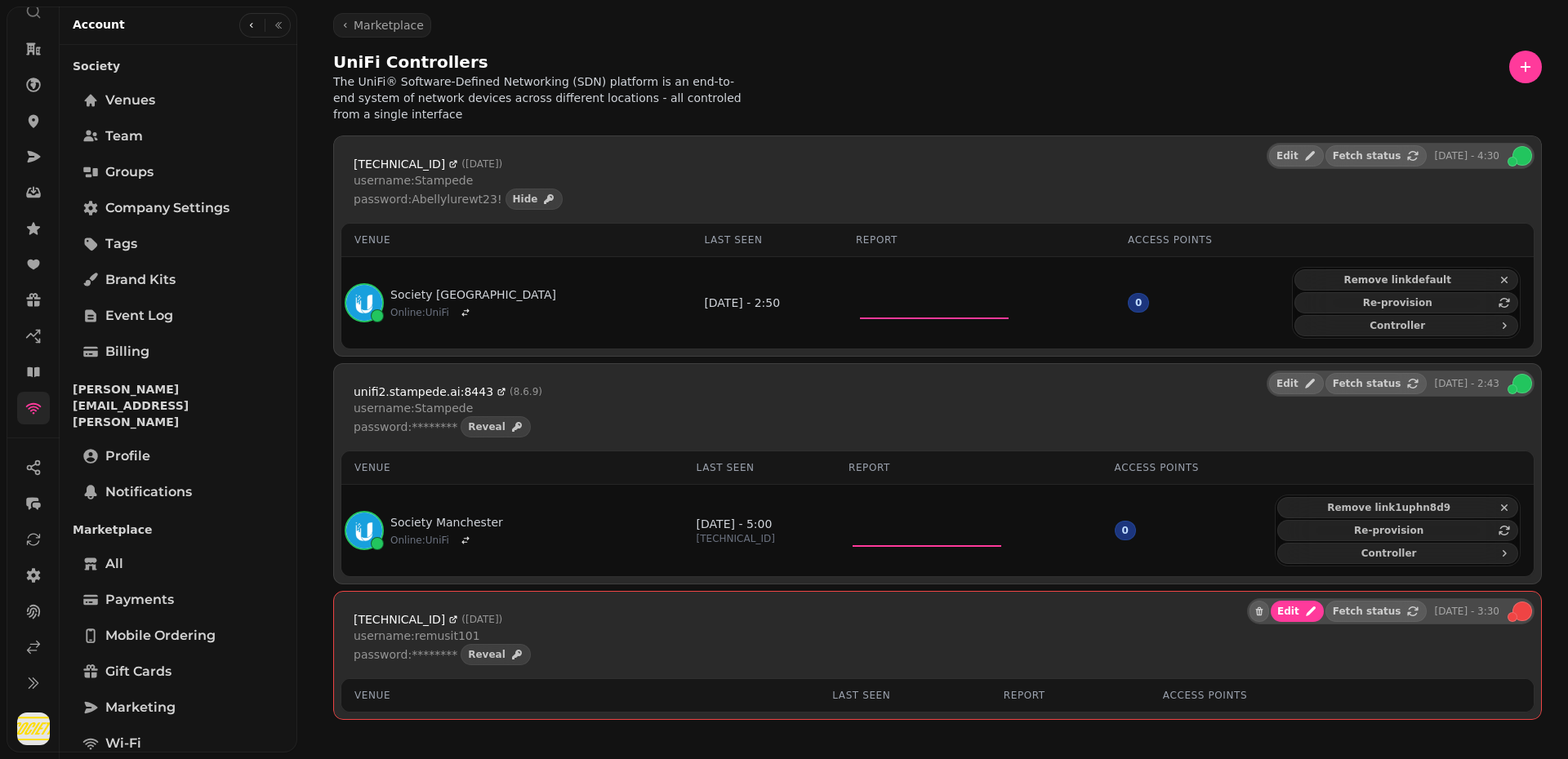
click at [522, 62] on h2 "UniFi Controllers" at bounding box center [489, 62] width 314 height 22
click at [943, 89] on div "UniFi Controllers The UniFi® Software-Defined Networking (SDN) platform is an e…" at bounding box center [936, 86] width 1208 height 72
click at [764, 56] on div "UniFi Controllers The UniFi® Software-Defined Networking (SDN) platform is an e…" at bounding box center [936, 86] width 1208 height 72
click at [32, 409] on icon at bounding box center [34, 409] width 16 height 11
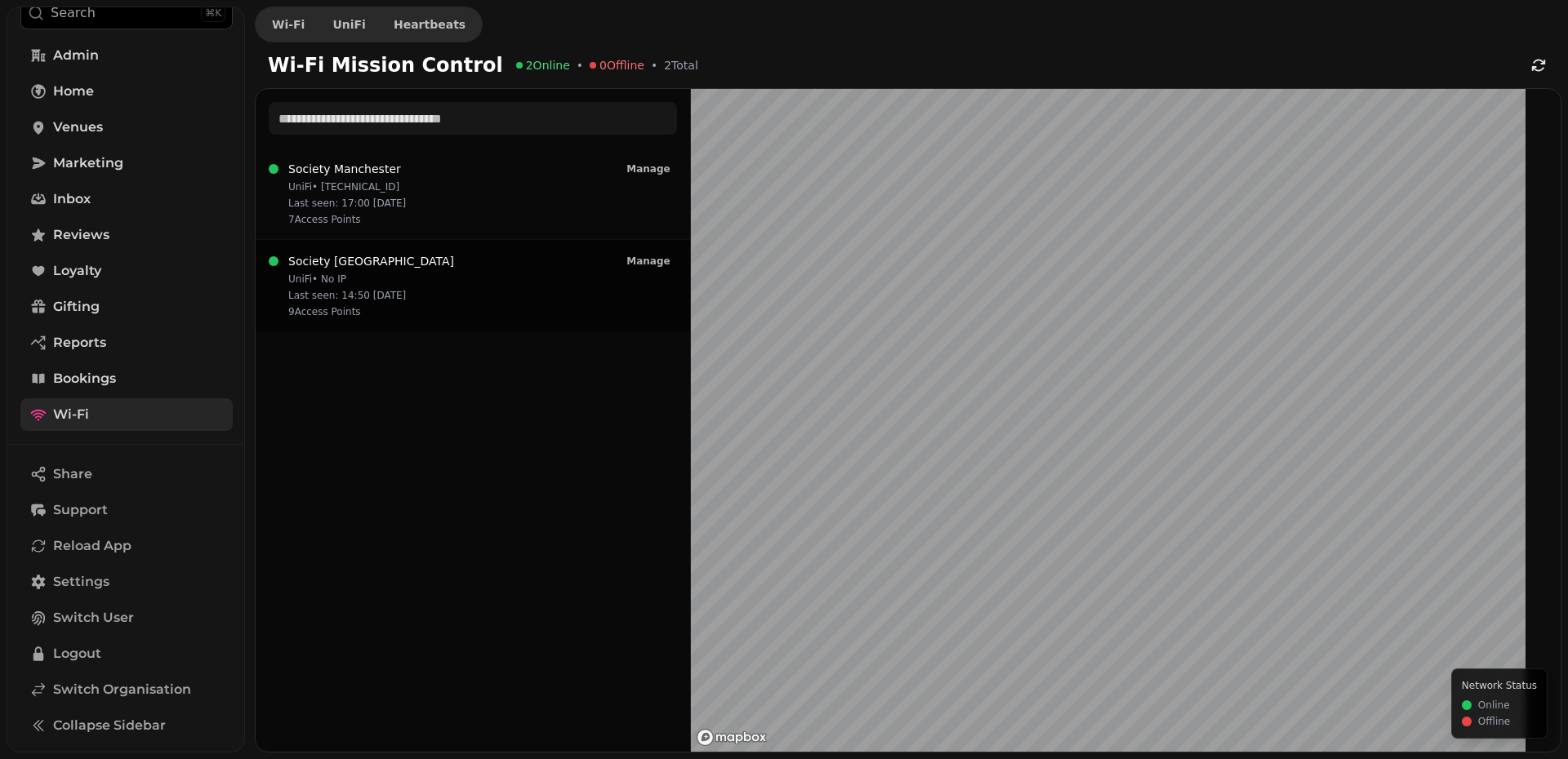
click at [357, 263] on h3 "Society [GEOGRAPHIC_DATA]" at bounding box center [371, 260] width 166 height 16
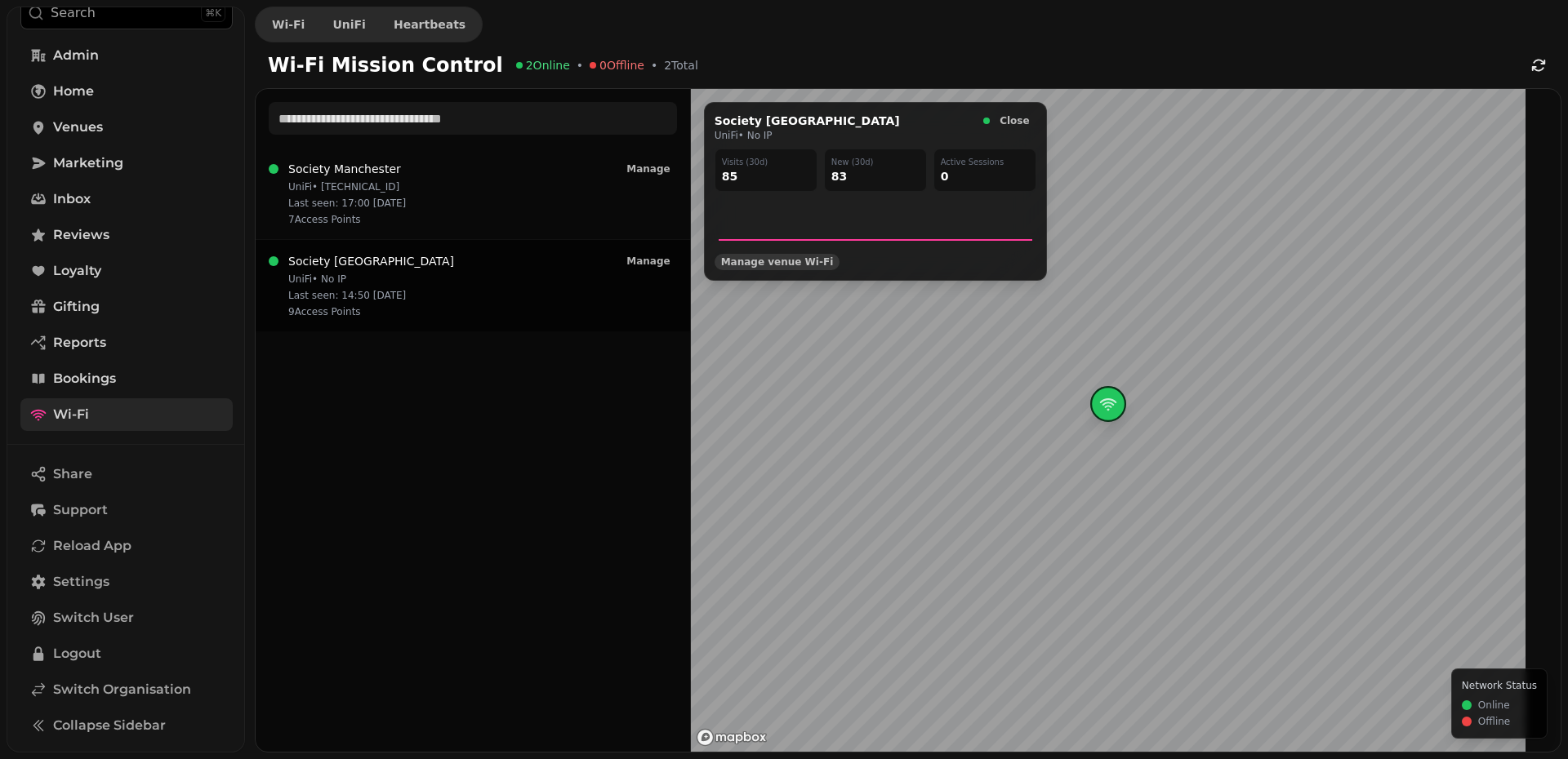
click at [789, 259] on span "Manage venue Wi‑Fi" at bounding box center [777, 261] width 112 height 9
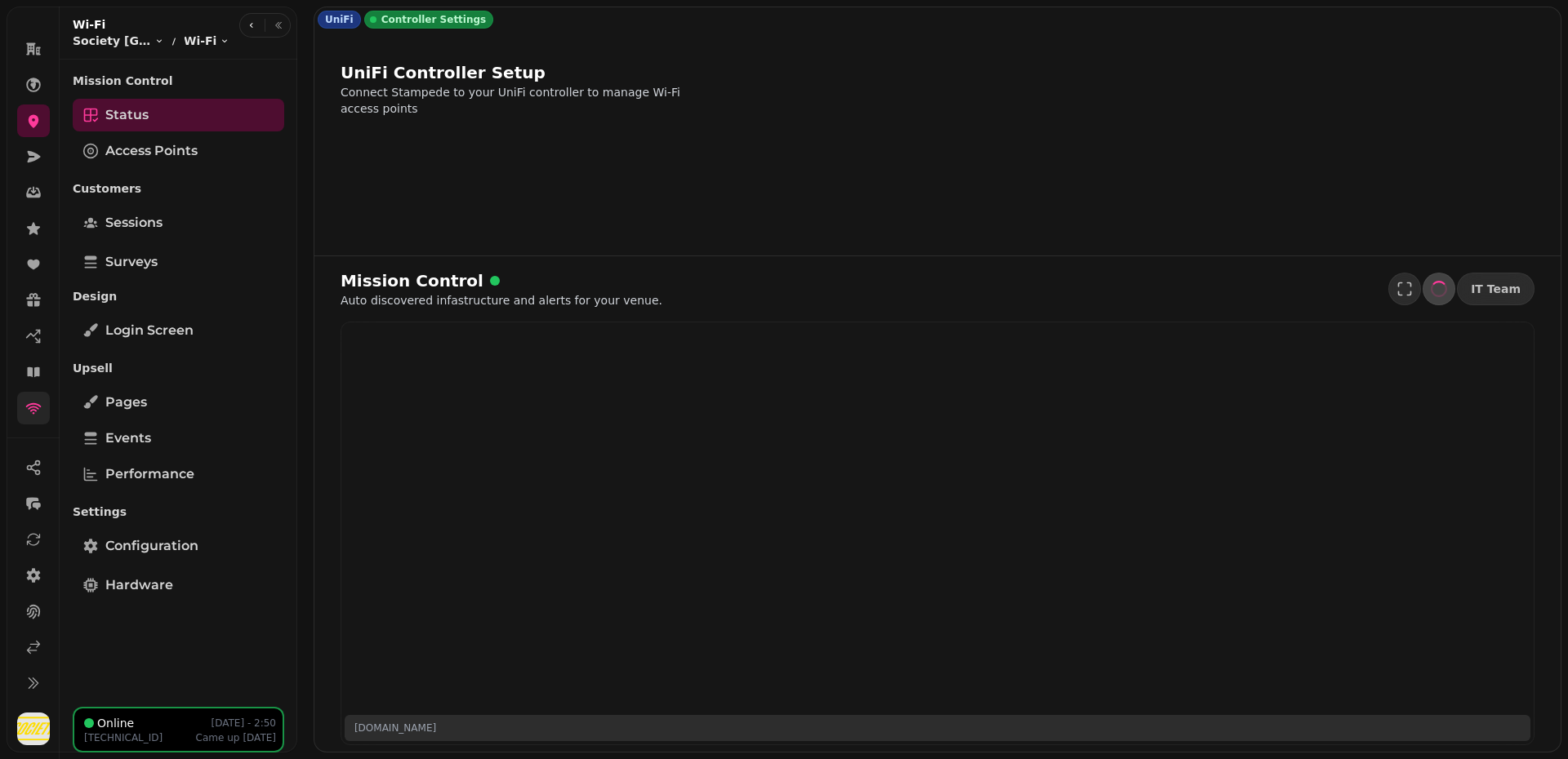
select select "**********"
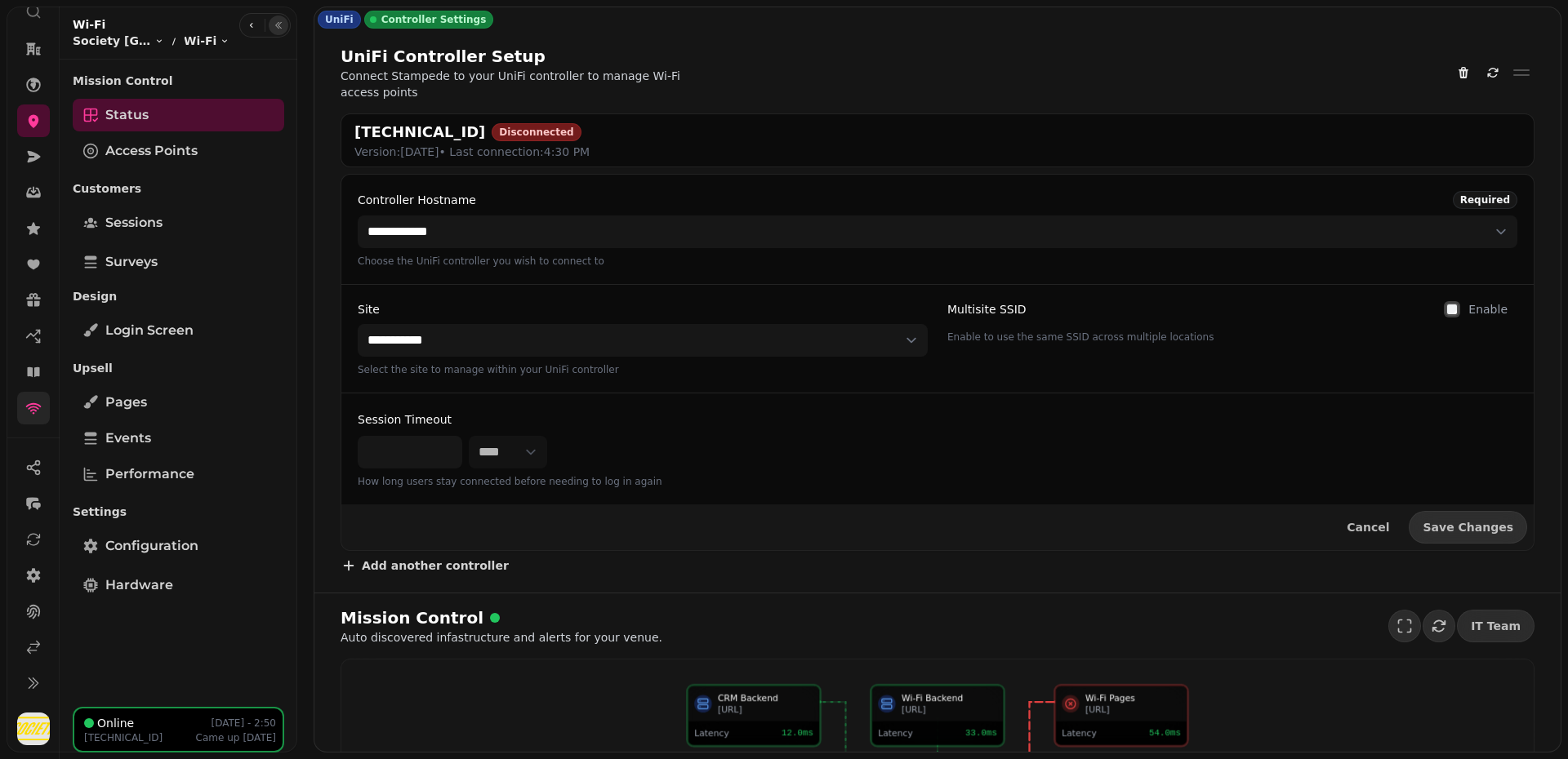
click at [277, 28] on icon "button" at bounding box center [278, 25] width 6 height 7
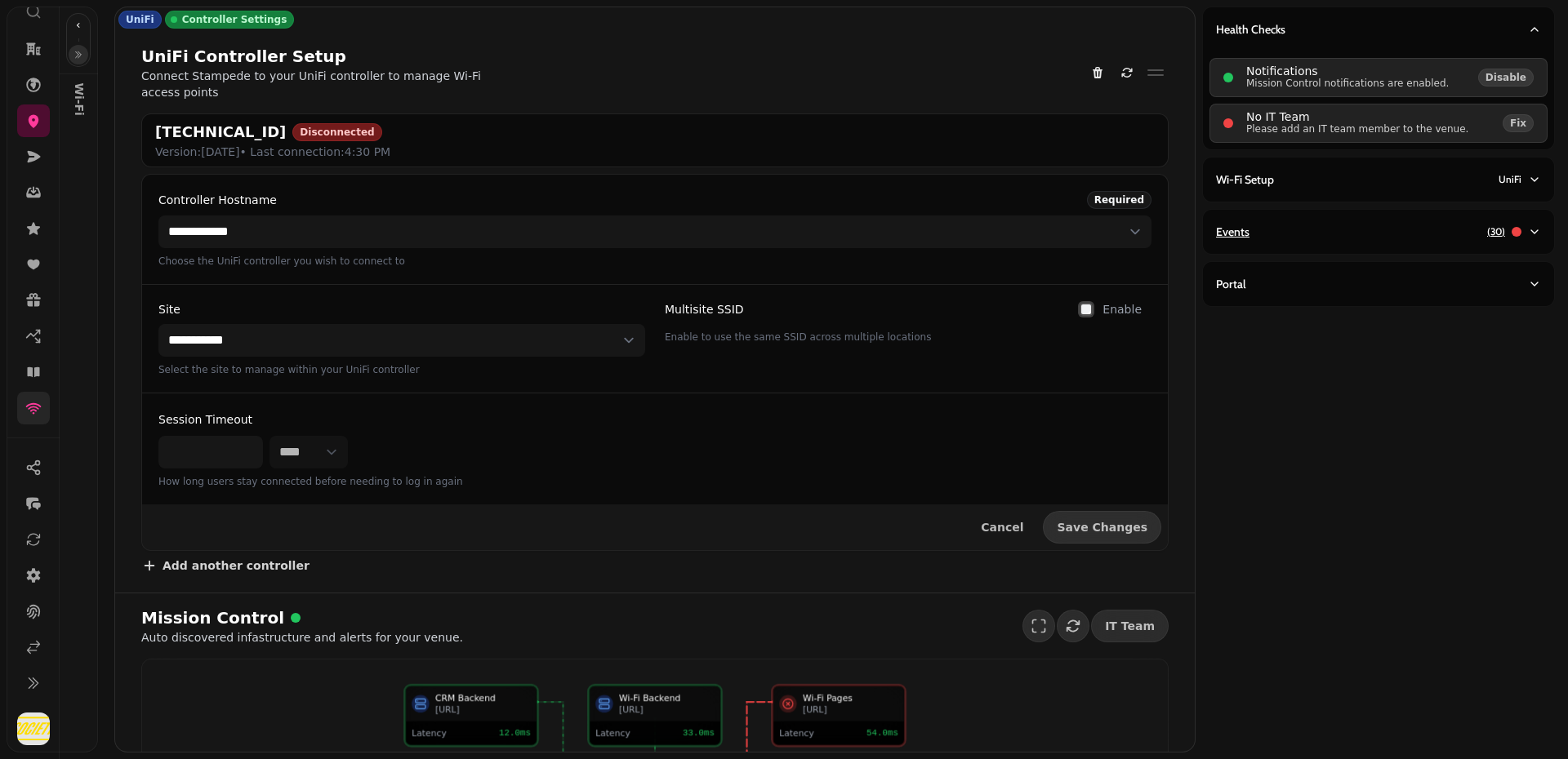
click at [1475, 229] on div "Events ( 30 )" at bounding box center [1371, 231] width 312 height 16
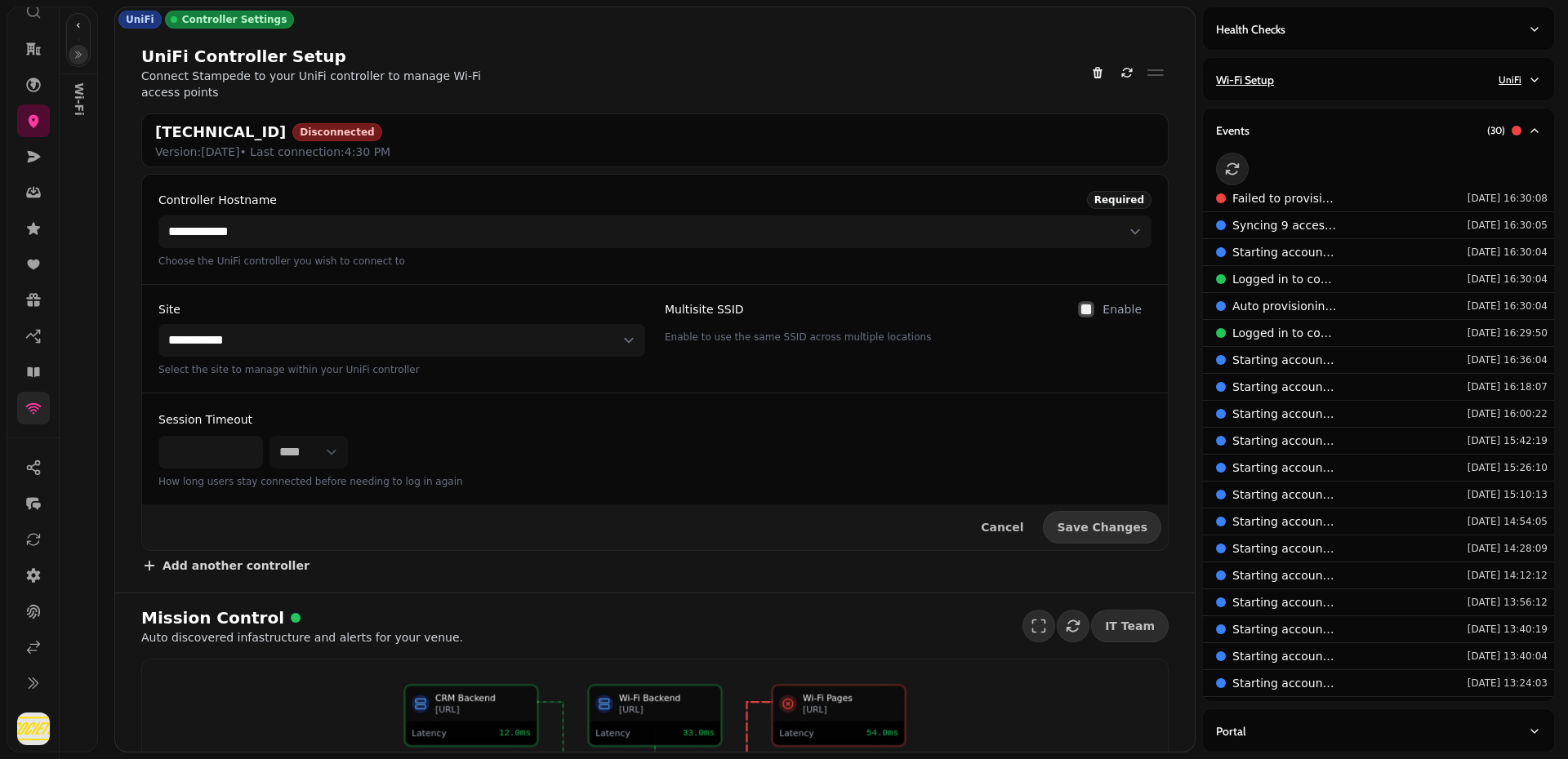
click at [1368, 88] on button "Wi-Fi Setup UniFi" at bounding box center [1378, 80] width 351 height 44
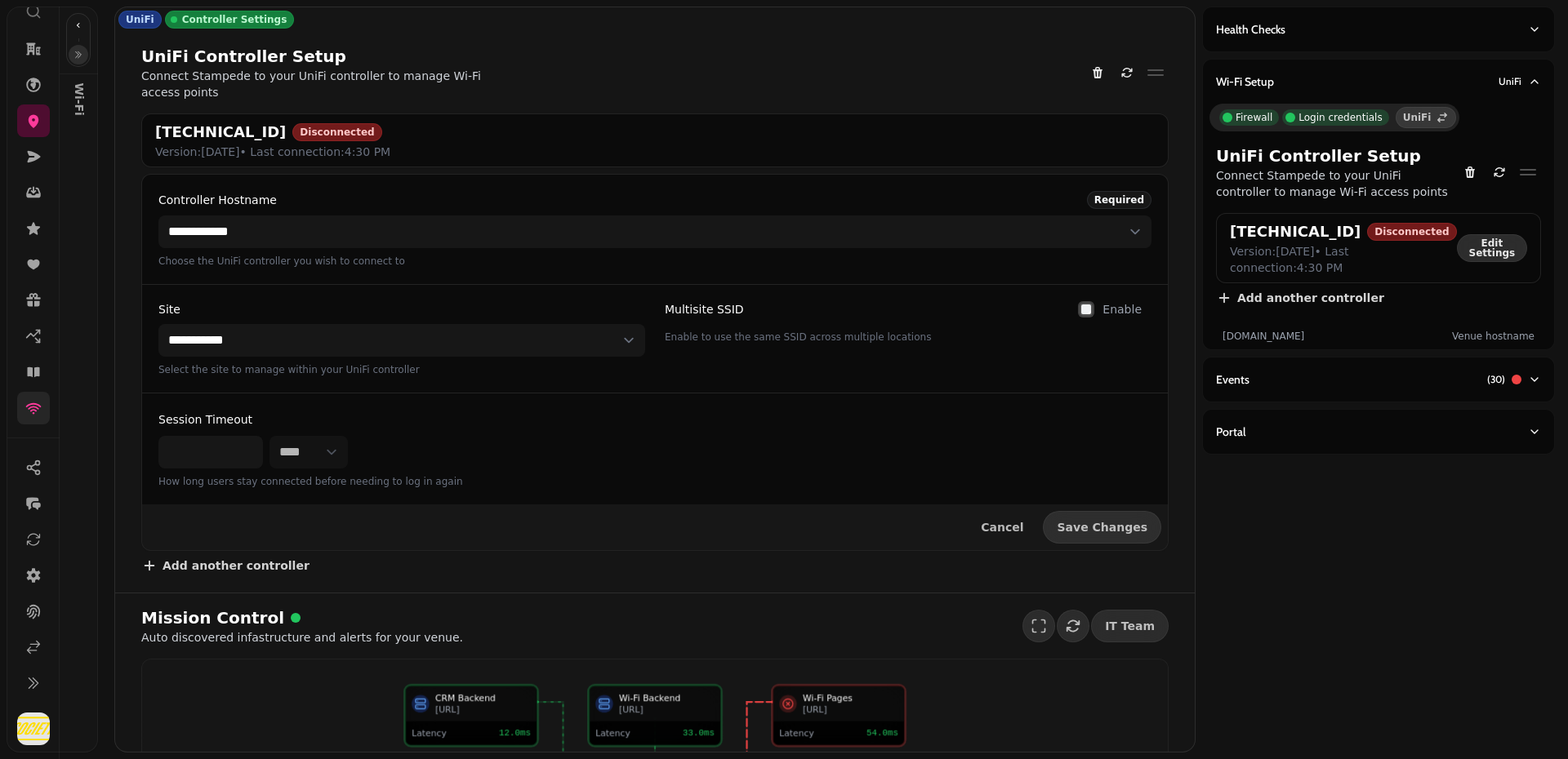
click at [1487, 253] on span "Edit Settings" at bounding box center [1491, 247] width 55 height 20
select select "**********"
select select "*******"
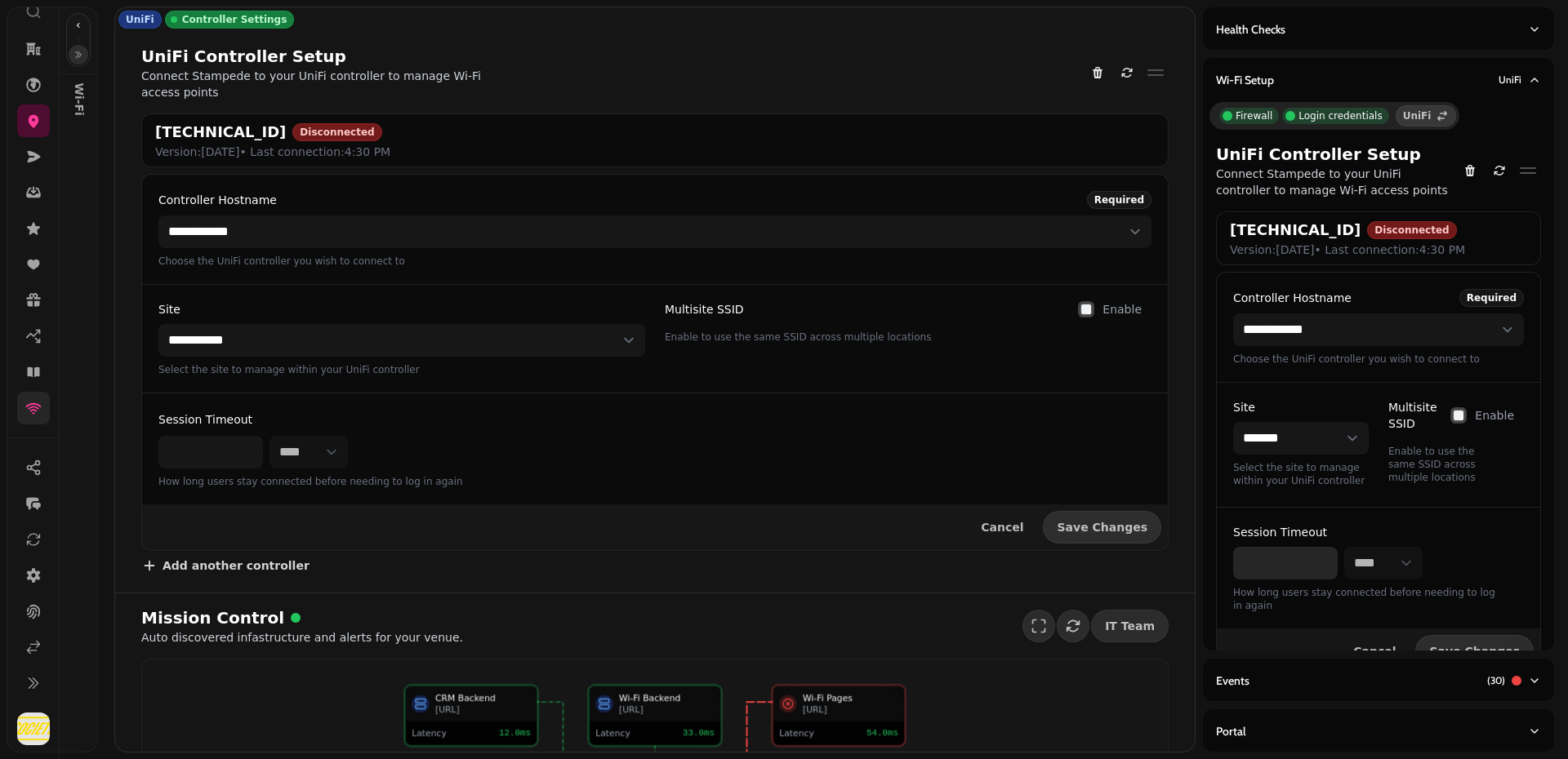
click at [1312, 560] on input "***" at bounding box center [1285, 563] width 105 height 33
type input "***"
click at [1469, 638] on button "Save Changes" at bounding box center [1474, 651] width 118 height 33
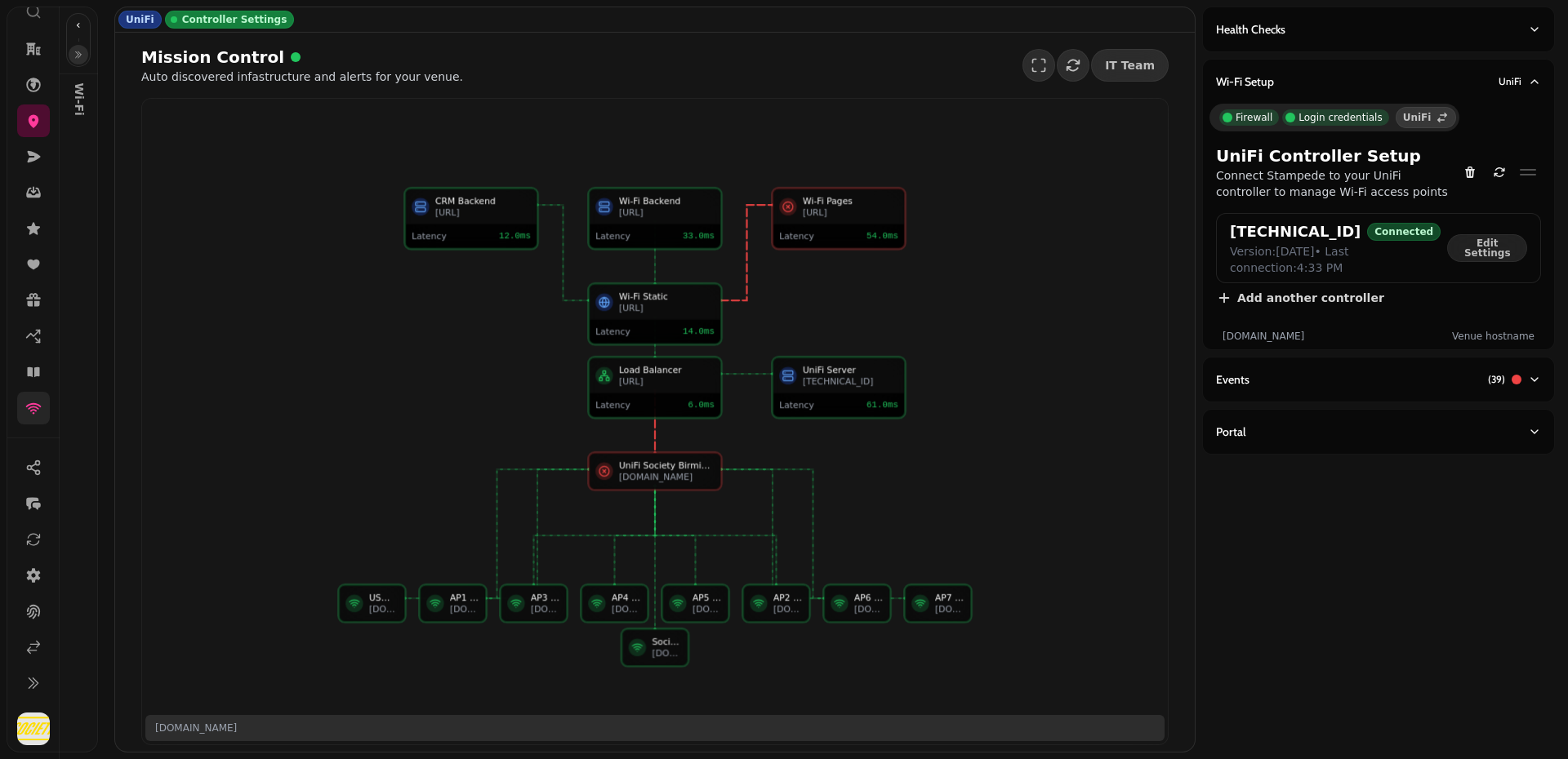
click at [76, 54] on icon "button" at bounding box center [78, 54] width 9 height 9
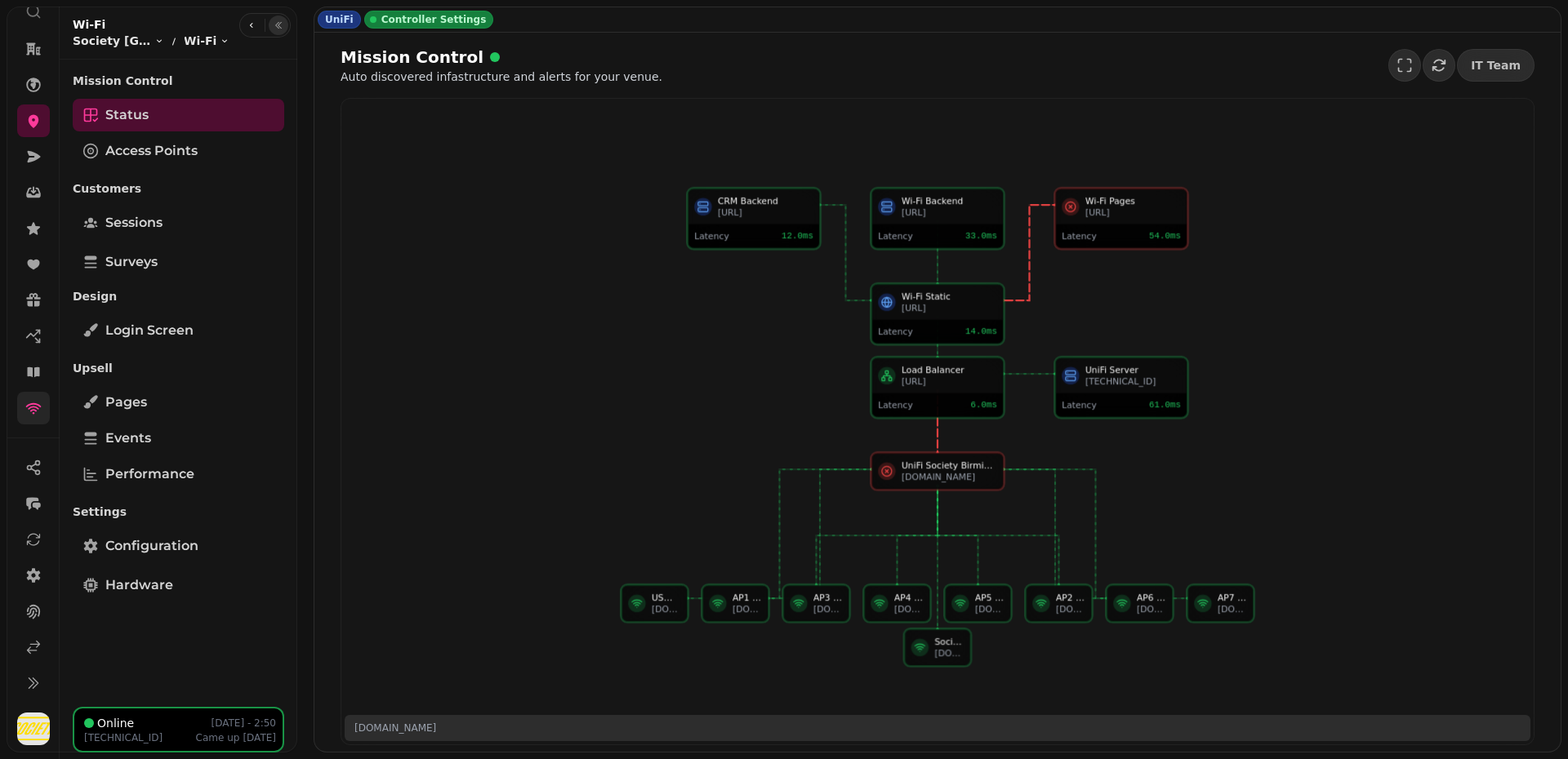
click at [795, 30] on div "UniFi Controller Settings" at bounding box center [936, 20] width 1246 height 24
click at [725, 50] on div "Mission Control Auto discovered infastructure and alerts for your venue. IT Team" at bounding box center [937, 66] width 1194 height 39
click at [618, 66] on h2 "Mission Control" at bounding box center [497, 57] width 314 height 22
click at [702, 41] on div "Mission Control Auto discovered infastructure and alerts for your venue. IT Tea…" at bounding box center [936, 393] width 1246 height 720
click at [1009, 13] on div "UniFi Controller Settings" at bounding box center [936, 20] width 1246 height 24
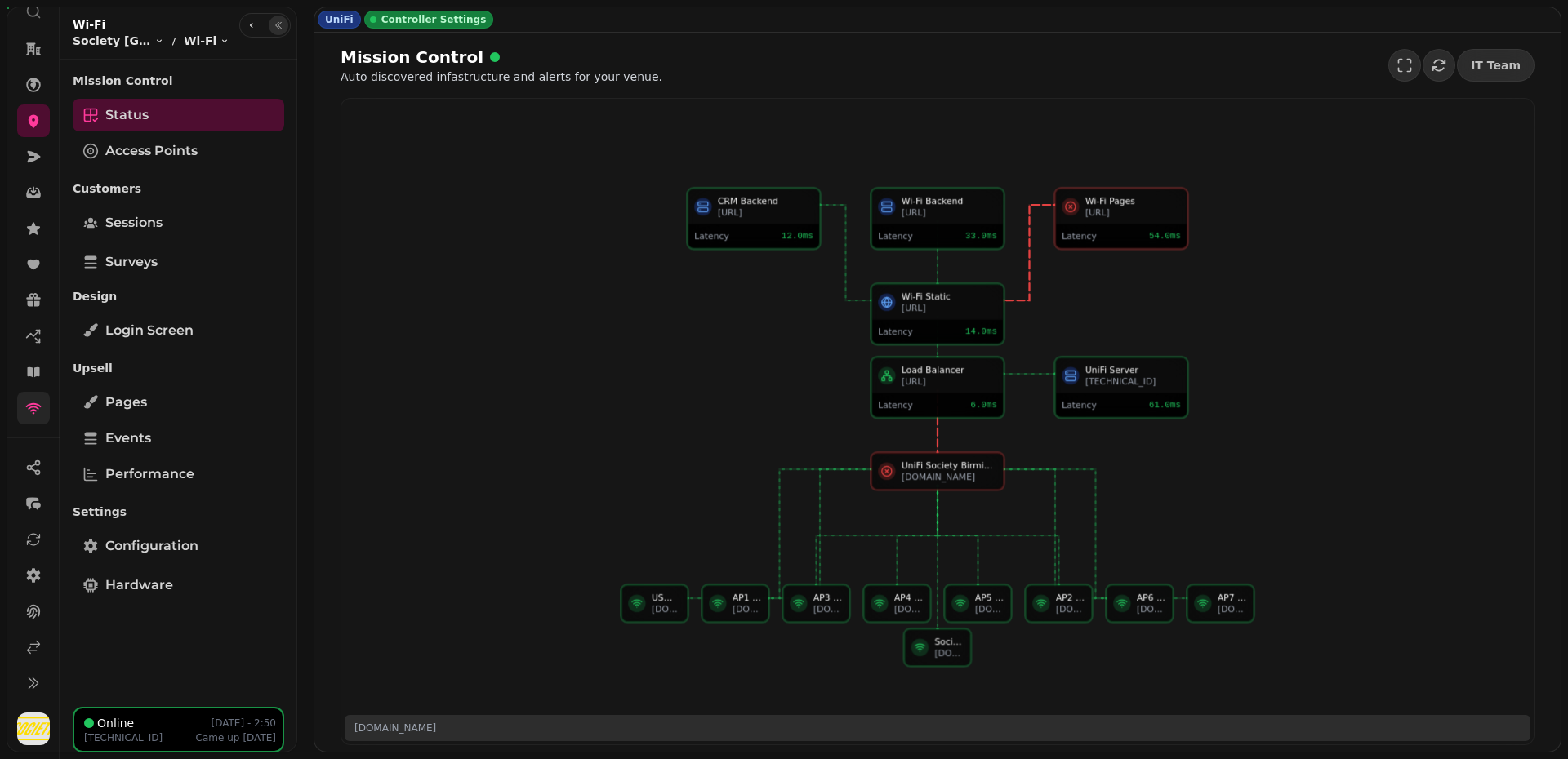
click at [619, 52] on h2 "Mission Control" at bounding box center [497, 57] width 314 height 22
click at [696, 16] on div "UniFi Controller Settings" at bounding box center [936, 20] width 1246 height 24
click at [282, 25] on icon "button" at bounding box center [278, 25] width 9 height 9
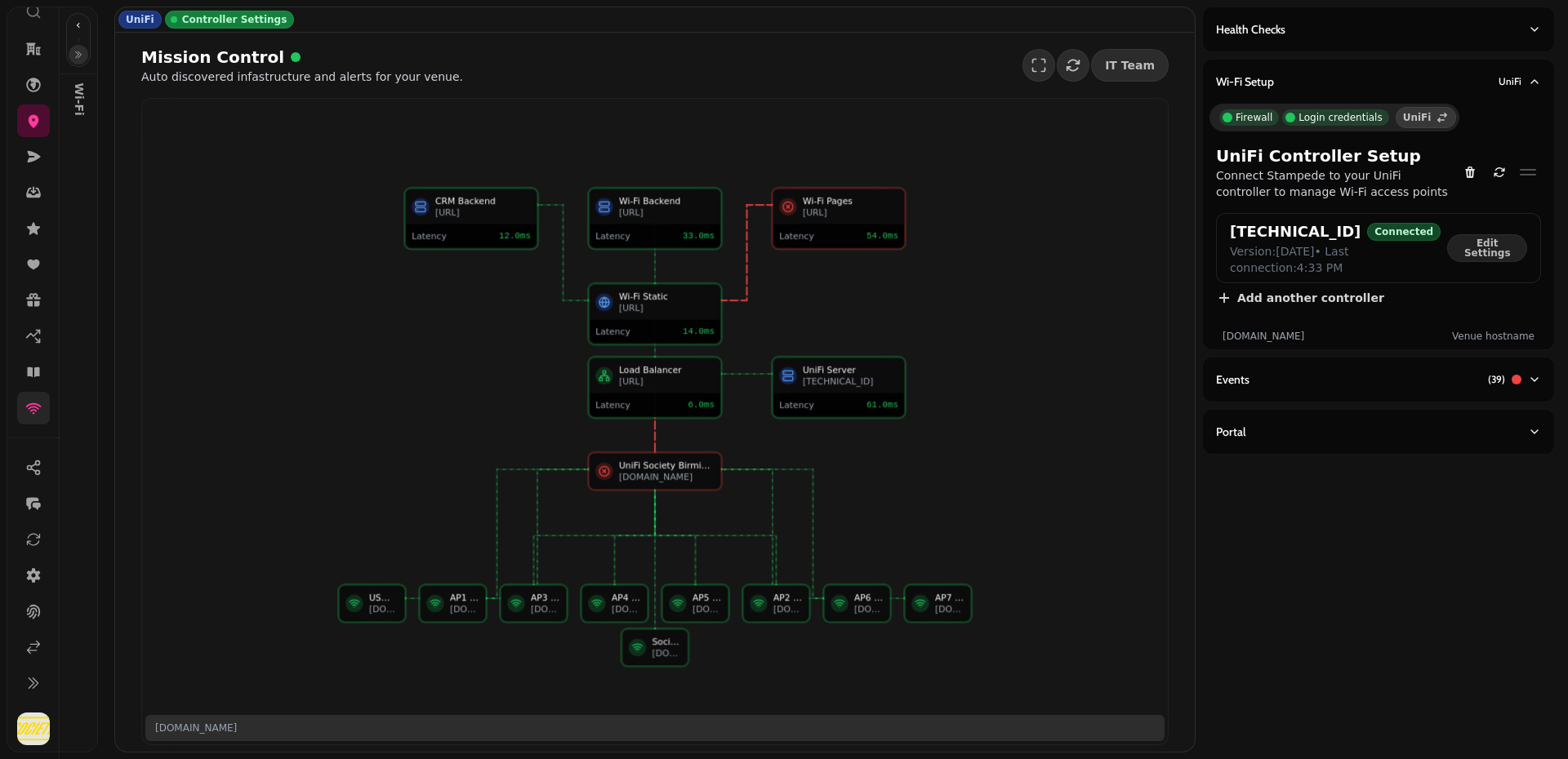
click at [82, 51] on icon "button" at bounding box center [78, 54] width 9 height 9
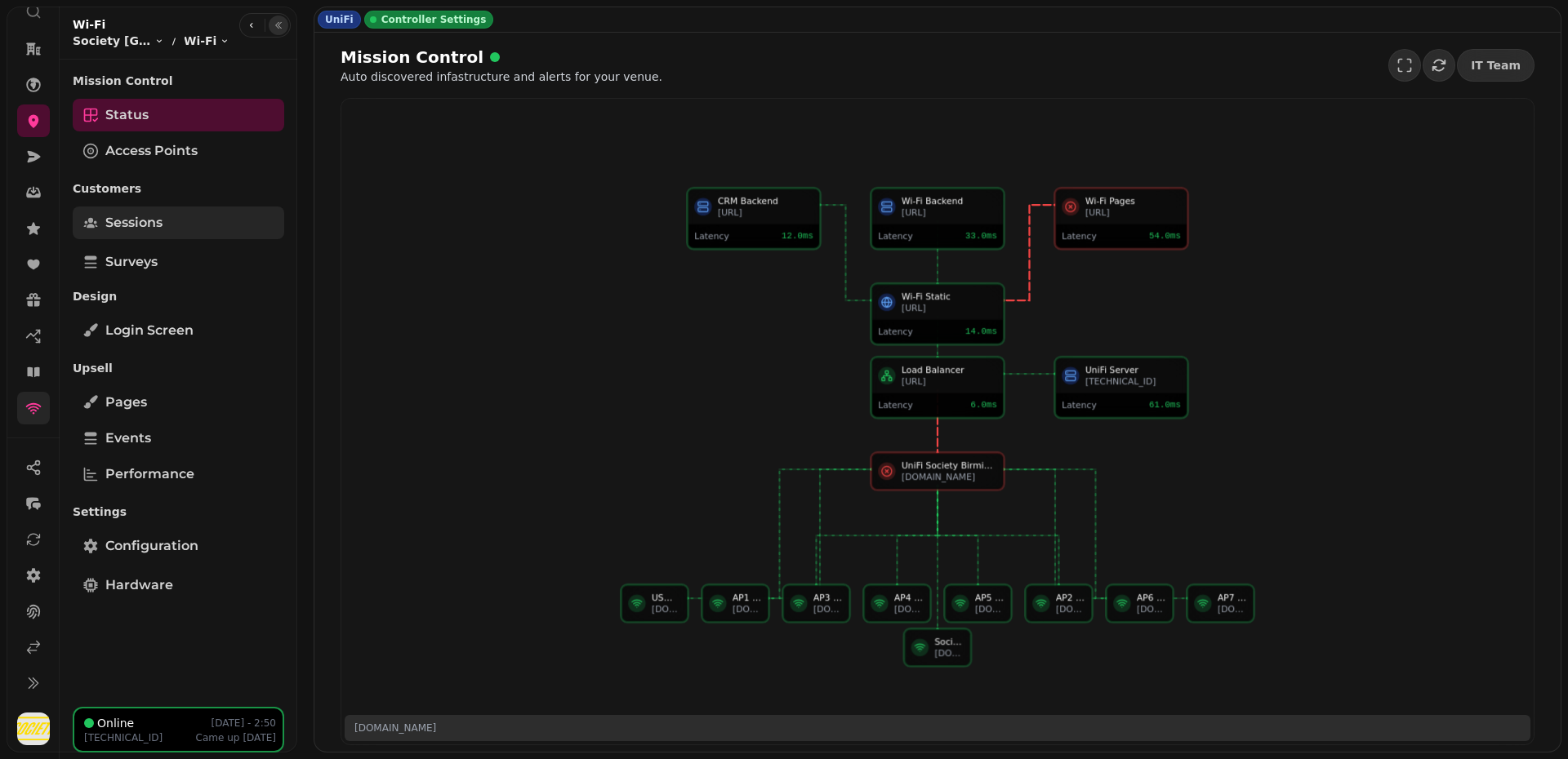
click at [156, 223] on span "Sessions" at bounding box center [133, 222] width 57 height 20
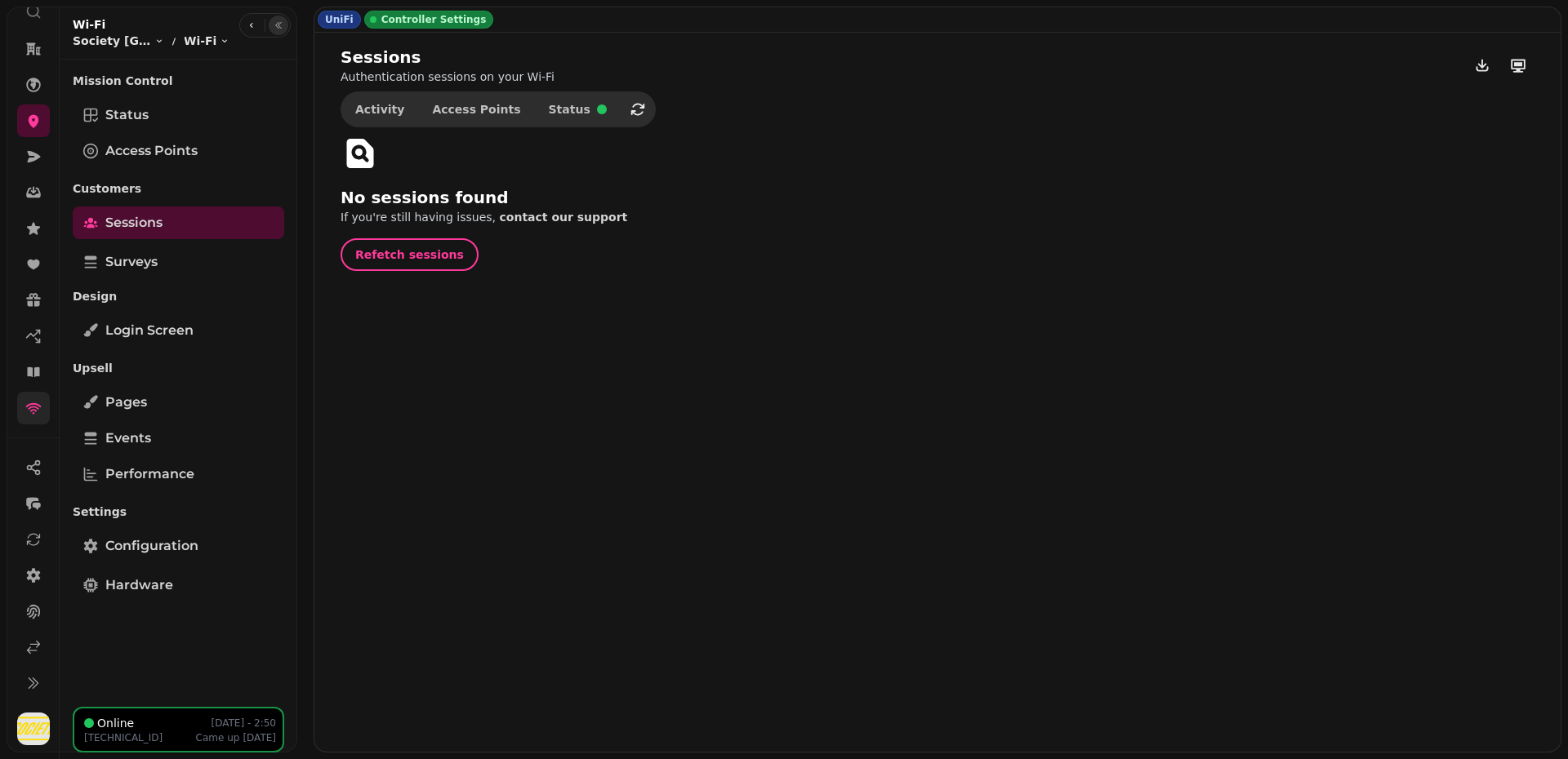
click at [633, 110] on div "Sessions Authentication sessions on your Wi-Fi Activity Access Points Status No…" at bounding box center [936, 158] width 1246 height 251
click at [630, 110] on icon "button" at bounding box center [637, 109] width 16 height 16
click at [621, 117] on button "button" at bounding box center [637, 109] width 33 height 33
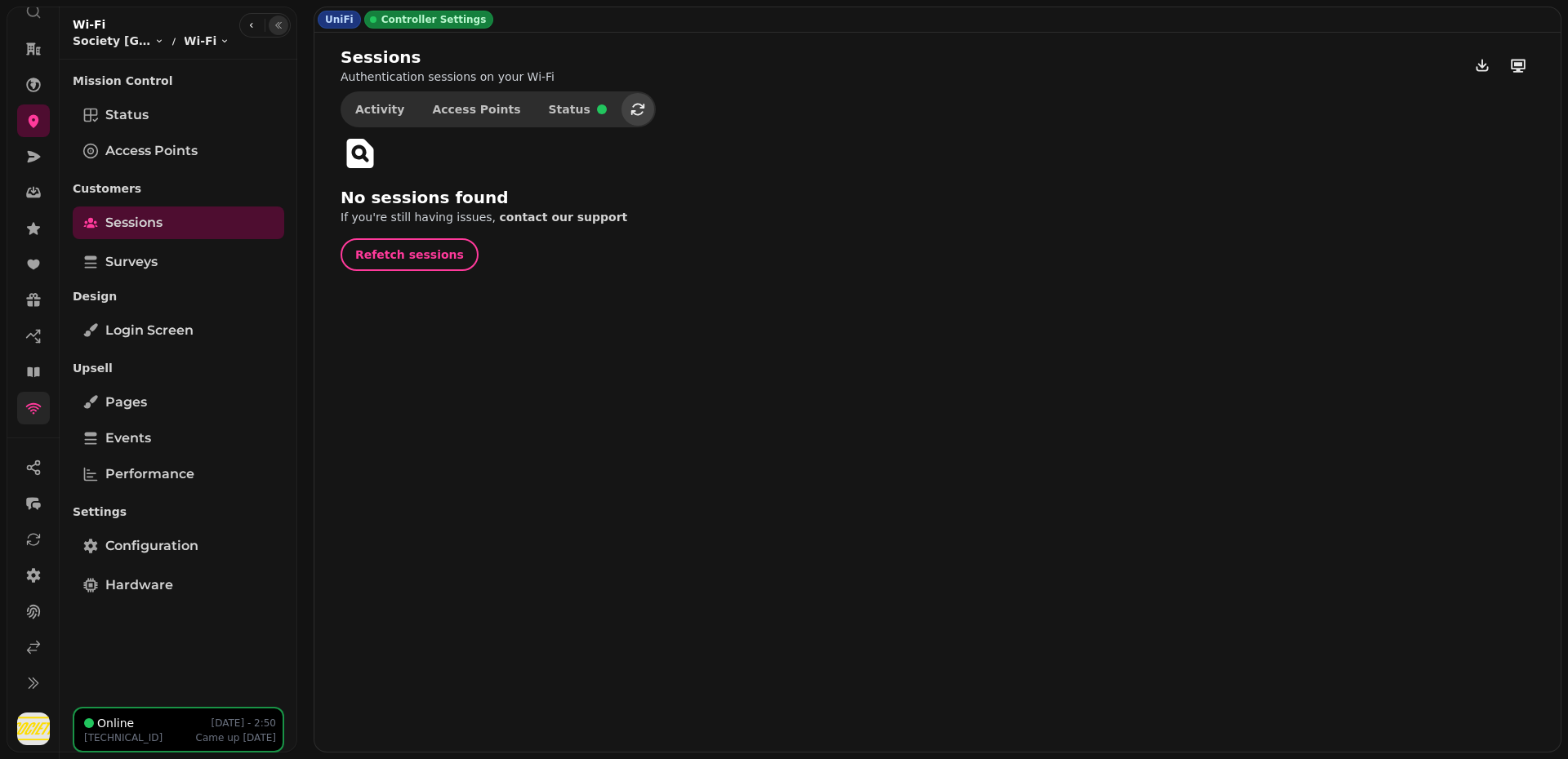
click at [621, 117] on button "button" at bounding box center [637, 109] width 33 height 33
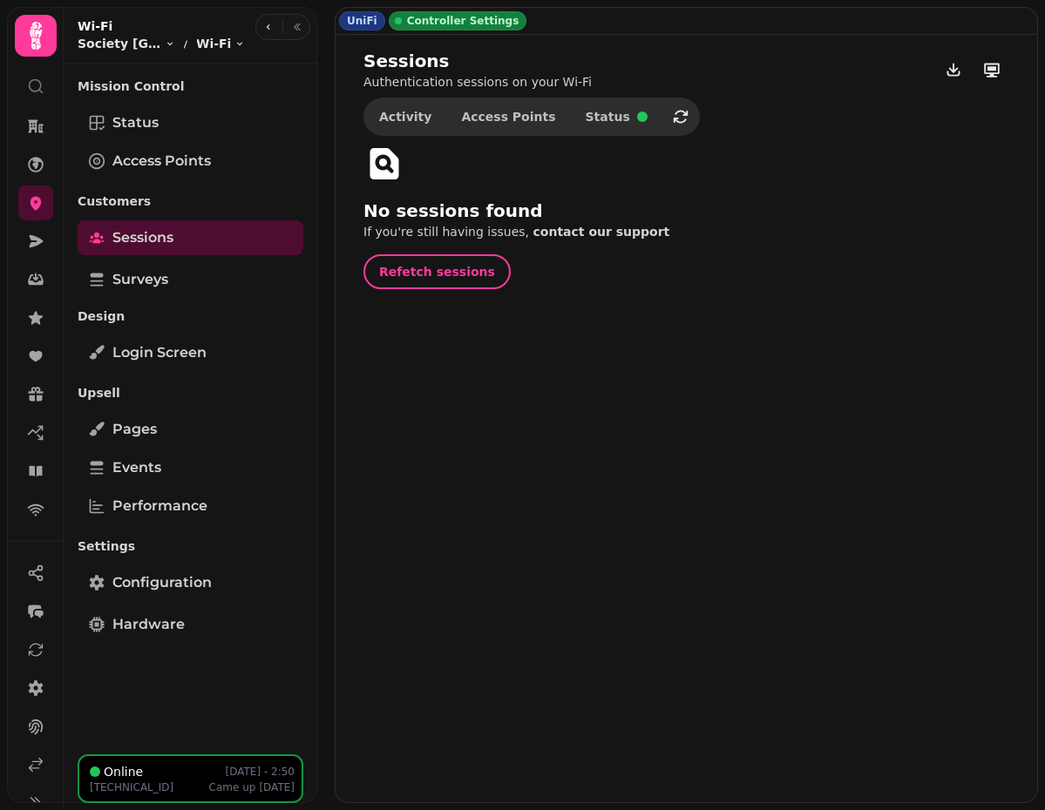
click at [782, 76] on div "Sessions Authentication sessions on your Wi-Fi" at bounding box center [686, 70] width 646 height 42
click at [663, 125] on button "button" at bounding box center [680, 116] width 35 height 35
select select "**"
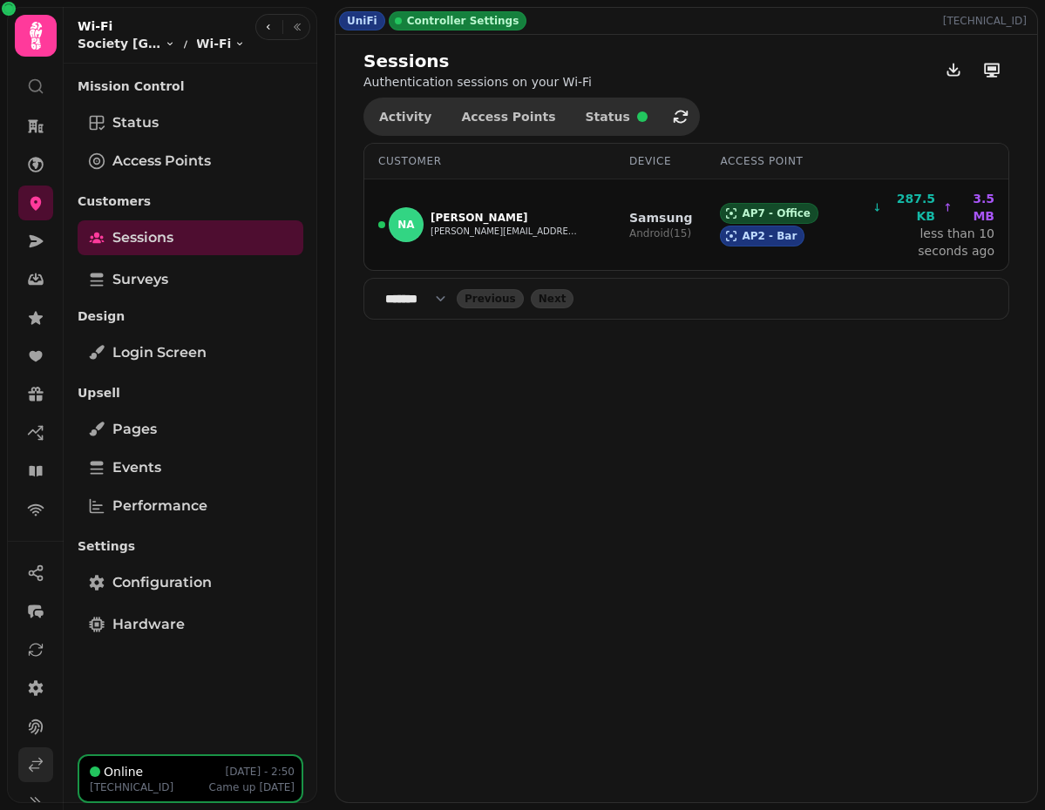
click at [25, 776] on link at bounding box center [35, 764] width 35 height 35
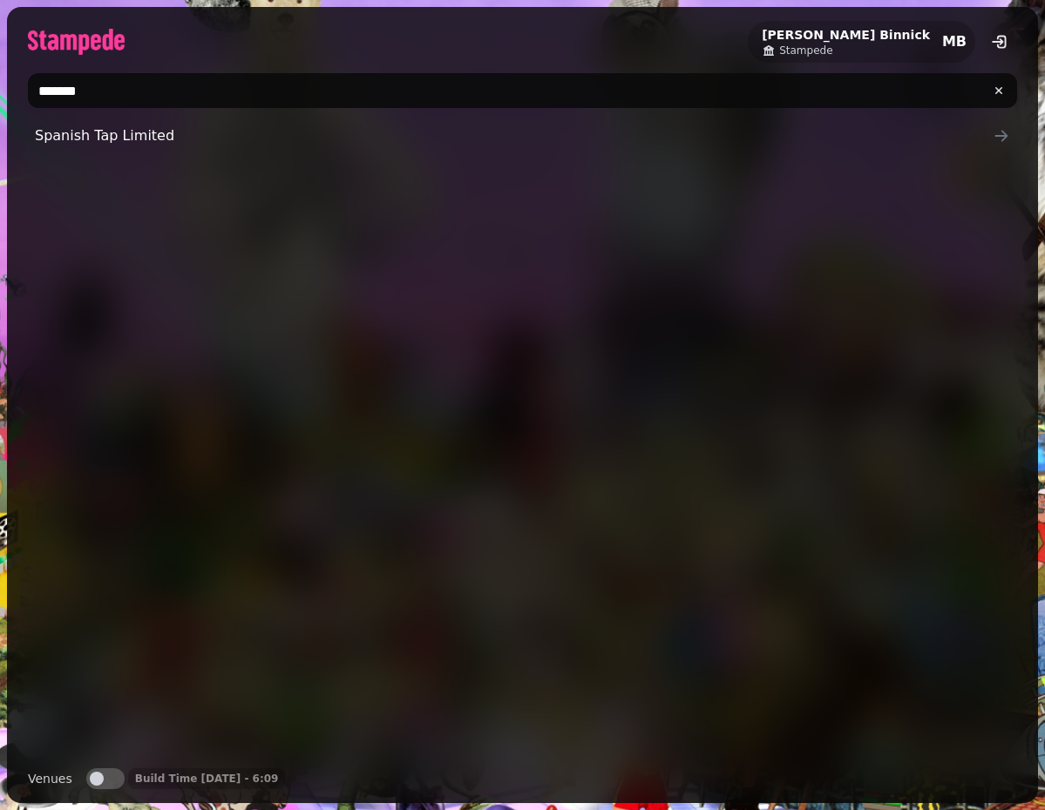
type input "*******"
click at [102, 772] on button "Venues" at bounding box center [105, 778] width 38 height 21
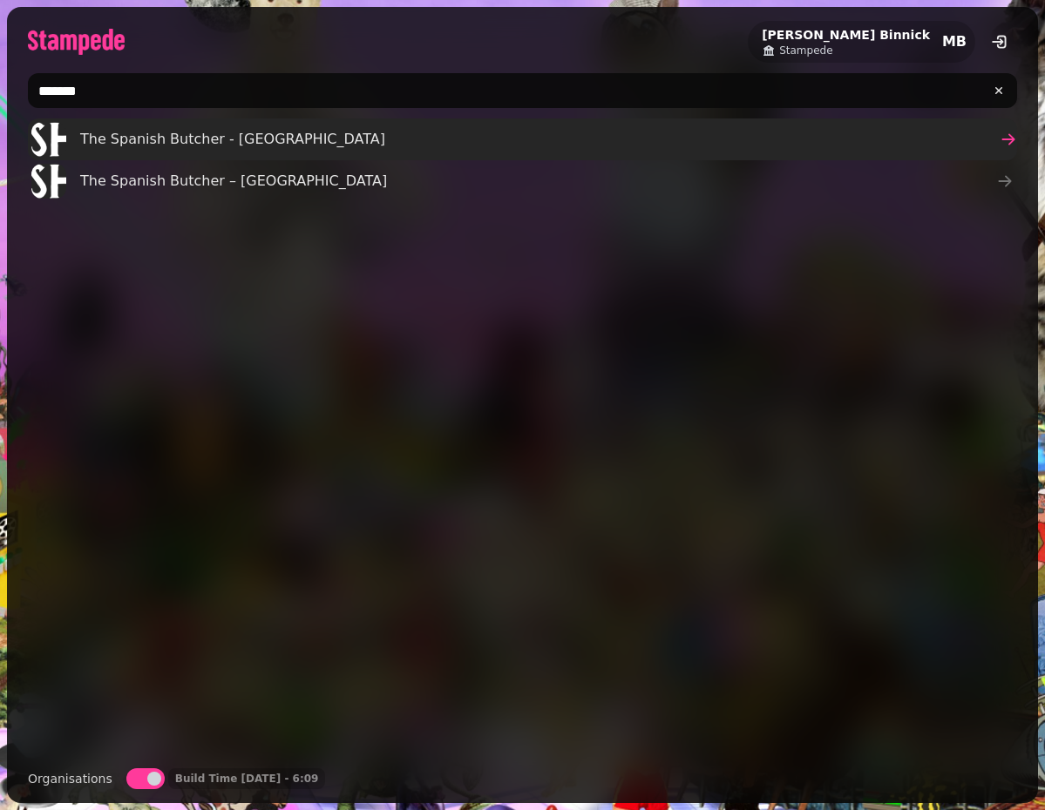
click at [273, 136] on span "The Spanish Butcher - [GEOGRAPHIC_DATA]" at bounding box center [232, 139] width 305 height 21
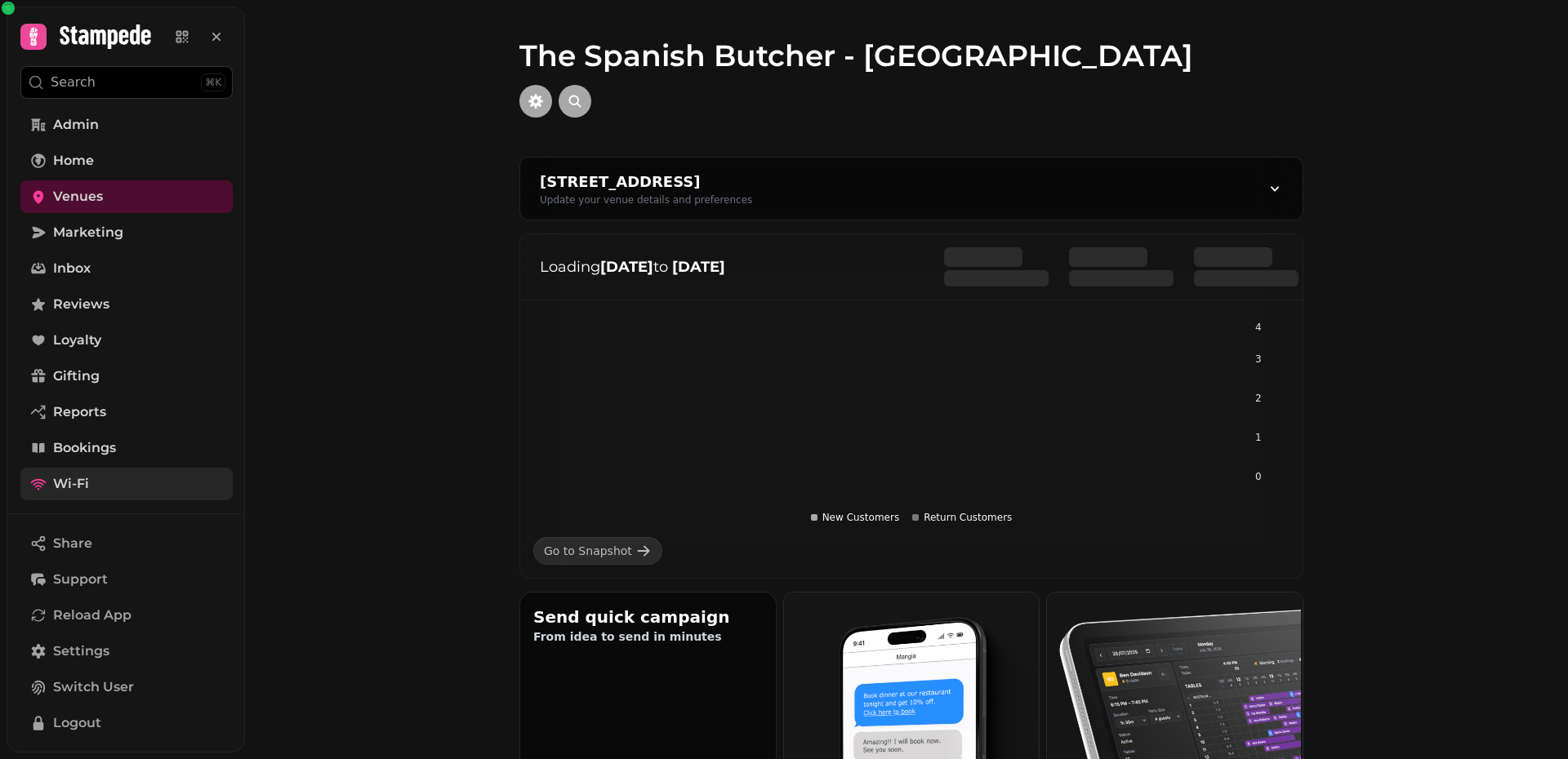
click at [117, 487] on link "Wi-Fi" at bounding box center [127, 484] width 213 height 33
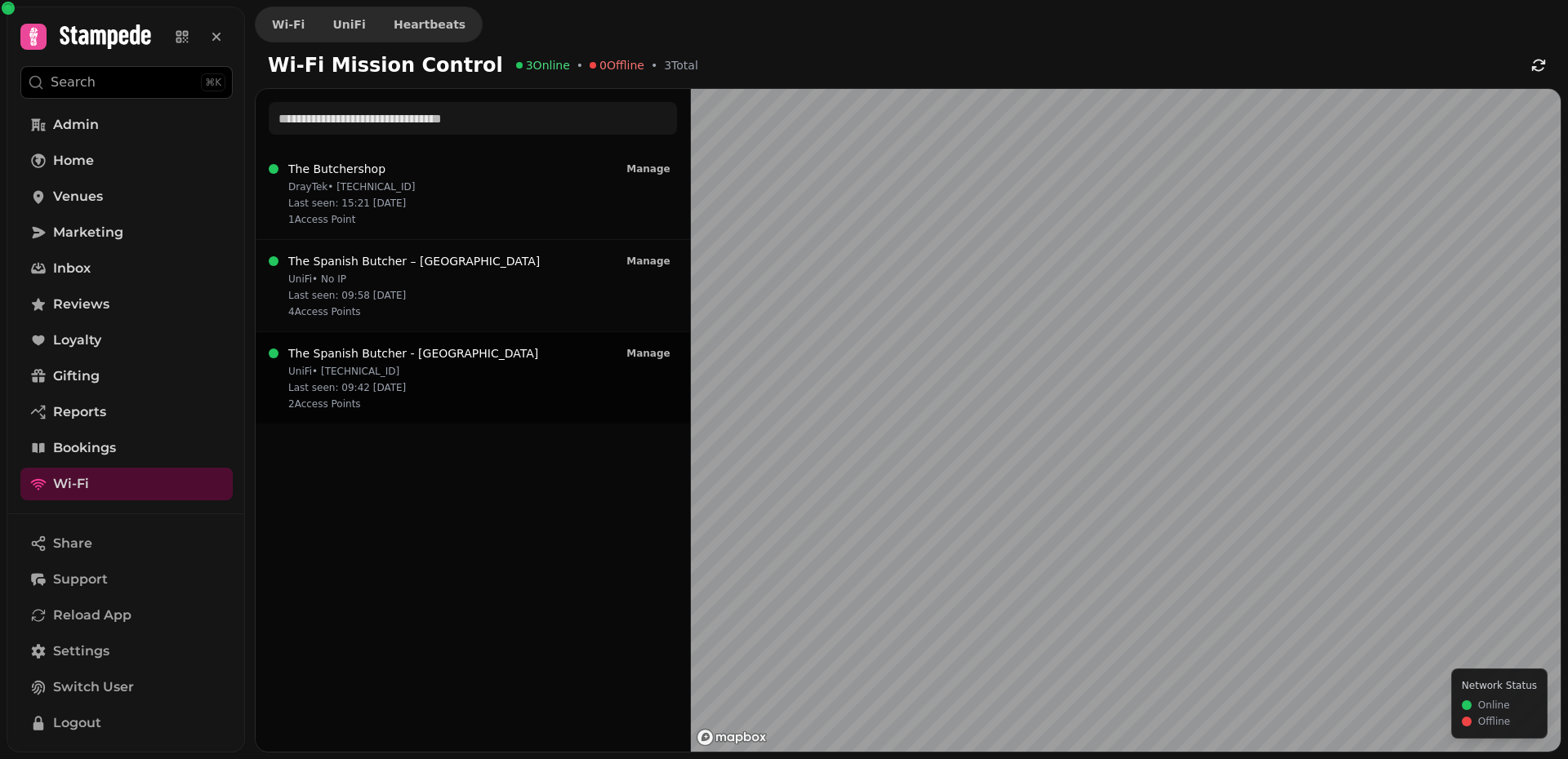
click at [438, 395] on div "UniFi • [TECHNICAL_ID] Last seen: 09:42 [DATE] 2 Access Point s" at bounding box center [413, 387] width 250 height 46
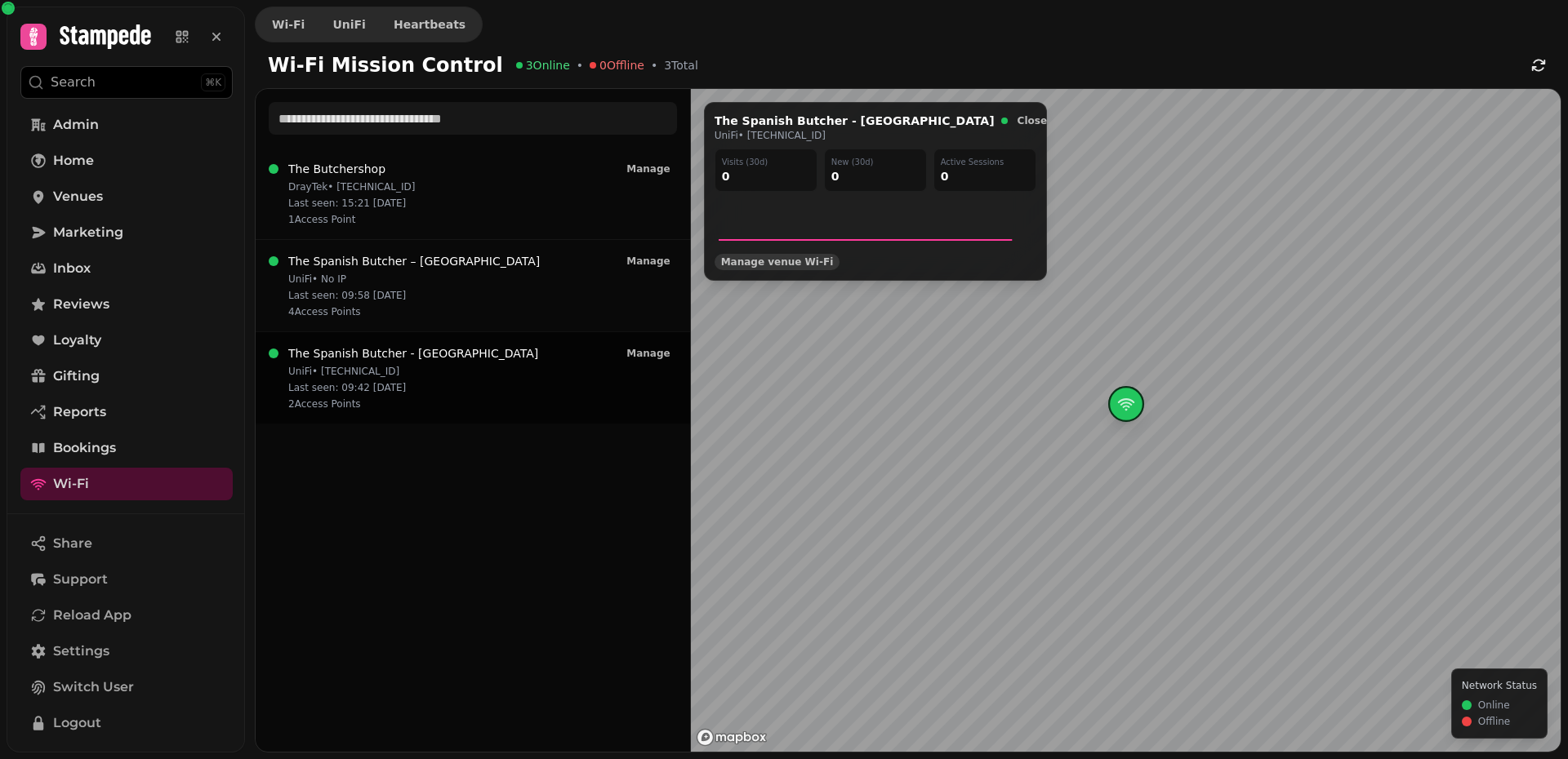
click at [801, 263] on span "Manage venue Wi‑Fi" at bounding box center [777, 261] width 112 height 9
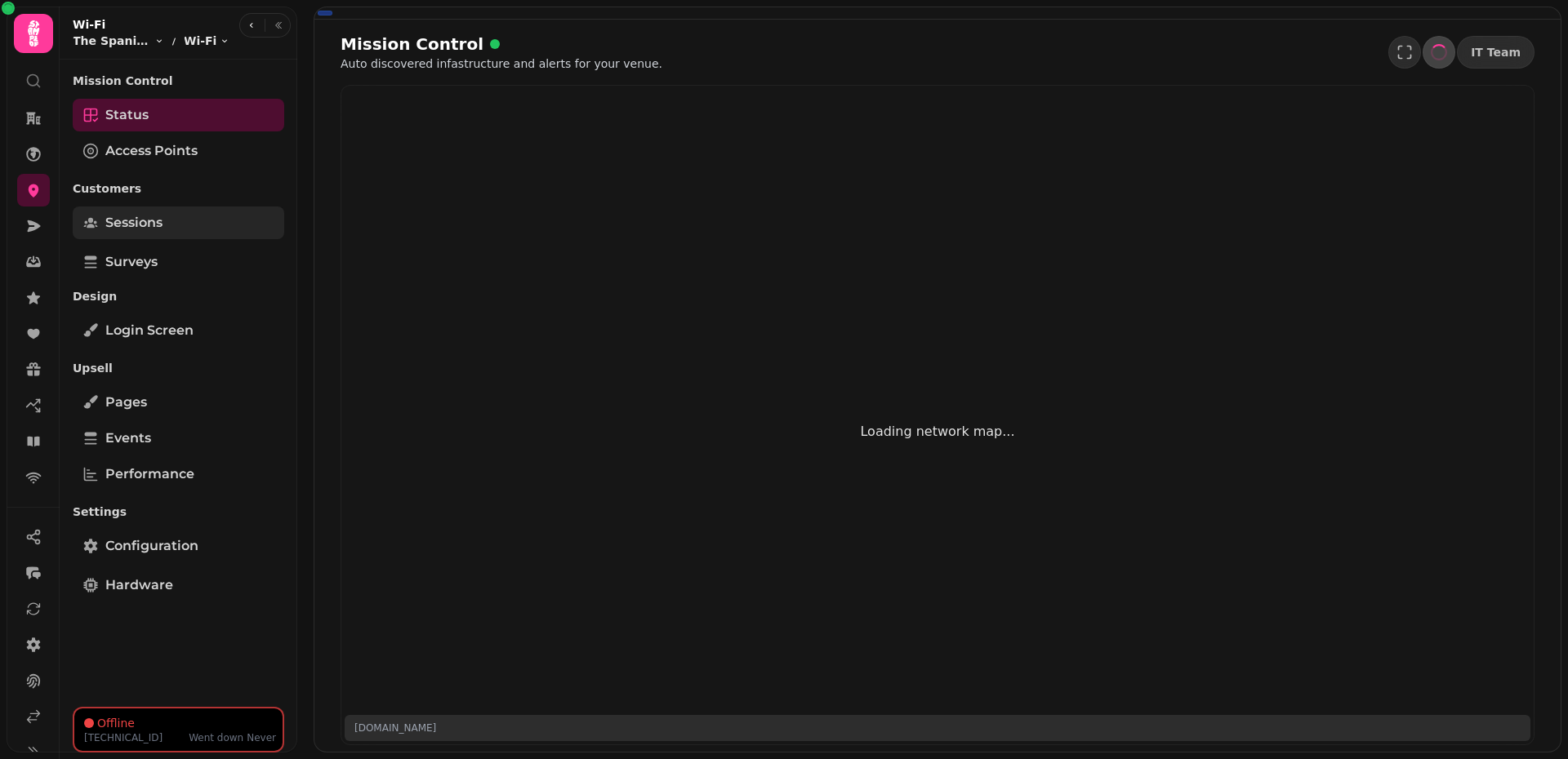
click at [114, 231] on span "Sessions" at bounding box center [133, 222] width 57 height 20
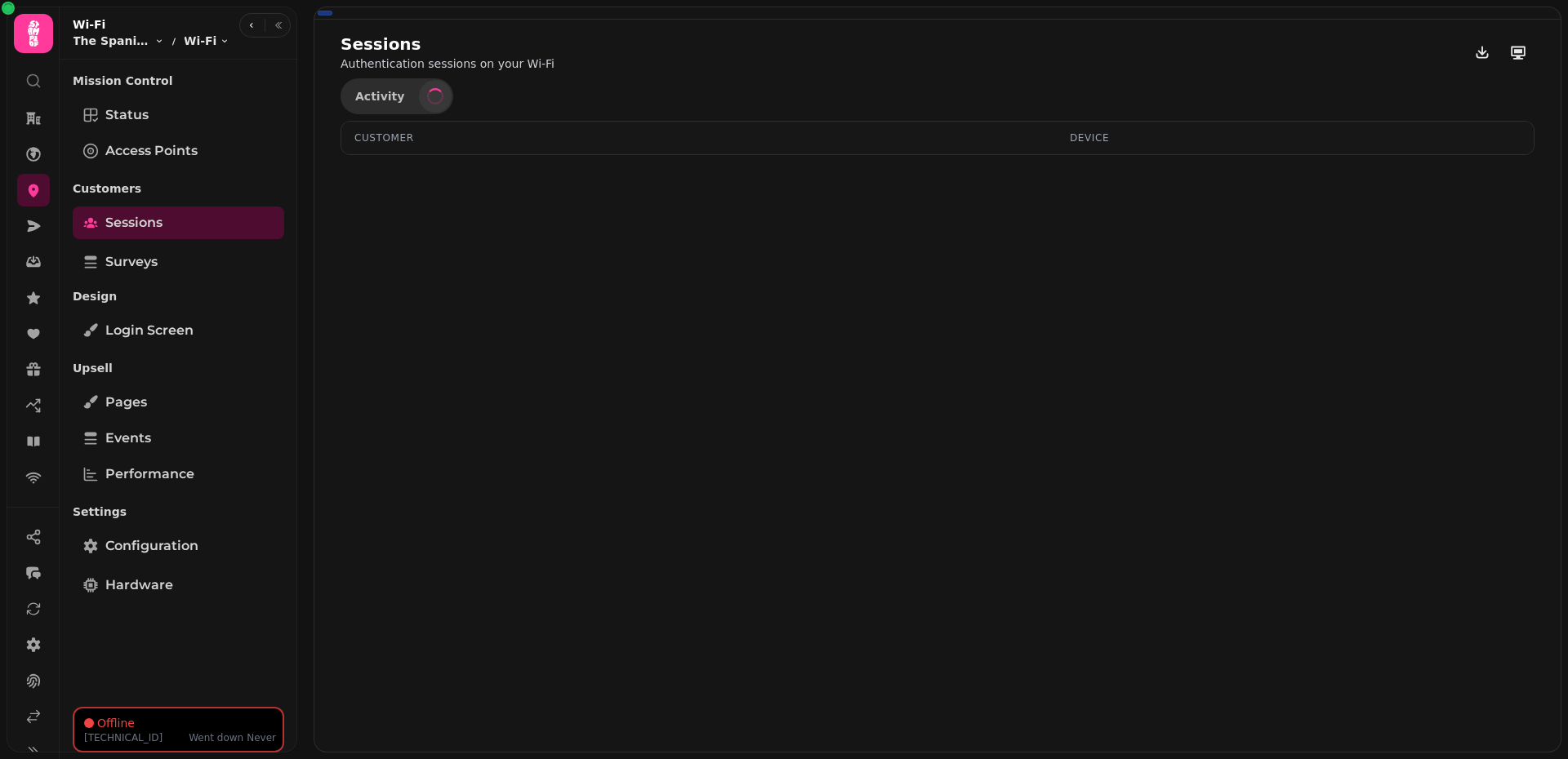
select select "**"
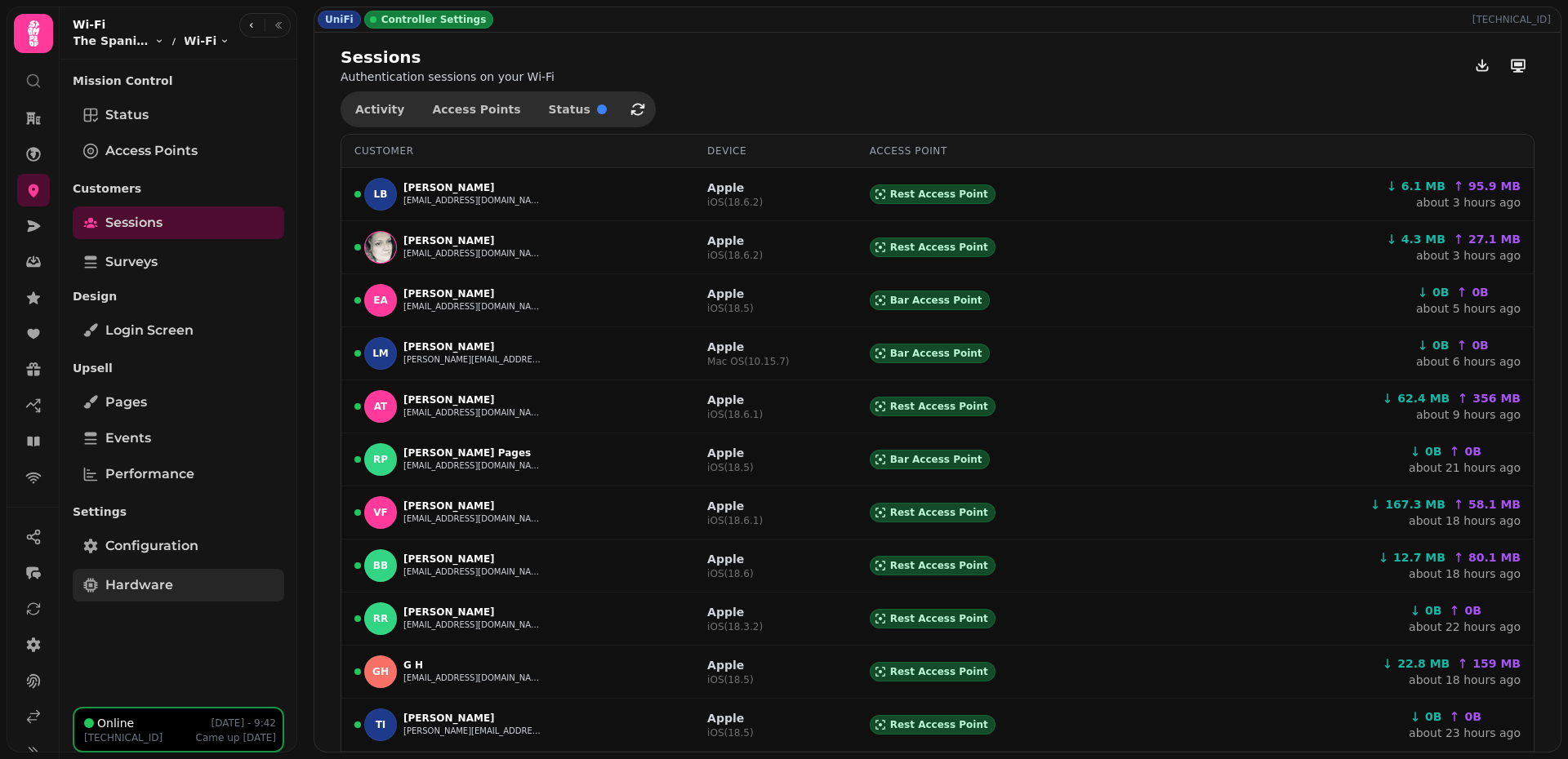
click at [157, 594] on span "Hardware" at bounding box center [139, 585] width 67 height 20
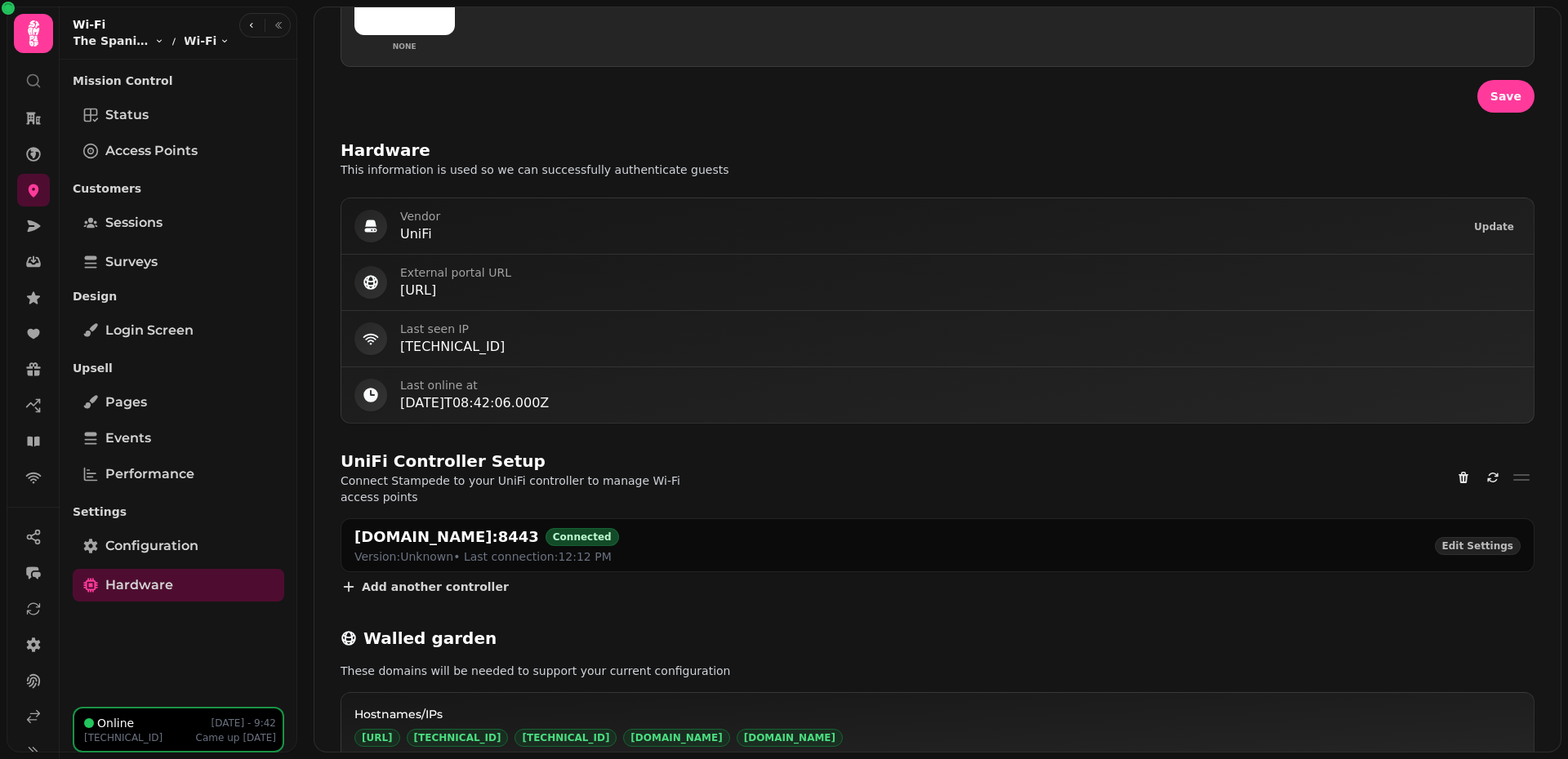
scroll to position [707, 0]
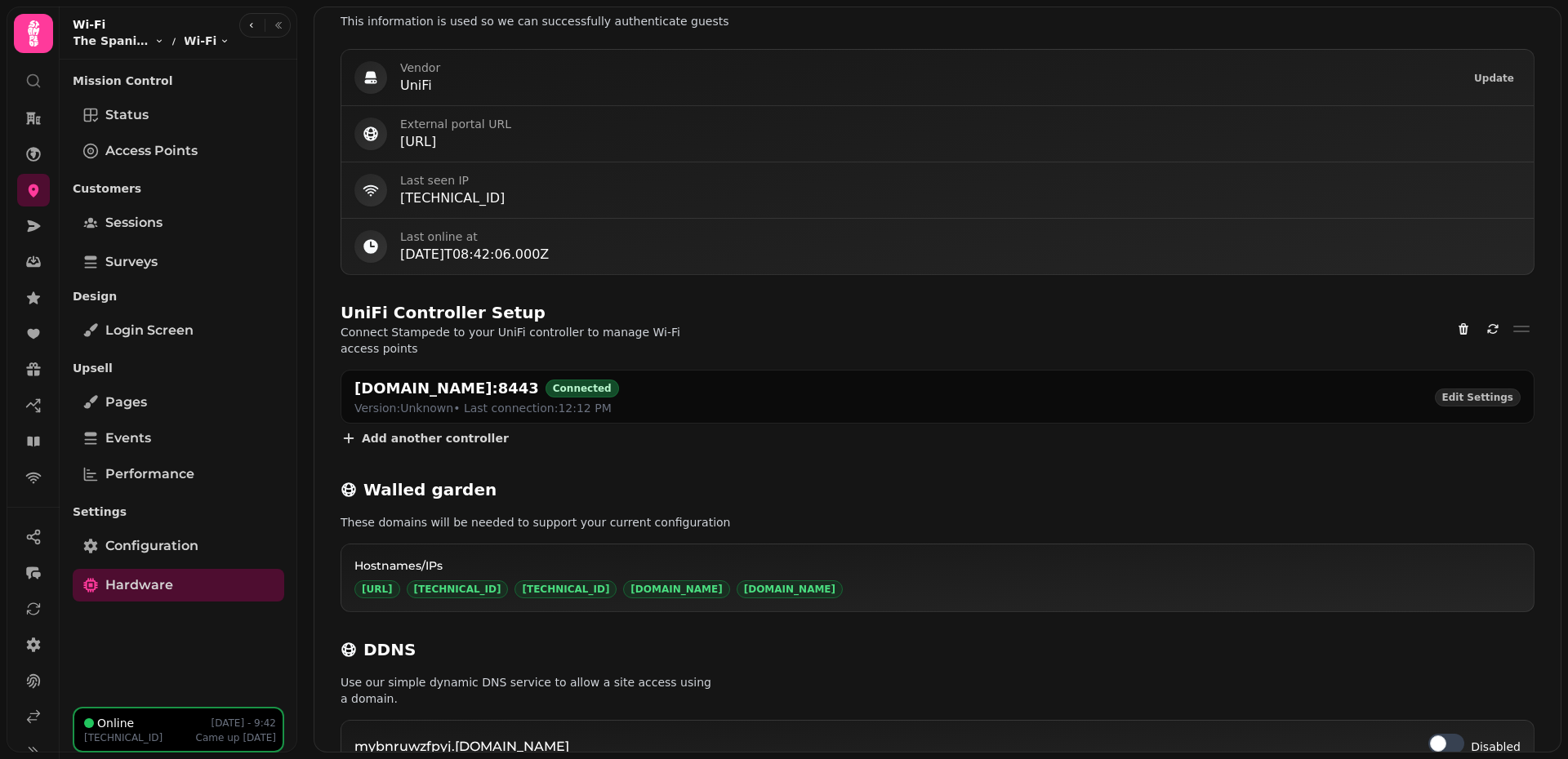
drag, startPoint x: 355, startPoint y: 375, endPoint x: 536, endPoint y: 377, distance: 181.0
click at [536, 377] on div "[DOMAIN_NAME]:8443 Connected" at bounding box center [486, 388] width 264 height 22
click at [728, 304] on div "UniFi Controller Setup" at bounding box center [549, 312] width 418 height 22
